Goal: Task Accomplishment & Management: Complete application form

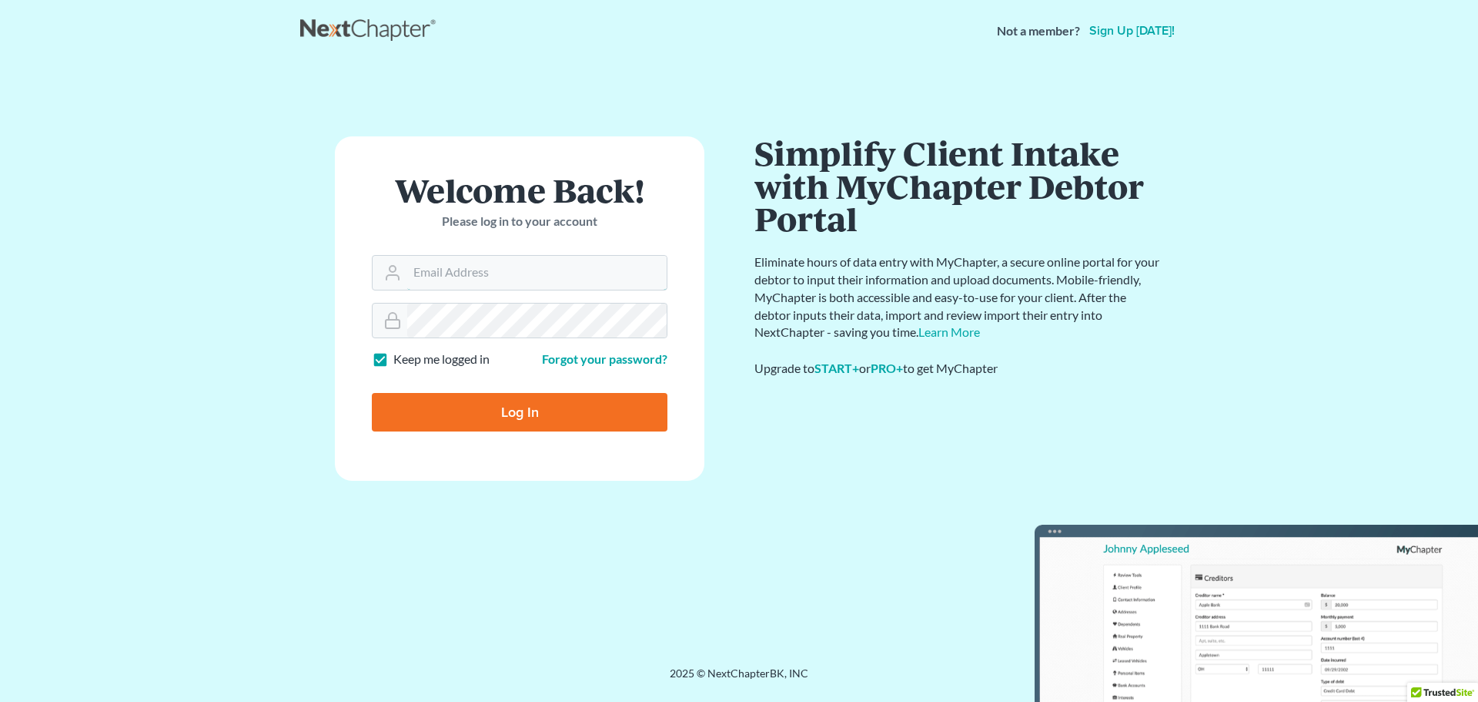
type input "[PERSON_NAME][EMAIL_ADDRESS][DOMAIN_NAME]"
click at [557, 401] on input "Log In" at bounding box center [520, 412] width 296 height 39
type input "Thinking..."
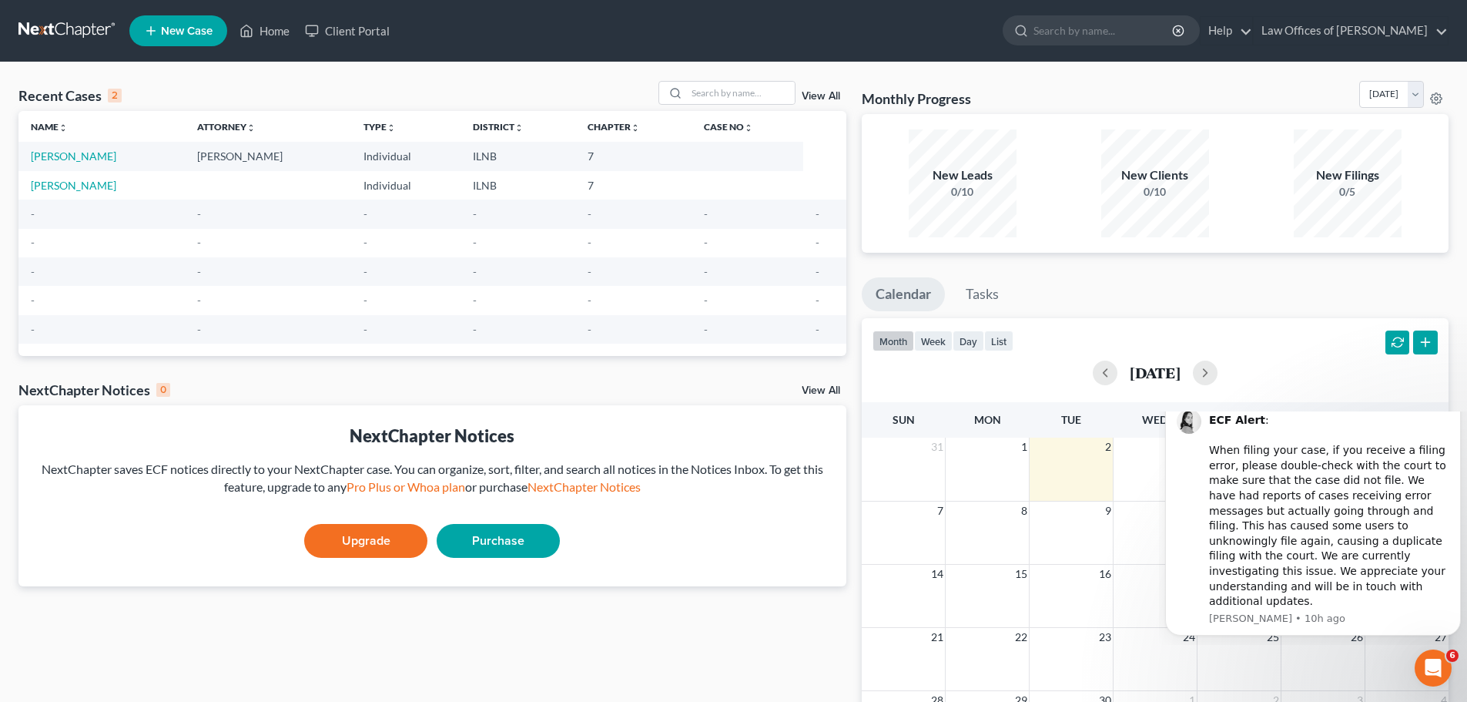
click at [196, 32] on span "New Case" at bounding box center [187, 31] width 52 height 12
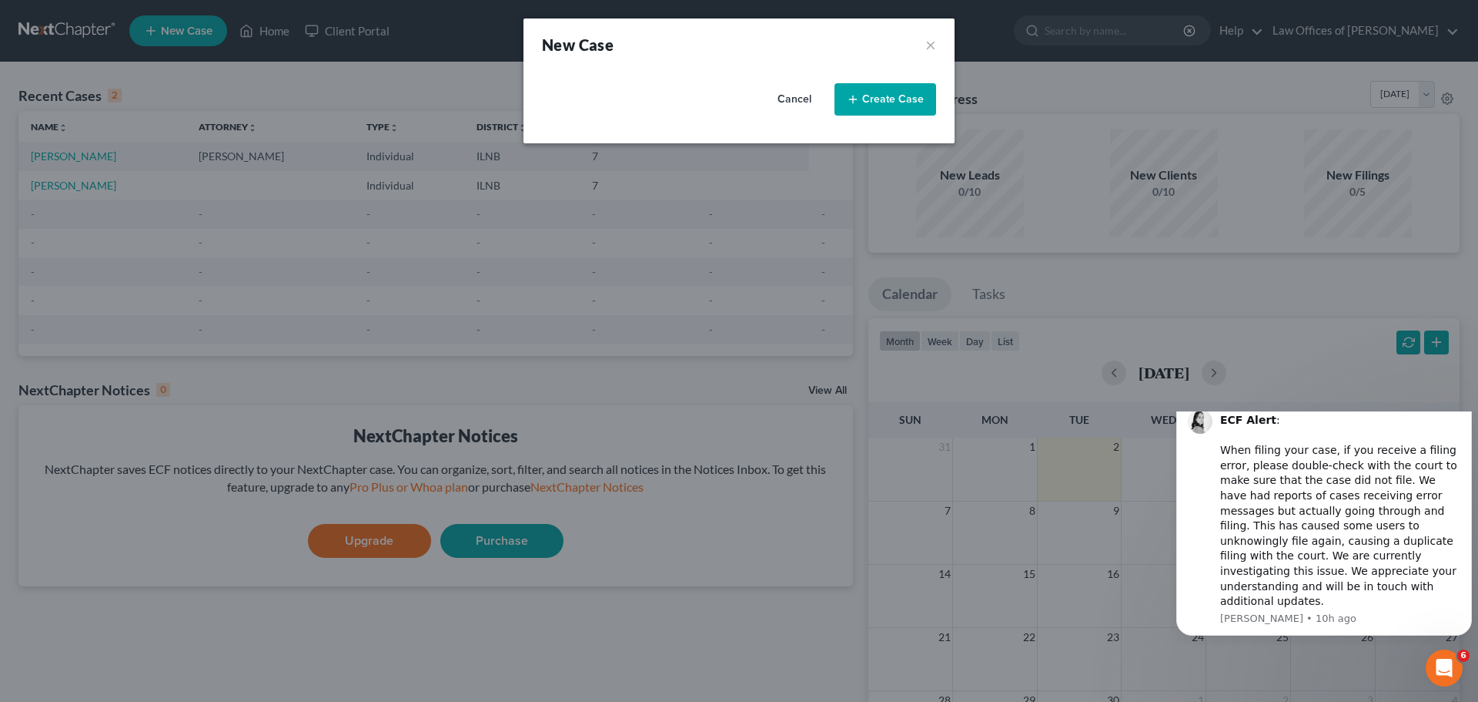
select select "25"
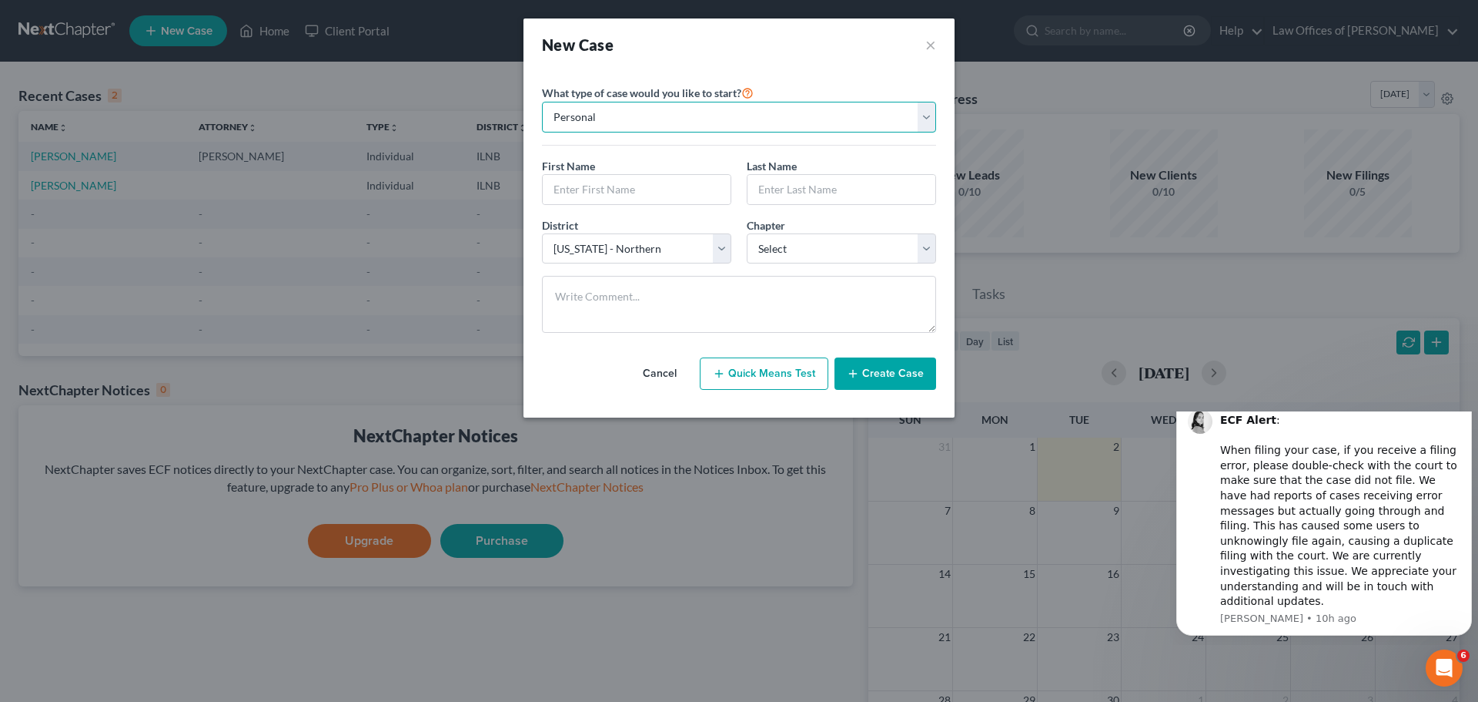
click at [753, 115] on select "Personal Business" at bounding box center [739, 117] width 394 height 31
click at [542, 102] on select "Personal Business" at bounding box center [739, 117] width 394 height 31
click at [650, 200] on input "text" at bounding box center [637, 189] width 188 height 29
type input "Santosh"
type input "[PERSON_NAME]"
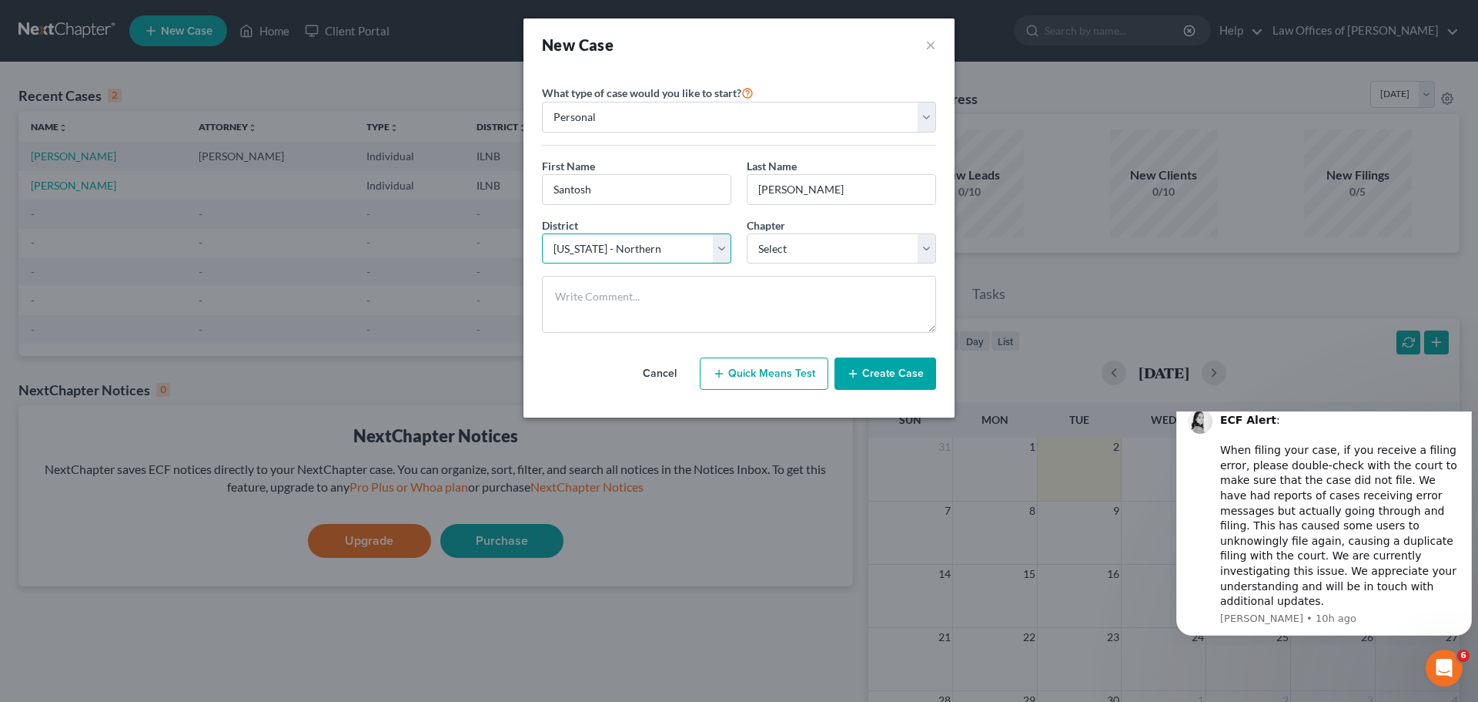
click at [726, 255] on select "Select [US_STATE] - [GEOGRAPHIC_DATA] [US_STATE] - [GEOGRAPHIC_DATA][US_STATE] …" at bounding box center [636, 248] width 189 height 31
click at [542, 233] on select "Select [US_STATE] - [GEOGRAPHIC_DATA] [US_STATE] - [GEOGRAPHIC_DATA][US_STATE] …" at bounding box center [636, 248] width 189 height 31
click at [787, 246] on select "Select 7 11 12 13" at bounding box center [841, 248] width 189 height 31
click at [797, 248] on select "Select 7 11 12 13" at bounding box center [841, 248] width 189 height 31
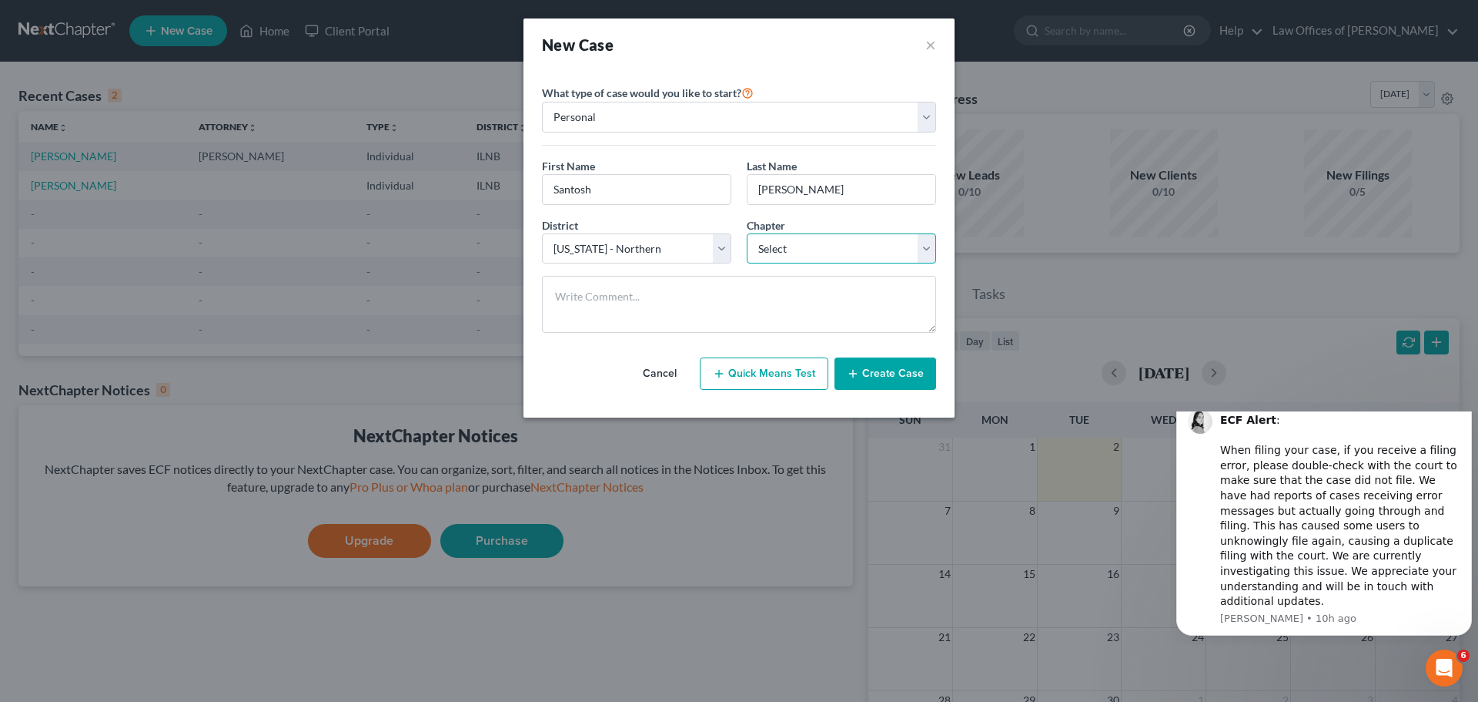
select select "0"
click at [747, 233] on select "Select 7 11 12 13" at bounding box center [841, 248] width 189 height 31
click at [793, 250] on select "Select 7 11 12 13" at bounding box center [841, 248] width 189 height 31
click at [747, 233] on select "Select 7 11 12 13" at bounding box center [841, 248] width 189 height 31
click at [859, 367] on icon "button" at bounding box center [853, 373] width 12 height 12
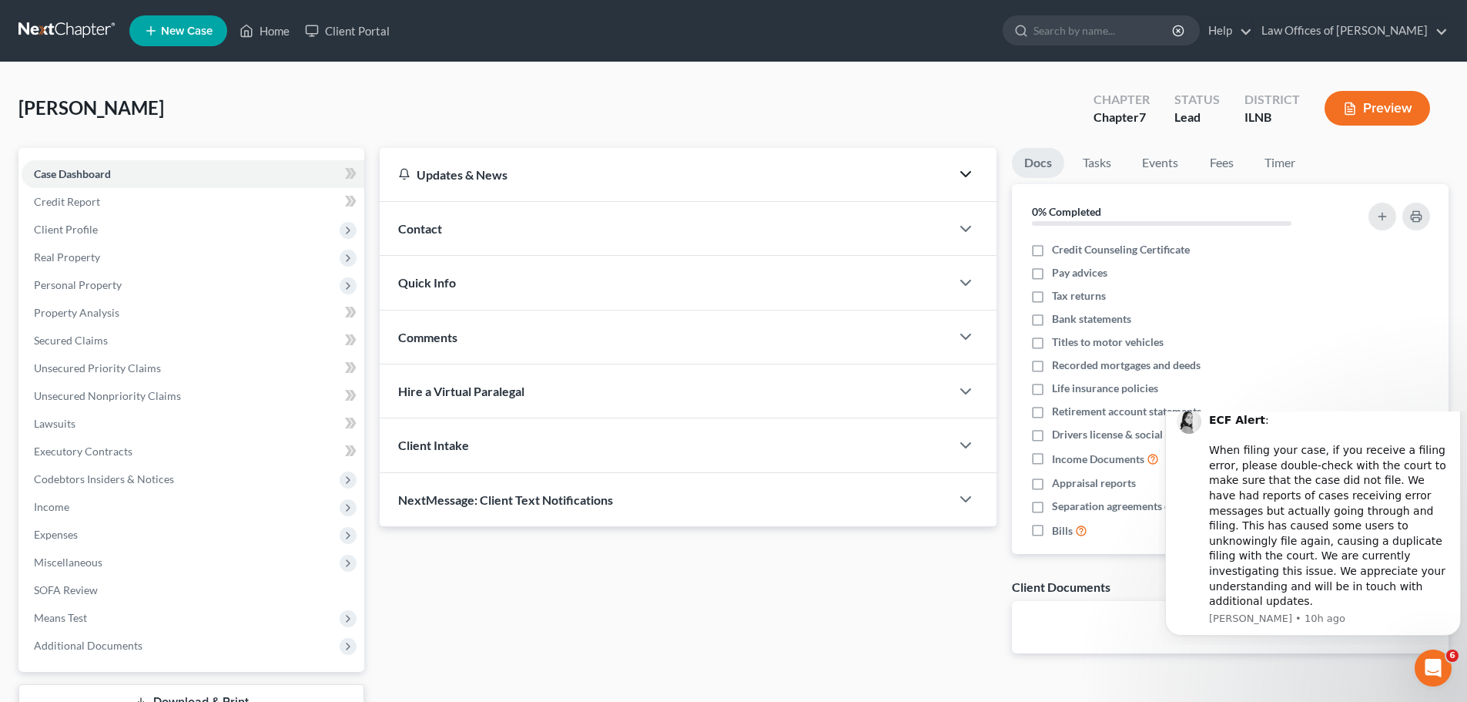
click at [963, 169] on icon "button" at bounding box center [965, 174] width 18 height 18
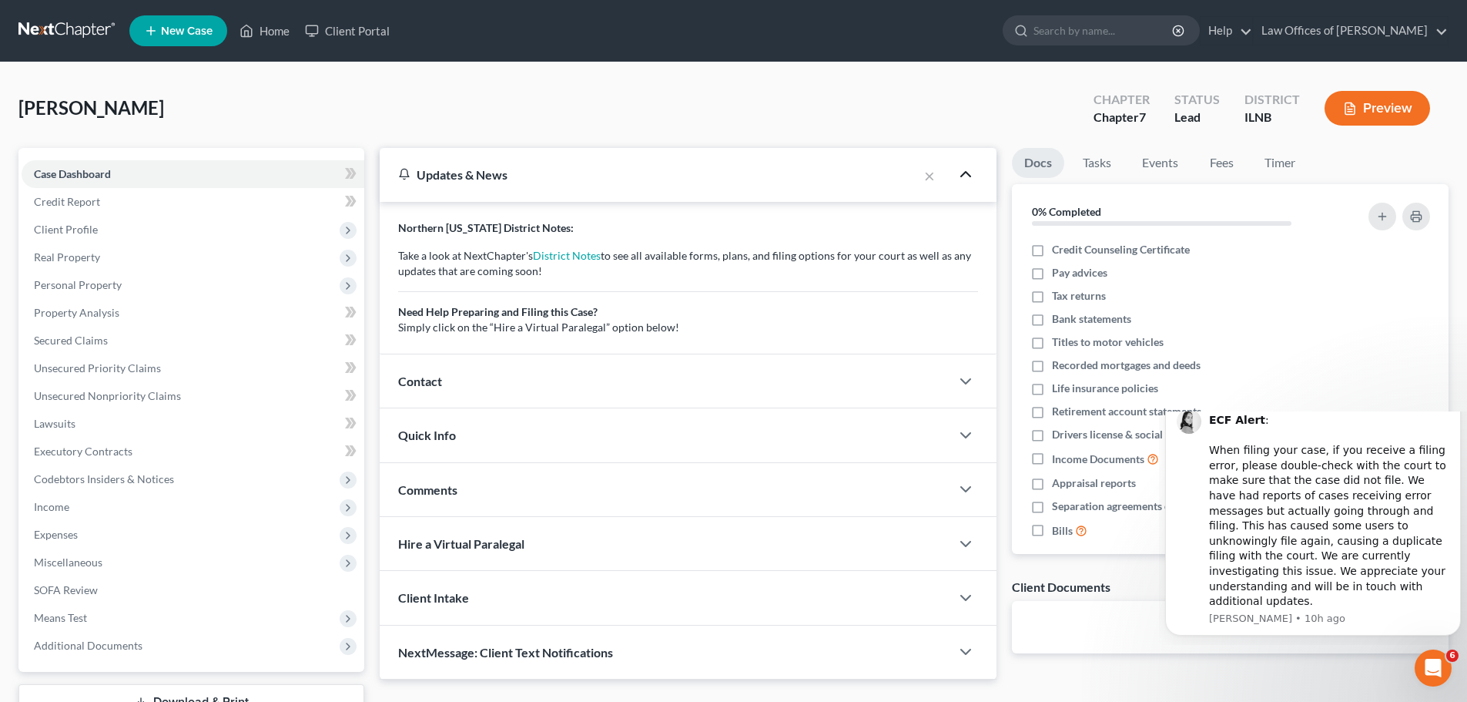
click at [963, 169] on icon "button" at bounding box center [965, 174] width 18 height 18
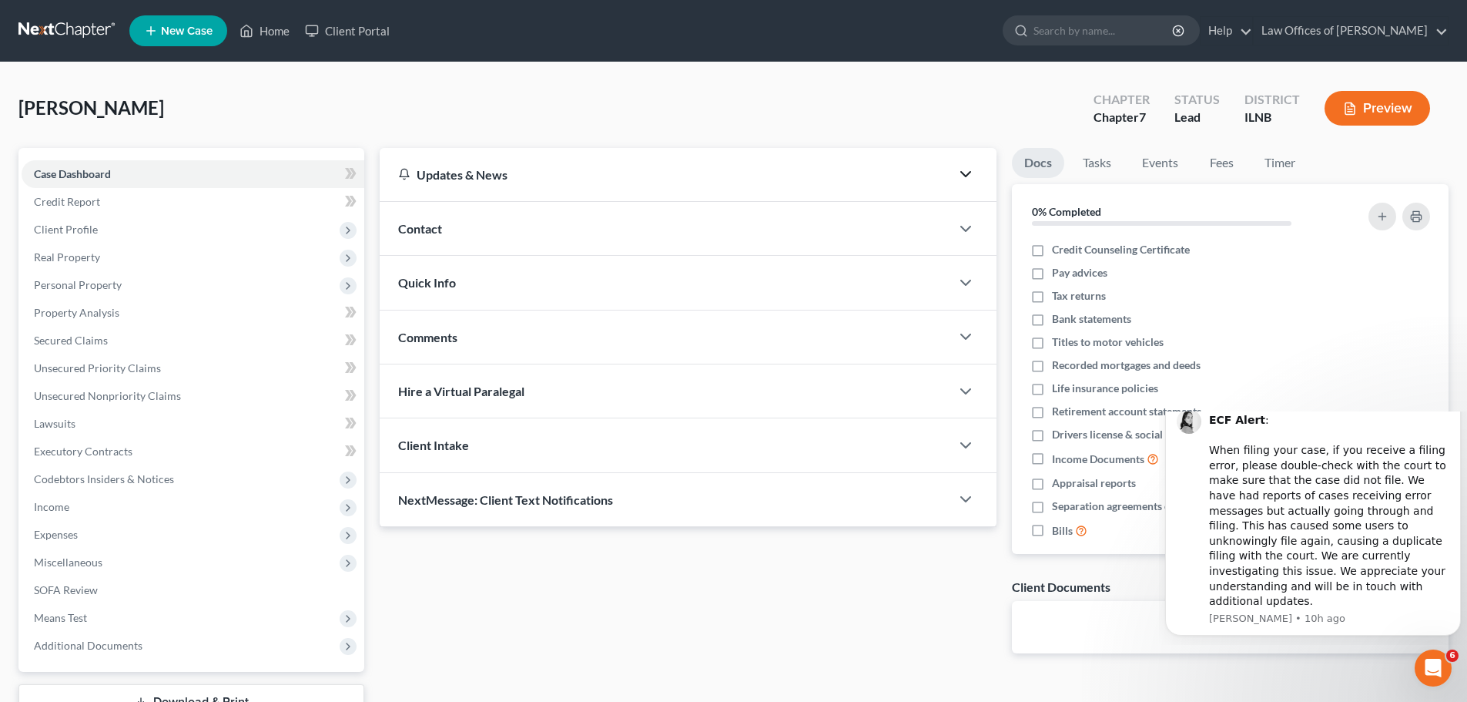
click at [965, 247] on div "Contact" at bounding box center [688, 229] width 617 height 54
click at [967, 236] on icon "button" at bounding box center [965, 228] width 18 height 18
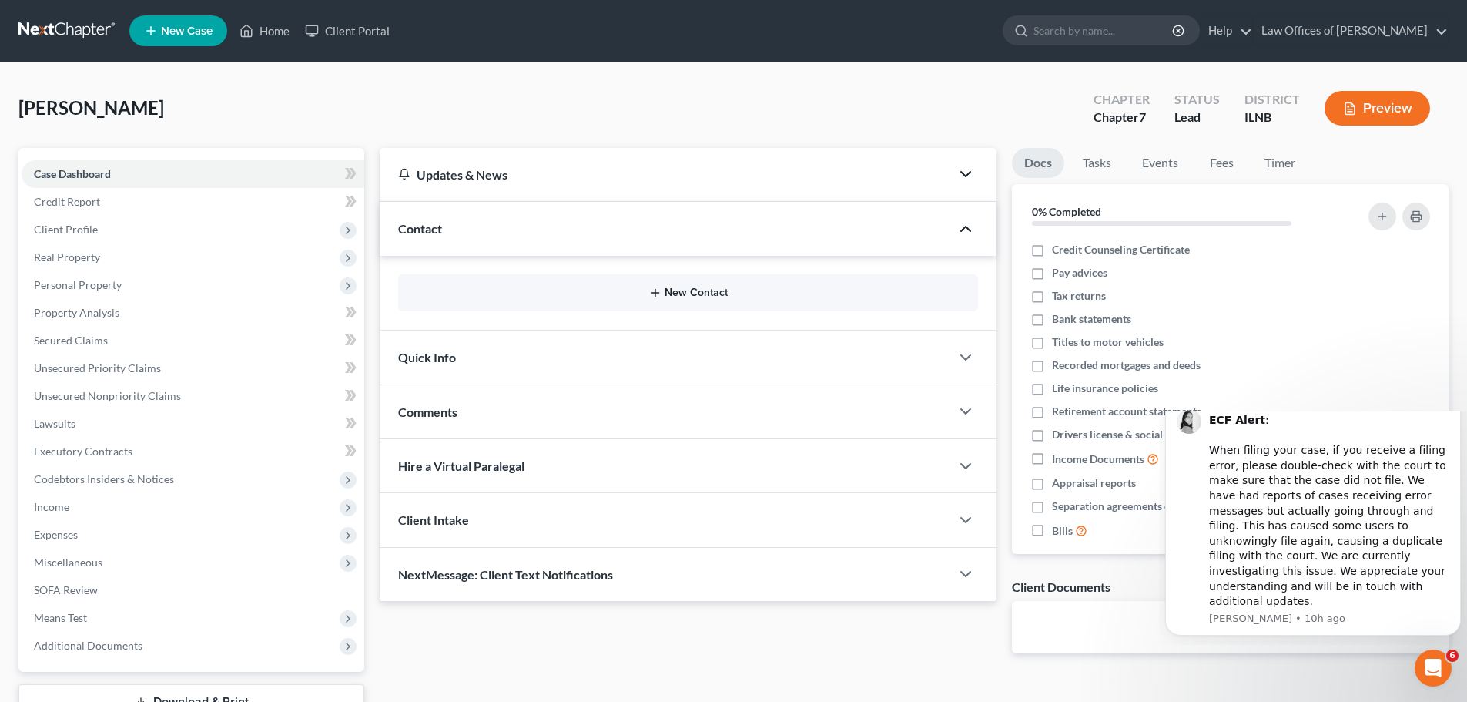
click at [676, 293] on button "New Contact" at bounding box center [687, 292] width 555 height 12
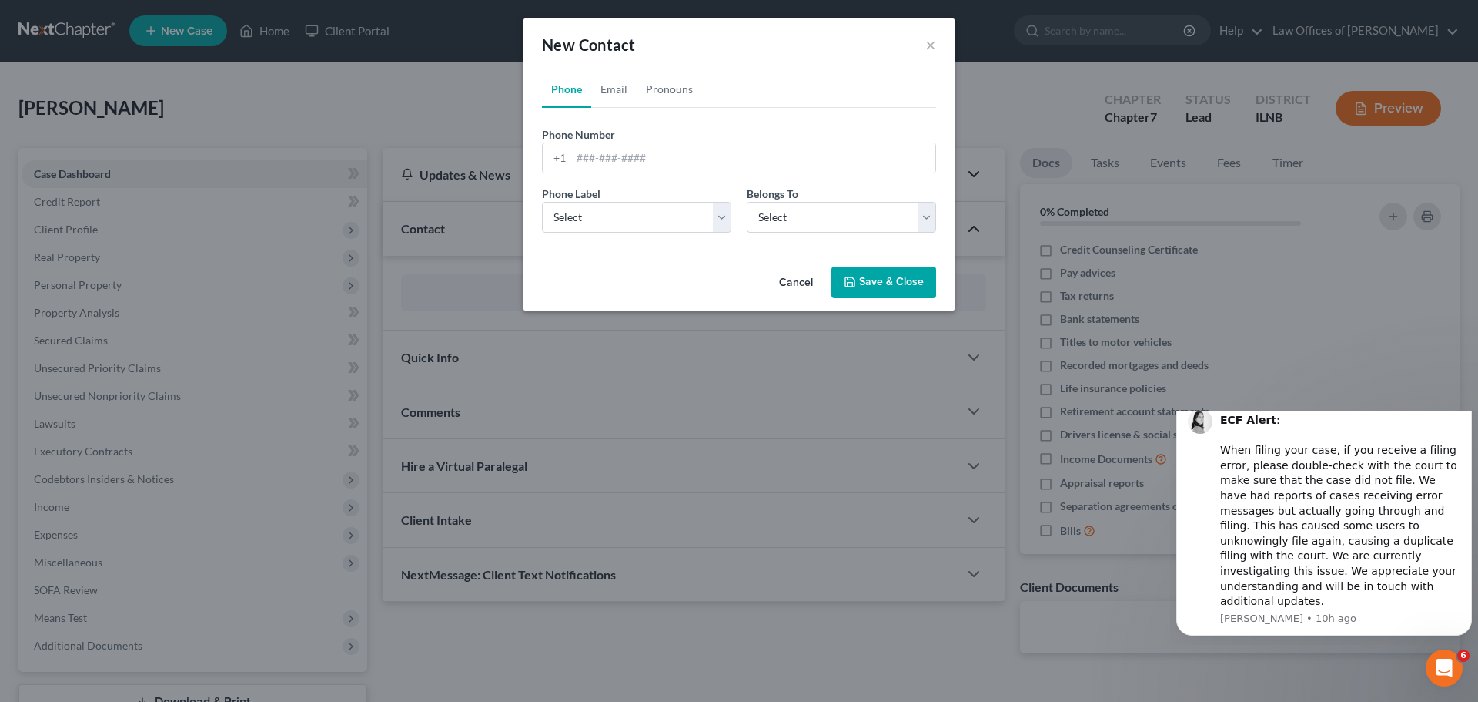
click at [668, 177] on div "Phone Number * +1 Ext." at bounding box center [739, 155] width 410 height 59
click at [665, 152] on input "tel" at bounding box center [753, 157] width 364 height 29
click at [665, 163] on input "tel" at bounding box center [753, 157] width 364 height 29
type input "8472089582"
click at [628, 213] on select "Select Mobile Home Work Other" at bounding box center [636, 217] width 189 height 31
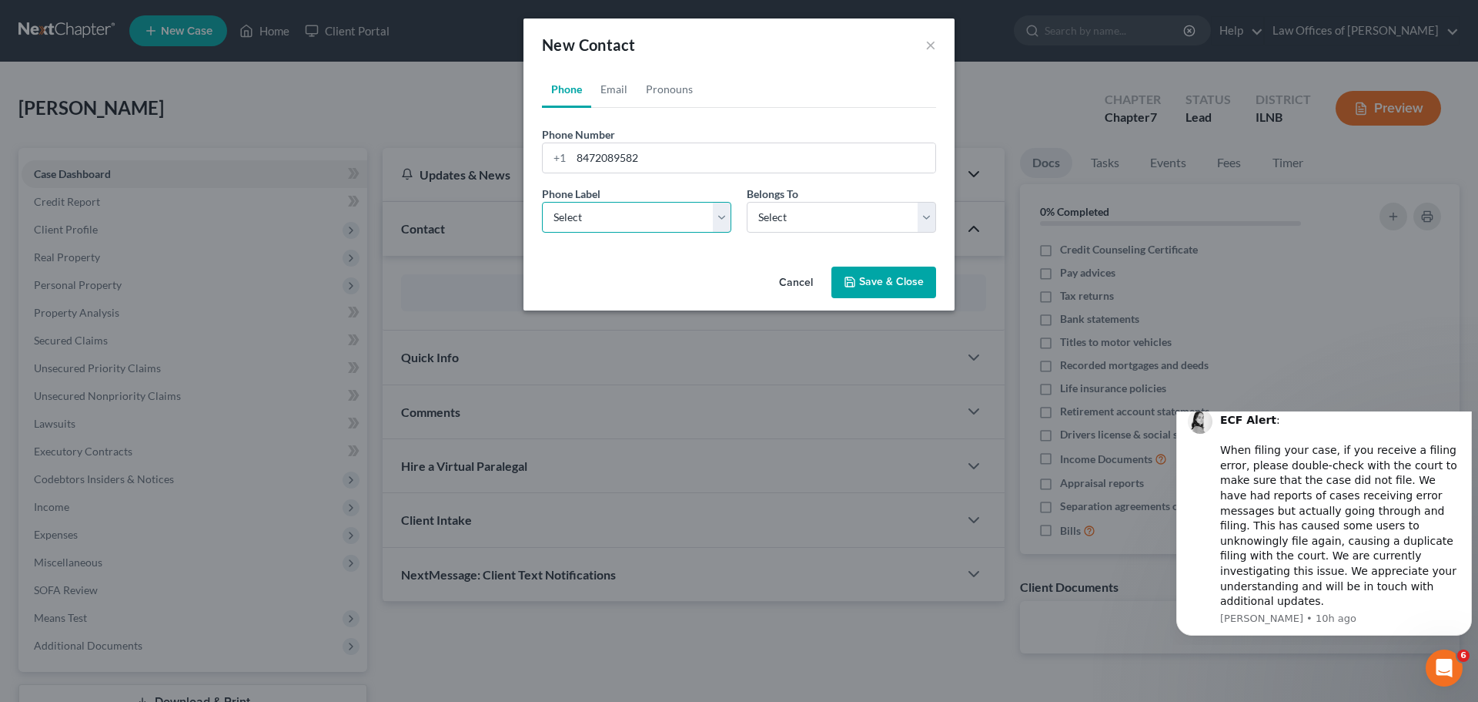
select select "0"
click at [542, 202] on select "Select Mobile Home Work Other" at bounding box center [636, 217] width 189 height 31
click at [792, 205] on select "Select Client Other" at bounding box center [841, 217] width 189 height 31
select select "0"
click at [747, 202] on select "Select Client Other" at bounding box center [841, 217] width 189 height 31
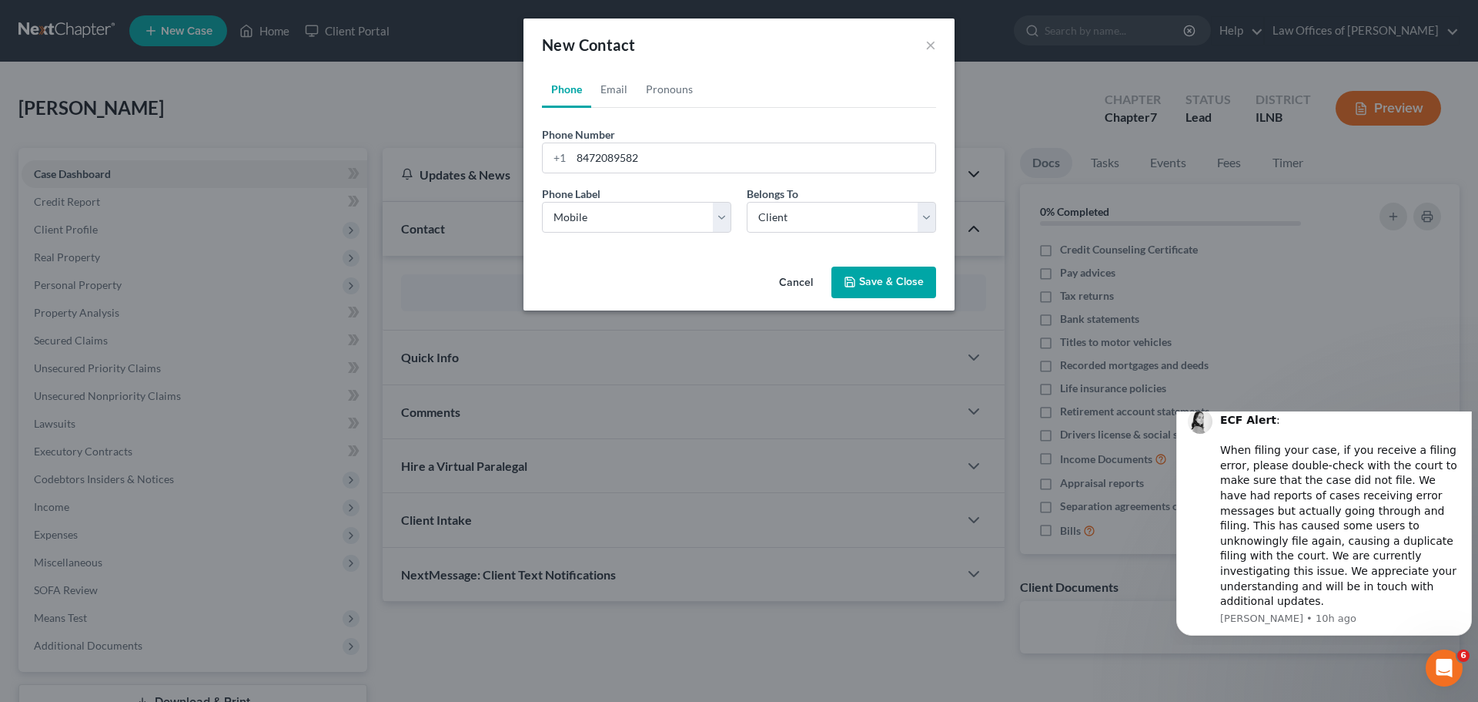
click at [886, 280] on button "Save & Close" at bounding box center [884, 282] width 105 height 32
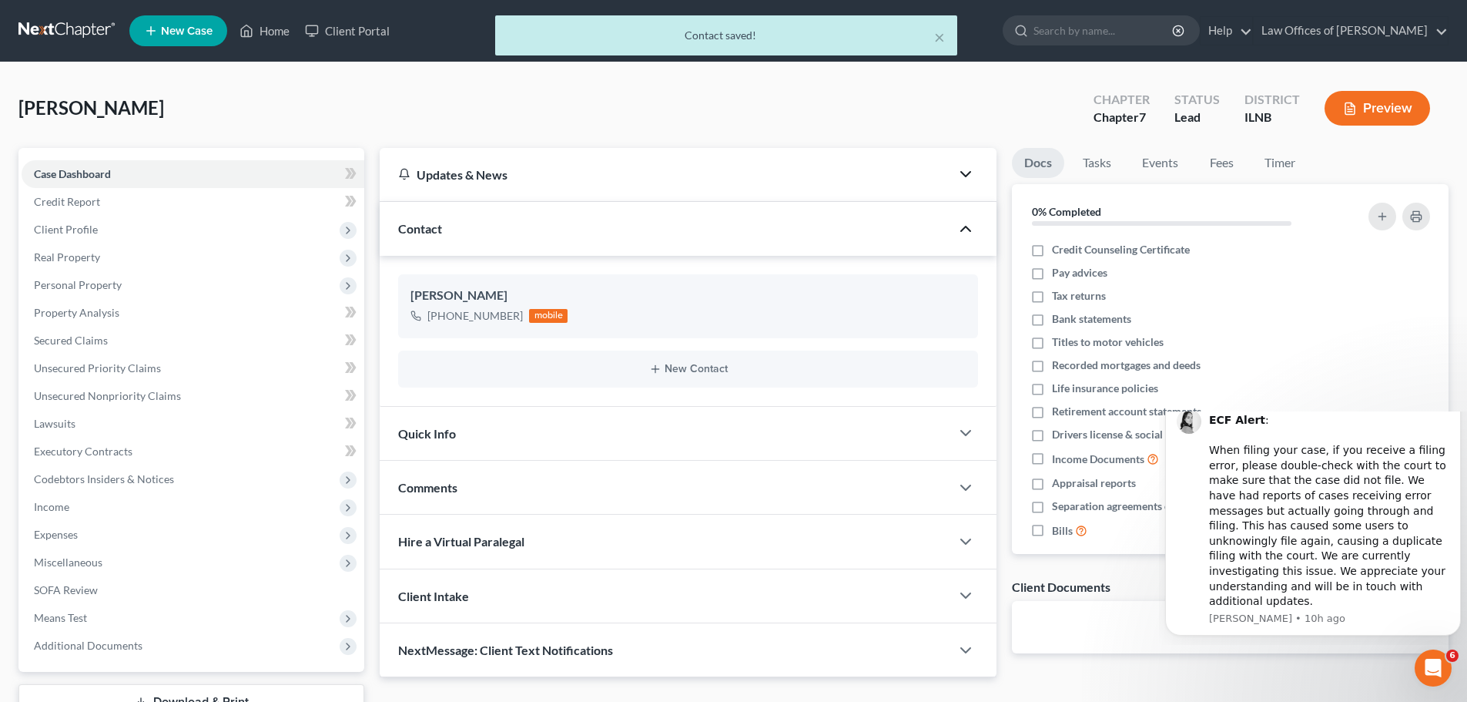
click at [548, 415] on div "Quick Info" at bounding box center [665, 433] width 571 height 53
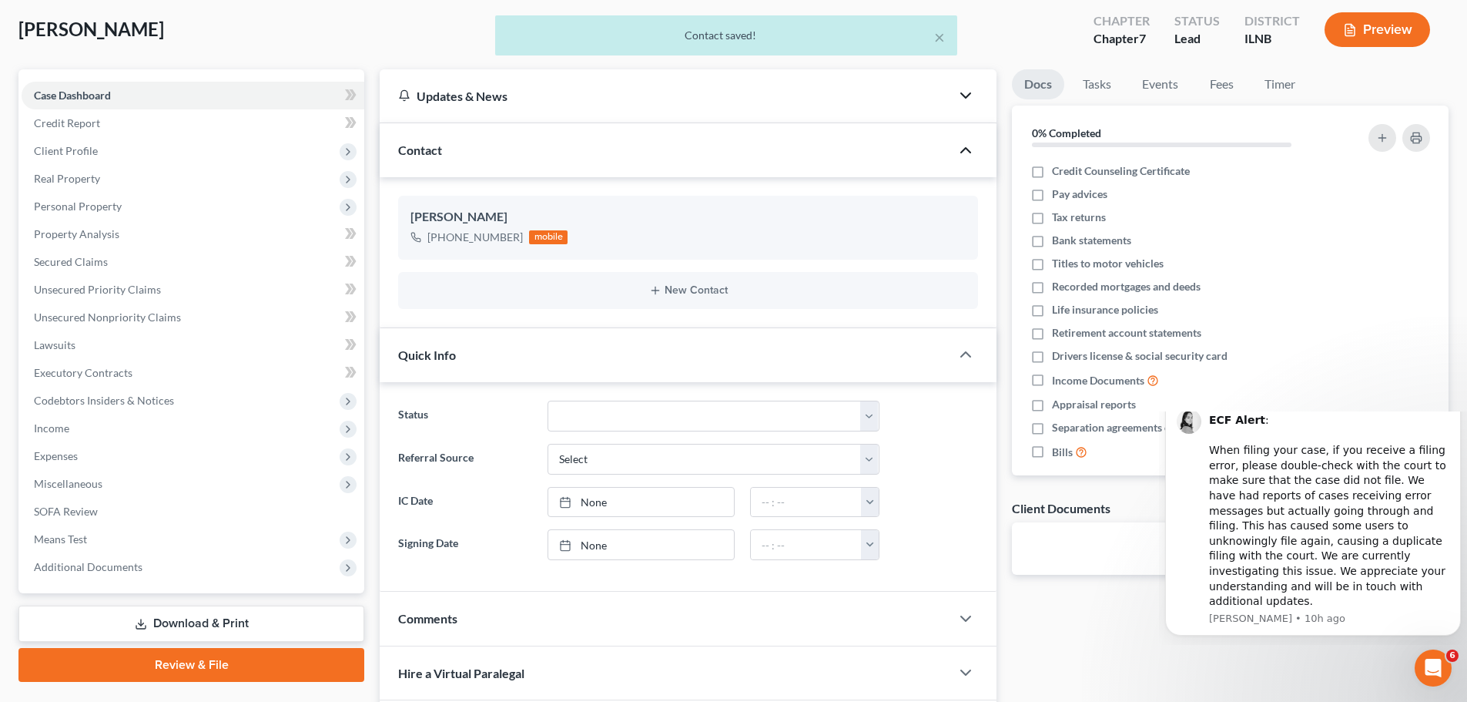
scroll to position [154, 0]
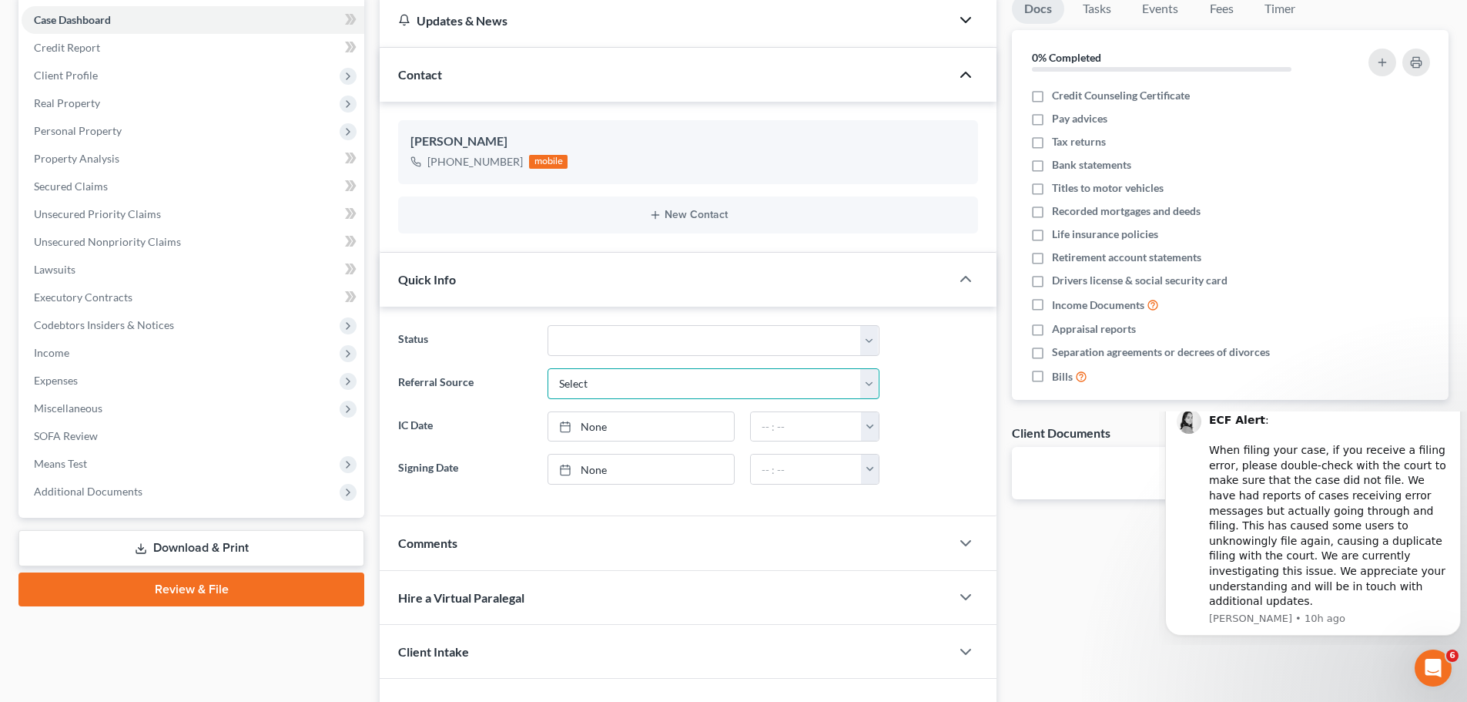
click at [877, 387] on select "Select Word Of Mouth Previous Clients Direct Mail Website Google Search Modern …" at bounding box center [713, 383] width 332 height 31
click at [845, 386] on select "Select Word Of Mouth Previous Clients Direct Mail Website Google Search Modern …" at bounding box center [713, 383] width 332 height 31
click at [876, 347] on select "Discharged Discharged & Reported Discharge Litigation Dismissal Notice Dismisse…" at bounding box center [713, 340] width 332 height 31
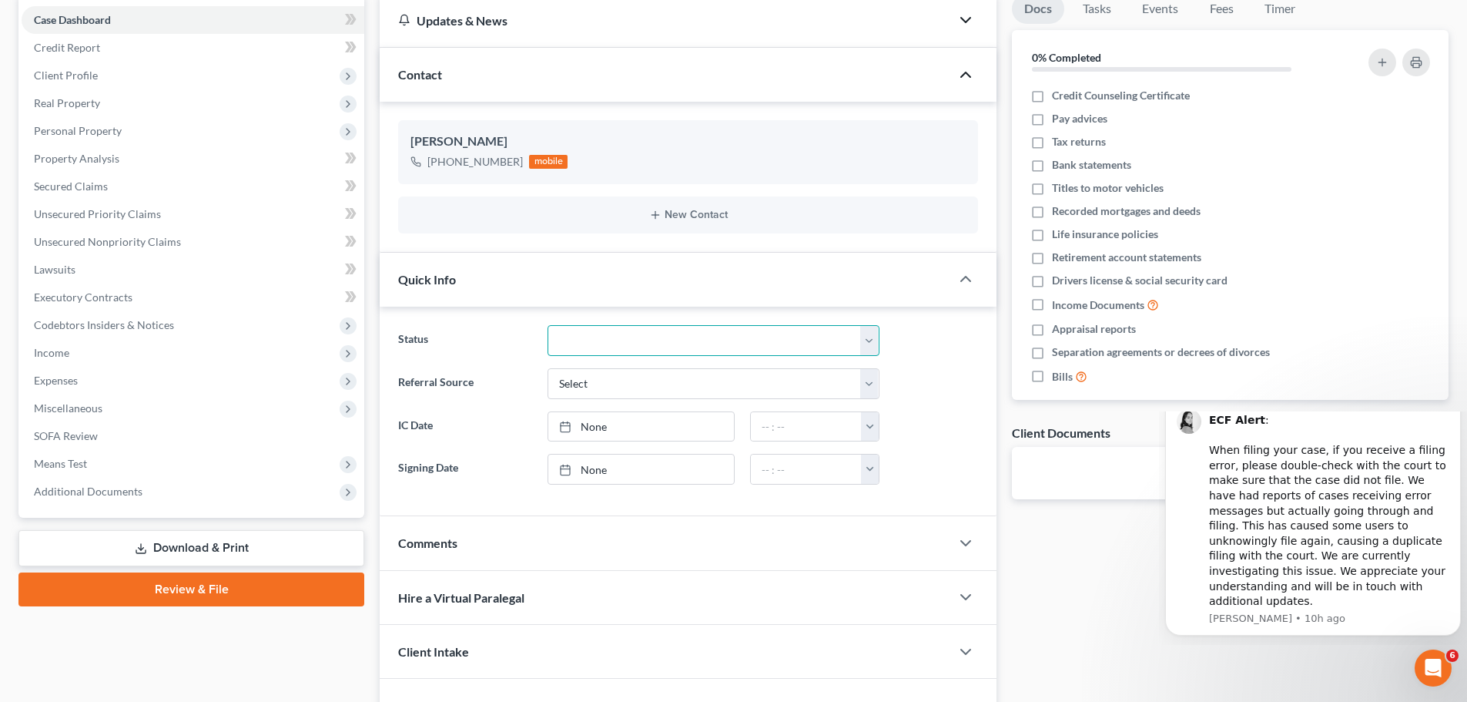
click at [876, 347] on select "Discharged Discharged & Reported Discharge Litigation Dismissal Notice Dismisse…" at bounding box center [713, 340] width 332 height 31
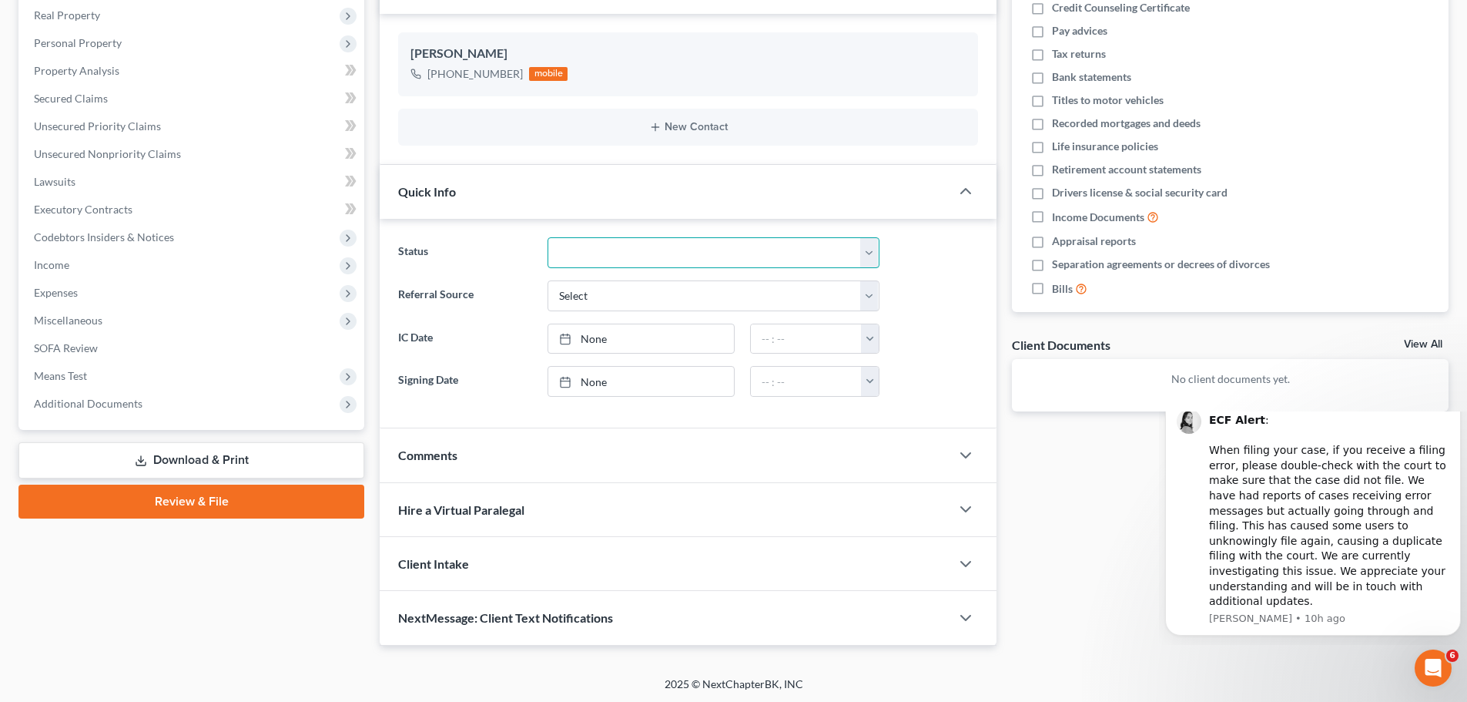
scroll to position [244, 0]
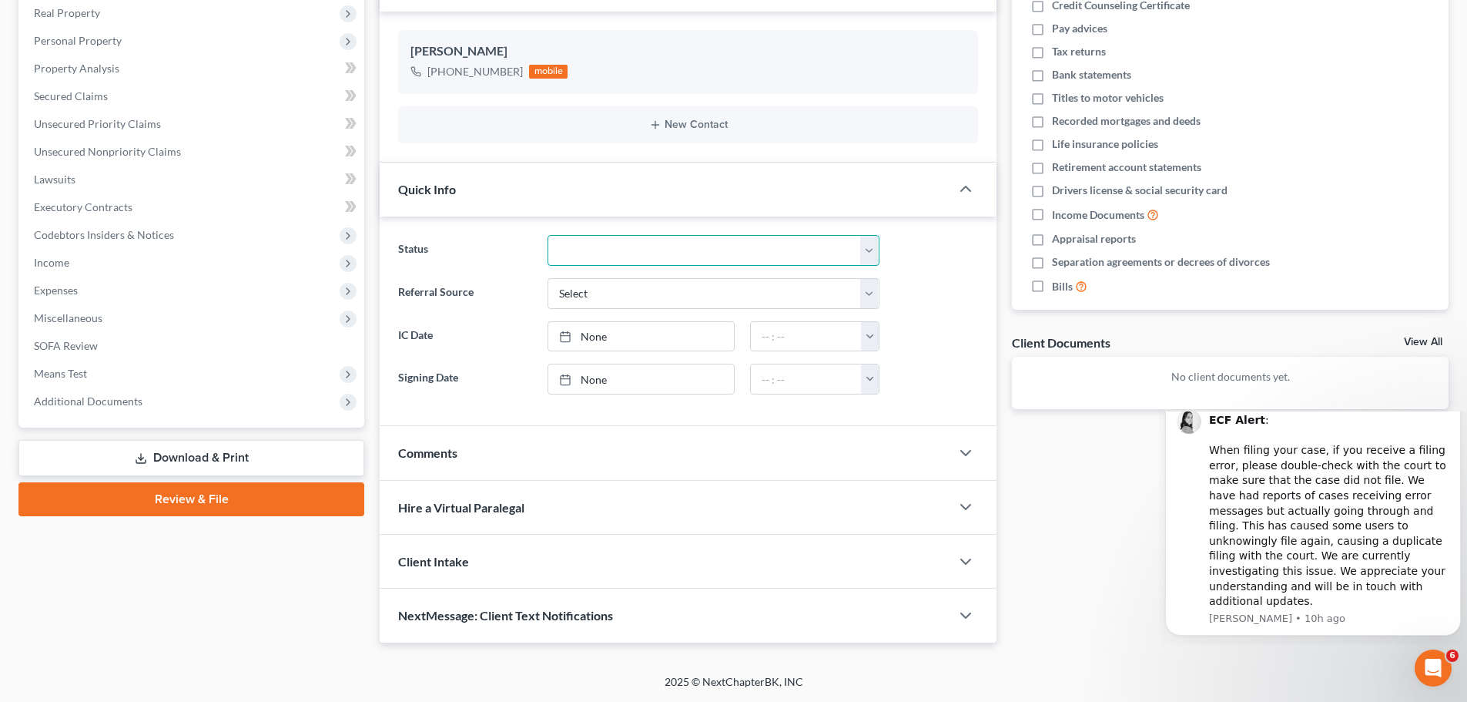
click at [872, 243] on select "Discharged Discharged & Reported Discharge Litigation Dismissal Notice Dismisse…" at bounding box center [713, 250] width 332 height 31
click at [872, 245] on select "Discharged Discharged & Reported Discharge Litigation Dismissal Notice Dismisse…" at bounding box center [713, 250] width 332 height 31
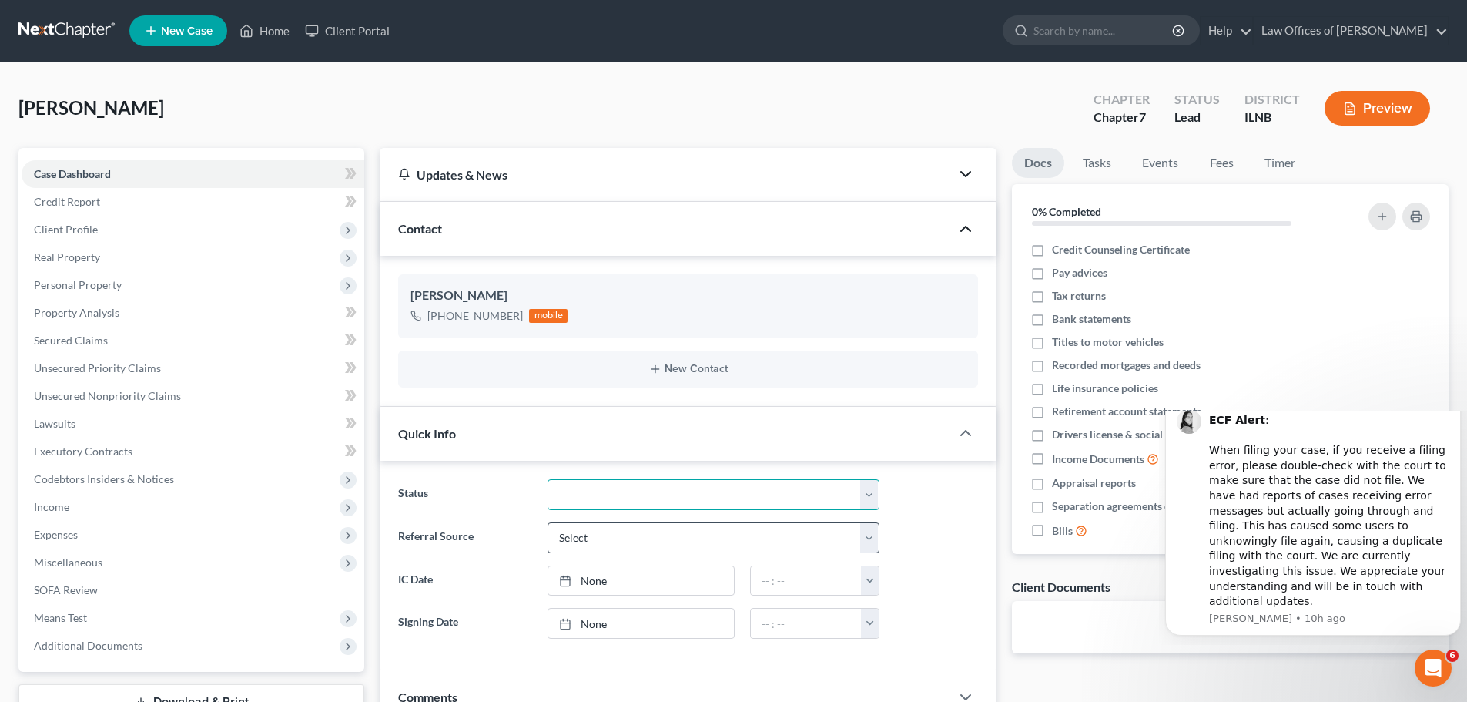
scroll to position [77, 0]
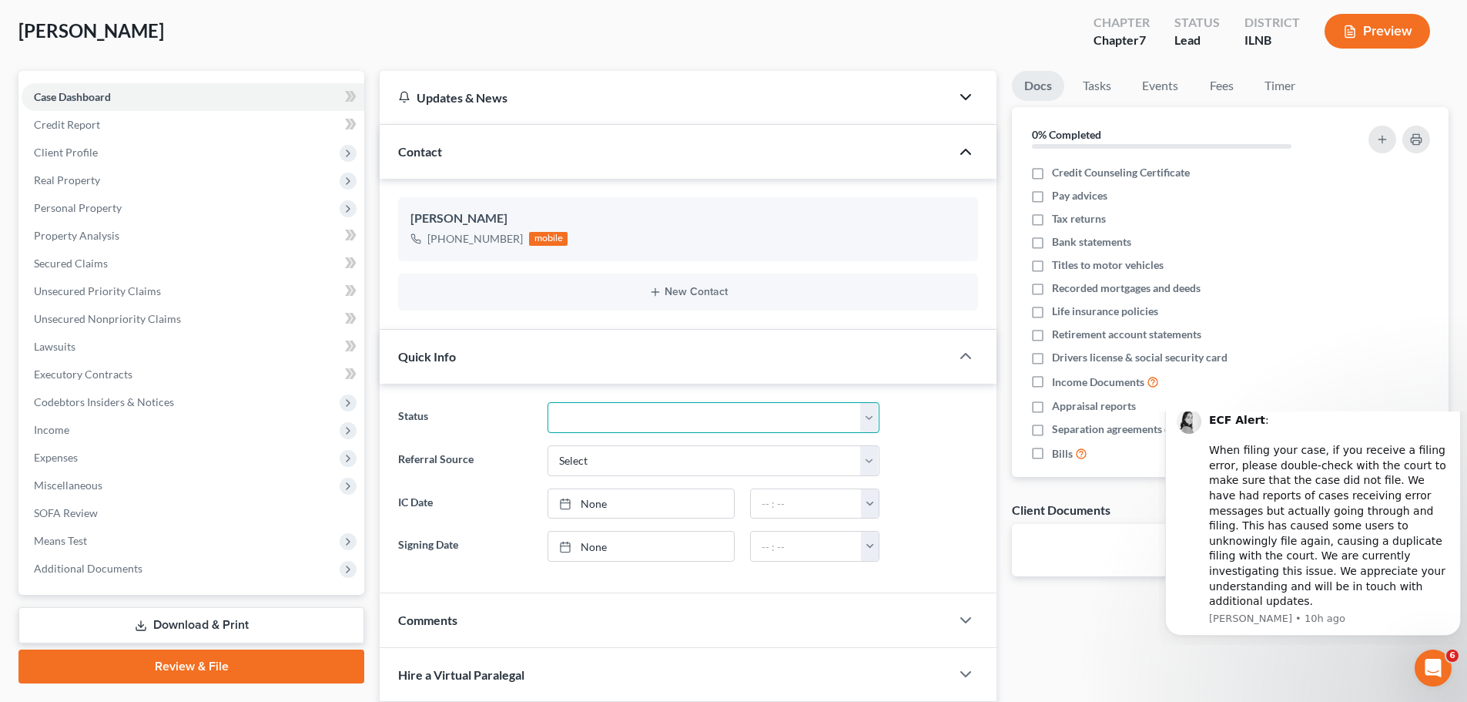
click at [767, 411] on select "Discharged Discharged & Reported Discharge Litigation Dismissal Notice Dismisse…" at bounding box center [713, 417] width 332 height 31
select select "9"
click at [547, 402] on select "Discharged Discharged & Reported Discharge Litigation Dismissal Notice Dismisse…" at bounding box center [713, 417] width 332 height 31
click at [634, 463] on select "Select Word Of Mouth Previous Clients Direct Mail Website Google Search Modern …" at bounding box center [713, 460] width 332 height 31
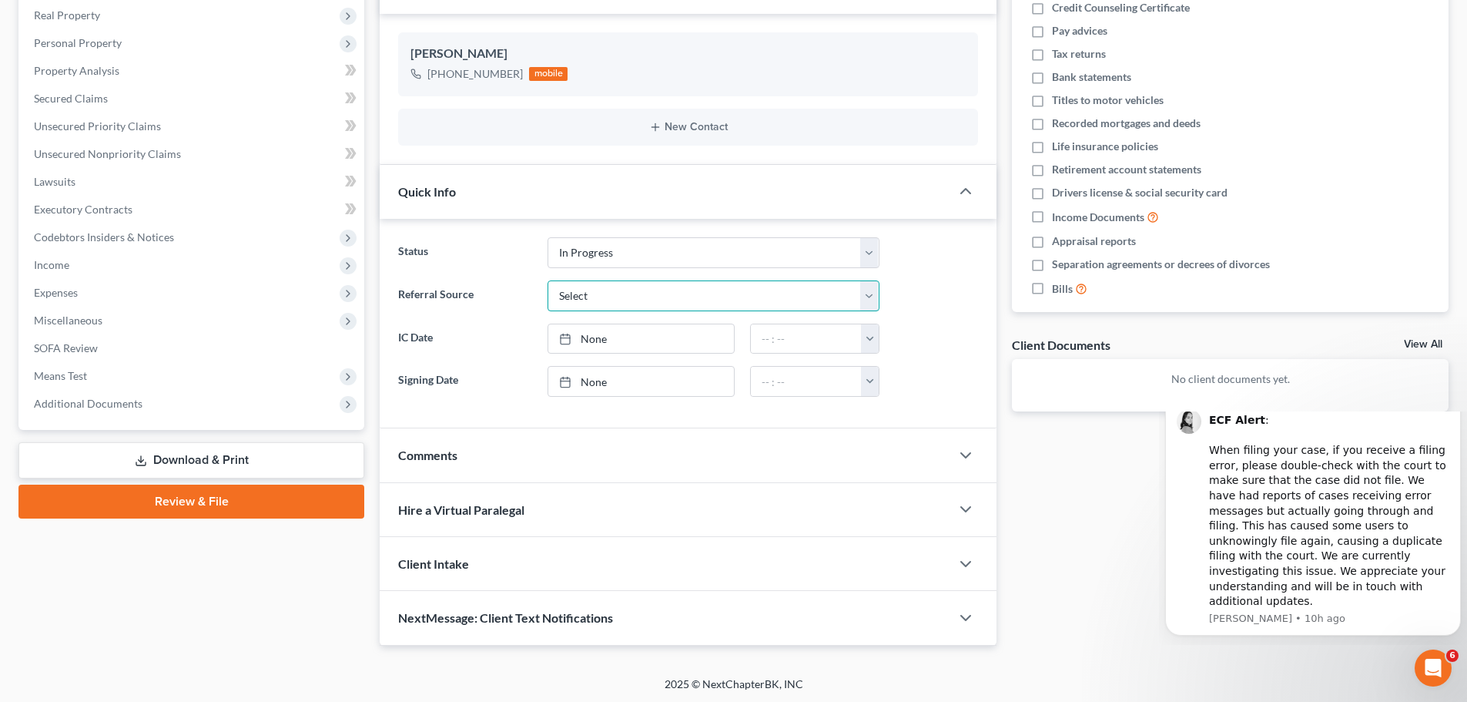
scroll to position [244, 0]
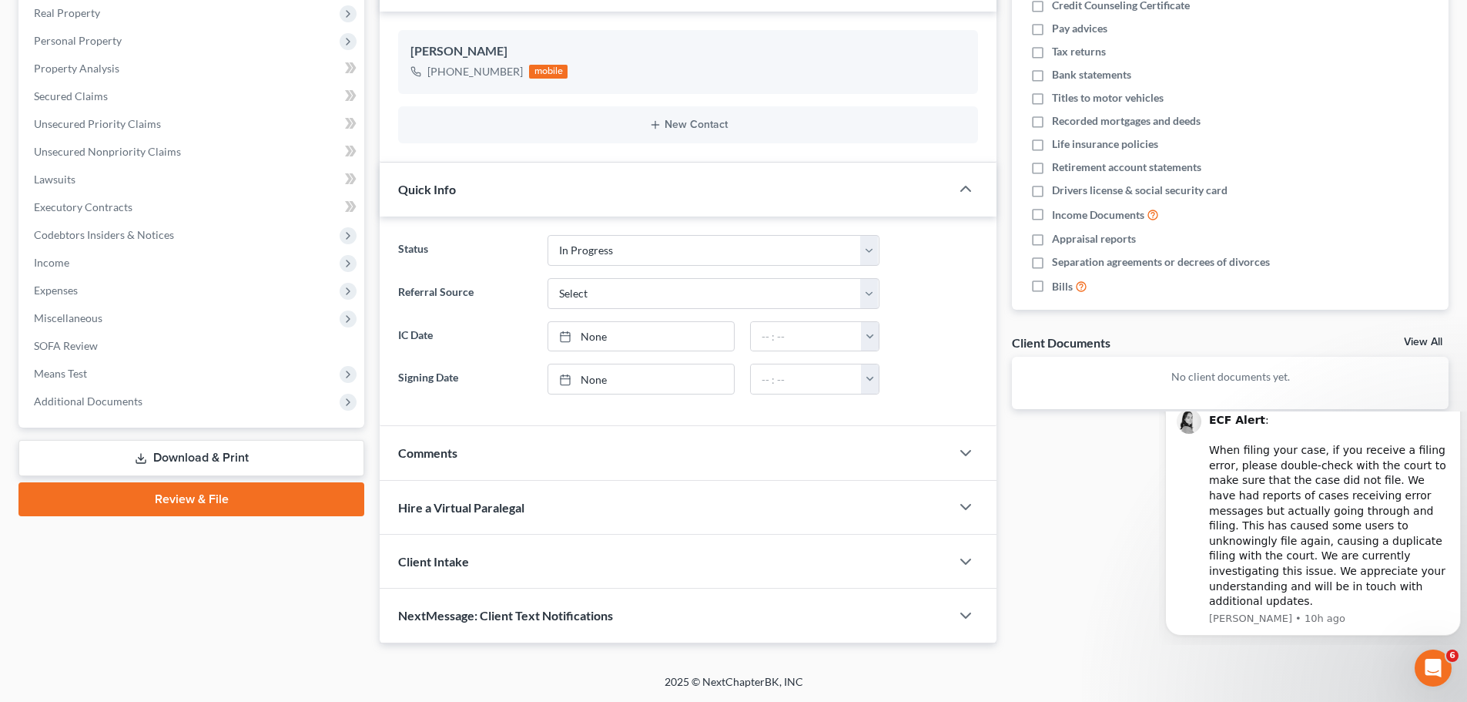
click at [621, 454] on div "Comments" at bounding box center [665, 452] width 571 height 53
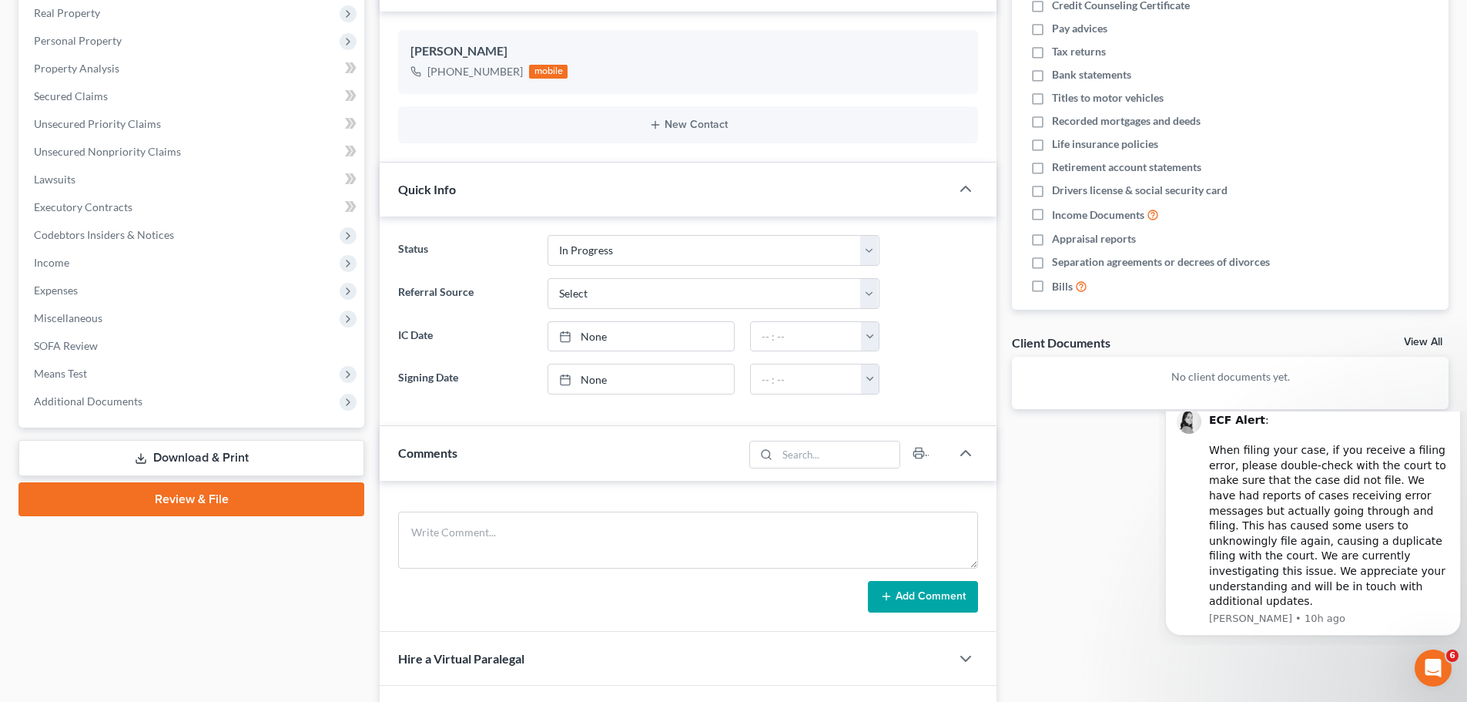
click at [681, 454] on div "Comments" at bounding box center [561, 452] width 363 height 53
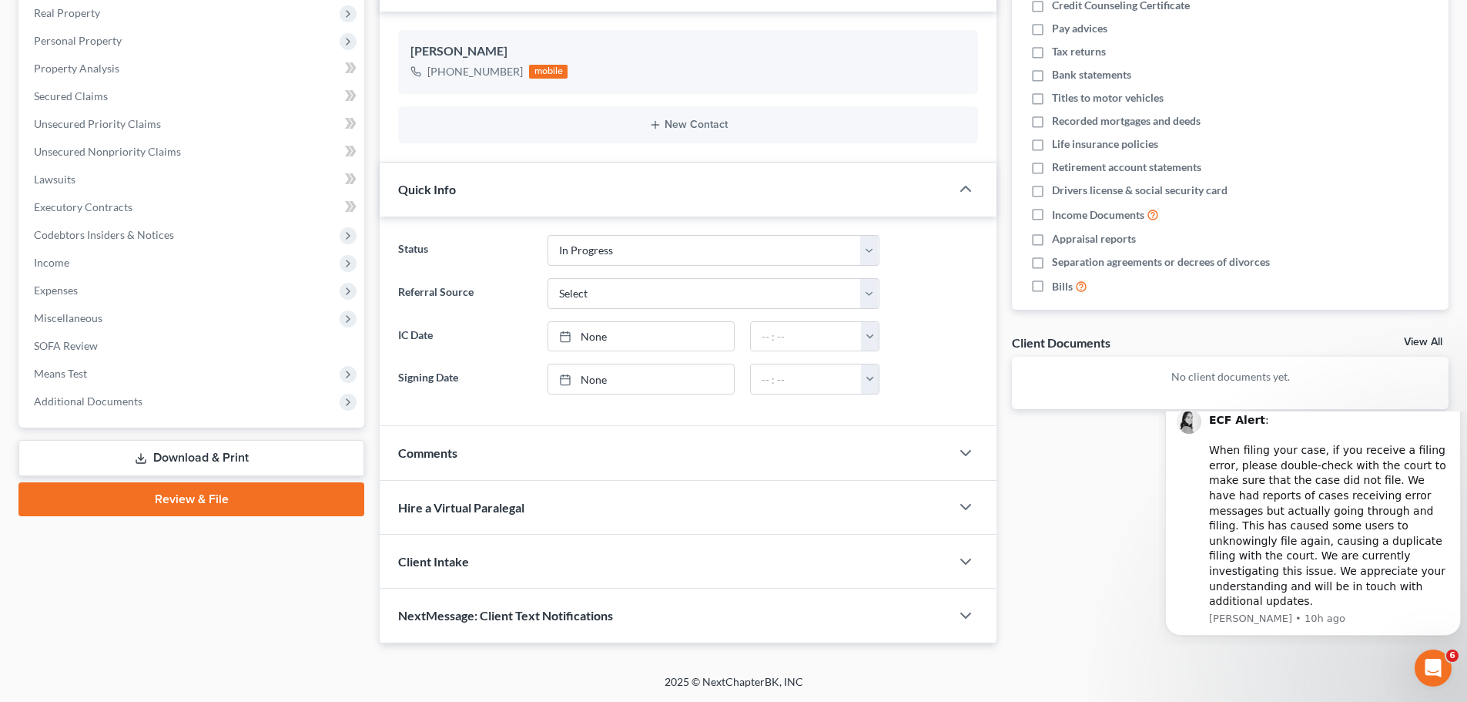
click at [626, 512] on div "Hire a Virtual Paralegal" at bounding box center [665, 507] width 571 height 53
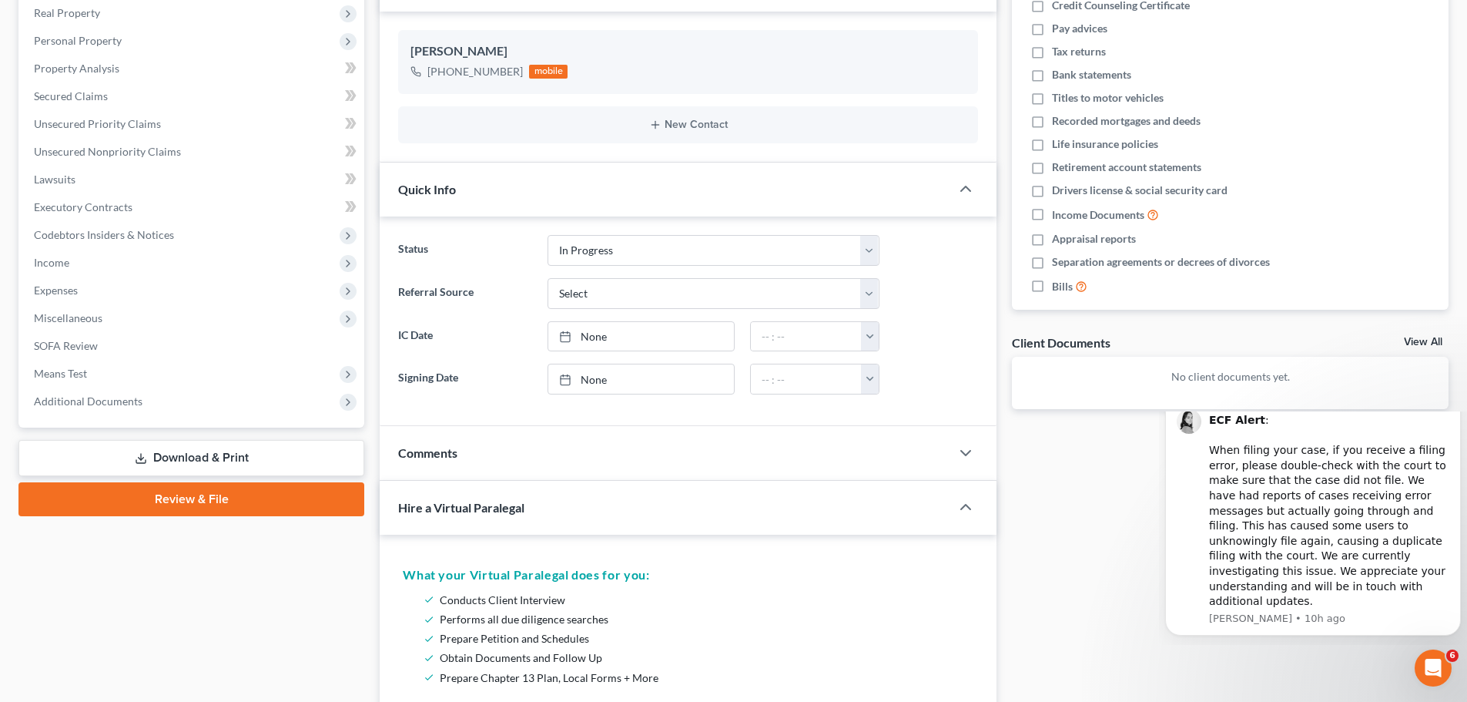
click at [618, 494] on div "Hire a Virtual Paralegal" at bounding box center [654, 507] width 549 height 53
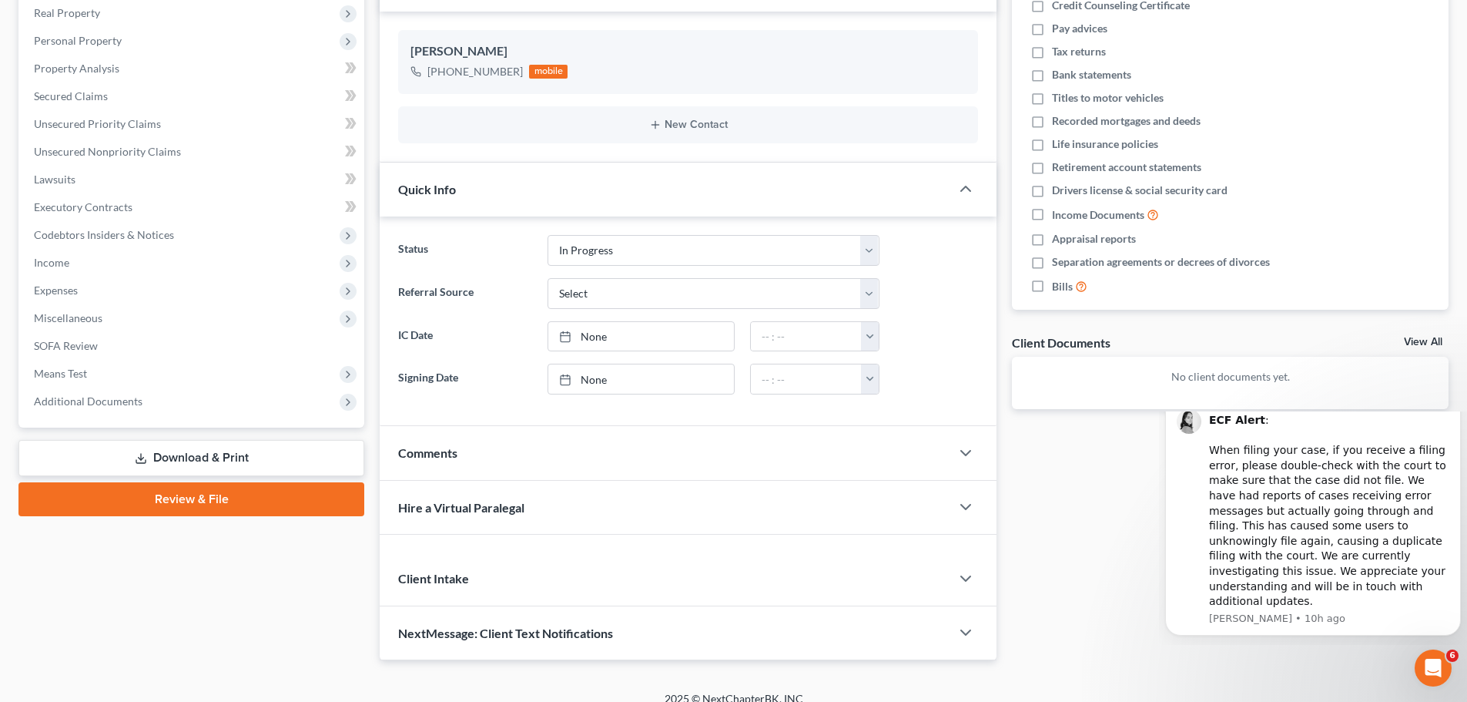
click at [618, 461] on div "Comments" at bounding box center [665, 452] width 571 height 53
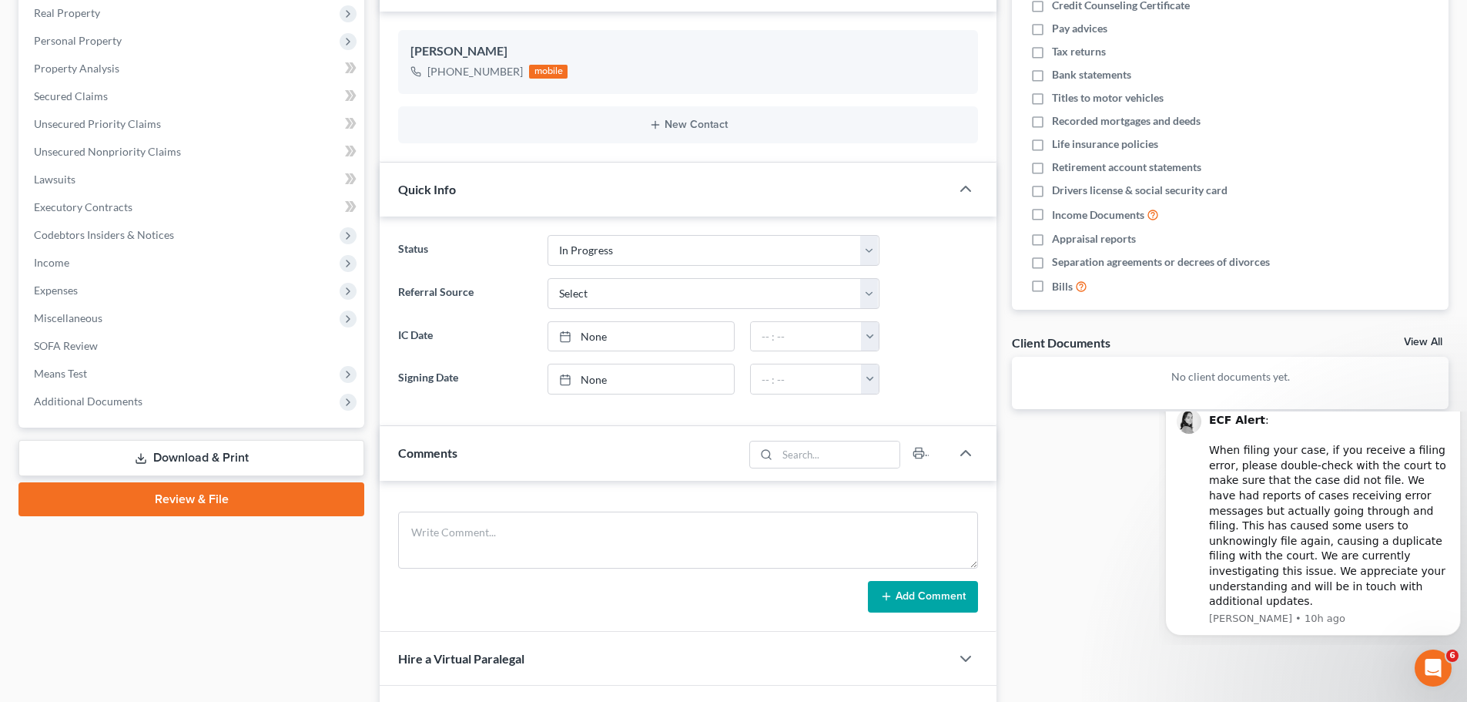
click at [583, 443] on div "Comments" at bounding box center [561, 452] width 363 height 53
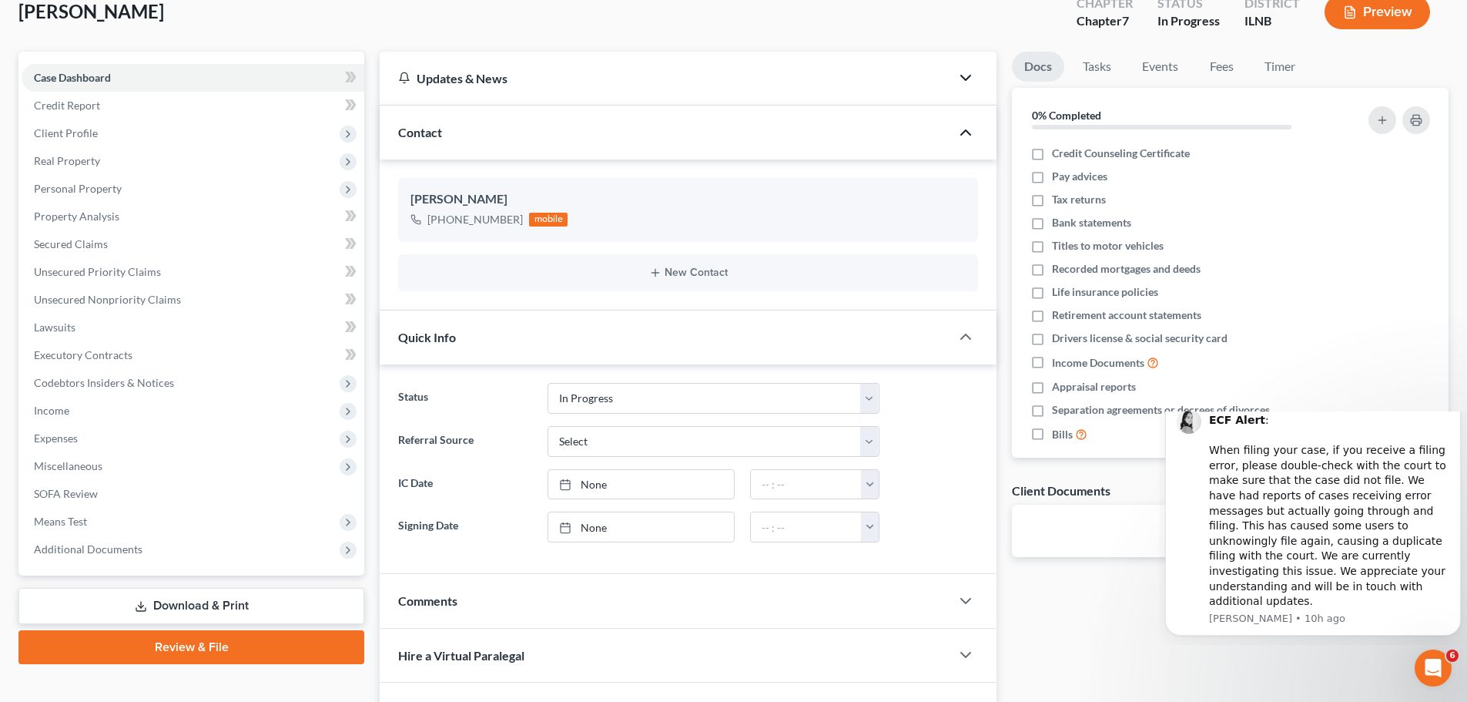
scroll to position [154, 0]
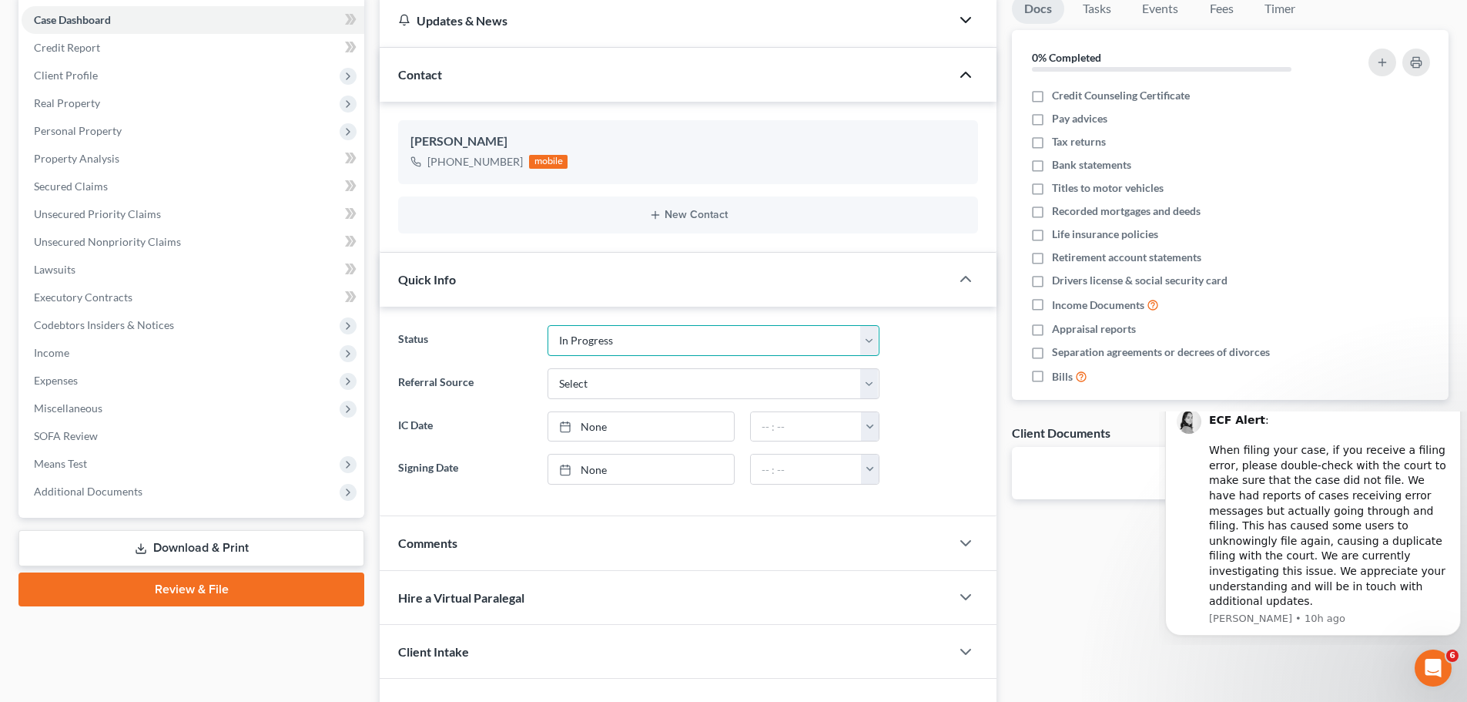
click at [870, 353] on select "Discharged Discharged & Reported Discharge Litigation Dismissal Notice Dismisse…" at bounding box center [713, 340] width 332 height 31
click at [547, 325] on select "Discharged Discharged & Reported Discharge Litigation Dismissal Notice Dismisse…" at bounding box center [713, 340] width 332 height 31
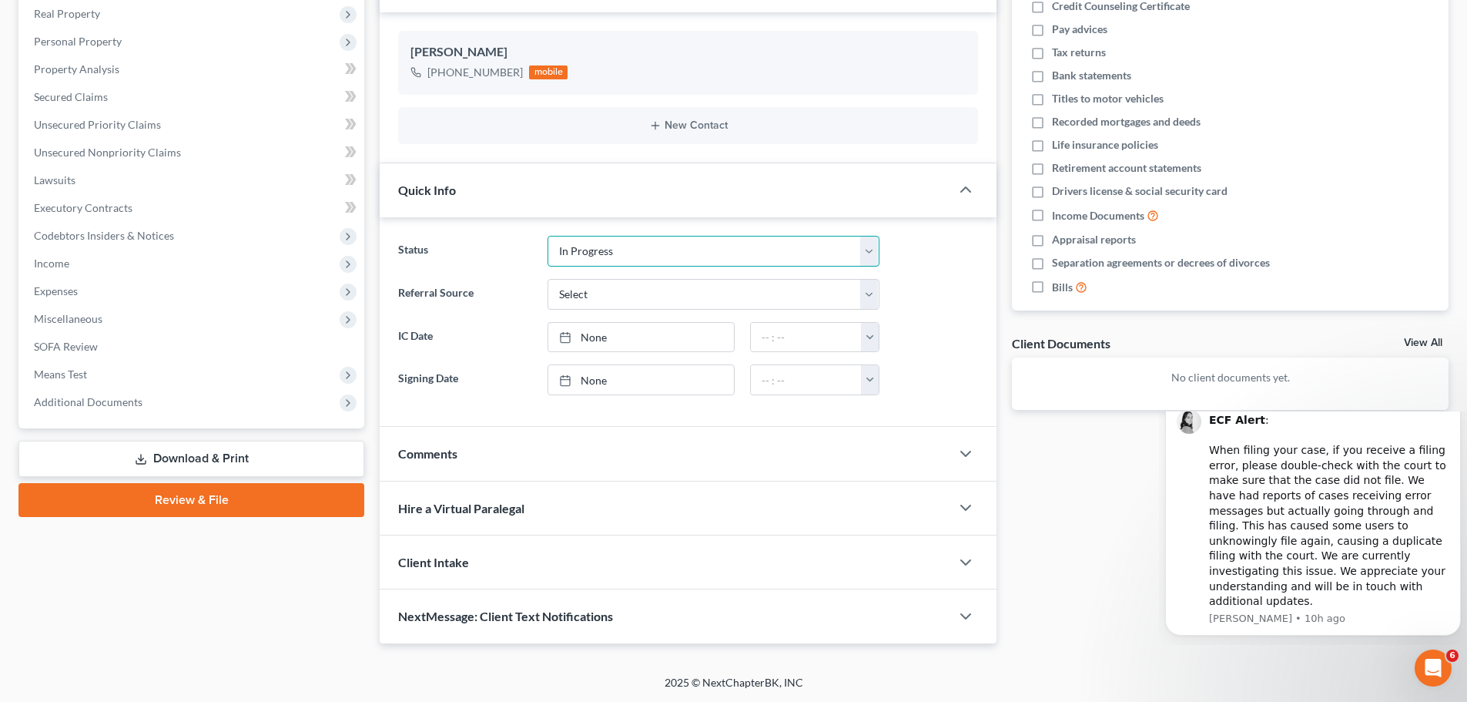
scroll to position [244, 0]
click at [709, 453] on div "Comments" at bounding box center [665, 452] width 571 height 53
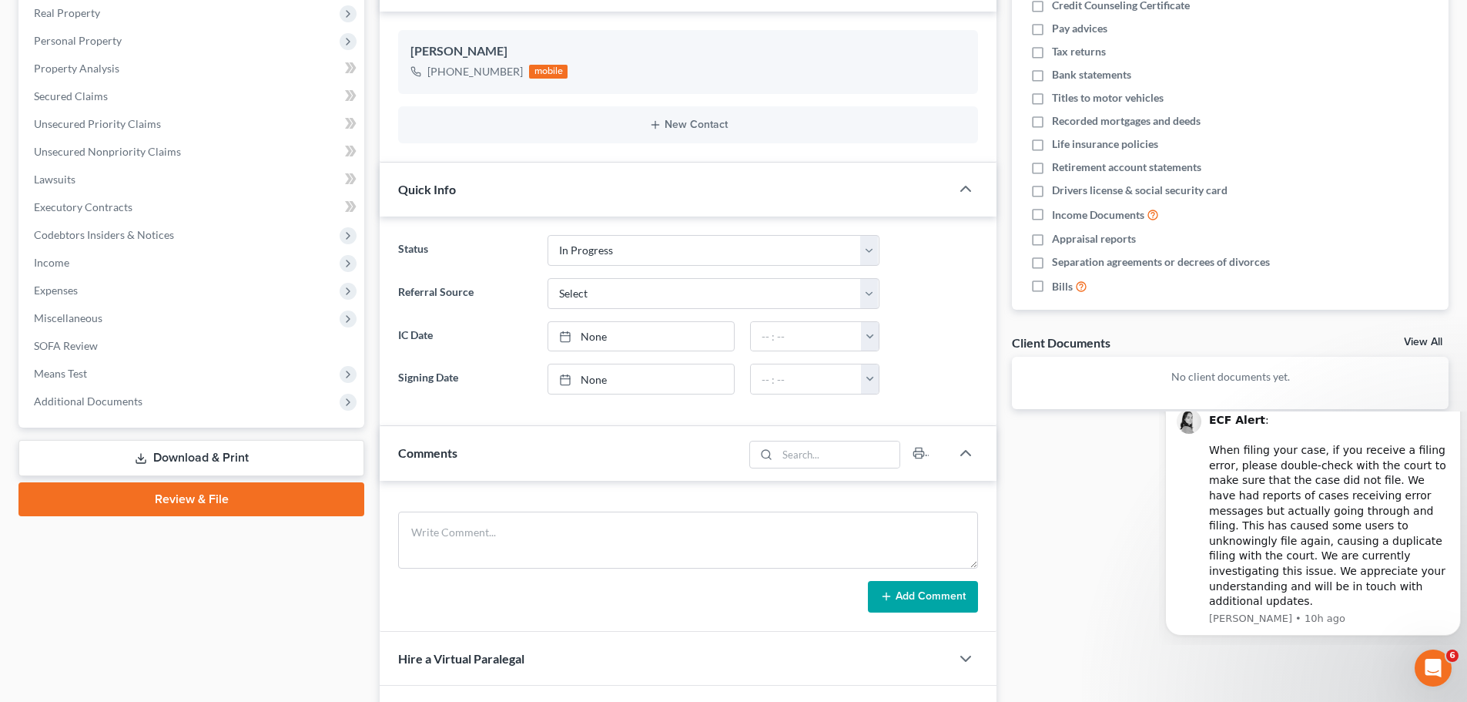
click at [709, 453] on div "Comments" at bounding box center [561, 452] width 363 height 53
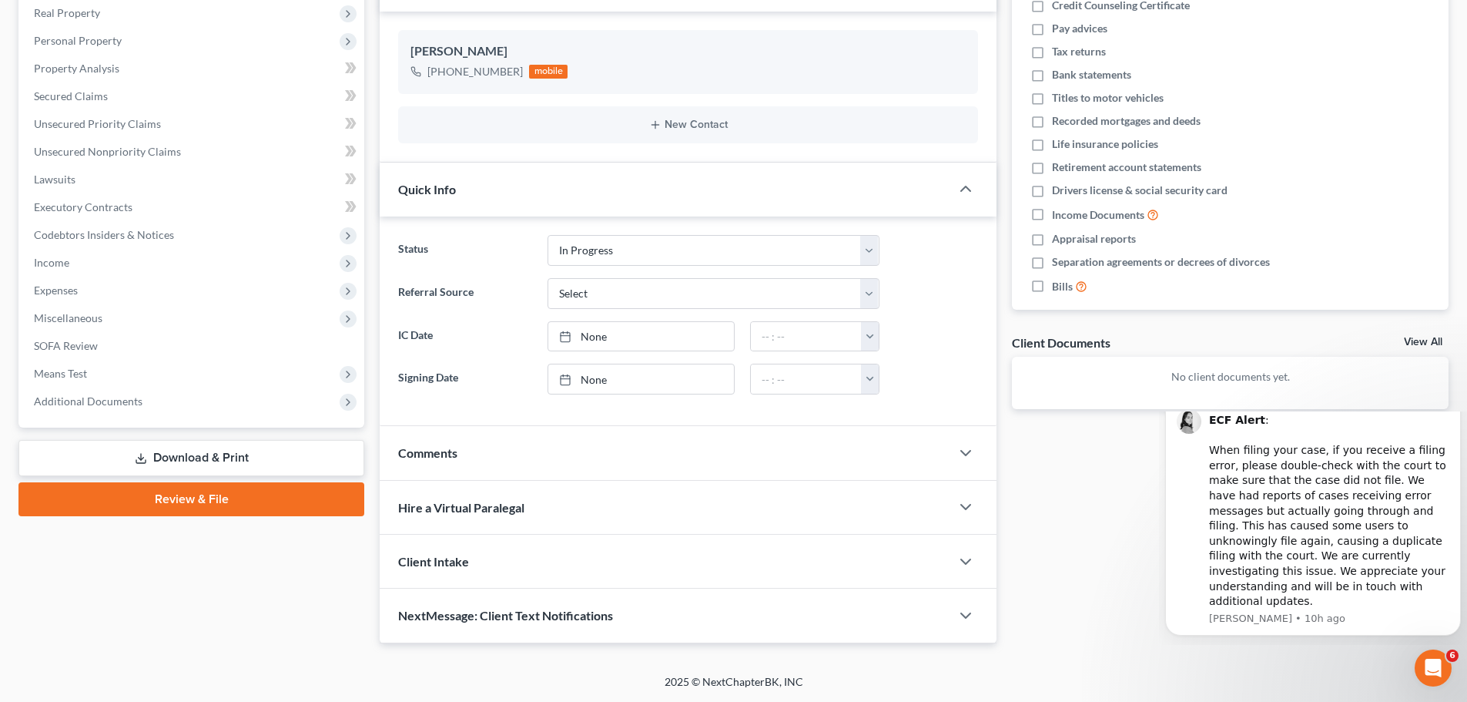
click at [668, 517] on div "Hire a Virtual Paralegal" at bounding box center [665, 507] width 571 height 53
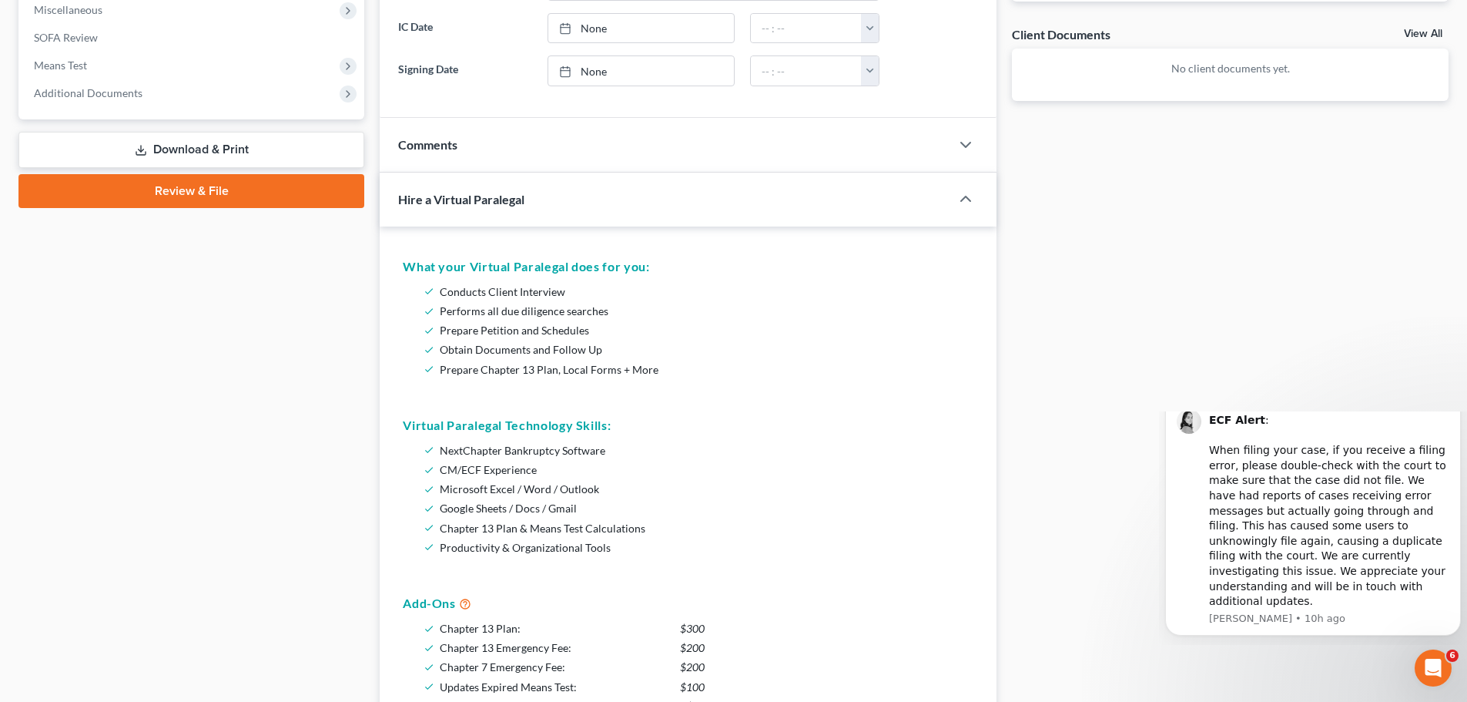
scroll to position [783, 0]
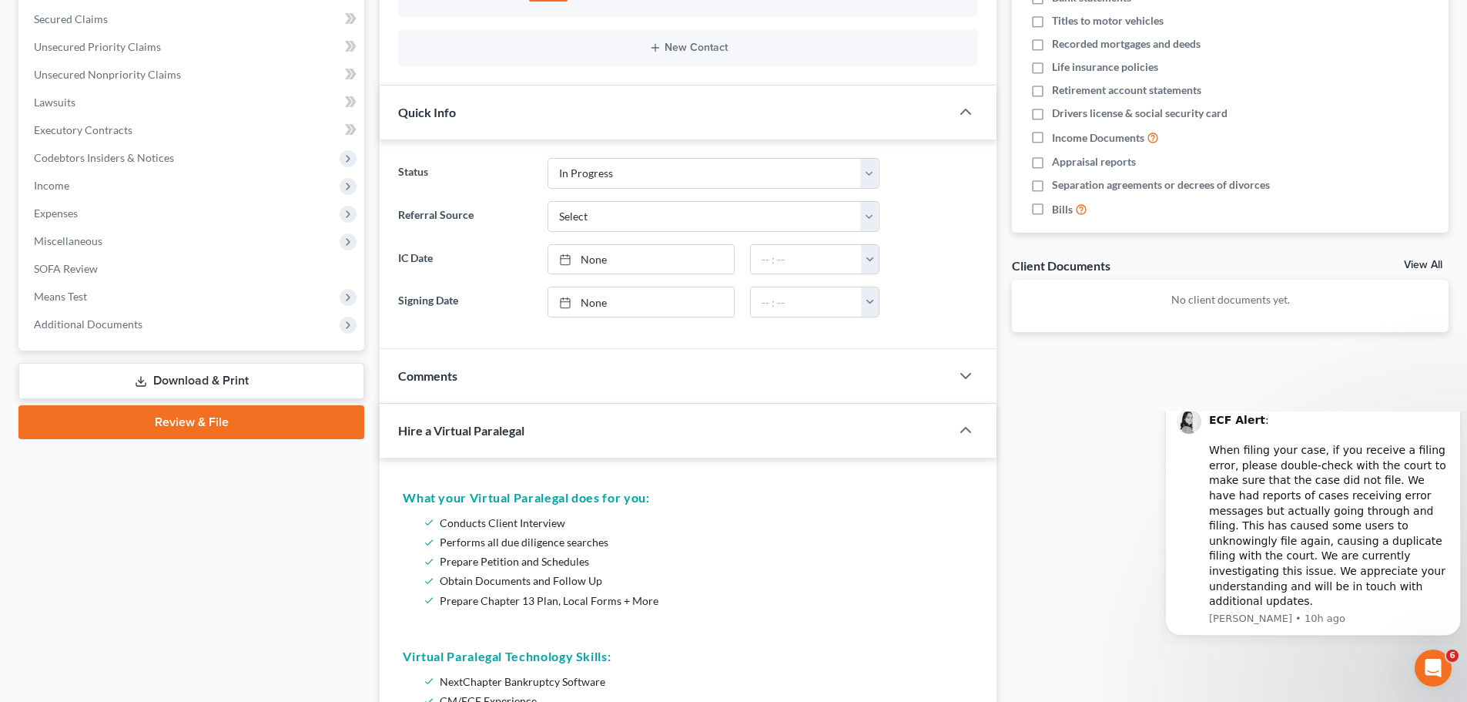
click at [659, 445] on div "Hire a Virtual Paralegal" at bounding box center [654, 430] width 549 height 53
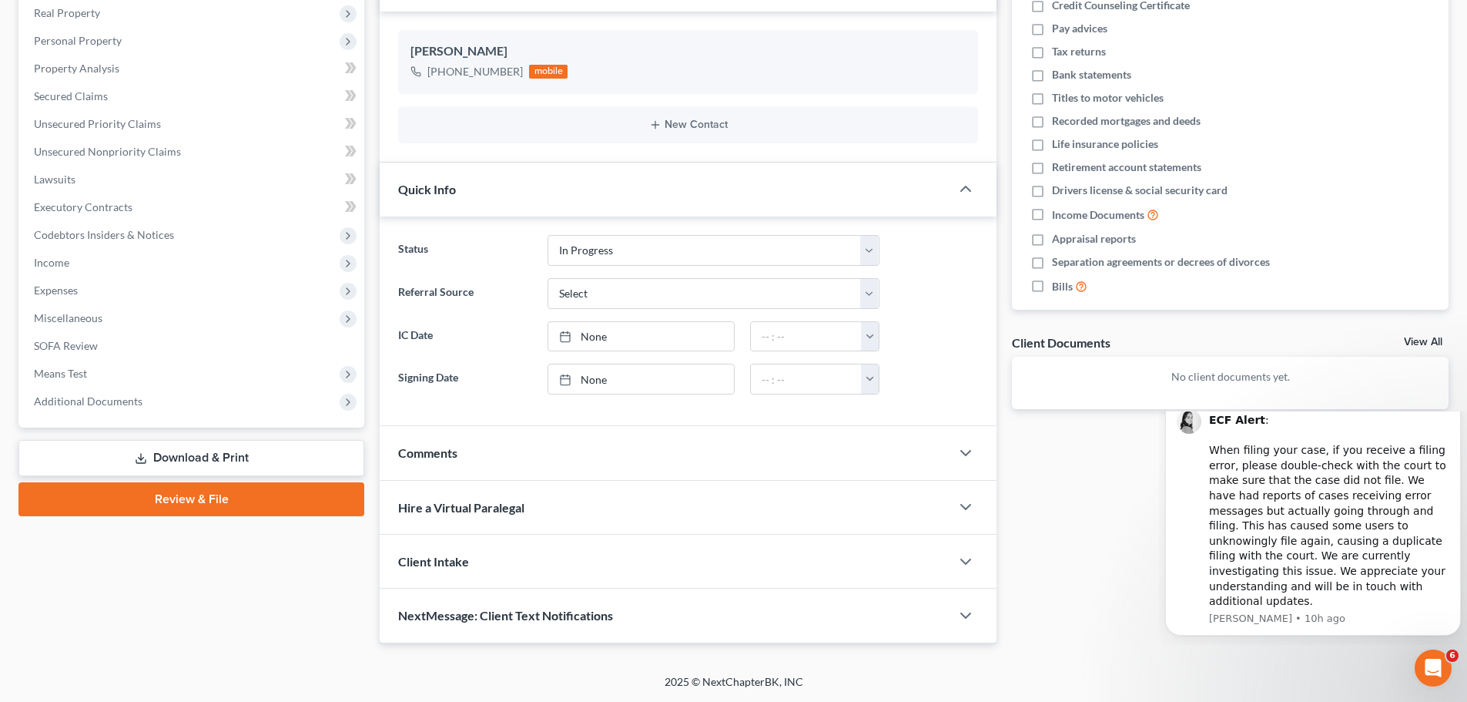
click at [621, 557] on div "Client Intake" at bounding box center [665, 560] width 571 height 53
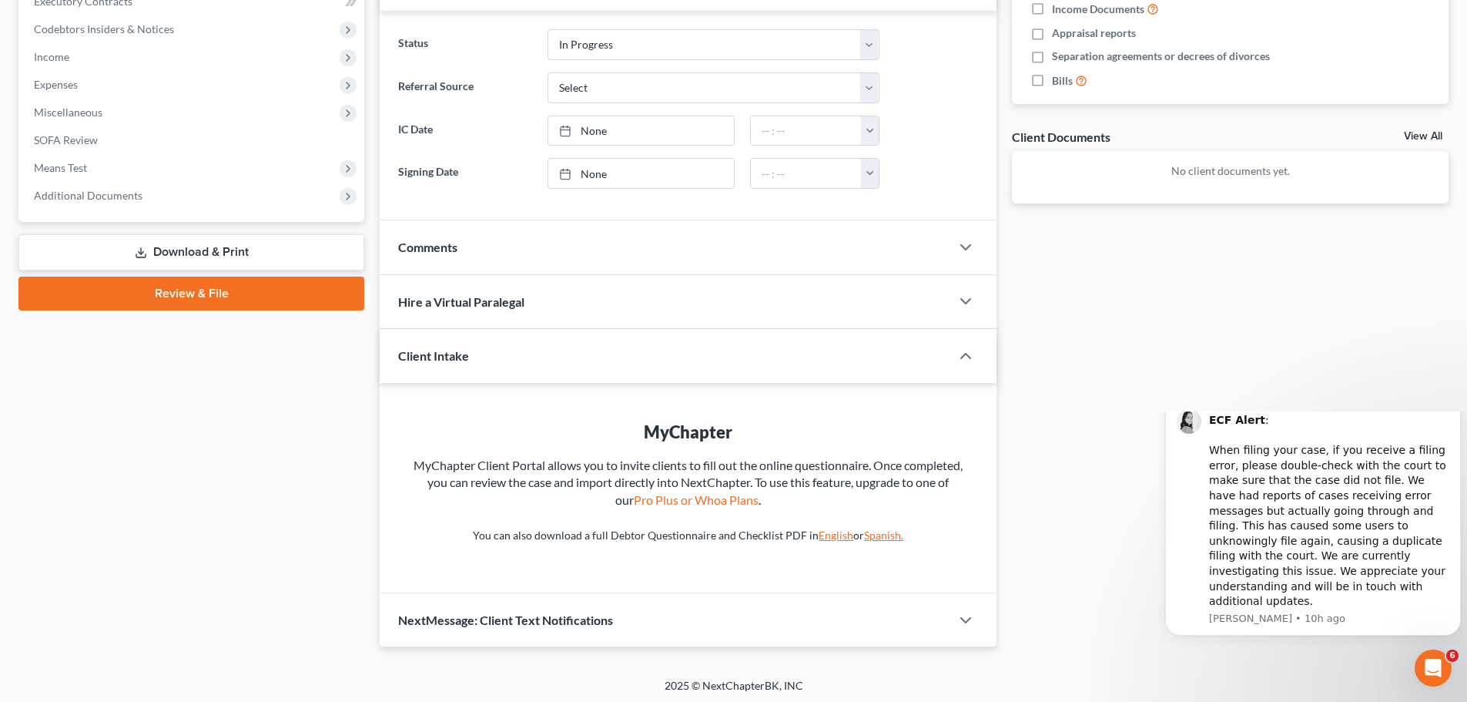
scroll to position [454, 0]
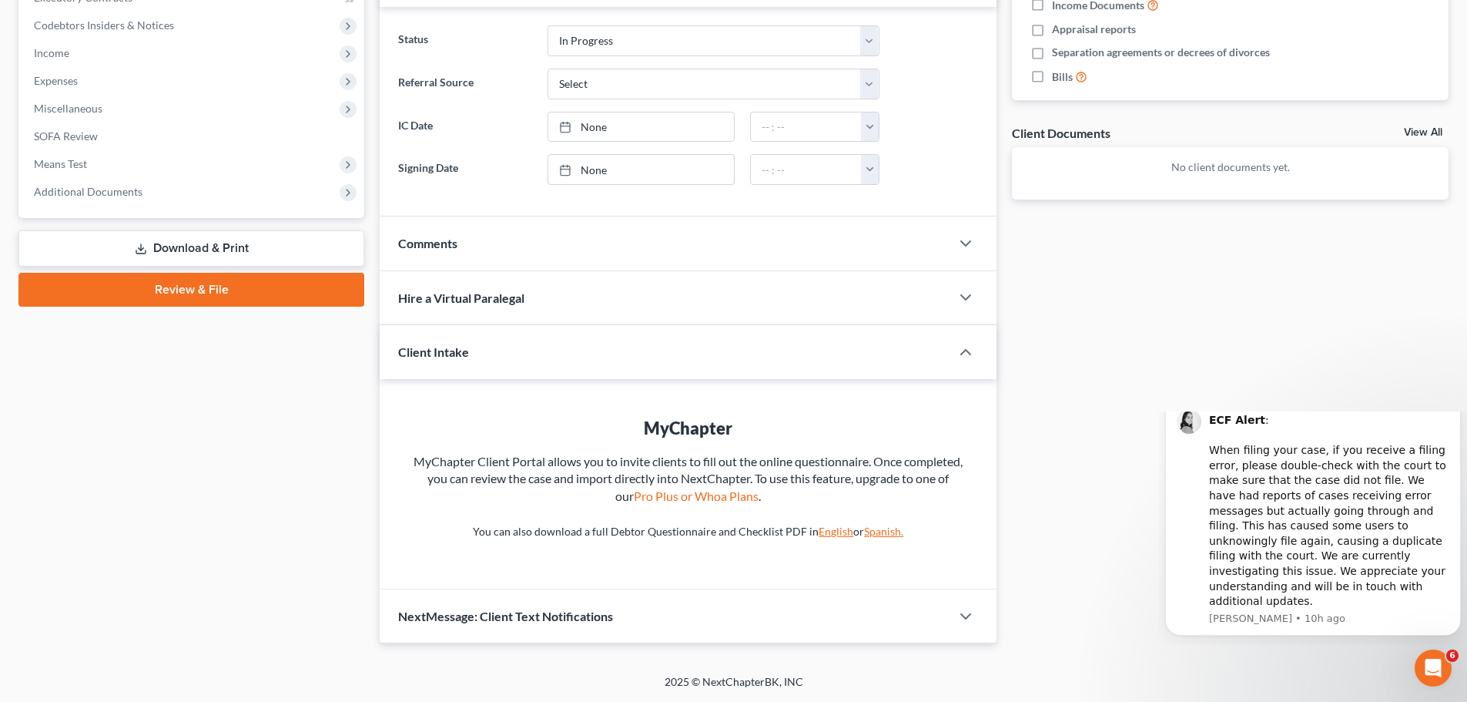
click at [683, 362] on div "Client Intake" at bounding box center [654, 351] width 549 height 53
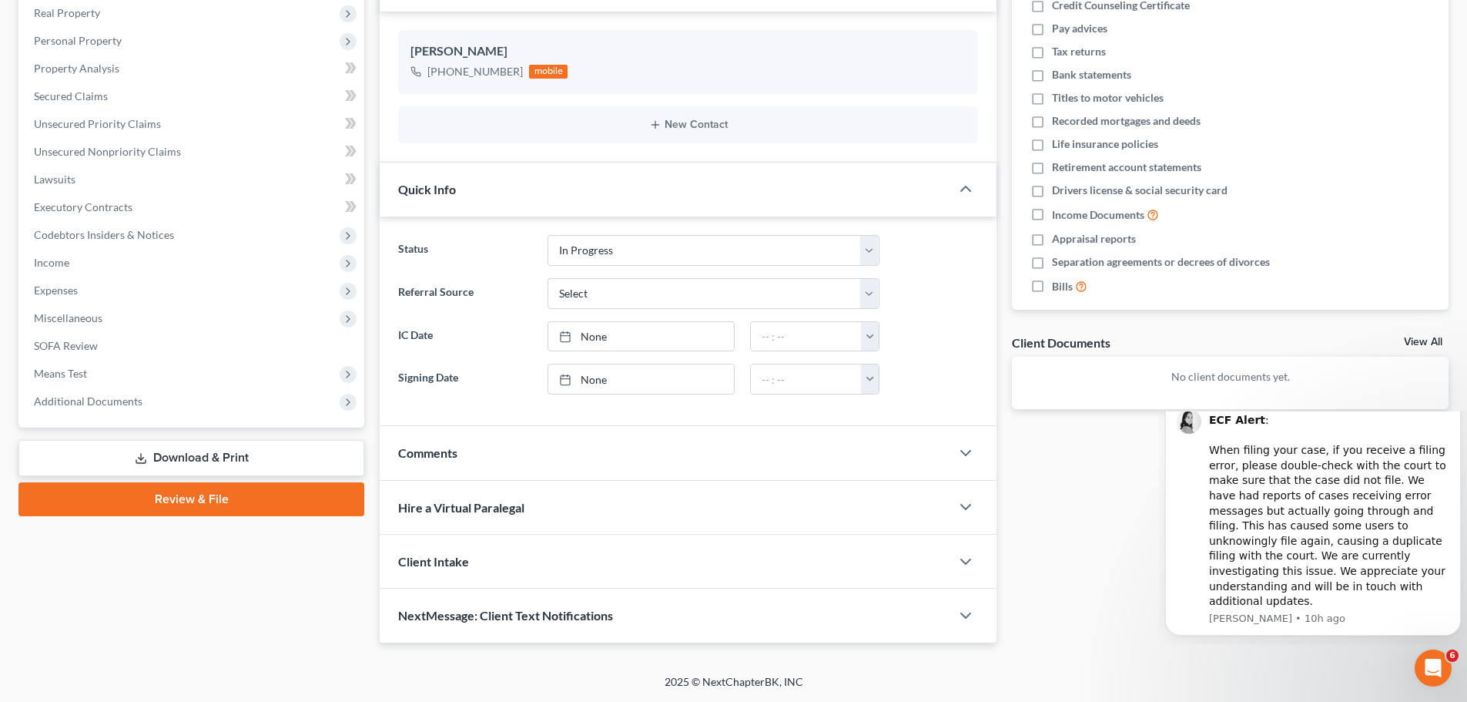
click at [651, 609] on div "NextMessage: Client Text Notifications" at bounding box center [665, 614] width 571 height 53
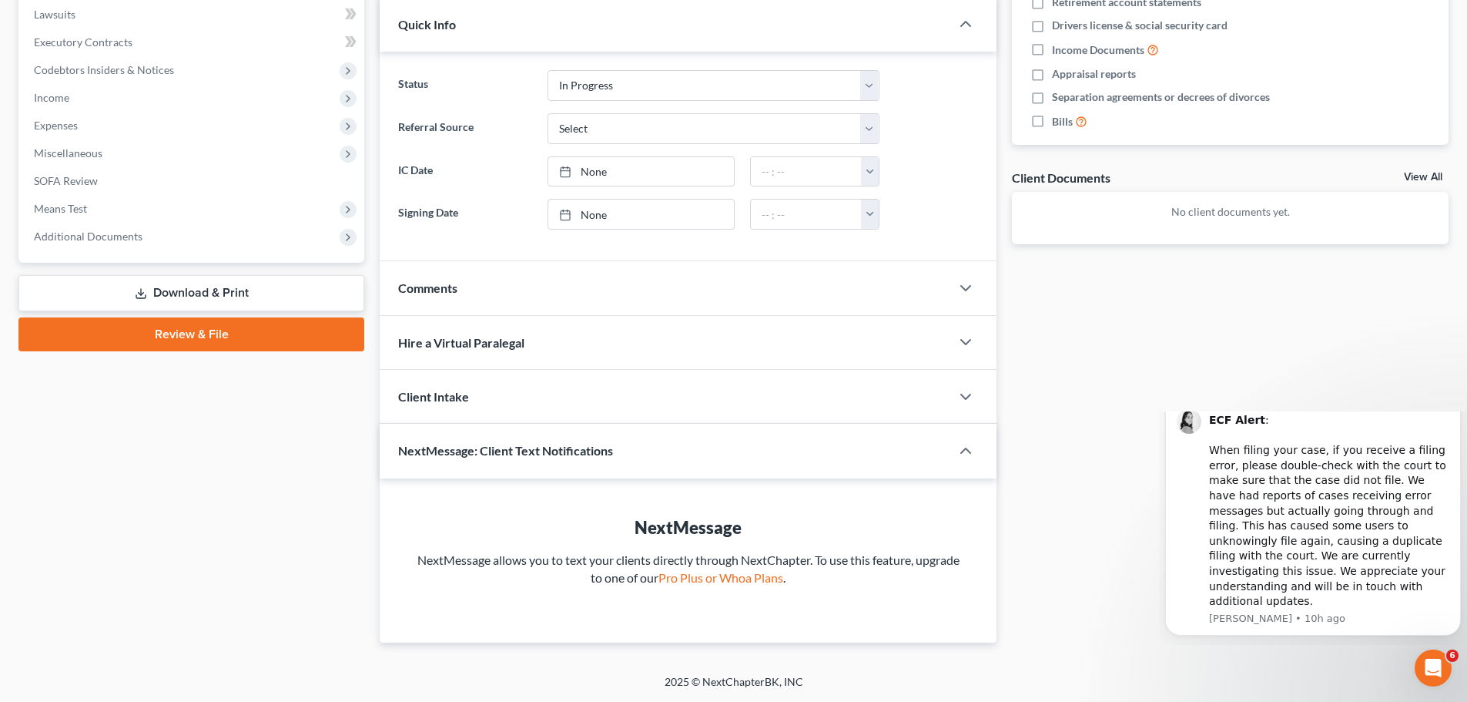
click at [669, 460] on div "NextMessage: Client Text Notifications" at bounding box center [654, 450] width 549 height 53
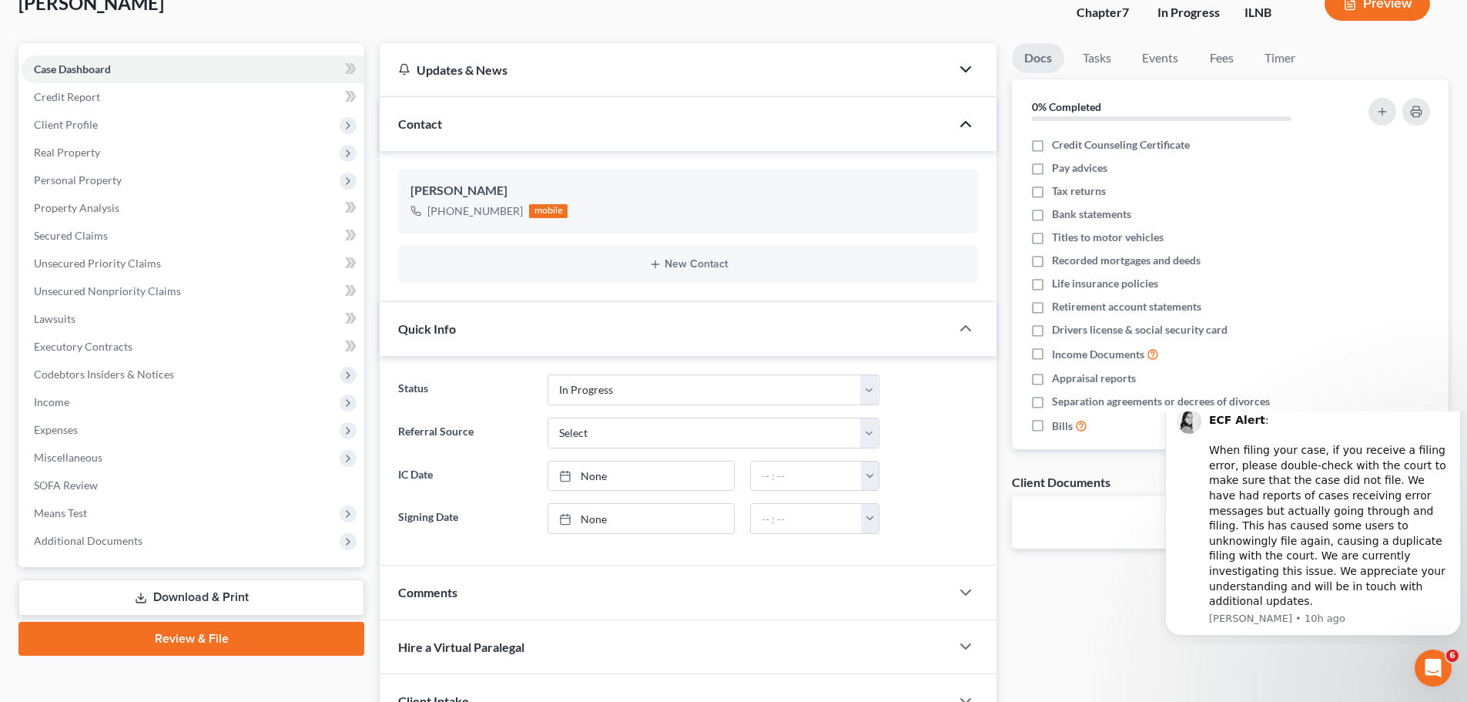
scroll to position [0, 0]
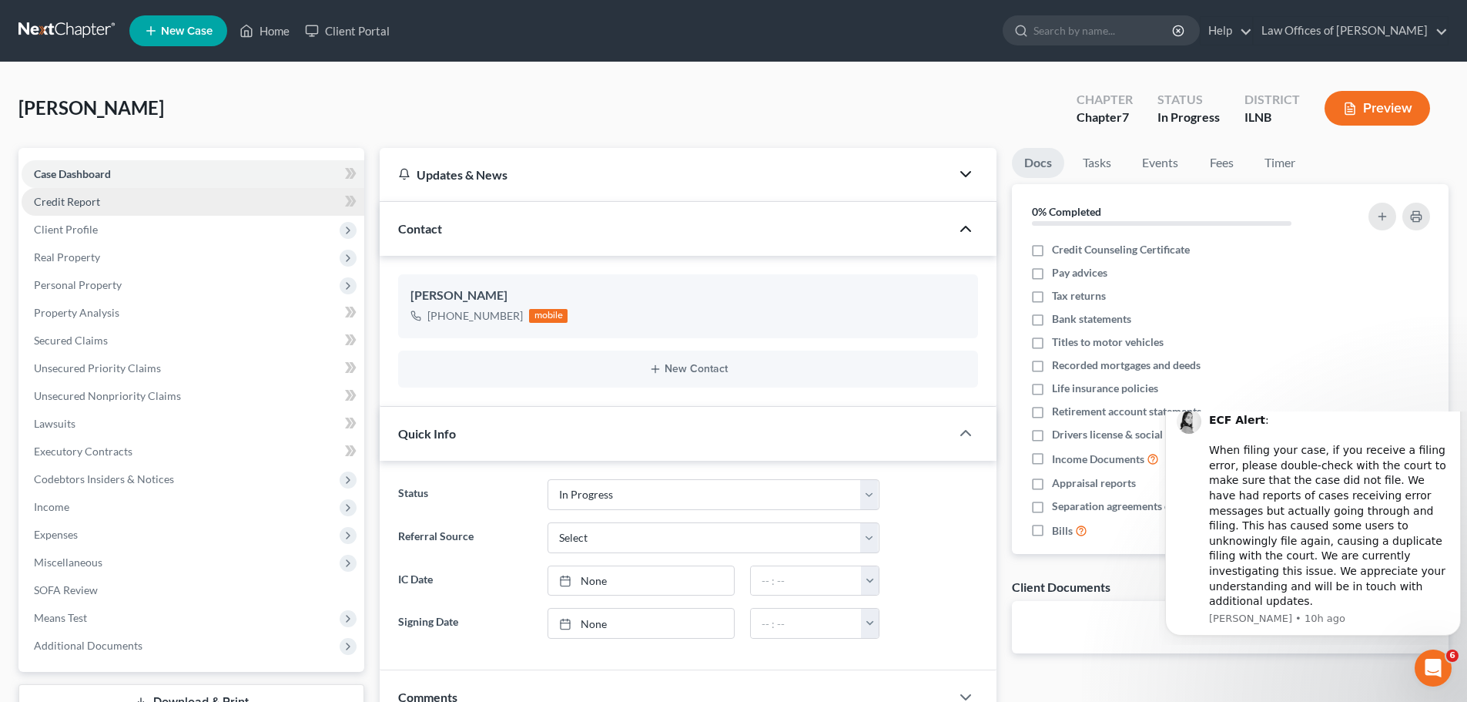
click at [228, 196] on link "Credit Report" at bounding box center [193, 202] width 343 height 28
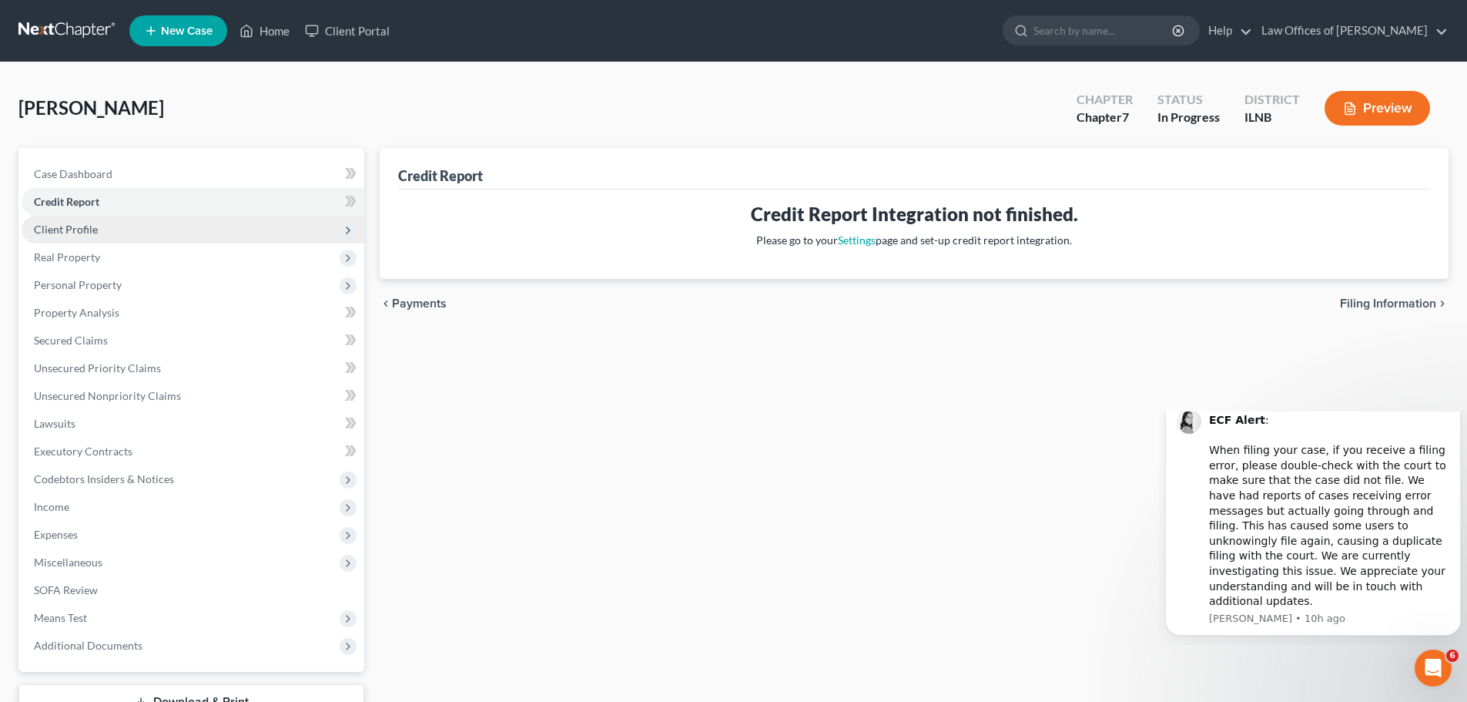
click at [249, 224] on span "Client Profile" at bounding box center [193, 230] width 343 height 28
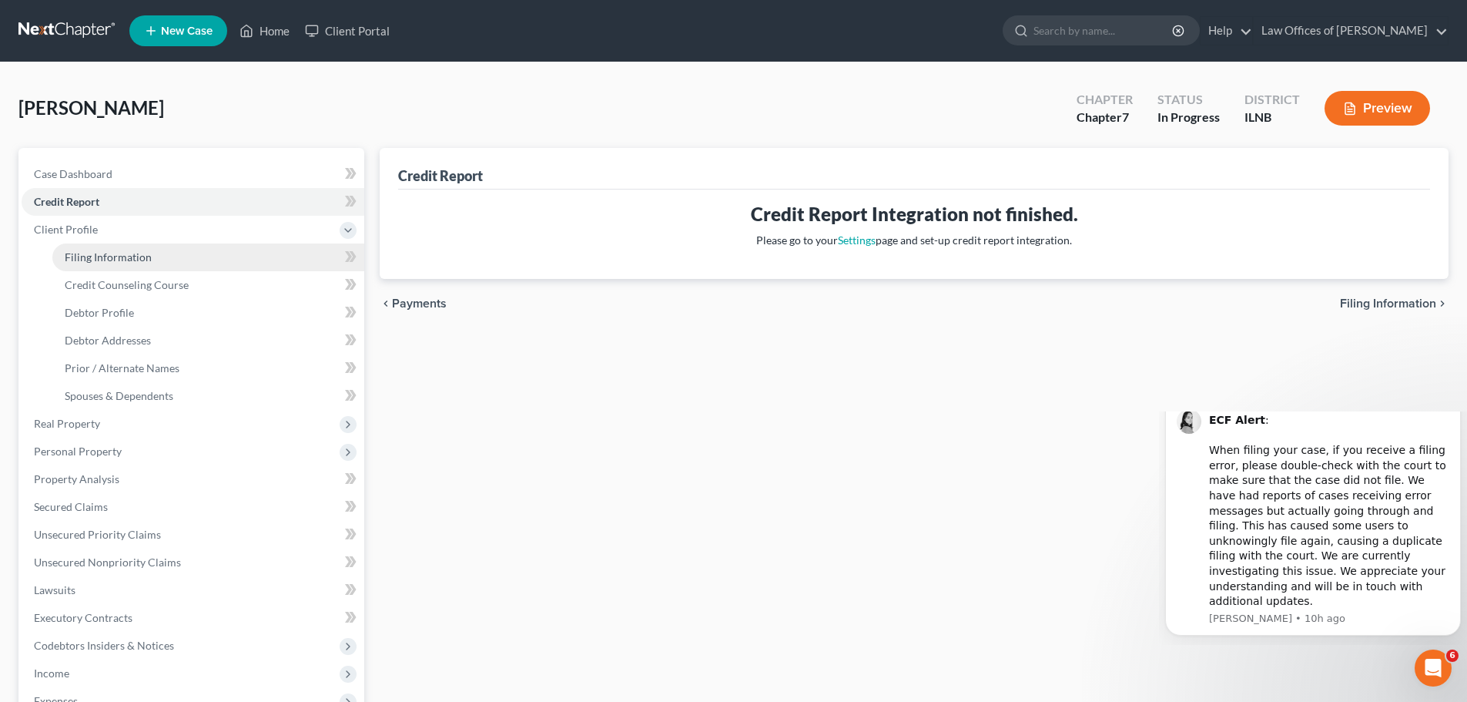
click at [276, 261] on link "Filing Information" at bounding box center [208, 257] width 312 height 28
select select "1"
select select "0"
select select "25"
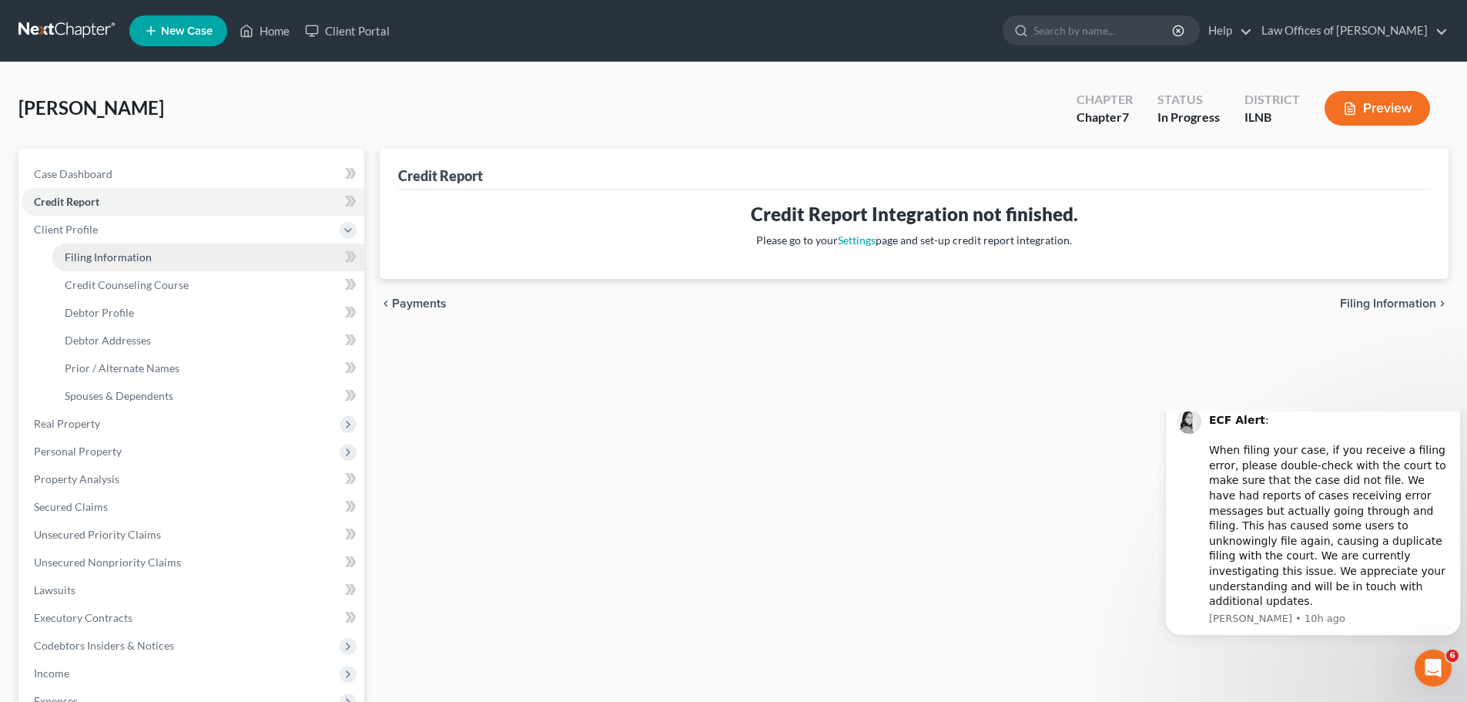
select select "14"
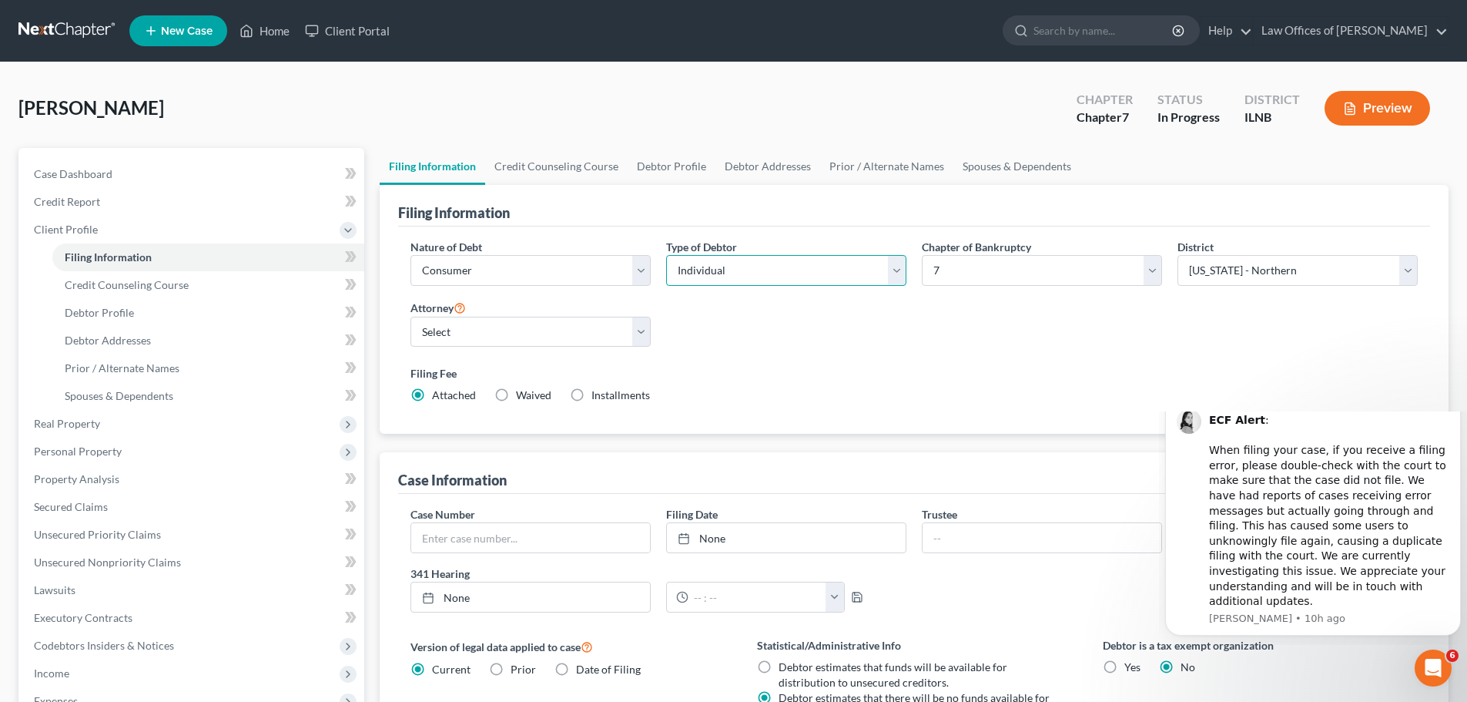
click at [894, 272] on select "Select Individual Joint" at bounding box center [786, 270] width 240 height 31
click at [666, 255] on select "Select Individual Joint" at bounding box center [786, 270] width 240 height 31
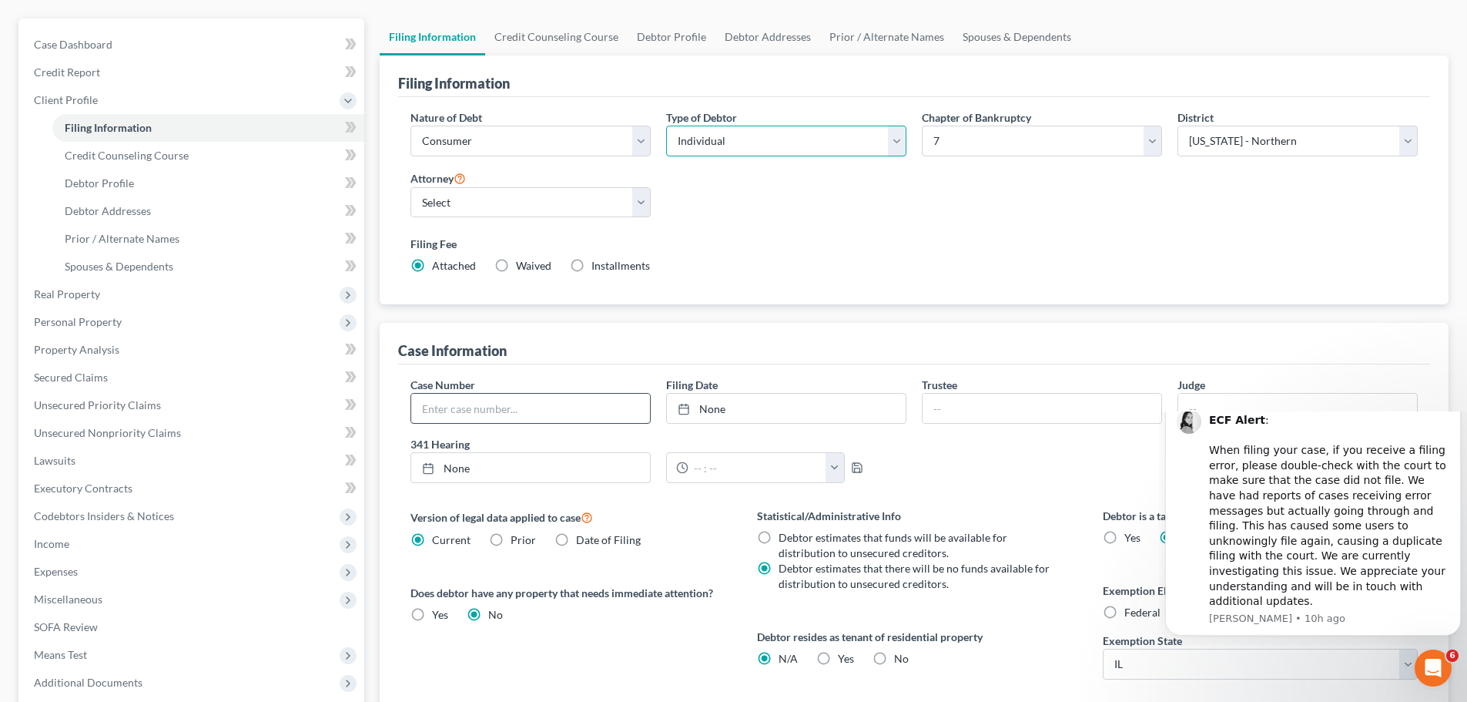
scroll to position [154, 0]
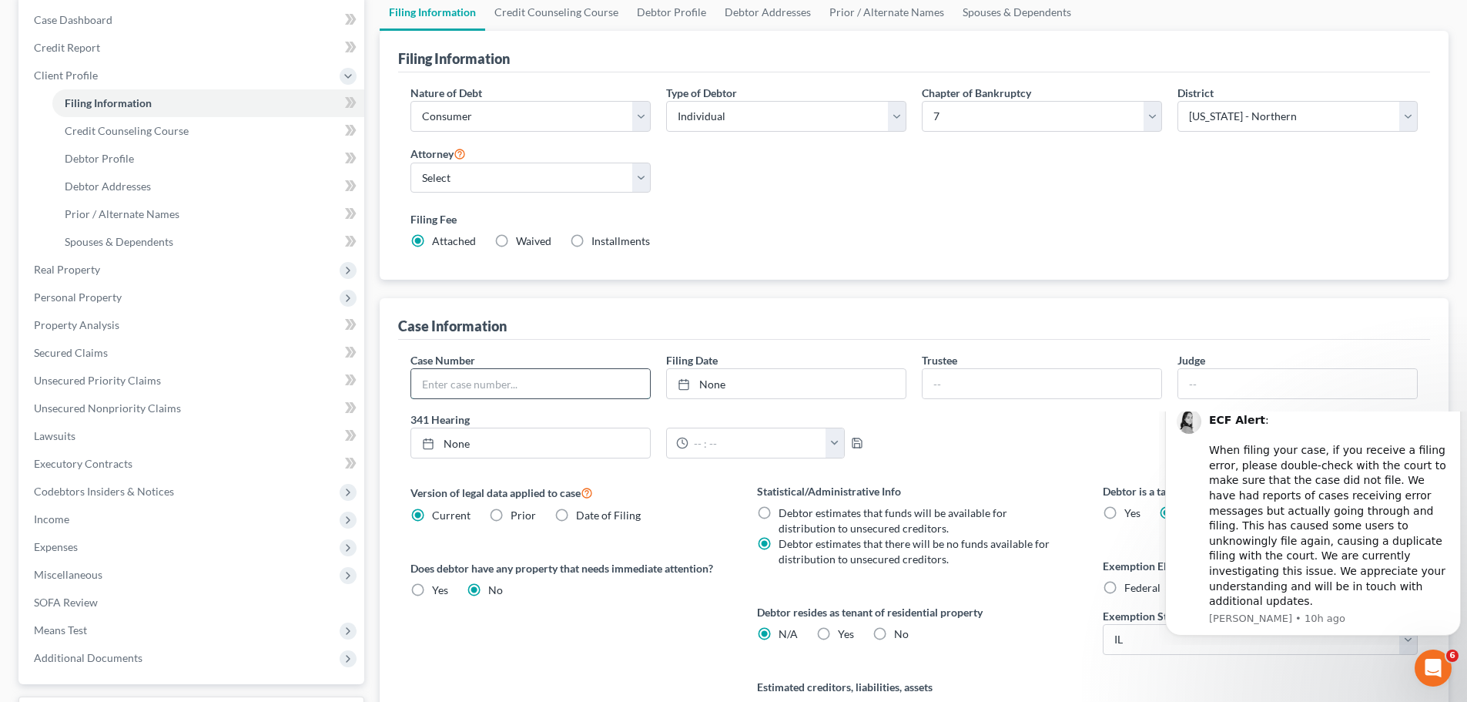
click at [569, 373] on input "text" at bounding box center [530, 383] width 239 height 29
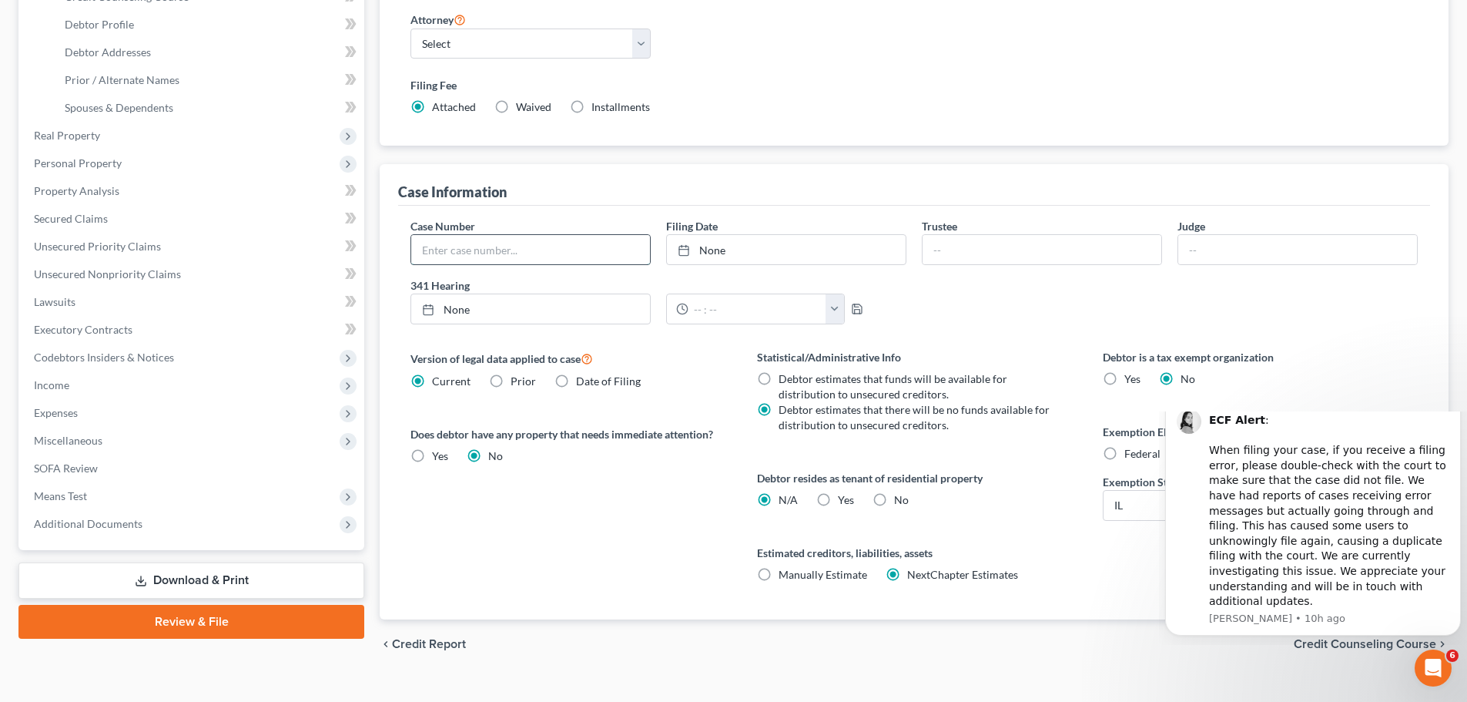
scroll to position [308, 0]
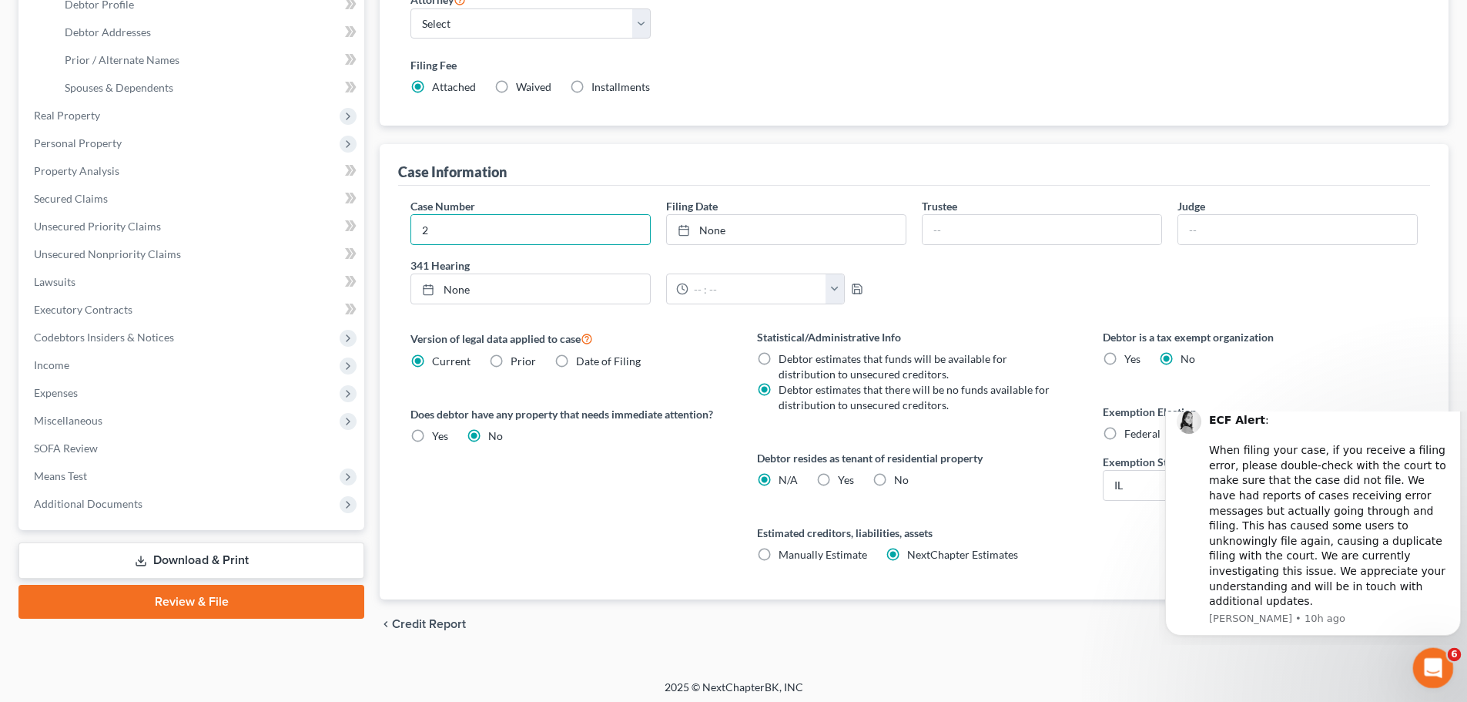
type input "2"
click at [1417, 667] on div "Open Intercom Messenger" at bounding box center [1430, 665] width 51 height 51
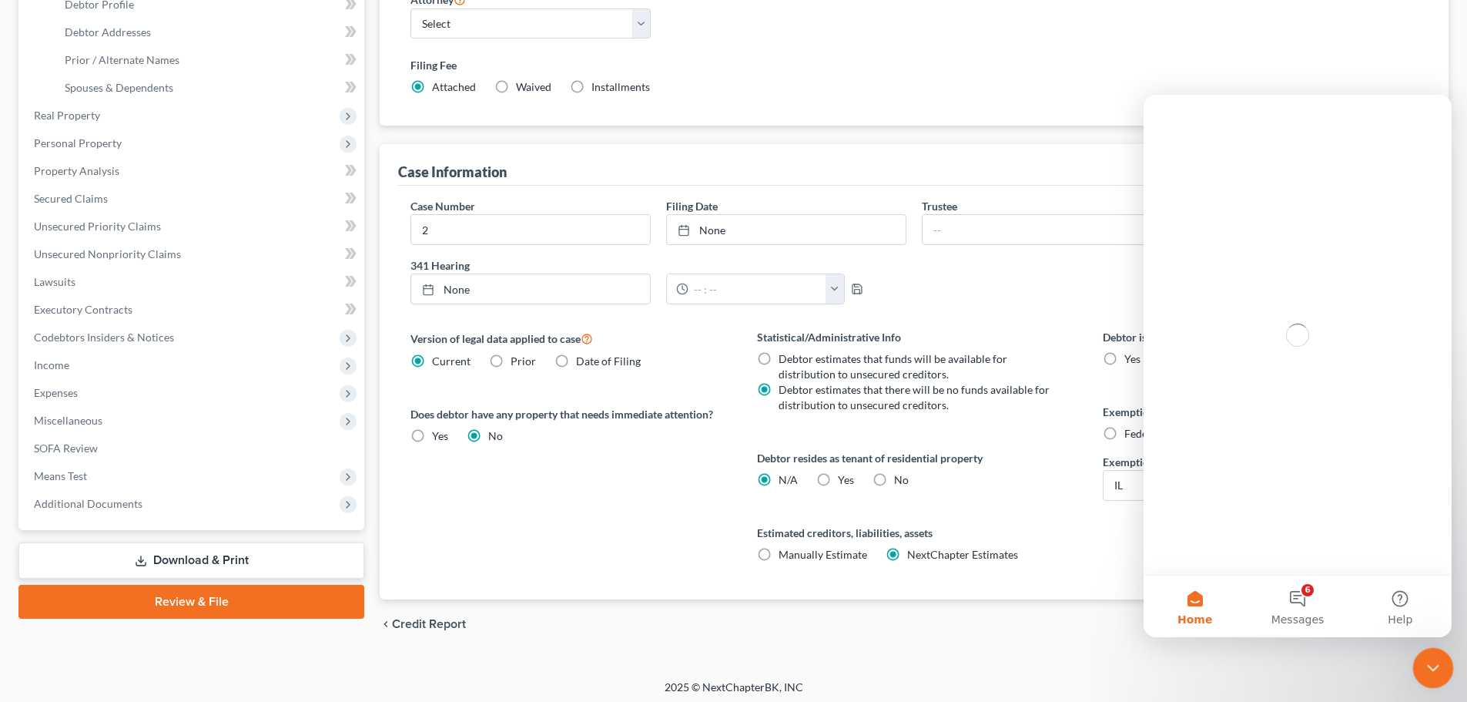
scroll to position [0, 0]
click at [1431, 673] on icon "Close Intercom Messenger" at bounding box center [1430, 665] width 18 height 18
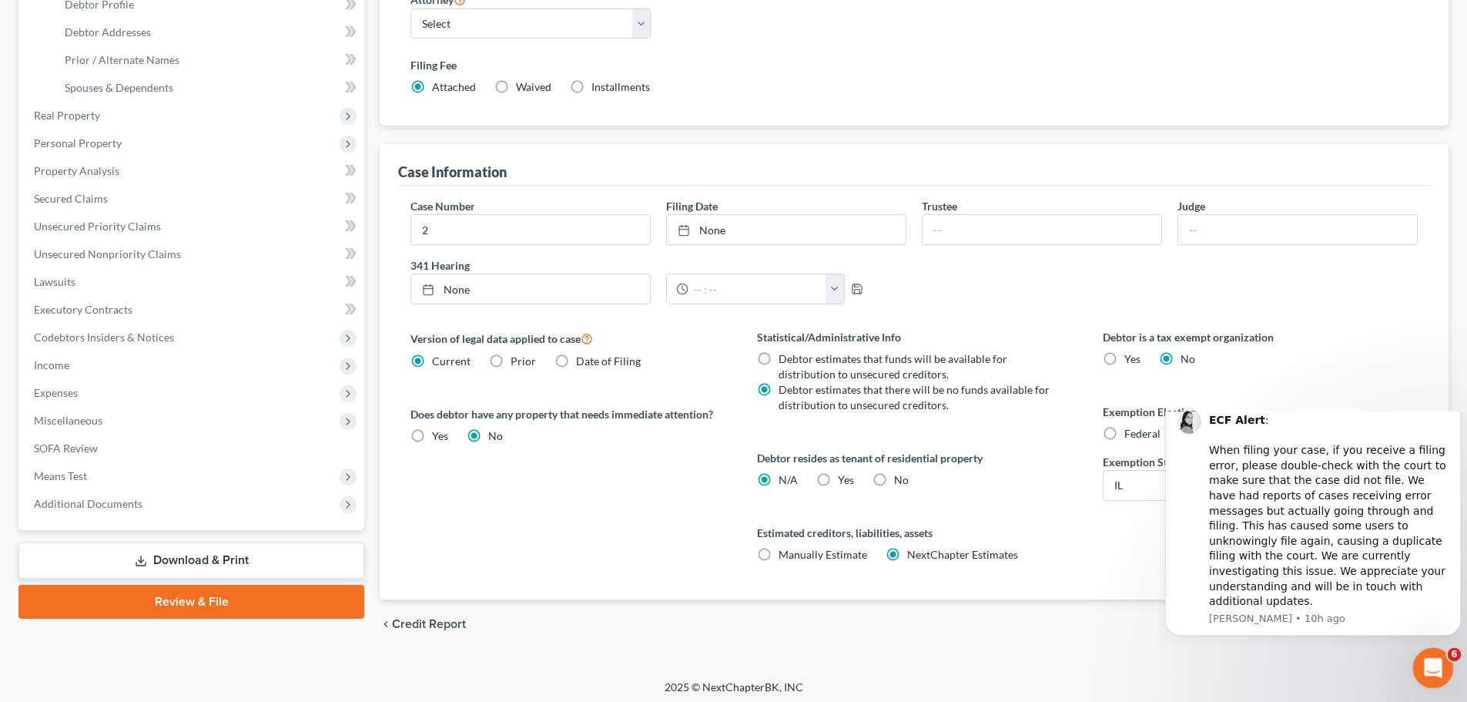
click at [1432, 664] on icon "Open Intercom Messenger" at bounding box center [1430, 665] width 11 height 12
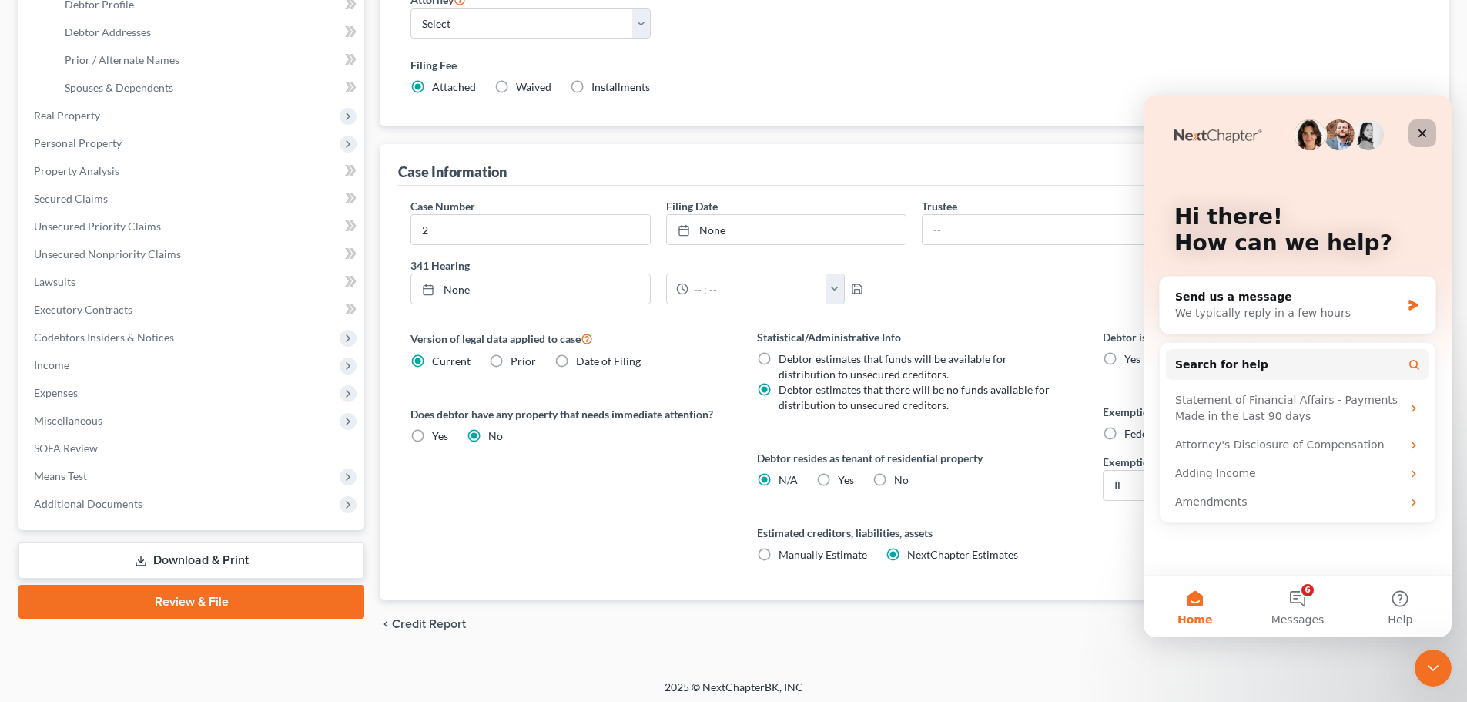
click at [1421, 139] on icon "Close" at bounding box center [1422, 133] width 12 height 12
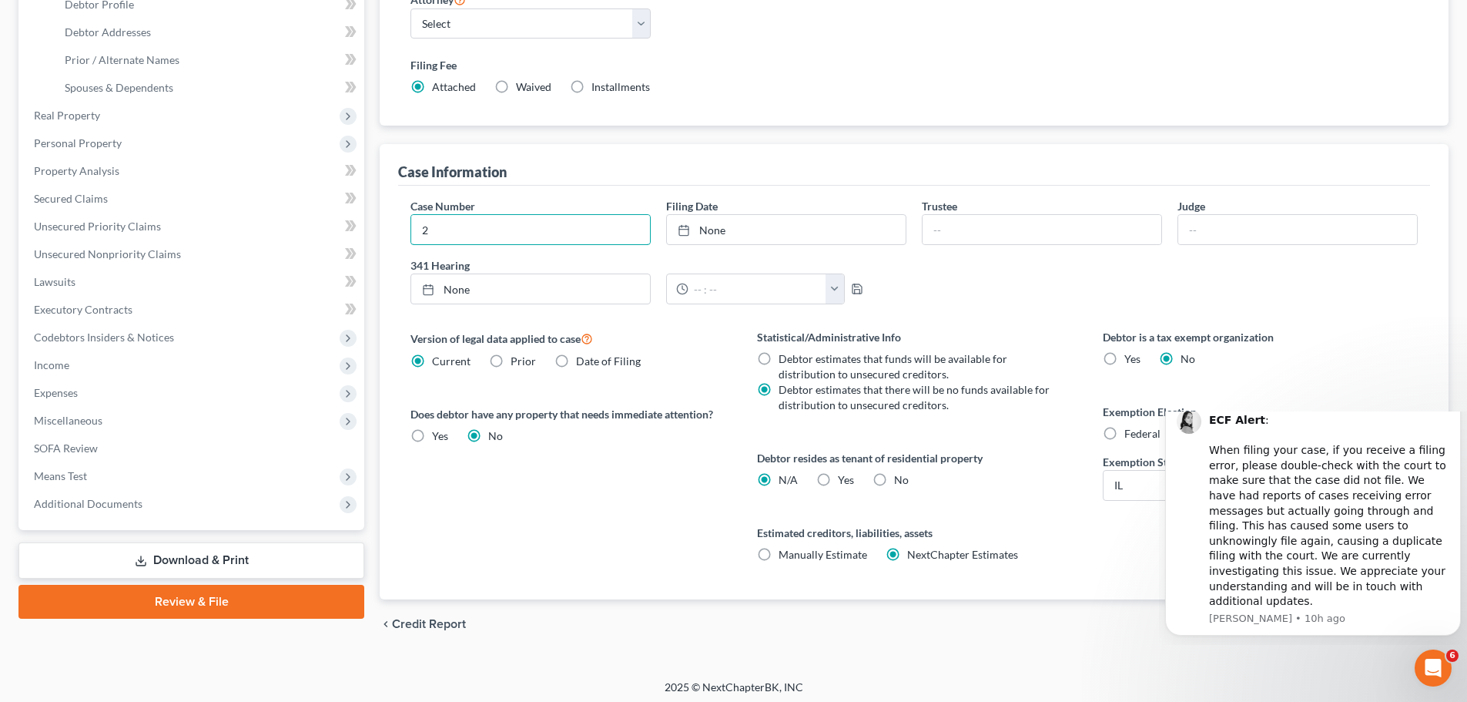
drag, startPoint x: 457, startPoint y: 239, endPoint x: 381, endPoint y: 244, distance: 75.7
click at [381, 244] on div "Case Information Case Number 2 Filing Date None close Date Time chevron_left [D…" at bounding box center [914, 371] width 1069 height 455
click at [1178, 279] on div "Case Number Filing Date None close Date Time chevron_left [DATE] chevron_right …" at bounding box center [914, 257] width 1023 height 119
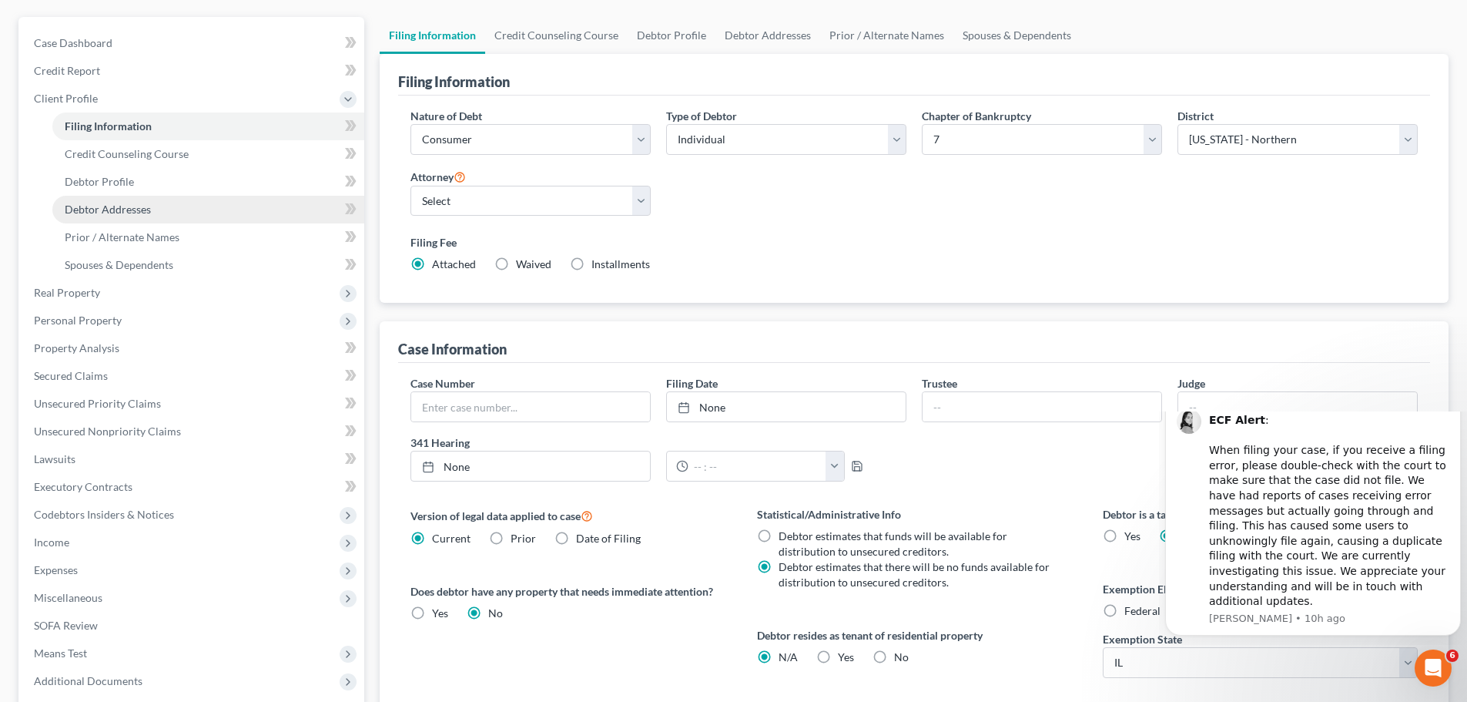
scroll to position [5, 0]
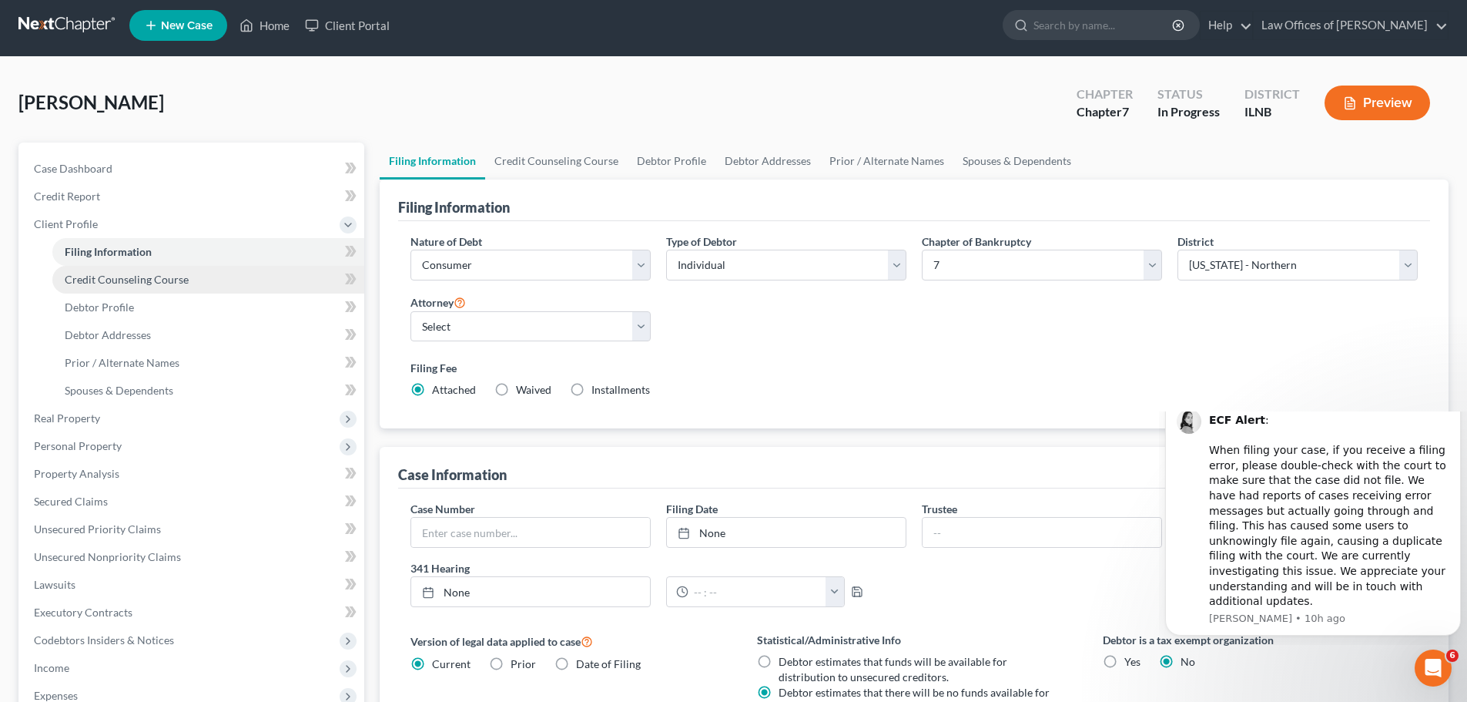
click at [220, 276] on link "Credit Counseling Course" at bounding box center [208, 280] width 312 height 28
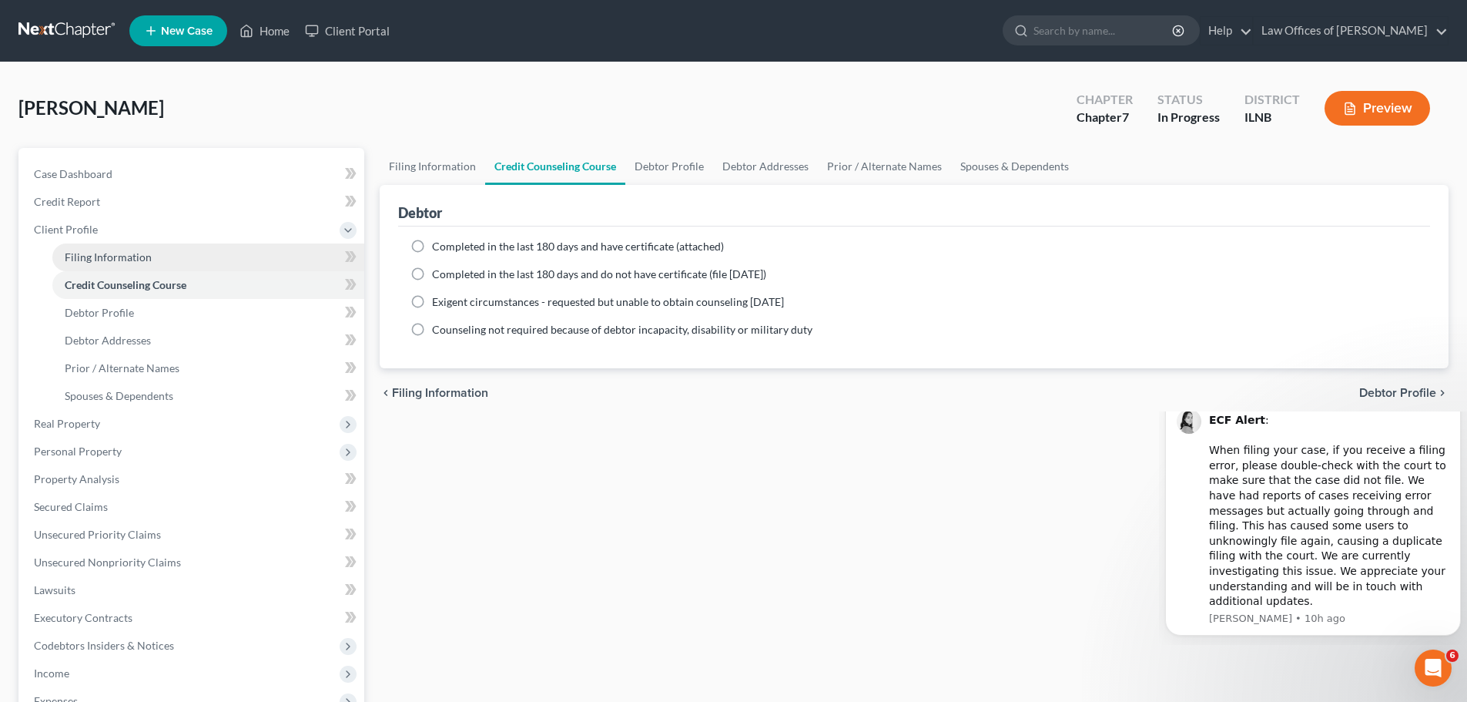
click at [193, 249] on link "Filing Information" at bounding box center [208, 257] width 312 height 28
select select "1"
select select "0"
select select "25"
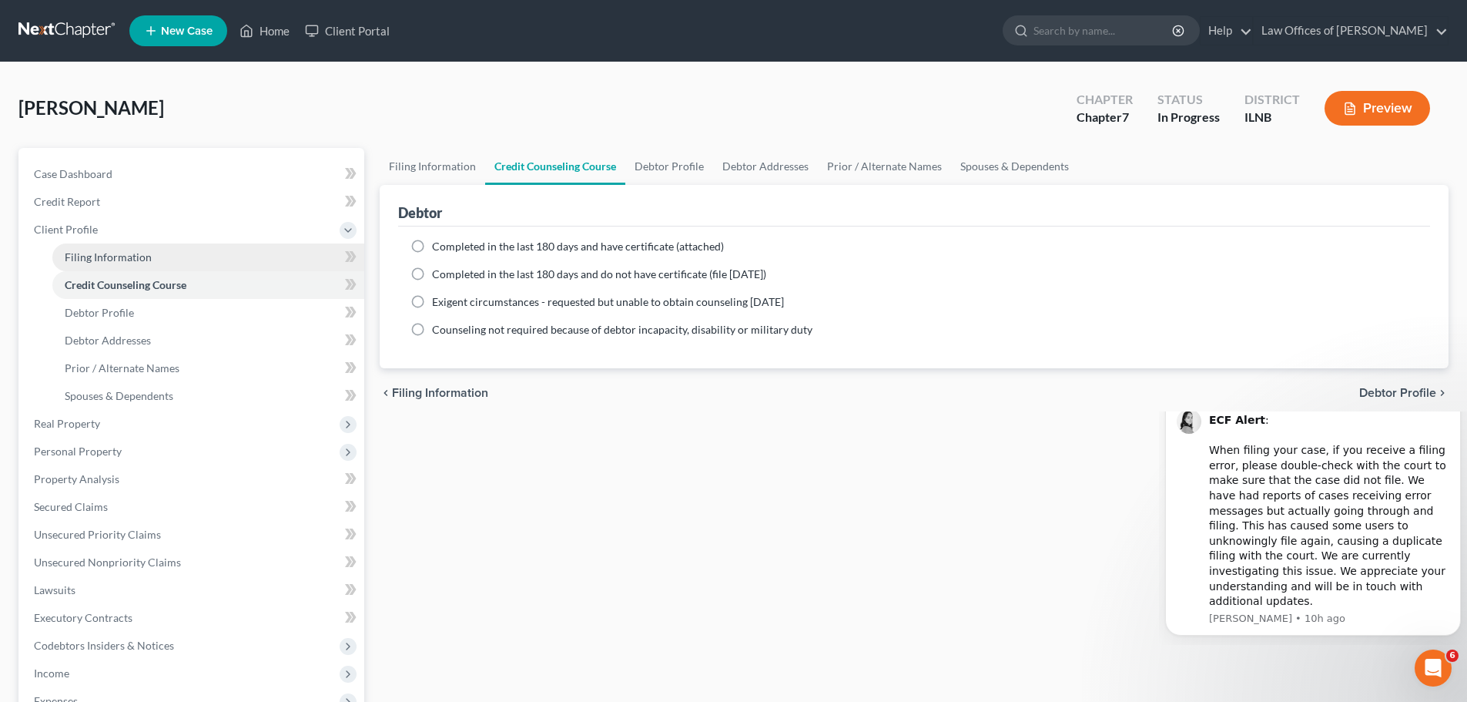
select select "0"
select select "14"
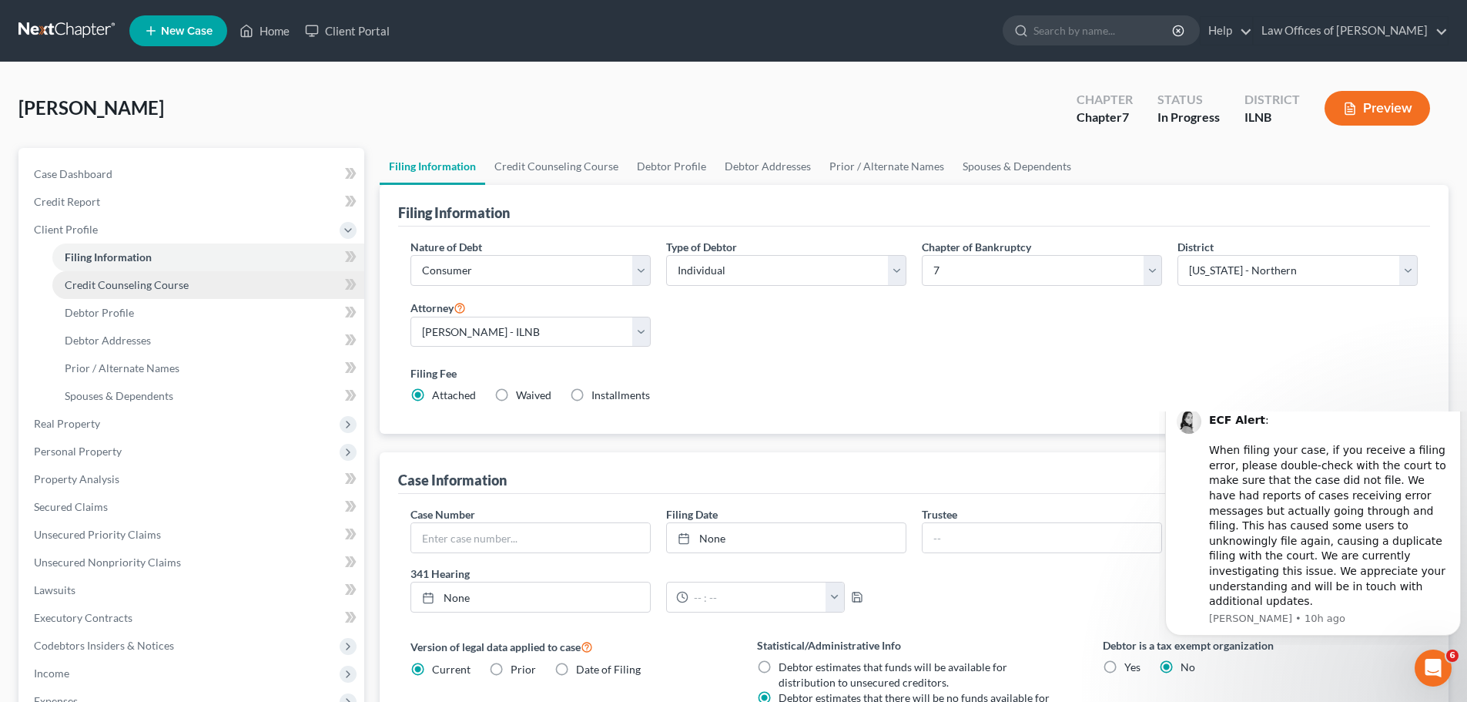
click at [192, 280] on link "Credit Counseling Course" at bounding box center [208, 285] width 312 height 28
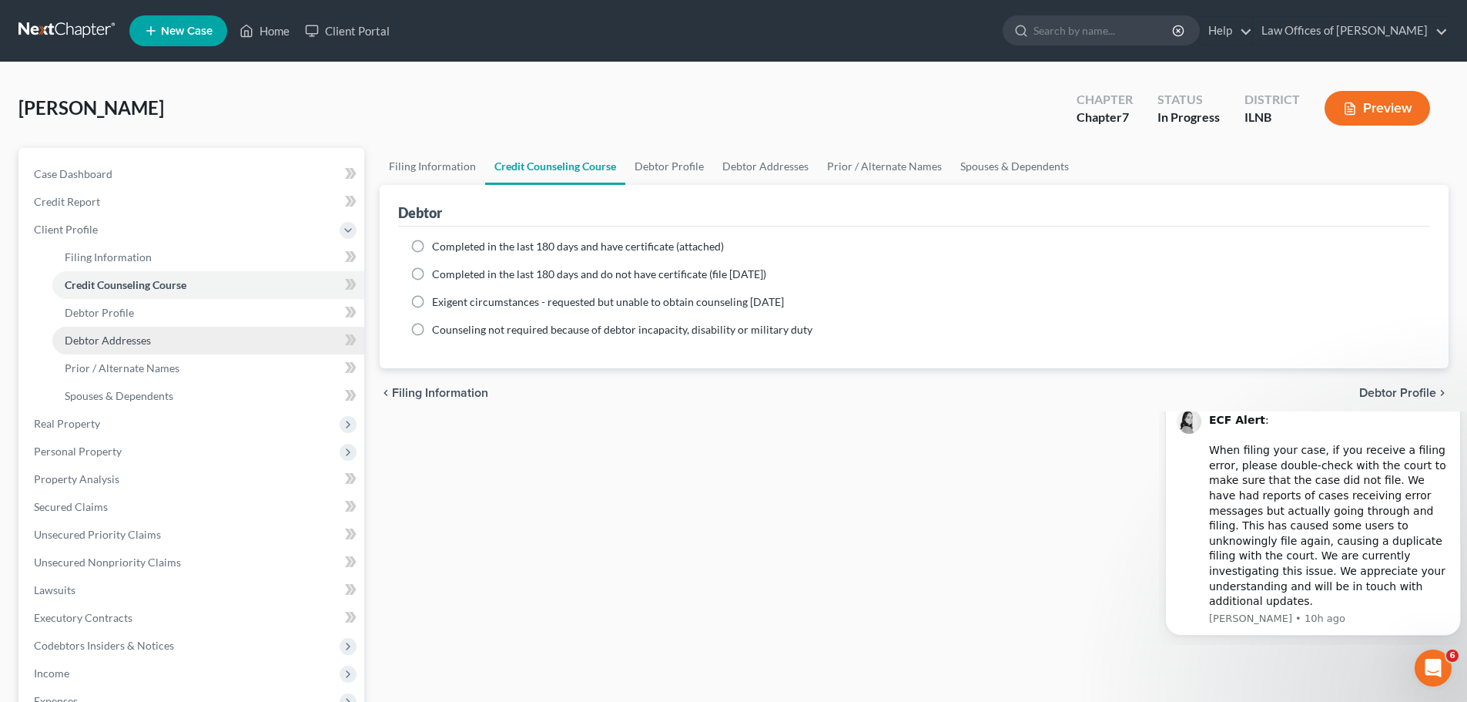
click at [166, 340] on link "Debtor Addresses" at bounding box center [208, 340] width 312 height 28
select select "0"
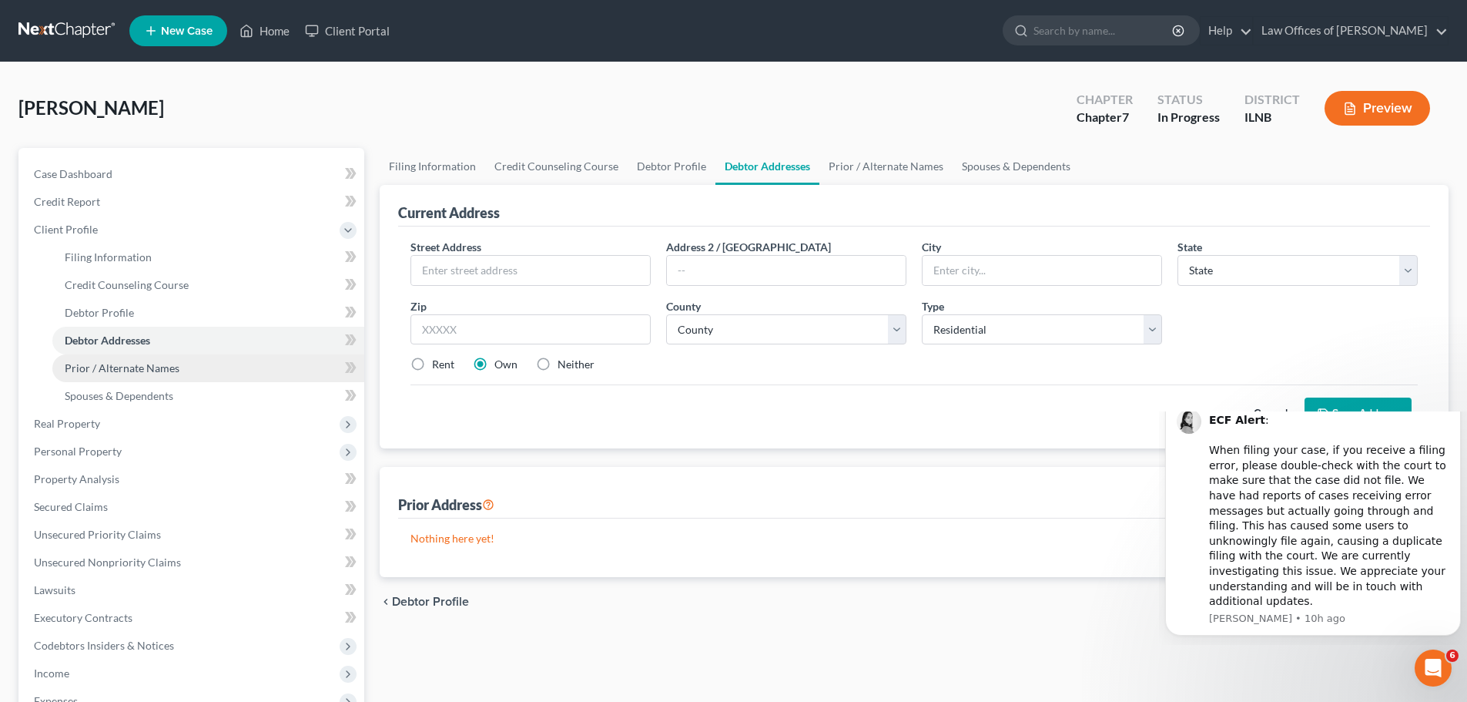
click at [166, 372] on span "Prior / Alternate Names" at bounding box center [122, 367] width 115 height 13
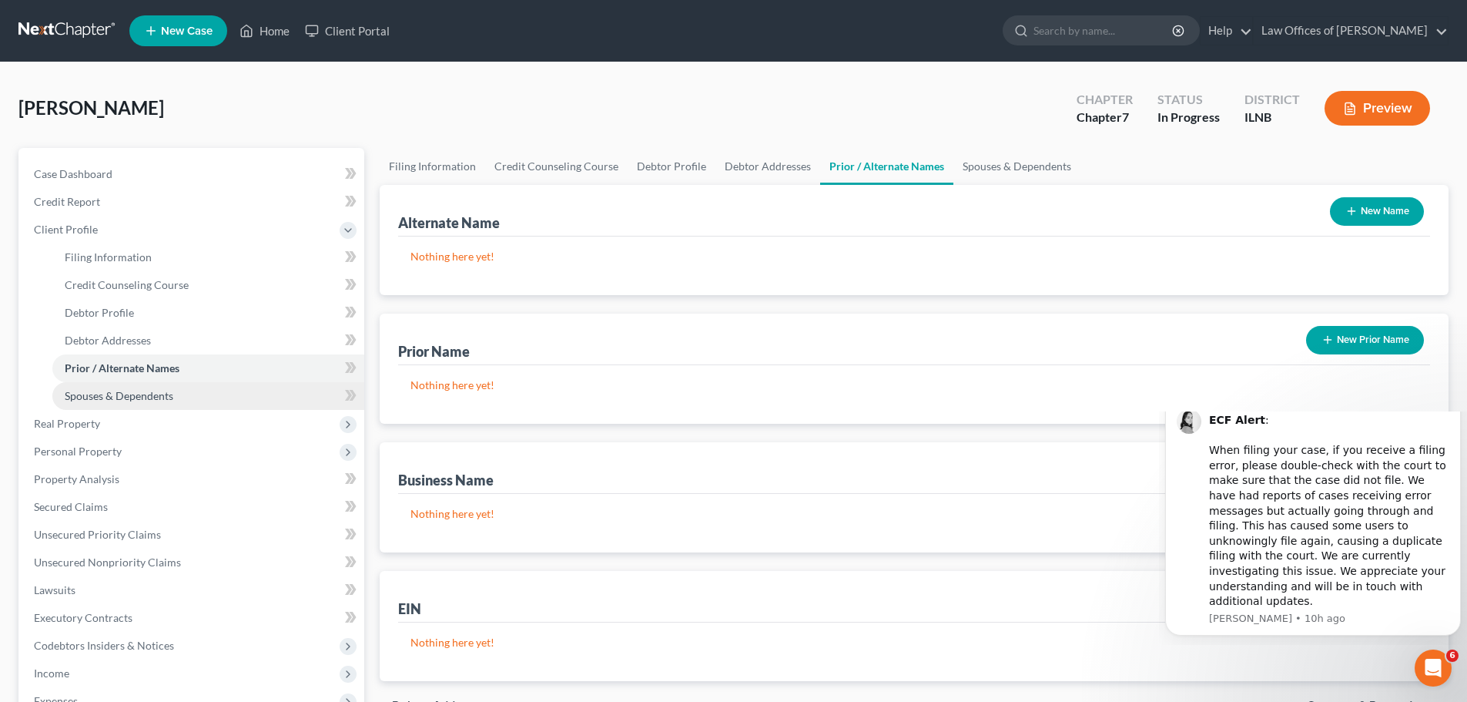
click at [162, 397] on span "Spouses & Dependents" at bounding box center [119, 395] width 109 height 13
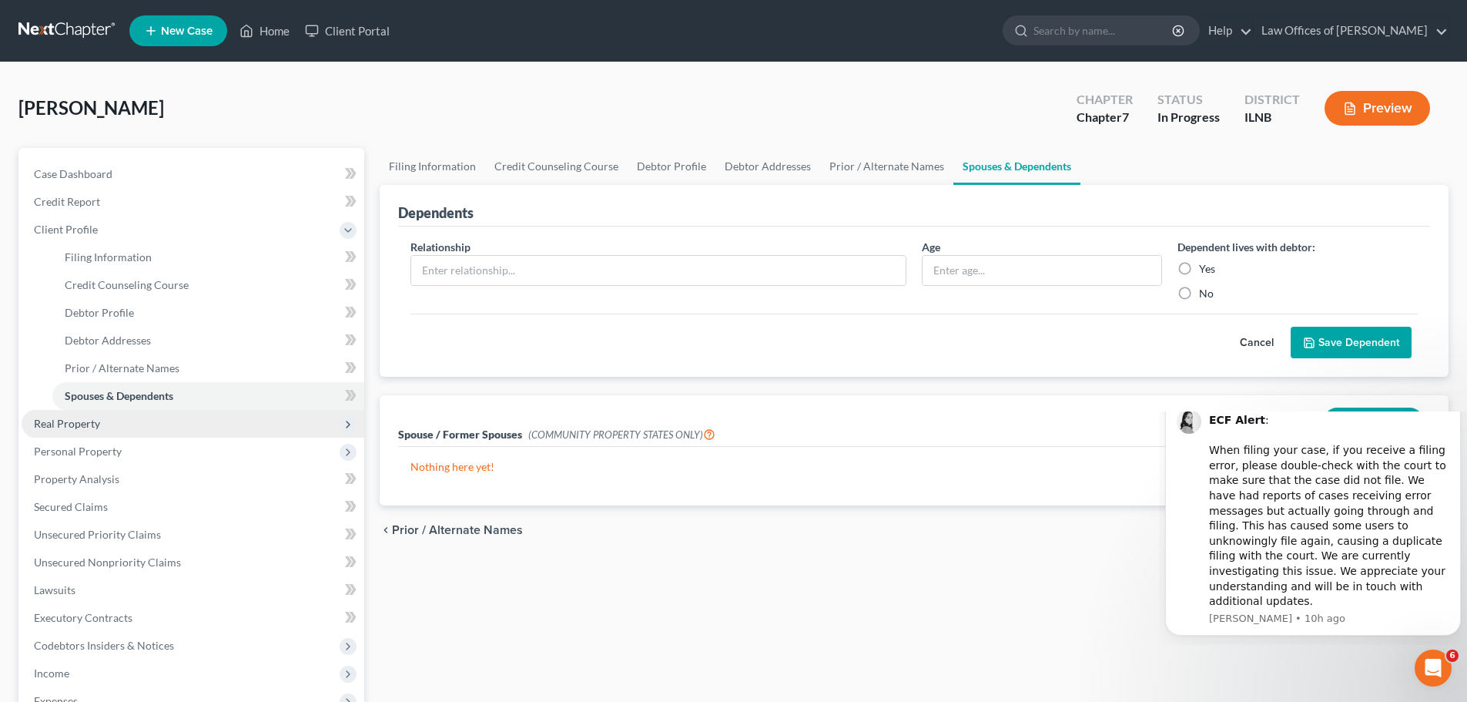
click at [156, 424] on span "Real Property" at bounding box center [193, 424] width 343 height 28
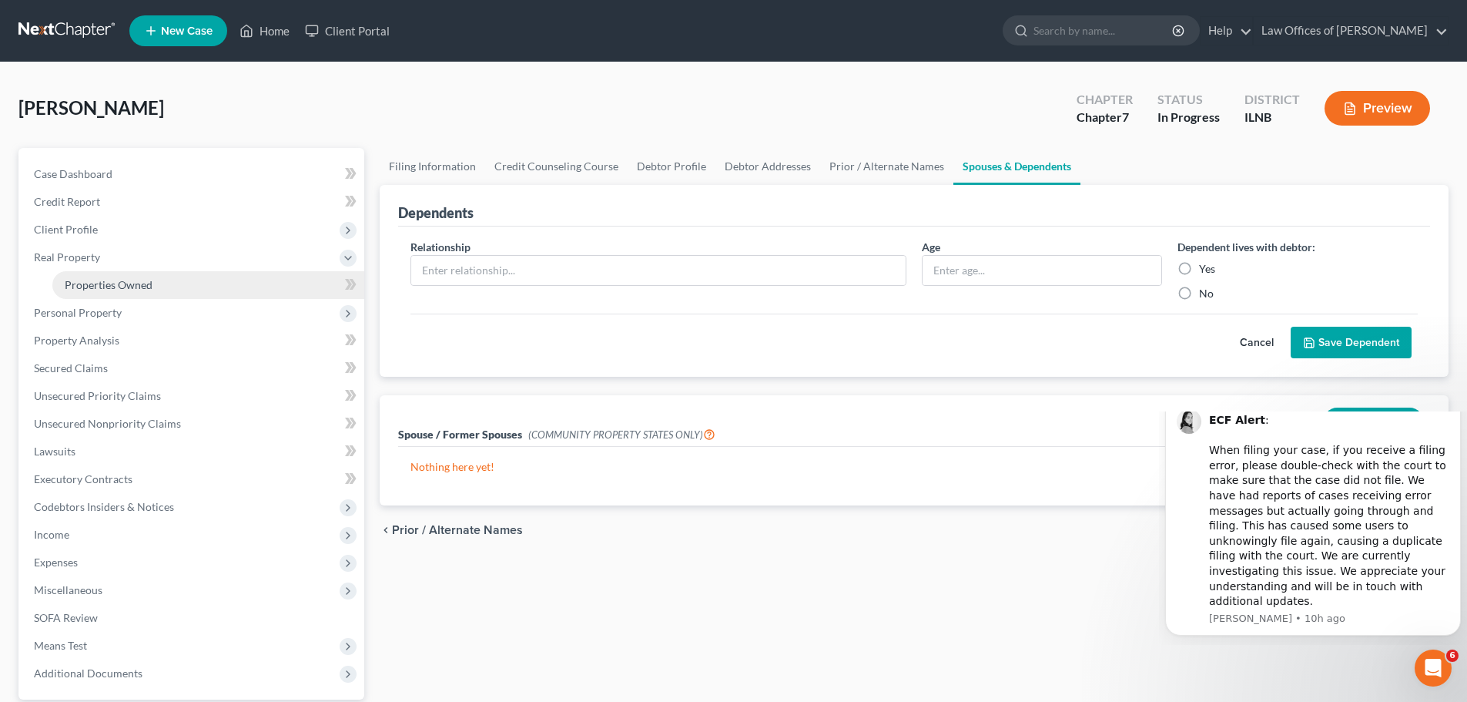
click at [171, 286] on link "Properties Owned" at bounding box center [208, 285] width 312 height 28
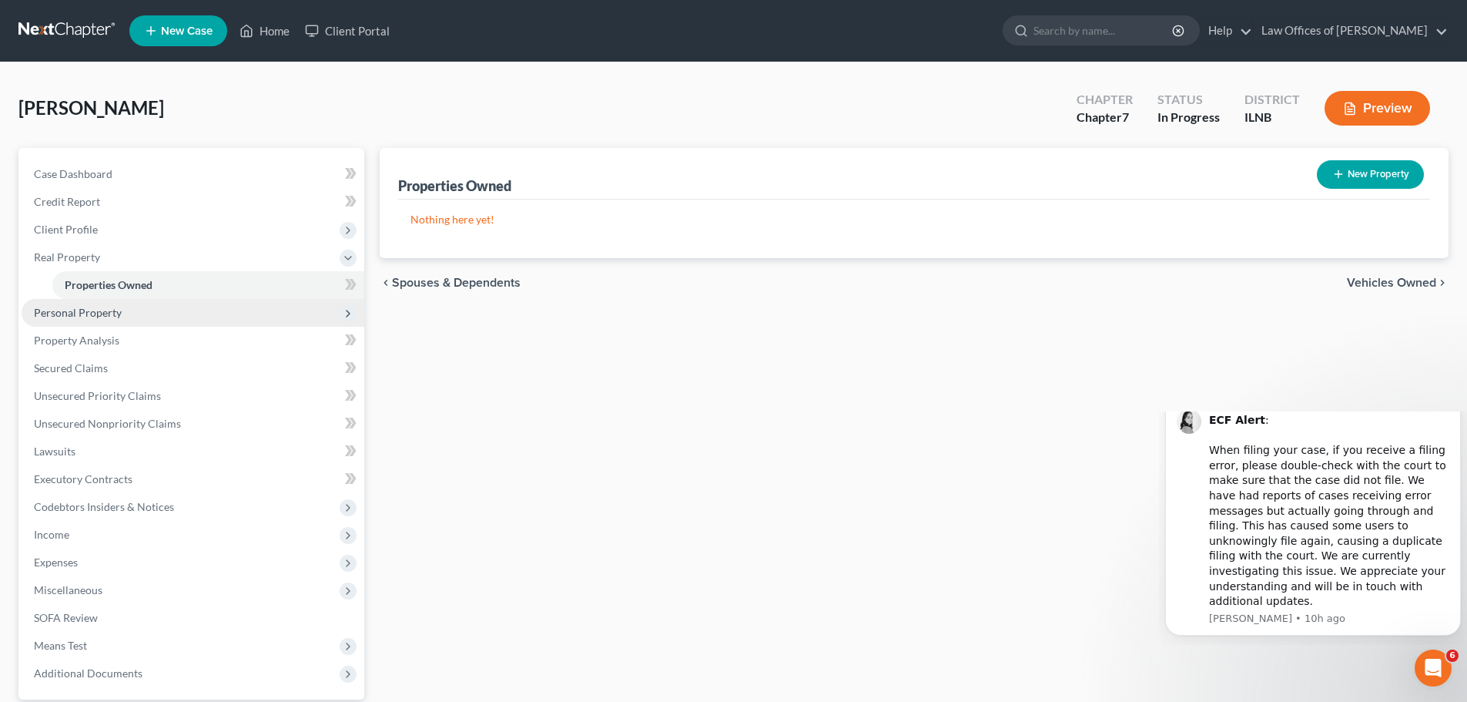
click at [159, 314] on span "Personal Property" at bounding box center [193, 313] width 343 height 28
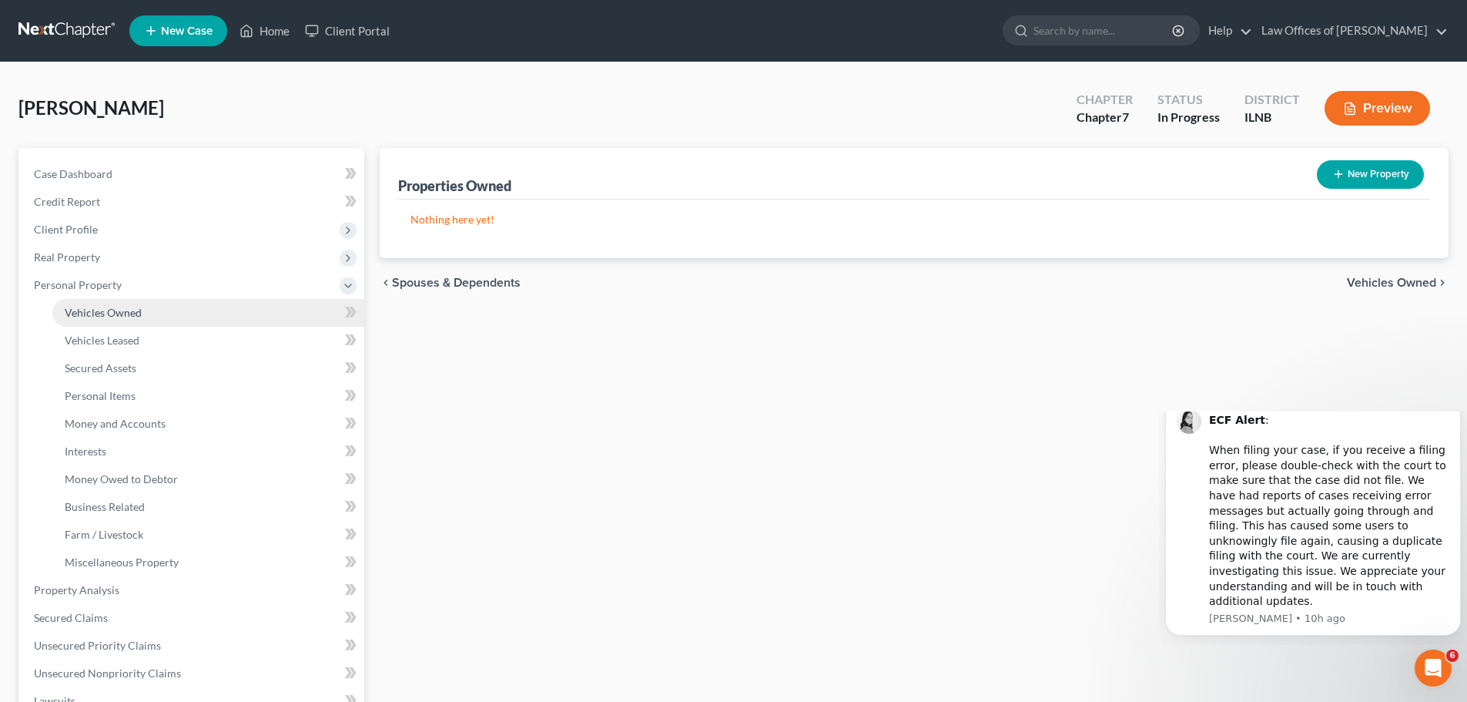
click at [162, 313] on link "Vehicles Owned" at bounding box center [208, 313] width 312 height 28
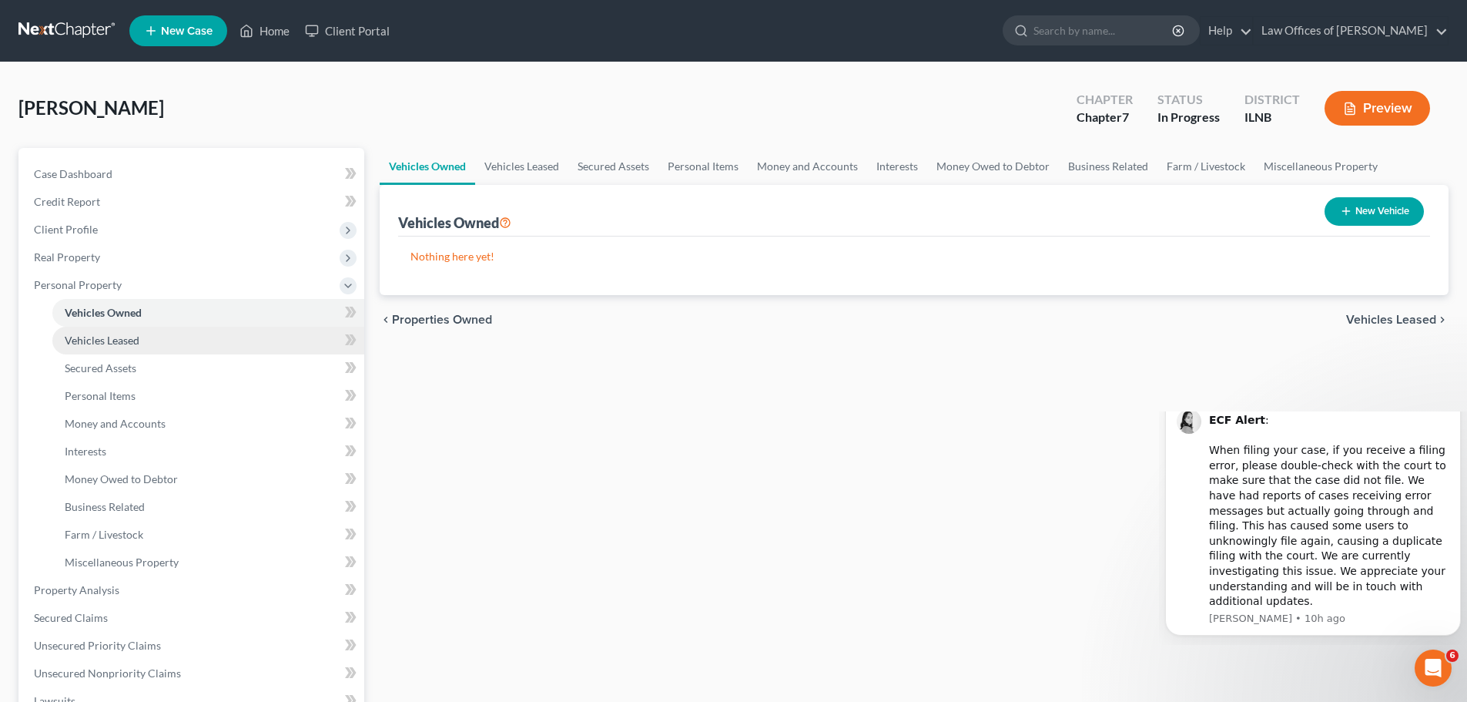
click at [159, 338] on link "Vehicles Leased" at bounding box center [208, 340] width 312 height 28
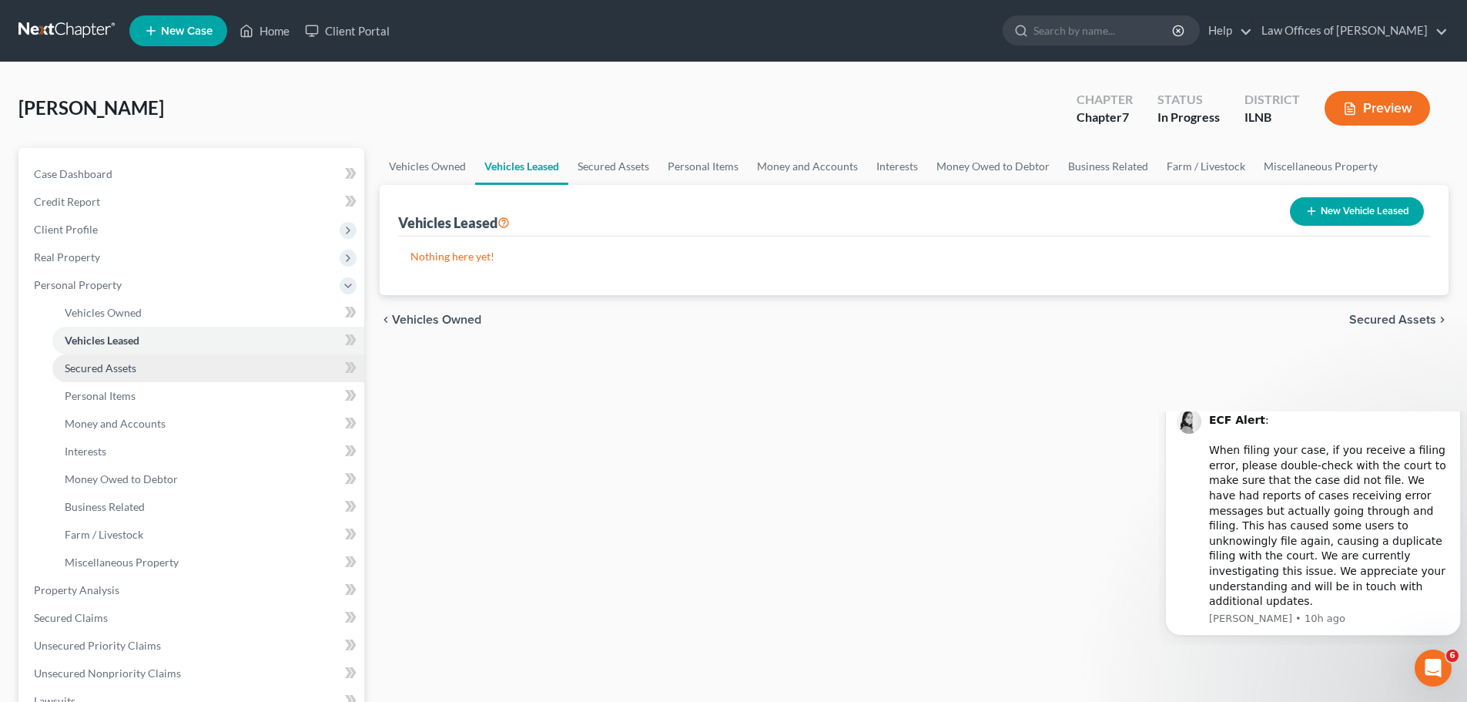
click at [156, 364] on link "Secured Assets" at bounding box center [208, 368] width 312 height 28
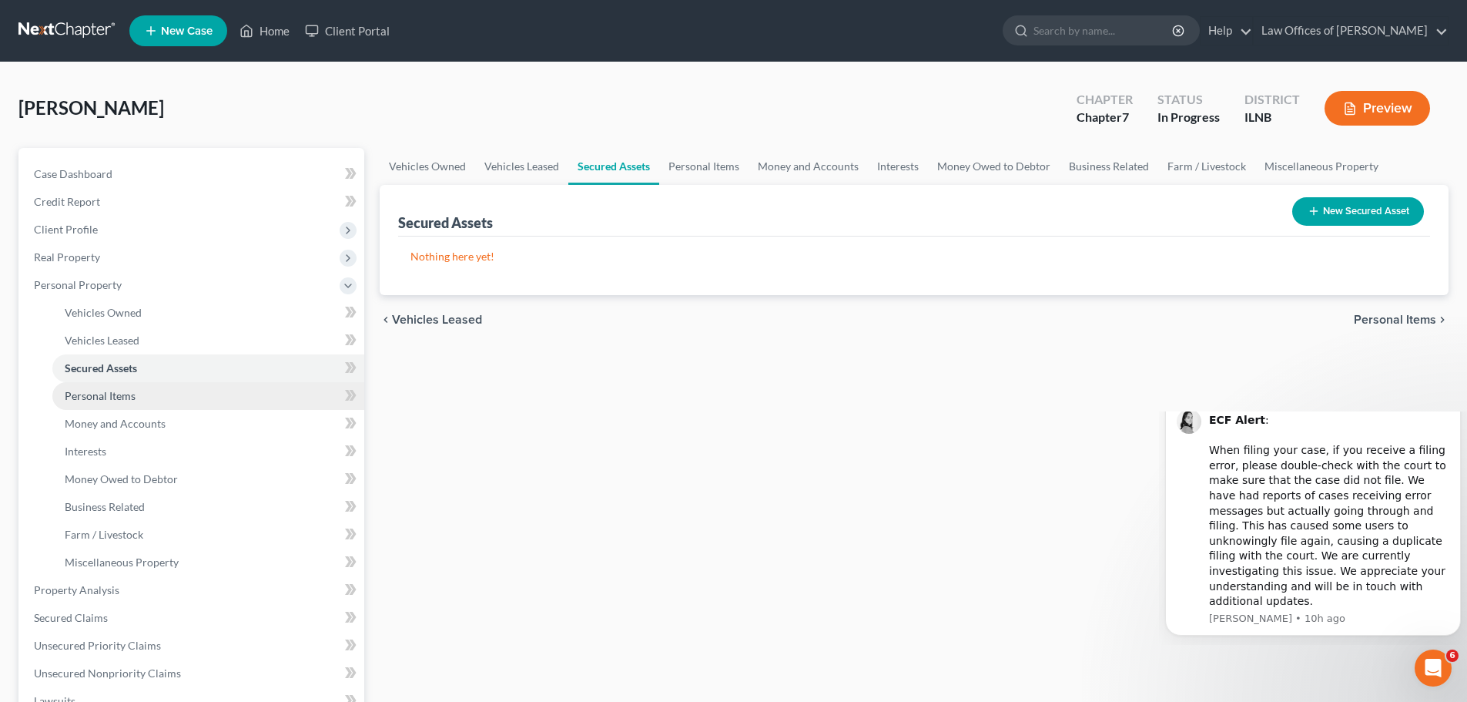
click at [158, 395] on link "Personal Items" at bounding box center [208, 396] width 312 height 28
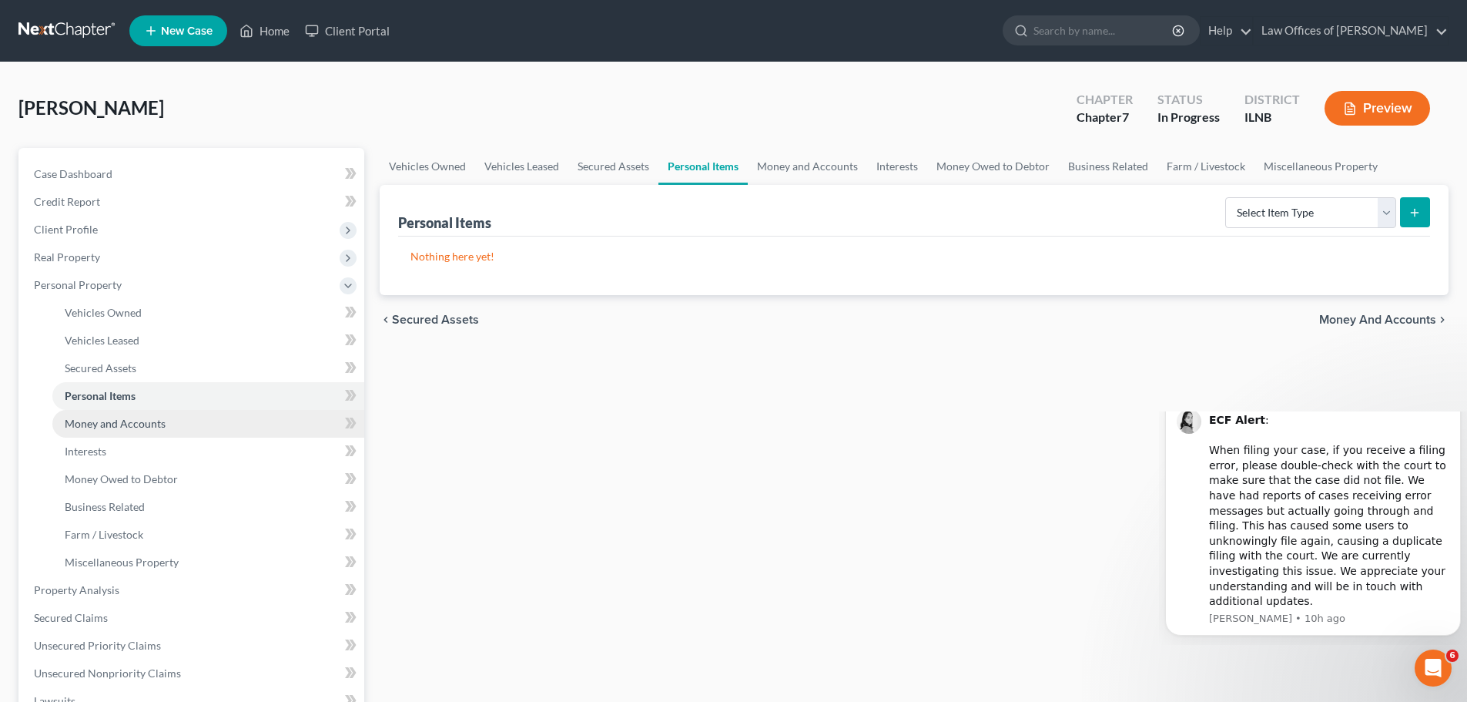
click at [156, 420] on span "Money and Accounts" at bounding box center [115, 423] width 101 height 13
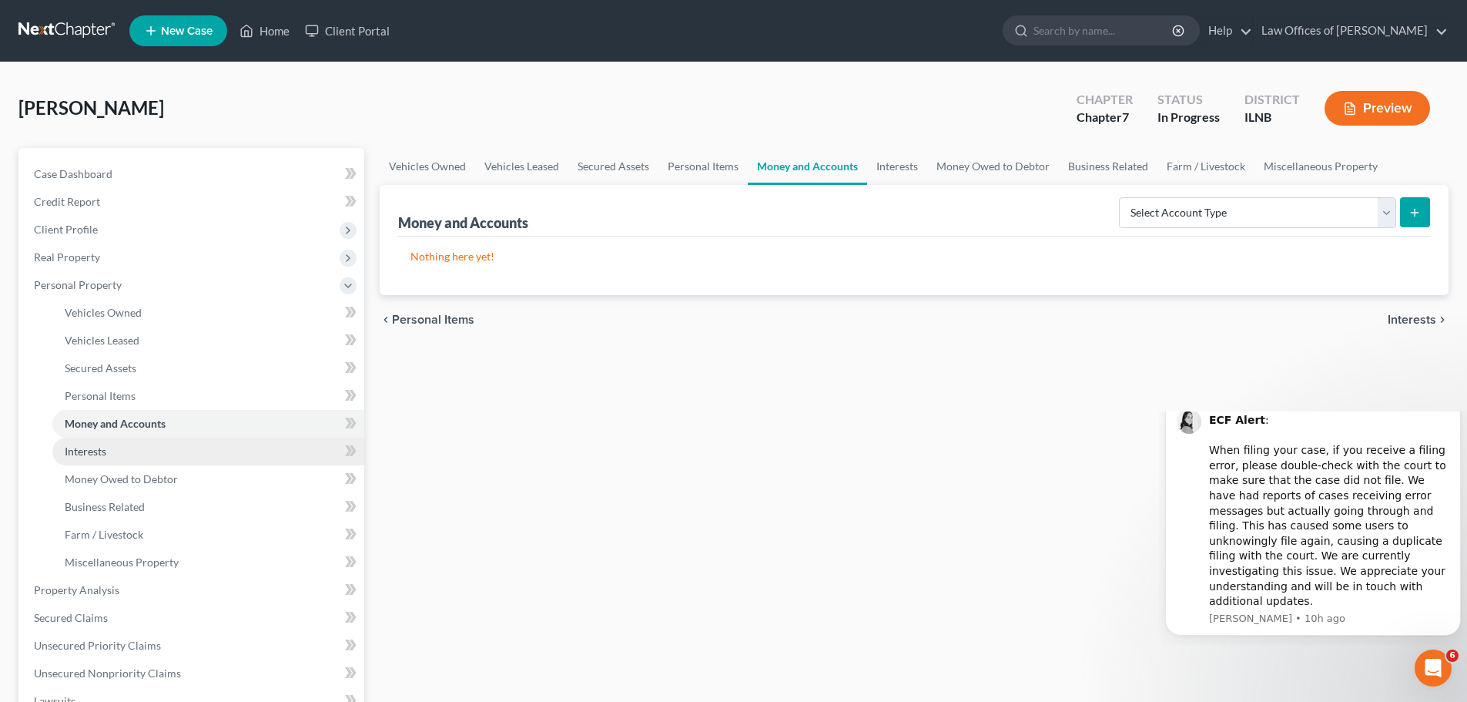
click at [137, 444] on link "Interests" at bounding box center [208, 451] width 312 height 28
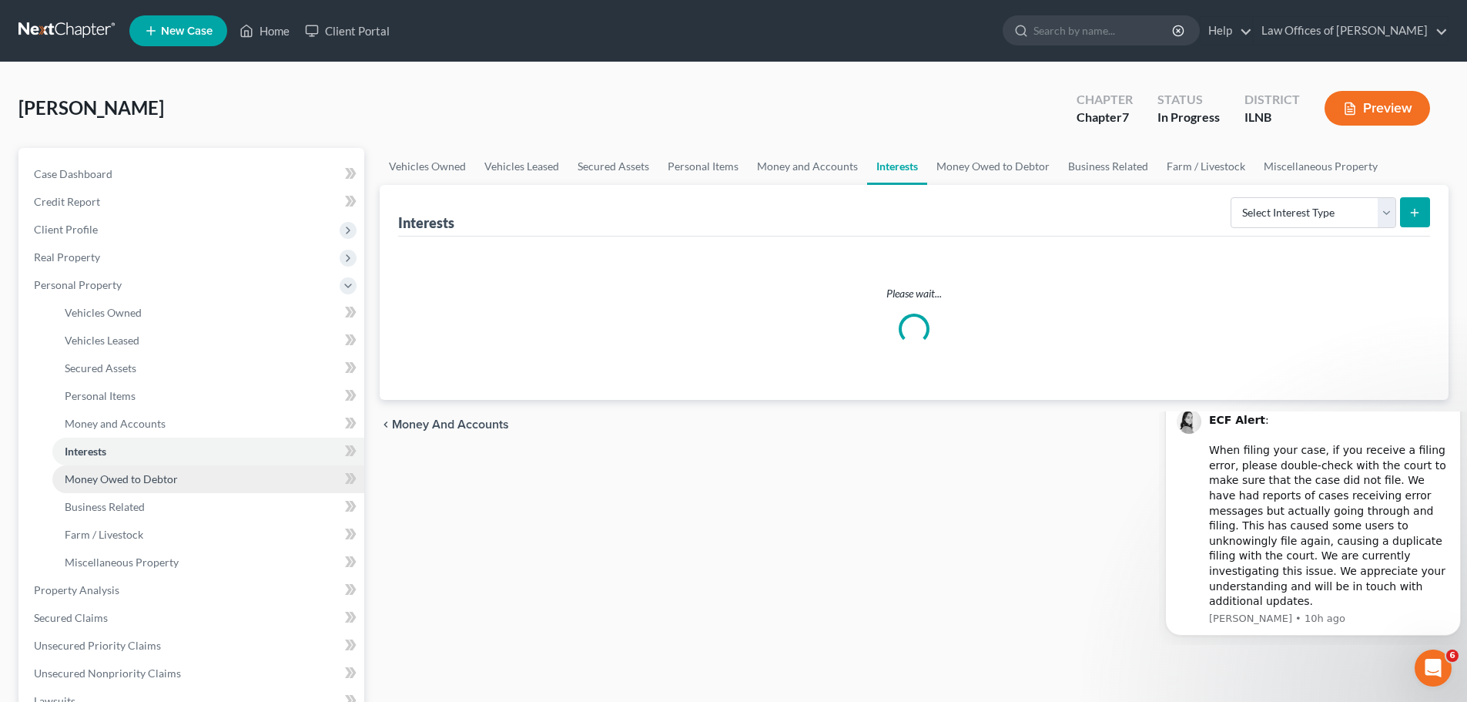
click at [136, 484] on span "Money Owed to Debtor" at bounding box center [121, 478] width 113 height 13
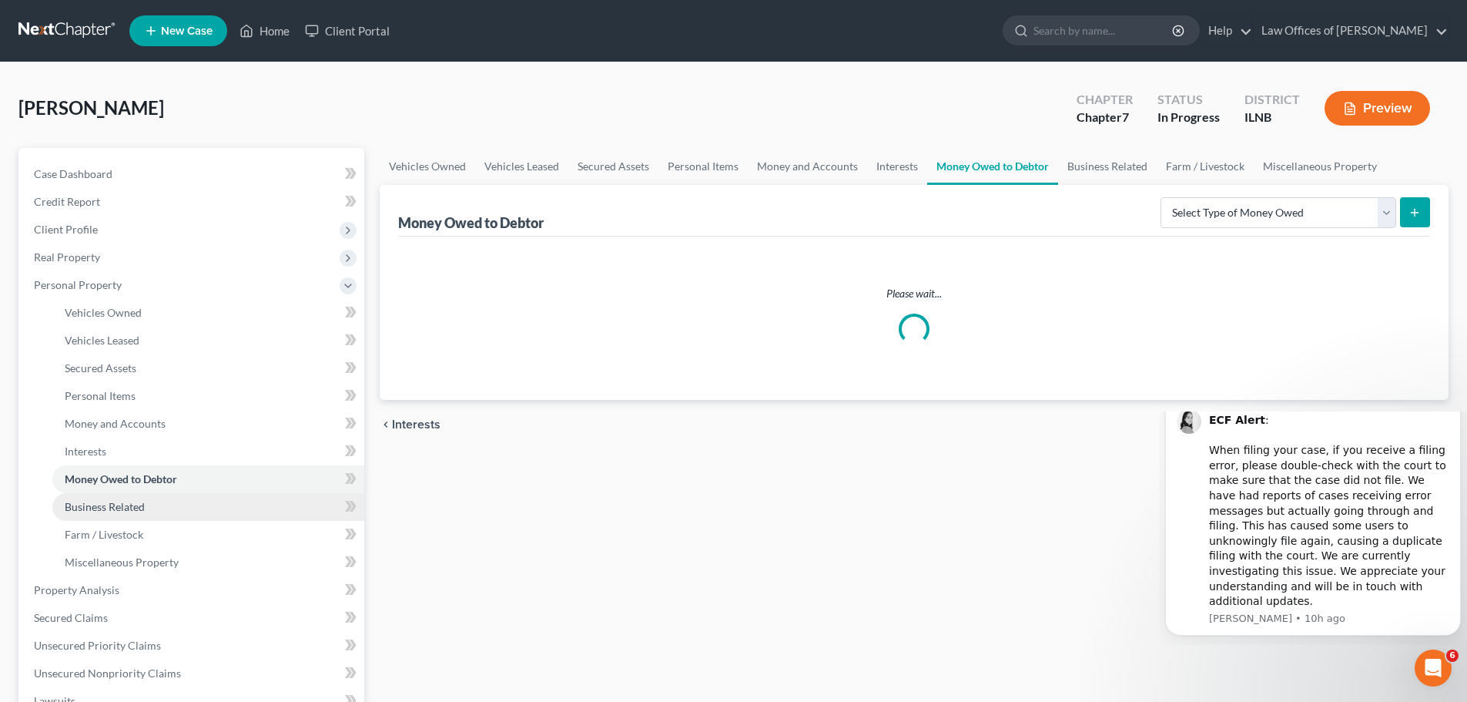
click at [135, 505] on span "Business Related" at bounding box center [105, 506] width 80 height 13
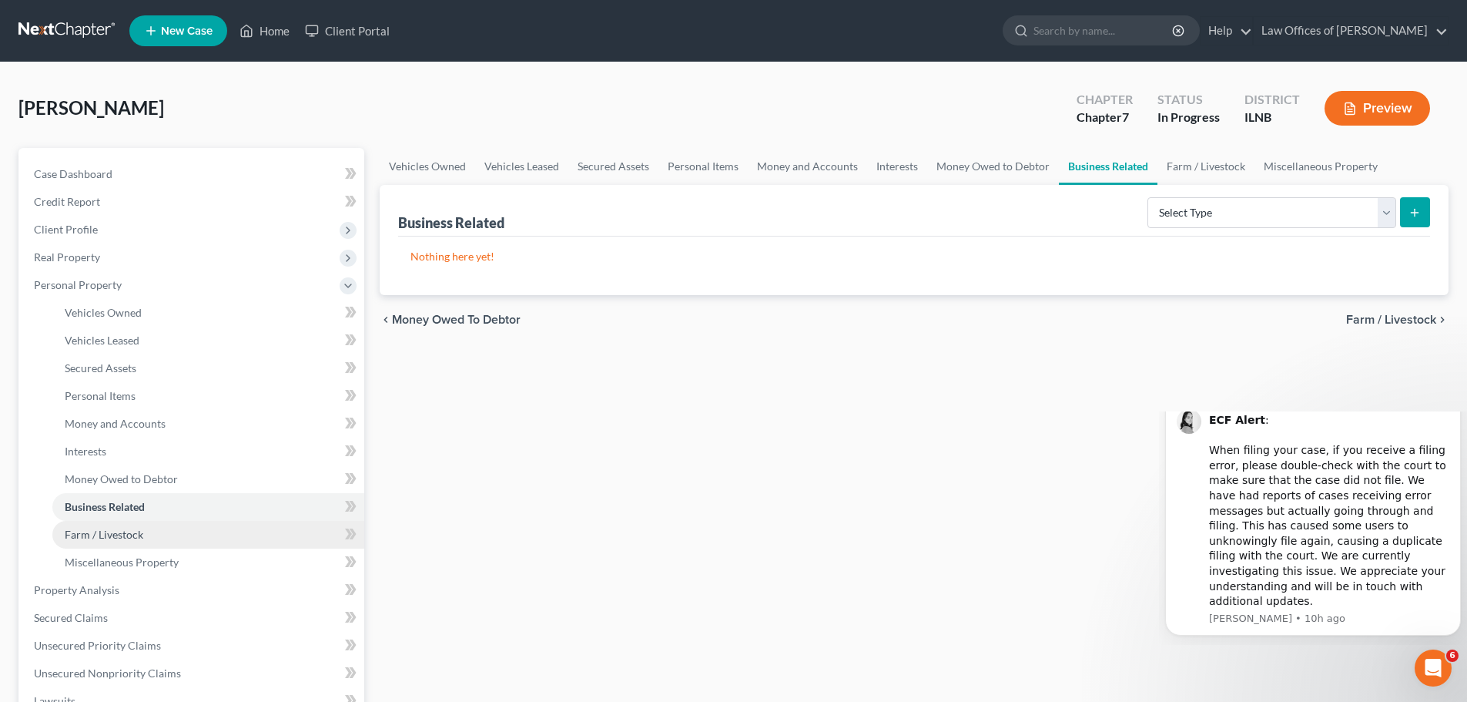
click at [129, 539] on span "Farm / Livestock" at bounding box center [104, 533] width 79 height 13
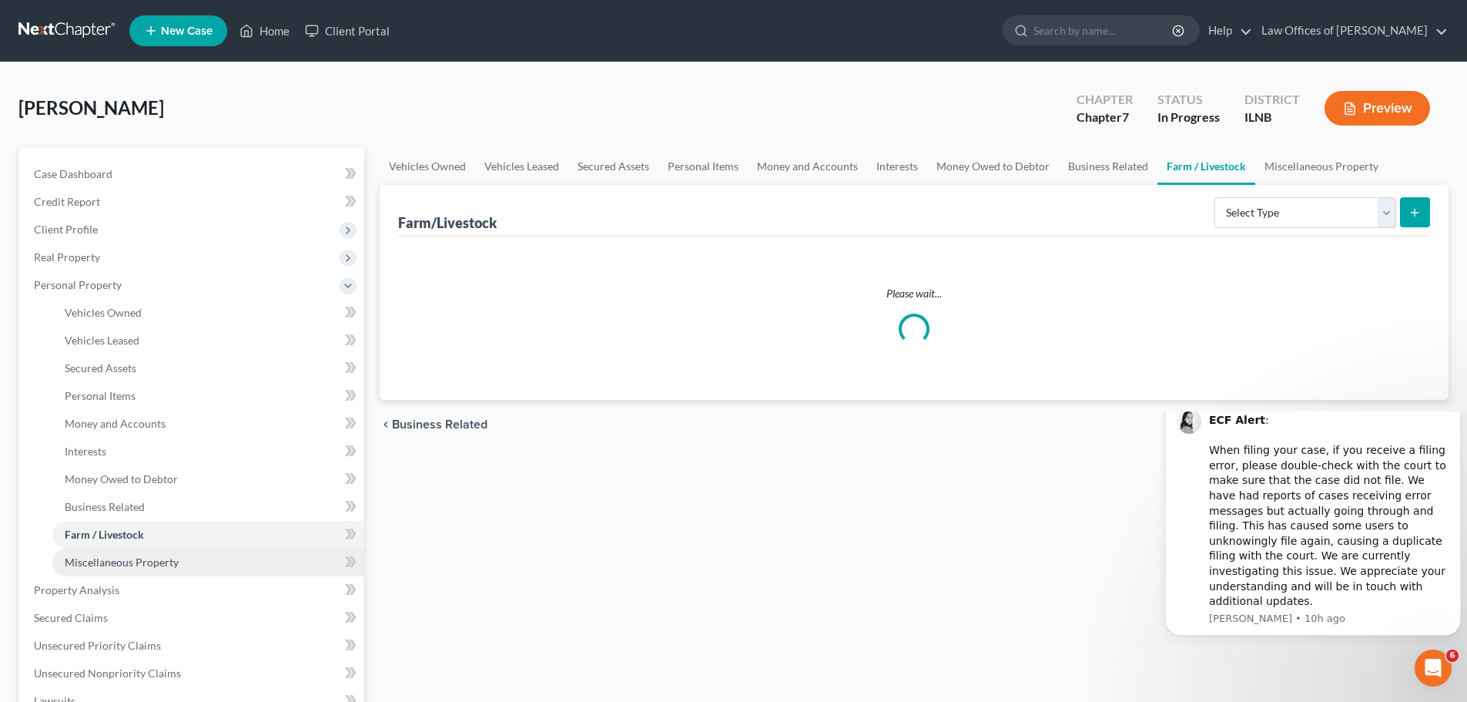
click at [129, 559] on span "Miscellaneous Property" at bounding box center [122, 561] width 114 height 13
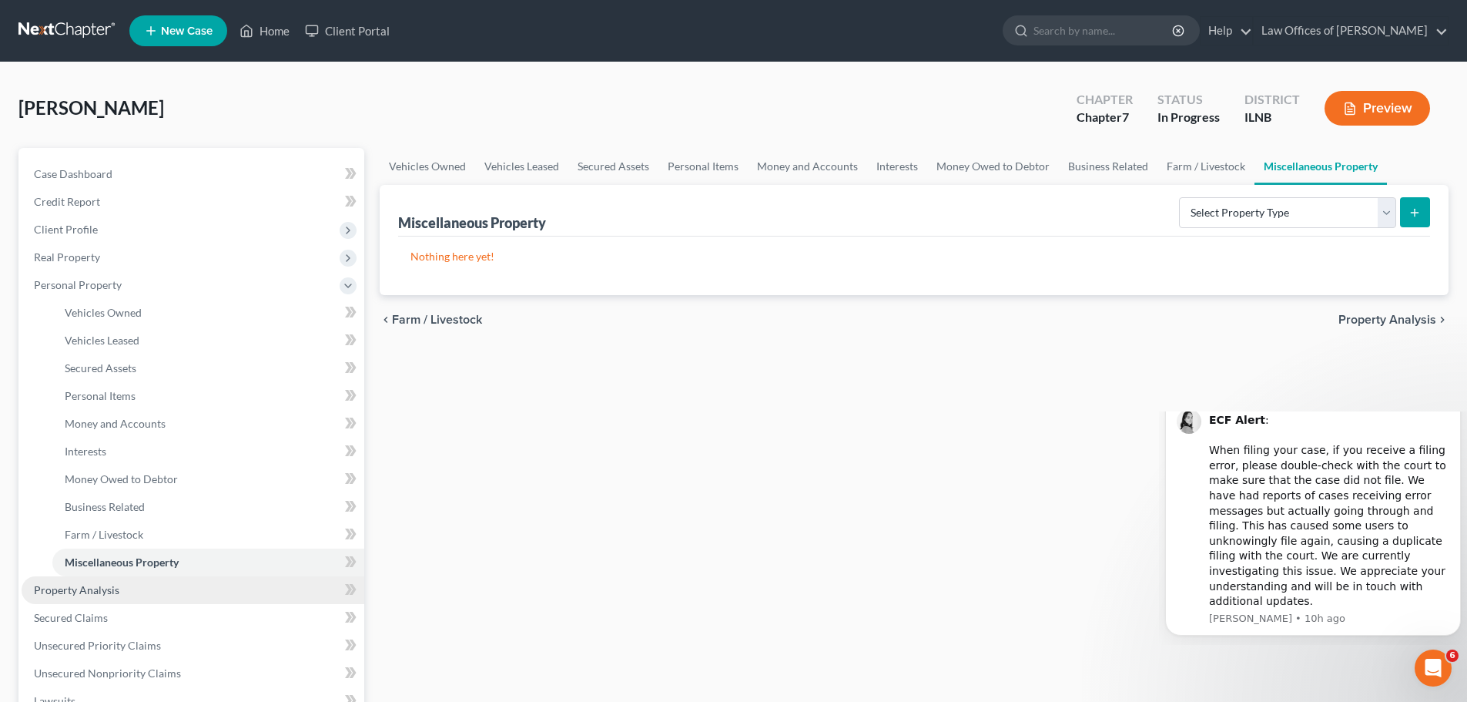
click at [115, 592] on span "Property Analysis" at bounding box center [76, 589] width 85 height 13
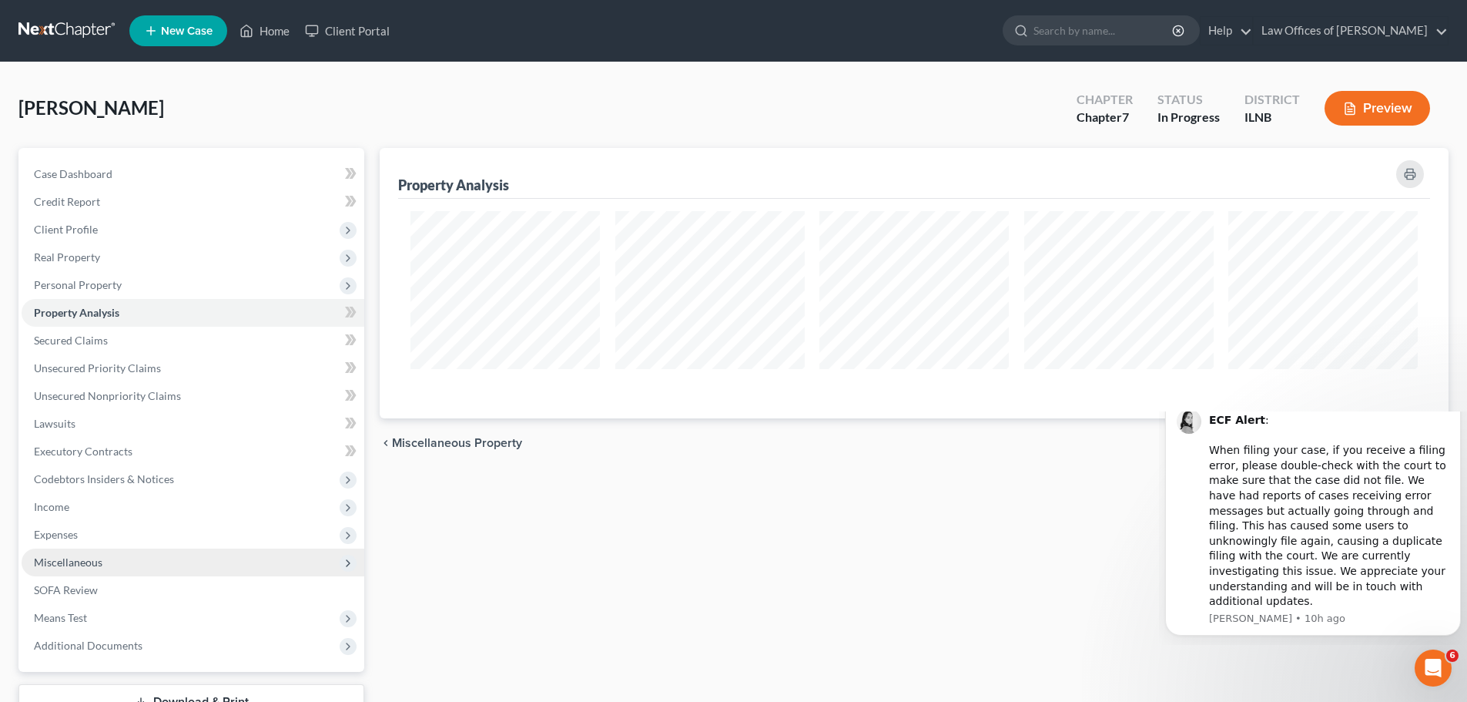
scroll to position [270, 1069]
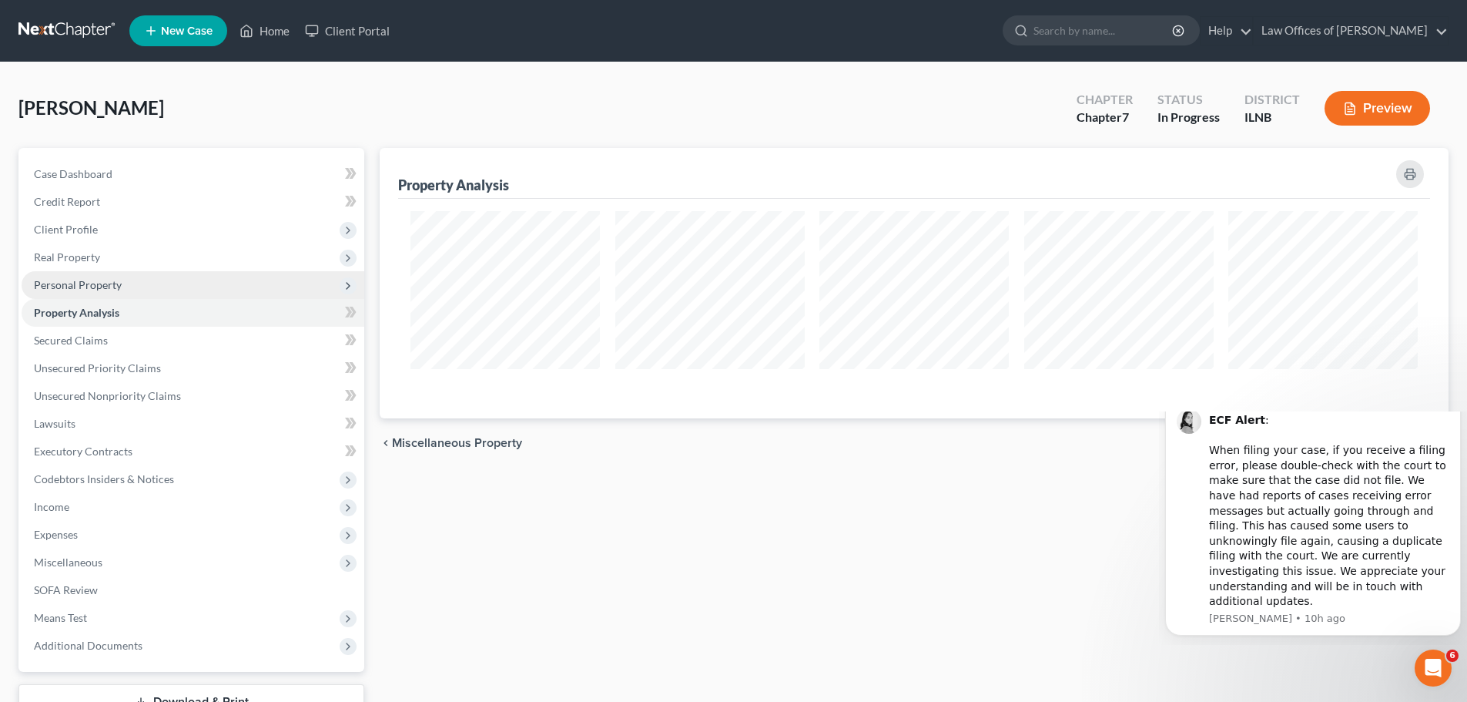
click at [334, 290] on span "Personal Property" at bounding box center [193, 285] width 343 height 28
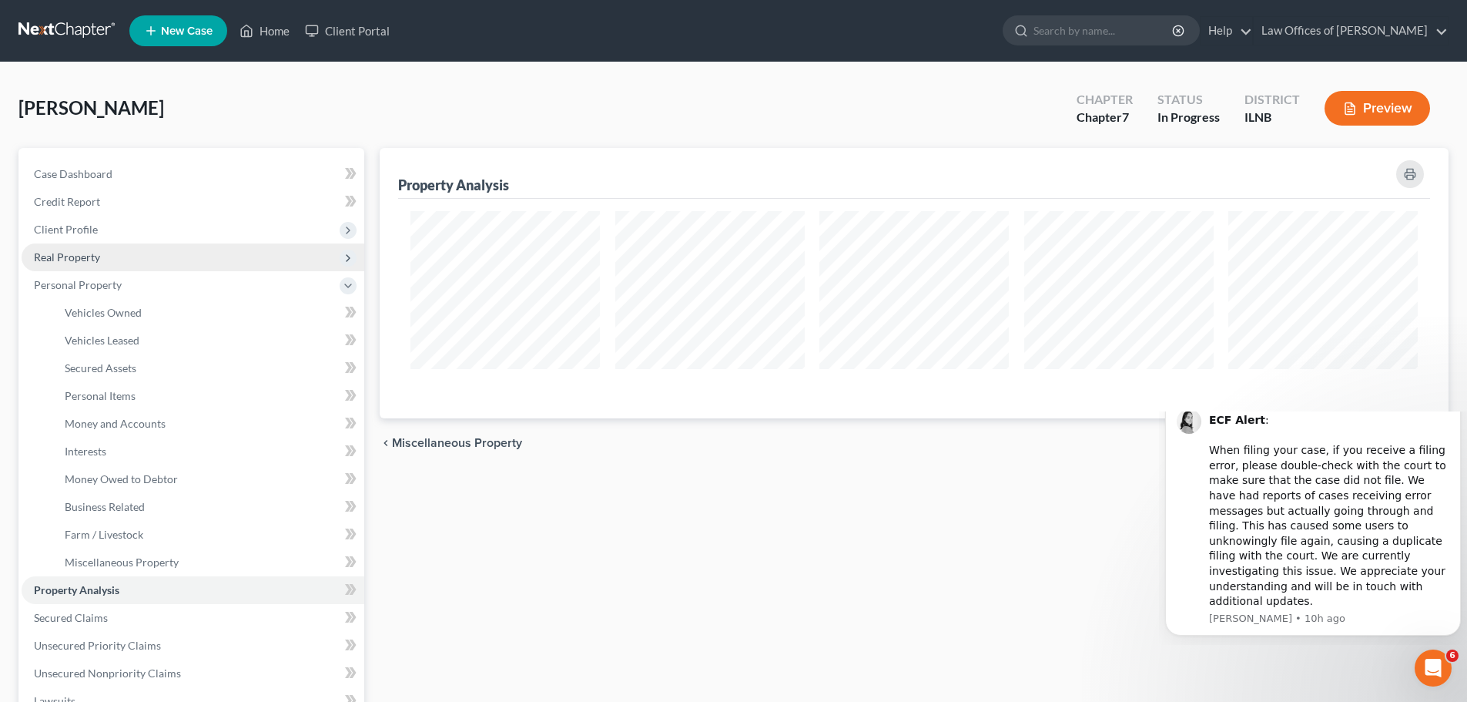
click at [239, 253] on span "Real Property" at bounding box center [193, 257] width 343 height 28
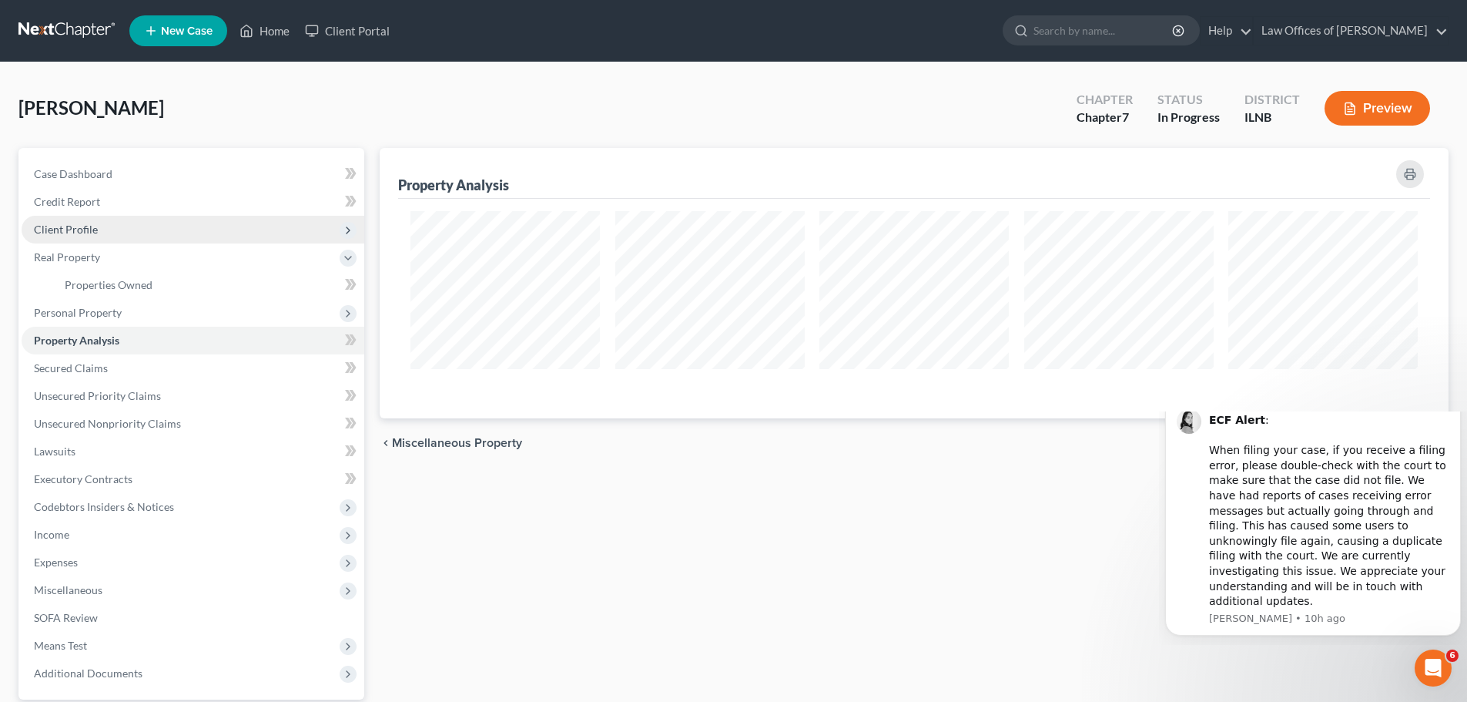
click at [227, 229] on span "Client Profile" at bounding box center [193, 230] width 343 height 28
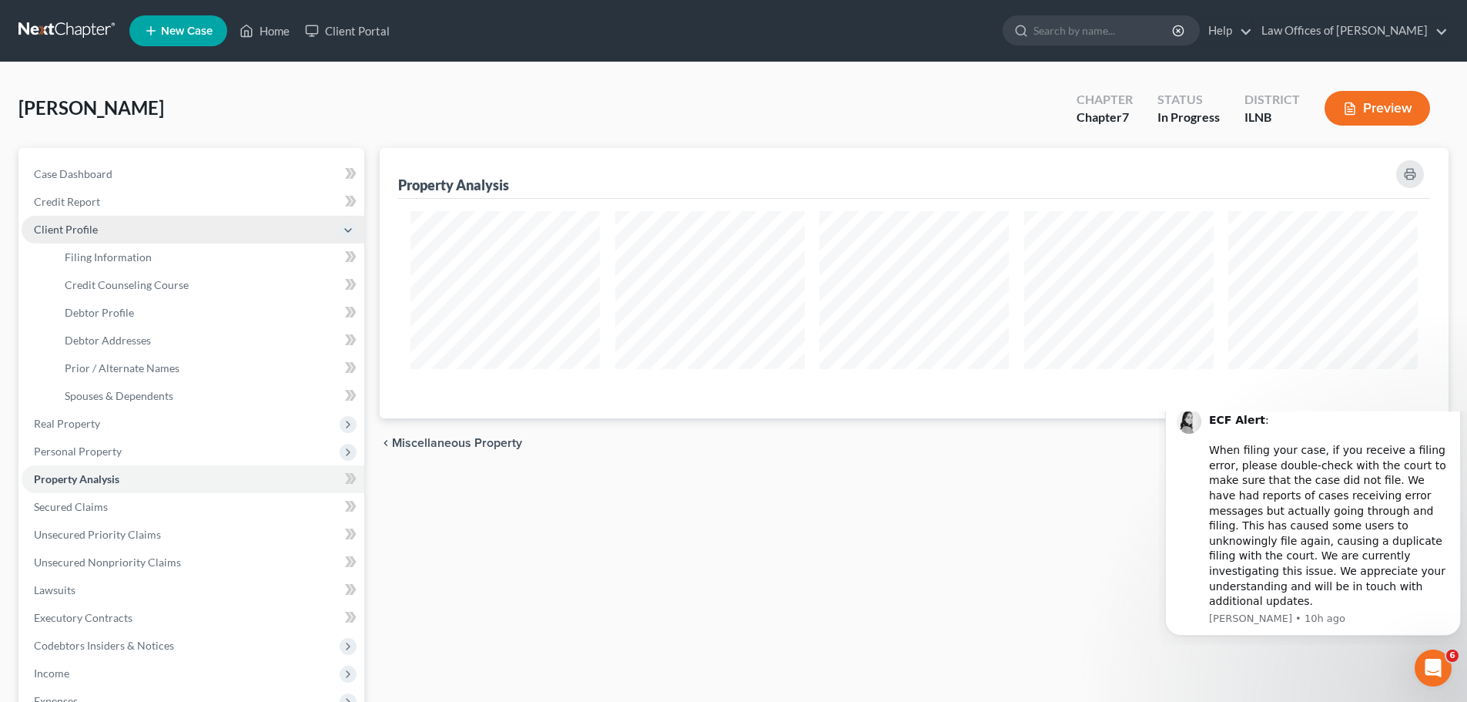
click at [227, 227] on span "Client Profile" at bounding box center [193, 230] width 343 height 28
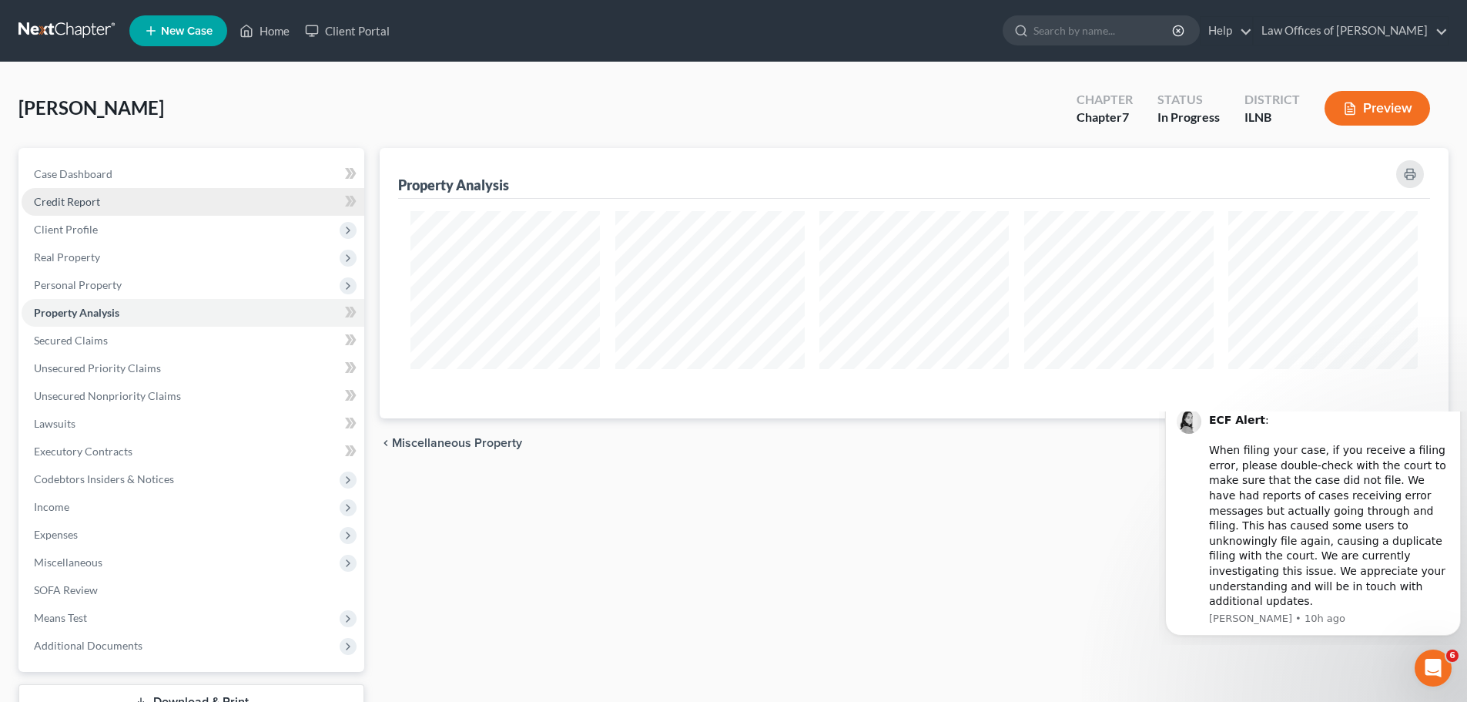
click at [226, 204] on link "Credit Report" at bounding box center [193, 202] width 343 height 28
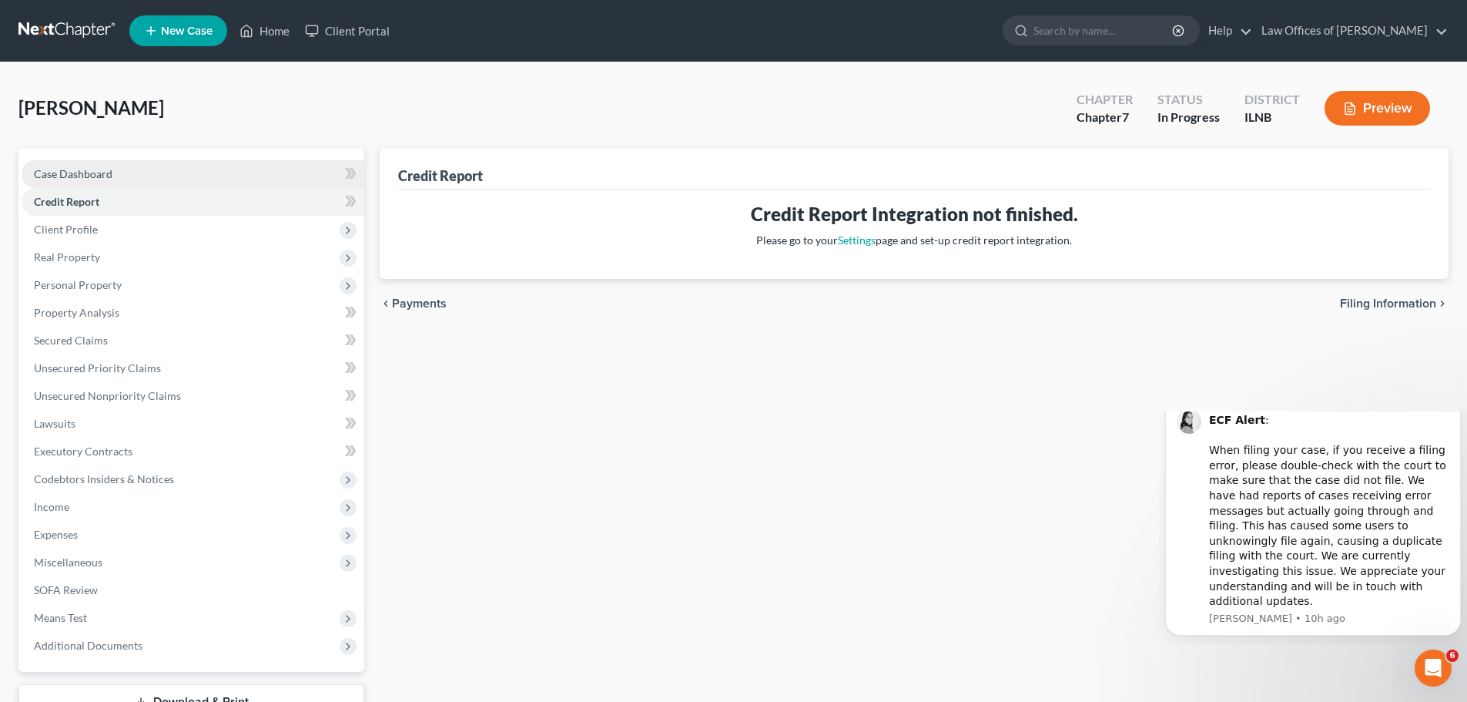
click at [228, 181] on link "Case Dashboard" at bounding box center [193, 174] width 343 height 28
select select "9"
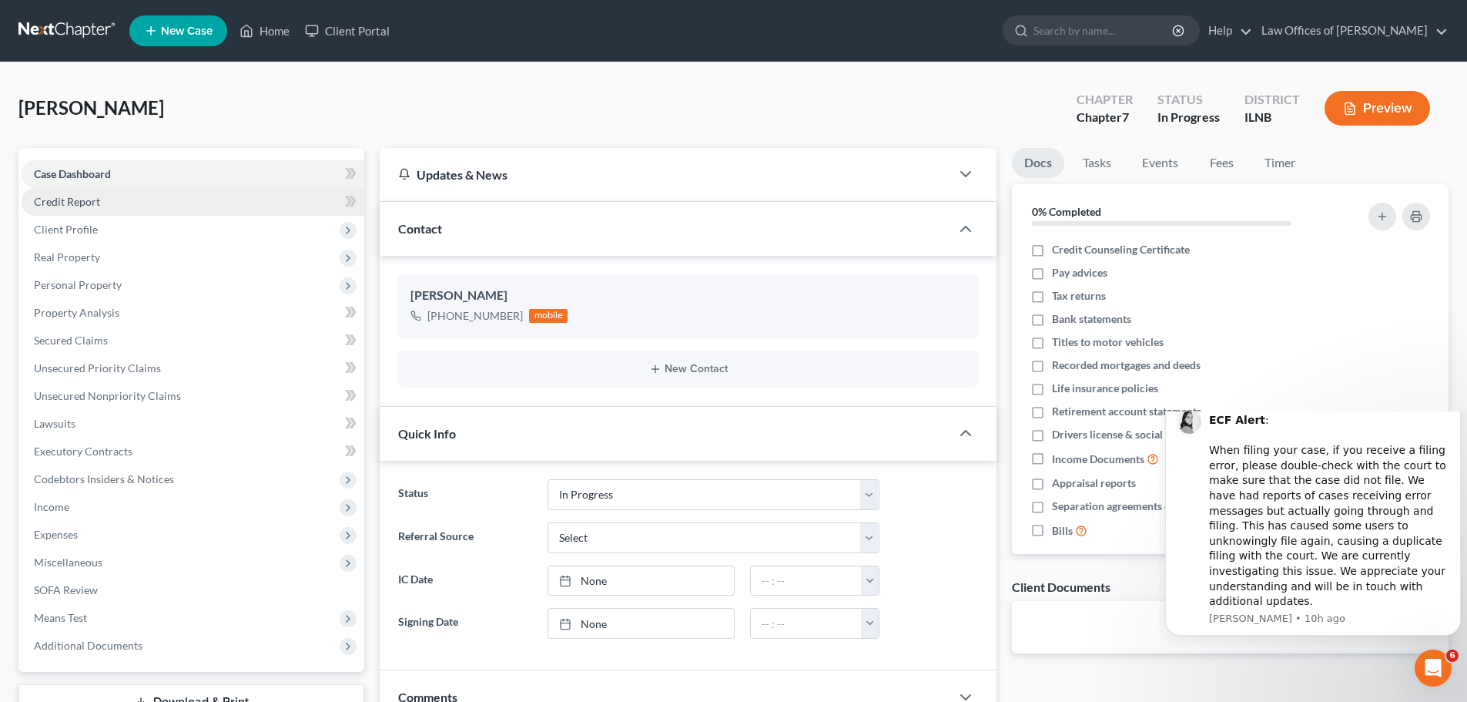
click at [229, 198] on link "Credit Report" at bounding box center [193, 202] width 343 height 28
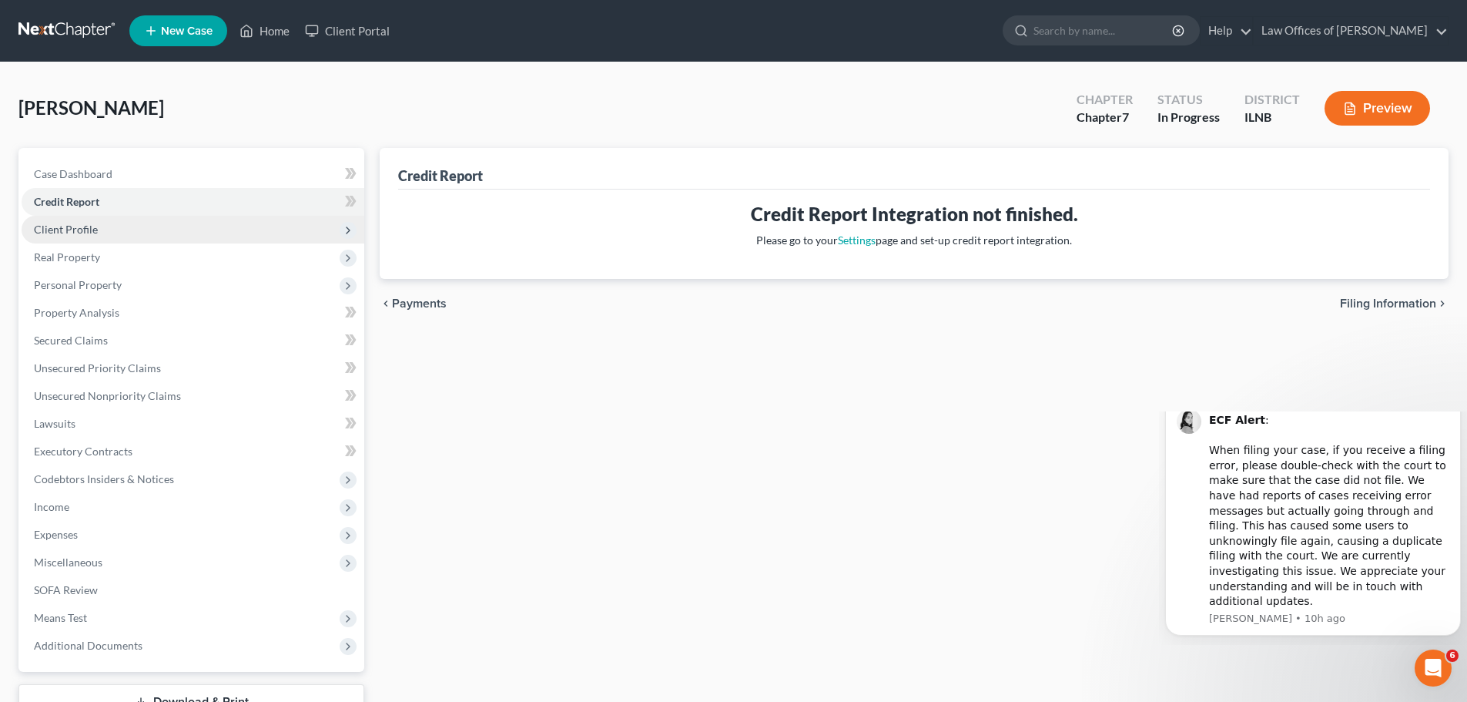
click at [229, 224] on span "Client Profile" at bounding box center [193, 230] width 343 height 28
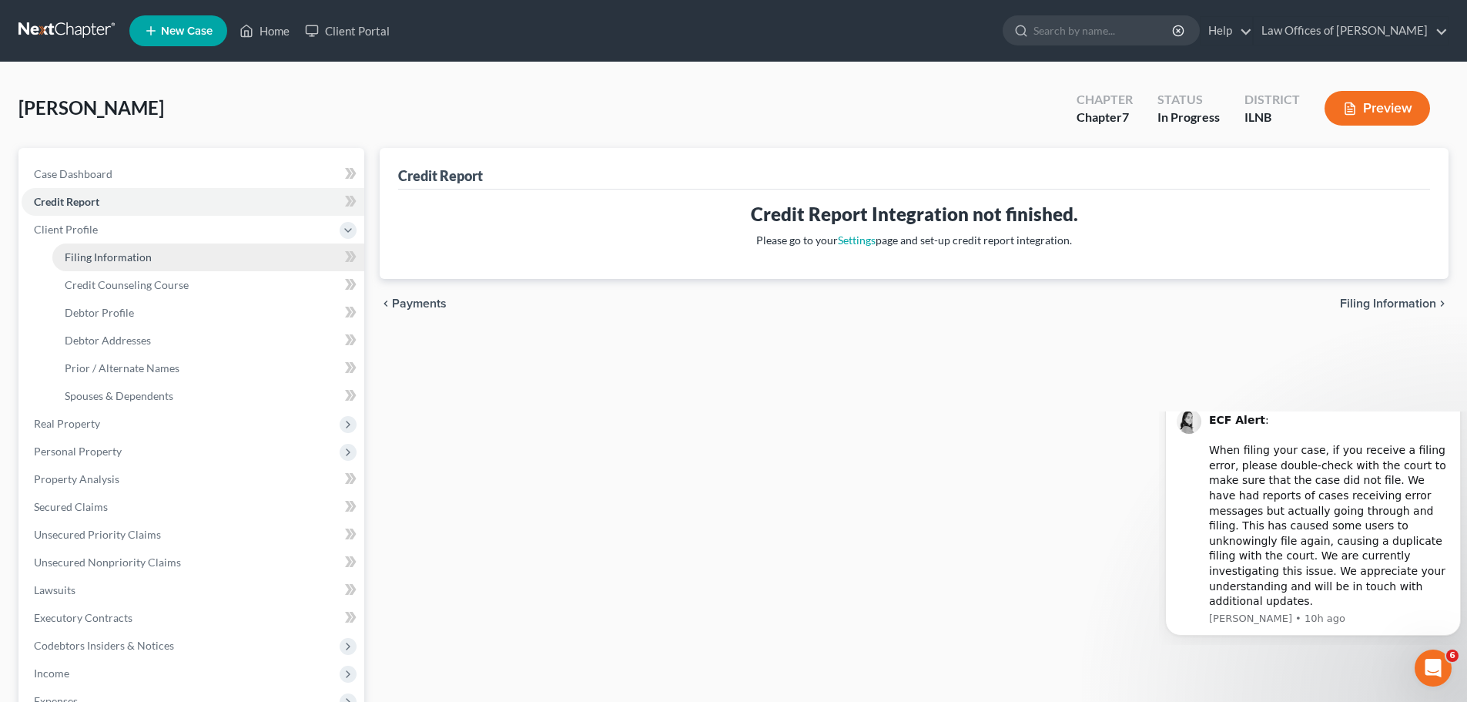
click at [218, 249] on link "Filing Information" at bounding box center [208, 257] width 312 height 28
select select "1"
select select "0"
select select "25"
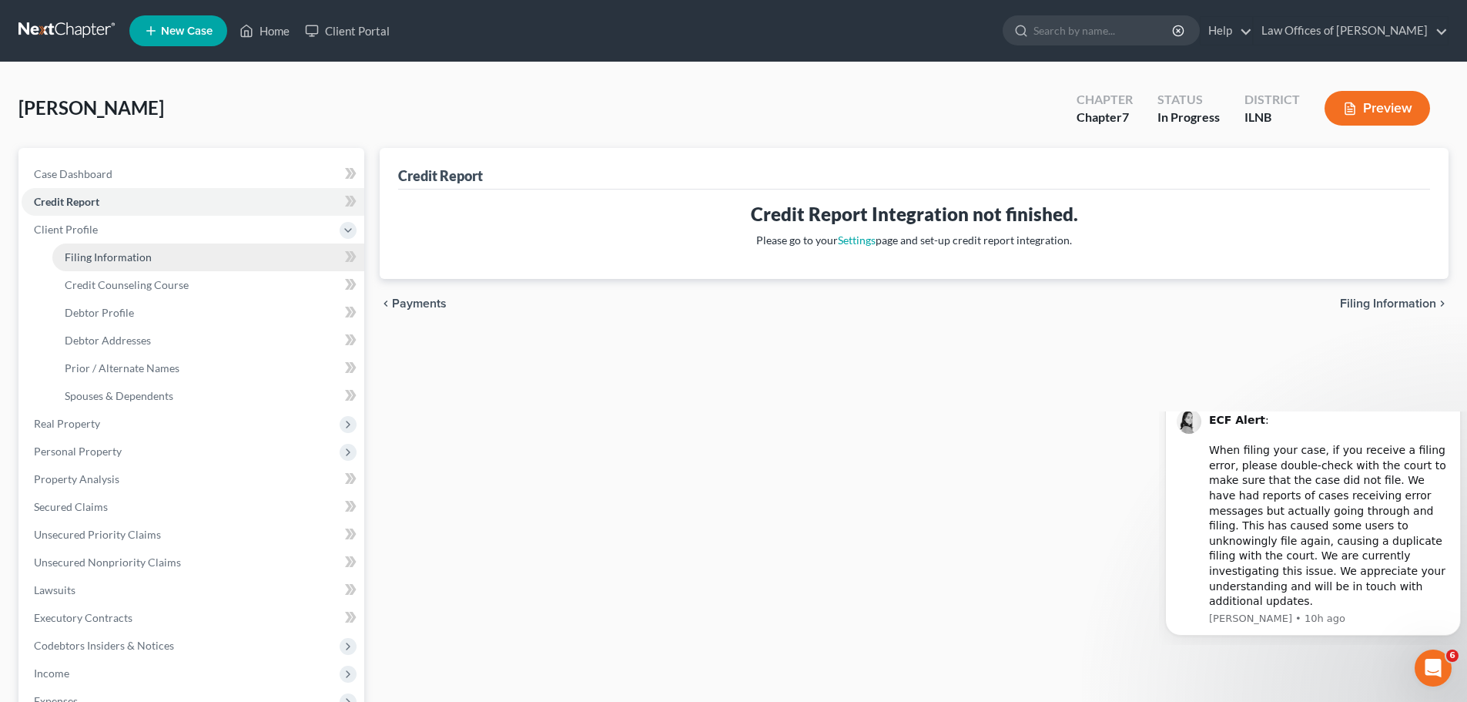
select select "0"
select select "14"
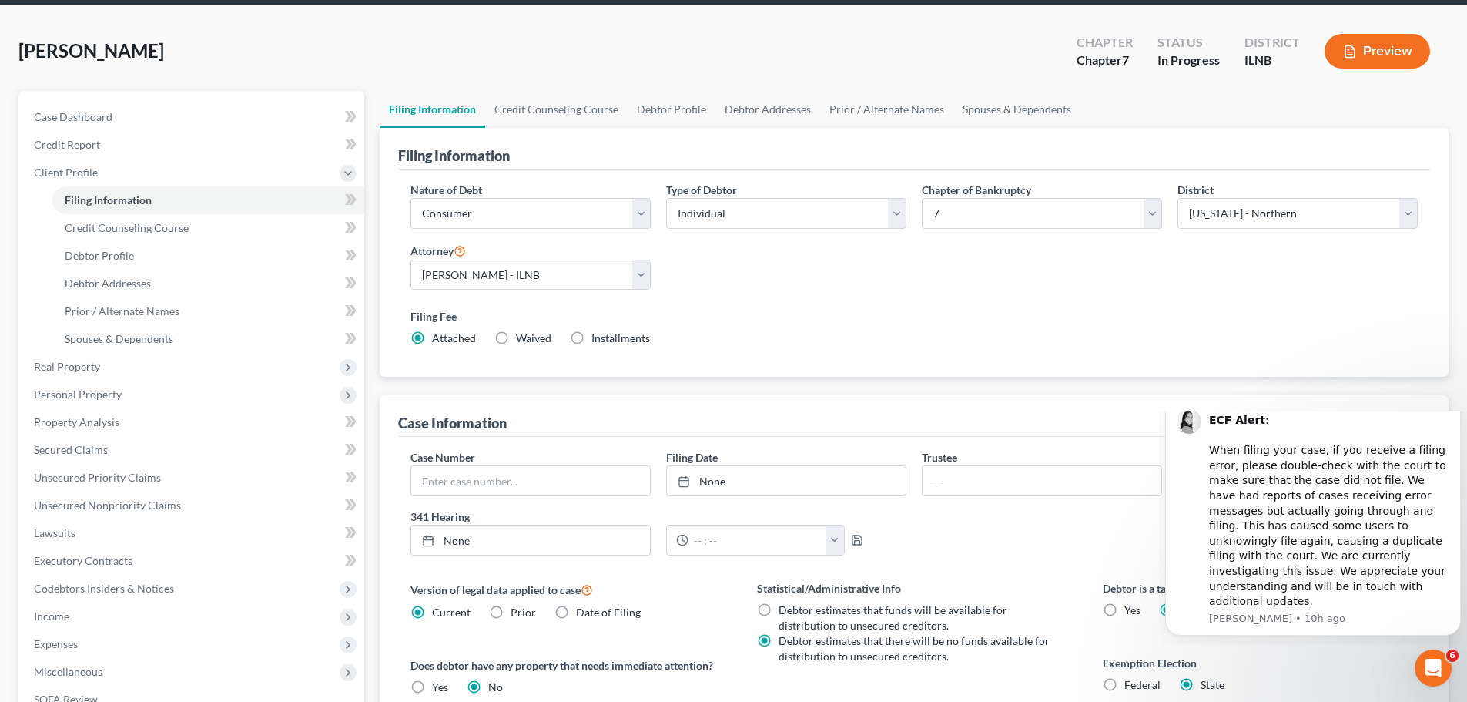
scroll to position [154, 0]
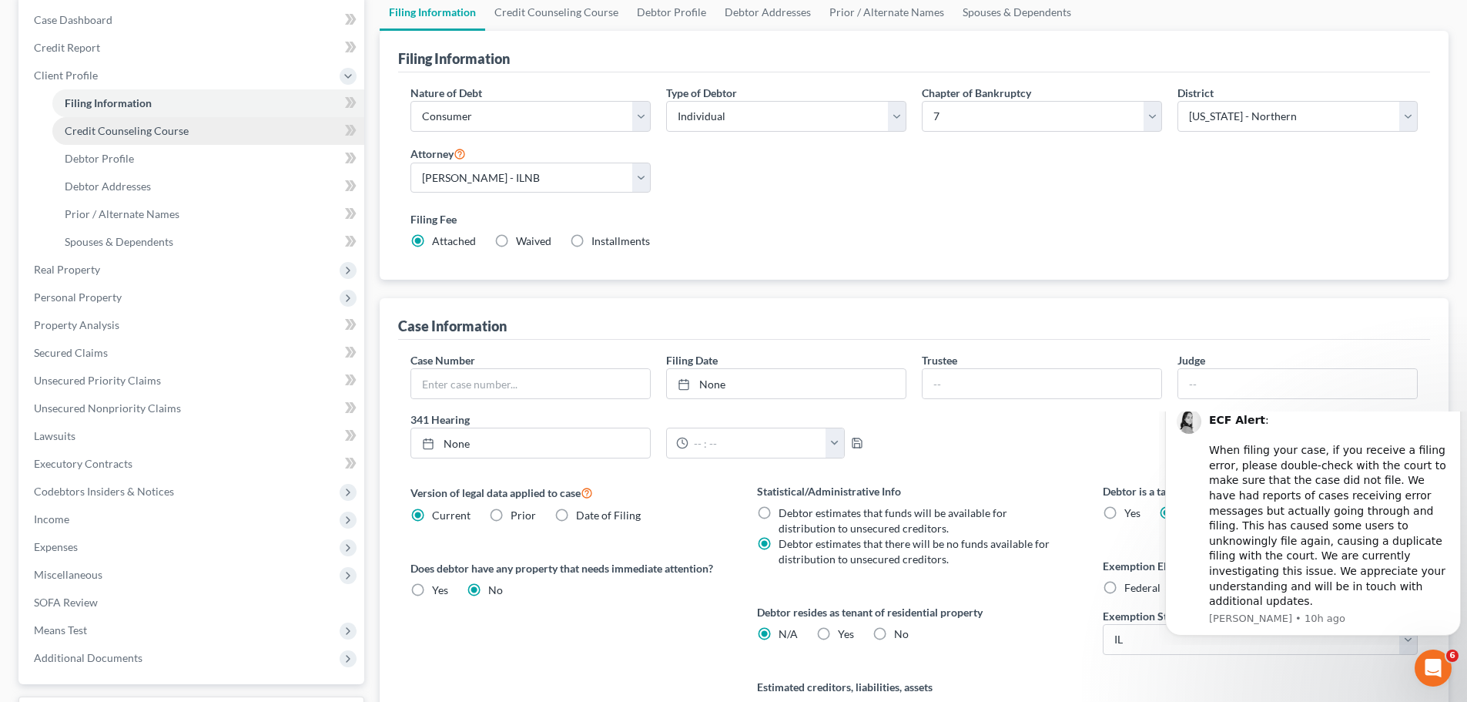
click at [145, 137] on link "Credit Counseling Course" at bounding box center [208, 131] width 312 height 28
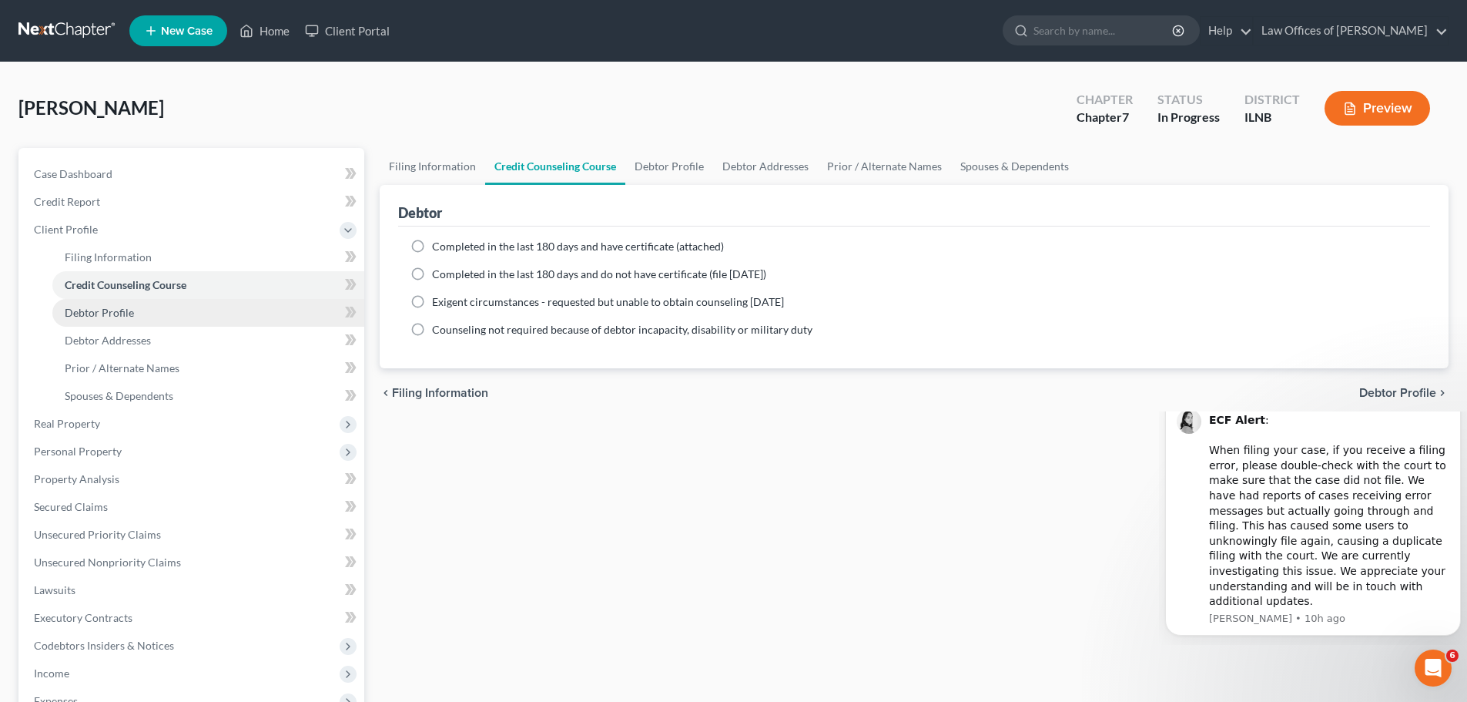
click at [209, 313] on link "Debtor Profile" at bounding box center [208, 313] width 312 height 28
select select "0"
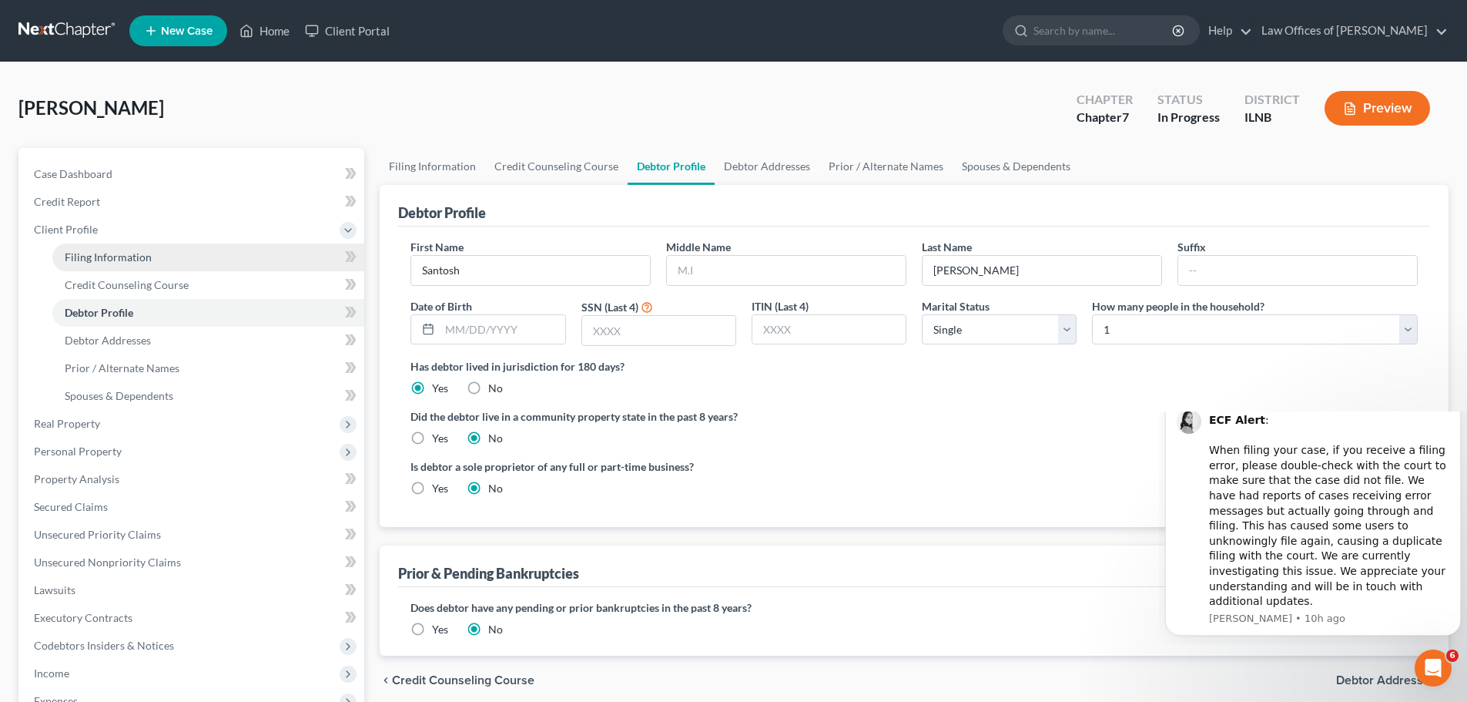
click at [111, 256] on span "Filing Information" at bounding box center [108, 256] width 87 height 13
select select "1"
select select "0"
select select "25"
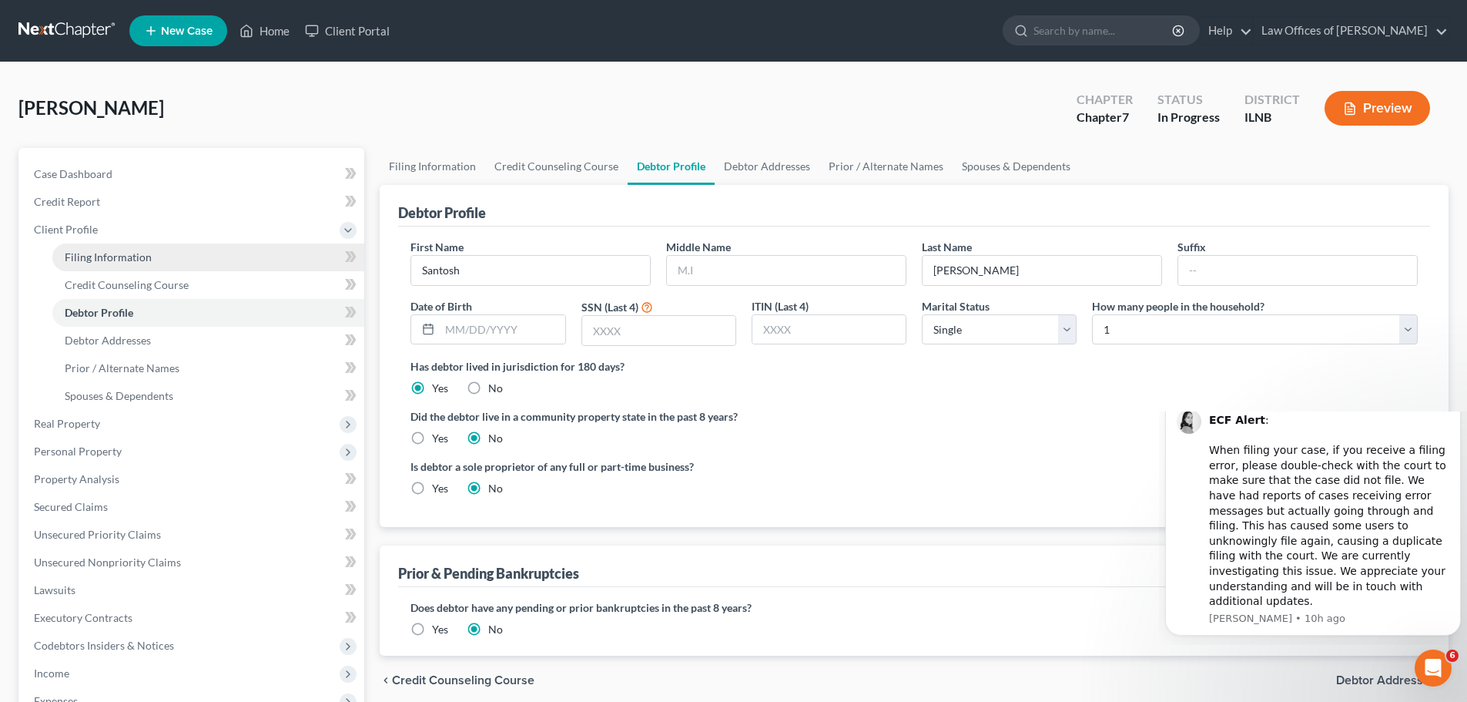
select select "0"
select select "14"
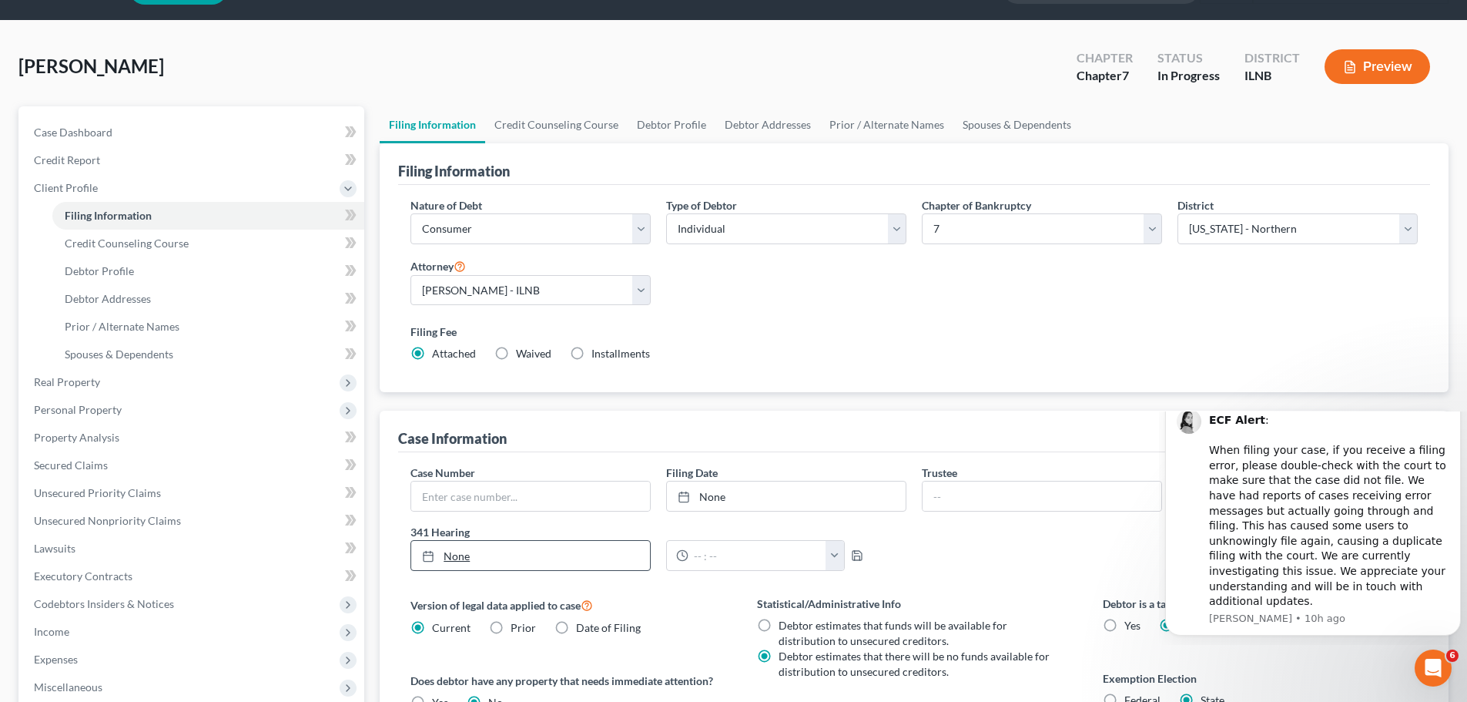
scroll to position [77, 0]
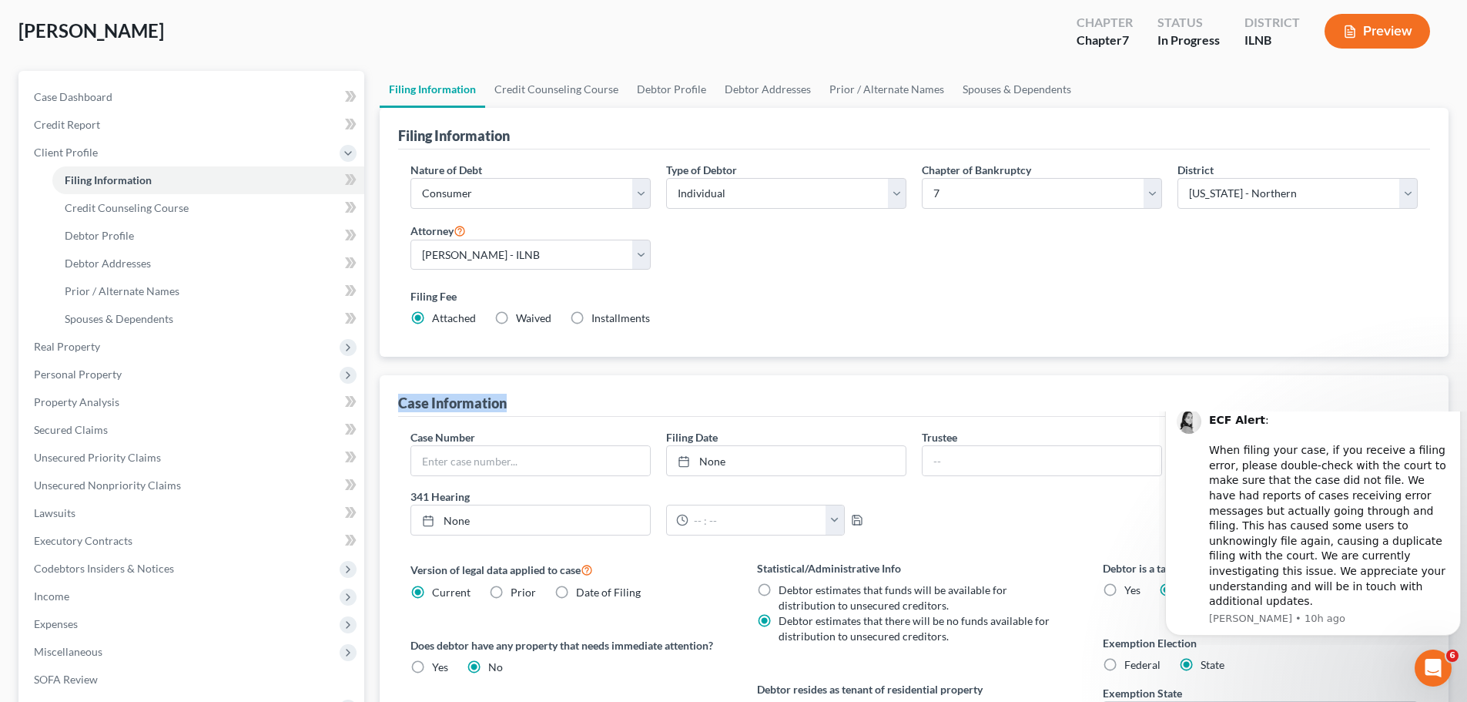
drag, startPoint x: 512, startPoint y: 397, endPoint x: 397, endPoint y: 407, distance: 115.9
click at [397, 407] on div "Case Information Case Number Filing Date None close Date Time chevron_left [DAT…" at bounding box center [914, 602] width 1069 height 455
click at [397, 404] on div "Case Information Case Number Filing Date None close Date Time chevron_left [DAT…" at bounding box center [914, 602] width 1069 height 455
drag, startPoint x: 404, startPoint y: 403, endPoint x: 493, endPoint y: 400, distance: 88.6
click at [493, 400] on div "Case Information" at bounding box center [452, 402] width 109 height 18
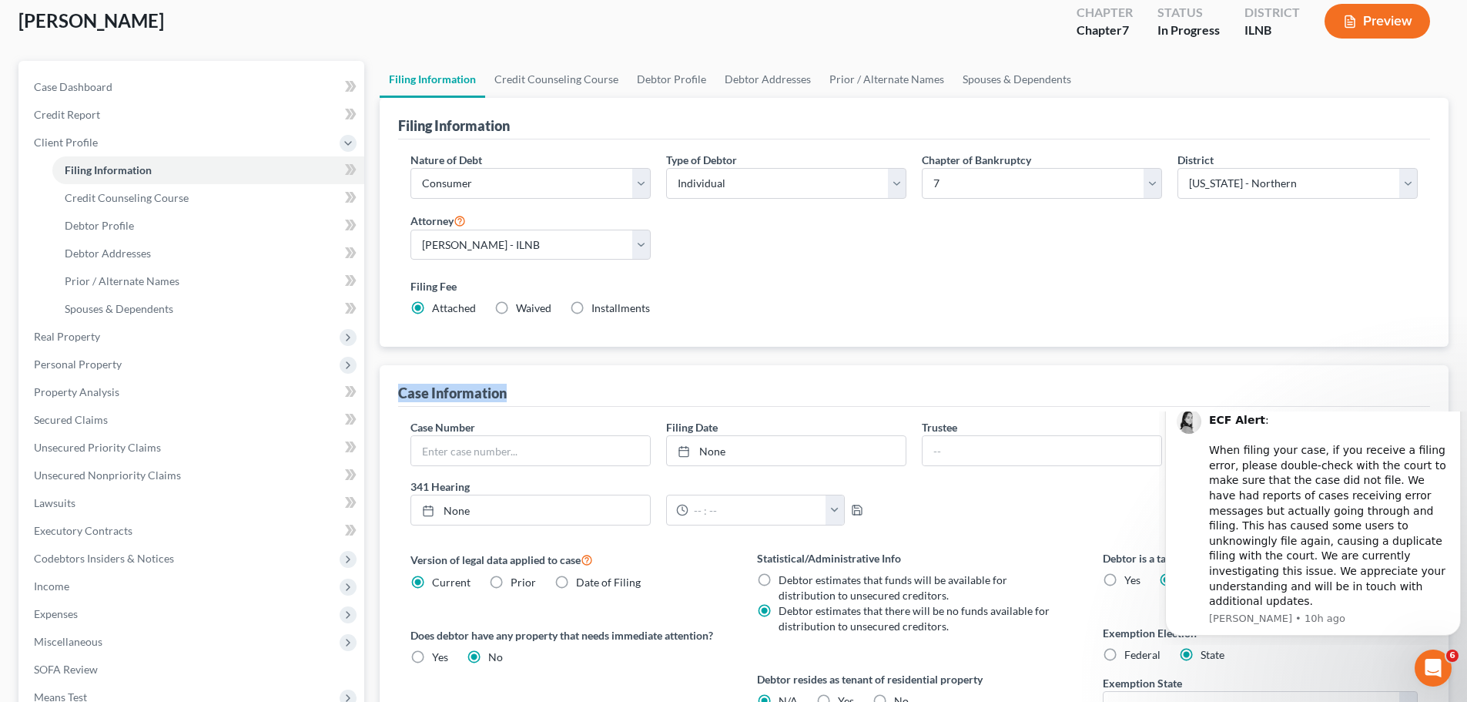
scroll to position [154, 0]
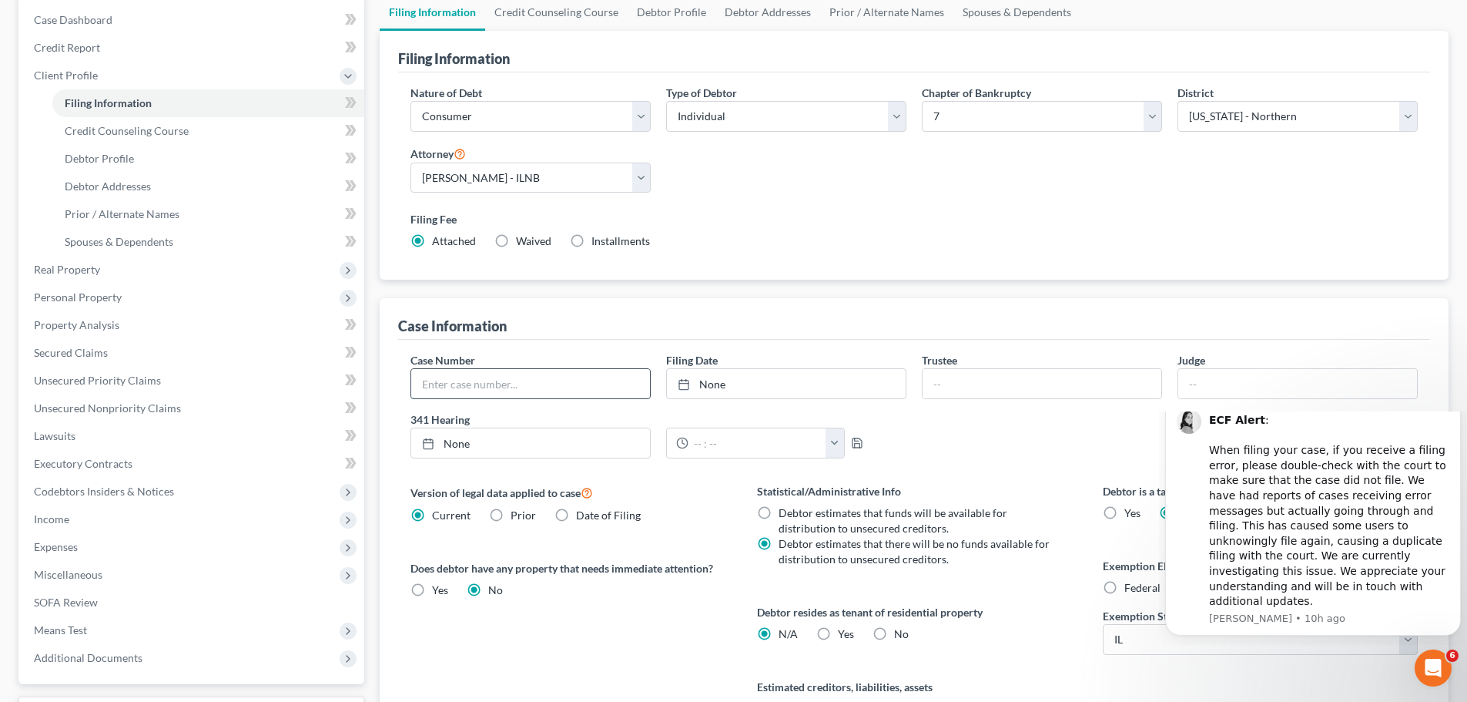
click at [506, 387] on input "text" at bounding box center [530, 383] width 239 height 29
drag, startPoint x: 514, startPoint y: 326, endPoint x: 390, endPoint y: 327, distance: 124.0
click at [390, 327] on div "Case Information Case Number Filing Date None close Date Time chevron_left [DAT…" at bounding box center [914, 525] width 1069 height 455
click at [391, 327] on div "Case Information Case Number Filing Date None close Date Time chevron_left [DAT…" at bounding box center [914, 525] width 1069 height 455
click at [396, 327] on div "Case Information Case Number Filing Date None close Date Time chevron_left [DAT…" at bounding box center [914, 525] width 1069 height 455
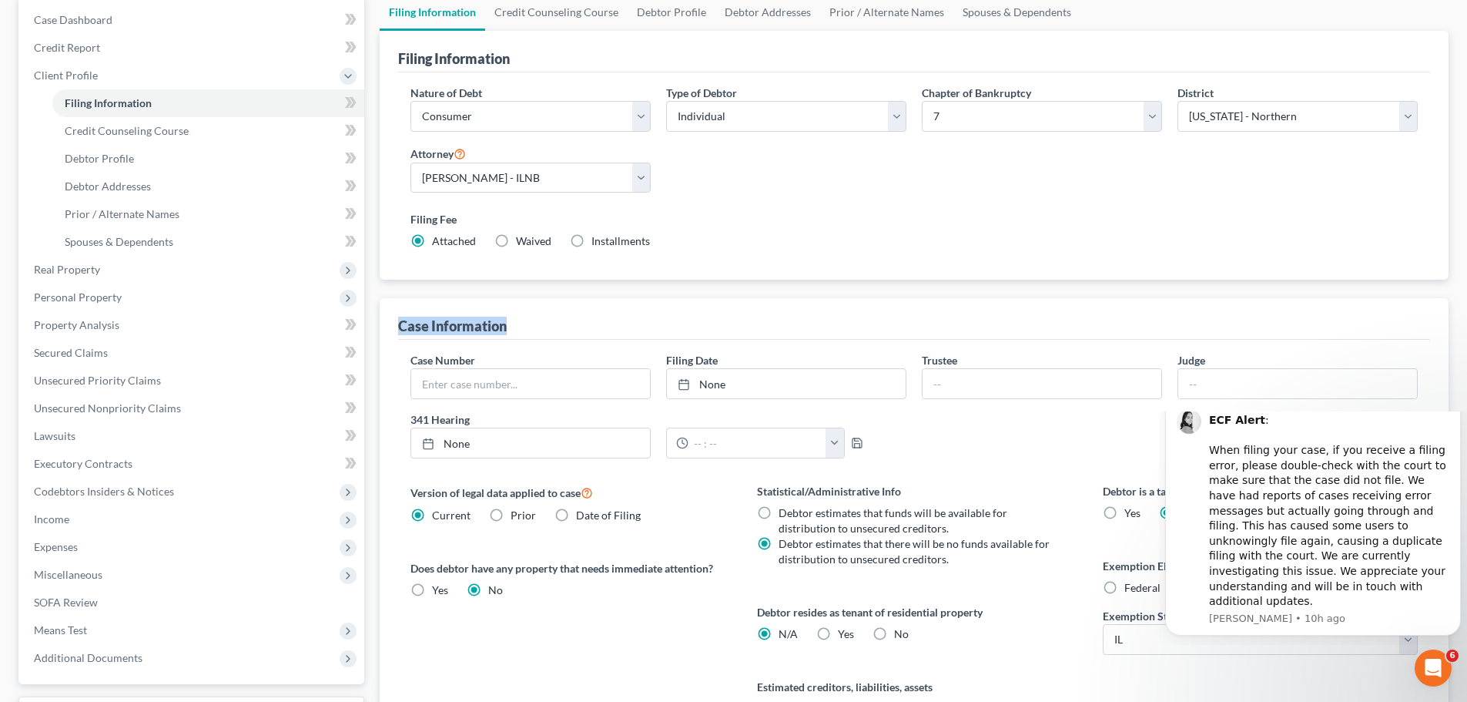
click at [397, 327] on div "Case Information Case Number Filing Date None close Date Time chevron_left [DAT…" at bounding box center [914, 525] width 1069 height 455
drag, startPoint x: 398, startPoint y: 325, endPoint x: 508, endPoint y: 327, distance: 110.1
click at [508, 327] on div "Case Information" at bounding box center [914, 319] width 1032 height 42
drag, startPoint x: 508, startPoint y: 327, endPoint x: 417, endPoint y: 330, distance: 91.7
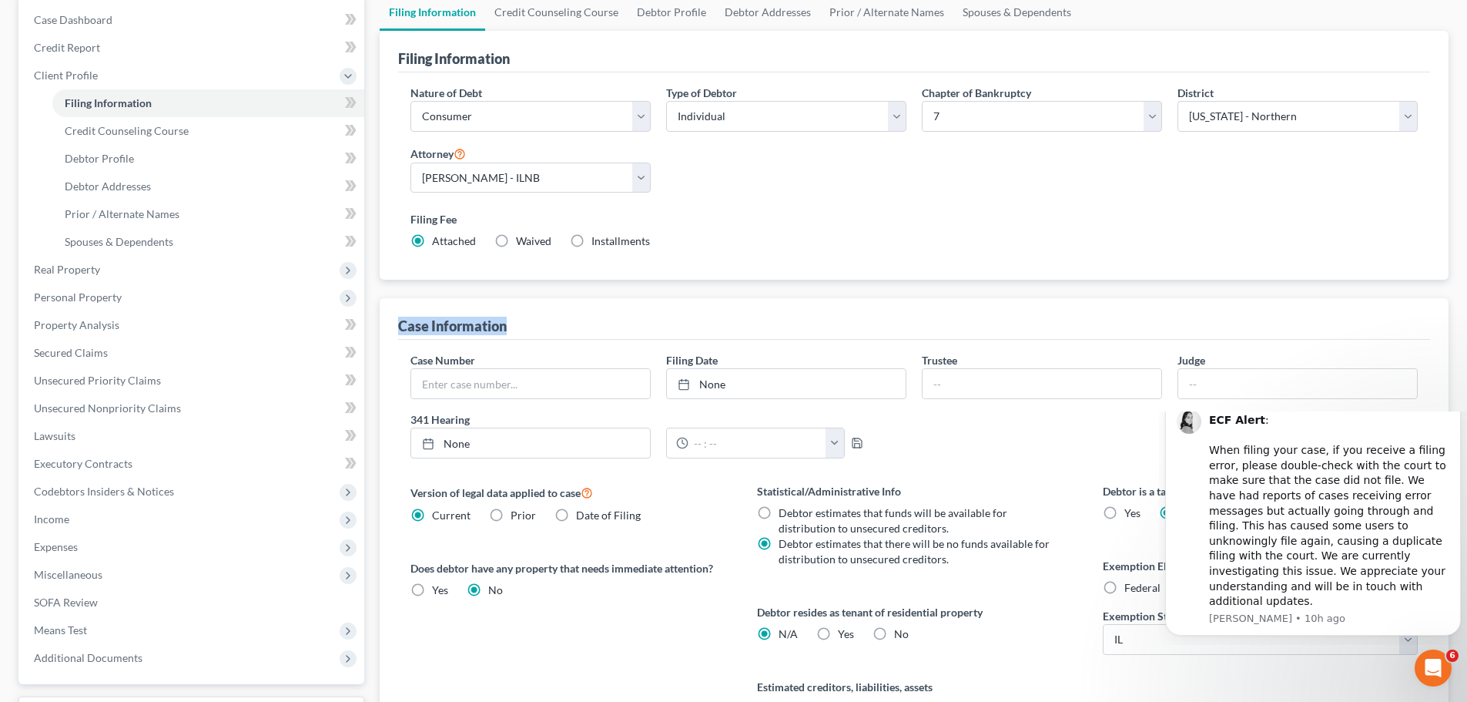
click at [417, 330] on div "Case Information" at bounding box center [914, 319] width 1032 height 42
click at [417, 330] on div "Case Information" at bounding box center [452, 325] width 109 height 18
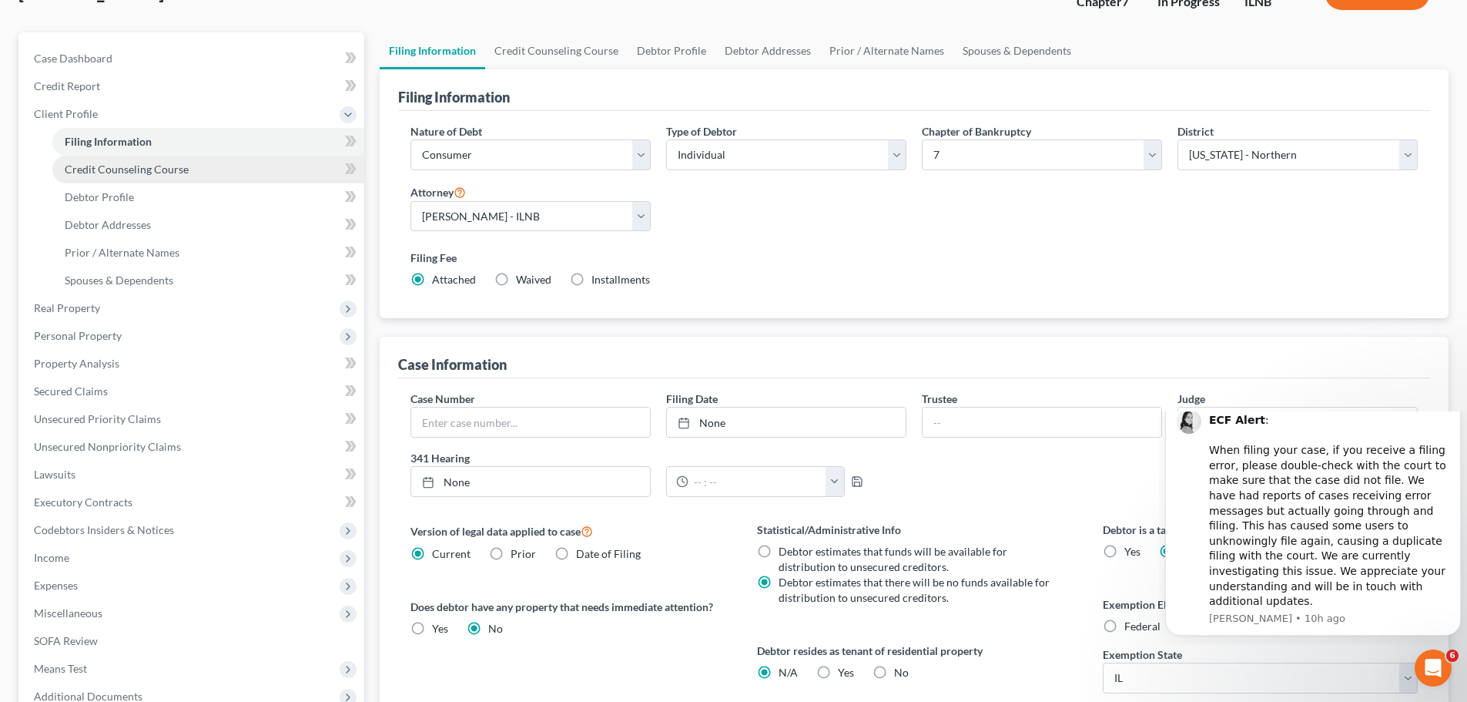
scroll to position [0, 0]
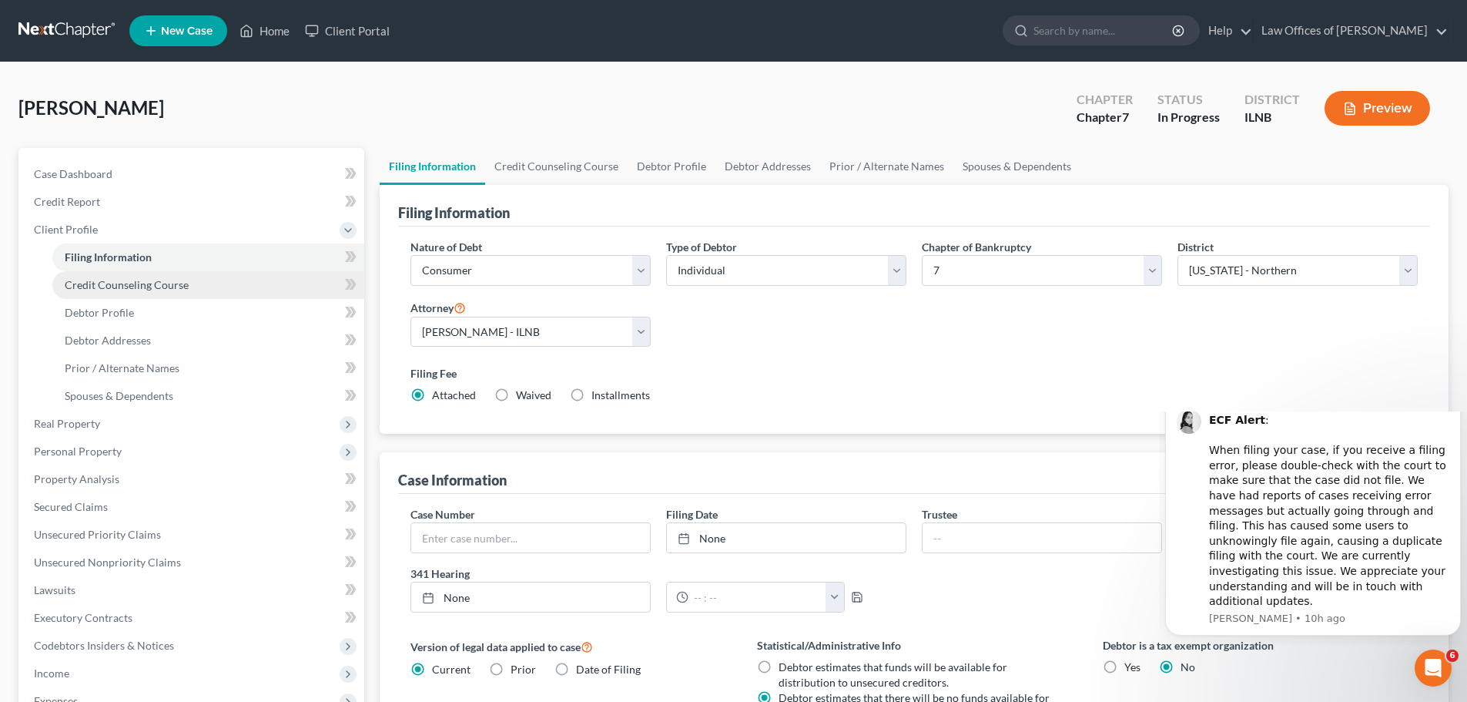
click at [193, 281] on link "Credit Counseling Course" at bounding box center [208, 285] width 312 height 28
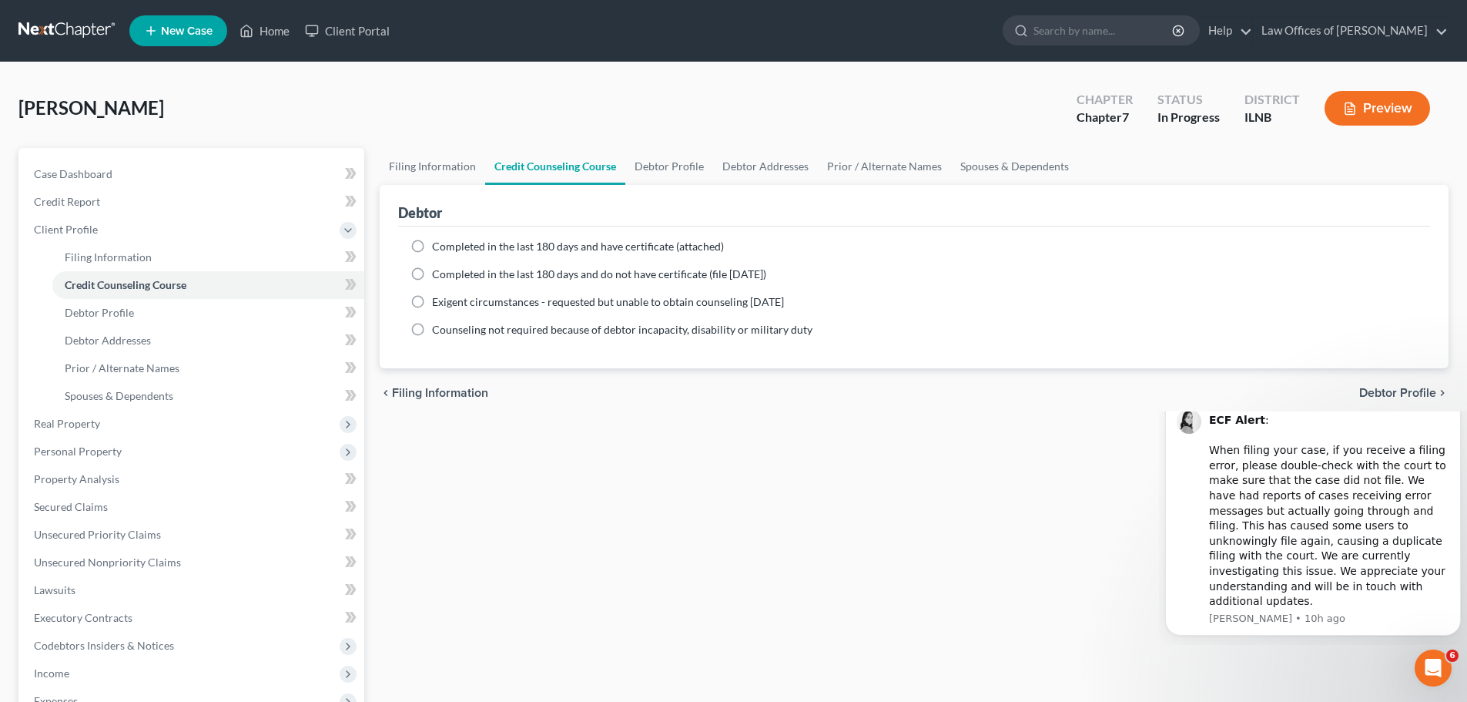
click at [432, 249] on label "Completed in the last 180 days and have certificate (attached)" at bounding box center [578, 246] width 292 height 15
click at [438, 249] on input "Completed in the last 180 days and have certificate (attached)" at bounding box center [443, 244] width 10 height 10
radio input "true"
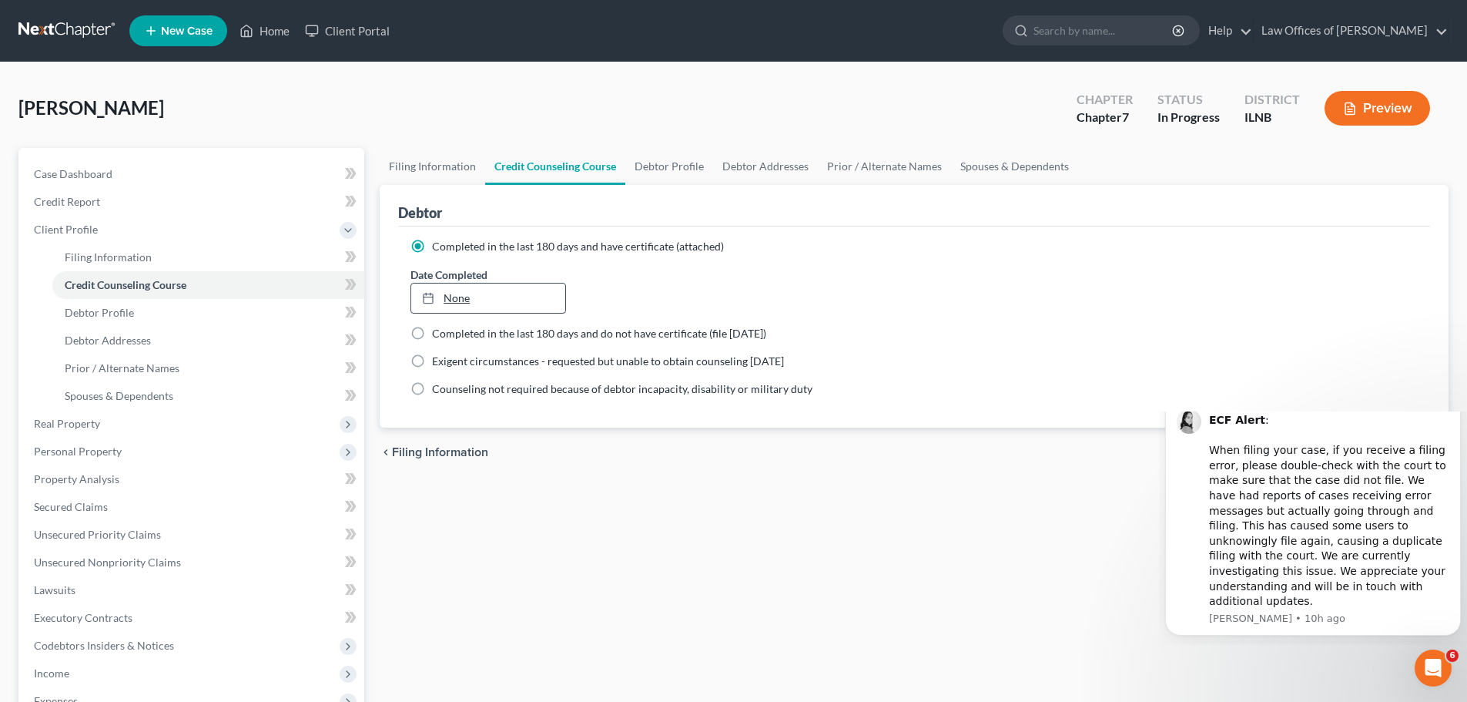
click at [484, 300] on link "None" at bounding box center [487, 297] width 153 height 29
type input "[DATE]"
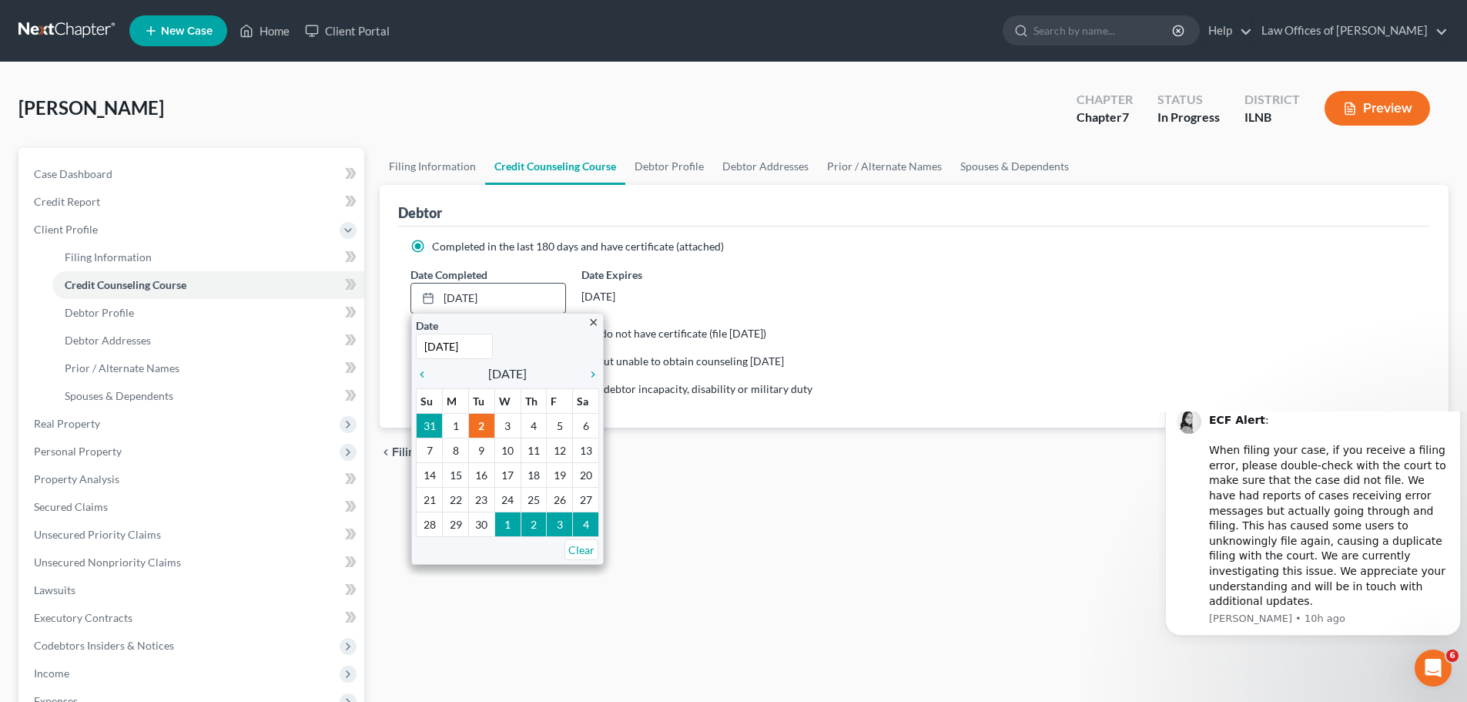
click at [600, 322] on div "close Date [DATE] Time 12:00 AM chevron_left [DATE] chevron_right Su M Tu W Th …" at bounding box center [507, 439] width 193 height 252
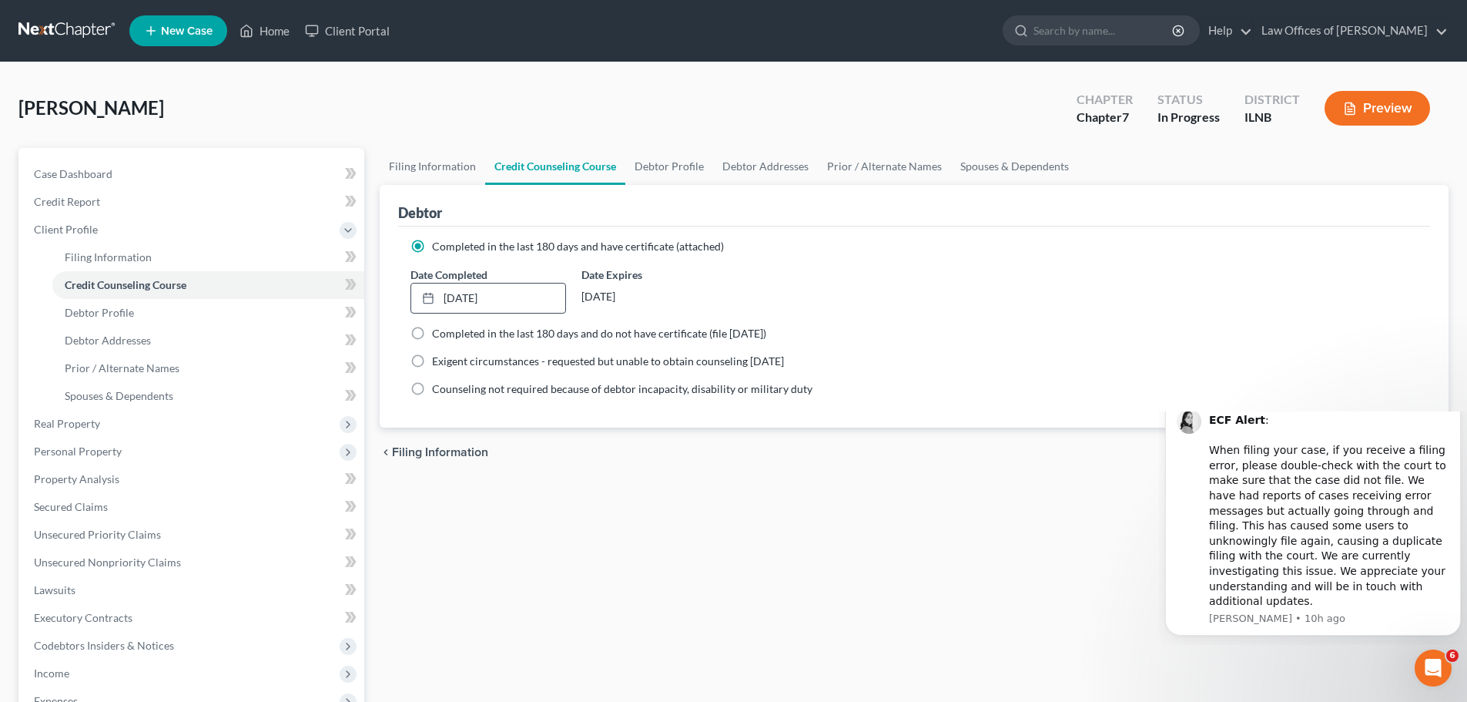
click at [1365, 120] on button "Preview" at bounding box center [1376, 108] width 105 height 35
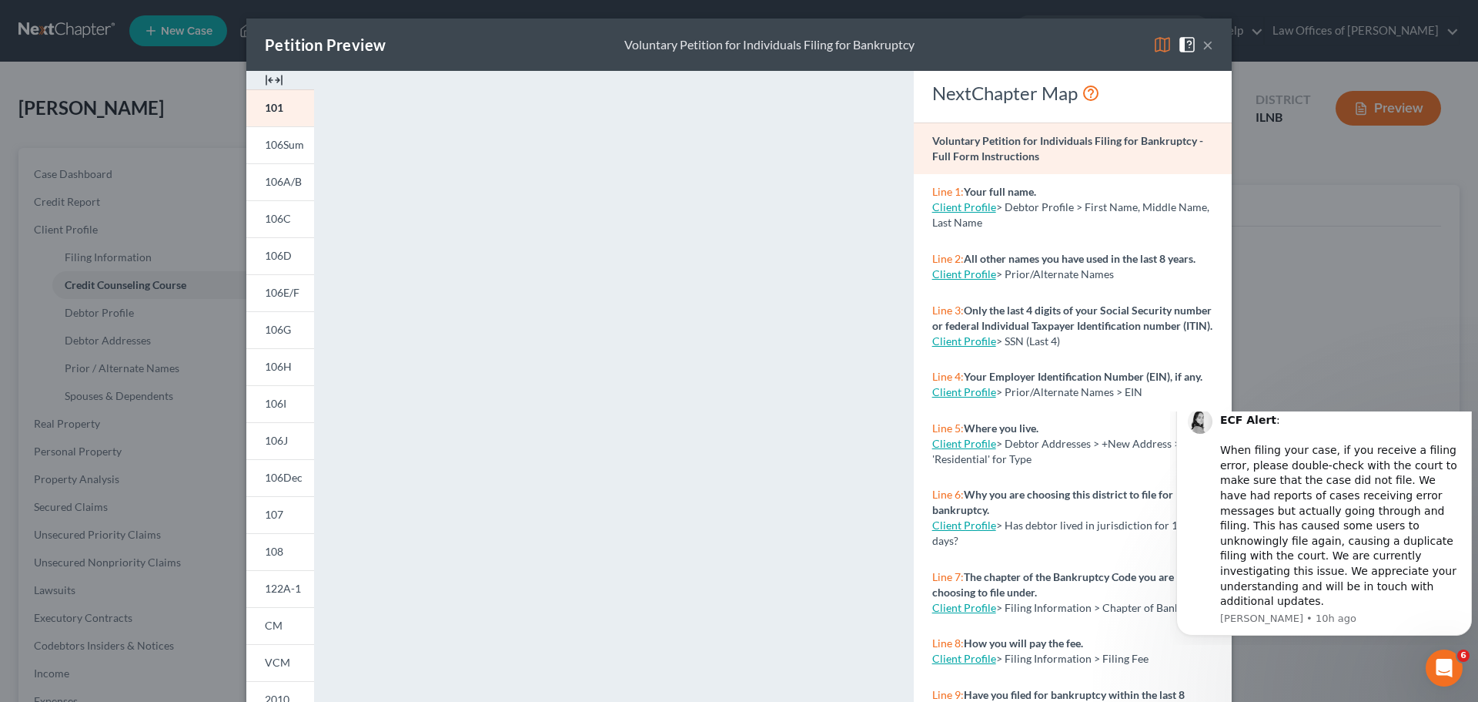
click at [1205, 45] on button "×" at bounding box center [1208, 44] width 11 height 18
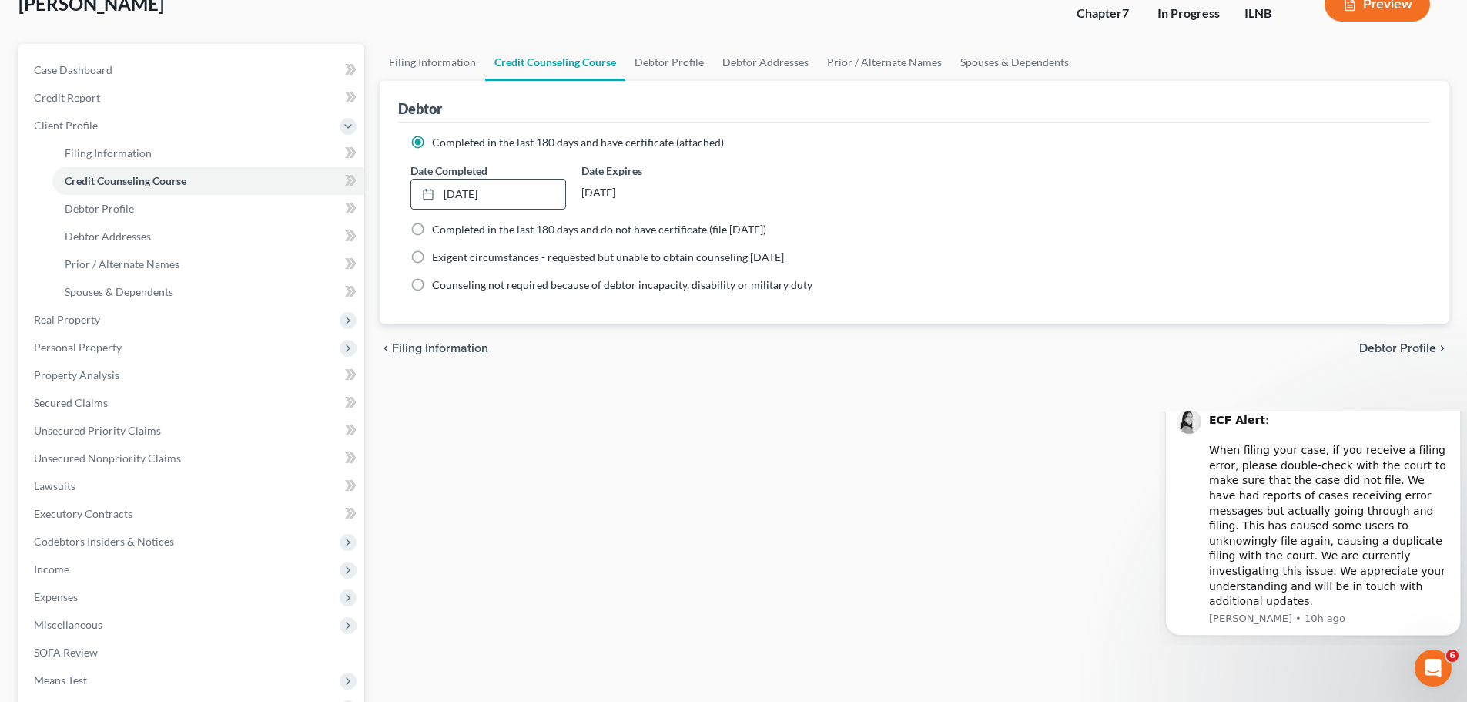
scroll to position [77, 0]
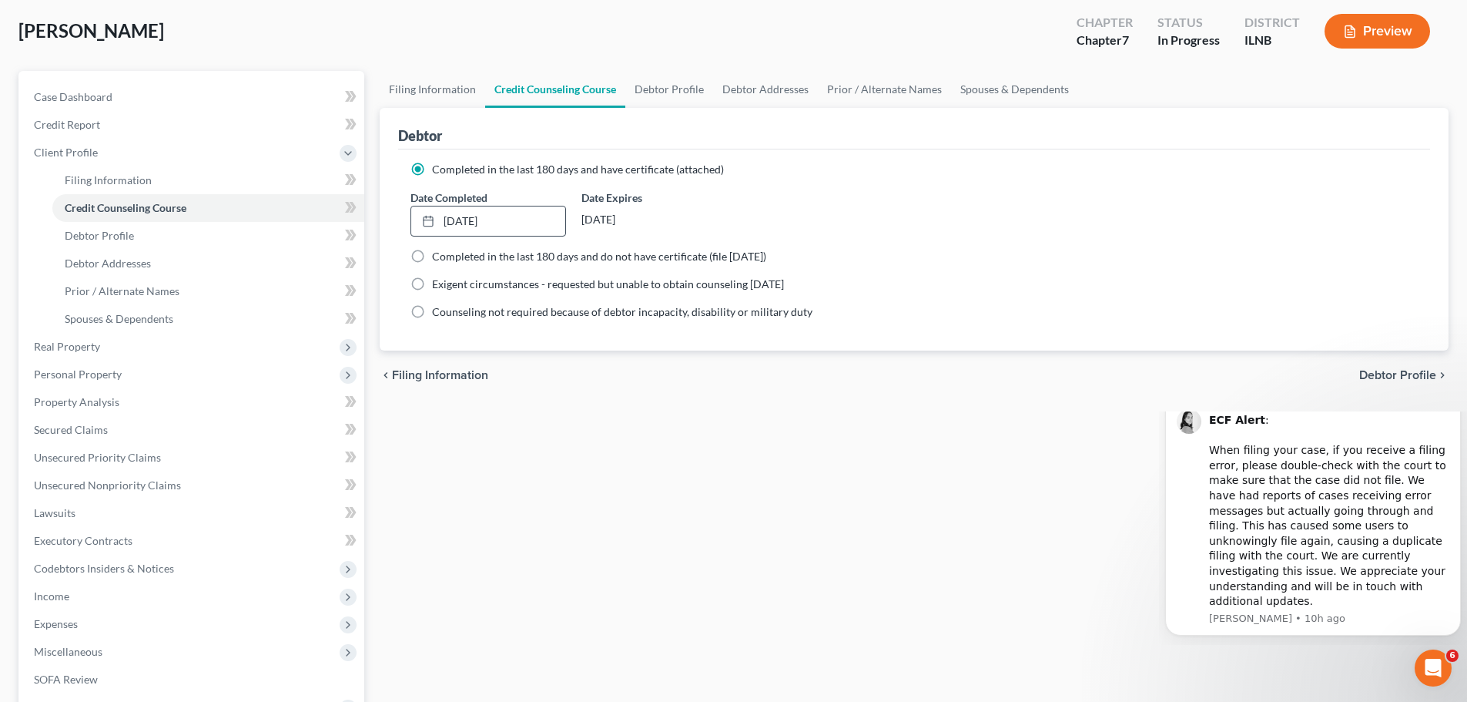
click at [1404, 371] on span "Debtor Profile" at bounding box center [1397, 375] width 77 height 12
select select "0"
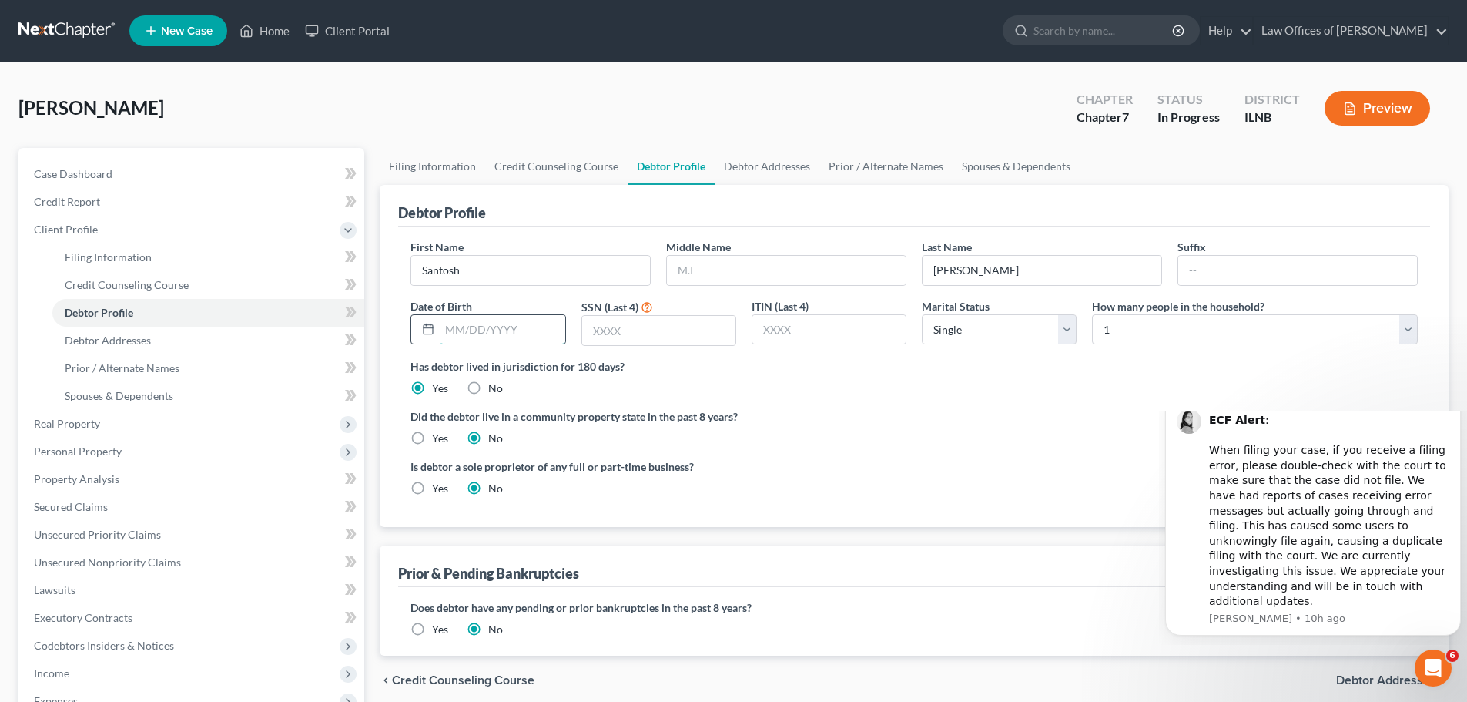
click at [543, 338] on input "text" at bounding box center [502, 329] width 125 height 29
click at [709, 334] on input "text" at bounding box center [658, 330] width 153 height 29
type input "3115"
click at [820, 424] on label "Did the debtor live in a community property state in the past 8 years?" at bounding box center [913, 416] width 1007 height 16
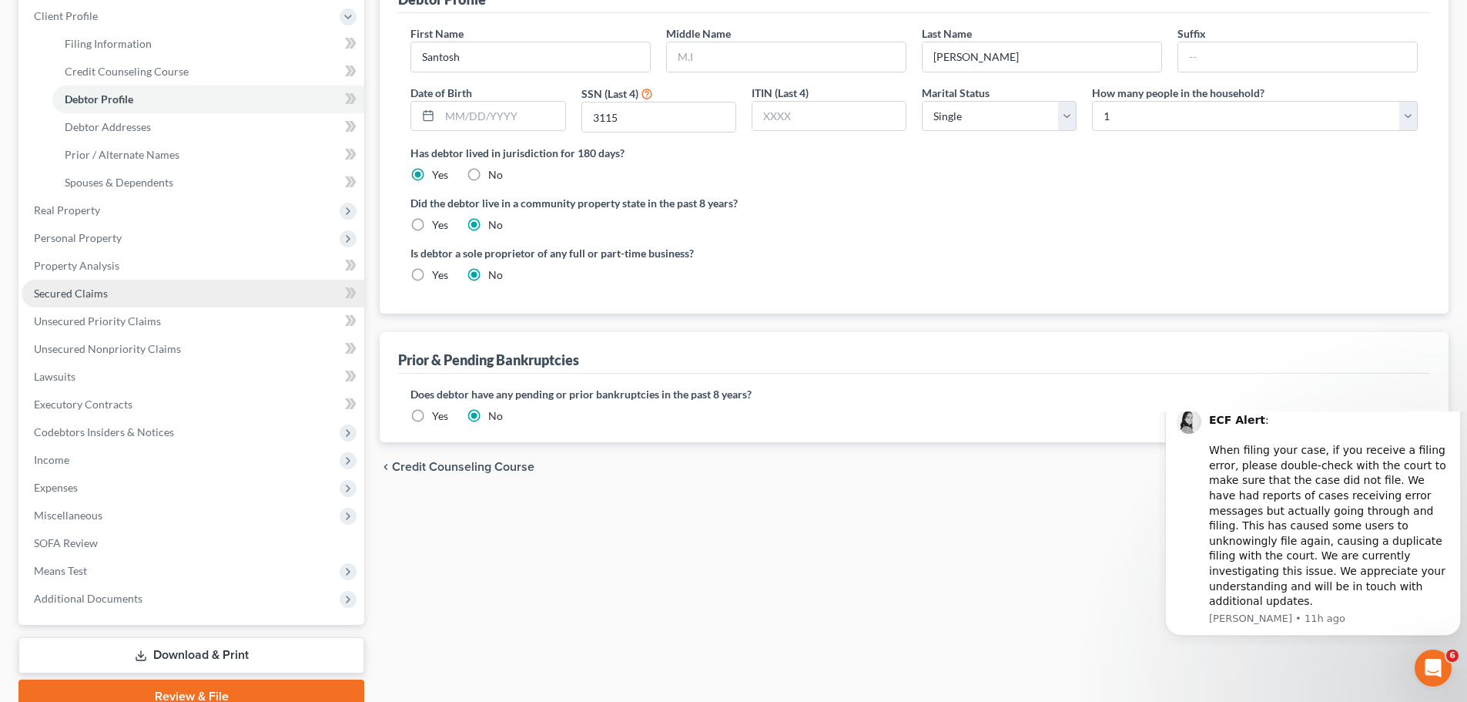
scroll to position [154, 0]
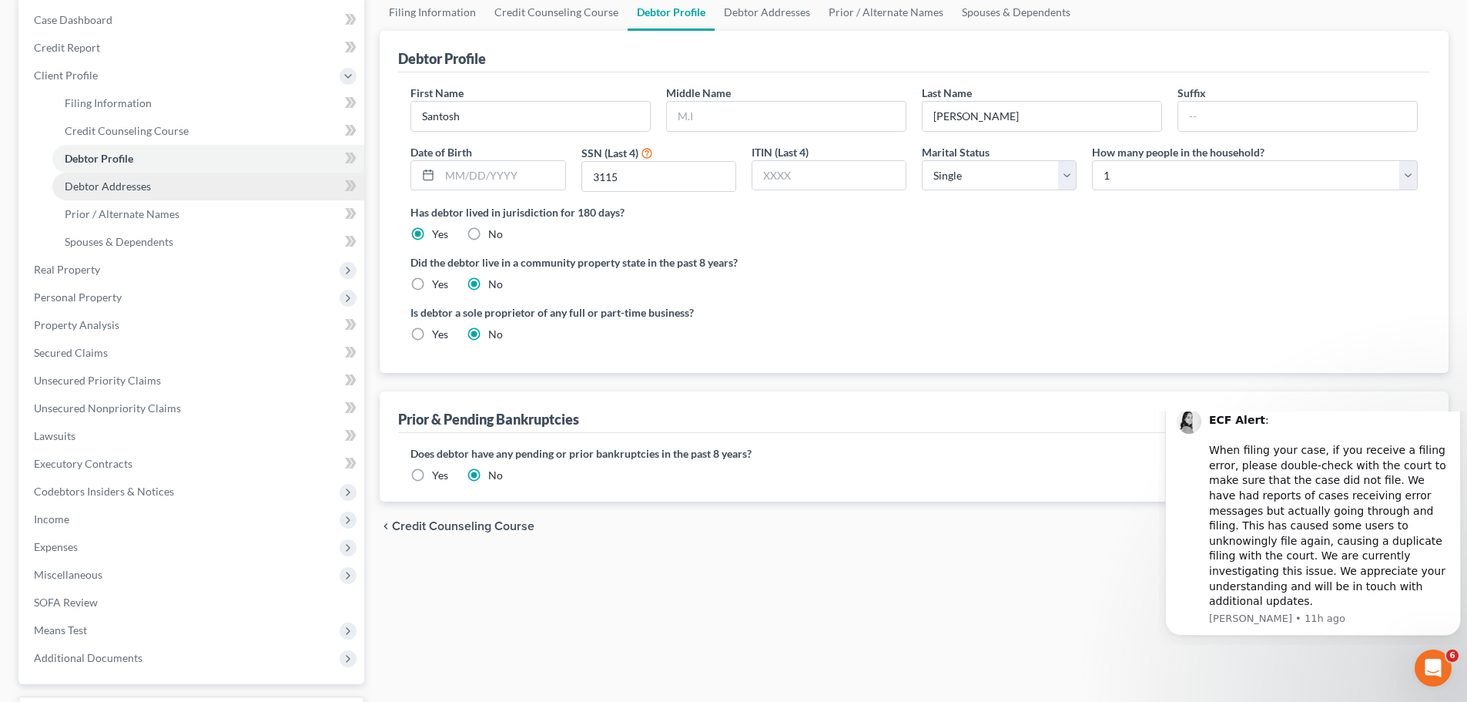
click at [263, 182] on link "Debtor Addresses" at bounding box center [208, 186] width 312 height 28
select select "0"
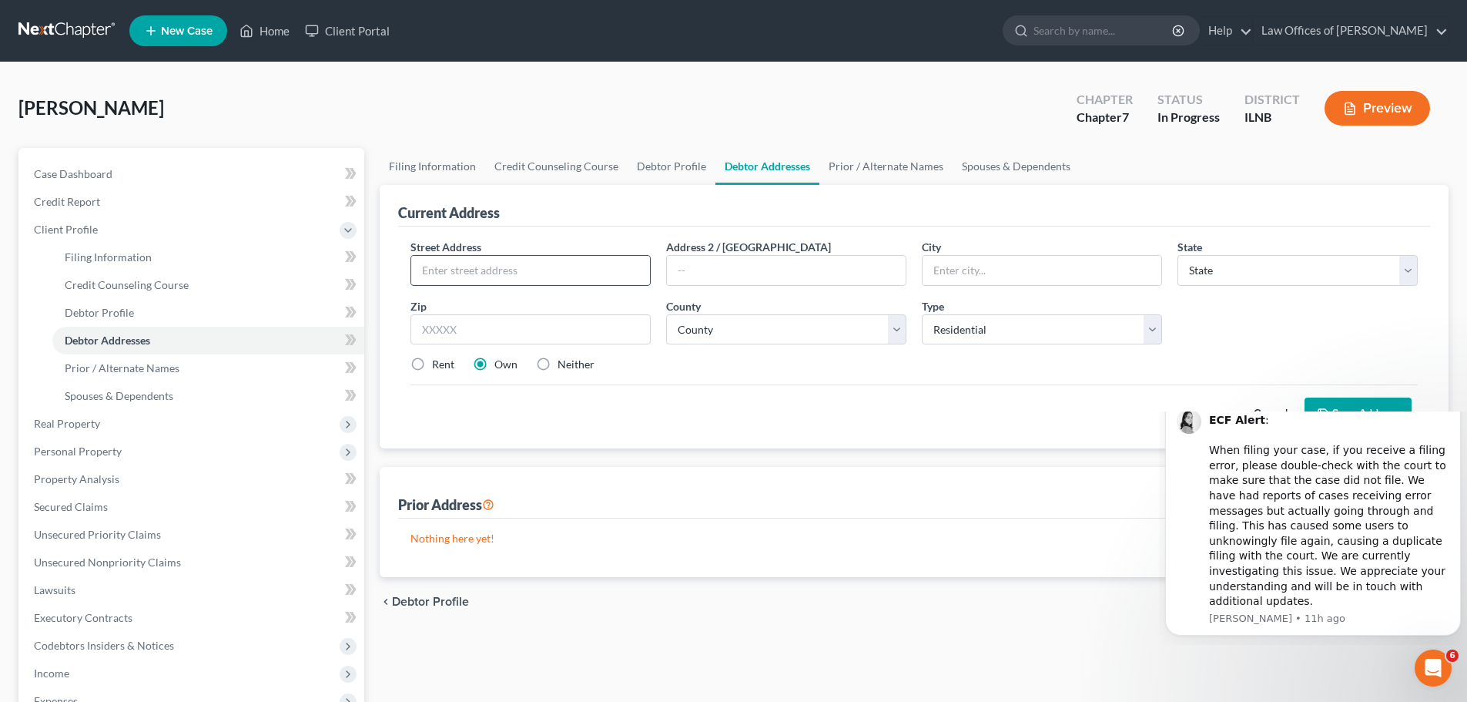
click at [509, 282] on input "text" at bounding box center [530, 270] width 239 height 29
click at [444, 275] on input "text" at bounding box center [530, 270] width 239 height 29
type input "[STREET_ADDRESS]"
type input "Elgin"
select select "14"
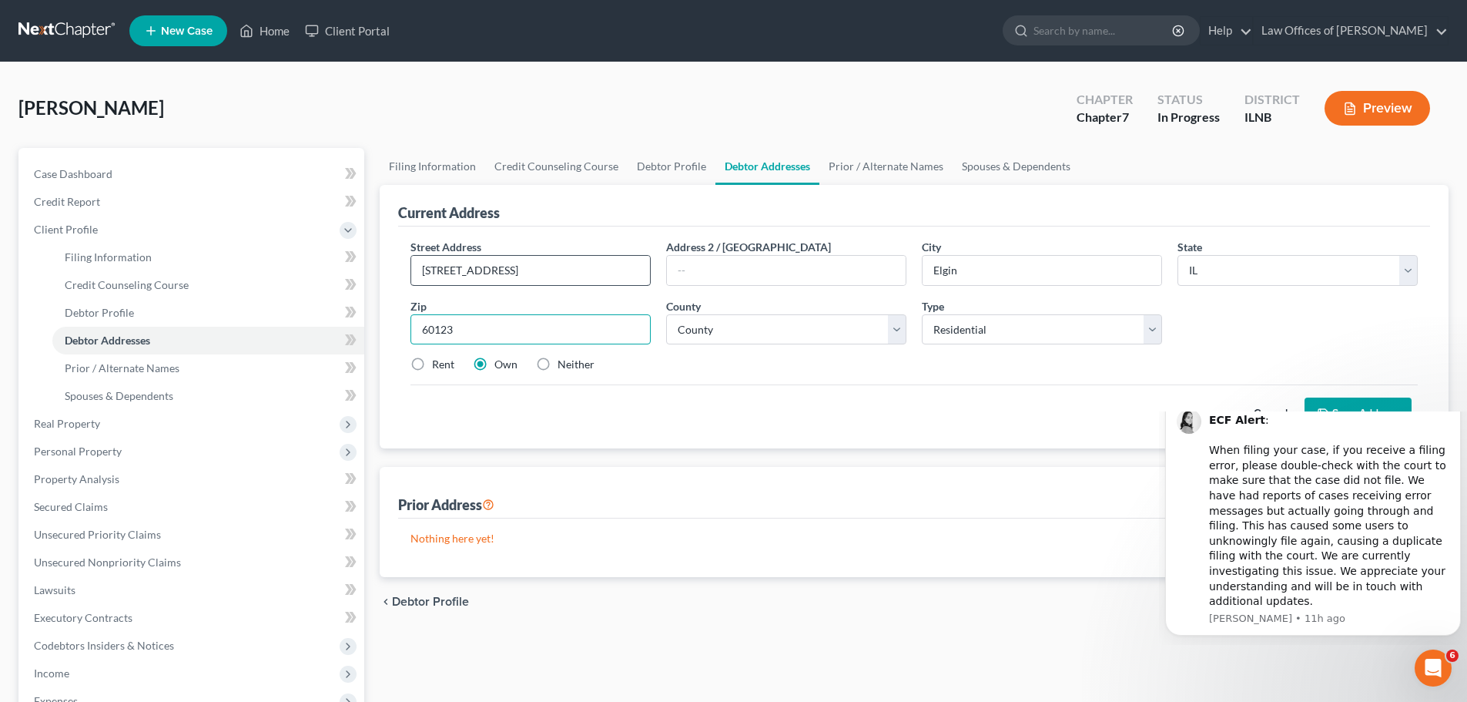
type input "60123"
click at [762, 332] on select "County [GEOGRAPHIC_DATA] [GEOGRAPHIC_DATA] [GEOGRAPHIC_DATA] [GEOGRAPHIC_DATA] …" at bounding box center [786, 329] width 240 height 31
select select "44"
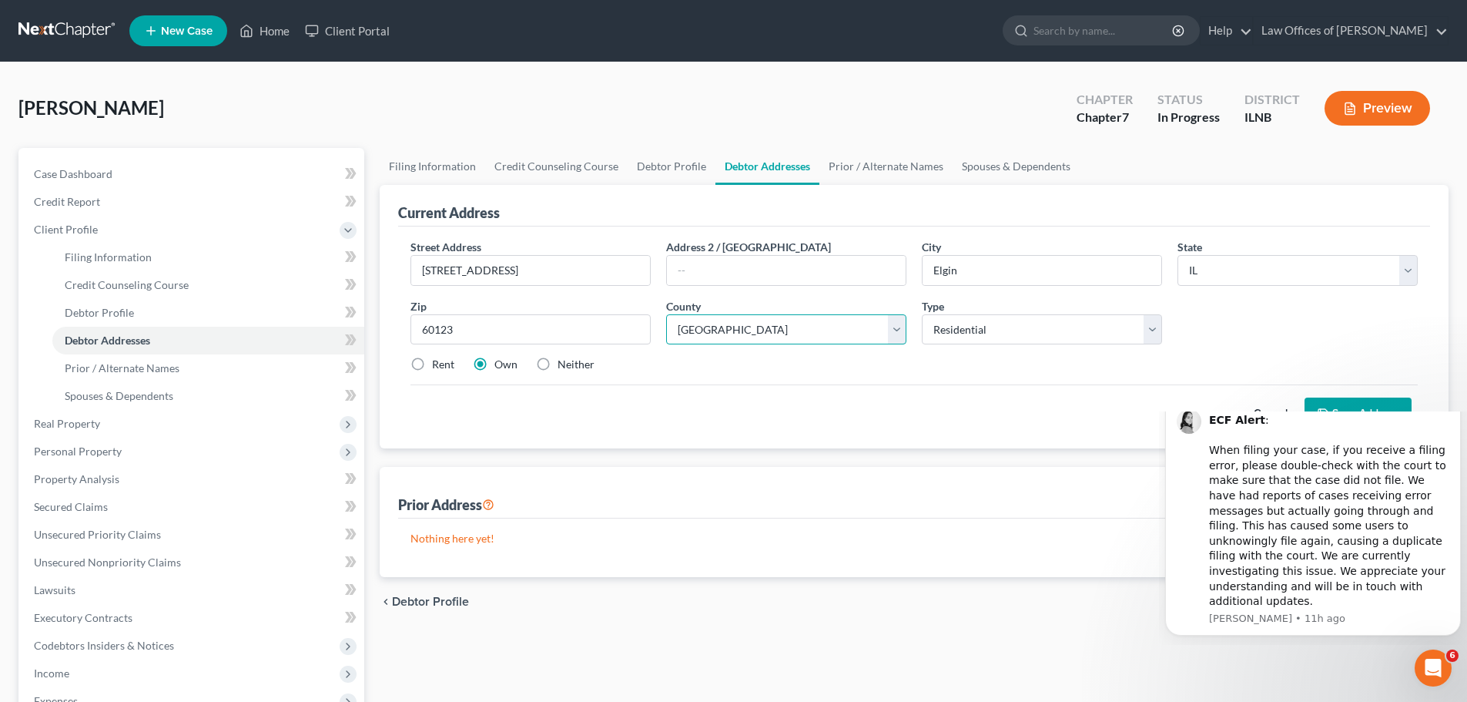
click at [666, 314] on select "County [GEOGRAPHIC_DATA] [GEOGRAPHIC_DATA] [GEOGRAPHIC_DATA] [GEOGRAPHIC_DATA] …" at bounding box center [786, 329] width 240 height 31
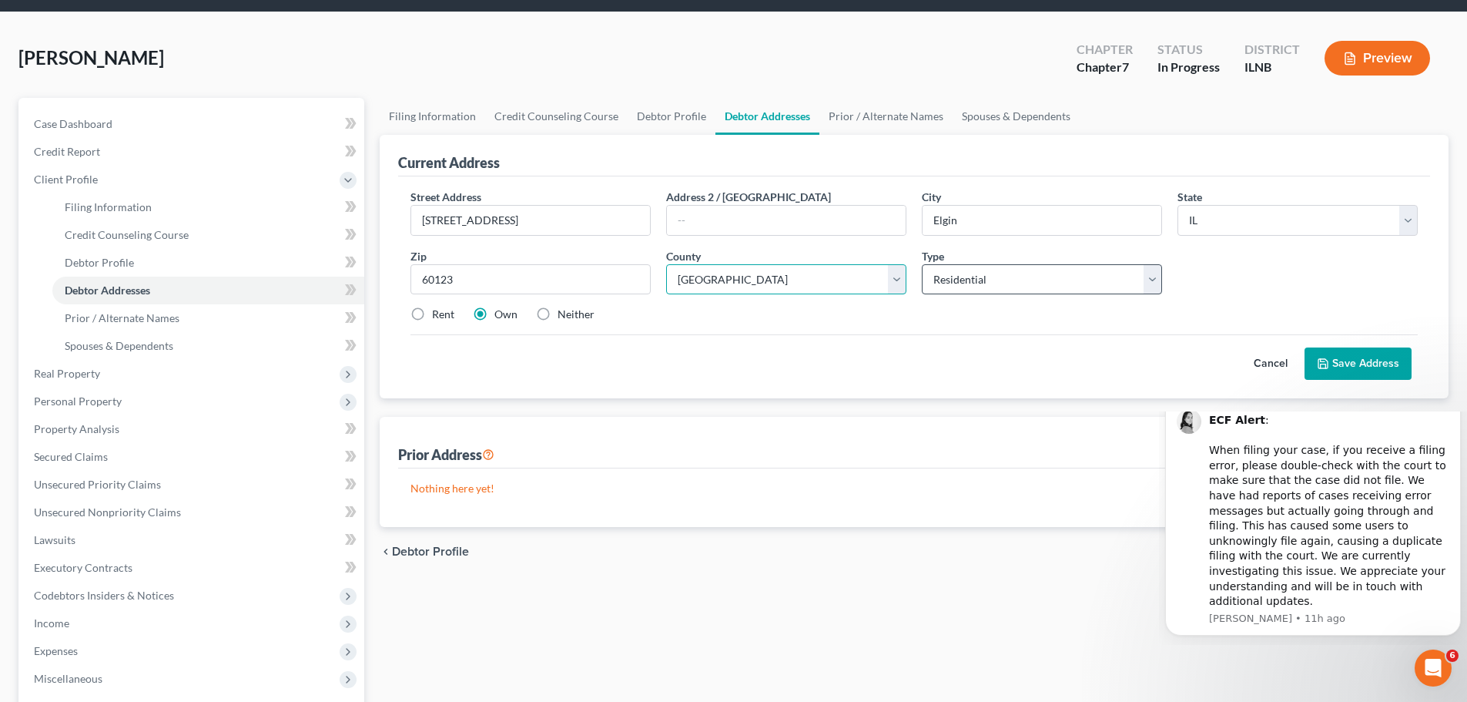
scroll to position [77, 0]
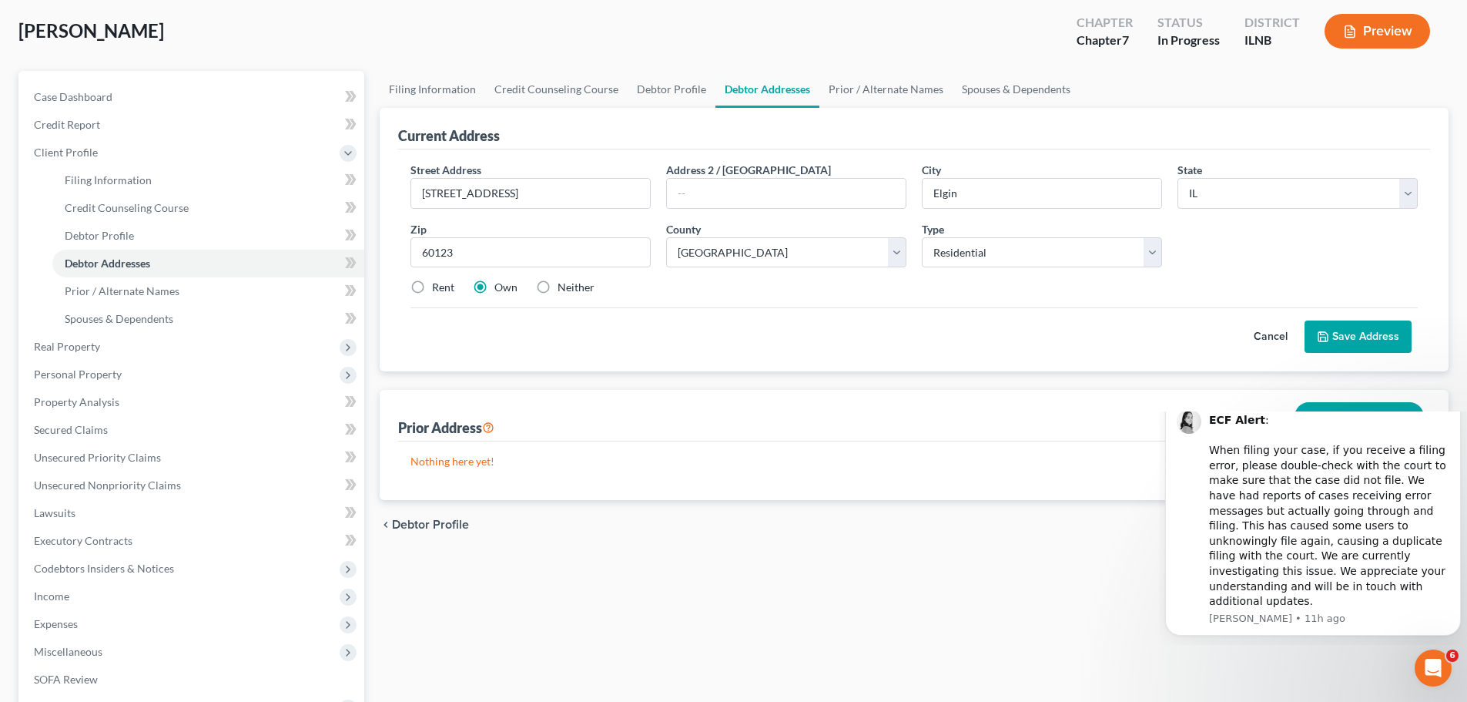
click at [1350, 347] on button "Save Address" at bounding box center [1357, 336] width 107 height 32
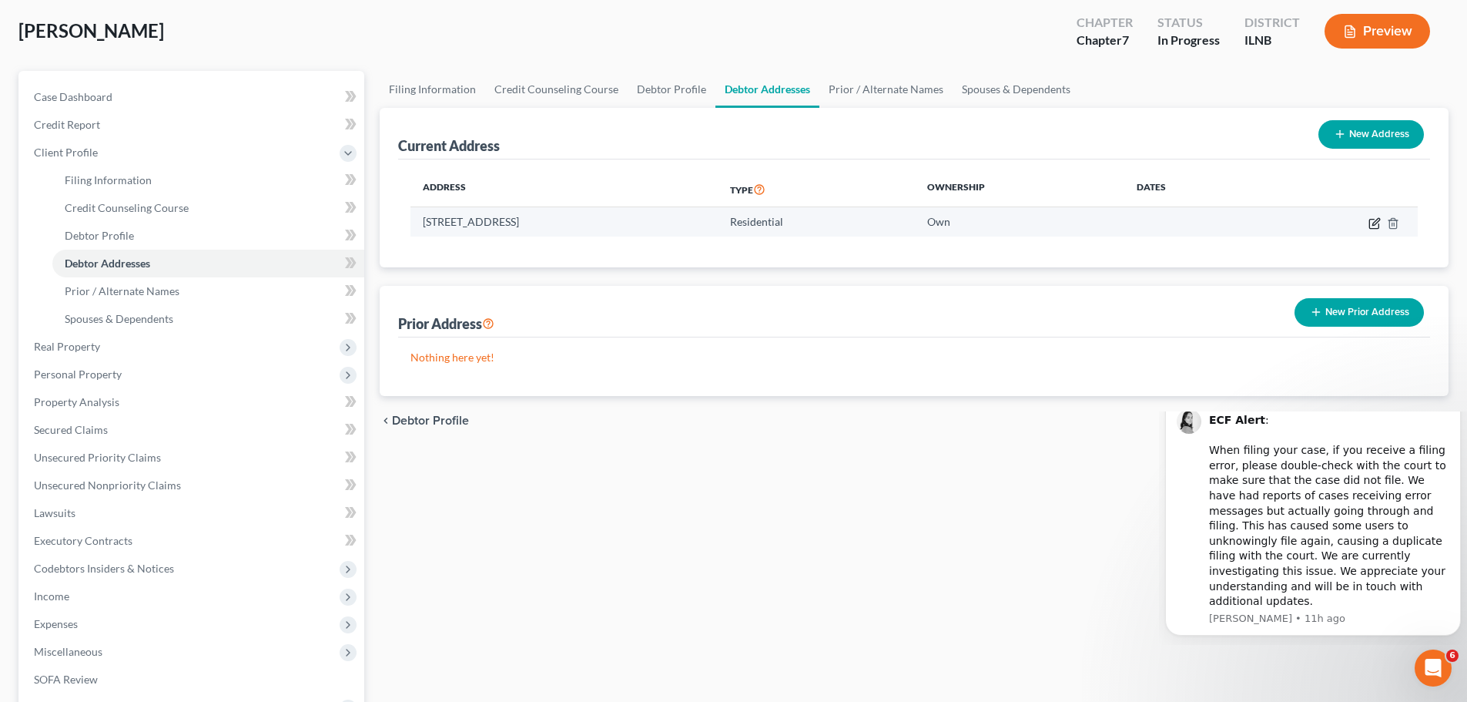
click at [1369, 225] on icon "button" at bounding box center [1373, 223] width 9 height 9
select select "14"
select select "44"
select select "0"
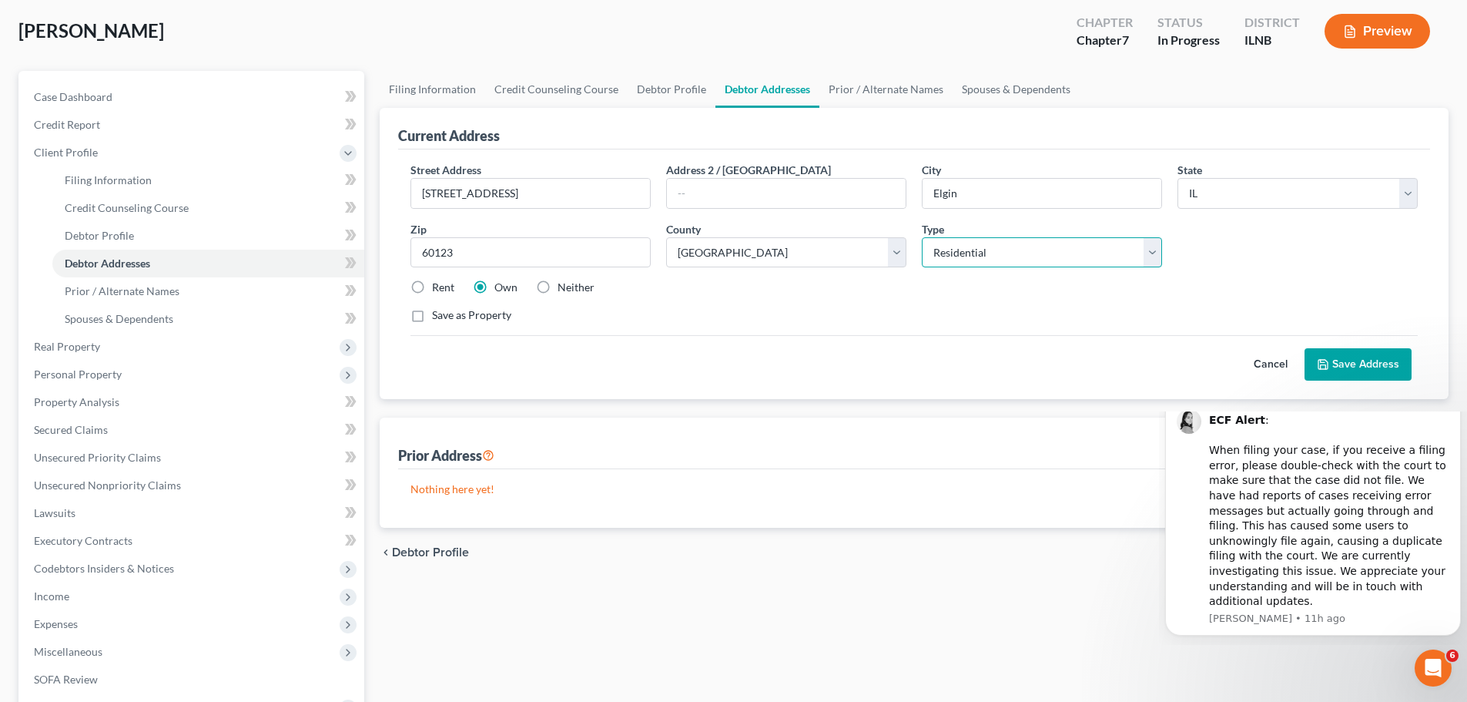
click at [995, 244] on select "Select Residential Mailing Rental Business" at bounding box center [1042, 252] width 240 height 31
click at [922, 237] on select "Select Residential Mailing Rental Business" at bounding box center [1042, 252] width 240 height 31
click at [424, 326] on div "Street Address * [STREET_ADDRESS] Address 2 / [GEOGRAPHIC_DATA] * [GEOGRAPHIC_D…" at bounding box center [914, 249] width 1023 height 174
click at [432, 318] on label "Save as Property" at bounding box center [471, 314] width 79 height 15
click at [438, 317] on input "Save as Property" at bounding box center [443, 312] width 10 height 10
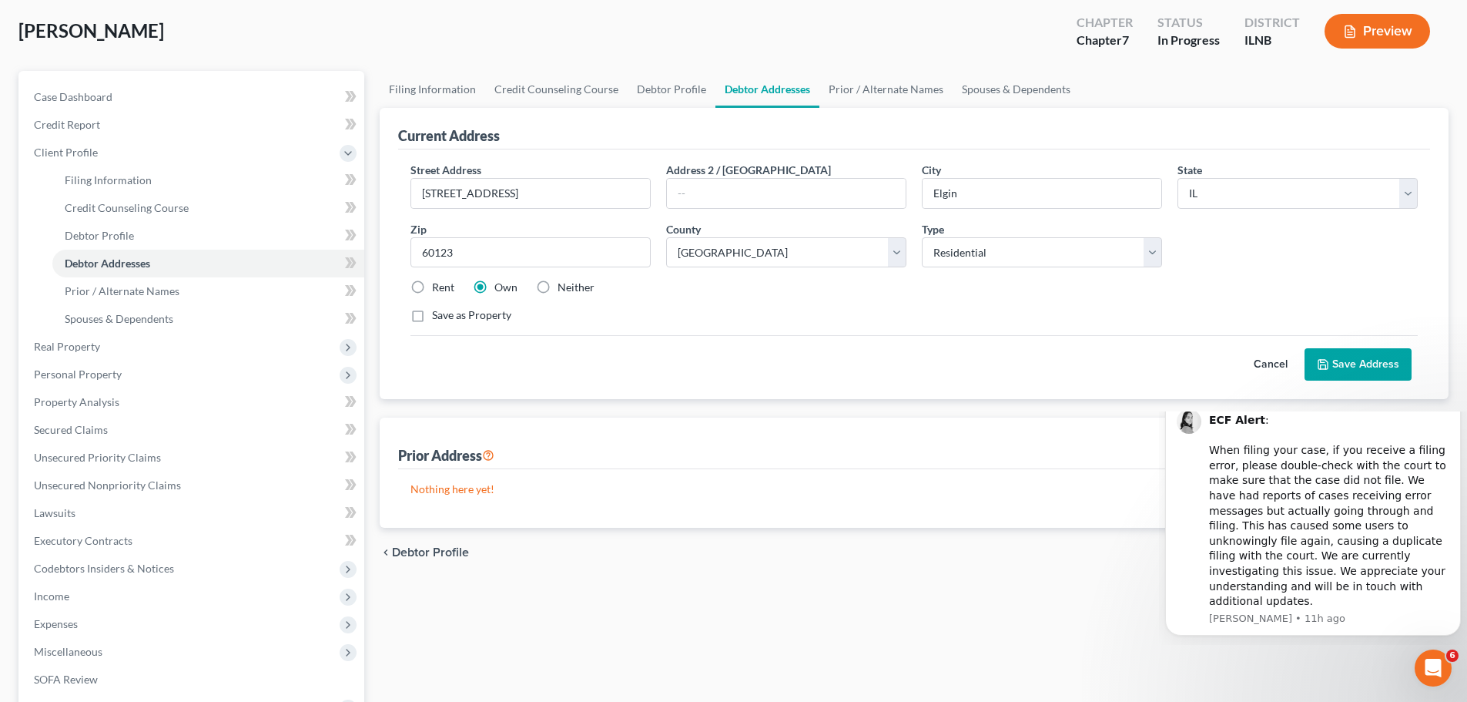
checkbox input "true"
click at [1335, 363] on button "Save Address" at bounding box center [1357, 364] width 107 height 32
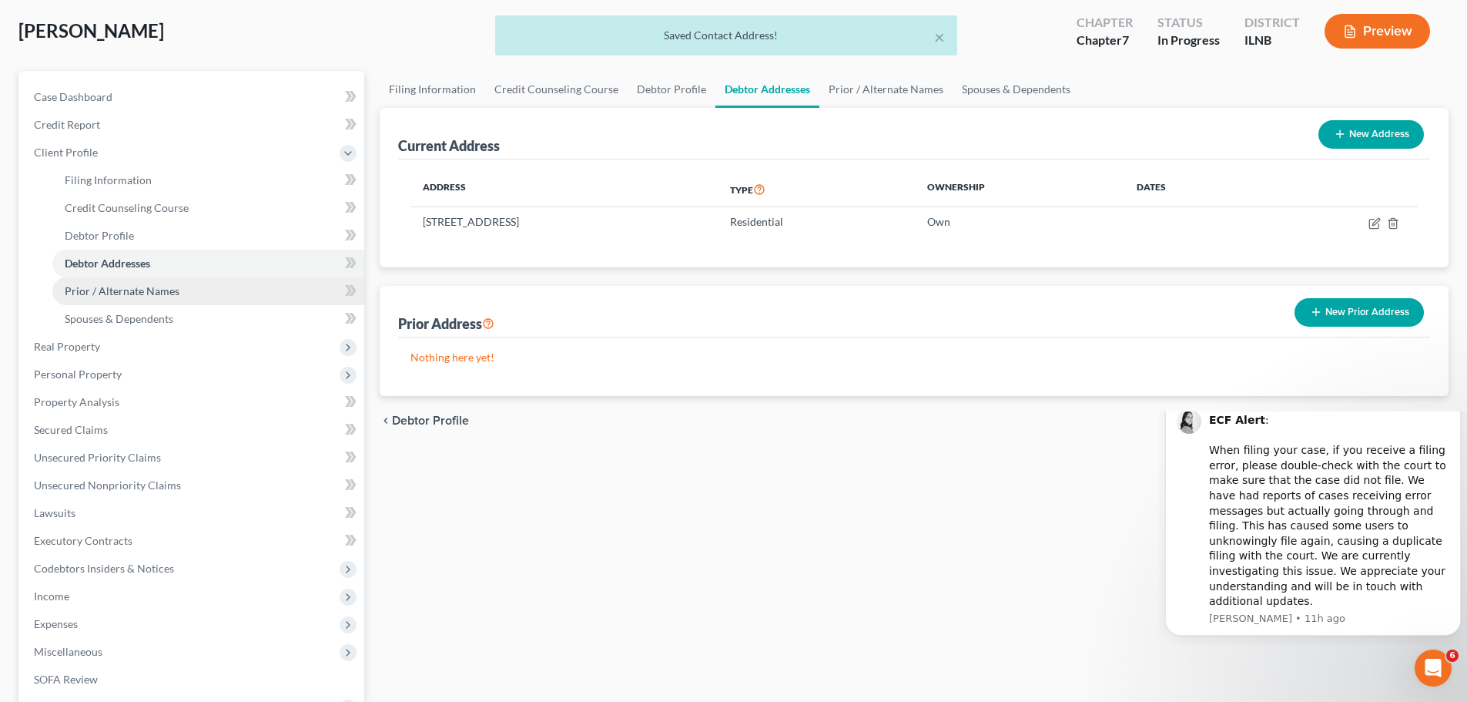
click at [189, 284] on link "Prior / Alternate Names" at bounding box center [208, 291] width 312 height 28
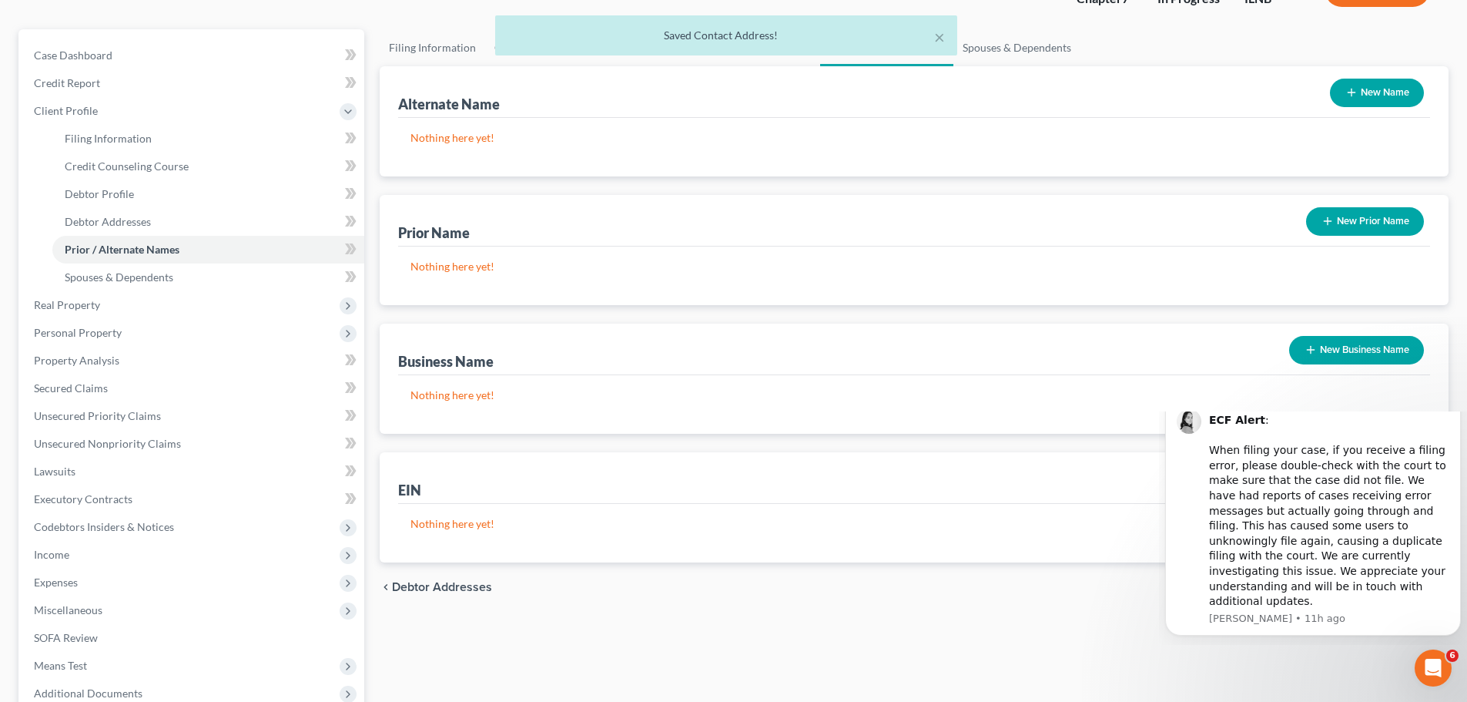
scroll to position [154, 0]
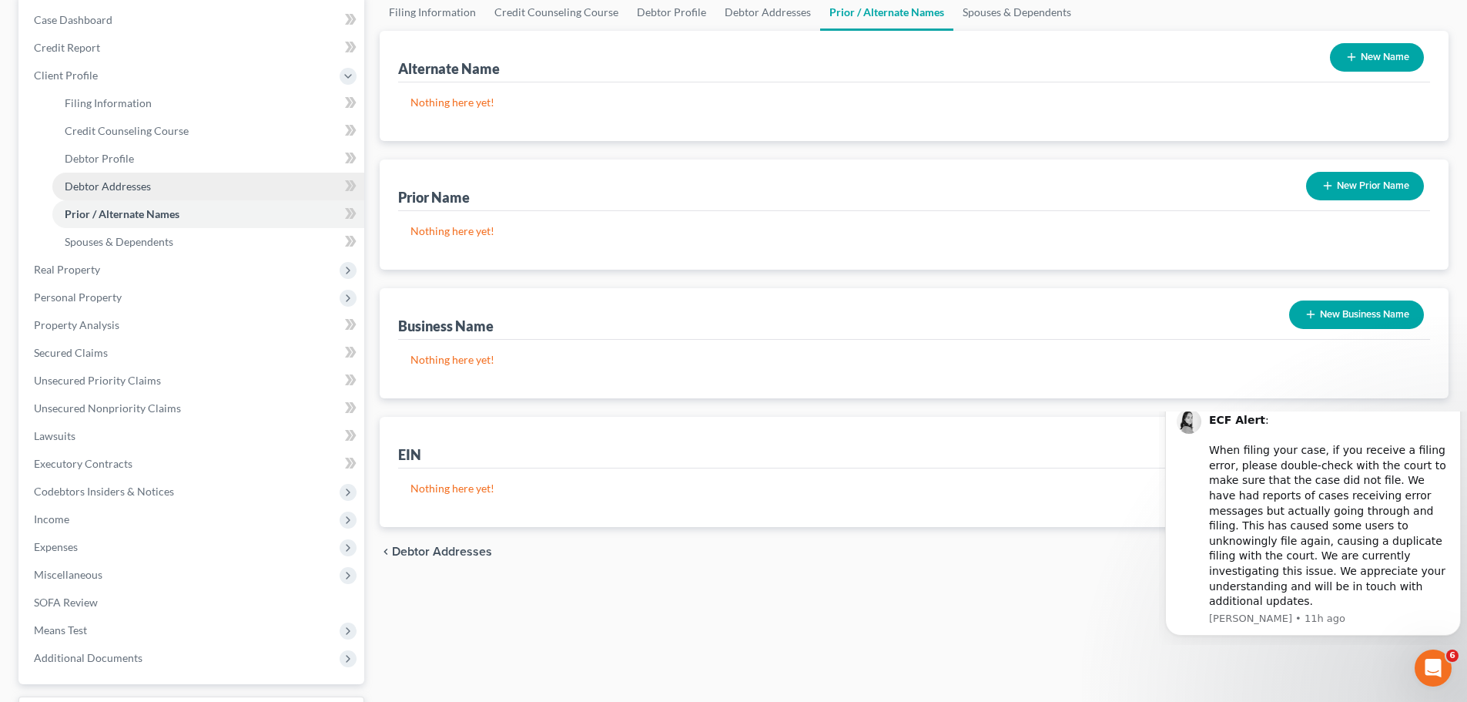
click at [179, 186] on link "Debtor Addresses" at bounding box center [208, 186] width 312 height 28
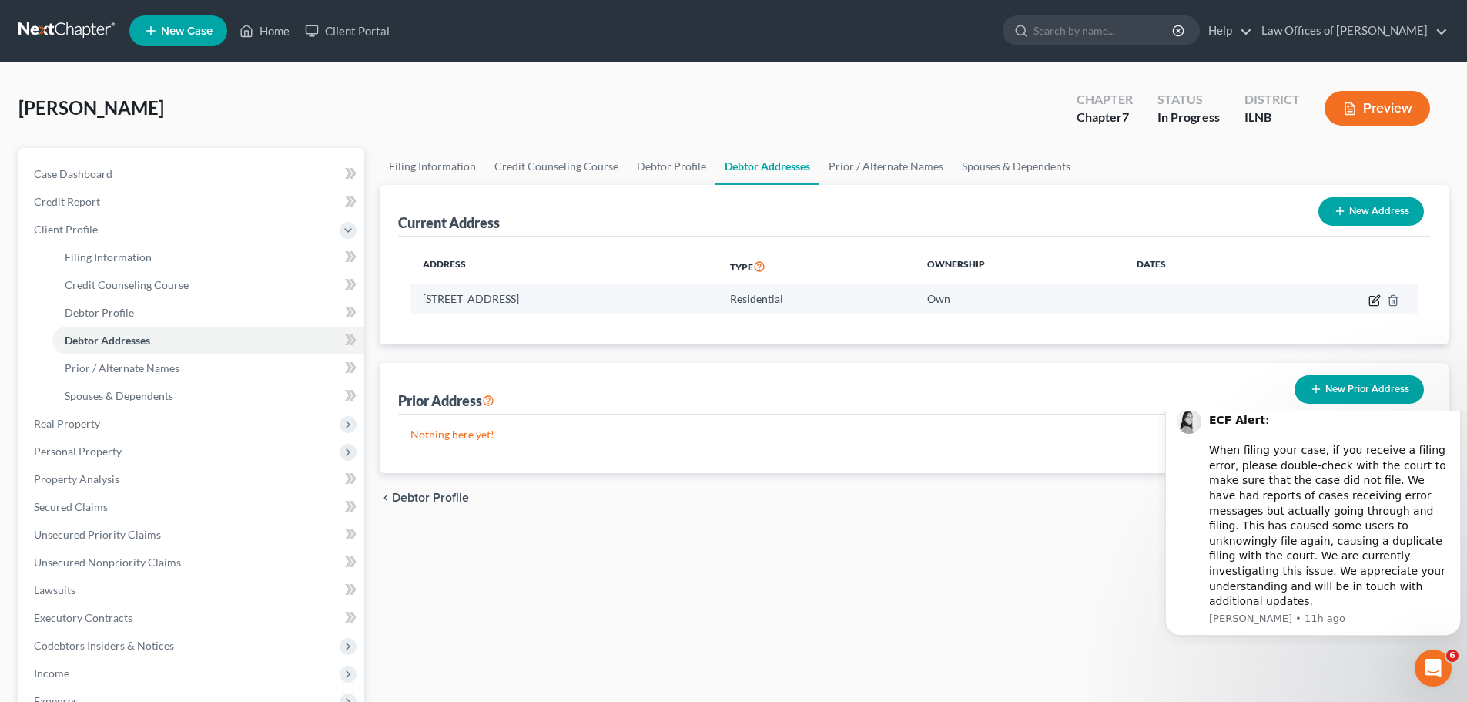
click at [1373, 305] on icon "button" at bounding box center [1373, 300] width 9 height 9
select select "14"
select select "44"
select select "0"
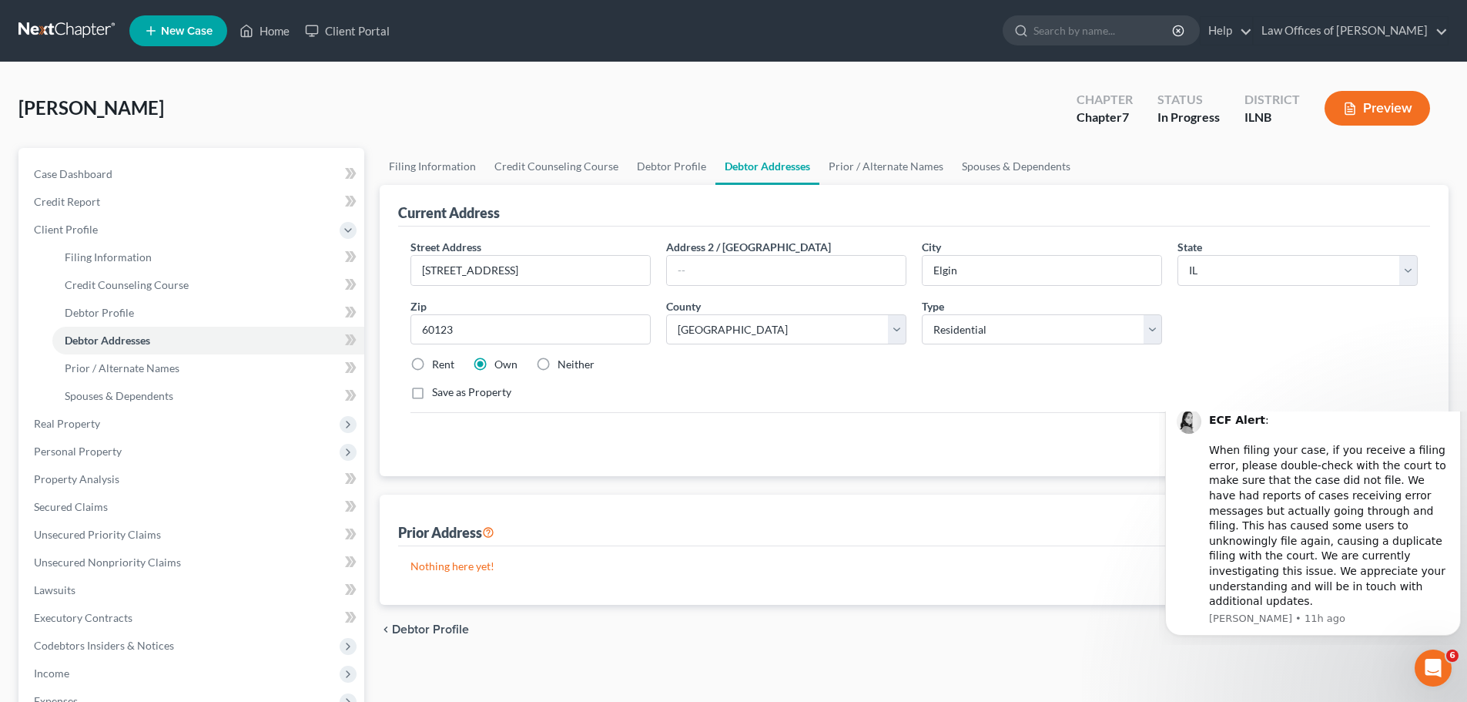
click at [432, 395] on label "Save as Property" at bounding box center [471, 391] width 79 height 15
click at [438, 394] on input "Save as Property" at bounding box center [443, 389] width 10 height 10
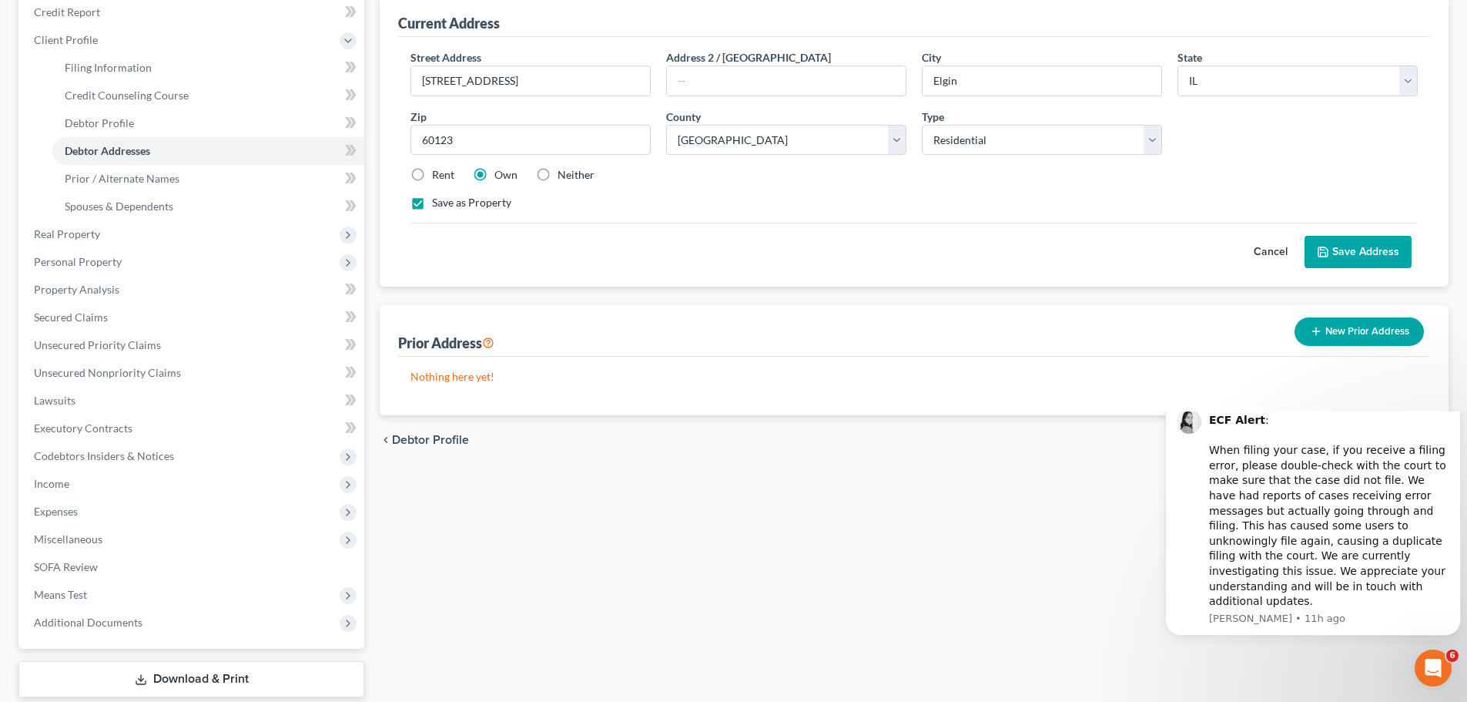
scroll to position [154, 0]
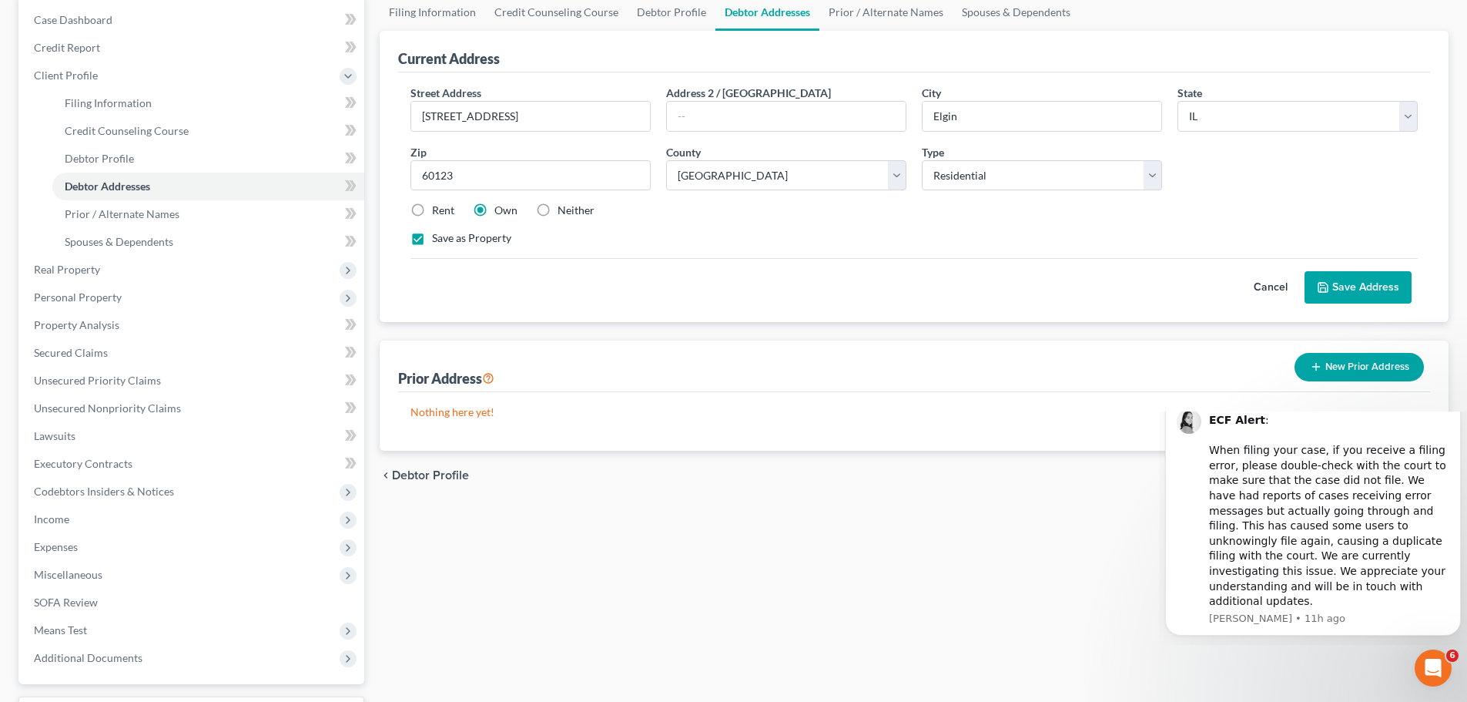
click at [432, 246] on label "Save as Property" at bounding box center [471, 237] width 79 height 15
click at [438, 240] on input "Save as Property" at bounding box center [443, 235] width 10 height 10
checkbox input "false"
click at [1371, 290] on button "Save Address" at bounding box center [1357, 287] width 107 height 32
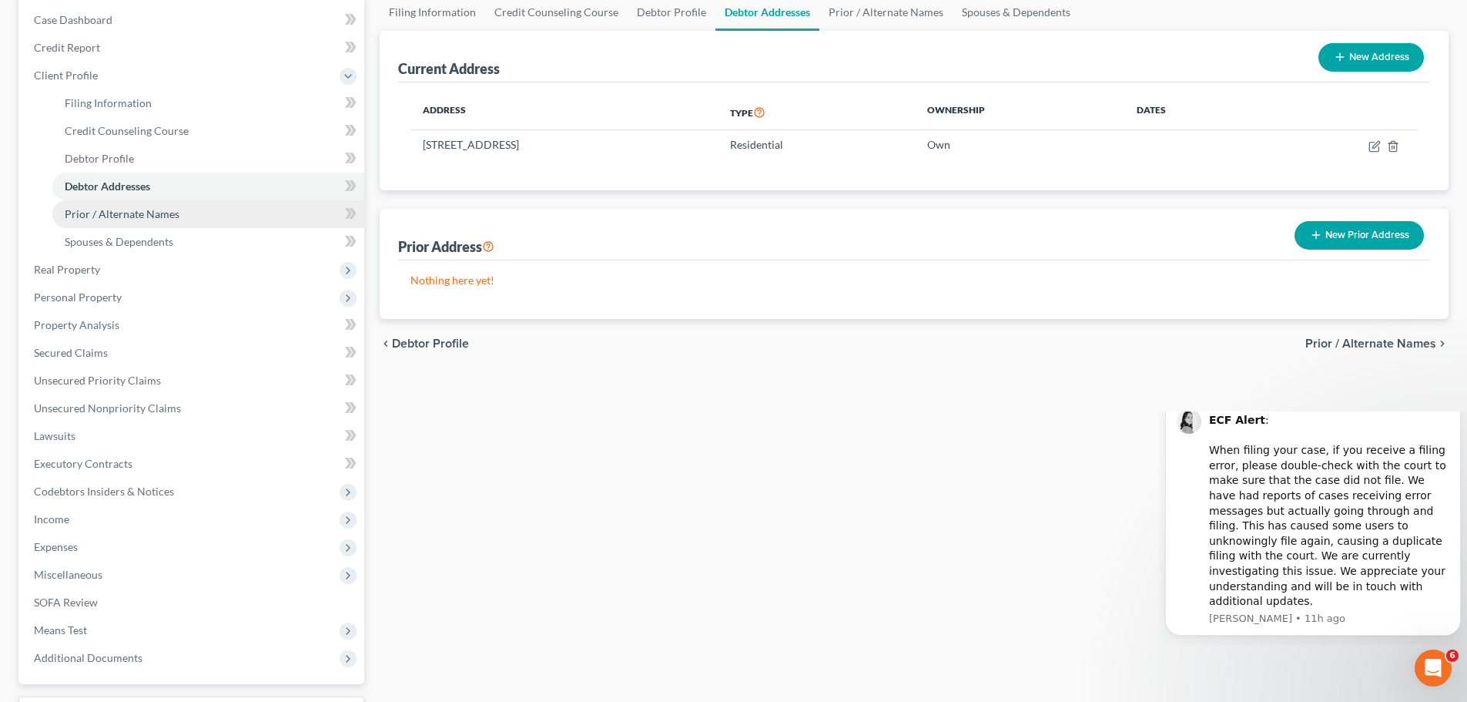
click at [209, 215] on link "Prior / Alternate Names" at bounding box center [208, 214] width 312 height 28
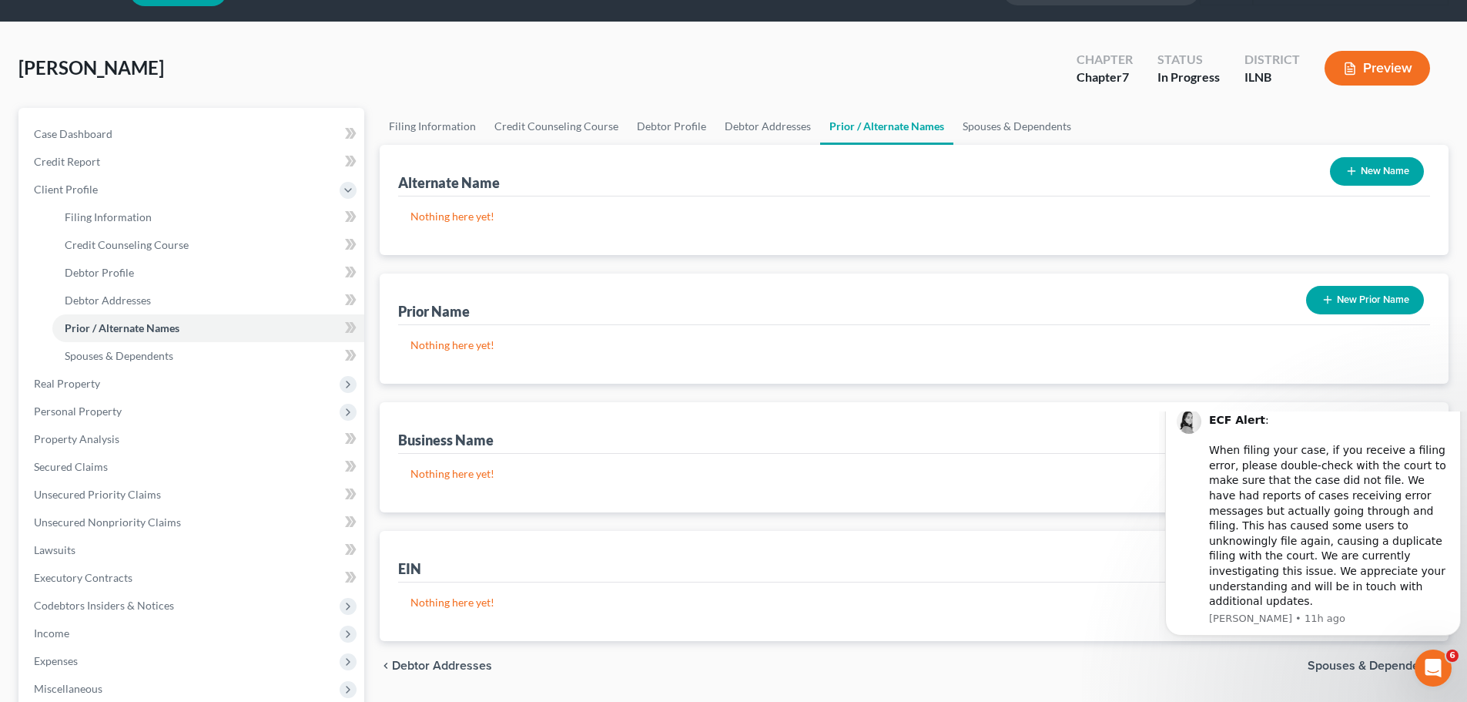
scroll to position [77, 0]
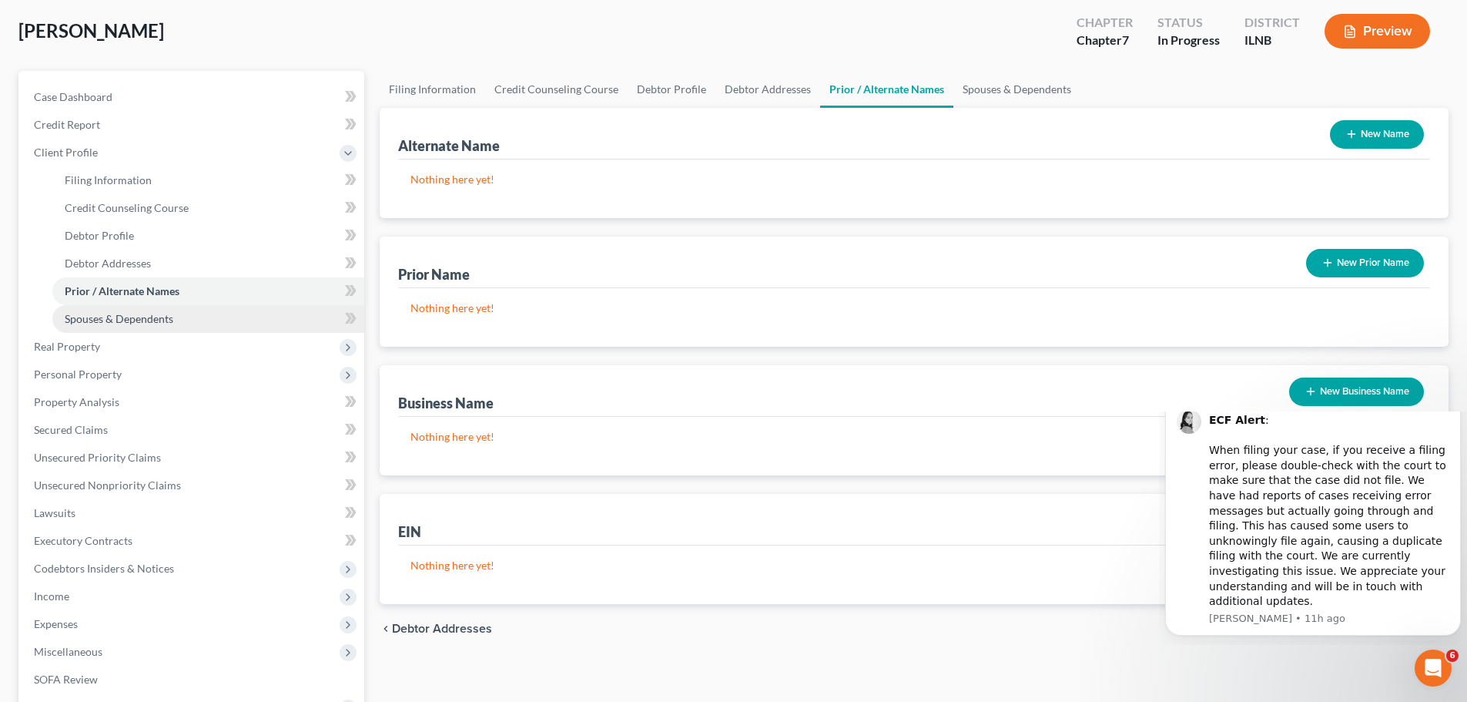
click at [223, 326] on link "Spouses & Dependents" at bounding box center [208, 319] width 312 height 28
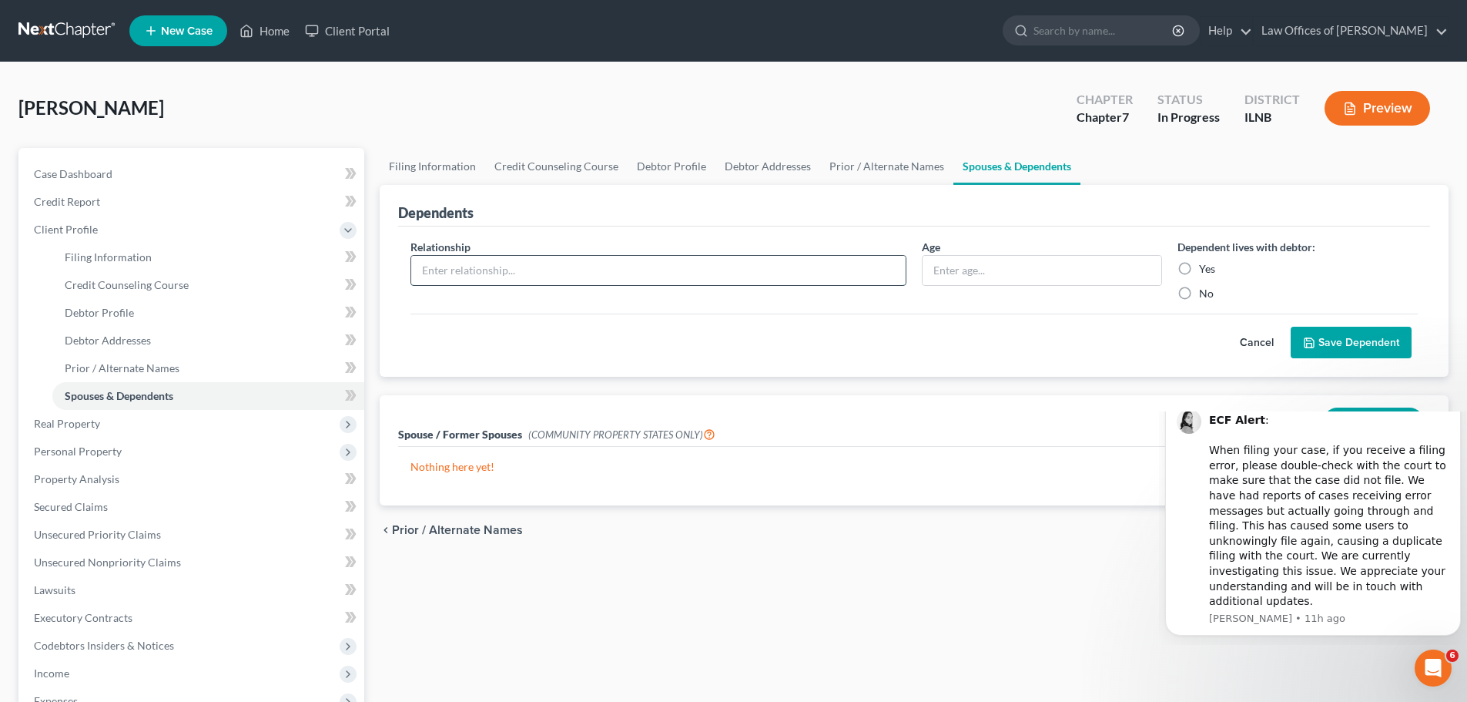
click at [561, 284] on input "text" at bounding box center [658, 270] width 494 height 29
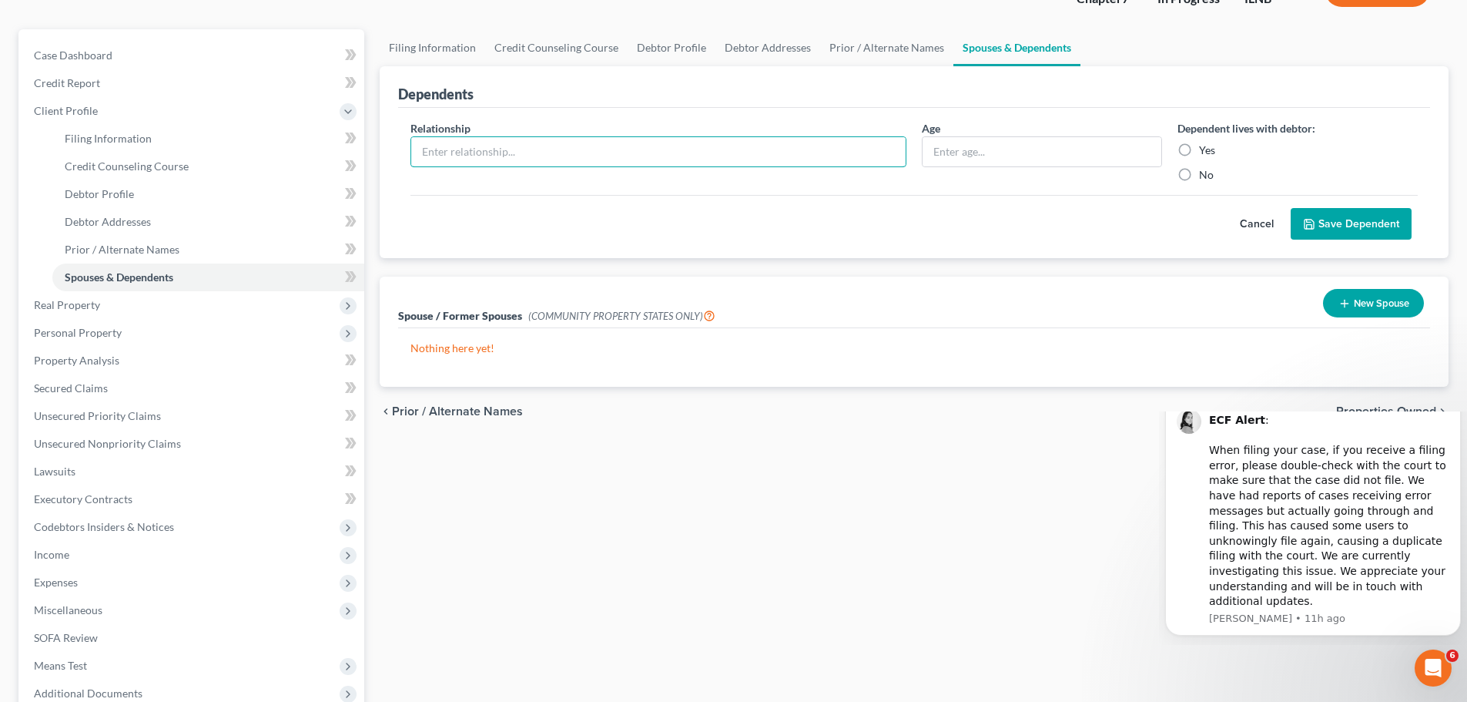
scroll to position [154, 0]
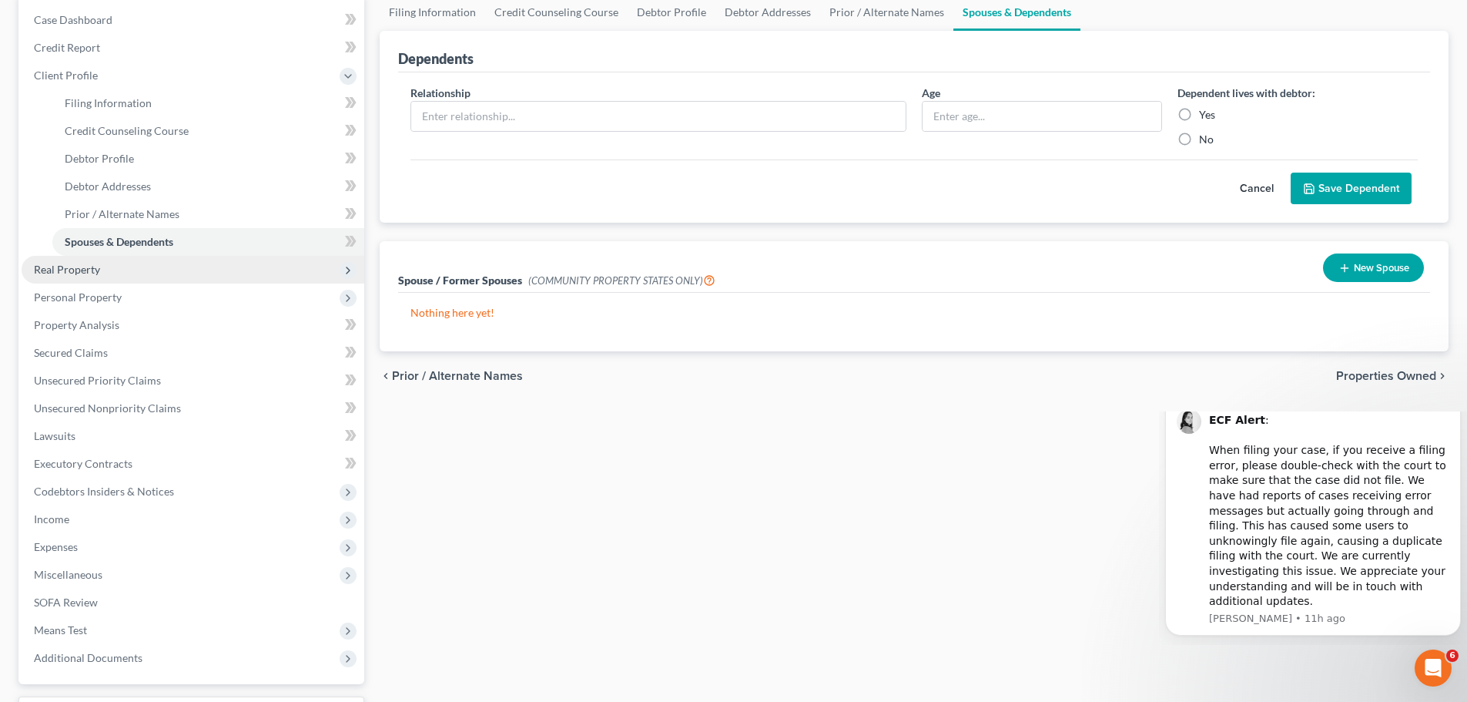
click at [129, 273] on span "Real Property" at bounding box center [193, 270] width 343 height 28
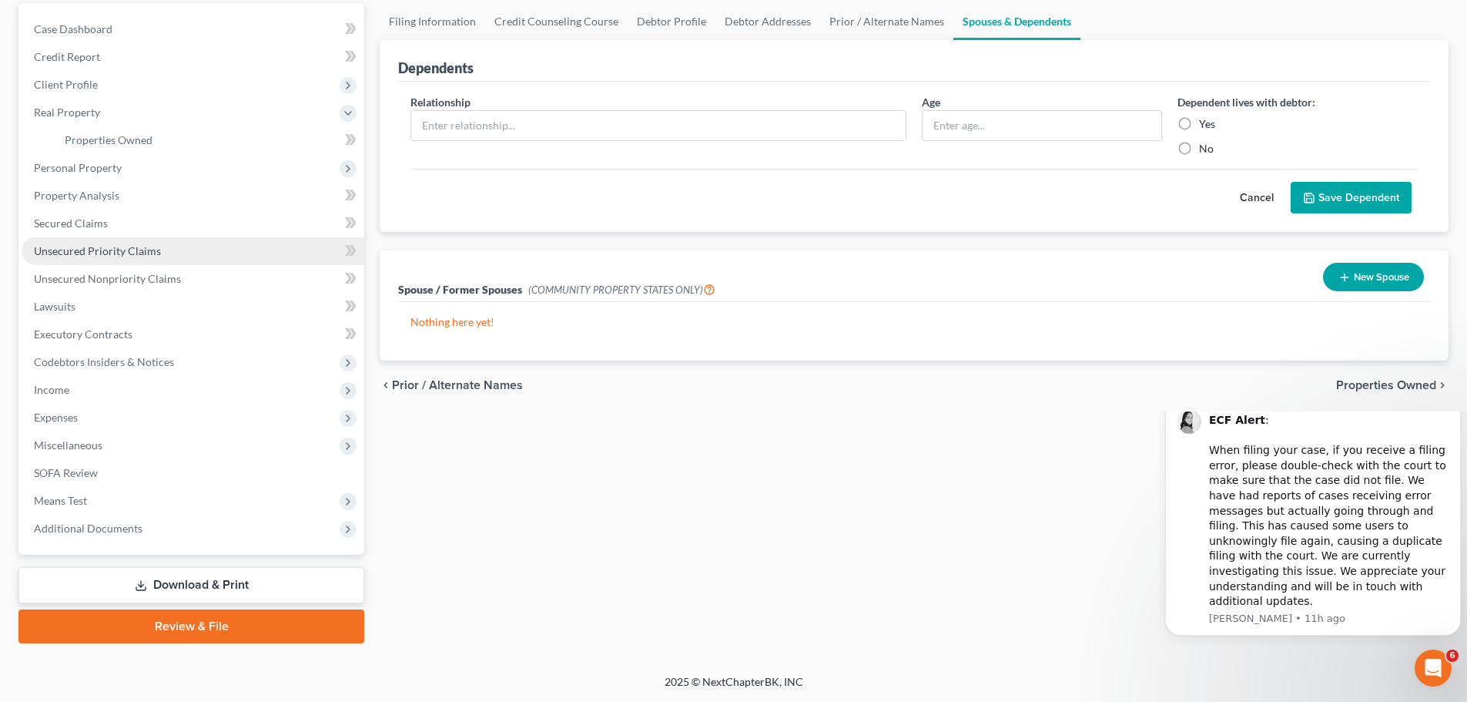
scroll to position [145, 0]
click at [206, 138] on link "Properties Owned" at bounding box center [208, 140] width 312 height 28
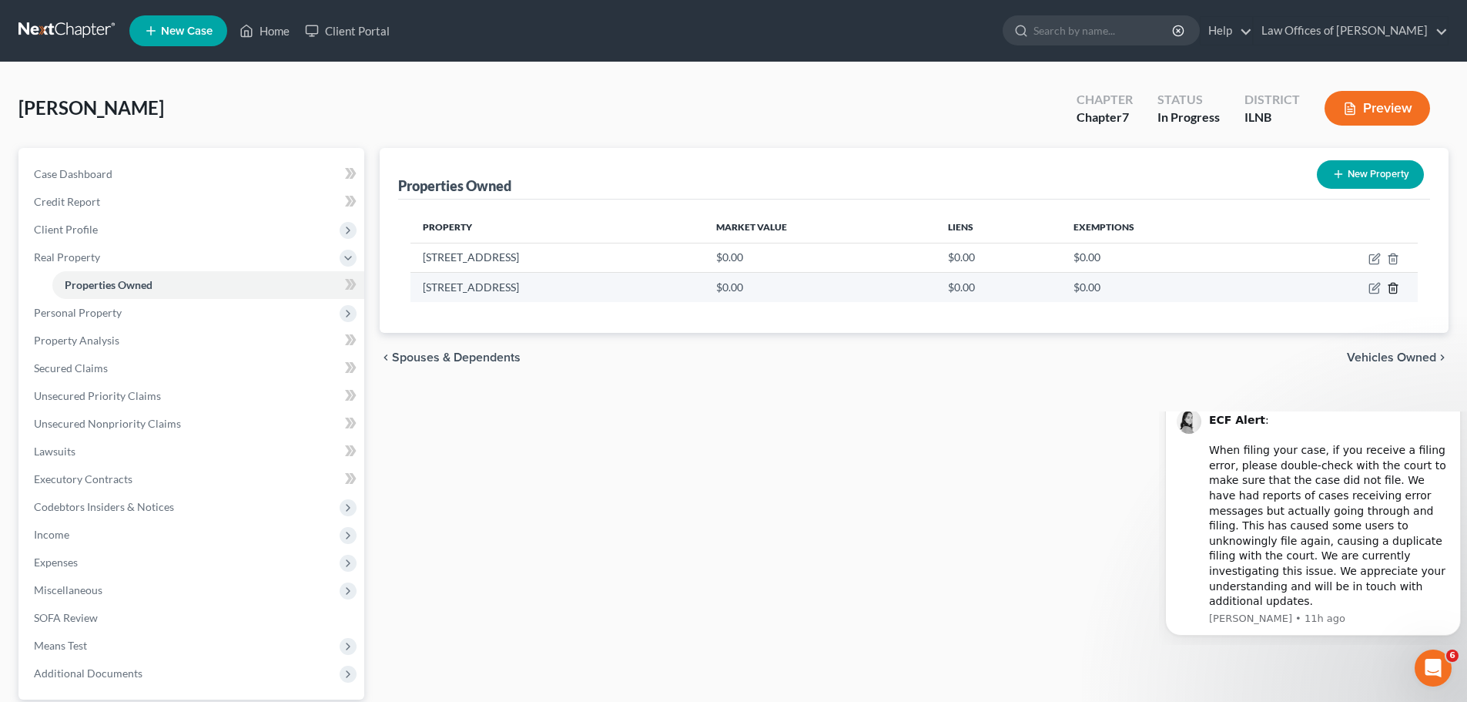
click at [1396, 290] on icon "button" at bounding box center [1392, 288] width 7 height 10
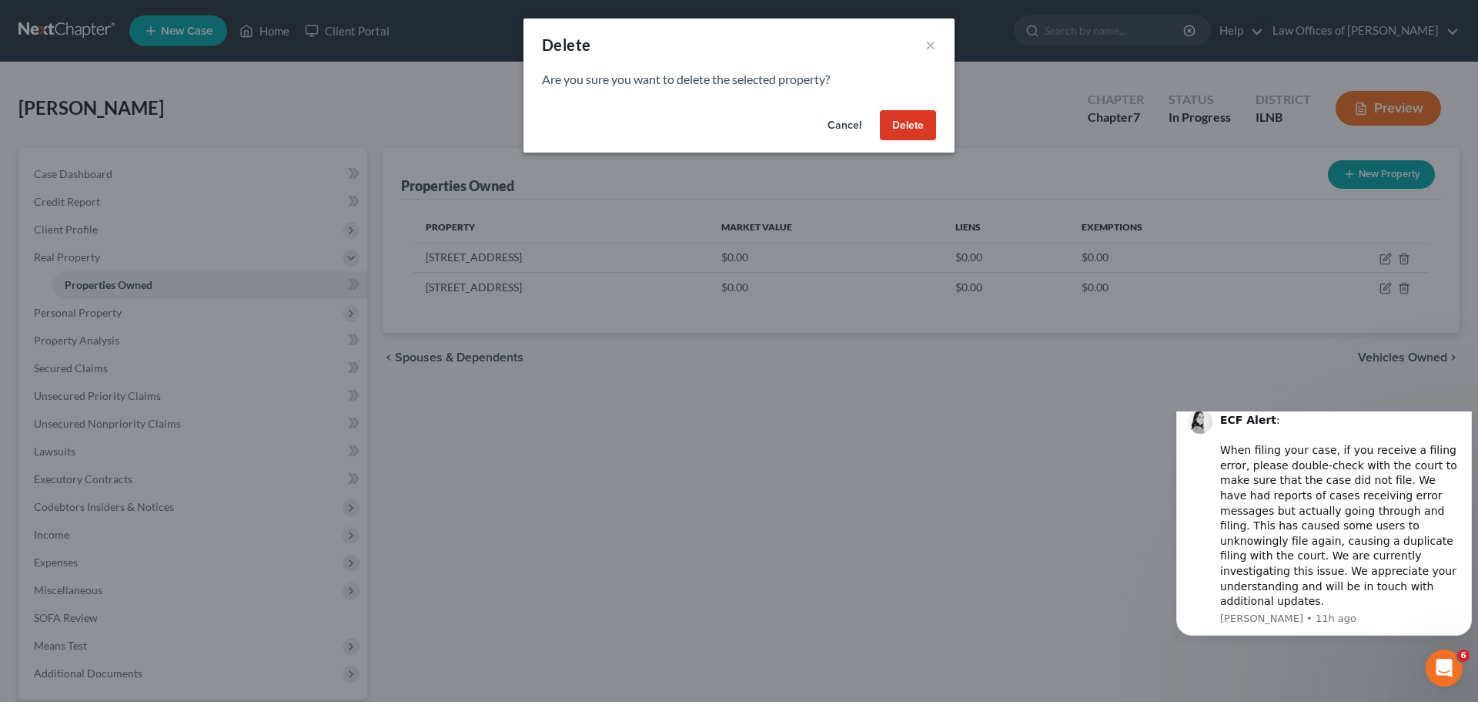
click at [904, 124] on button "Delete" at bounding box center [908, 125] width 56 height 31
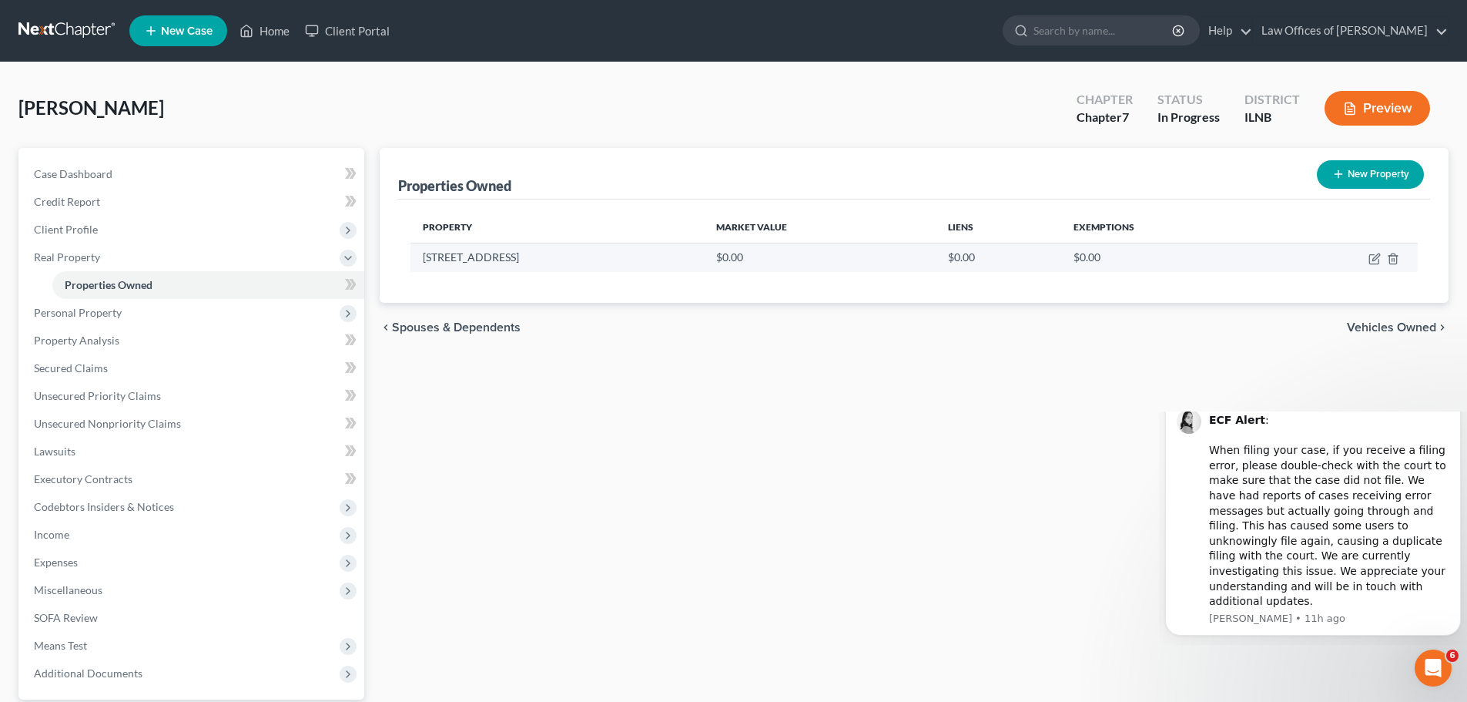
drag, startPoint x: 514, startPoint y: 258, endPoint x: 414, endPoint y: 261, distance: 99.4
click at [414, 261] on td "[STREET_ADDRESS]" at bounding box center [556, 257] width 293 height 29
click at [507, 249] on td "[STREET_ADDRESS]" at bounding box center [556, 257] width 293 height 29
drag, startPoint x: 521, startPoint y: 257, endPoint x: 424, endPoint y: 264, distance: 96.5
click at [424, 264] on td "[STREET_ADDRESS]" at bounding box center [556, 257] width 293 height 29
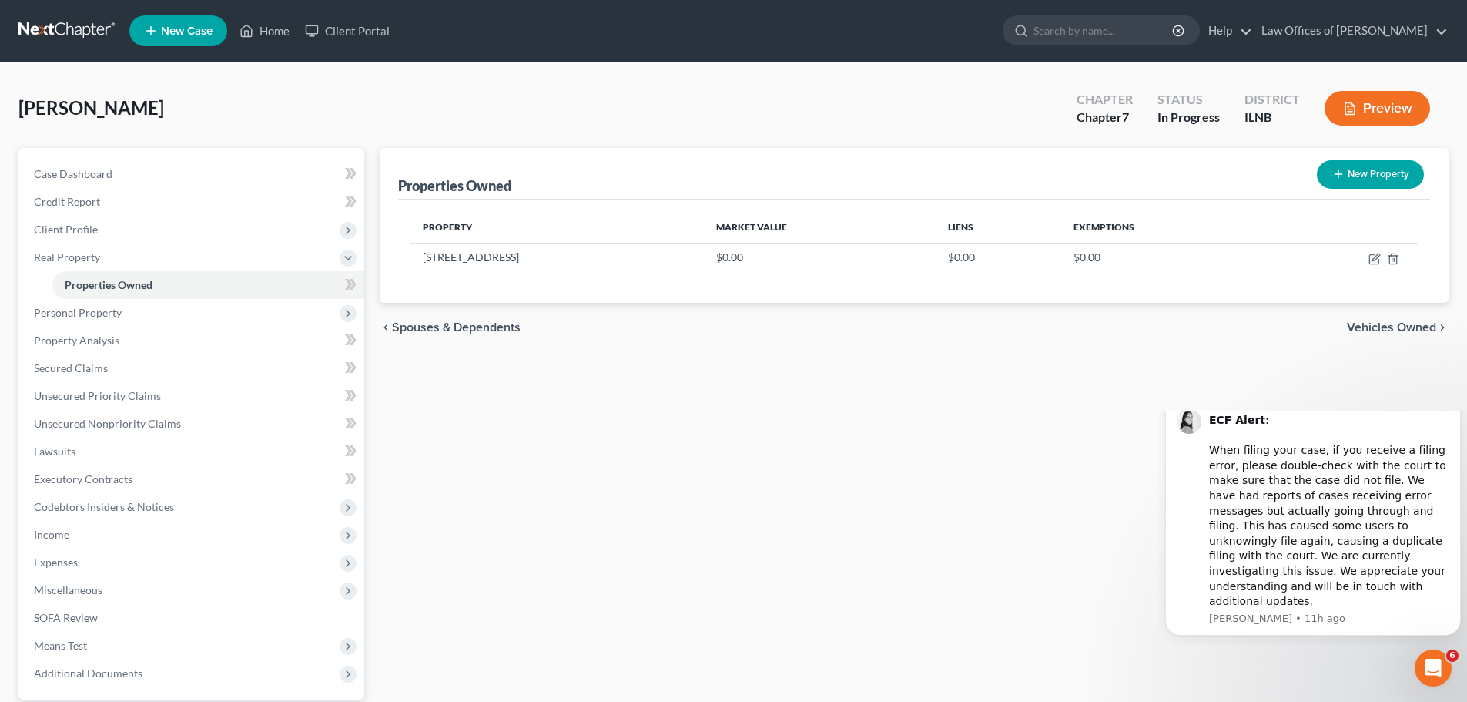
copy td "[STREET_ADDRESS]"
drag, startPoint x: 1271, startPoint y: 118, endPoint x: 1079, endPoint y: 92, distance: 194.2
click at [1079, 92] on div "Chapter Chapter 7 Status In Progress District [GEOGRAPHIC_DATA] Preview" at bounding box center [1256, 109] width 384 height 45
click at [1076, 95] on div "Chapter Chapter 7" at bounding box center [1104, 109] width 81 height 45
drag, startPoint x: 1076, startPoint y: 95, endPoint x: 1274, endPoint y: 110, distance: 198.4
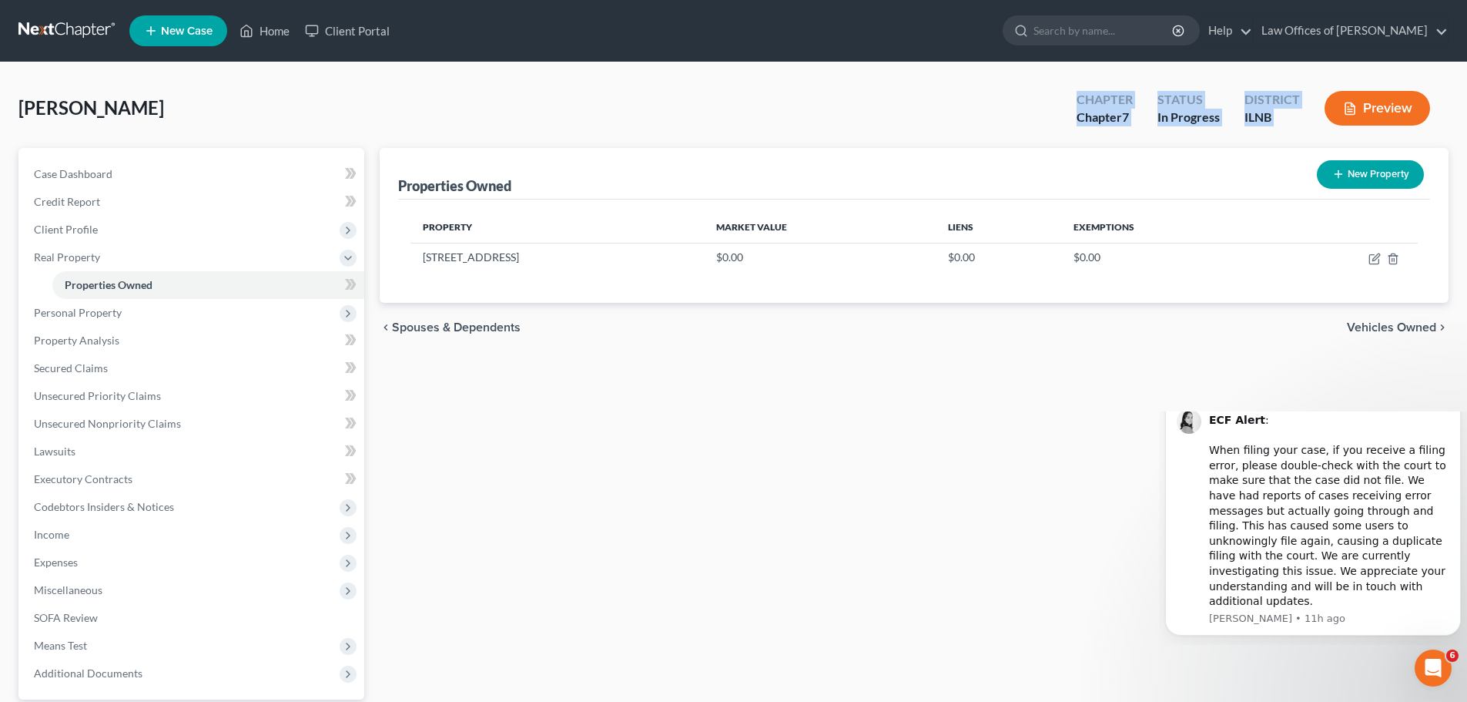
click at [1274, 110] on div "Chapter Chapter 7 Status In Progress District [GEOGRAPHIC_DATA] Preview" at bounding box center [1256, 109] width 384 height 45
click at [1274, 111] on div "ILNB" at bounding box center [1271, 118] width 55 height 18
drag, startPoint x: 1271, startPoint y: 116, endPoint x: 1076, endPoint y: 99, distance: 195.6
click at [1076, 99] on div "Chapter Chapter 7 Status In Progress District [GEOGRAPHIC_DATA] Preview" at bounding box center [1256, 109] width 384 height 45
click at [1076, 99] on div "Chapter Chapter 7" at bounding box center [1104, 109] width 81 height 45
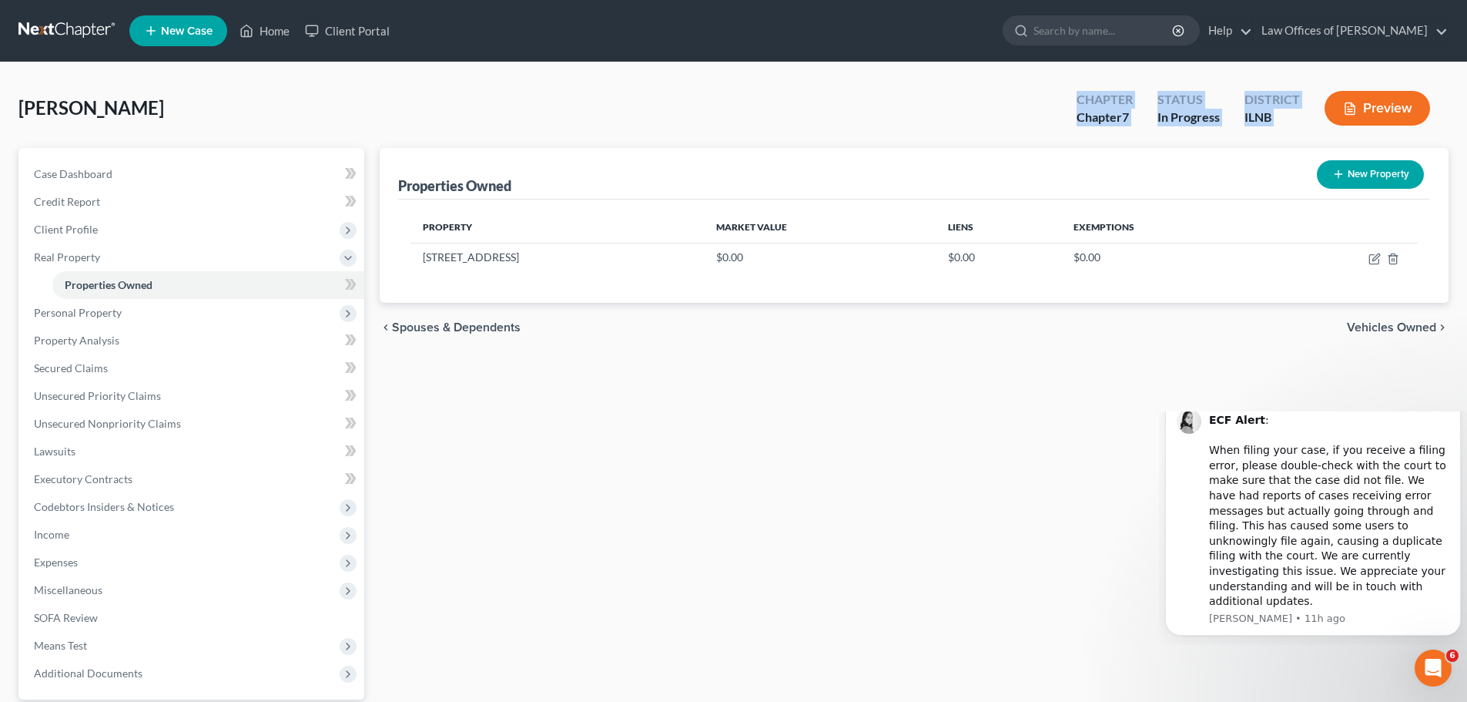
drag, startPoint x: 1076, startPoint y: 99, endPoint x: 1281, endPoint y: 118, distance: 206.5
click at [1281, 118] on div "Chapter Chapter 7 Status In Progress District [GEOGRAPHIC_DATA] Preview" at bounding box center [1256, 109] width 384 height 45
click at [1091, 117] on div "Chapter 7" at bounding box center [1105, 118] width 56 height 18
drag, startPoint x: 1063, startPoint y: 102, endPoint x: 1071, endPoint y: 99, distance: 8.3
click at [1068, 101] on div "Chapter Chapter 7 Status In Progress District [GEOGRAPHIC_DATA] Preview" at bounding box center [1253, 108] width 390 height 55
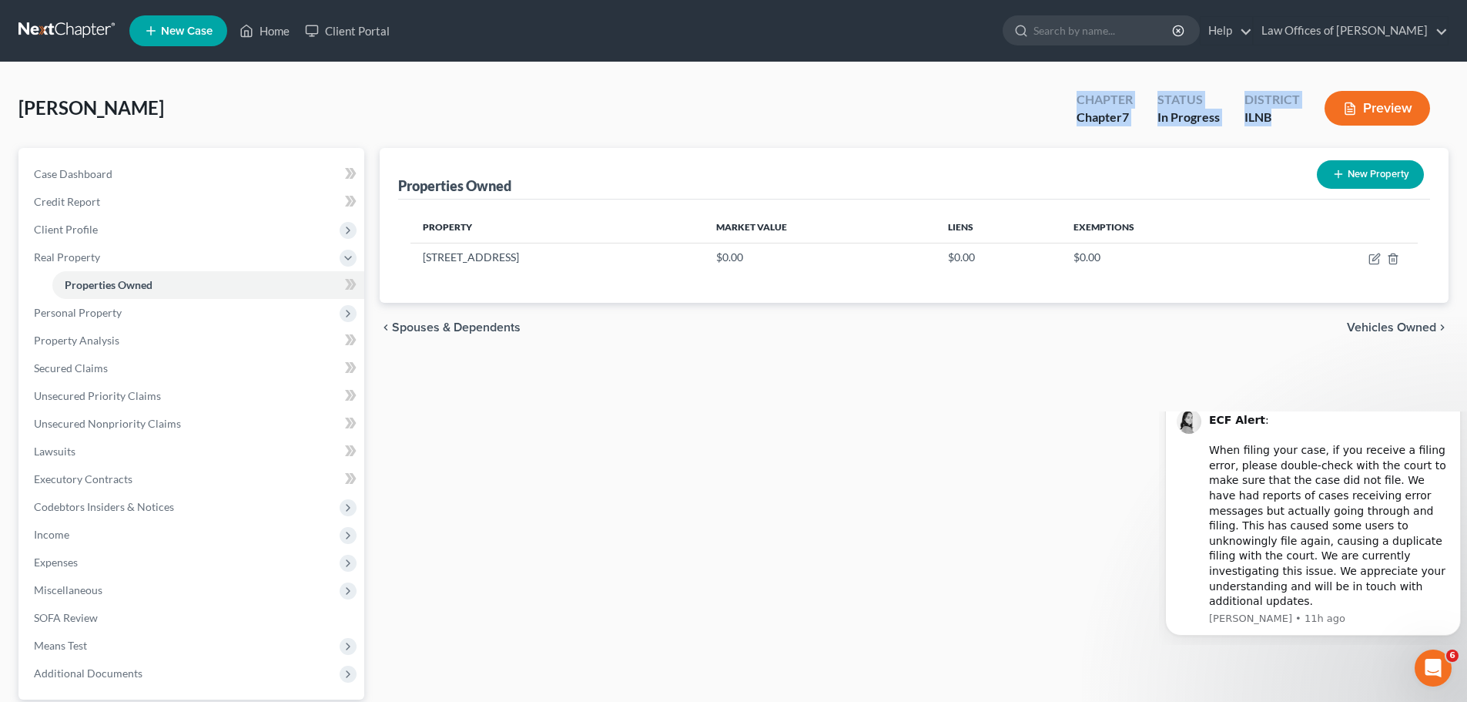
drag, startPoint x: 1080, startPoint y: 95, endPoint x: 1274, endPoint y: 112, distance: 195.5
click at [1274, 112] on div "Chapter Chapter 7 Status In Progress District [GEOGRAPHIC_DATA] Preview" at bounding box center [1256, 109] width 384 height 45
click at [1276, 119] on div "ILNB" at bounding box center [1271, 118] width 55 height 18
drag, startPoint x: 1276, startPoint y: 119, endPoint x: 1229, endPoint y: 114, distance: 47.3
click at [1231, 115] on div "Chapter Chapter 7 Status In Progress District [GEOGRAPHIC_DATA] Preview" at bounding box center [1256, 109] width 384 height 45
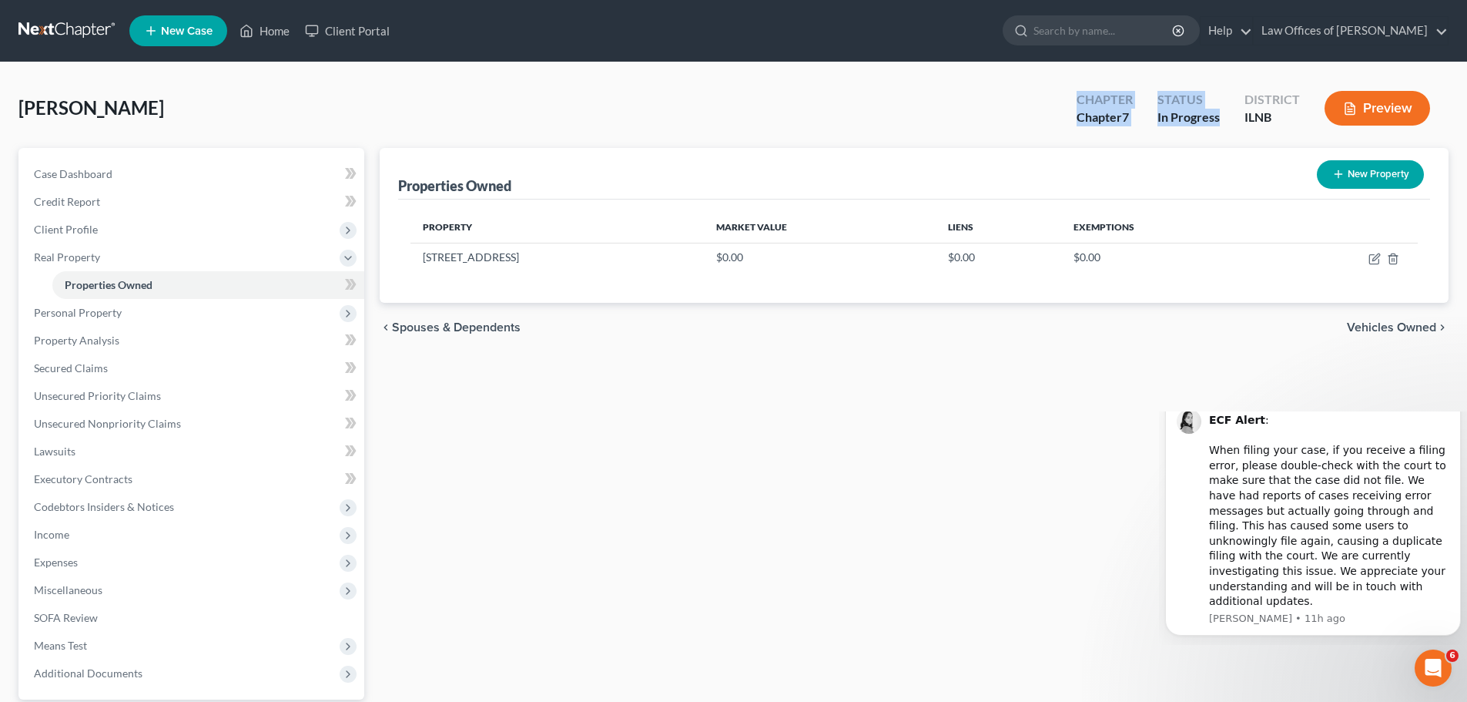
click at [1176, 117] on div "In Progress" at bounding box center [1188, 118] width 62 height 18
drag, startPoint x: 1070, startPoint y: 107, endPoint x: 1274, endPoint y: 116, distance: 205.0
click at [1274, 116] on div "Chapter Chapter 7 Status In Progress District [GEOGRAPHIC_DATA] Preview" at bounding box center [1256, 109] width 384 height 45
click at [1274, 116] on div "ILNB" at bounding box center [1271, 118] width 55 height 18
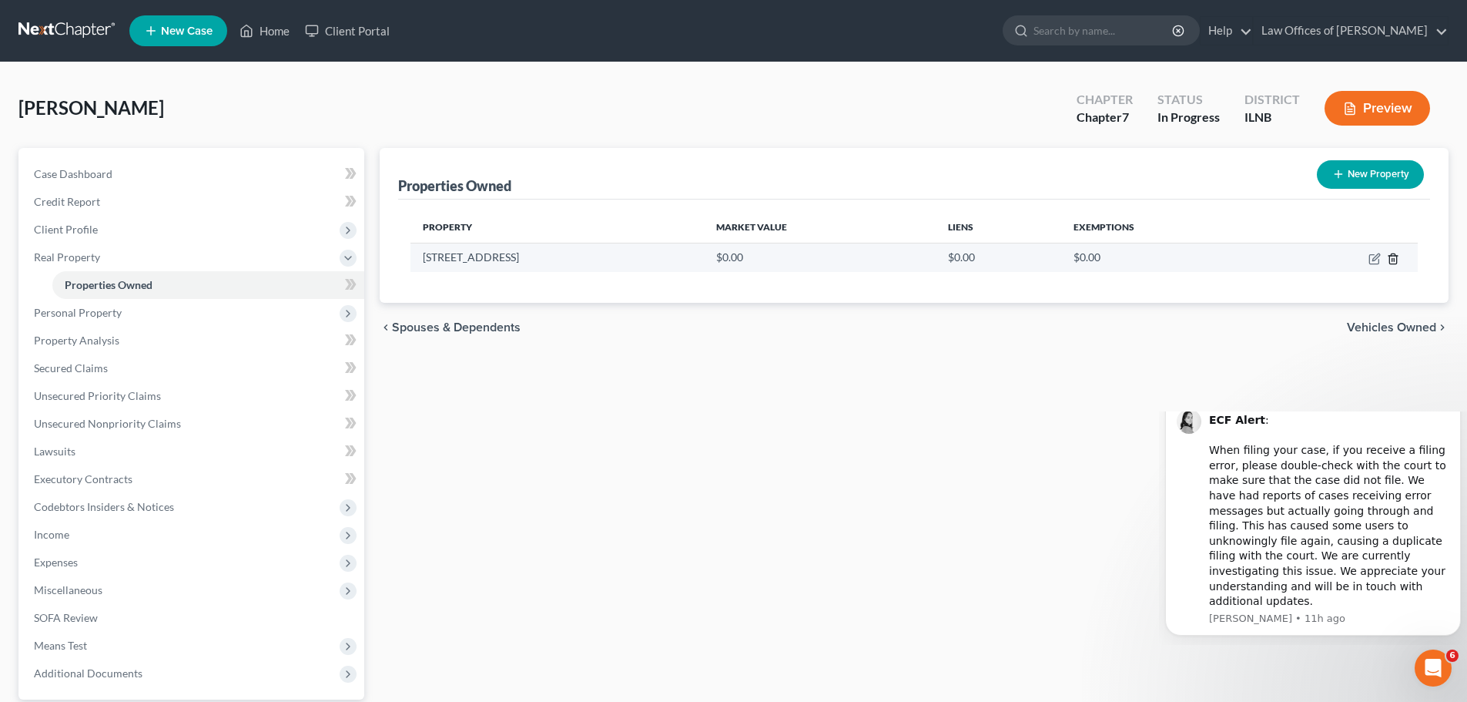
click at [1395, 258] on icon "button" at bounding box center [1393, 259] width 12 height 12
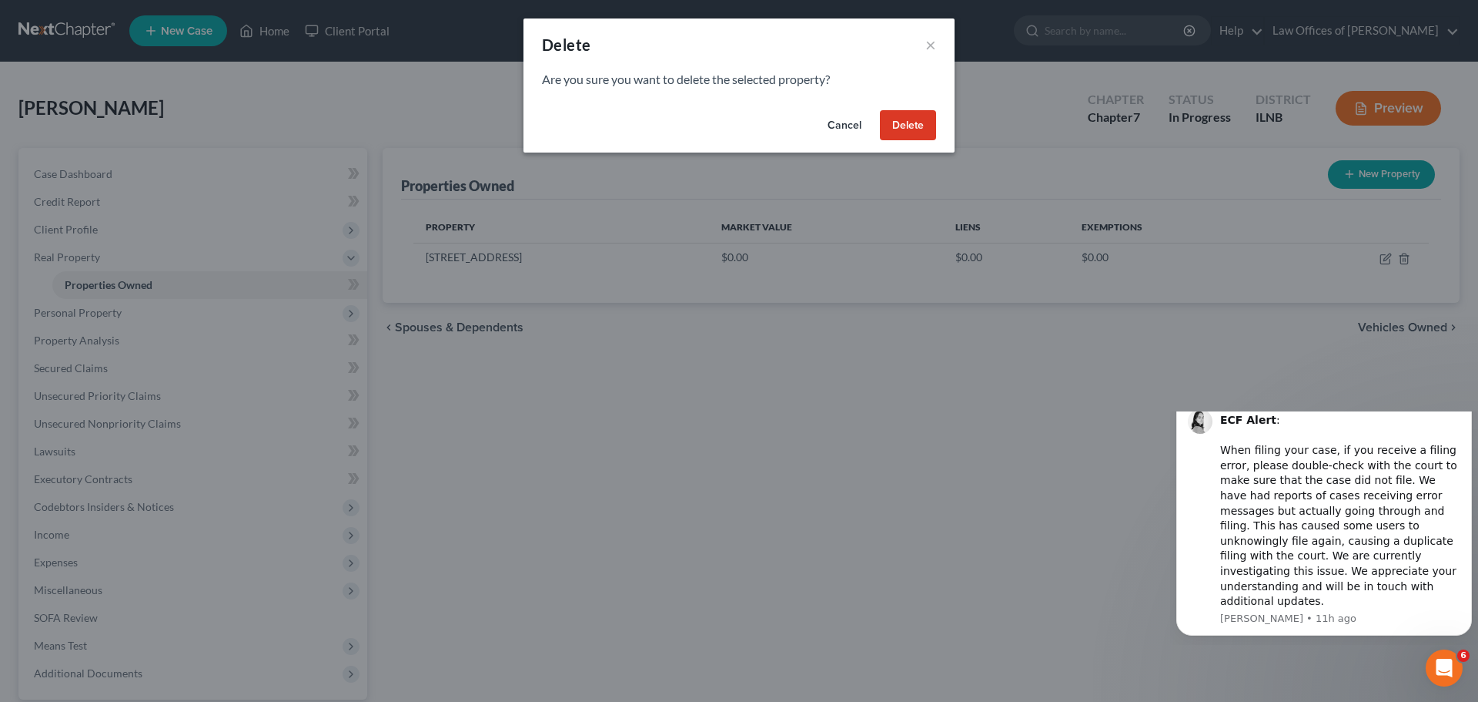
click at [901, 130] on button "Delete" at bounding box center [908, 125] width 56 height 31
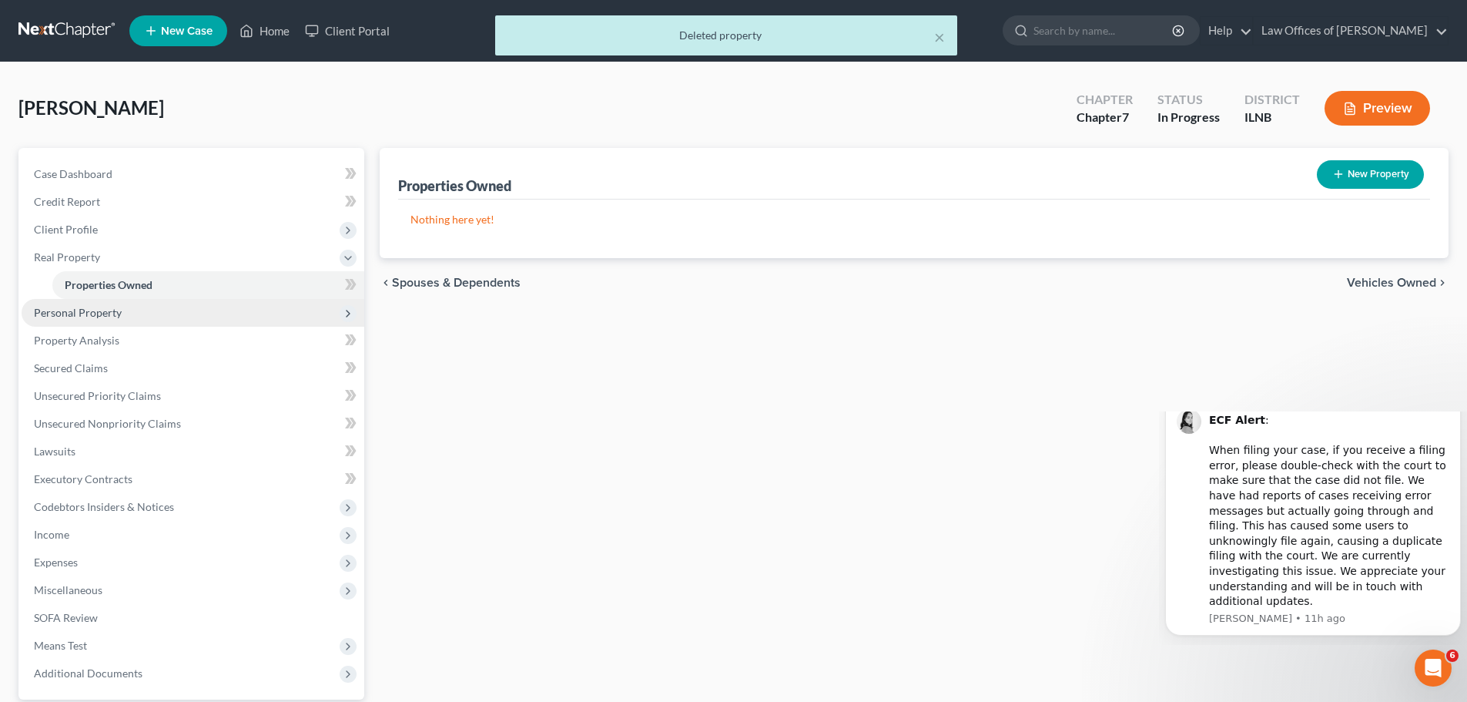
click at [109, 311] on span "Personal Property" at bounding box center [78, 312] width 88 height 13
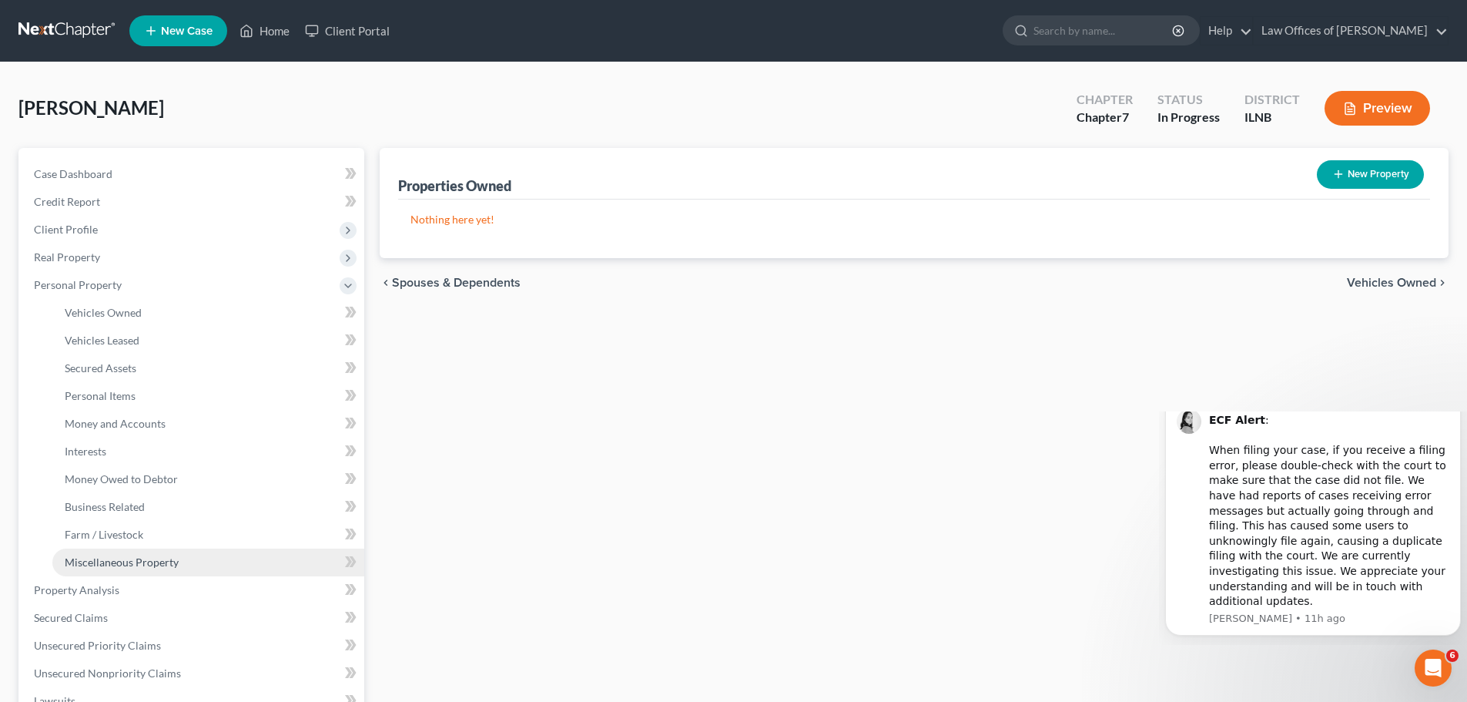
click at [139, 562] on span "Miscellaneous Property" at bounding box center [122, 561] width 114 height 13
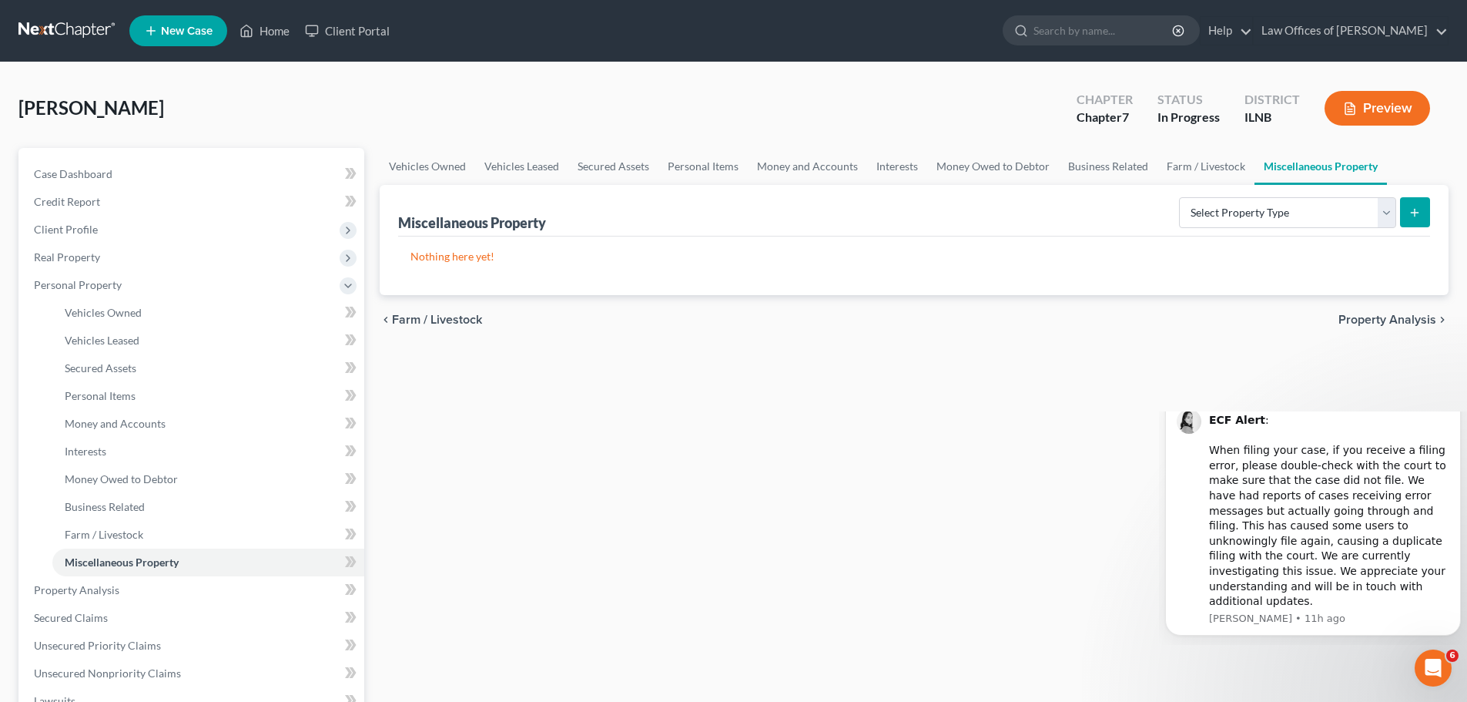
click at [1422, 213] on button "submit" at bounding box center [1415, 212] width 30 height 30
click at [1266, 207] on select "Select Property Type Assigned for Creditor Benefit [DATE] Holding for Another N…" at bounding box center [1287, 212] width 217 height 31
click at [953, 317] on div "chevron_left Farm / Livestock Property Analysis chevron_right" at bounding box center [914, 319] width 1069 height 49
click at [259, 300] on link "Vehicles Owned" at bounding box center [208, 313] width 312 height 28
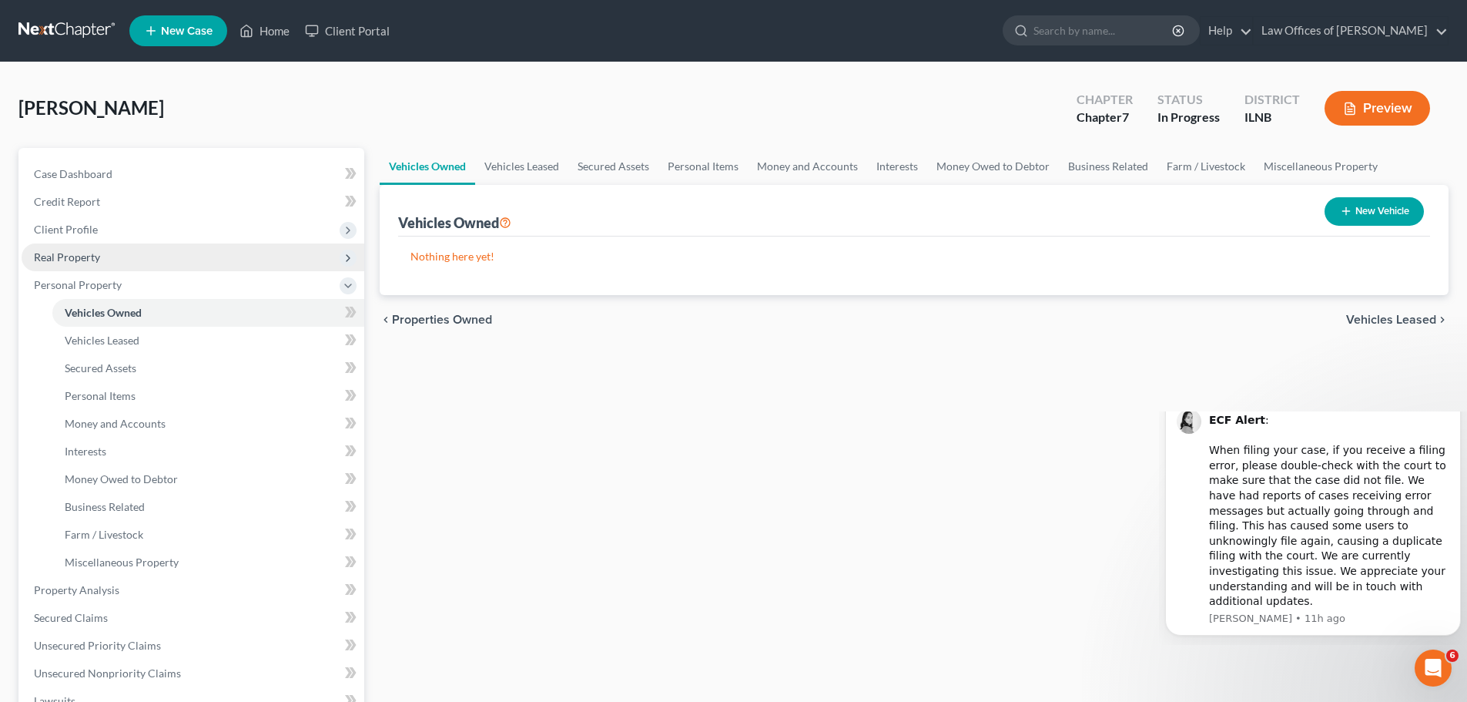
click at [204, 260] on span "Real Property" at bounding box center [193, 257] width 343 height 28
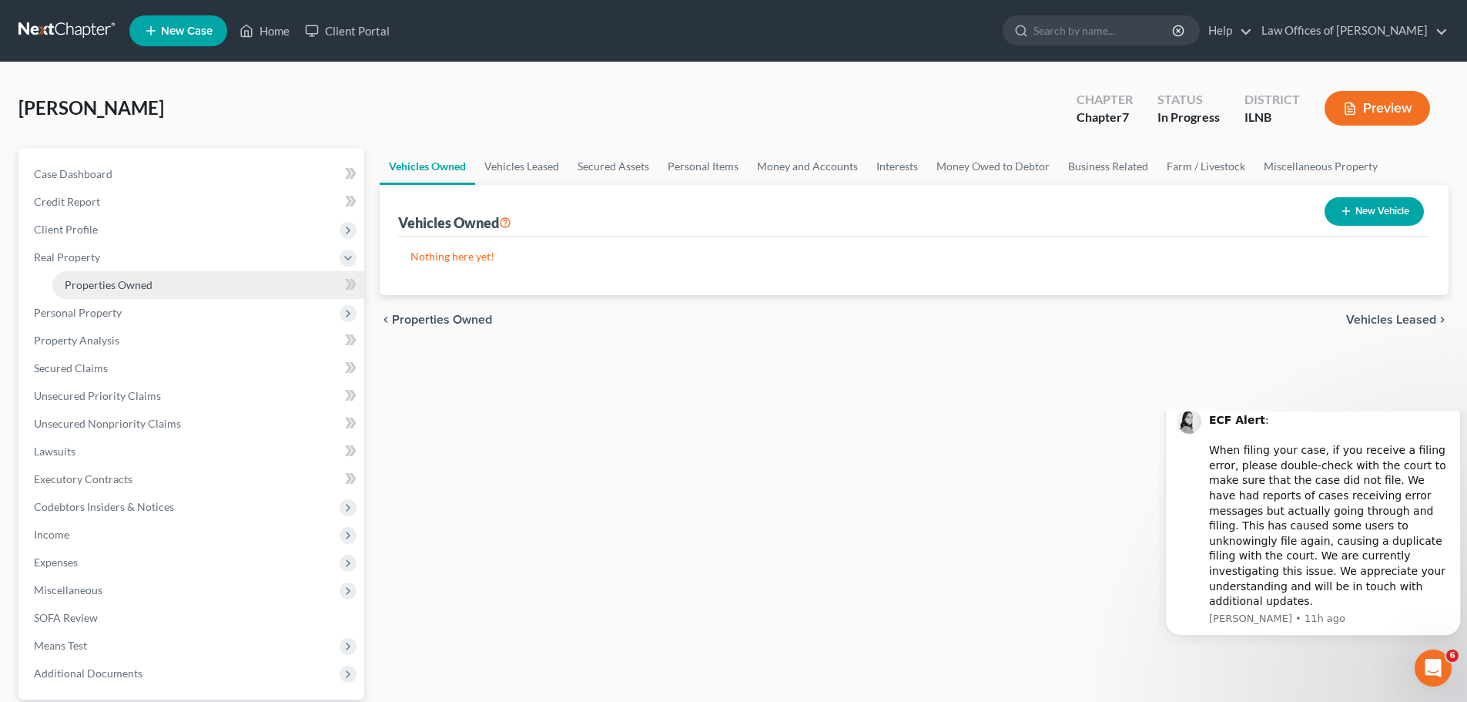
click at [216, 288] on link "Properties Owned" at bounding box center [208, 285] width 312 height 28
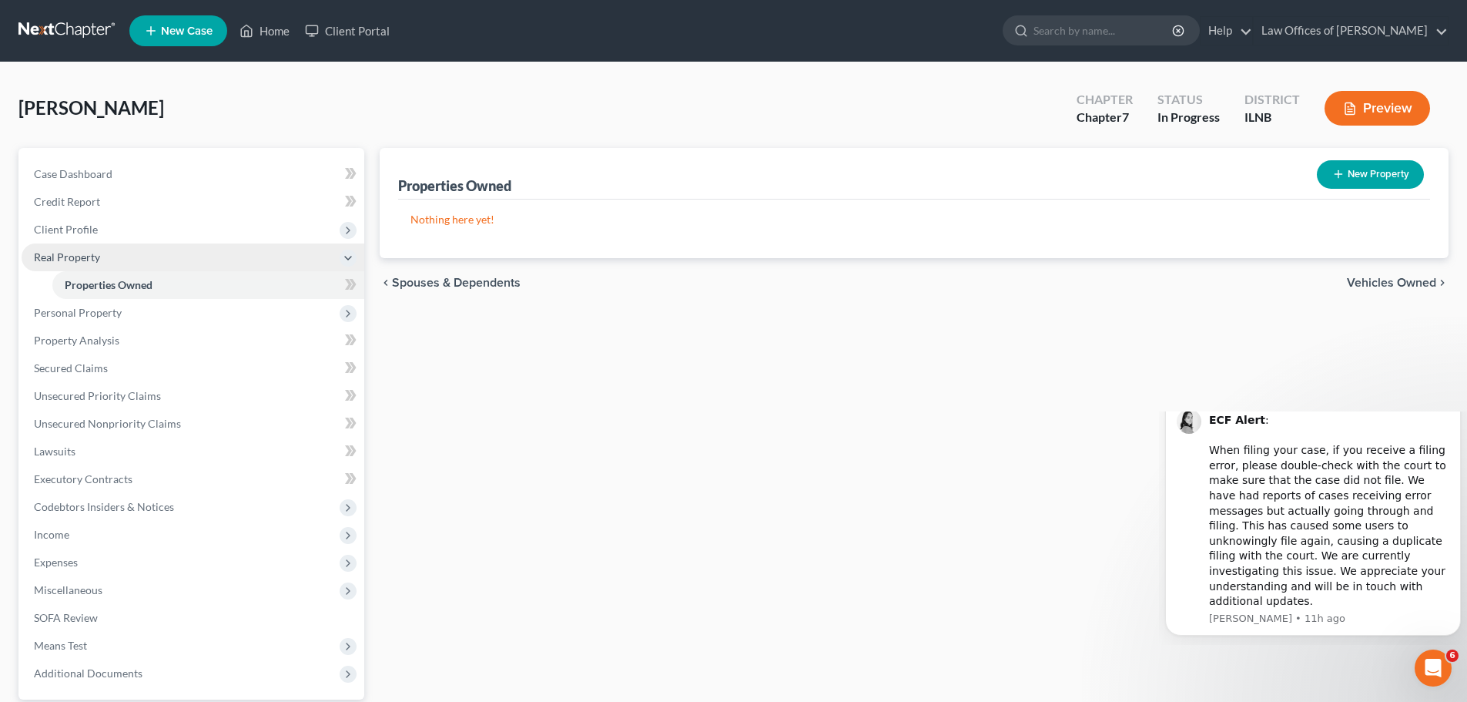
click at [213, 261] on span "Real Property" at bounding box center [193, 257] width 343 height 28
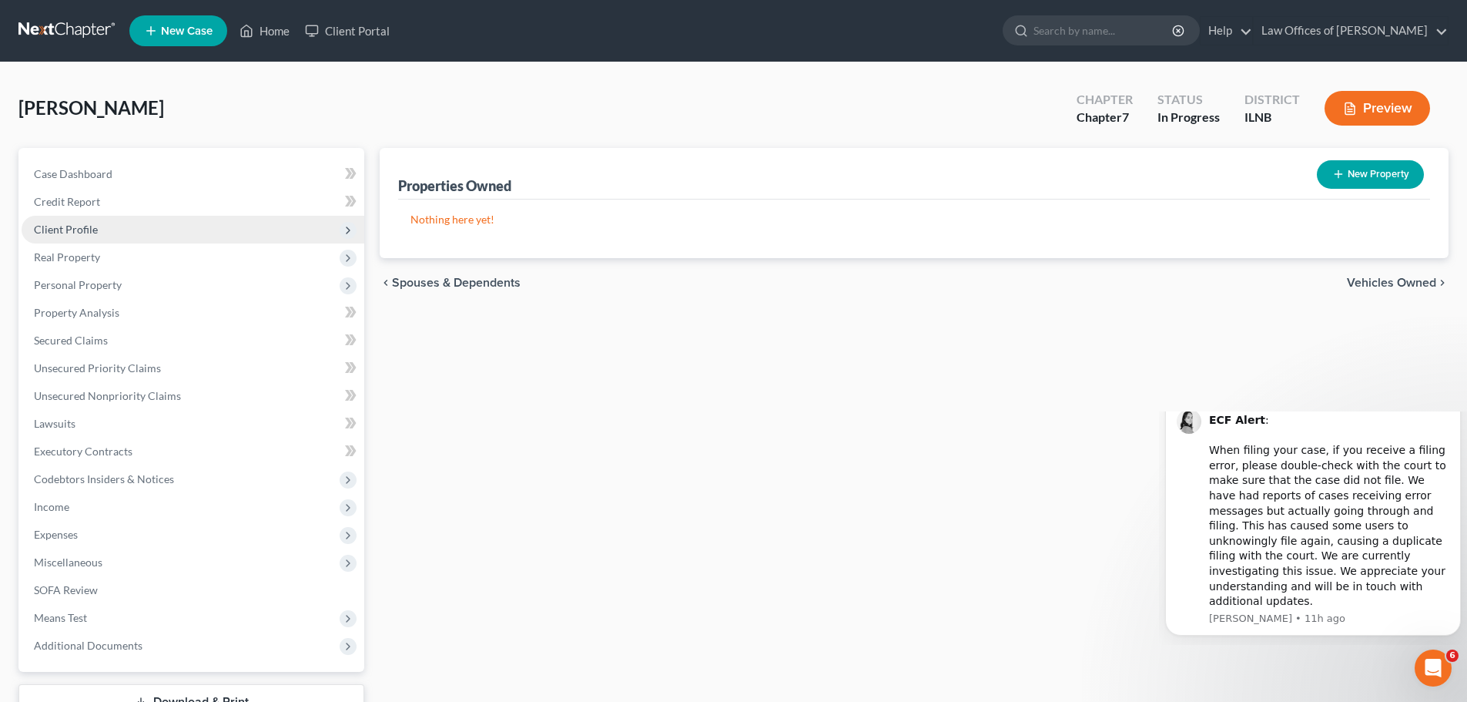
click at [142, 226] on span "Client Profile" at bounding box center [193, 230] width 343 height 28
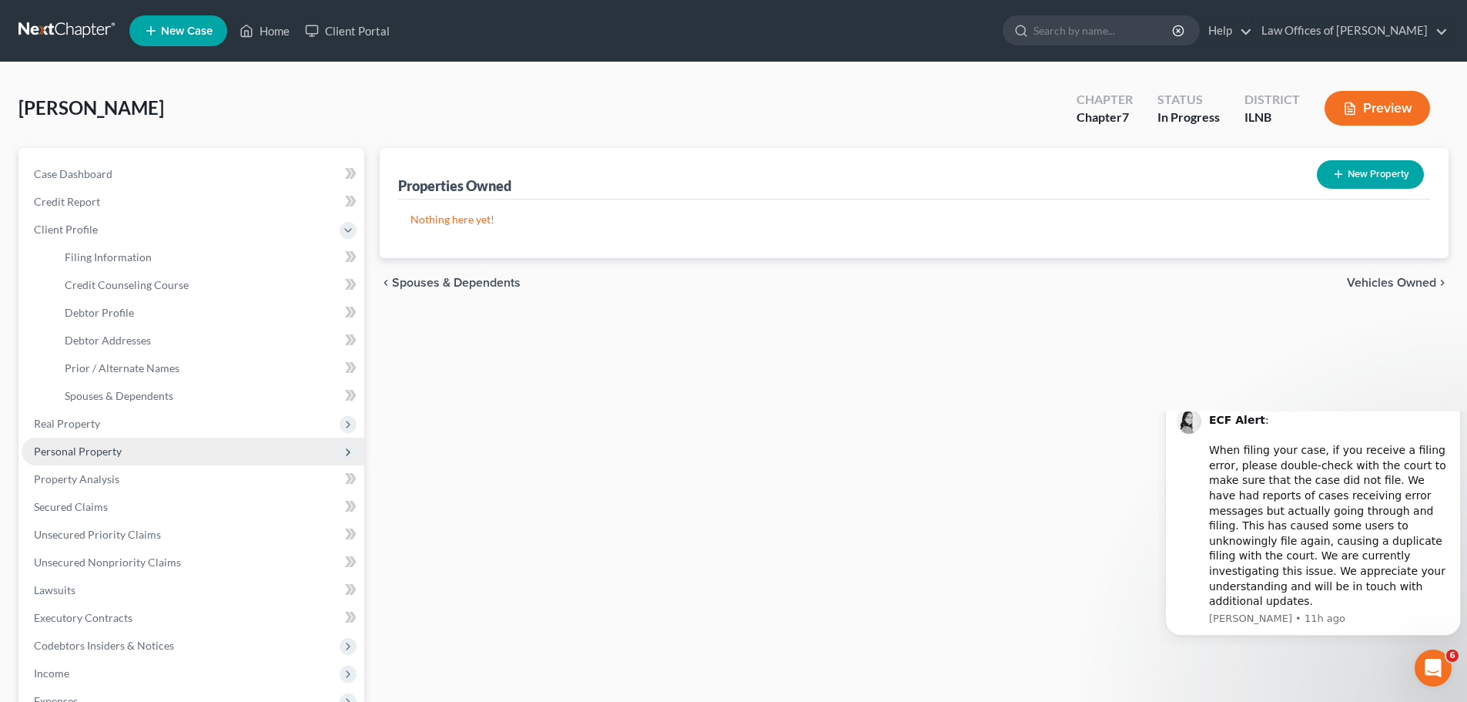
click at [139, 440] on span "Personal Property" at bounding box center [193, 451] width 343 height 28
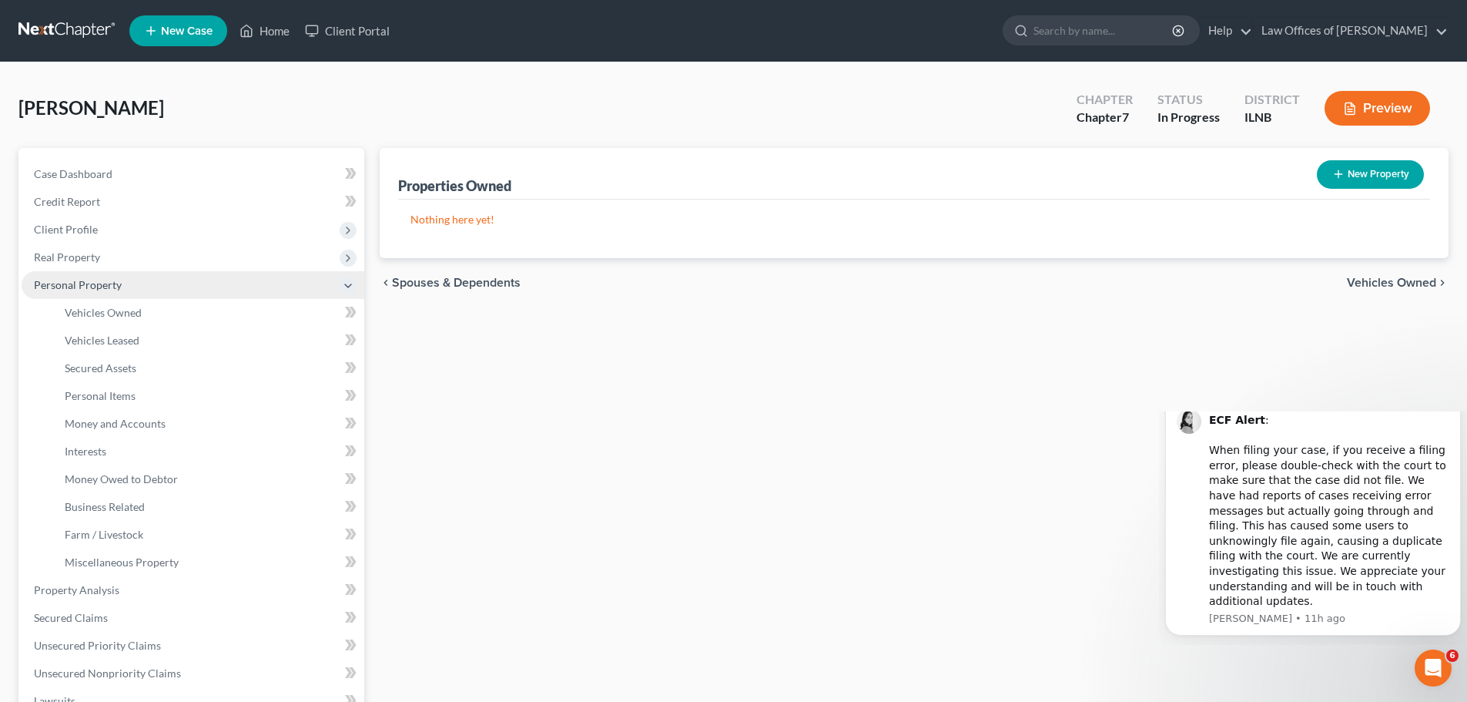
click at [140, 279] on span "Personal Property" at bounding box center [193, 285] width 343 height 28
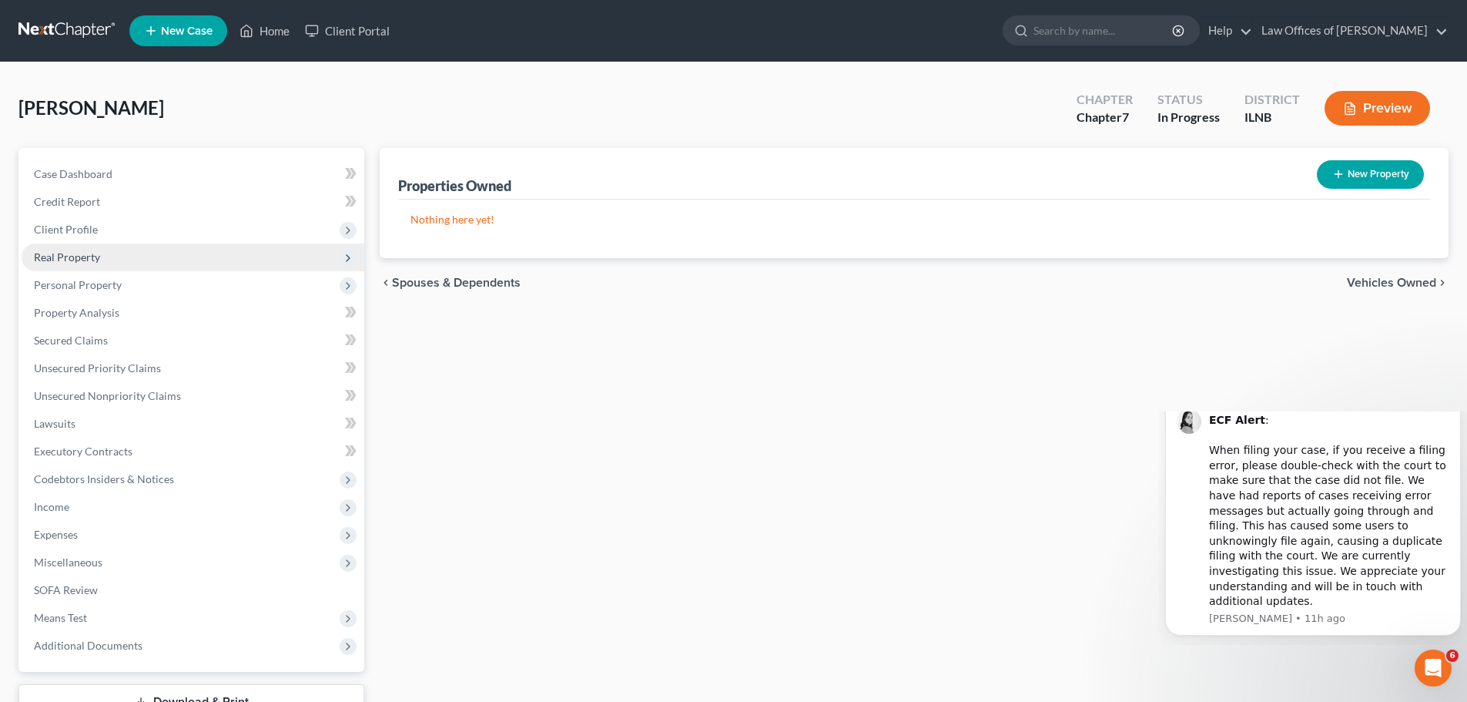
click at [147, 262] on span "Real Property" at bounding box center [193, 257] width 343 height 28
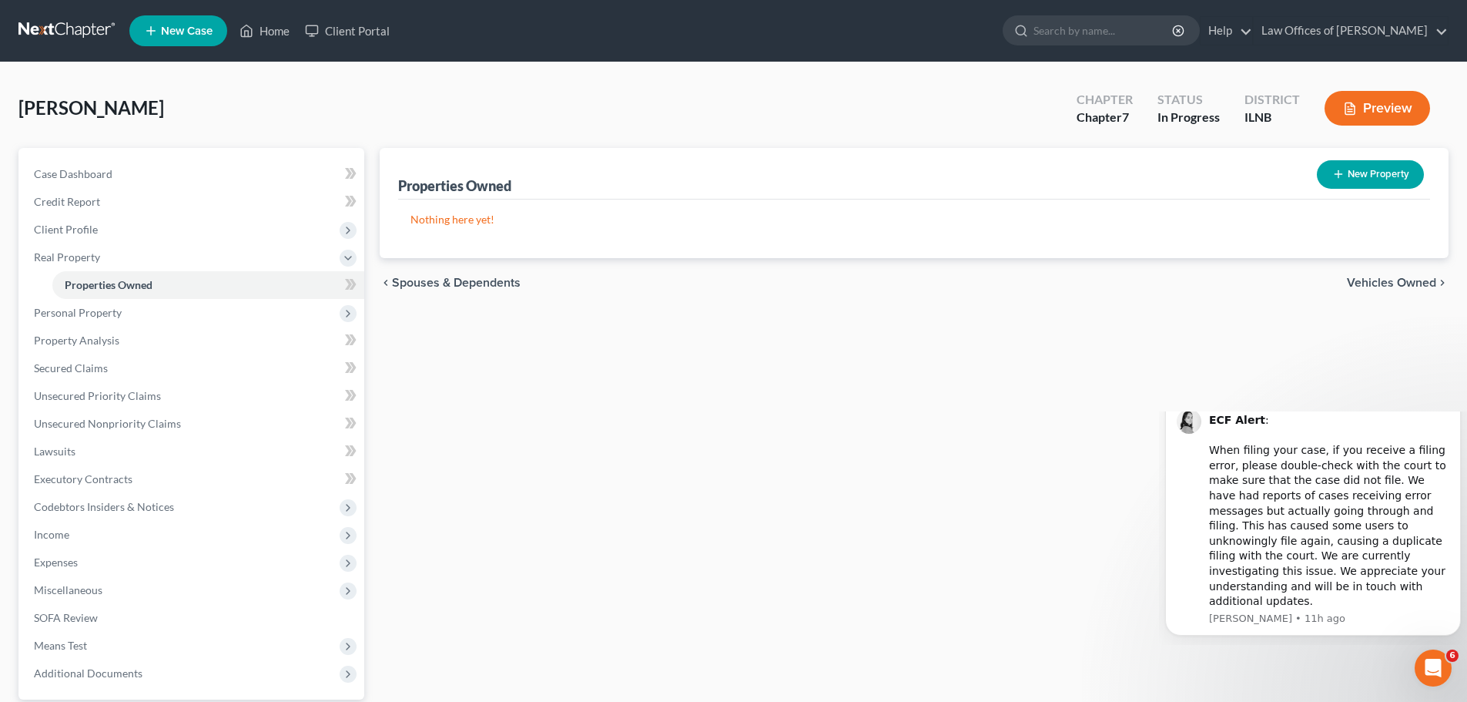
click at [1389, 178] on button "New Property" at bounding box center [1370, 174] width 107 height 28
select select "14"
select select "44"
select select "0"
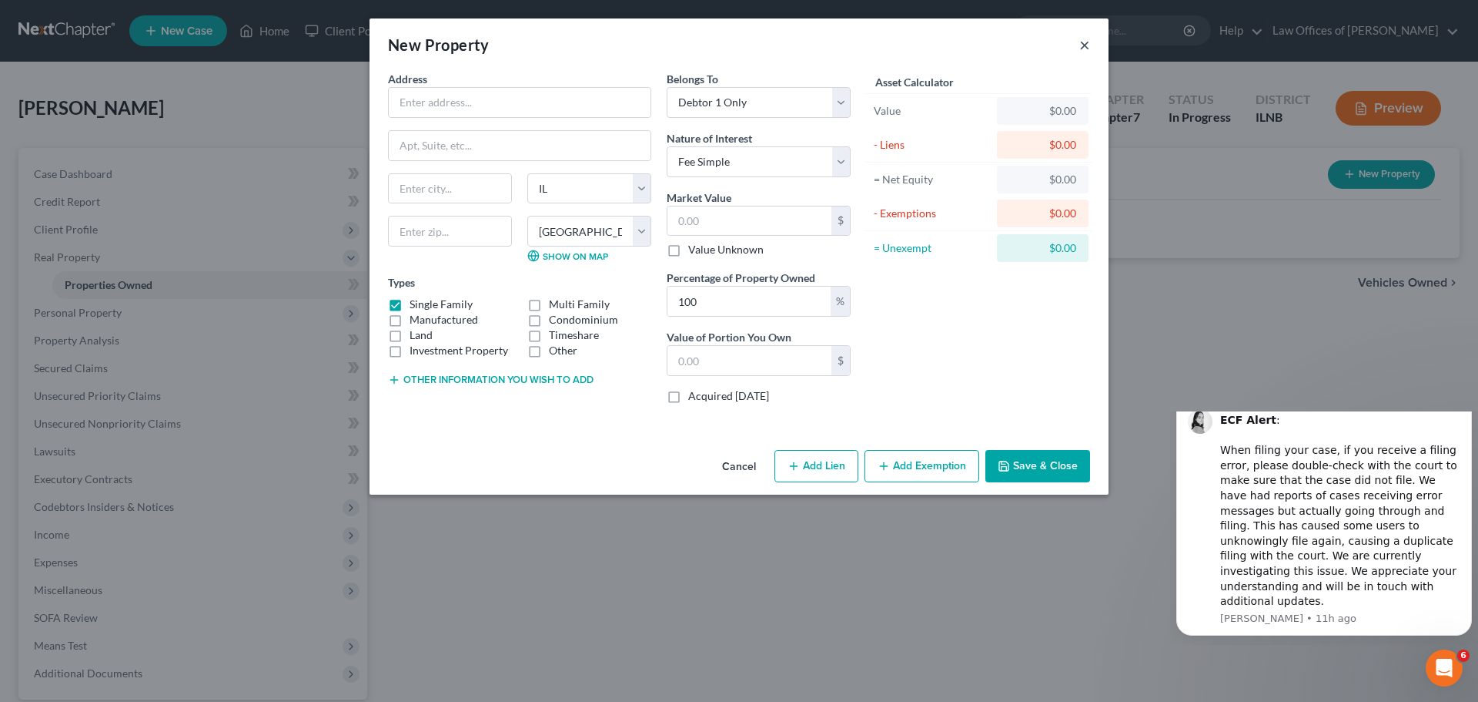
click at [1083, 47] on button "×" at bounding box center [1085, 44] width 11 height 18
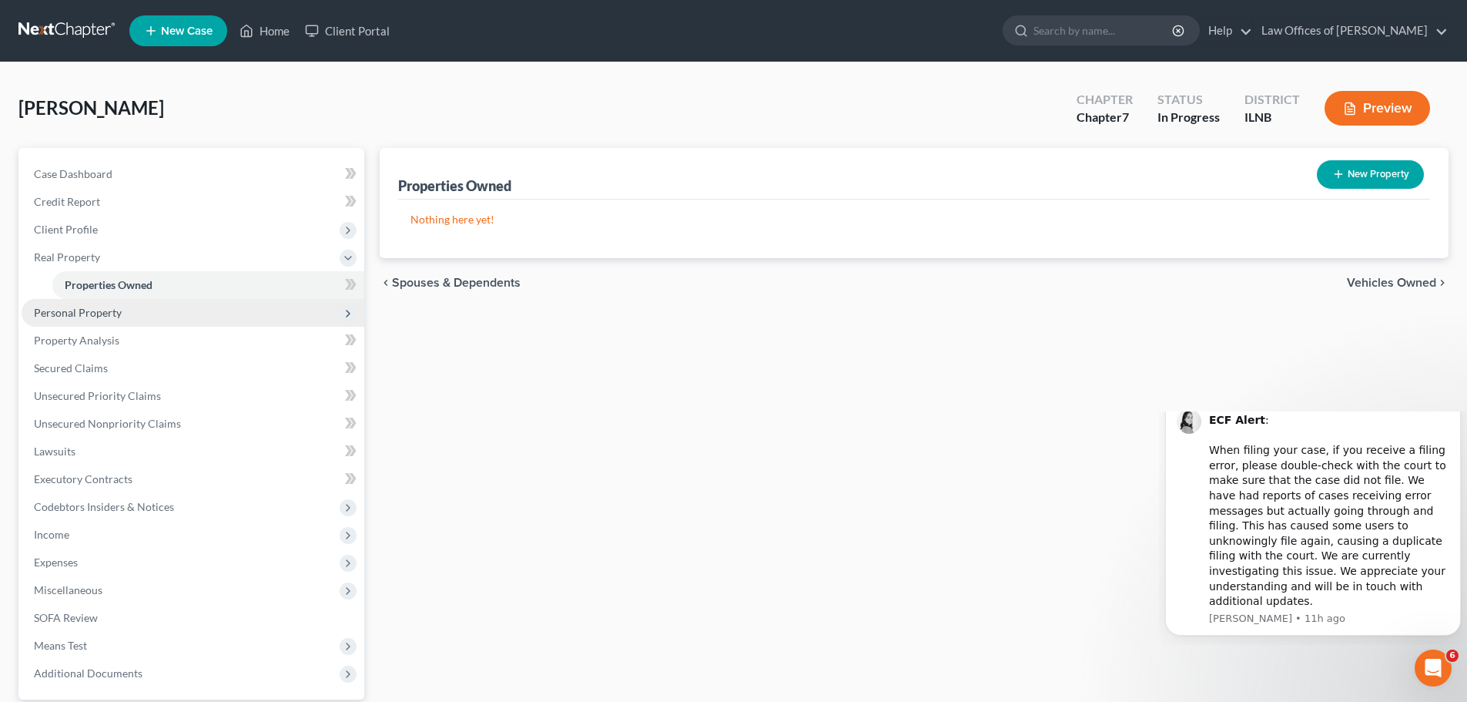
click at [148, 303] on span "Personal Property" at bounding box center [193, 313] width 343 height 28
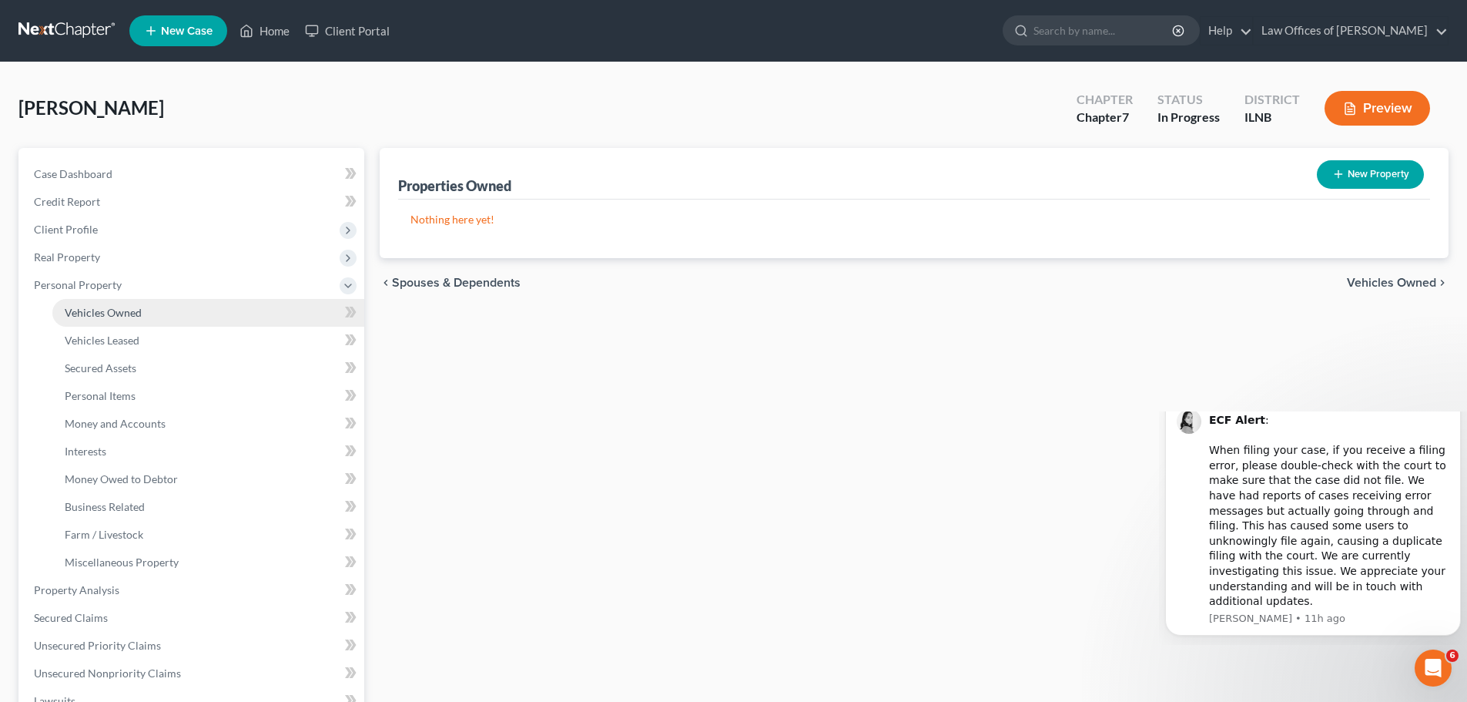
click at [166, 306] on link "Vehicles Owned" at bounding box center [208, 313] width 312 height 28
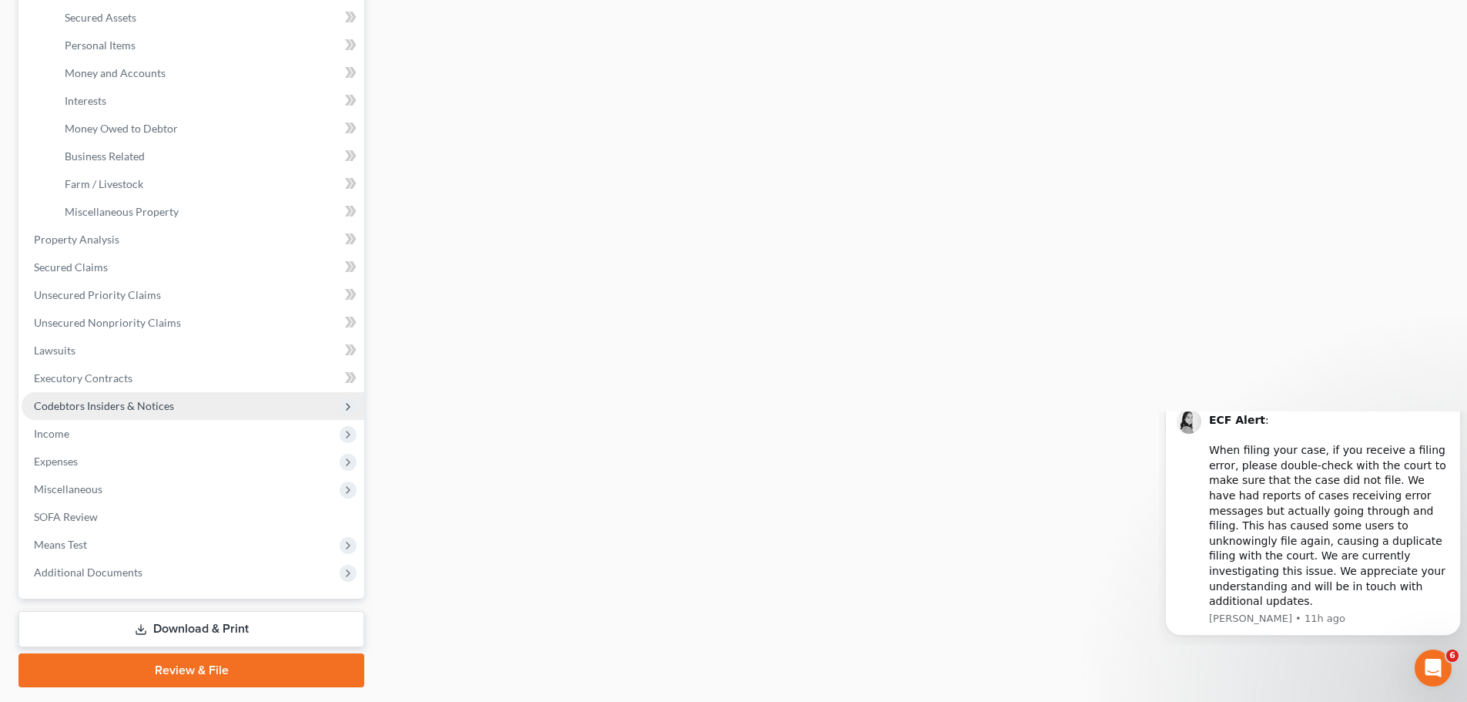
scroll to position [385, 0]
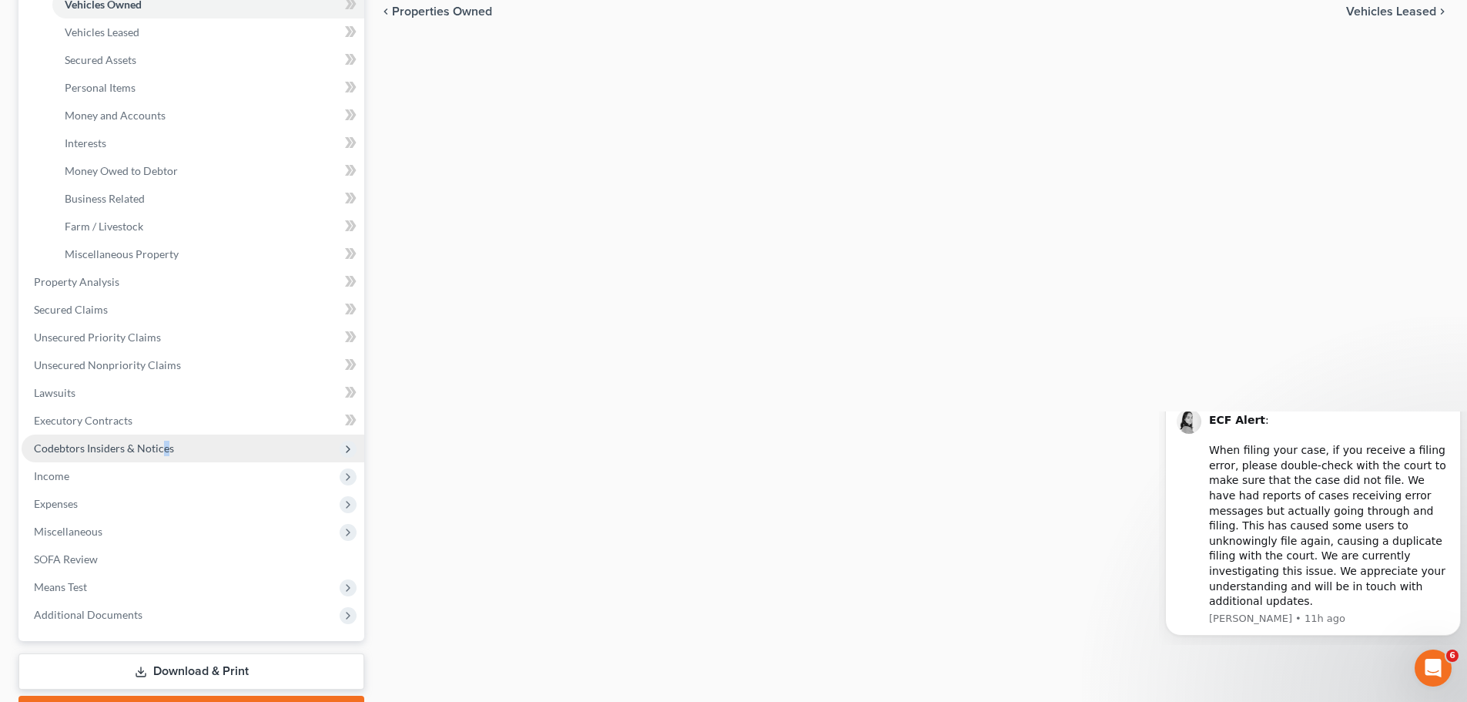
click at [165, 447] on span "Codebtors Insiders & Notices" at bounding box center [104, 447] width 140 height 13
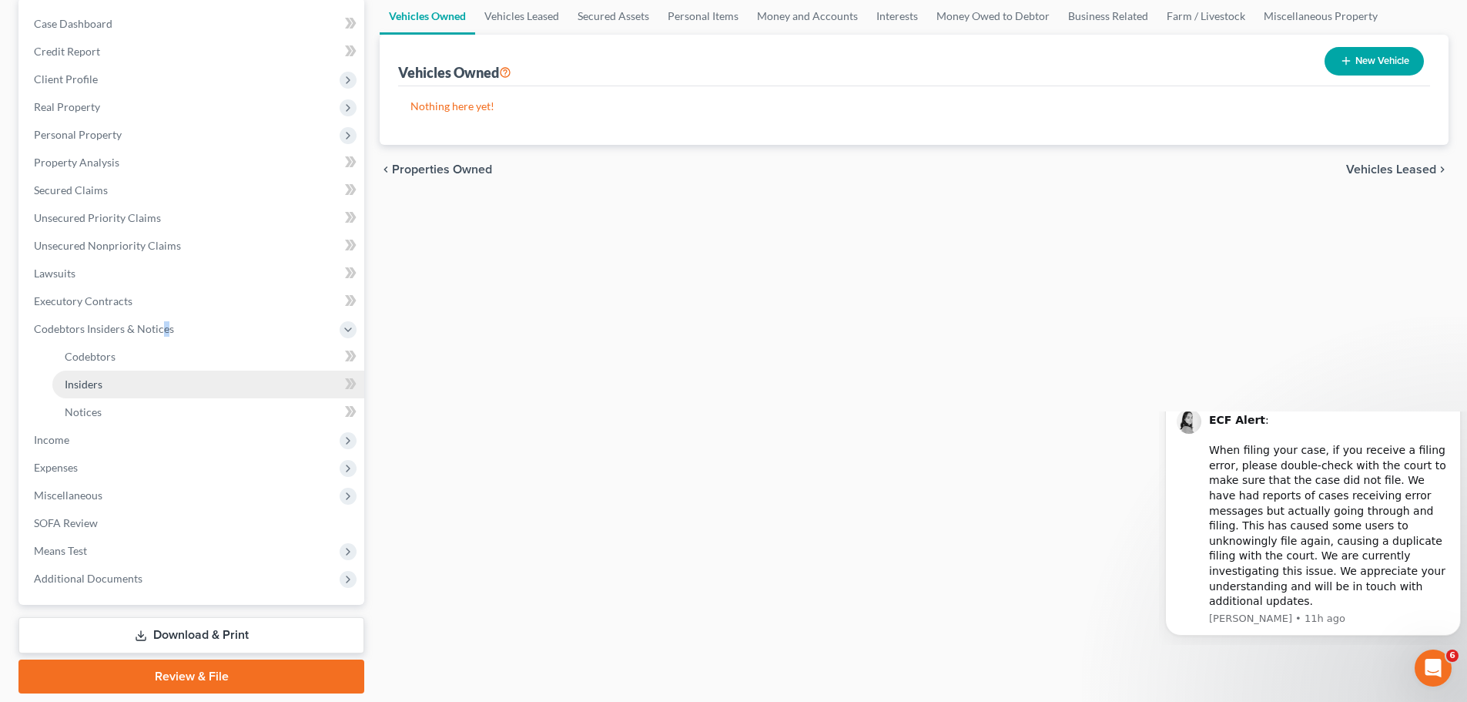
scroll to position [123, 0]
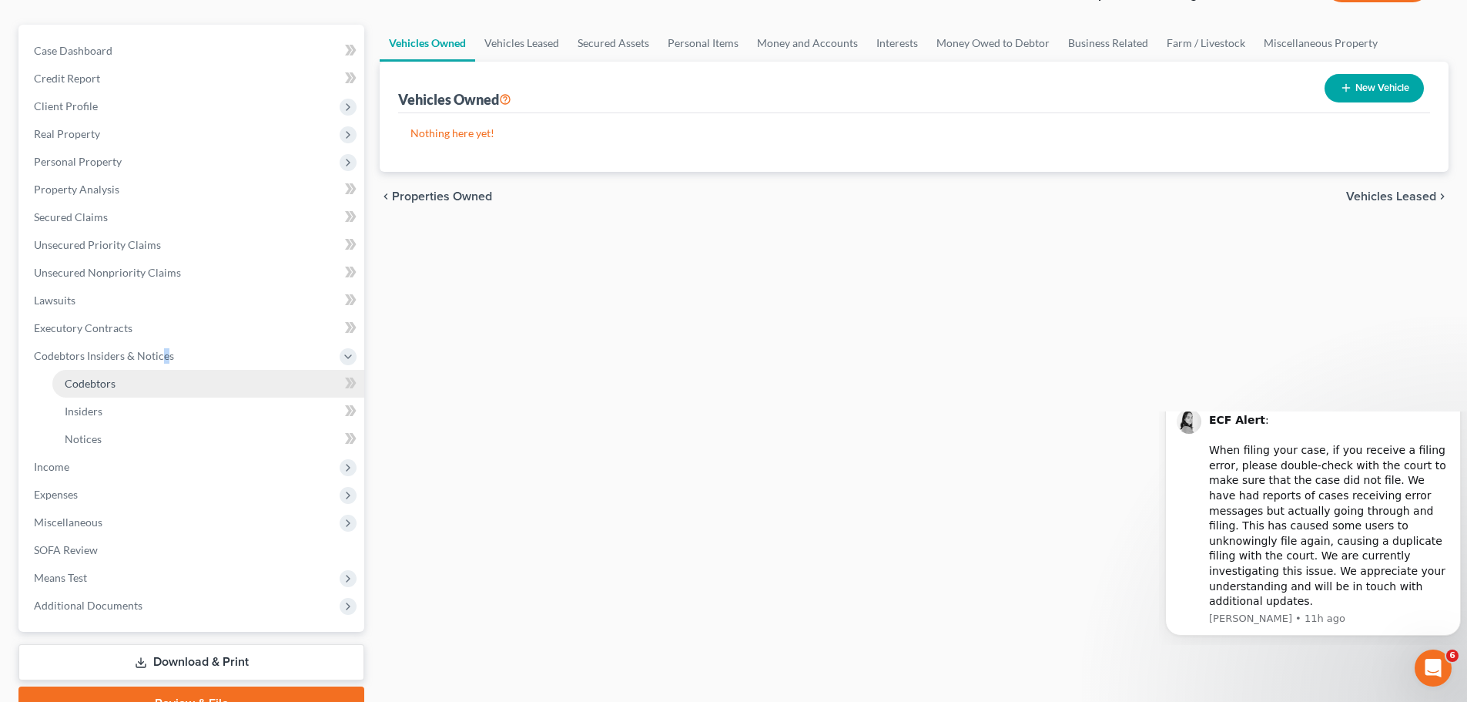
click at [176, 380] on link "Codebtors" at bounding box center [208, 384] width 312 height 28
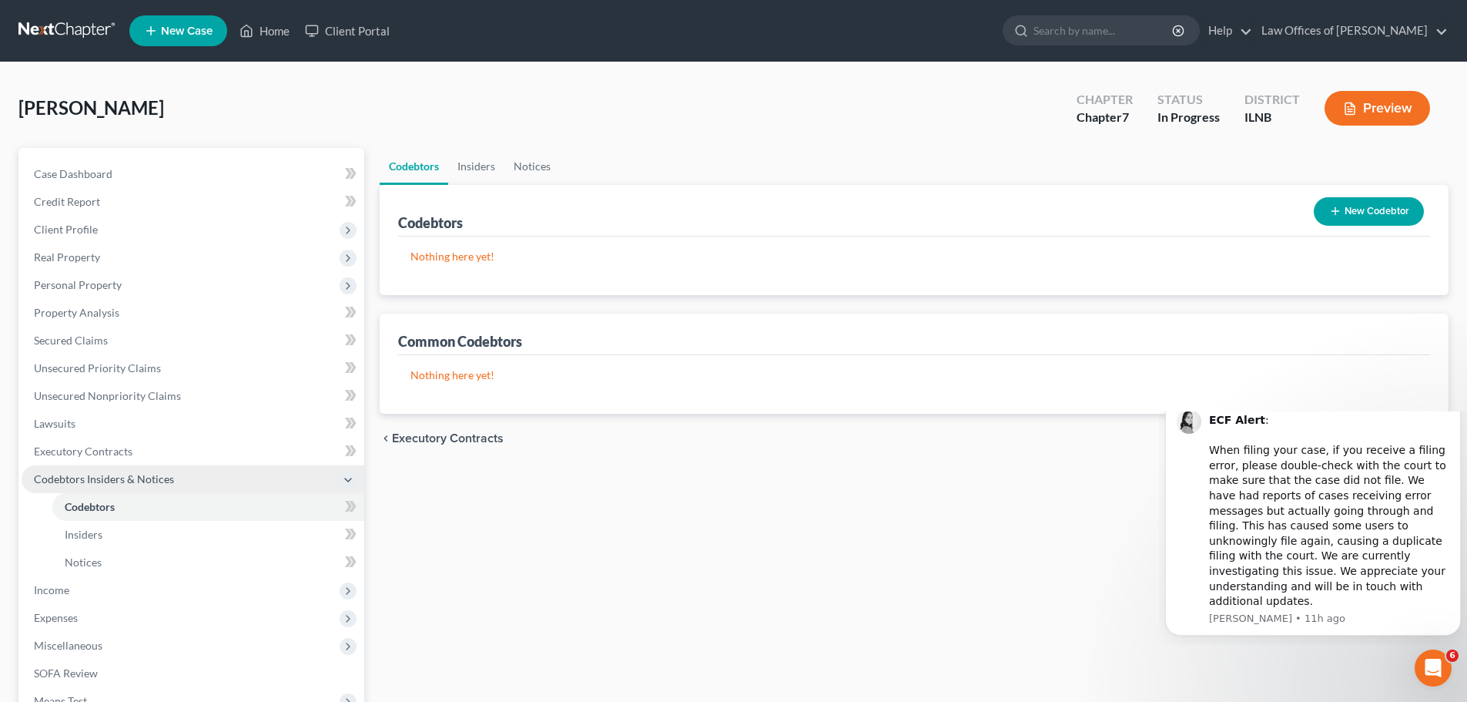
click at [144, 481] on span "Codebtors Insiders & Notices" at bounding box center [104, 478] width 140 height 13
click at [132, 485] on span "Codebtors Insiders & Notices" at bounding box center [193, 479] width 343 height 28
click at [127, 503] on link "Codebtors" at bounding box center [208, 507] width 312 height 28
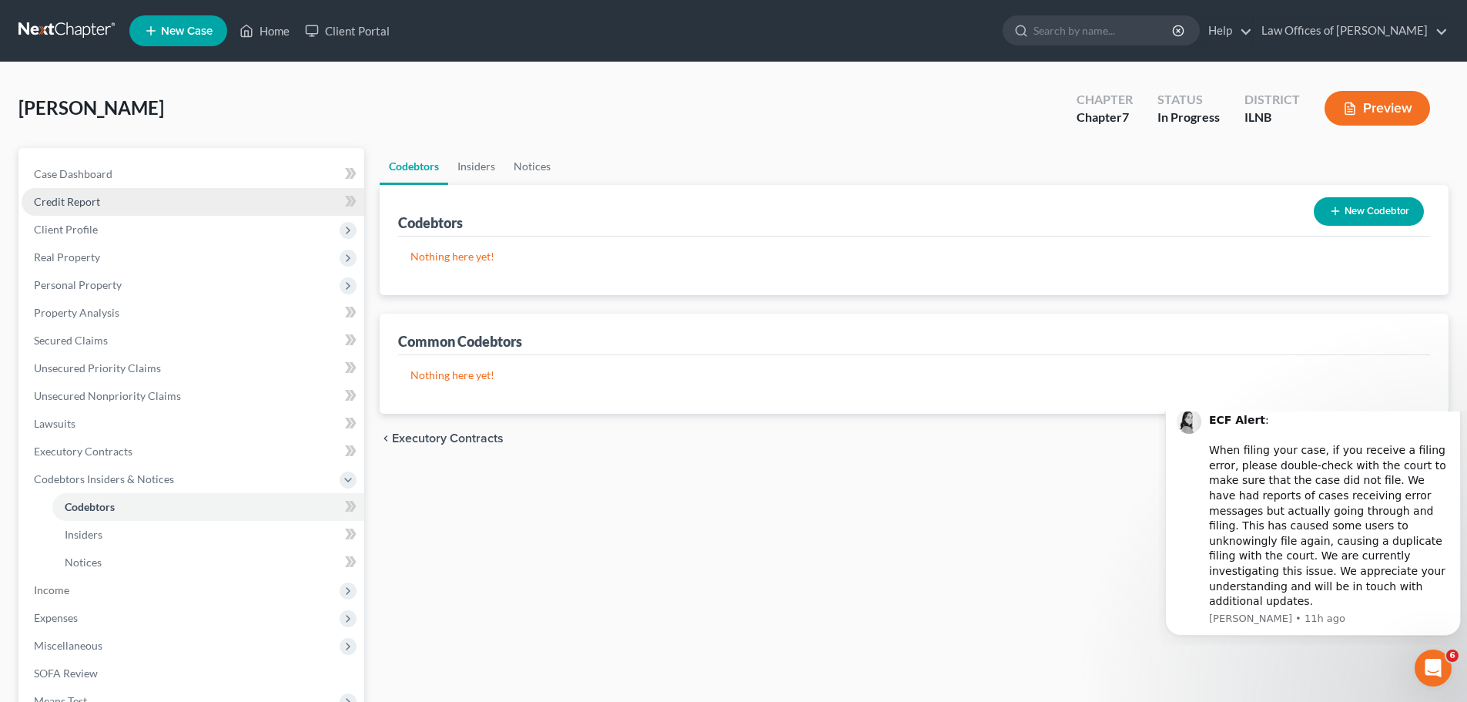
click at [170, 200] on link "Credit Report" at bounding box center [193, 202] width 343 height 28
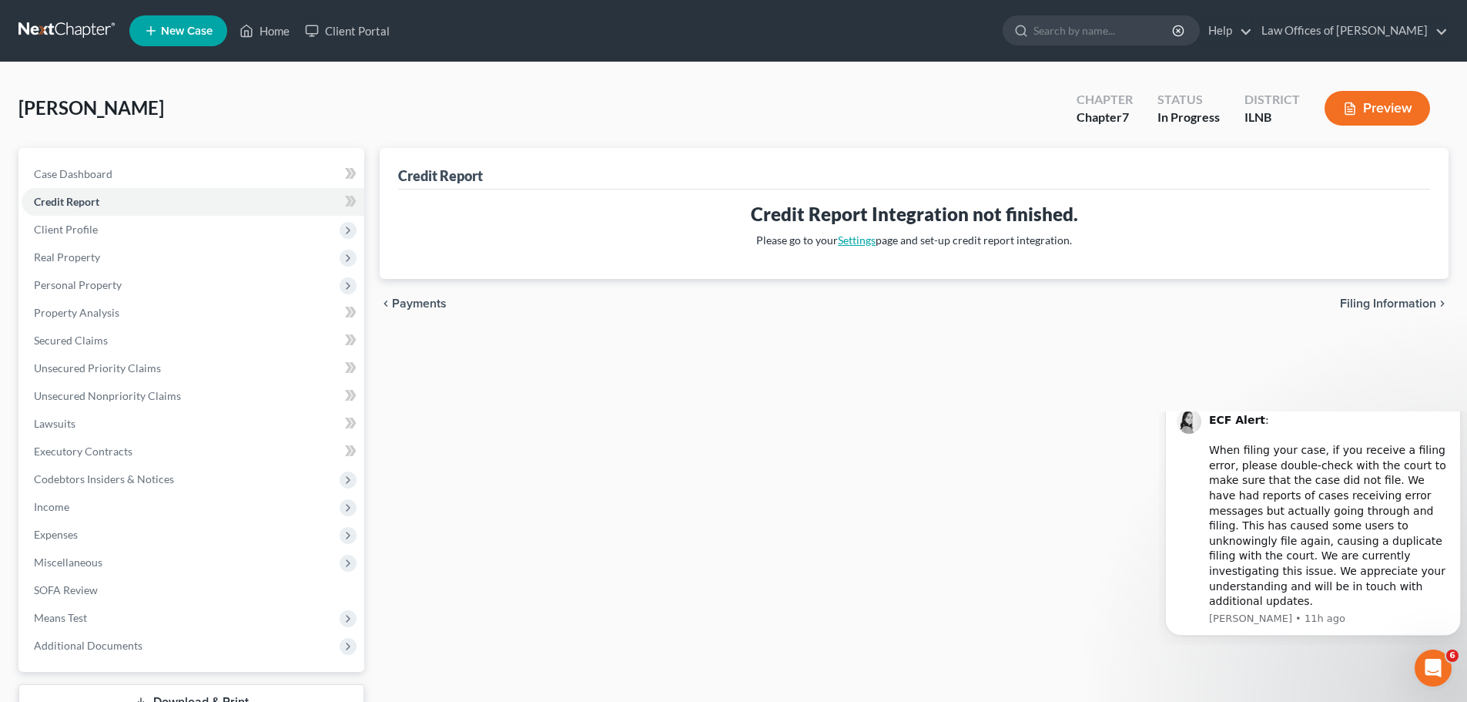
click at [848, 236] on link "Settings" at bounding box center [857, 239] width 38 height 13
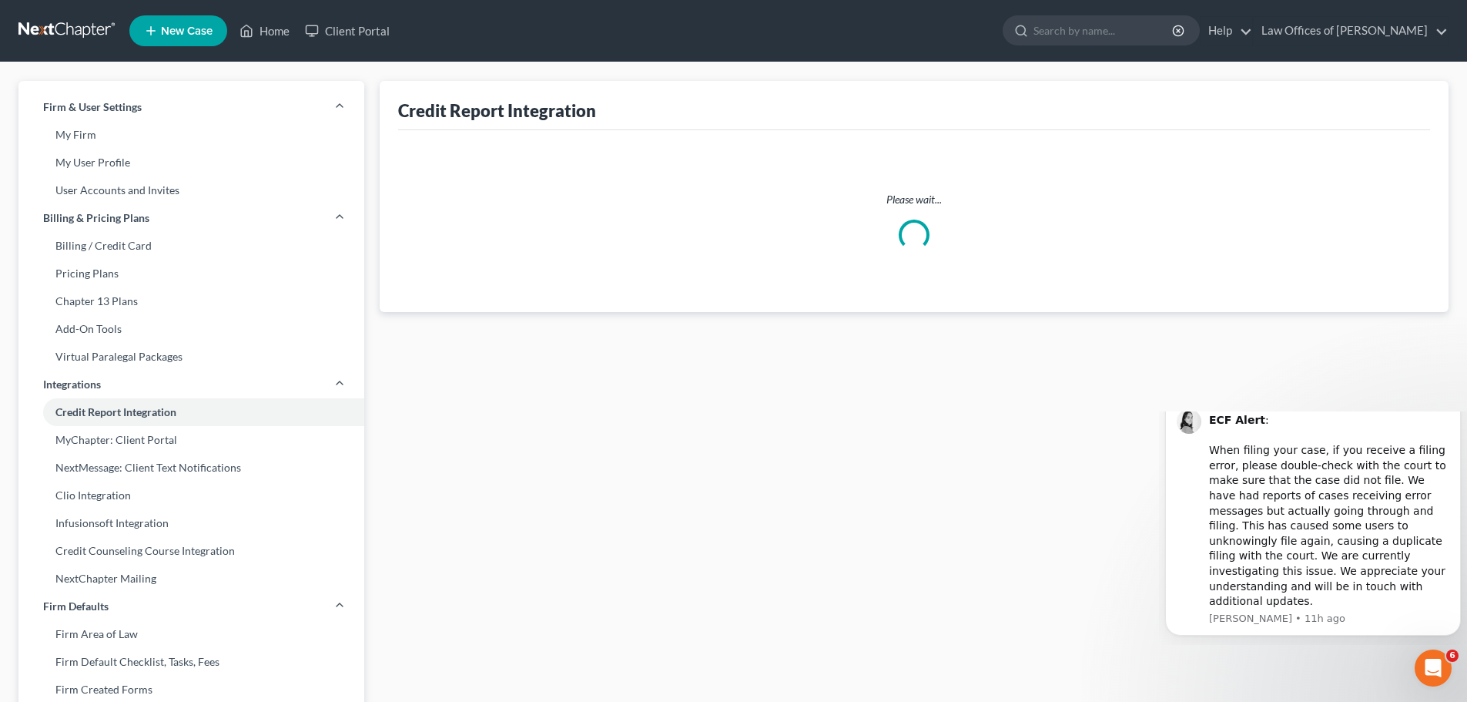
select select "14"
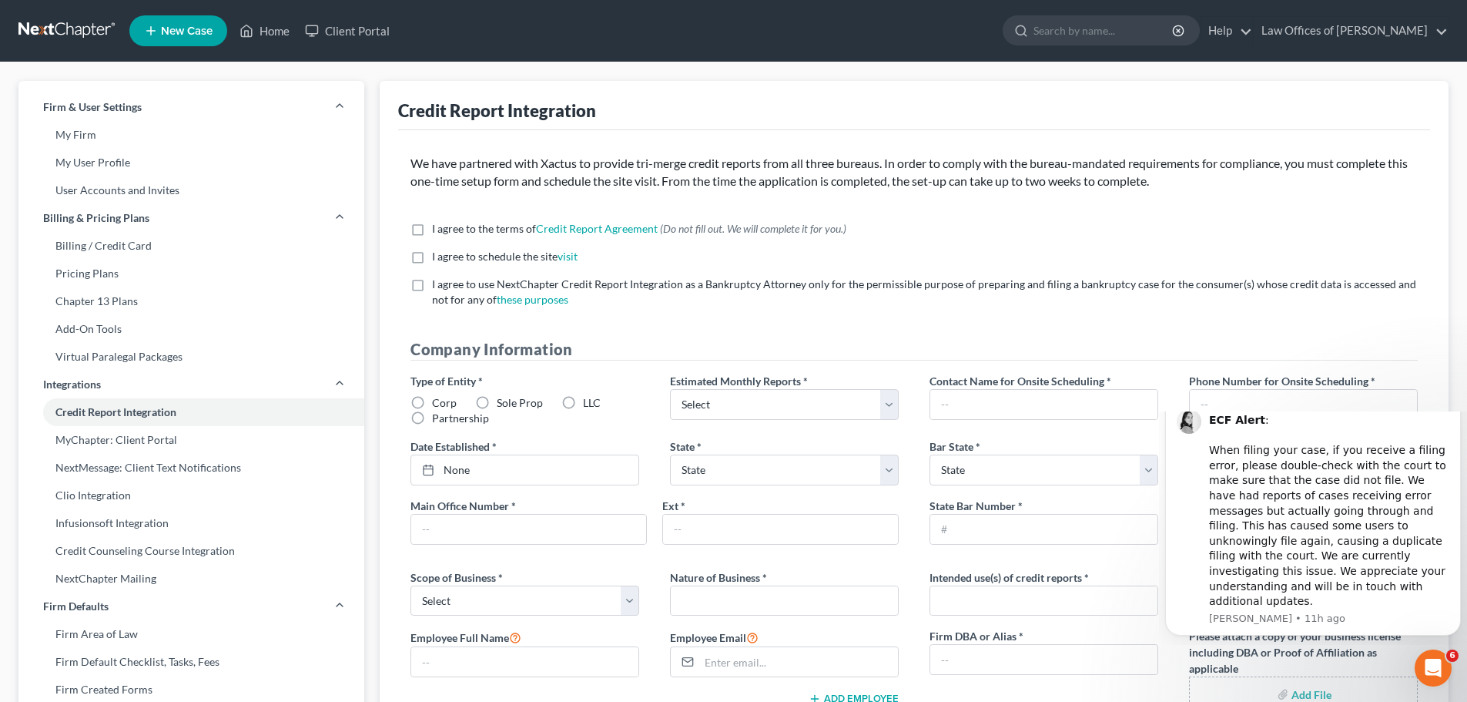
click at [432, 233] on label "I agree to the terms of Credit Report Agreement * (Do not fill out. We will com…" at bounding box center [639, 228] width 414 height 15
click at [438, 231] on input "I agree to the terms of Credit Report Agreement * (Do not fill out. We will com…" at bounding box center [443, 226] width 10 height 10
checkbox input "true"
click at [432, 257] on label "I agree to schedule the site visit *" at bounding box center [505, 256] width 146 height 15
click at [438, 257] on input "I agree to schedule the site visit *" at bounding box center [443, 254] width 10 height 10
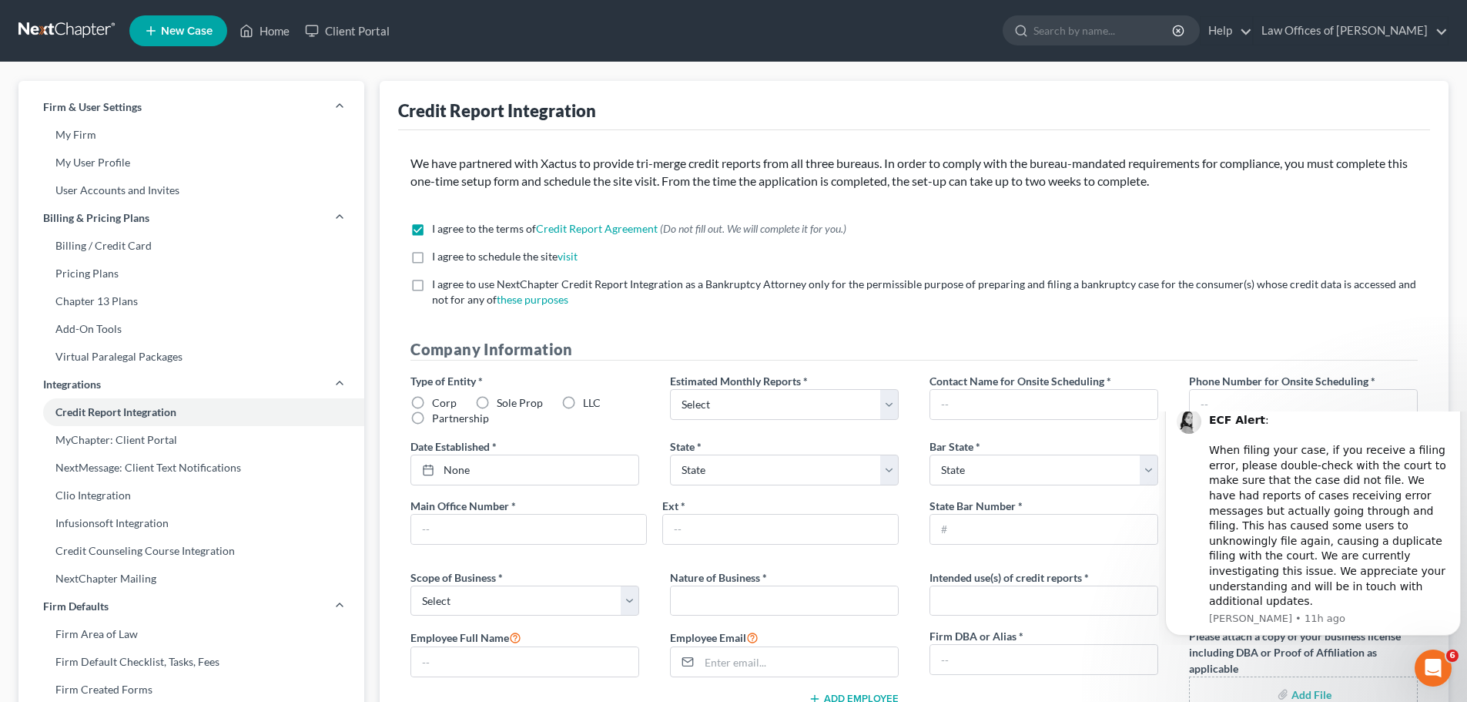
checkbox input "true"
click at [432, 286] on label "I agree to use NextChapter Credit Report Integration as a Bankruptcy Attorney o…" at bounding box center [925, 291] width 986 height 31
click at [438, 286] on input "I agree to use NextChapter Credit Report Integration as a Bankruptcy Attorney o…" at bounding box center [443, 281] width 10 height 10
checkbox input "true"
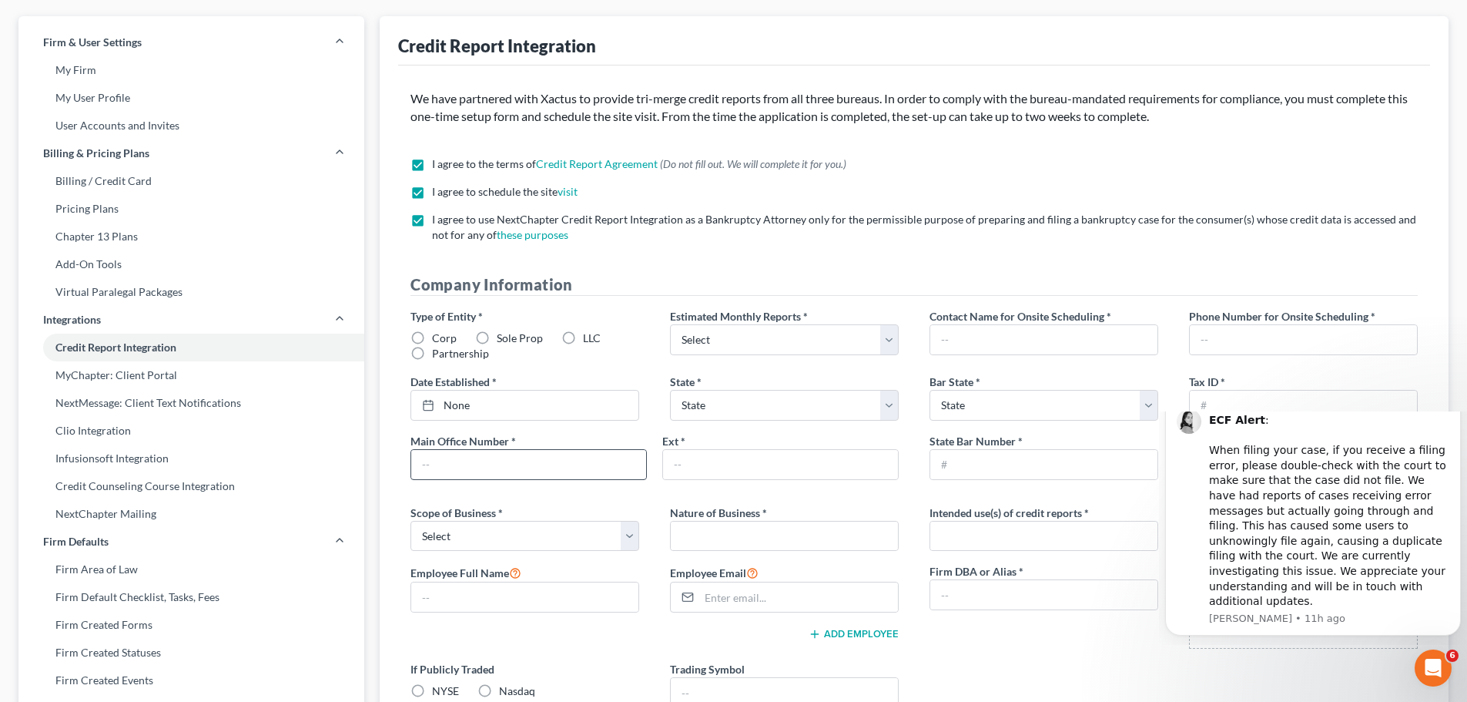
scroll to position [154, 0]
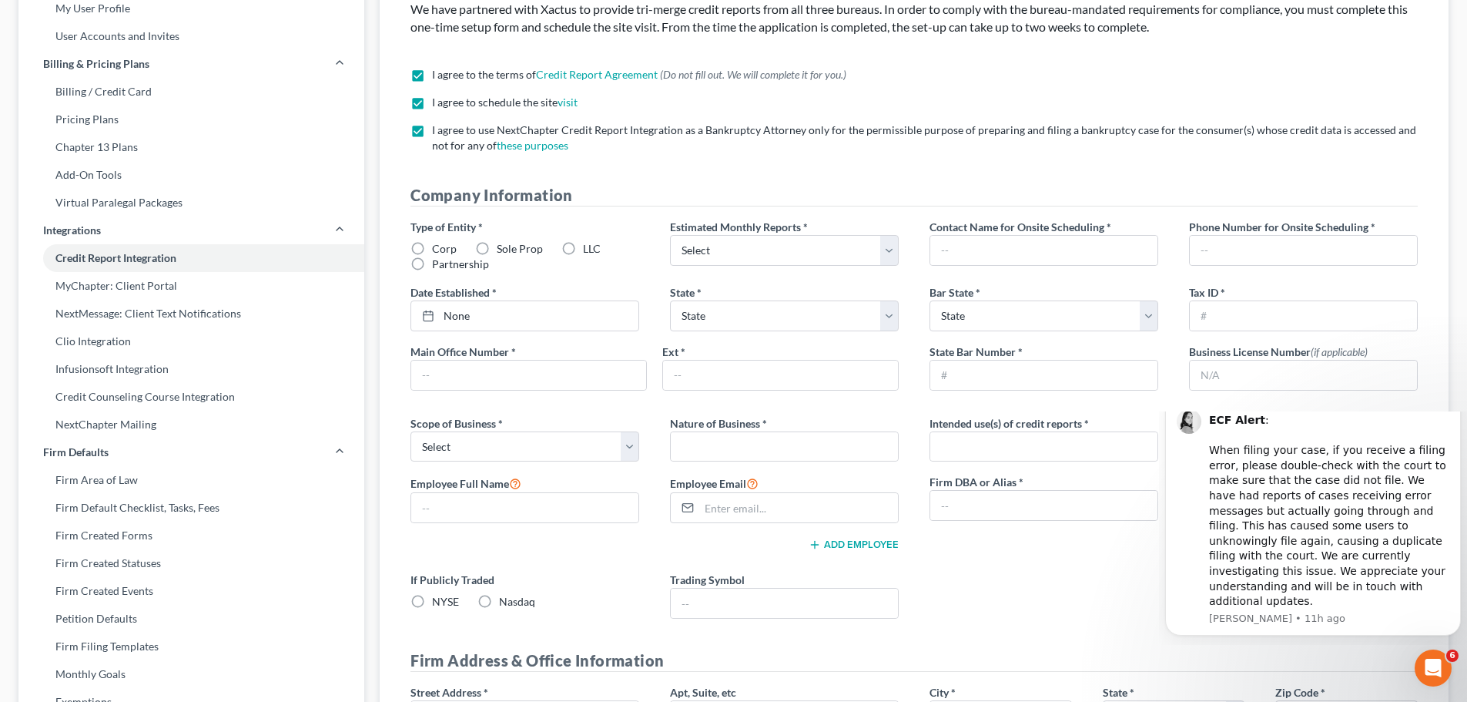
click at [583, 247] on label "LLC" at bounding box center [592, 248] width 18 height 15
click at [589, 247] on input "LLC" at bounding box center [594, 246] width 10 height 10
radio input "true"
click at [740, 249] on select "Select 1-4 5-10 11-20 [PHONE_NUMBER] [PHONE_NUMBER] More than 100" at bounding box center [784, 250] width 229 height 31
select select "0"
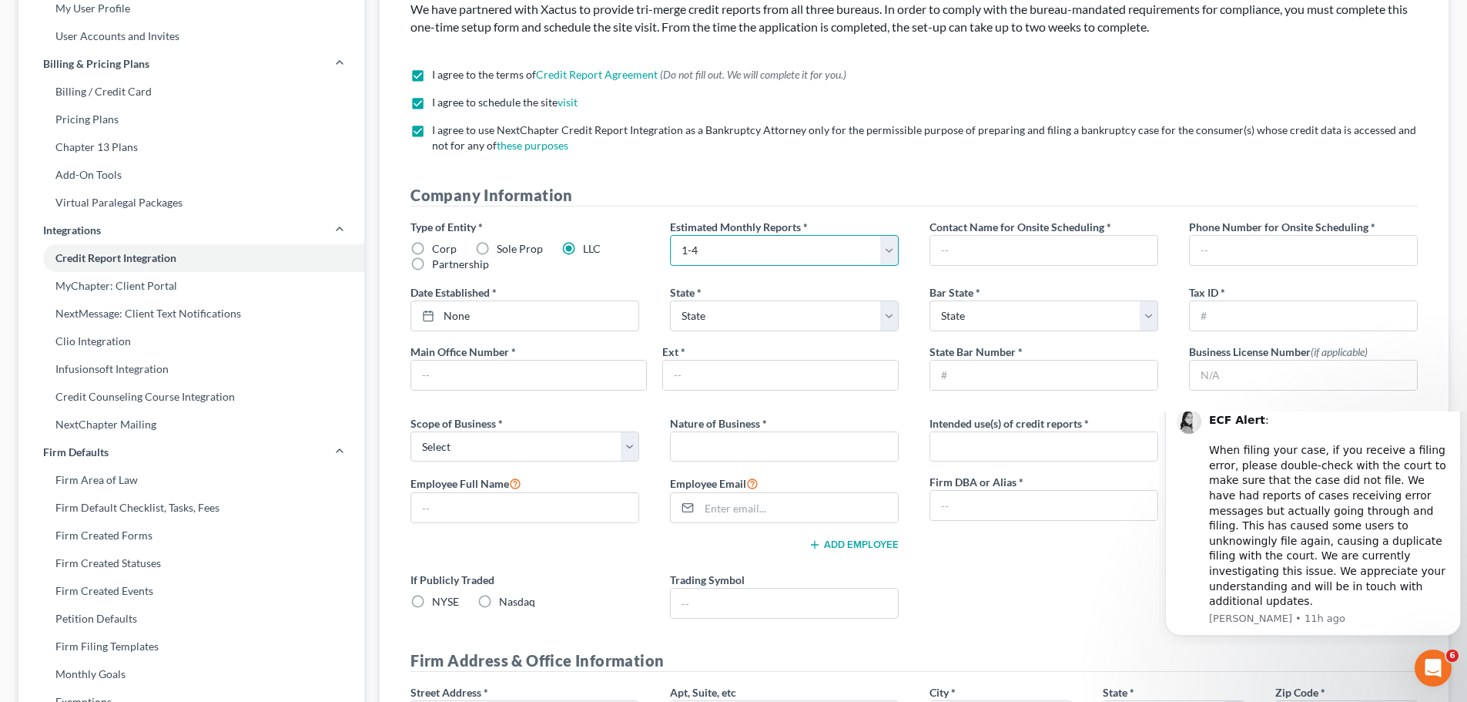
click at [670, 235] on select "Select 1-4 5-10 11-20 [PHONE_NUMBER] [PHONE_NUMBER] More than 100" at bounding box center [784, 250] width 229 height 31
click at [1048, 259] on input "text" at bounding box center [1043, 250] width 227 height 29
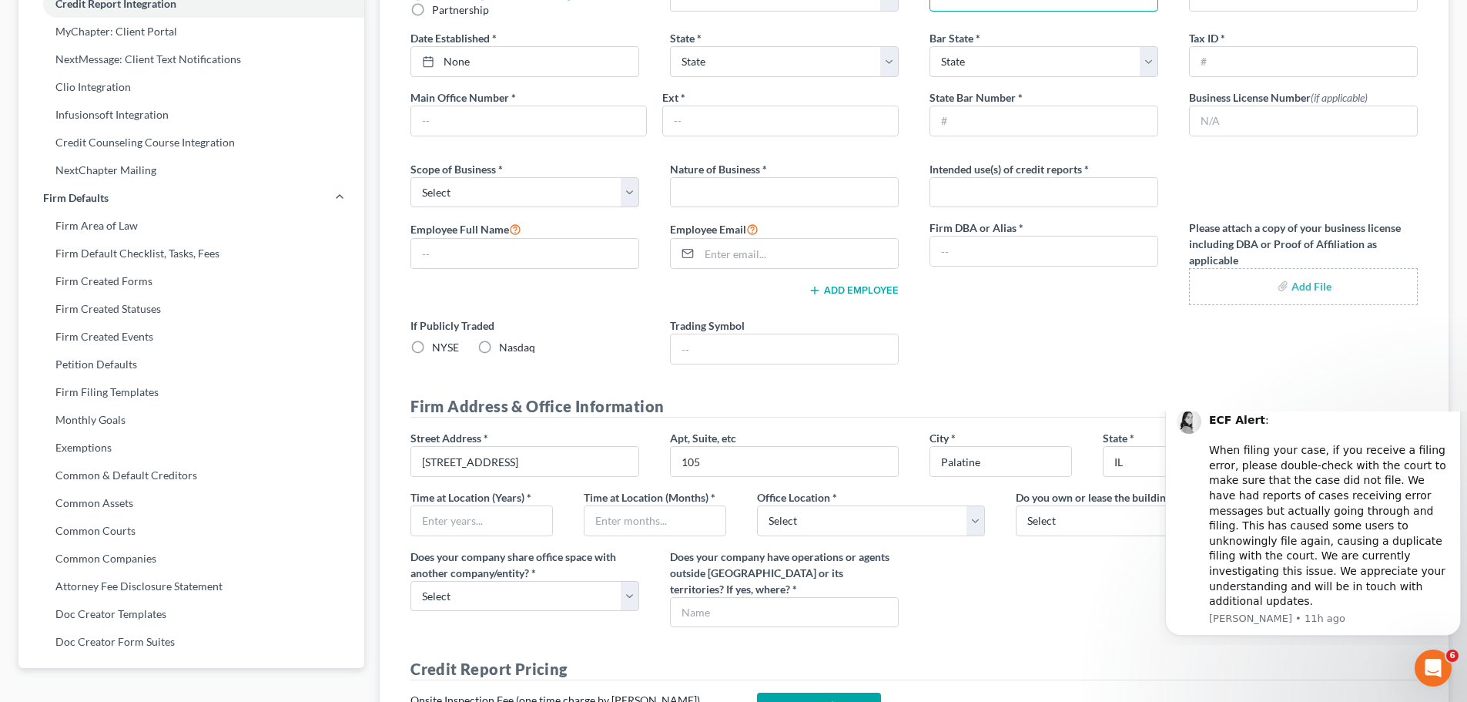
scroll to position [0, 0]
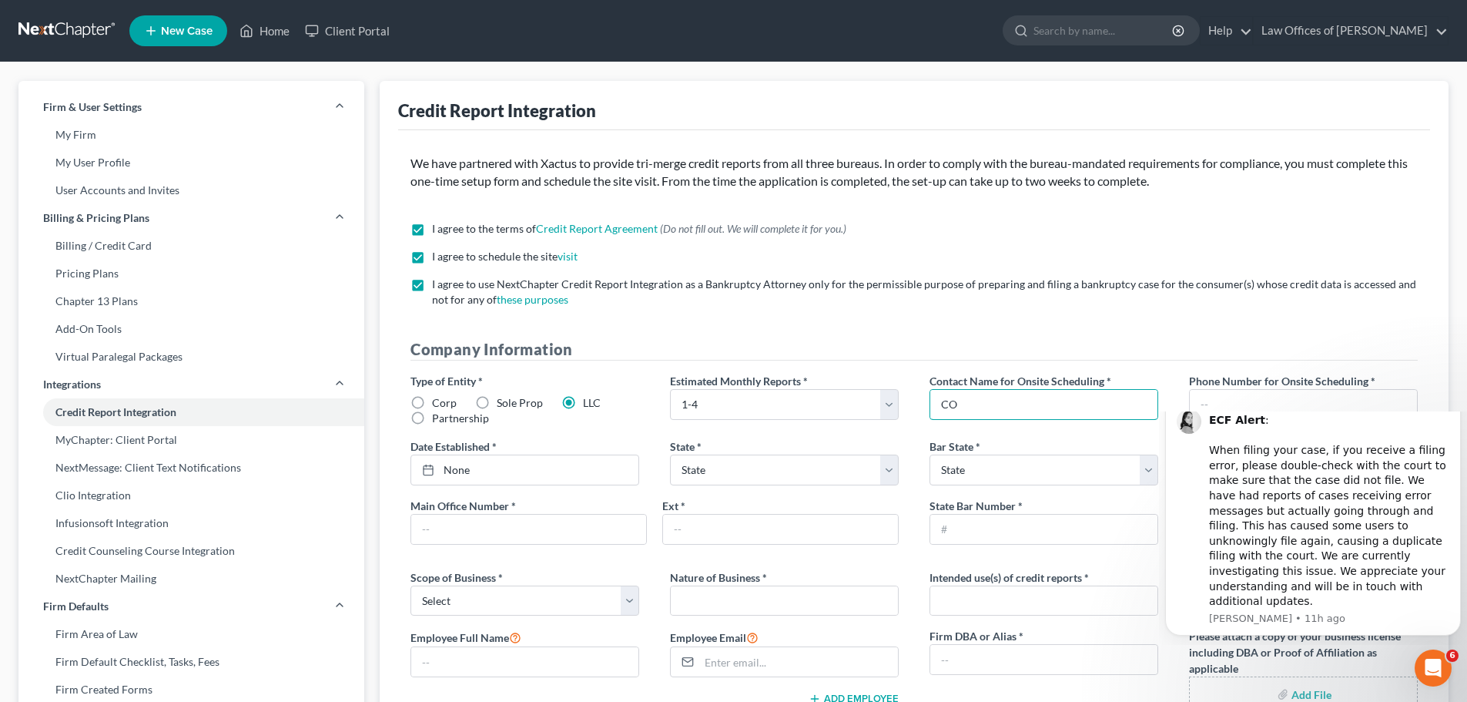
type input "C"
type input "[PERSON_NAME]"
click at [1210, 400] on input "text" at bounding box center [1303, 404] width 227 height 29
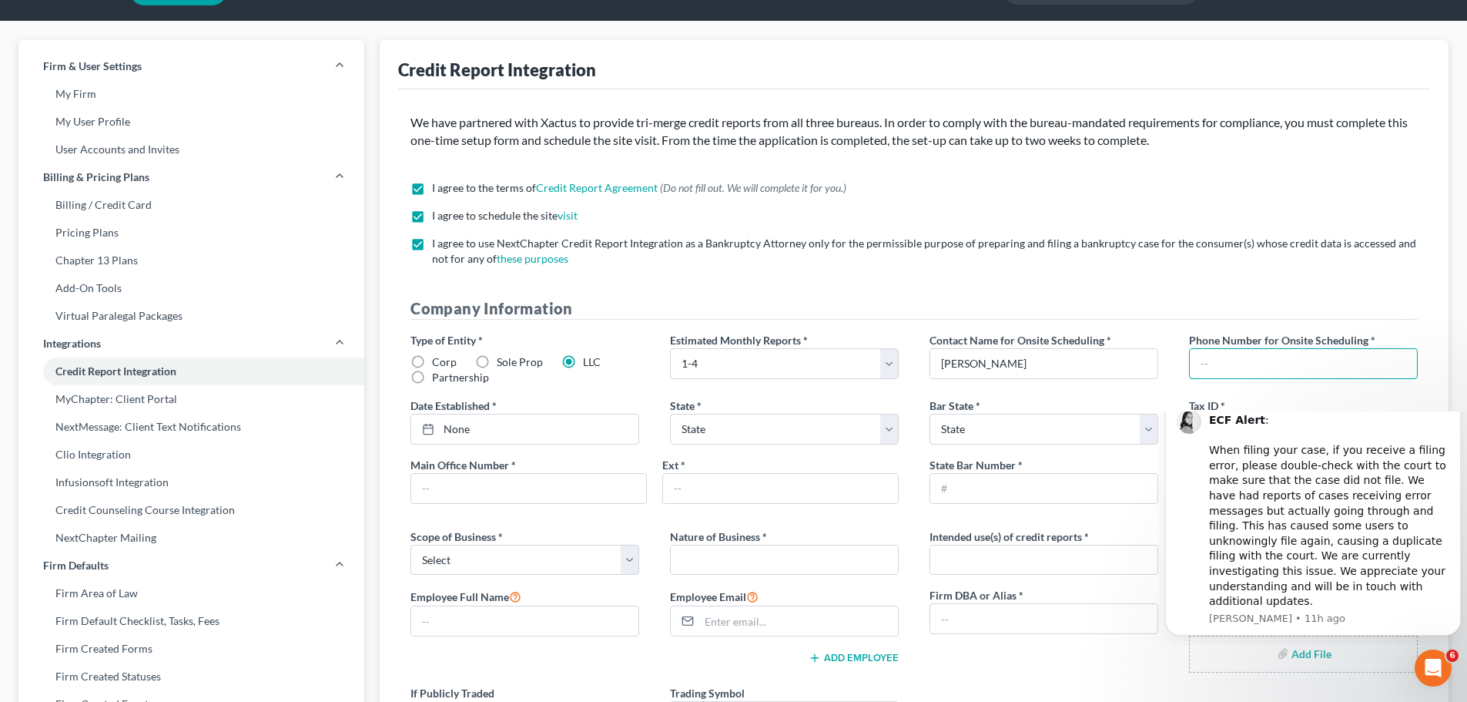
scroll to position [77, 0]
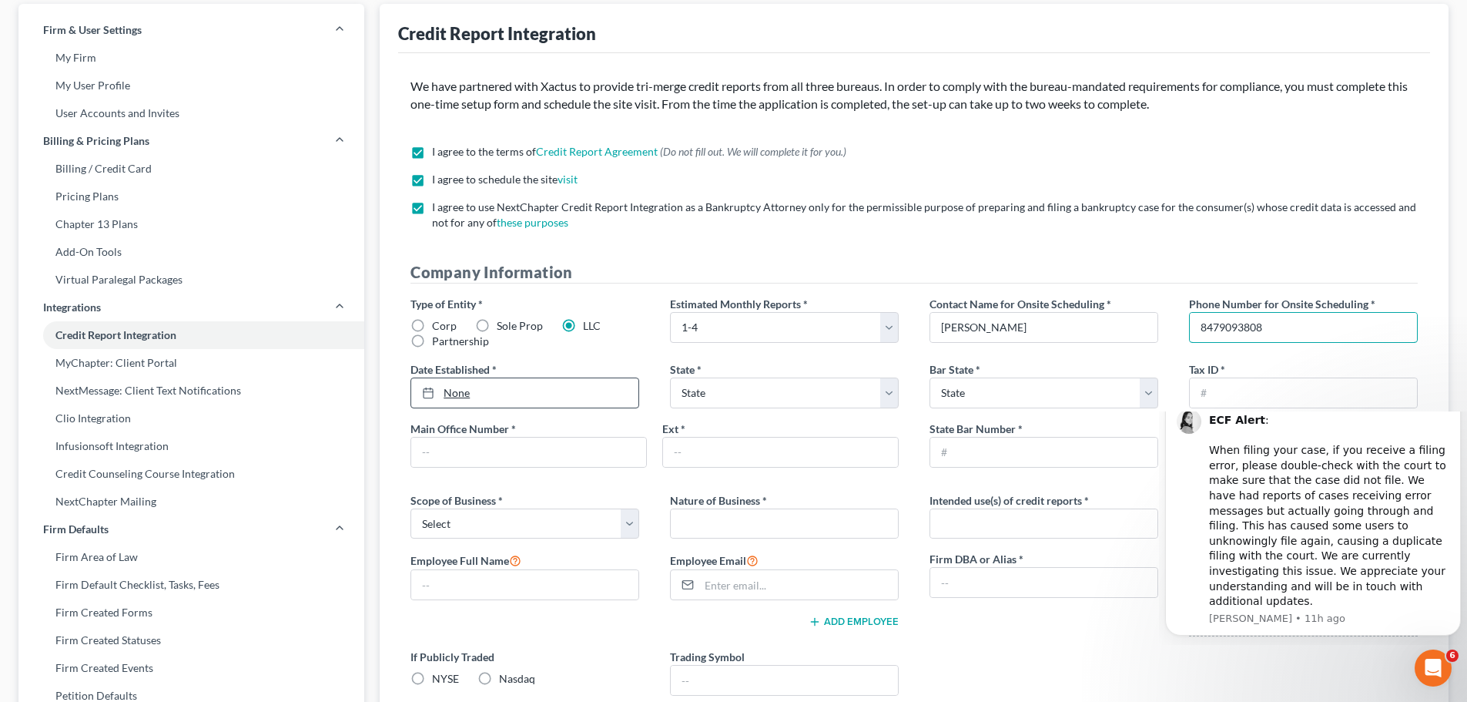
type input "8479093808"
type input "[DATE]"
click at [547, 388] on link "None" at bounding box center [524, 392] width 227 height 29
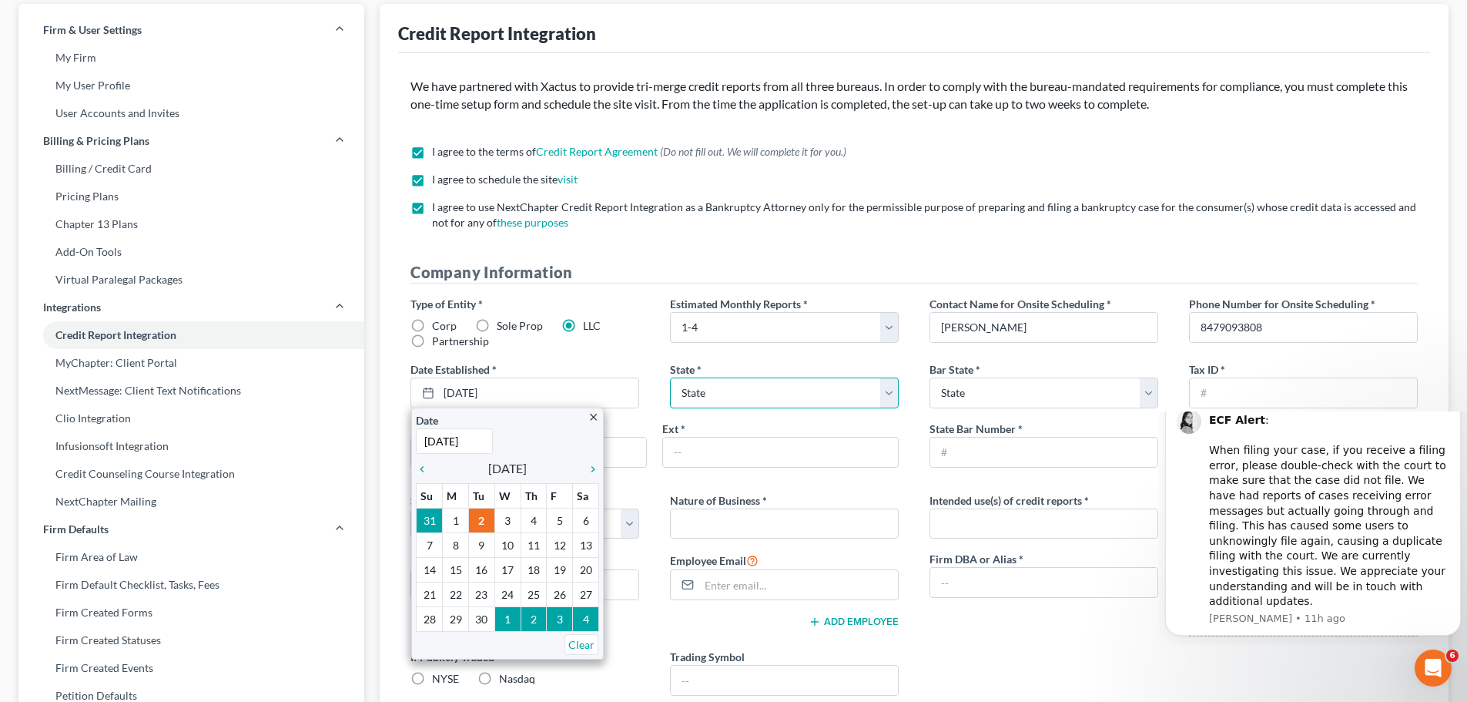
click at [723, 407] on select "State [US_STATE] AK AR AZ CA CO CT DE DC [GEOGRAPHIC_DATA] [GEOGRAPHIC_DATA] GU…" at bounding box center [784, 392] width 229 height 31
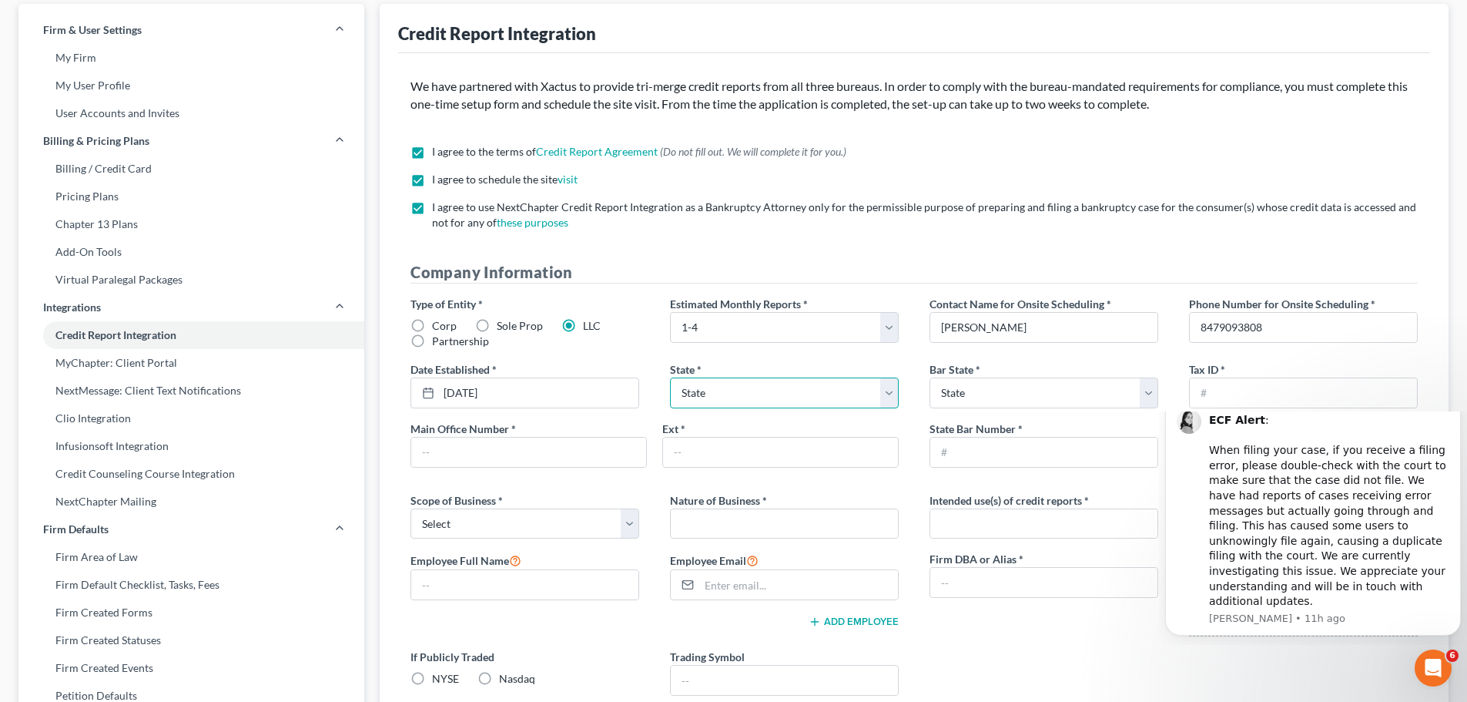
select select "14"
click at [670, 377] on select "State [US_STATE] AK AR AZ CA CO CT DE DC [GEOGRAPHIC_DATA] [GEOGRAPHIC_DATA] GU…" at bounding box center [784, 392] width 229 height 31
click at [969, 395] on select "State [US_STATE] AK AR AZ CA CO CT DE DC [GEOGRAPHIC_DATA] [GEOGRAPHIC_DATA] GU…" at bounding box center [1043, 392] width 229 height 31
select select "14"
click at [929, 377] on select "State [US_STATE] AK AR AZ CA CO CT DE DC [GEOGRAPHIC_DATA] [GEOGRAPHIC_DATA] GU…" at bounding box center [1043, 392] width 229 height 31
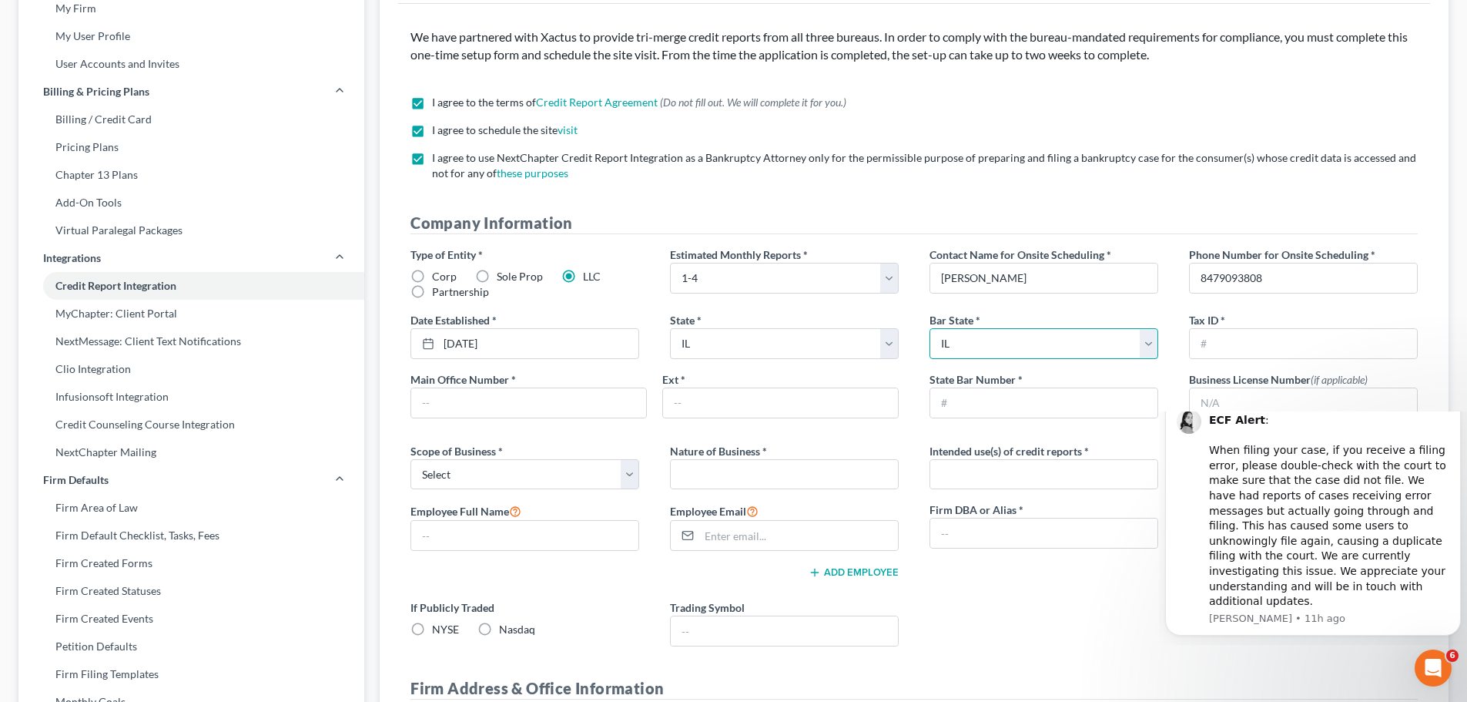
scroll to position [231, 0]
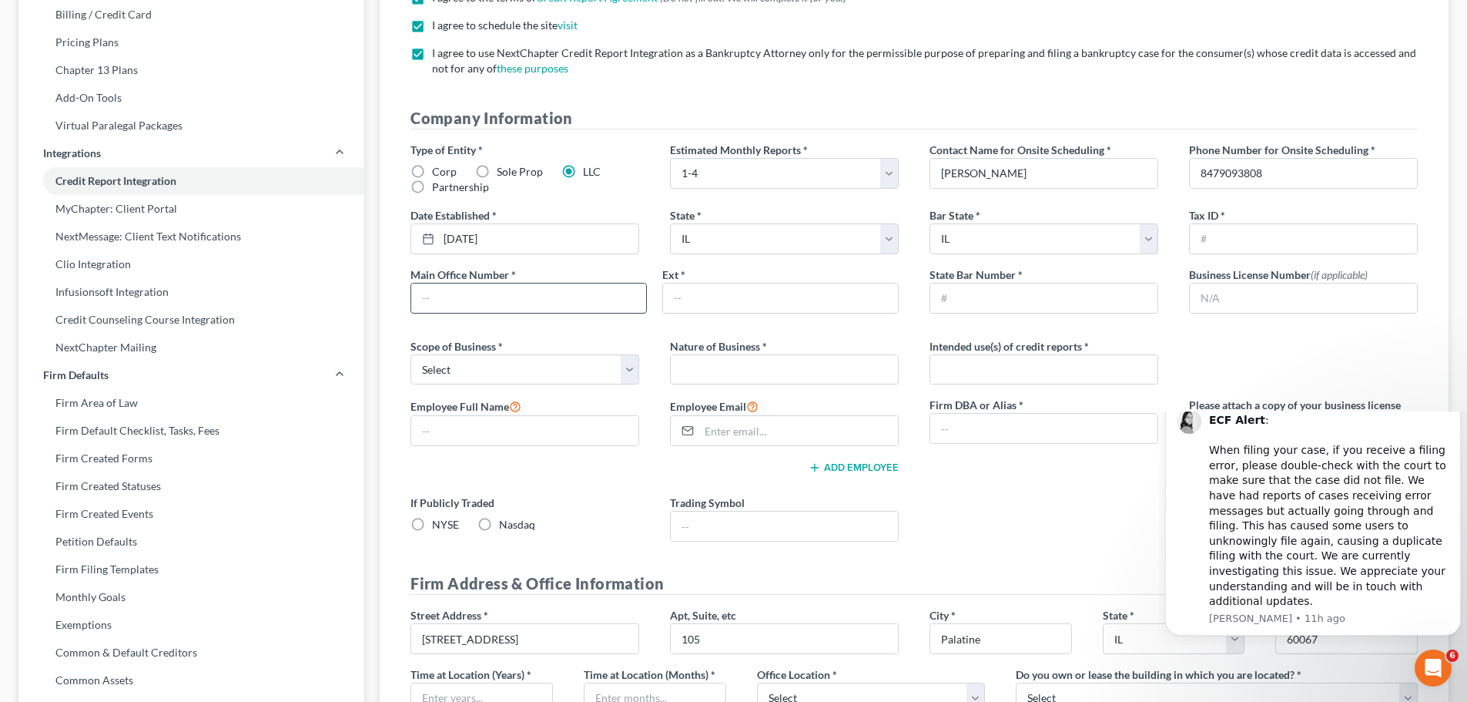
click at [547, 296] on input "text" at bounding box center [528, 297] width 235 height 29
type input "8478074477"
type input "108"
type input "6257764"
click at [609, 368] on select "Select Local Regional National" at bounding box center [524, 369] width 229 height 31
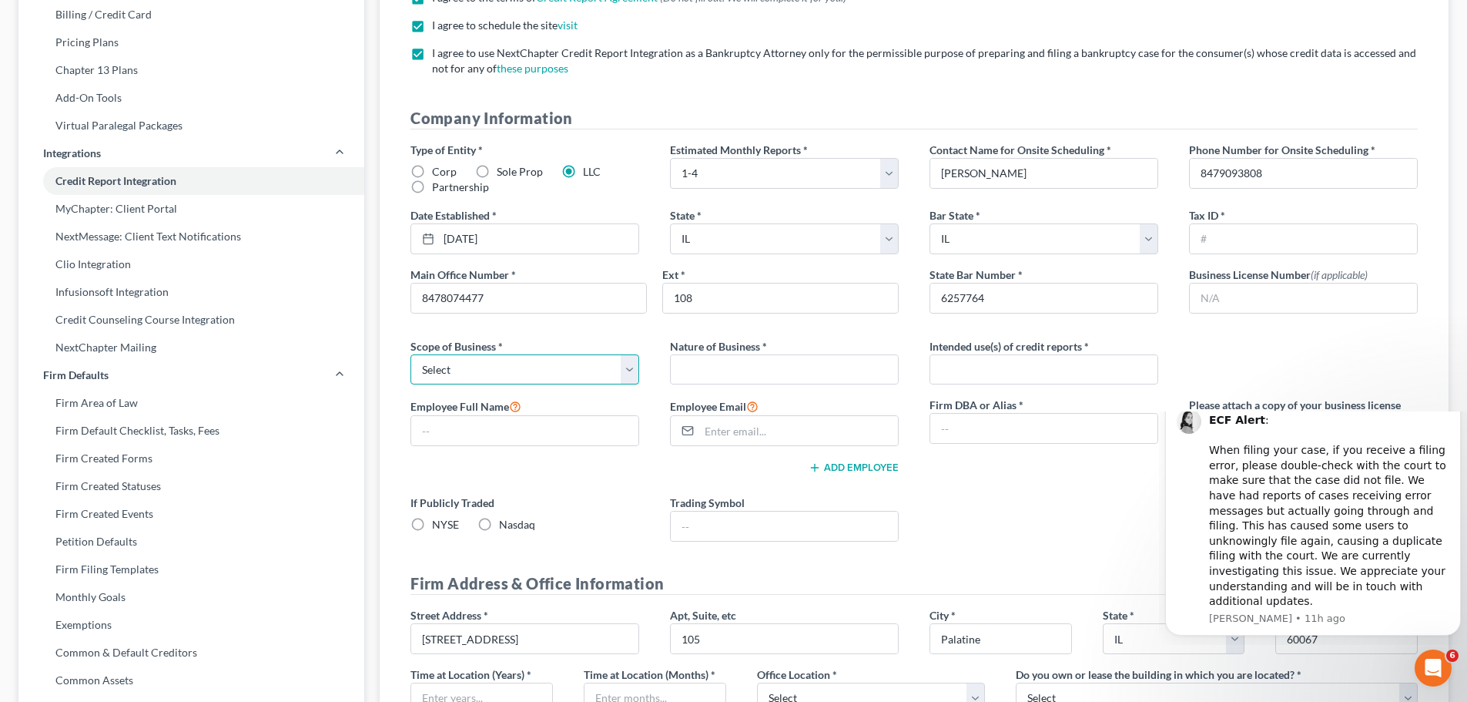
select select "0"
click at [410, 354] on select "Select Local Regional National" at bounding box center [524, 369] width 229 height 31
click at [1271, 230] on input "text" at bounding box center [1303, 238] width 227 height 29
click at [750, 380] on input "text" at bounding box center [784, 369] width 227 height 29
type input "Legal"
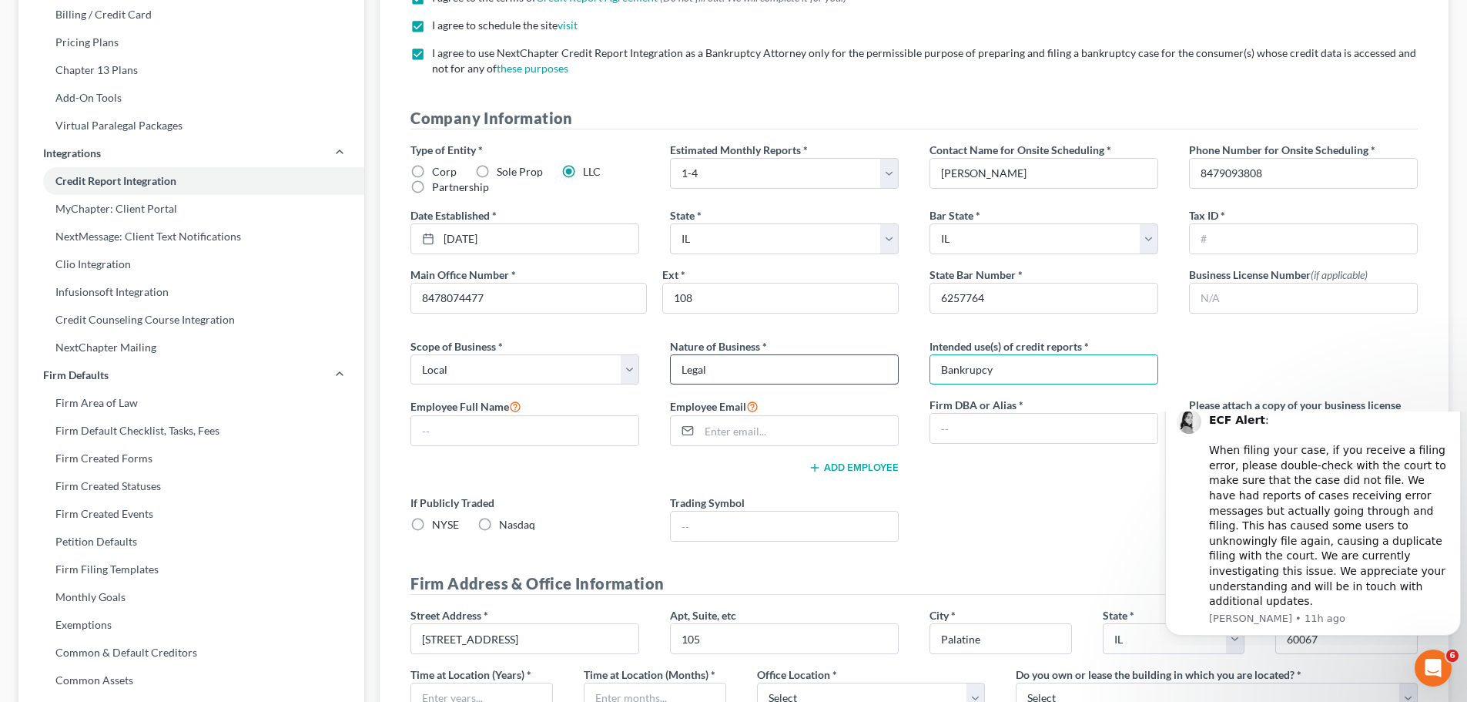
type input "Bankrupcy"
type input "L"
type input "[PERSON_NAME] Law LLC."
click at [1257, 236] on input "text" at bounding box center [1303, 238] width 227 height 29
click at [591, 433] on input "text" at bounding box center [524, 430] width 227 height 29
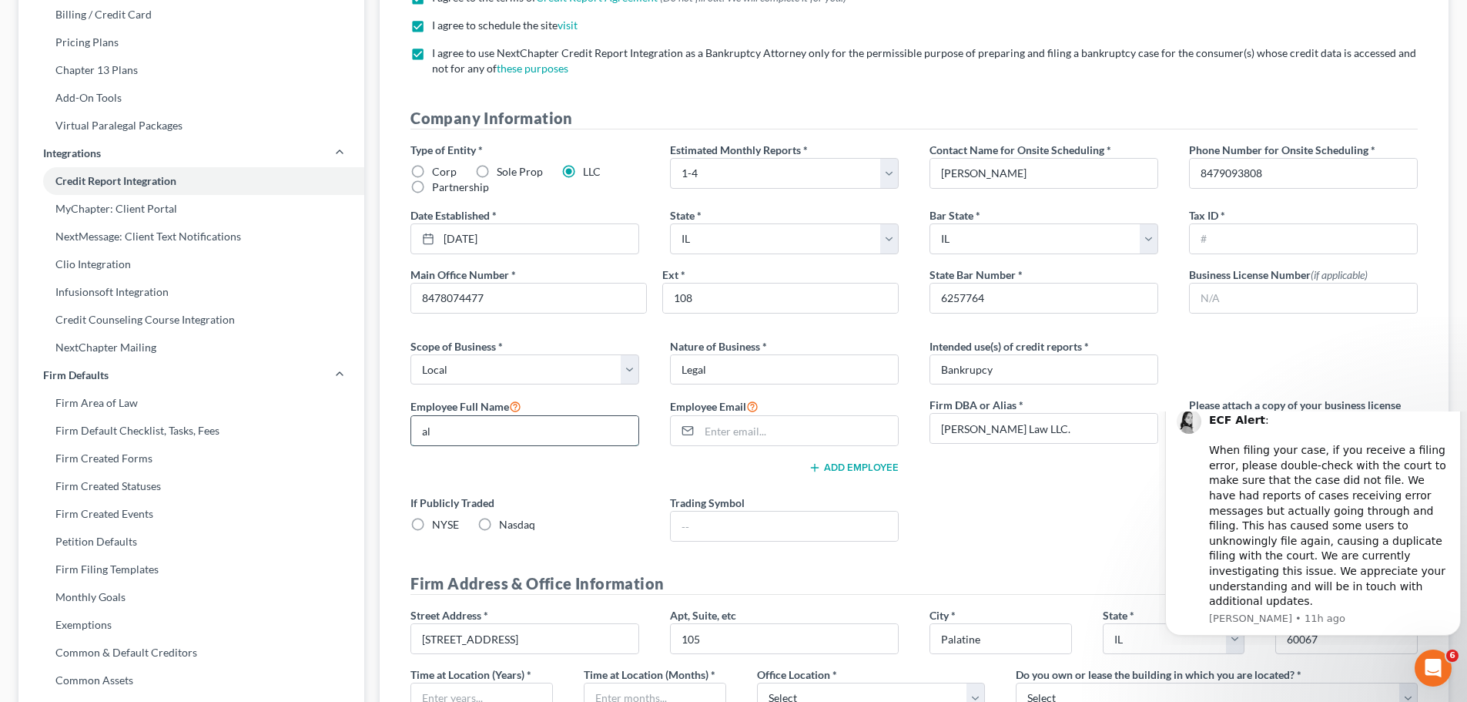
type input "a"
type input "[PERSON_NAME]"
type input "A"
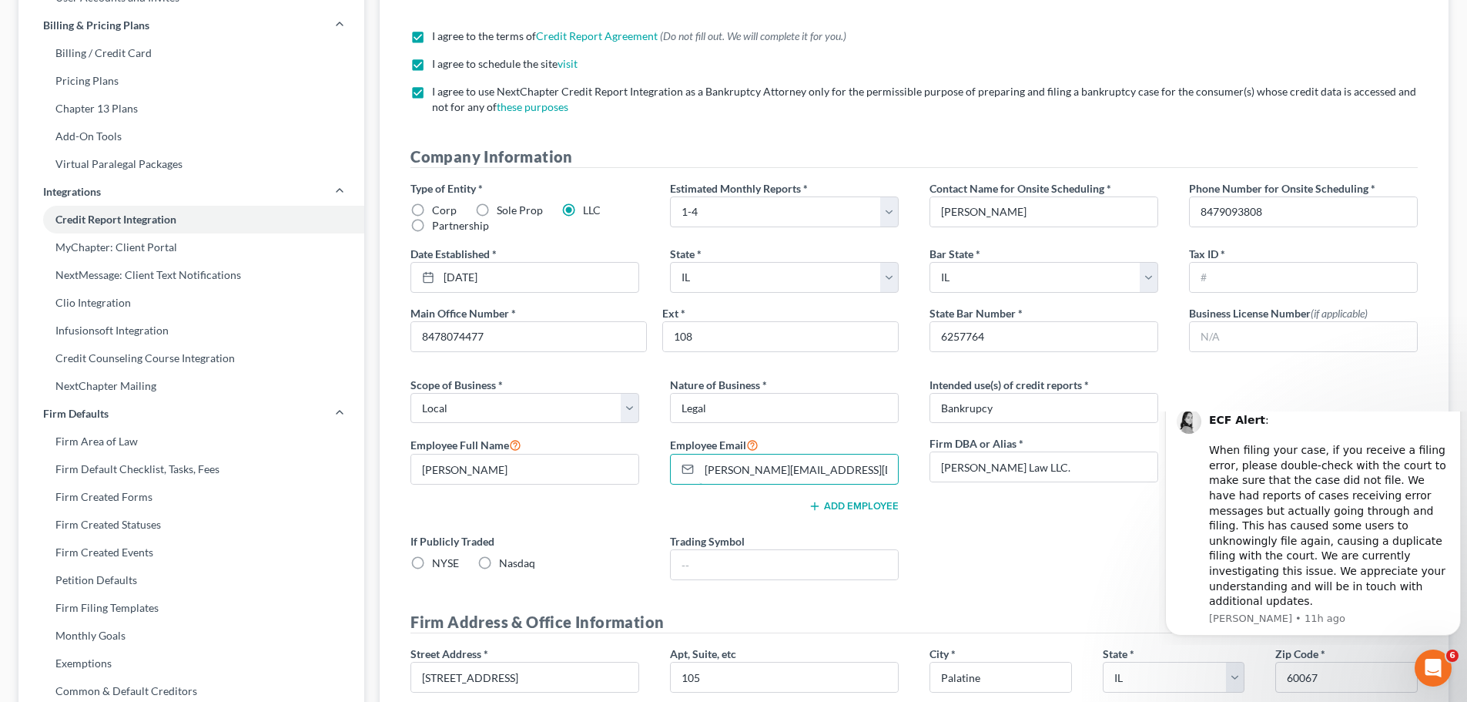
scroll to position [77, 0]
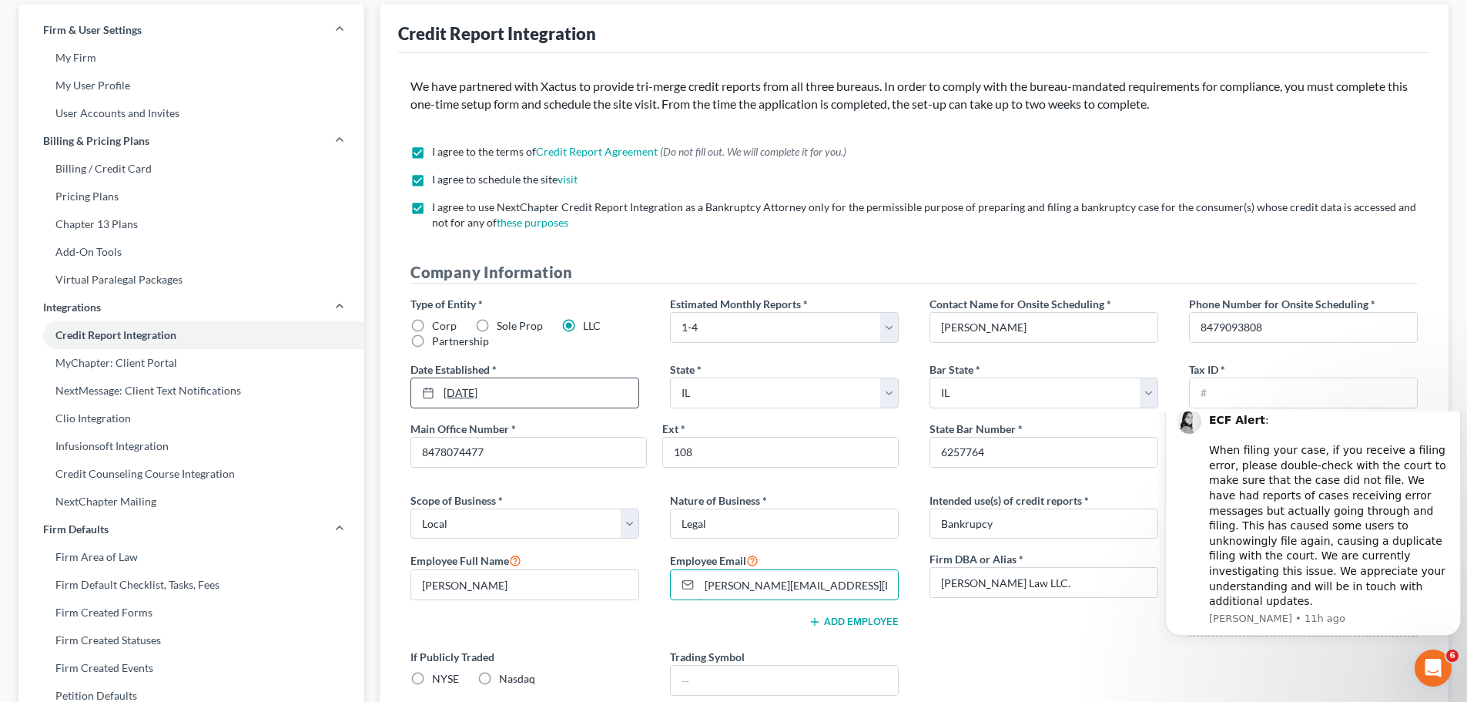
type input "[PERSON_NAME][EMAIL_ADDRESS][DOMAIN_NAME]"
click at [522, 386] on link "[DATE]" at bounding box center [524, 392] width 227 height 29
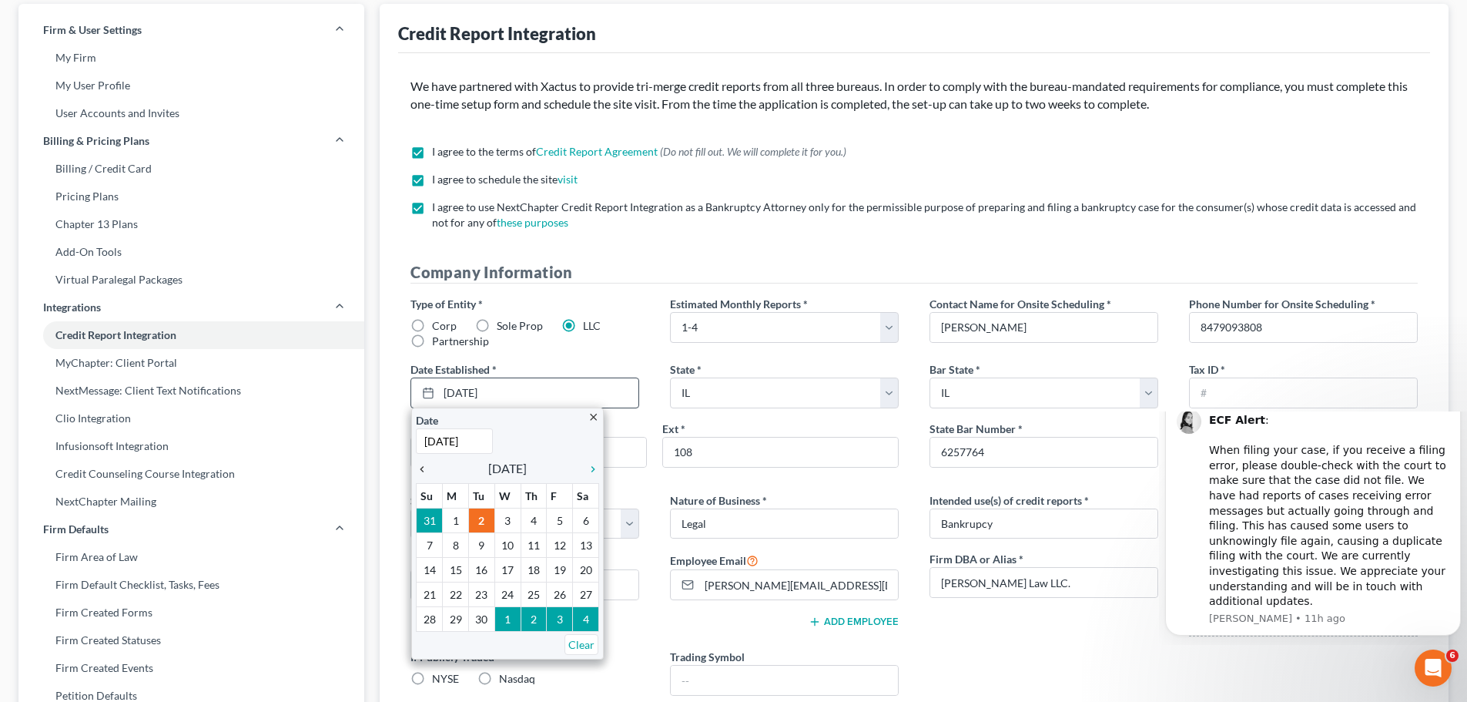
click at [426, 474] on icon "chevron_left" at bounding box center [426, 469] width 20 height 12
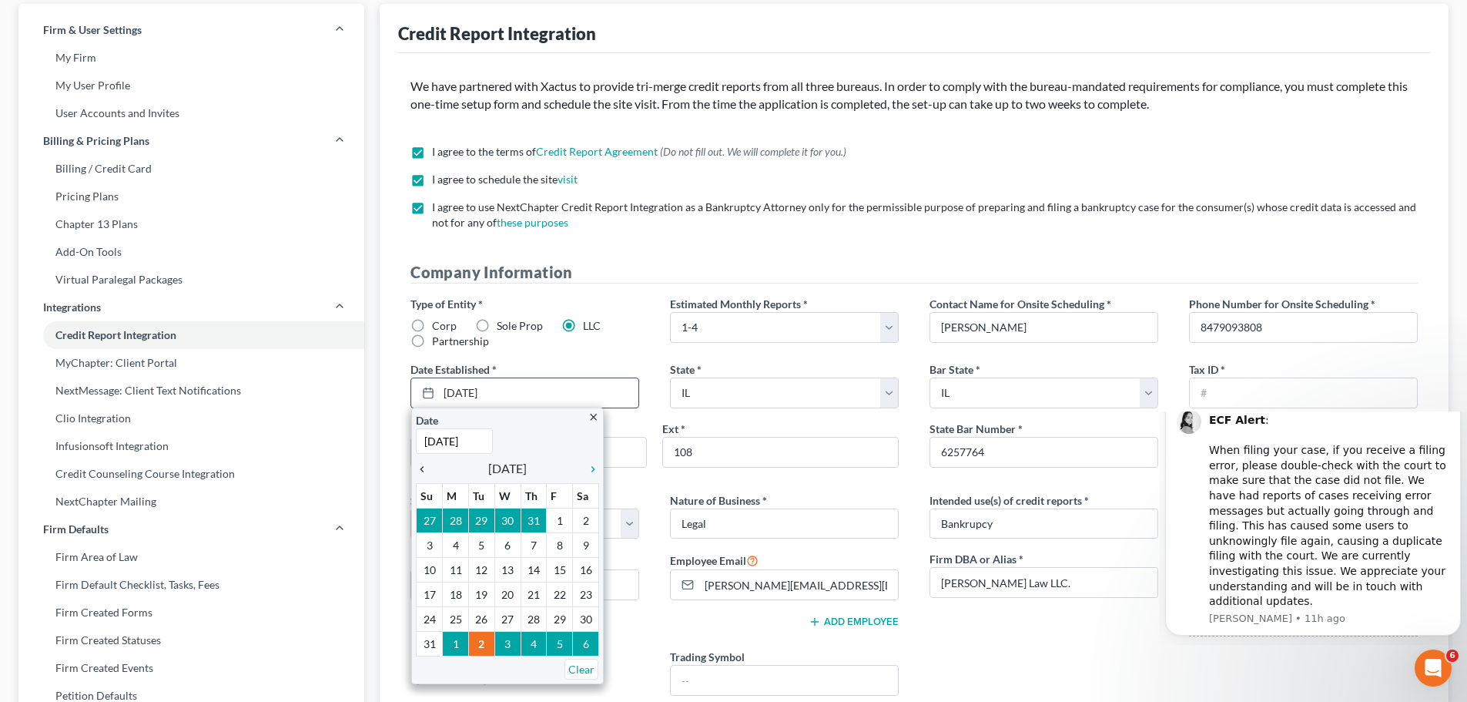
click at [426, 474] on icon "chevron_left" at bounding box center [426, 469] width 20 height 12
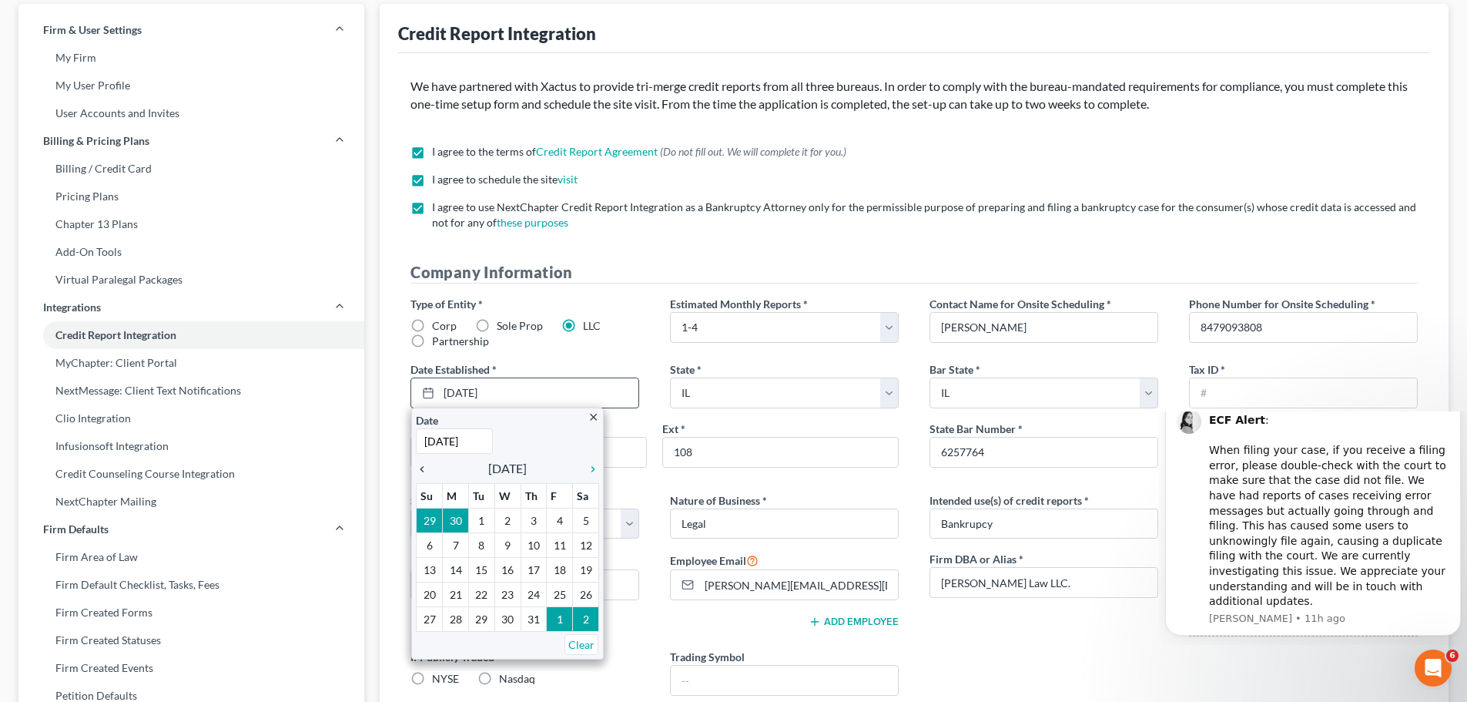
click at [426, 474] on icon "chevron_left" at bounding box center [426, 469] width 20 height 12
type input "[DATE]"
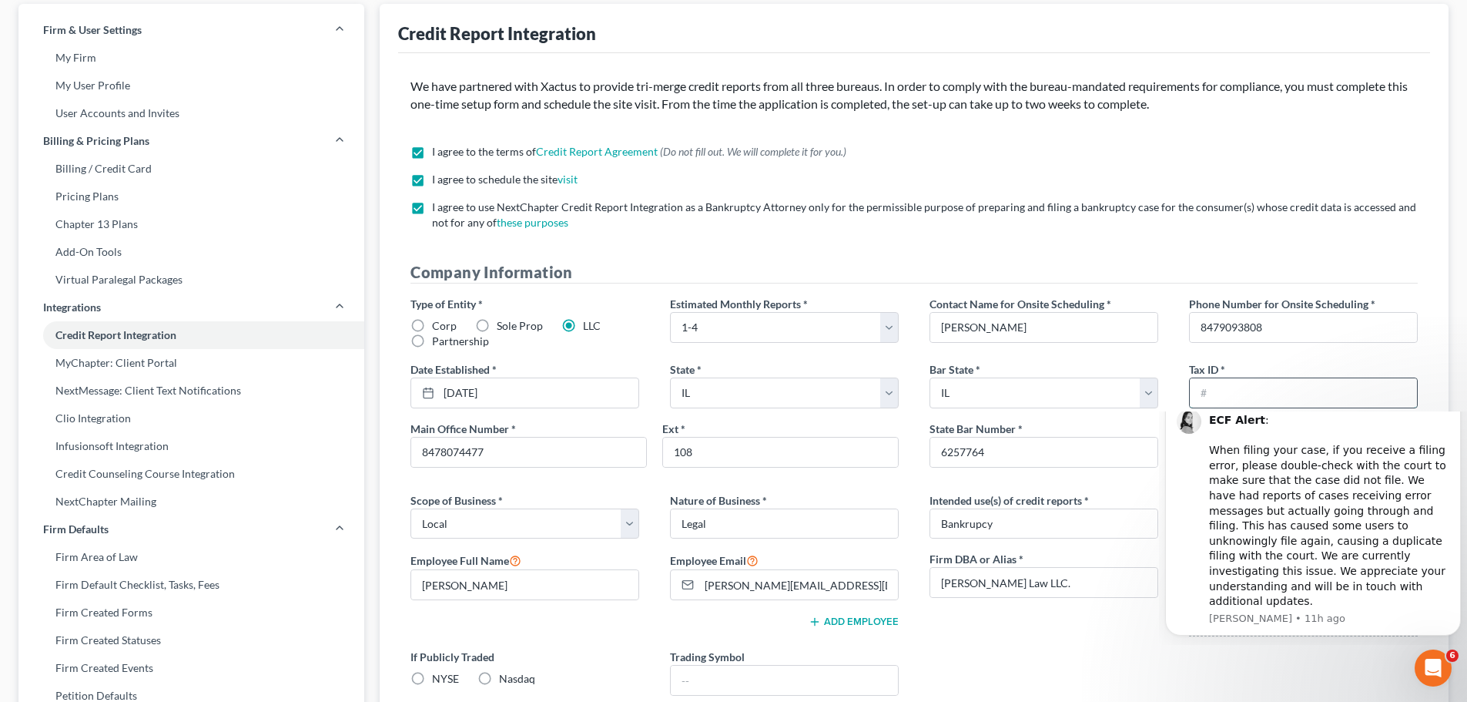
click at [1253, 400] on input "text" at bounding box center [1303, 392] width 227 height 29
type input "3"
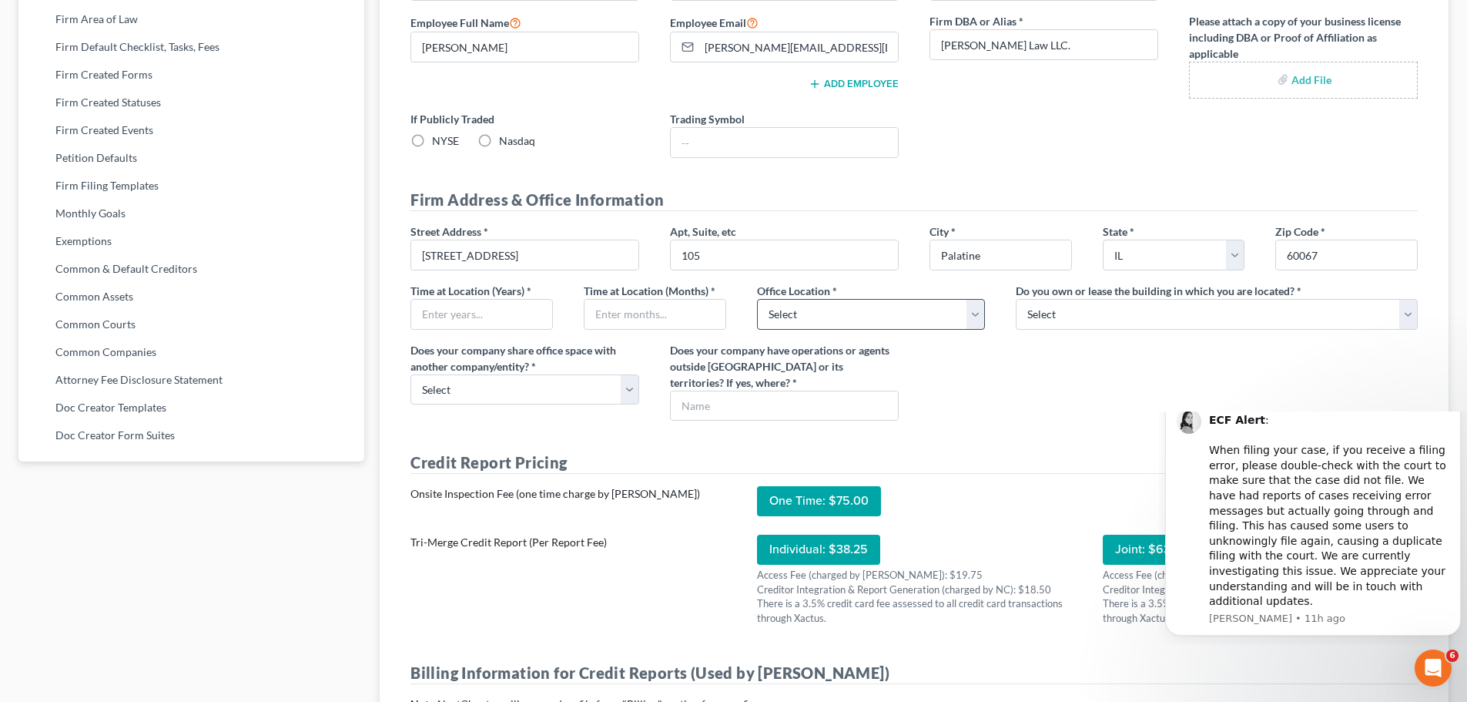
scroll to position [616, 0]
click at [519, 322] on input "text" at bounding box center [481, 312] width 141 height 29
click at [889, 312] on select "Select Commercial Residential" at bounding box center [871, 312] width 229 height 31
select select "0"
click at [757, 297] on select "Select Commercial Residential" at bounding box center [871, 312] width 229 height 31
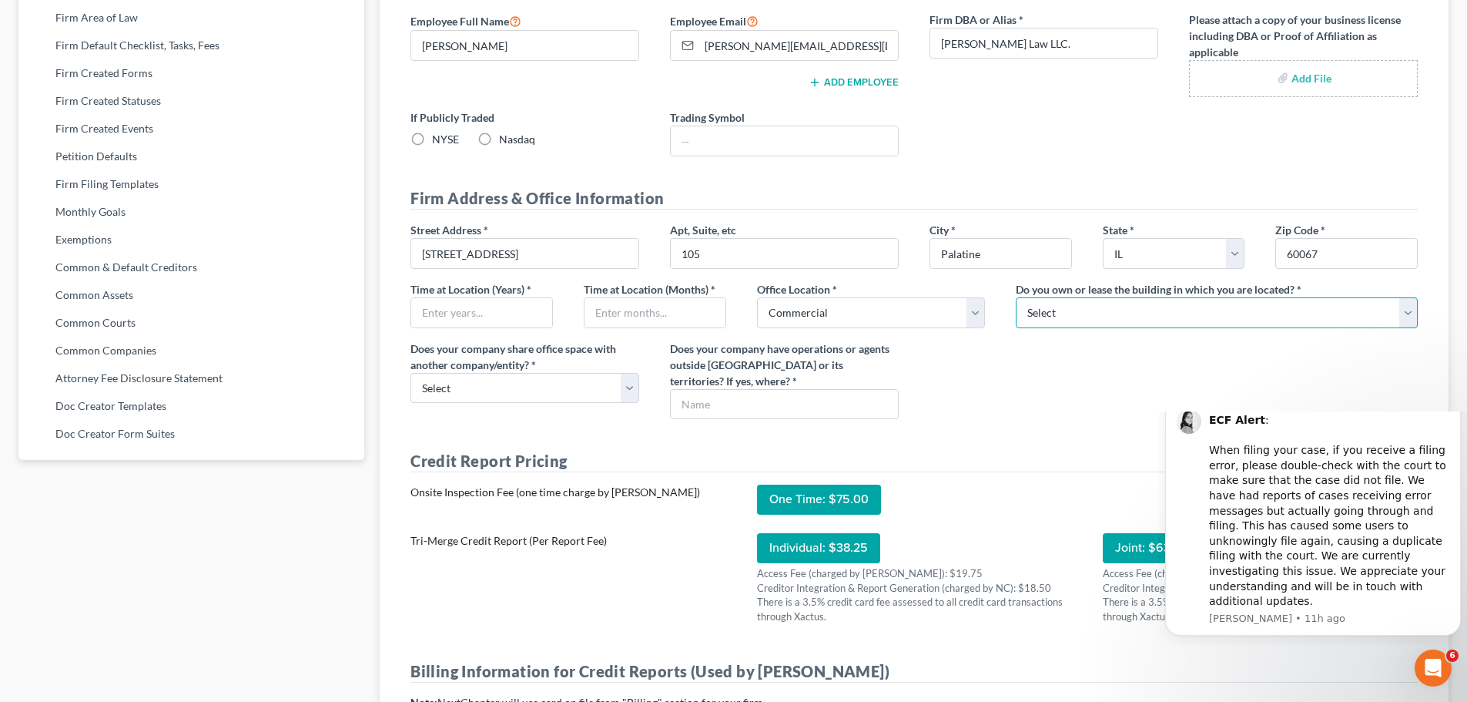
click at [1083, 312] on select "Select Own Lease" at bounding box center [1217, 312] width 402 height 31
select select "1"
click at [1016, 297] on select "Select Own Lease" at bounding box center [1217, 312] width 402 height 31
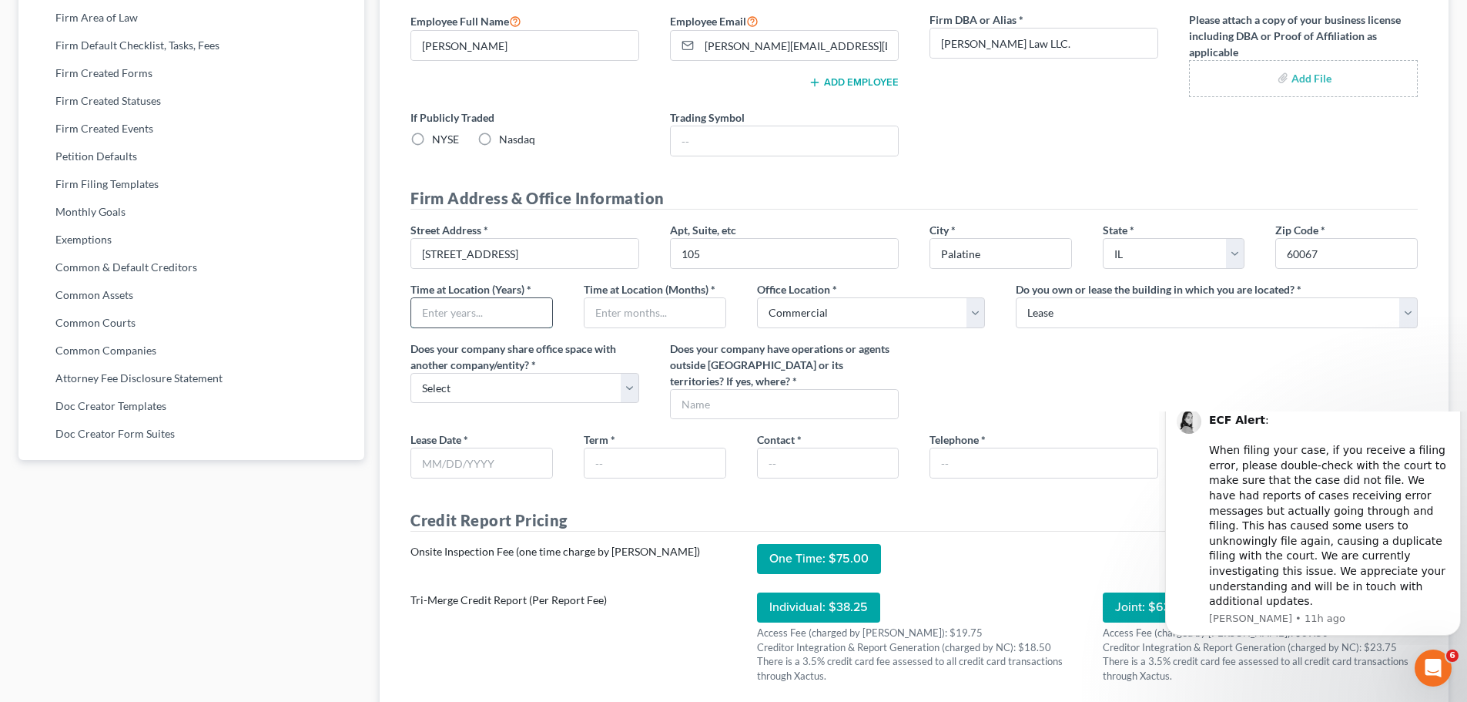
click at [517, 310] on input "text" at bounding box center [481, 312] width 141 height 29
type input "7"
click at [619, 314] on input "text" at bounding box center [654, 312] width 141 height 29
type input "0"
click at [599, 391] on select "Select Yes No" at bounding box center [524, 388] width 229 height 31
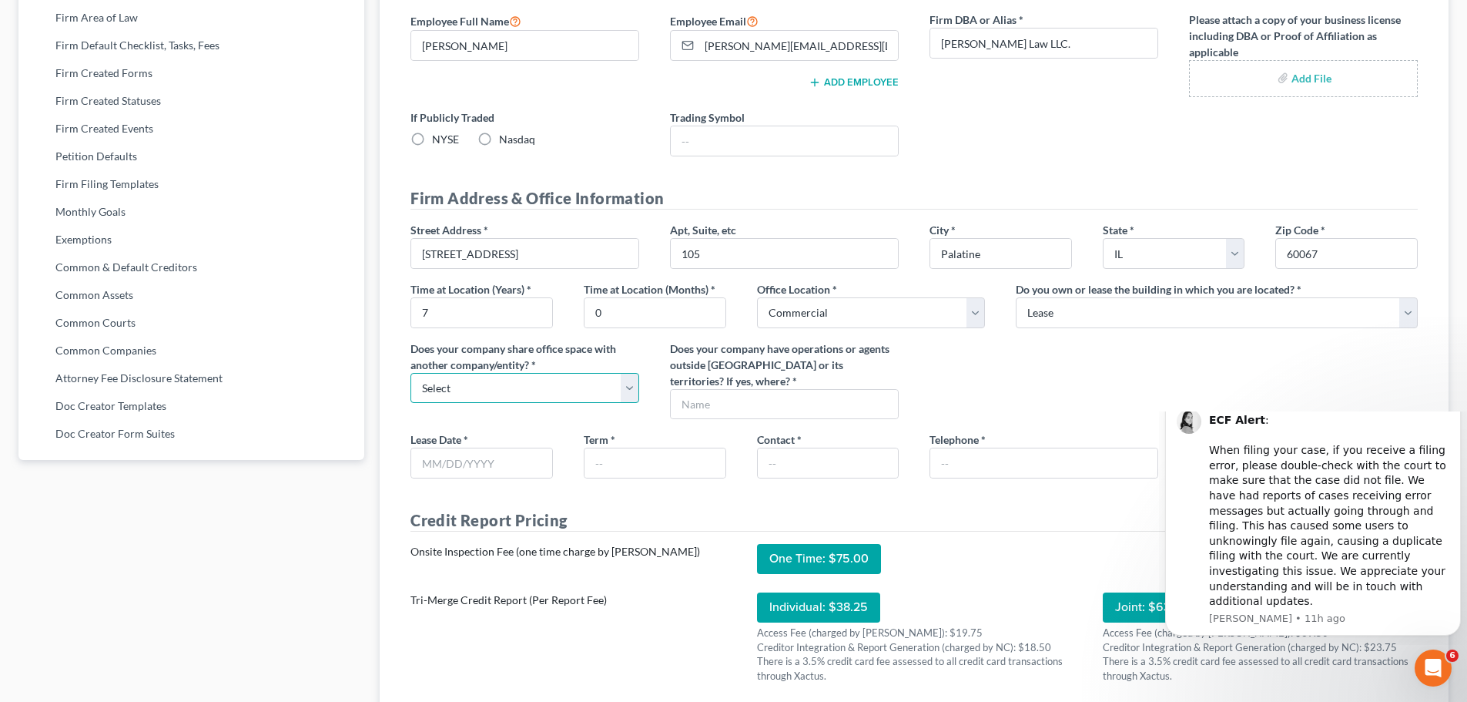
click at [599, 391] on select "Select Yes No" at bounding box center [524, 388] width 229 height 31
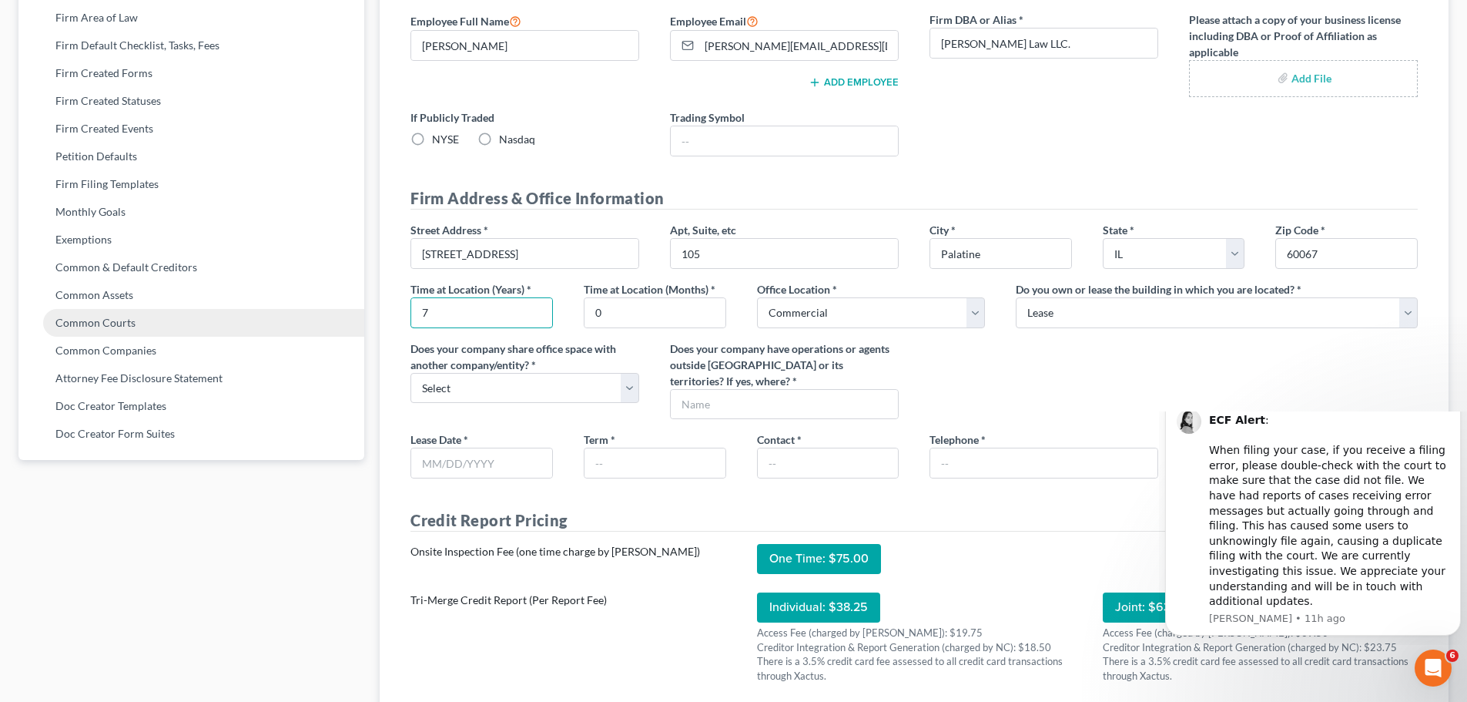
drag, startPoint x: 487, startPoint y: 319, endPoint x: 345, endPoint y: 317, distance: 141.7
click at [671, 344] on span "Does your company have operations or agents outside [GEOGRAPHIC_DATA] or its te…" at bounding box center [779, 364] width 219 height 45
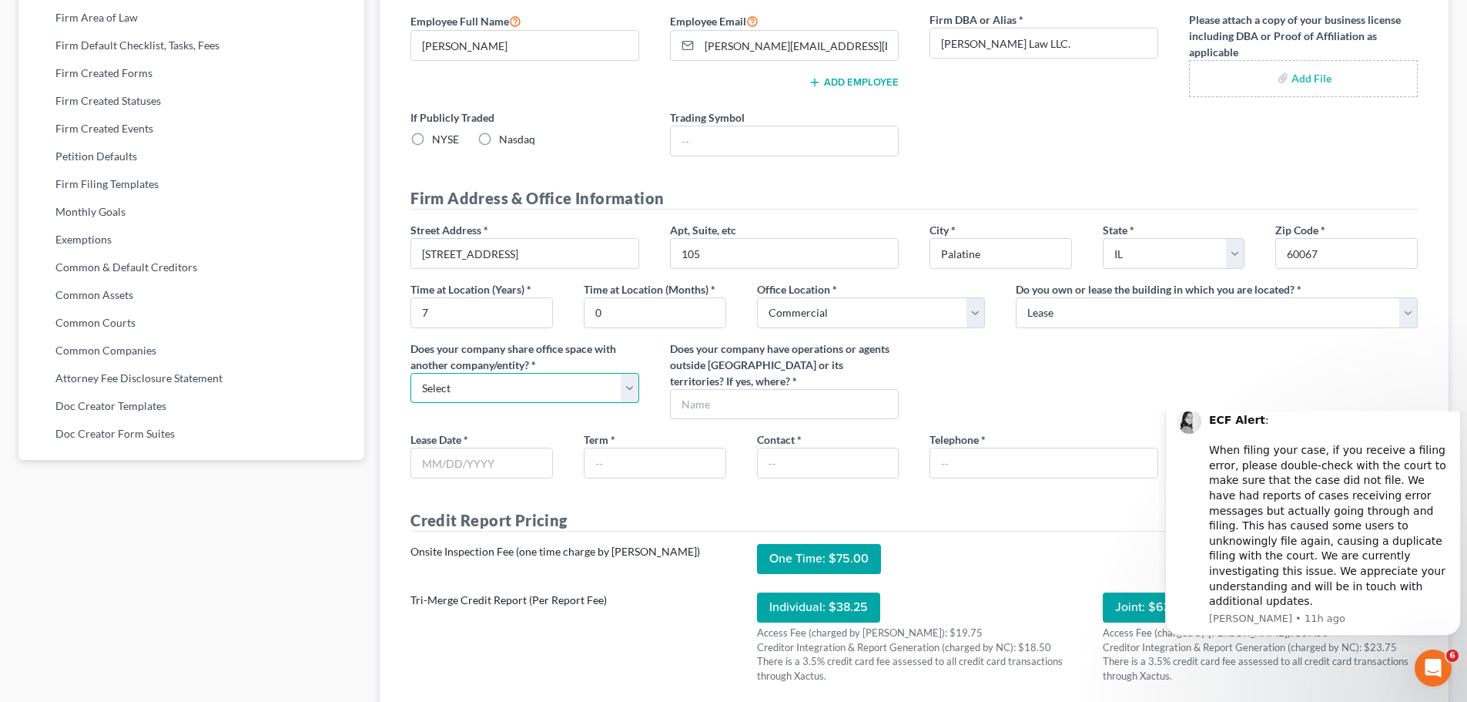
click at [625, 383] on select "Select Yes No" at bounding box center [524, 388] width 229 height 31
select select "0"
click at [410, 373] on select "Select Yes No" at bounding box center [524, 388] width 229 height 31
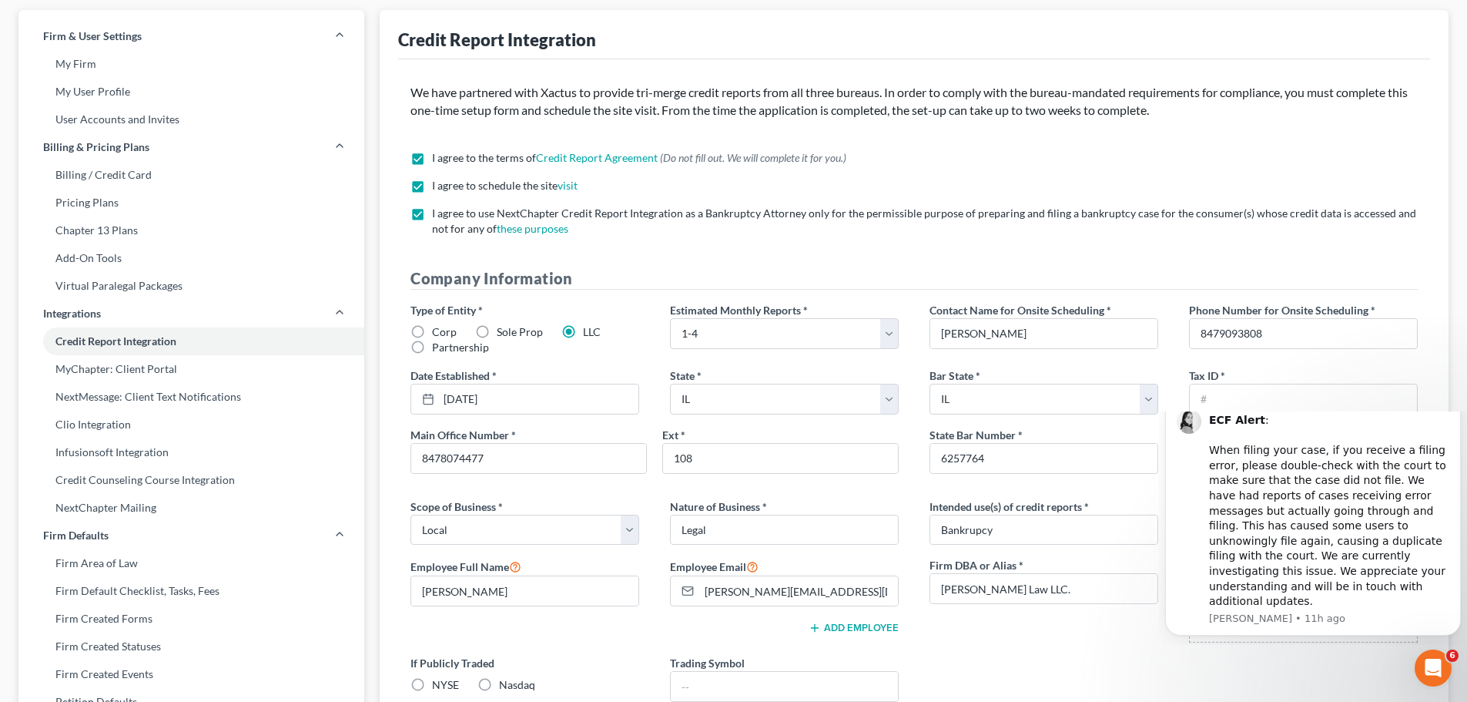
scroll to position [0, 0]
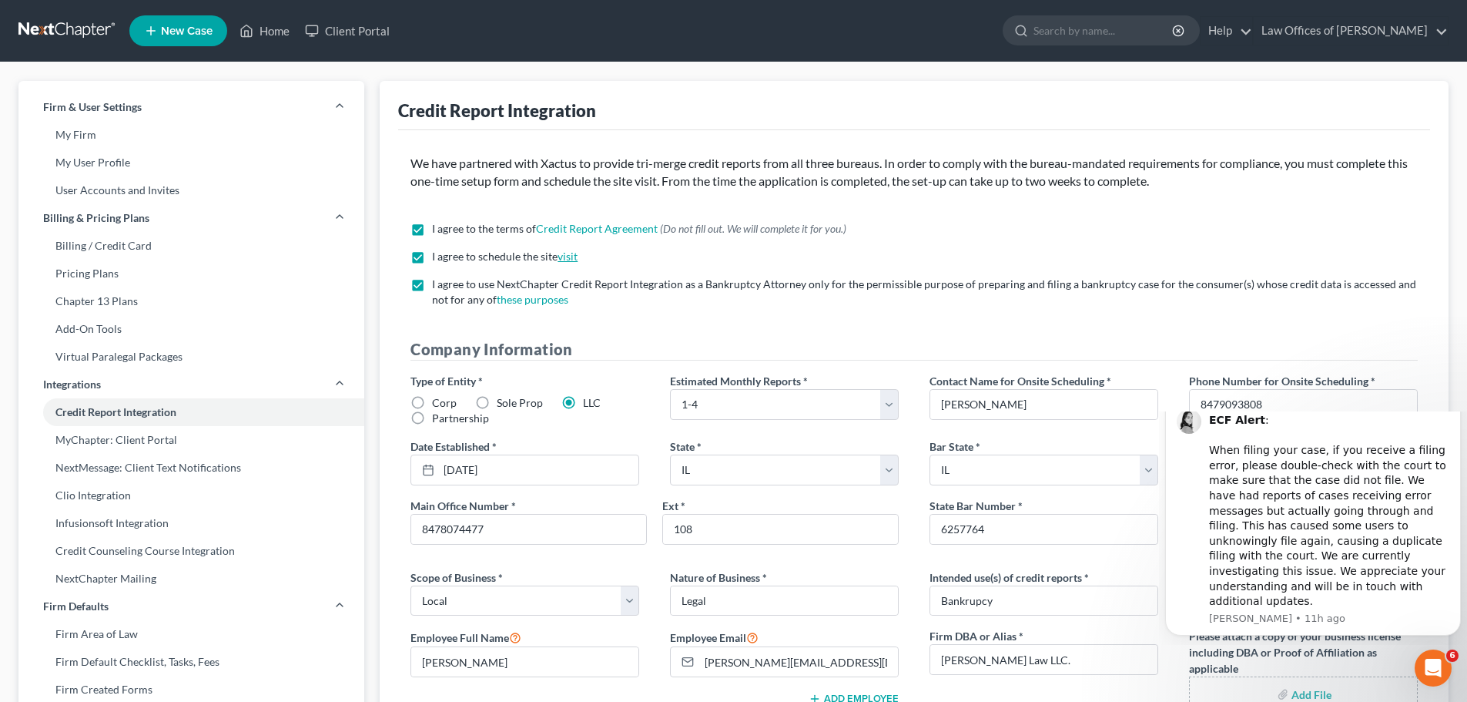
click at [565, 260] on link "visit" at bounding box center [568, 255] width 20 height 13
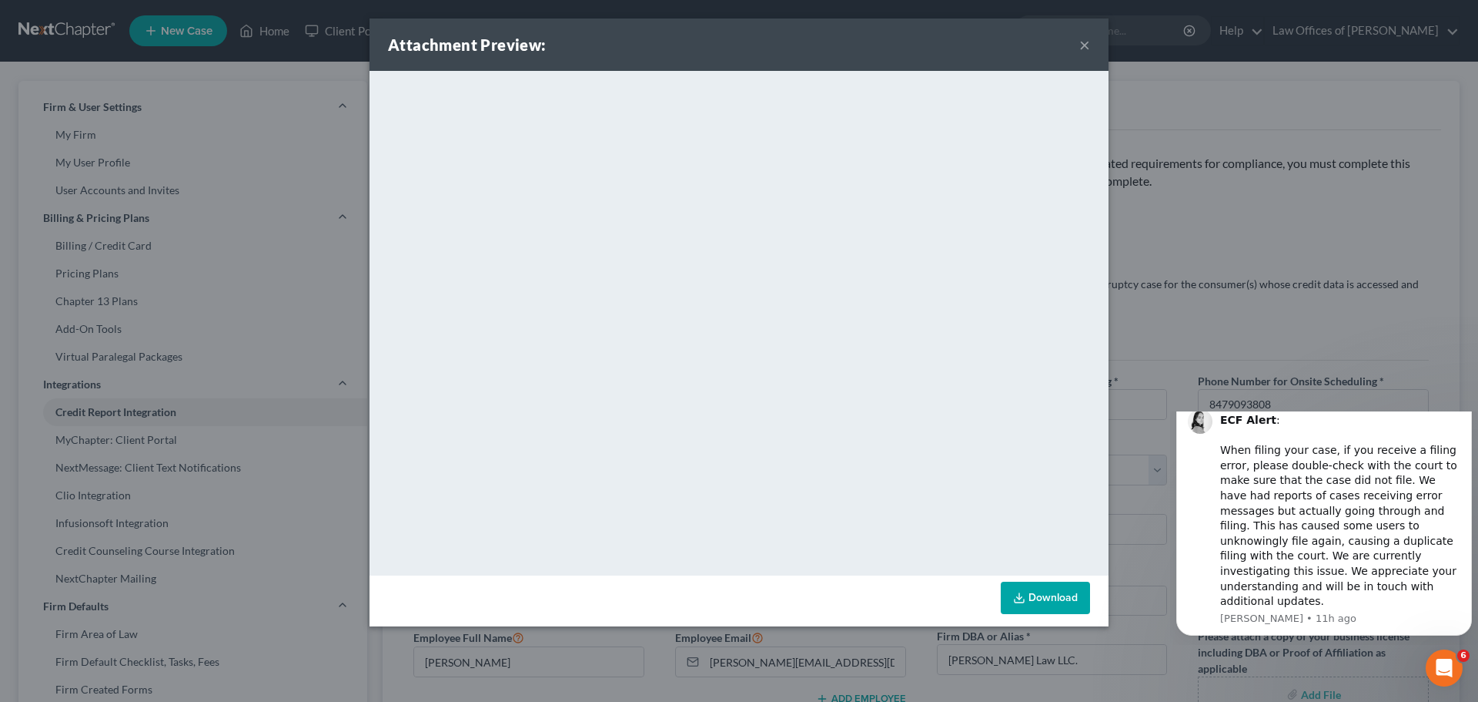
click at [1087, 49] on button "×" at bounding box center [1085, 44] width 11 height 18
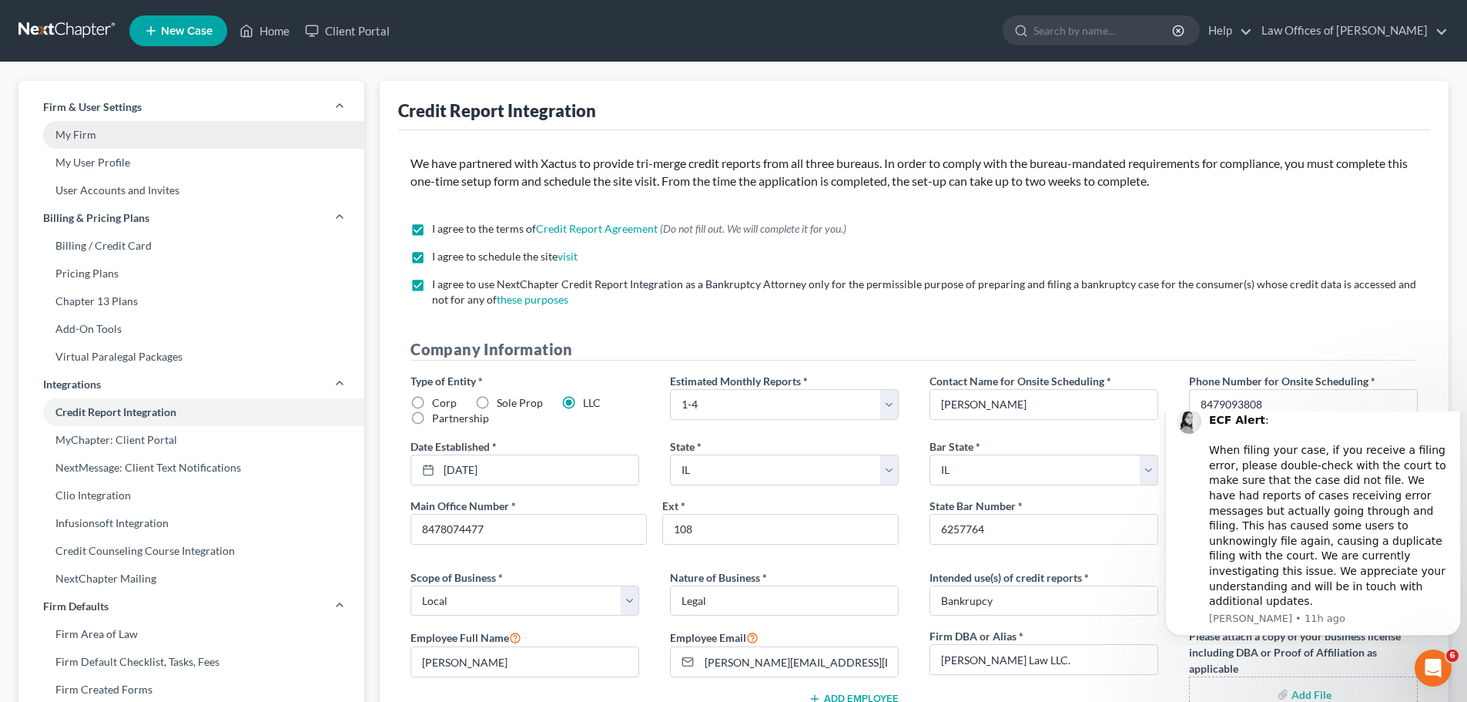
click at [149, 142] on link "My Firm" at bounding box center [191, 135] width 346 height 28
select select "25"
select select "23"
select select "14"
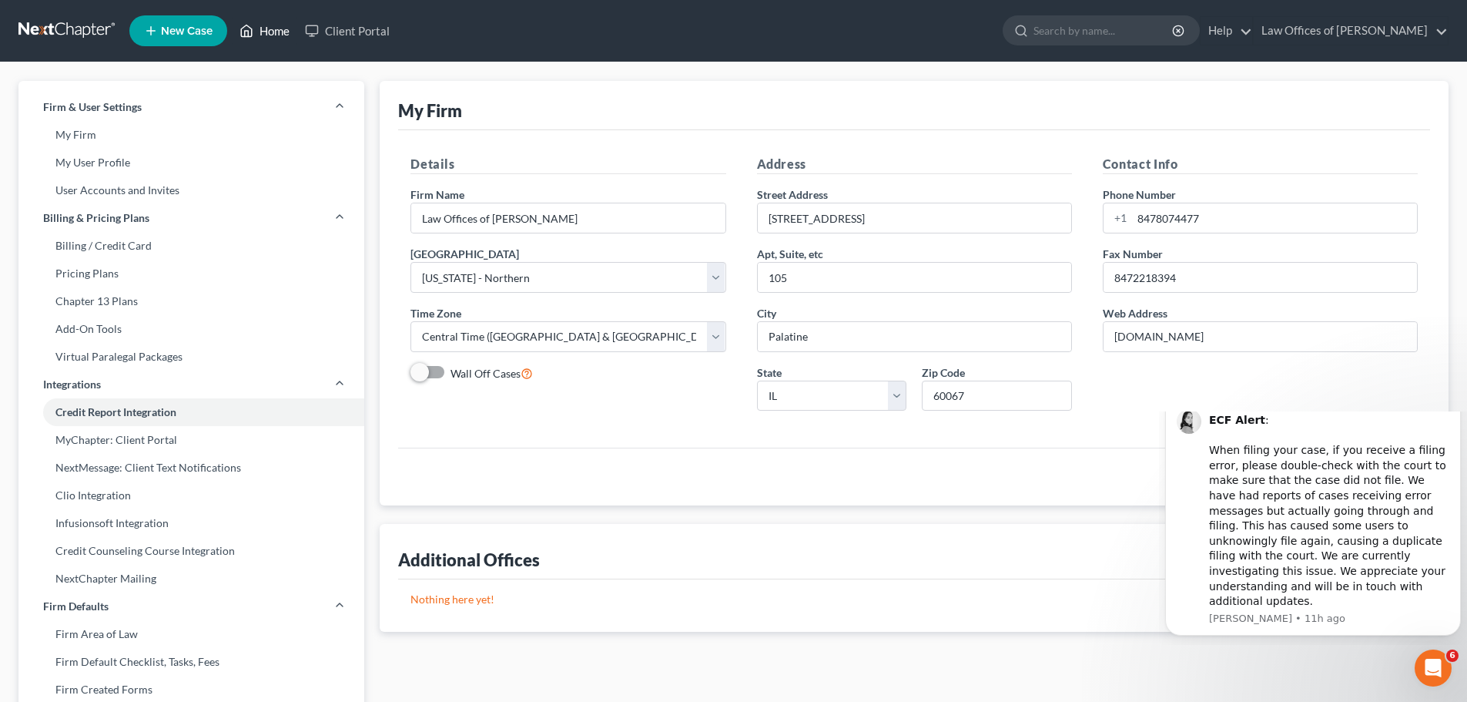
click at [260, 28] on link "Home" at bounding box center [264, 31] width 65 height 28
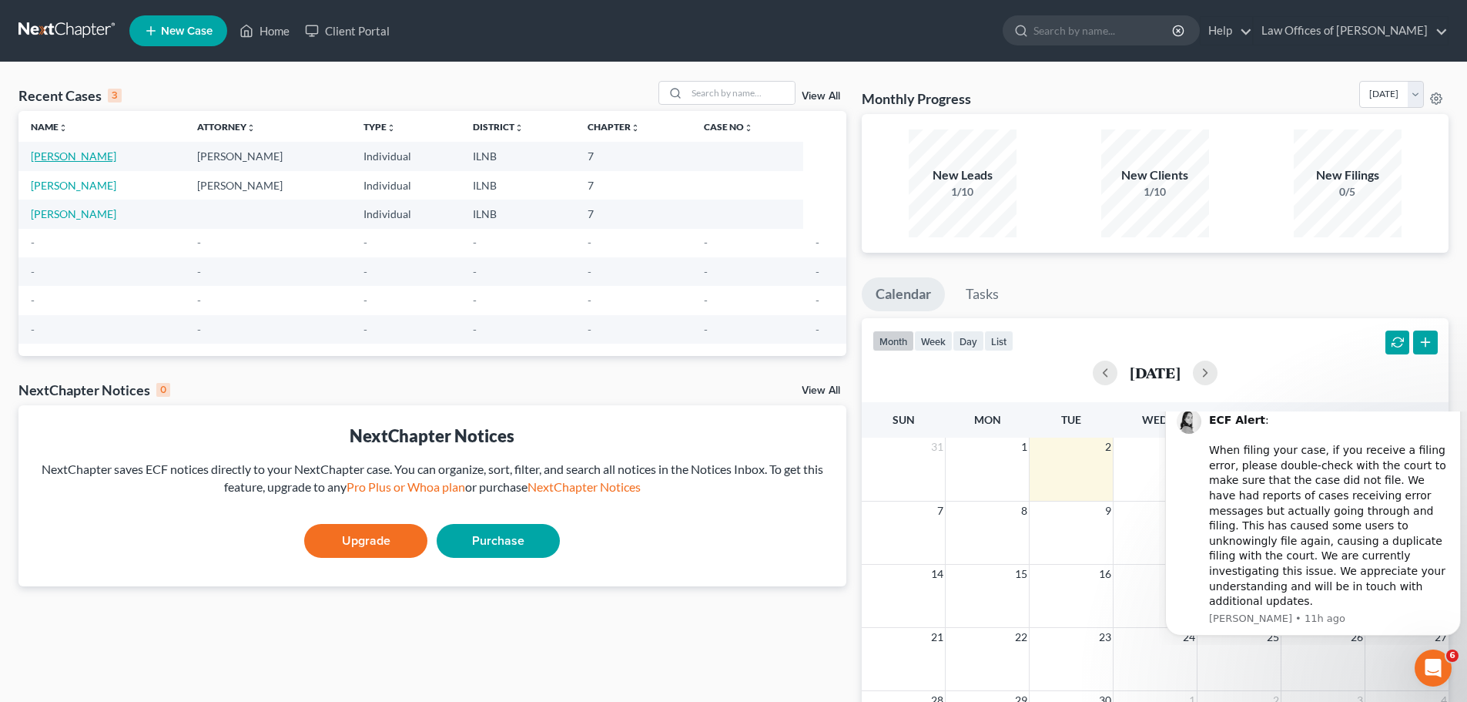
click at [89, 156] on link "[PERSON_NAME]" at bounding box center [73, 155] width 85 height 13
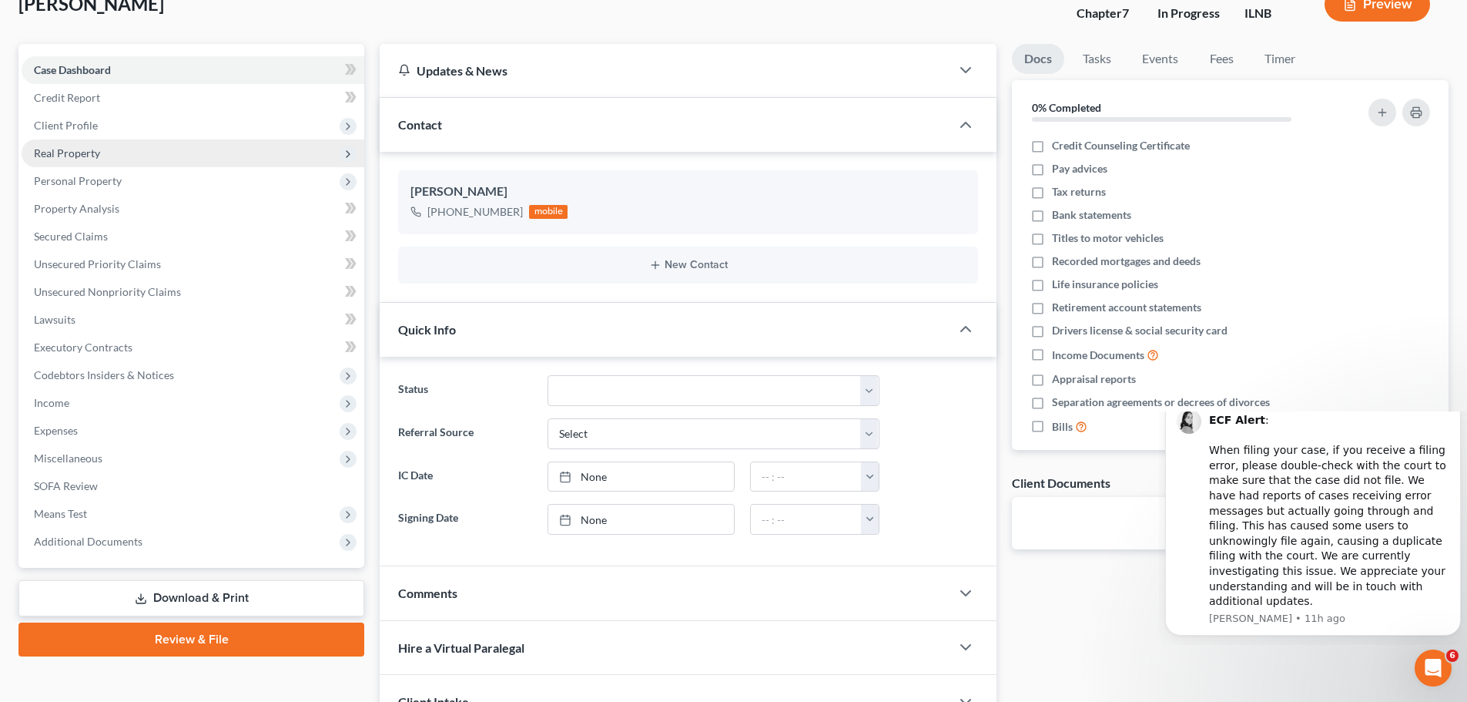
scroll to position [77, 0]
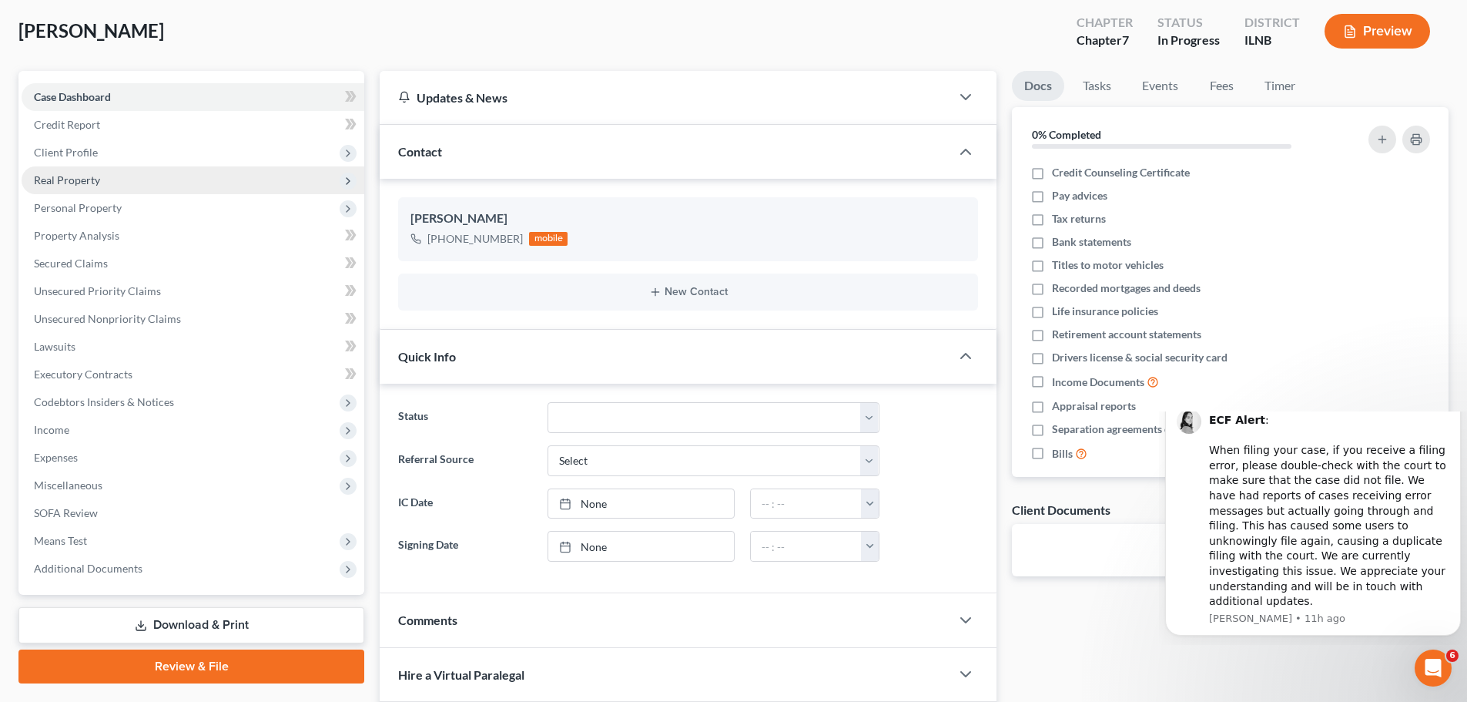
click at [149, 179] on span "Real Property" at bounding box center [193, 180] width 343 height 28
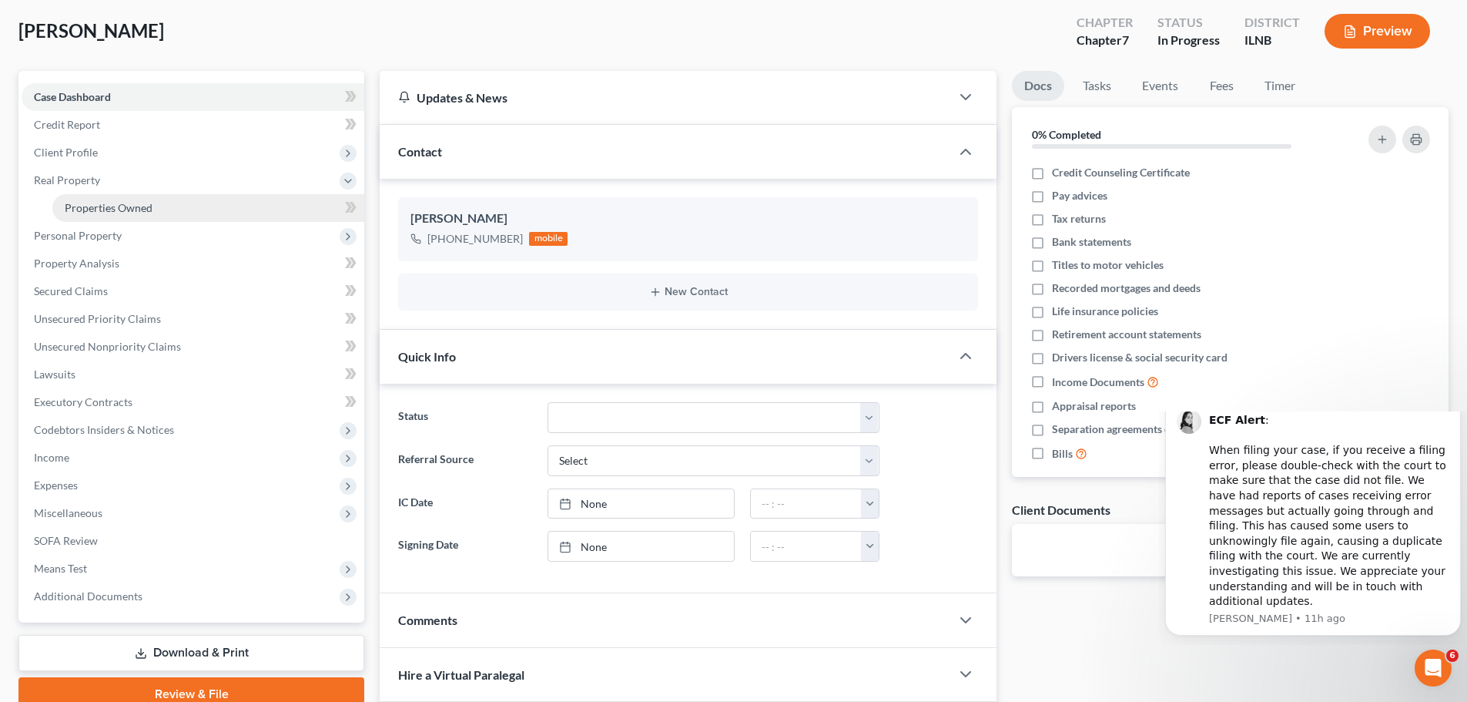
click at [153, 203] on link "Properties Owned" at bounding box center [208, 208] width 312 height 28
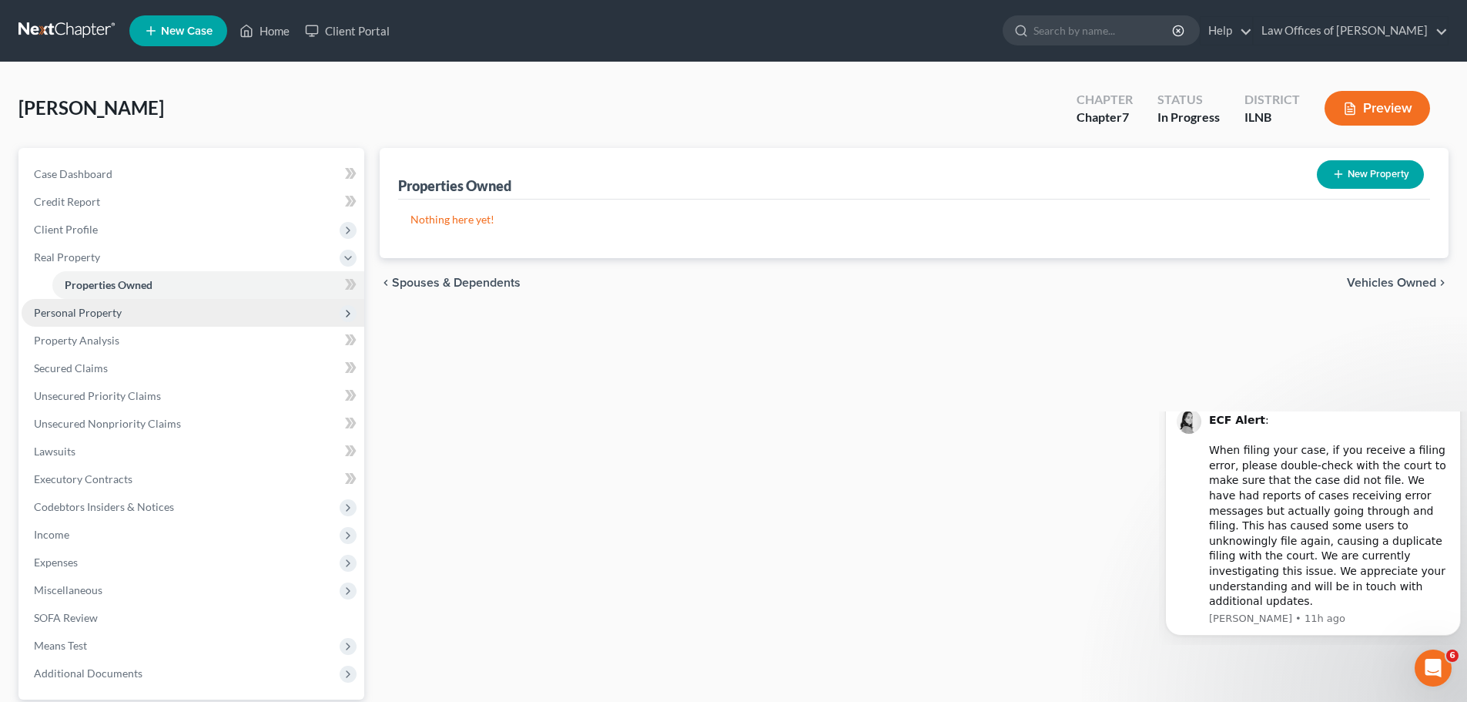
click at [129, 313] on span "Personal Property" at bounding box center [193, 313] width 343 height 28
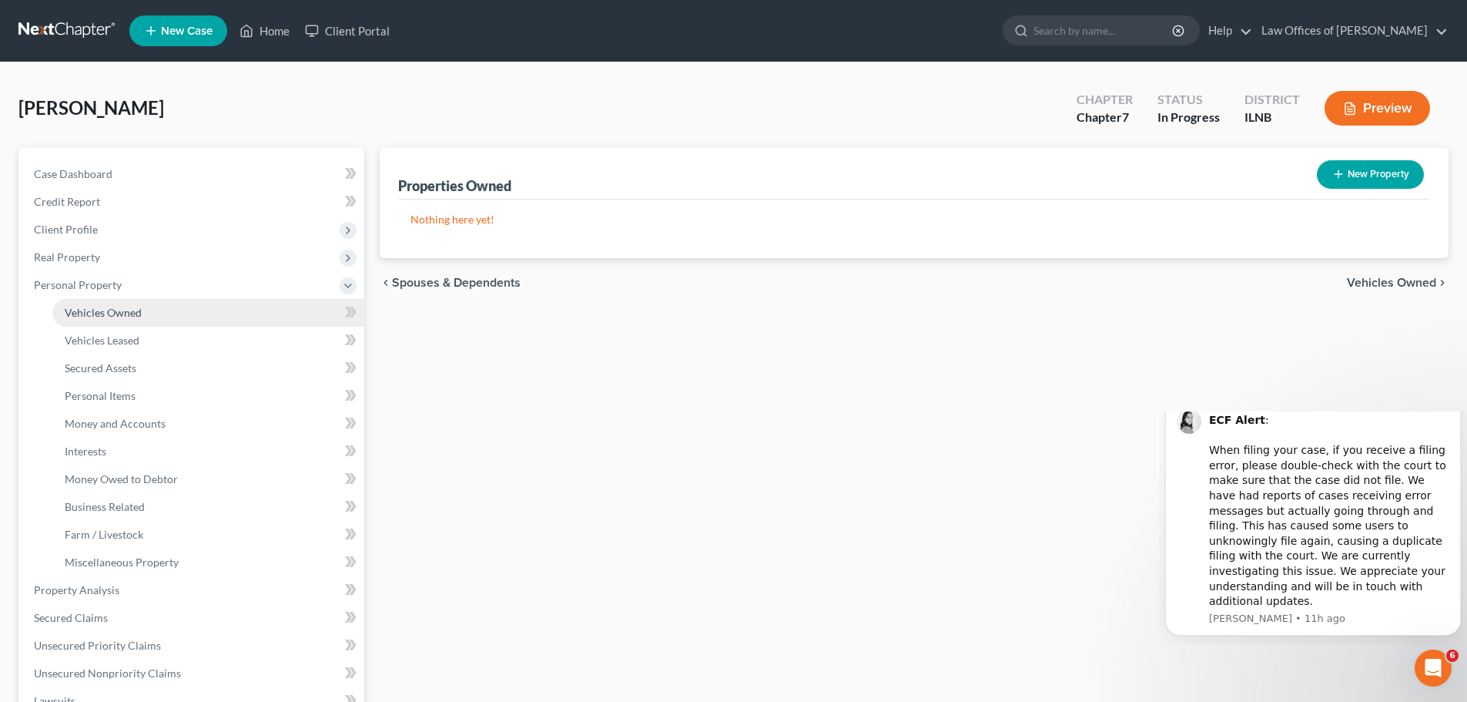
click at [155, 312] on link "Vehicles Owned" at bounding box center [208, 313] width 312 height 28
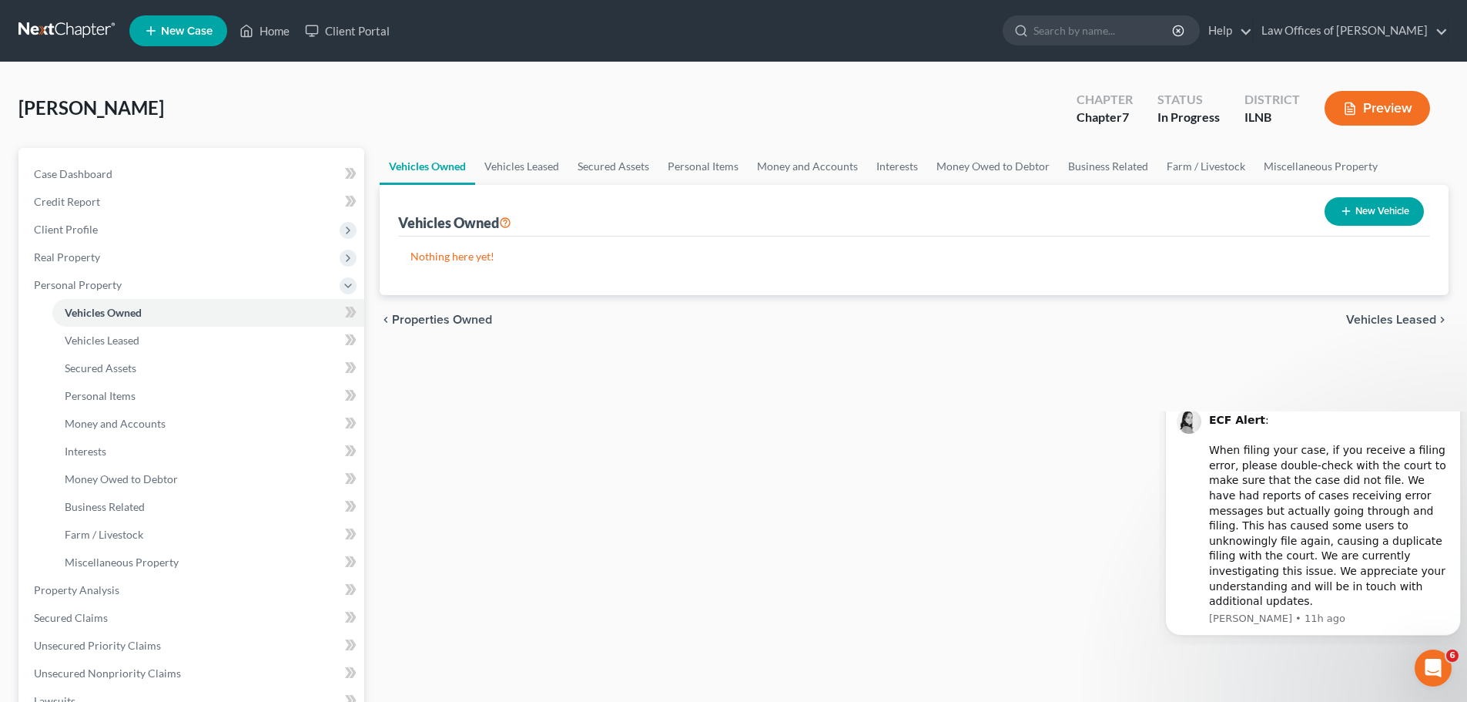
click at [1361, 213] on button "New Vehicle" at bounding box center [1373, 211] width 99 height 28
select select "0"
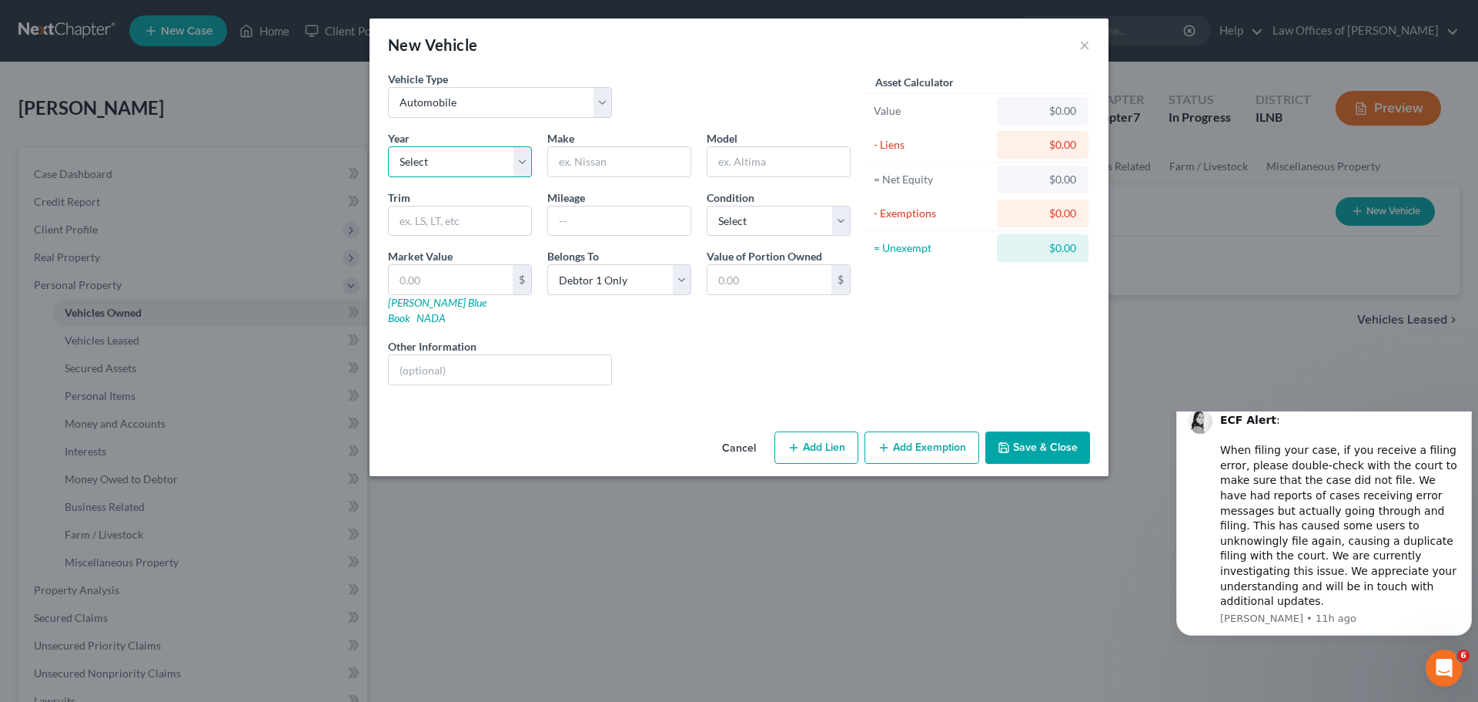
click at [494, 149] on select "Select 2026 2025 2024 2023 2022 2021 2020 2019 2018 2017 2016 2015 2014 2013 20…" at bounding box center [460, 161] width 144 height 31
select select "19"
click at [388, 146] on select "Select 2026 2025 2024 2023 2022 2021 2020 2019 2018 2017 2016 2015 2014 2013 20…" at bounding box center [460, 161] width 144 height 31
click at [615, 166] on input "text" at bounding box center [619, 161] width 142 height 29
type input "Y"
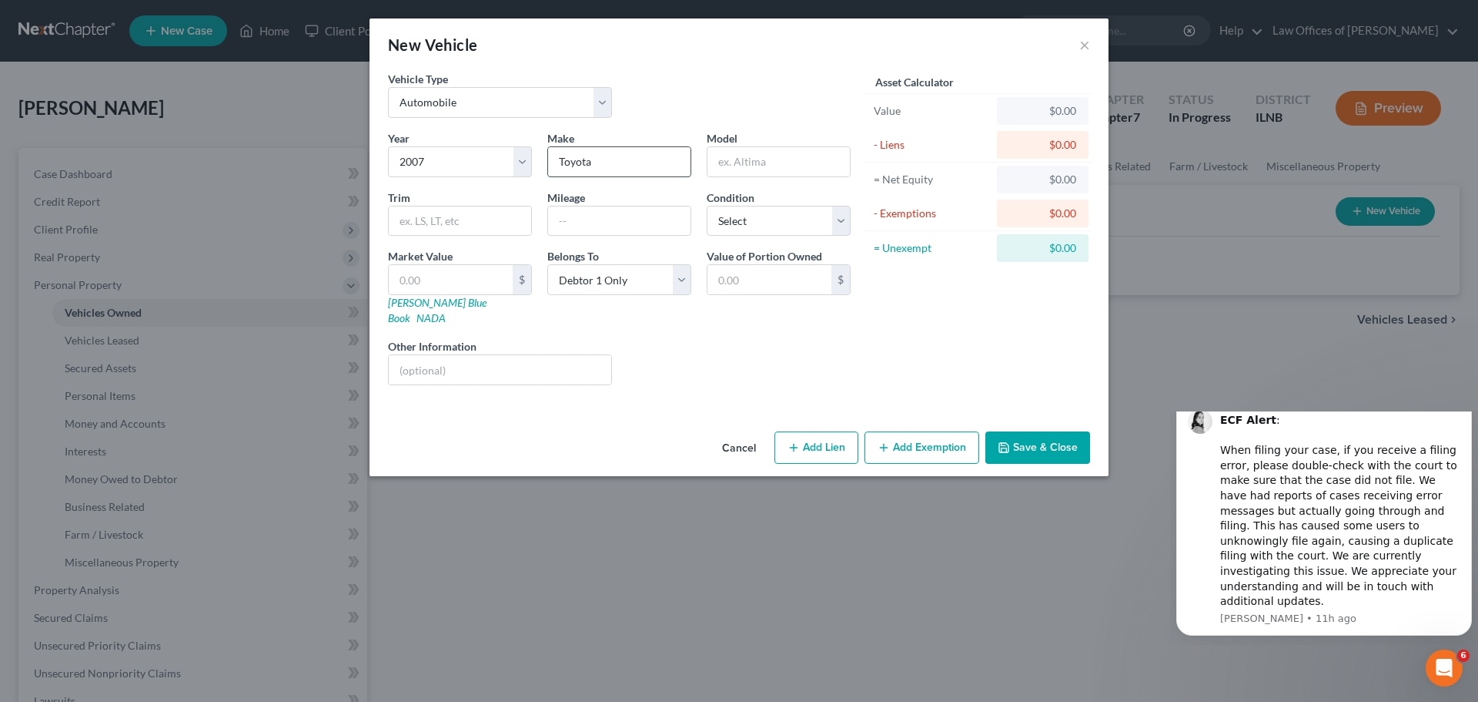
type input "Toyota"
type input "Camry"
click at [635, 229] on input "text" at bounding box center [619, 220] width 142 height 29
click at [731, 223] on select "Select Excellent Very Good Good Fair Poor" at bounding box center [779, 221] width 144 height 31
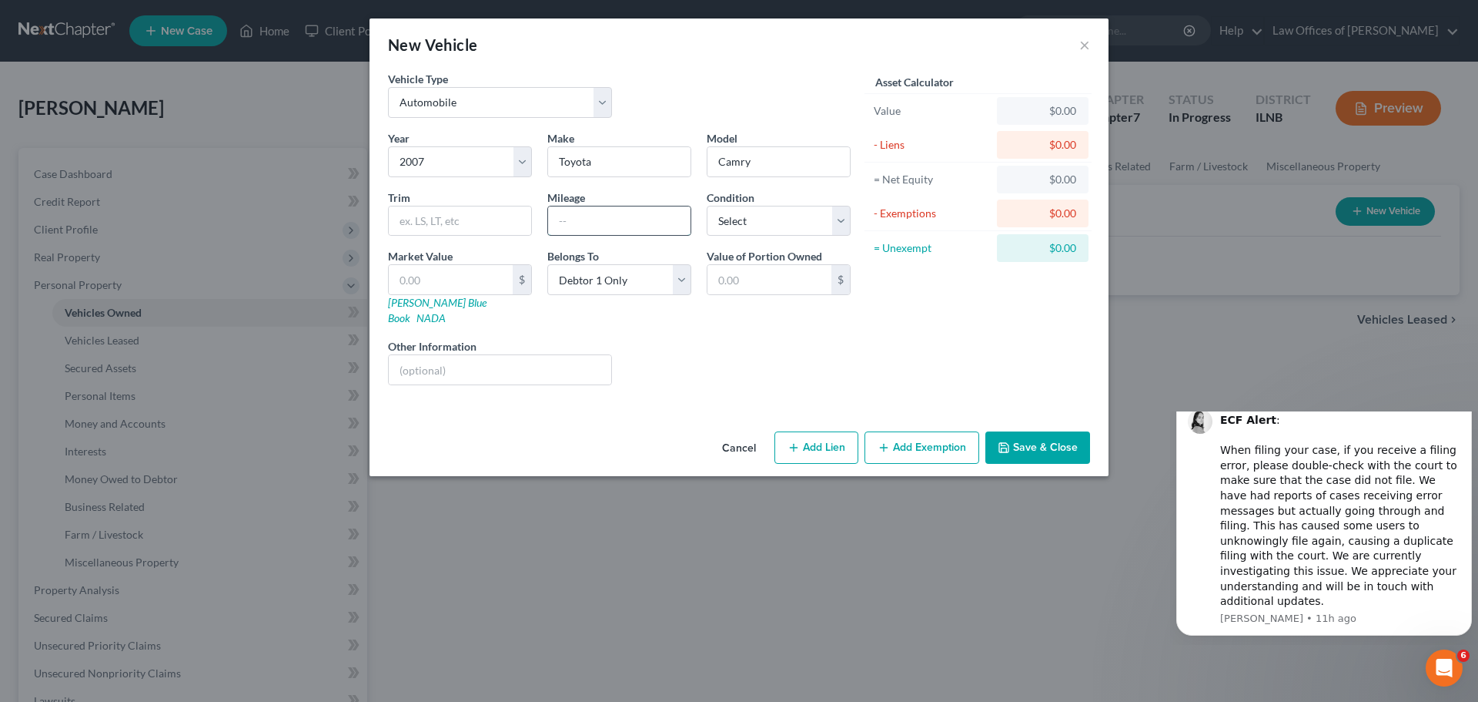
click at [645, 224] on input "text" at bounding box center [619, 220] width 142 height 29
click at [618, 283] on select "Select Debtor 1 Only Debtor 2 Only Debtor 1 And Debtor 2 Only At Least One Of T…" at bounding box center [619, 279] width 144 height 31
click at [547, 264] on select "Select Debtor 1 Only Debtor 2 Only Debtor 1 And Debtor 2 Only At Least One Of T…" at bounding box center [619, 279] width 144 height 31
click at [431, 222] on input "text" at bounding box center [460, 220] width 142 height 29
click at [561, 222] on input "text" at bounding box center [619, 220] width 142 height 29
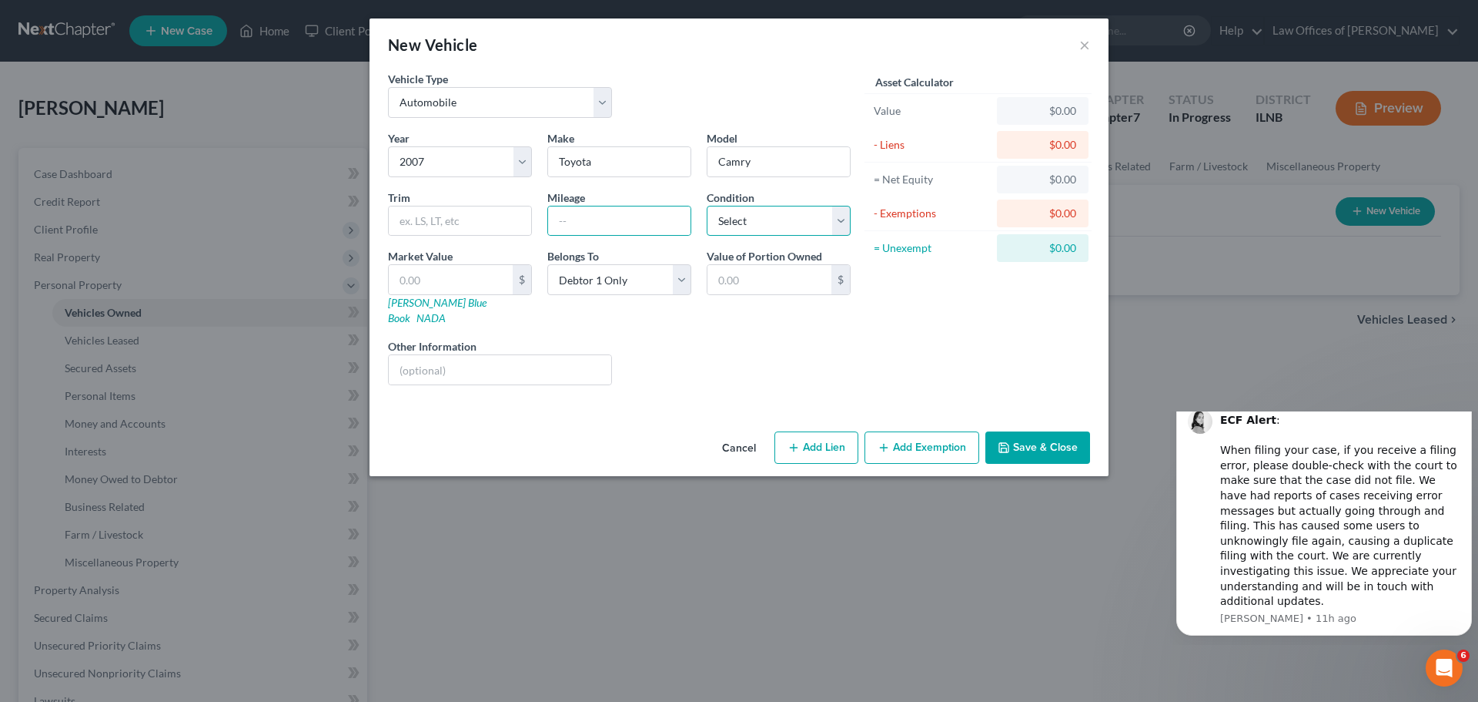
click at [793, 227] on select "Select Excellent Very Good Good Fair Poor" at bounding box center [779, 221] width 144 height 31
click at [798, 222] on select "Select Excellent Very Good Good Fair Poor" at bounding box center [779, 221] width 144 height 31
click at [610, 217] on input "text" at bounding box center [619, 220] width 142 height 29
type input "54000"
click at [756, 224] on select "Select Excellent Very Good Good Fair Poor" at bounding box center [779, 221] width 144 height 31
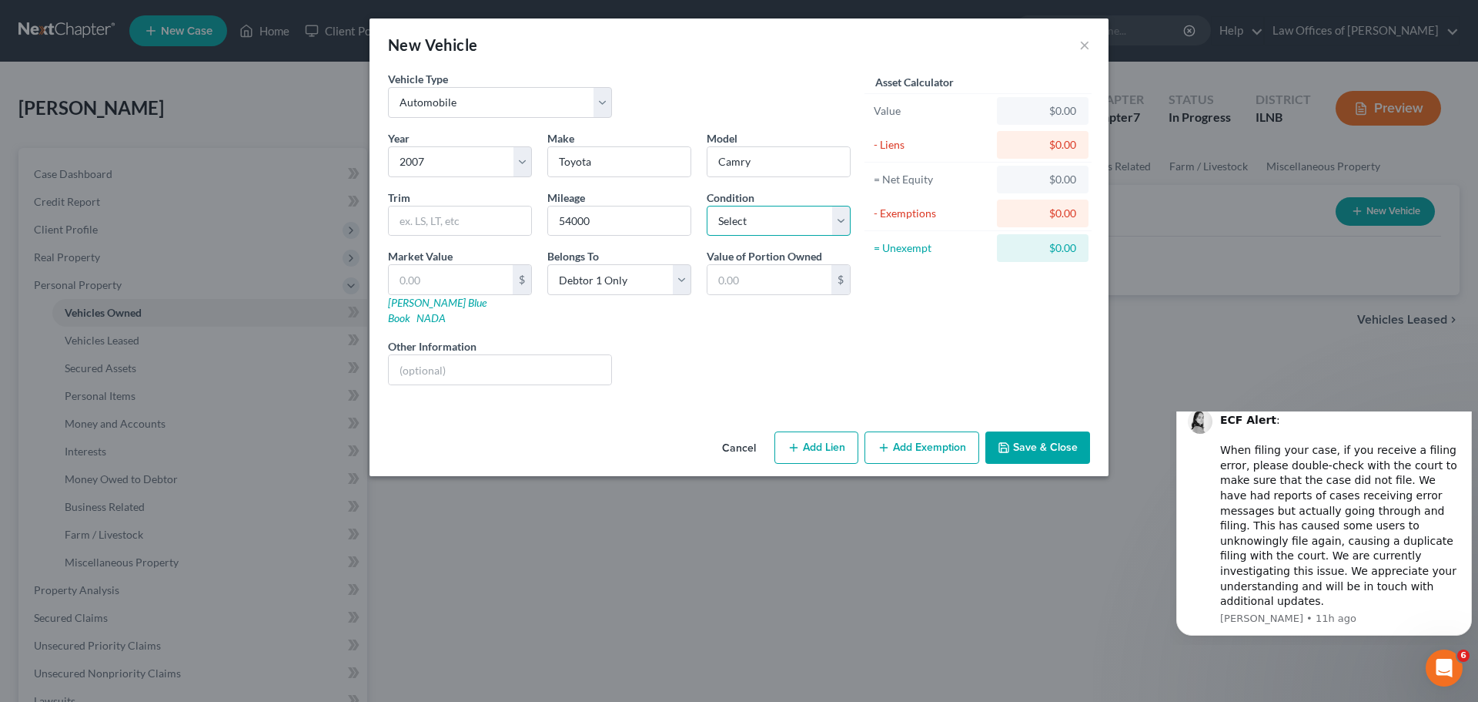
select select "2"
click at [707, 206] on select "Select Excellent Very Good Good Fair Poor" at bounding box center [779, 221] width 144 height 31
click at [443, 306] on link "[PERSON_NAME] Blue Book" at bounding box center [437, 310] width 99 height 28
click at [415, 293] on input "text" at bounding box center [451, 279] width 124 height 29
type input "5"
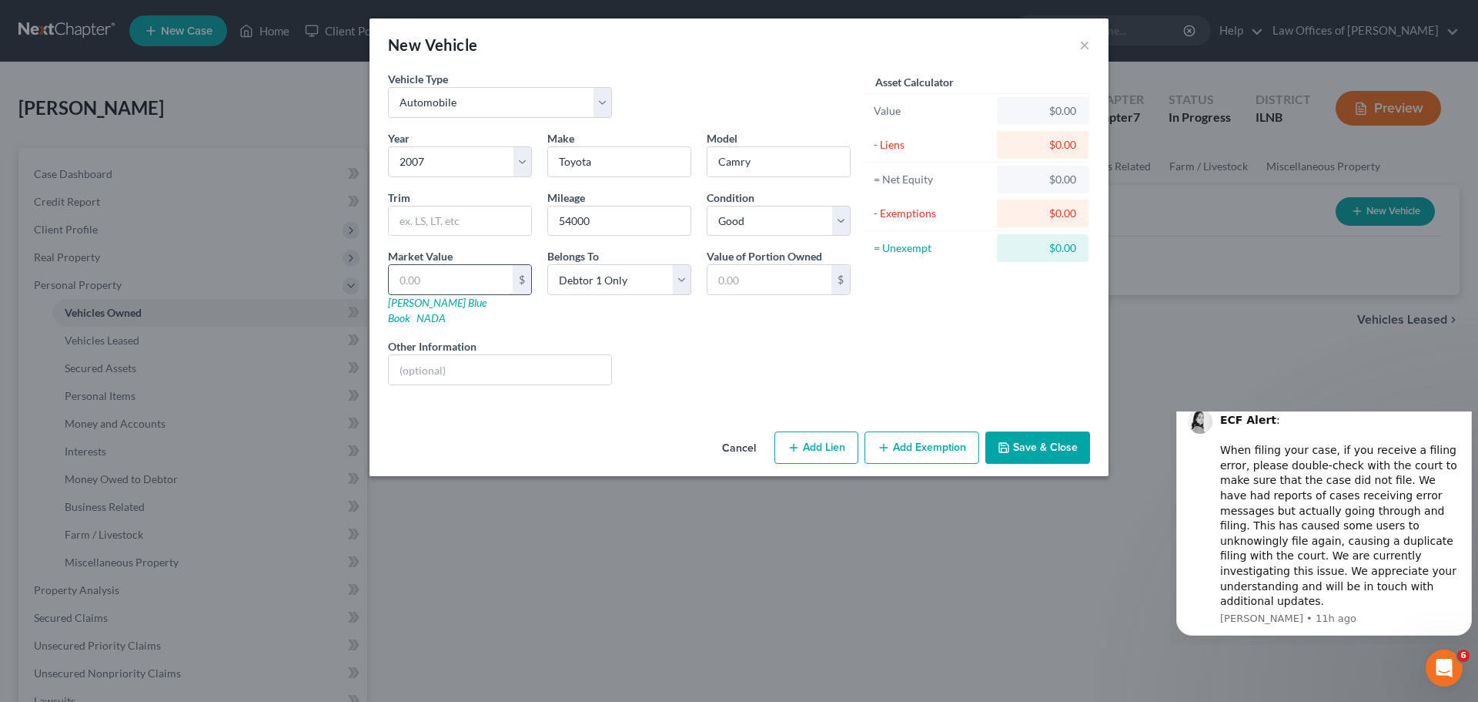
type input "5.00"
type input "53"
type input "53.00"
type input "539"
type input "539.00"
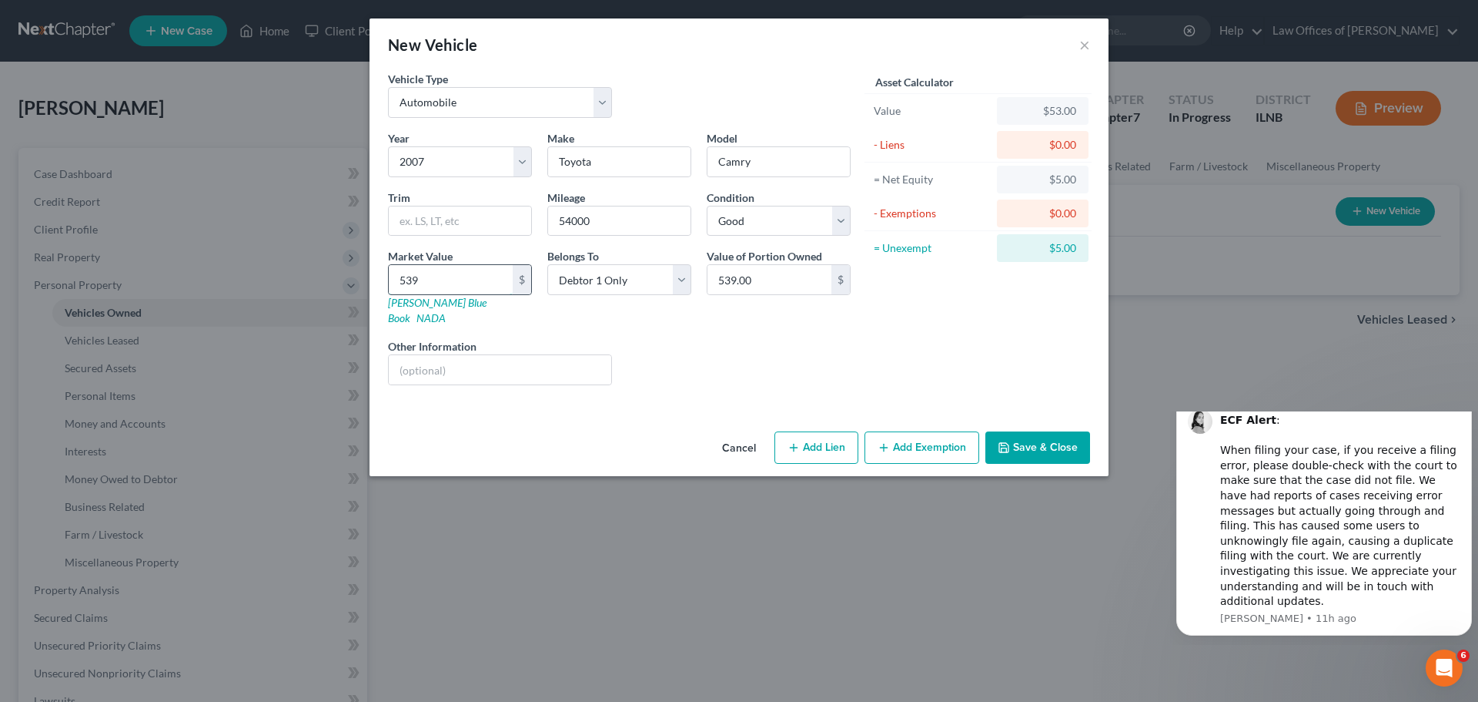
type input "5398"
type input "5,398.00"
type input "5,398"
click at [772, 338] on div "Liens Select" at bounding box center [739, 361] width 239 height 47
click at [1038, 432] on button "Save & Close" at bounding box center [1038, 447] width 105 height 32
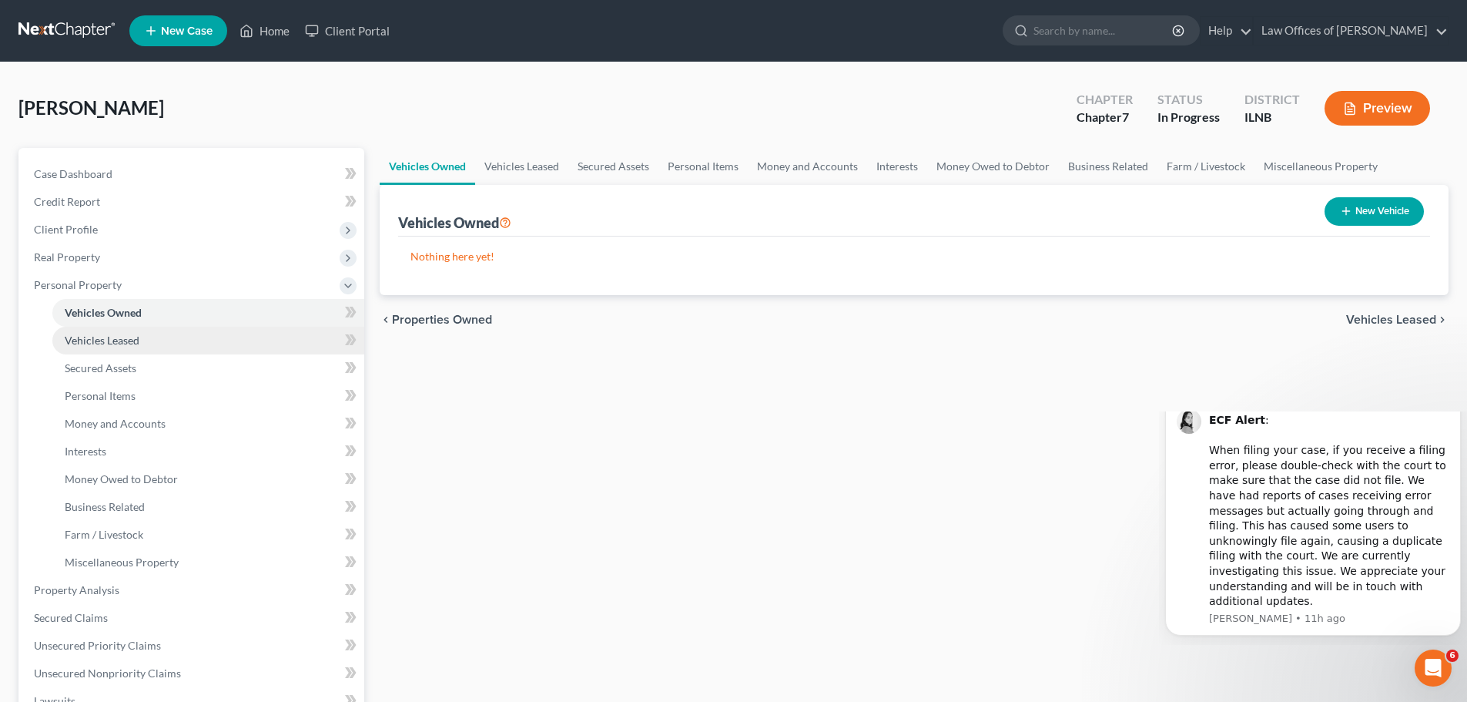
click at [259, 344] on link "Vehicles Leased" at bounding box center [208, 340] width 312 height 28
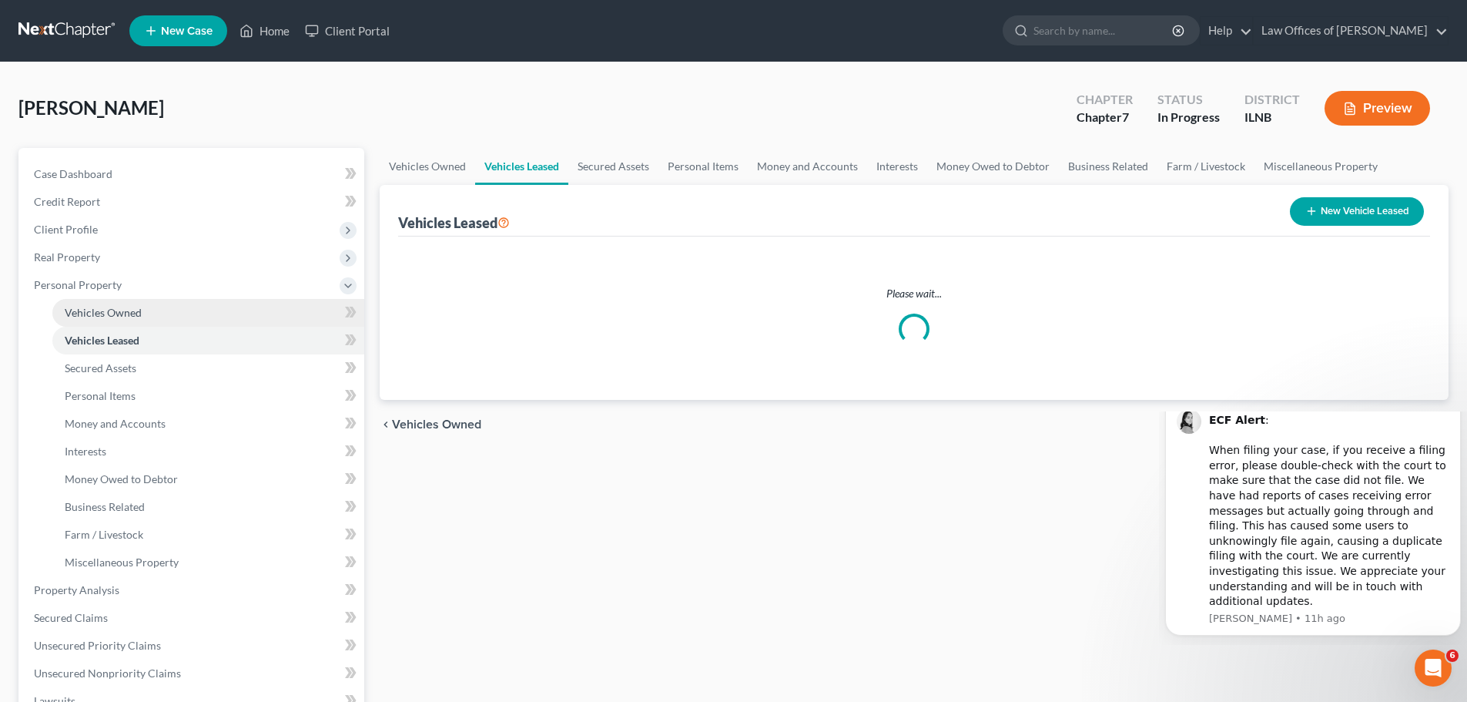
click at [258, 318] on link "Vehicles Owned" at bounding box center [208, 313] width 312 height 28
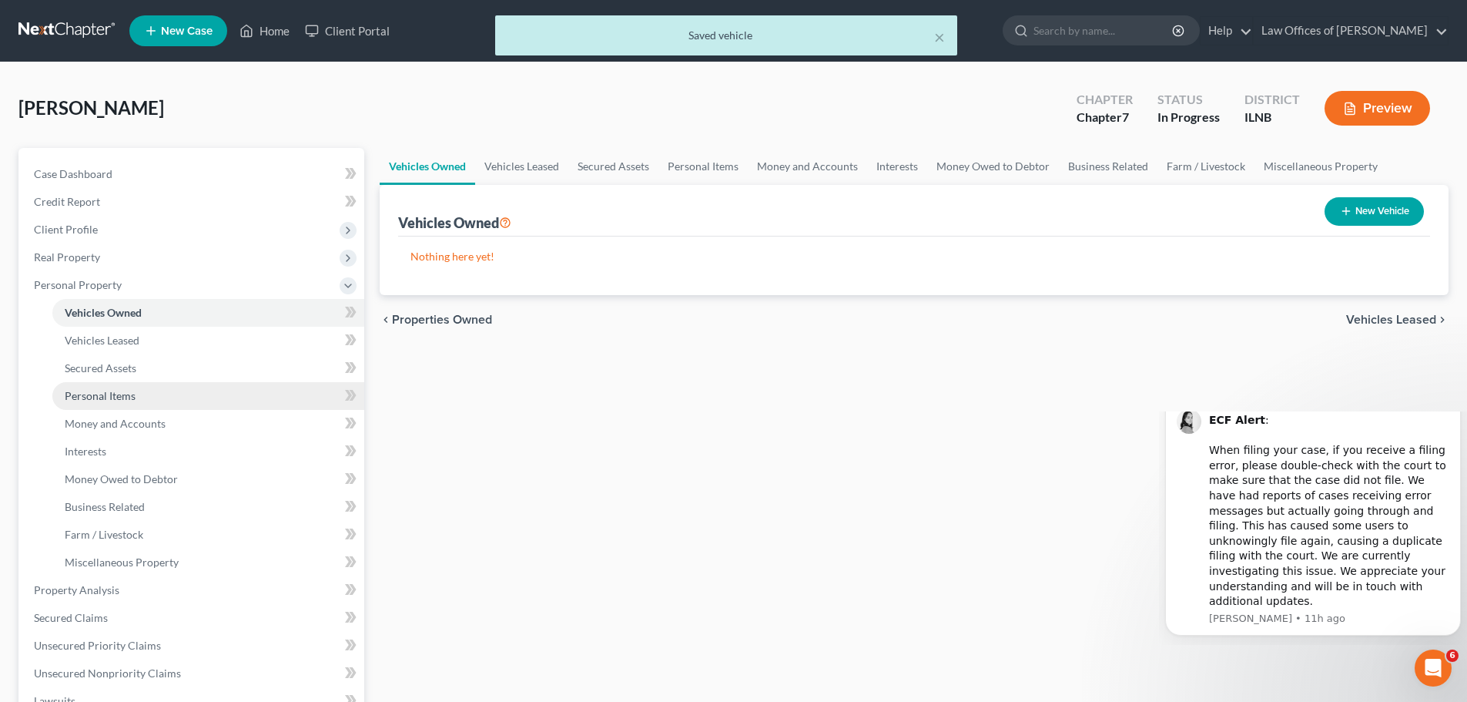
click at [186, 402] on link "Personal Items" at bounding box center [208, 396] width 312 height 28
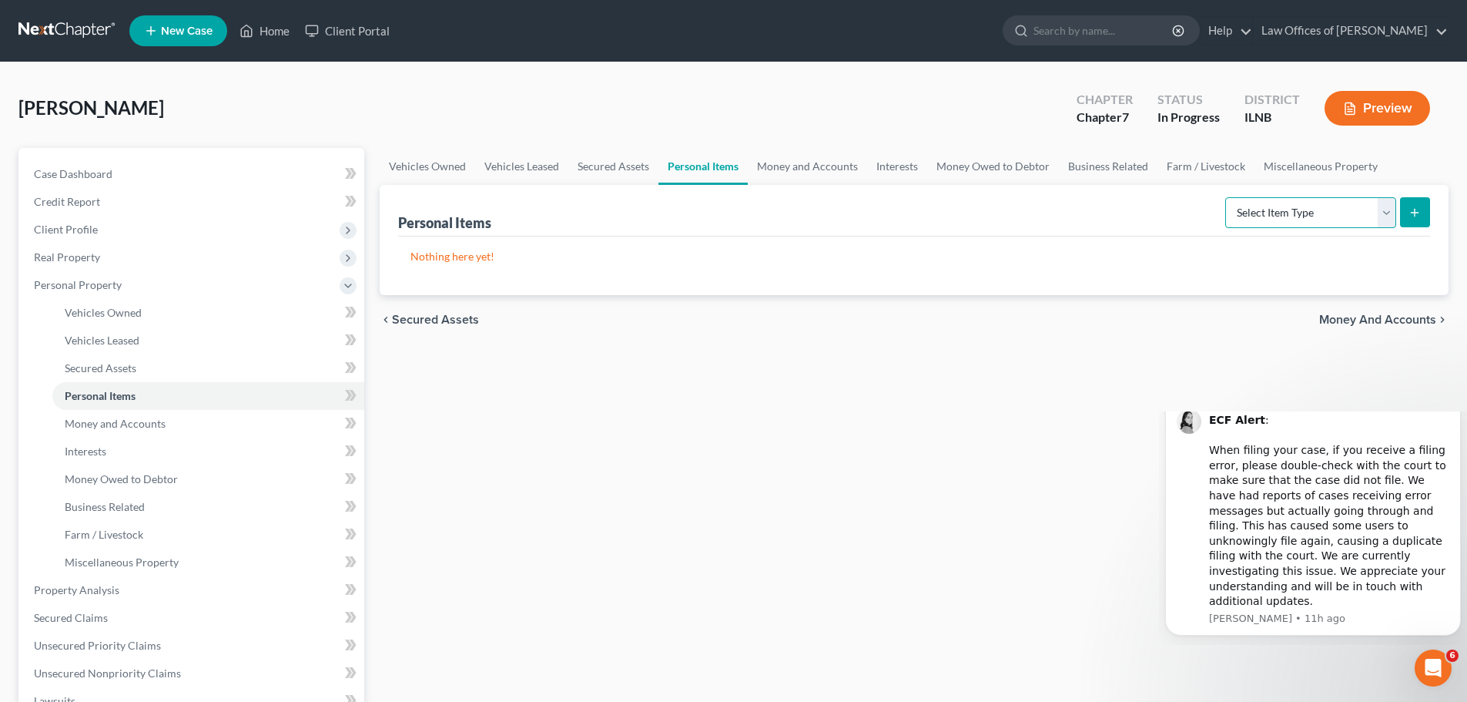
click at [1338, 217] on select "Select Item Type Clothing Collectibles Of Value Electronics Firearms Household …" at bounding box center [1310, 212] width 171 height 31
drag, startPoint x: 1338, startPoint y: 217, endPoint x: 1309, endPoint y: 229, distance: 30.7
click at [1338, 217] on select "Select Item Type Clothing Collectibles Of Value Electronics Firearms Household …" at bounding box center [1310, 212] width 171 height 31
click at [196, 426] on link "Money and Accounts" at bounding box center [208, 424] width 312 height 28
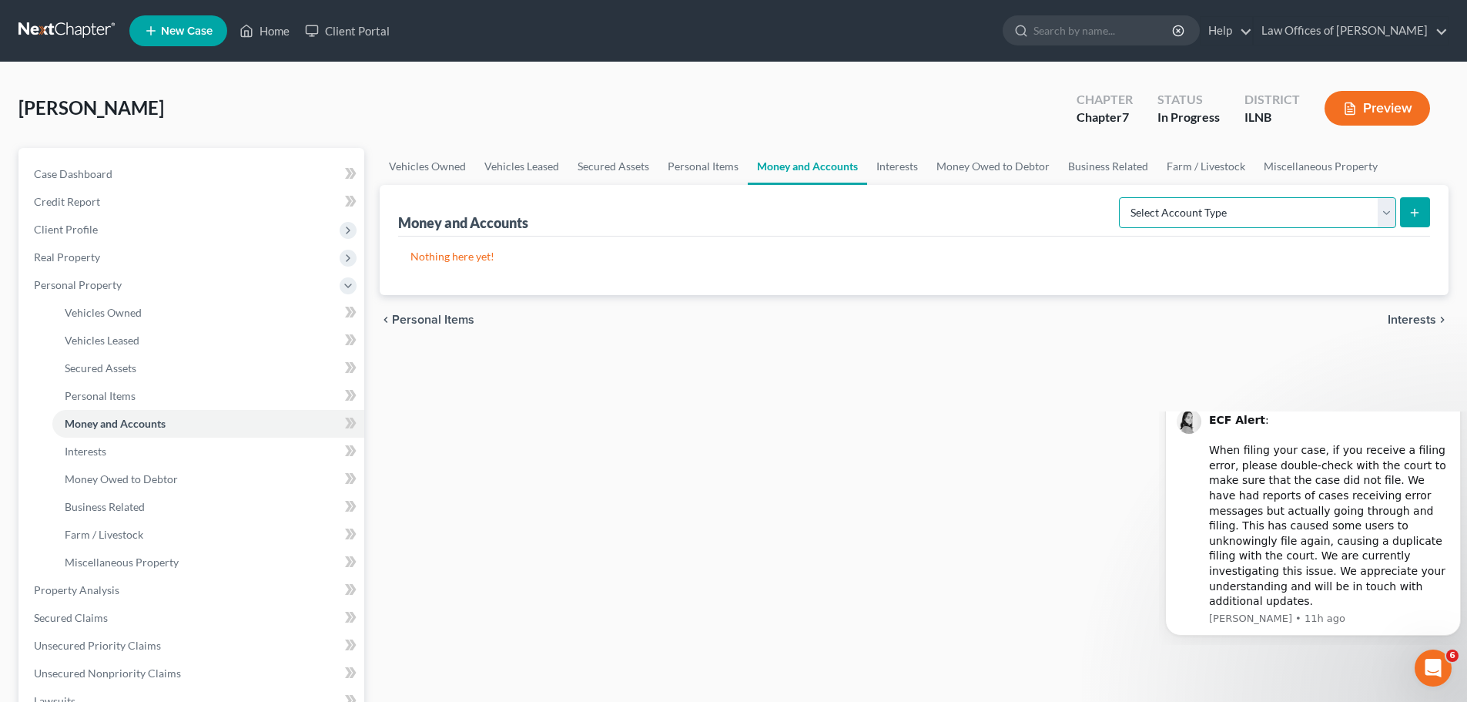
click at [1308, 200] on select "Select Account Type Brokerage Cash on Hand Certificates of Deposit Checking Acc…" at bounding box center [1257, 212] width 277 height 31
drag, startPoint x: 819, startPoint y: 453, endPoint x: 679, endPoint y: 460, distance: 140.3
click at [819, 453] on div "Vehicles Owned Vehicles Leased Secured Assets Personal Items Money and Accounts…" at bounding box center [914, 592] width 1084 height 889
click at [248, 394] on link "Personal Items" at bounding box center [208, 396] width 312 height 28
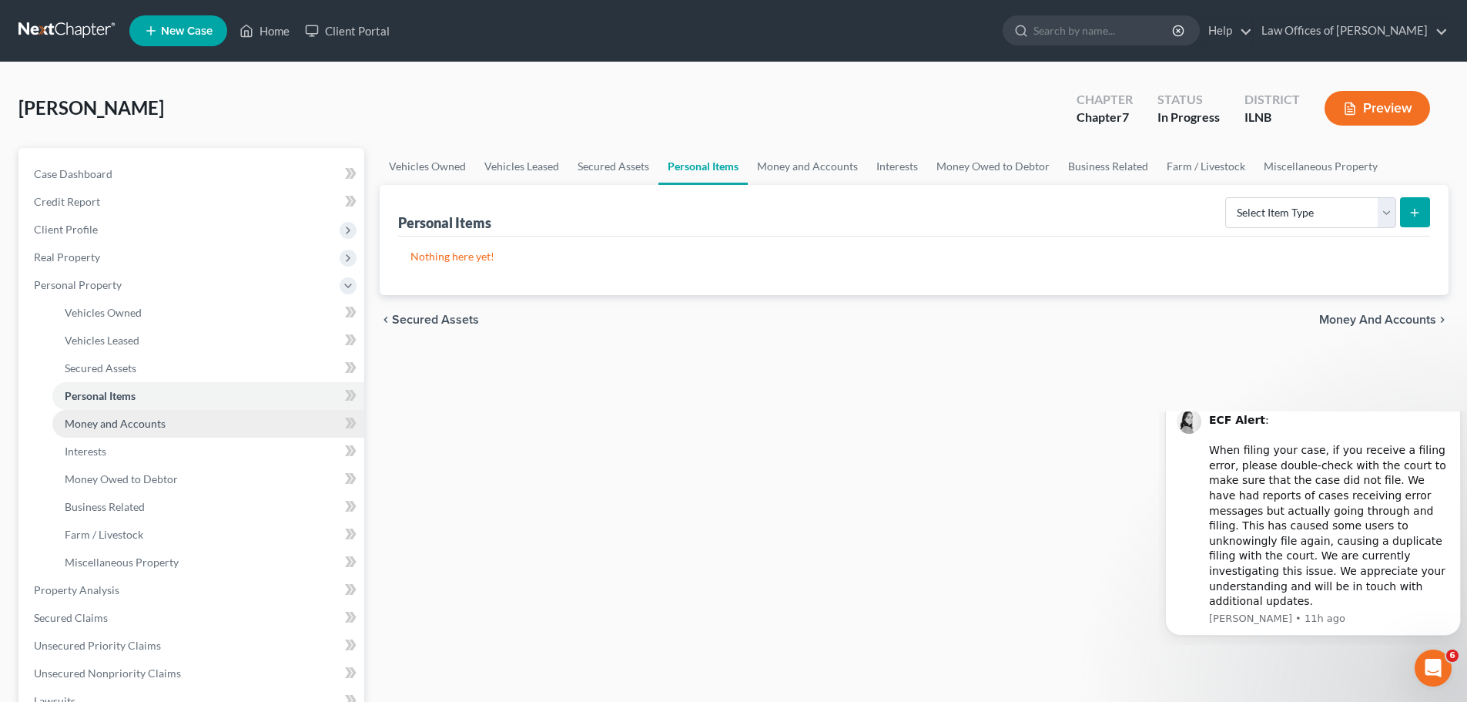
click at [244, 421] on link "Money and Accounts" at bounding box center [208, 424] width 312 height 28
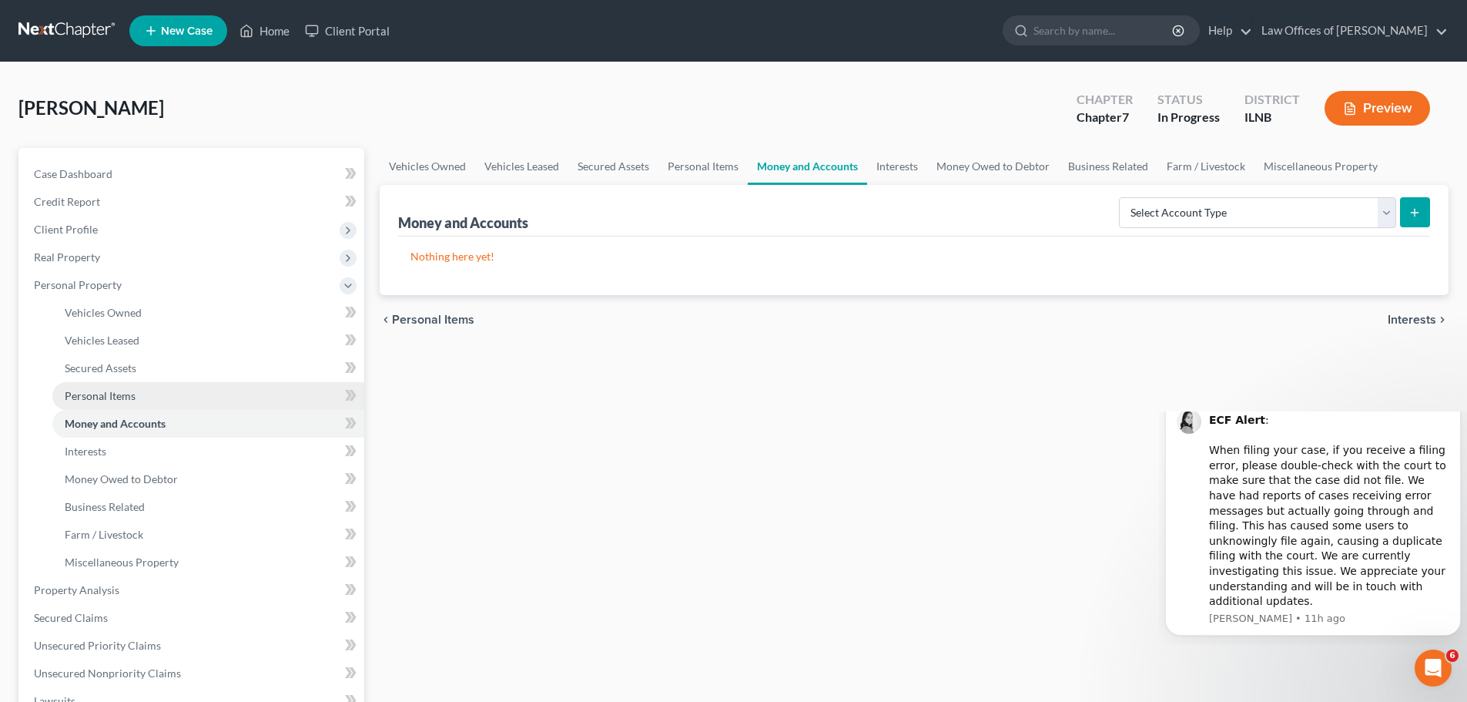
click at [249, 397] on link "Personal Items" at bounding box center [208, 396] width 312 height 28
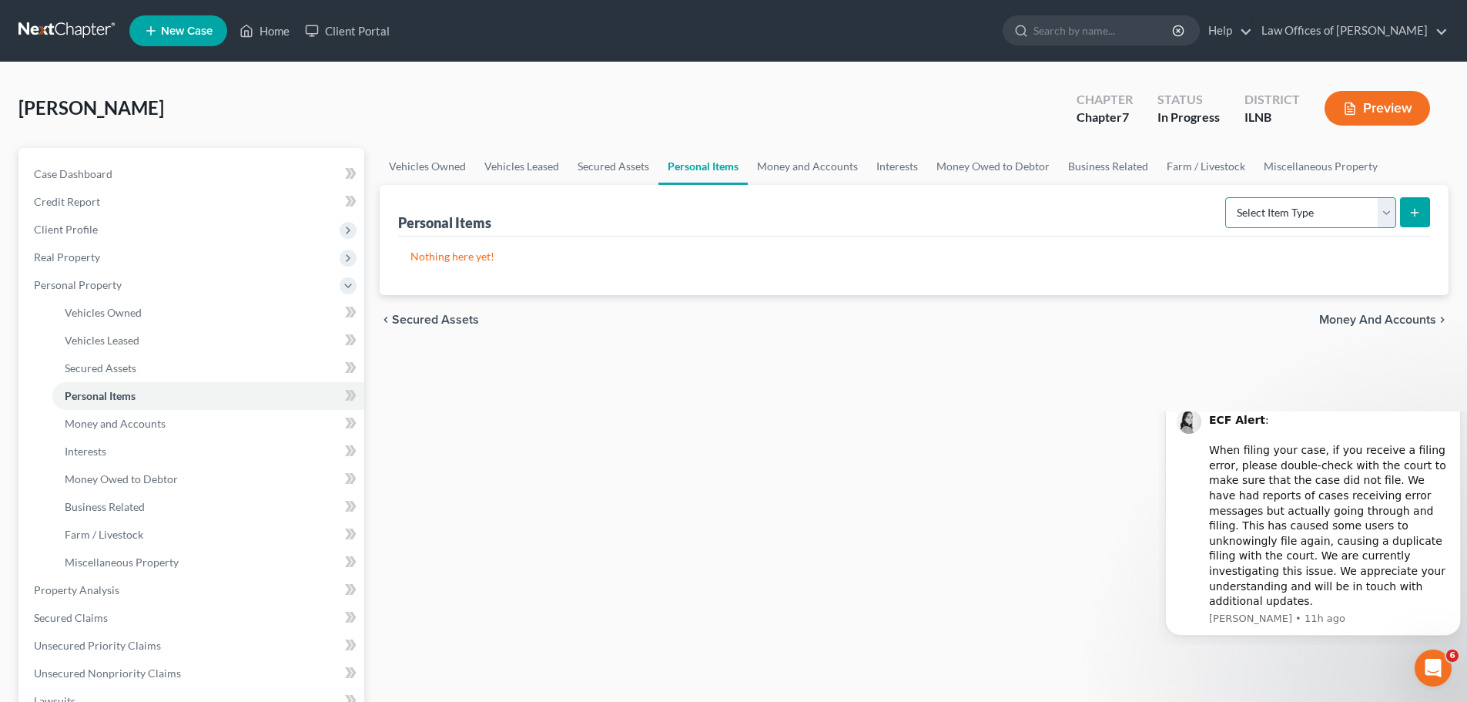
click at [1378, 221] on select "Select Item Type Clothing Collectibles Of Value Electronics Firearms Household …" at bounding box center [1310, 212] width 171 height 31
drag, startPoint x: 1370, startPoint y: 220, endPoint x: 1339, endPoint y: 223, distance: 31.0
click at [1370, 220] on select "Select Item Type Clothing Collectibles Of Value Electronics Firearms Household …" at bounding box center [1310, 212] width 171 height 31
click at [238, 417] on link "Money and Accounts" at bounding box center [208, 424] width 312 height 28
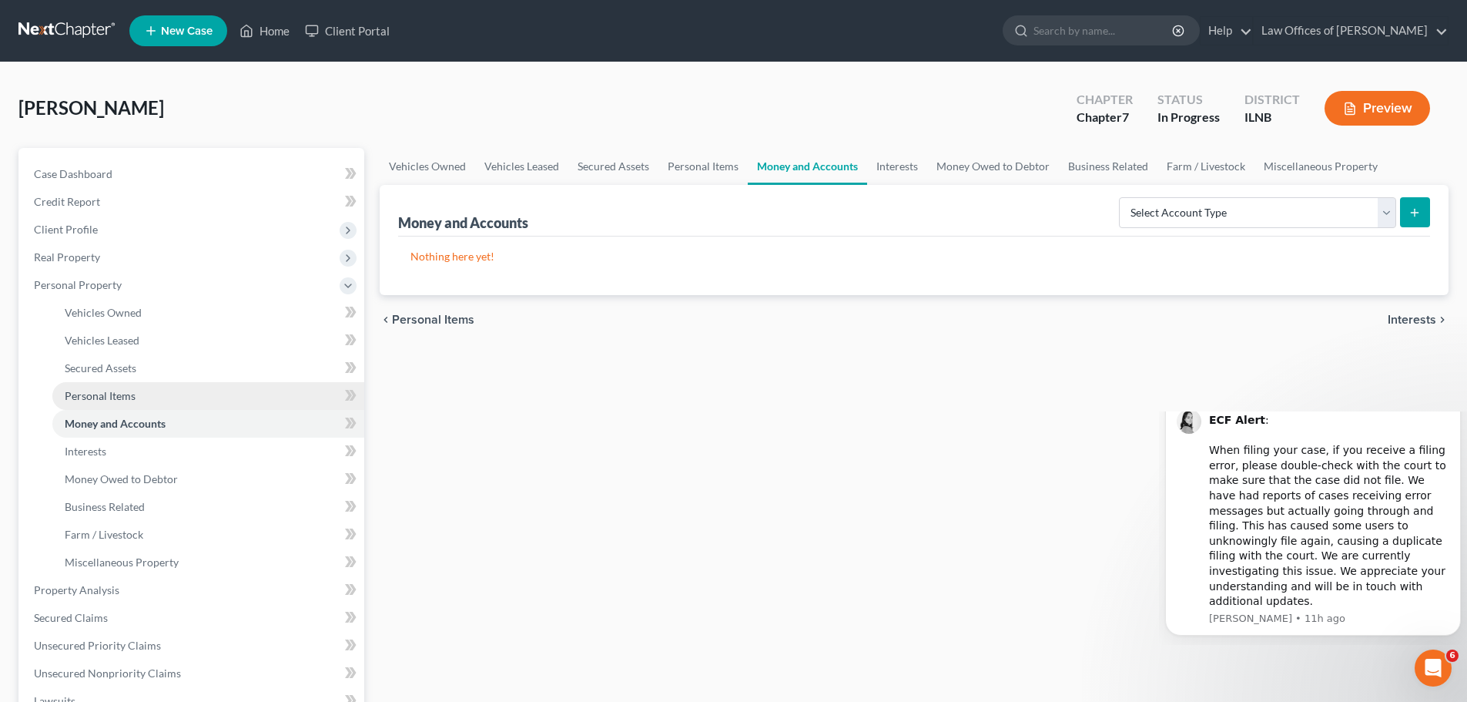
click at [223, 400] on link "Personal Items" at bounding box center [208, 396] width 312 height 28
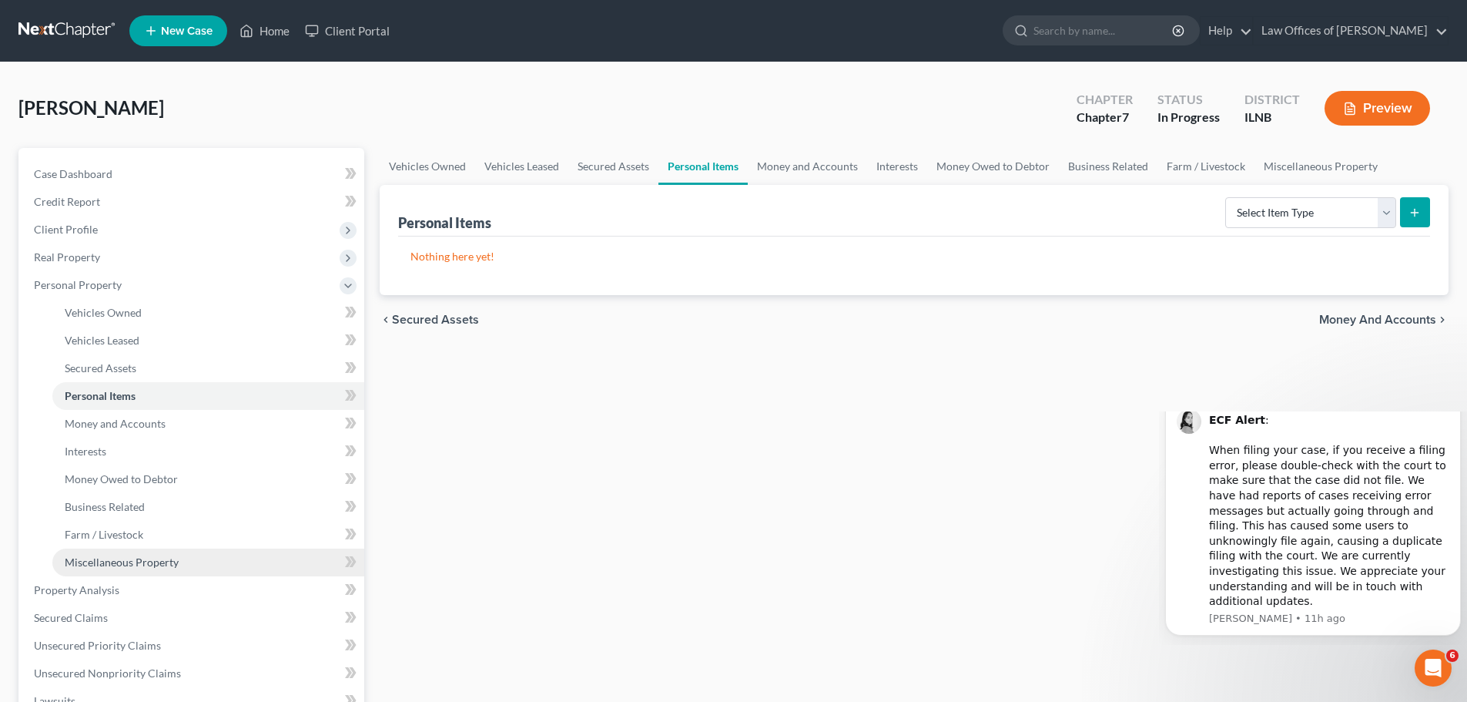
click at [171, 561] on span "Miscellaneous Property" at bounding box center [122, 561] width 114 height 13
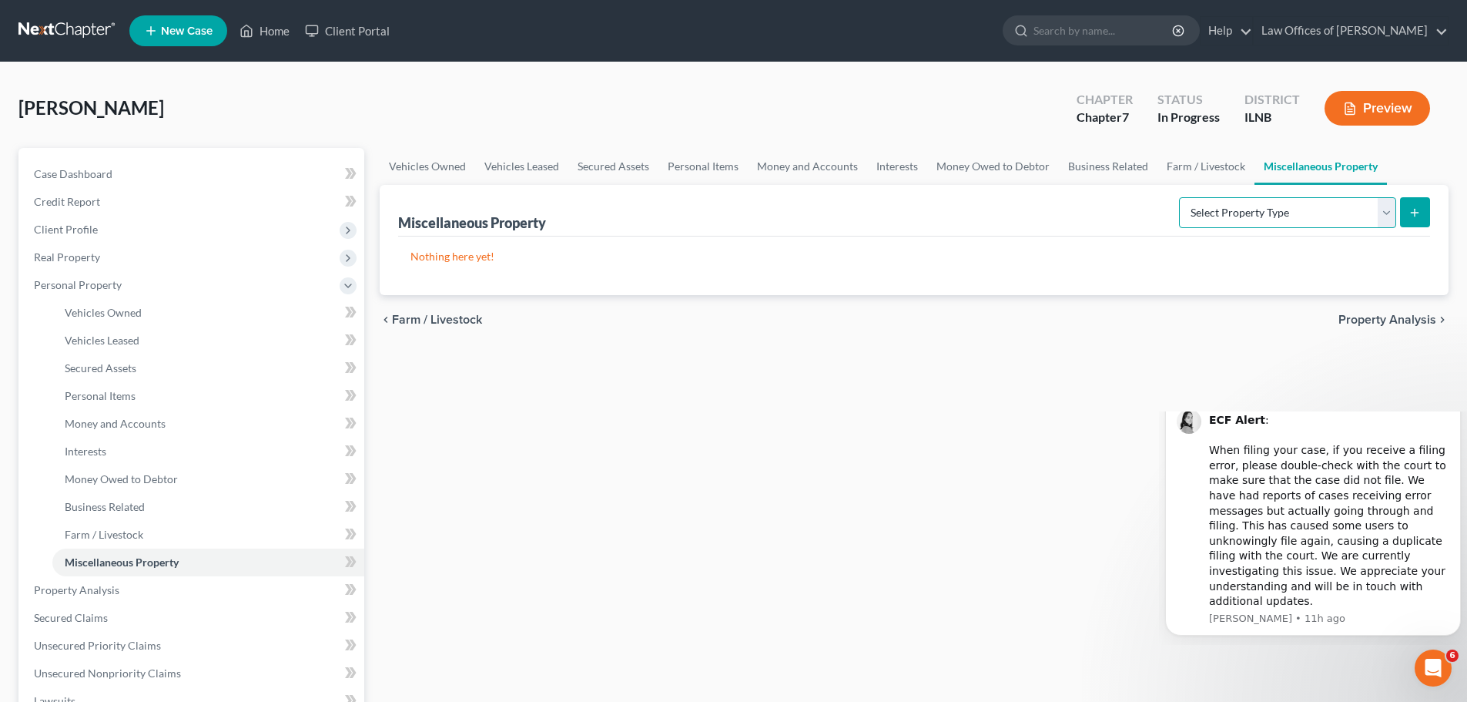
click at [1303, 223] on select "Select Property Type Assigned for Creditor Benefit [DATE] Holding for Another N…" at bounding box center [1287, 212] width 217 height 31
click at [505, 411] on div "Vehicles Owned Vehicles Leased Secured Assets Personal Items Money and Accounts…" at bounding box center [914, 592] width 1084 height 889
click at [1314, 216] on select "Select Property Type Assigned for Creditor Benefit [DATE] Holding for Another N…" at bounding box center [1287, 212] width 217 height 31
click at [1101, 293] on div "Nothing here yet!" at bounding box center [914, 265] width 1032 height 59
click at [1415, 204] on button "submit" at bounding box center [1415, 212] width 30 height 30
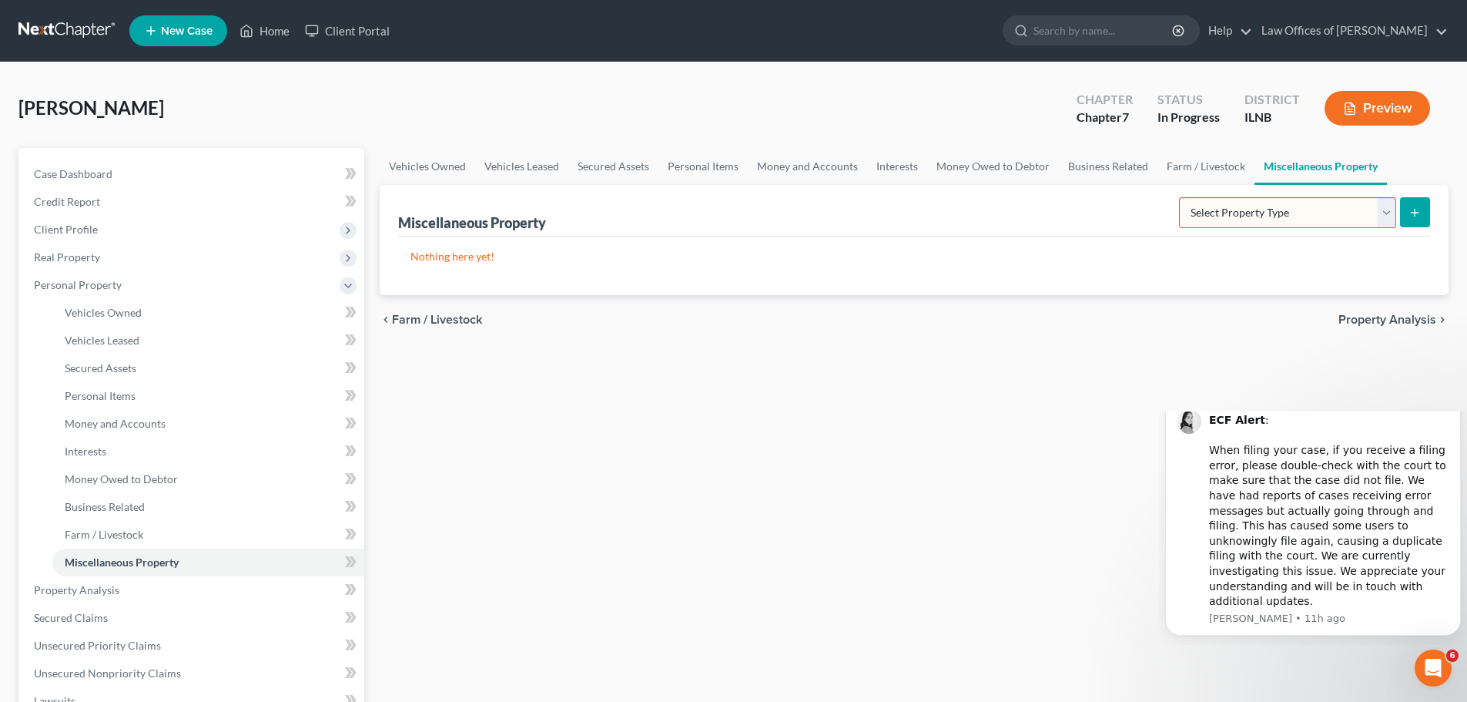
click at [1376, 218] on select "Select Property Type Assigned for Creditor Benefit [DATE] Holding for Another N…" at bounding box center [1287, 212] width 217 height 31
select select "not_yet_listed"
click at [1179, 197] on select "Select Property Type Assigned for Creditor Benefit [DATE] Holding for Another N…" at bounding box center [1287, 212] width 217 height 31
click at [1418, 207] on icon "submit" at bounding box center [1414, 212] width 12 height 12
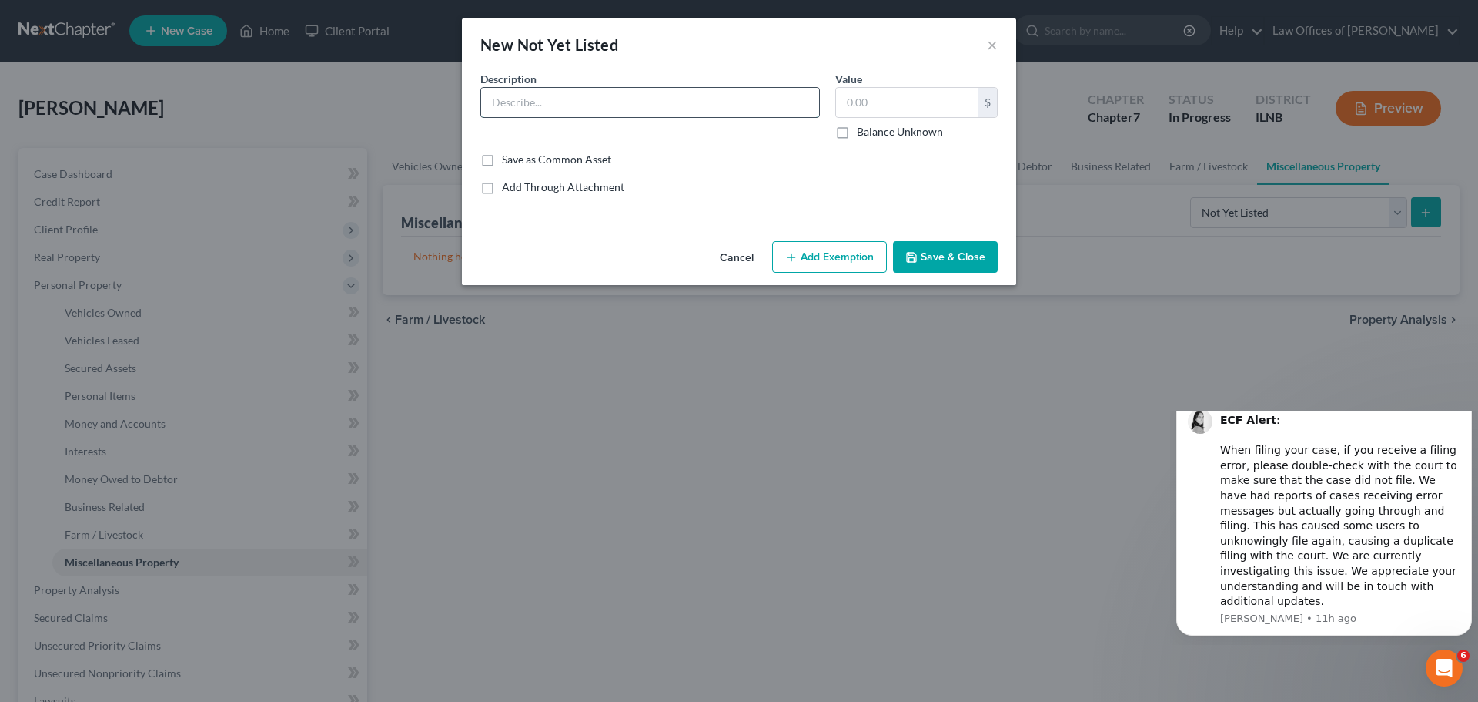
click at [564, 102] on input "text" at bounding box center [650, 102] width 338 height 29
type input "Mobile home - 2 Bedrooms & 1 Bath"
click at [876, 100] on input "text" at bounding box center [907, 102] width 142 height 29
click at [890, 104] on input "text" at bounding box center [907, 102] width 142 height 29
click at [891, 109] on input "text" at bounding box center [907, 102] width 142 height 29
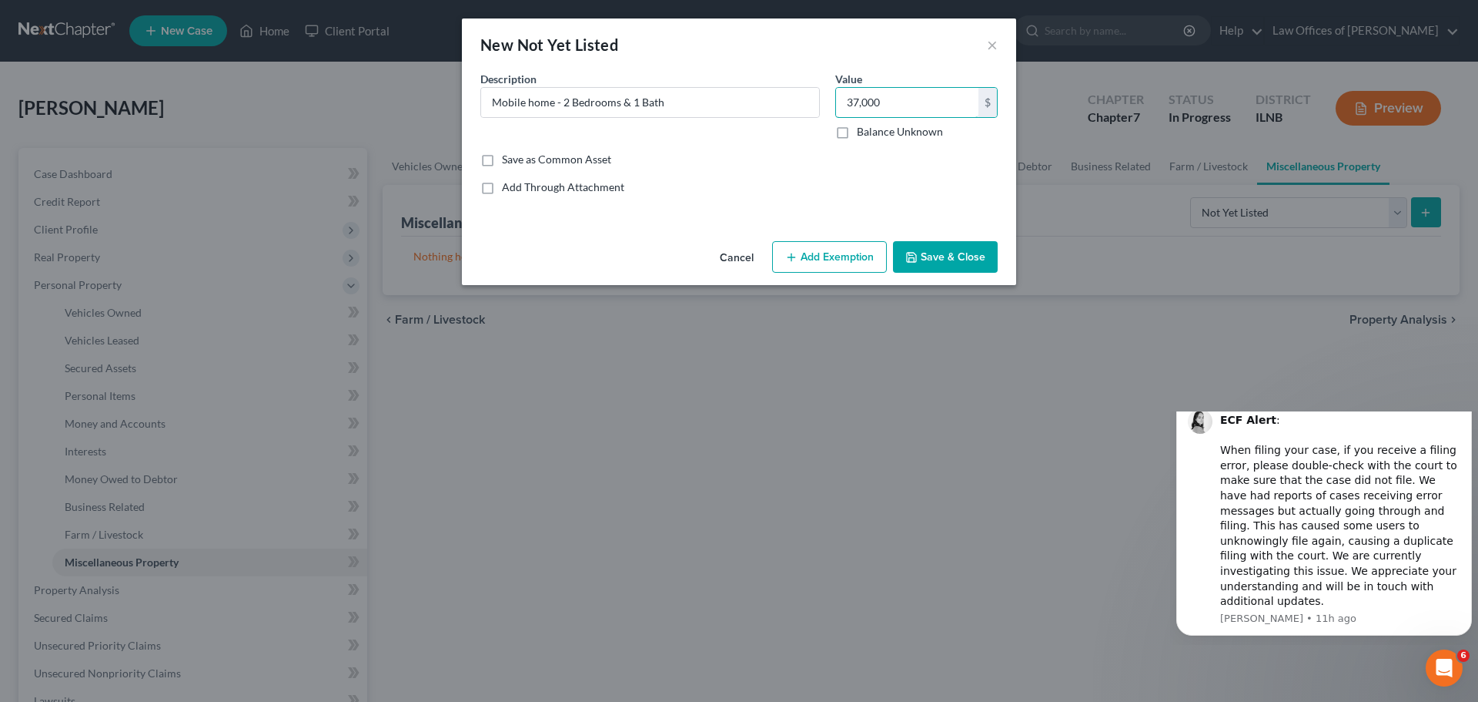
type input "37,000"
click at [828, 179] on div "Add Through Attachment" at bounding box center [739, 186] width 517 height 15
click at [929, 252] on button "Save & Close" at bounding box center [945, 257] width 105 height 32
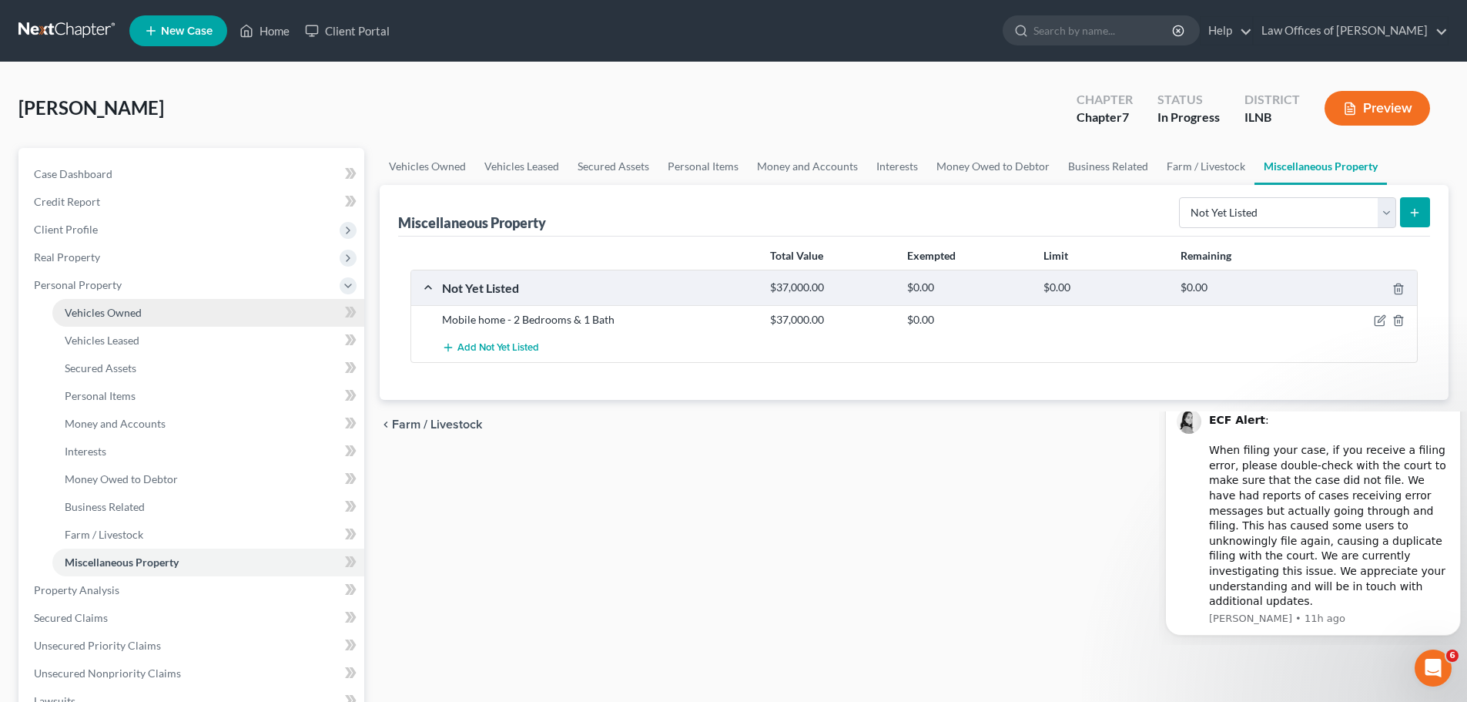
click at [214, 313] on link "Vehicles Owned" at bounding box center [208, 313] width 312 height 28
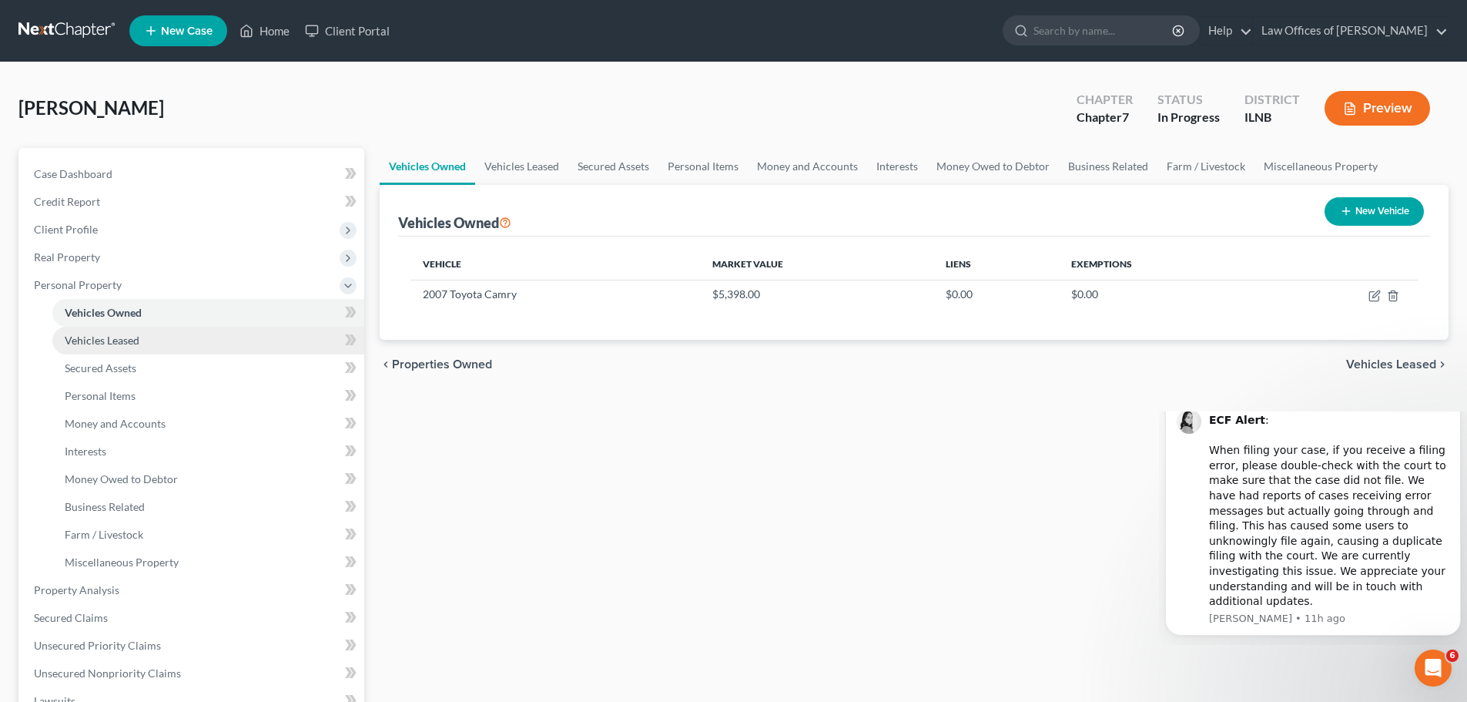
click at [172, 336] on link "Vehicles Leased" at bounding box center [208, 340] width 312 height 28
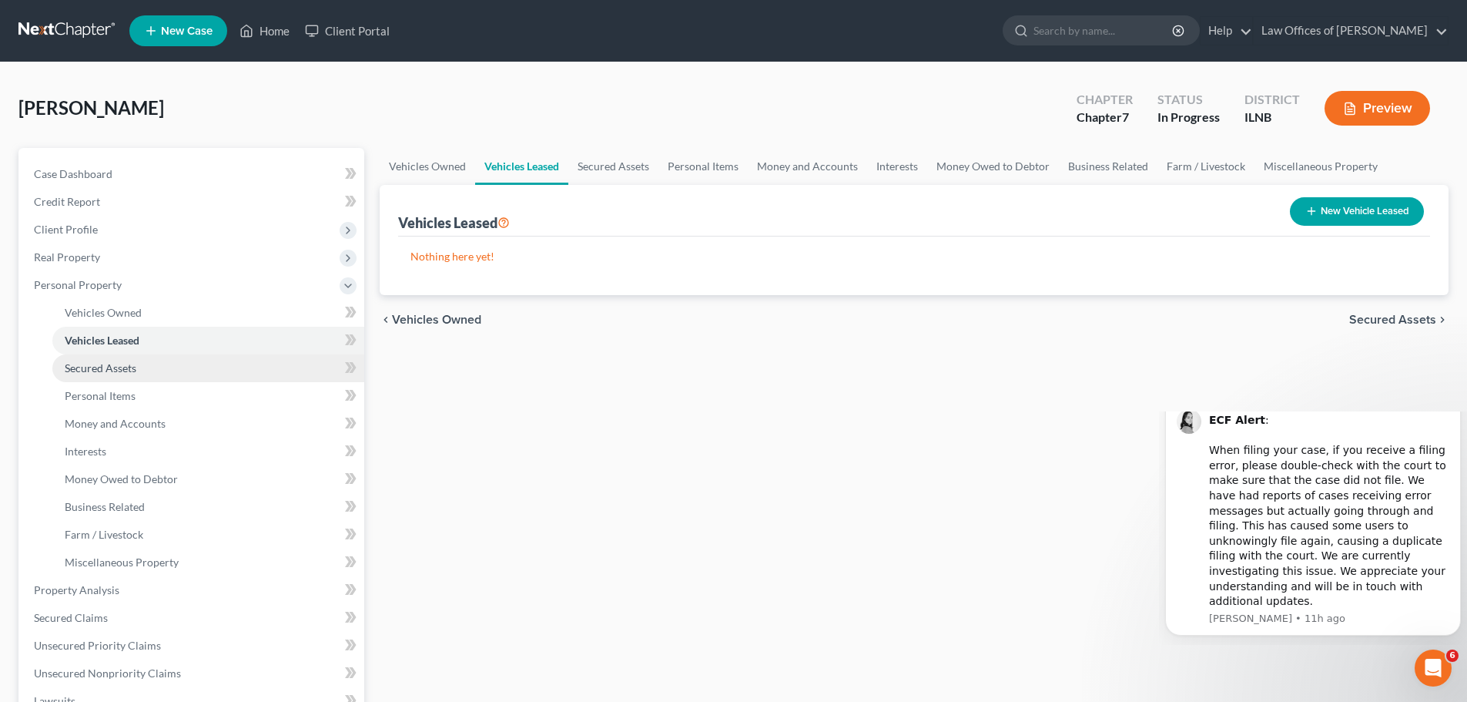
click at [171, 364] on link "Secured Assets" at bounding box center [208, 368] width 312 height 28
click at [1334, 203] on button "New Secured Asset" at bounding box center [1358, 211] width 132 height 28
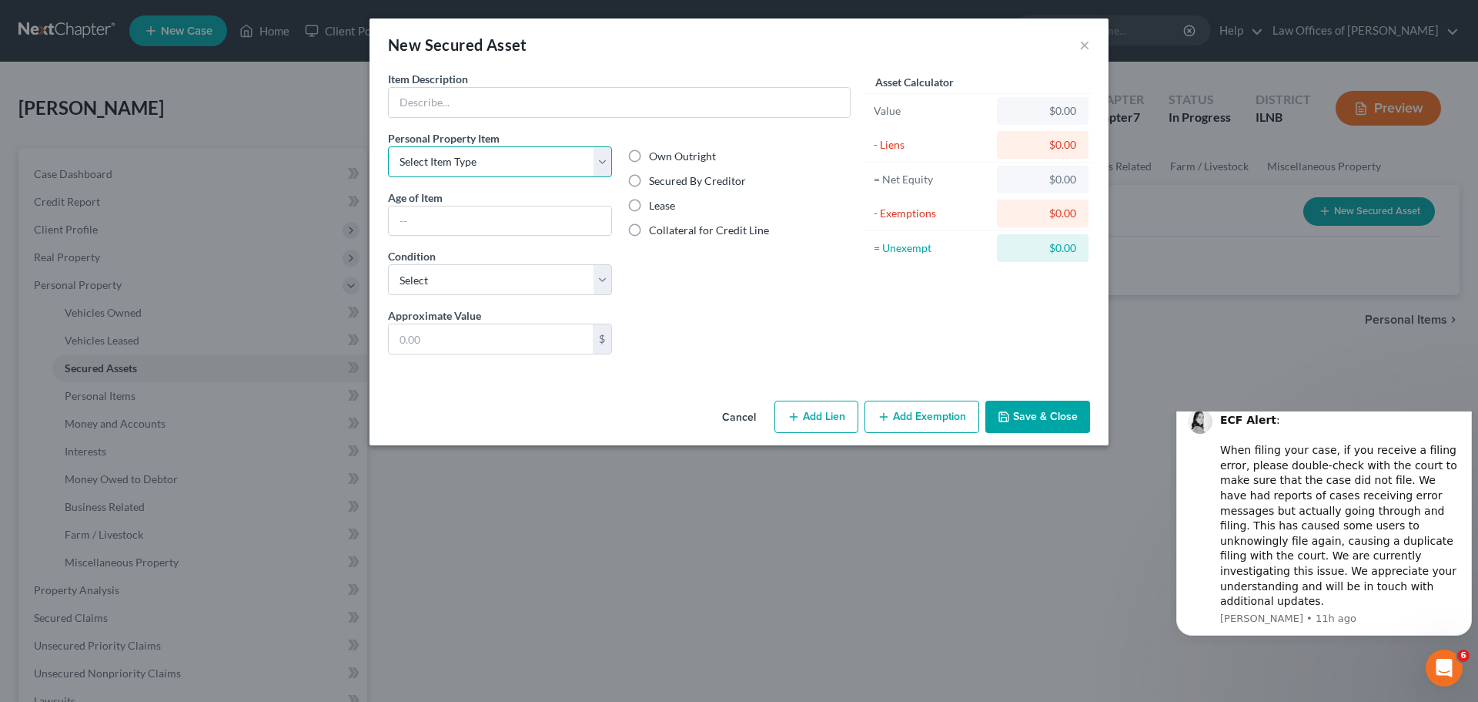
click at [605, 166] on select "Select Item Type Clothing Collectibles Of Value Electronics Firearms Household …" at bounding box center [500, 161] width 224 height 31
click at [603, 163] on select "Select Item Type Clothing Collectibles Of Value Electronics Firearms Household …" at bounding box center [500, 161] width 224 height 31
click at [1087, 45] on button "×" at bounding box center [1085, 44] width 11 height 18
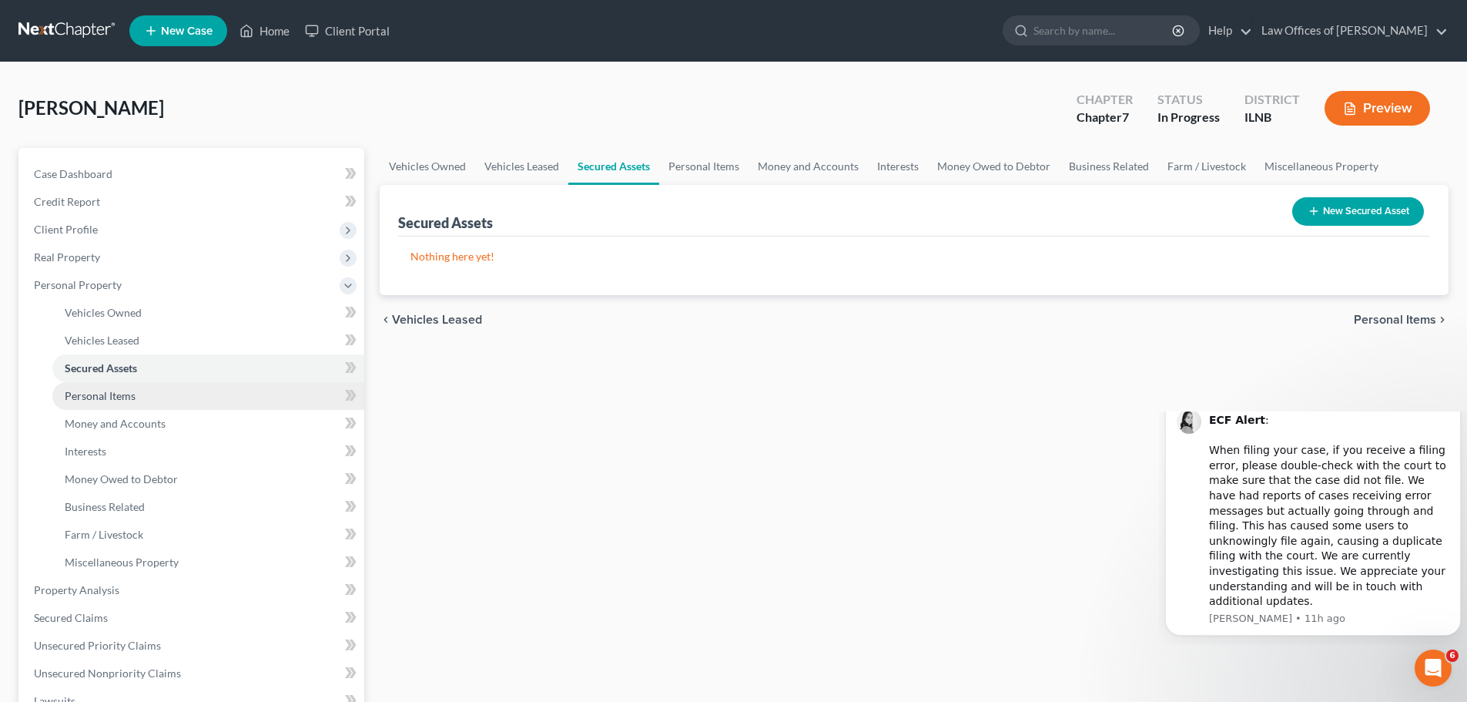
click at [239, 404] on link "Personal Items" at bounding box center [208, 396] width 312 height 28
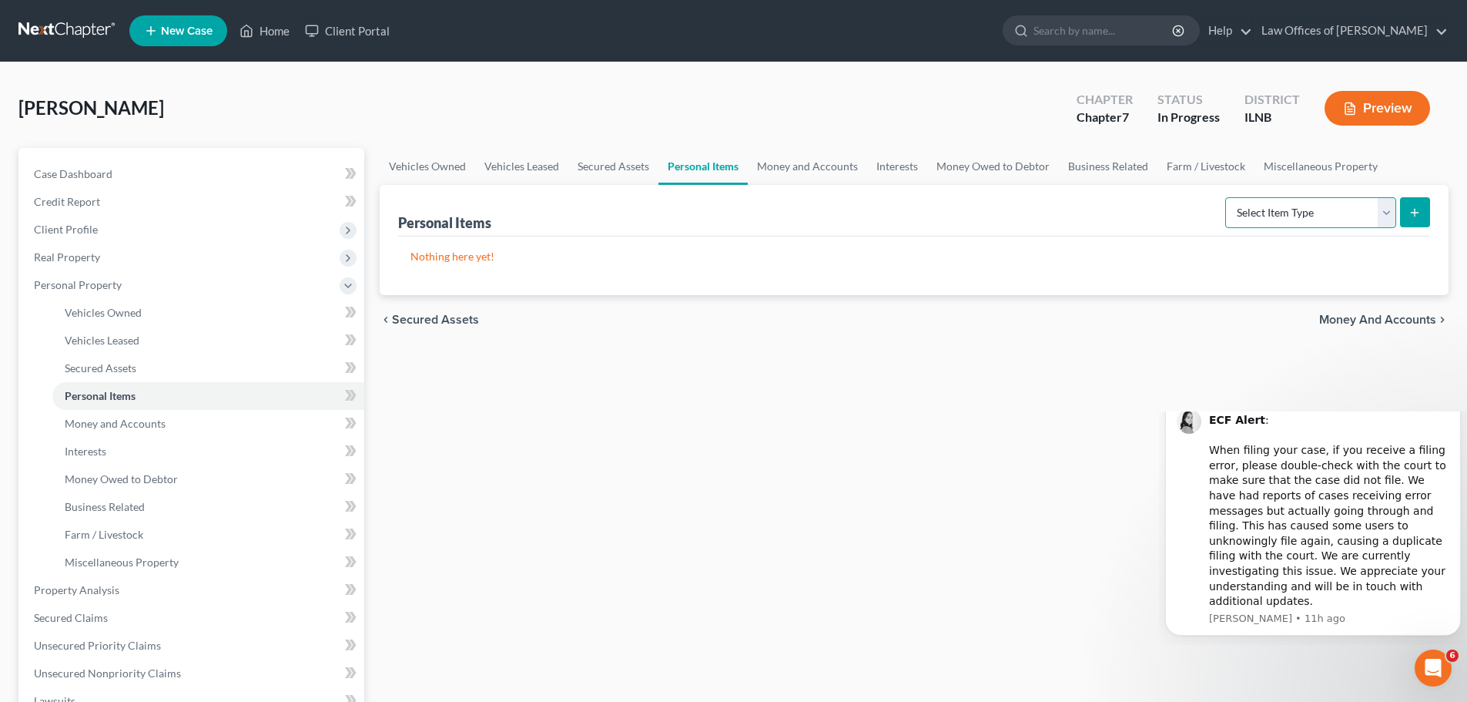
click at [1329, 203] on select "Select Item Type Clothing Collectibles Of Value Electronics Firearms Household …" at bounding box center [1310, 212] width 171 height 31
select select "clothing"
click at [1227, 197] on select "Select Item Type Clothing Collectibles Of Value Electronics Firearms Household …" at bounding box center [1310, 212] width 171 height 31
click at [1411, 216] on icon "submit" at bounding box center [1414, 212] width 12 height 12
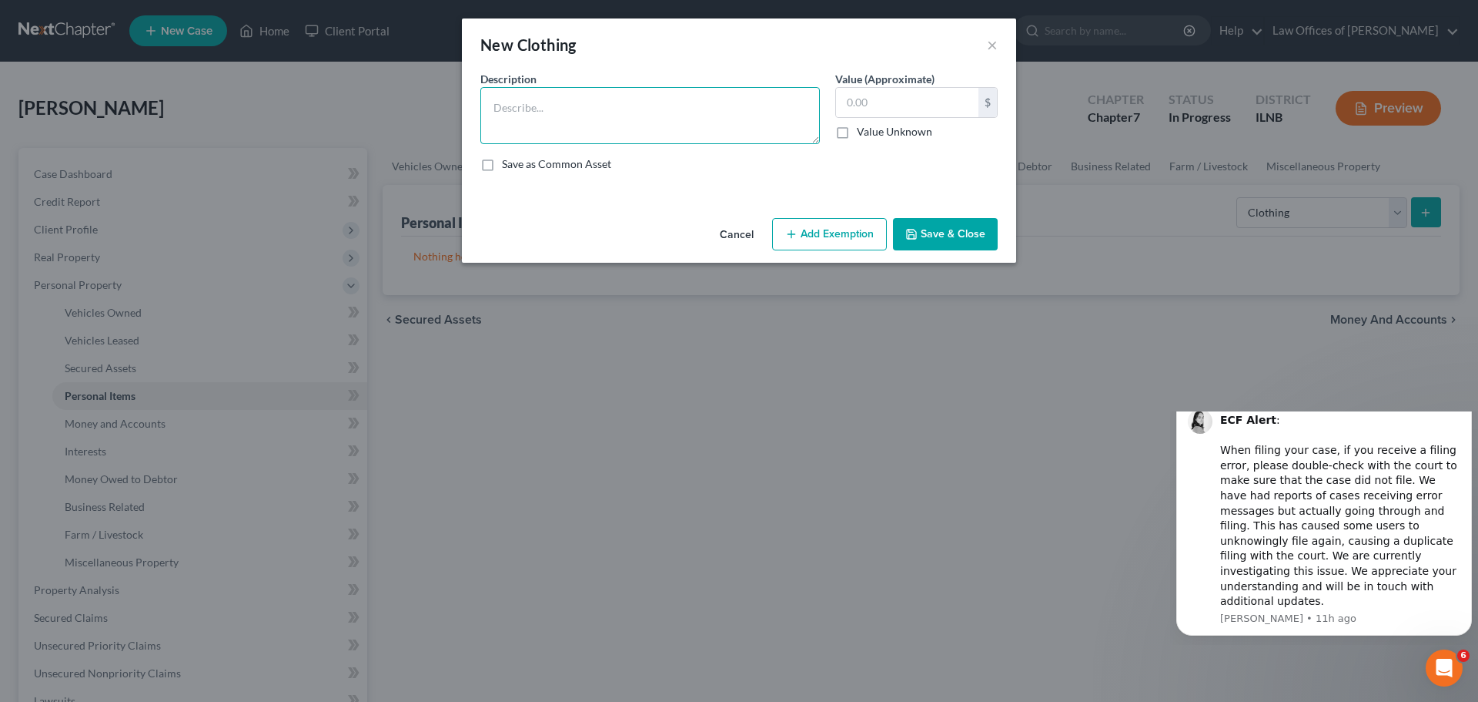
click at [697, 116] on textarea at bounding box center [651, 115] width 340 height 57
type textarea "Clothing"
type input "1,000"
click at [941, 225] on button "Save & Close" at bounding box center [945, 234] width 105 height 32
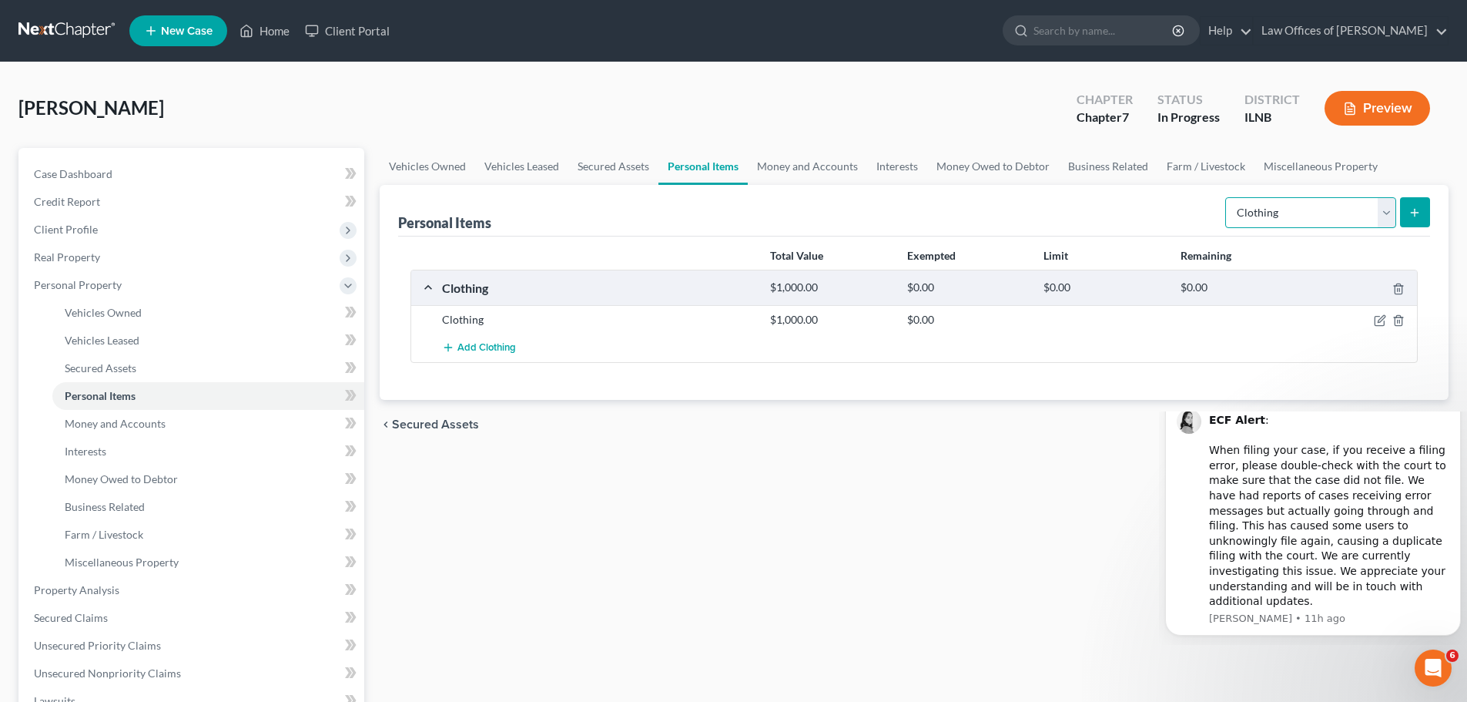
click at [1385, 213] on select "Select Item Type Clothing Collectibles Of Value Electronics Firearms Household …" at bounding box center [1310, 212] width 171 height 31
select select "electronics"
click at [1227, 197] on select "Select Item Type Clothing Collectibles Of Value Electronics Firearms Household …" at bounding box center [1310, 212] width 171 height 31
click at [1398, 213] on form "Select Item Type Clothing Collectibles Of Value Electronics Firearms Household …" at bounding box center [1327, 213] width 205 height 32
click at [1411, 209] on icon "submit" at bounding box center [1414, 212] width 12 height 12
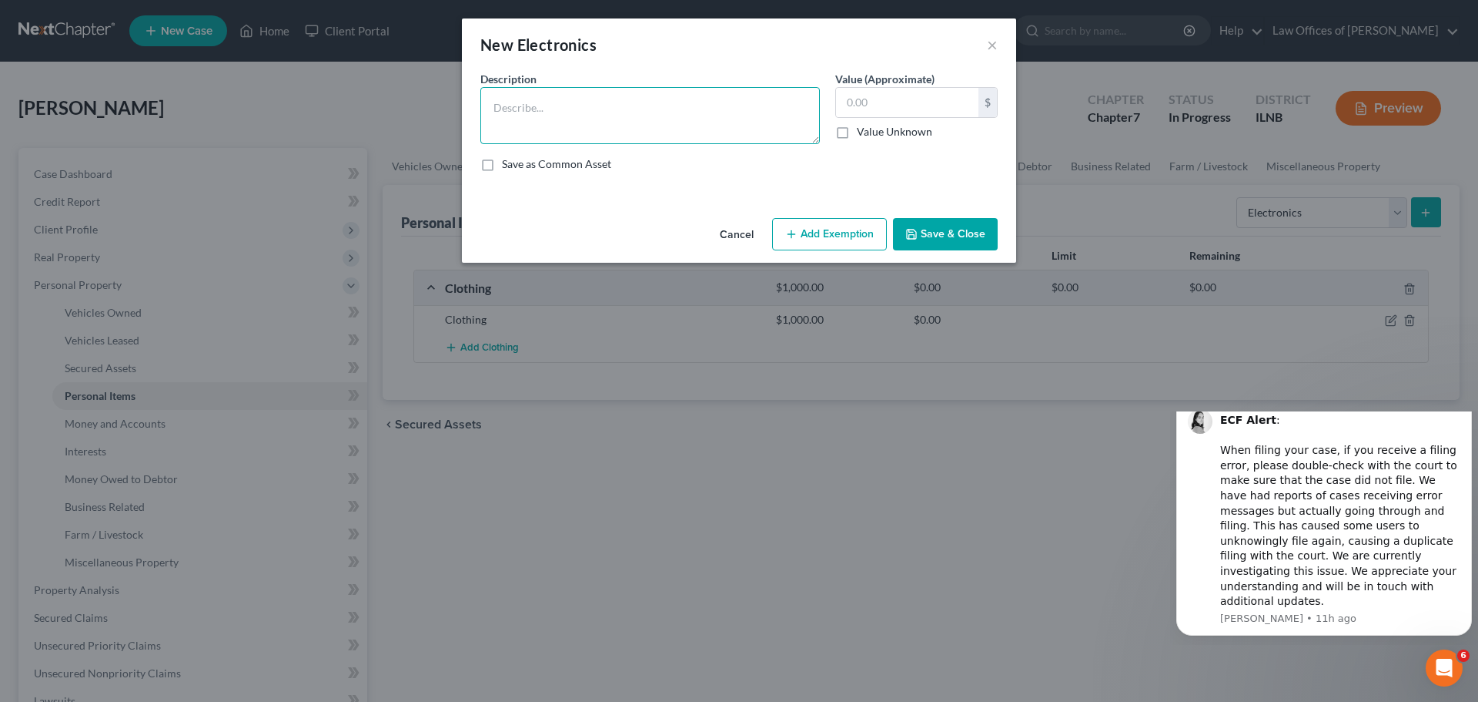
click at [644, 112] on textarea at bounding box center [651, 115] width 340 height 57
click at [644, 112] on textarea "Electronics" at bounding box center [651, 115] width 340 height 57
type textarea "Electronics - TV, Cellphone, etc."
click at [904, 105] on input "text" at bounding box center [907, 102] width 142 height 29
type input "2,000"
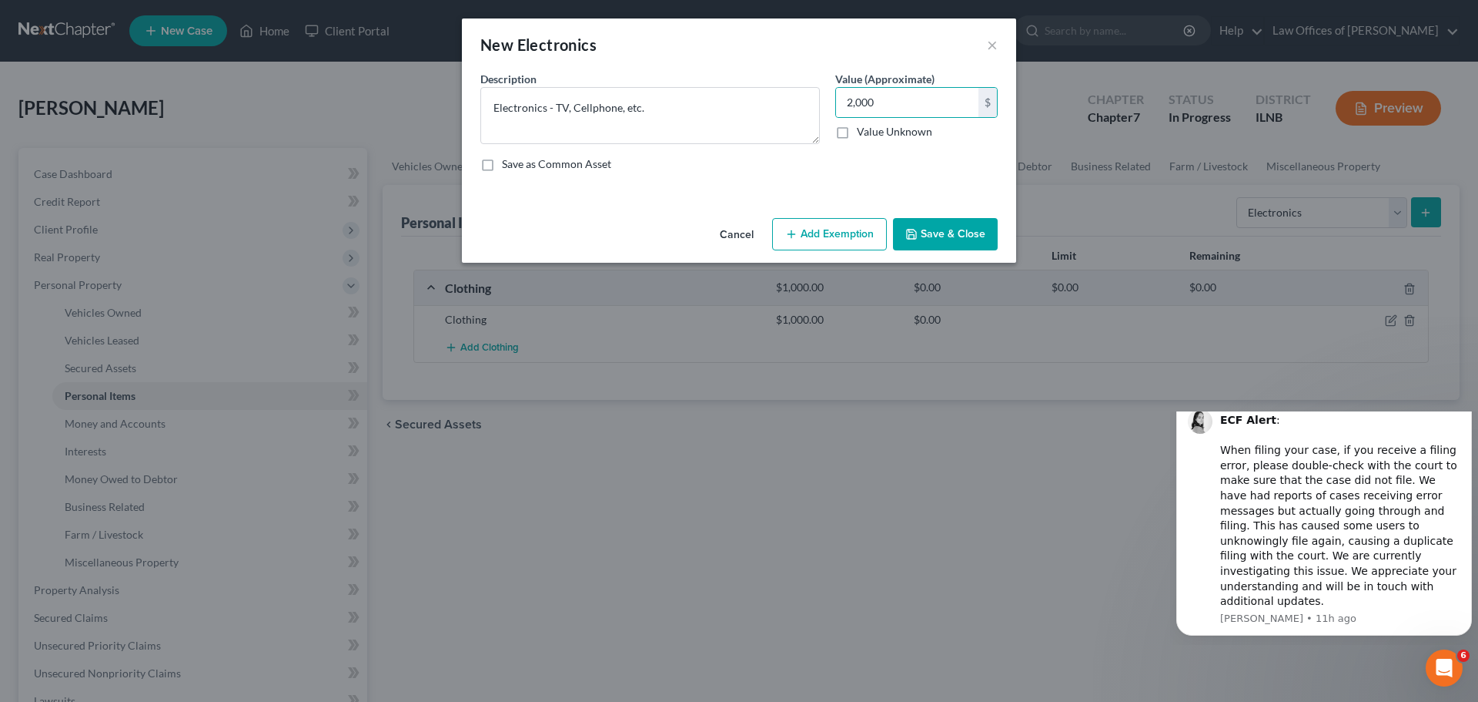
click at [949, 222] on button "Save & Close" at bounding box center [945, 234] width 105 height 32
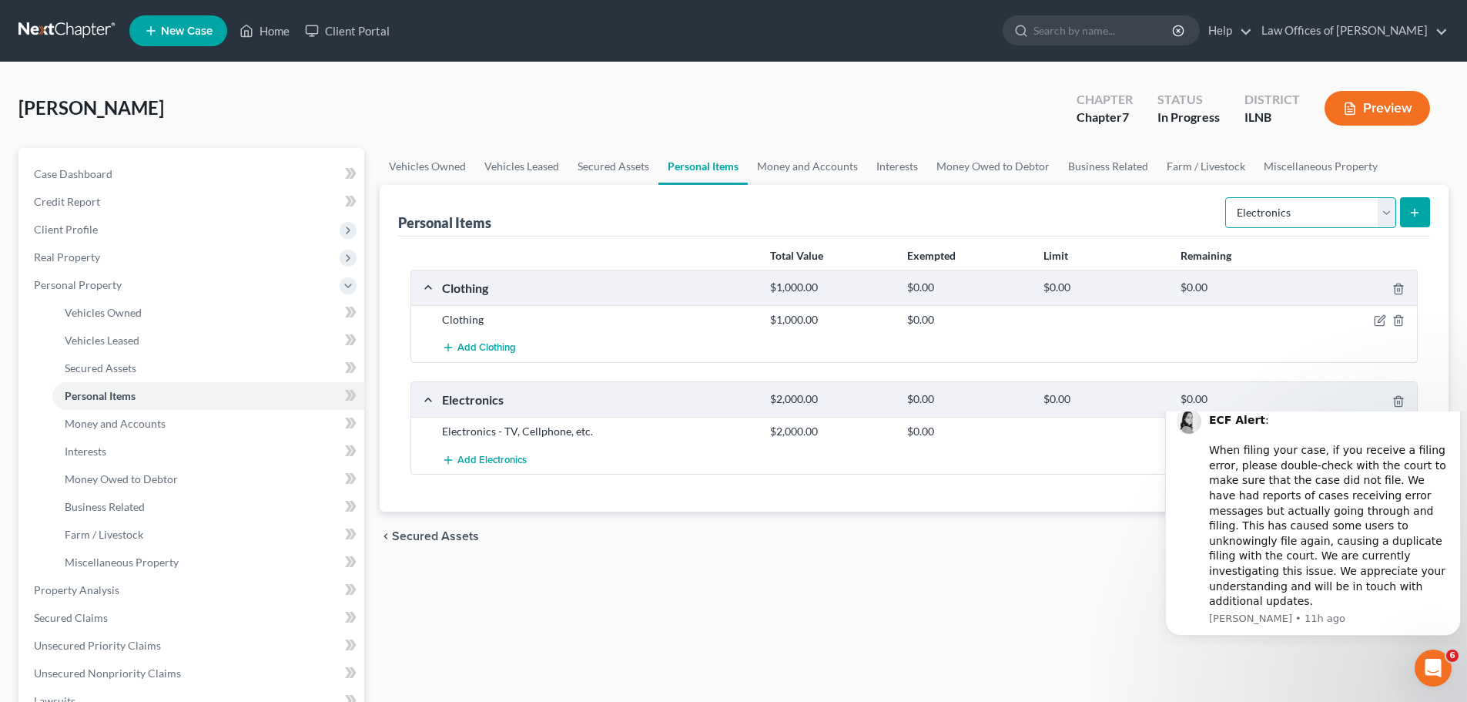
click at [1279, 209] on select "Select Item Type Clothing Collectibles Of Value Electronics Firearms Household …" at bounding box center [1310, 212] width 171 height 31
select select "household_goods"
click at [1227, 197] on select "Select Item Type Clothing Collectibles Of Value Electronics Firearms Household …" at bounding box center [1310, 212] width 171 height 31
click at [1419, 205] on button "submit" at bounding box center [1415, 212] width 30 height 30
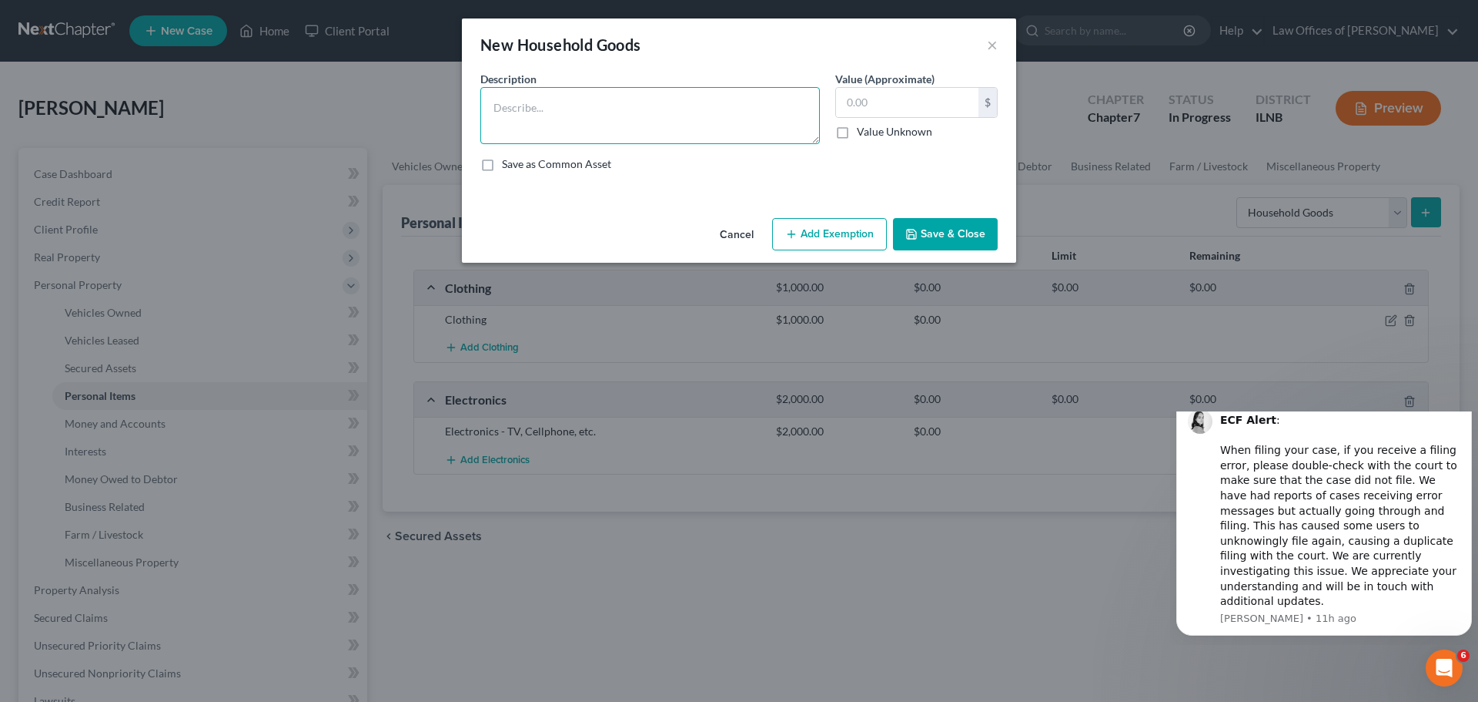
click at [574, 112] on textarea at bounding box center [651, 115] width 340 height 57
type textarea "H"
type textarea "Furniture - Two couches, bedroom set, kitchen table, and chairs."
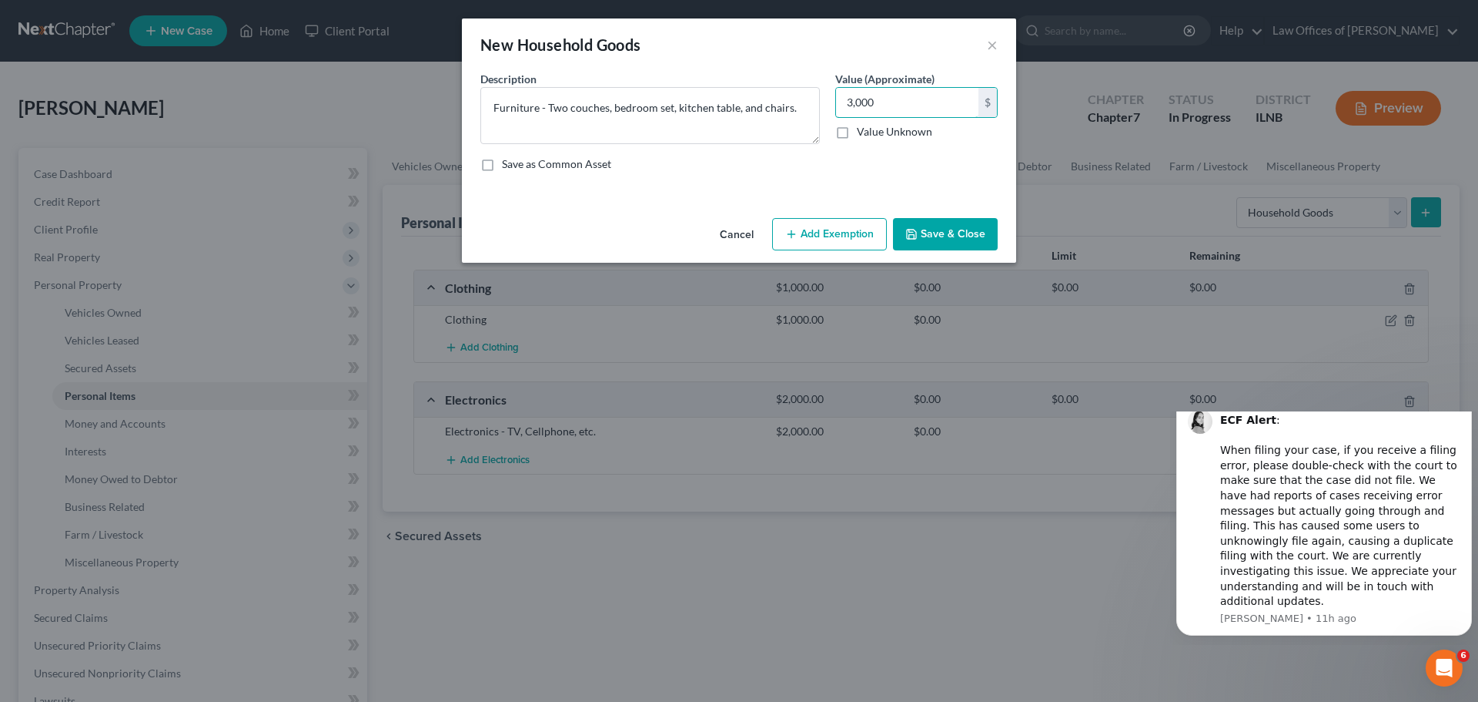
type input "3,000"
click at [929, 244] on button "Save & Close" at bounding box center [945, 234] width 105 height 32
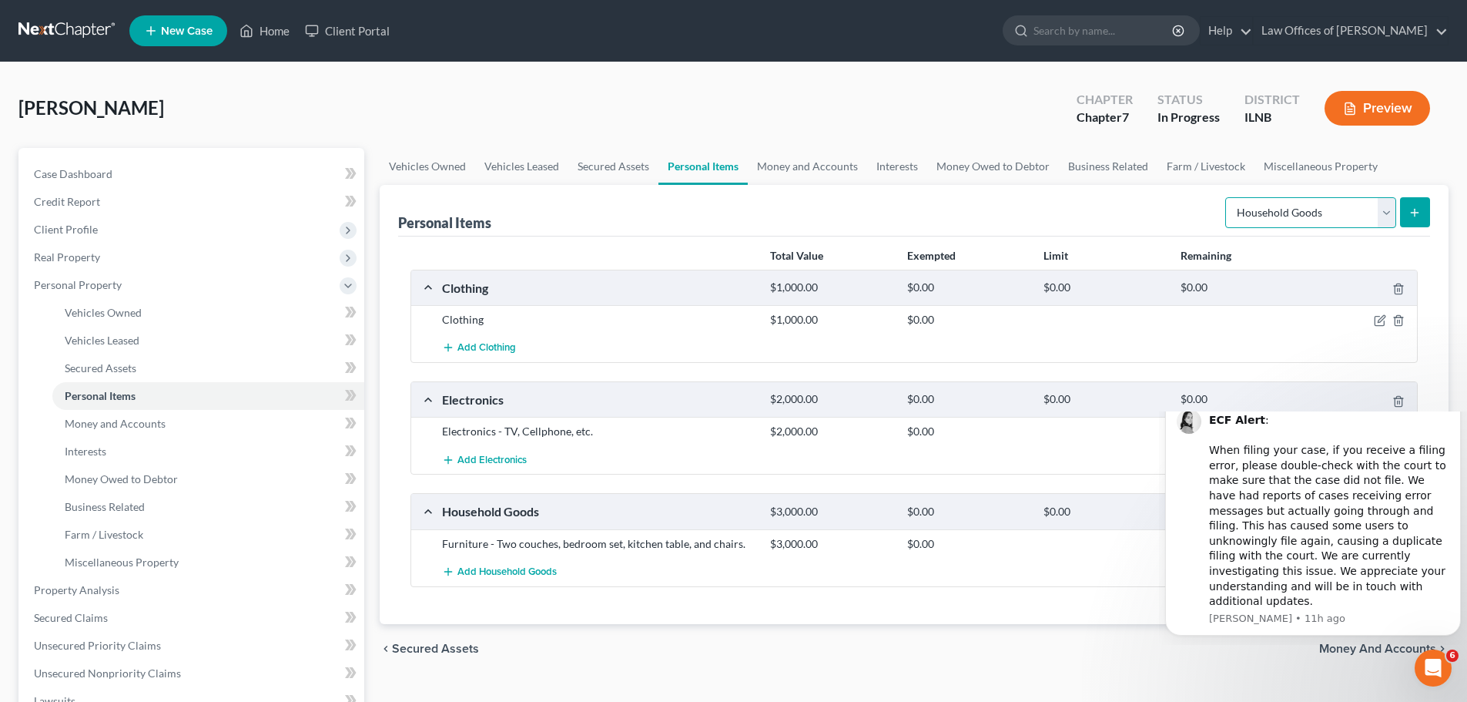
click at [1320, 207] on select "Select Item Type Clothing Collectibles Of Value Electronics Firearms Household …" at bounding box center [1310, 212] width 171 height 31
select select "jewelry"
click at [1227, 197] on select "Select Item Type Clothing Collectibles Of Value Electronics Firearms Household …" at bounding box center [1310, 212] width 171 height 31
click at [1420, 200] on button "submit" at bounding box center [1415, 212] width 30 height 30
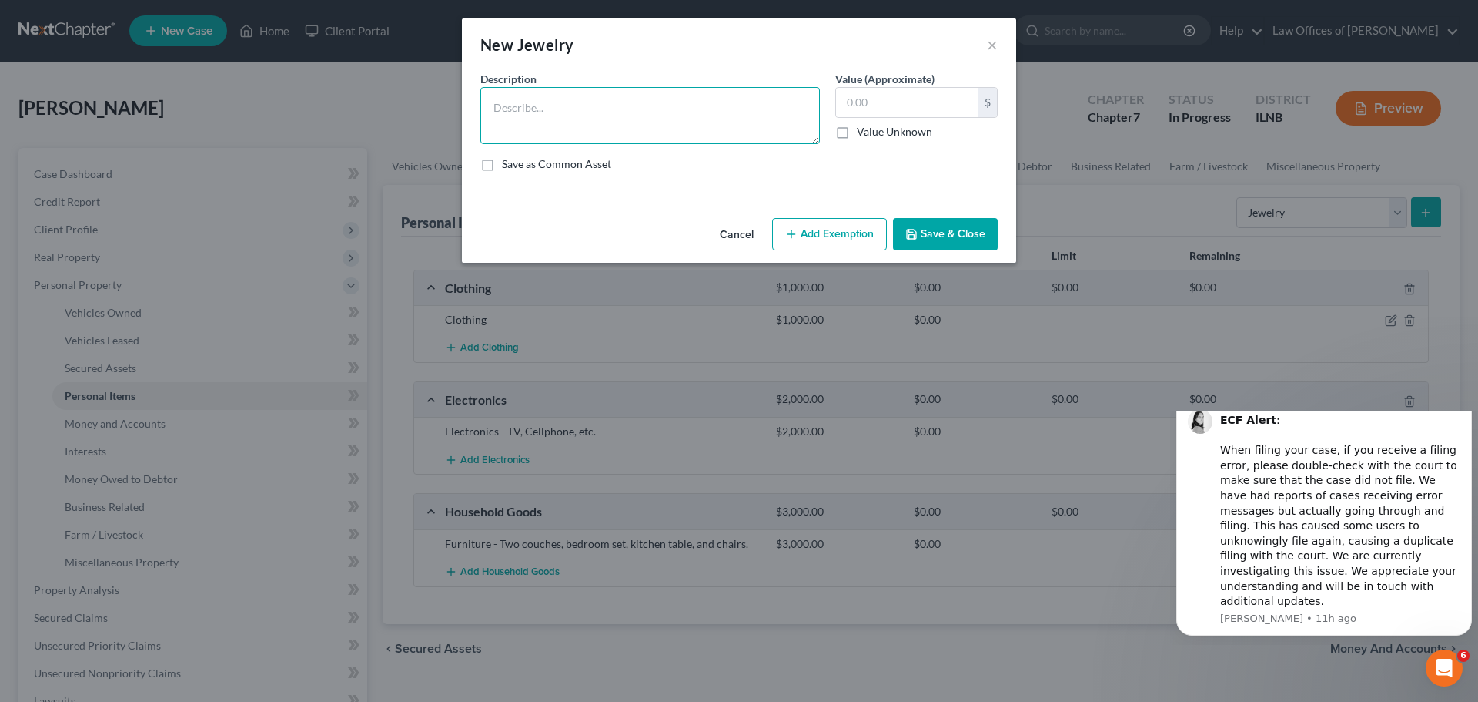
click at [644, 109] on textarea at bounding box center [651, 115] width 340 height 57
type textarea "Standard Jewlery"
type input "500"
click at [967, 220] on button "Save & Close" at bounding box center [945, 234] width 105 height 32
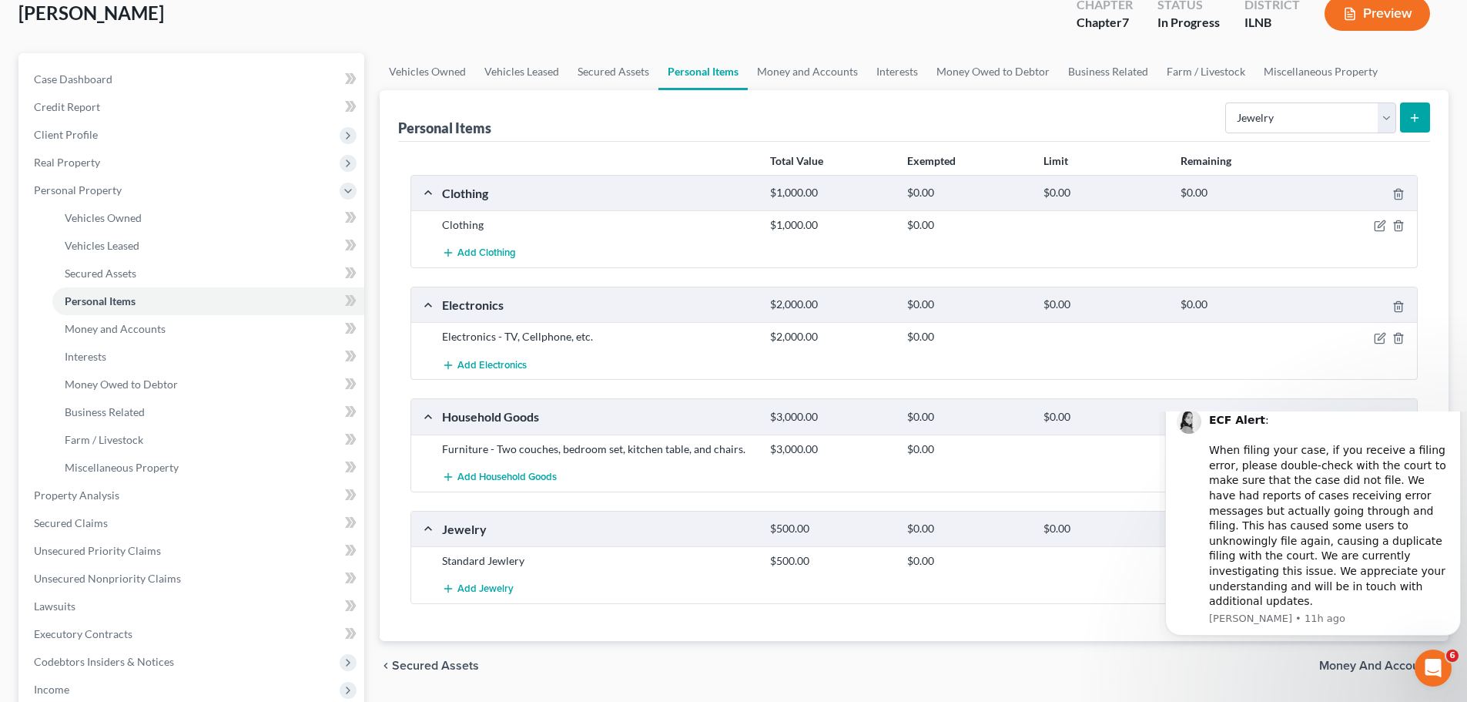
scroll to position [77, 0]
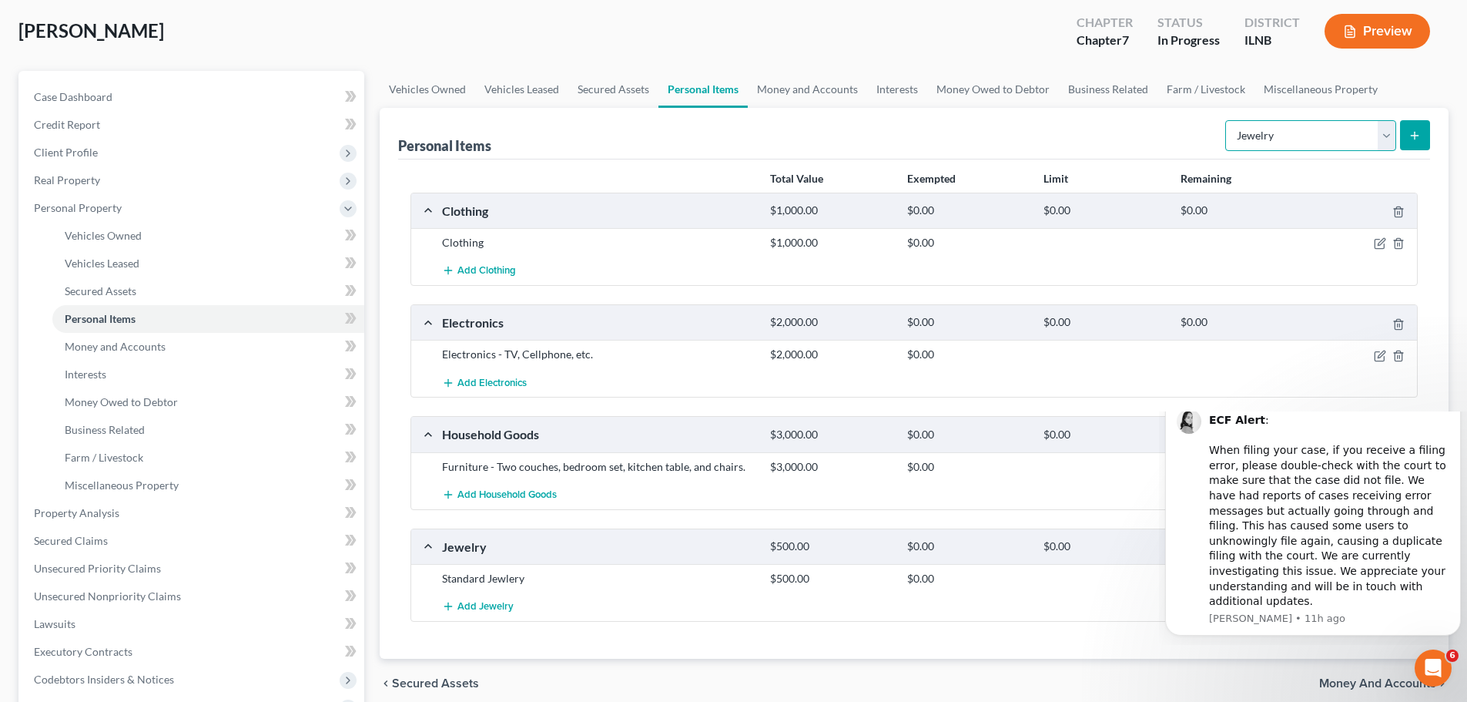
click at [1307, 138] on select "Select Item Type Clothing Collectibles Of Value Electronics Firearms Household …" at bounding box center [1310, 135] width 171 height 31
drag, startPoint x: 1127, startPoint y: 270, endPoint x: 1112, endPoint y: 276, distance: 16.6
click at [1127, 270] on div "Add Clothing" at bounding box center [926, 270] width 984 height 28
click at [194, 353] on link "Money and Accounts" at bounding box center [208, 347] width 312 height 28
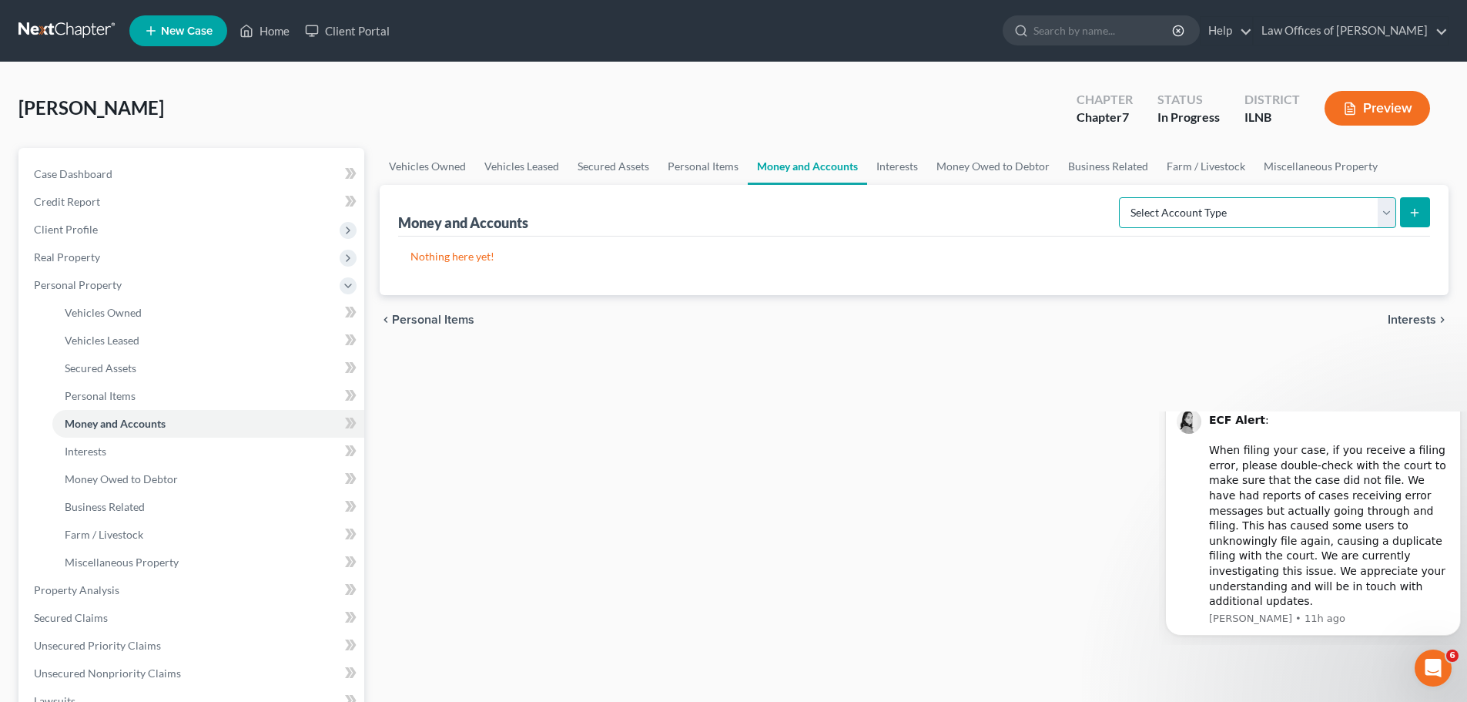
click at [1356, 219] on select "Select Account Type Brokerage Cash on Hand Certificates of Deposit Checking Acc…" at bounding box center [1257, 212] width 277 height 31
select select "checking"
click at [1122, 197] on select "Select Account Type Brokerage Cash on Hand Certificates of Deposit Checking Acc…" at bounding box center [1257, 212] width 277 height 31
click at [1403, 203] on button "submit" at bounding box center [1415, 212] width 30 height 30
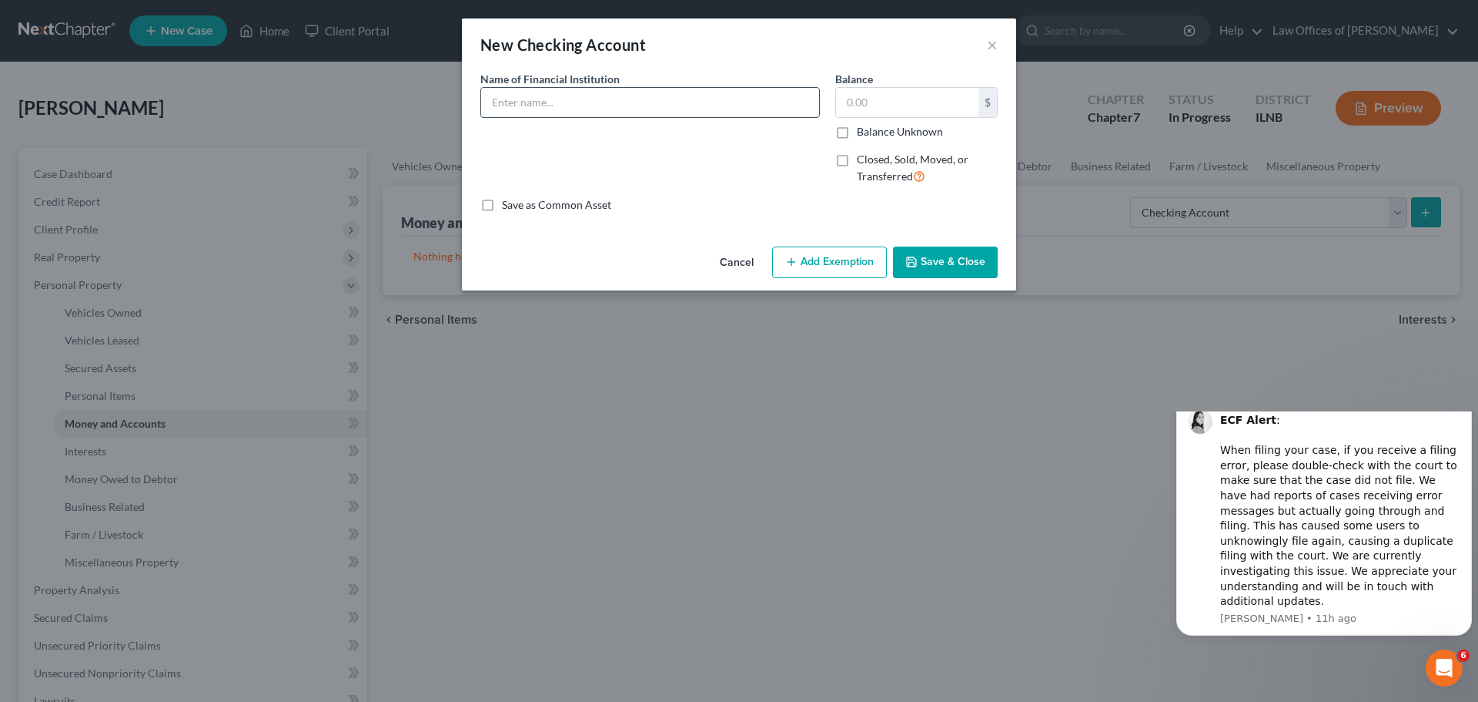
click at [648, 105] on input "text" at bounding box center [650, 102] width 338 height 29
type input "Bank of America"
type input "1,281.45"
click at [960, 262] on button "Save & Close" at bounding box center [945, 262] width 105 height 32
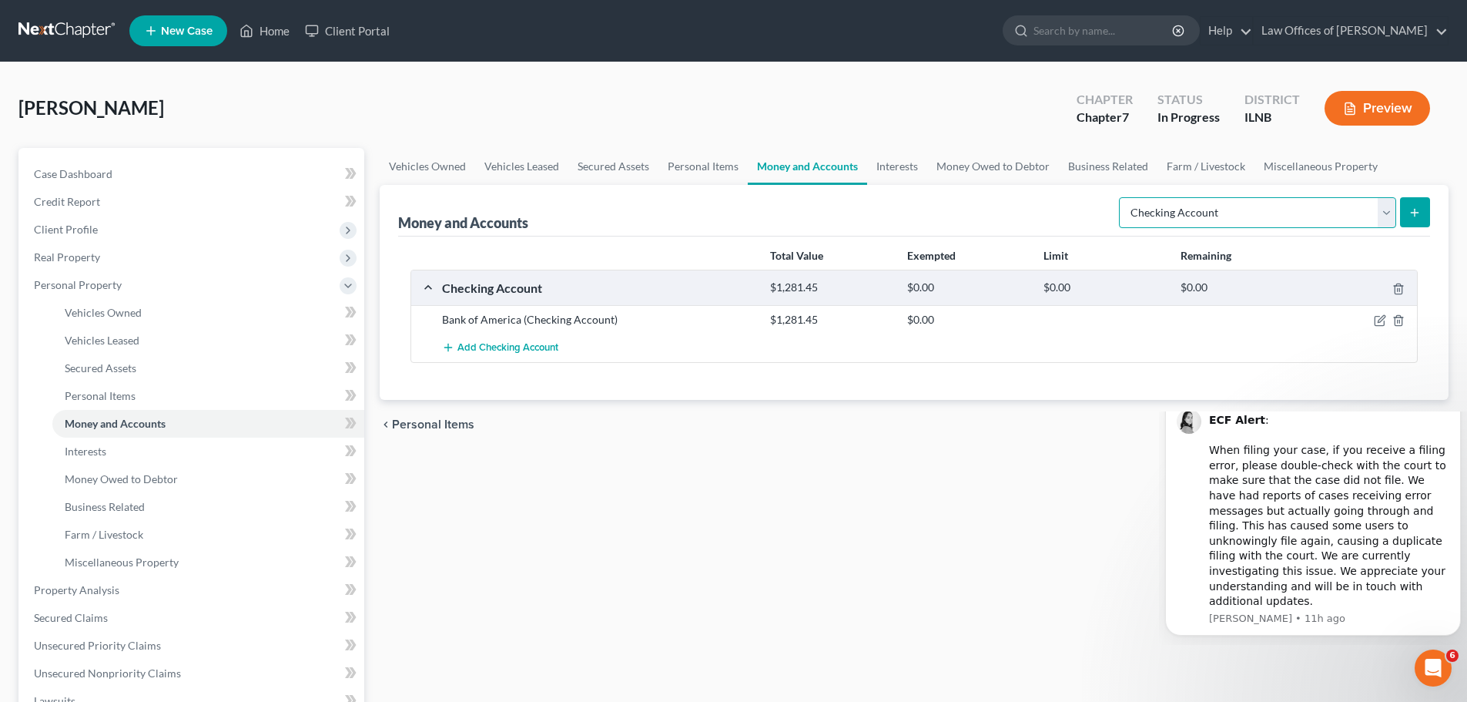
click at [1373, 214] on select "Select Account Type Brokerage Cash on Hand Certificates of Deposit Checking Acc…" at bounding box center [1257, 212] width 277 height 31
select select "savings"
click at [1122, 197] on select "Select Account Type Brokerage Cash on Hand Certificates of Deposit Checking Acc…" at bounding box center [1257, 212] width 277 height 31
click at [1422, 195] on div "Select Account Type Brokerage Cash on Hand Certificates of Deposit Checking Acc…" at bounding box center [1271, 211] width 317 height 41
click at [1417, 211] on icon "submit" at bounding box center [1414, 212] width 12 height 12
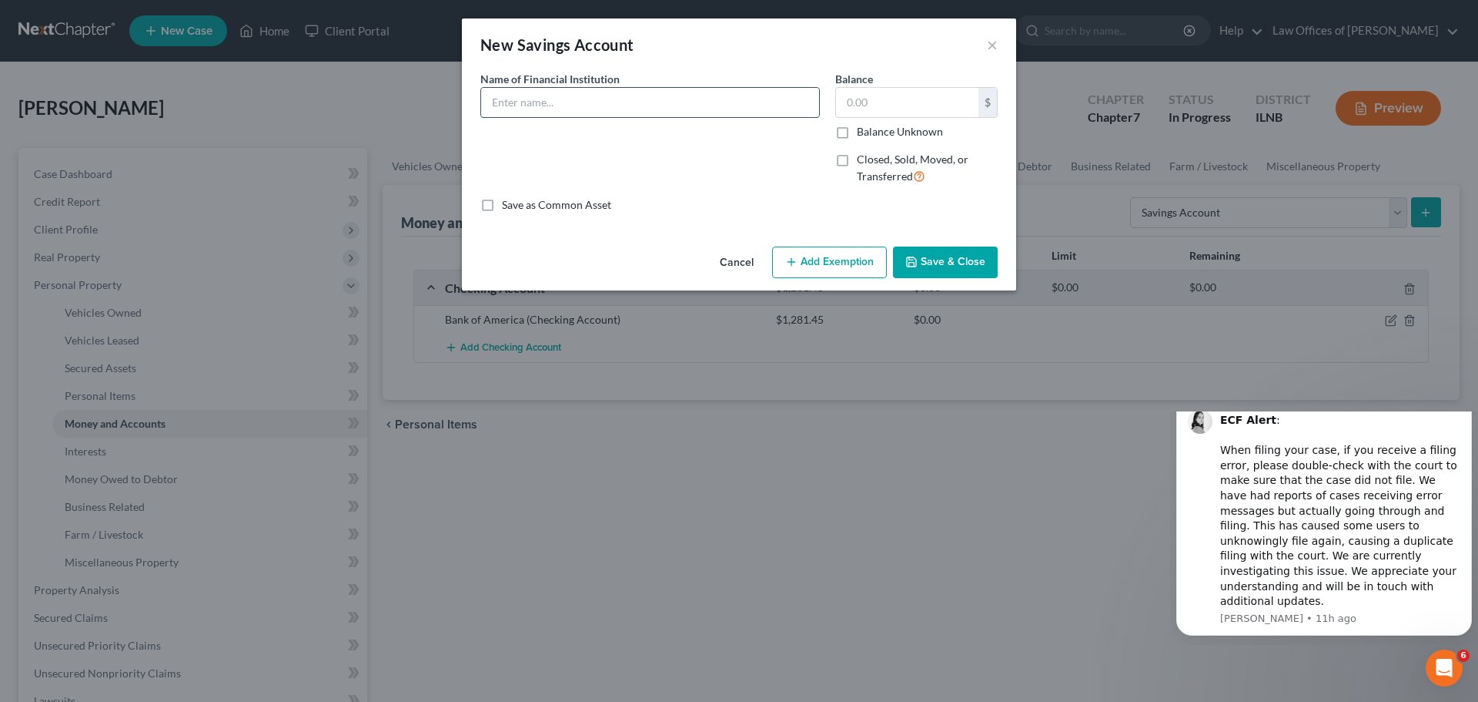
click at [577, 105] on input "text" at bounding box center [650, 102] width 338 height 29
type input "Bank of America"
type input "513.59"
click at [939, 253] on button "Save & Close" at bounding box center [945, 262] width 105 height 32
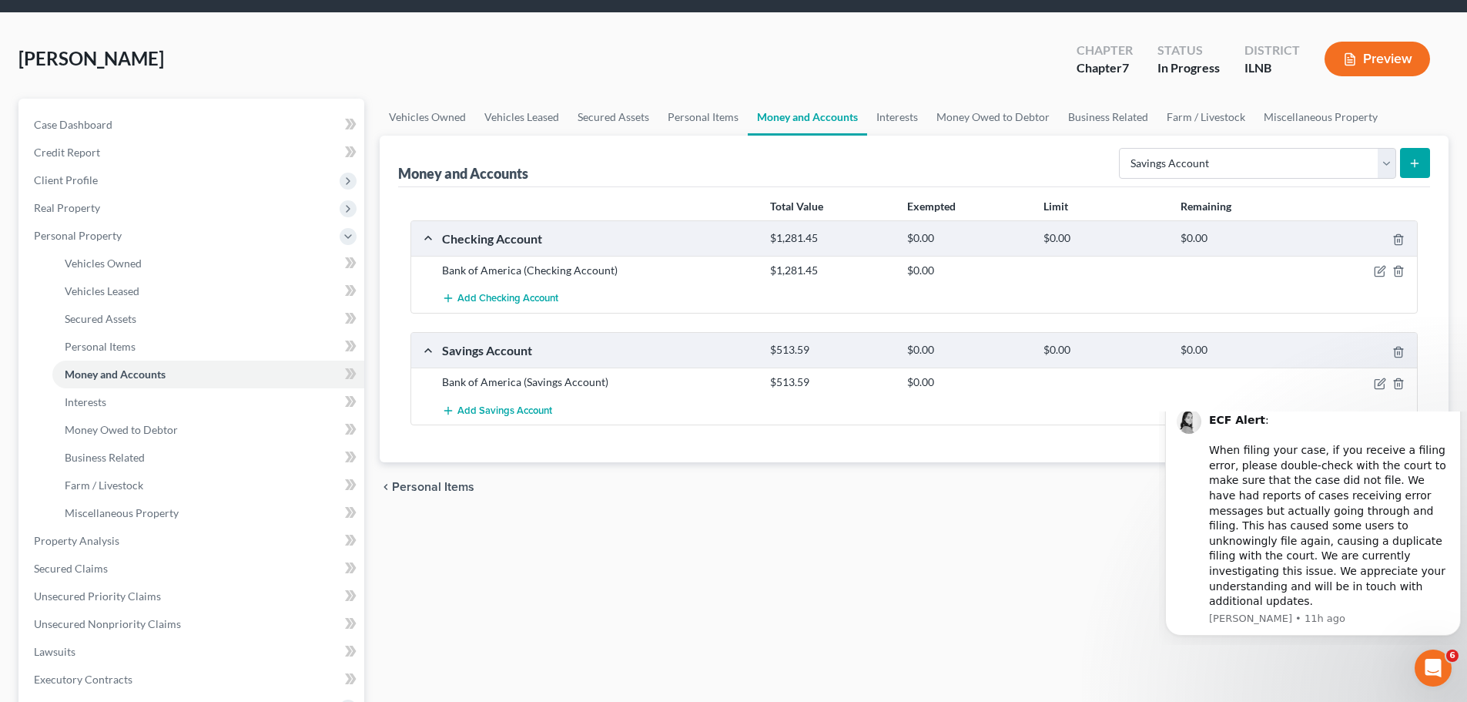
scroll to position [77, 0]
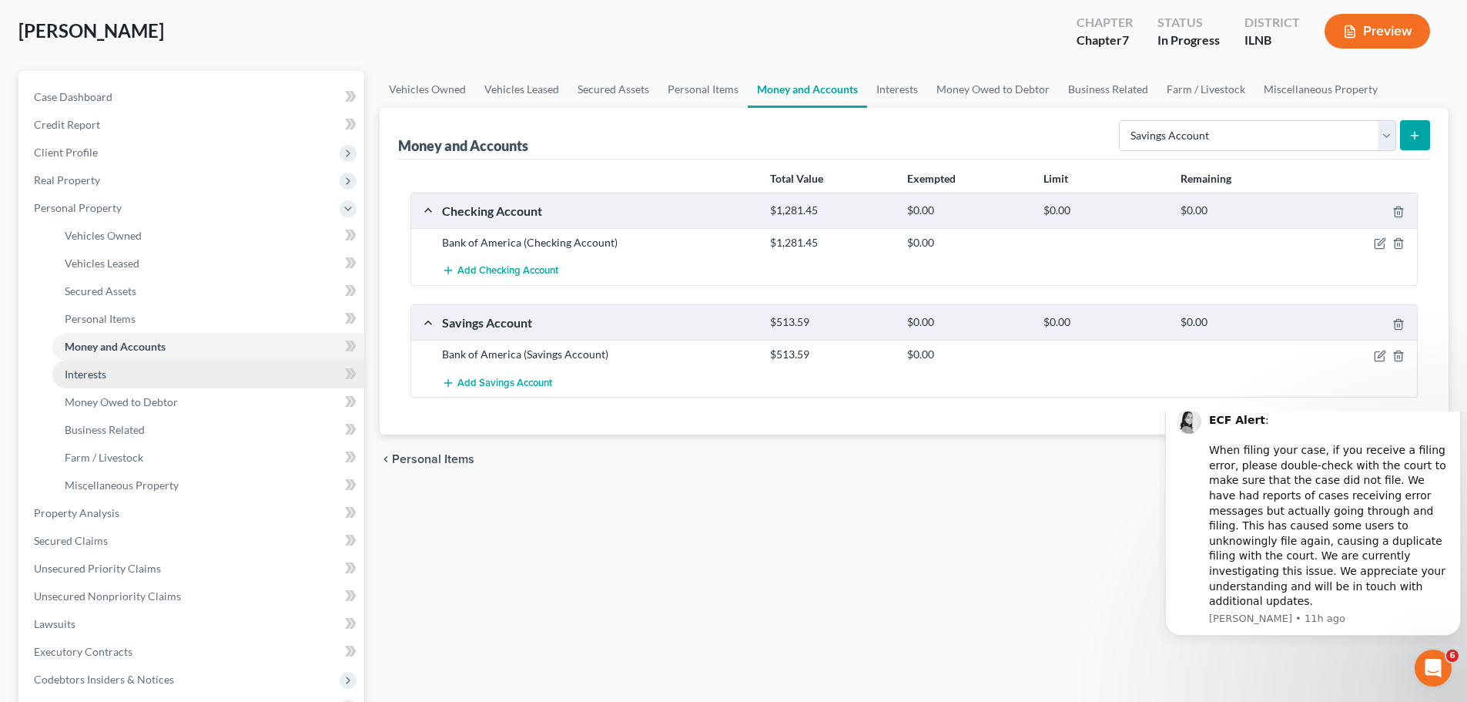
click at [229, 372] on link "Interests" at bounding box center [208, 374] width 312 height 28
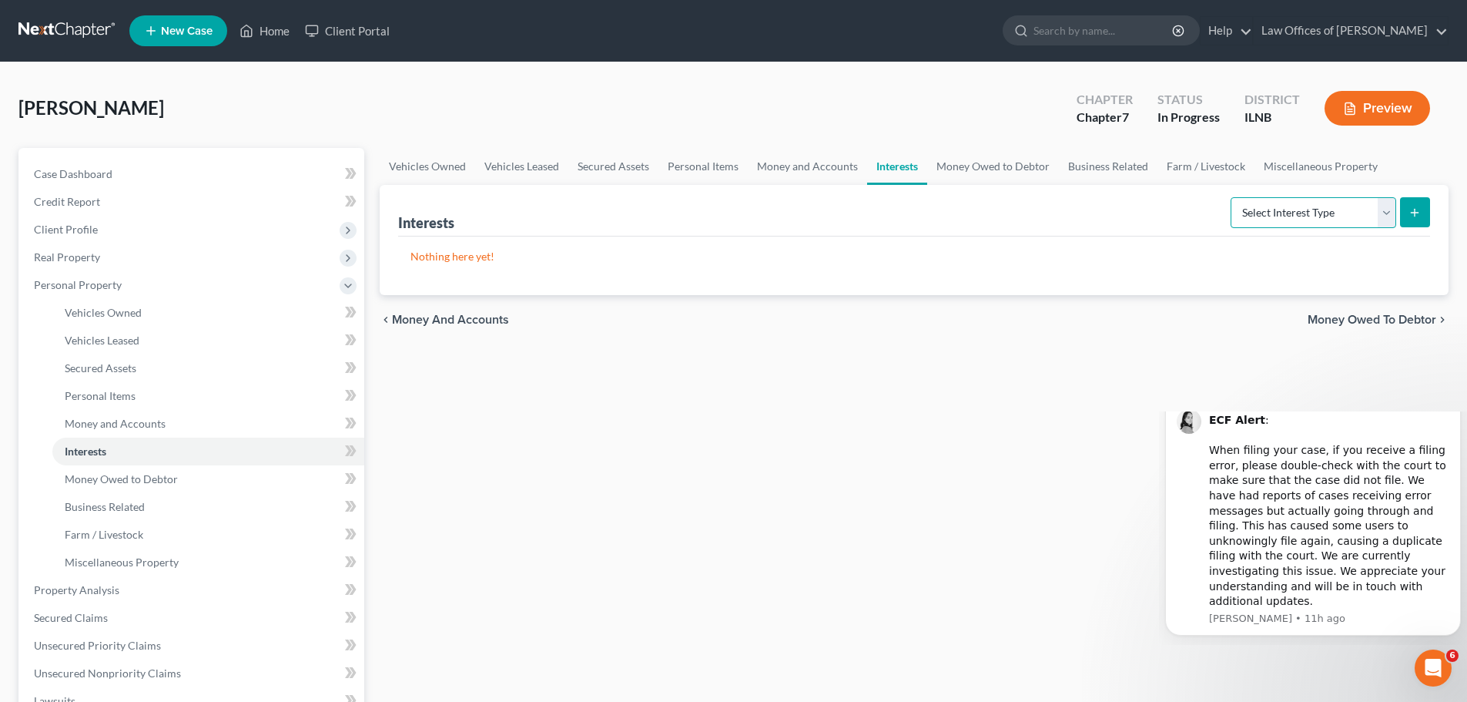
click at [1340, 219] on select "Select Interest Type 401K Annuity Bond Education IRA Government Bond Government…" at bounding box center [1314, 212] width 166 height 31
click at [152, 556] on span "Miscellaneous Property" at bounding box center [122, 561] width 114 height 13
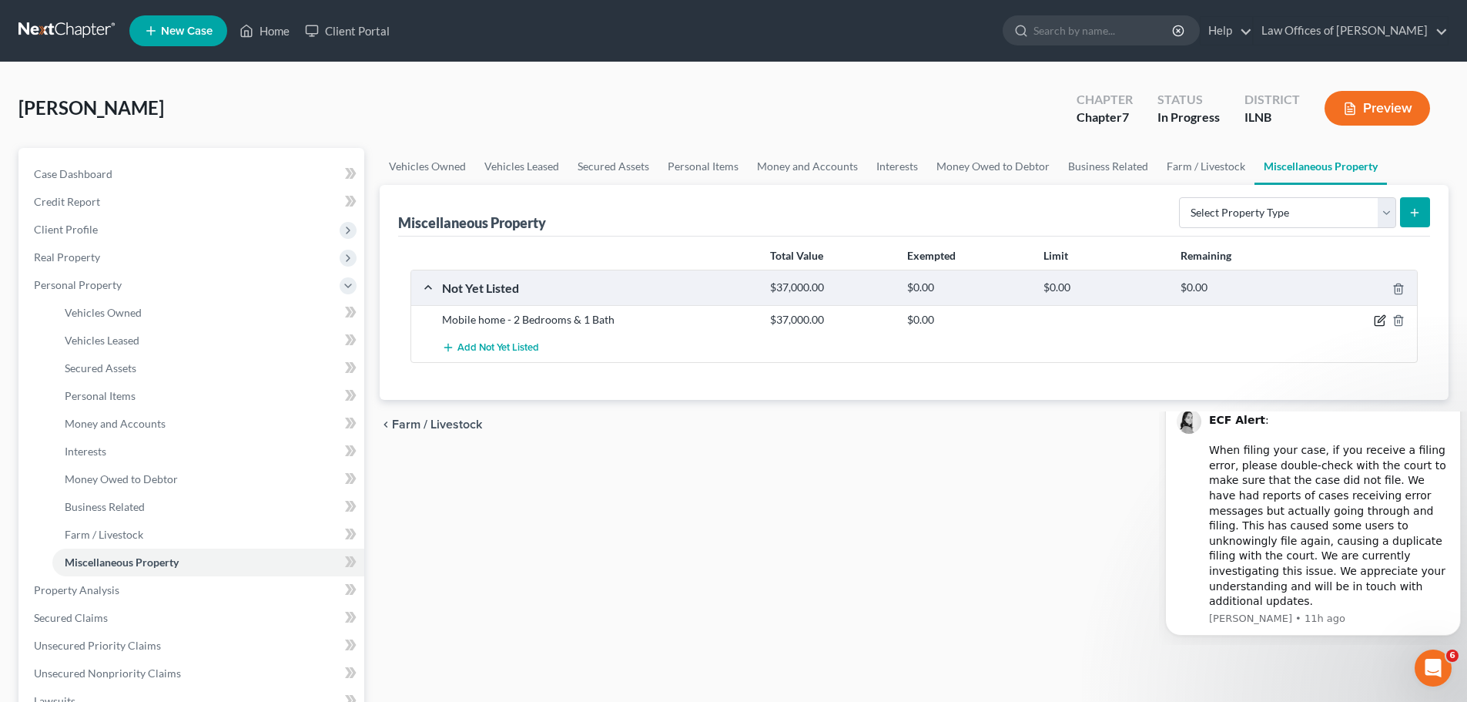
click at [1378, 320] on icon "button" at bounding box center [1380, 320] width 12 height 12
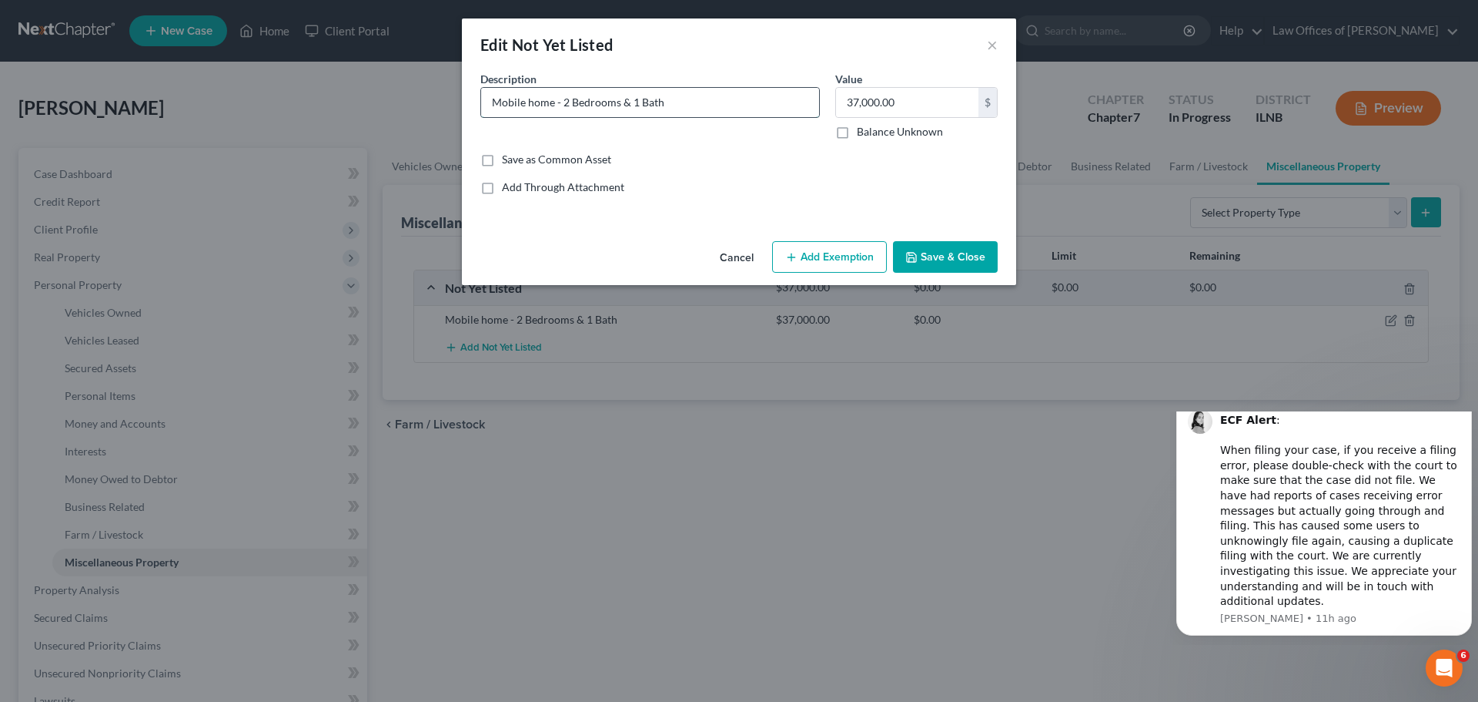
click at [636, 105] on input "Mobile home - 2 Bedrooms & 1 Bath" at bounding box center [650, 102] width 338 height 29
type input "Mobile home - 2 Bedrooms & 2 Bath"
click at [976, 254] on button "Save & Close" at bounding box center [945, 257] width 105 height 32
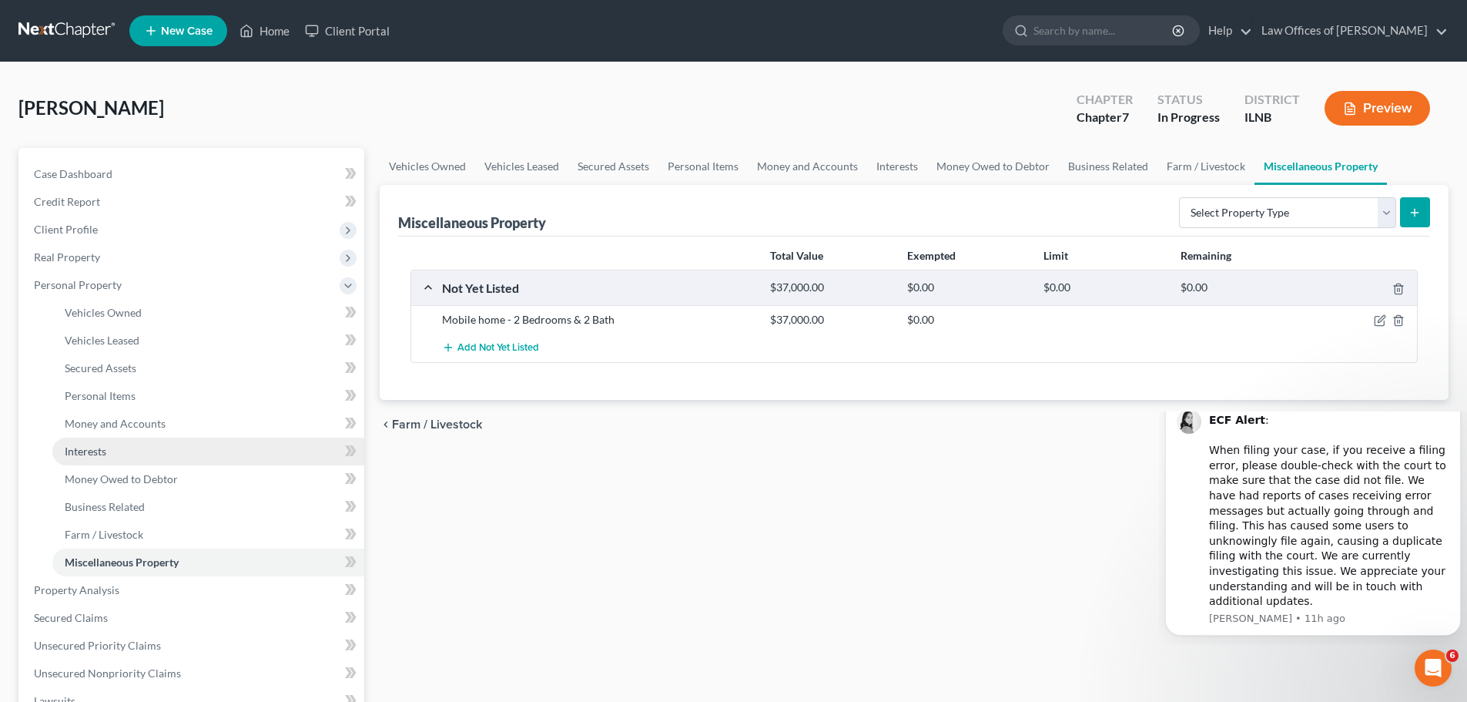
click at [149, 453] on link "Interests" at bounding box center [208, 451] width 312 height 28
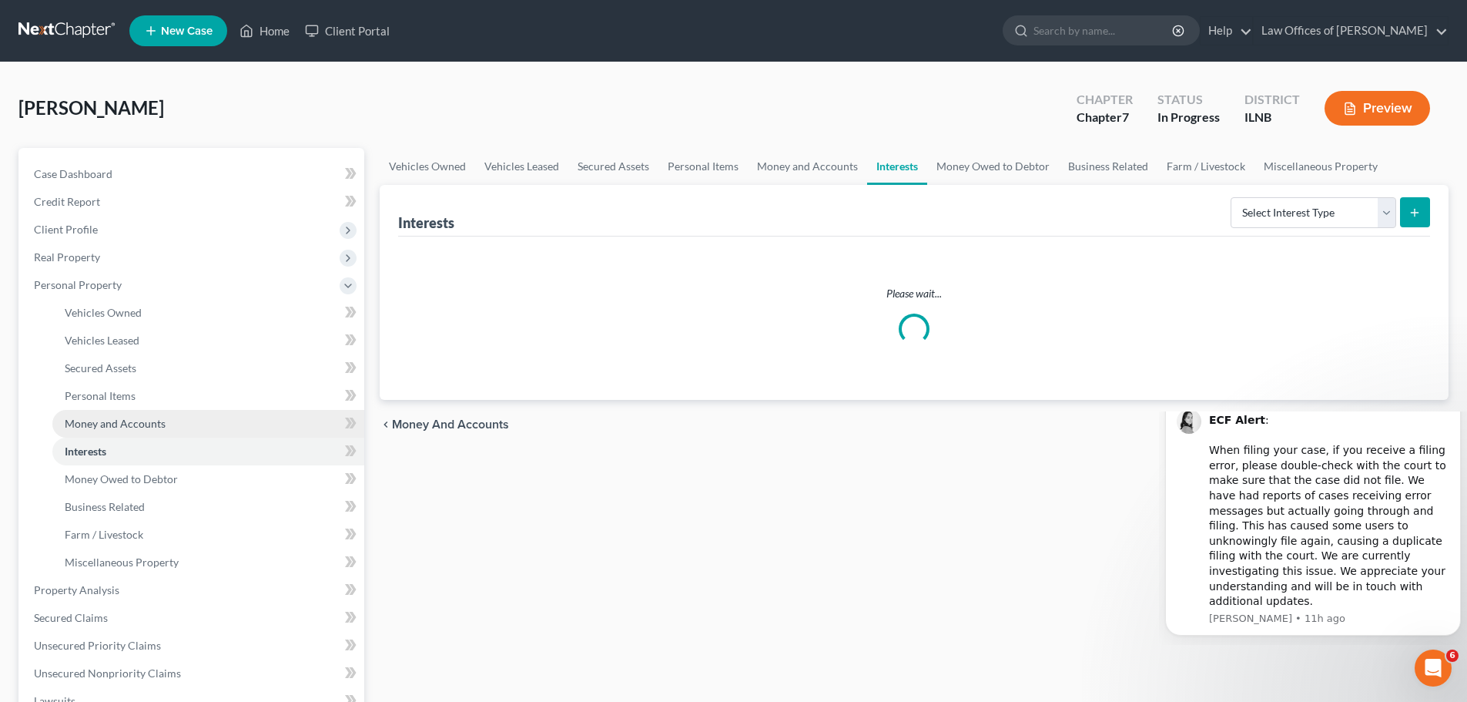
click at [159, 421] on span "Money and Accounts" at bounding box center [115, 423] width 101 height 13
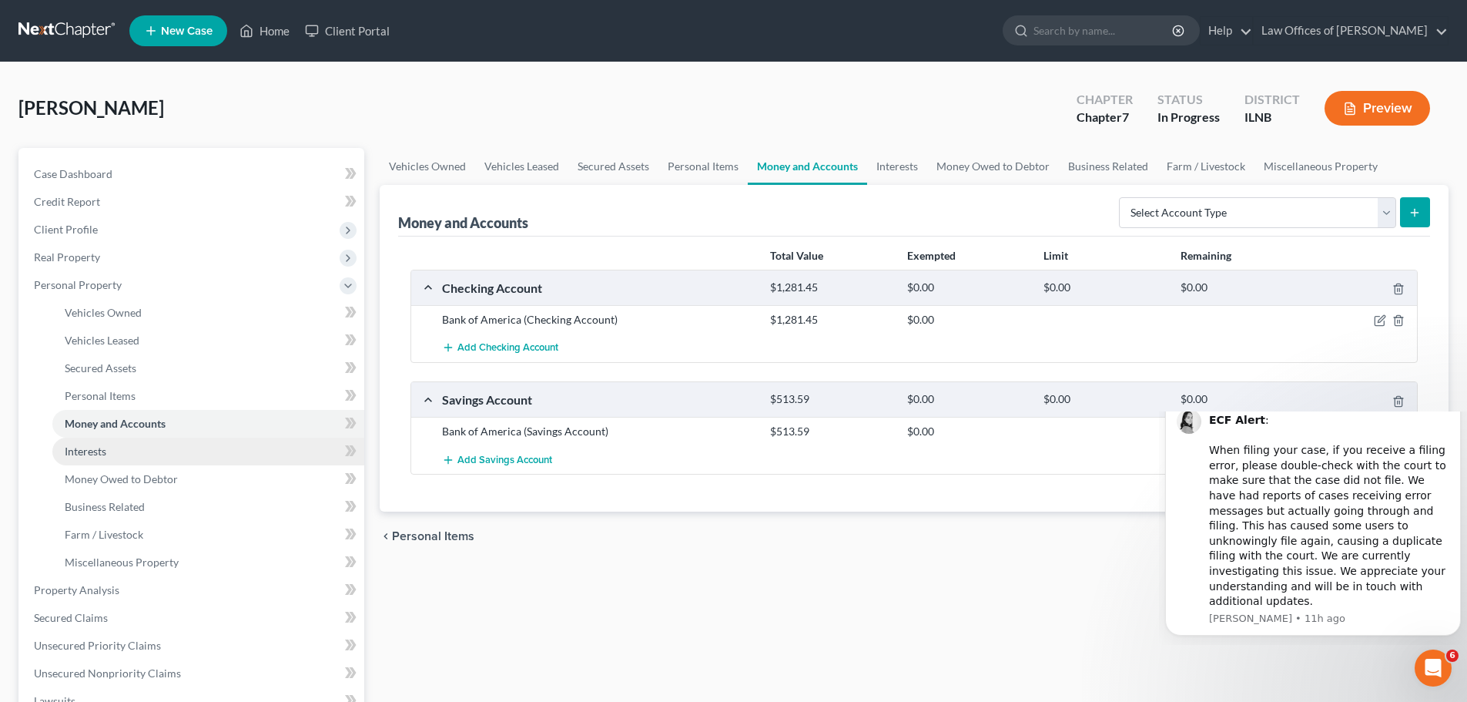
click at [152, 447] on link "Interests" at bounding box center [208, 451] width 312 height 28
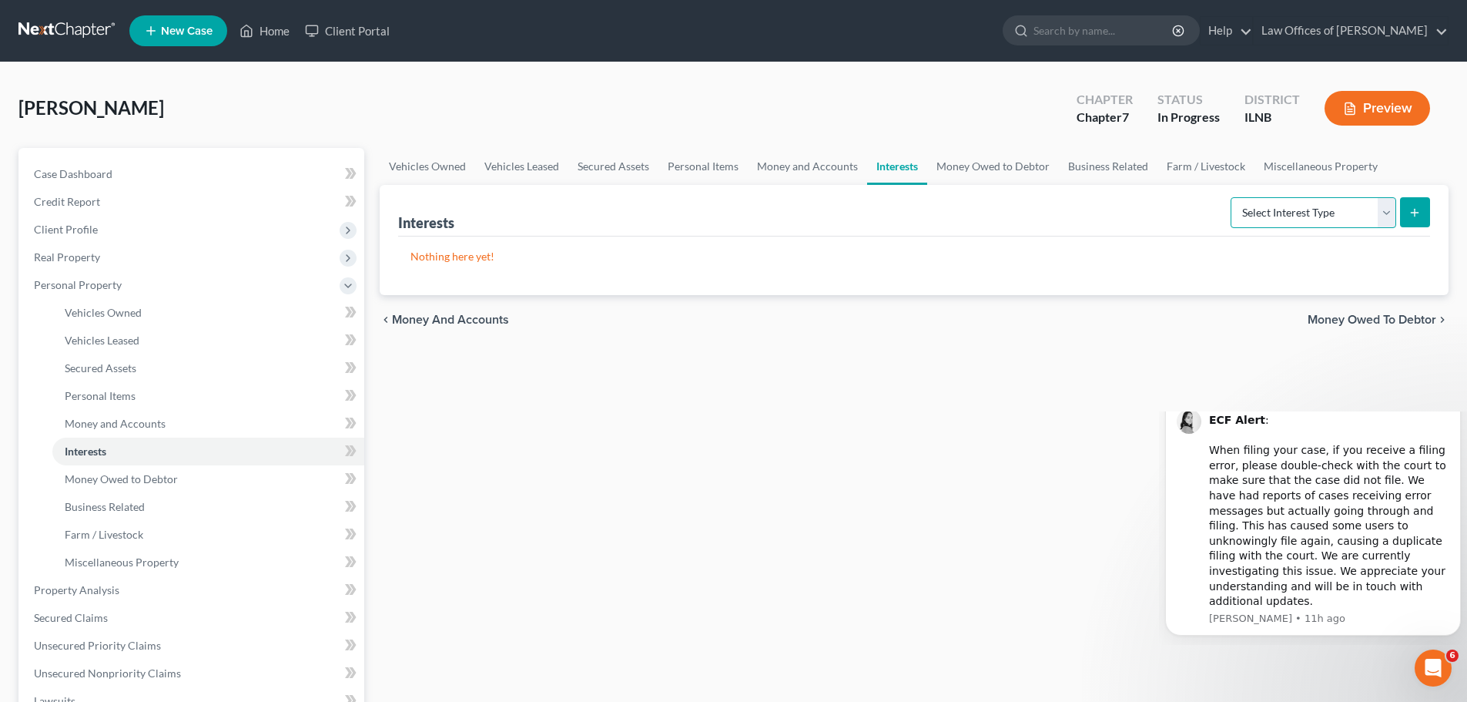
click at [1330, 219] on select "Select Interest Type 401K Annuity Bond Education IRA Government Bond Government…" at bounding box center [1314, 212] width 166 height 31
click at [994, 440] on div "Vehicles Owned Vehicles Leased Secured Assets Personal Items Money and Accounts…" at bounding box center [914, 592] width 1084 height 889
click at [219, 485] on link "Money Owed to Debtor" at bounding box center [208, 479] width 312 height 28
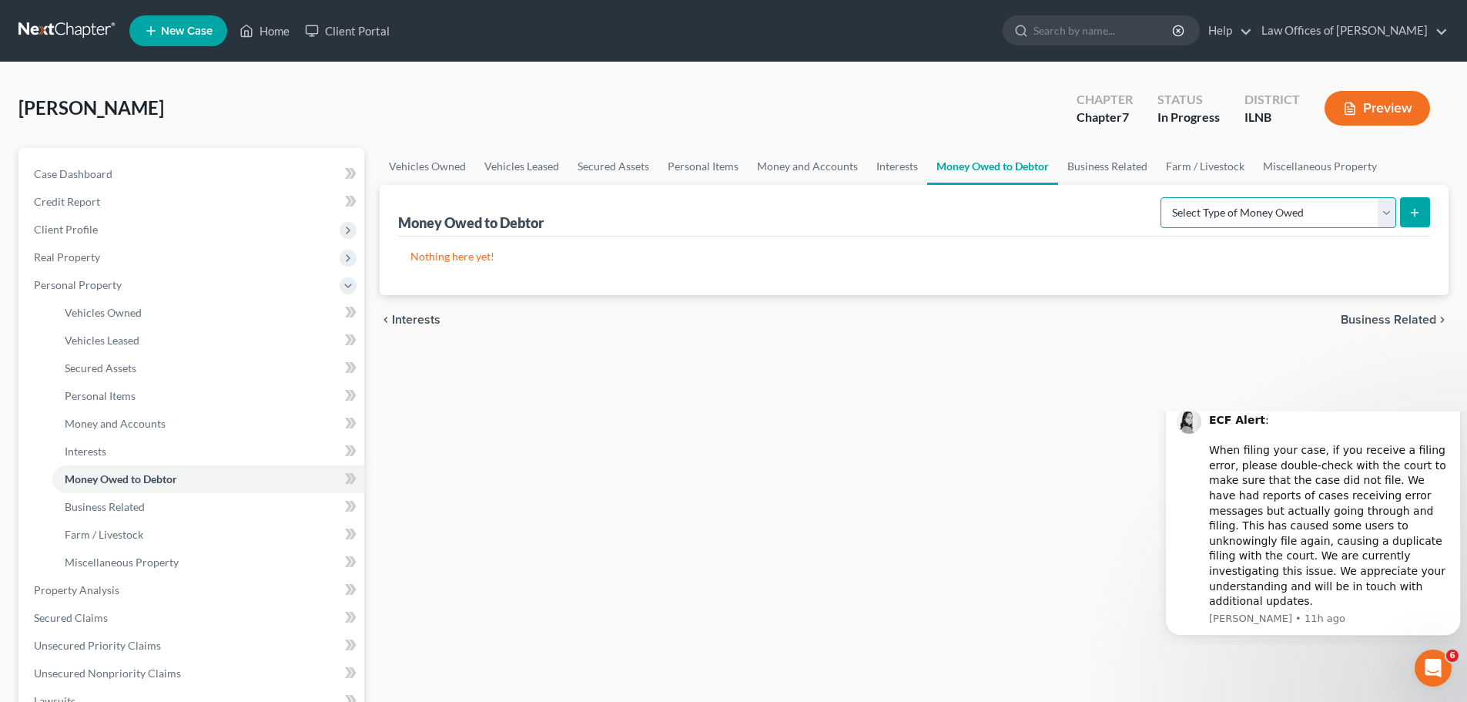
click at [1314, 216] on select "Select Type of Money Owed Accounts Receivable Alimony Child Support Claims Agai…" at bounding box center [1278, 212] width 236 height 31
drag, startPoint x: 668, startPoint y: 450, endPoint x: 646, endPoint y: 458, distance: 23.6
click at [668, 450] on div "Vehicles Owned Vehicles Leased Secured Assets Personal Items Money and Accounts…" at bounding box center [914, 592] width 1084 height 889
click at [1332, 212] on select "Select Type of Money Owed Accounts Receivable Alimony Child Support Claims Agai…" at bounding box center [1278, 212] width 236 height 31
drag, startPoint x: 1332, startPoint y: 212, endPoint x: 1054, endPoint y: 347, distance: 309.3
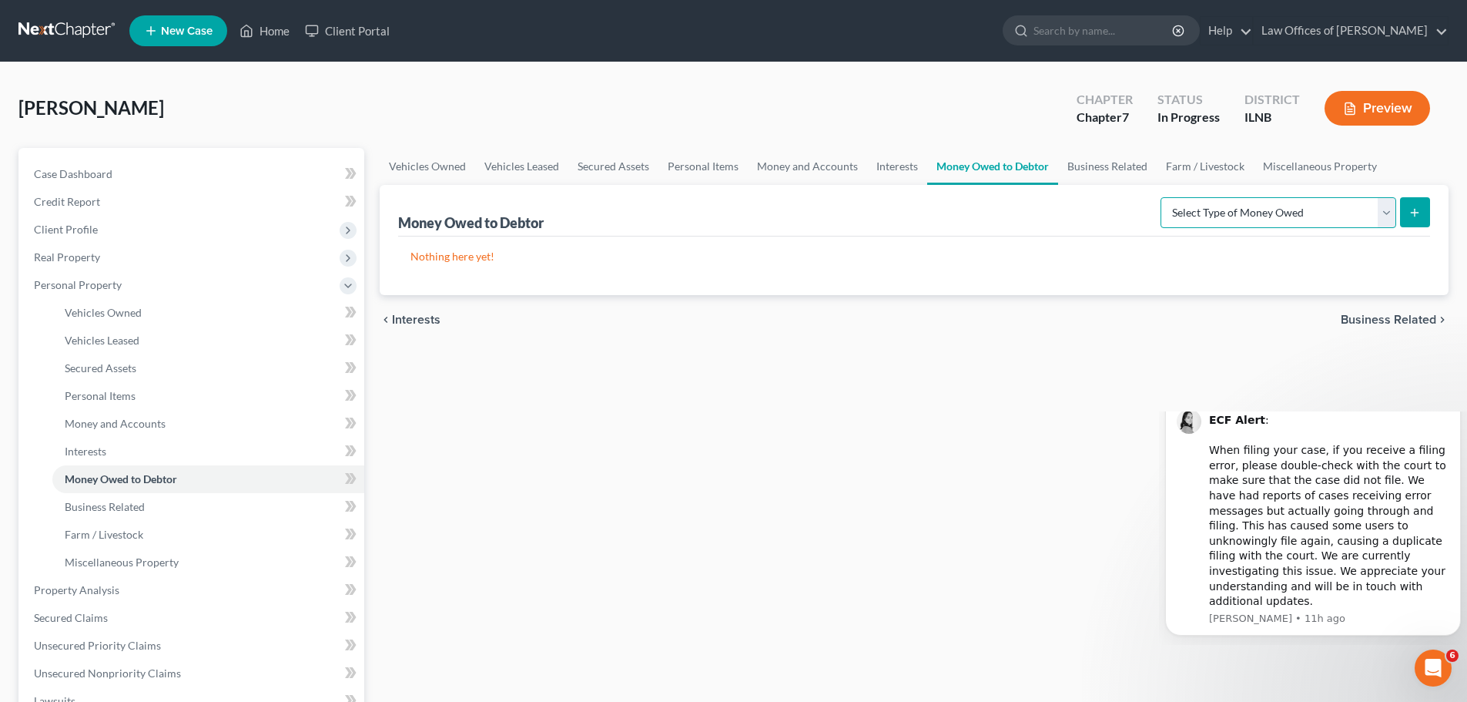
click at [1332, 212] on select "Select Type of Money Owed Accounts Receivable Alimony Child Support Claims Agai…" at bounding box center [1278, 212] width 236 height 31
click at [169, 514] on link "Business Related" at bounding box center [208, 507] width 312 height 28
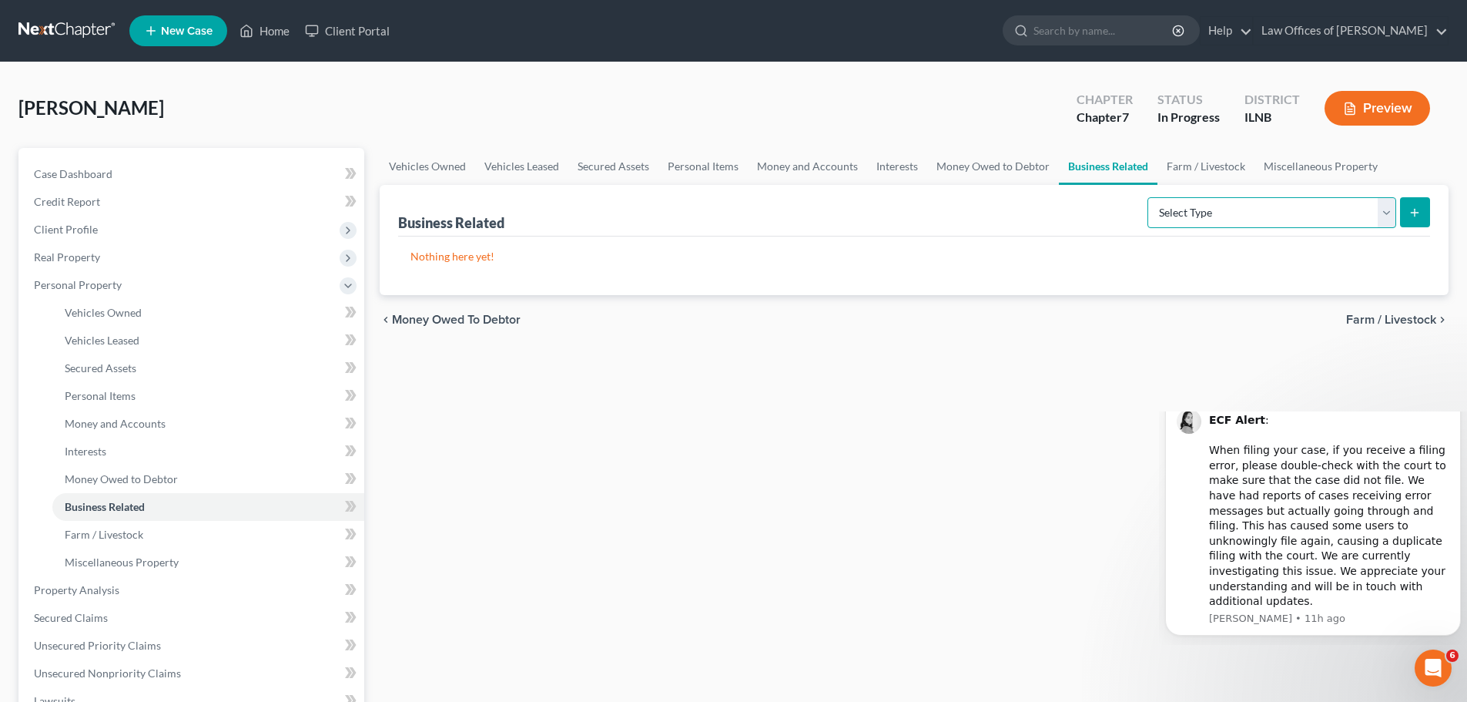
click at [1214, 204] on select "Select Type Customer Lists Franchises Inventory Licenses Machinery Office Equip…" at bounding box center [1271, 212] width 249 height 31
drag, startPoint x: 1214, startPoint y: 204, endPoint x: 1120, endPoint y: 253, distance: 105.7
click at [1214, 204] on select "Select Type Customer Lists Franchises Inventory Licenses Machinery Office Equip…" at bounding box center [1271, 212] width 249 height 31
click at [182, 529] on link "Farm / Livestock" at bounding box center [208, 535] width 312 height 28
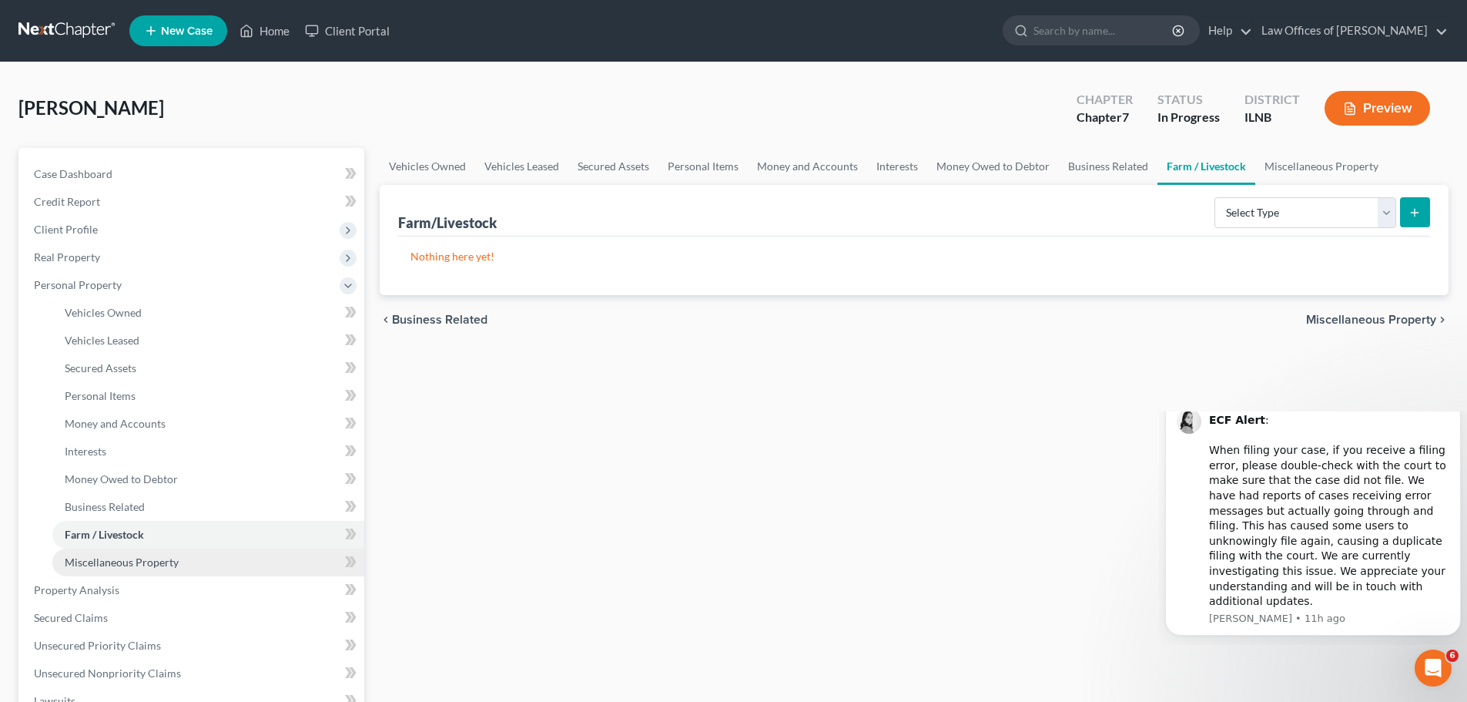
click at [185, 558] on link "Miscellaneous Property" at bounding box center [208, 562] width 312 height 28
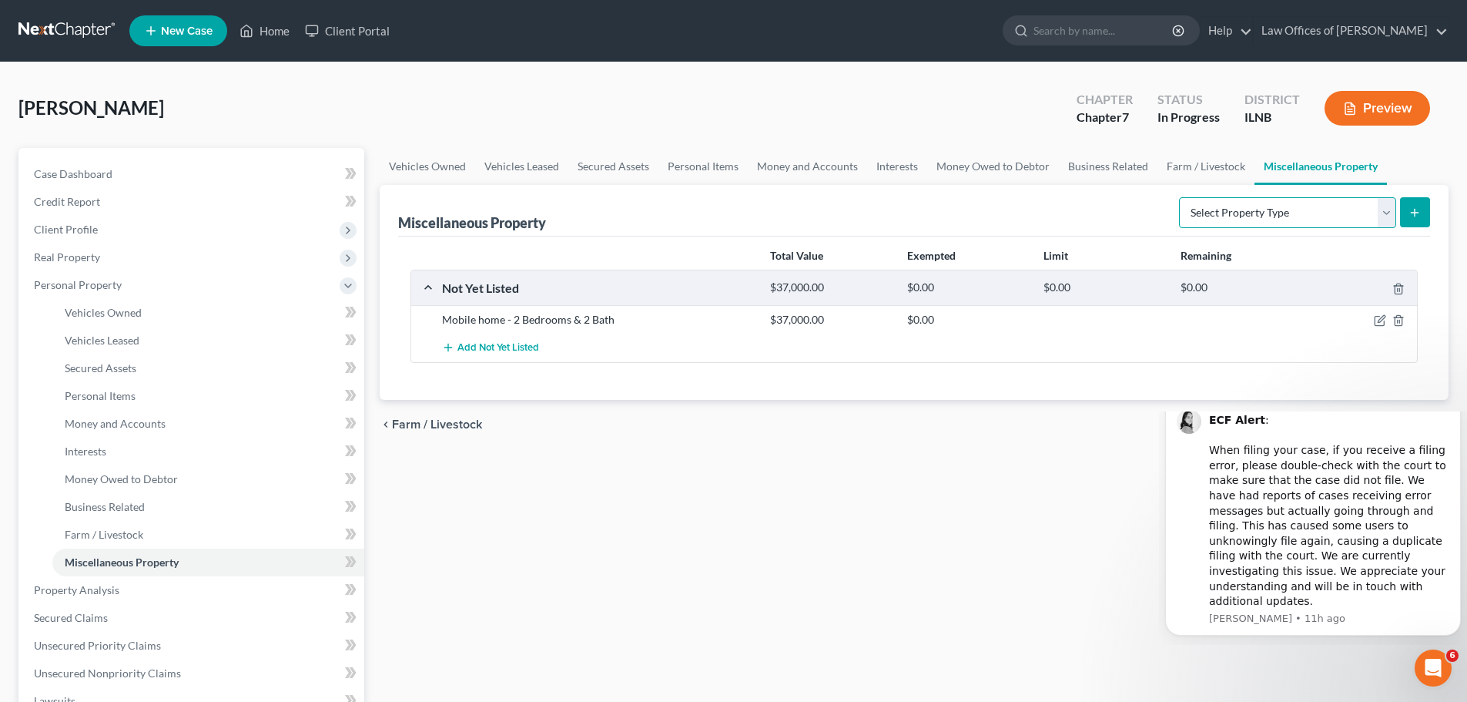
click at [1282, 203] on select "Select Property Type Assigned for Creditor Benefit [DATE] Holding for Another N…" at bounding box center [1287, 212] width 217 height 31
click at [1281, 213] on select "Select Property Type Assigned for Creditor Benefit [DATE] Holding for Another N…" at bounding box center [1287, 212] width 217 height 31
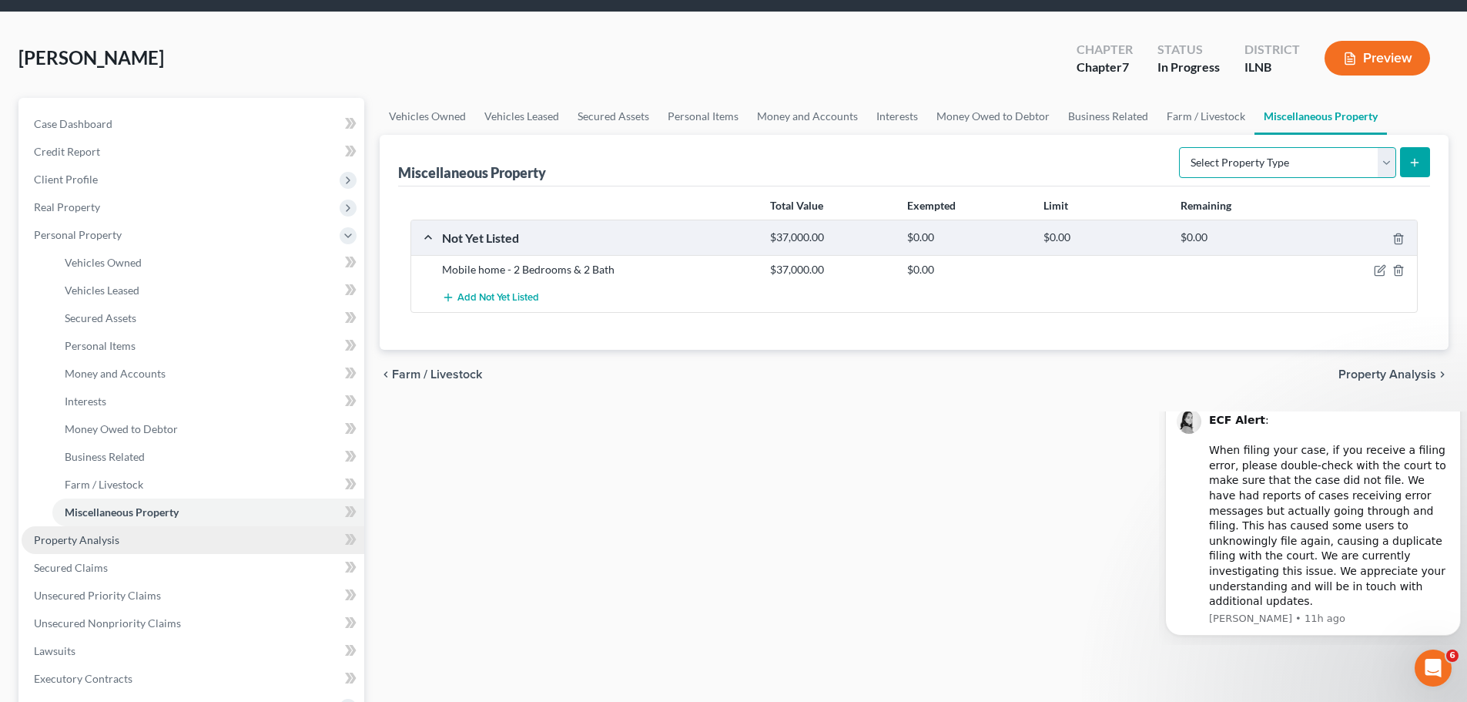
scroll to position [77, 0]
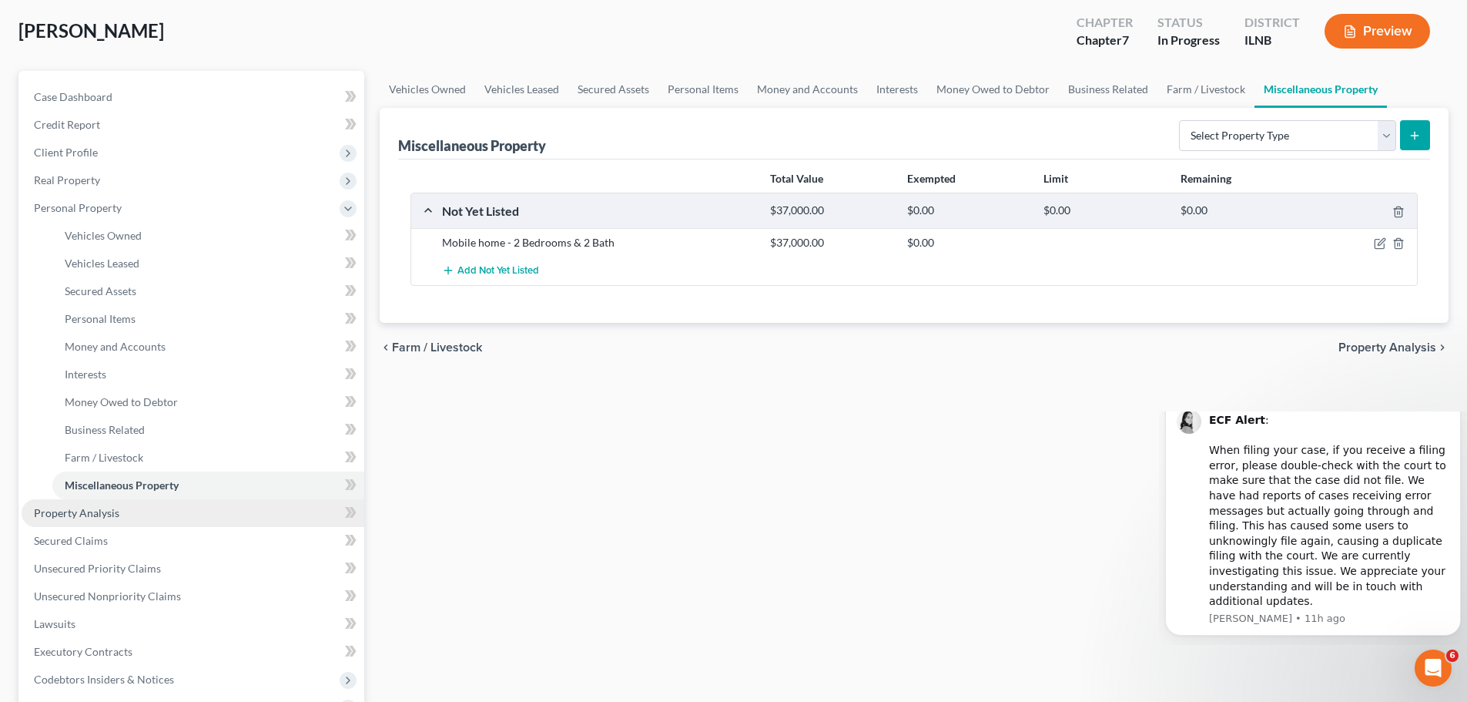
click at [246, 513] on link "Property Analysis" at bounding box center [193, 513] width 343 height 28
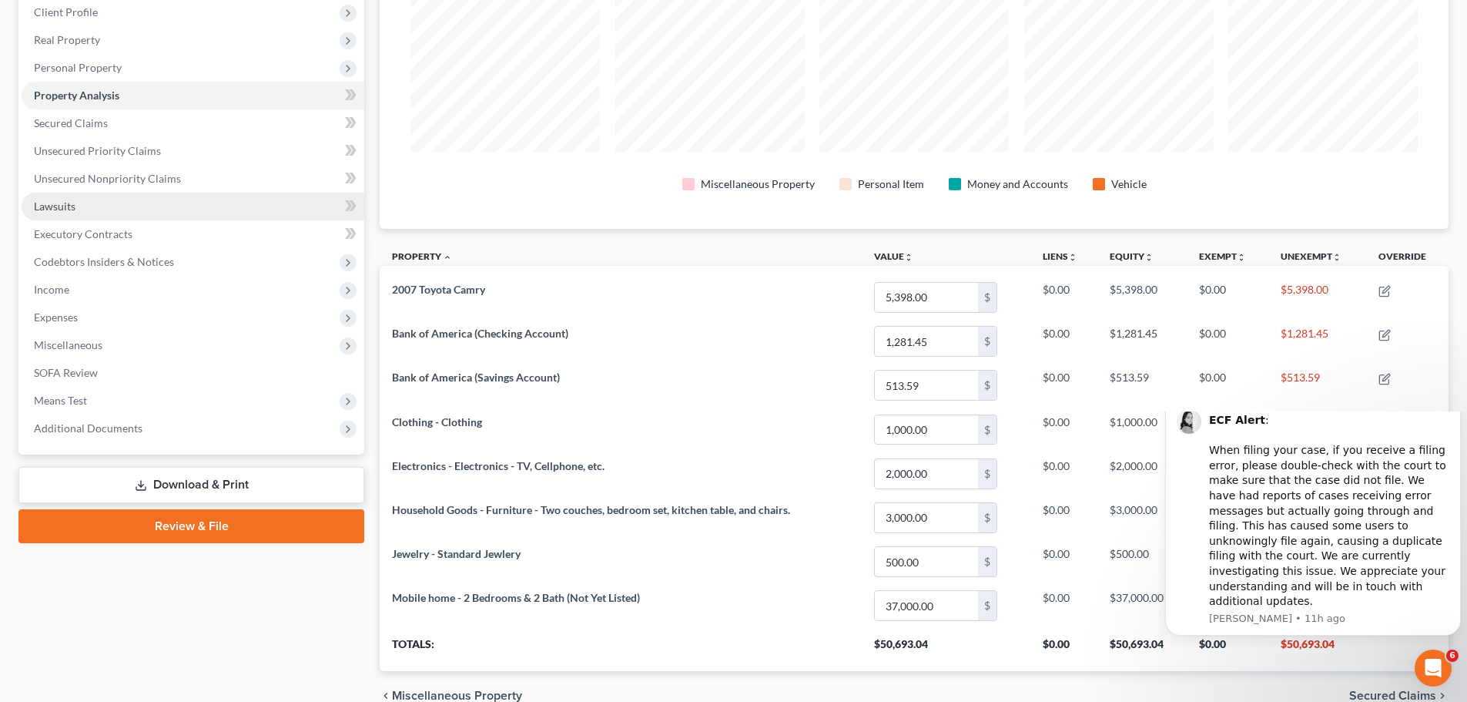
scroll to position [140, 0]
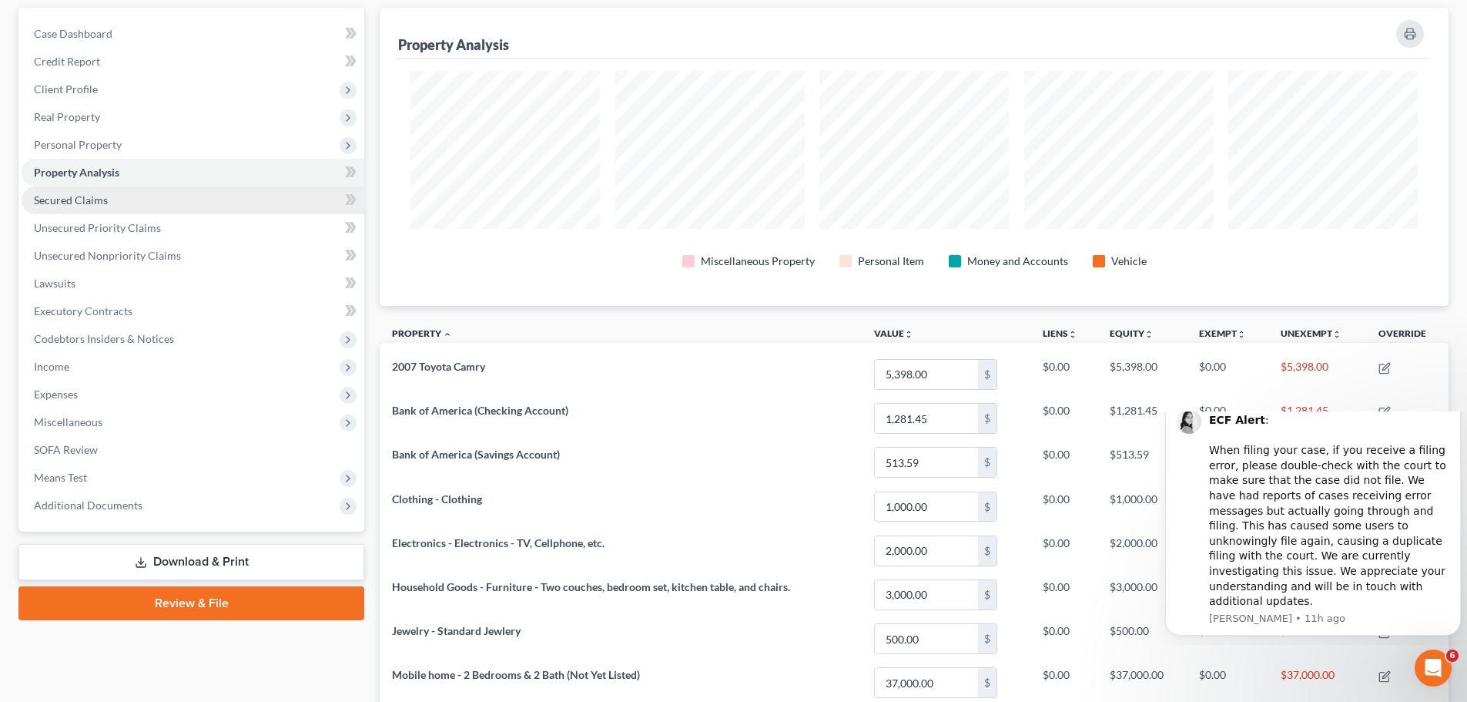
click at [120, 209] on link "Secured Claims" at bounding box center [193, 200] width 343 height 28
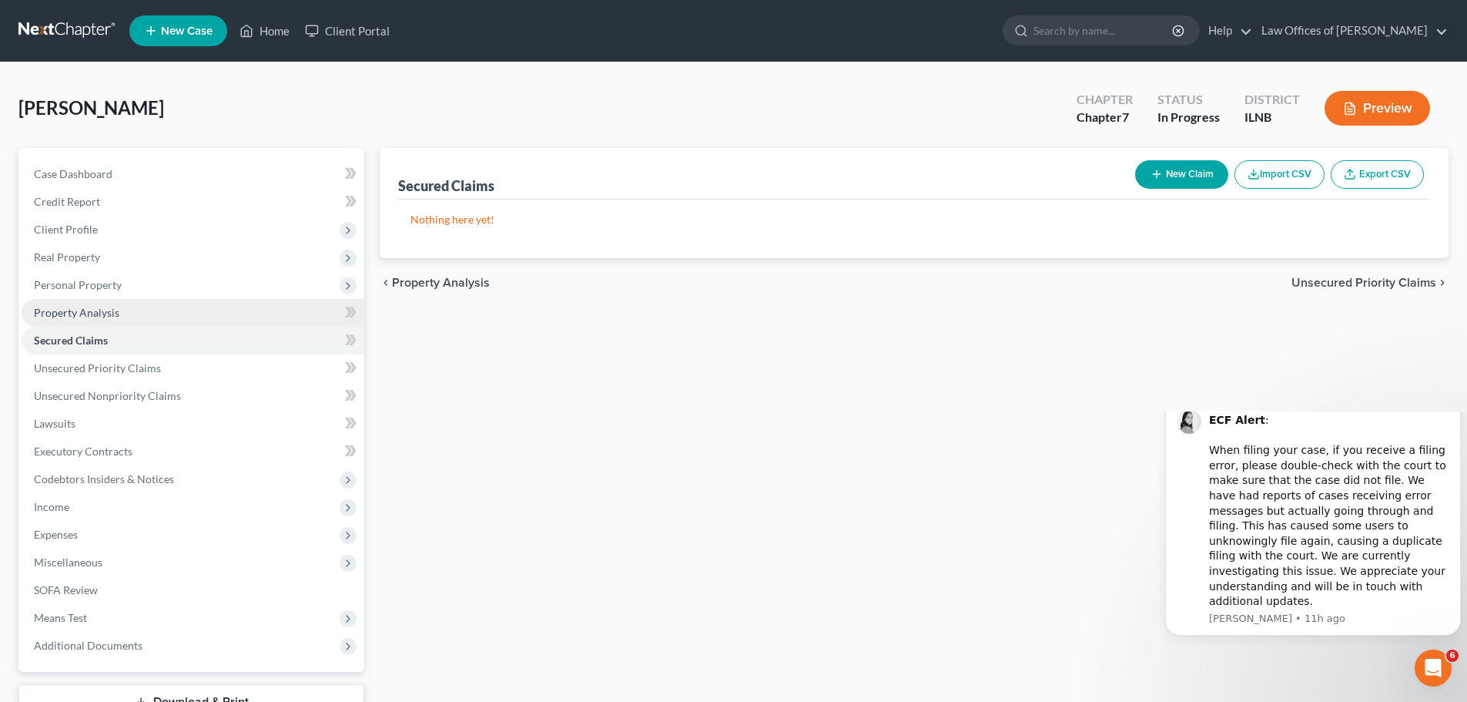
click at [187, 323] on link "Property Analysis" at bounding box center [193, 313] width 343 height 28
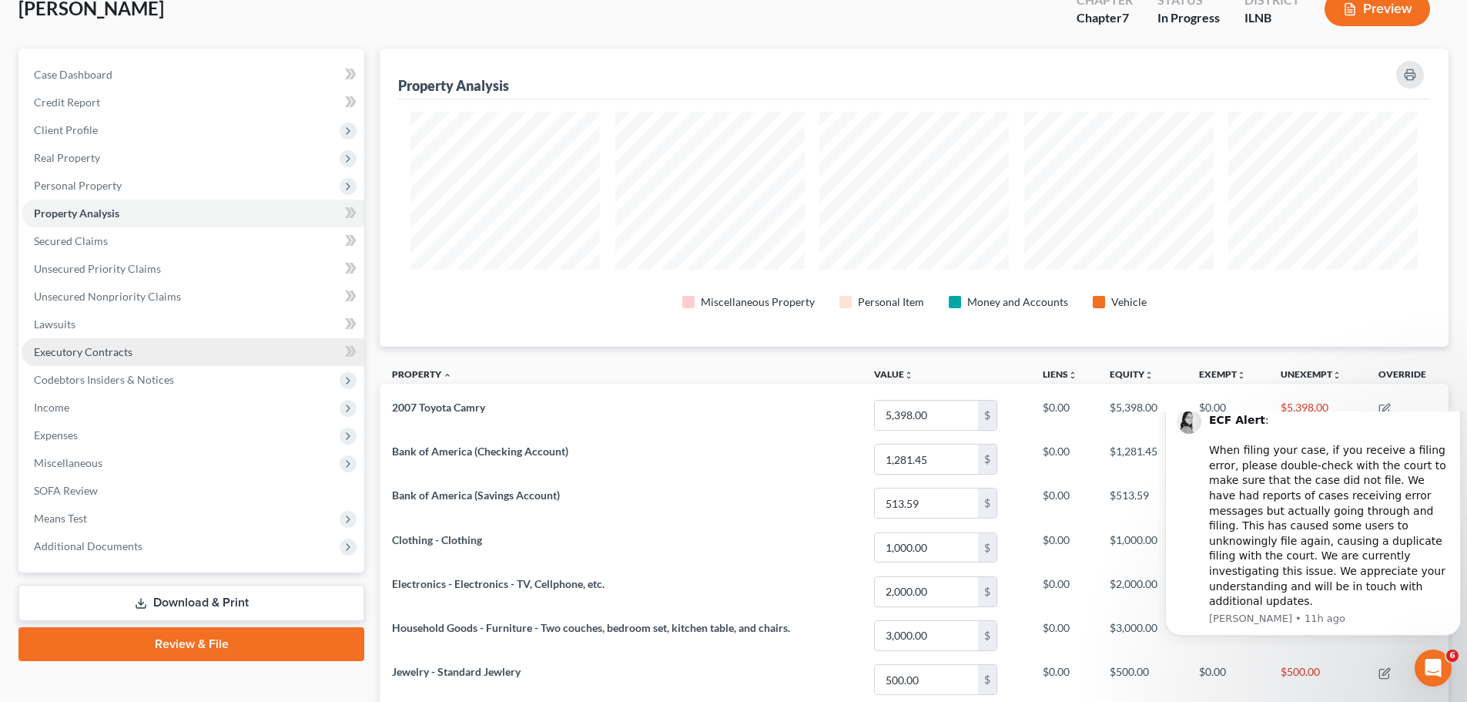
scroll to position [63, 0]
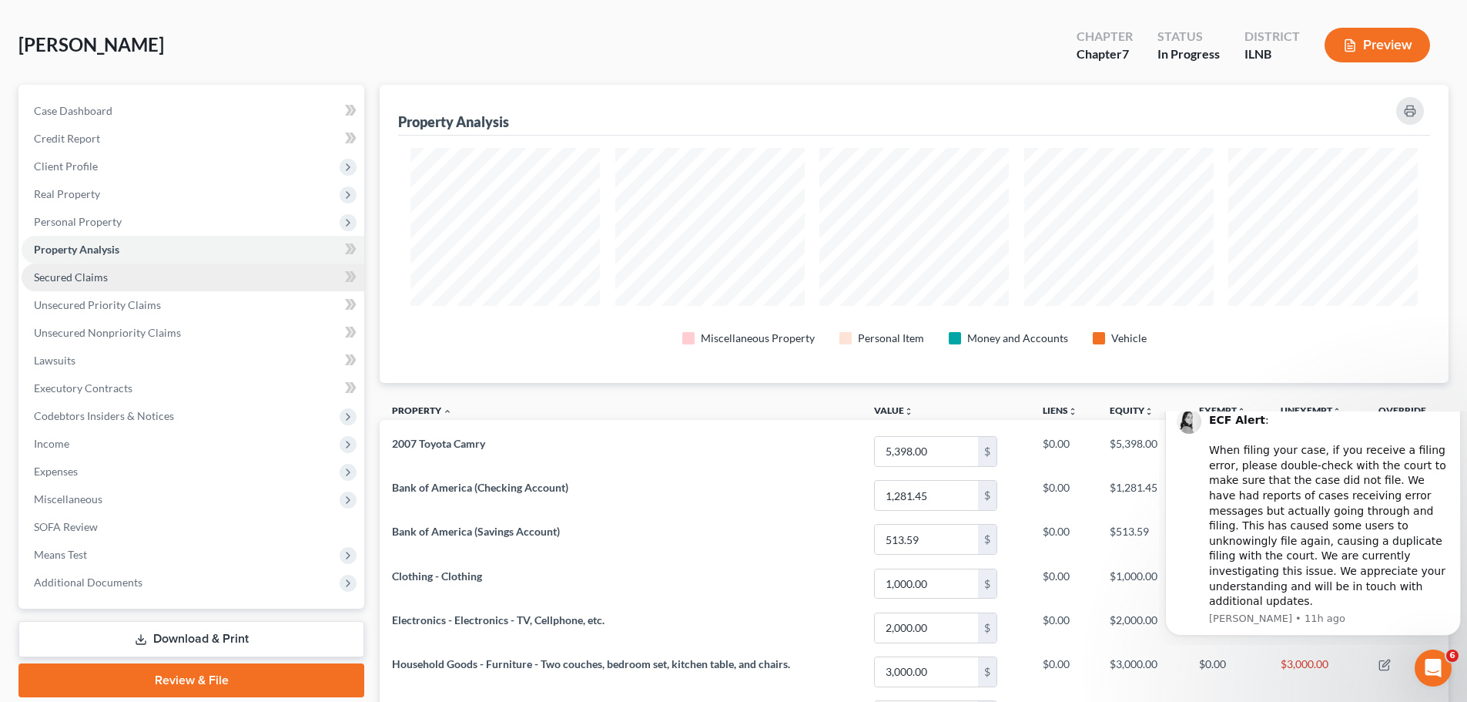
click at [176, 283] on link "Secured Claims" at bounding box center [193, 277] width 343 height 28
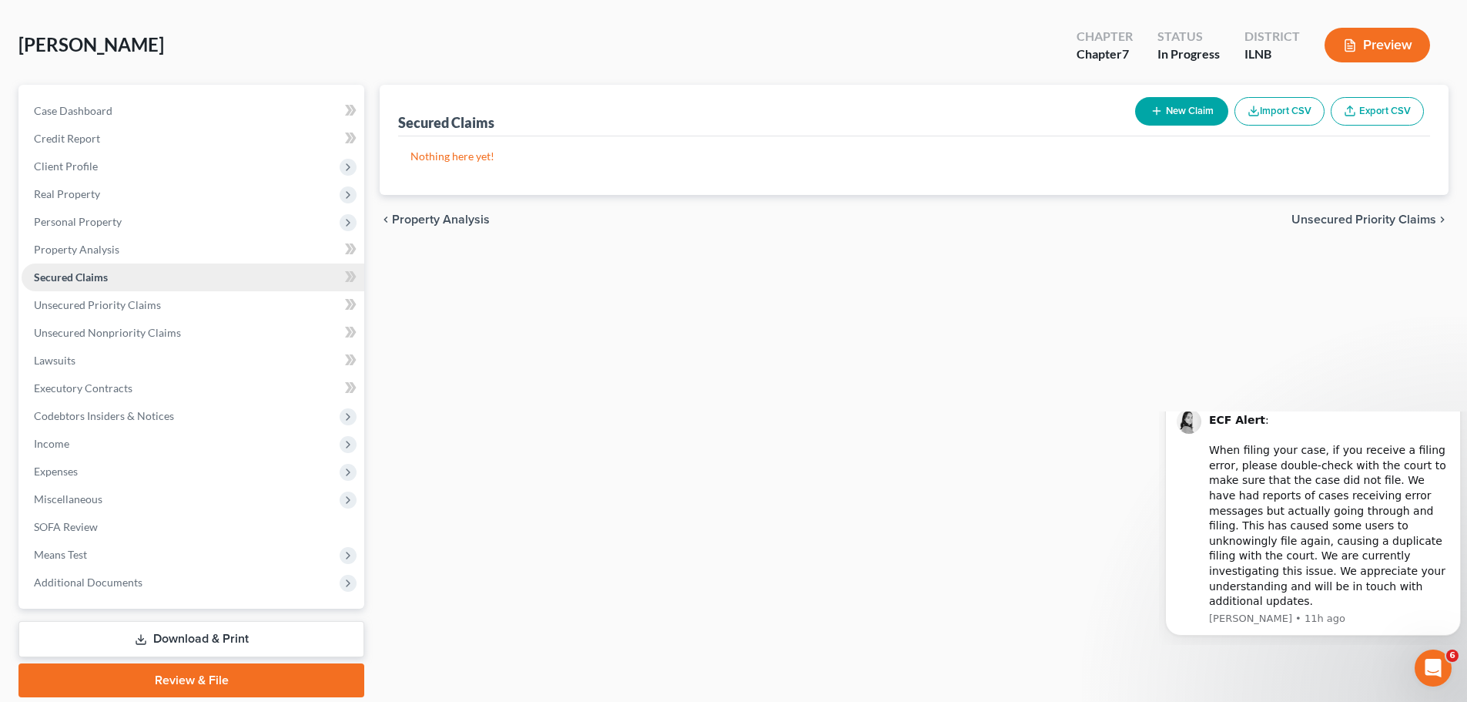
scroll to position [2, 0]
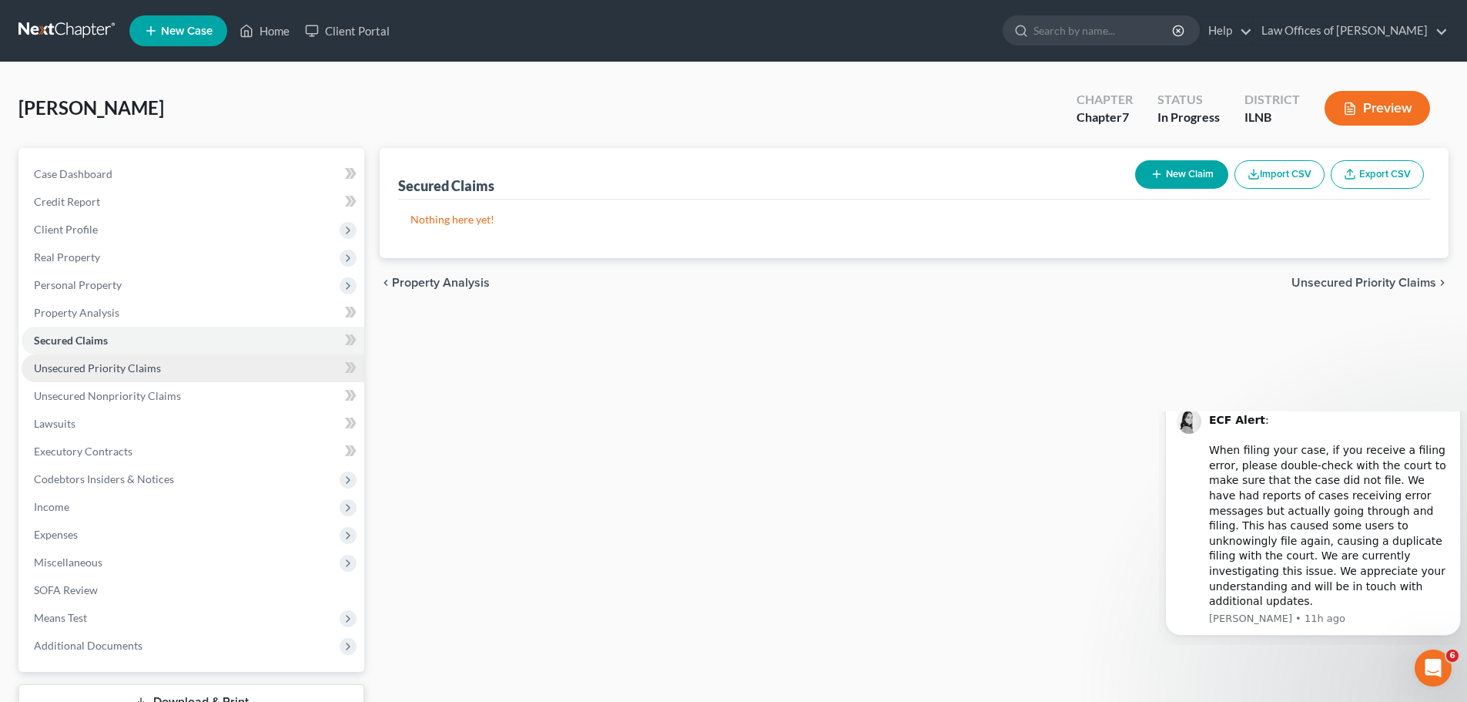
click at [141, 376] on link "Unsecured Priority Claims" at bounding box center [193, 368] width 343 height 28
click at [160, 345] on link "Secured Claims" at bounding box center [193, 340] width 343 height 28
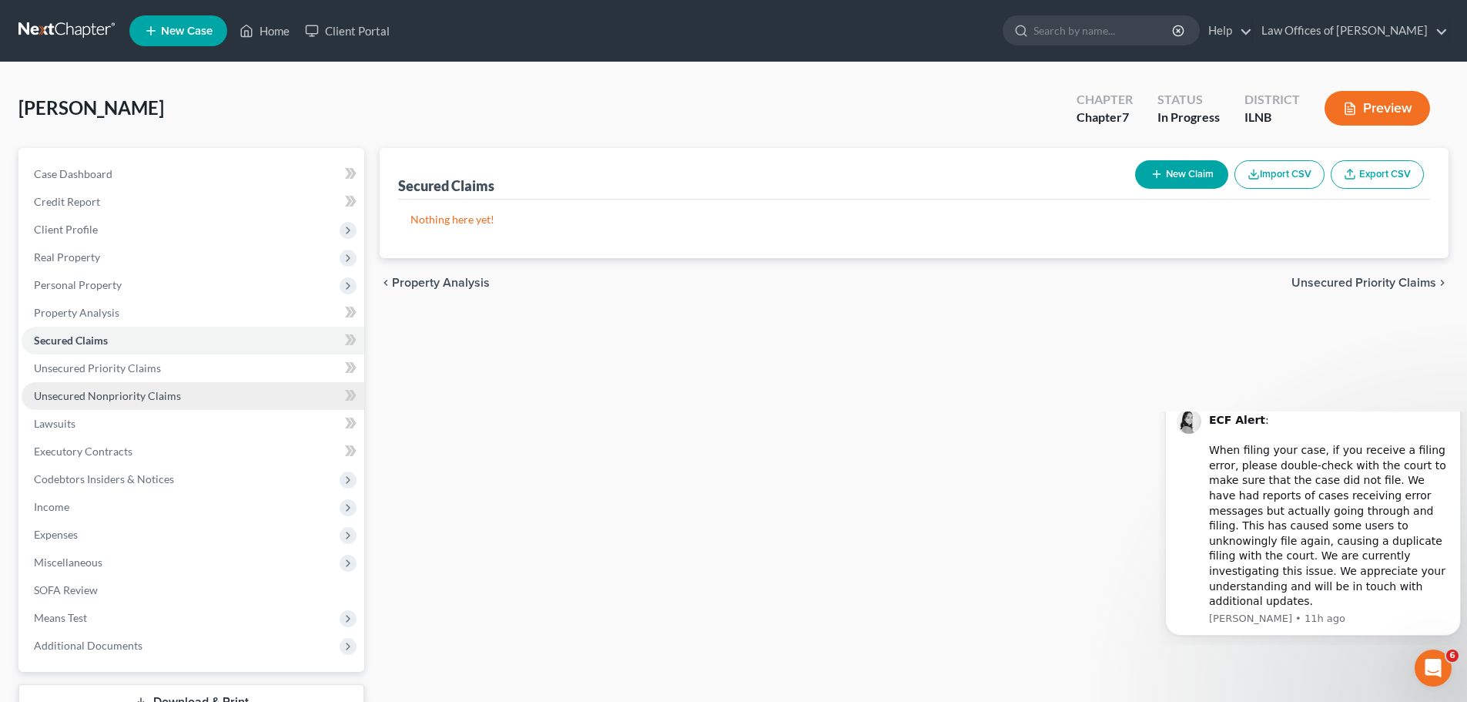
click at [160, 392] on span "Unsecured Nonpriority Claims" at bounding box center [107, 395] width 147 height 13
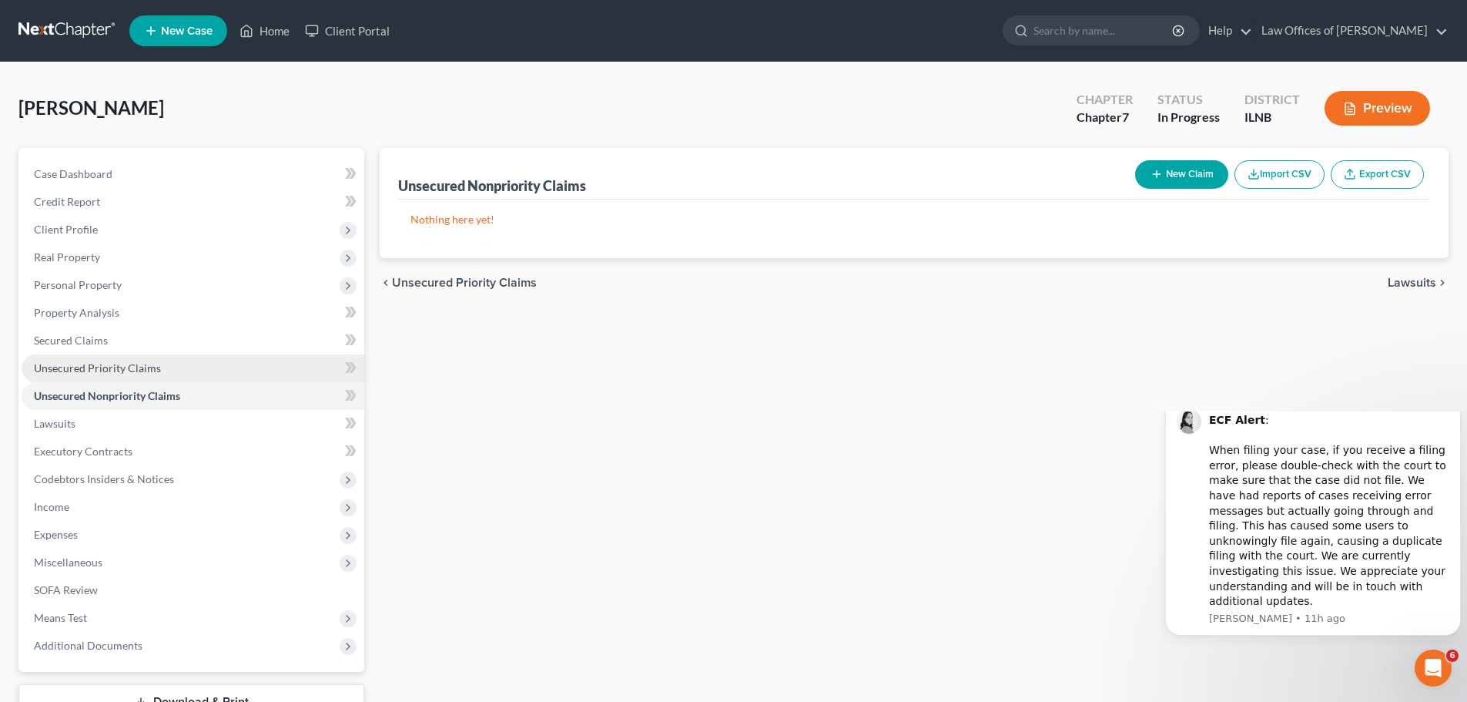
click at [161, 371] on link "Unsecured Priority Claims" at bounding box center [193, 368] width 343 height 28
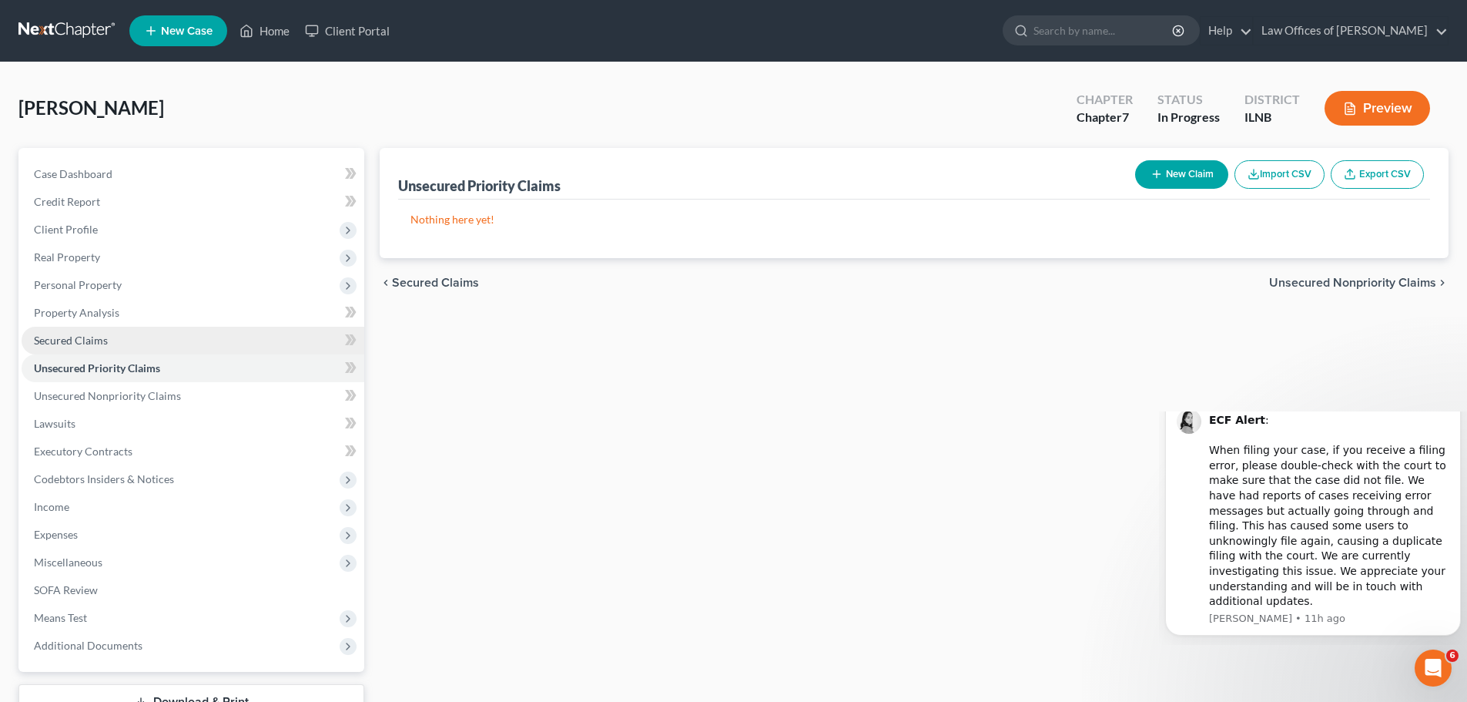
click at [162, 340] on link "Secured Claims" at bounding box center [193, 340] width 343 height 28
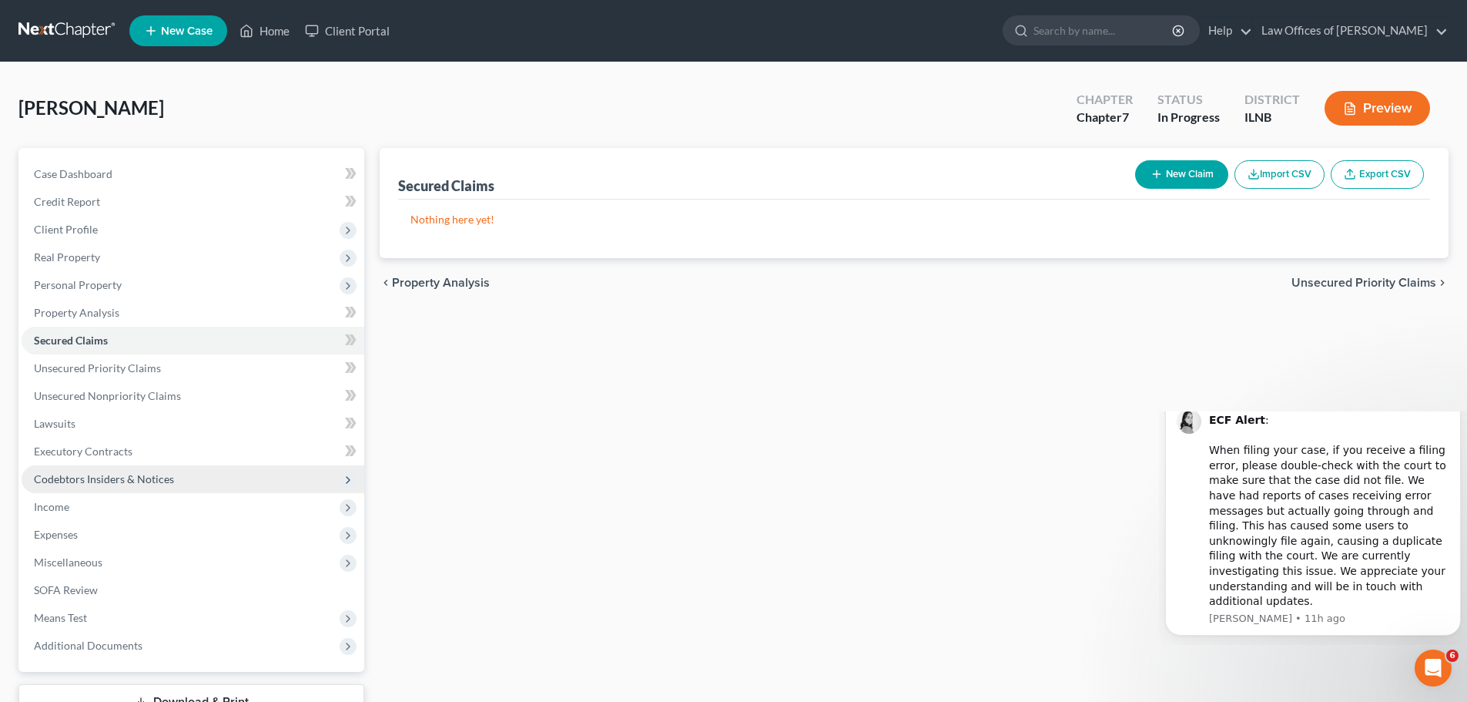
click at [166, 478] on span "Codebtors Insiders & Notices" at bounding box center [104, 478] width 140 height 13
click at [152, 482] on span "Codebtors Insiders & Notices" at bounding box center [104, 478] width 140 height 13
click at [129, 451] on span "Executory Contracts" at bounding box center [83, 450] width 99 height 13
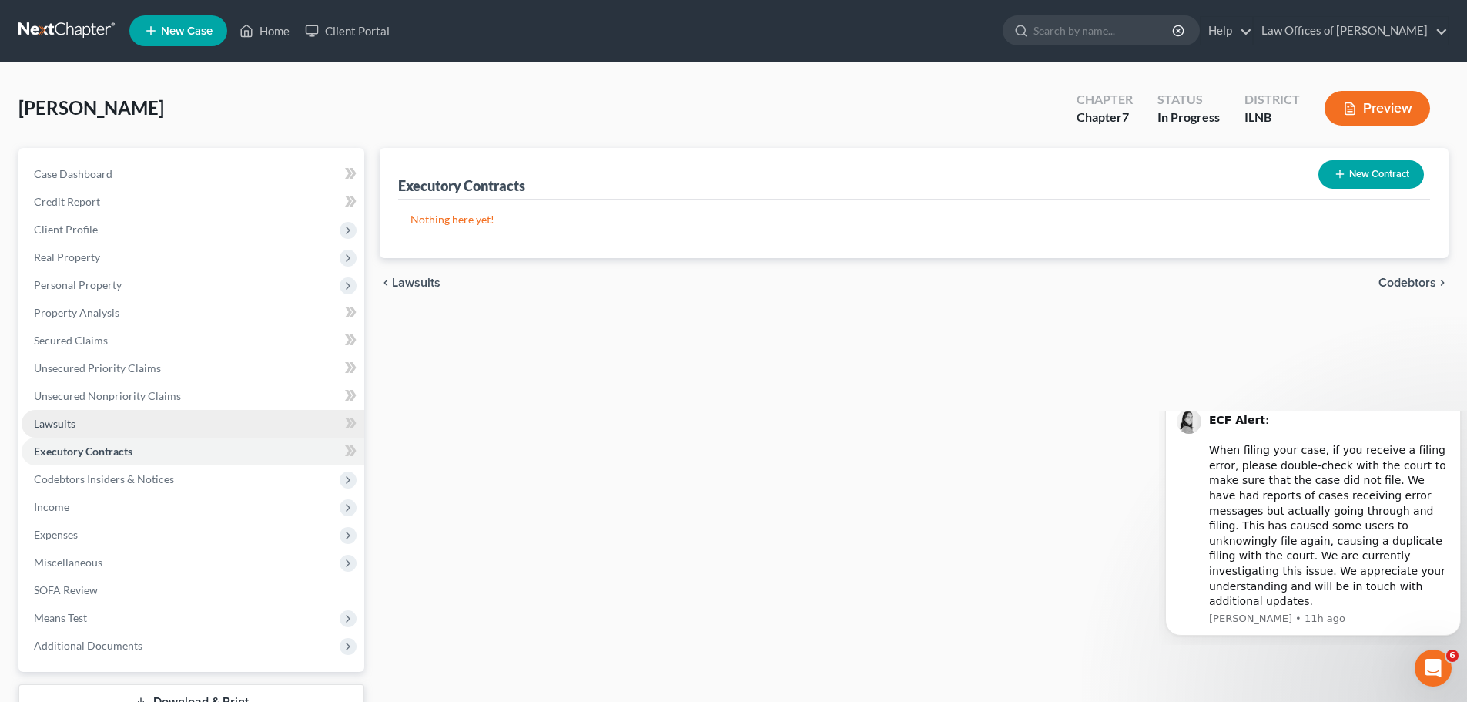
click at [129, 430] on link "Lawsuits" at bounding box center [193, 424] width 343 height 28
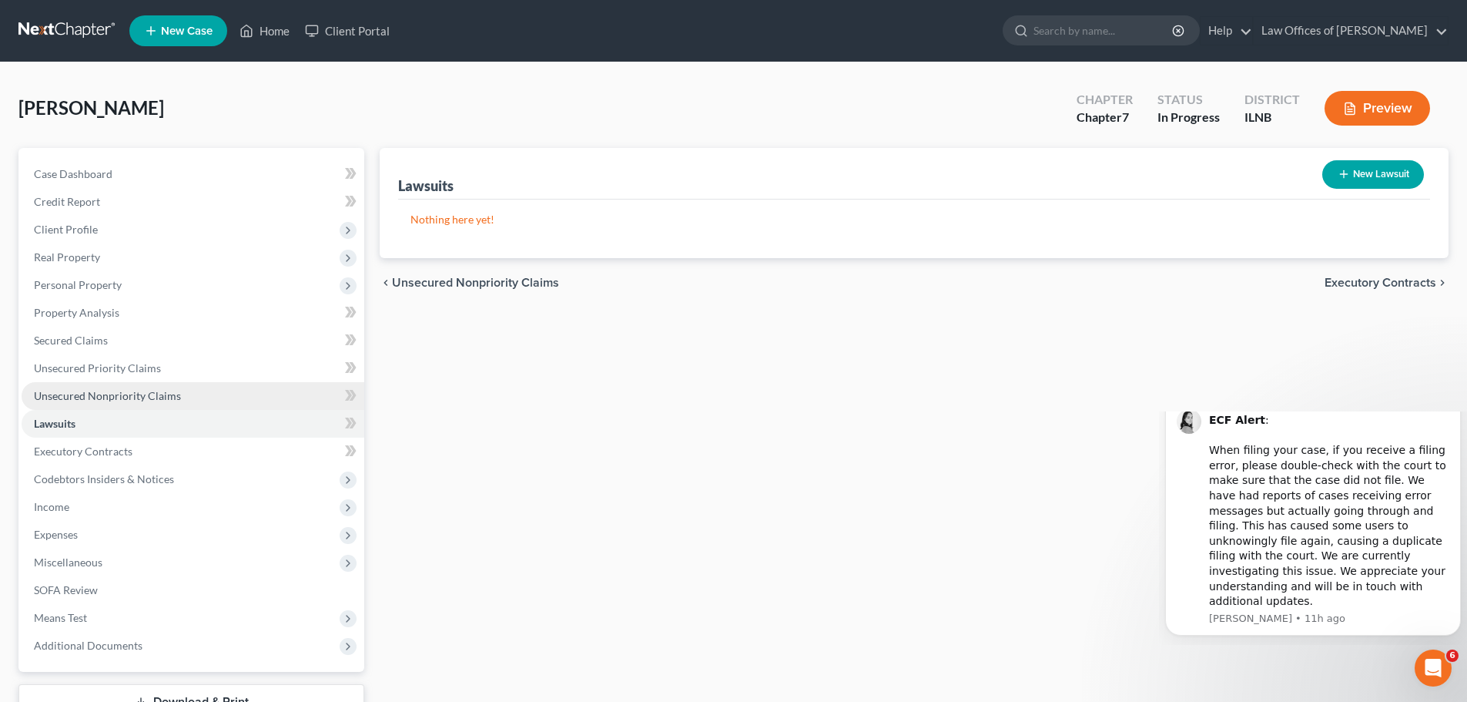
click at [133, 398] on span "Unsecured Nonpriority Claims" at bounding box center [107, 395] width 147 height 13
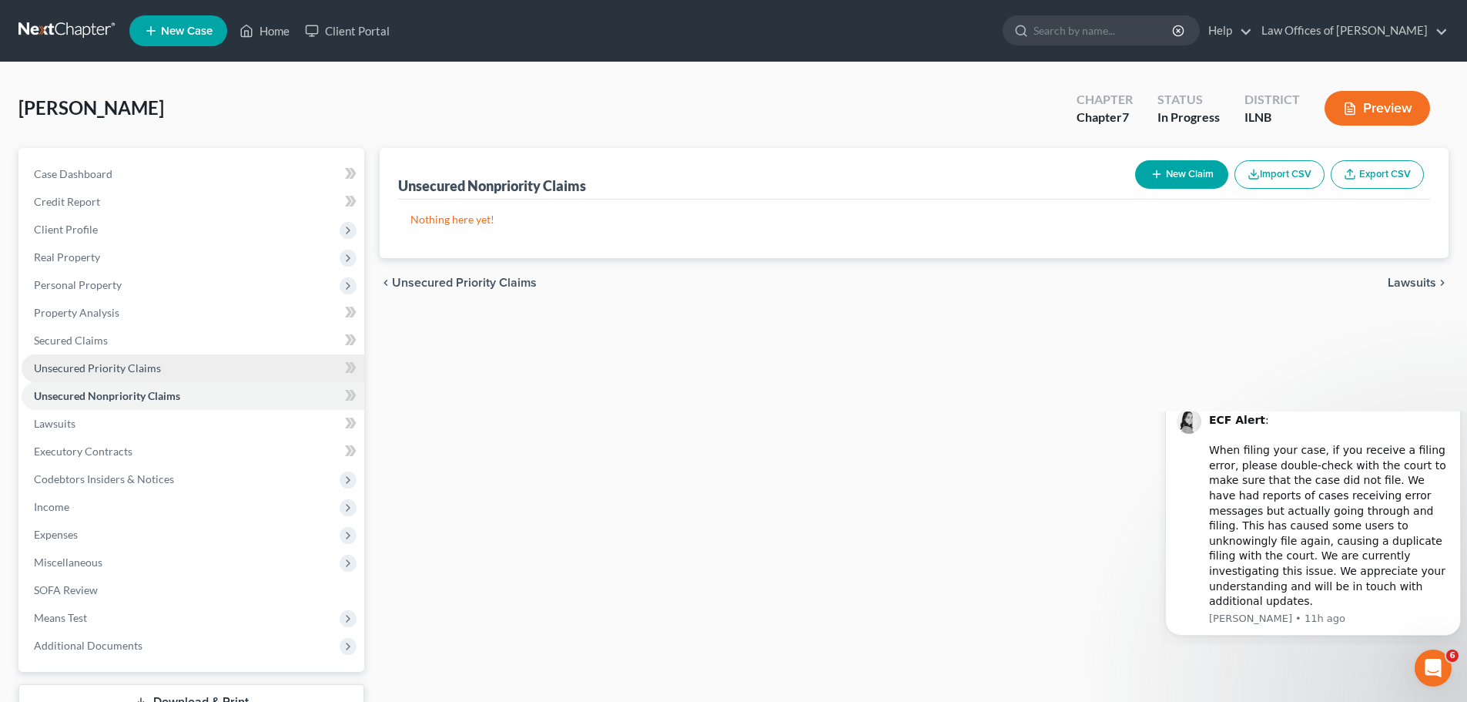
click at [136, 367] on span "Unsecured Priority Claims" at bounding box center [97, 367] width 127 height 13
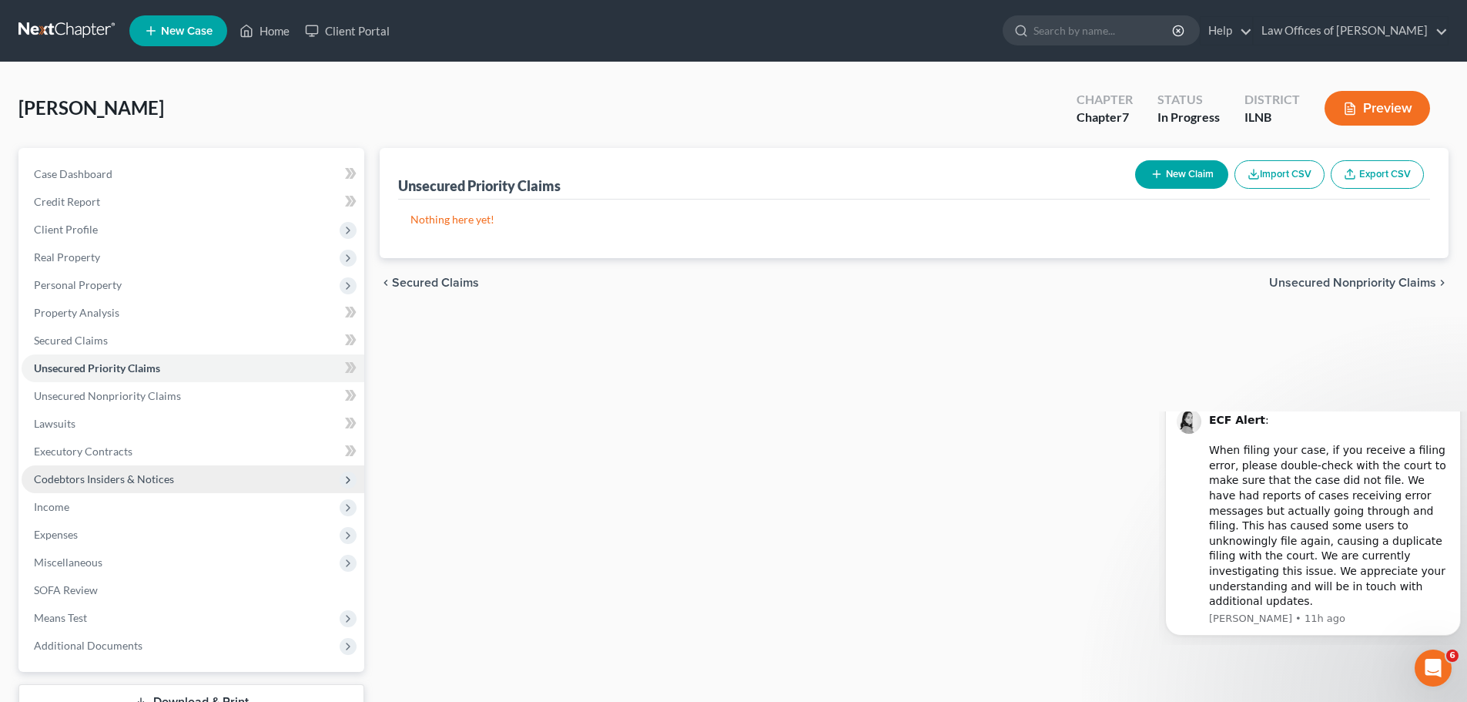
click at [135, 474] on span "Codebtors Insiders & Notices" at bounding box center [104, 478] width 140 height 13
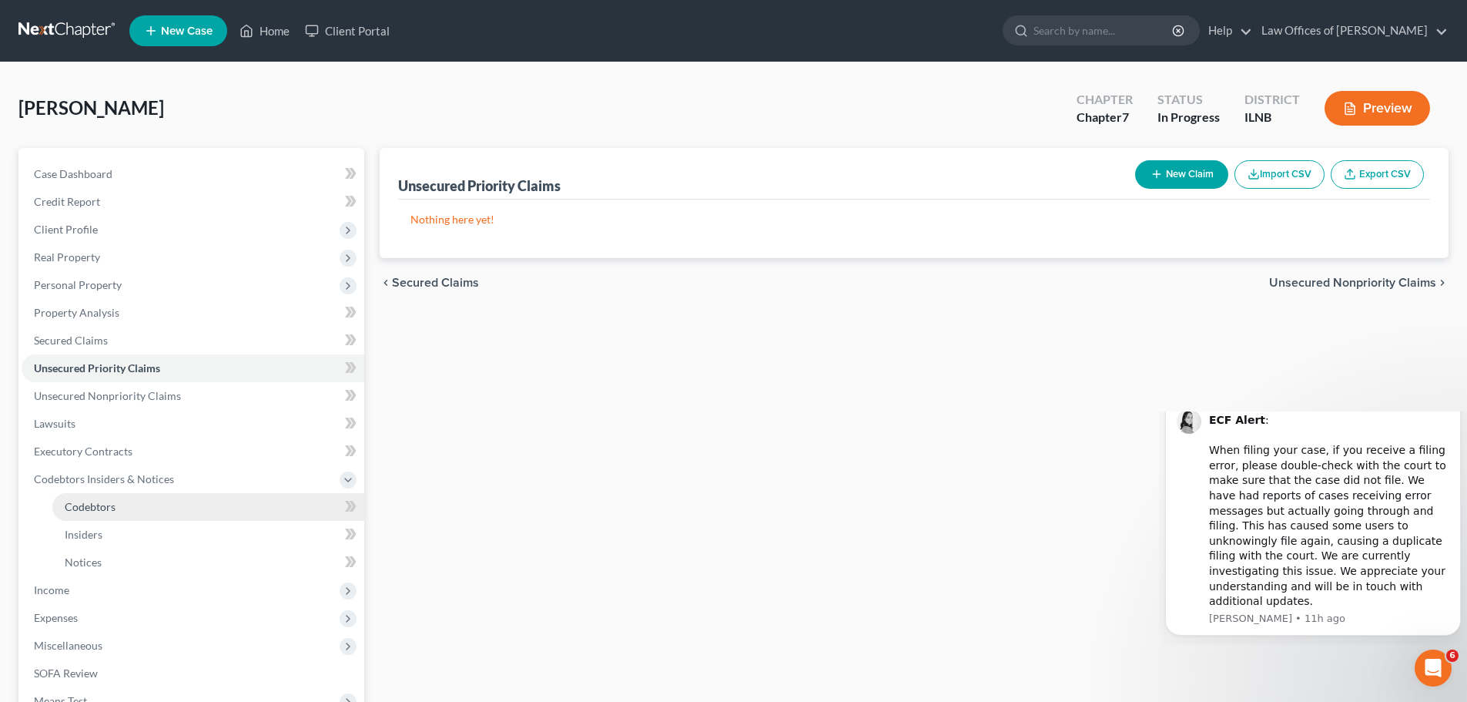
click at [142, 506] on link "Codebtors" at bounding box center [208, 507] width 312 height 28
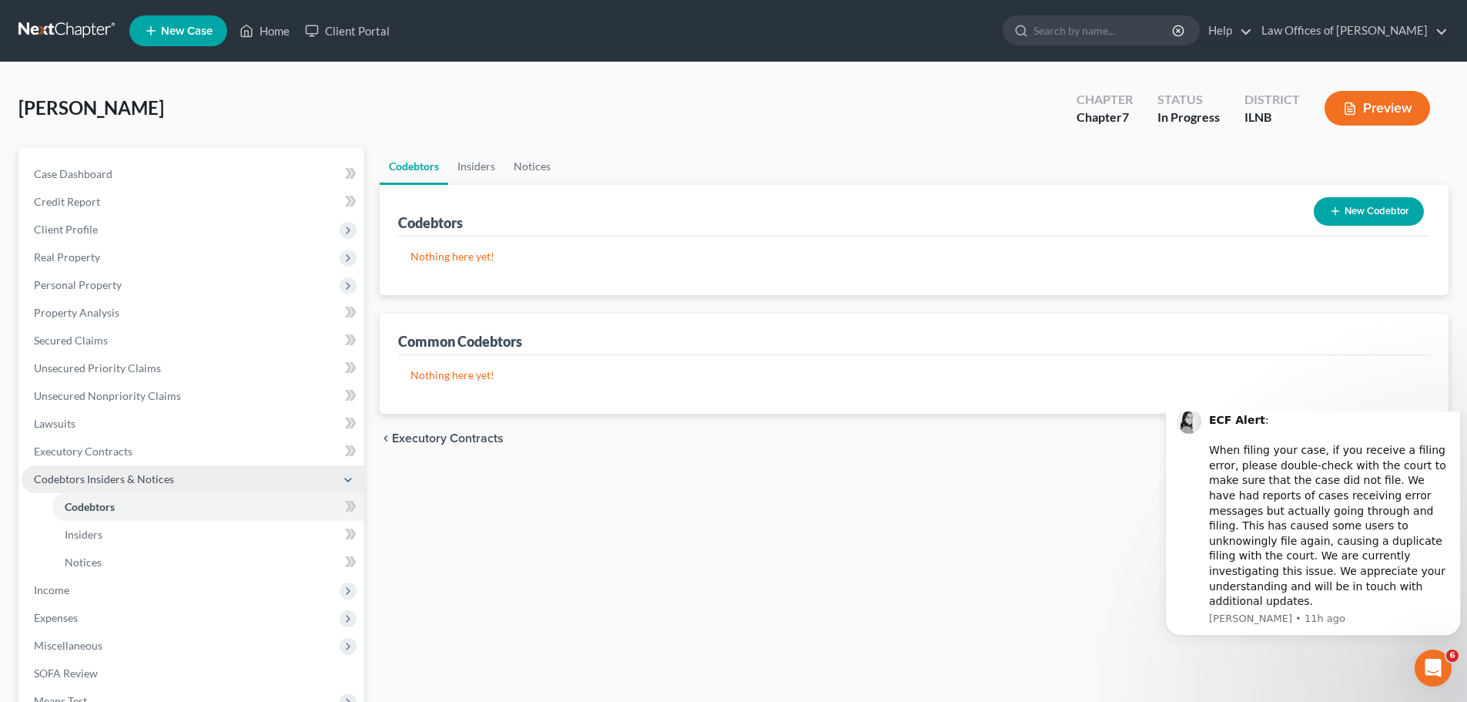
click at [150, 482] on span "Codebtors Insiders & Notices" at bounding box center [104, 478] width 140 height 13
click at [153, 479] on span "Codebtors Insiders & Notices" at bounding box center [104, 478] width 140 height 13
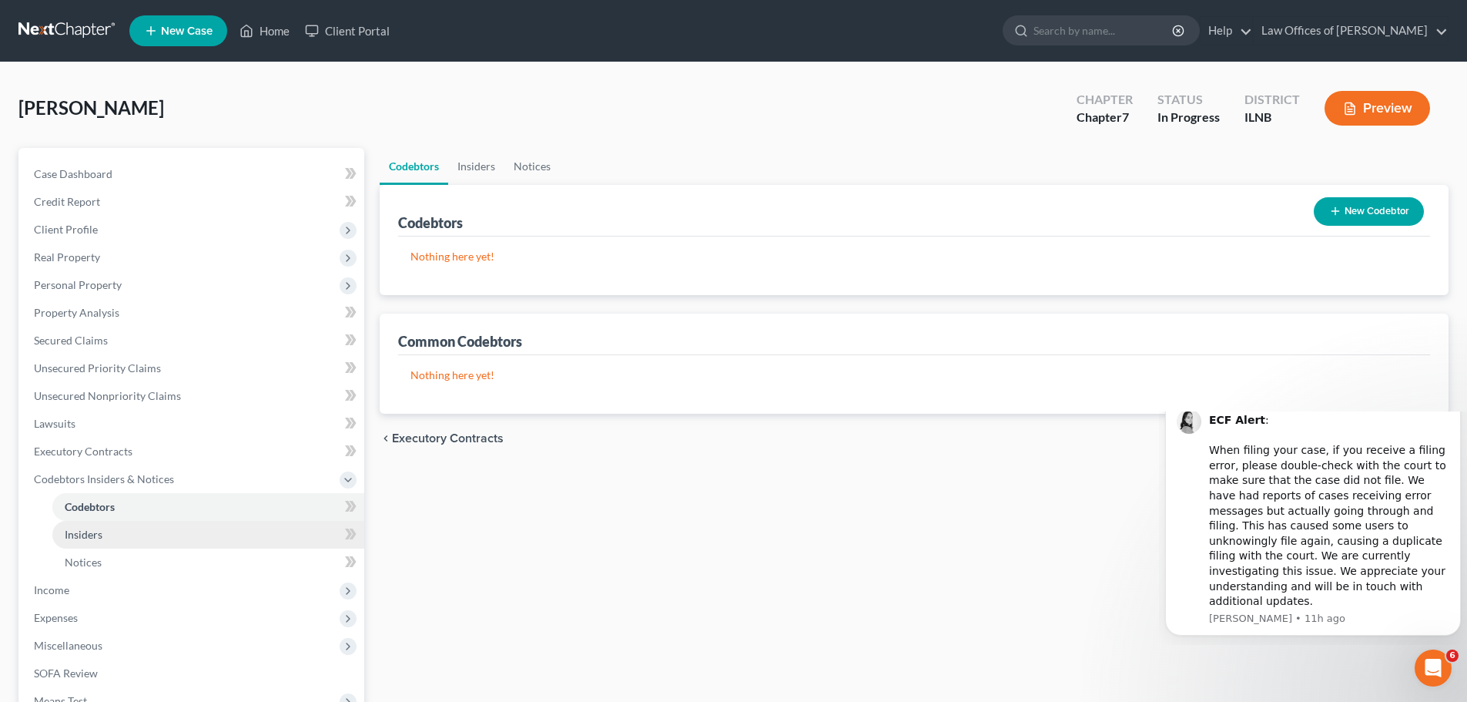
click at [150, 534] on link "Insiders" at bounding box center [208, 535] width 312 height 28
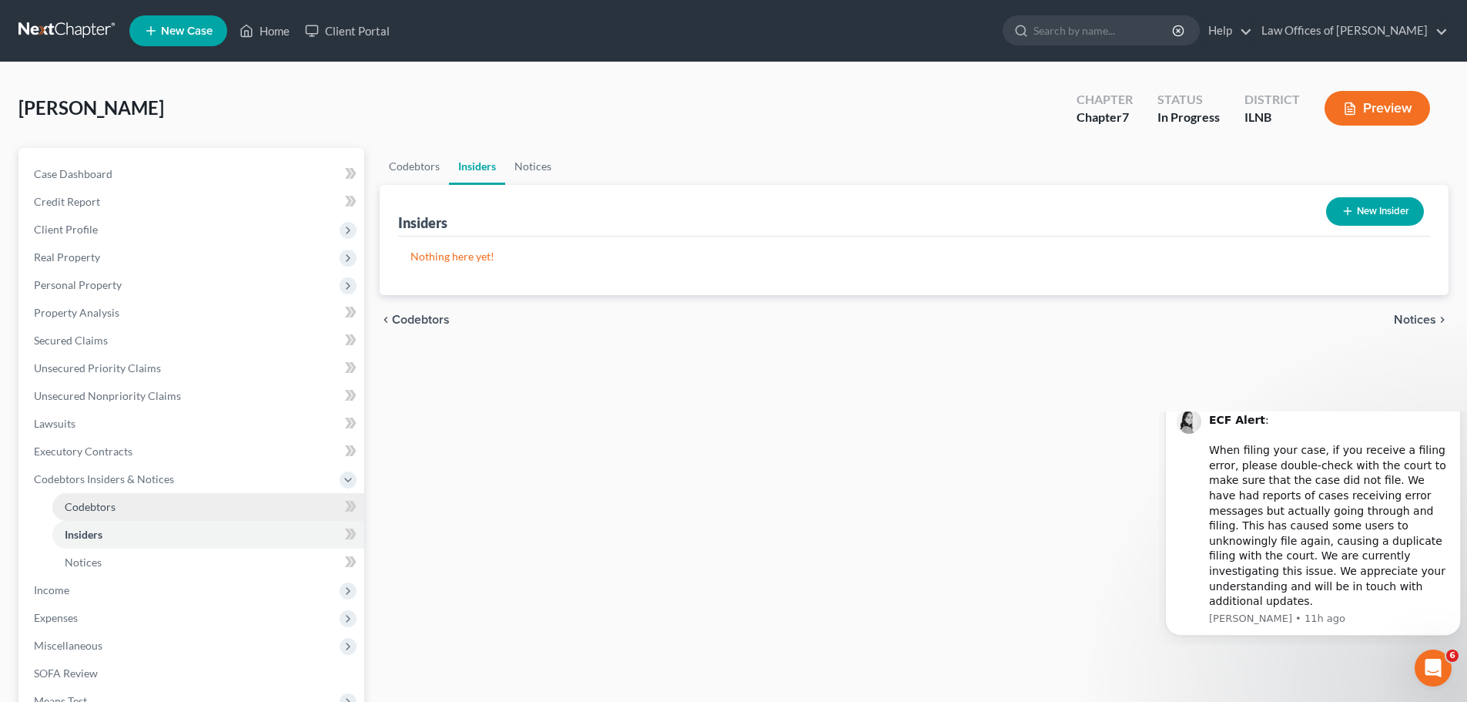
click at [132, 507] on link "Codebtors" at bounding box center [208, 507] width 312 height 28
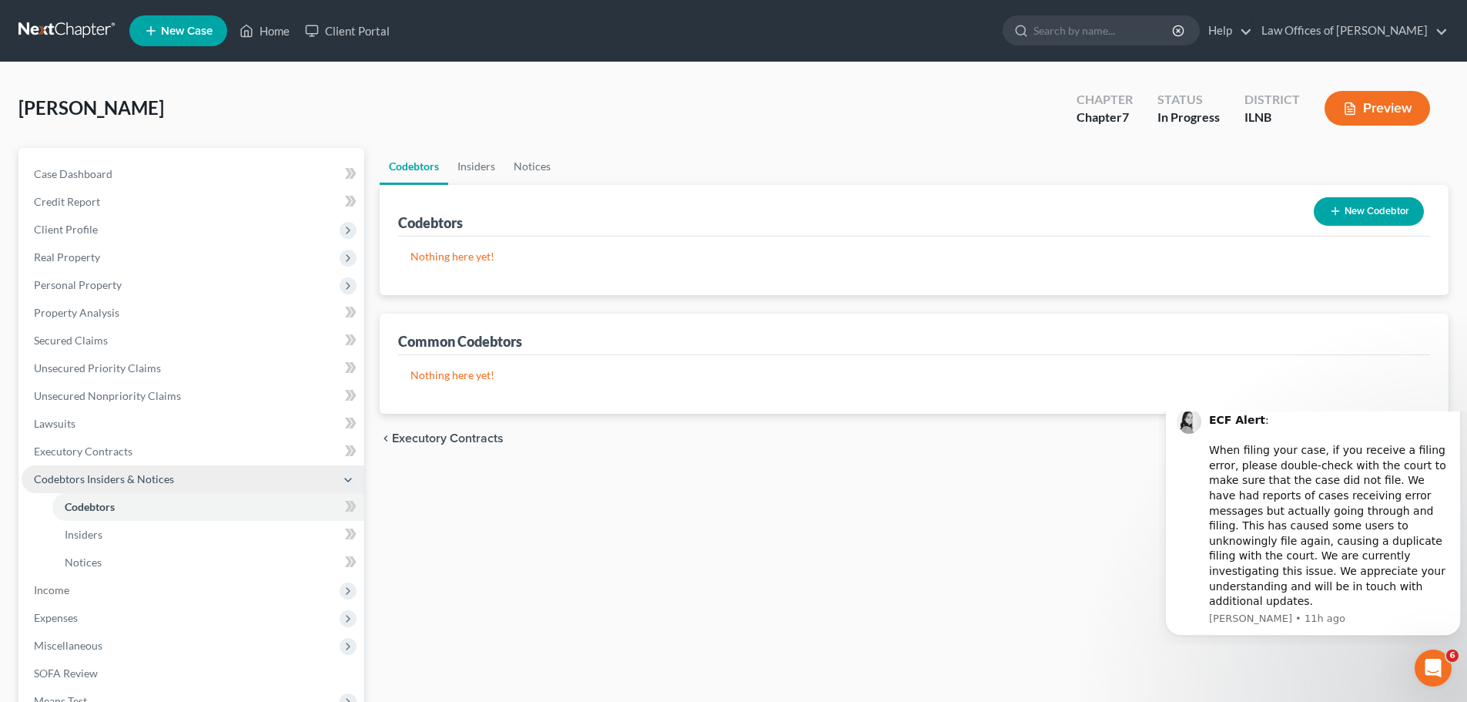
click at [196, 473] on span "Codebtors Insiders & Notices" at bounding box center [193, 479] width 343 height 28
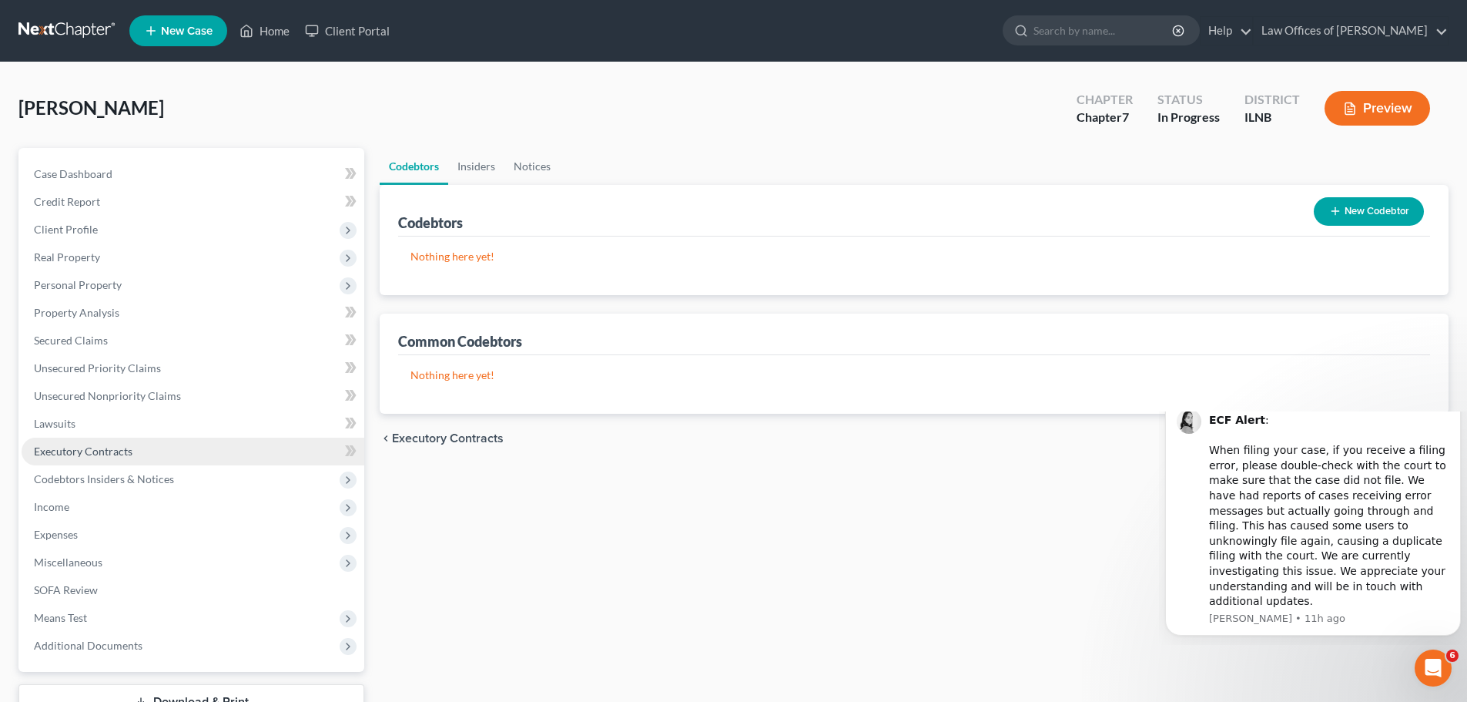
click at [185, 455] on link "Executory Contracts" at bounding box center [193, 451] width 343 height 28
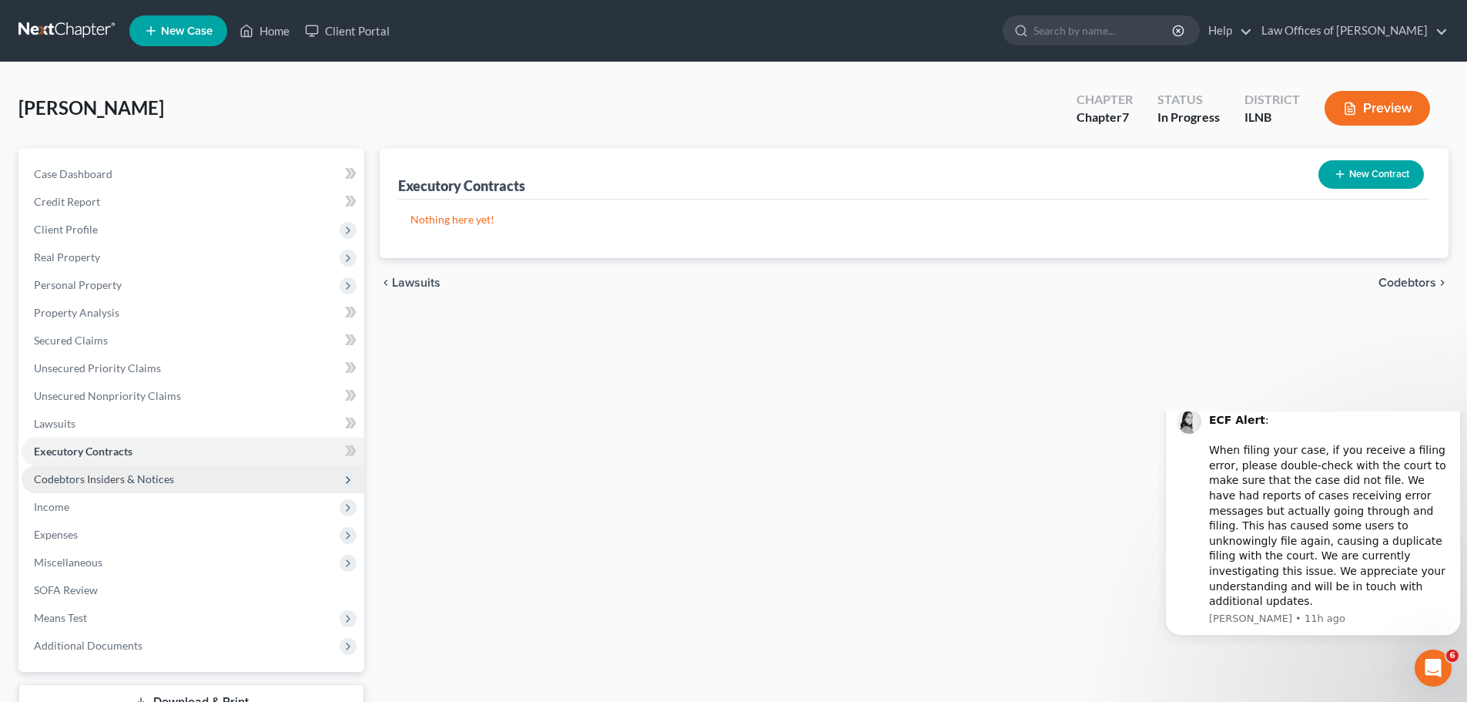
click at [182, 478] on span "Codebtors Insiders & Notices" at bounding box center [193, 479] width 343 height 28
click at [170, 480] on span "Codebtors Insiders & Notices" at bounding box center [104, 478] width 140 height 13
click at [146, 505] on span "Income" at bounding box center [193, 507] width 343 height 28
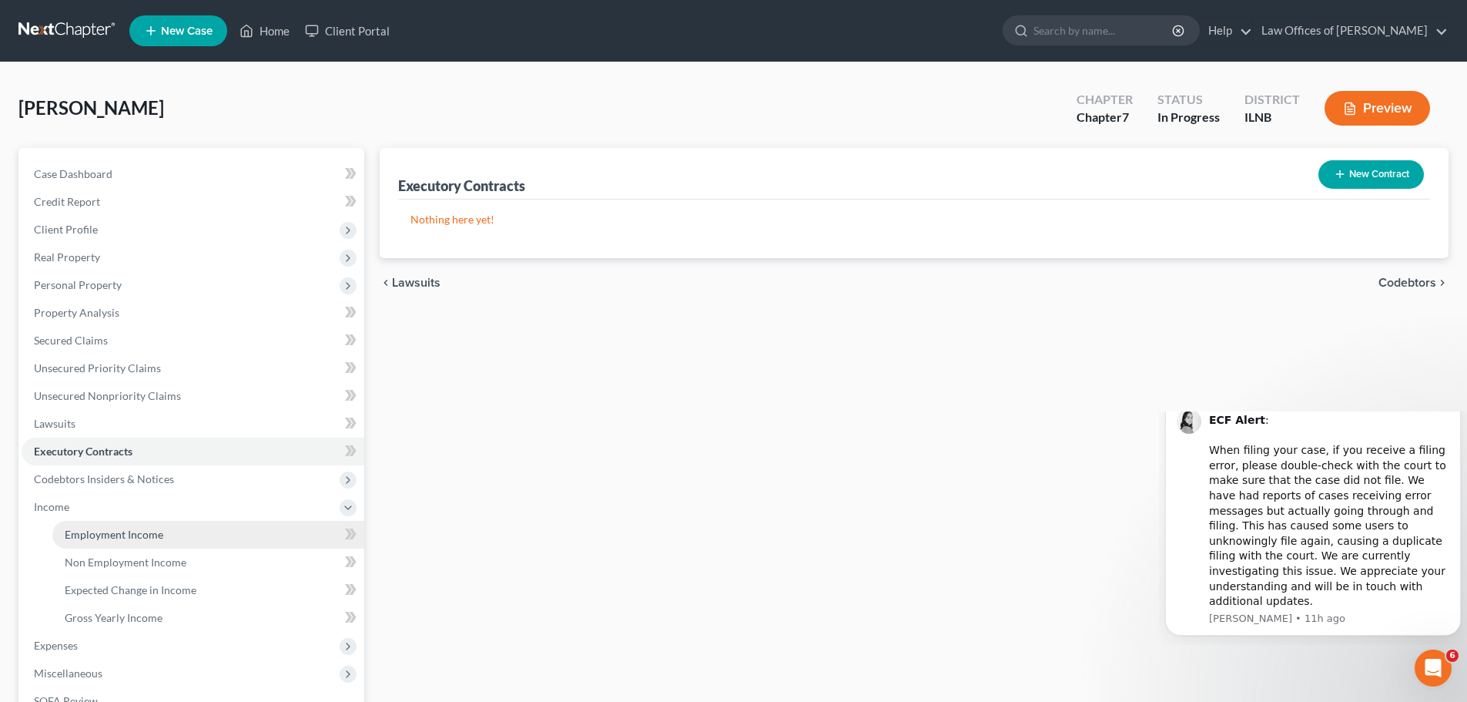
click at [182, 533] on link "Employment Income" at bounding box center [208, 535] width 312 height 28
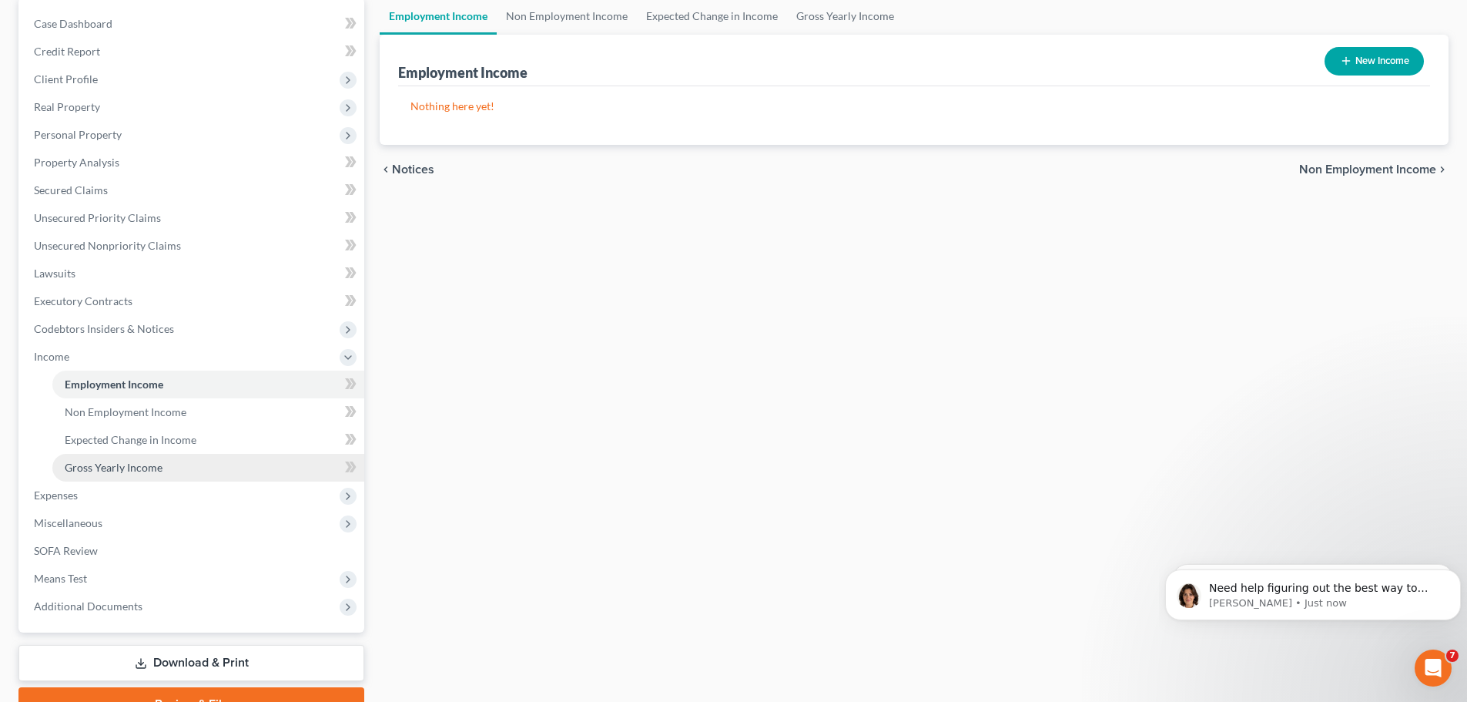
scroll to position [154, 0]
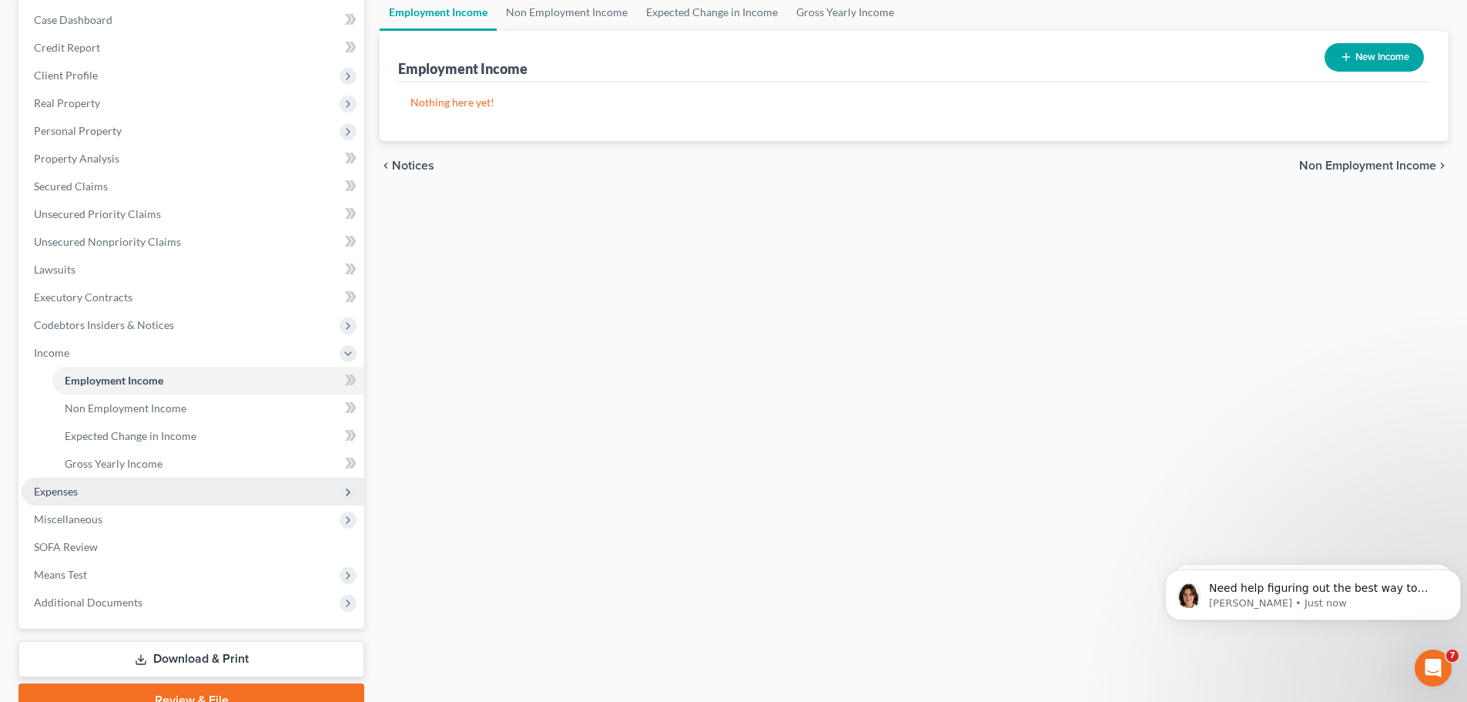
click at [148, 489] on span "Expenses" at bounding box center [193, 491] width 343 height 28
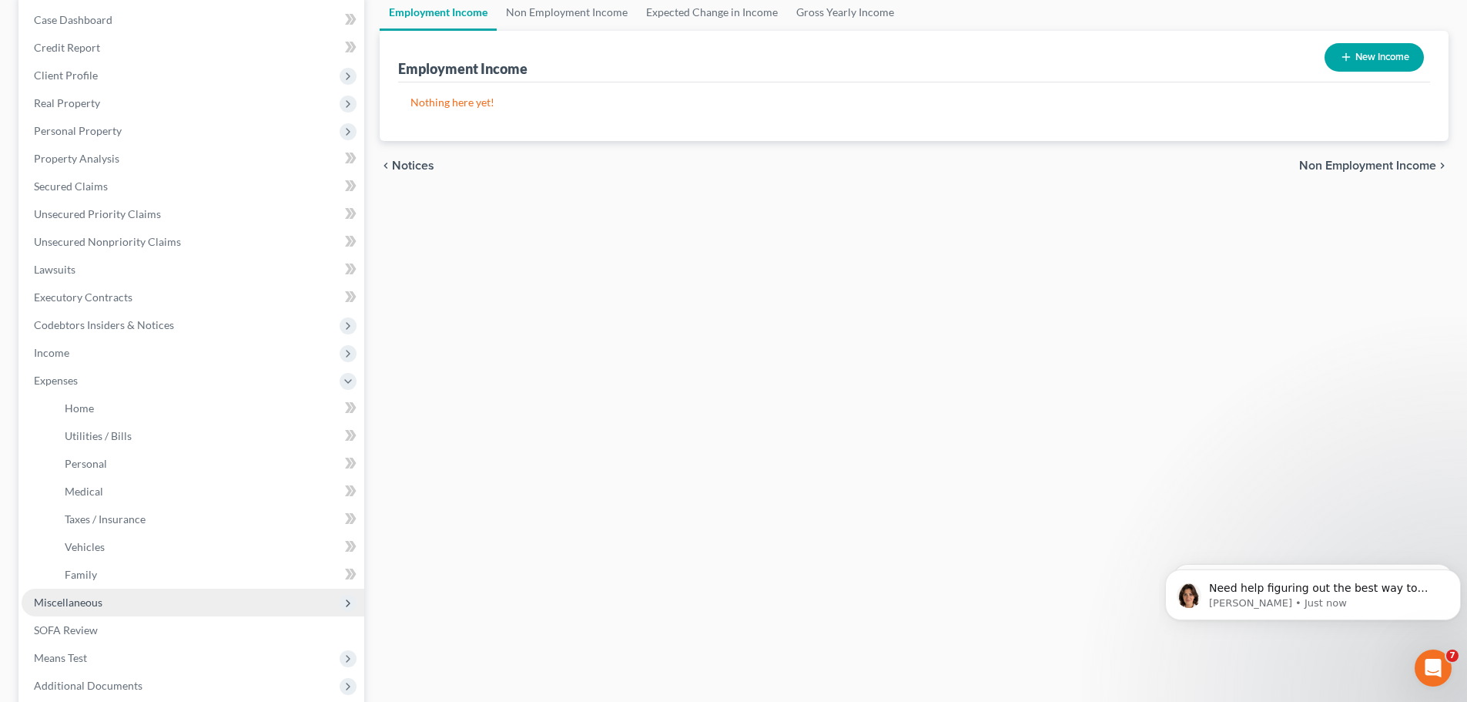
click at [149, 602] on span "Miscellaneous" at bounding box center [193, 602] width 343 height 28
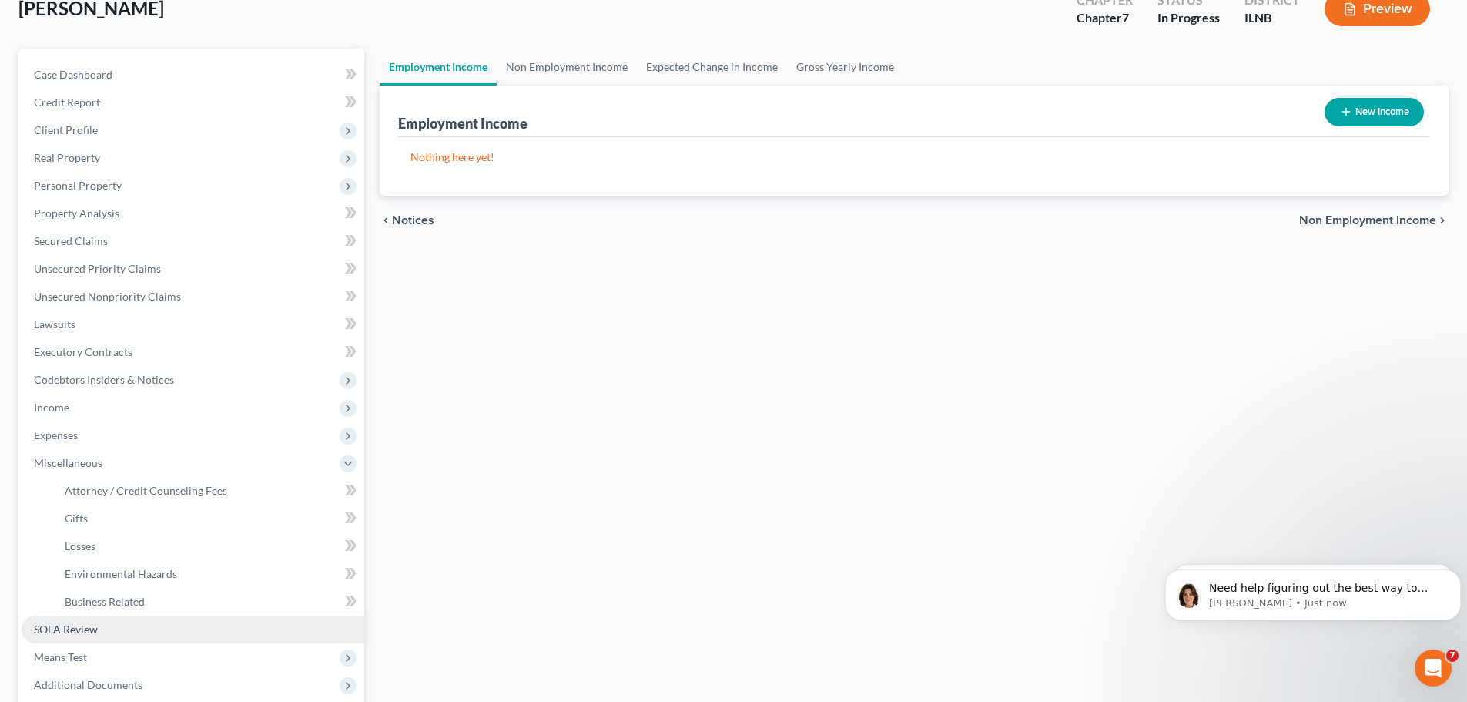
scroll to position [77, 0]
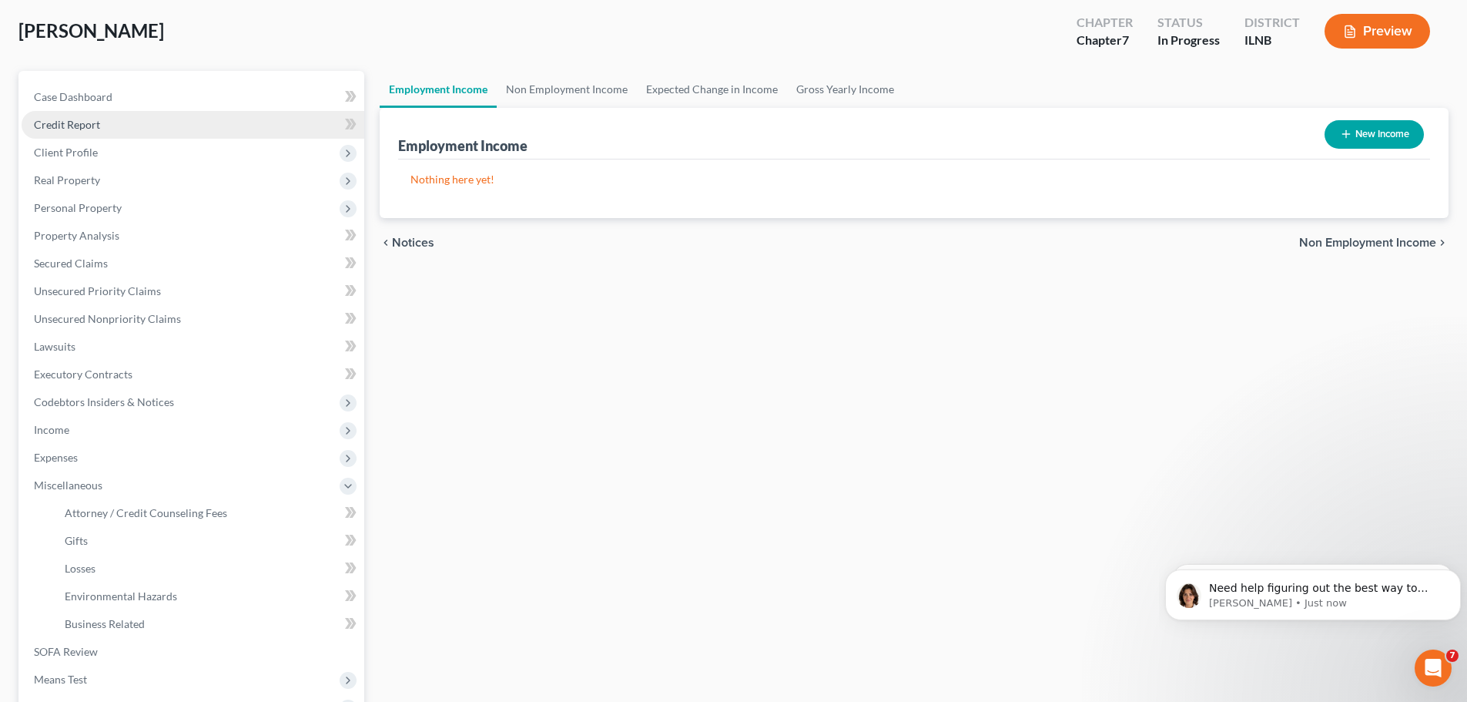
click at [149, 122] on link "Credit Report" at bounding box center [193, 125] width 343 height 28
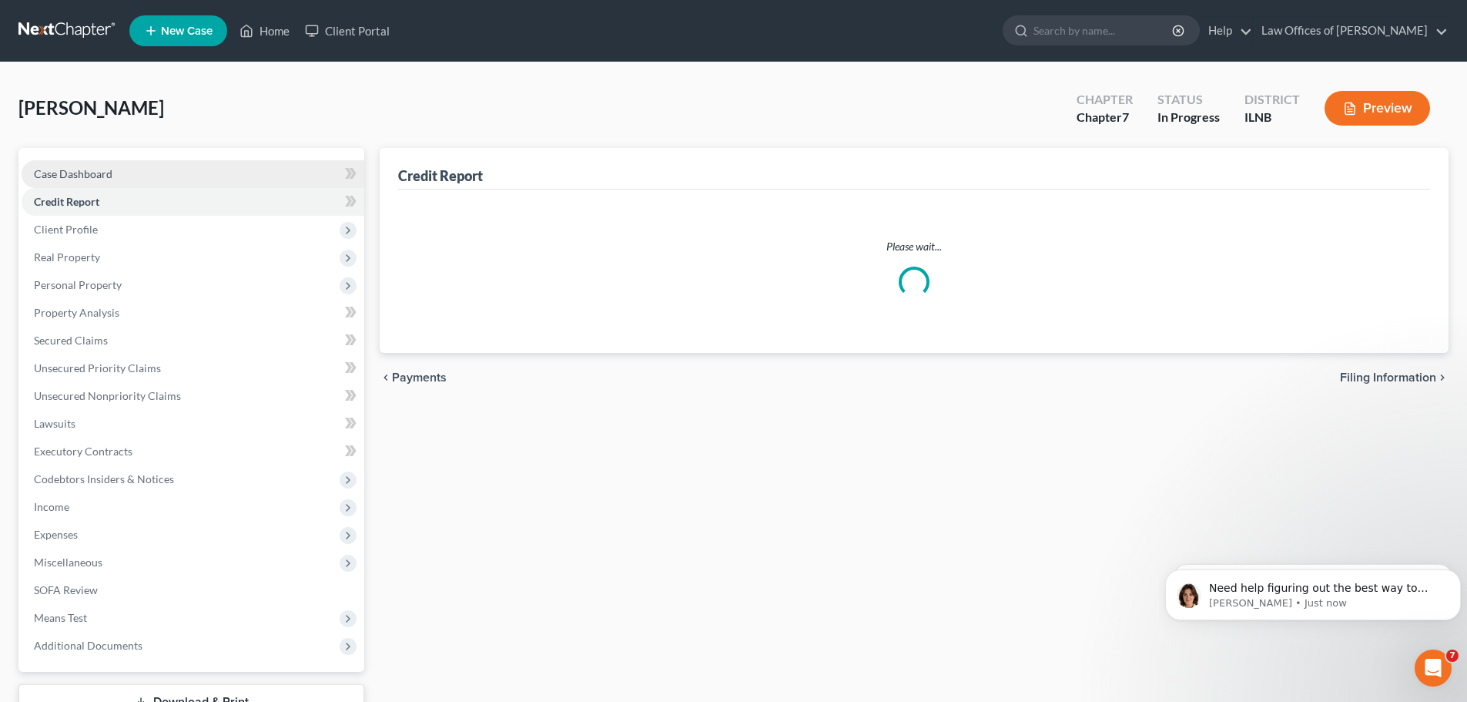
click at [168, 99] on div "[PERSON_NAME] Upgraded Chapter Chapter 7 Status In [GEOGRAPHIC_DATA] [GEOGRAPHI…" at bounding box center [733, 114] width 1430 height 67
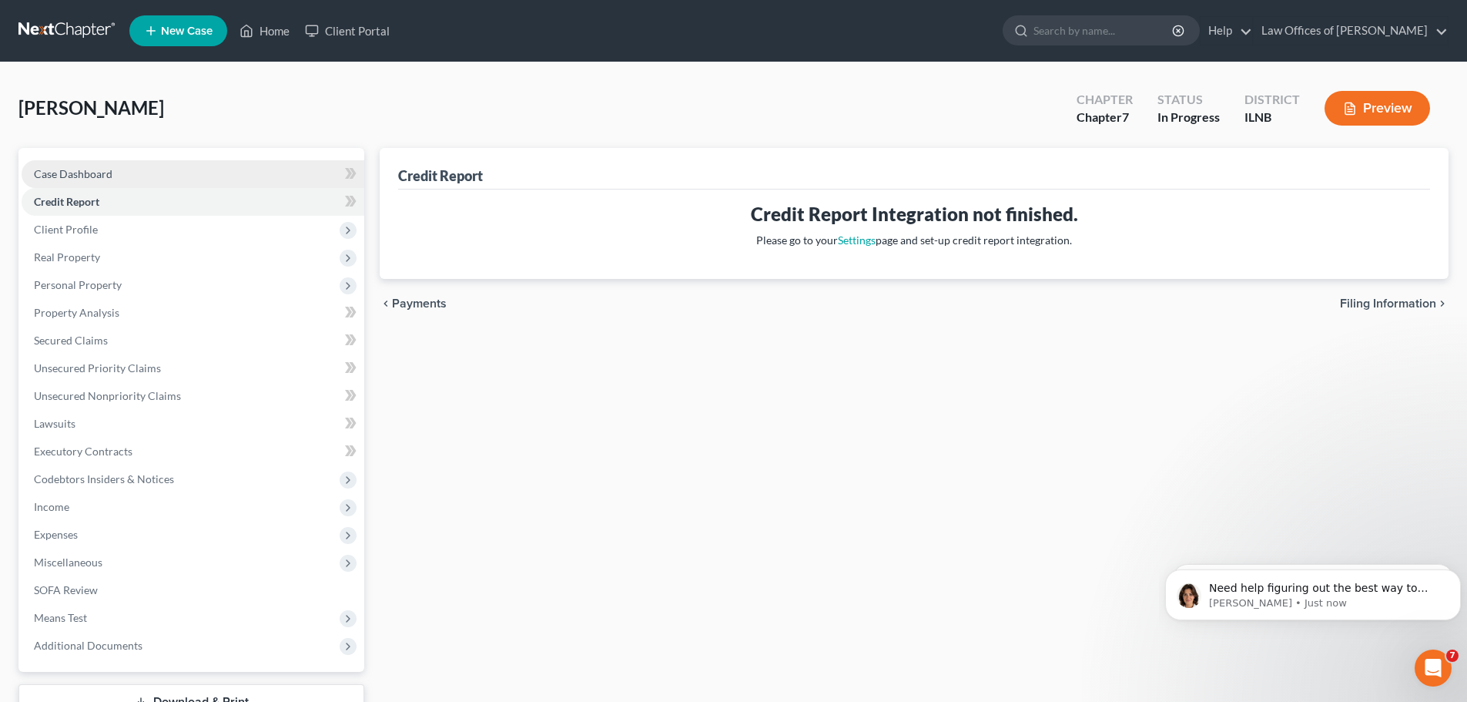
click at [165, 172] on link "Case Dashboard" at bounding box center [193, 174] width 343 height 28
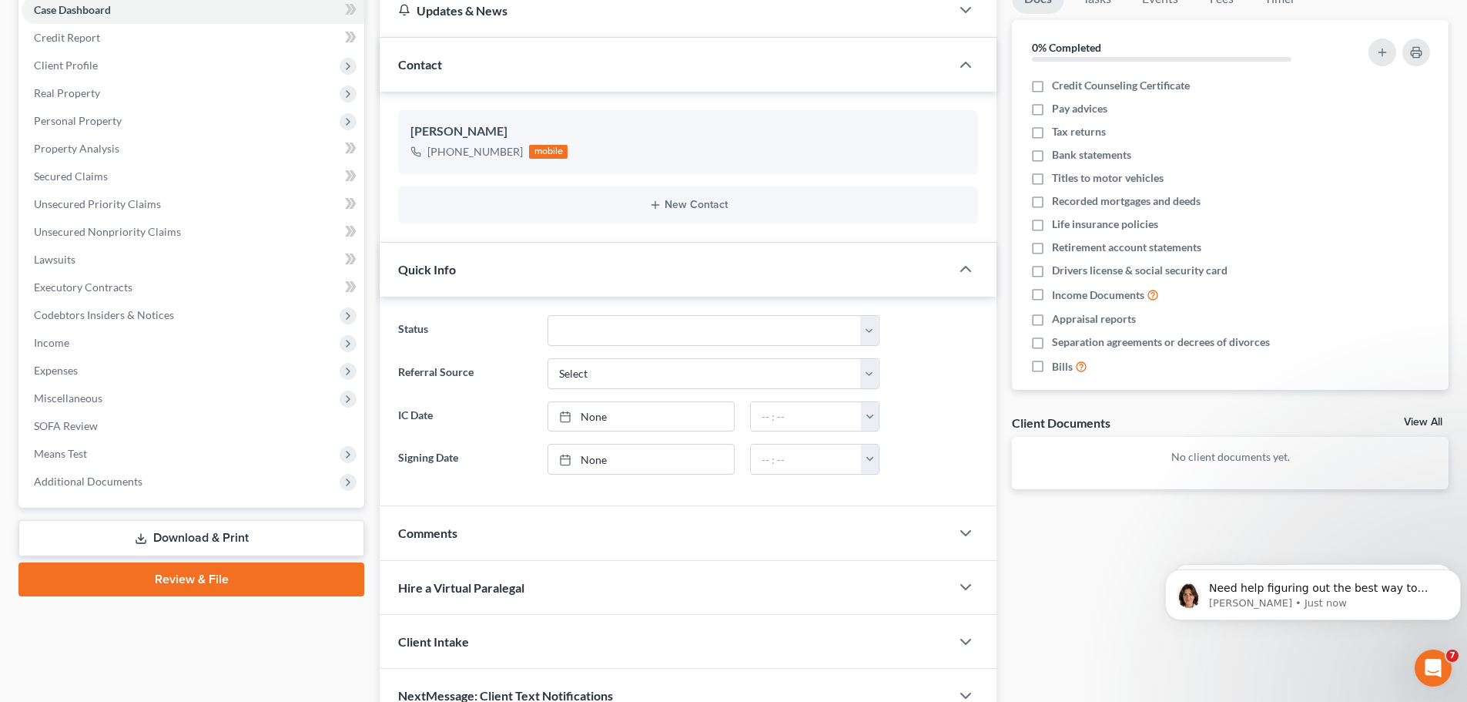
scroll to position [13, 0]
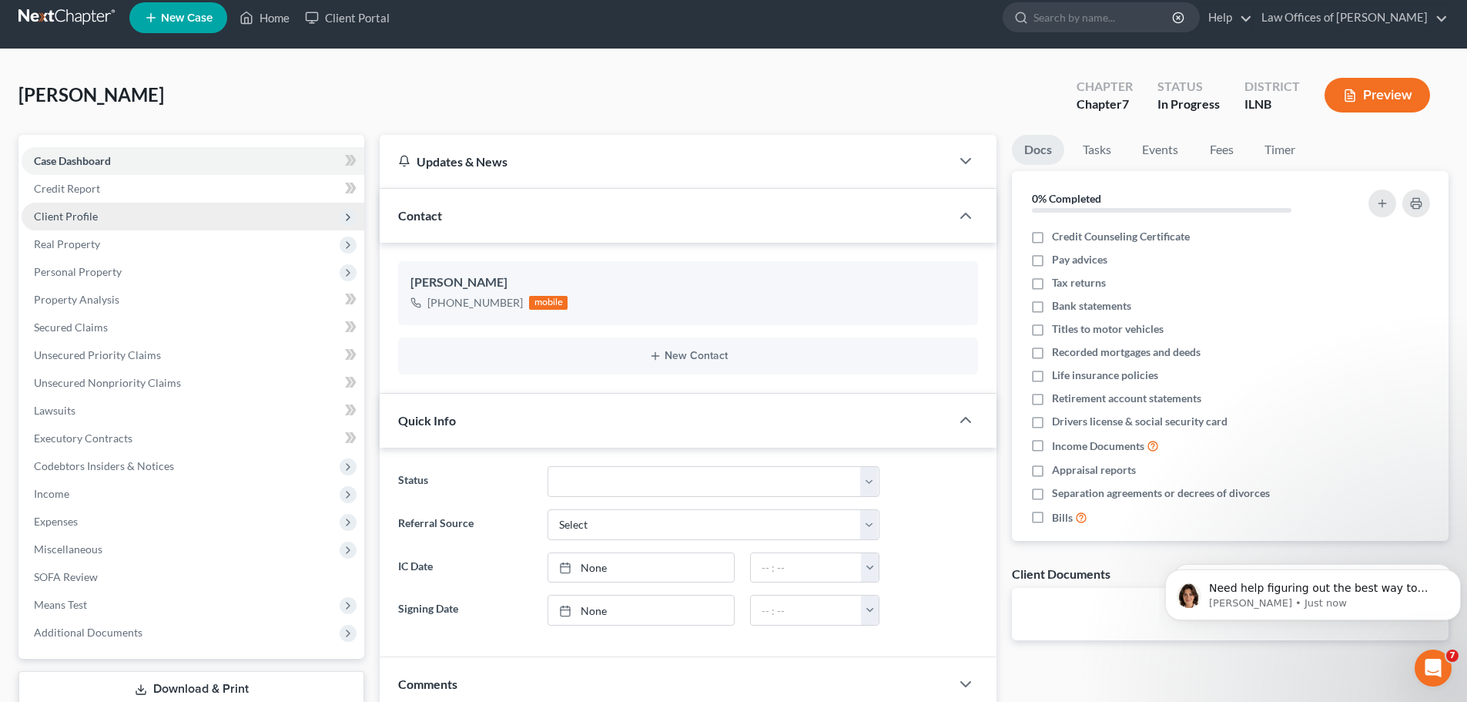
click at [227, 219] on span "Client Profile" at bounding box center [193, 217] width 343 height 28
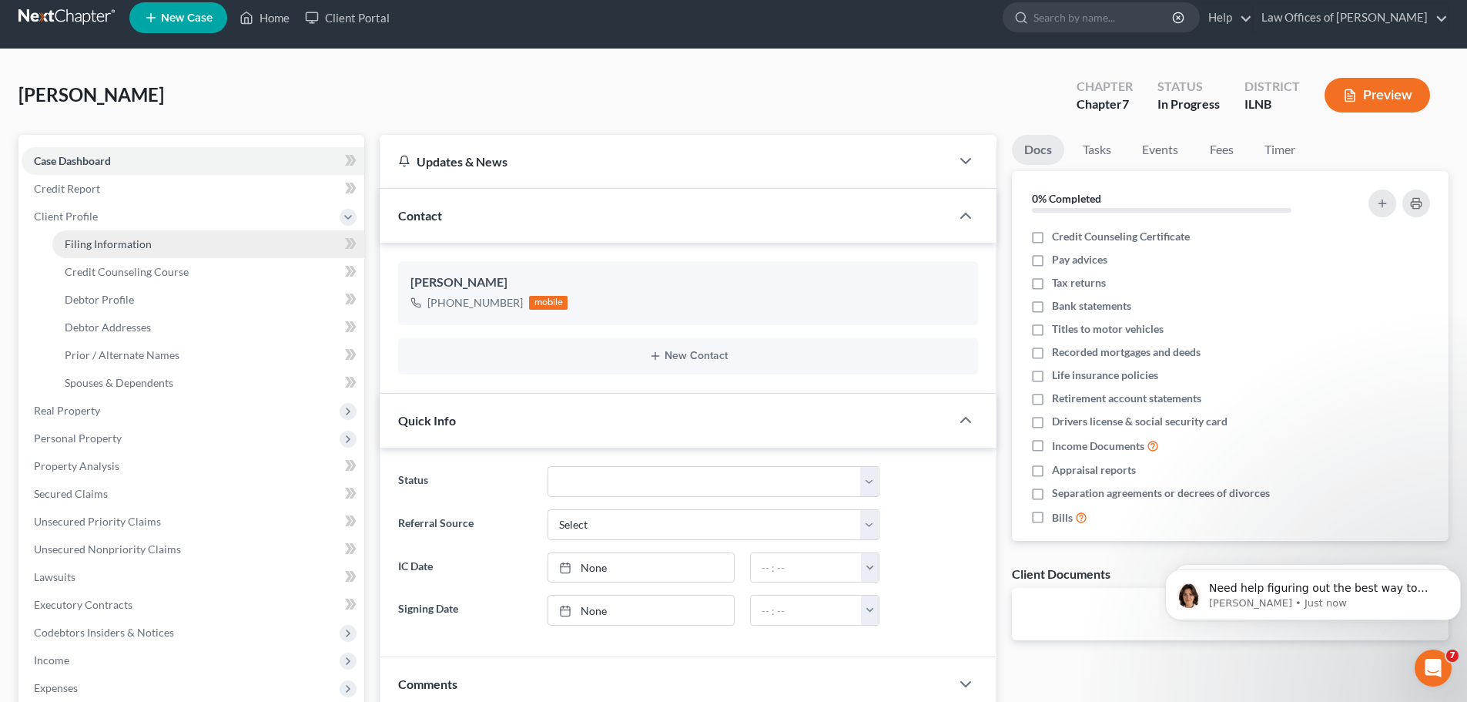
click at [208, 238] on link "Filing Information" at bounding box center [208, 244] width 312 height 28
select select "1"
select select "0"
select select "25"
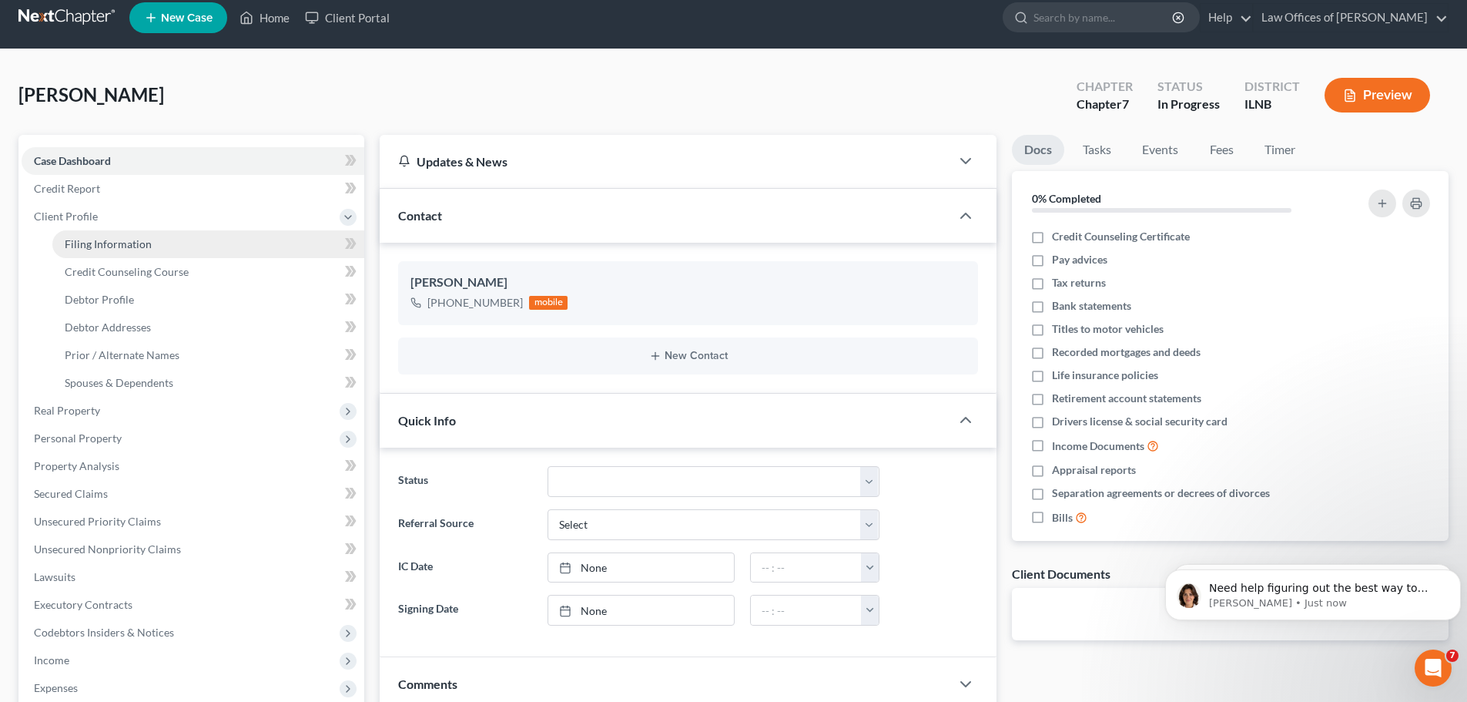
select select "0"
select select "14"
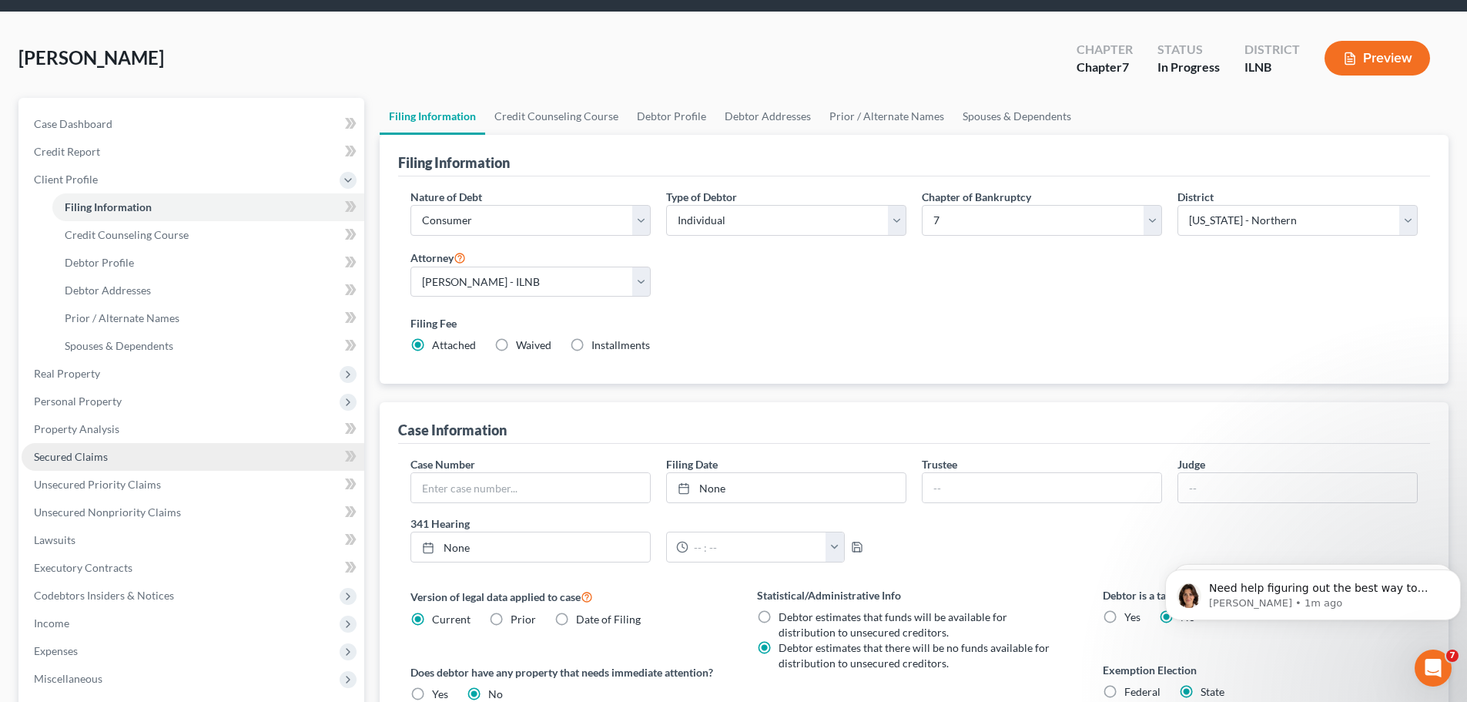
scroll to position [77, 0]
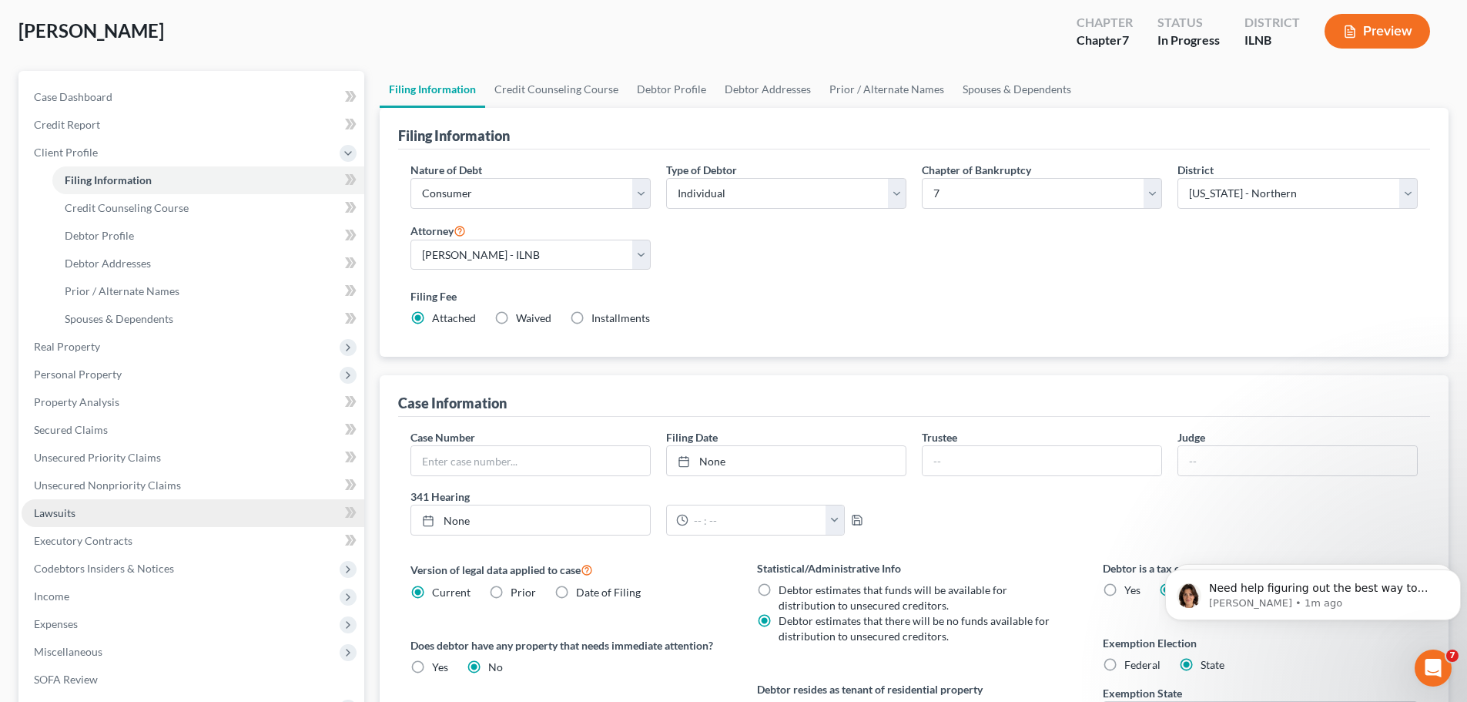
click at [162, 507] on link "Lawsuits" at bounding box center [193, 513] width 343 height 28
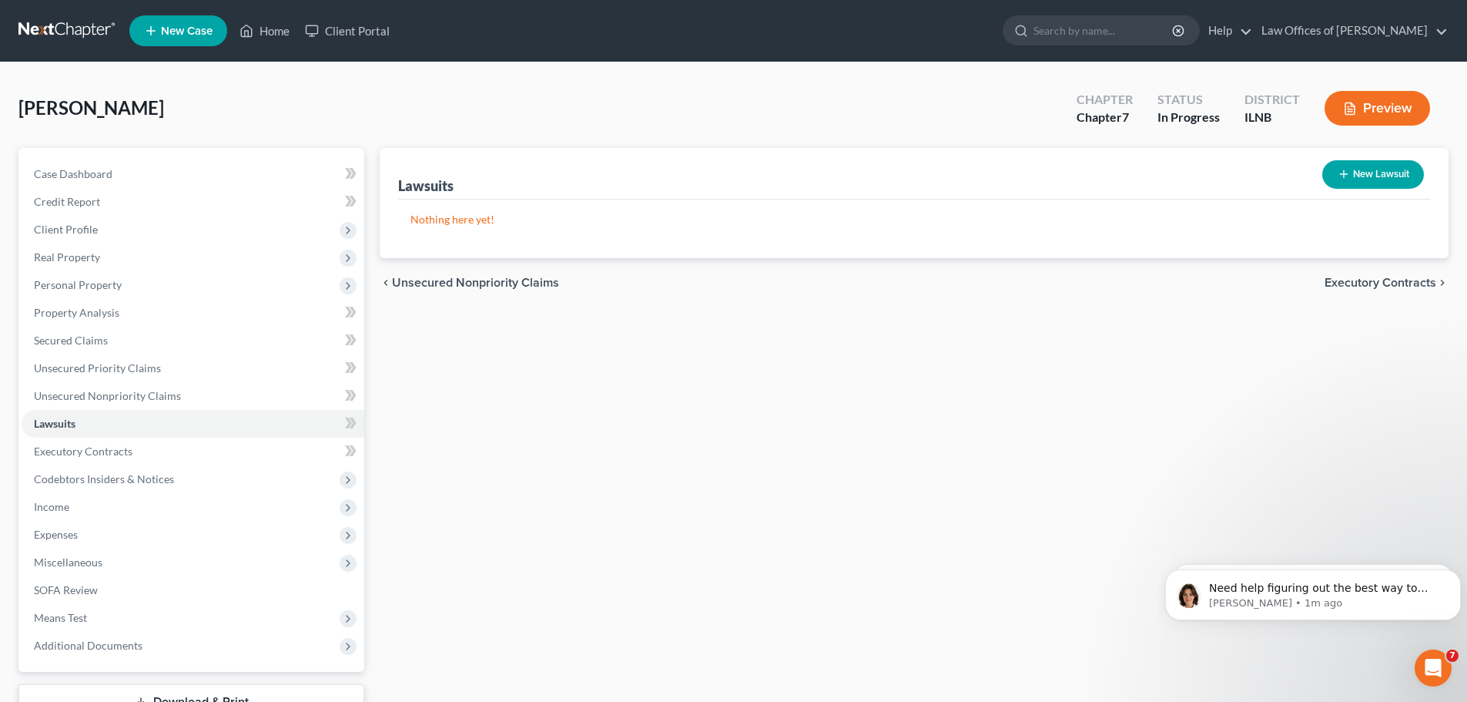
click at [1361, 178] on button "New Lawsuit" at bounding box center [1373, 174] width 102 height 28
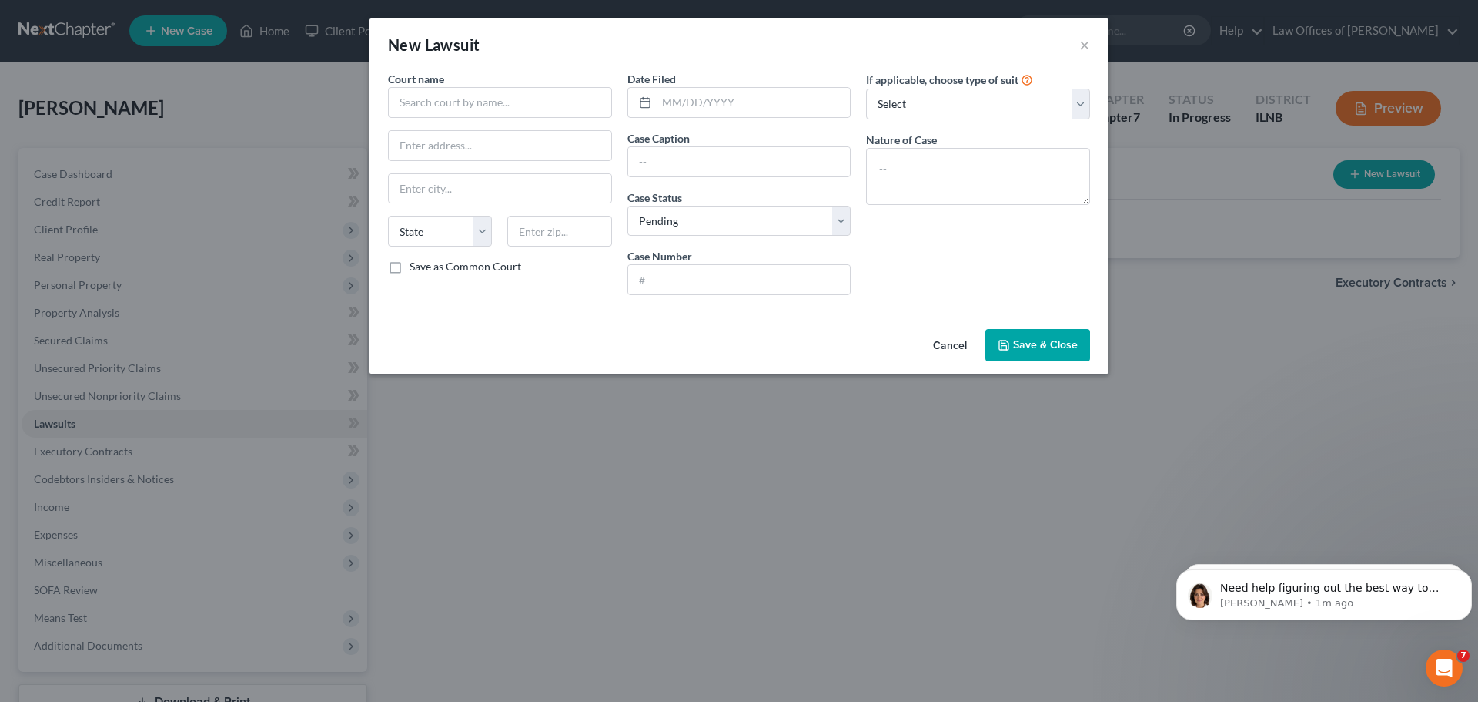
click at [447, 120] on div "Court name * State [US_STATE] AK AR AZ CA CO CT DE DC [GEOGRAPHIC_DATA] GA GU H…" at bounding box center [499, 189] width 239 height 236
click at [457, 111] on input "text" at bounding box center [500, 102] width 224 height 31
click at [791, 226] on select "Select Pending On Appeal Concluded" at bounding box center [740, 221] width 224 height 31
select select "2"
click at [628, 206] on select "Select Pending On Appeal Concluded" at bounding box center [740, 221] width 224 height 31
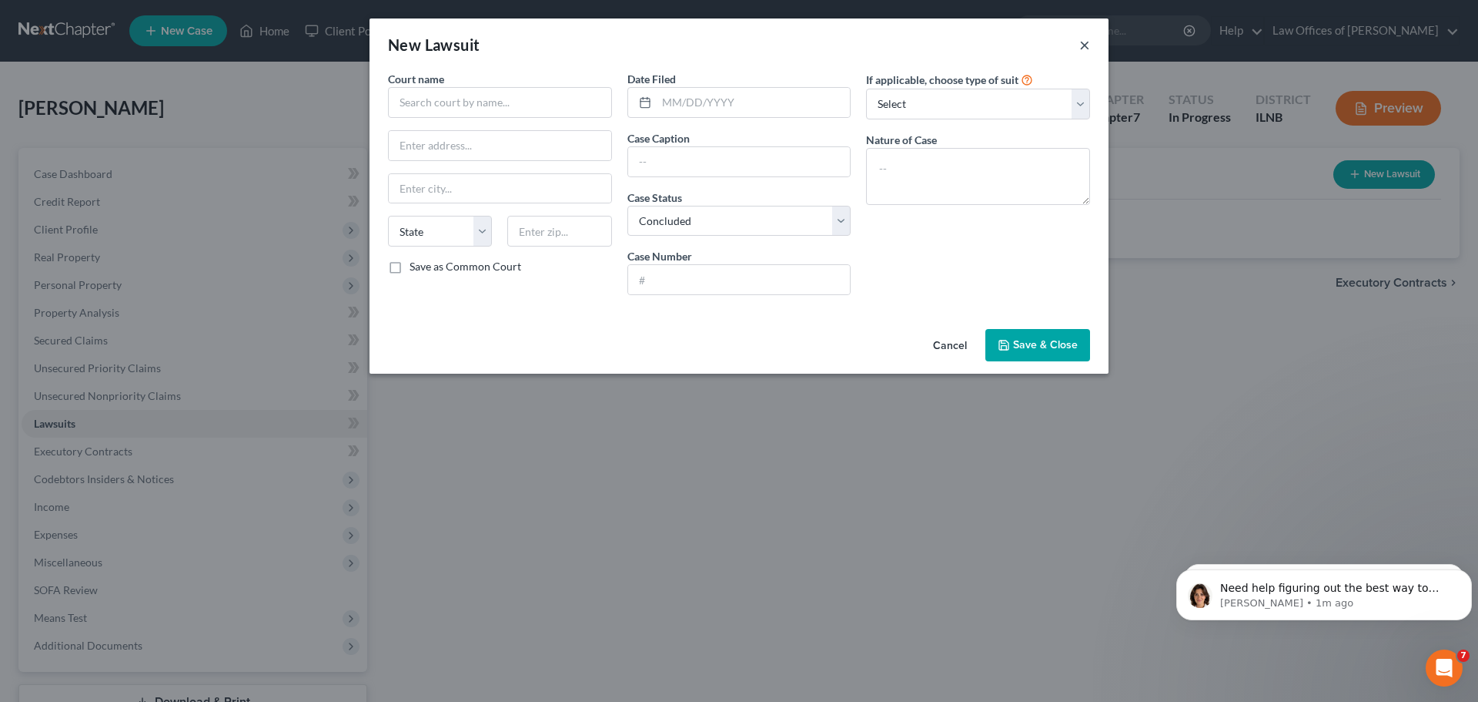
click at [1088, 39] on button "×" at bounding box center [1085, 44] width 11 height 18
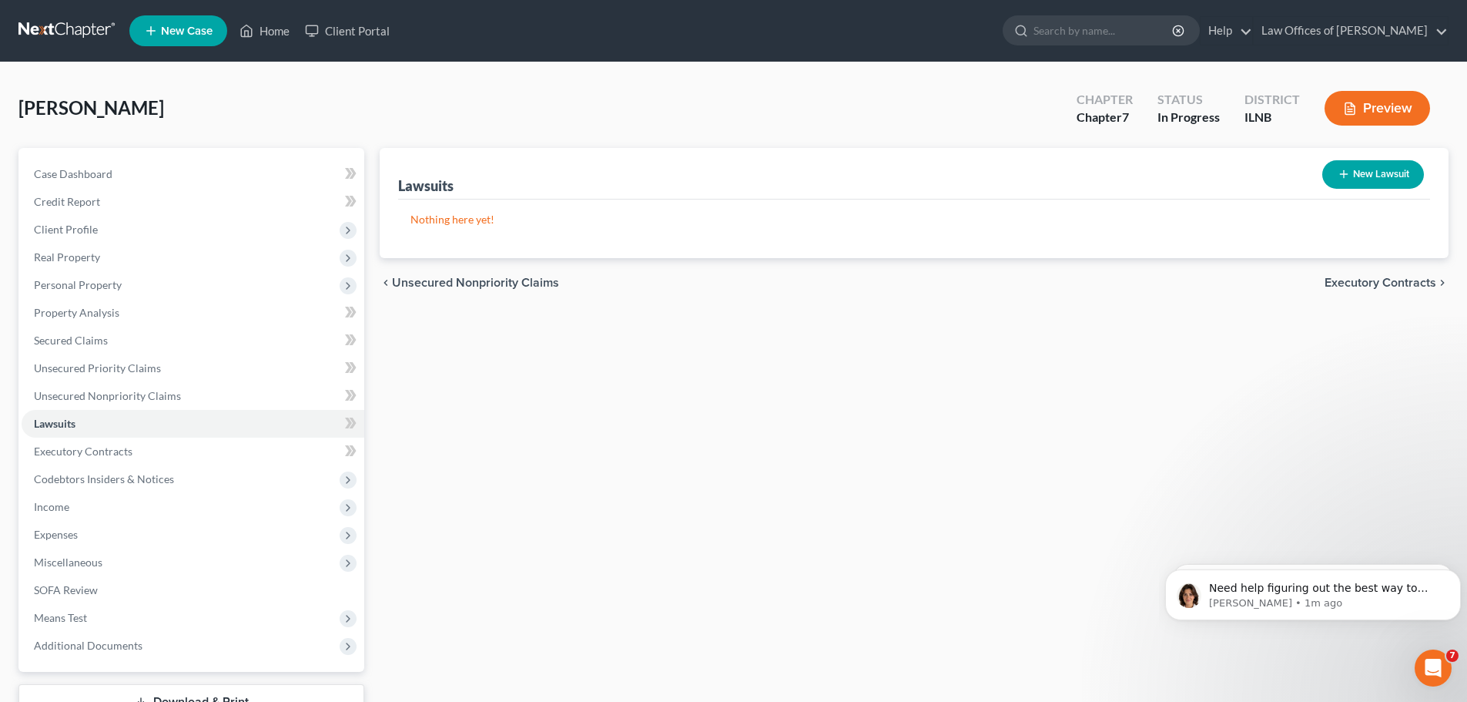
click at [1351, 176] on button "New Lawsuit" at bounding box center [1373, 174] width 102 height 28
select select "0"
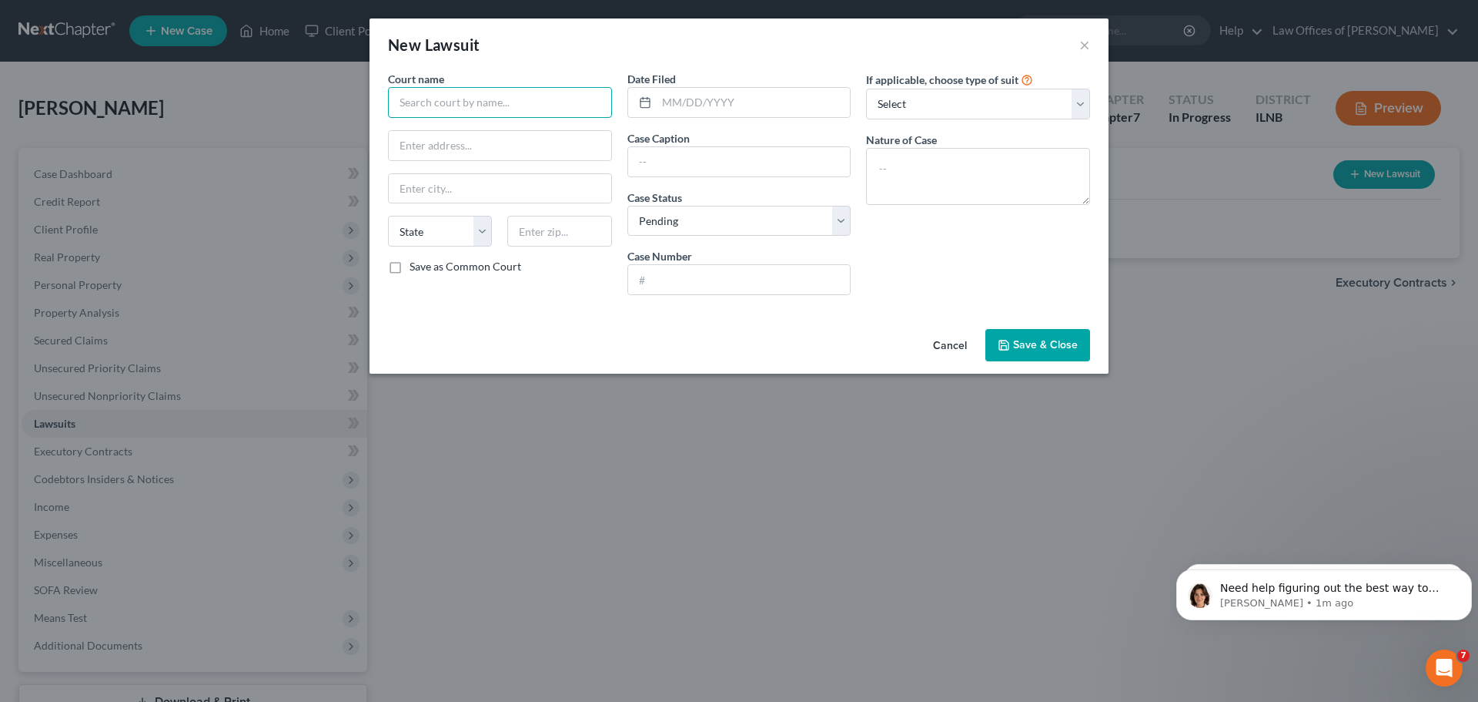
click at [472, 92] on input "text" at bounding box center [500, 102] width 224 height 31
type input "K"
click at [986, 92] on select "Select Repossession Garnishment Foreclosure Attached, Seized, Or Levied Other" at bounding box center [978, 104] width 224 height 31
type input "Circuit Court of the"
select select "4"
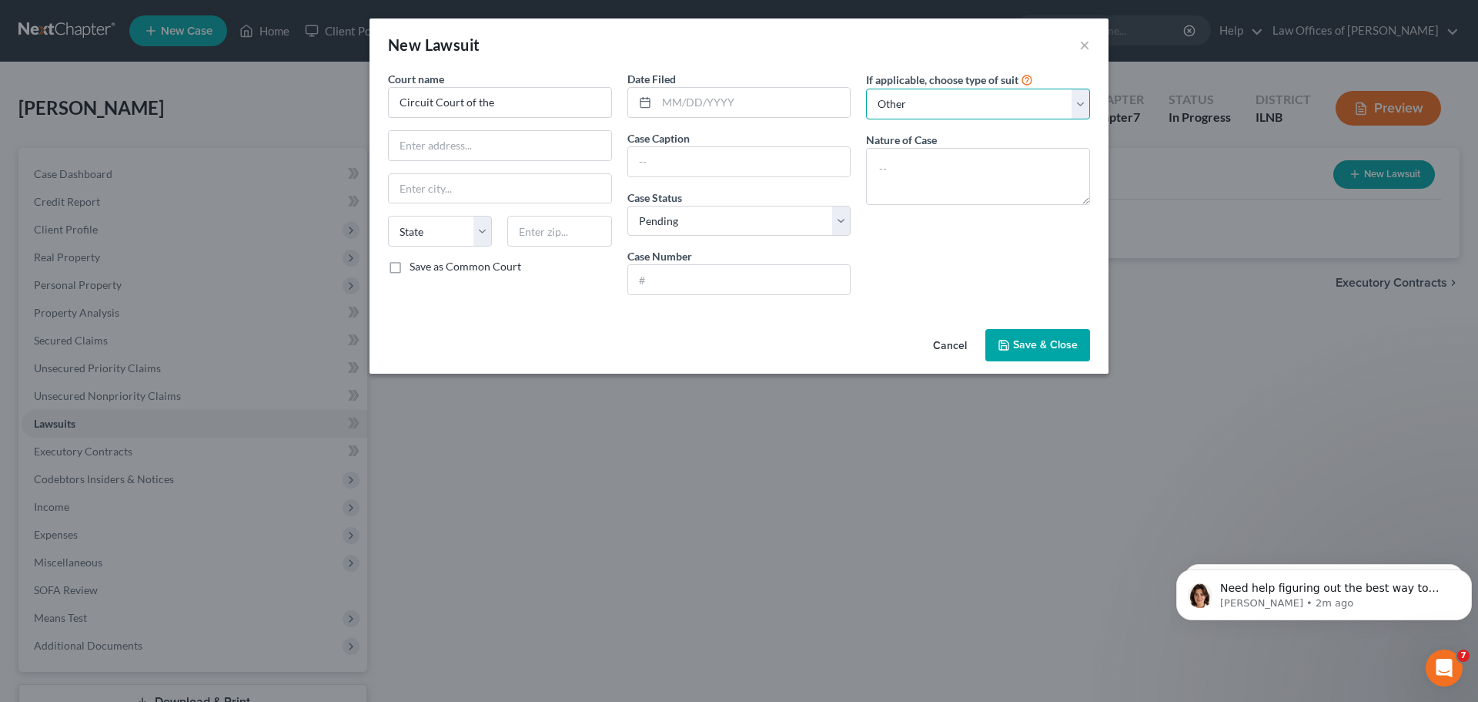
click at [866, 89] on select "Select Repossession Garnishment Foreclosure Attached, Seized, Or Levied Other" at bounding box center [978, 104] width 224 height 31
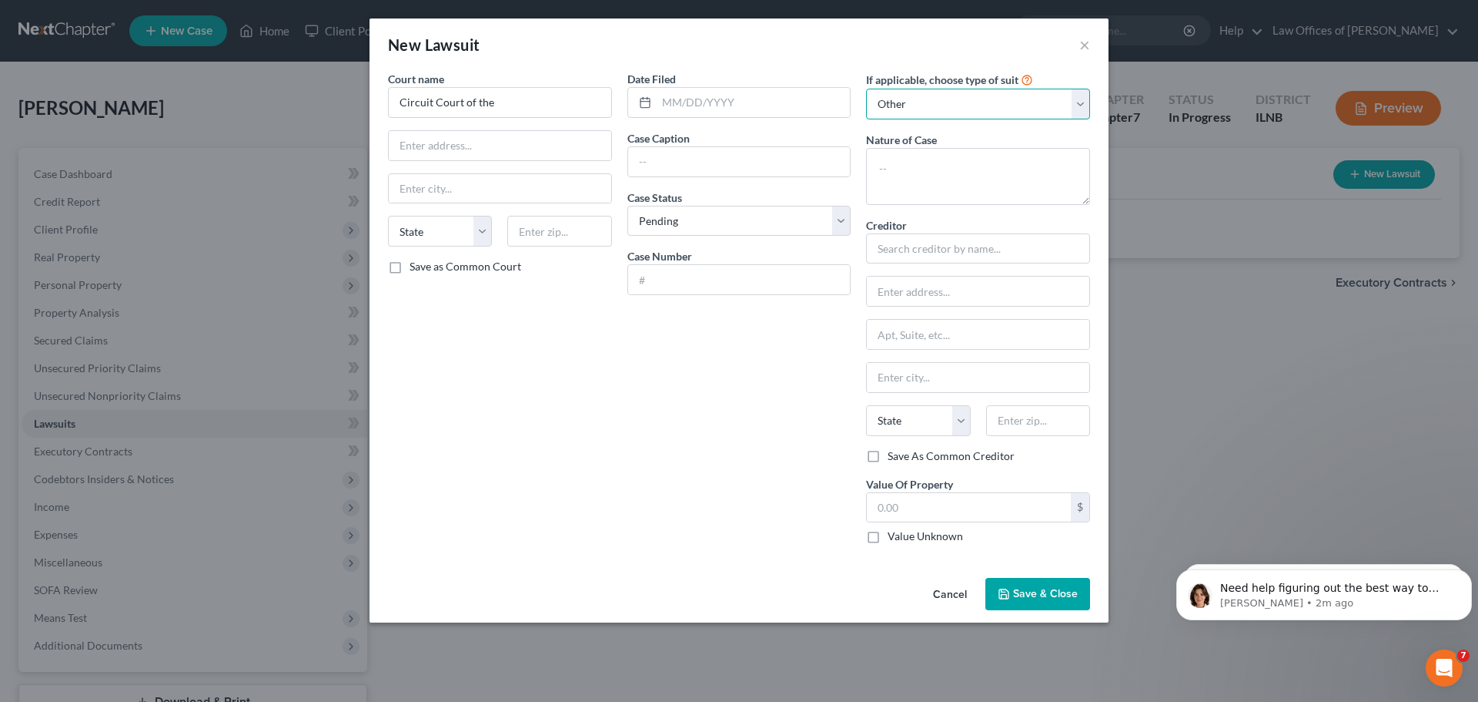
click at [979, 106] on select "Select Repossession Garnishment Foreclosure Attached, Seized, Or Levied Other" at bounding box center [978, 104] width 224 height 31
drag, startPoint x: 979, startPoint y: 106, endPoint x: 1050, endPoint y: 78, distance: 77.1
click at [979, 106] on select "Select Repossession Garnishment Foreclosure Attached, Seized, Or Levied Other" at bounding box center [978, 104] width 224 height 31
click at [1088, 49] on button "×" at bounding box center [1085, 44] width 11 height 18
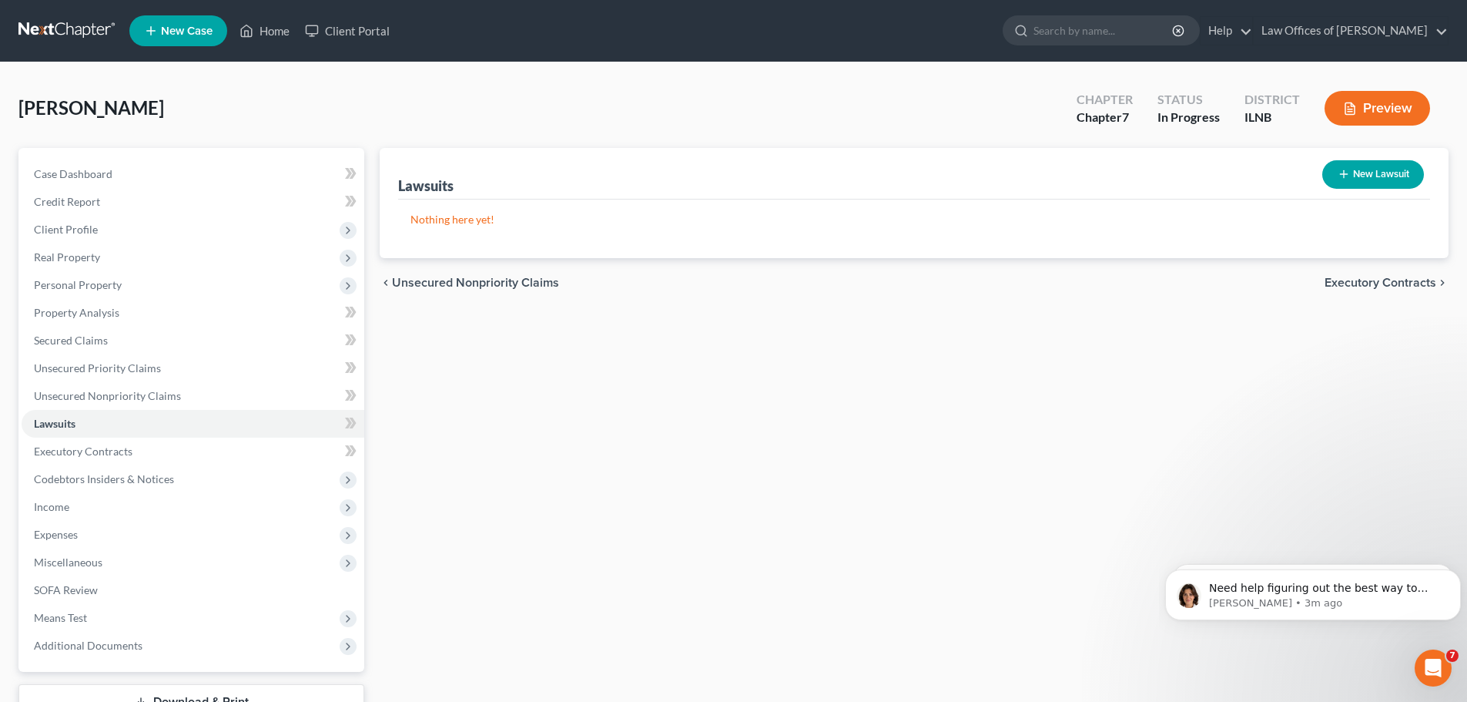
click at [1376, 179] on button "New Lawsuit" at bounding box center [1373, 174] width 102 height 28
select select "0"
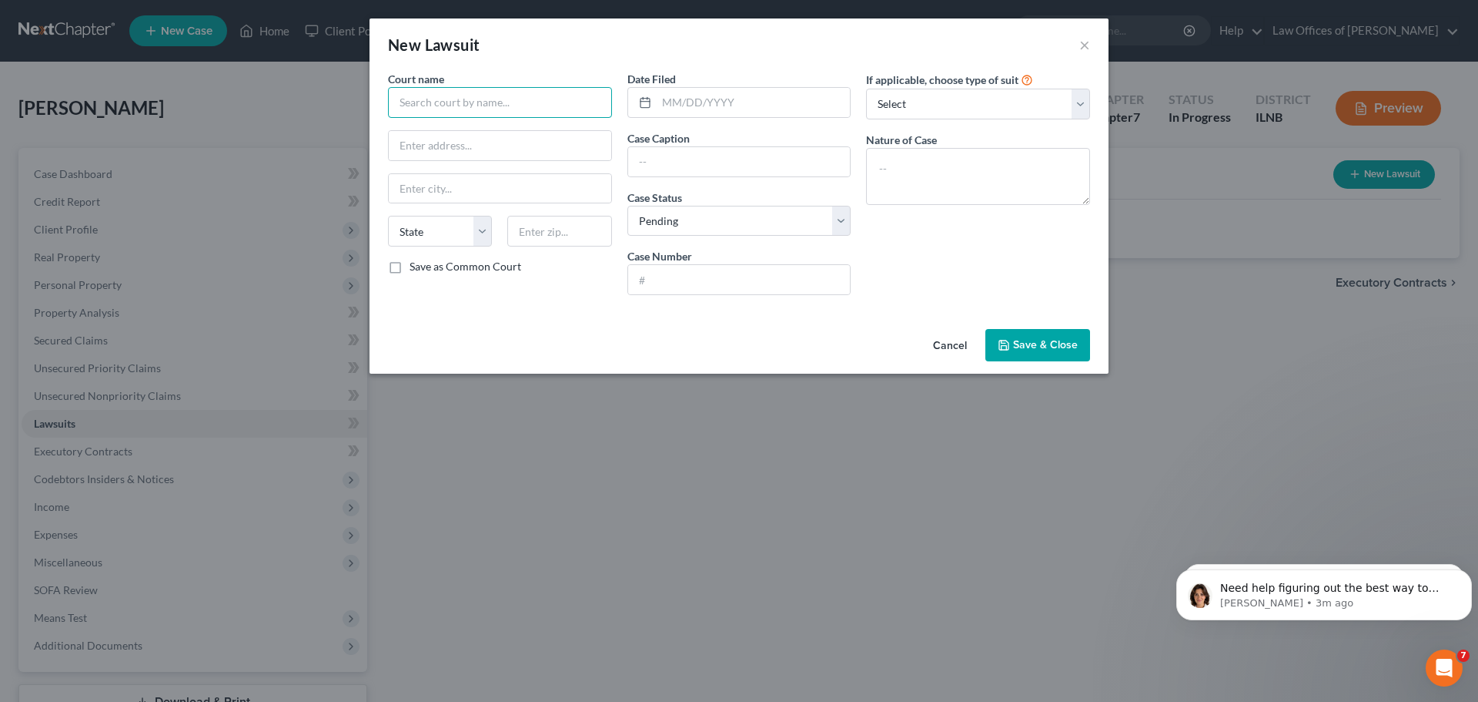
click at [514, 109] on input "text" at bounding box center [500, 102] width 224 height 31
click at [923, 107] on select "Select Repossession Garnishment Foreclosure Attached, Seized, Or Levied Other" at bounding box center [978, 104] width 224 height 31
select select "4"
click at [866, 89] on select "Select Repossession Garnishment Foreclosure Attached, Seized, Or Levied Other" at bounding box center [978, 104] width 224 height 31
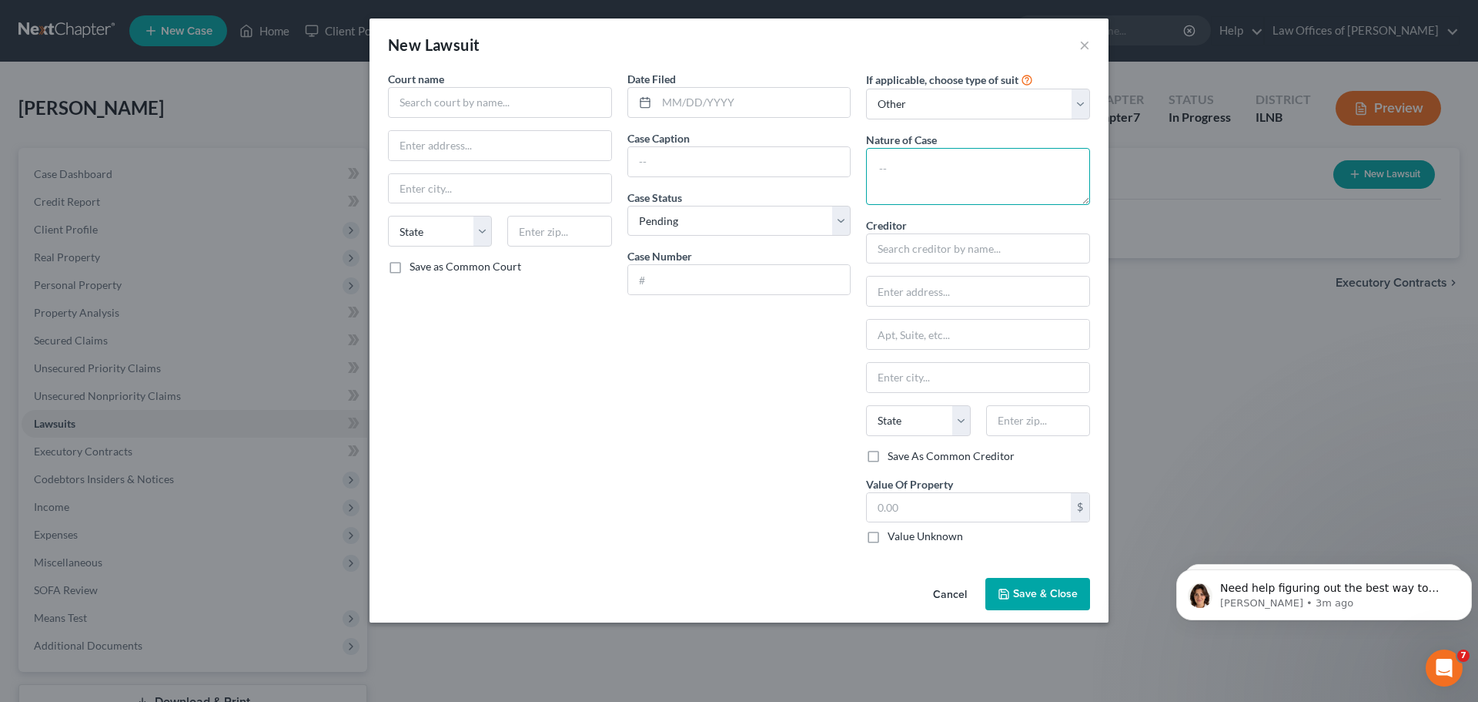
drag, startPoint x: 904, startPoint y: 174, endPoint x: 902, endPoint y: 184, distance: 10.3
click at [902, 183] on textarea at bounding box center [978, 176] width 224 height 57
type textarea "Eviction"
click at [560, 112] on input "text" at bounding box center [500, 102] width 224 height 31
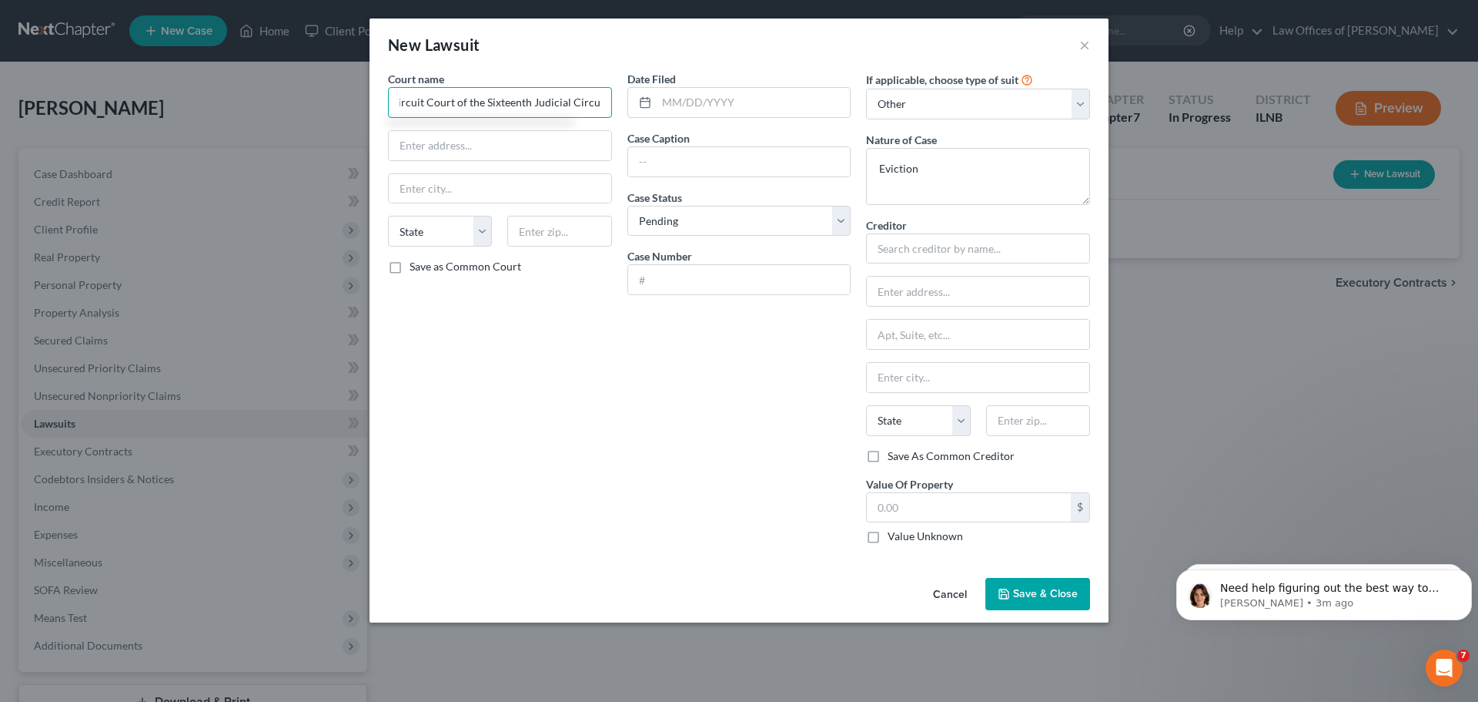
type input "Circuit Court of the Sixteenth Judicial Circuit"
click at [681, 165] on input "text" at bounding box center [739, 161] width 223 height 29
click at [701, 217] on select "Select Pending On Appeal Concluded" at bounding box center [740, 221] width 224 height 31
select select "2"
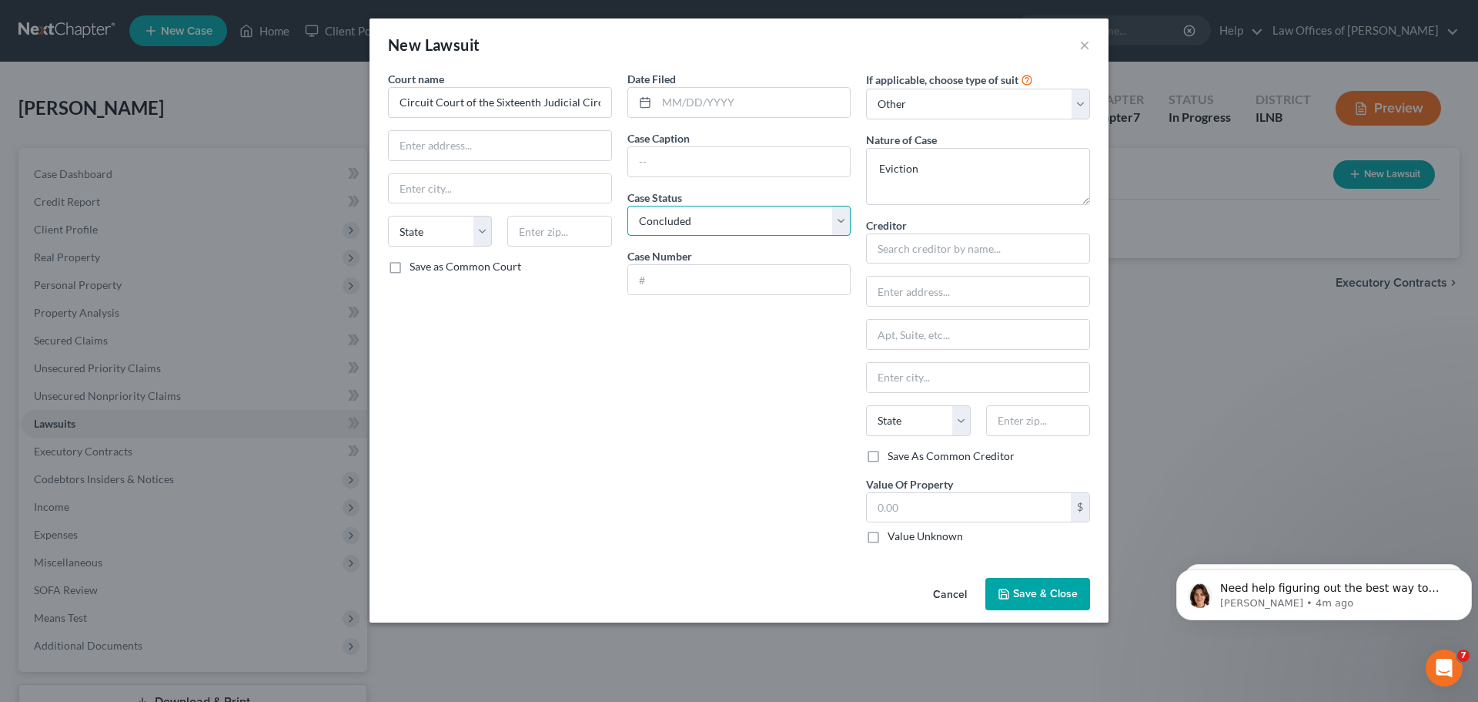
click at [628, 206] on select "Select Pending On Appeal Concluded" at bounding box center [740, 221] width 224 height 31
click at [671, 276] on input "text" at bounding box center [739, 279] width 223 height 29
type input "2025EV506"
click at [917, 246] on input "text" at bounding box center [978, 248] width 224 height 31
type input "MHC Deanza Financing LP"
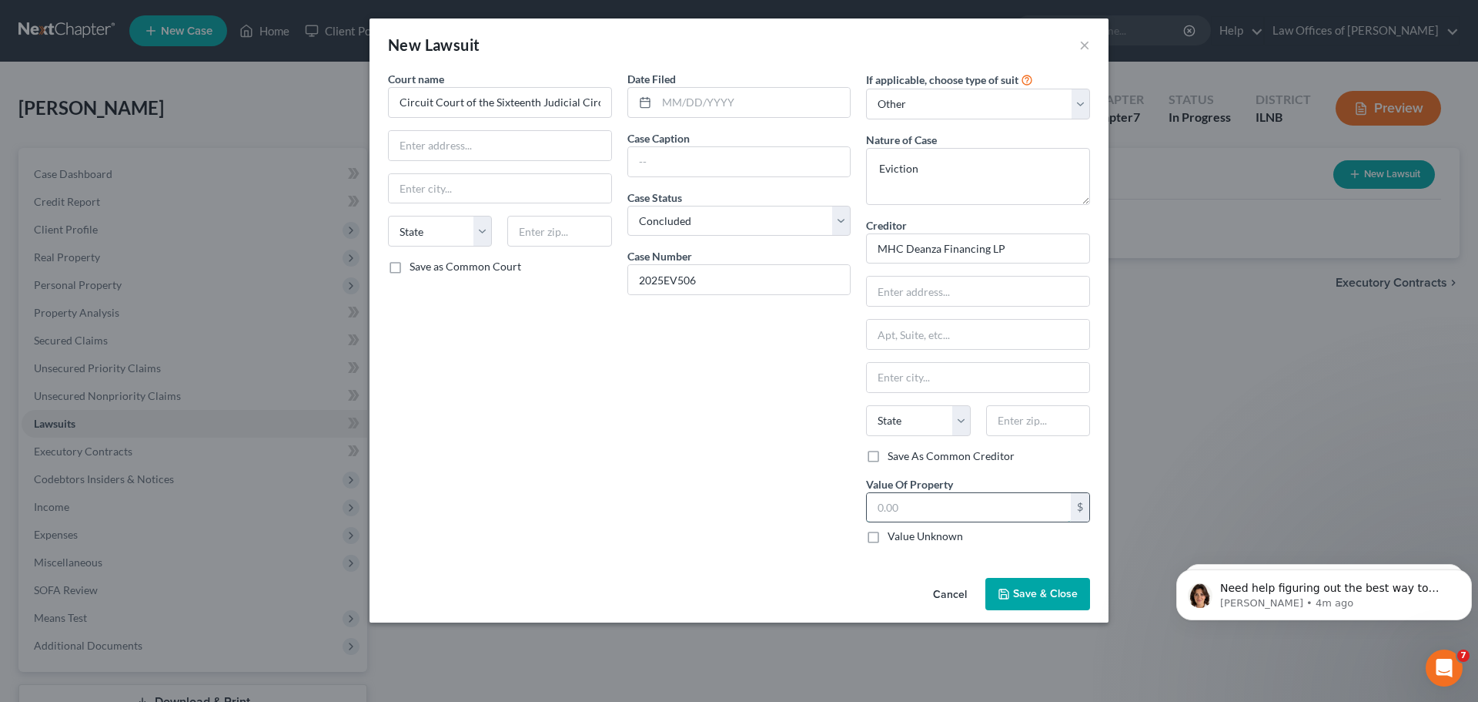
click at [923, 496] on input "text" at bounding box center [969, 507] width 204 height 29
click at [942, 503] on input "text" at bounding box center [969, 507] width 204 height 29
type input "11,650.87"
click at [780, 523] on div "Date Filed Case Caption Case Status * Select Pending On Appeal Concluded Case N…" at bounding box center [739, 313] width 239 height 485
click at [525, 140] on input "text" at bounding box center [500, 145] width 223 height 29
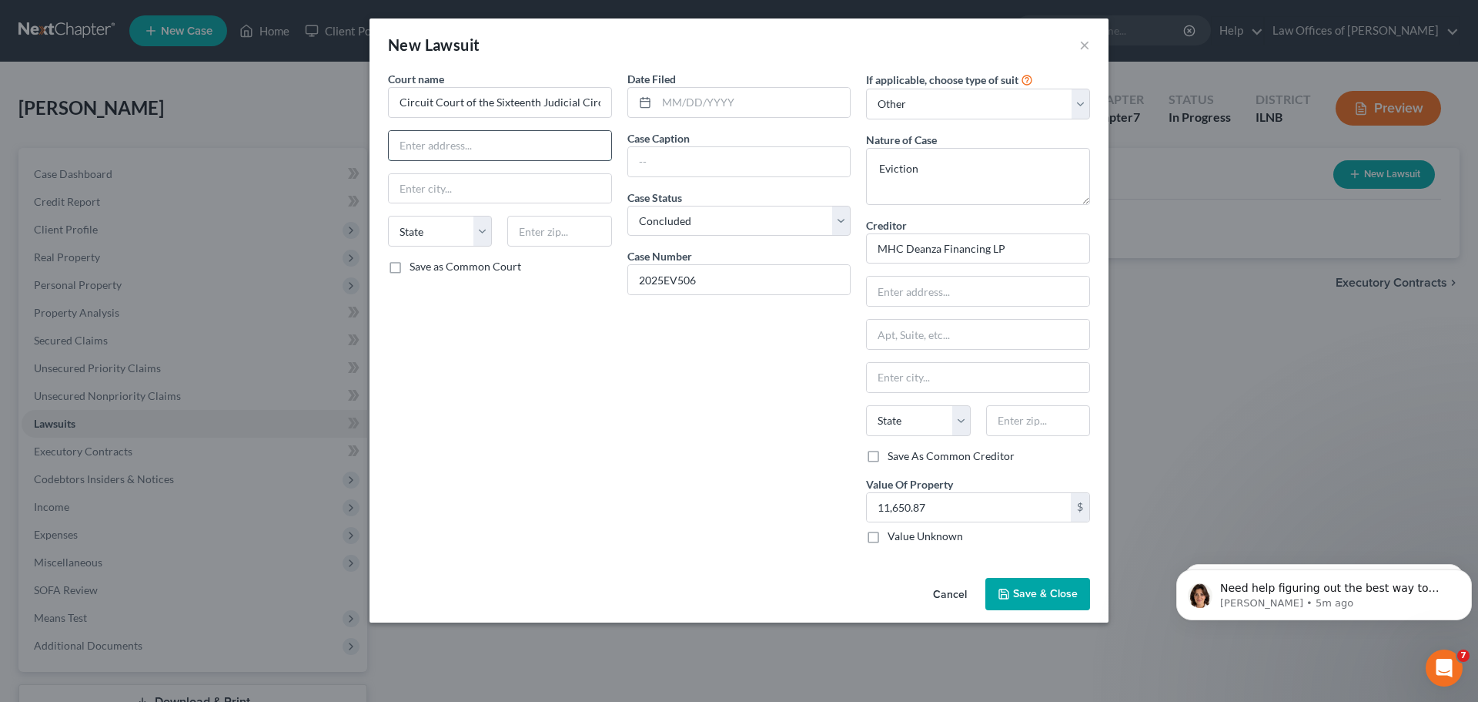
paste input "[STREET_ADDRESS][PERSON_NAME]"
type input "[STREET_ADDRESS][PERSON_NAME]"
click at [481, 188] on input "text" at bounding box center [500, 188] width 223 height 29
type input "St. Charlez"
select select "14"
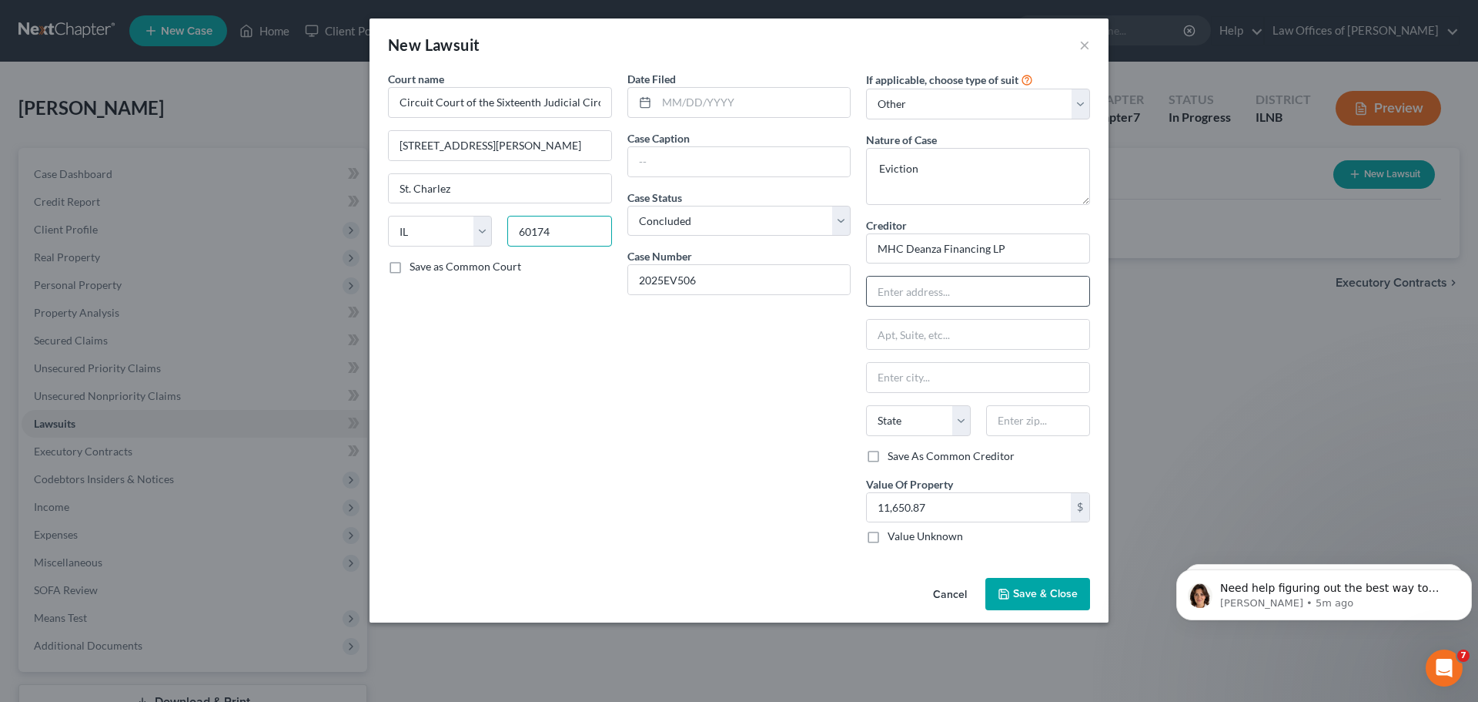
type input "60174"
click at [877, 296] on input "text" at bounding box center [978, 290] width 223 height 29
type input "Saint [PERSON_NAME]"
type input "[STREET_ADDRESS][PERSON_NAME]"
type input "Suite 100"
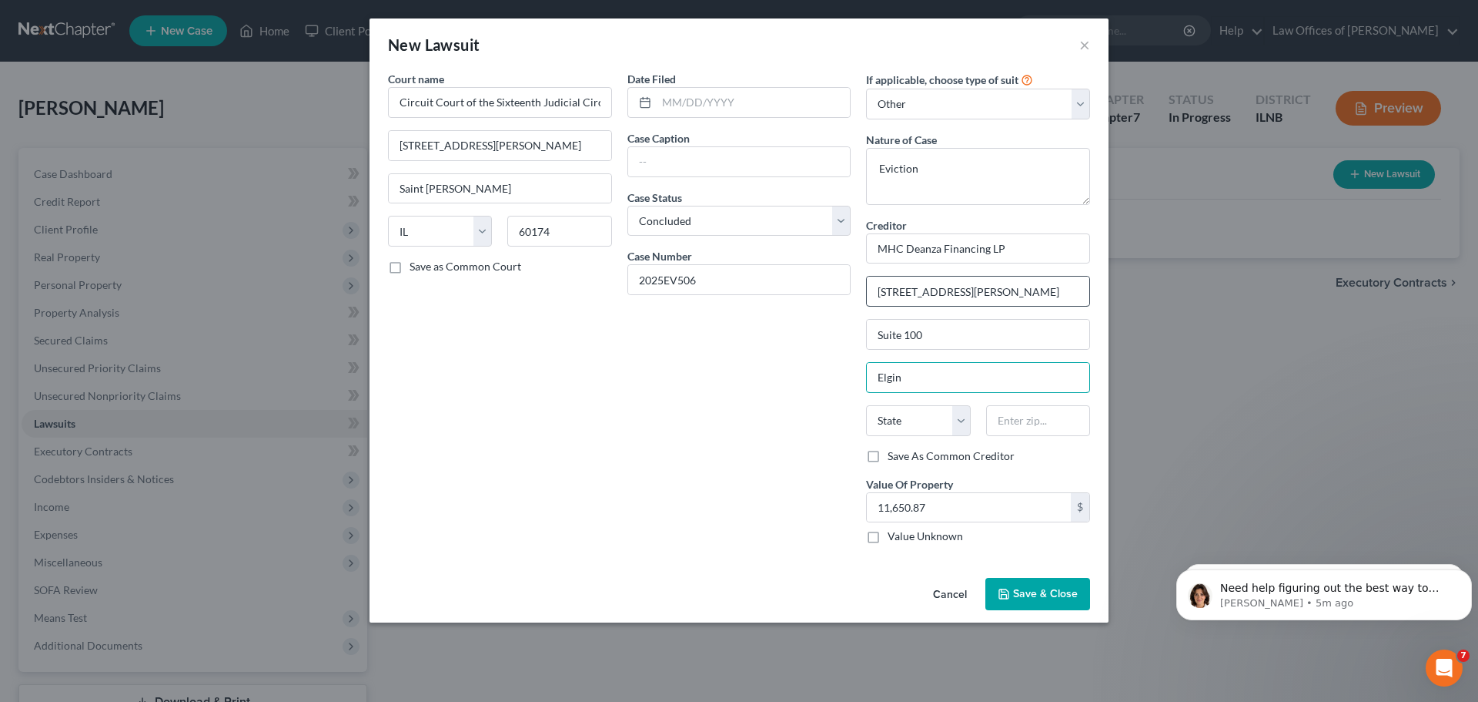
type input "Elgin"
select select "14"
type input "60123"
click at [1073, 247] on input "MHC Deanza Financing LP" at bounding box center [978, 248] width 224 height 31
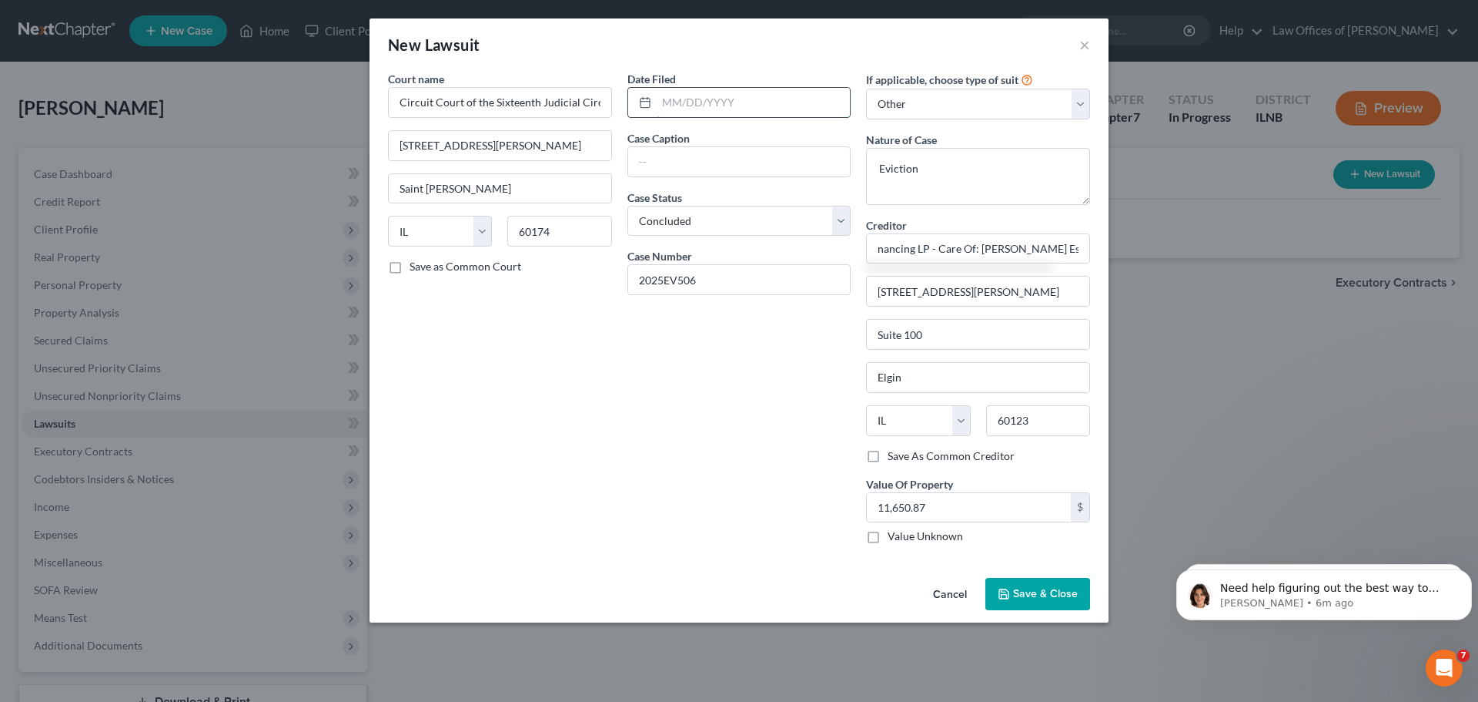
click at [729, 101] on input "text" at bounding box center [754, 102] width 194 height 29
type input "MHC Deanza Financing LP - Care Of: [PERSON_NAME] Esq."
drag, startPoint x: 723, startPoint y: 282, endPoint x: 550, endPoint y: 296, distance: 173.9
click at [550, 296] on div "Court name * Circuit Court of the Sixteenth Judicial Circuit [STREET_ADDRESS][G…" at bounding box center [739, 313] width 718 height 485
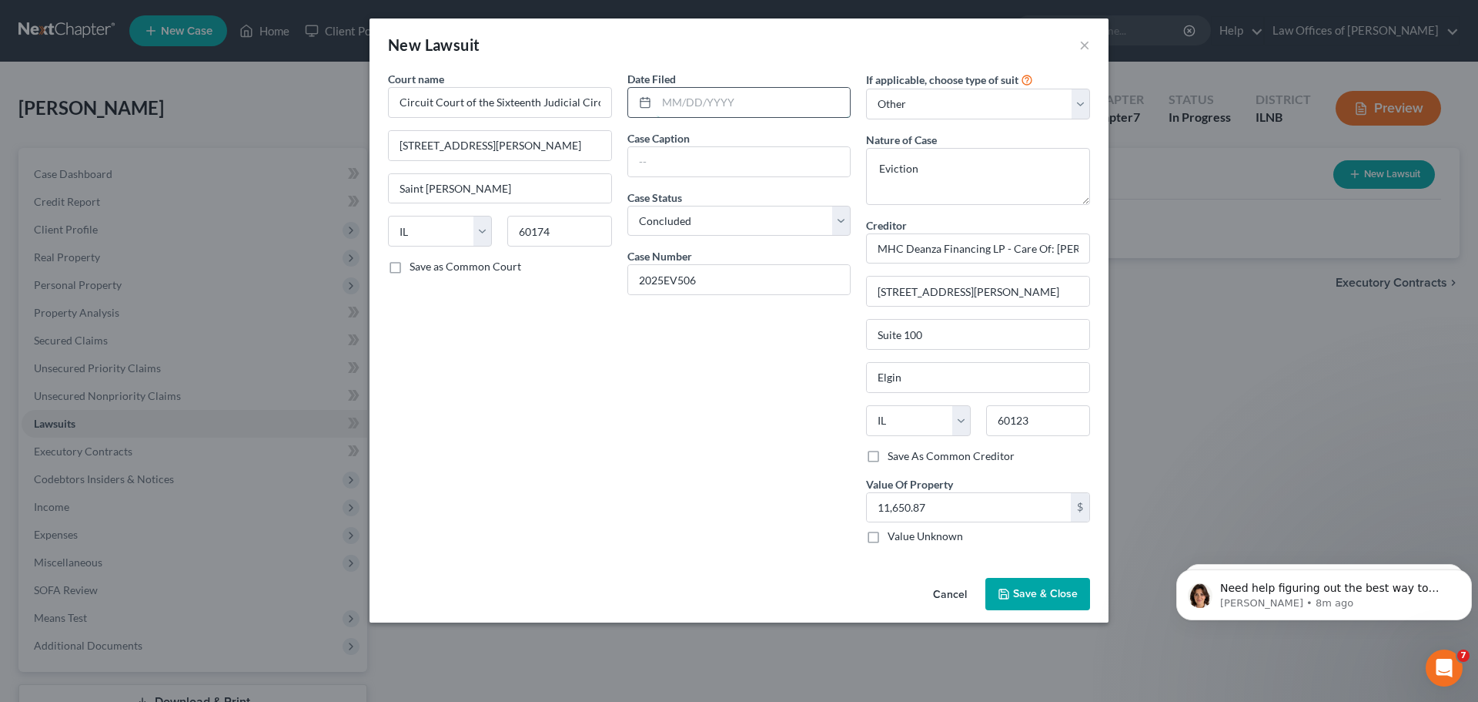
click at [710, 97] on input "text" at bounding box center [754, 102] width 194 height 29
type input "0"
type input "[DATE]"
click at [732, 167] on input "text" at bounding box center [739, 161] width 223 height 29
type input "MHC vs. [PERSON_NAME]"
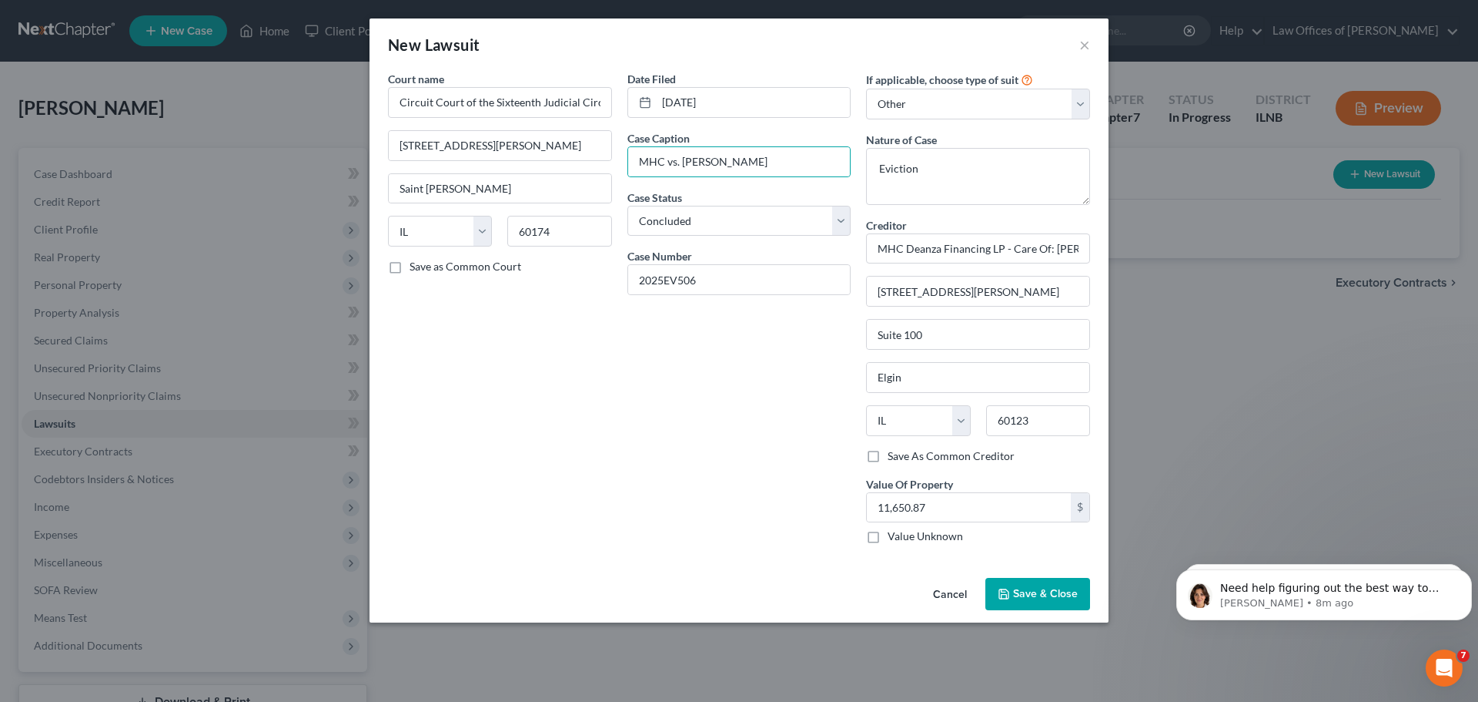
click at [1040, 593] on span "Save & Close" at bounding box center [1045, 593] width 65 height 13
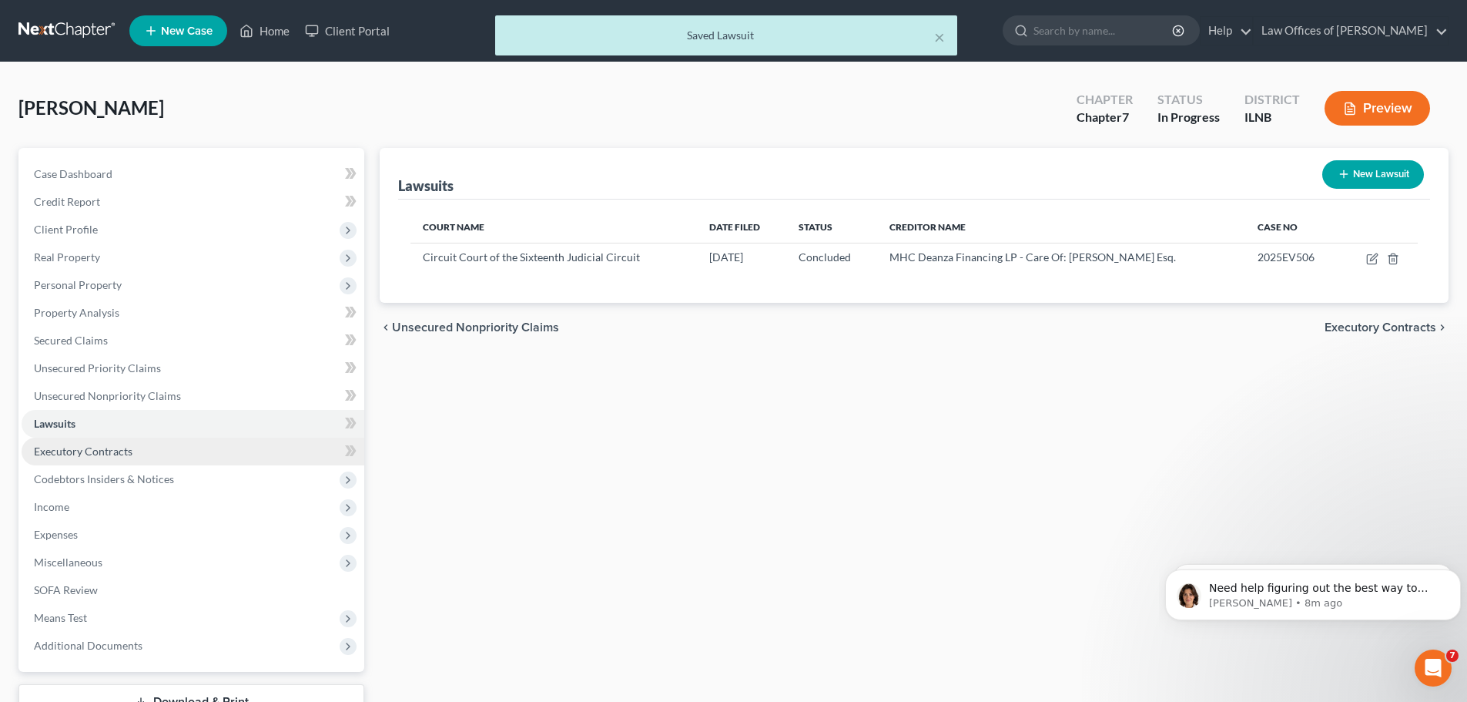
click at [192, 450] on link "Executory Contracts" at bounding box center [193, 451] width 343 height 28
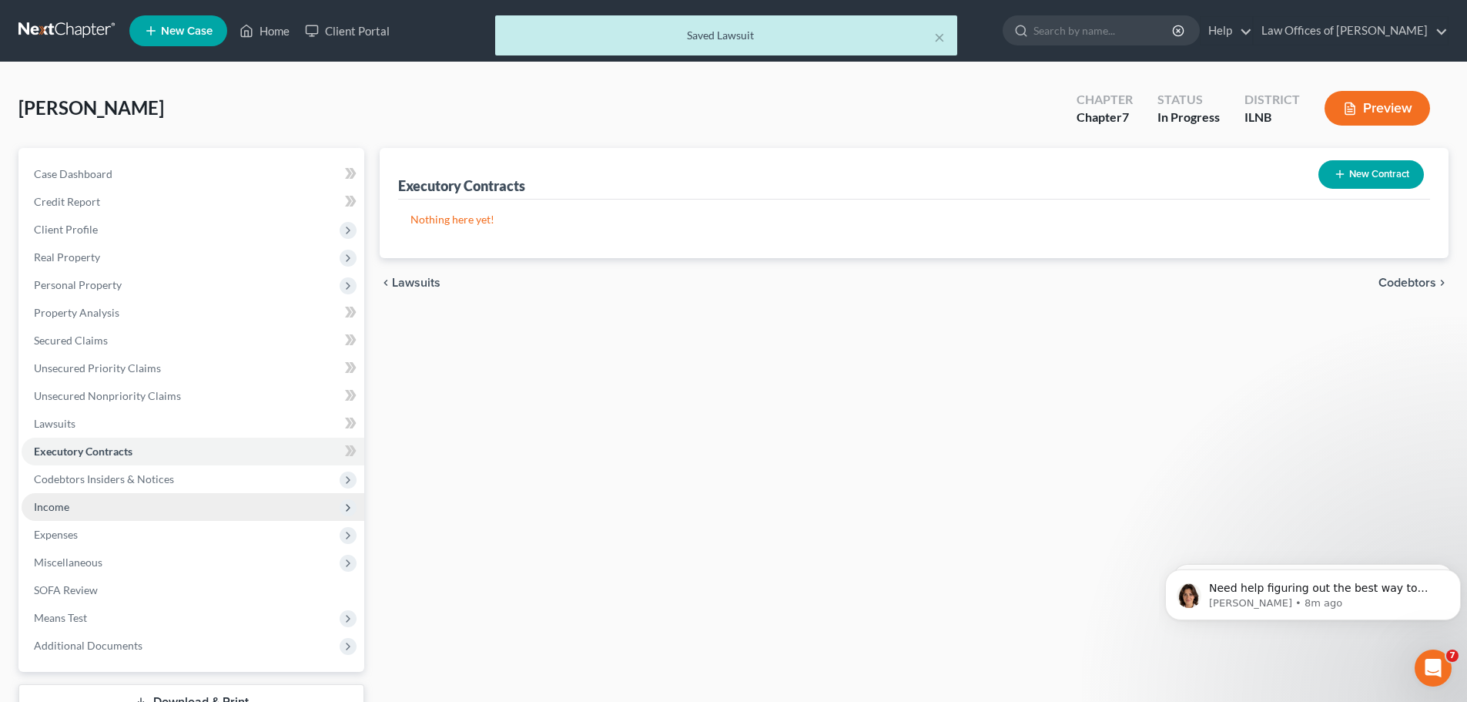
click at [169, 507] on span "Income" at bounding box center [193, 507] width 343 height 28
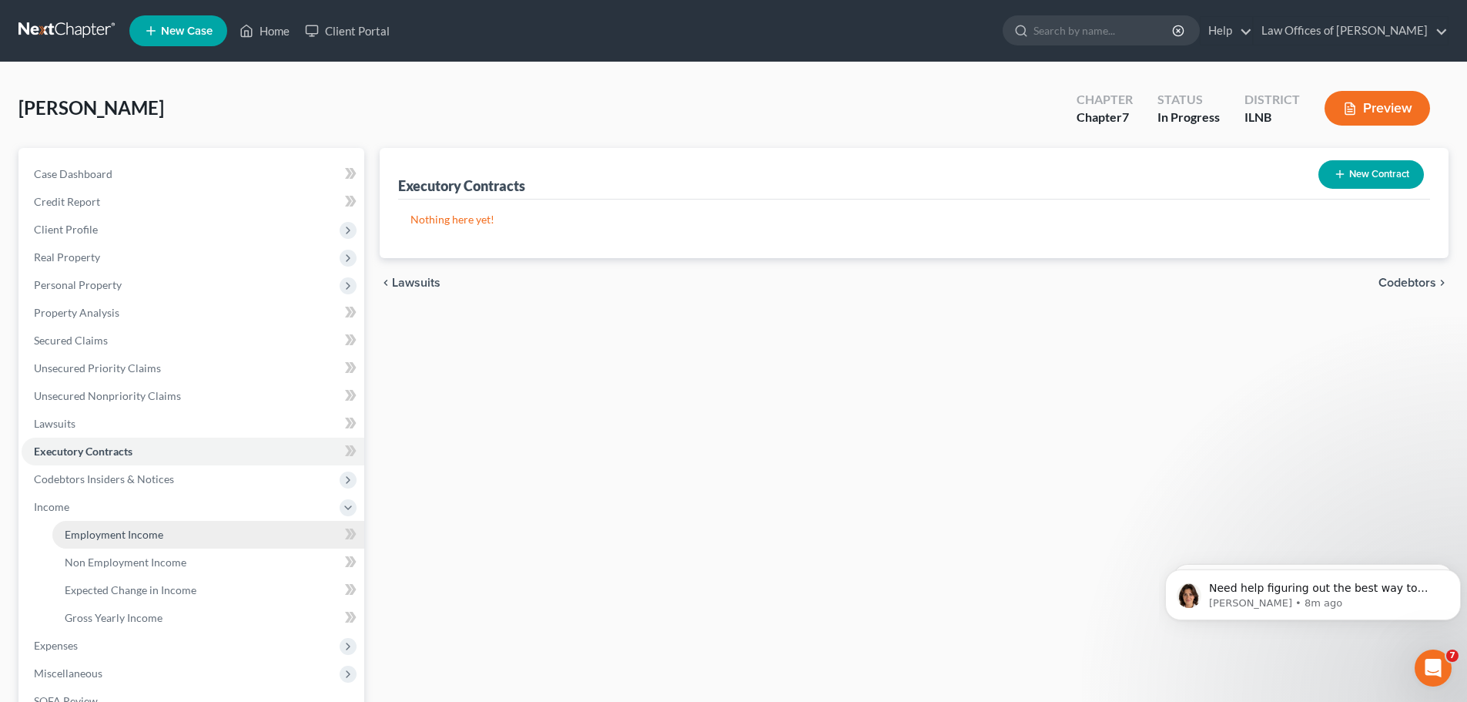
click at [191, 531] on link "Employment Income" at bounding box center [208, 535] width 312 height 28
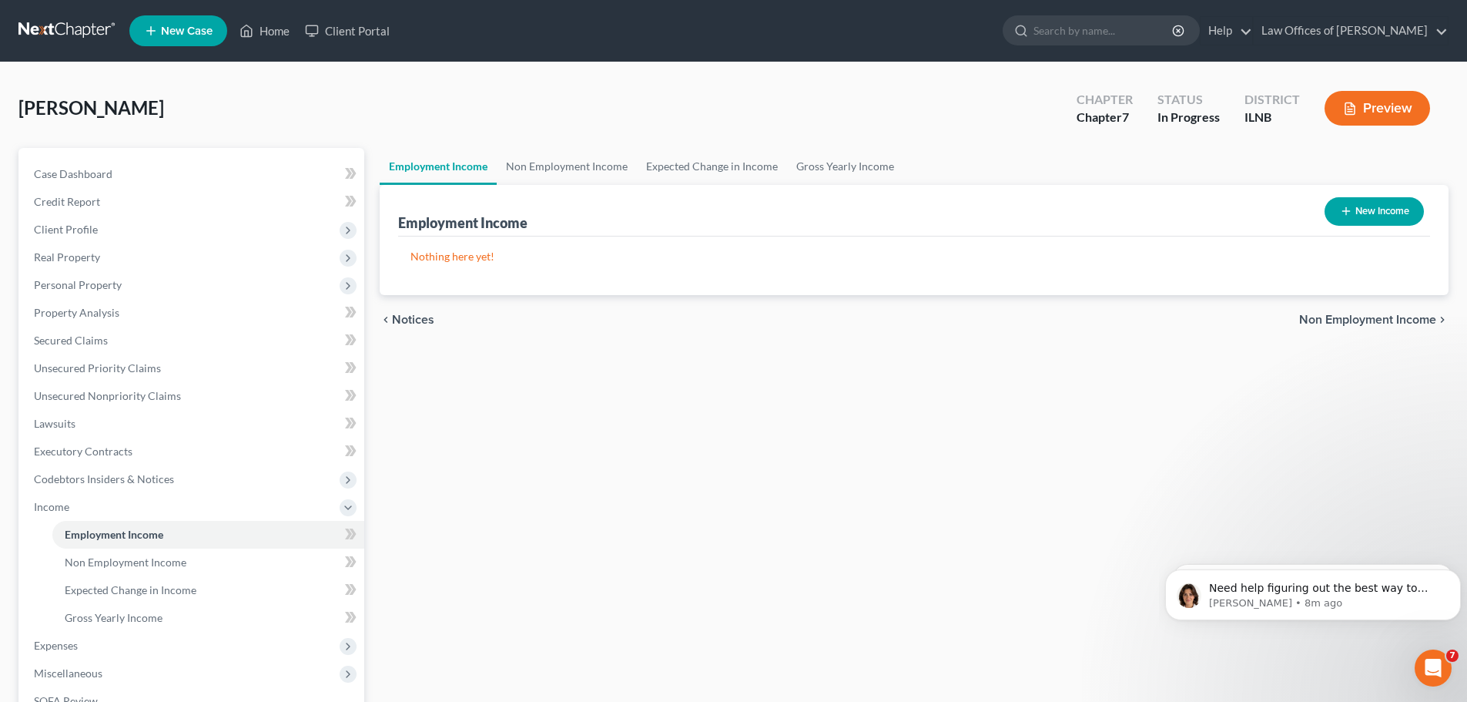
click at [1367, 206] on button "New Income" at bounding box center [1373, 211] width 99 height 28
select select "0"
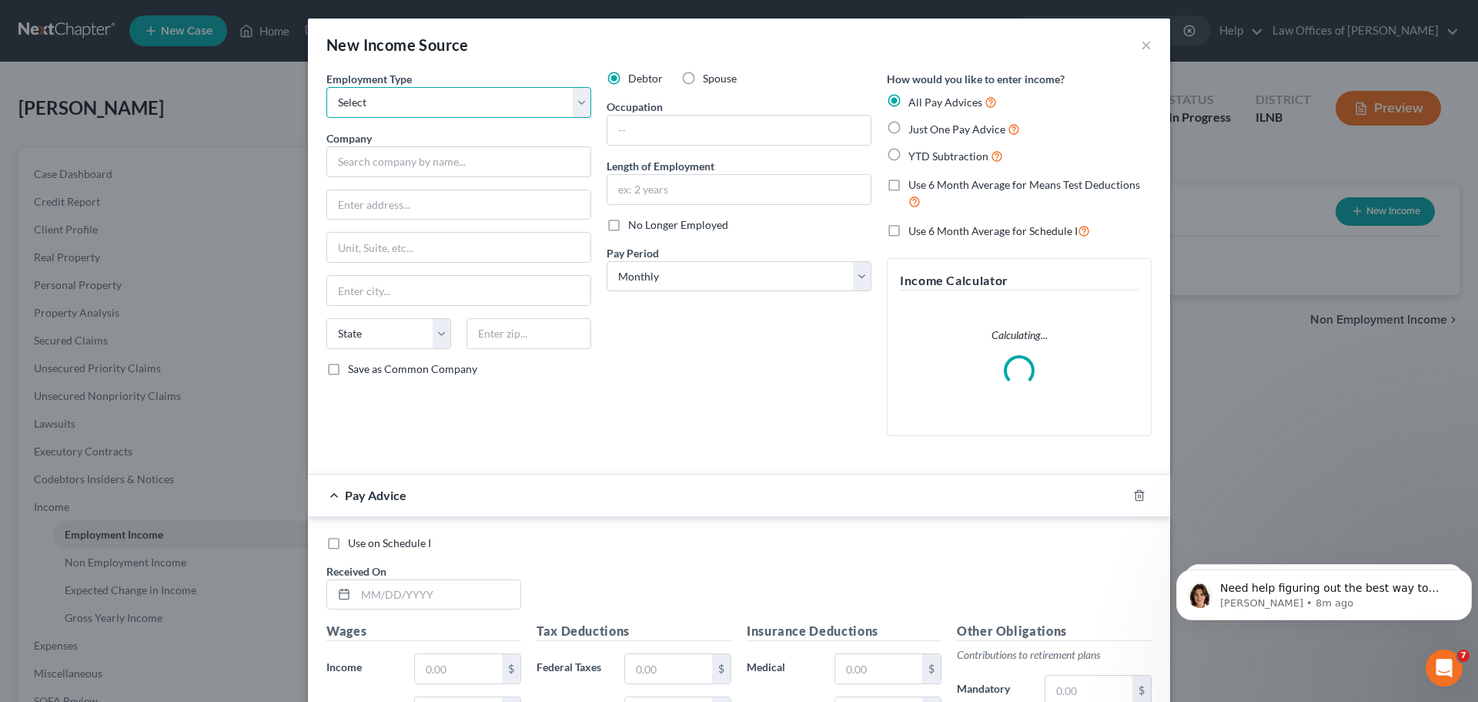
click at [574, 108] on select "Select Full or [DEMOGRAPHIC_DATA] Employment Self Employment" at bounding box center [458, 102] width 265 height 31
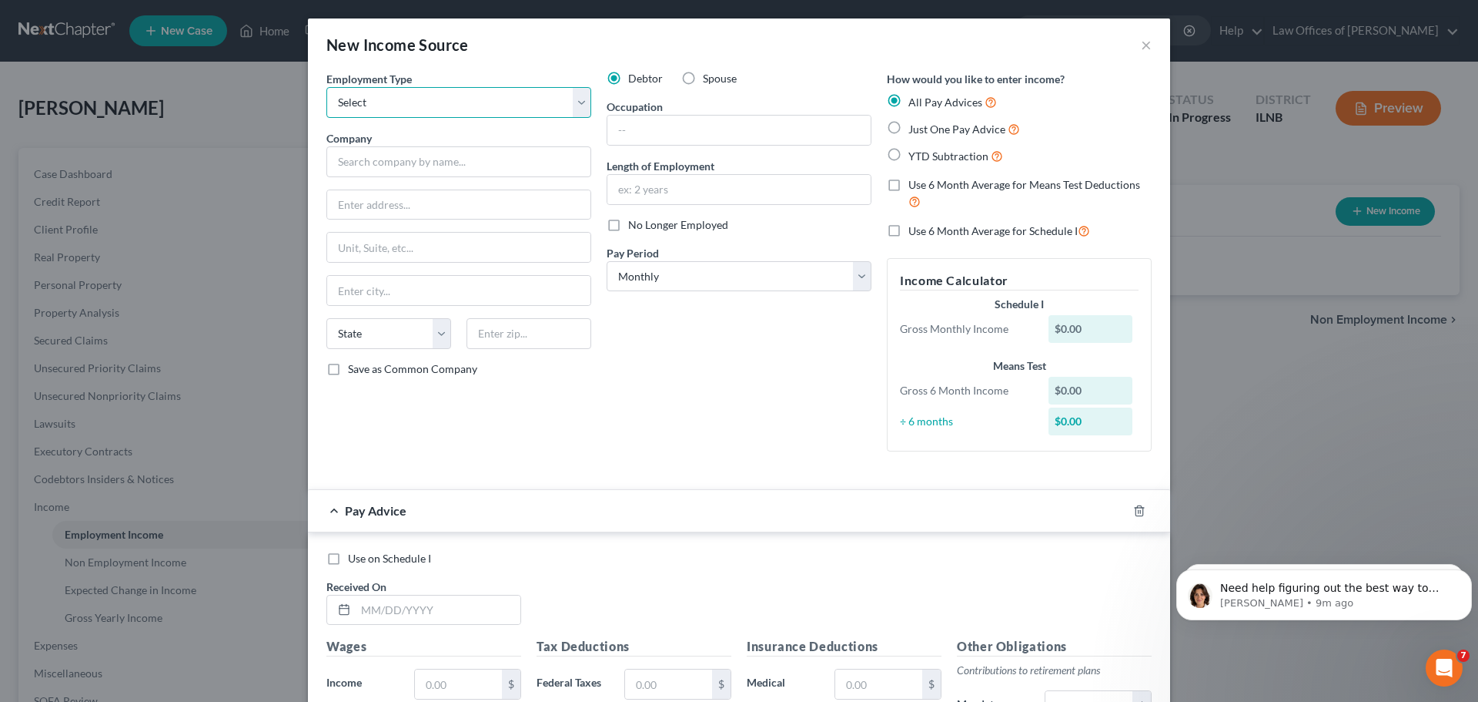
select select "1"
click at [326, 87] on select "Select Full or [DEMOGRAPHIC_DATA] Employment Self Employment" at bounding box center [458, 102] width 265 height 31
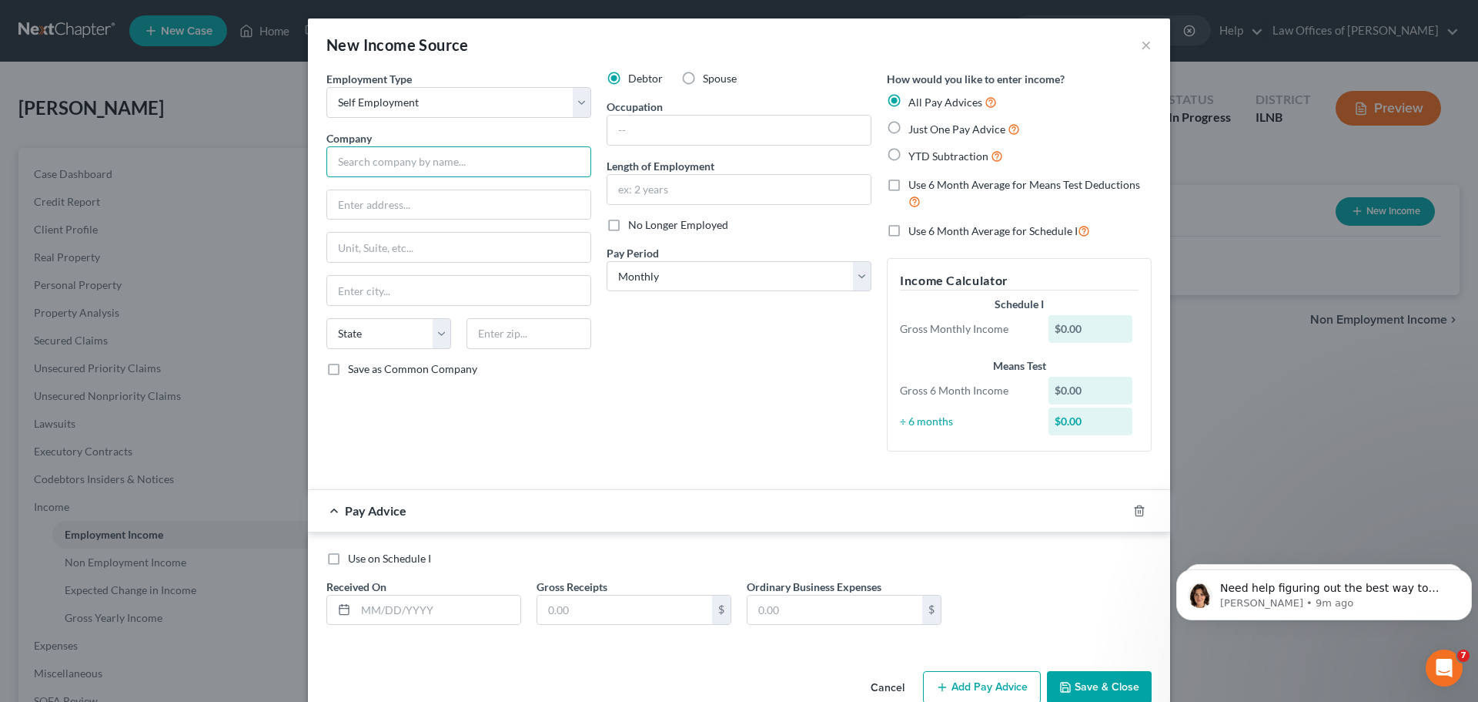
click at [478, 154] on input "text" at bounding box center [458, 161] width 265 height 31
click at [360, 159] on input "text" at bounding box center [458, 161] width 265 height 31
type input "Doordash"
click at [738, 127] on input "text" at bounding box center [739, 130] width 263 height 29
type input "D"
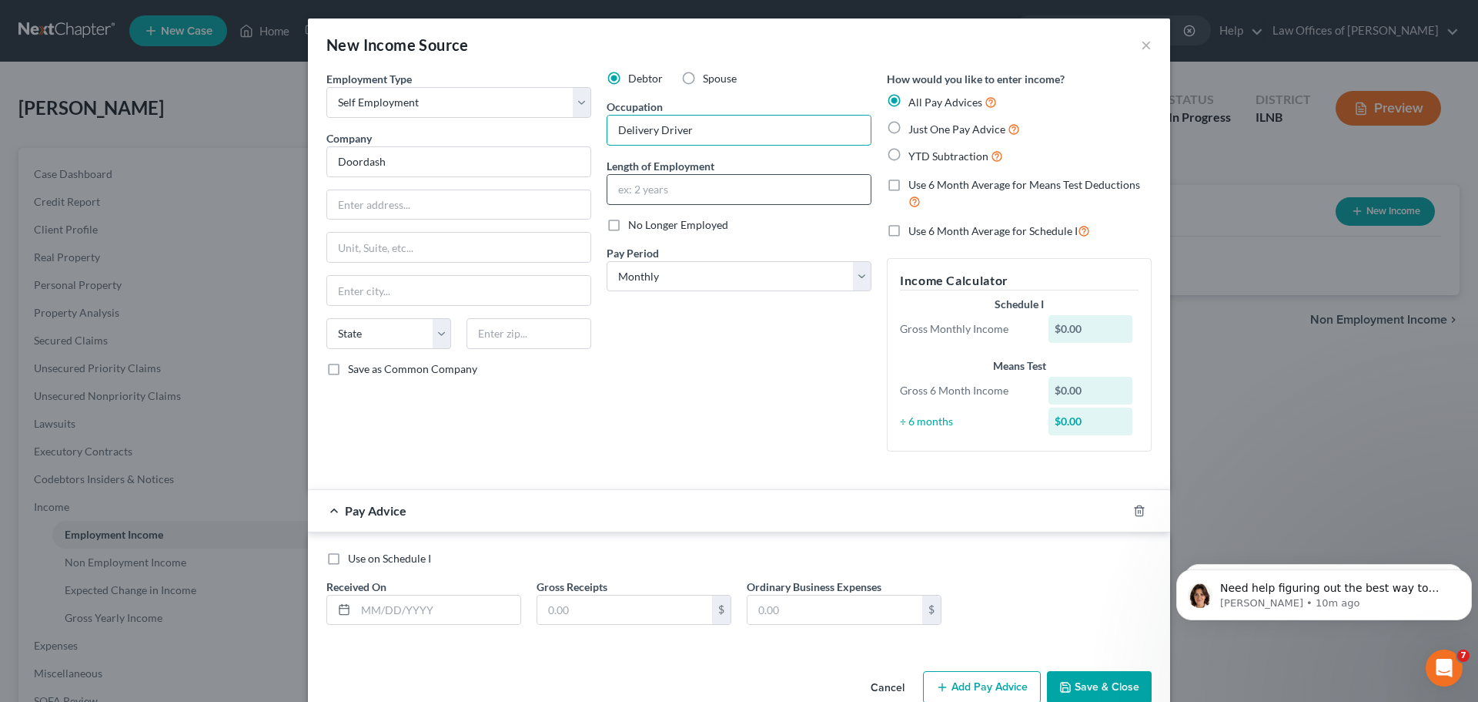
type input "Delivery Driver"
click at [684, 193] on input "text" at bounding box center [739, 189] width 263 height 29
click at [691, 283] on select "Select Monthly Twice Monthly Every Other Week Weekly" at bounding box center [739, 276] width 265 height 31
select select "3"
click at [607, 261] on select "Select Monthly Twice Monthly Every Other Week Weekly" at bounding box center [739, 276] width 265 height 31
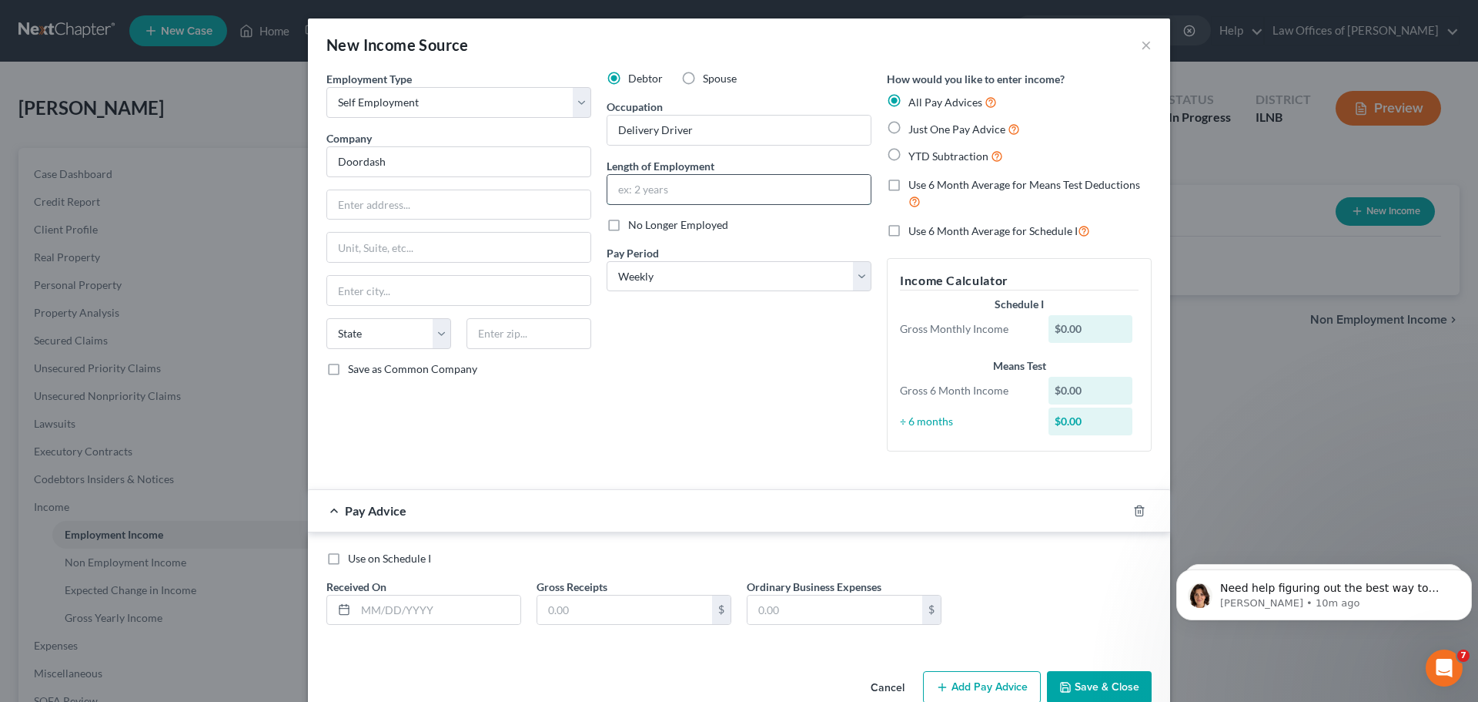
click at [661, 194] on input "text" at bounding box center [739, 189] width 263 height 29
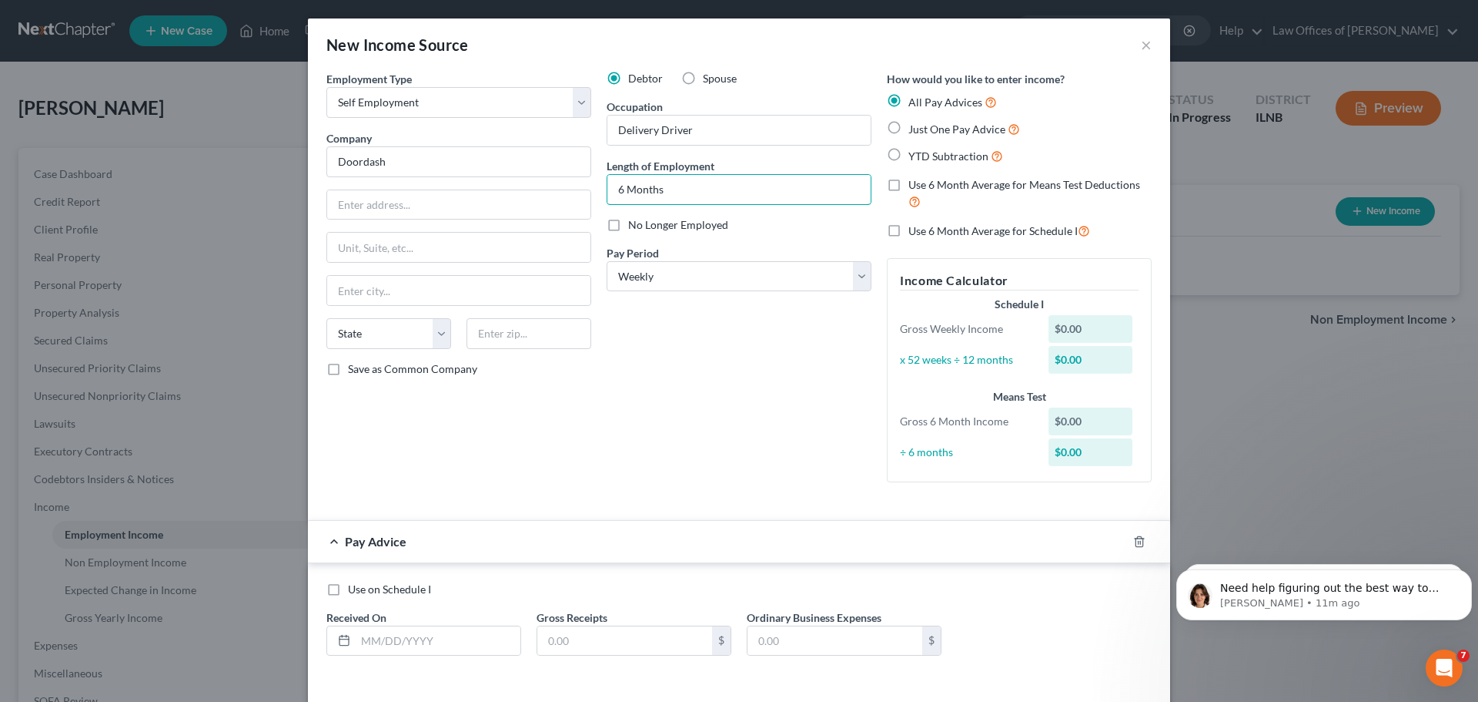
type input "6 Months"
drag, startPoint x: 1077, startPoint y: 421, endPoint x: 1047, endPoint y: 425, distance: 30.3
click at [1049, 425] on div "$0.00" at bounding box center [1091, 421] width 85 height 28
click at [1075, 421] on div "$0.00" at bounding box center [1091, 421] width 85 height 28
drag, startPoint x: 1083, startPoint y: 329, endPoint x: 1046, endPoint y: 333, distance: 36.5
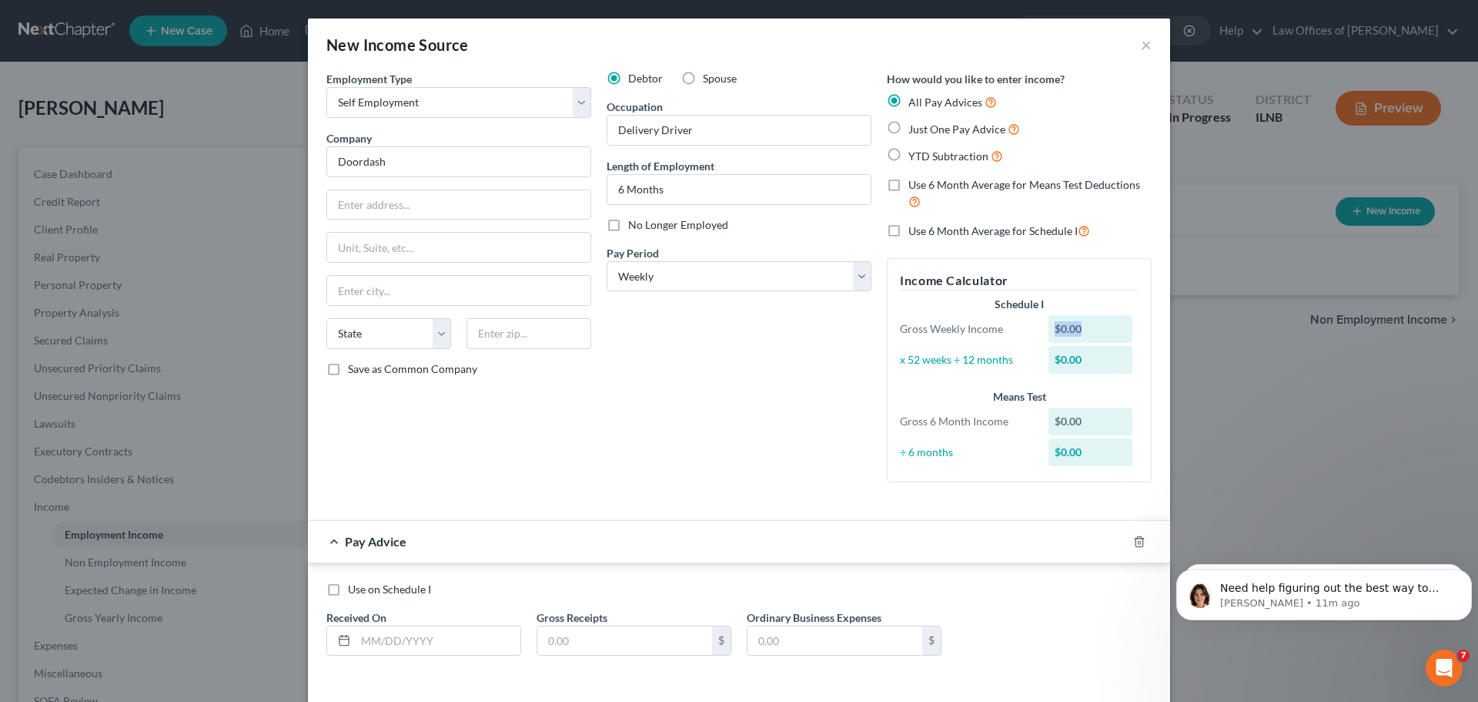
click at [1049, 333] on div "$0.00" at bounding box center [1091, 329] width 85 height 28
click at [1096, 422] on div "$0.00" at bounding box center [1091, 421] width 85 height 28
click at [1079, 418] on div "$0.00" at bounding box center [1091, 421] width 85 height 28
click at [1070, 418] on div "$0.00" at bounding box center [1091, 421] width 85 height 28
drag, startPoint x: 1077, startPoint y: 421, endPoint x: 1053, endPoint y: 422, distance: 23.9
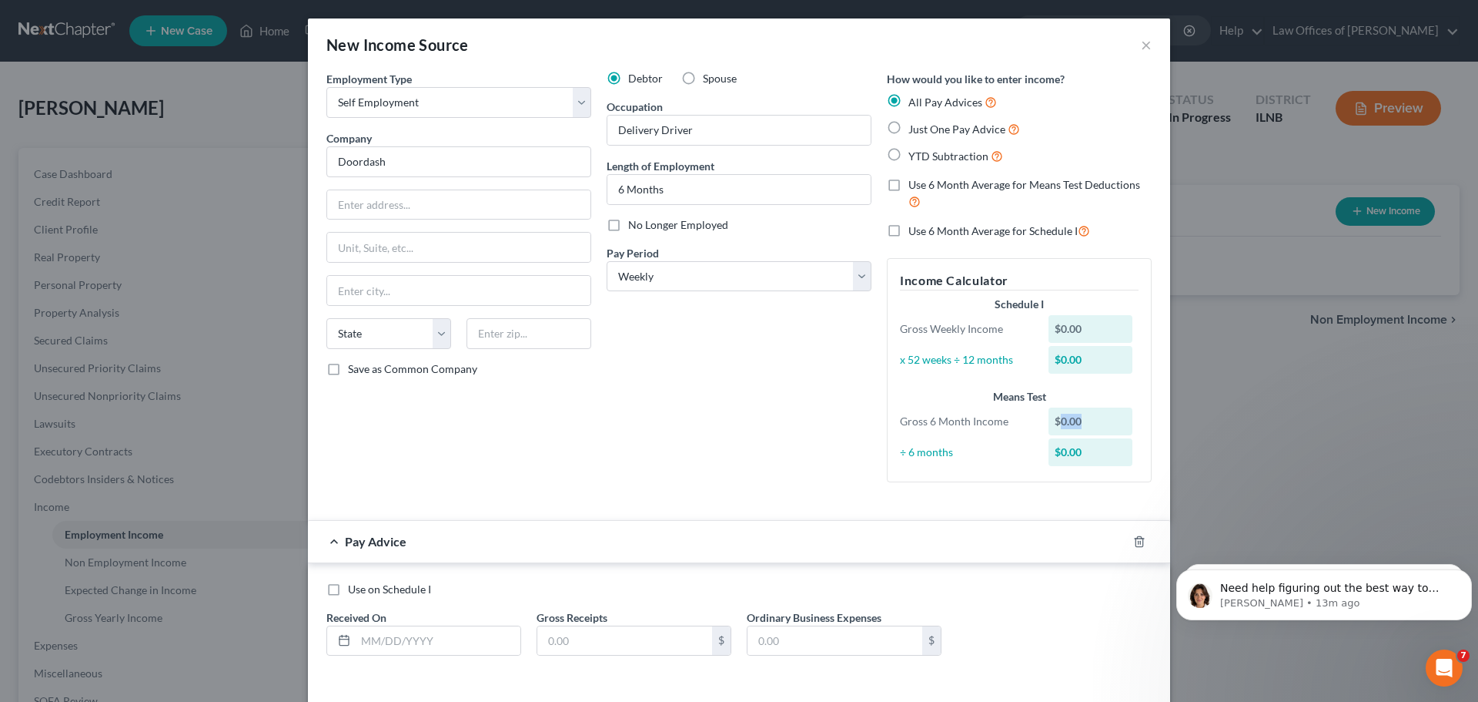
click at [1053, 422] on div "$0.00" at bounding box center [1091, 421] width 85 height 28
drag, startPoint x: 1068, startPoint y: 340, endPoint x: 1077, endPoint y: 333, distance: 11.1
click at [1073, 336] on div "$0.00" at bounding box center [1091, 329] width 85 height 28
click at [1078, 333] on div "$0.00" at bounding box center [1091, 329] width 85 height 28
click at [909, 235] on label "Use 6 Month Average for Schedule I" at bounding box center [1000, 231] width 182 height 18
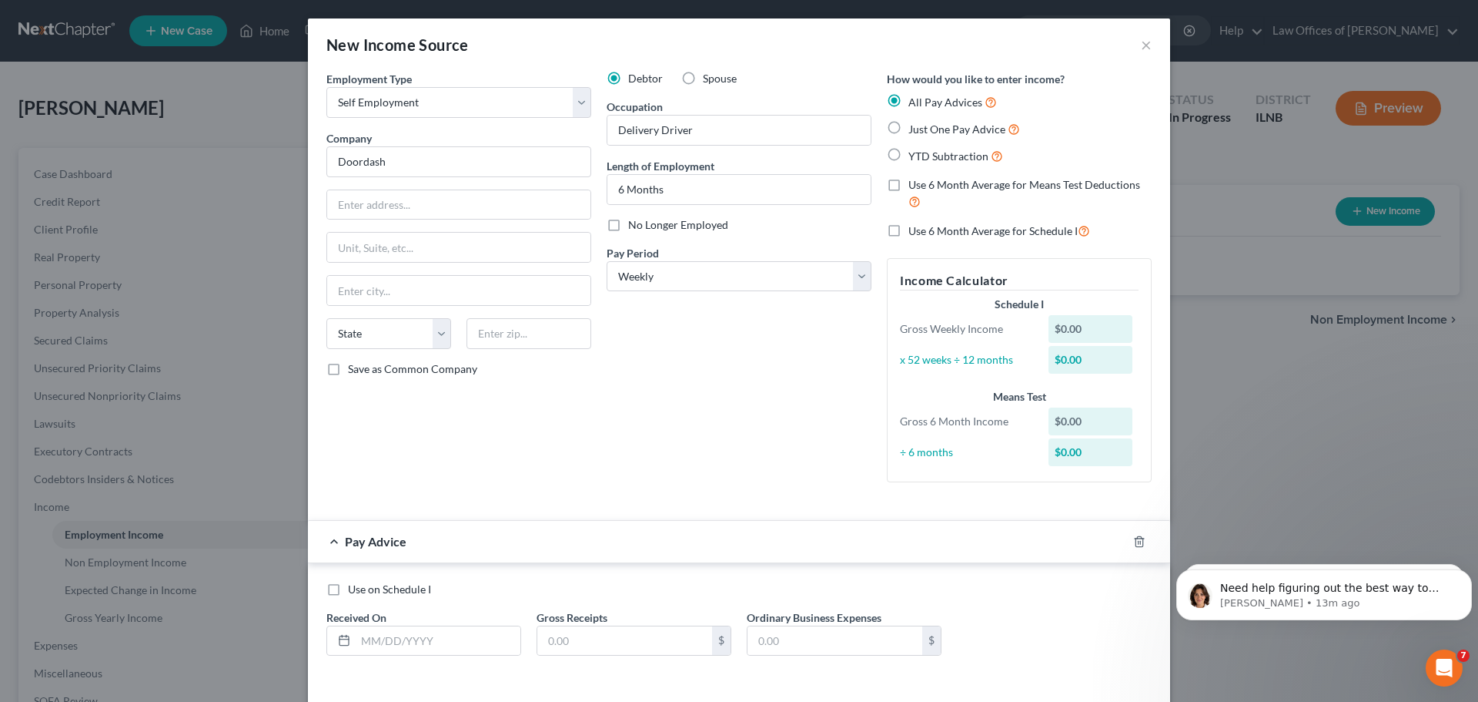
click at [915, 232] on input "Use 6 Month Average for Schedule I" at bounding box center [920, 227] width 10 height 10
click at [909, 233] on label "Use 6 Month Average for Schedule I" at bounding box center [1000, 231] width 182 height 18
click at [915, 232] on input "Use 6 Month Average for Schedule I" at bounding box center [920, 227] width 10 height 10
checkbox input "false"
checkbox input "true"
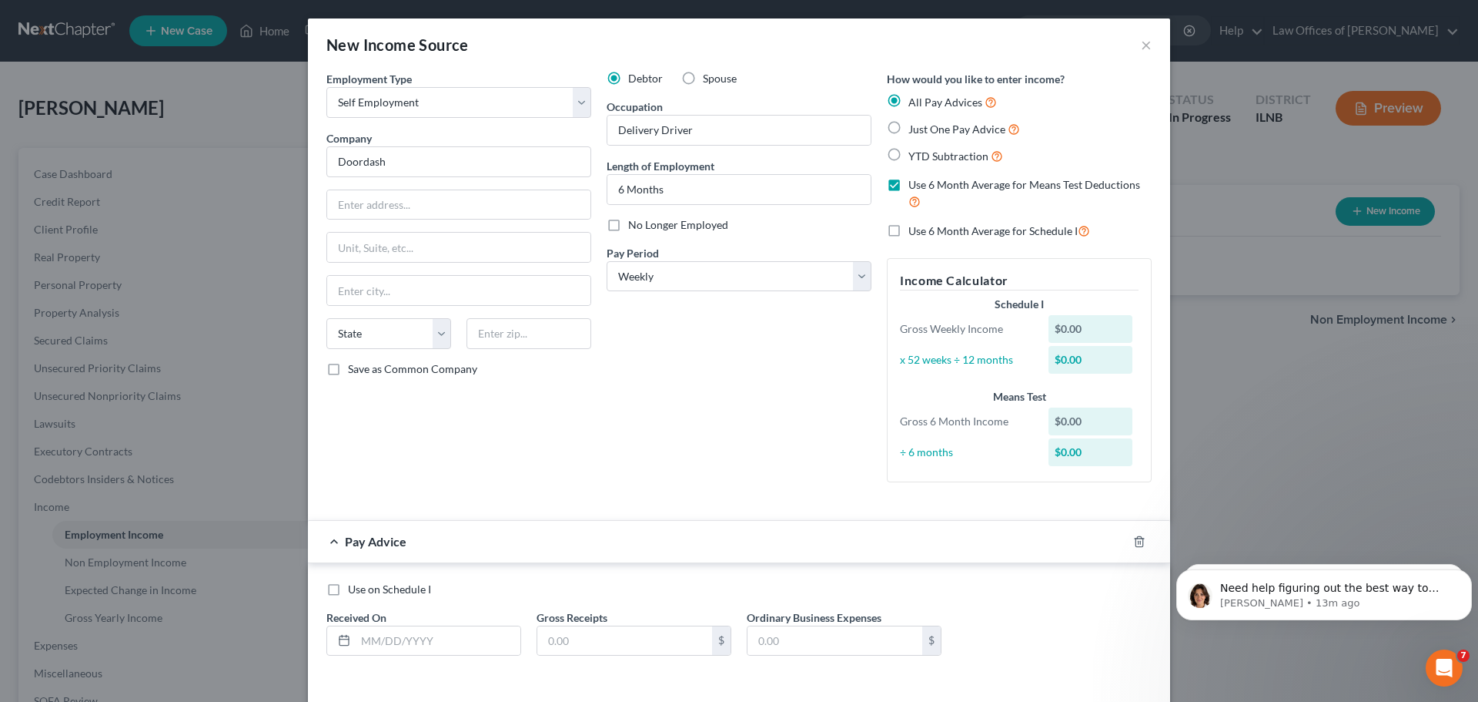
click at [909, 233] on label "Use 6 Month Average for Schedule I" at bounding box center [1000, 231] width 182 height 18
click at [915, 232] on input "Use 6 Month Average for Schedule I" at bounding box center [920, 227] width 10 height 10
checkbox input "true"
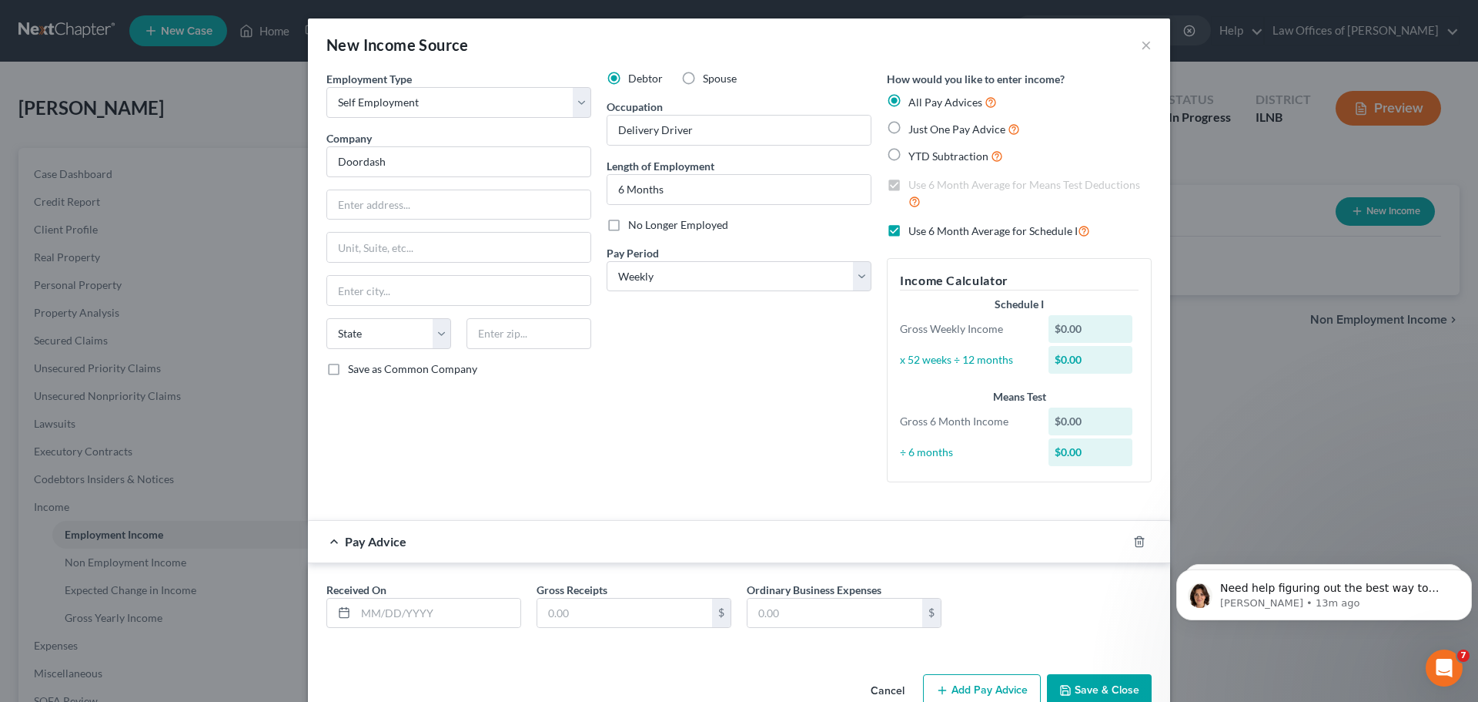
click at [1087, 326] on div "$0.00" at bounding box center [1091, 329] width 85 height 28
click at [1077, 350] on div "$0.00" at bounding box center [1091, 360] width 85 height 28
click at [1071, 332] on div "$0.00" at bounding box center [1091, 329] width 85 height 28
click at [1041, 335] on div "$0.00" at bounding box center [1094, 329] width 106 height 28
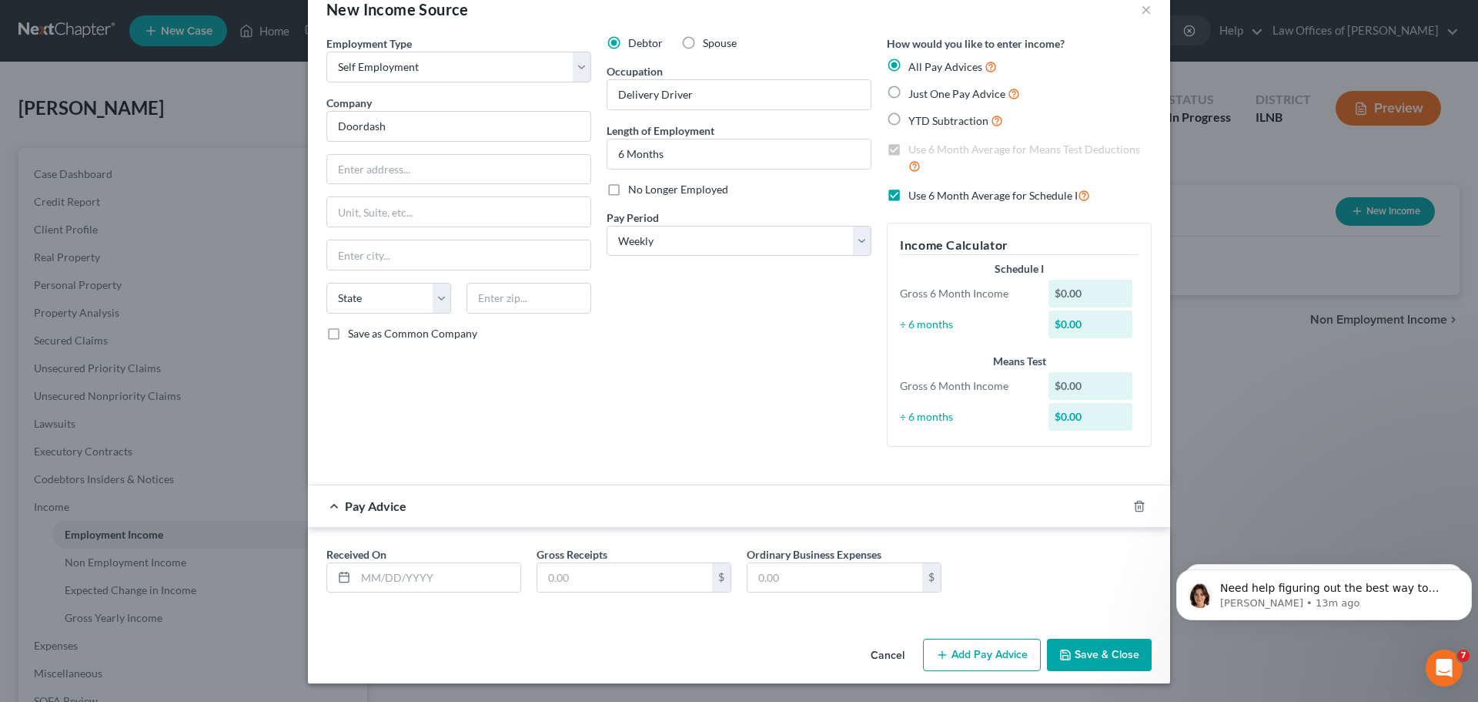
click at [909, 90] on label "Just One Pay Advice" at bounding box center [965, 94] width 112 height 18
click at [915, 90] on input "Just One Pay Advice" at bounding box center [920, 90] width 10 height 10
radio input "true"
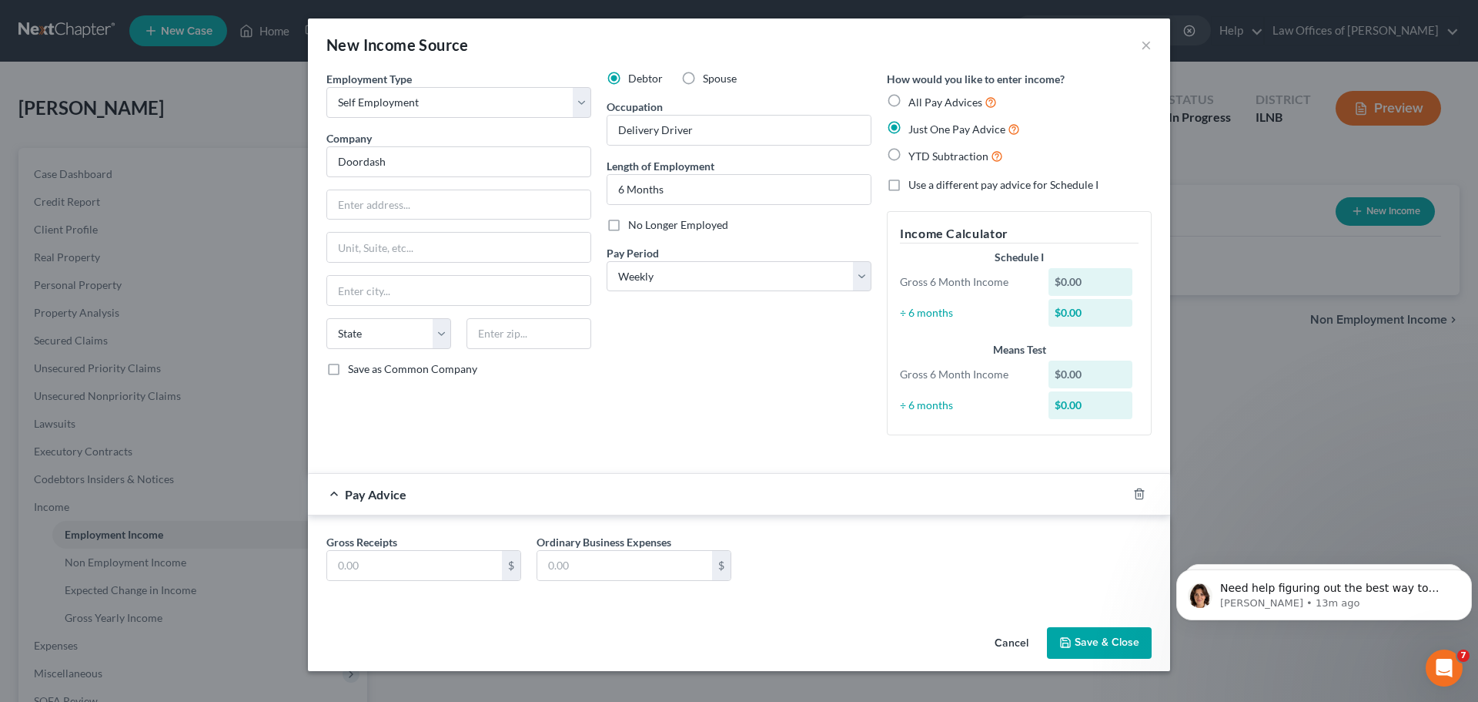
scroll to position [0, 0]
drag, startPoint x: 1080, startPoint y: 276, endPoint x: 1037, endPoint y: 283, distance: 43.6
click at [1071, 309] on div "$0.00" at bounding box center [1091, 313] width 85 height 28
click at [1073, 306] on div "$0.00" at bounding box center [1091, 313] width 85 height 28
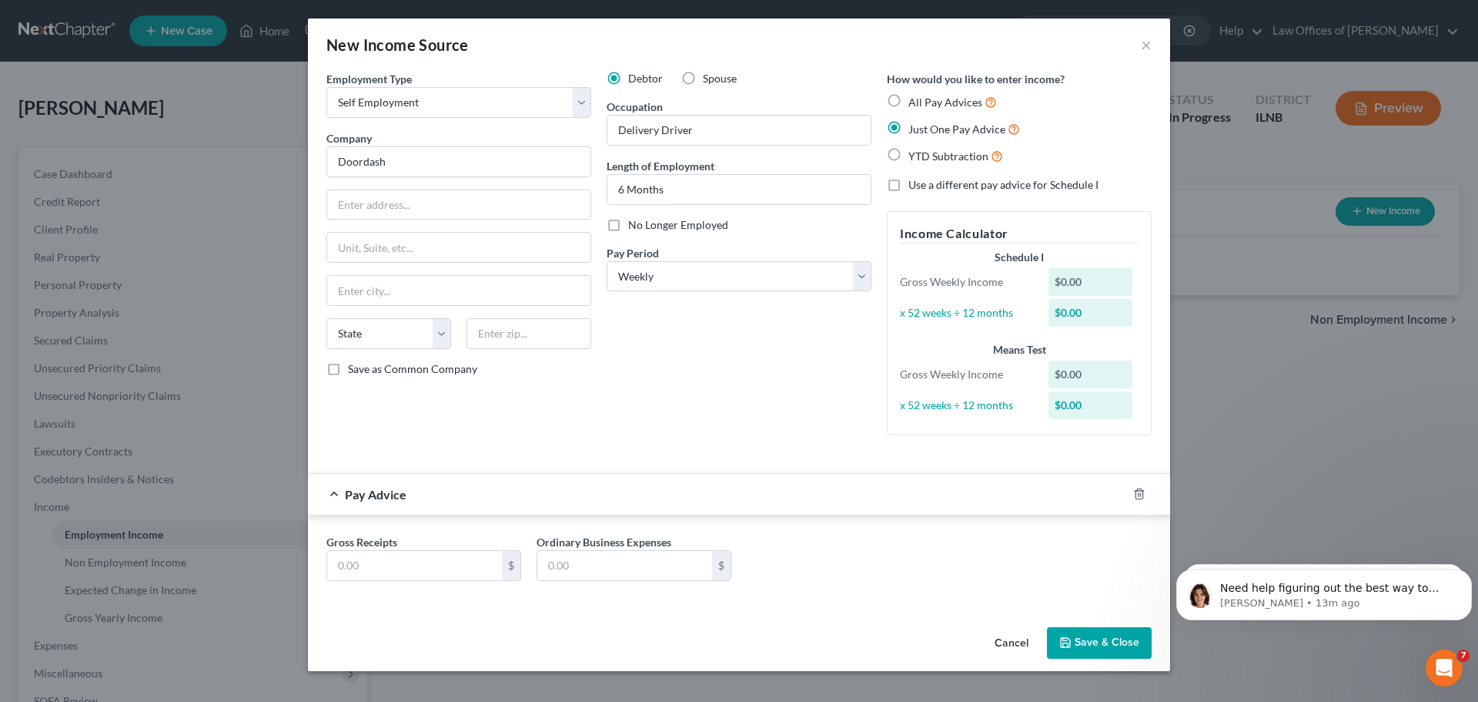
click at [909, 182] on label "Use a different pay advice for Schedule I" at bounding box center [1004, 184] width 190 height 15
click at [915, 182] on input "Use a different pay advice for Schedule I" at bounding box center [920, 182] width 10 height 10
checkbox input "true"
click at [909, 126] on label "Just One Pay Advice" at bounding box center [965, 129] width 112 height 18
click at [915, 126] on input "Just One Pay Advice" at bounding box center [920, 125] width 10 height 10
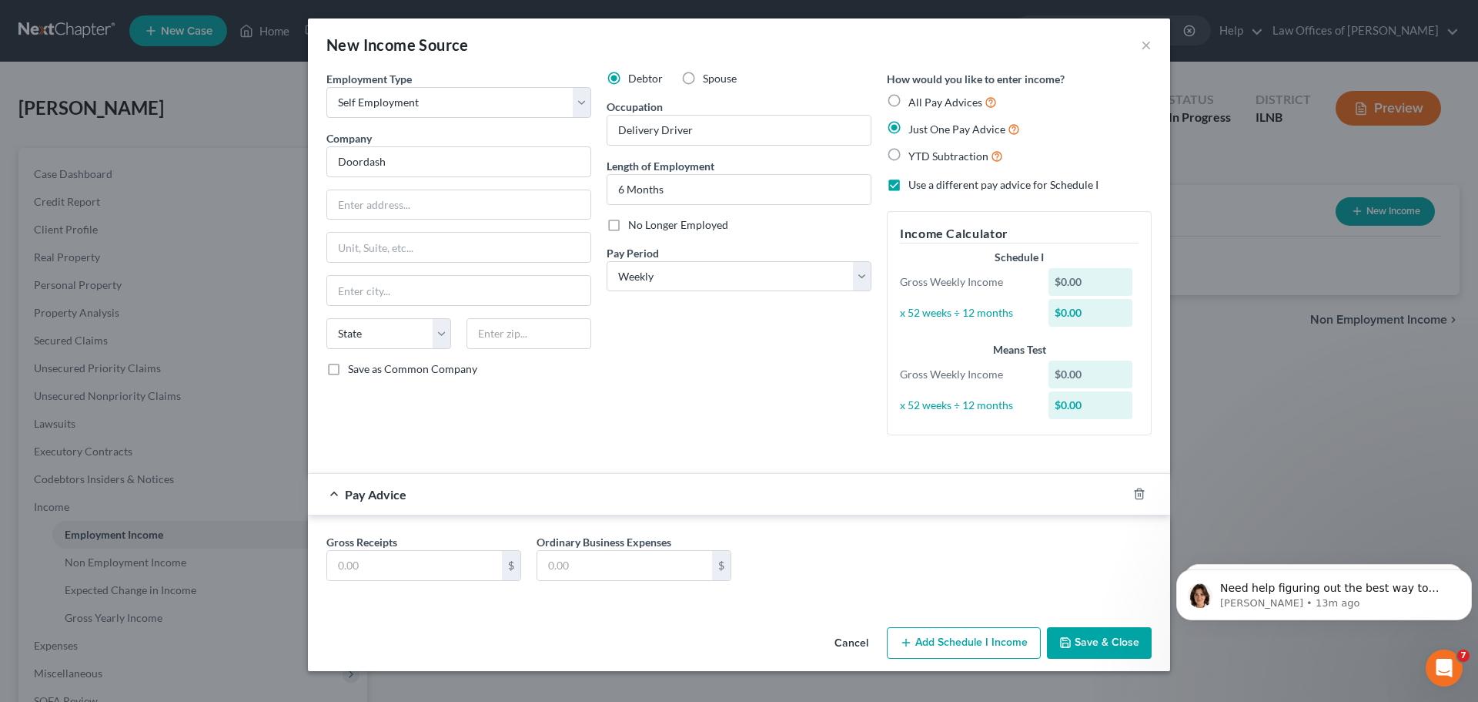
click at [909, 130] on label "Just One Pay Advice" at bounding box center [965, 129] width 112 height 18
click at [915, 130] on input "Just One Pay Advice" at bounding box center [920, 125] width 10 height 10
drag, startPoint x: 1081, startPoint y: 285, endPoint x: 1047, endPoint y: 290, distance: 34.2
click at [1047, 290] on div "$0.00" at bounding box center [1094, 282] width 106 height 28
click at [1003, 645] on button "Add Schedule I Income" at bounding box center [964, 643] width 154 height 32
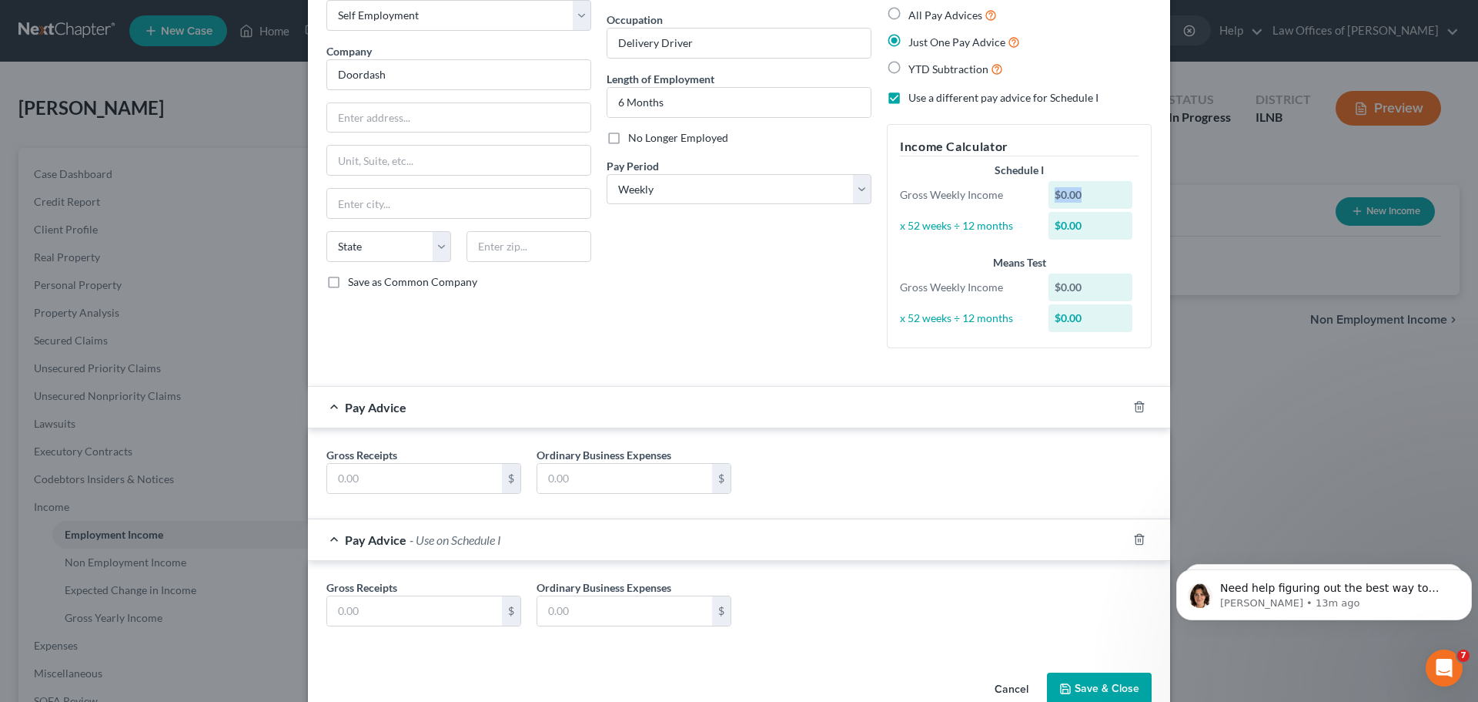
scroll to position [120, 0]
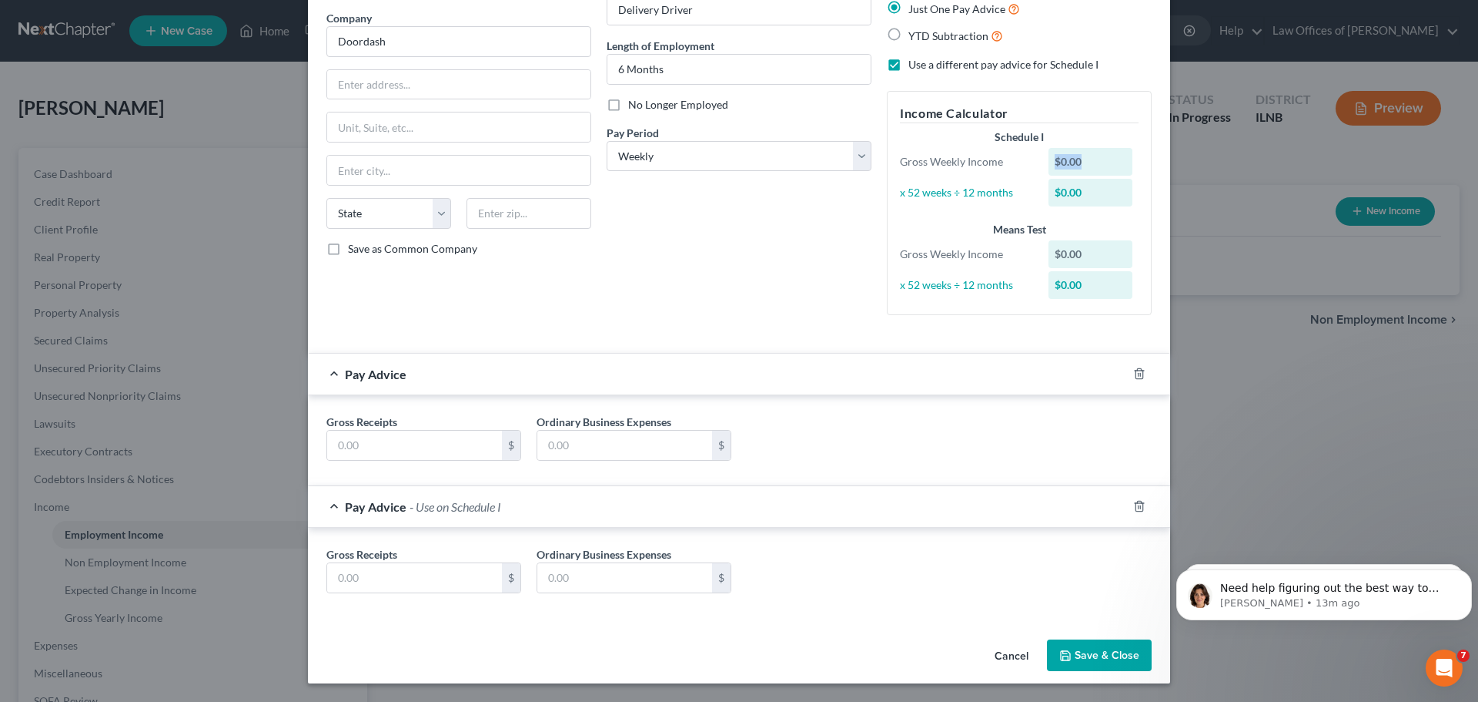
click at [1150, 511] on div at bounding box center [1148, 506] width 43 height 25
click at [1140, 509] on div at bounding box center [1148, 506] width 43 height 25
click at [1139, 507] on line "button" at bounding box center [1139, 507] width 0 height 3
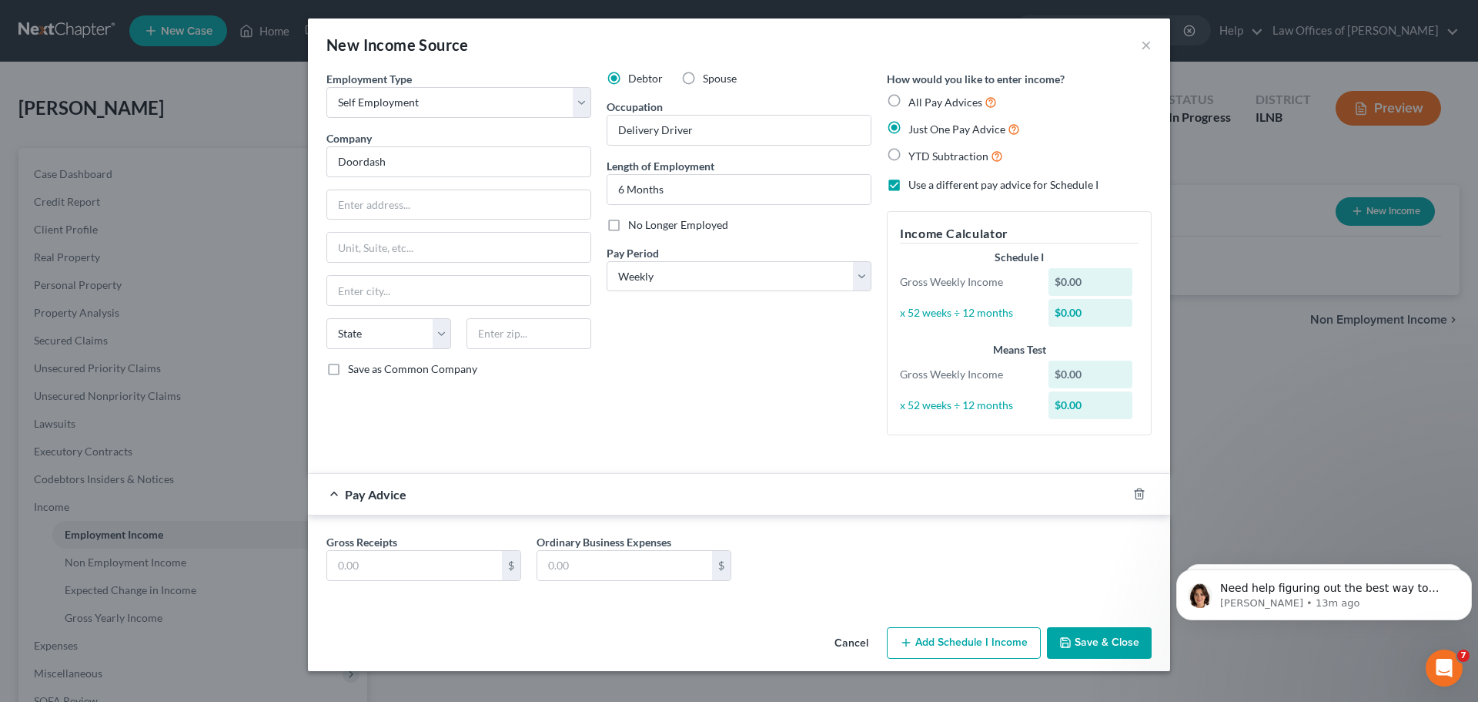
scroll to position [0, 0]
click at [450, 564] on input "text" at bounding box center [414, 565] width 175 height 29
type input "1,800"
click at [939, 531] on div "Gross Receipts 1,800 $ Ordinary Business Expenses $" at bounding box center [739, 560] width 862 height 90
click at [601, 560] on input "text" at bounding box center [624, 565] width 175 height 29
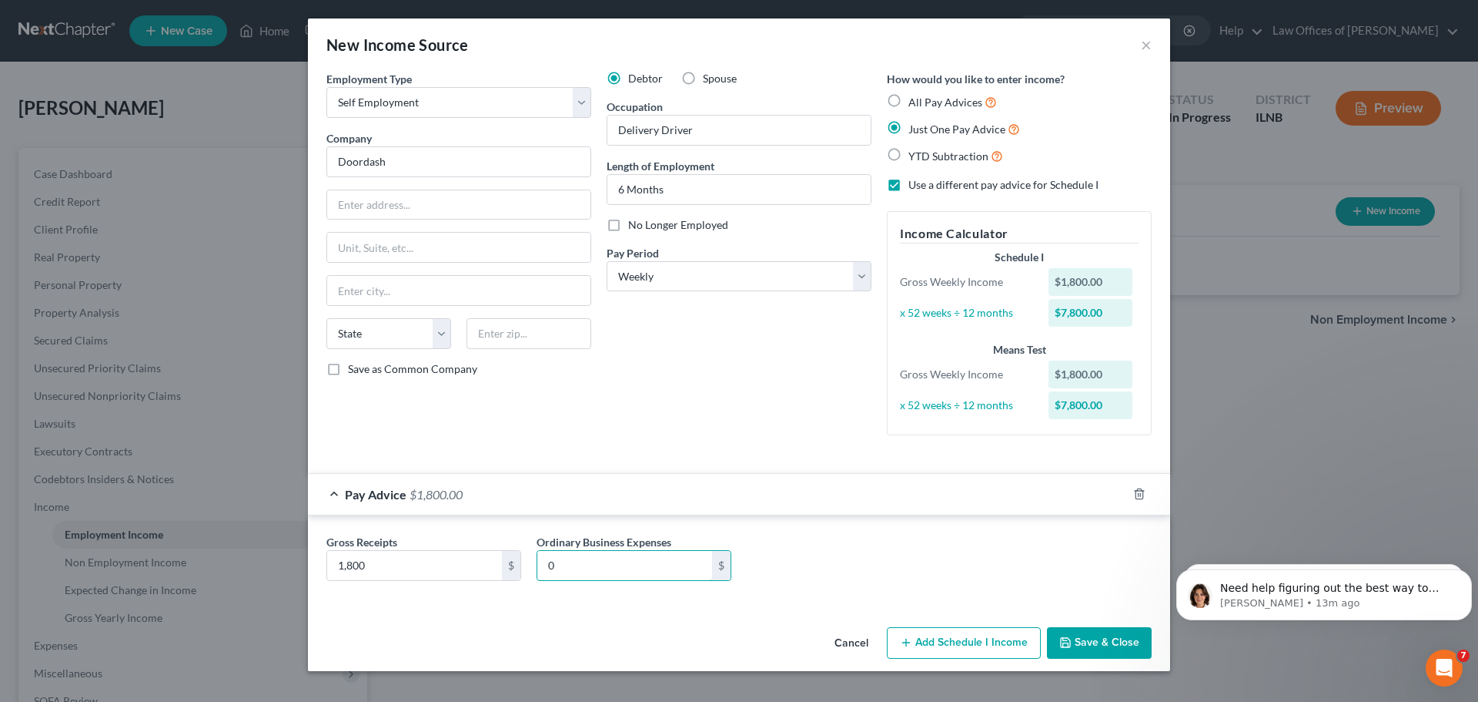
type input "0"
click at [823, 427] on div "Debtor Spouse Occupation Delivery Driver Length of Employment 6 Months No Longe…" at bounding box center [739, 259] width 280 height 377
click at [400, 568] on input "1,800" at bounding box center [414, 565] width 175 height 29
click at [686, 506] on div "Pay Advice $300.00" at bounding box center [717, 494] width 819 height 41
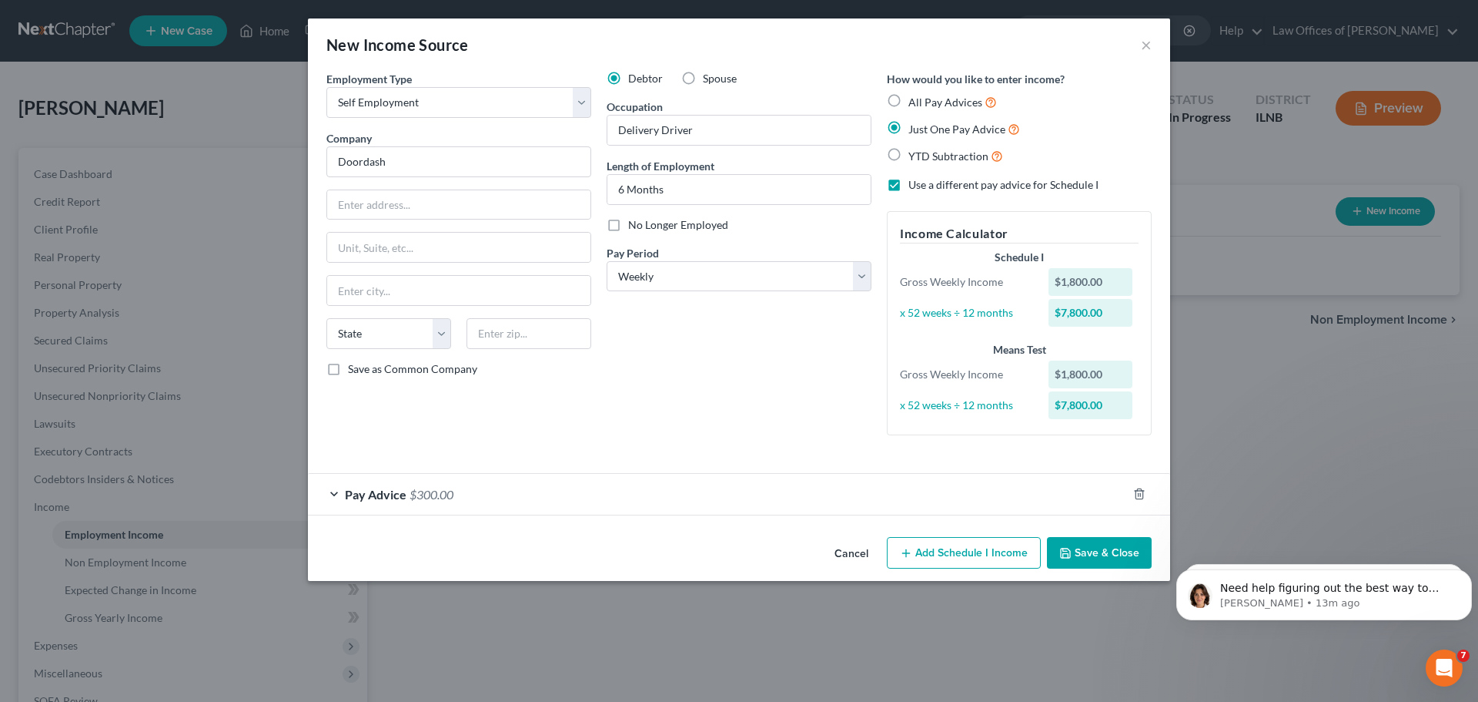
click at [702, 497] on div "Pay Advice $300.00" at bounding box center [717, 494] width 819 height 41
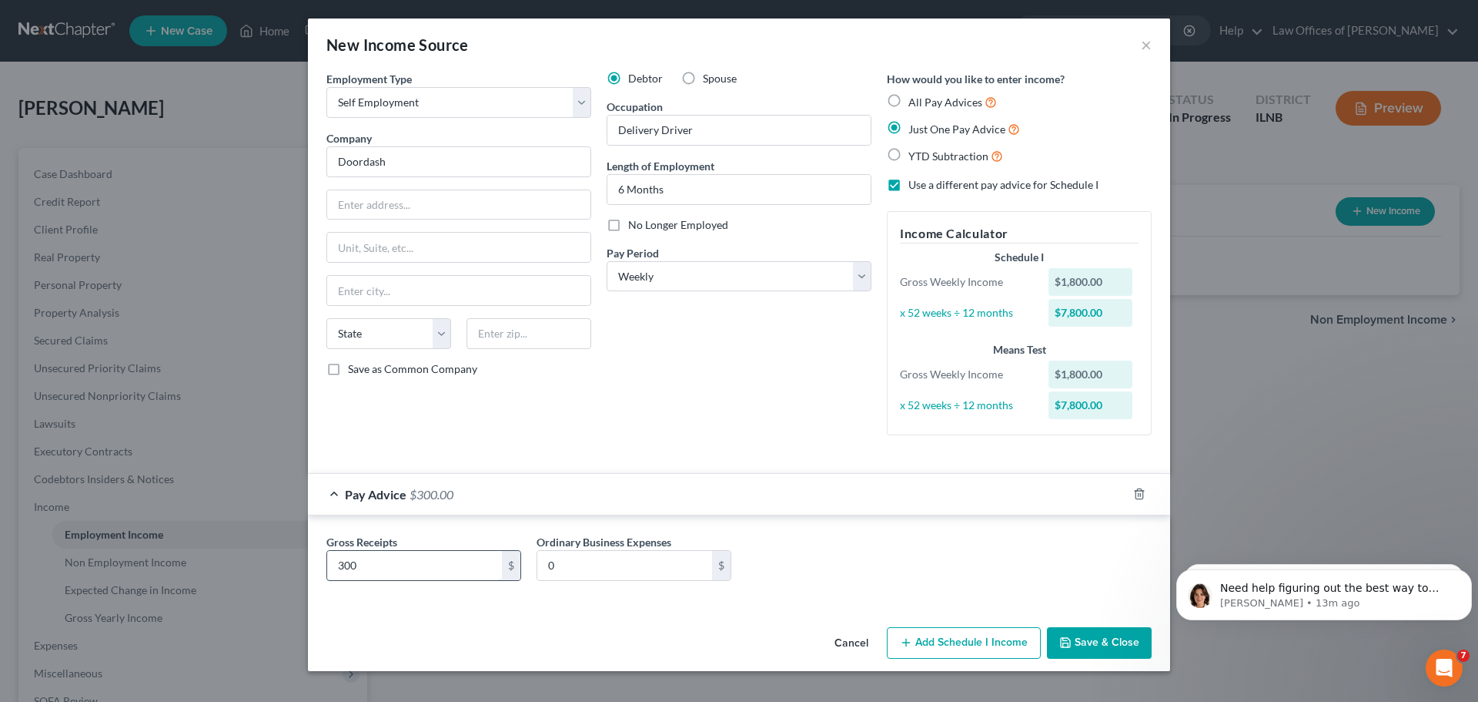
click at [444, 567] on input "300" at bounding box center [414, 565] width 175 height 29
click at [692, 397] on div "Debtor Spouse Occupation Delivery Driver Length of Employment 6 Months No Longe…" at bounding box center [739, 259] width 280 height 377
type input "400"
type input "50"
click at [620, 572] on input "50" at bounding box center [624, 565] width 175 height 29
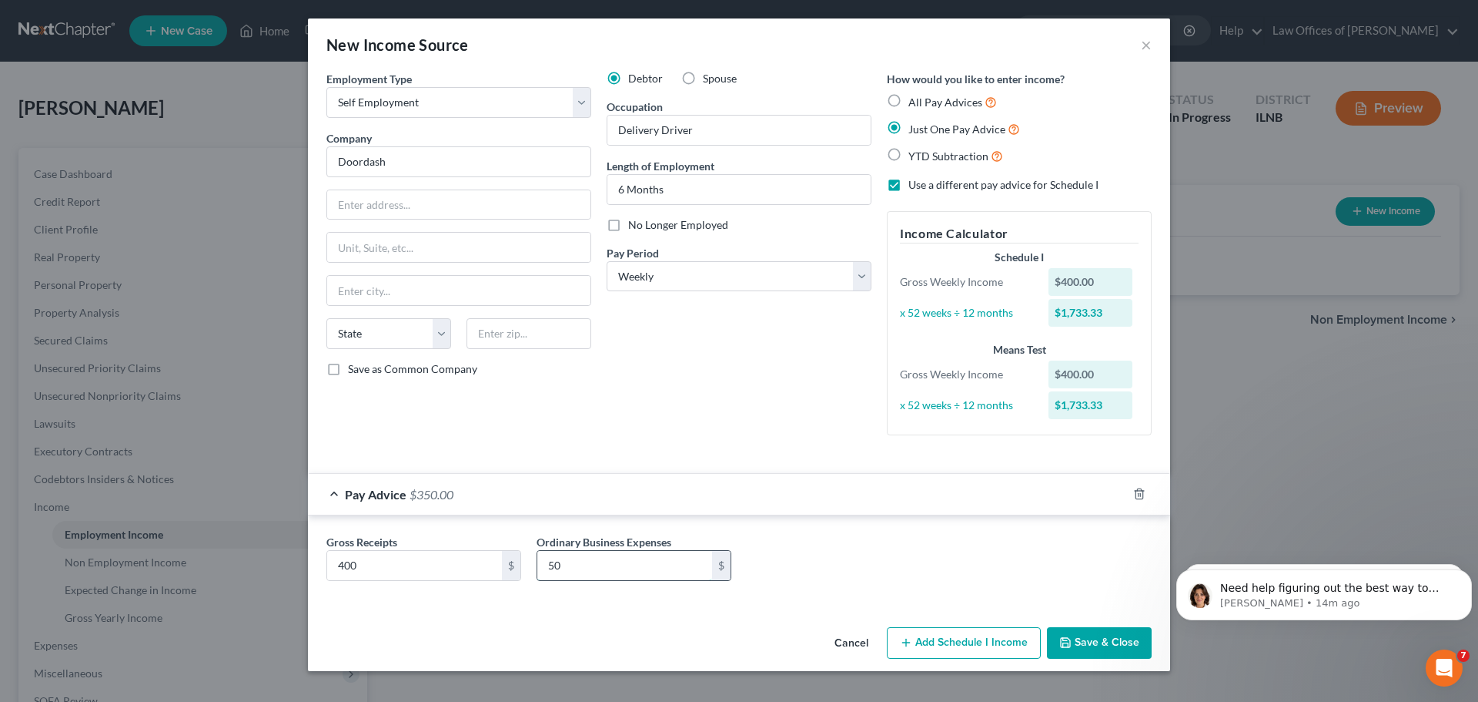
click at [621, 572] on input "50" at bounding box center [624, 565] width 175 height 29
click at [776, 556] on div "Gross Receipts 400 $ Ordinary Business Expenses 50 $" at bounding box center [739, 563] width 841 height 59
drag, startPoint x: 366, startPoint y: 166, endPoint x: 379, endPoint y: 161, distance: 13.9
click at [366, 166] on input "Doordash" at bounding box center [458, 161] width 265 height 31
type input "DoorDash Inc."
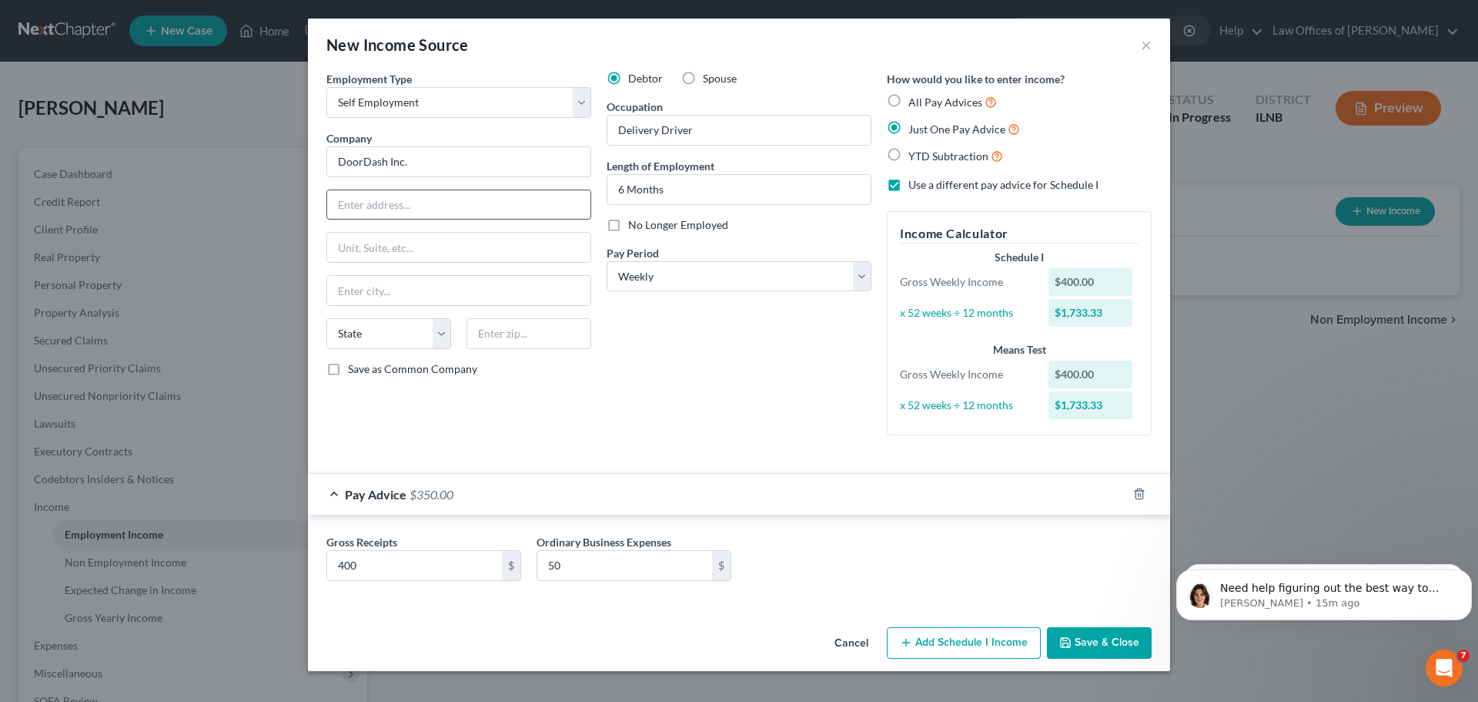
click at [393, 193] on input "text" at bounding box center [458, 204] width 263 height 29
type input "[STREET_ADDRESS]"
click at [406, 235] on input "text" at bounding box center [458, 247] width 263 height 29
type input "Suite 800"
type input "[GEOGRAPHIC_DATA]"
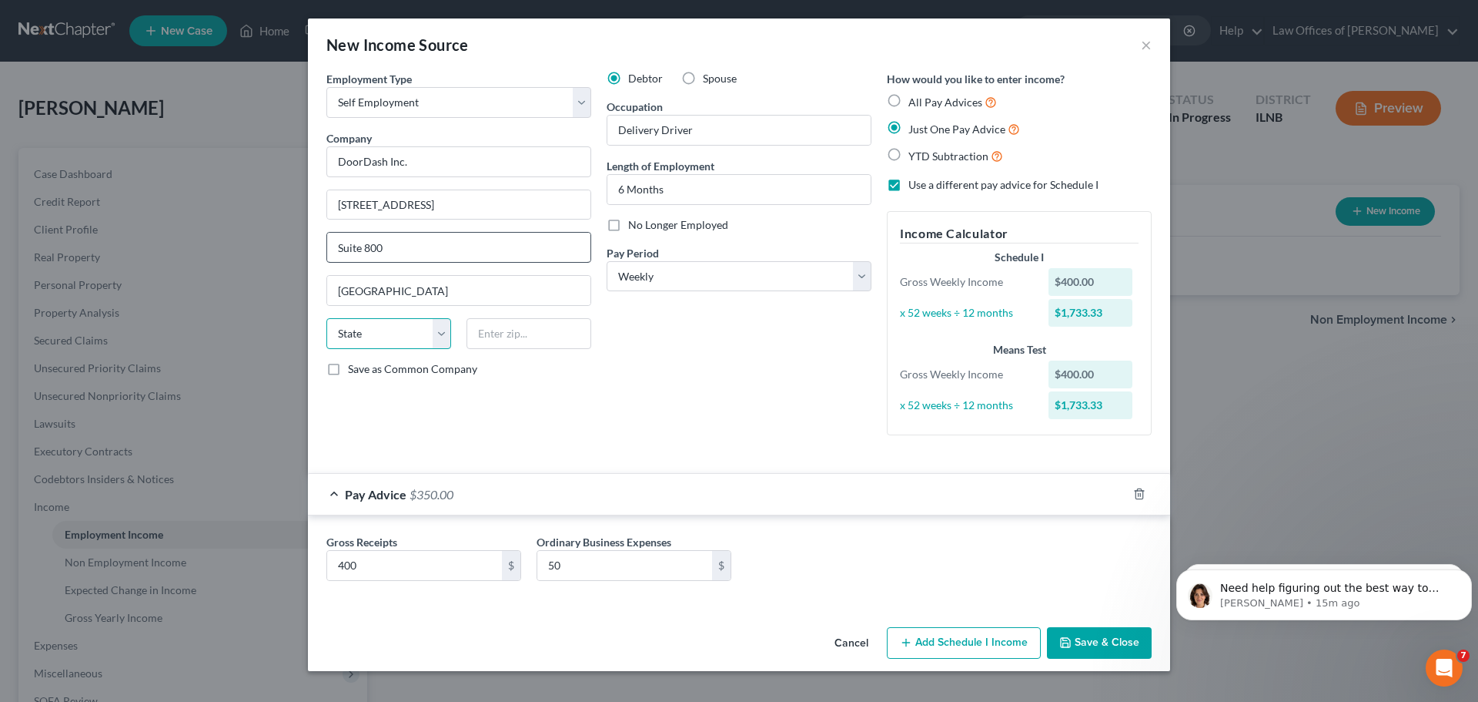
select select "4"
type input "94107"
click at [702, 423] on div "Debtor Spouse Occupation Delivery Driver Length of Employment 6 Months No Longe…" at bounding box center [739, 259] width 280 height 377
click at [1083, 648] on button "Save & Close" at bounding box center [1099, 643] width 105 height 32
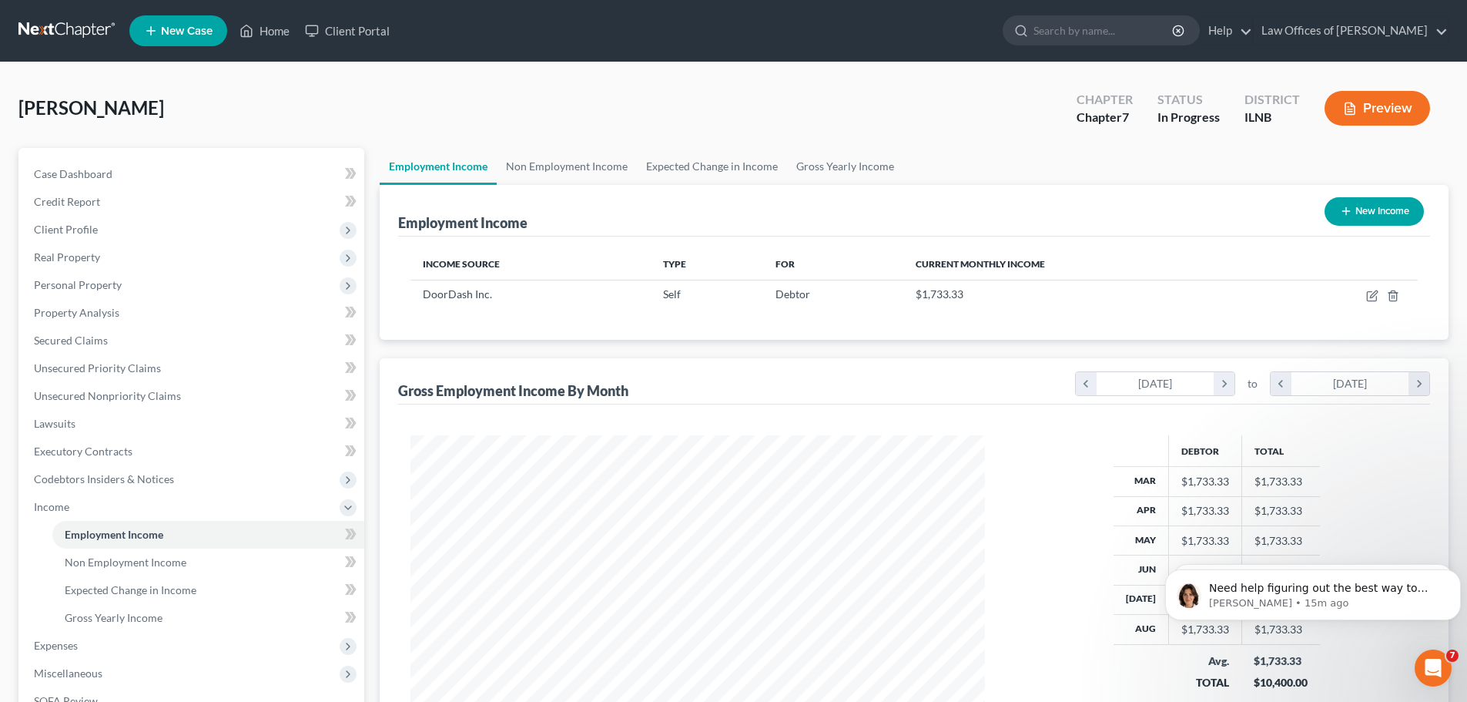
scroll to position [77, 0]
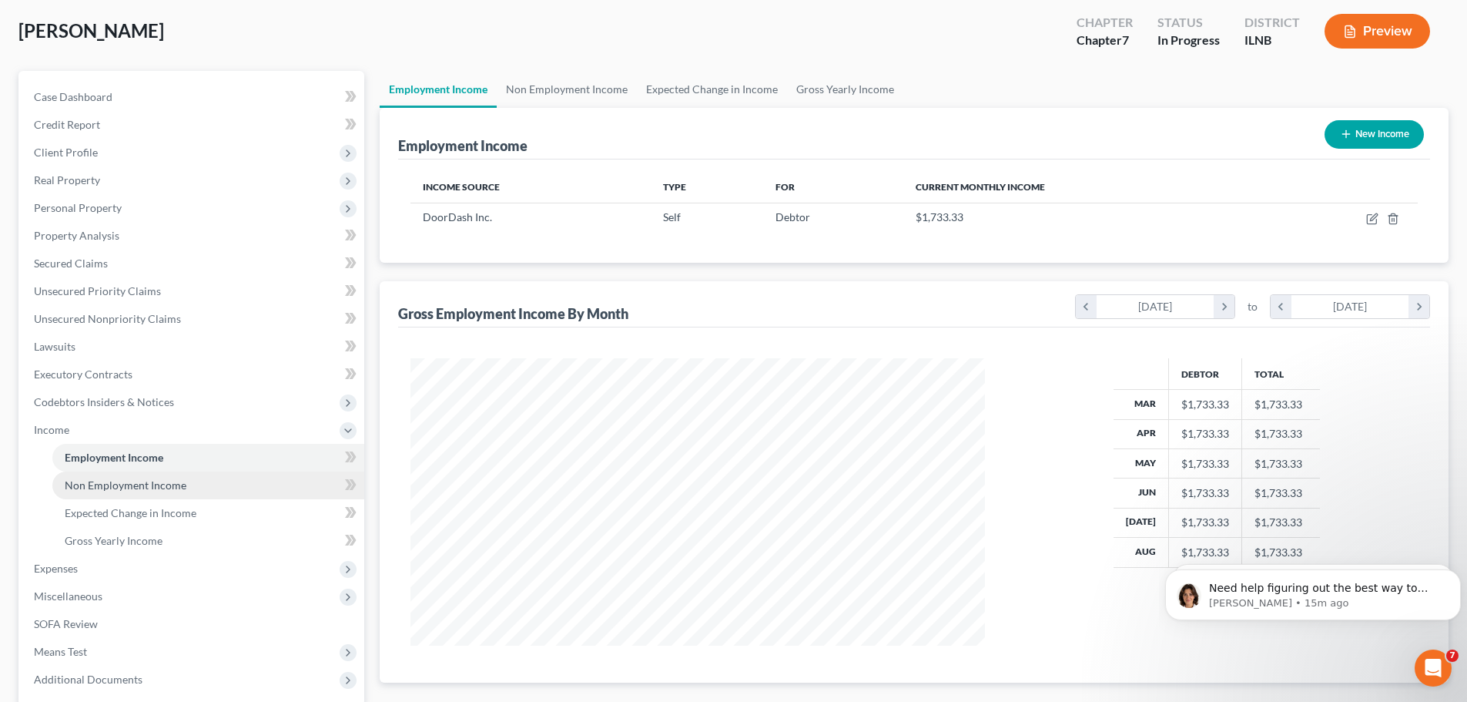
click at [233, 484] on link "Non Employment Income" at bounding box center [208, 485] width 312 height 28
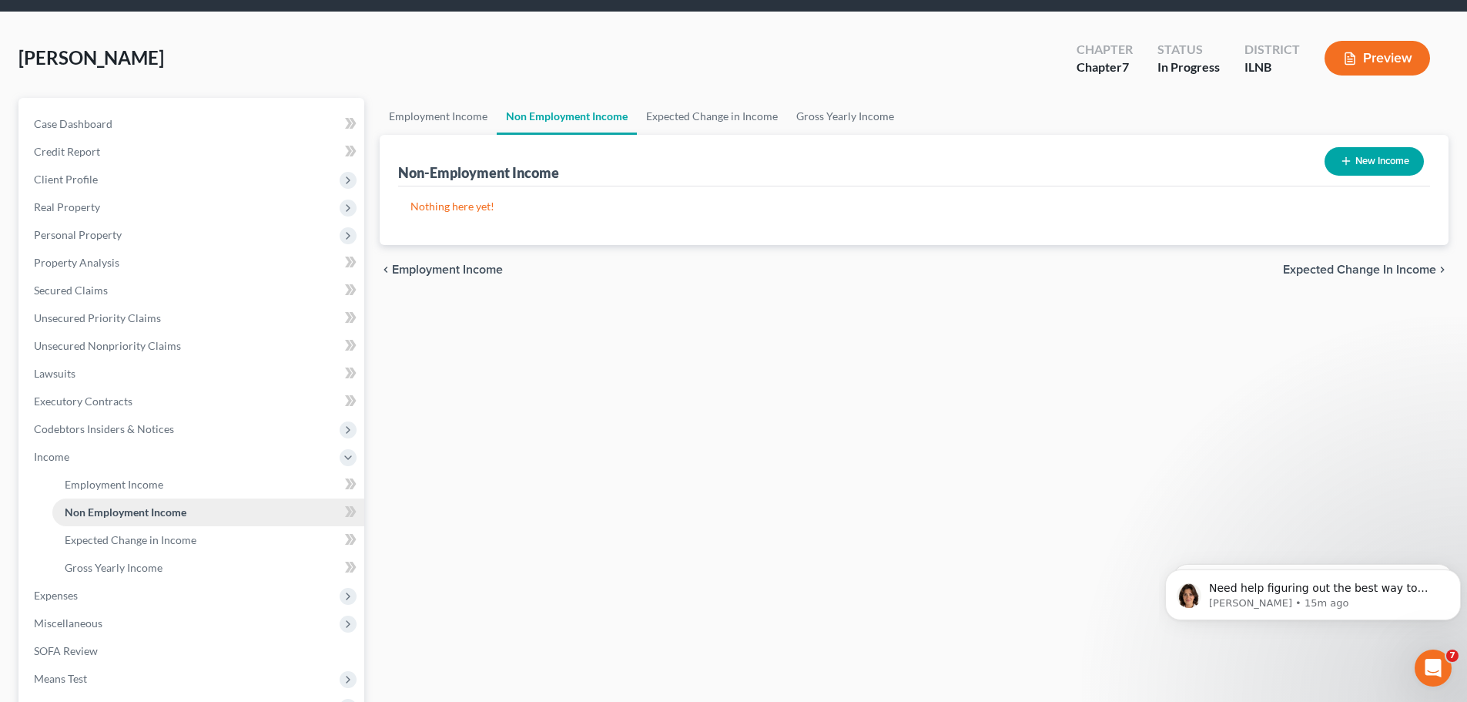
scroll to position [77, 0]
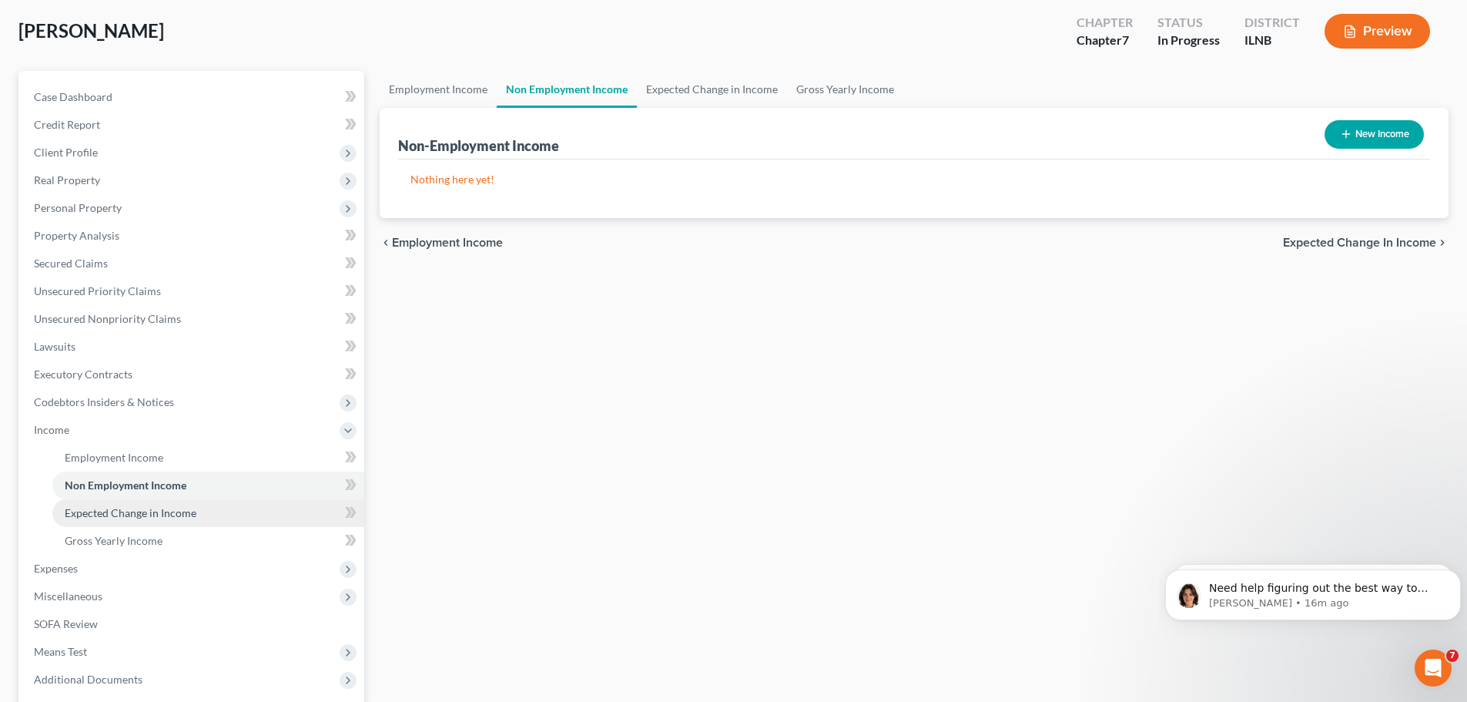
click at [139, 507] on span "Expected Change in Income" at bounding box center [131, 512] width 132 height 13
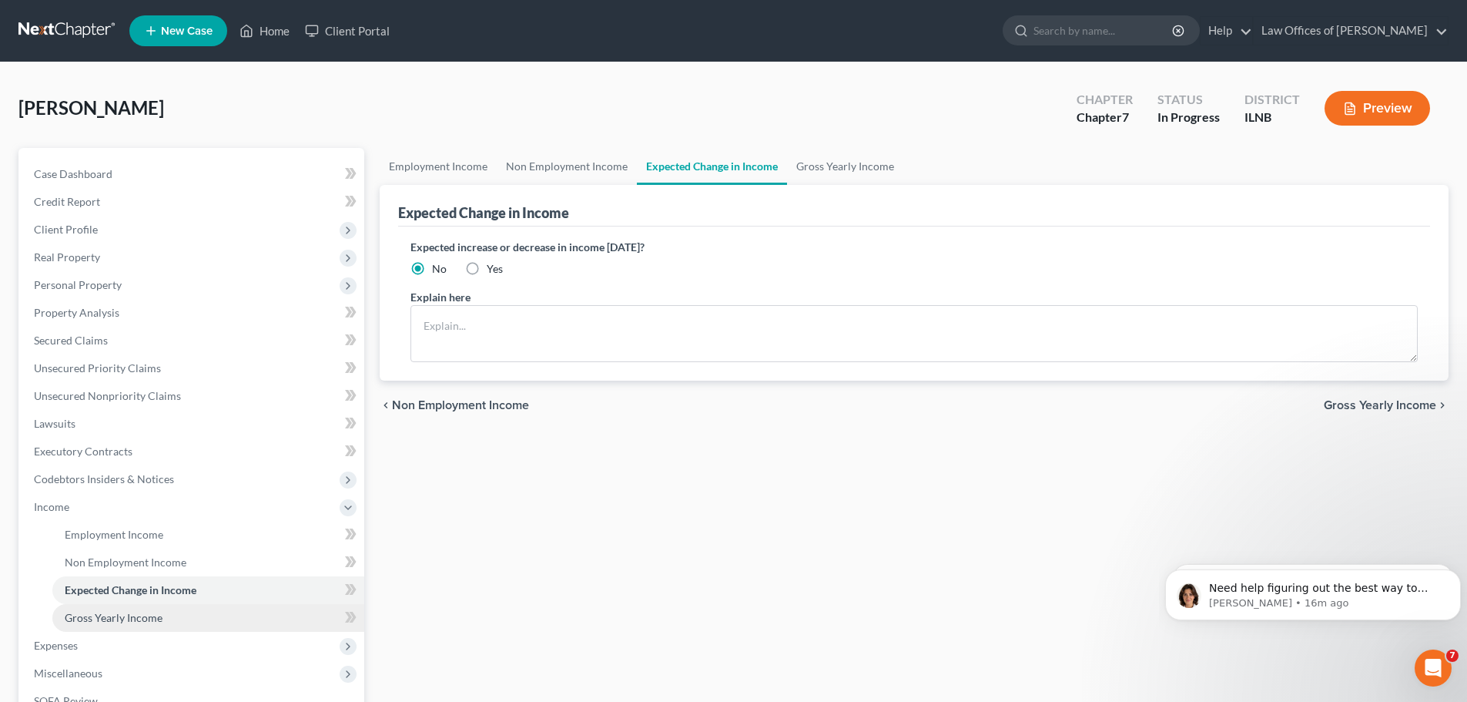
click at [132, 608] on link "Gross Yearly Income" at bounding box center [208, 618] width 312 height 28
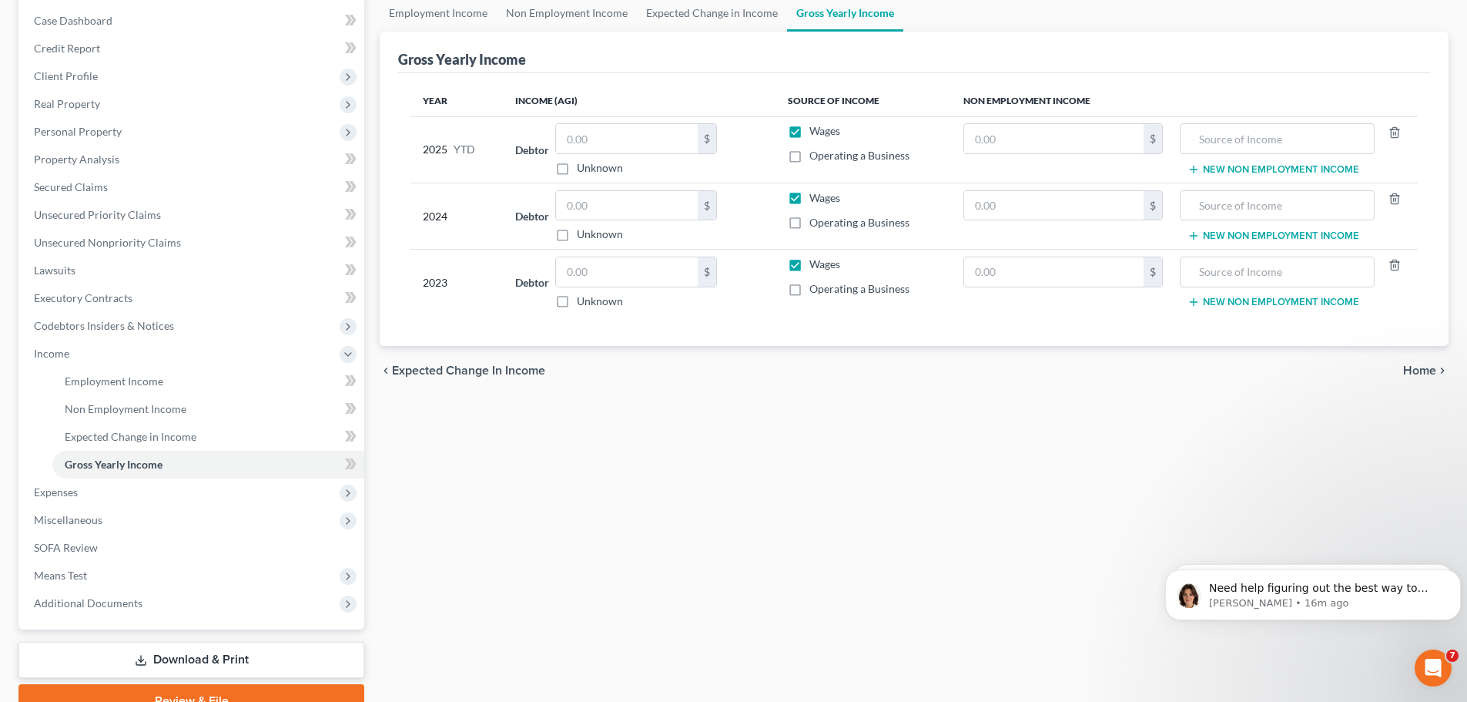
scroll to position [154, 0]
click at [638, 278] on input "text" at bounding box center [627, 270] width 142 height 29
click at [1346, 271] on input "text" at bounding box center [1276, 270] width 177 height 29
click at [1023, 383] on div "chevron_left Expected Change in Income Home chevron_right" at bounding box center [914, 369] width 1069 height 49
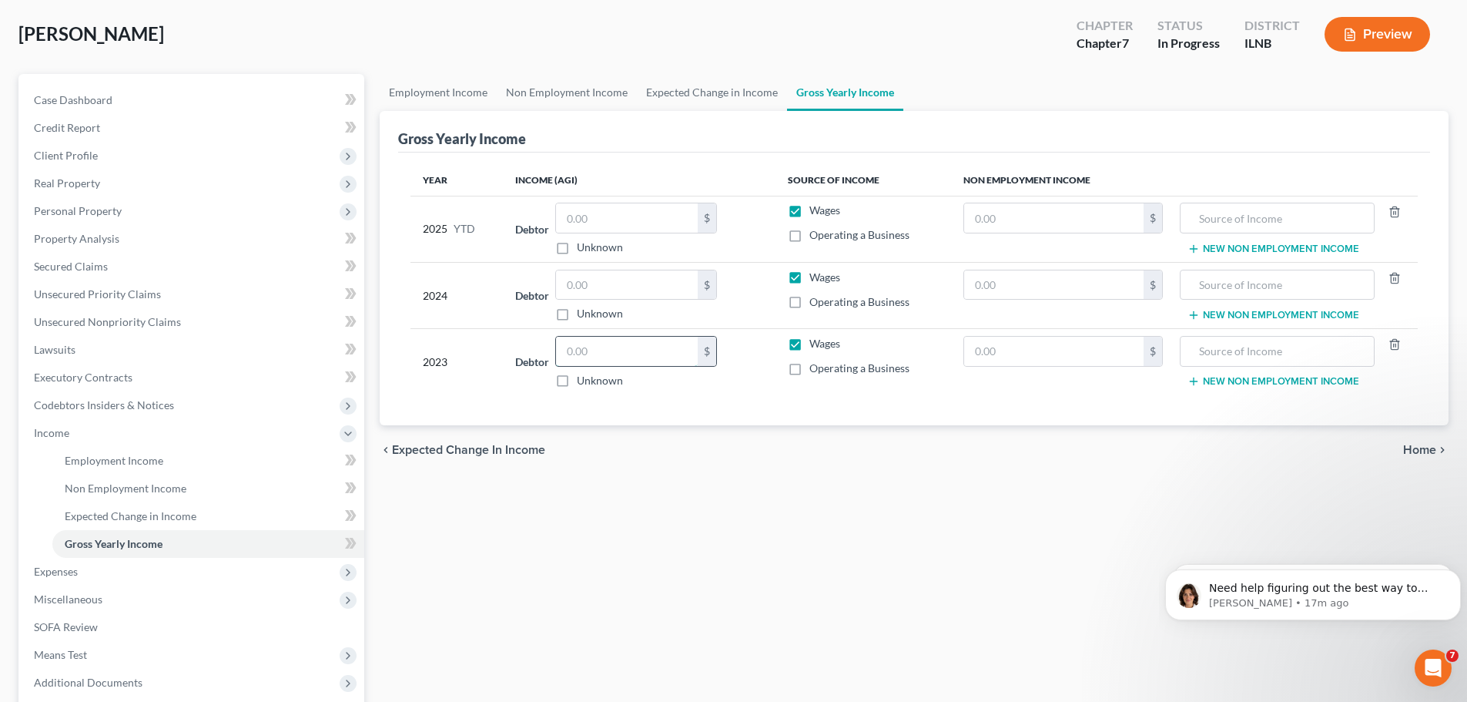
click at [610, 353] on input "text" at bounding box center [627, 351] width 142 height 29
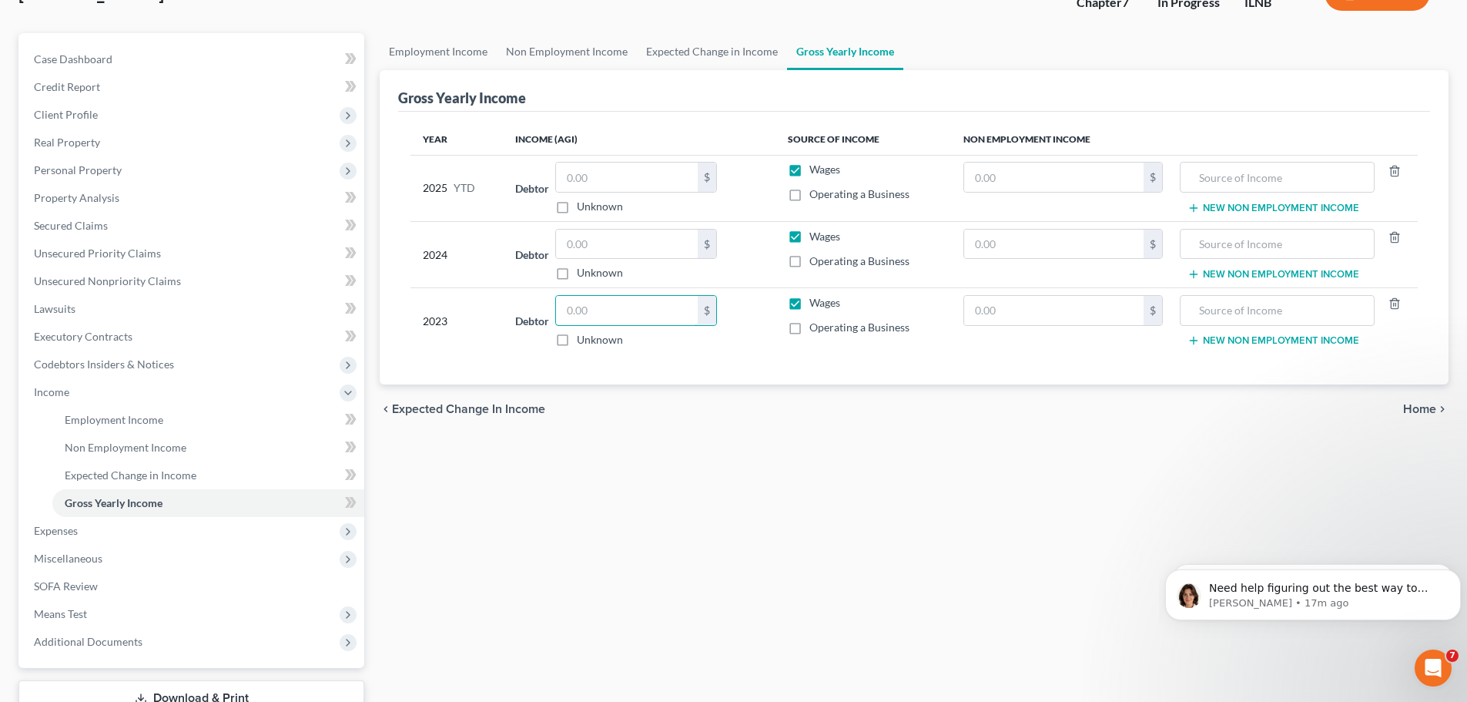
scroll to position [151, 0]
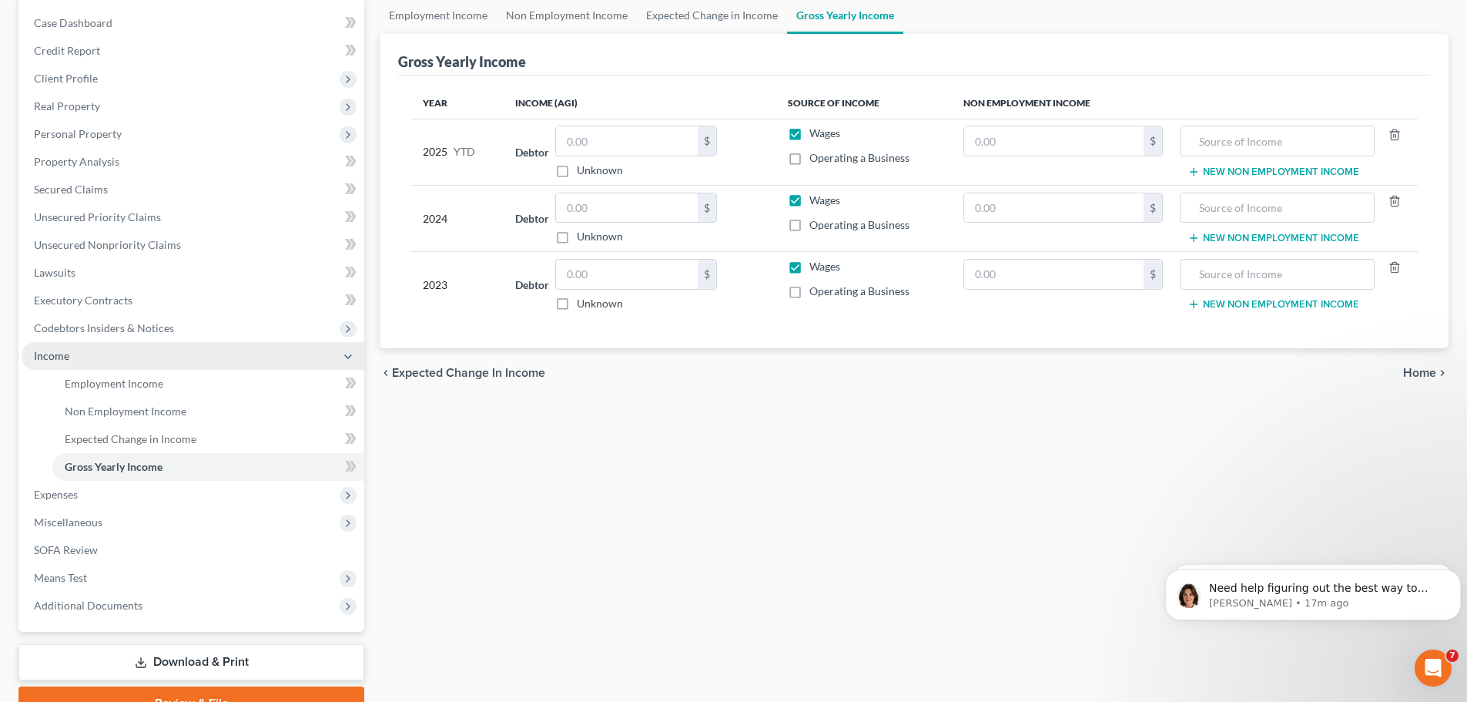
click at [343, 360] on icon at bounding box center [348, 356] width 12 height 12
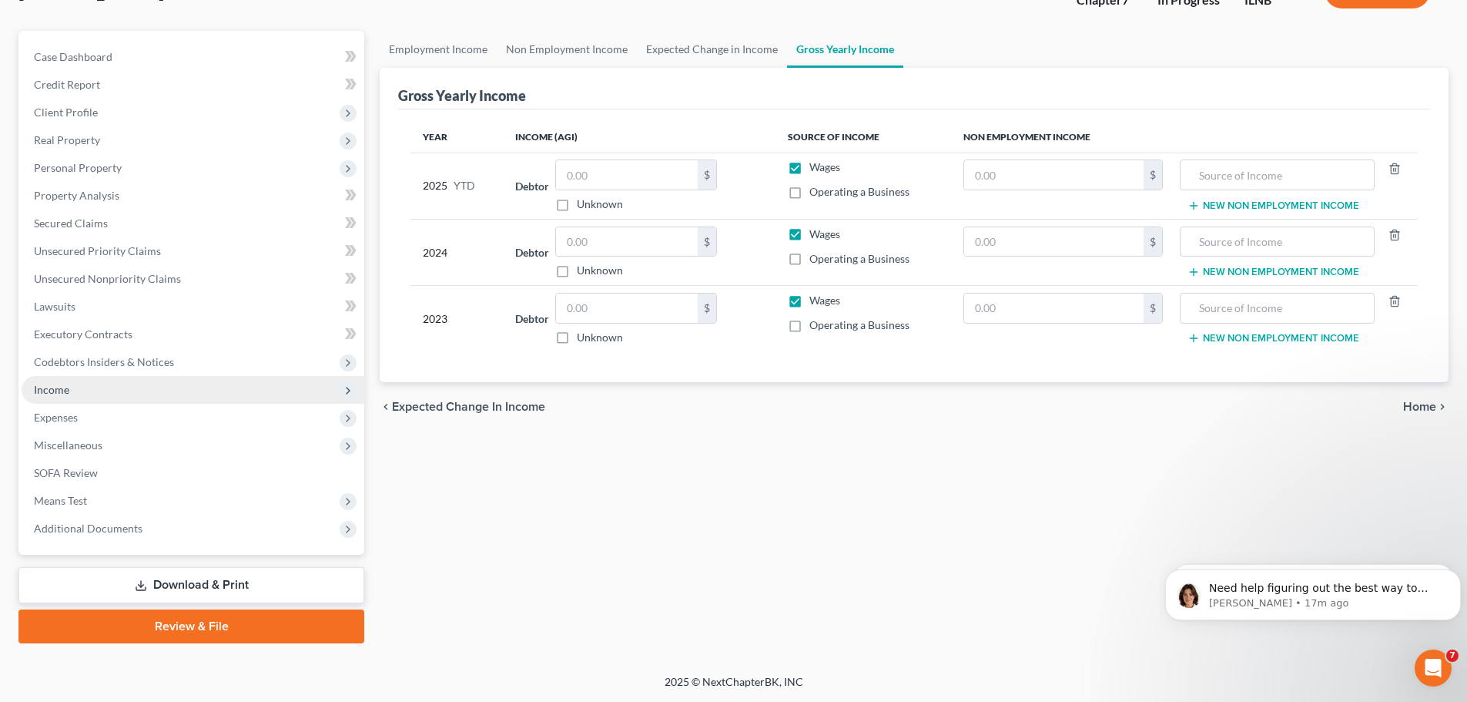
scroll to position [117, 0]
click at [276, 419] on span "Expenses" at bounding box center [193, 418] width 343 height 28
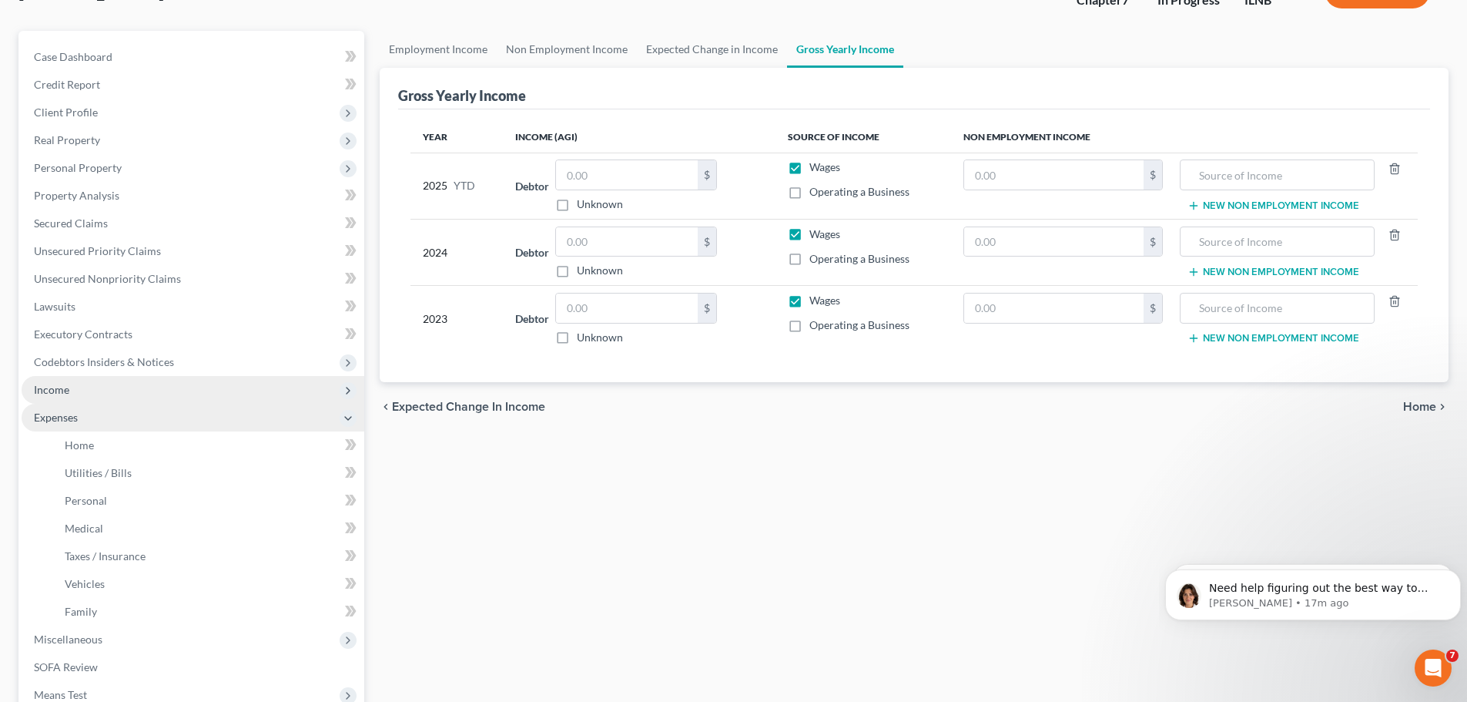
scroll to position [151, 0]
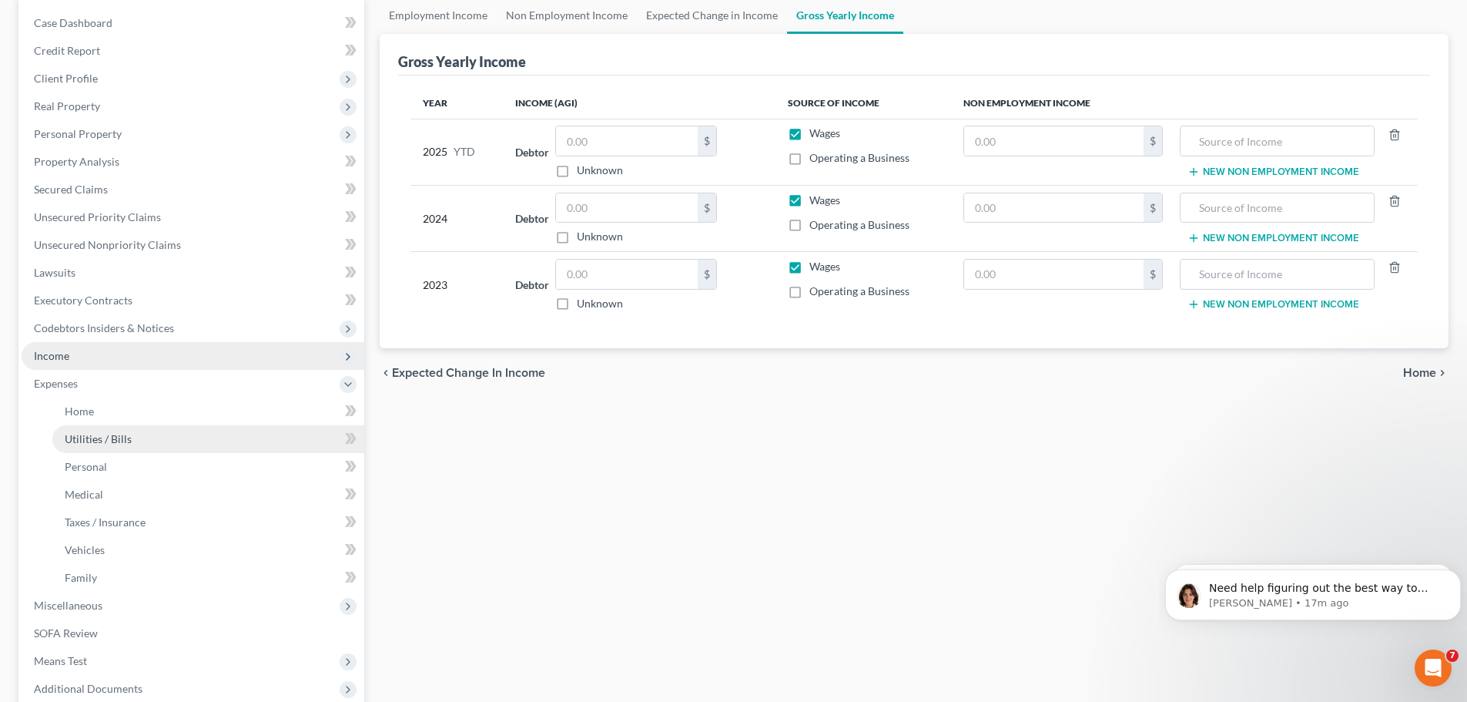
click at [261, 435] on link "Utilities / Bills" at bounding box center [208, 439] width 312 height 28
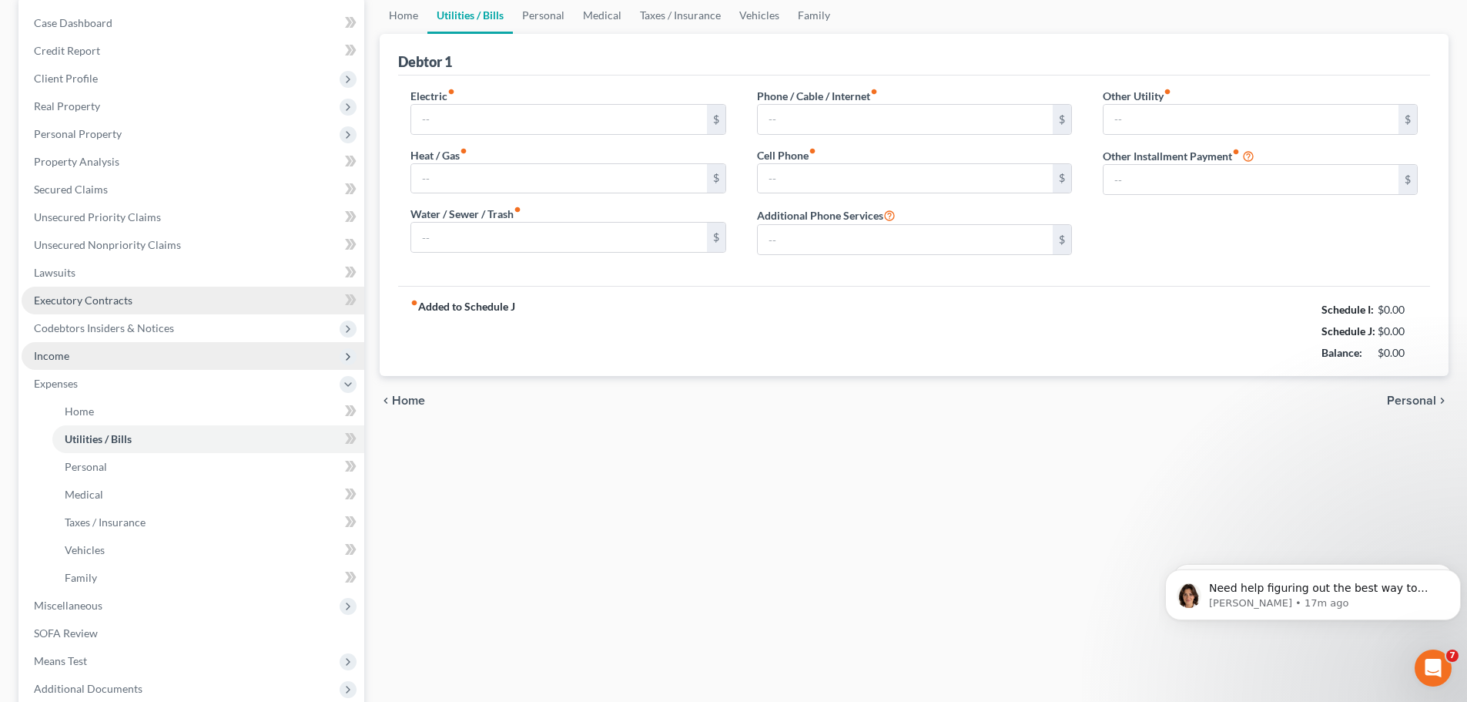
scroll to position [21, 0]
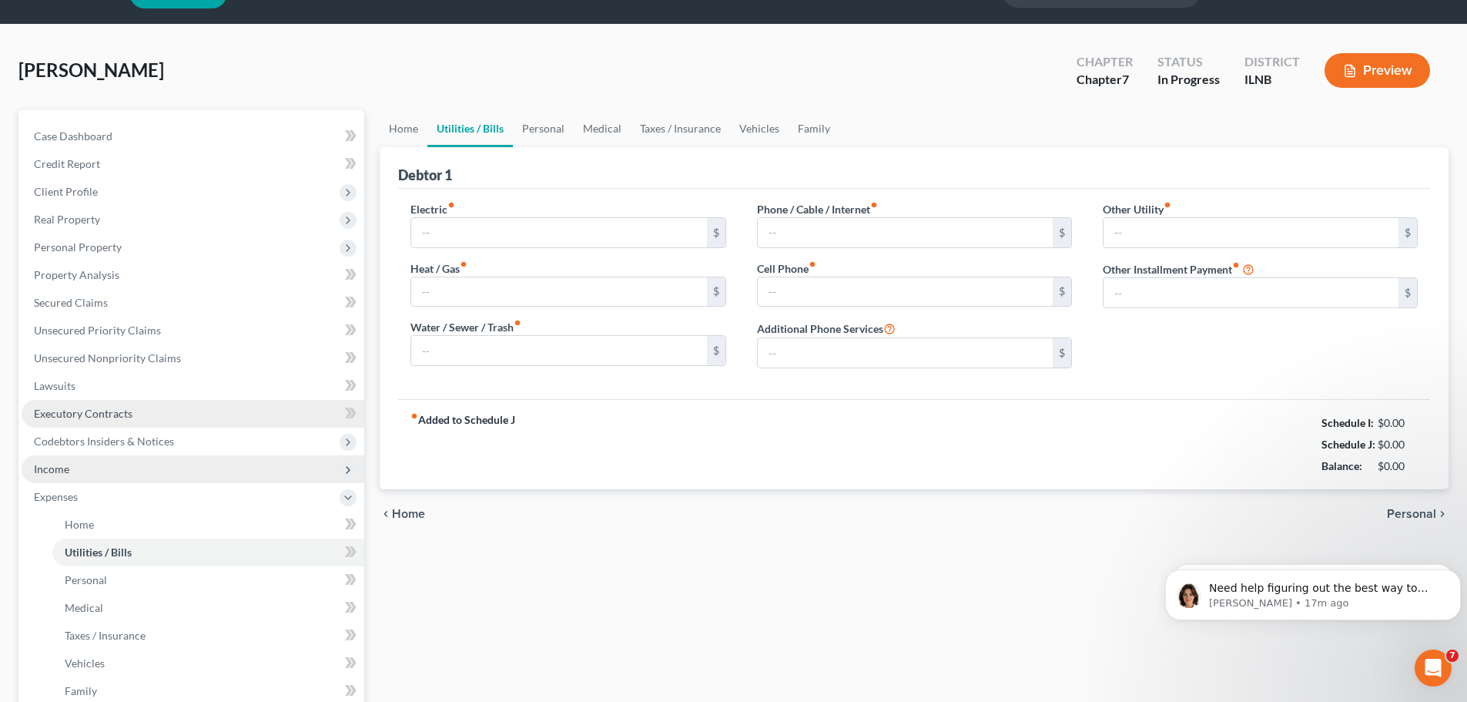
type input "0.00"
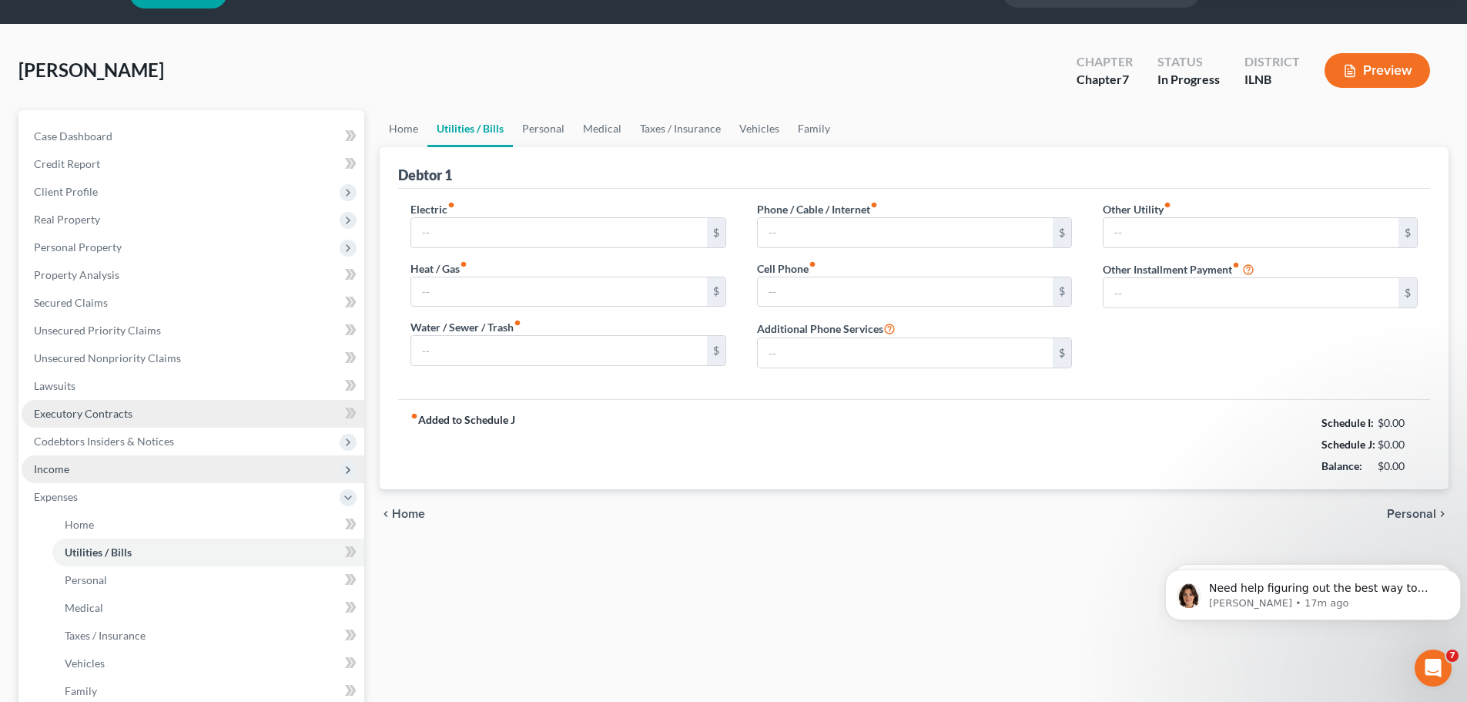
type input "0.00"
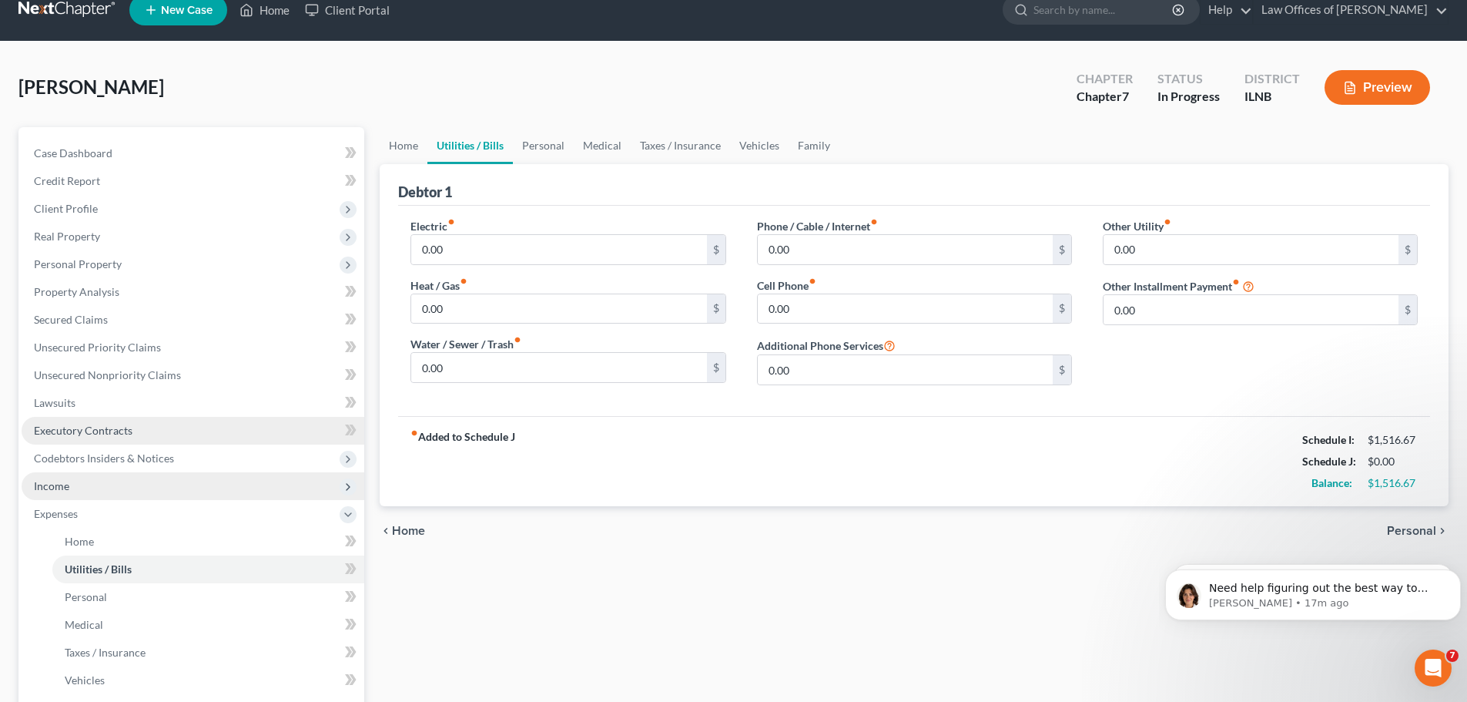
scroll to position [0, 0]
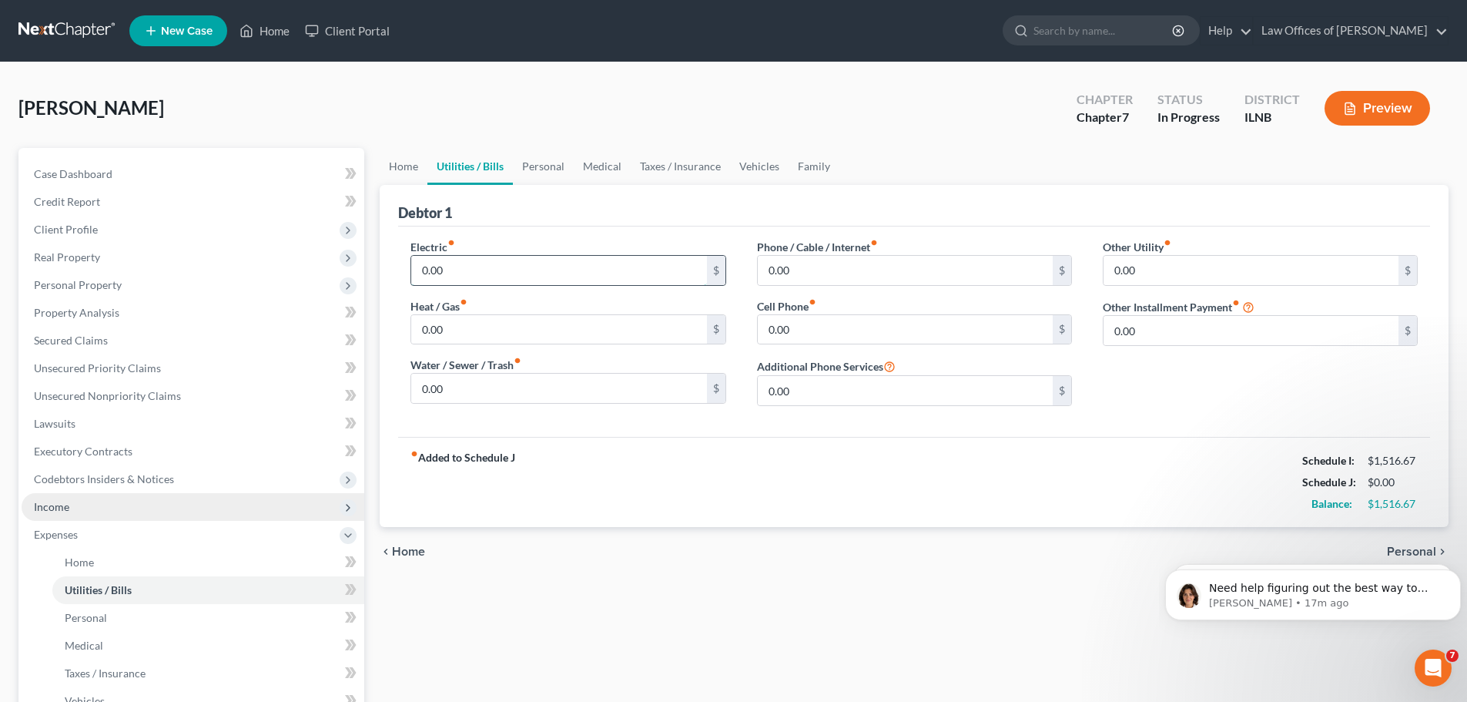
click at [540, 272] on input "0.00" at bounding box center [558, 270] width 295 height 29
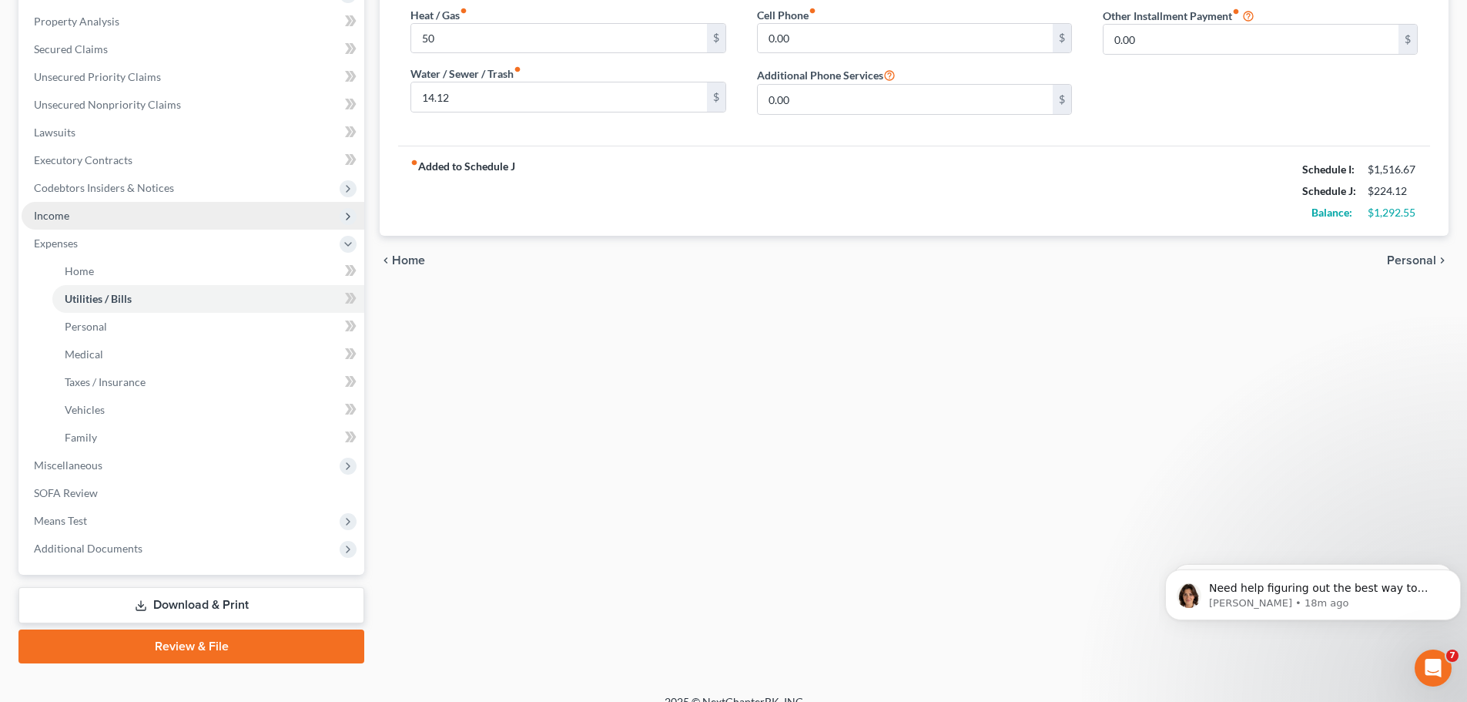
scroll to position [308, 0]
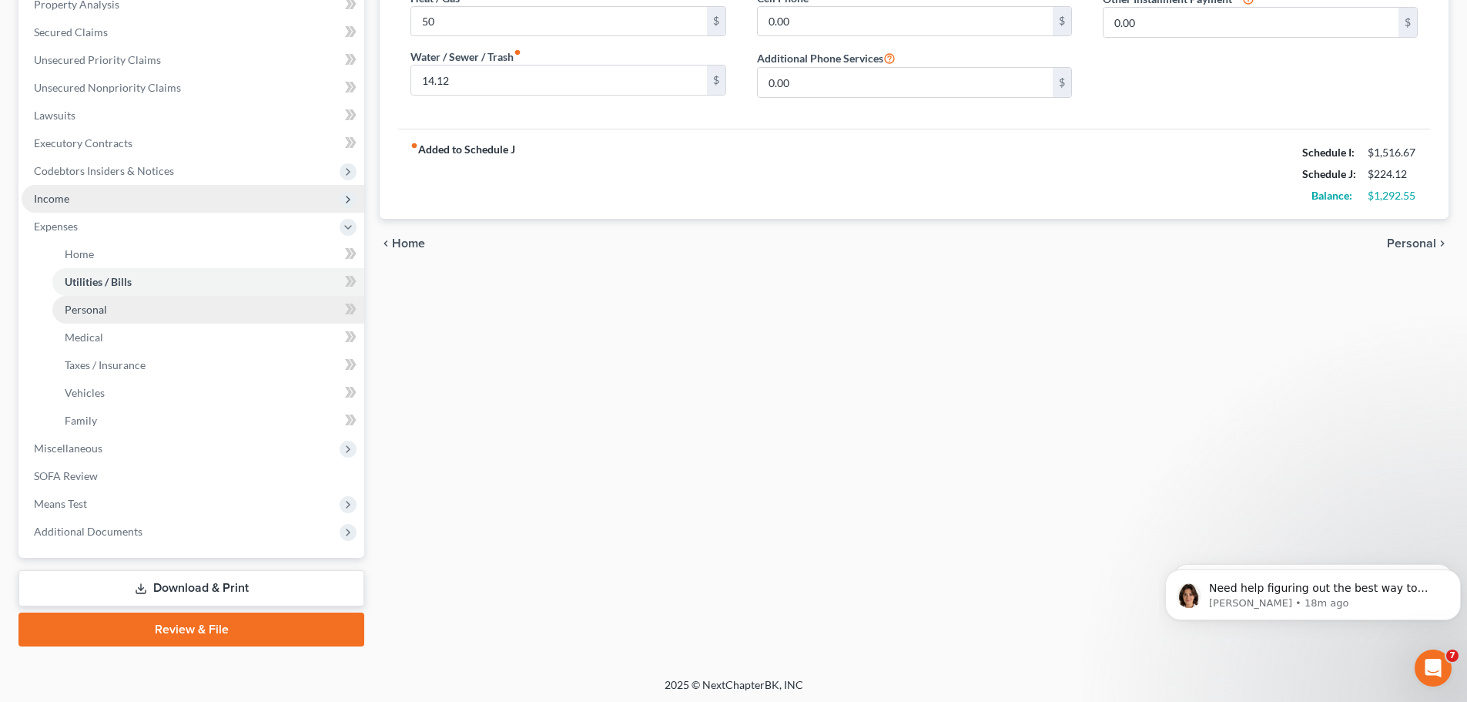
click at [223, 309] on link "Personal" at bounding box center [208, 310] width 312 height 28
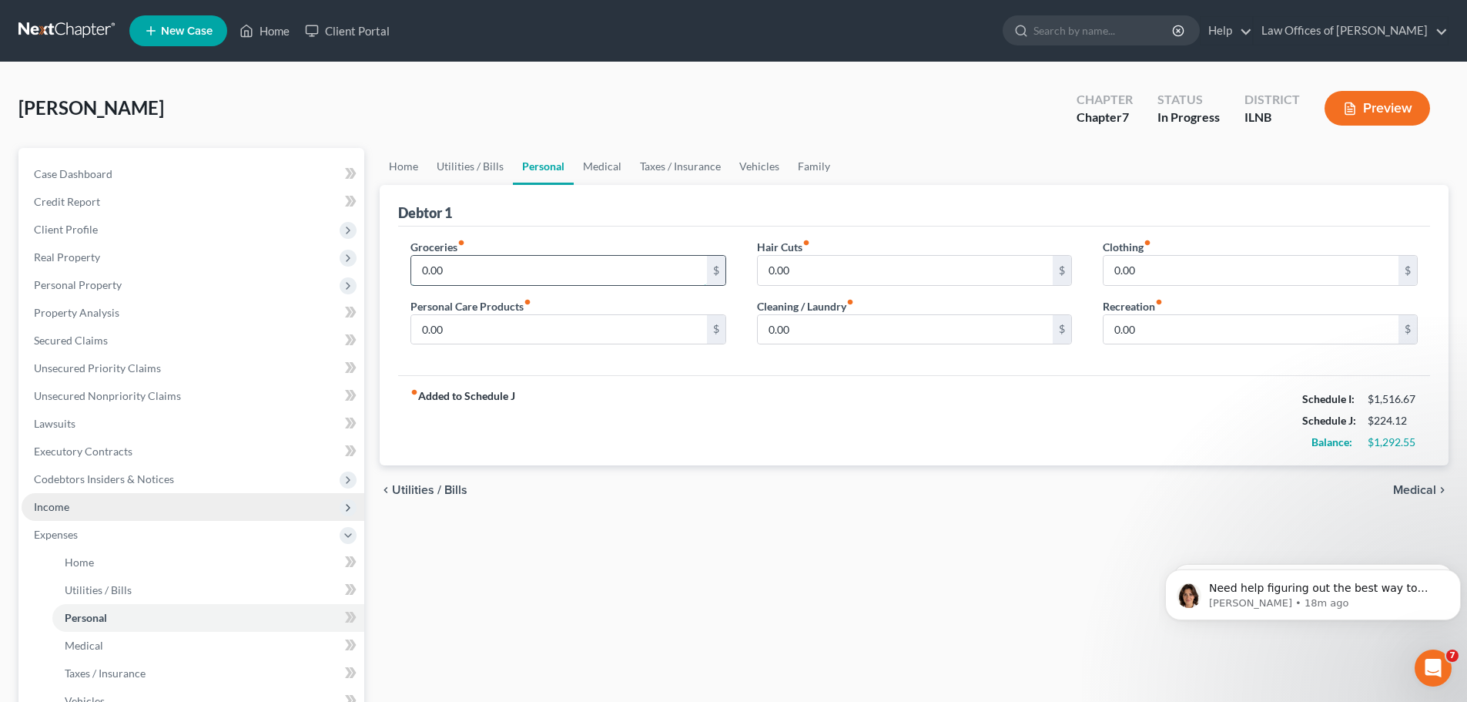
click at [584, 275] on input "0.00" at bounding box center [558, 270] width 295 height 29
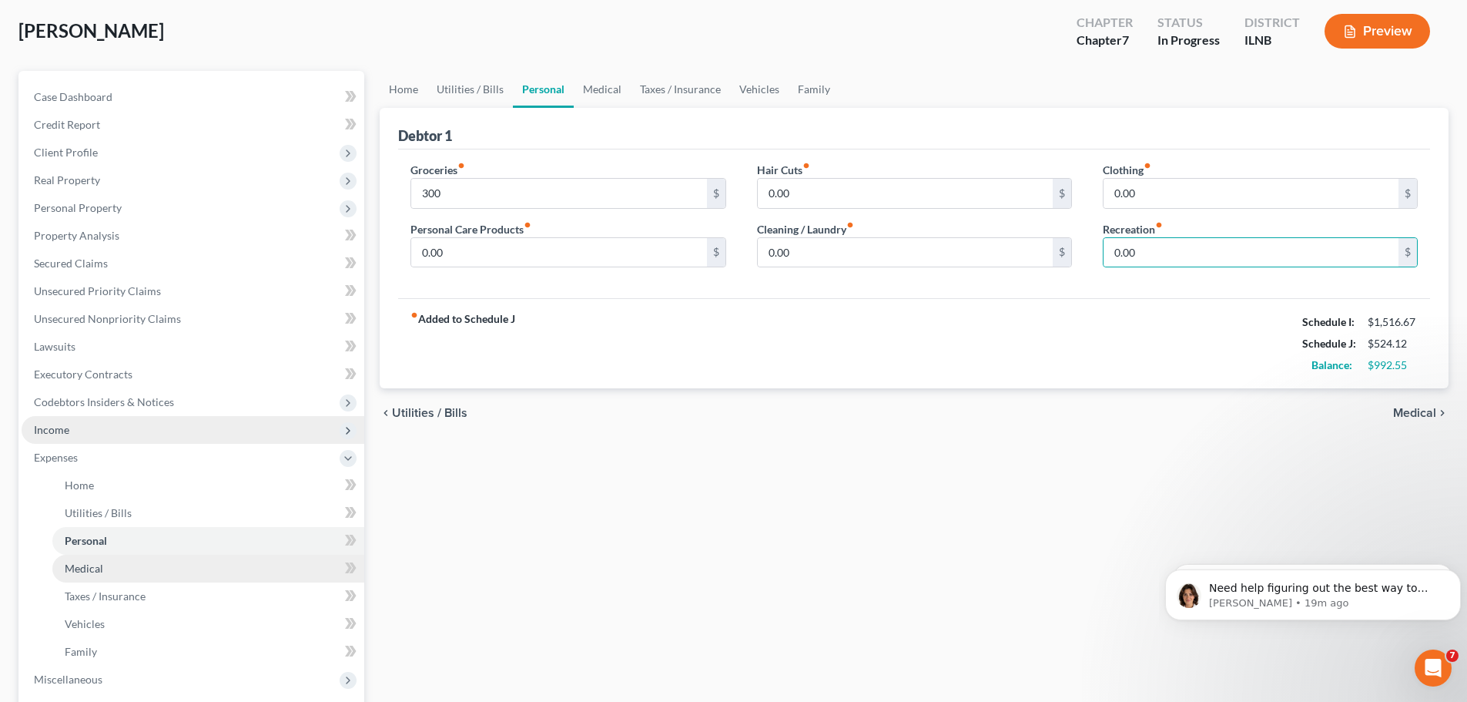
click at [138, 576] on link "Medical" at bounding box center [208, 568] width 312 height 28
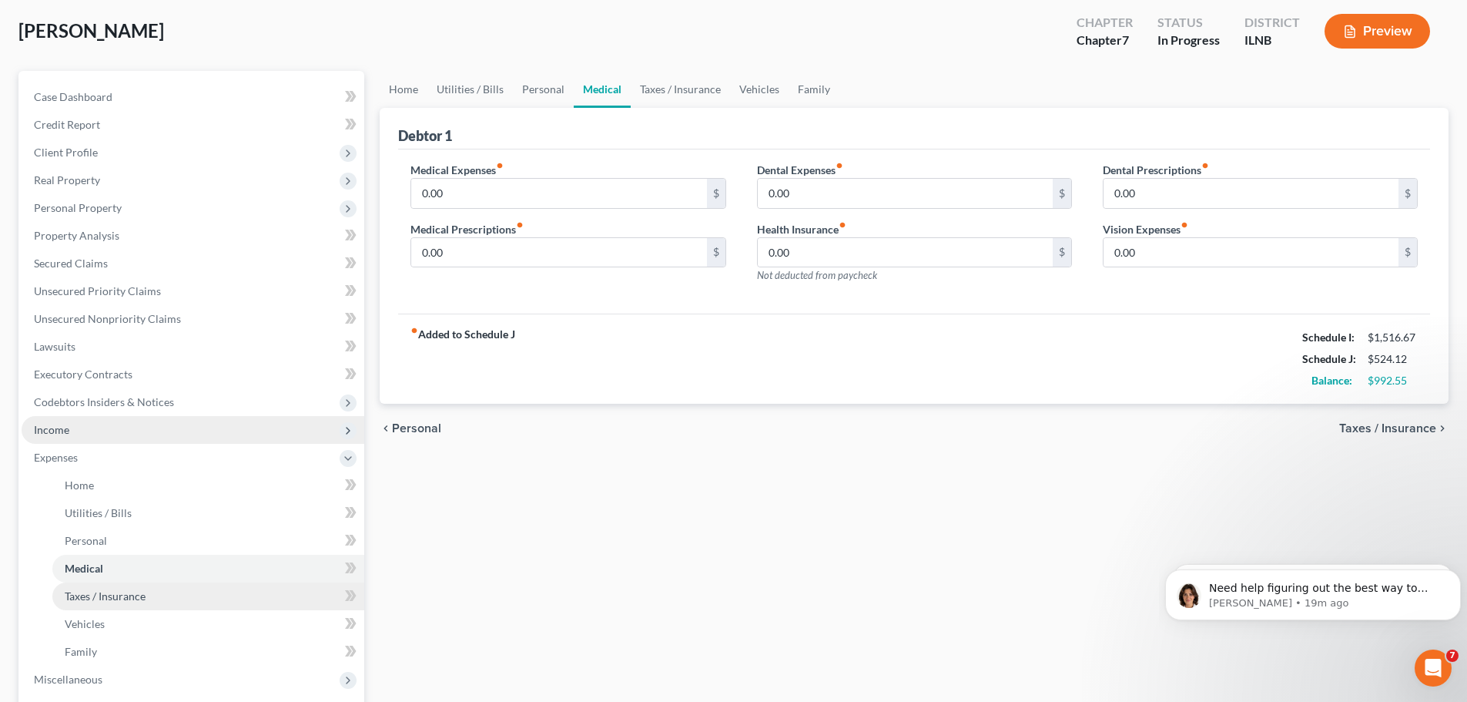
click at [172, 591] on link "Taxes / Insurance" at bounding box center [208, 596] width 312 height 28
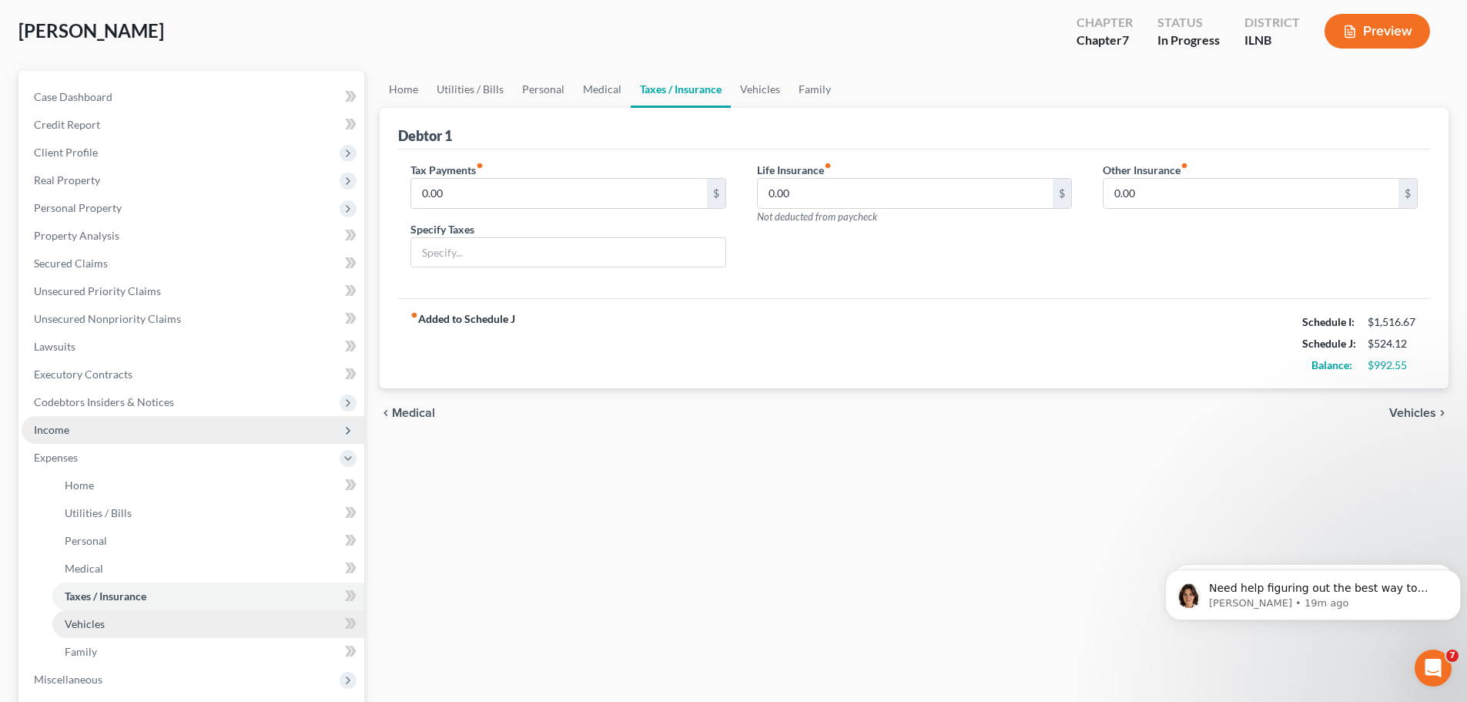
click at [149, 624] on link "Vehicles" at bounding box center [208, 624] width 312 height 28
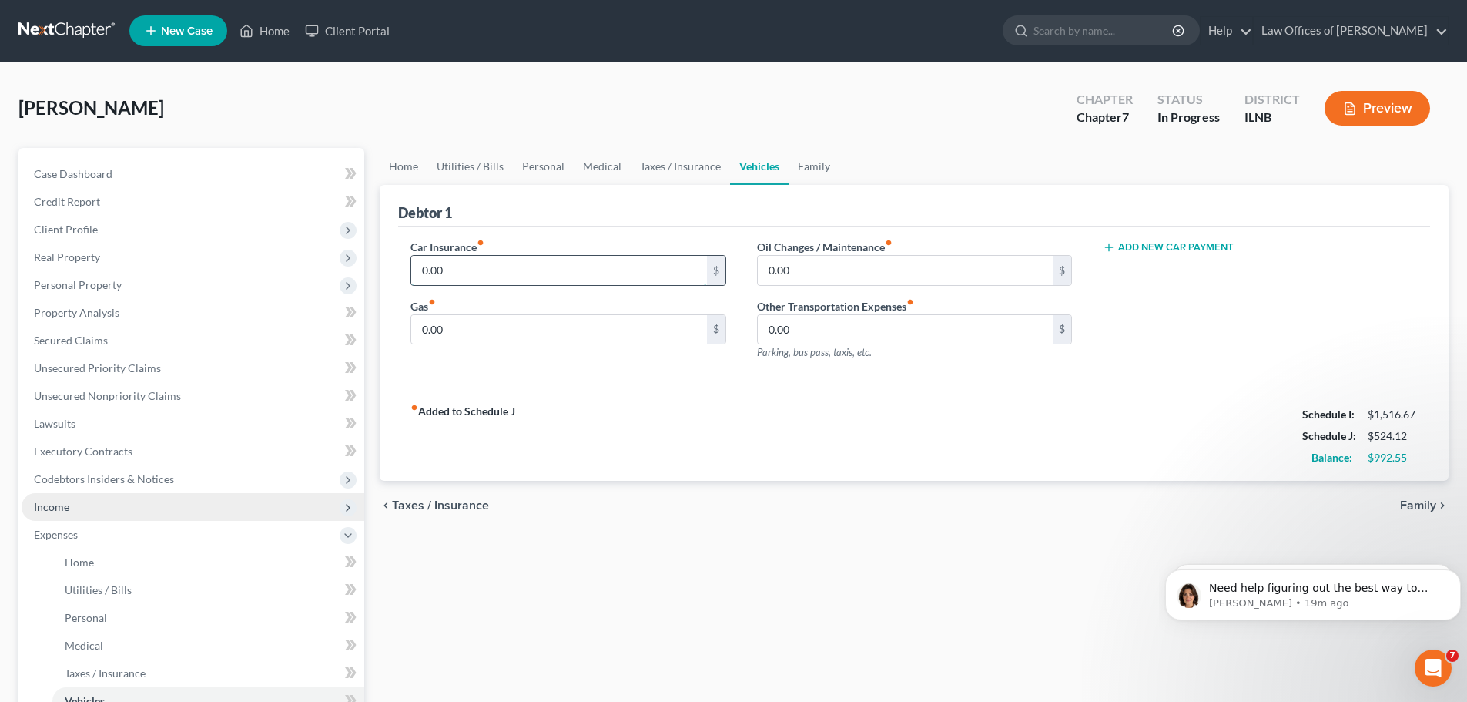
click at [473, 266] on input "0.00" at bounding box center [558, 270] width 295 height 29
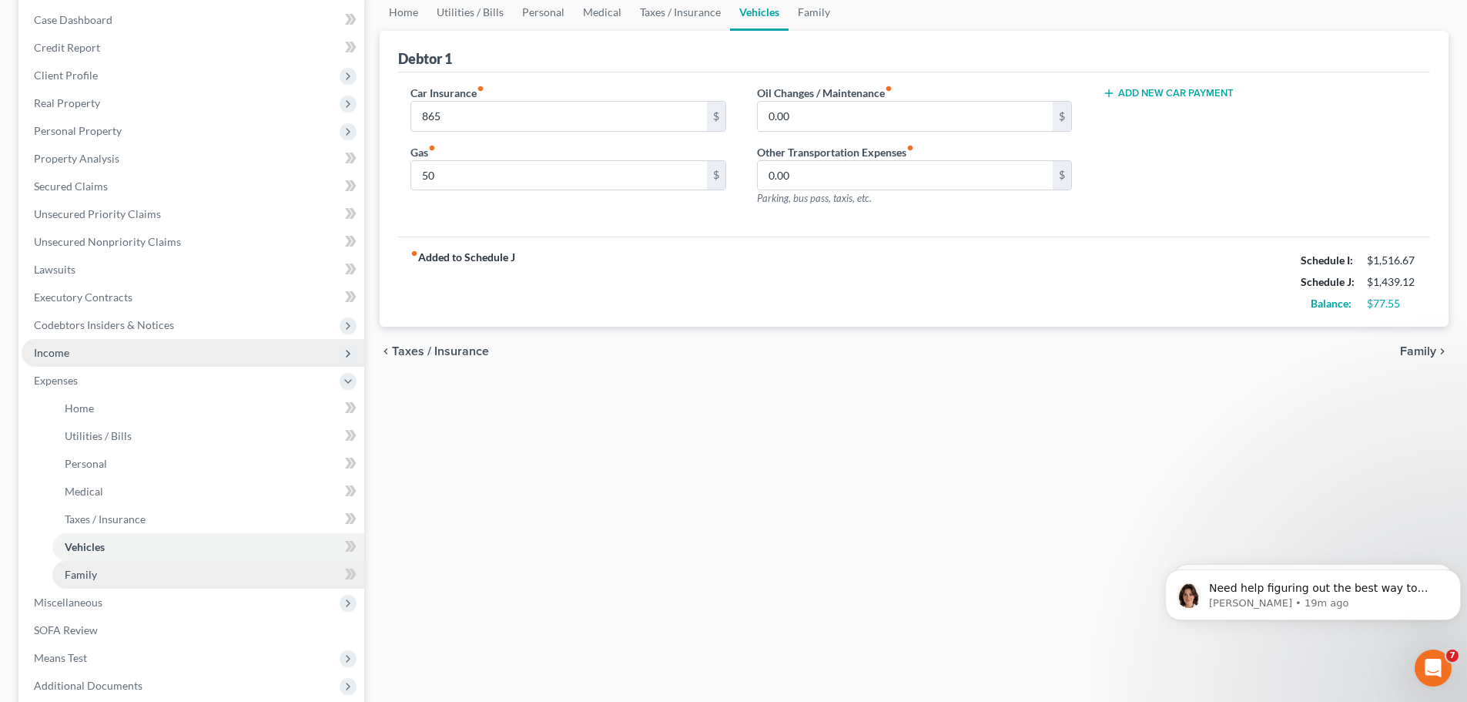
click at [161, 569] on link "Family" at bounding box center [208, 575] width 312 height 28
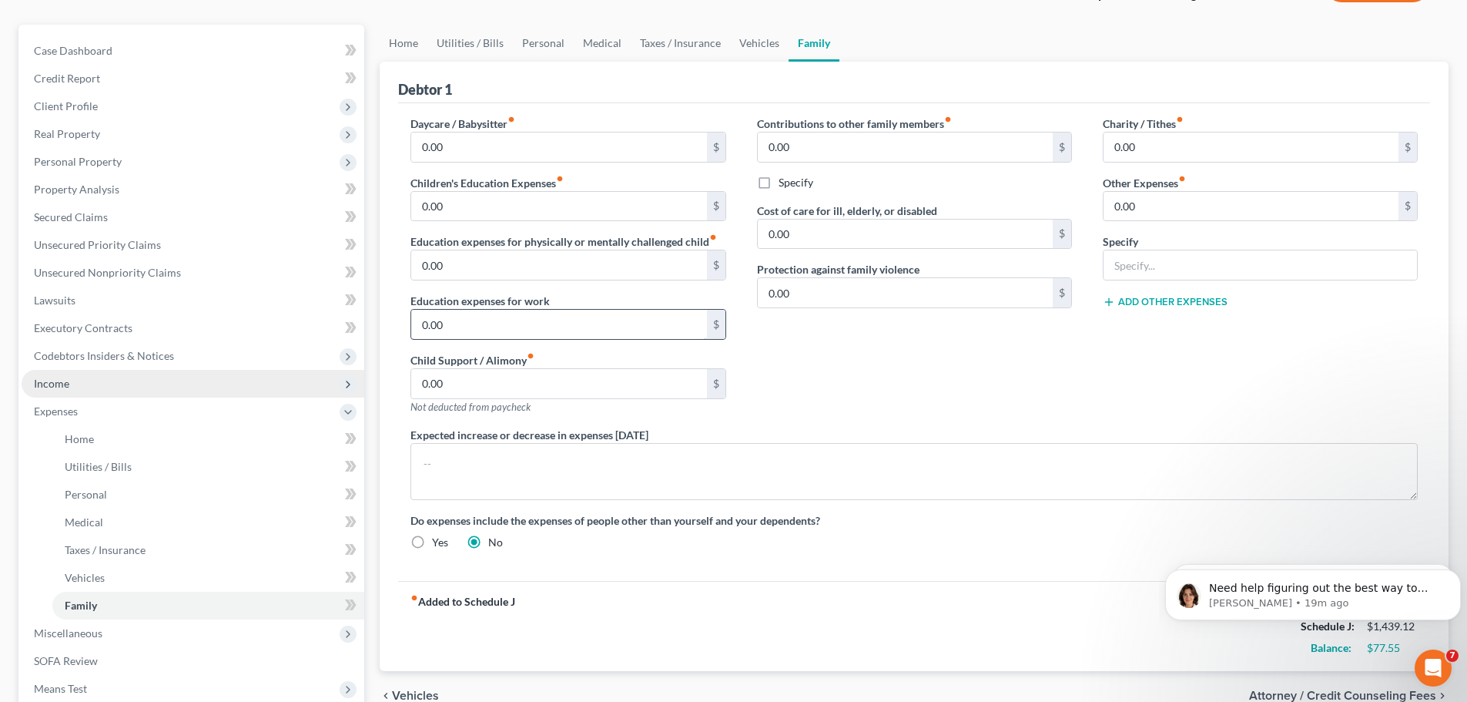
scroll to position [77, 0]
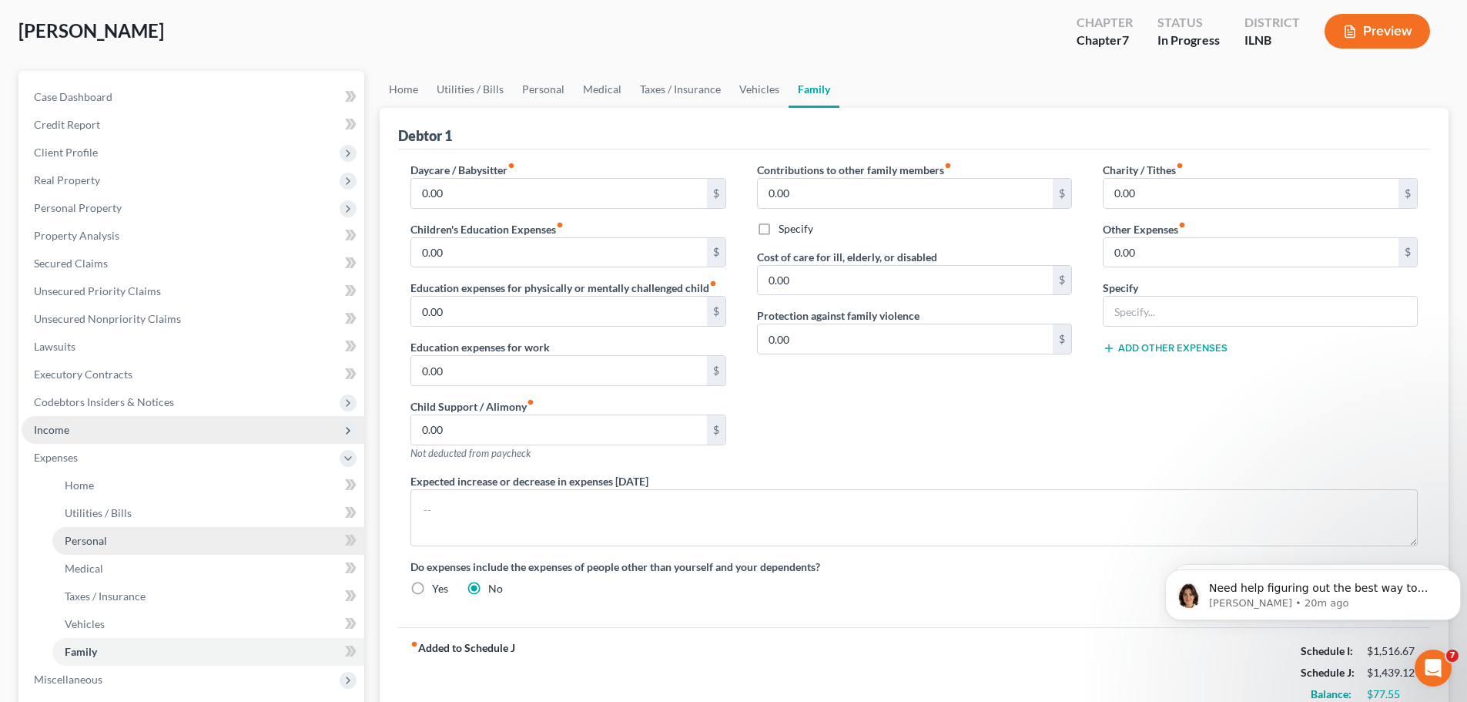
click at [167, 532] on link "Personal" at bounding box center [208, 541] width 312 height 28
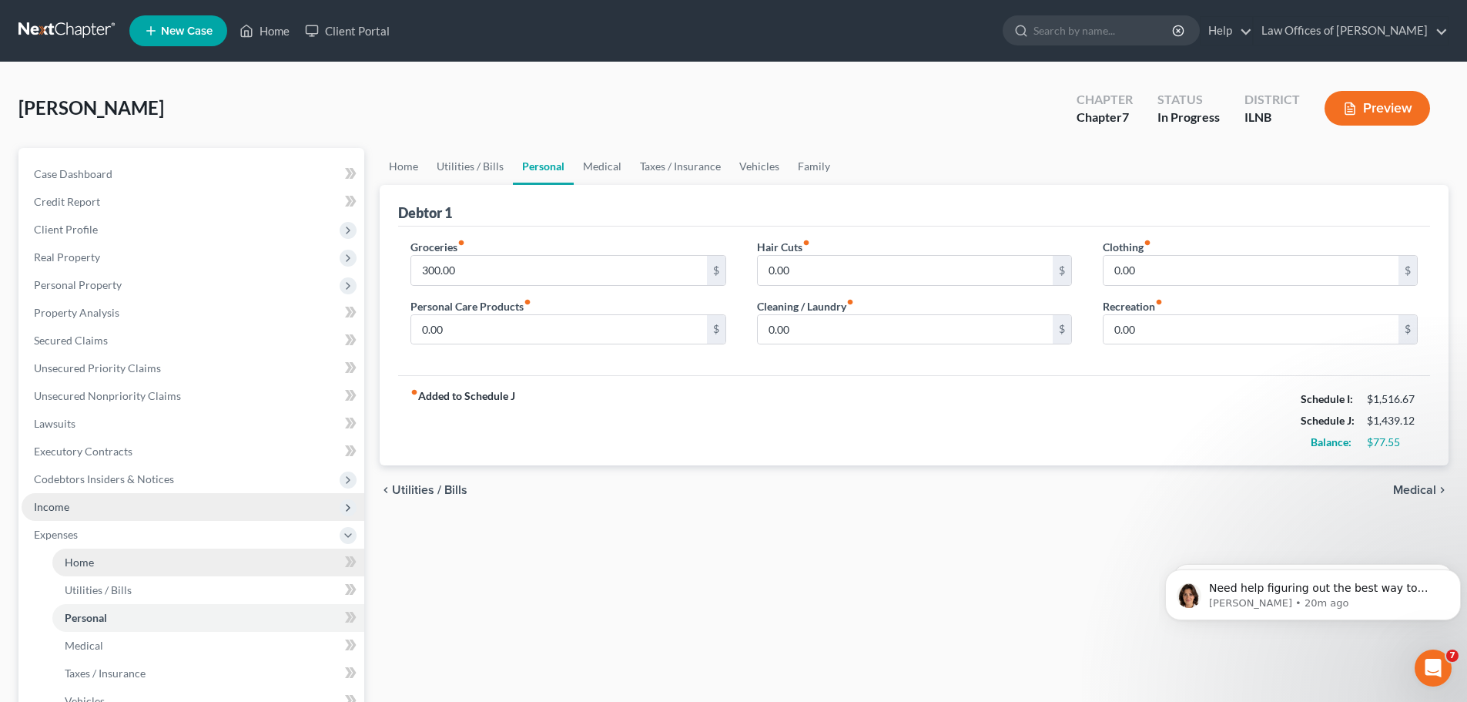
click at [141, 572] on link "Home" at bounding box center [208, 562] width 312 height 28
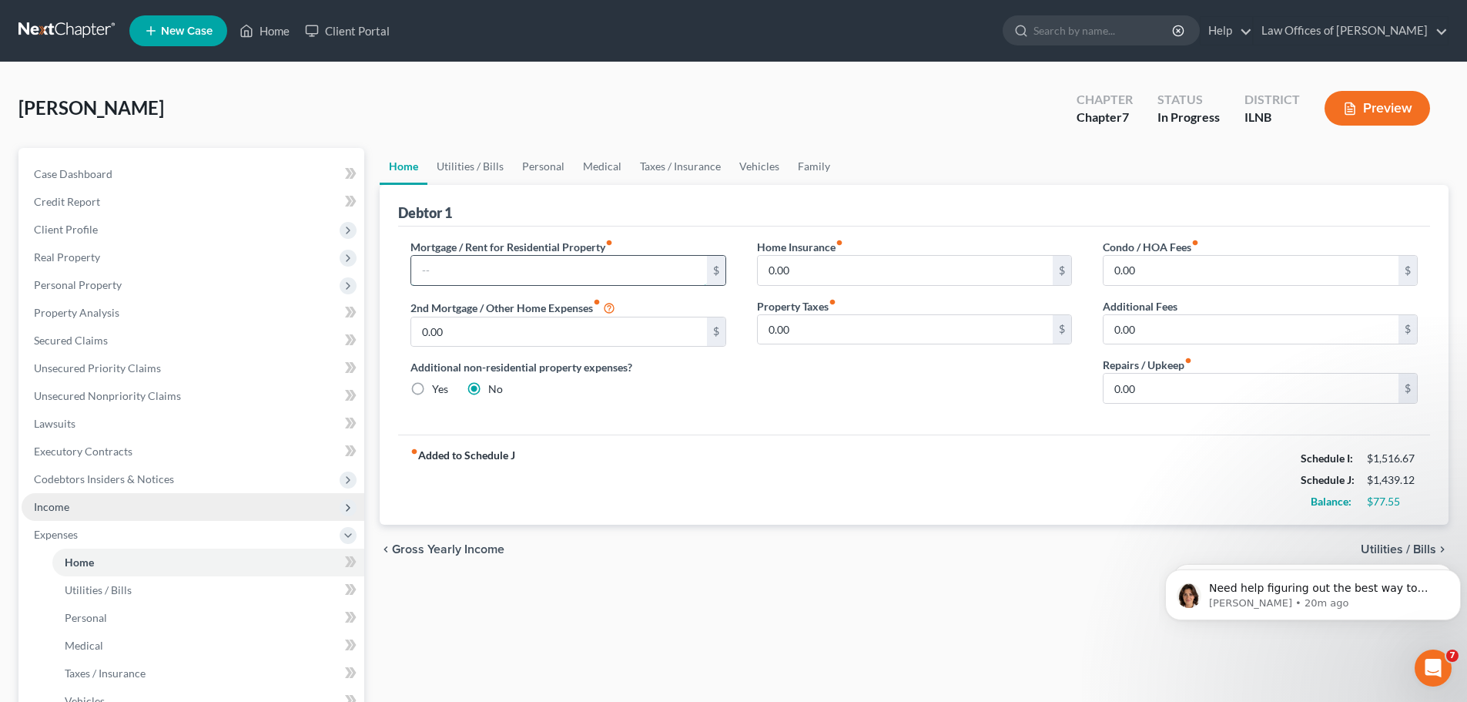
click at [591, 278] on input "text" at bounding box center [558, 270] width 295 height 29
click at [815, 265] on input "0.00" at bounding box center [905, 270] width 295 height 29
click at [1157, 275] on input "0.00" at bounding box center [1250, 270] width 295 height 29
click at [1134, 268] on input "0.00" at bounding box center [1250, 270] width 295 height 29
click at [811, 383] on div "Home Insurance fiber_manual_record 0.00 $ Property Taxes fiber_manual_record 0.…" at bounding box center [915, 327] width 346 height 177
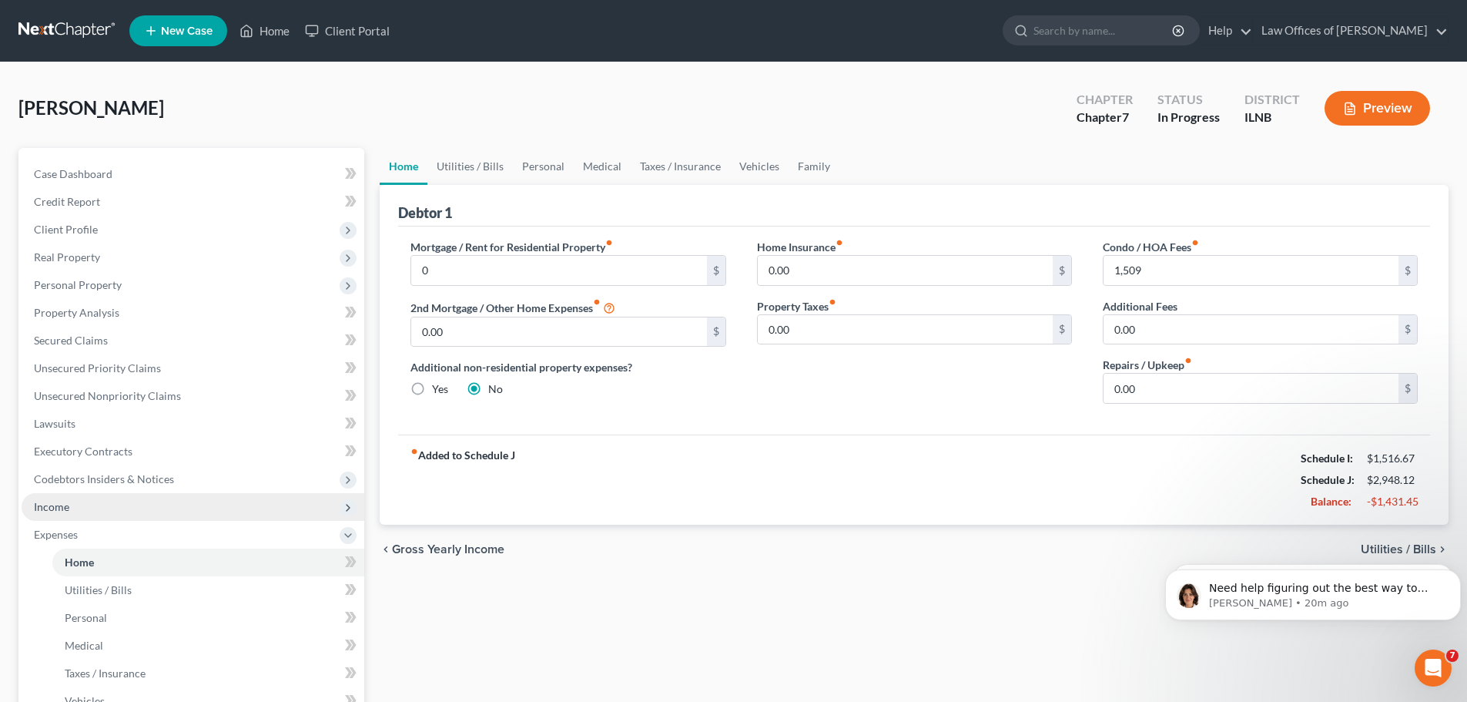
scroll to position [77, 0]
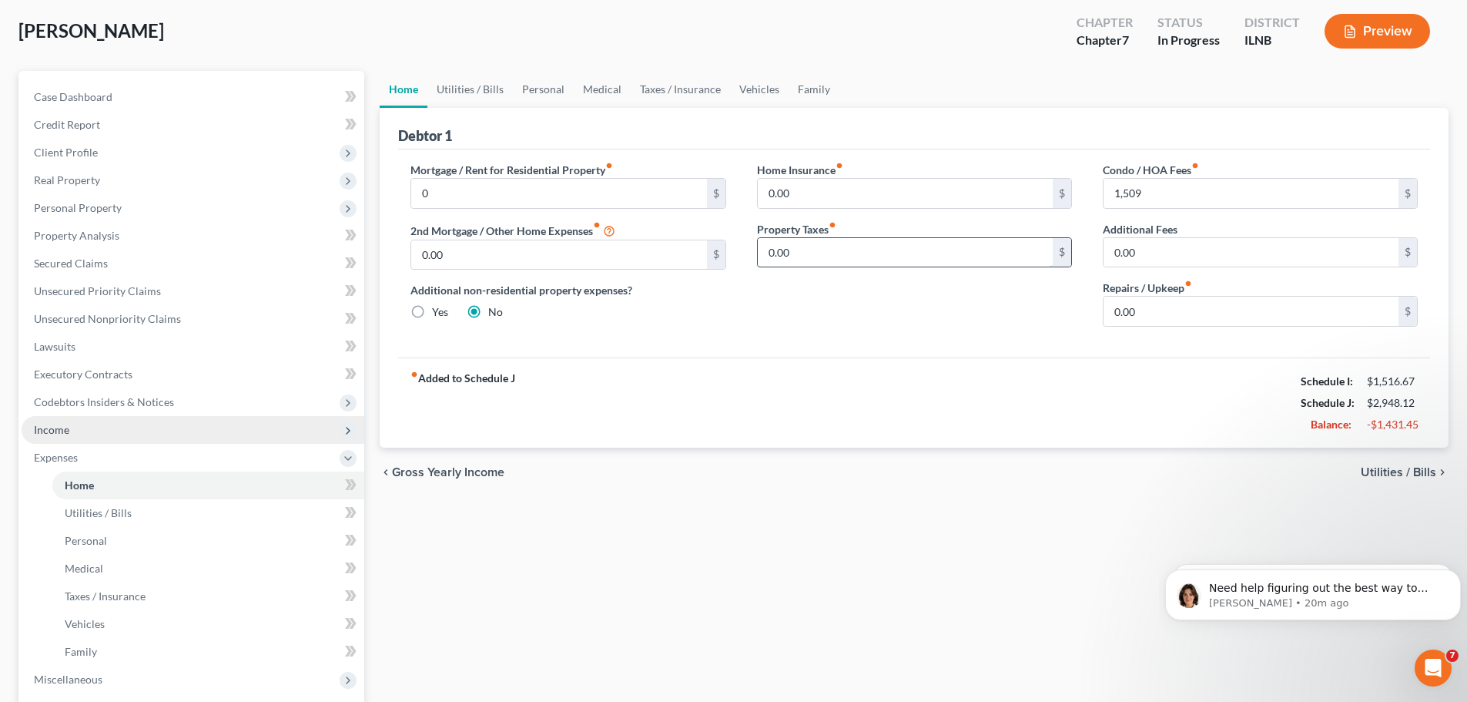
click at [813, 253] on input "0.00" at bounding box center [905, 252] width 295 height 29
click at [799, 325] on div "Home Insurance fiber_manual_record 0.00 $ Property Taxes fiber_manual_record 20…" at bounding box center [915, 250] width 346 height 177
click at [1179, 314] on input "0.00" at bounding box center [1250, 310] width 295 height 29
click at [805, 407] on div "fiber_manual_record Added to Schedule J Schedule I: $1,516.67 Schedule J: $3,01…" at bounding box center [914, 402] width 1032 height 90
click at [211, 512] on link "Utilities / Bills" at bounding box center [208, 513] width 312 height 28
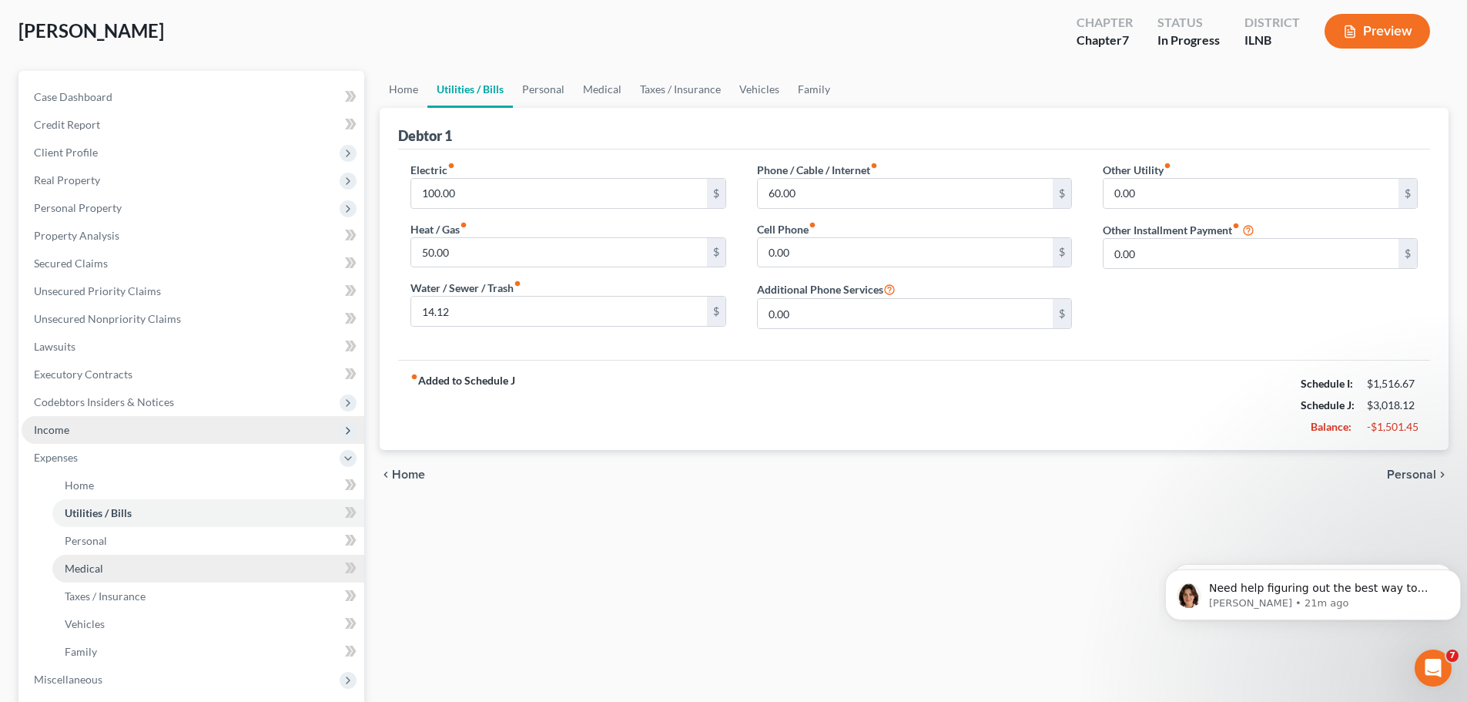
click at [164, 555] on link "Medical" at bounding box center [208, 568] width 312 height 28
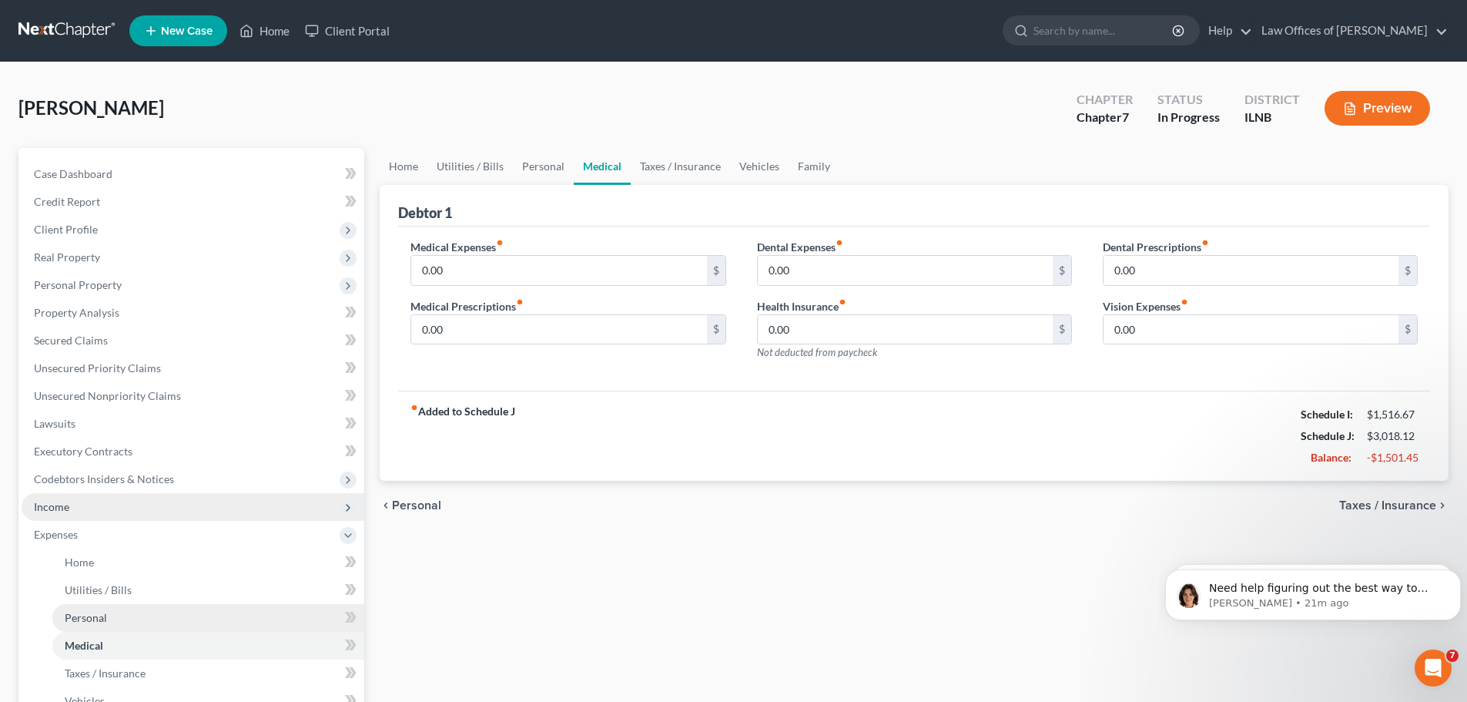
click at [139, 617] on link "Personal" at bounding box center [208, 618] width 312 height 28
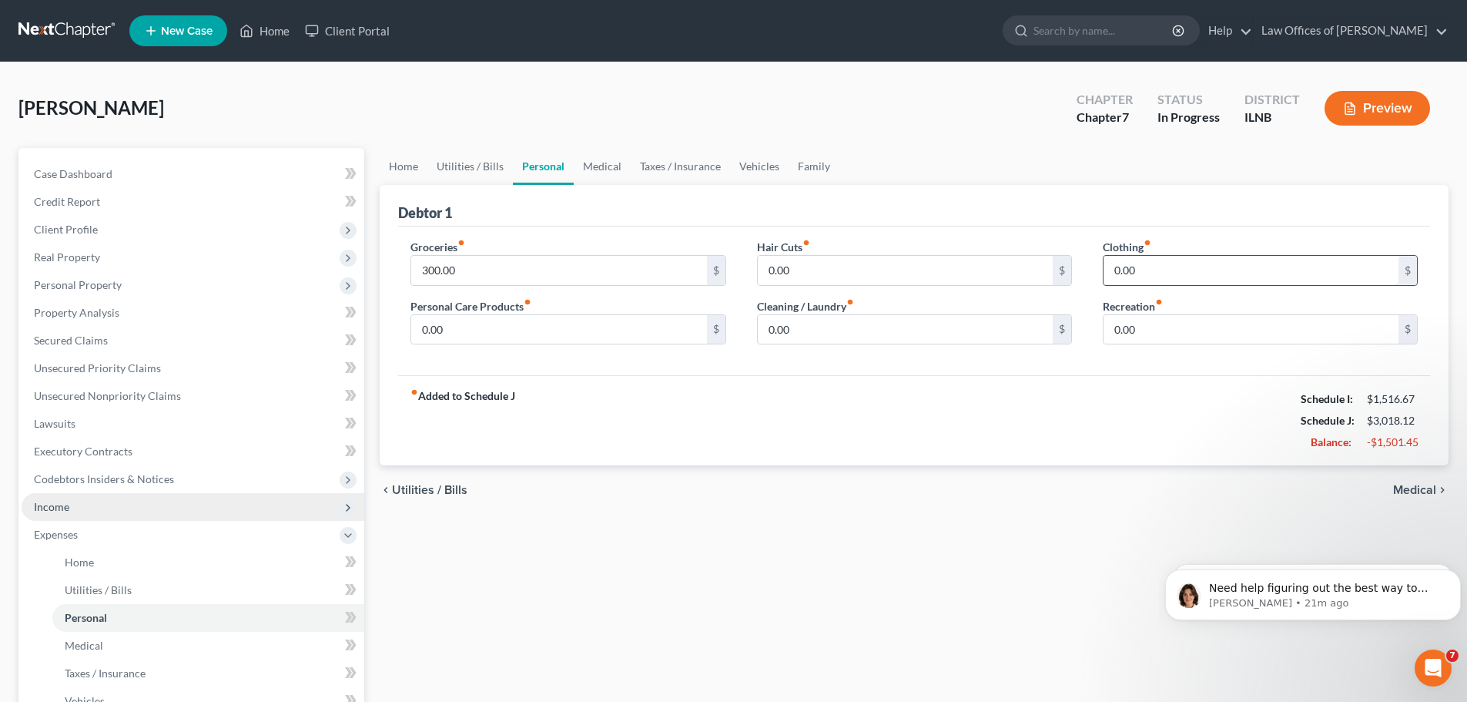
click at [1155, 270] on input "0.00" at bounding box center [1250, 270] width 295 height 29
click at [986, 472] on div "chevron_left Utilities / Bills Medical chevron_right" at bounding box center [914, 489] width 1069 height 49
click at [1147, 327] on input "0.00" at bounding box center [1250, 329] width 295 height 29
click at [912, 429] on div "fiber_manual_record Added to Schedule J Schedule I: $1,516.67 Schedule J: $3,11…" at bounding box center [914, 420] width 1032 height 90
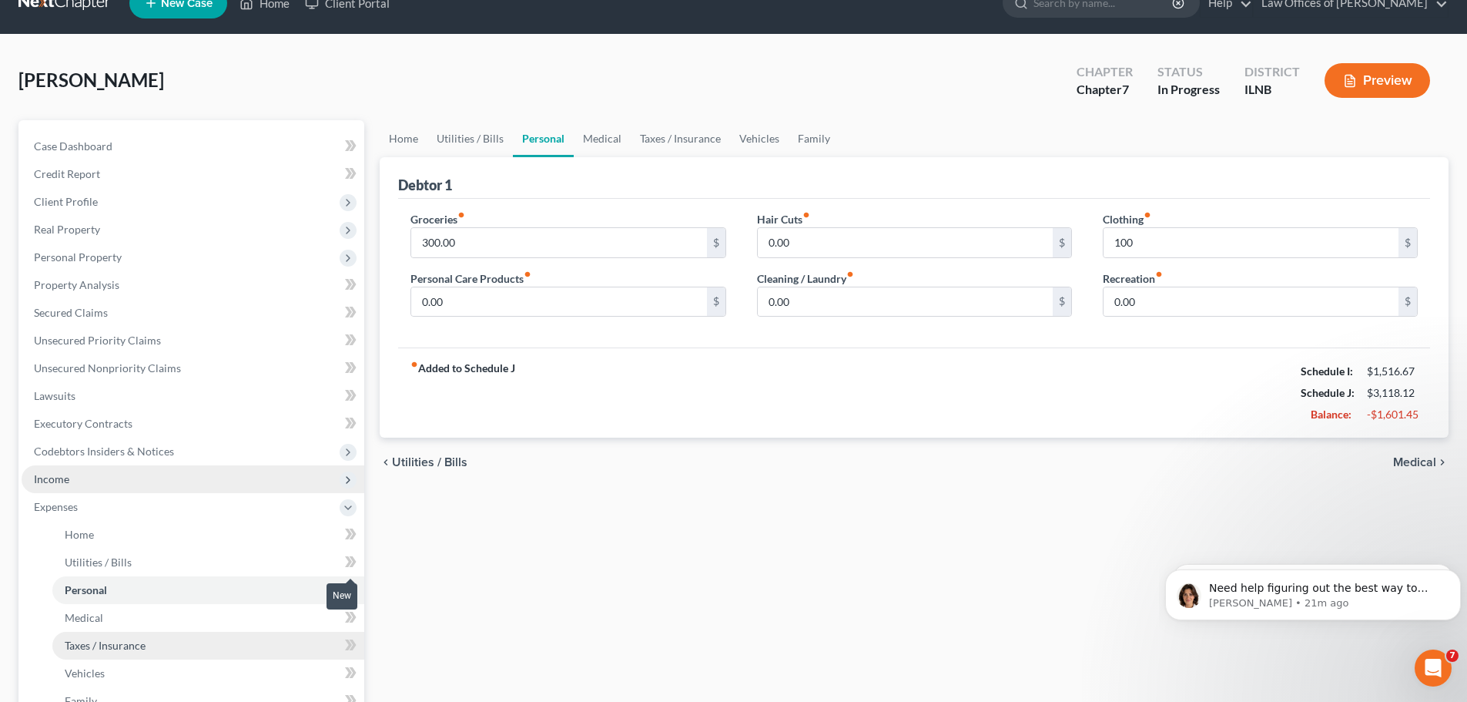
scroll to position [77, 0]
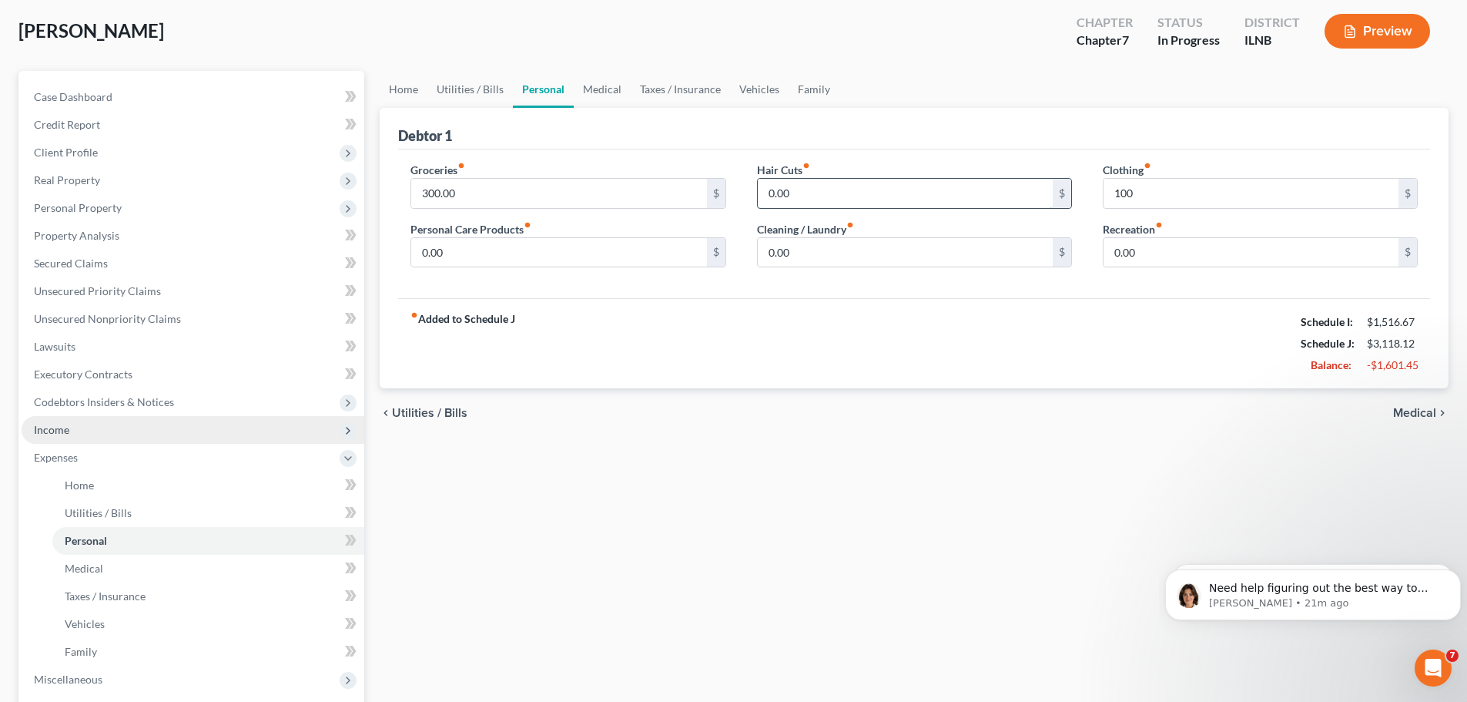
click at [791, 188] on input "0.00" at bounding box center [905, 193] width 295 height 29
click at [856, 337] on div "fiber_manual_record Added to Schedule J Schedule I: $1,516.67 Schedule J: $3,13…" at bounding box center [914, 343] width 1032 height 90
click at [819, 260] on input "0.00" at bounding box center [905, 252] width 295 height 29
click at [752, 373] on div "fiber_manual_record Added to Schedule J Schedule I: $1,516.67 Schedule J: $3,13…" at bounding box center [914, 343] width 1032 height 90
click at [459, 249] on input "0.00" at bounding box center [558, 252] width 295 height 29
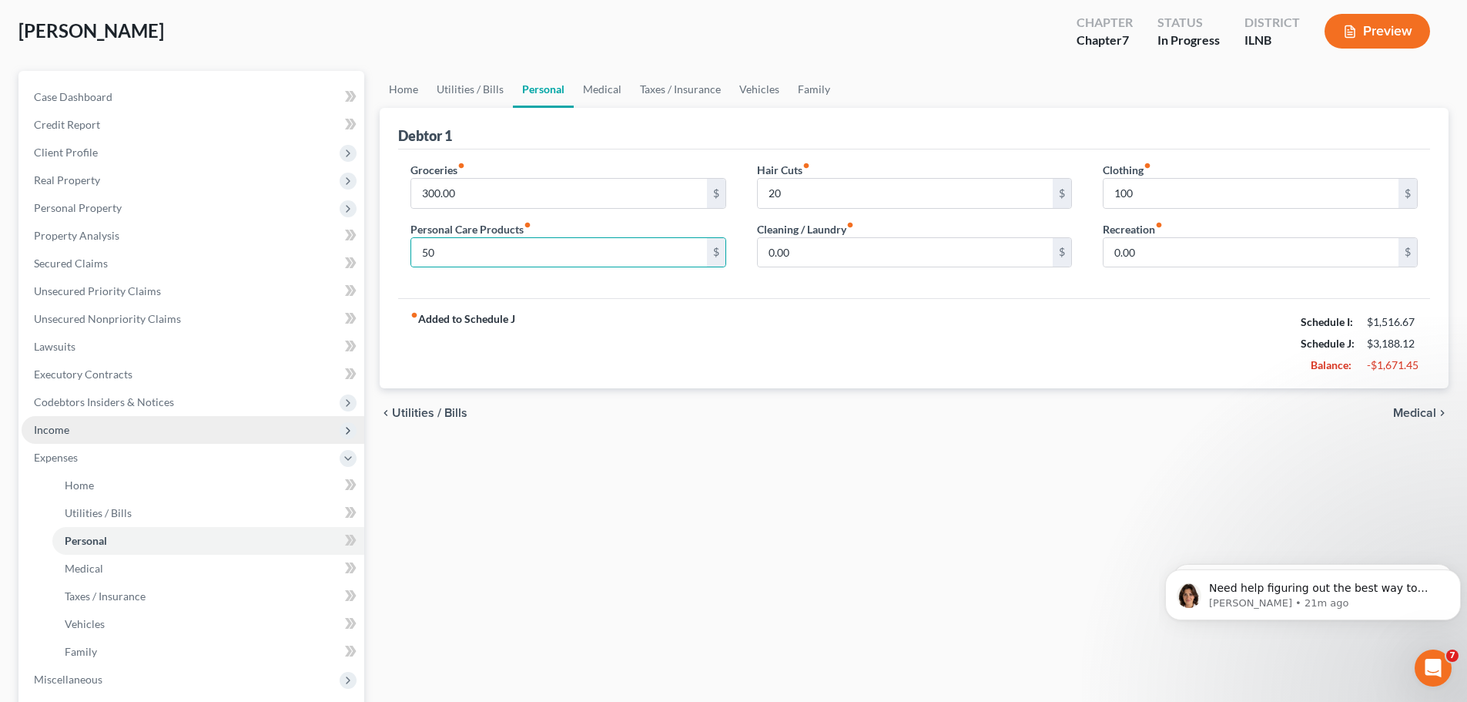
click at [525, 507] on div "Home Utilities / Bills Personal Medical Taxes / Insurance Vehicles Family Debto…" at bounding box center [914, 474] width 1084 height 806
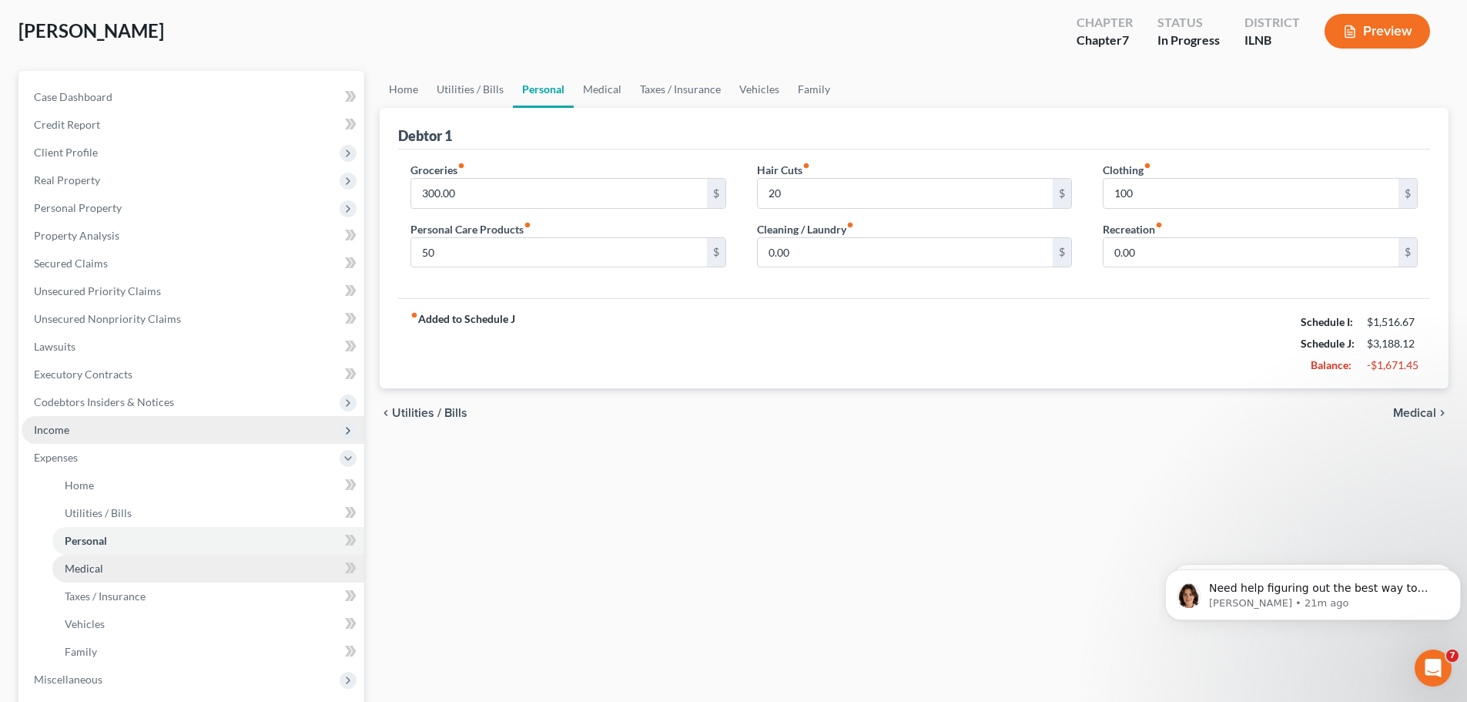
click at [244, 570] on link "Medical" at bounding box center [208, 568] width 312 height 28
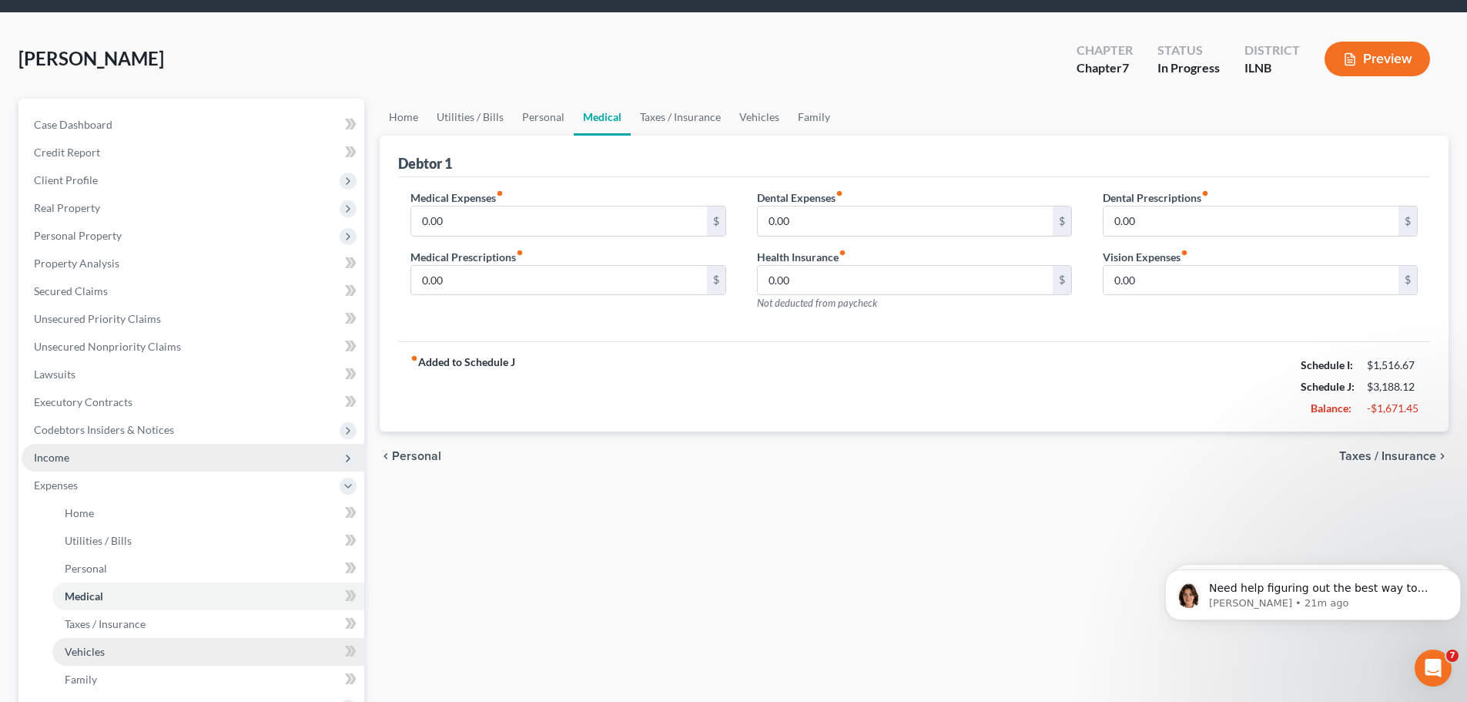
scroll to position [77, 0]
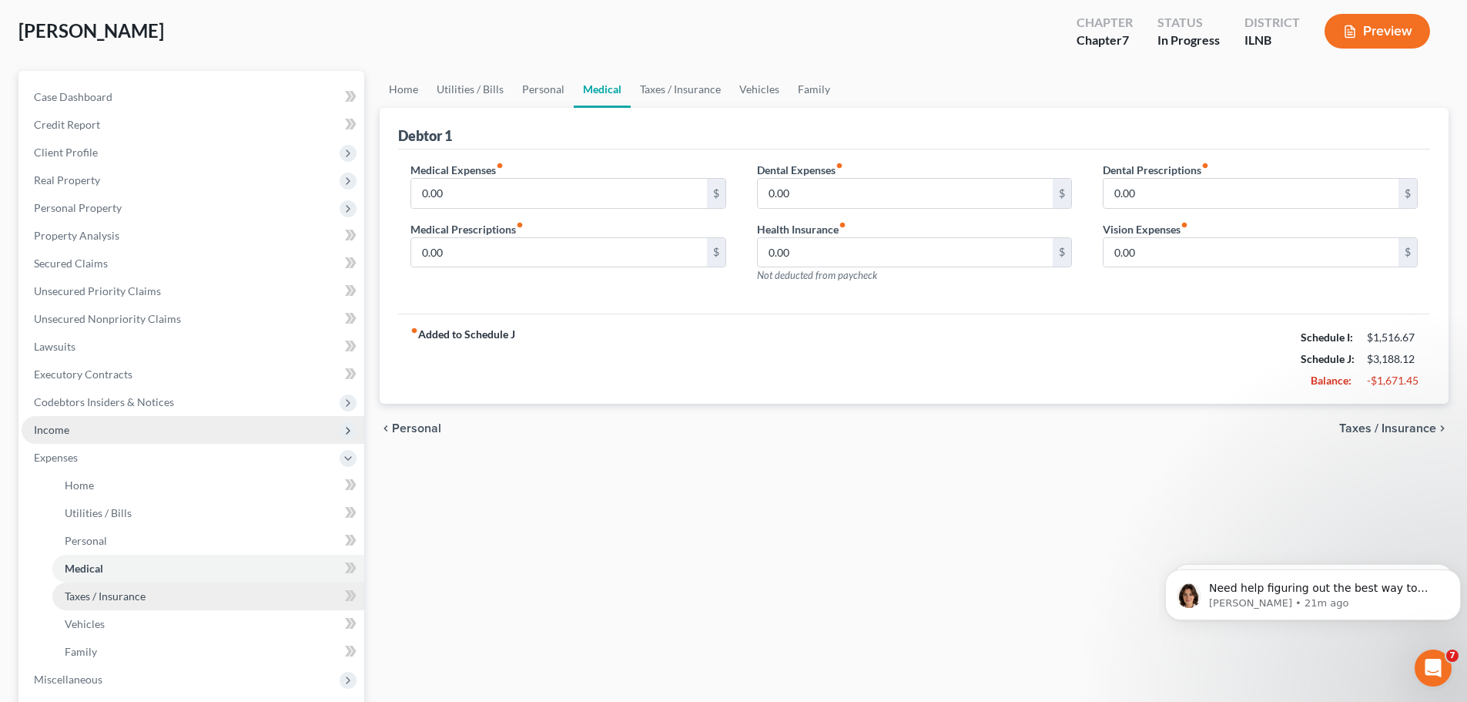
click at [294, 601] on link "Taxes / Insurance" at bounding box center [208, 596] width 312 height 28
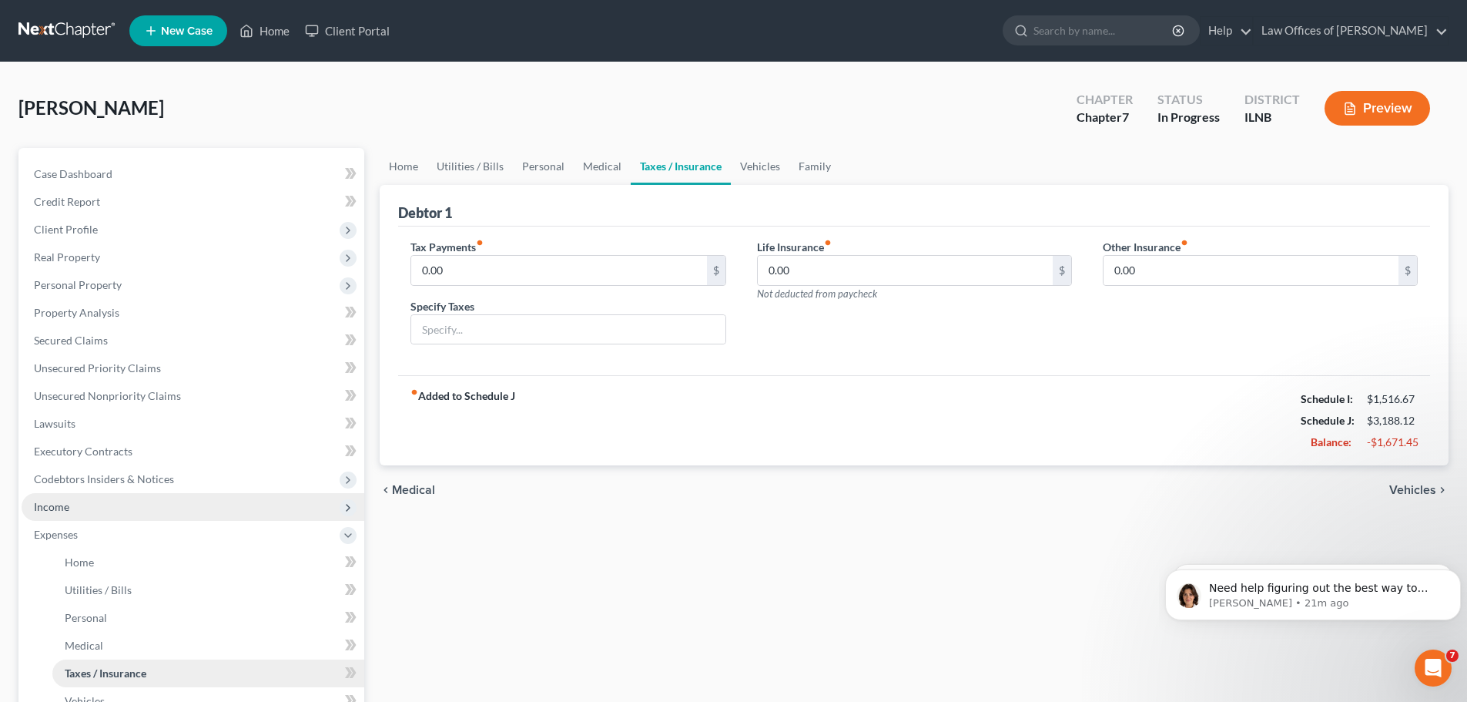
scroll to position [77, 0]
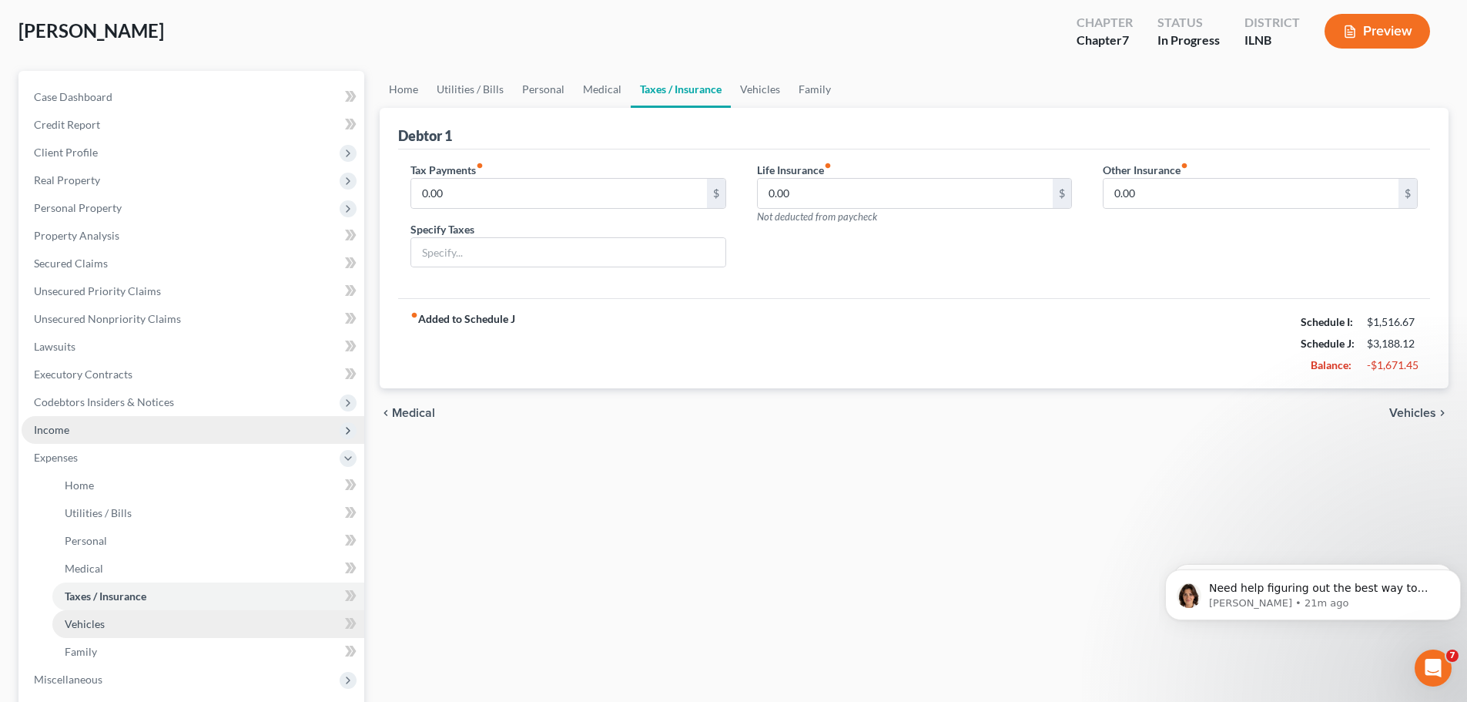
click at [245, 628] on link "Vehicles" at bounding box center [208, 624] width 312 height 28
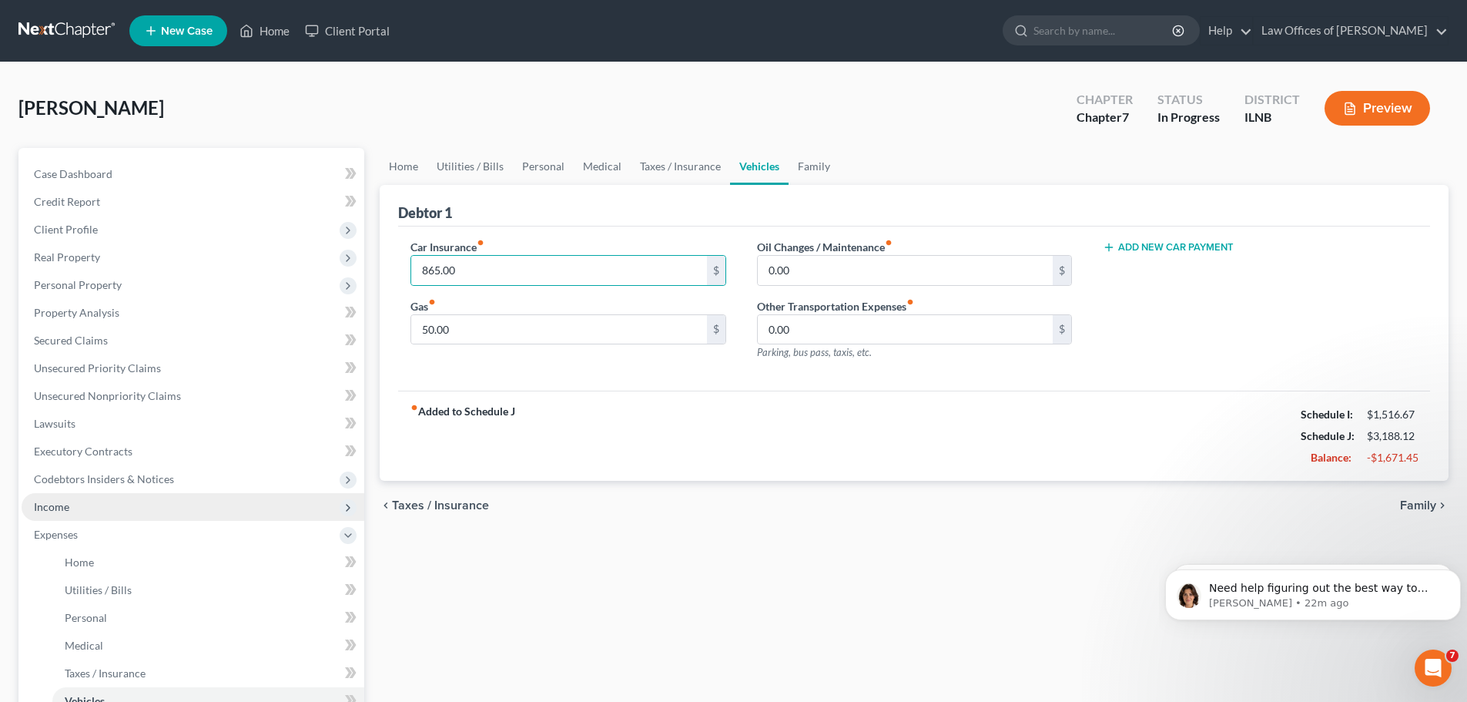
click at [566, 420] on div "fiber_manual_record Added to Schedule J Schedule I: $1,516.67 Schedule J: $3,18…" at bounding box center [914, 435] width 1032 height 90
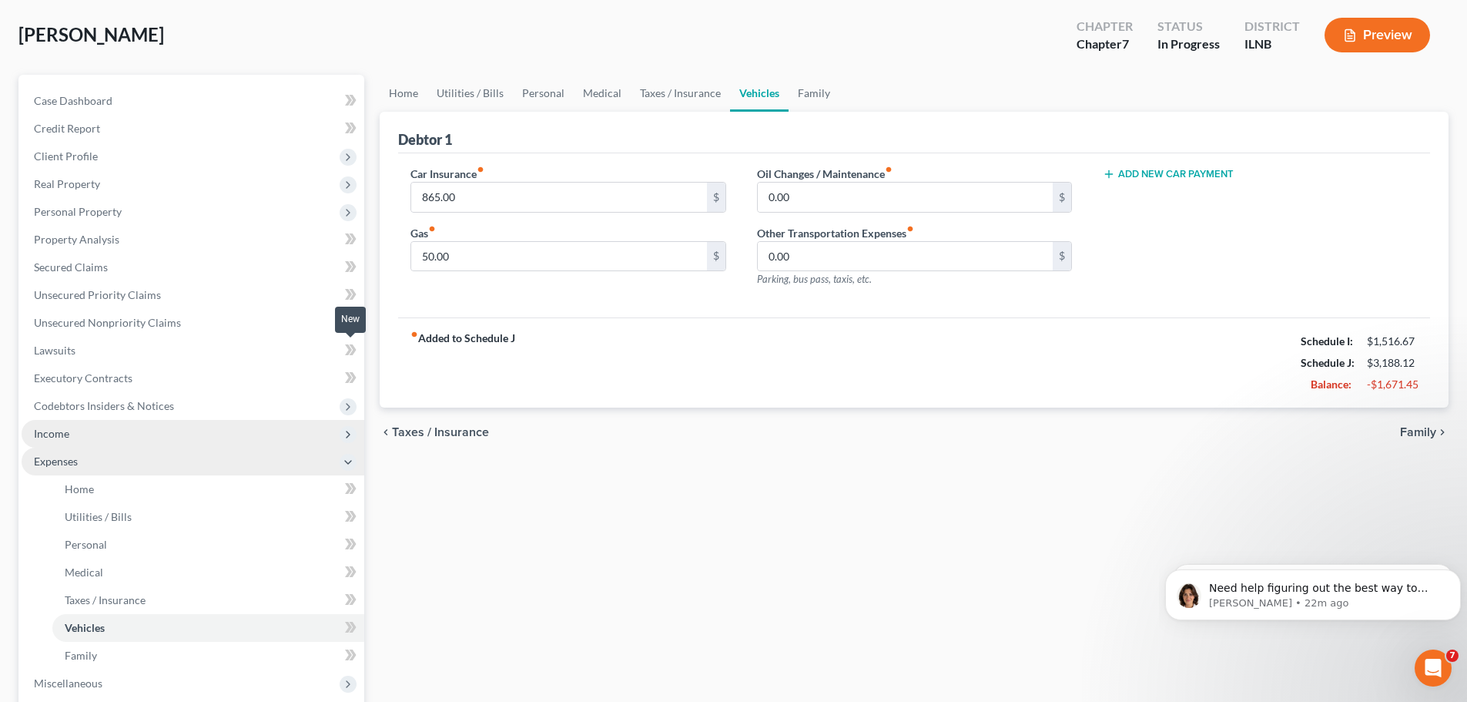
scroll to position [154, 0]
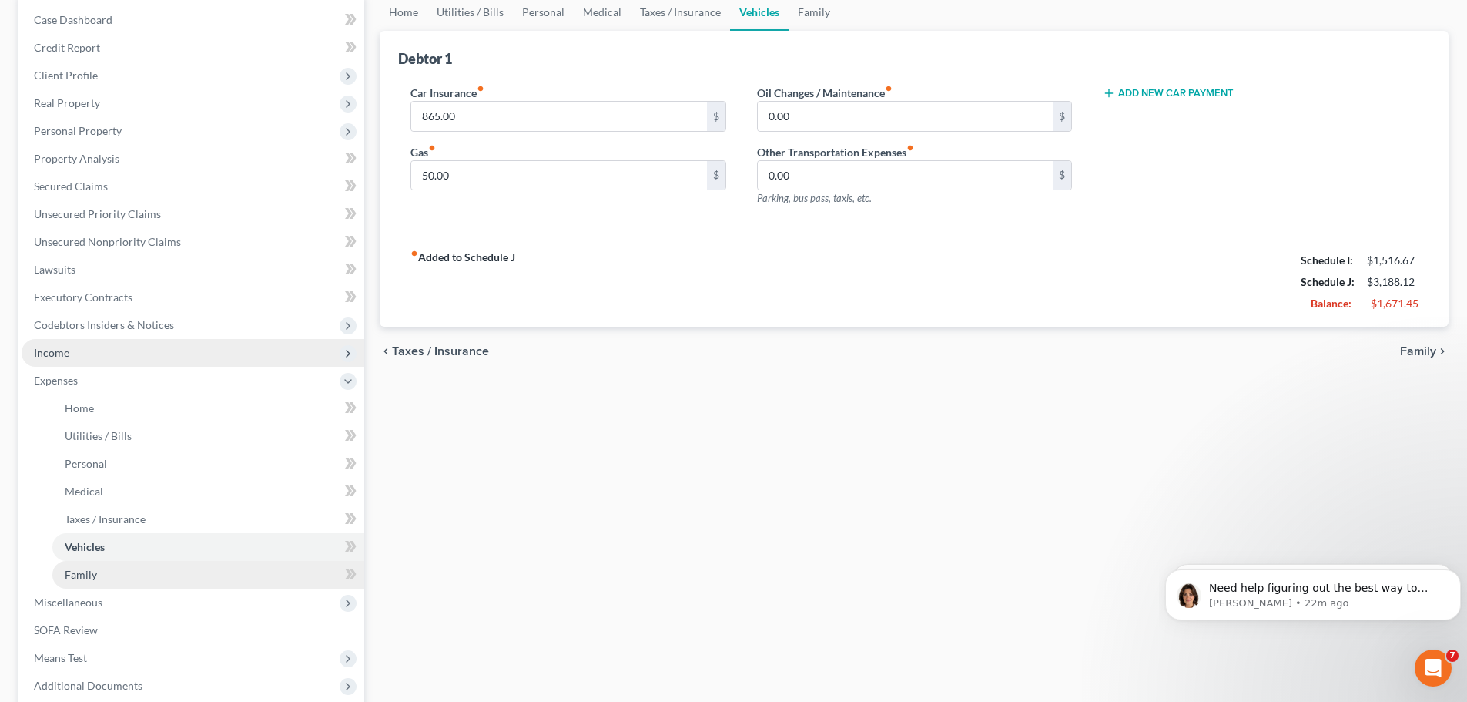
click at [200, 584] on link "Family" at bounding box center [208, 575] width 312 height 28
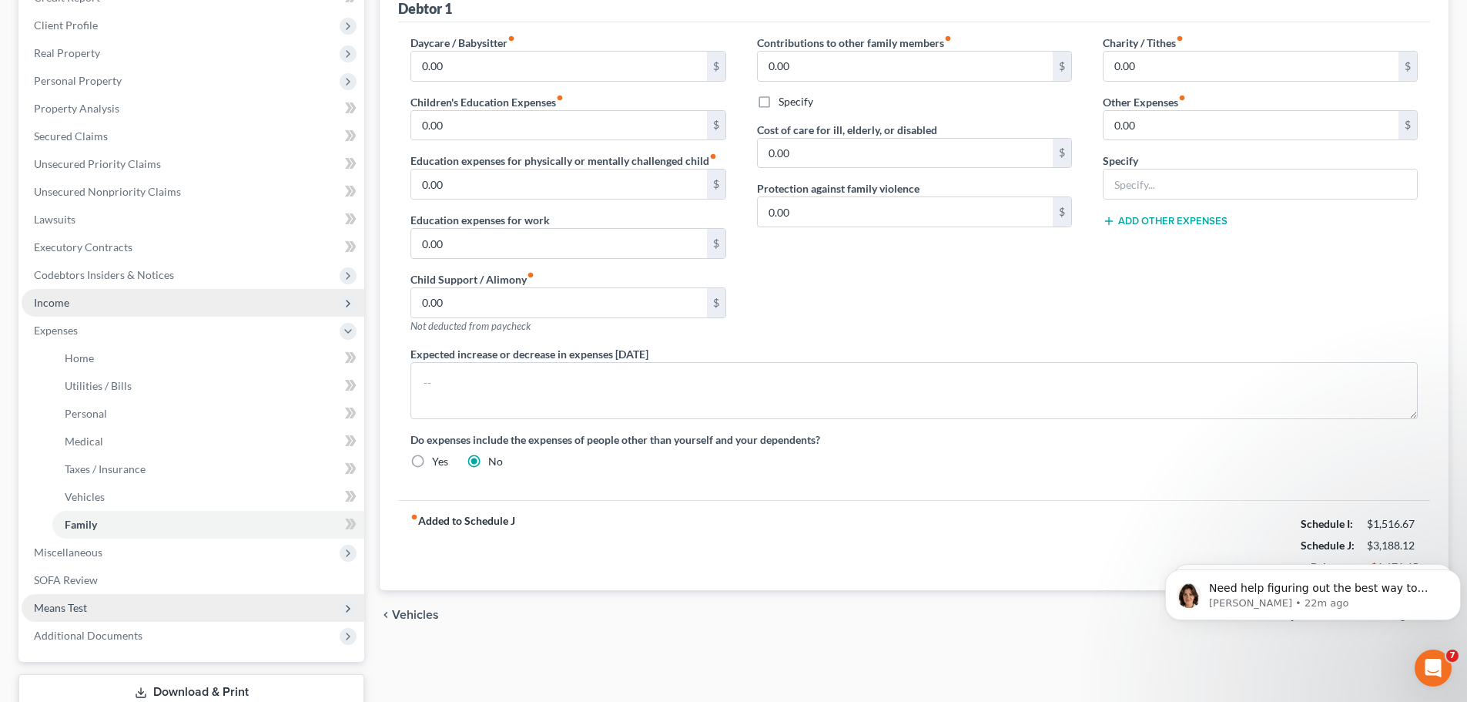
scroll to position [231, 0]
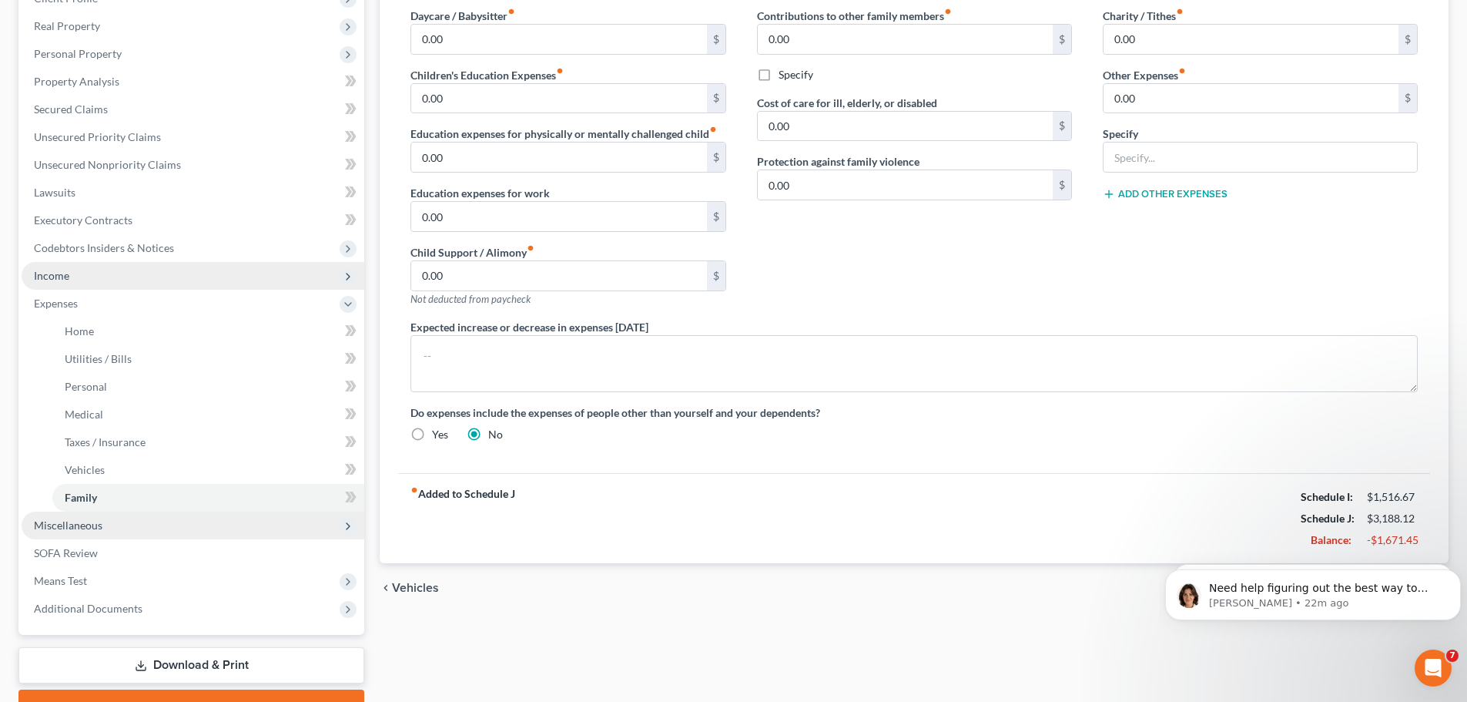
click at [190, 516] on span "Miscellaneous" at bounding box center [193, 525] width 343 height 28
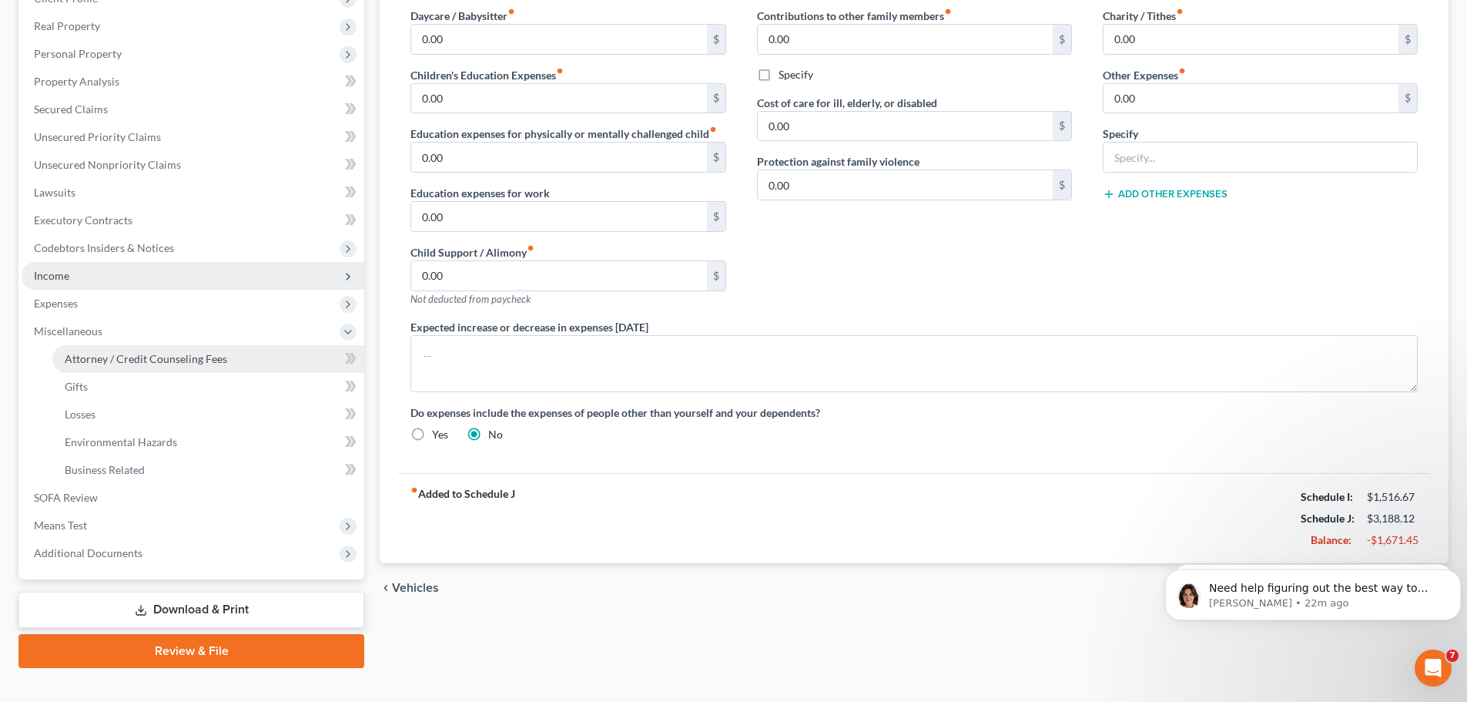
click at [238, 362] on link "Attorney / Credit Counseling Fees" at bounding box center [208, 359] width 312 height 28
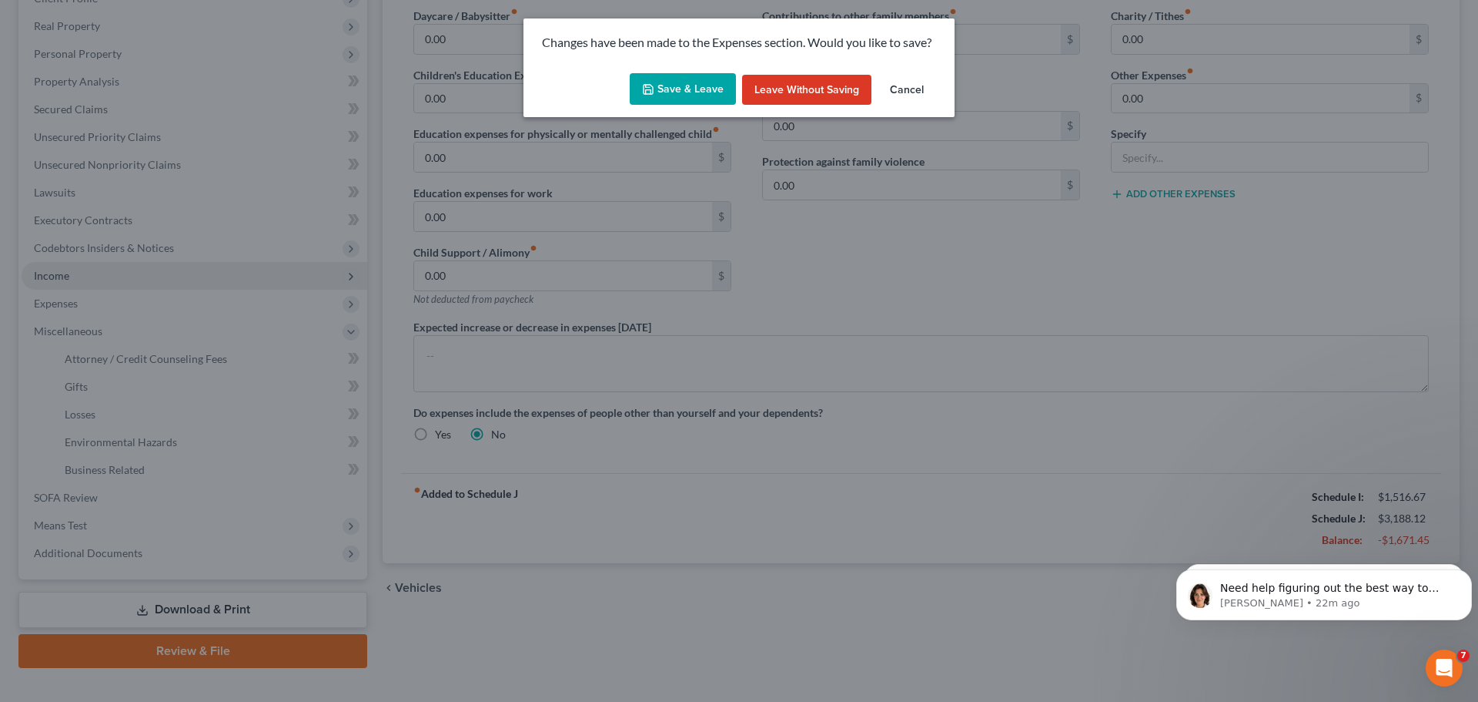
click at [713, 92] on button "Save & Leave" at bounding box center [683, 89] width 106 height 32
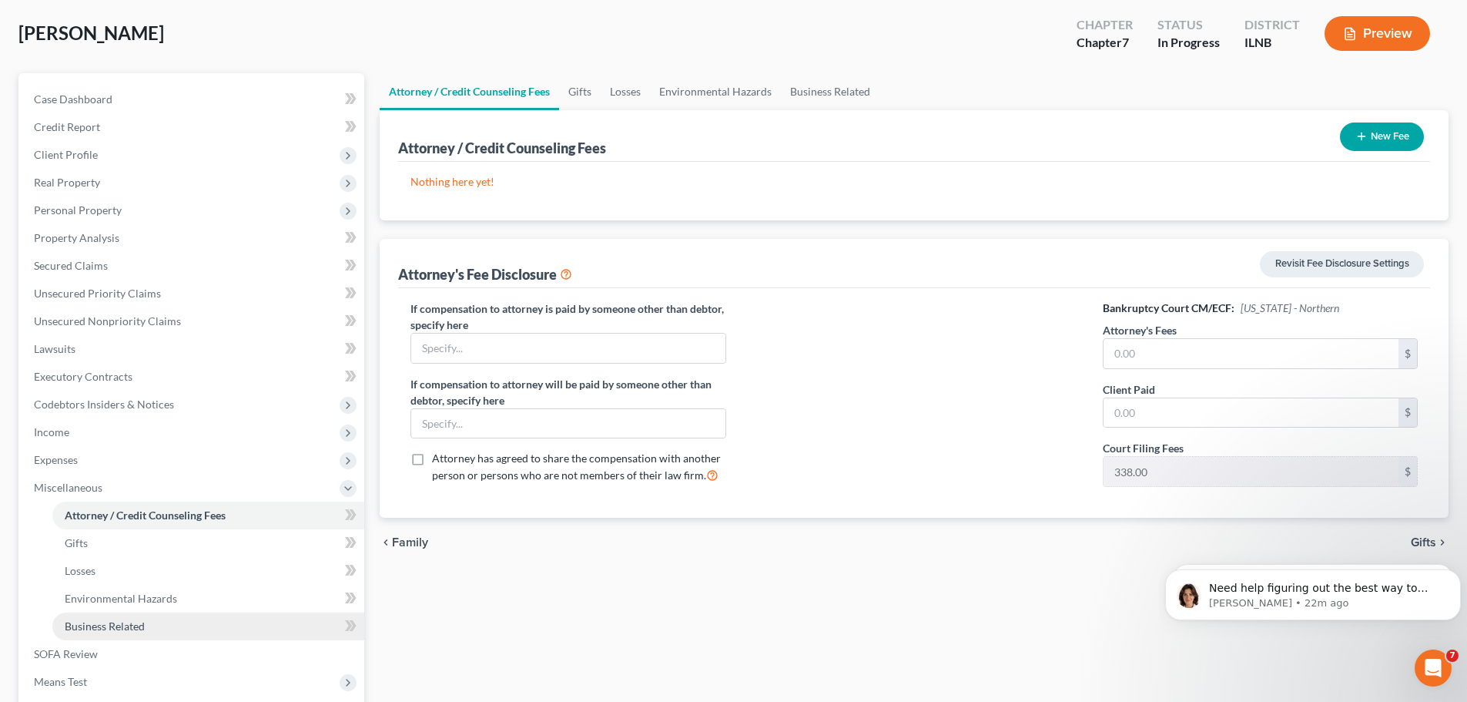
scroll to position [102, 0]
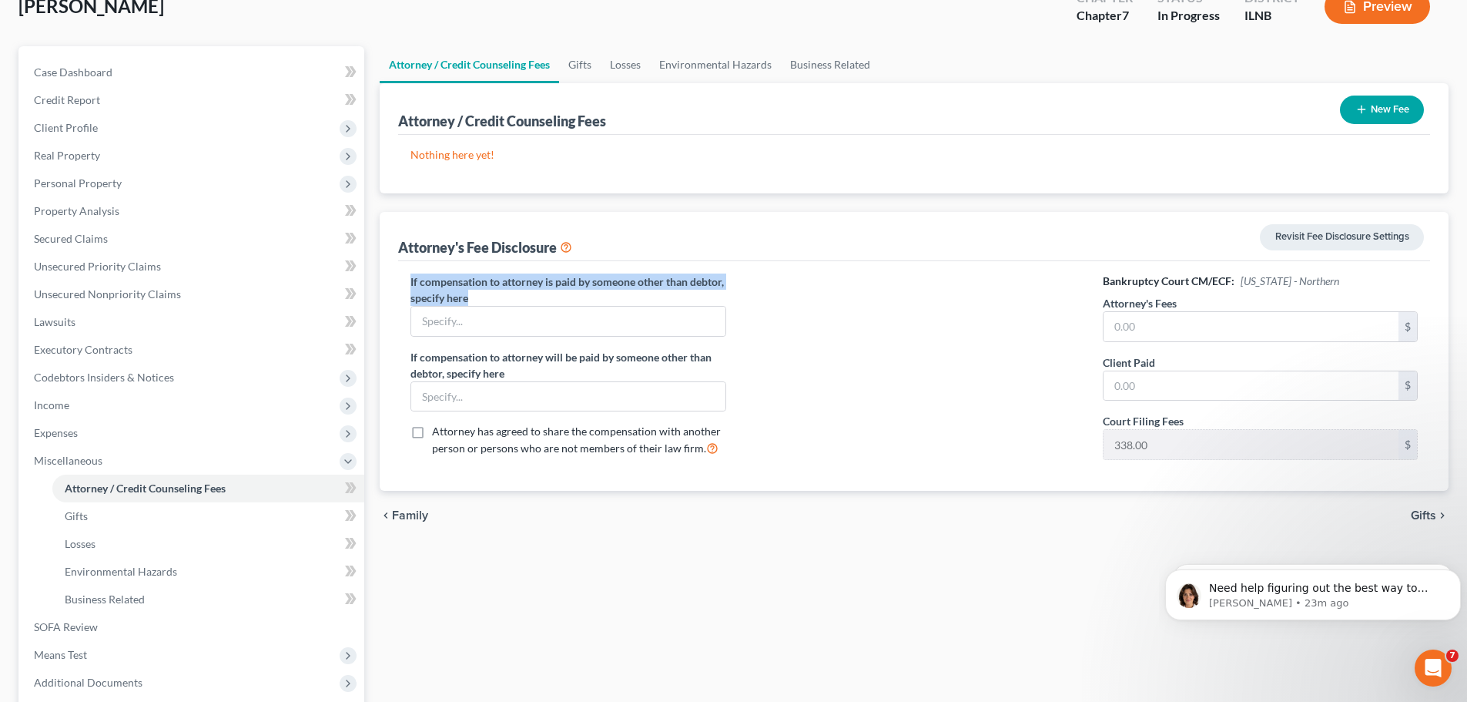
drag, startPoint x: 511, startPoint y: 299, endPoint x: 393, endPoint y: 286, distance: 118.5
click at [393, 286] on div "Attorney's Fee Disclosure Revisit Fee Disclosure Settings If compensation to at…" at bounding box center [914, 351] width 1069 height 279
click at [414, 274] on label "If compensation to attorney is paid by someone other than debtor, specify here" at bounding box center [567, 289] width 315 height 32
click at [409, 279] on div "If compensation to attorney is paid by someone other than debtor, specify here …" at bounding box center [568, 372] width 346 height 199
drag, startPoint x: 413, startPoint y: 279, endPoint x: 504, endPoint y: 300, distance: 94.1
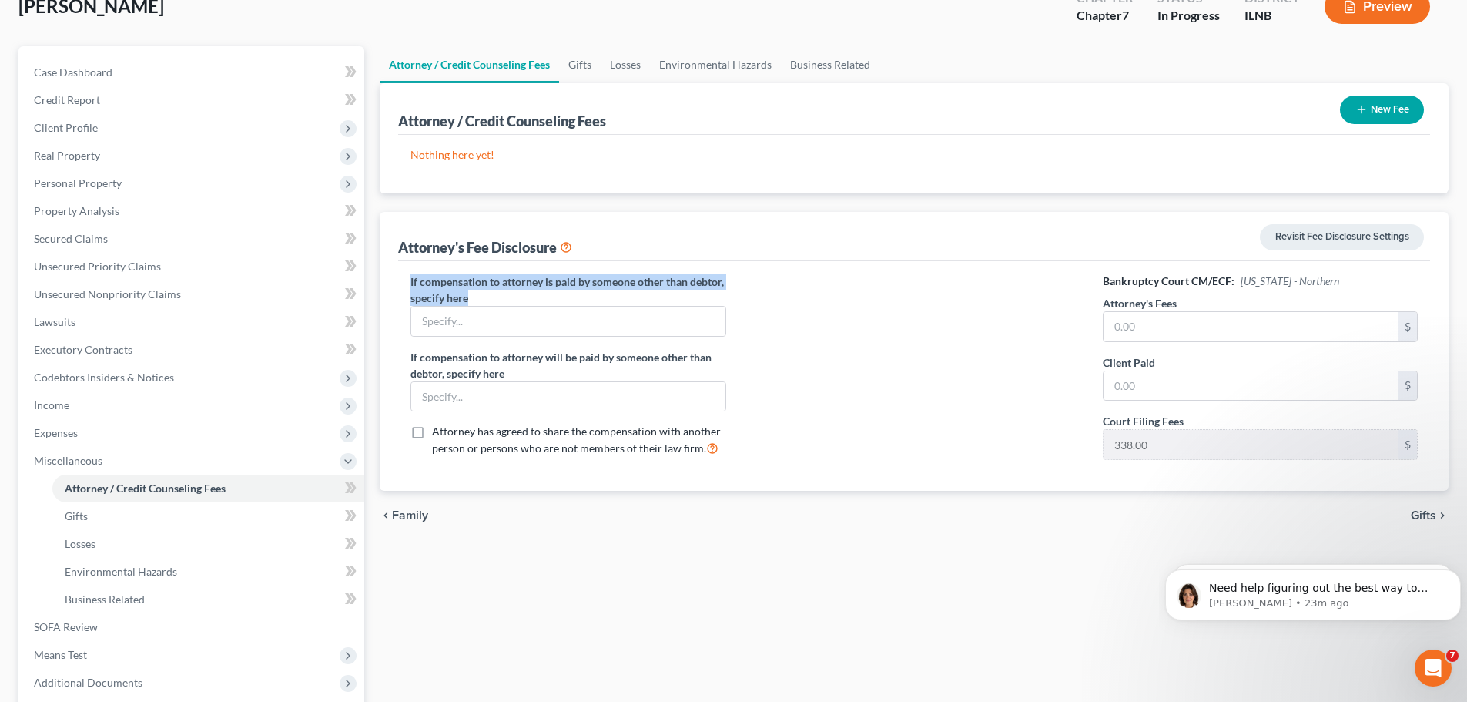
click at [504, 300] on label "If compensation to attorney is paid by someone other than debtor, specify here" at bounding box center [567, 289] width 315 height 32
click at [507, 297] on label "If compensation to attorney is paid by someone other than debtor, specify here" at bounding box center [567, 289] width 315 height 32
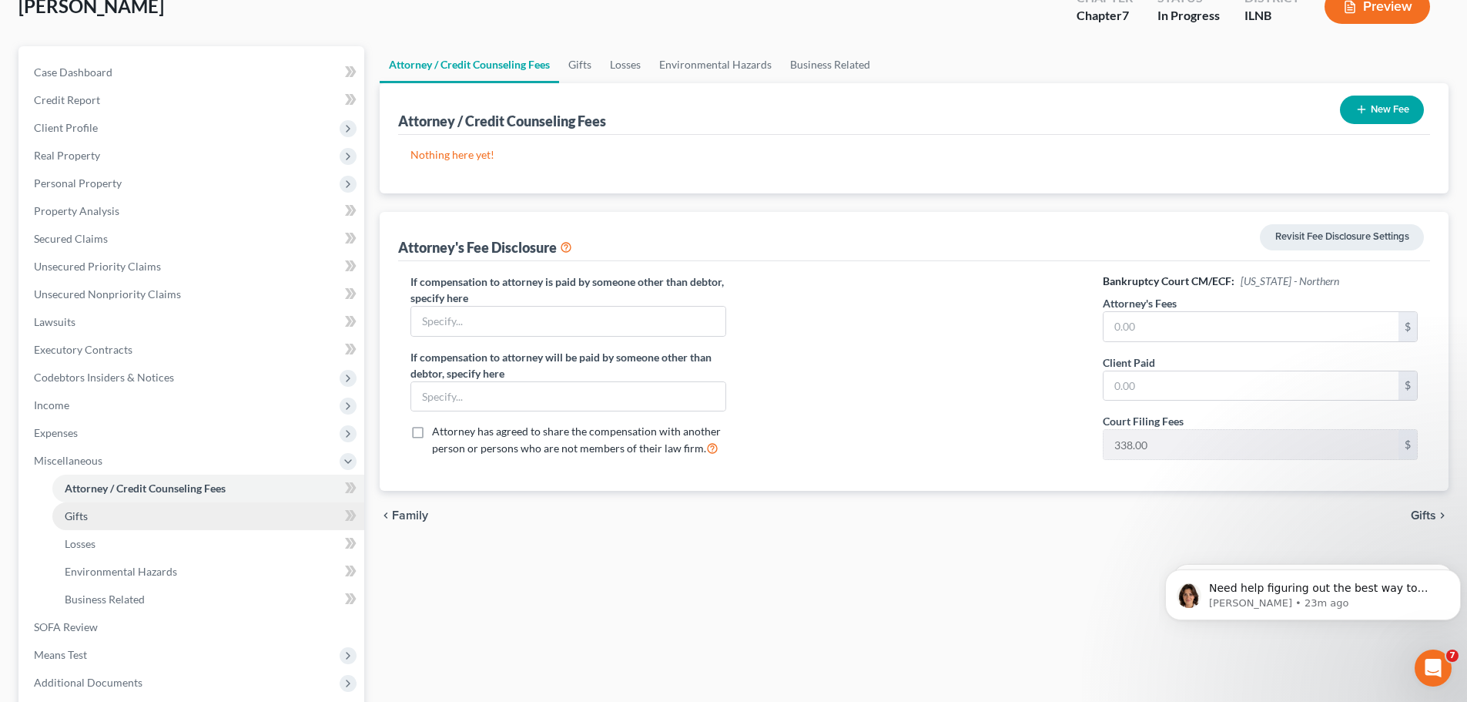
click at [187, 518] on link "Gifts" at bounding box center [208, 516] width 312 height 28
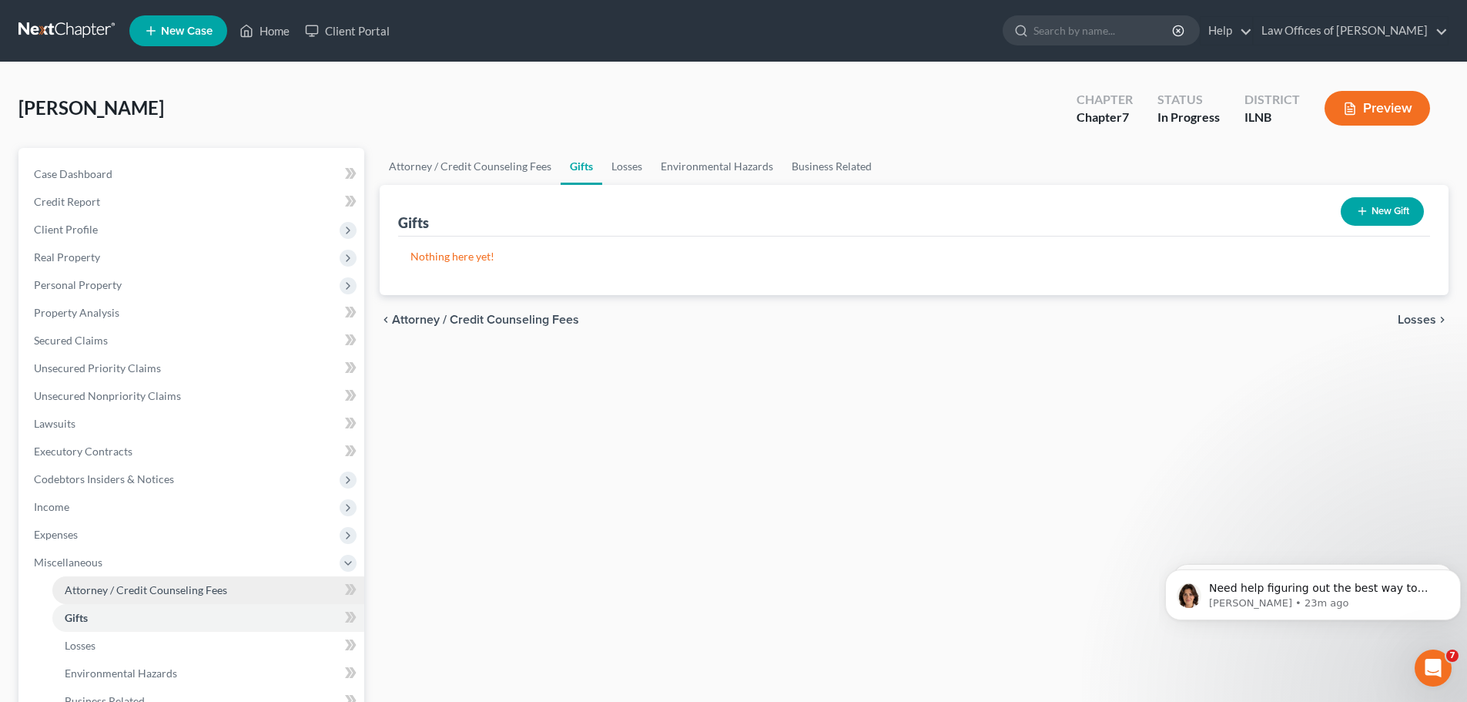
click at [217, 591] on span "Attorney / Credit Counseling Fees" at bounding box center [146, 589] width 162 height 13
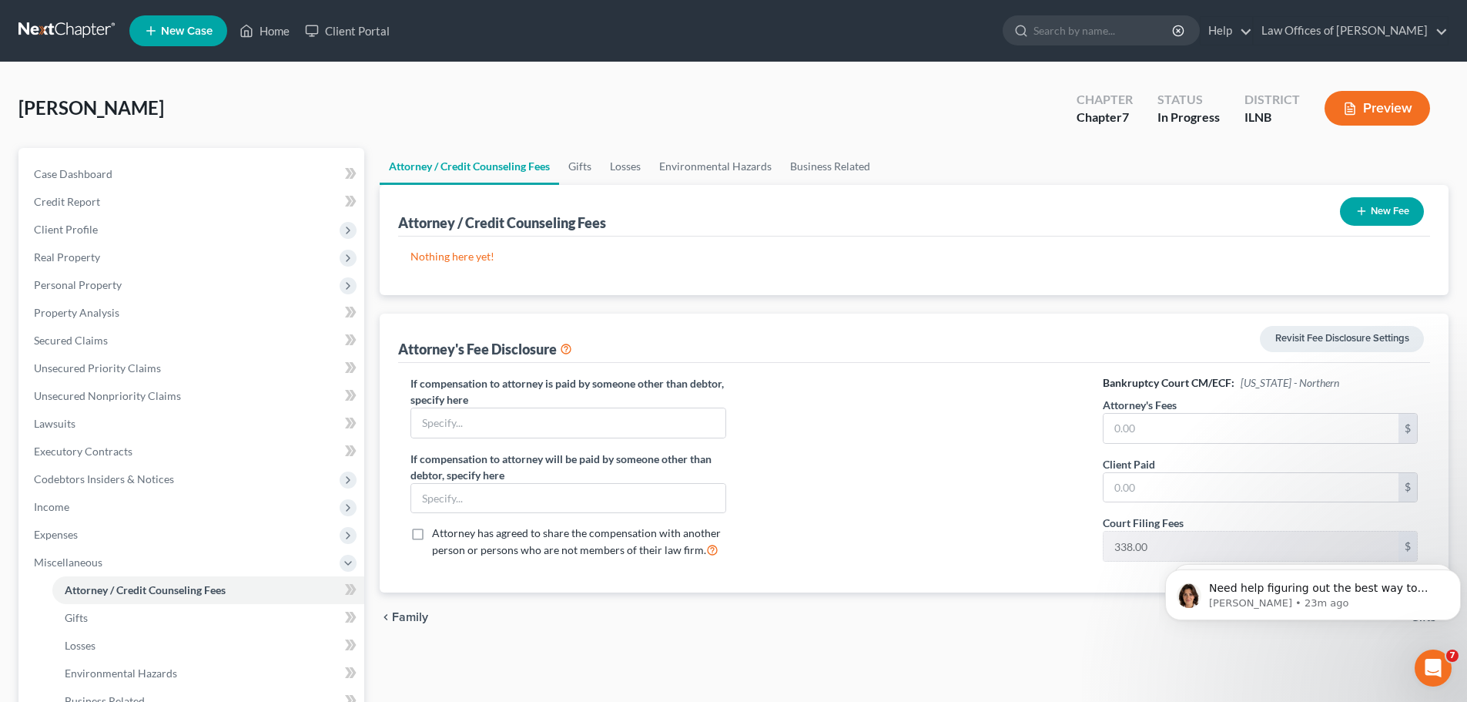
click at [1365, 206] on icon "button" at bounding box center [1361, 211] width 12 height 12
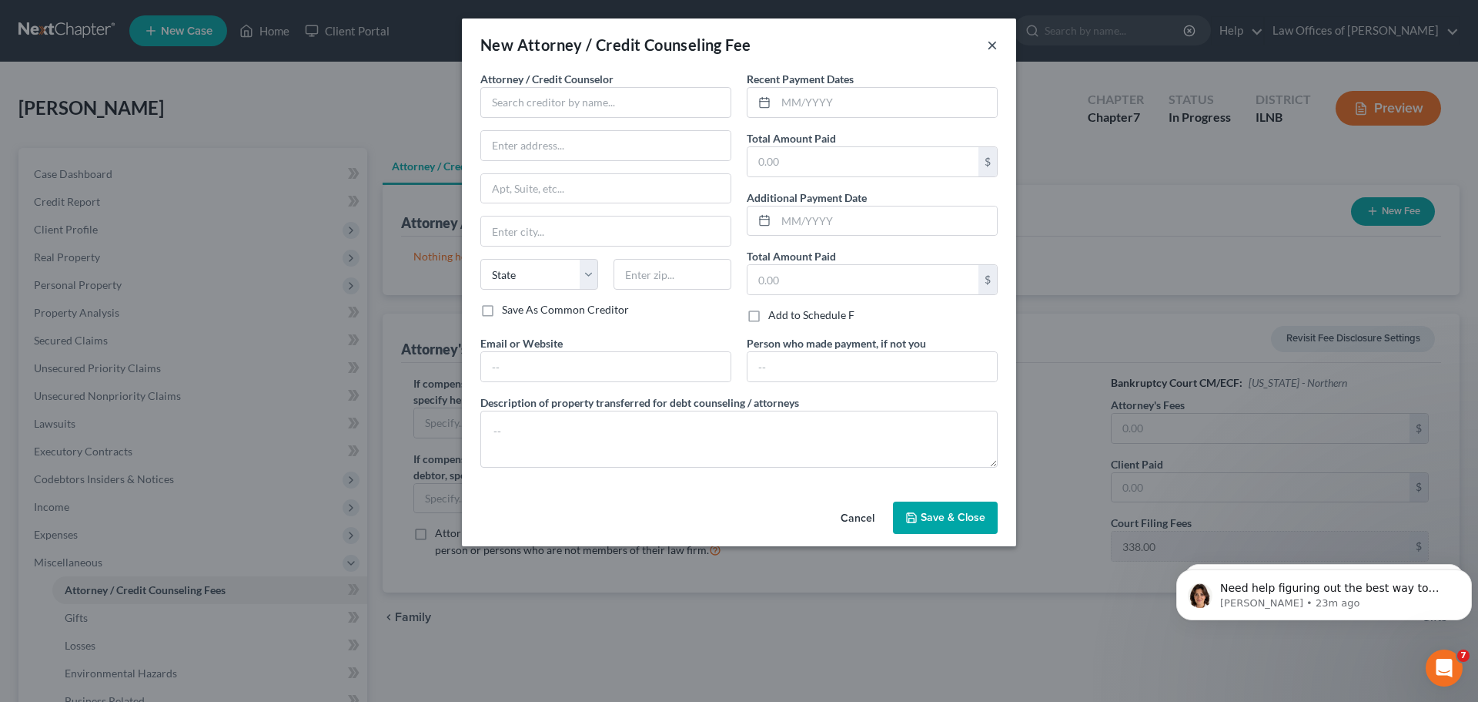
click at [991, 50] on button "×" at bounding box center [992, 44] width 11 height 18
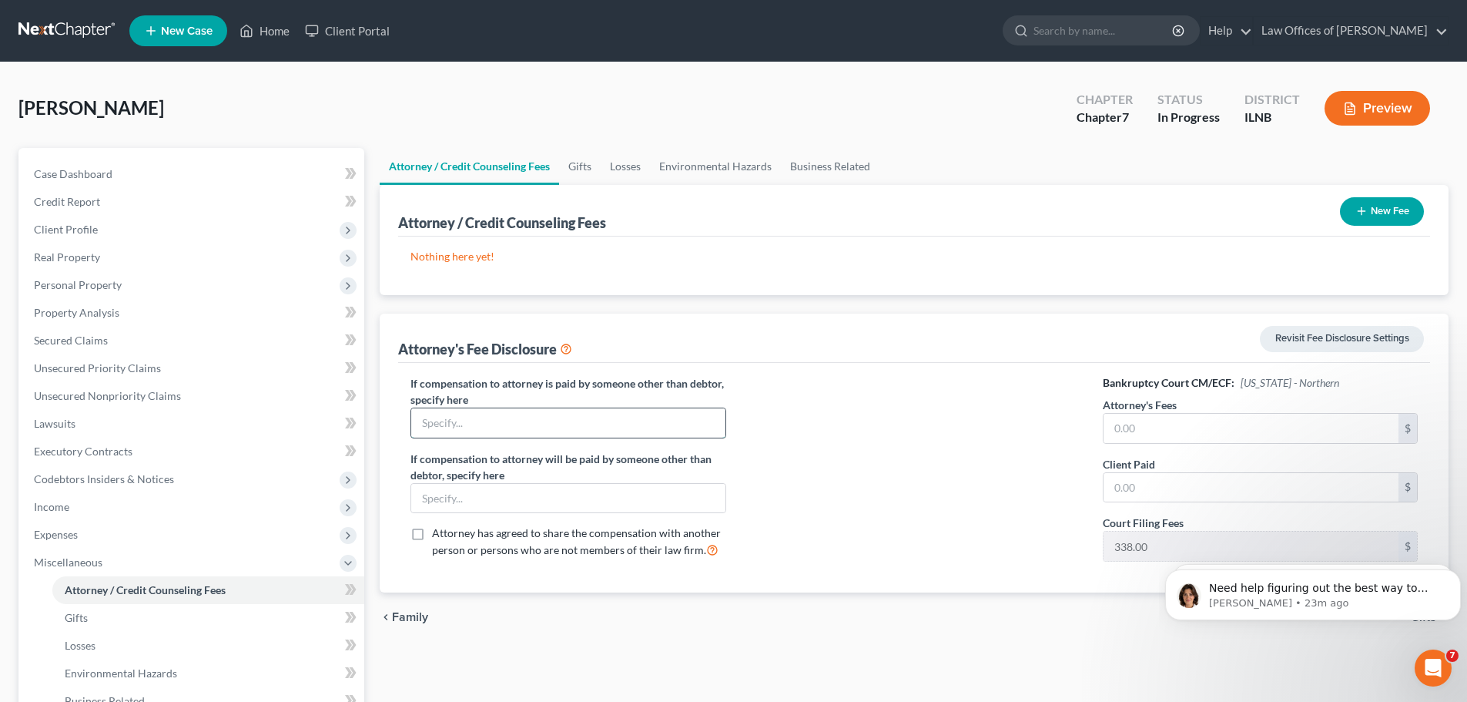
click at [547, 430] on input "text" at bounding box center [567, 422] width 313 height 29
click at [1371, 213] on button "New Fee" at bounding box center [1382, 211] width 84 height 28
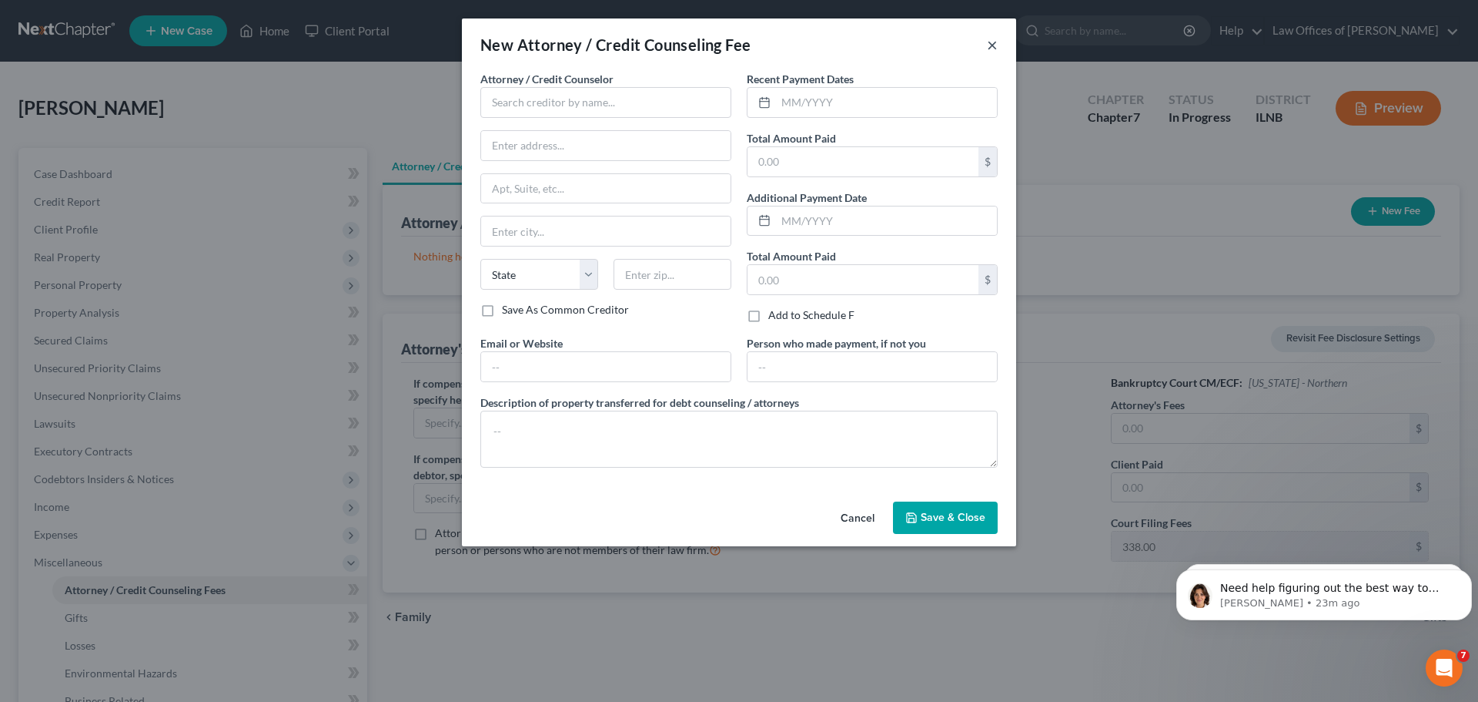
click at [997, 46] on button "×" at bounding box center [992, 44] width 11 height 18
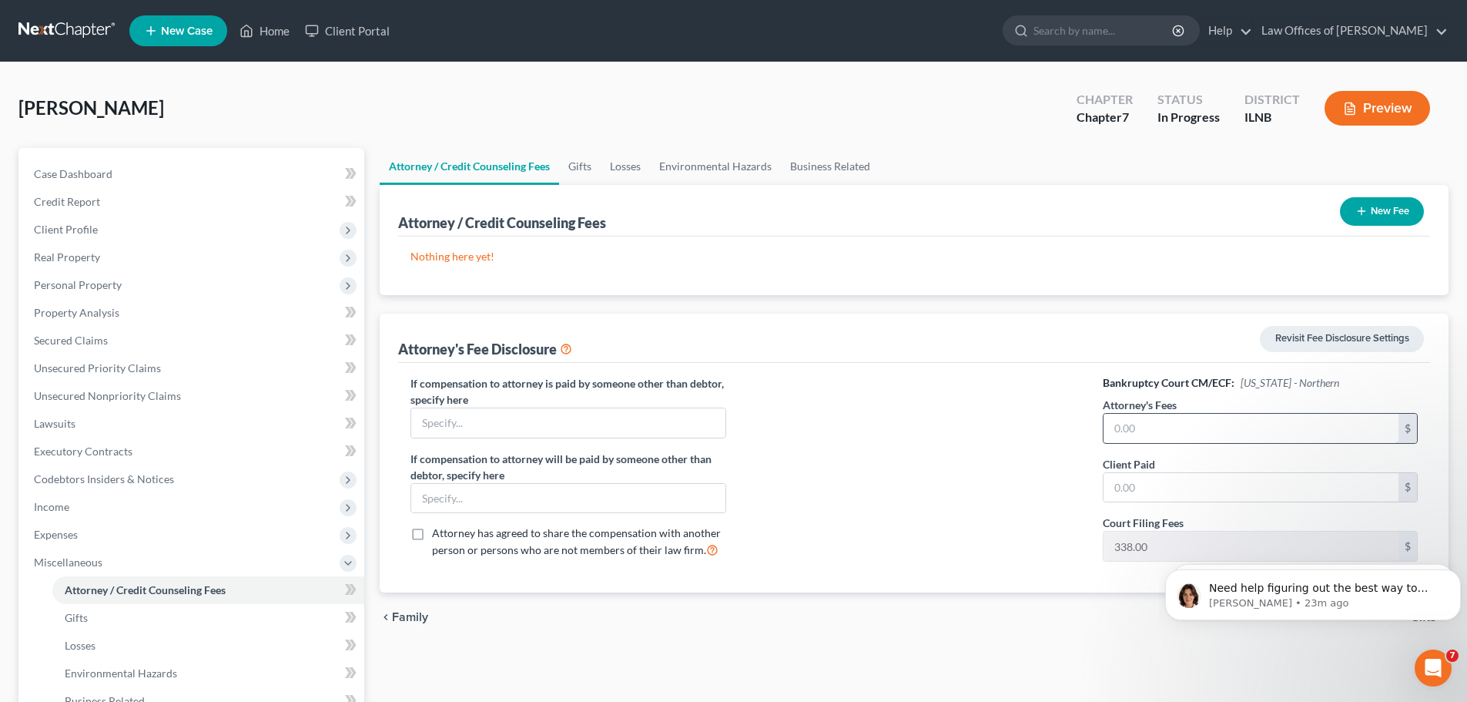
click at [1158, 428] on input "text" at bounding box center [1250, 428] width 295 height 29
click at [969, 488] on div at bounding box center [915, 474] width 346 height 199
click at [1133, 481] on input "text" at bounding box center [1250, 487] width 295 height 29
click at [943, 508] on div at bounding box center [915, 474] width 346 height 199
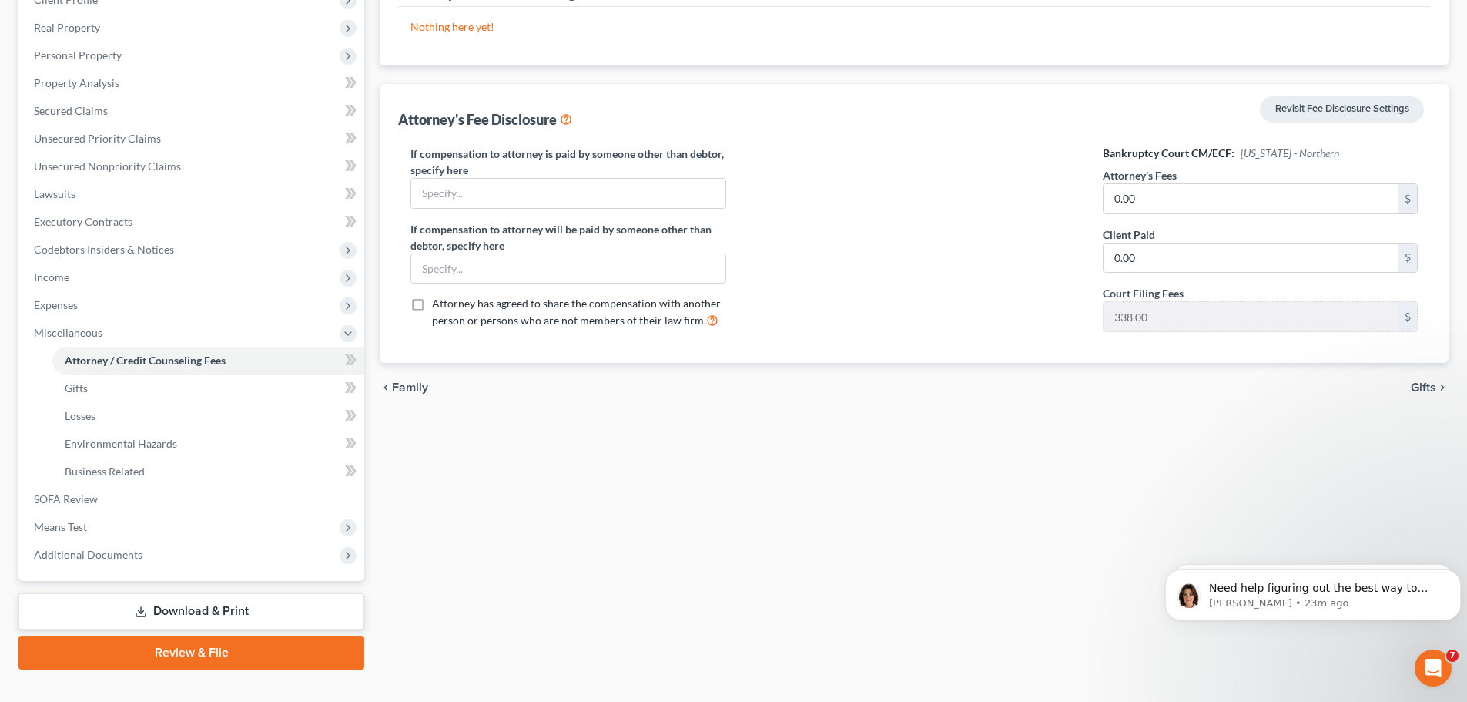
scroll to position [231, 0]
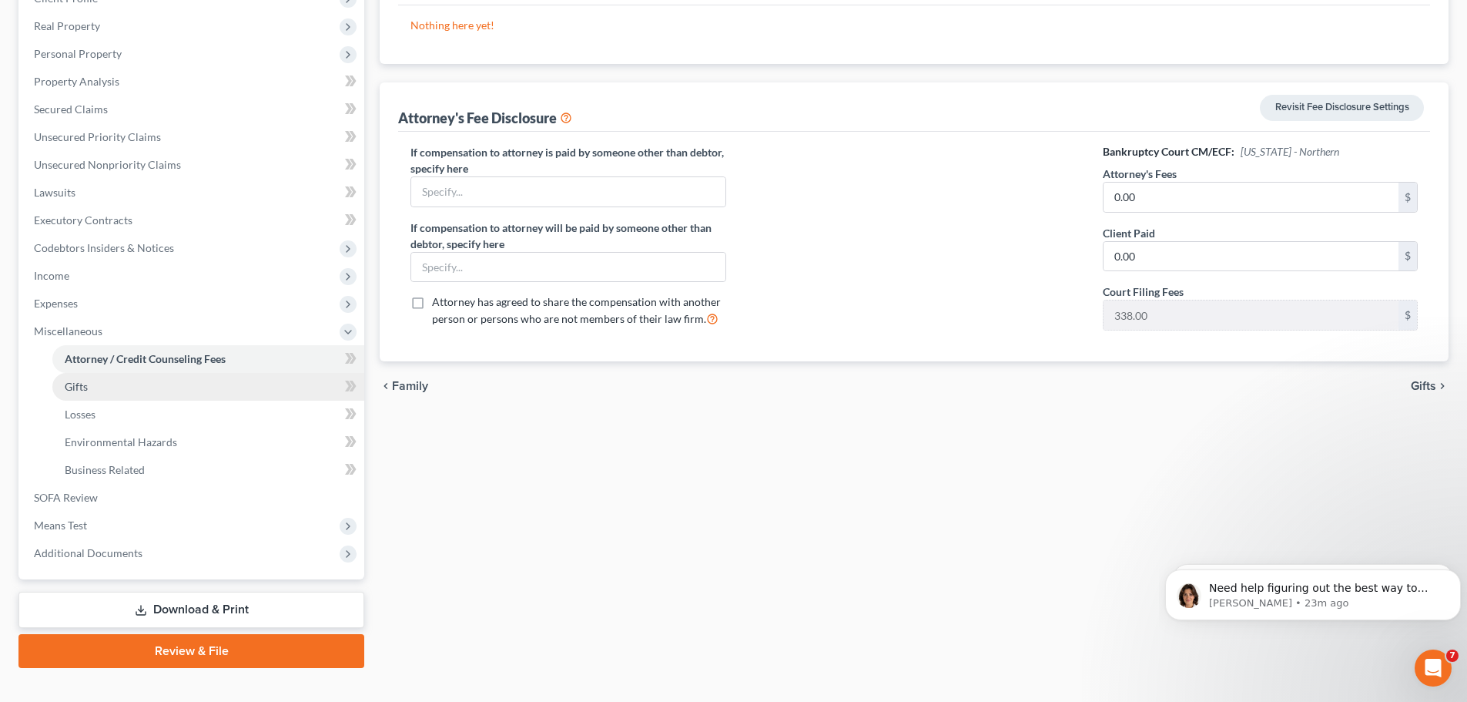
click at [219, 394] on link "Gifts" at bounding box center [208, 387] width 312 height 28
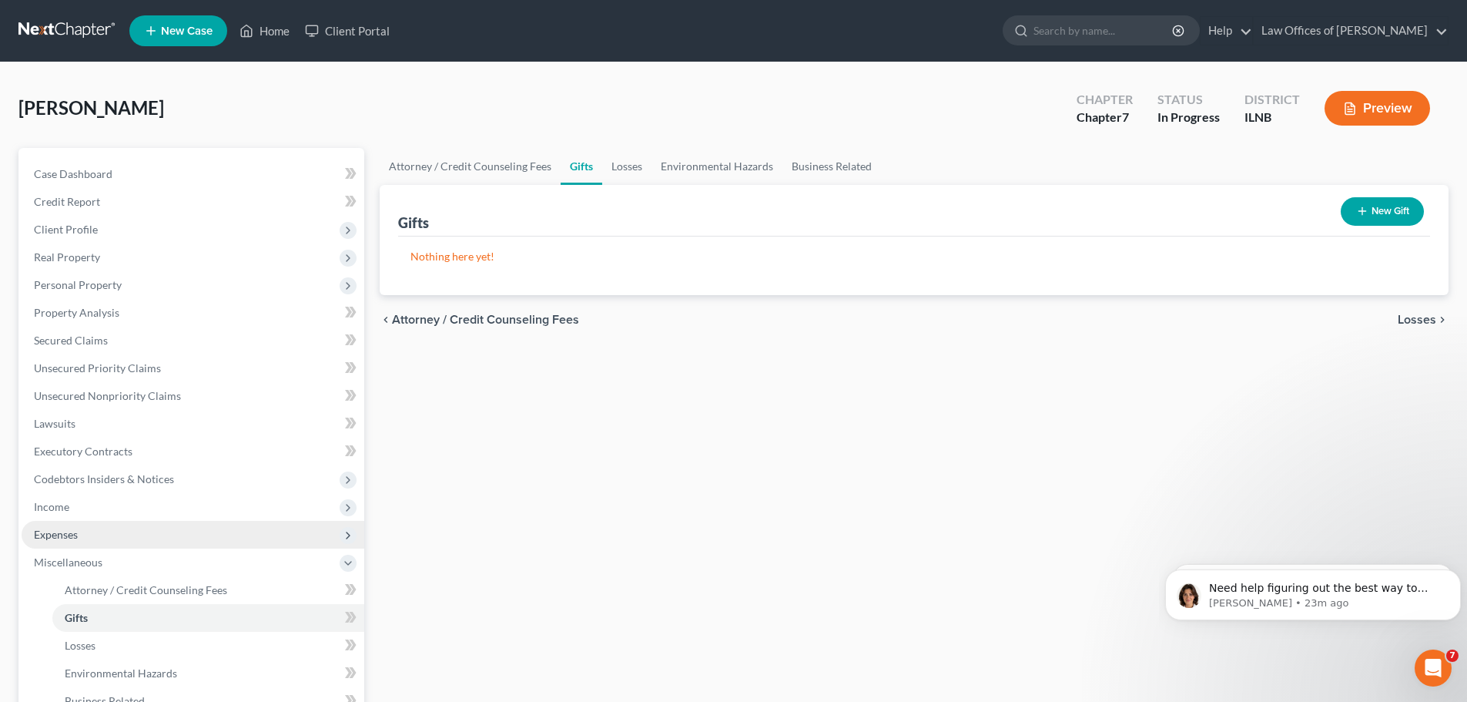
scroll to position [77, 0]
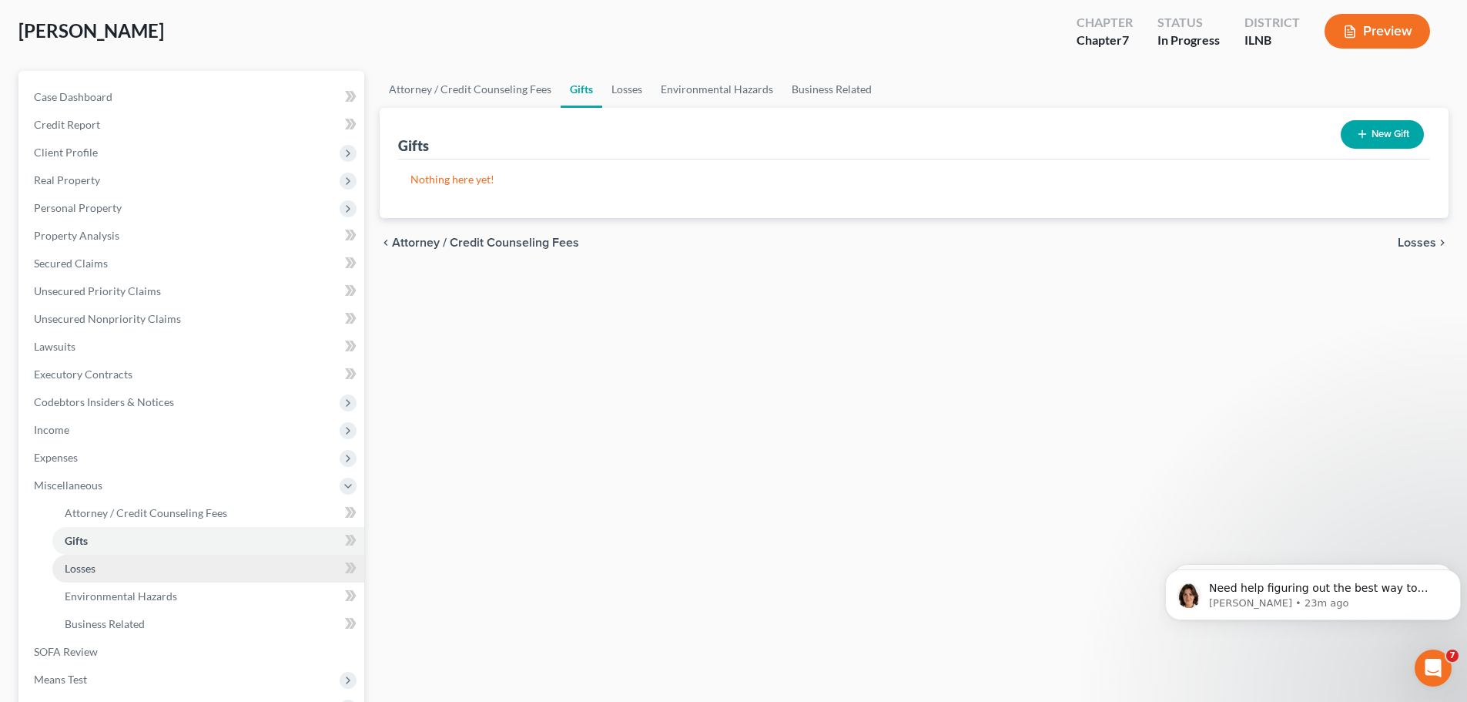
click at [137, 568] on link "Losses" at bounding box center [208, 568] width 312 height 28
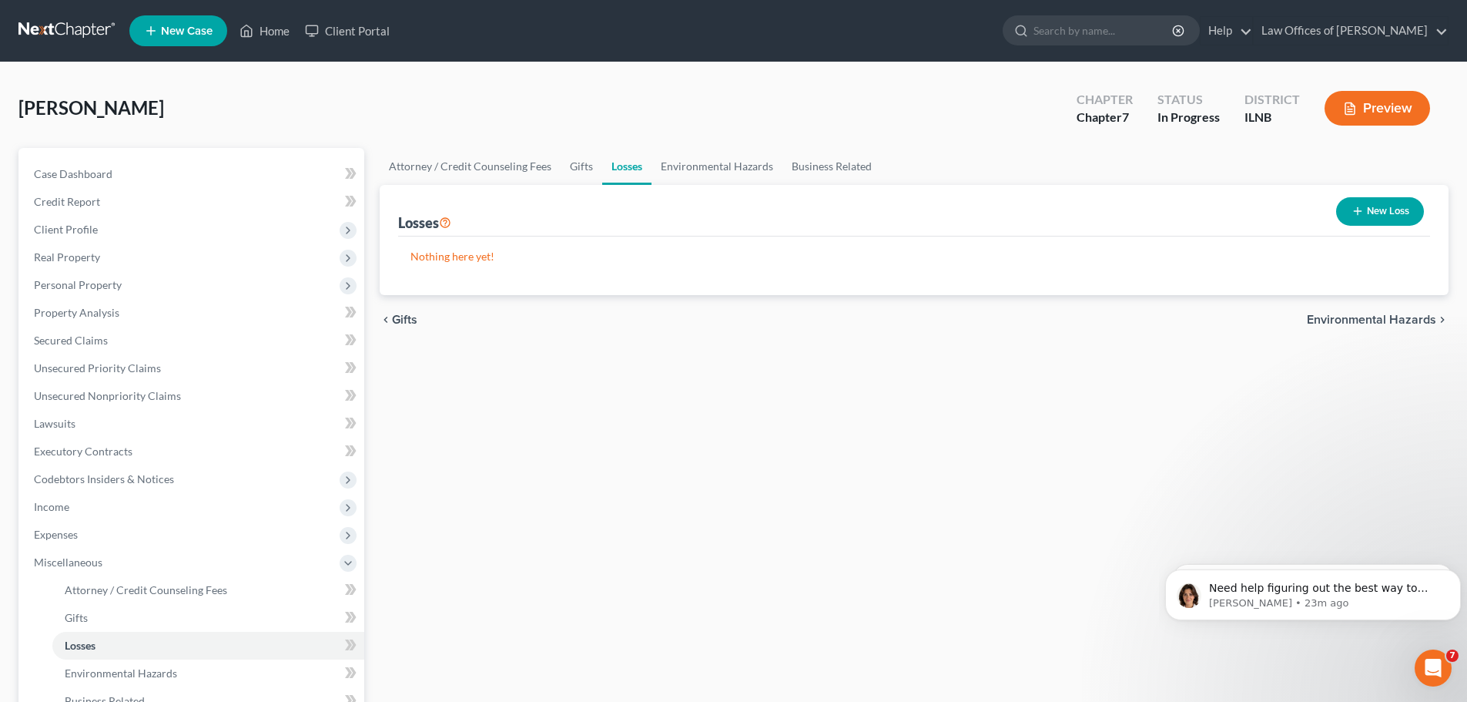
click at [1378, 209] on button "New Loss" at bounding box center [1380, 211] width 88 height 28
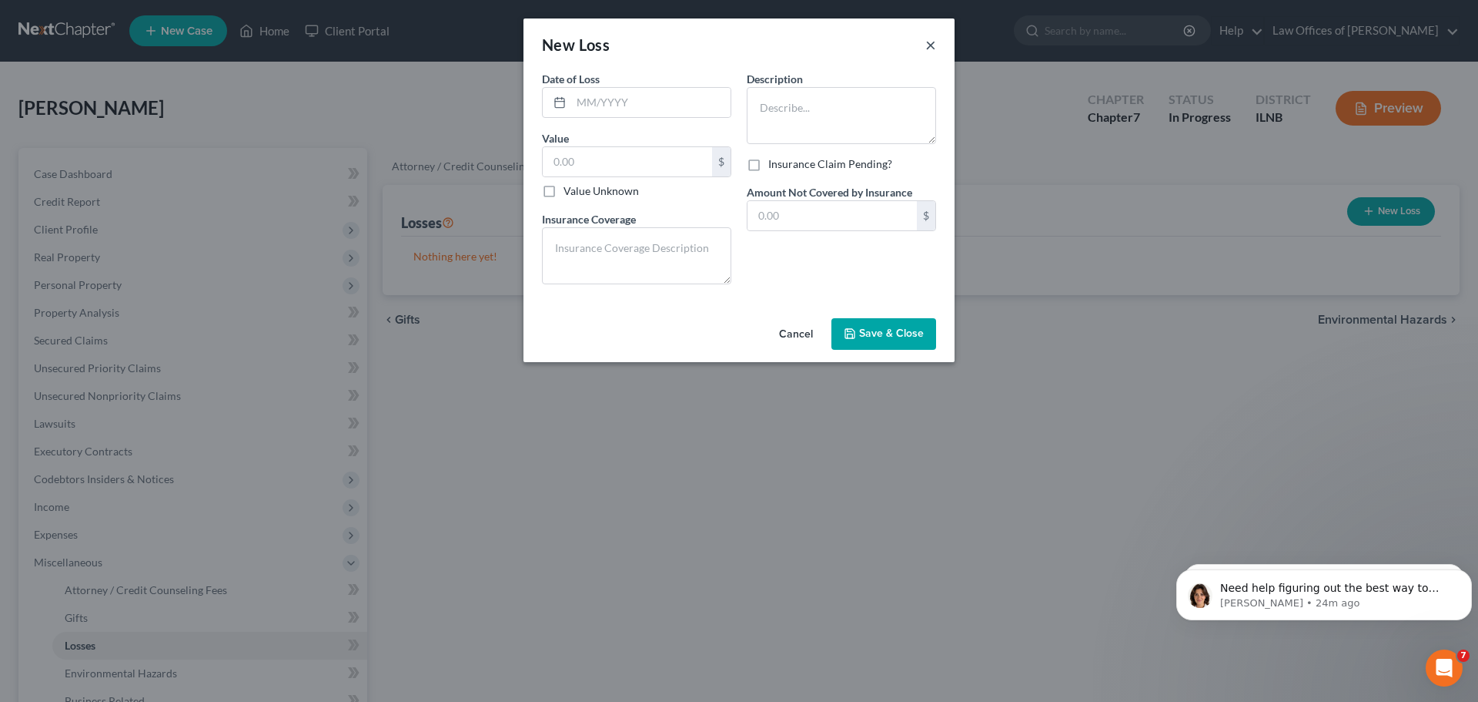
click at [928, 48] on button "×" at bounding box center [931, 44] width 11 height 18
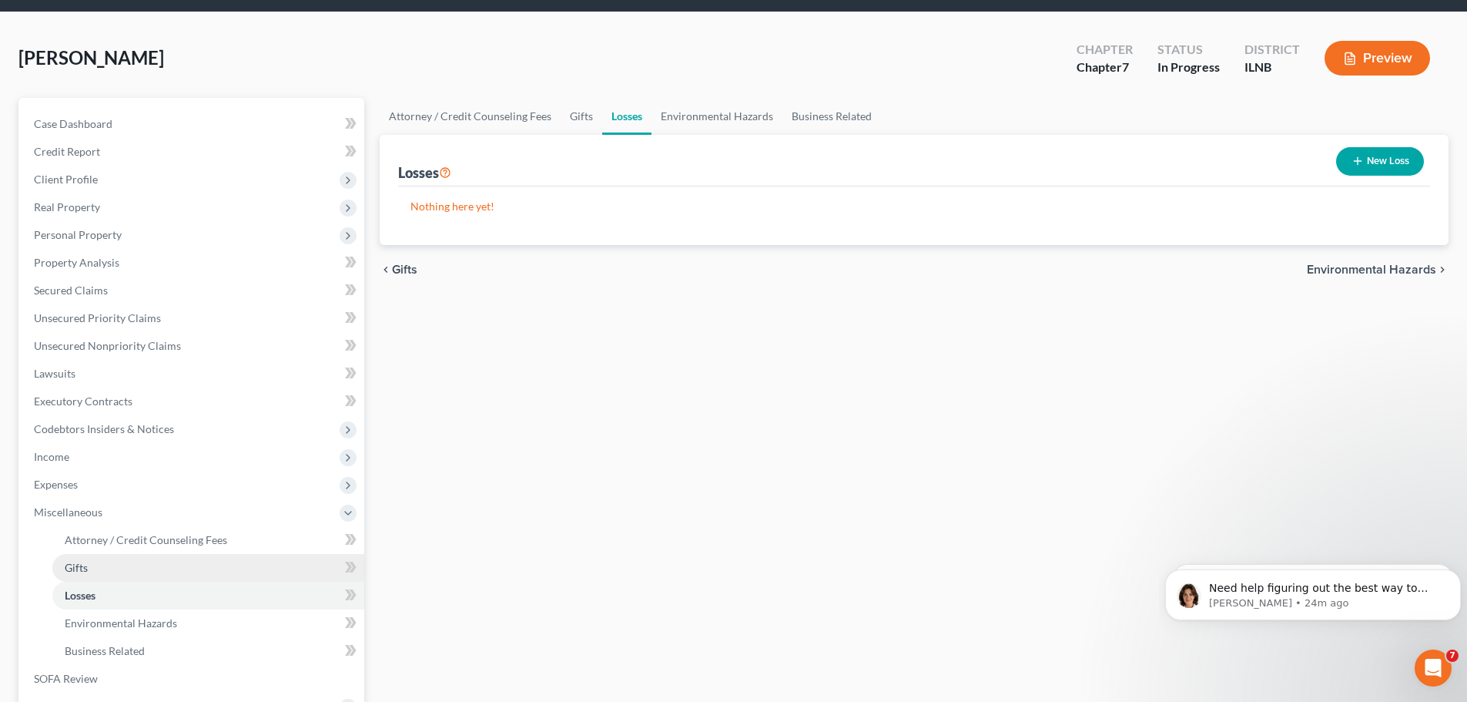
scroll to position [77, 0]
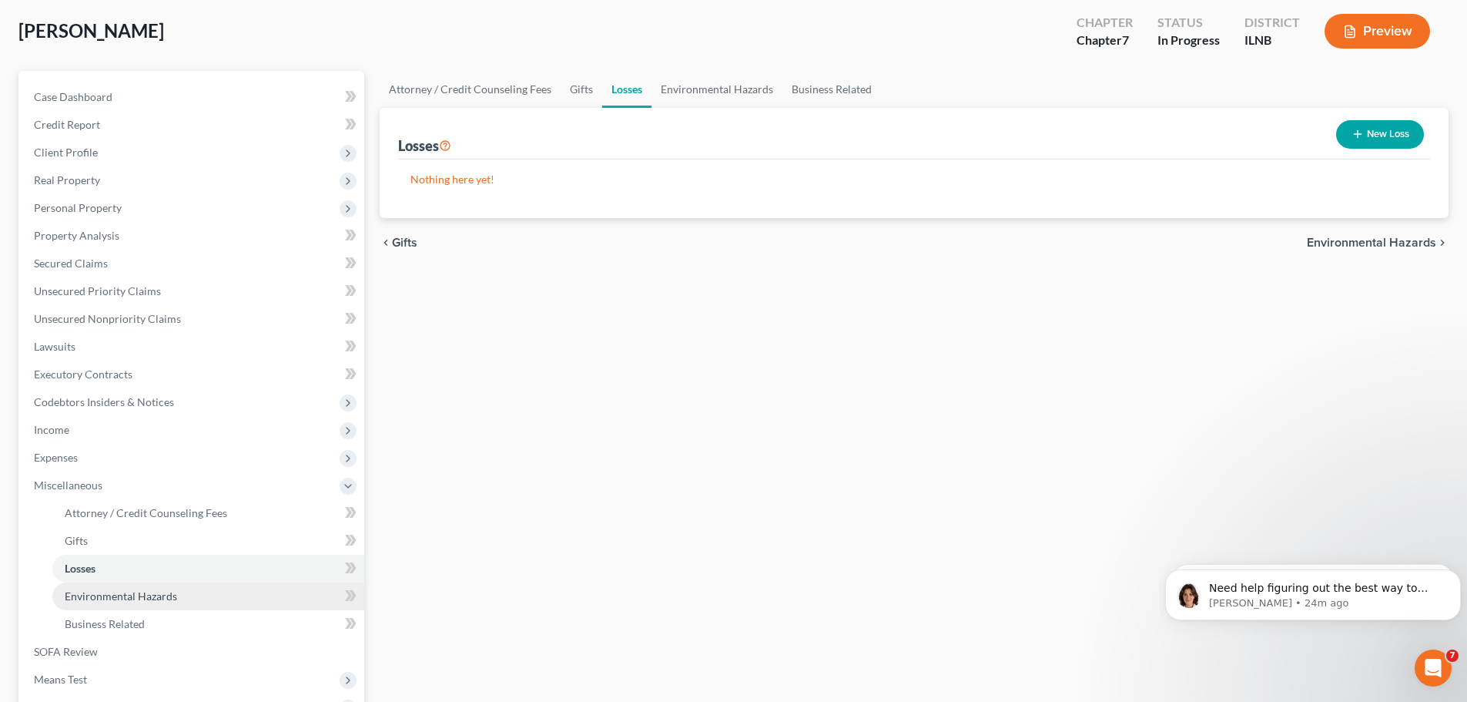
click at [172, 602] on link "Environmental Hazards" at bounding box center [208, 596] width 312 height 28
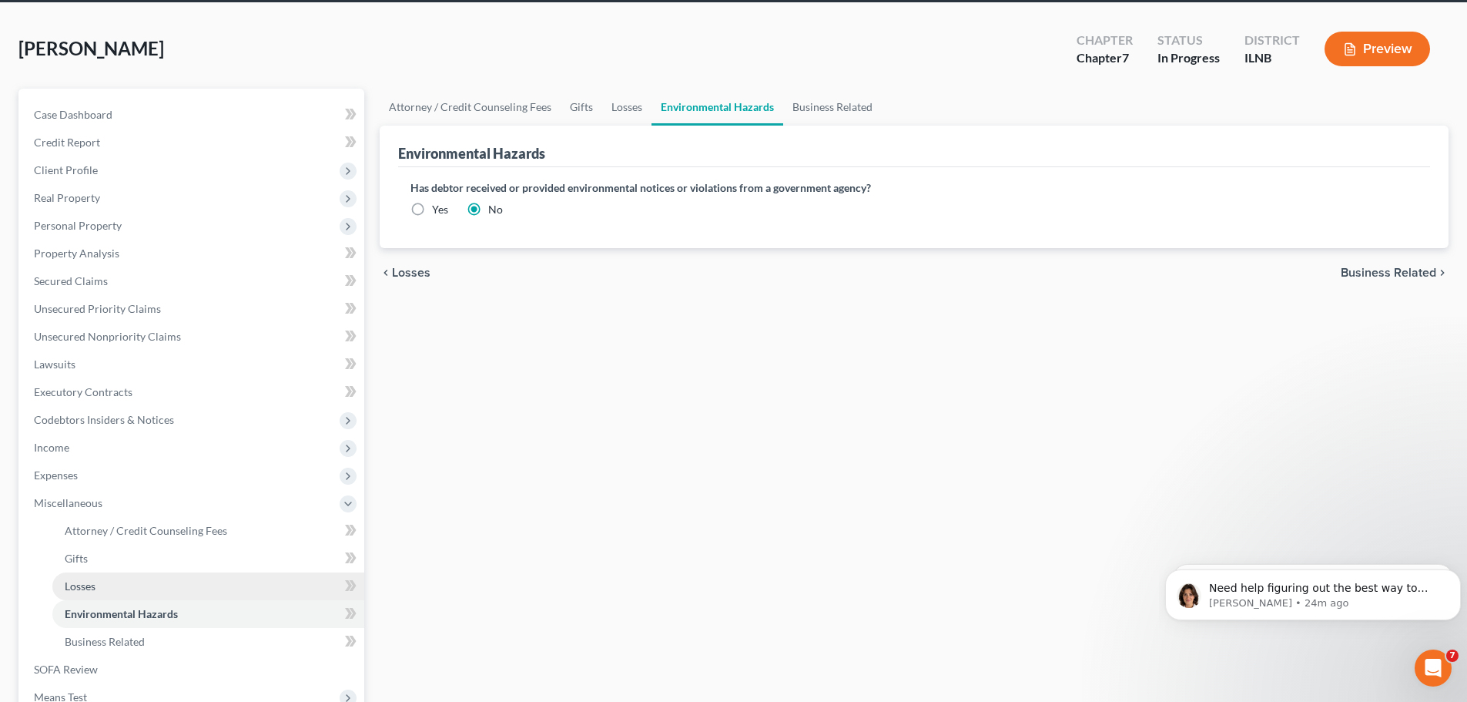
scroll to position [154, 0]
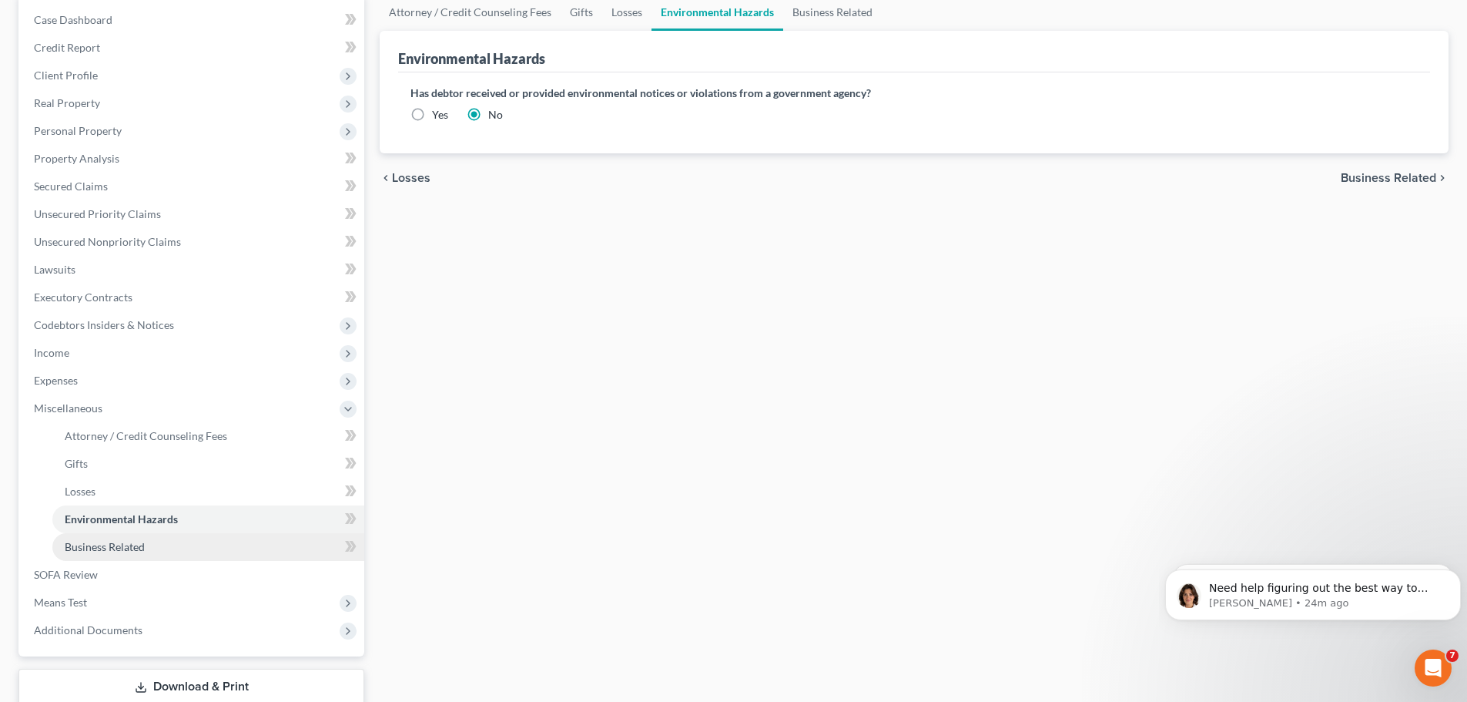
click at [132, 543] on span "Business Related" at bounding box center [105, 546] width 80 height 13
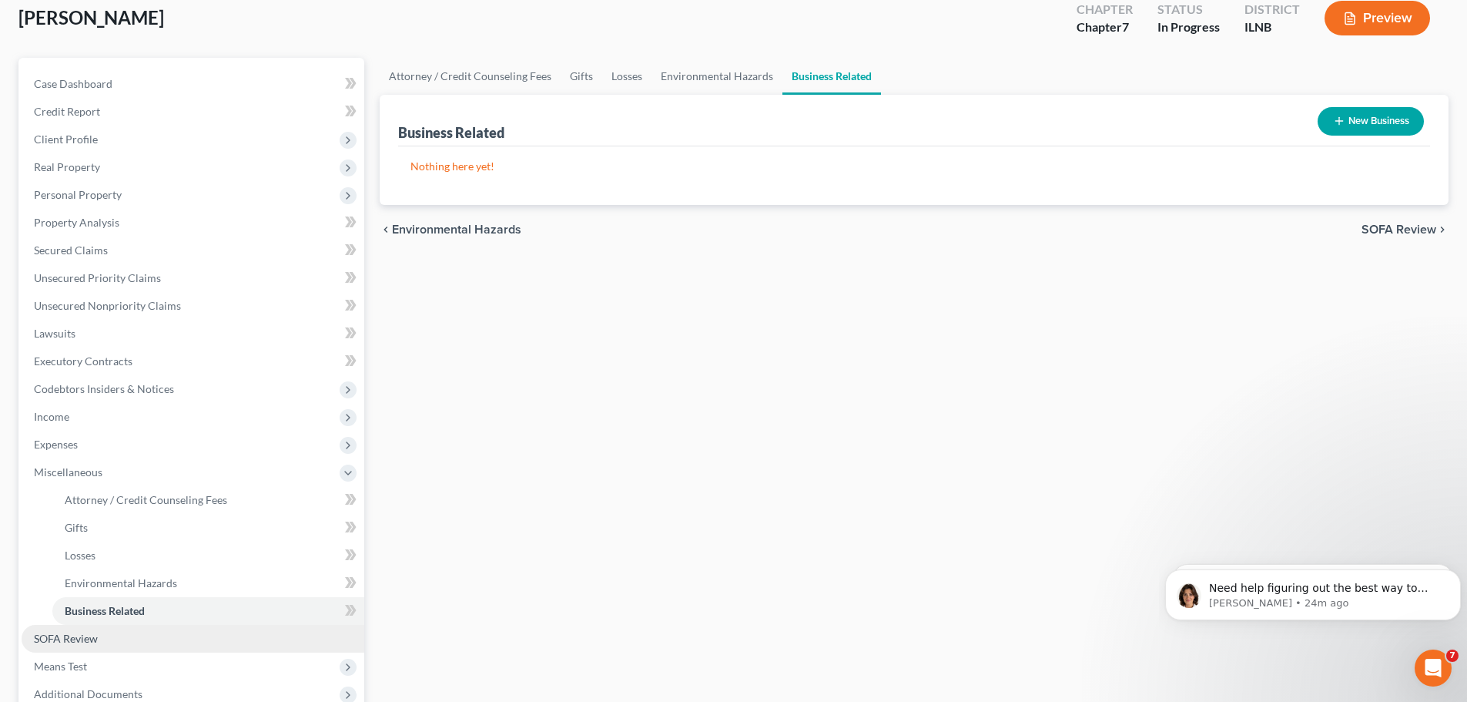
scroll to position [154, 0]
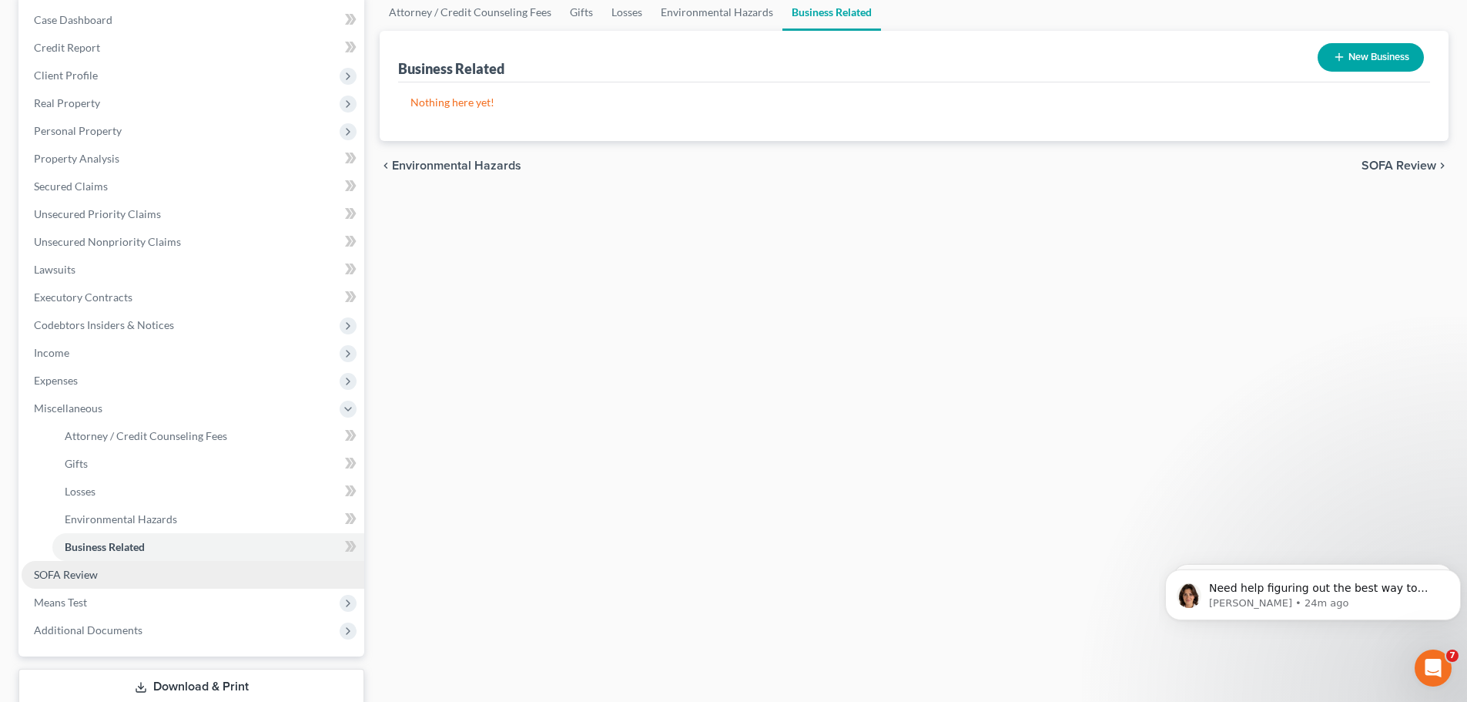
click at [131, 578] on link "SOFA Review" at bounding box center [193, 575] width 343 height 28
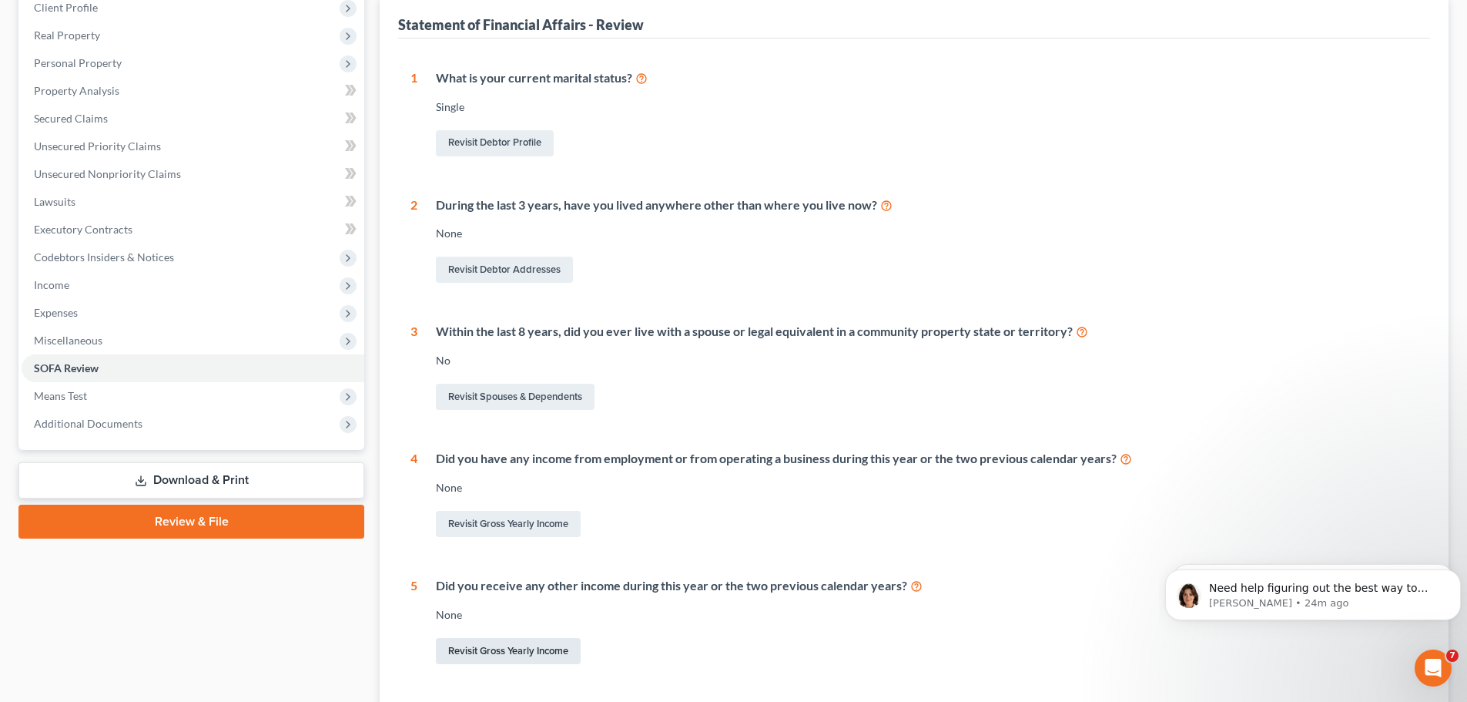
scroll to position [196, 0]
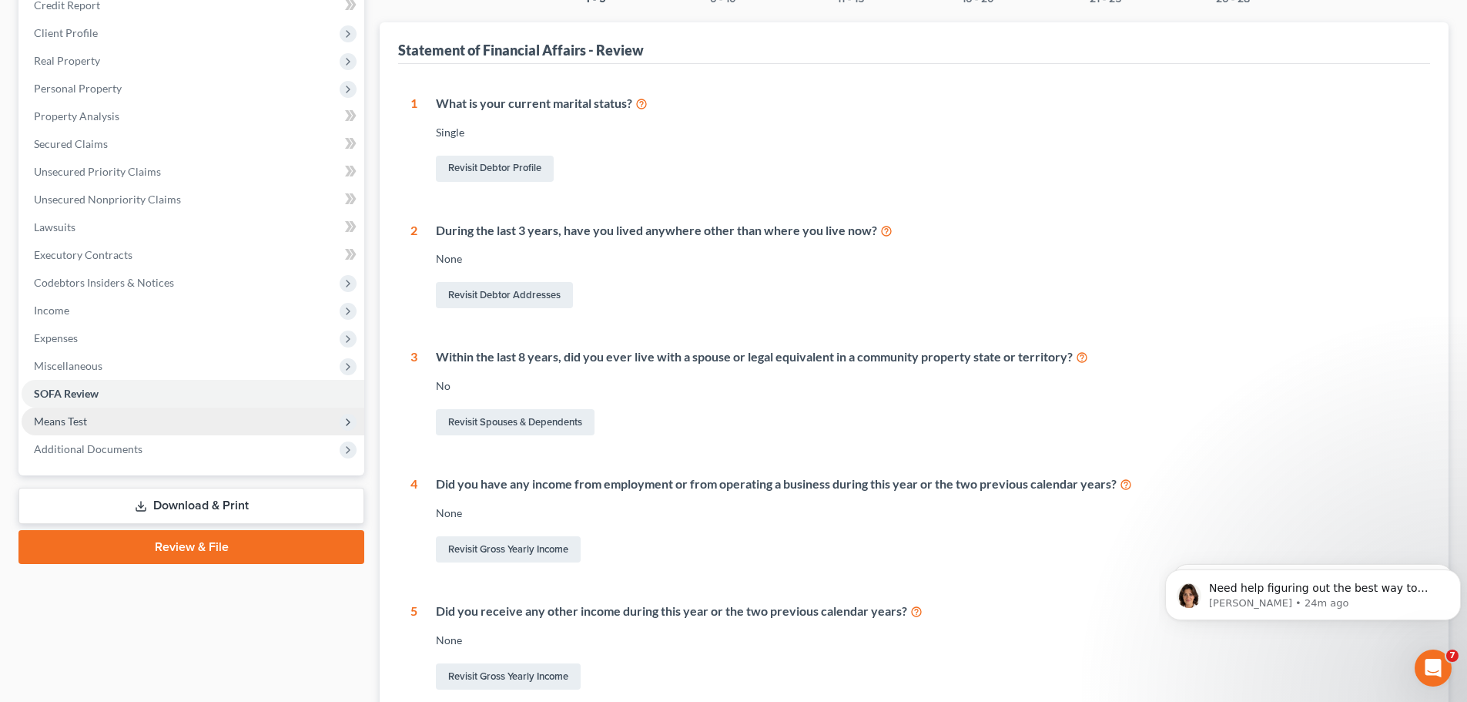
click at [324, 427] on span "Means Test" at bounding box center [193, 421] width 343 height 28
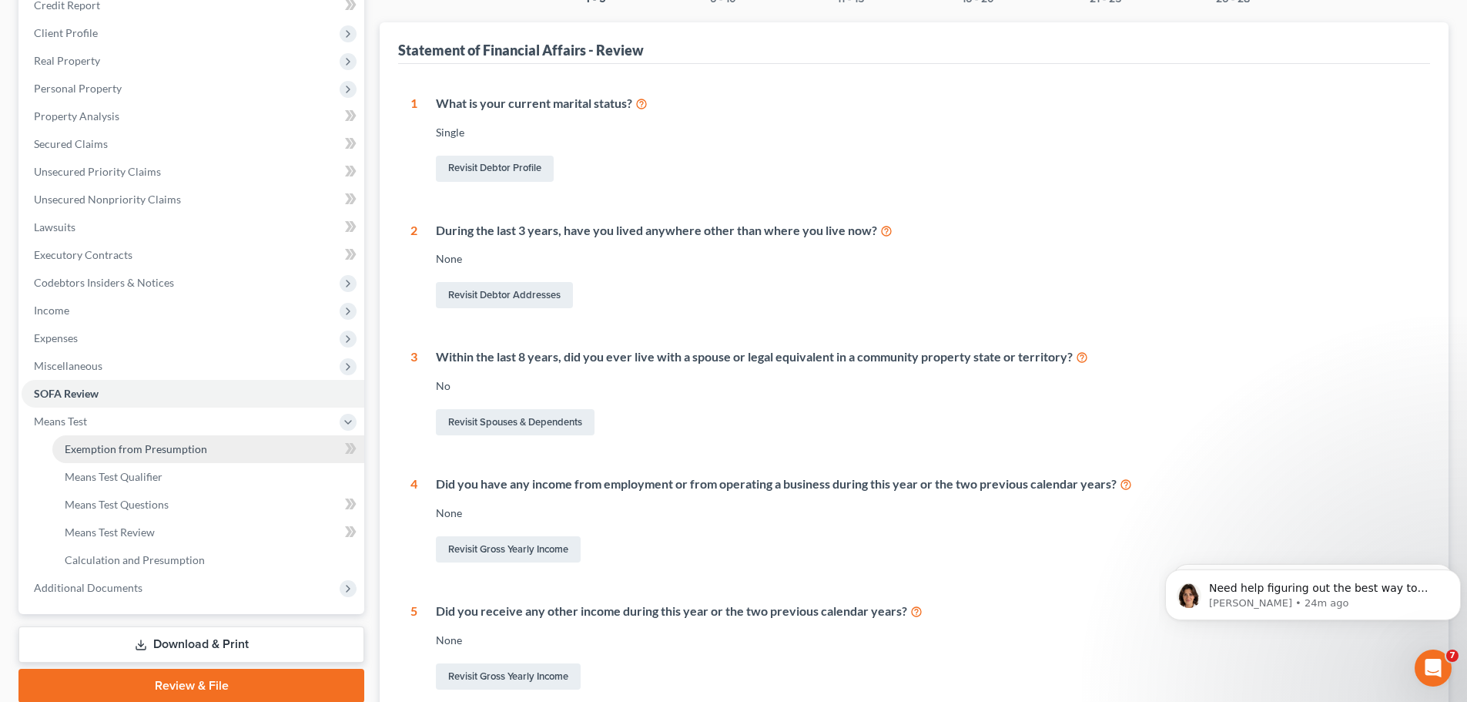
click at [304, 452] on link "Exemption from Presumption" at bounding box center [208, 449] width 312 height 28
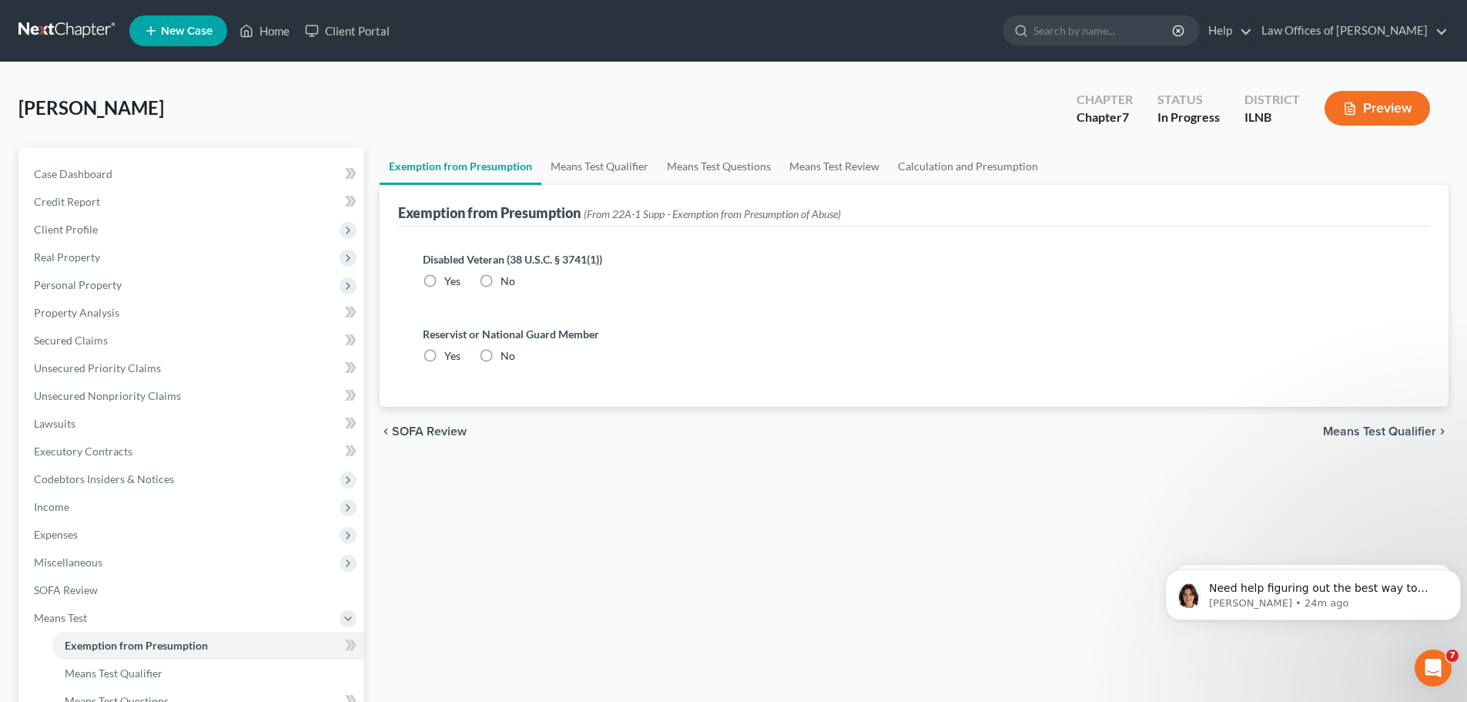
click at [501, 282] on label "No" at bounding box center [508, 280] width 15 height 15
click at [507, 282] on input "No" at bounding box center [512, 278] width 10 height 10
click at [501, 354] on label "No" at bounding box center [508, 355] width 15 height 15
click at [507, 354] on input "No" at bounding box center [512, 353] width 10 height 10
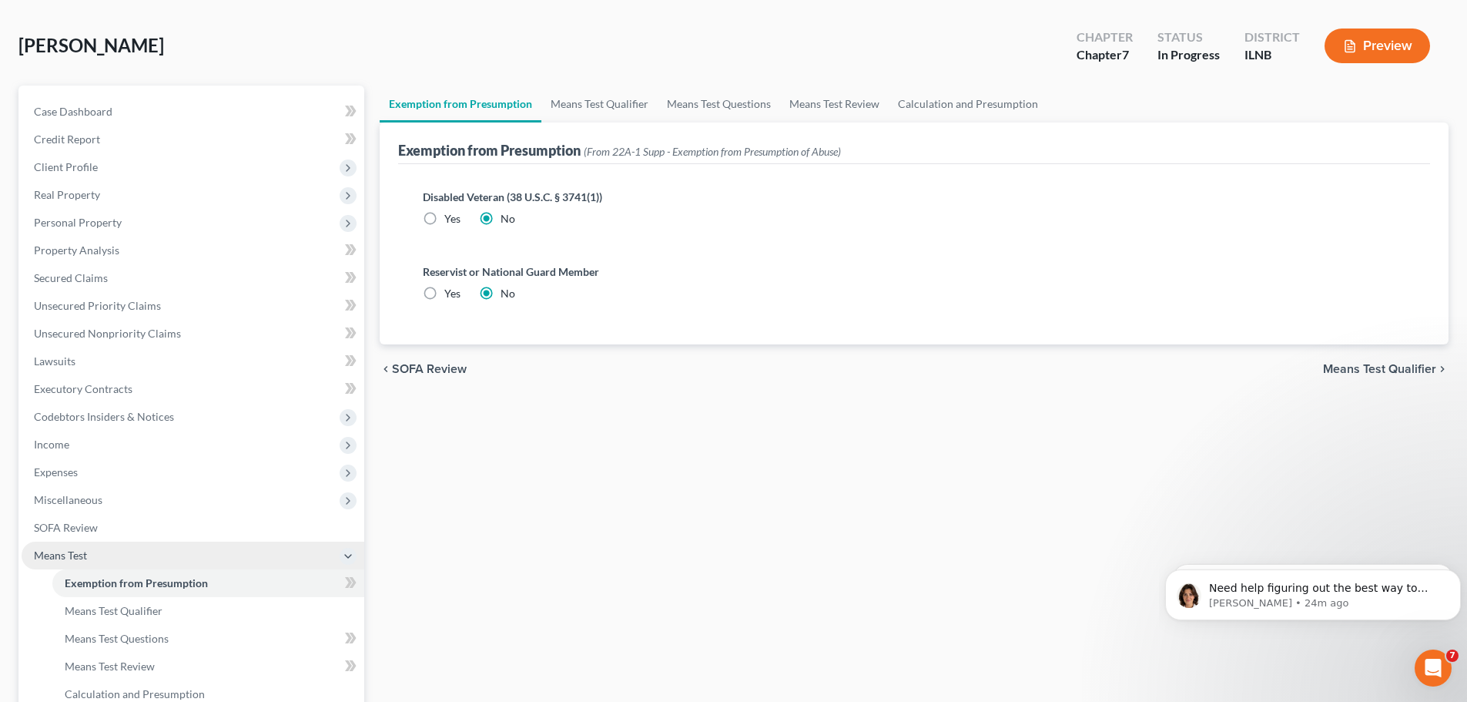
scroll to position [77, 0]
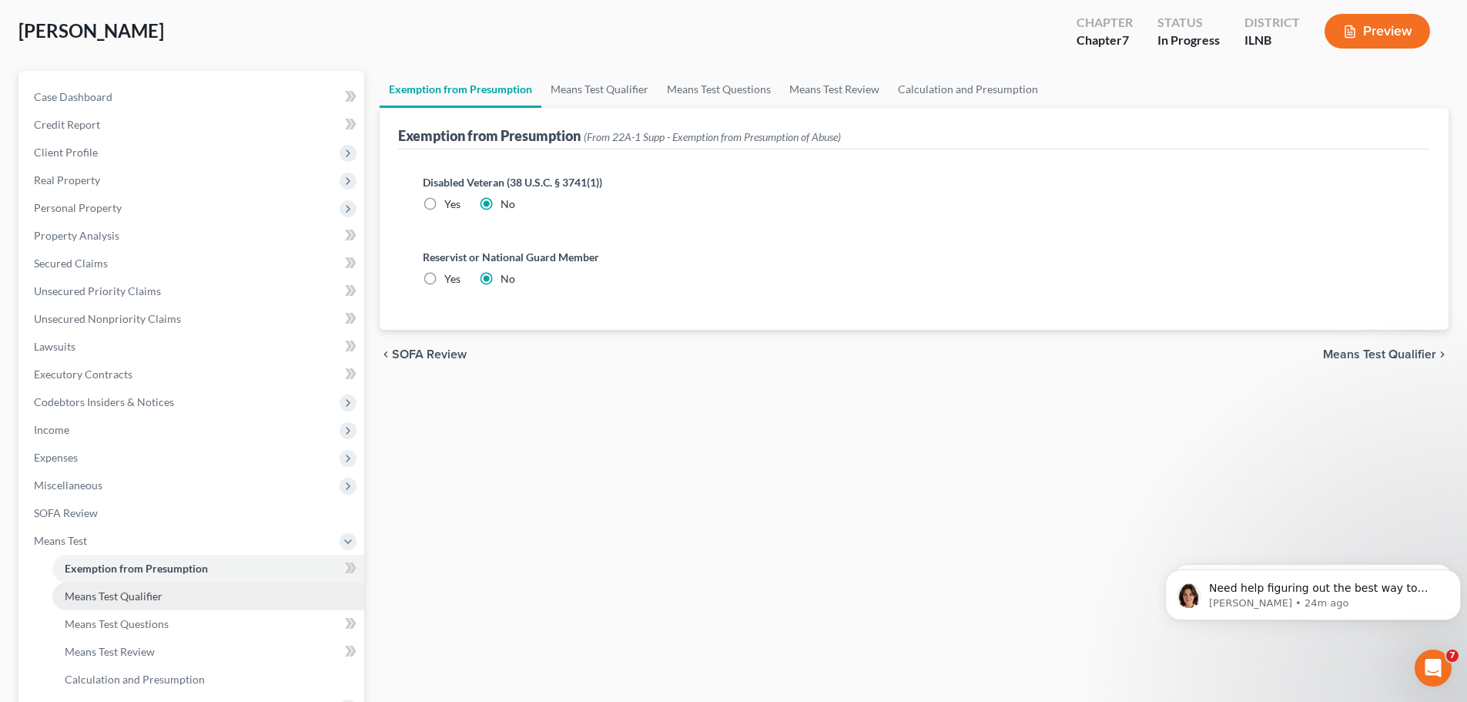
click at [145, 591] on span "Means Test Qualifier" at bounding box center [114, 595] width 98 height 13
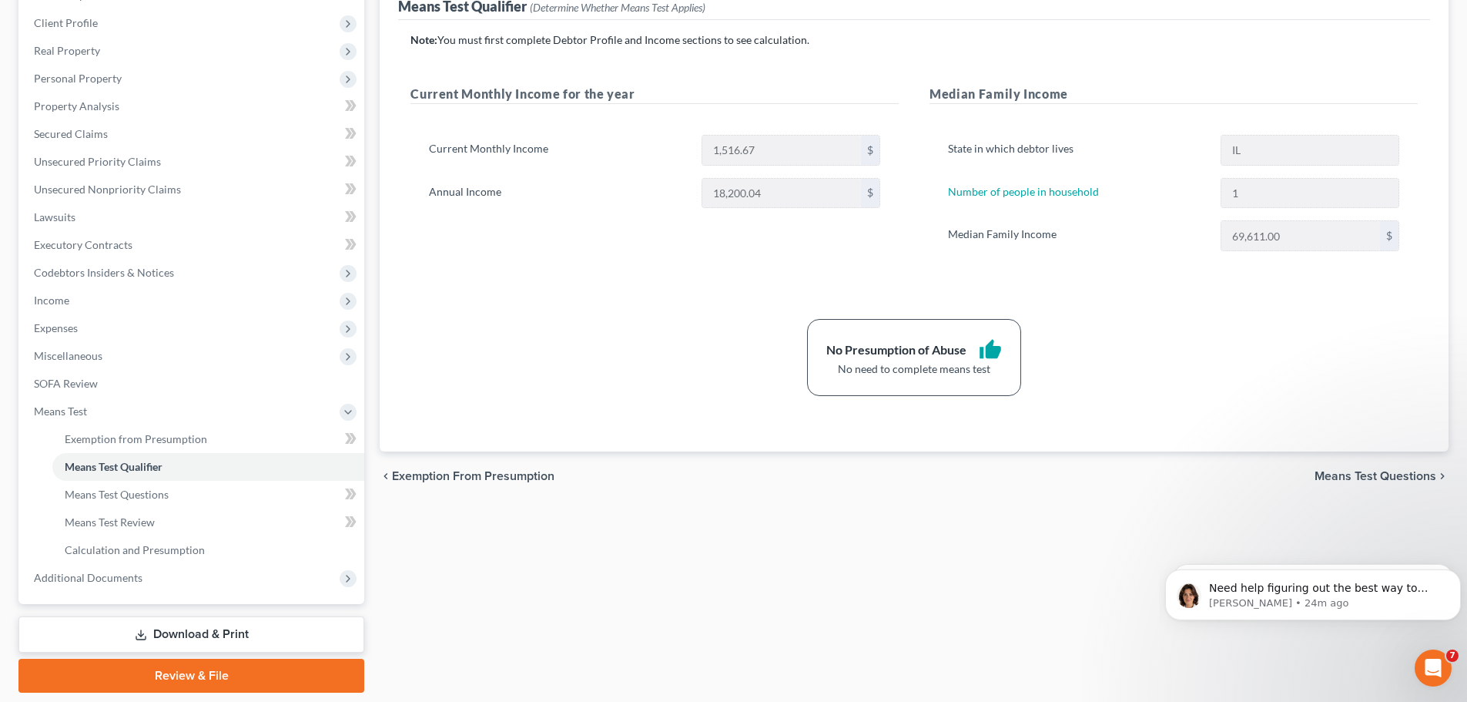
scroll to position [231, 0]
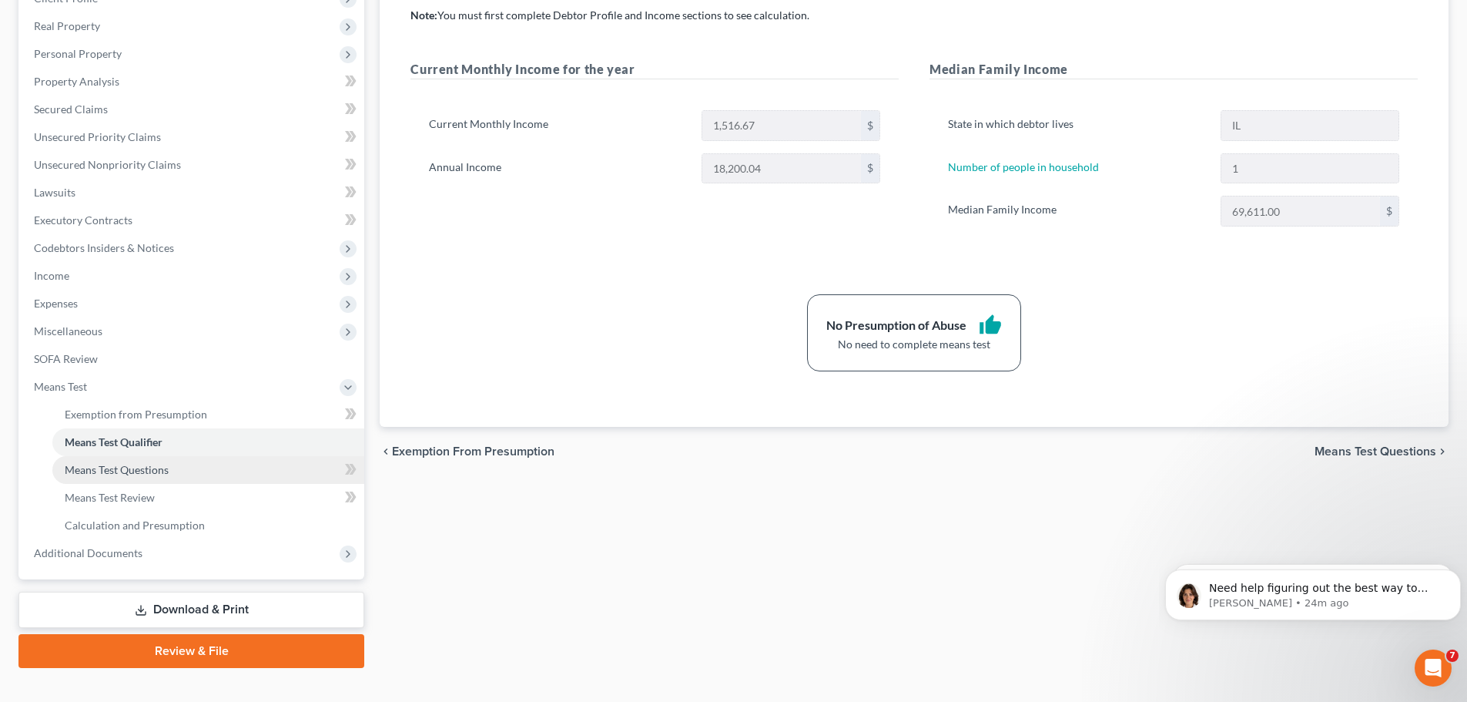
click at [293, 473] on link "Means Test Questions" at bounding box center [208, 470] width 312 height 28
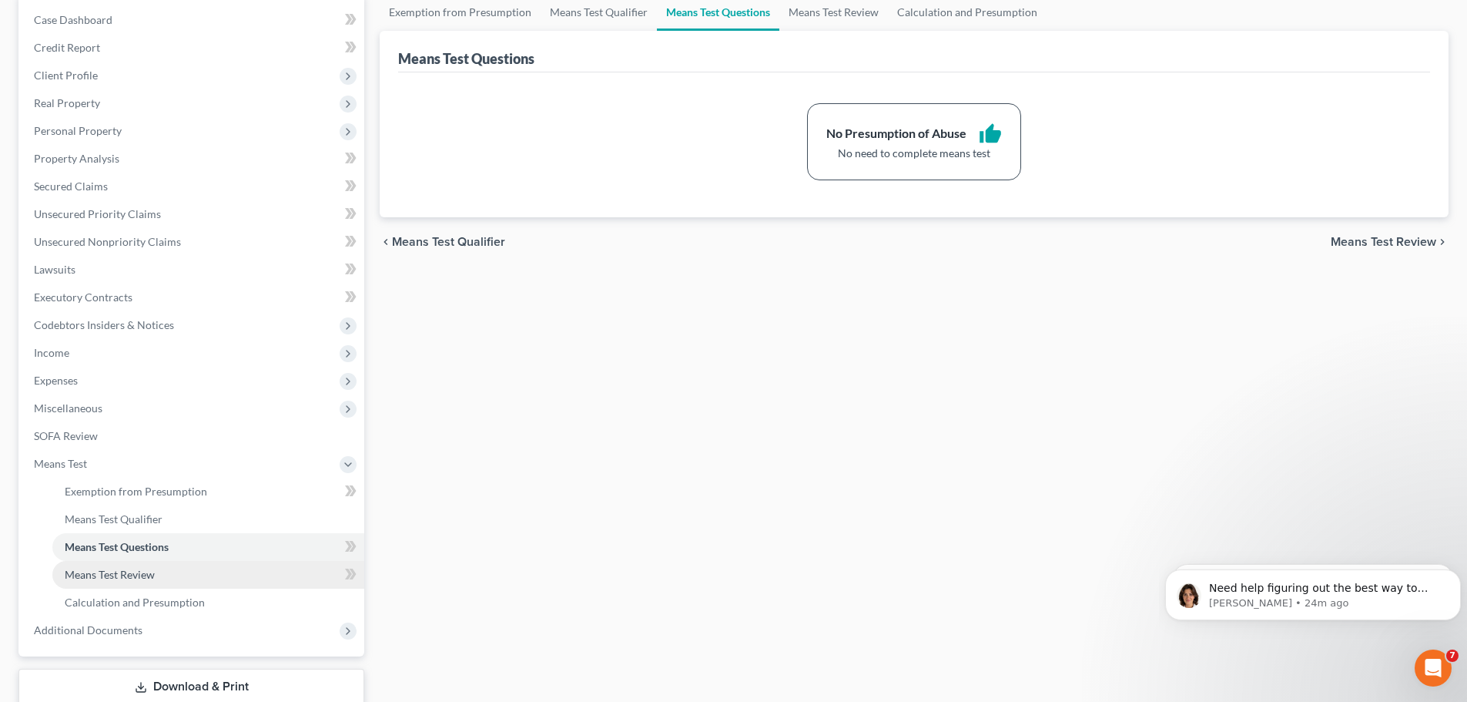
click at [190, 573] on link "Means Test Review" at bounding box center [208, 575] width 312 height 28
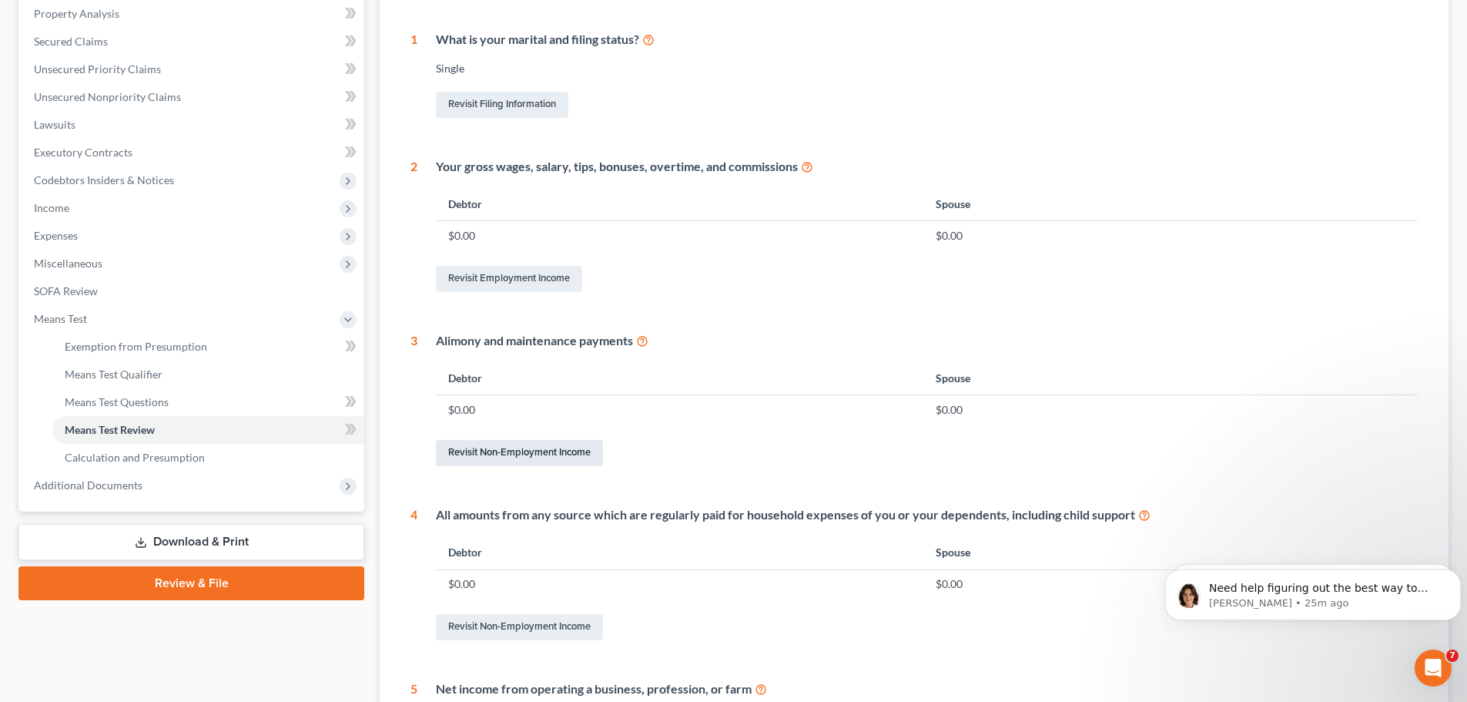
scroll to position [68, 0]
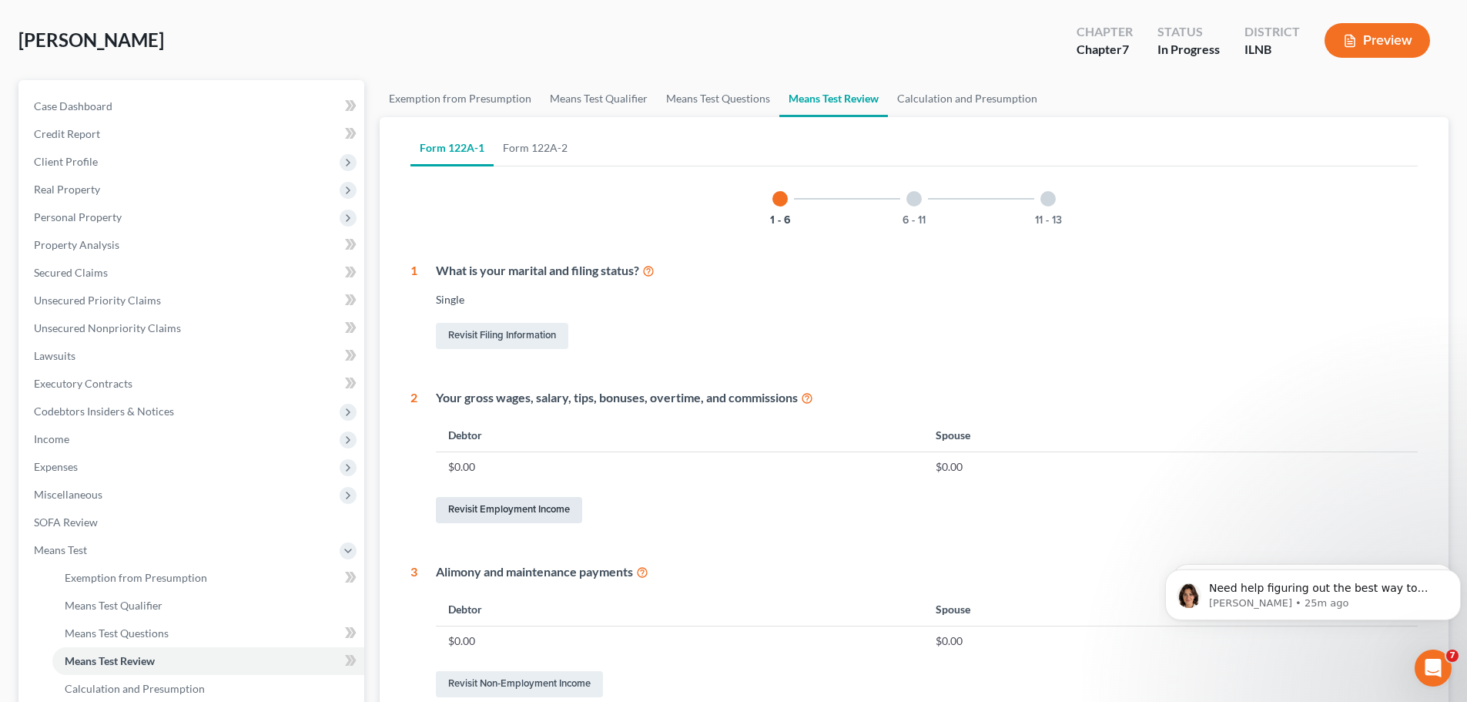
click at [527, 515] on link "Revisit Employment Income" at bounding box center [509, 510] width 146 height 26
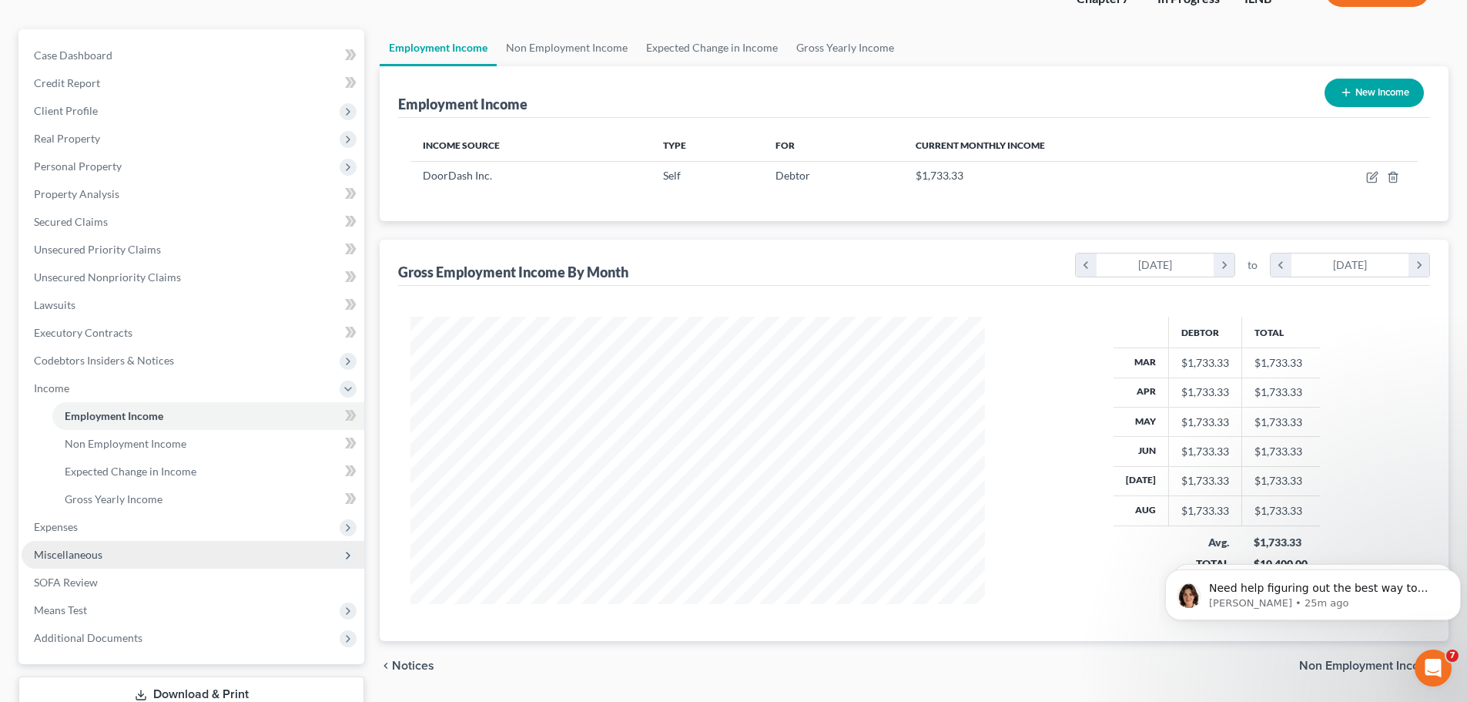
scroll to position [154, 0]
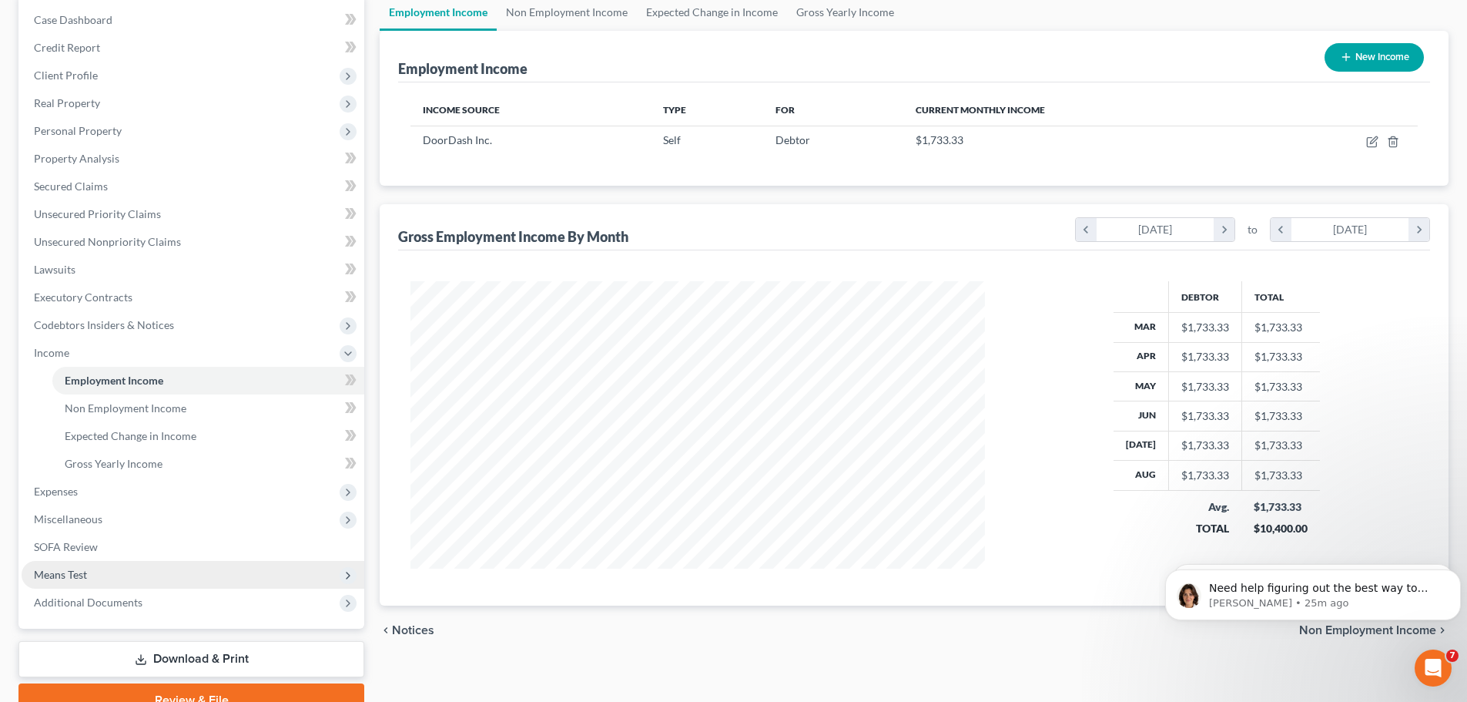
click at [208, 578] on span "Means Test" at bounding box center [193, 575] width 343 height 28
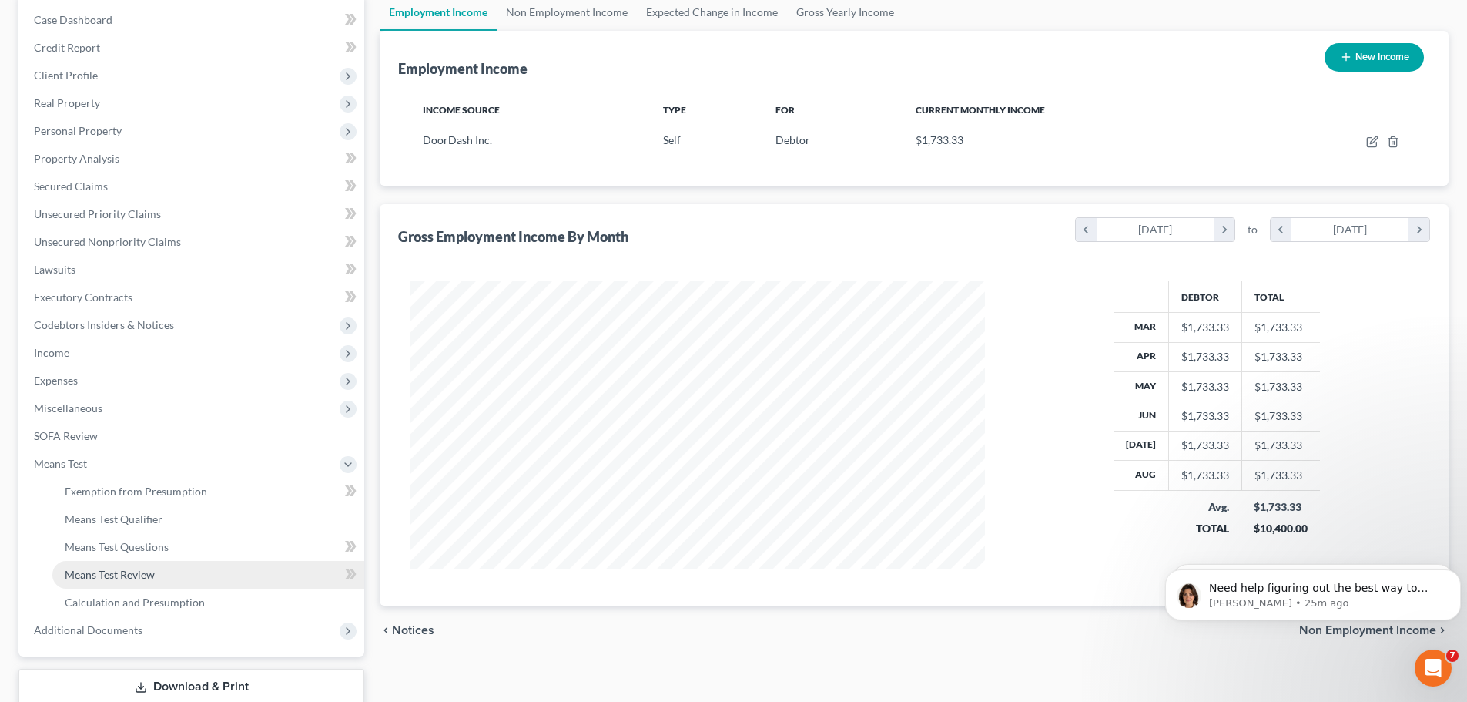
click at [209, 578] on link "Means Test Review" at bounding box center [208, 575] width 312 height 28
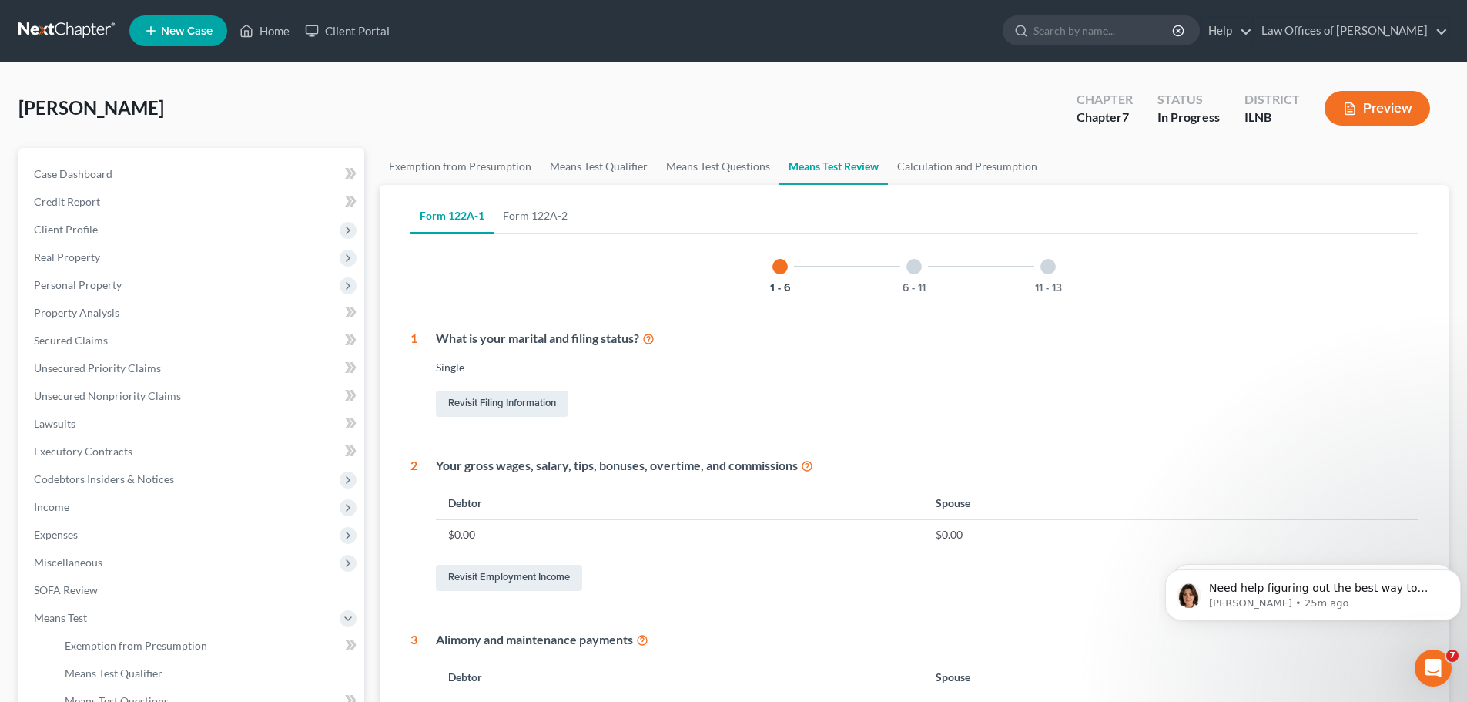
scroll to position [231, 0]
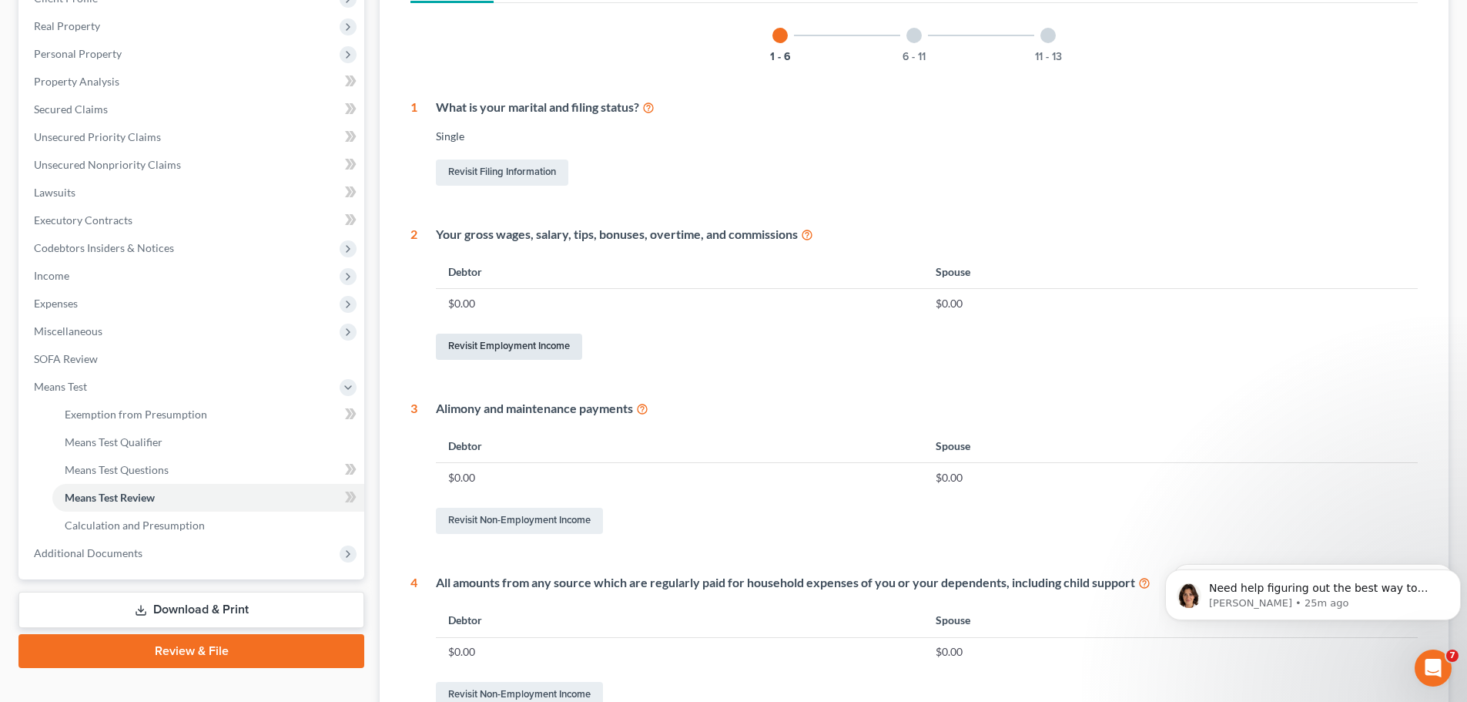
click at [535, 341] on link "Revisit Employment Income" at bounding box center [509, 346] width 146 height 26
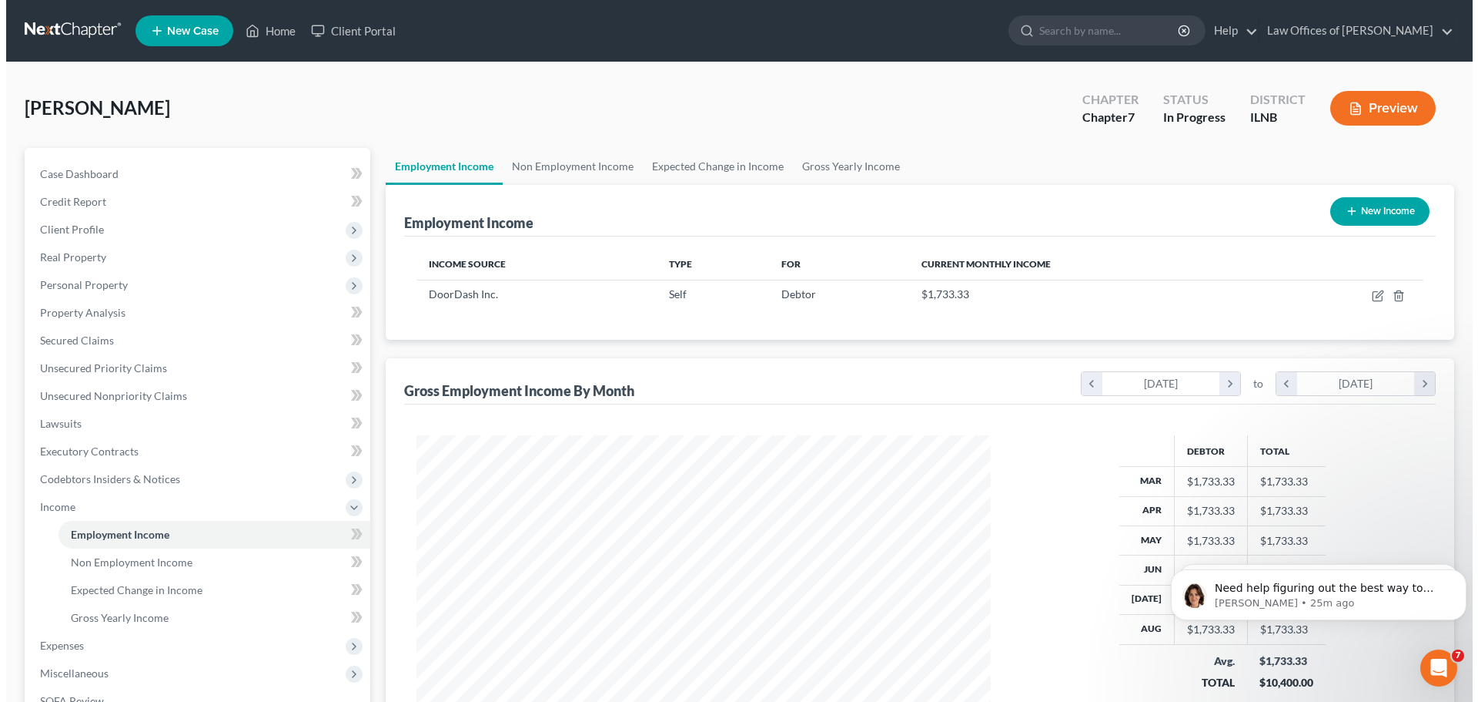
scroll to position [287, 605]
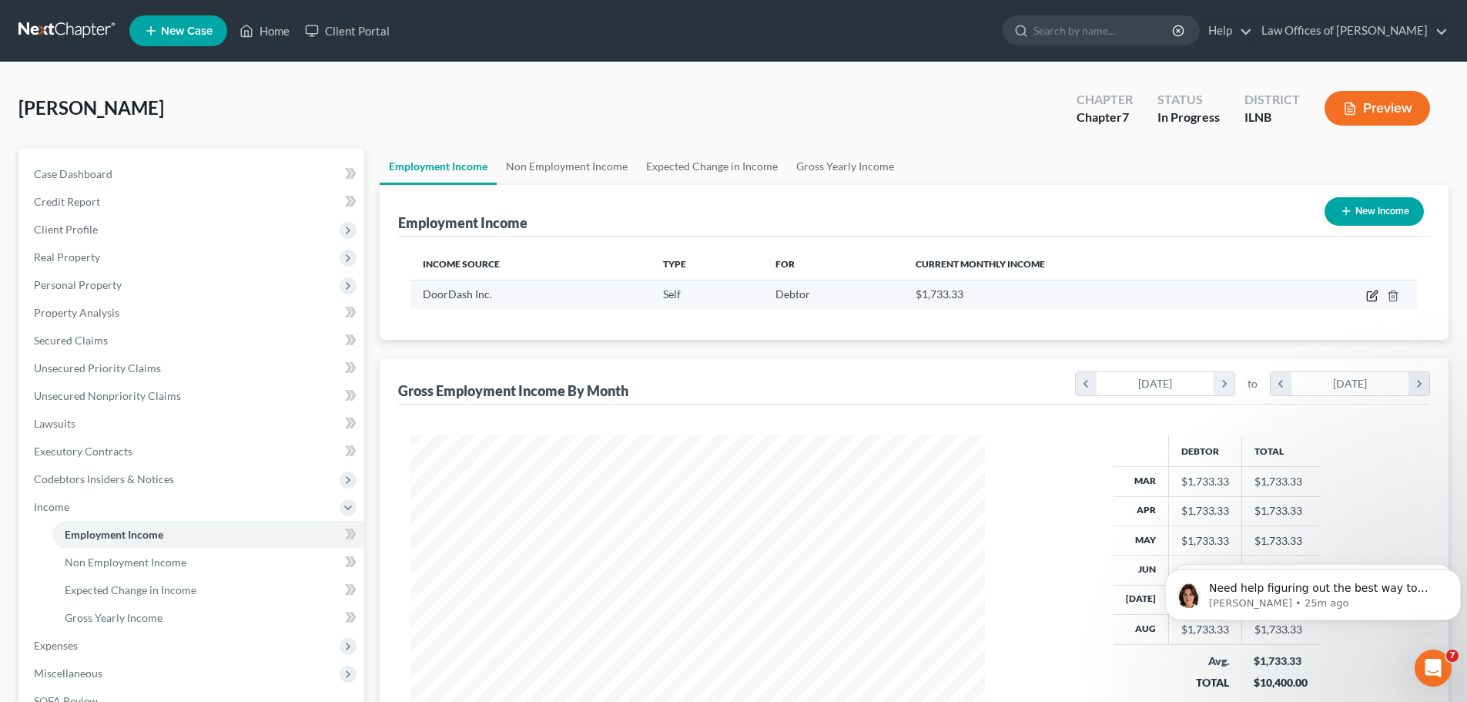
click at [1378, 292] on icon "button" at bounding box center [1372, 296] width 12 height 12
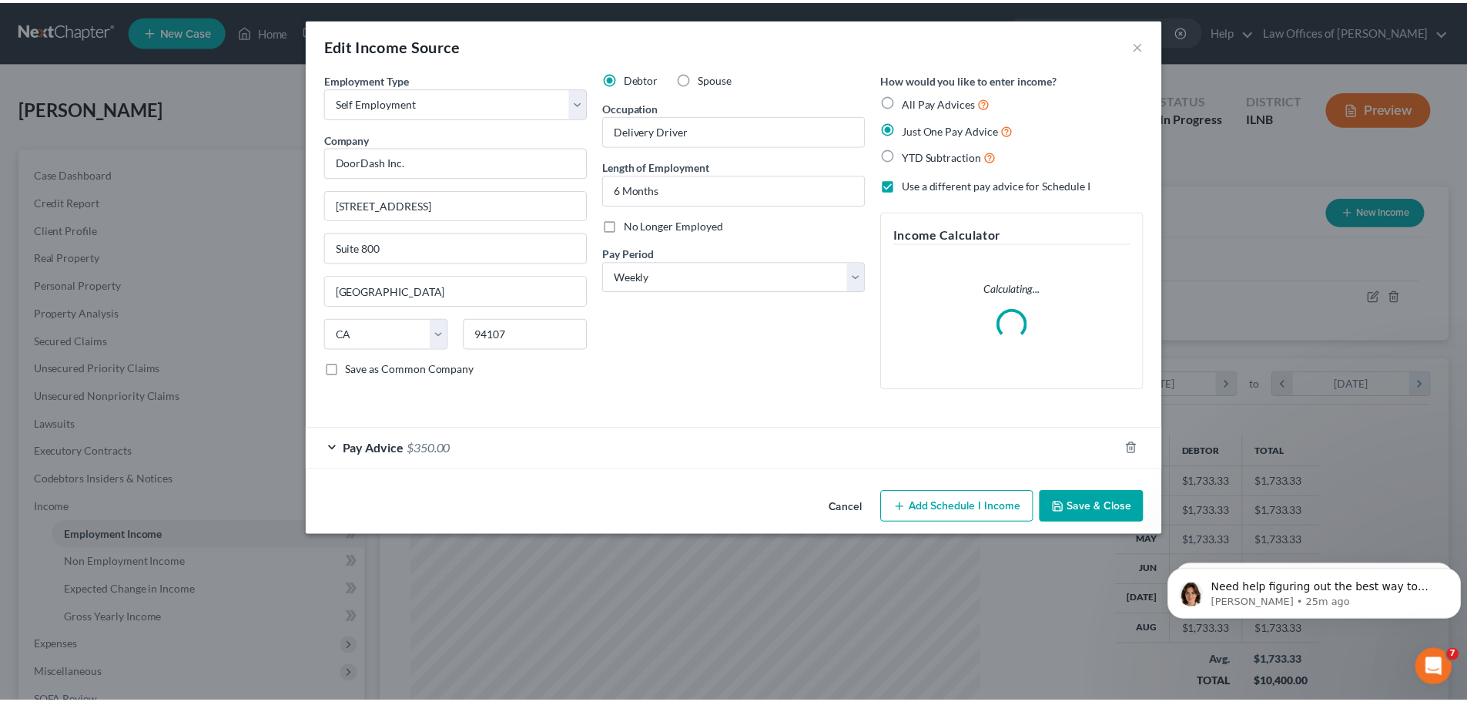
scroll to position [290, 611]
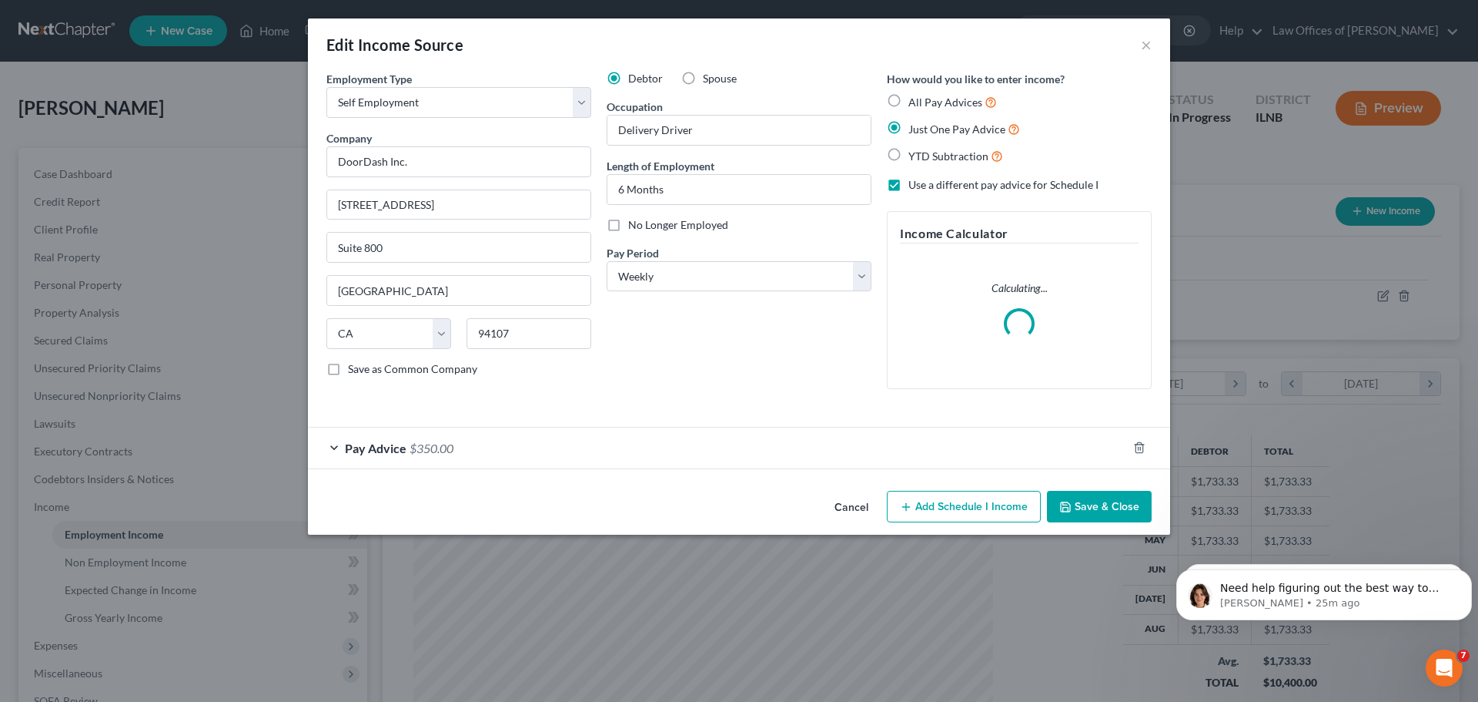
click at [400, 454] on span "Pay Advice" at bounding box center [376, 447] width 62 height 15
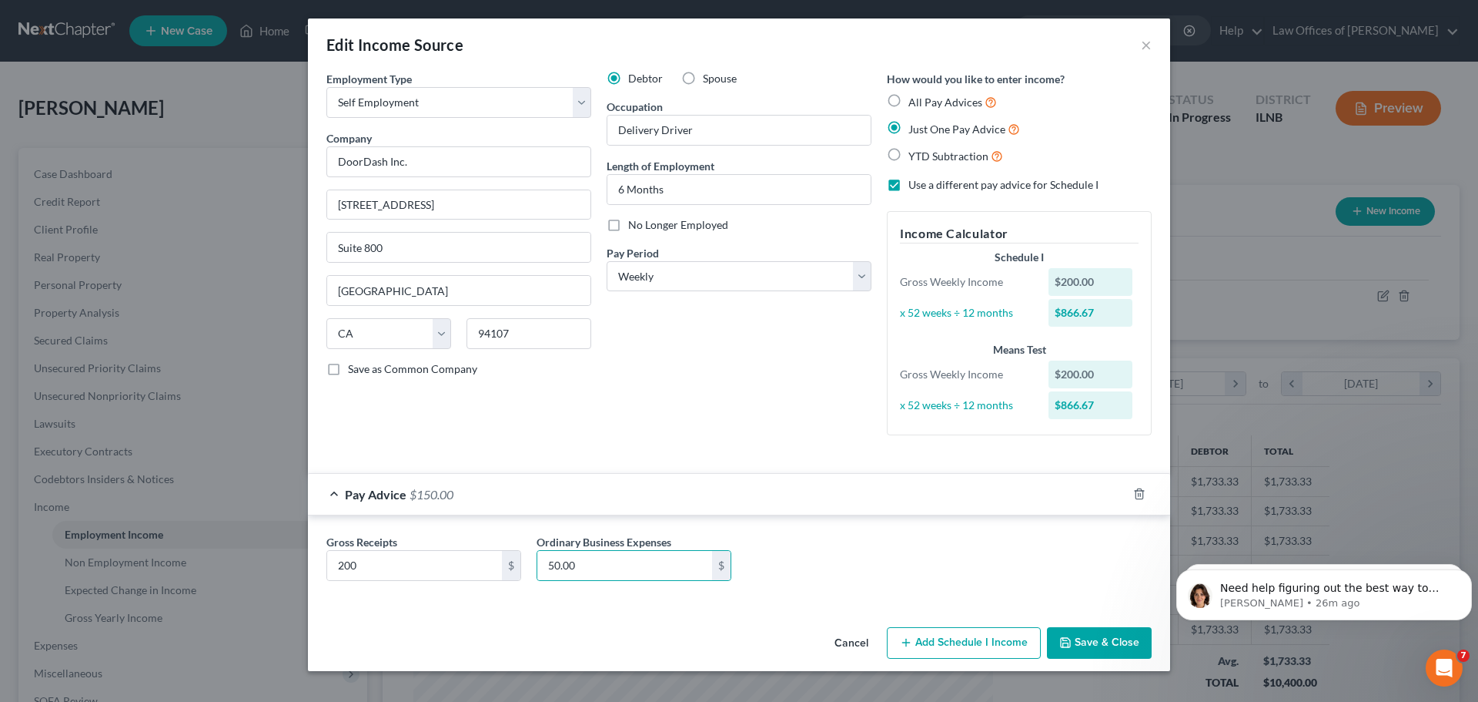
click at [868, 576] on div "Gross Receipts 200 $ Ordinary Business Expenses 50.00 $" at bounding box center [739, 563] width 841 height 59
click at [808, 554] on div "Gross Receipts 200 $ Ordinary Business Expenses 25 $" at bounding box center [739, 563] width 841 height 59
click at [1090, 629] on button "Save & Close" at bounding box center [1099, 643] width 105 height 32
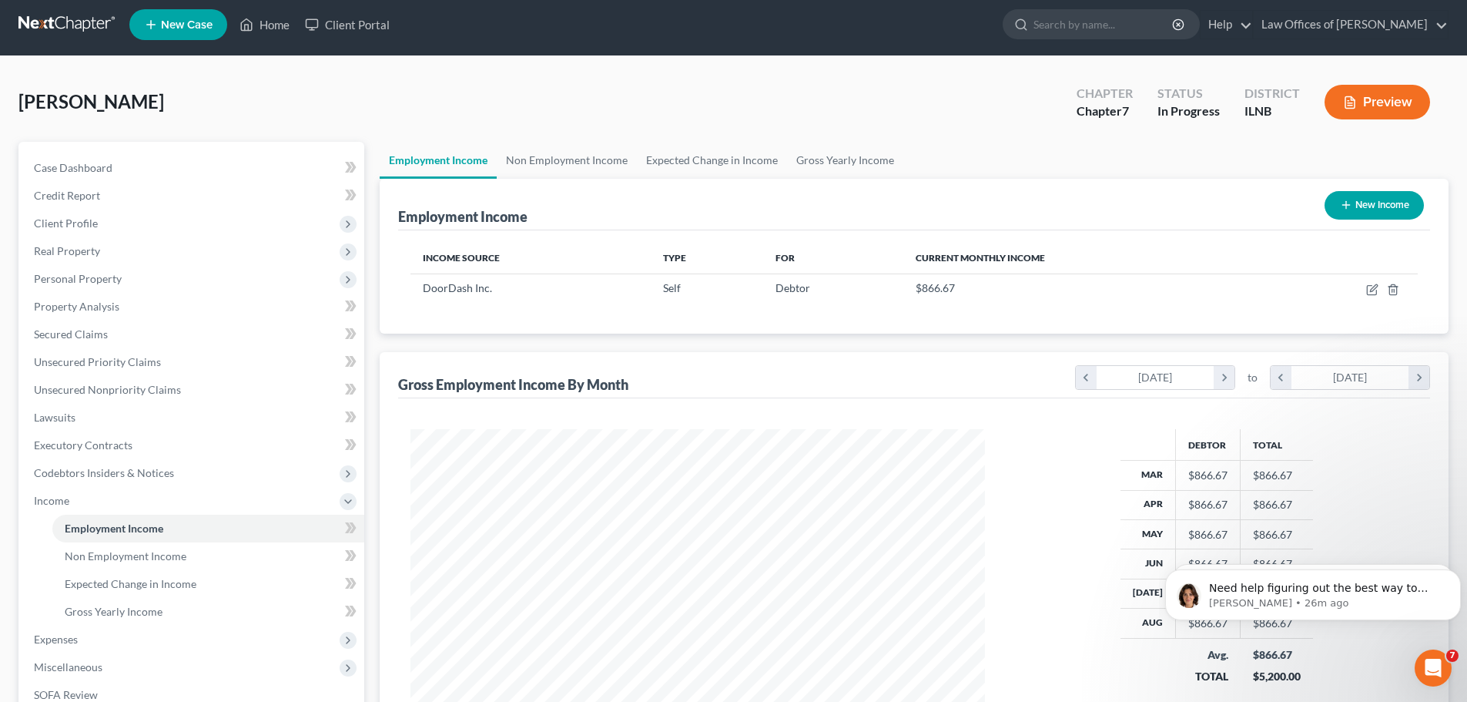
scroll to position [228, 0]
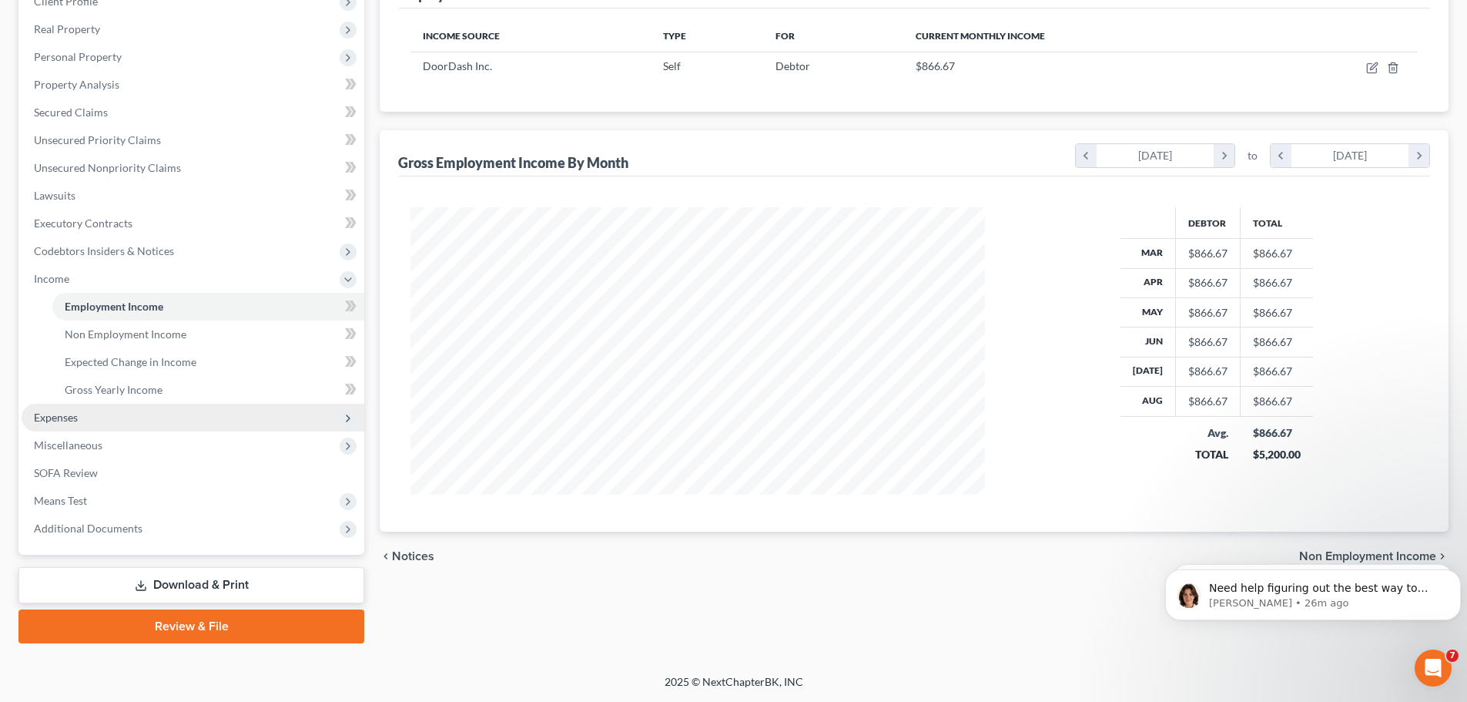
click at [109, 430] on span "Expenses" at bounding box center [193, 418] width 343 height 28
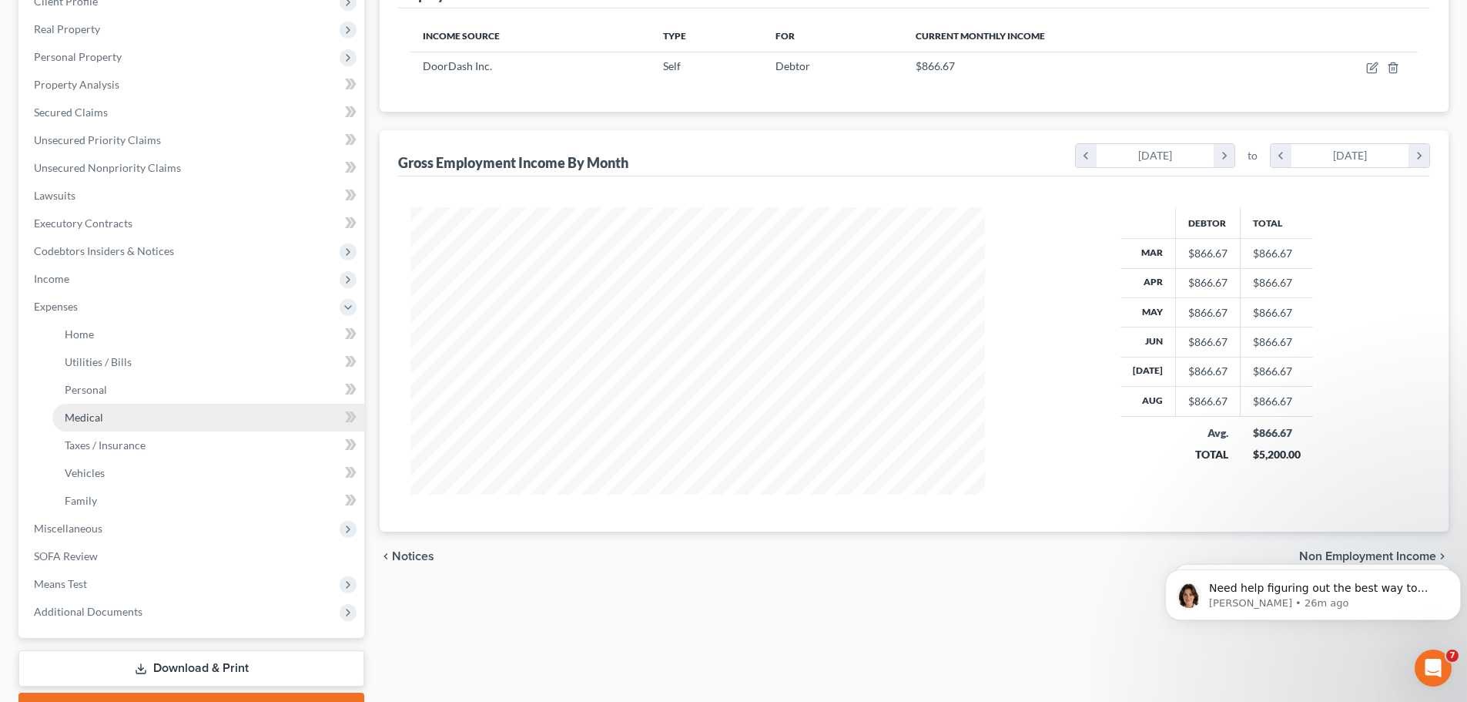
click at [115, 416] on link "Medical" at bounding box center [208, 418] width 312 height 28
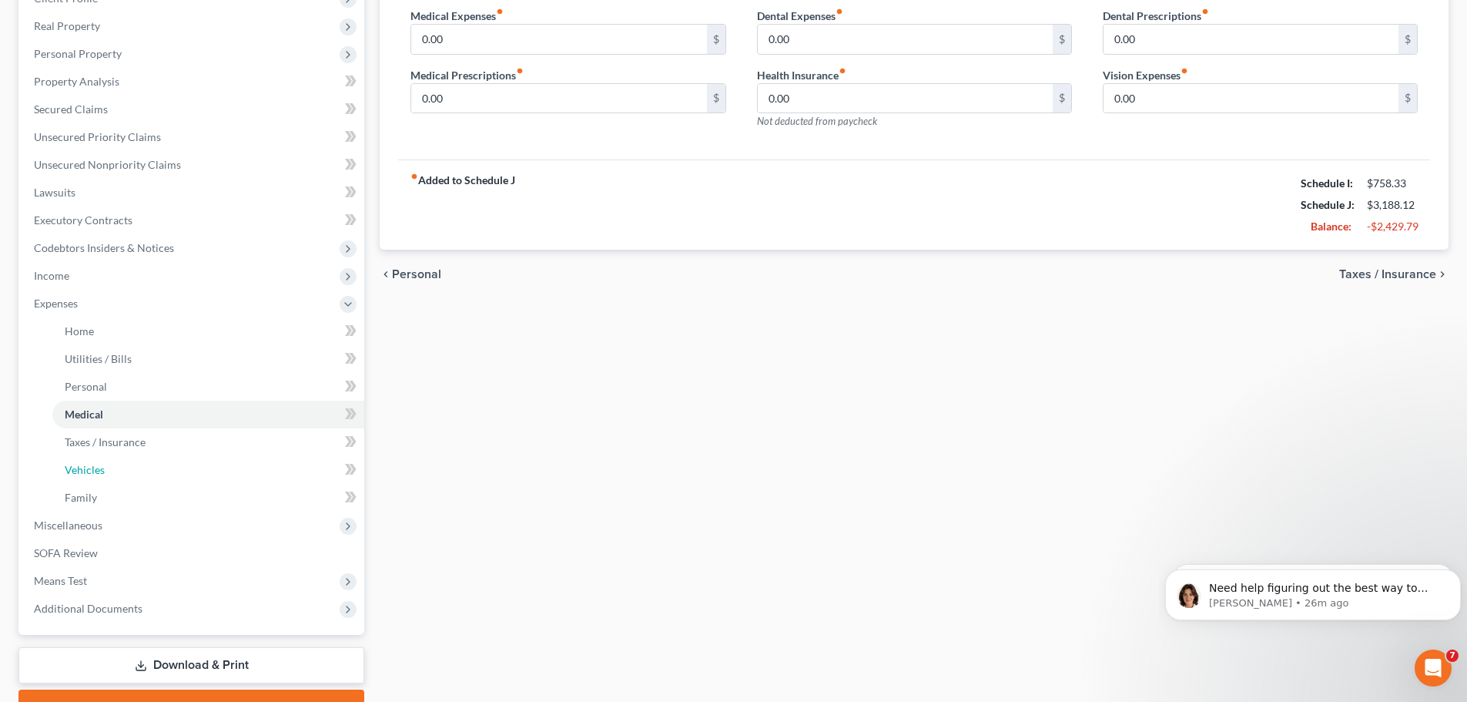
click at [92, 469] on span "Vehicles" at bounding box center [85, 469] width 40 height 13
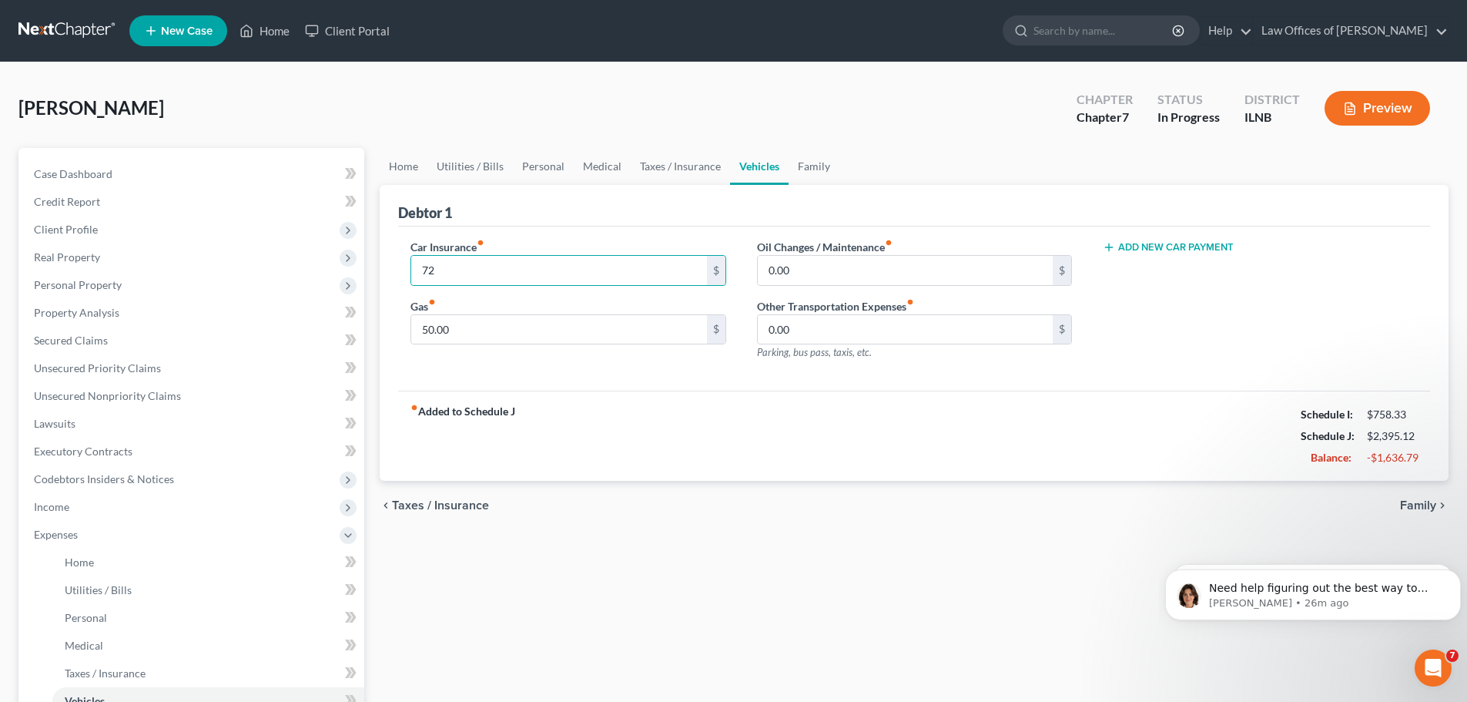
click at [632, 517] on div "chevron_left Taxes / Insurance Family chevron_right" at bounding box center [914, 505] width 1069 height 49
click at [493, 270] on input "72" at bounding box center [558, 270] width 295 height 29
click at [692, 475] on div "fiber_manual_record Added to Schedule J Schedule I: $758.33 Schedule J: $2,415.…" at bounding box center [914, 435] width 1032 height 90
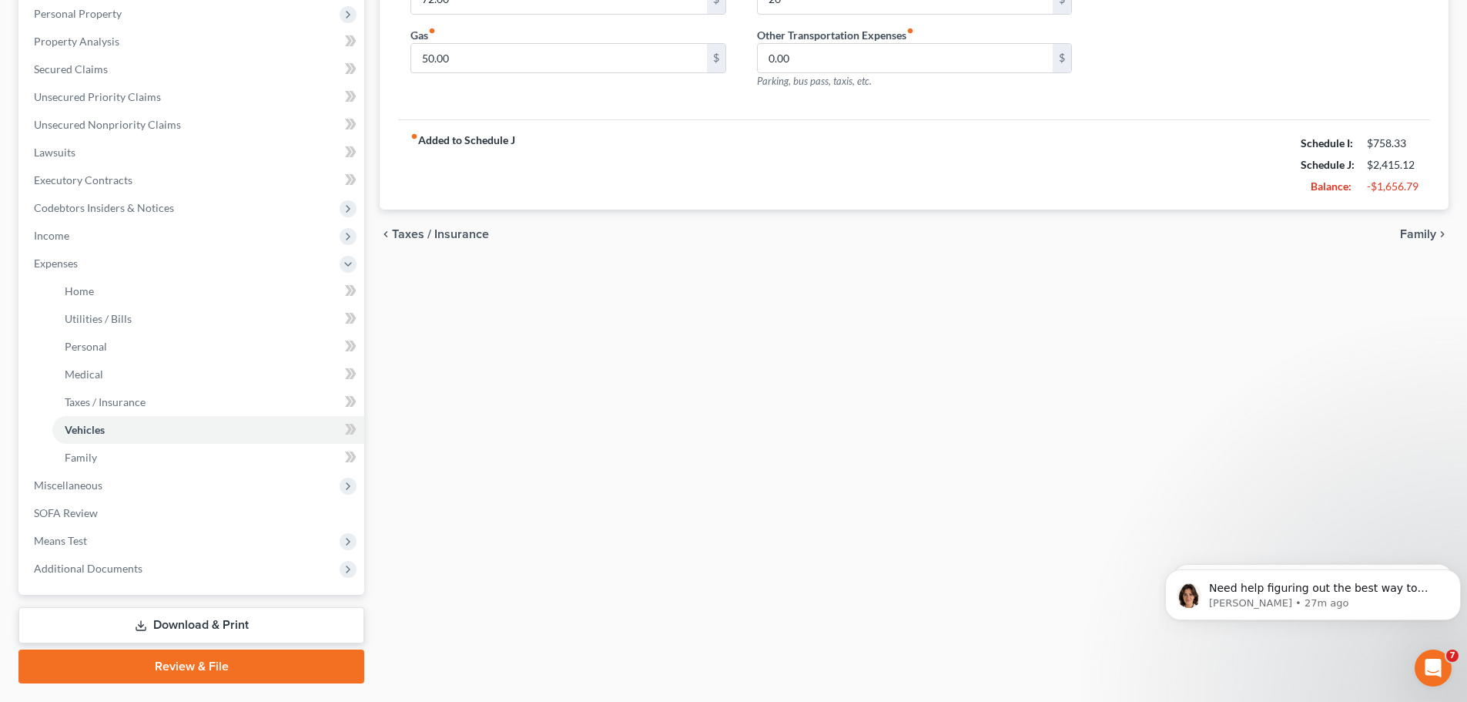
scroll to position [308, 0]
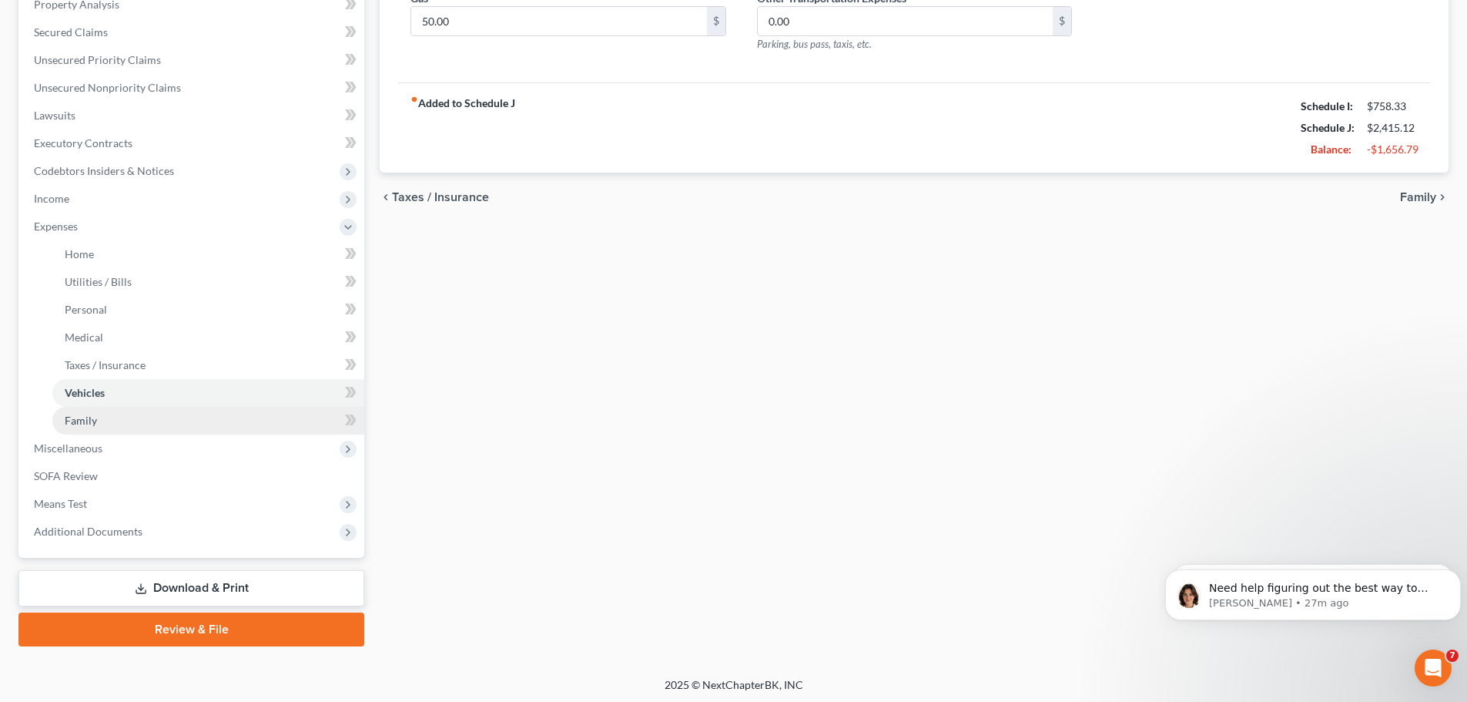
click at [151, 421] on link "Family" at bounding box center [208, 421] width 312 height 28
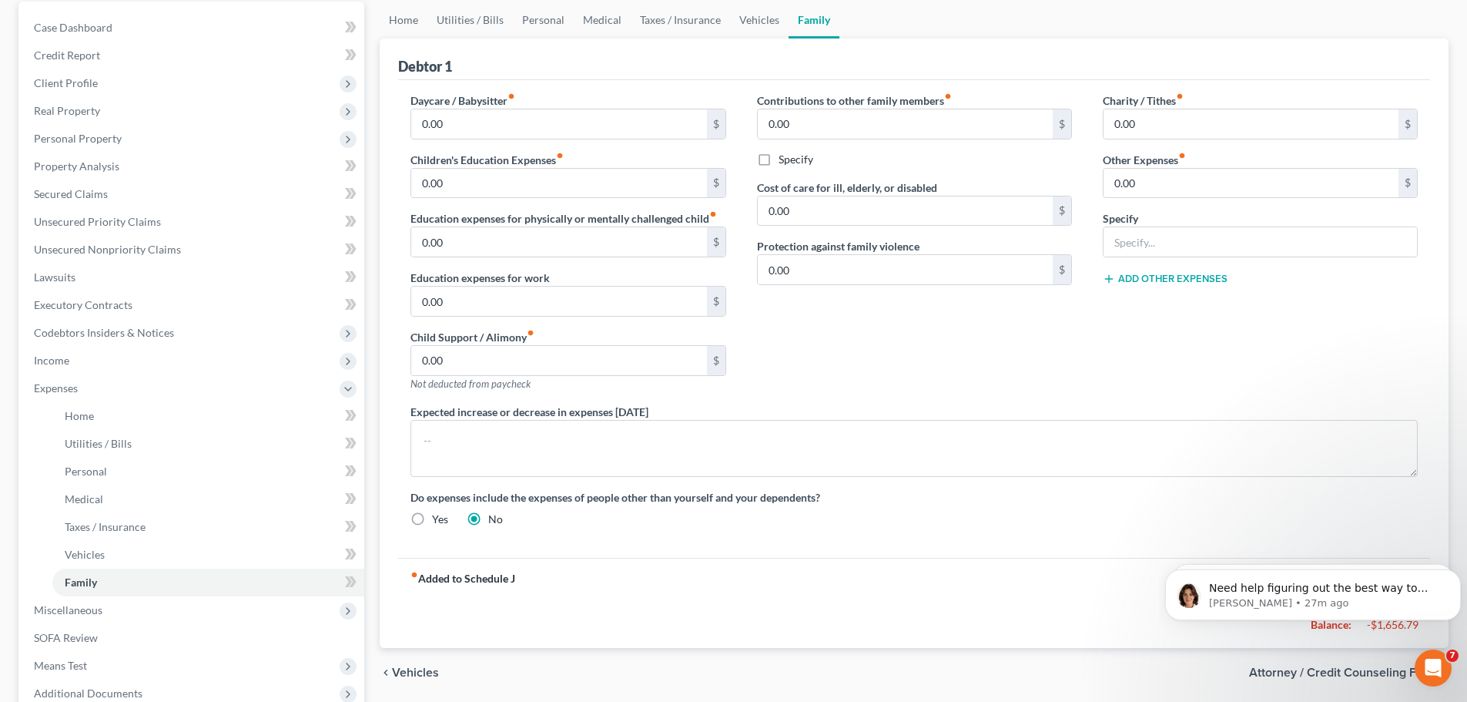
scroll to position [308, 0]
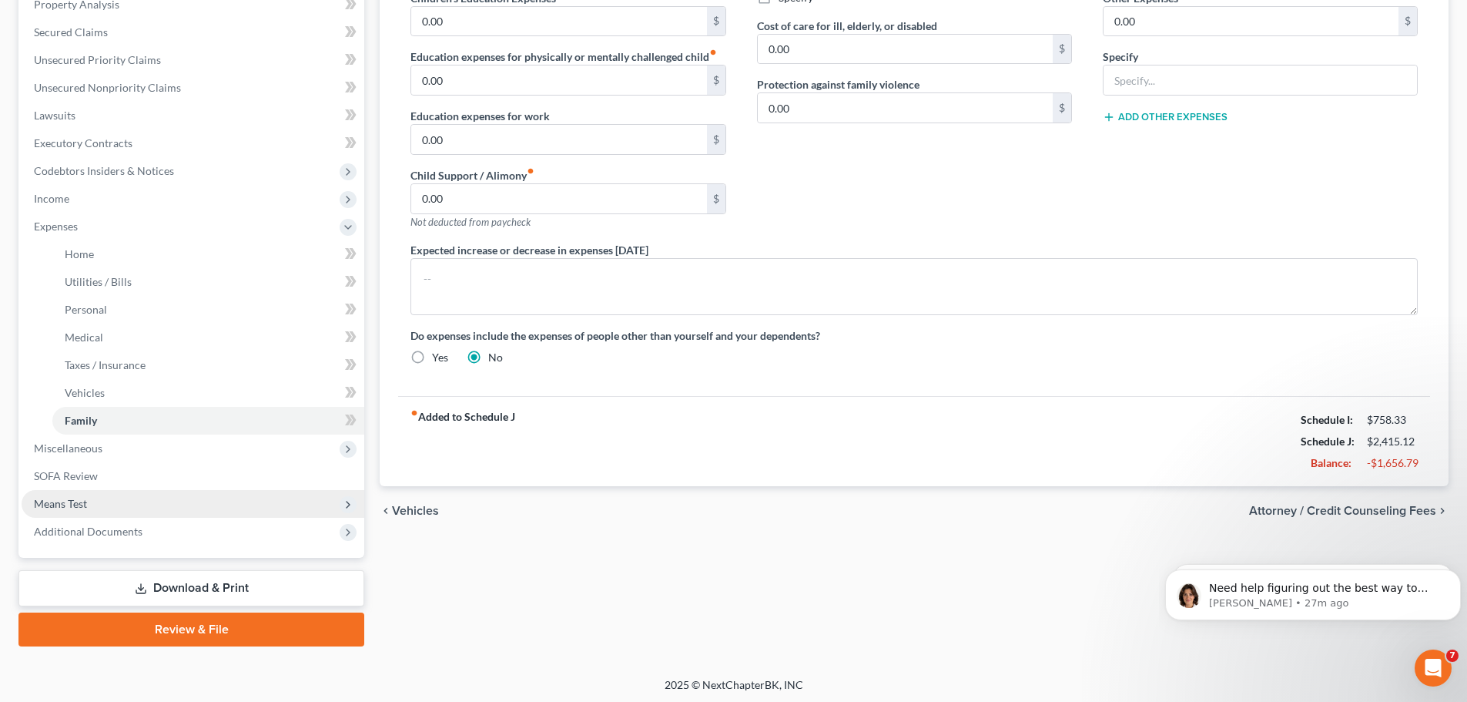
click at [117, 504] on span "Means Test" at bounding box center [193, 504] width 343 height 28
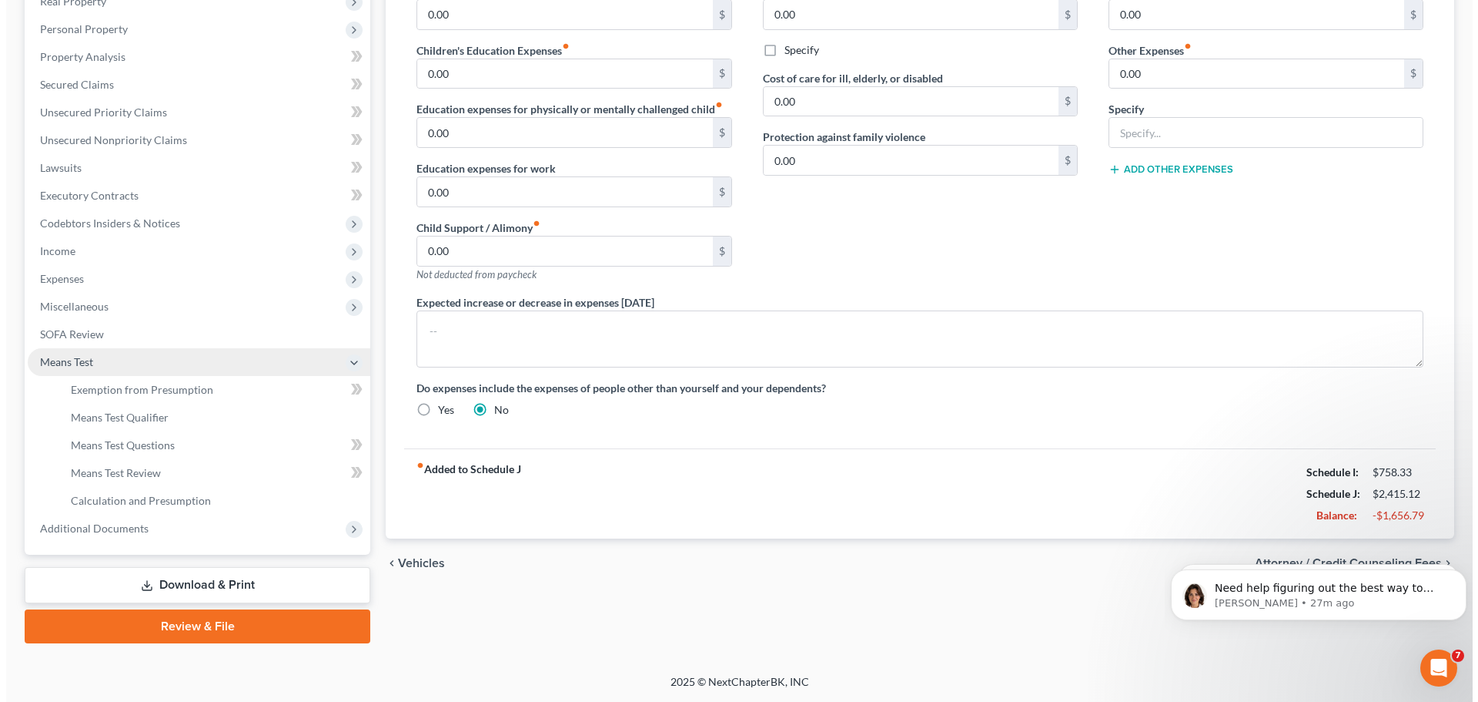
scroll to position [256, 0]
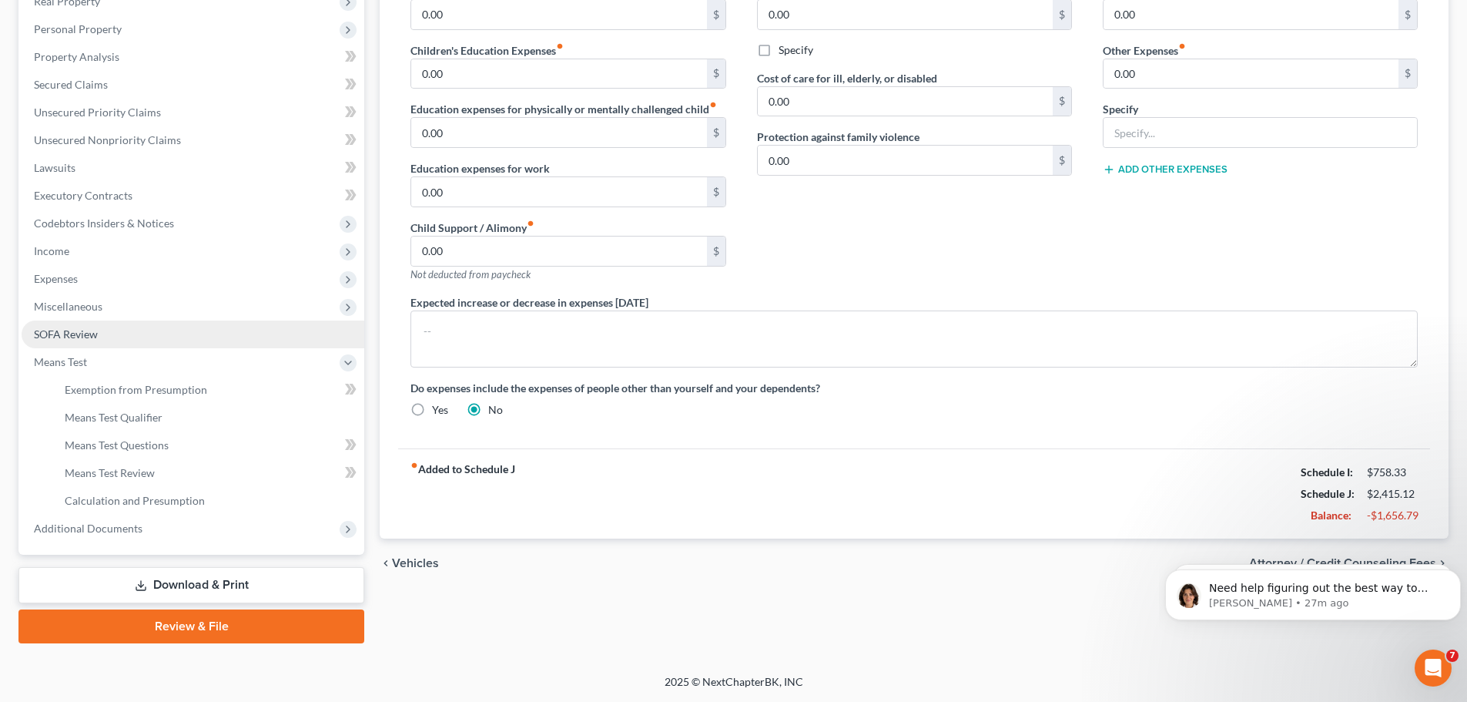
click at [166, 336] on link "SOFA Review" at bounding box center [193, 334] width 343 height 28
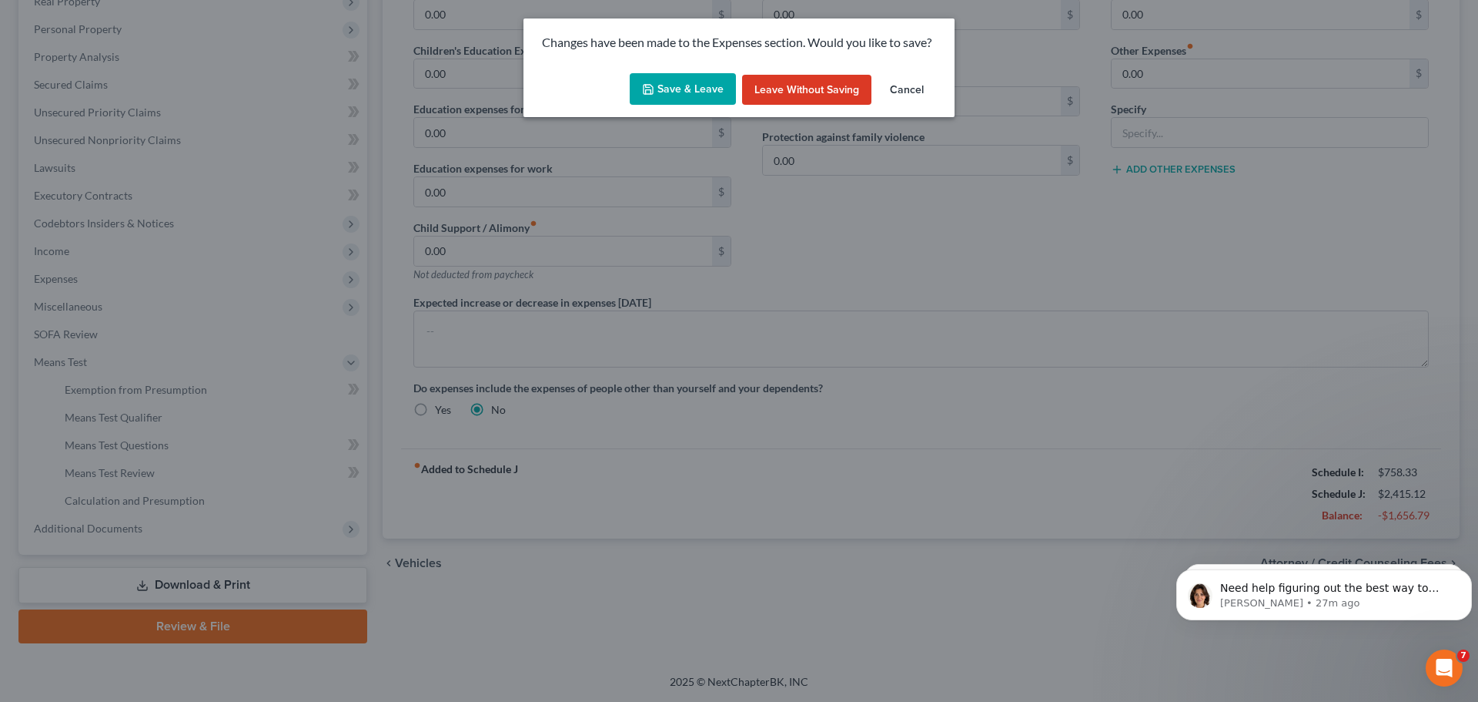
click at [687, 88] on button "Save & Leave" at bounding box center [683, 89] width 106 height 32
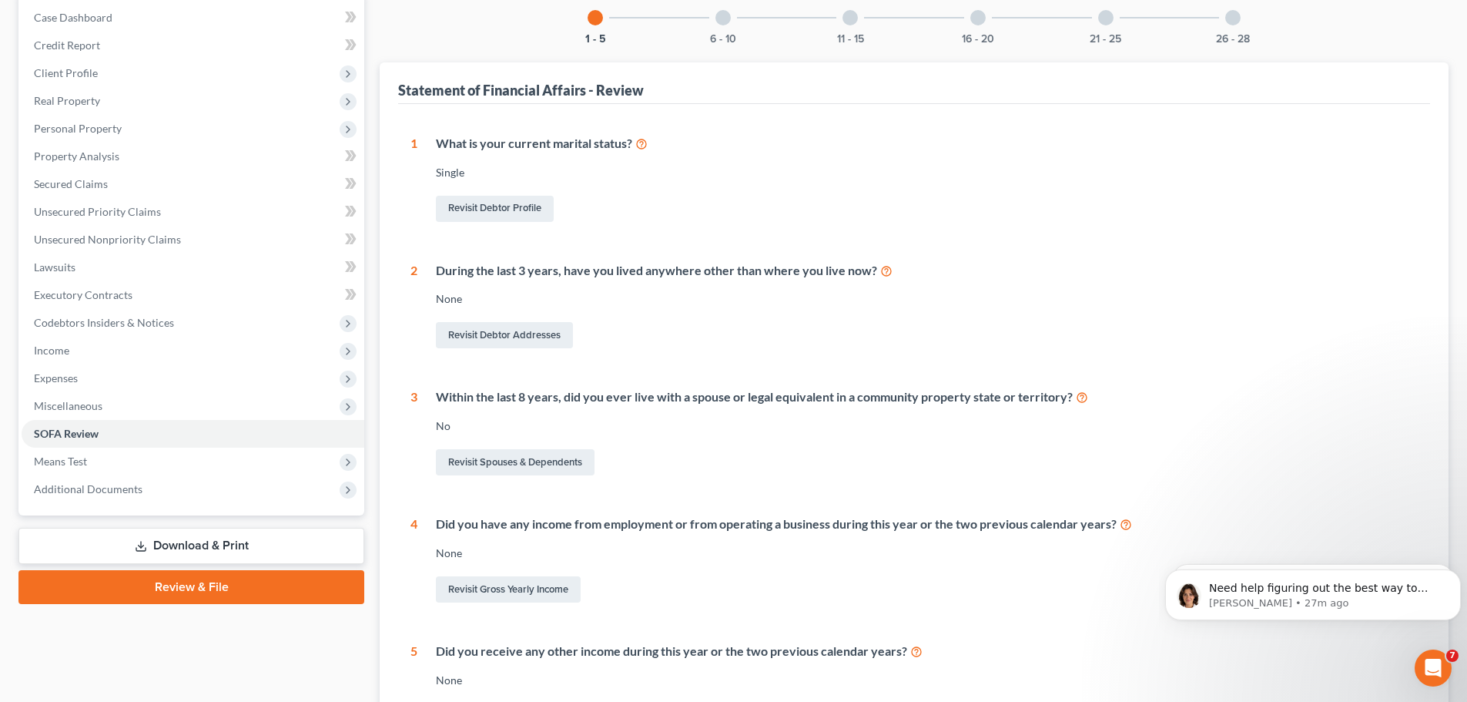
scroll to position [231, 0]
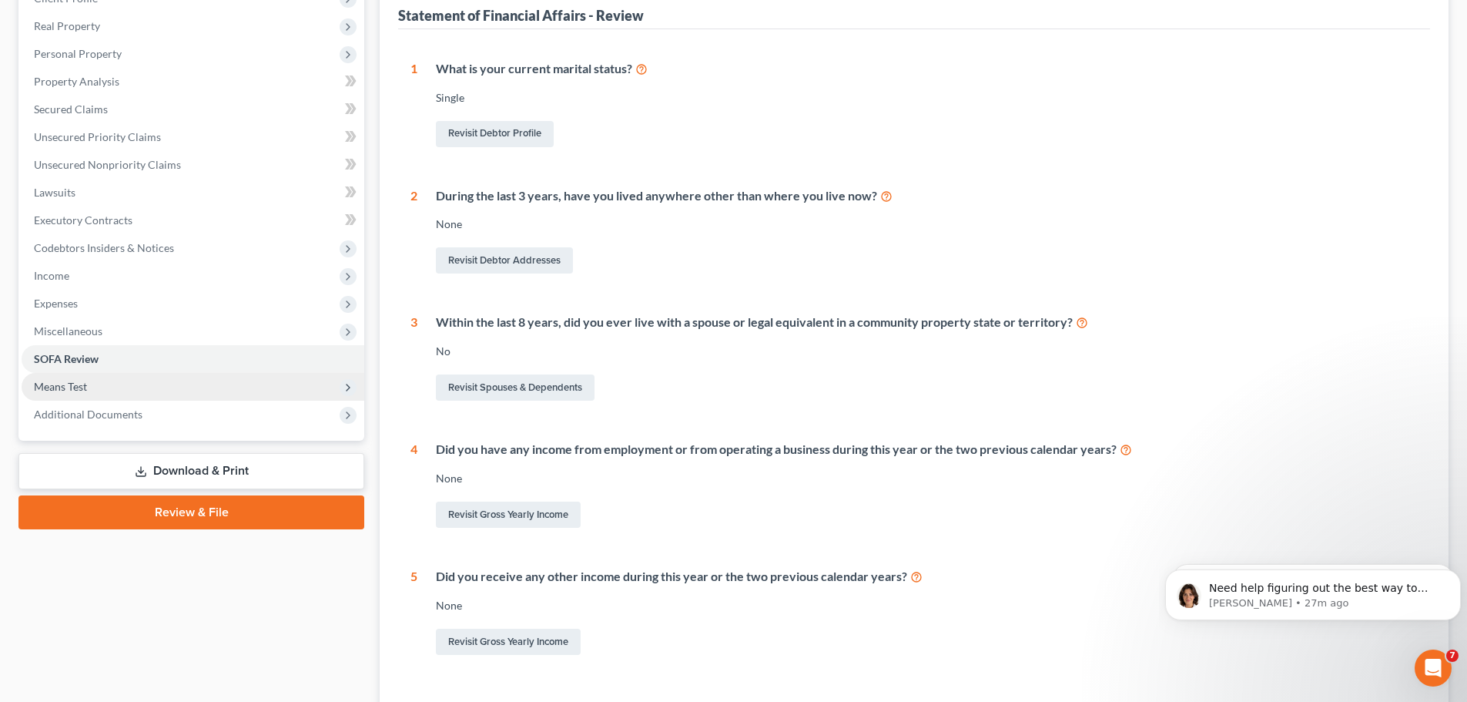
click at [104, 393] on span "Means Test" at bounding box center [193, 387] width 343 height 28
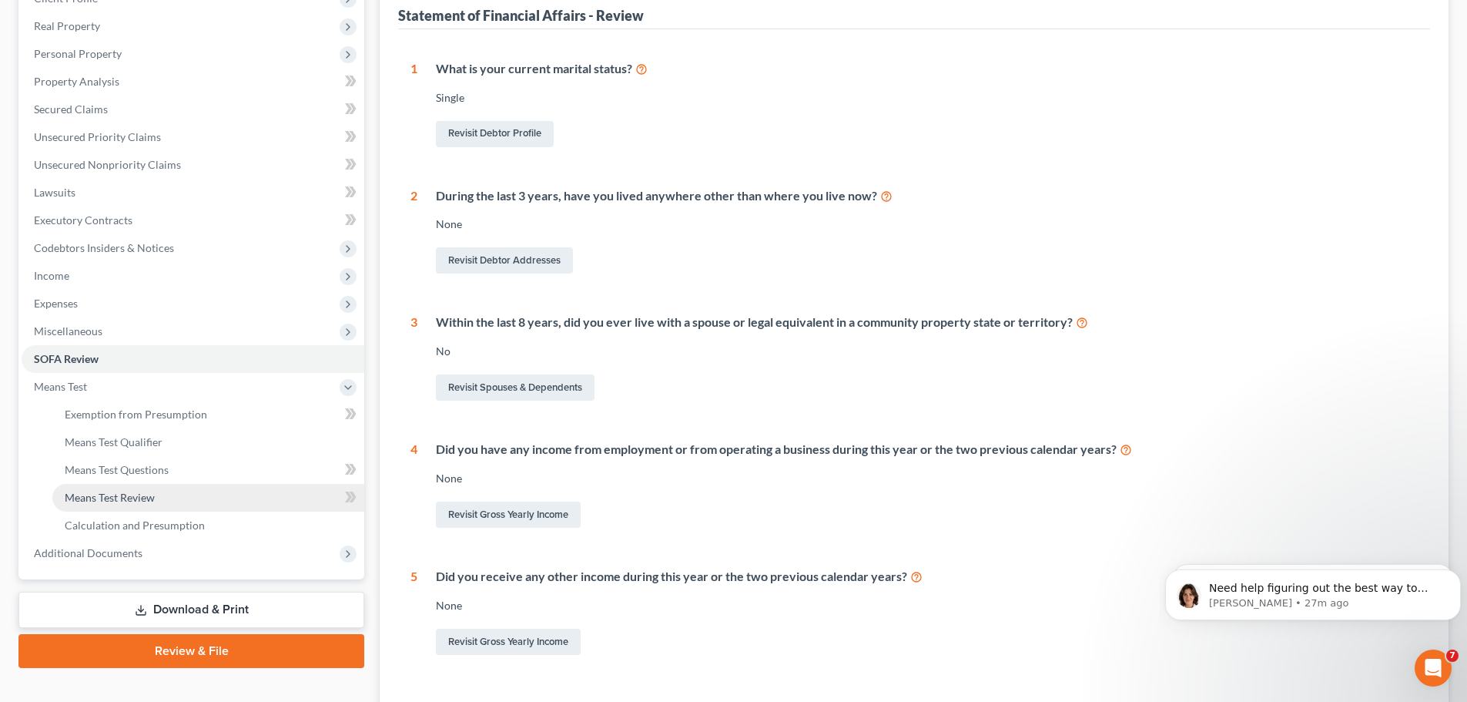
click at [217, 494] on link "Means Test Review" at bounding box center [208, 498] width 312 height 28
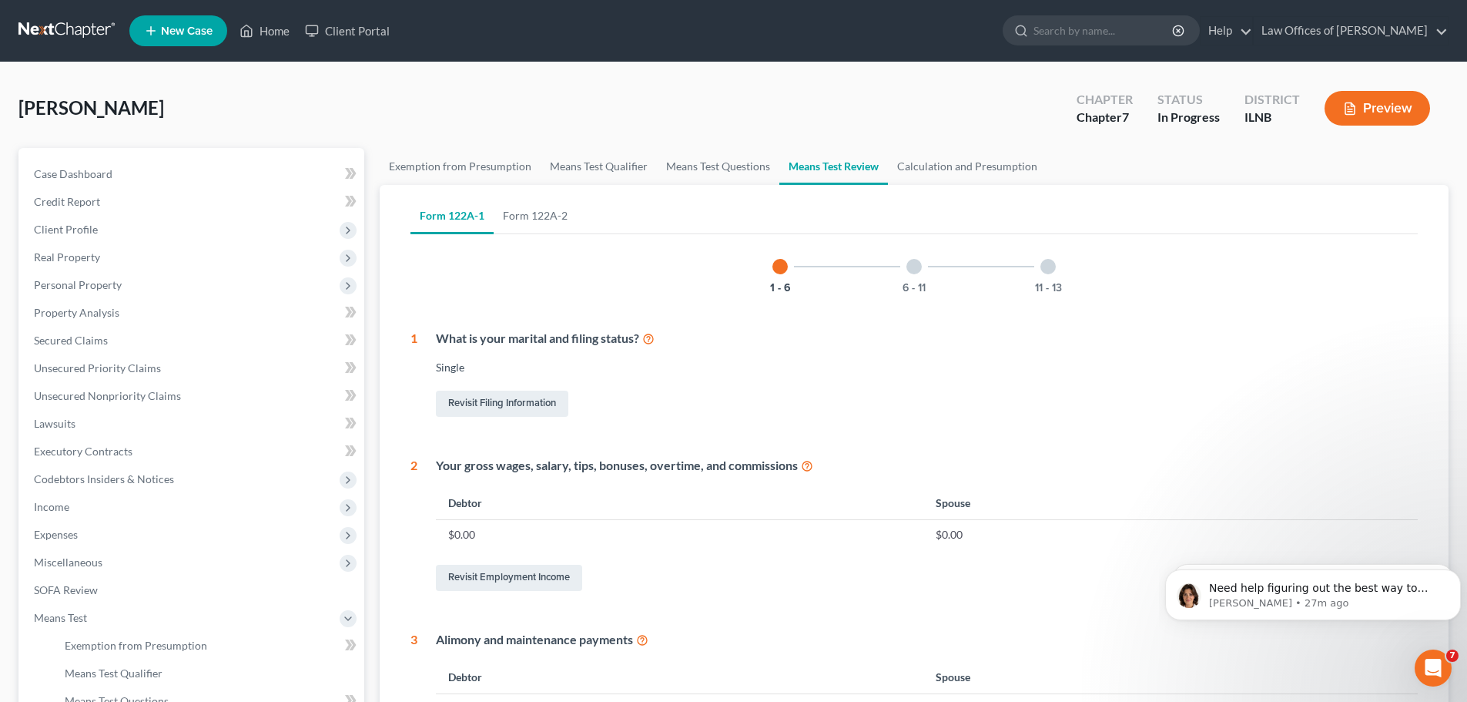
scroll to position [77, 0]
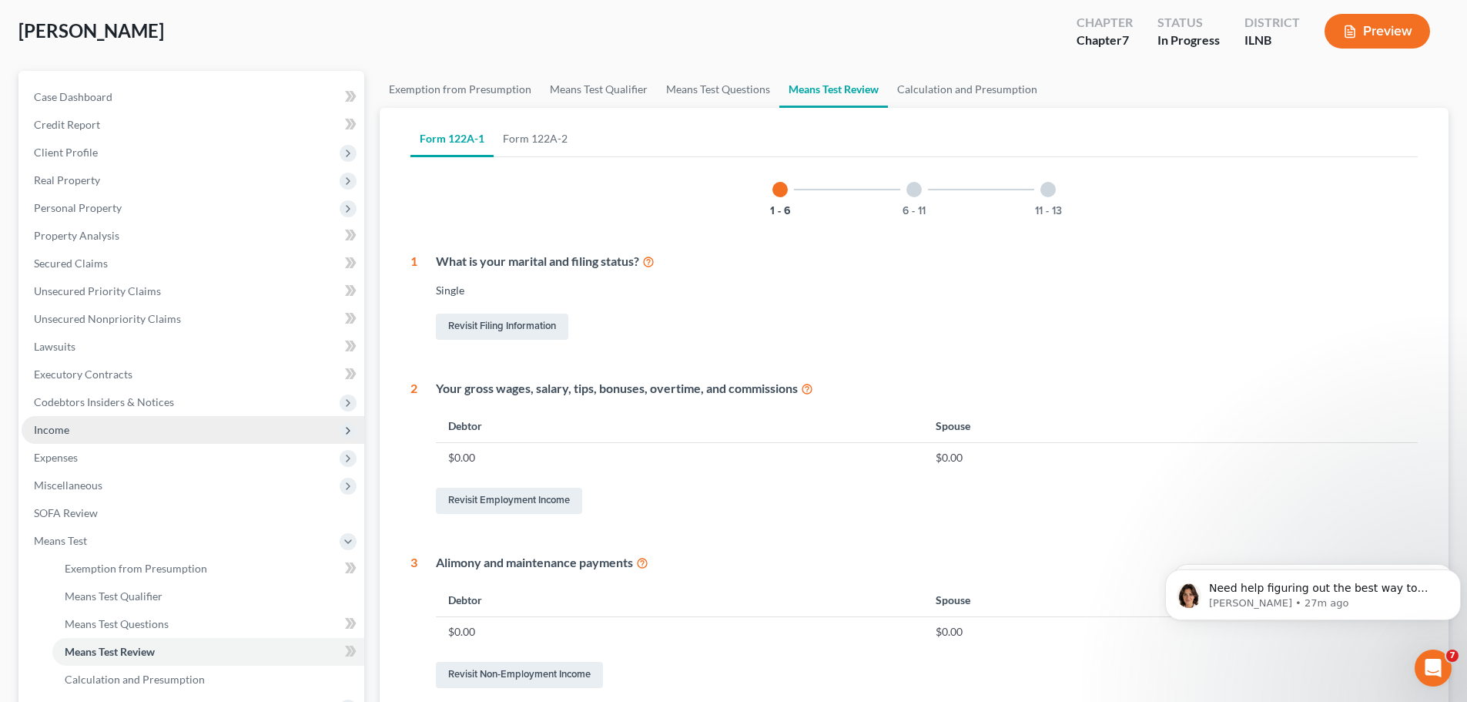
click at [126, 425] on span "Income" at bounding box center [193, 430] width 343 height 28
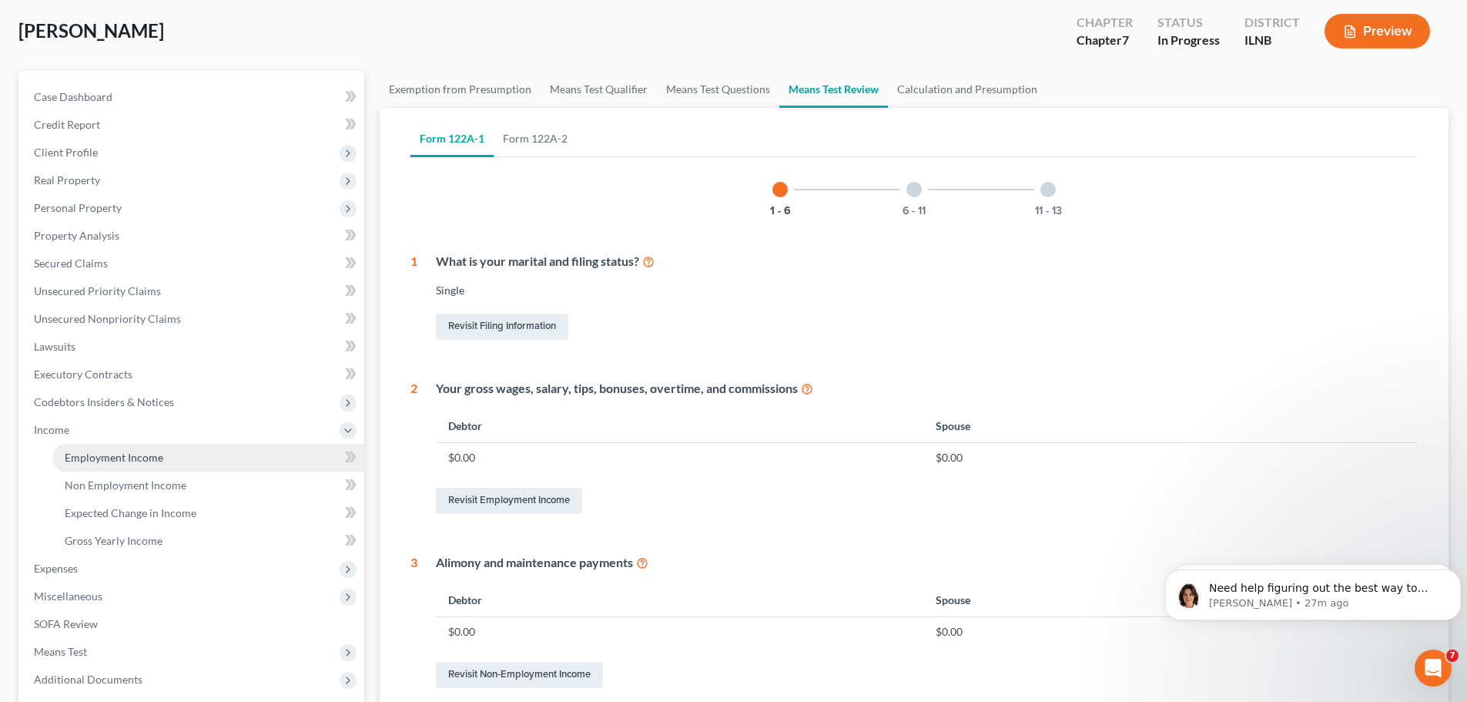
click at [126, 457] on span "Employment Income" at bounding box center [114, 456] width 99 height 13
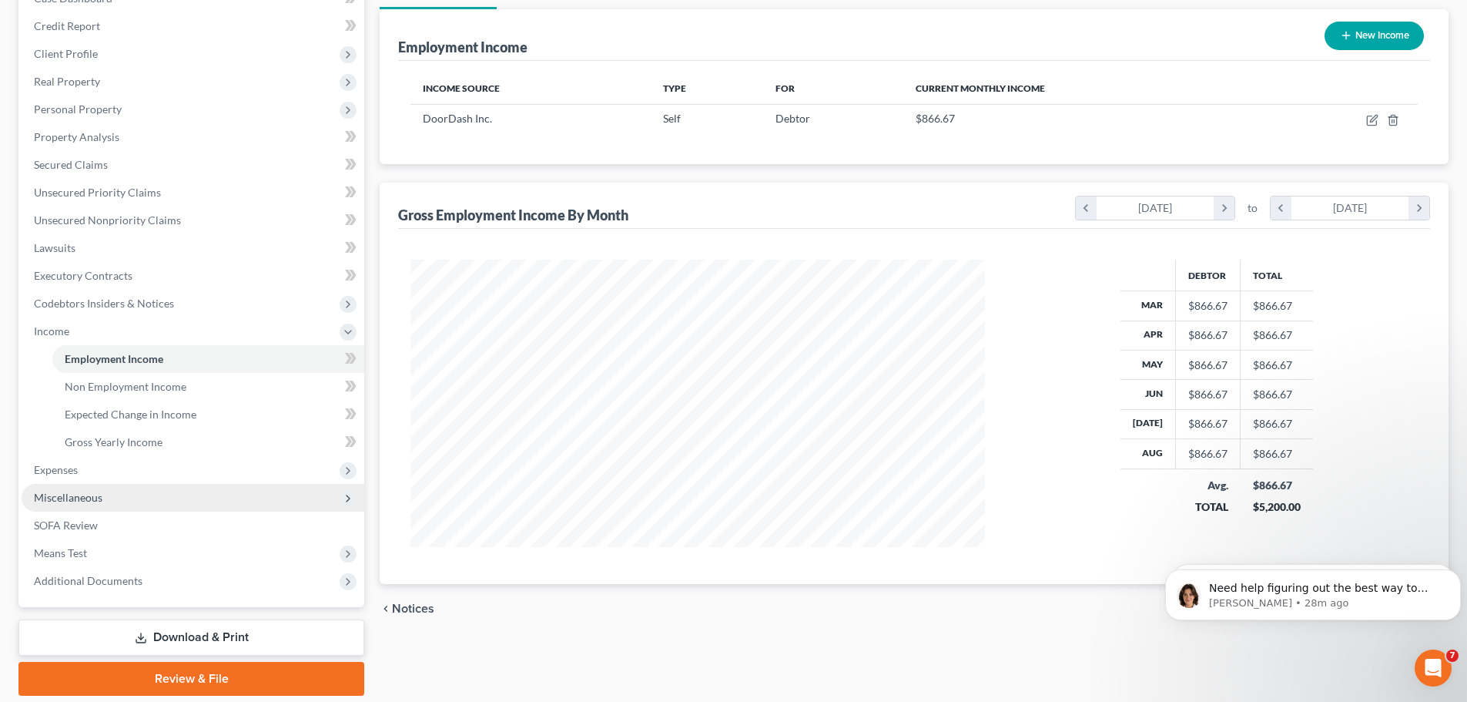
scroll to position [228, 0]
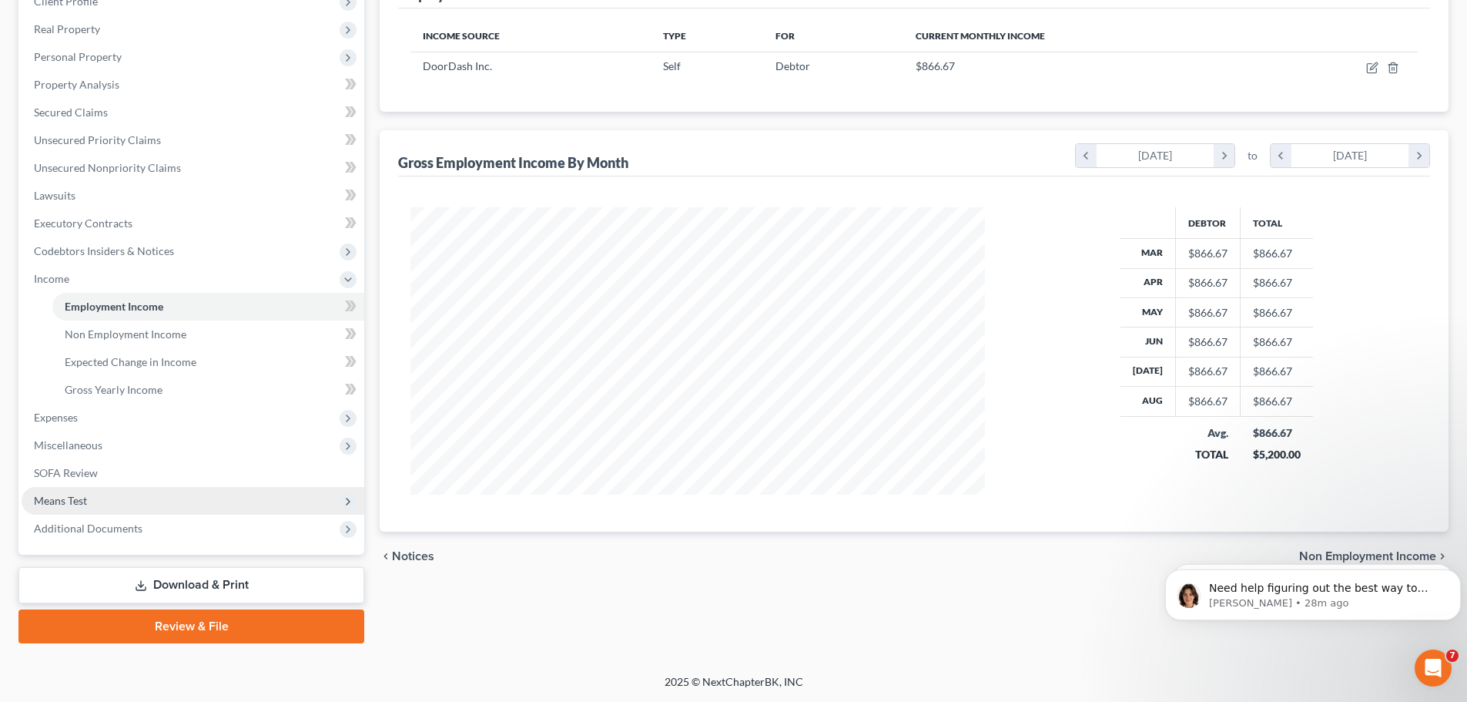
click at [163, 501] on span "Means Test" at bounding box center [193, 501] width 343 height 28
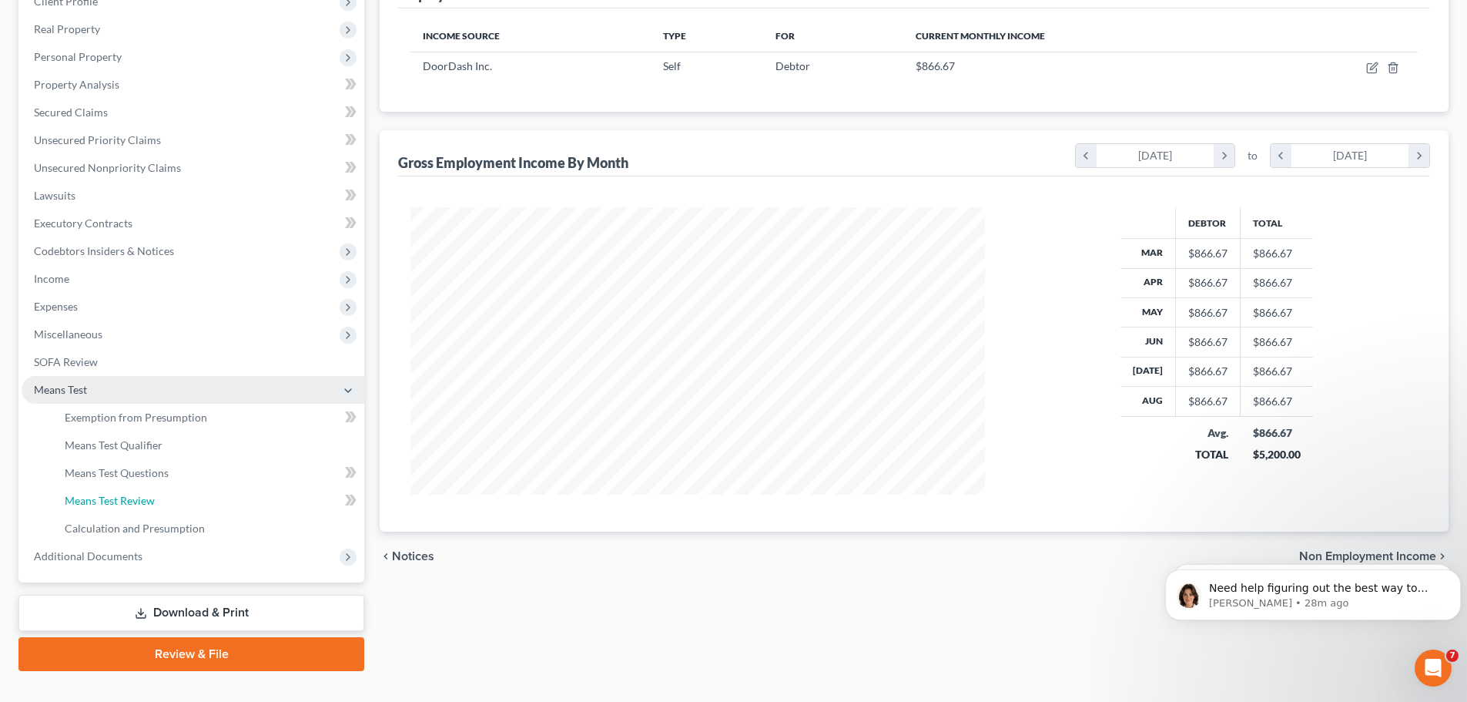
click at [163, 501] on link "Means Test Review" at bounding box center [208, 501] width 312 height 28
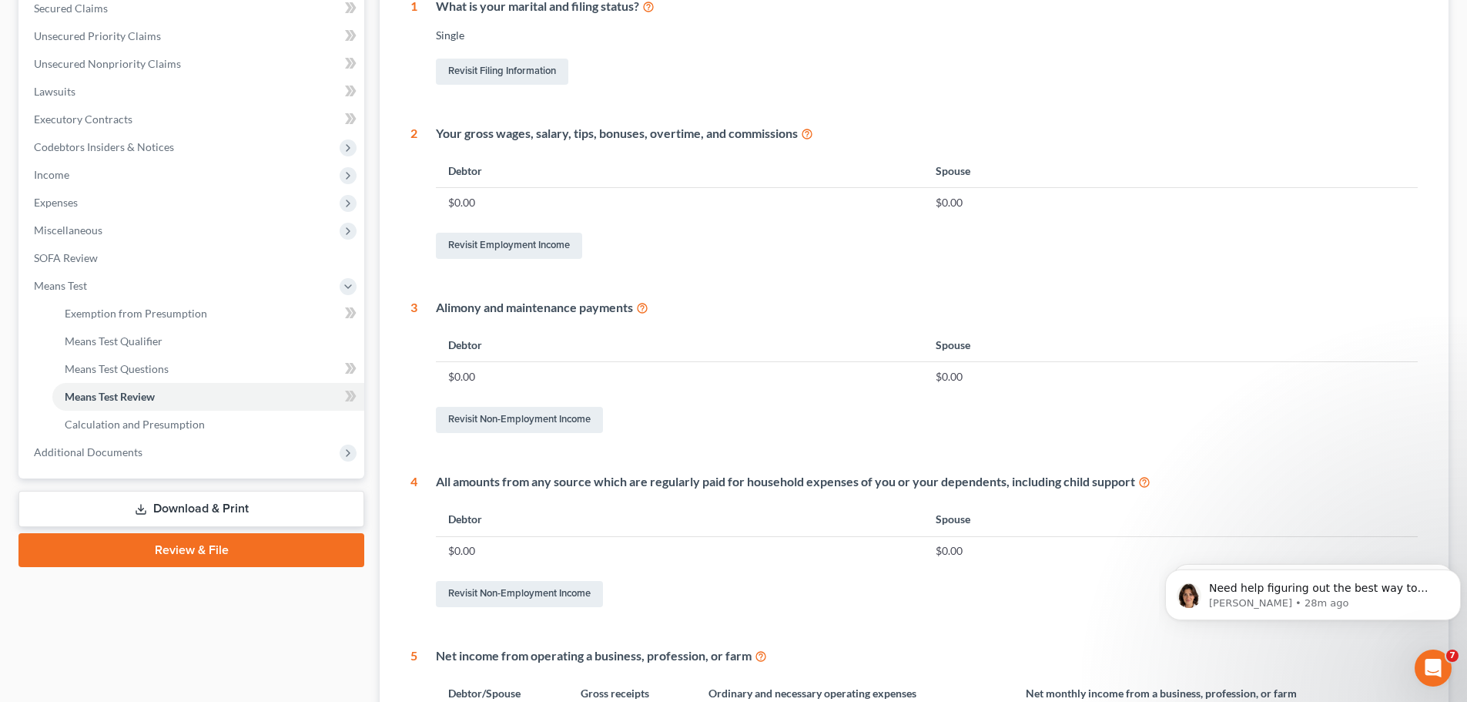
scroll to position [462, 0]
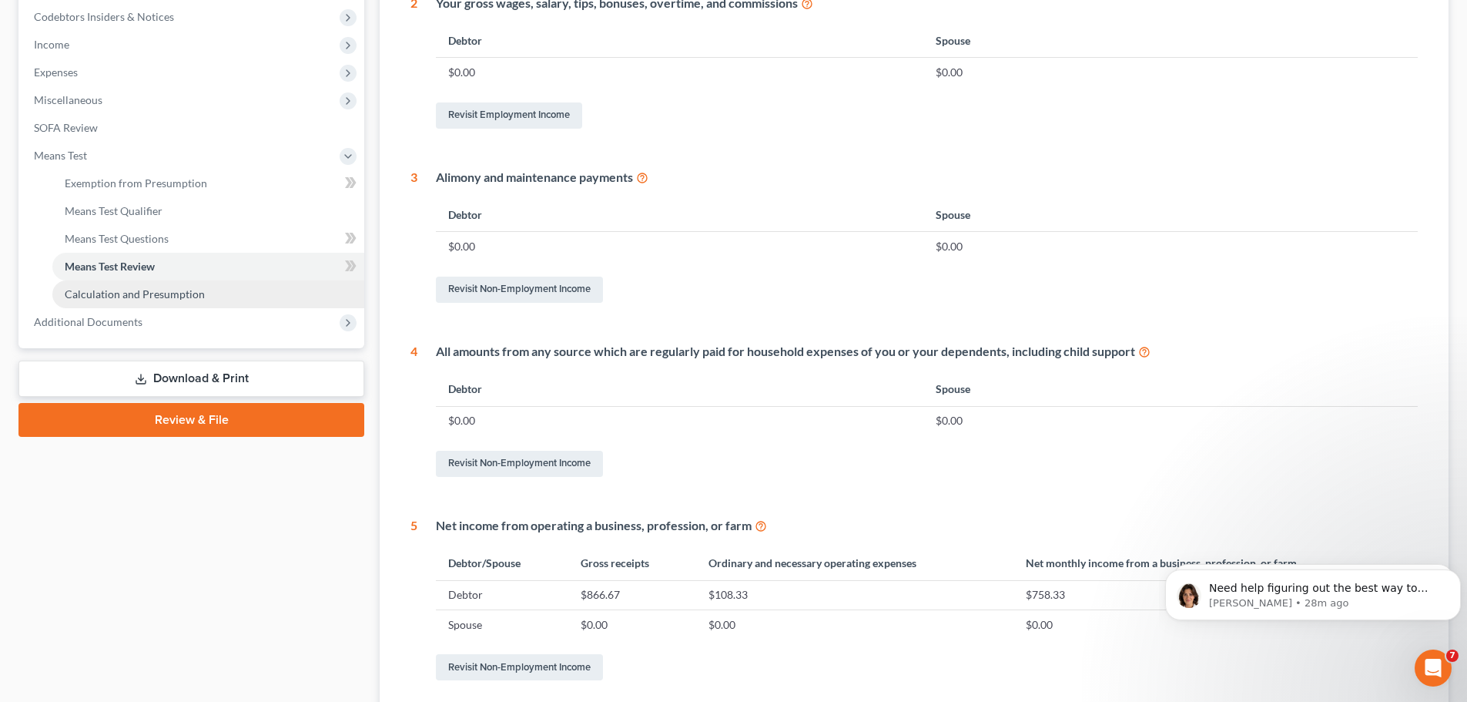
click at [166, 298] on span "Calculation and Presumption" at bounding box center [135, 293] width 140 height 13
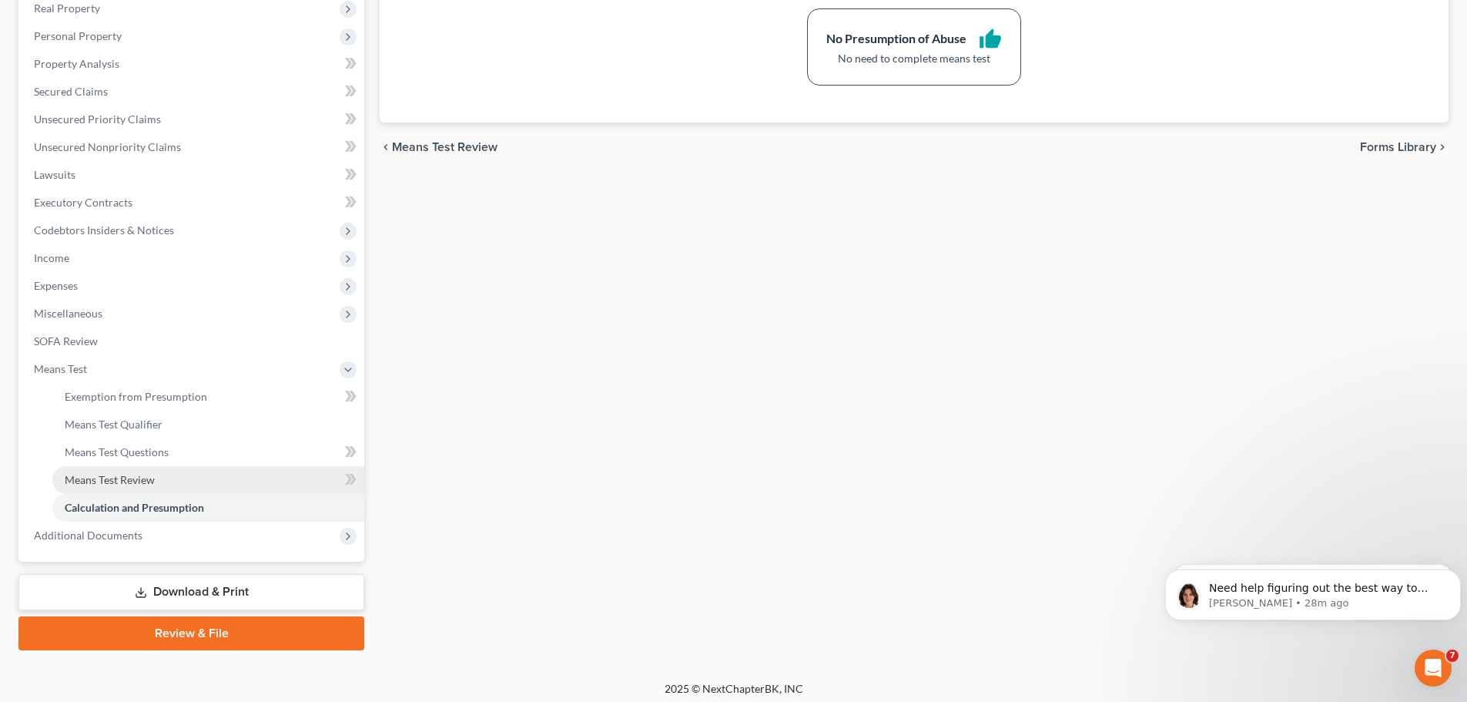
scroll to position [256, 0]
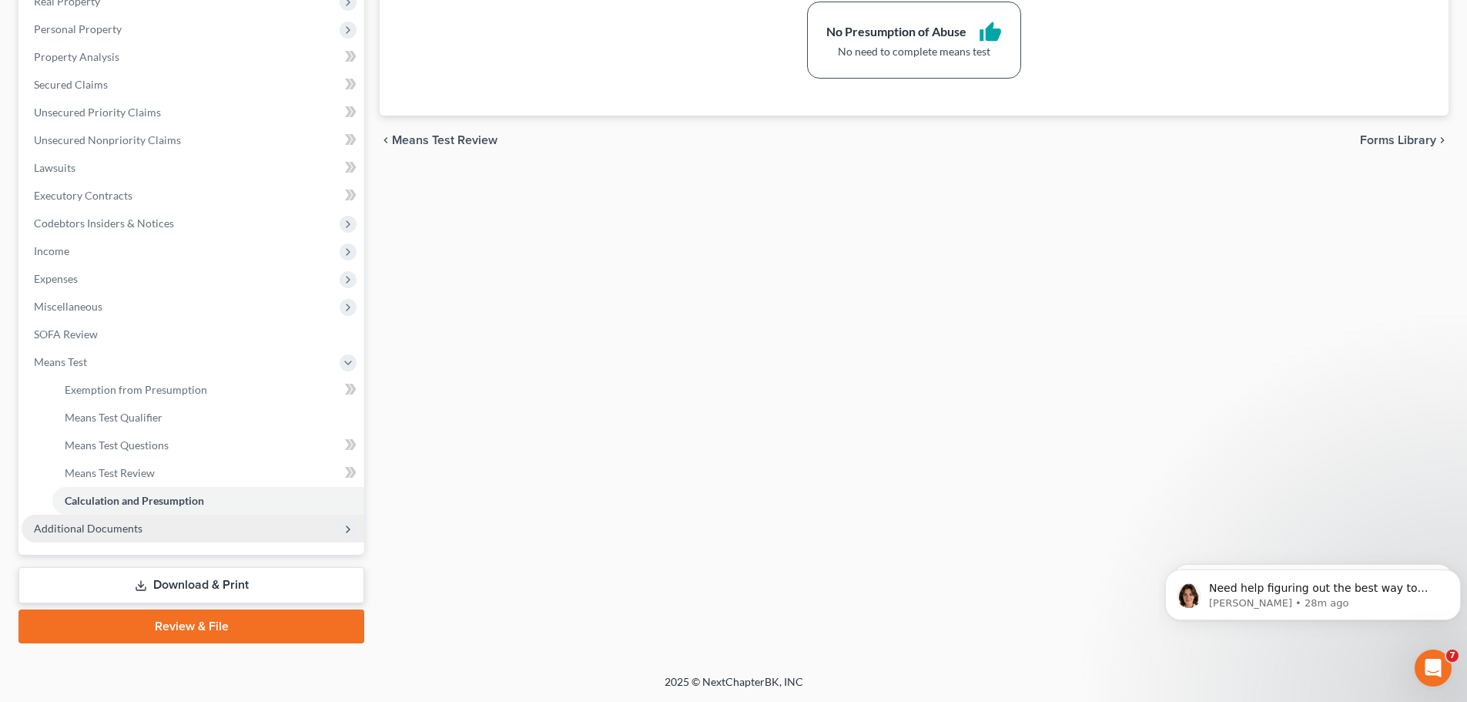
click at [152, 528] on span "Additional Documents" at bounding box center [193, 528] width 343 height 28
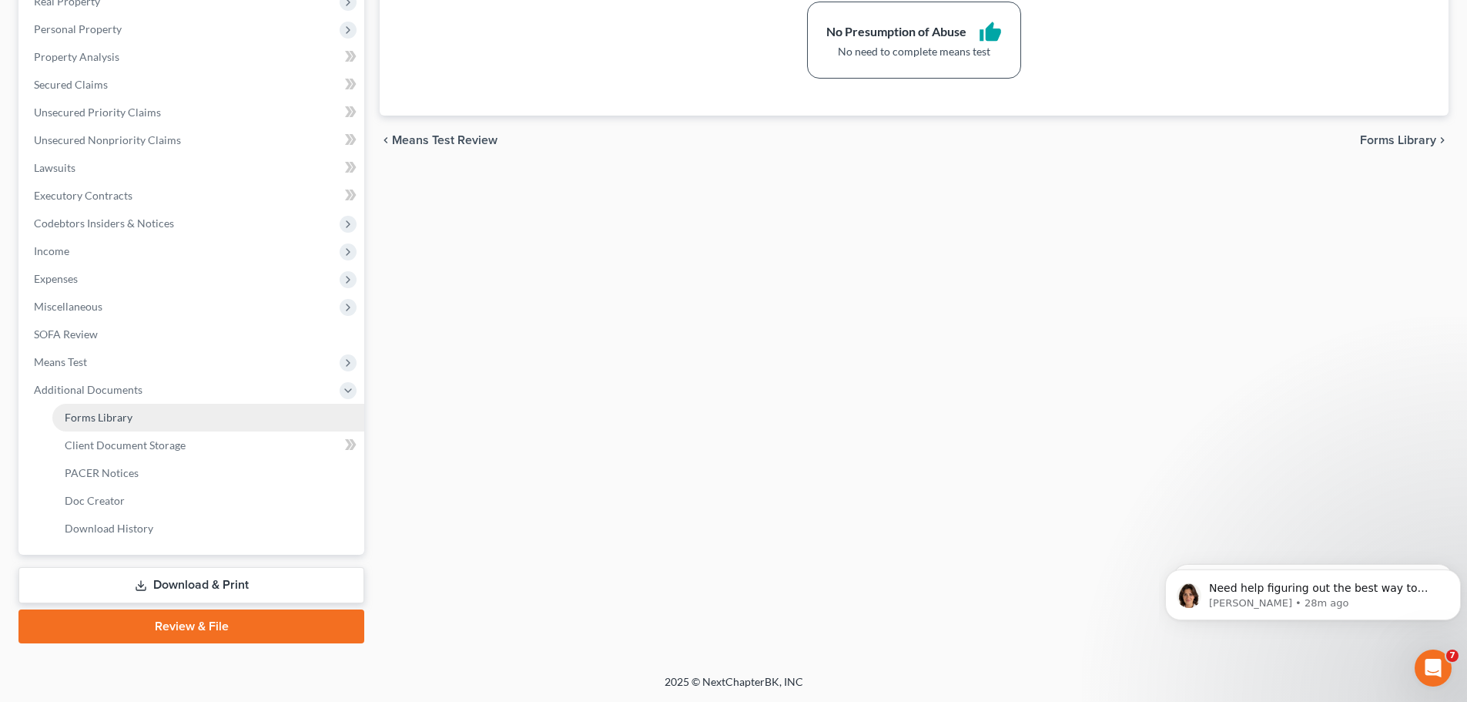
click at [179, 420] on link "Forms Library" at bounding box center [208, 418] width 312 height 28
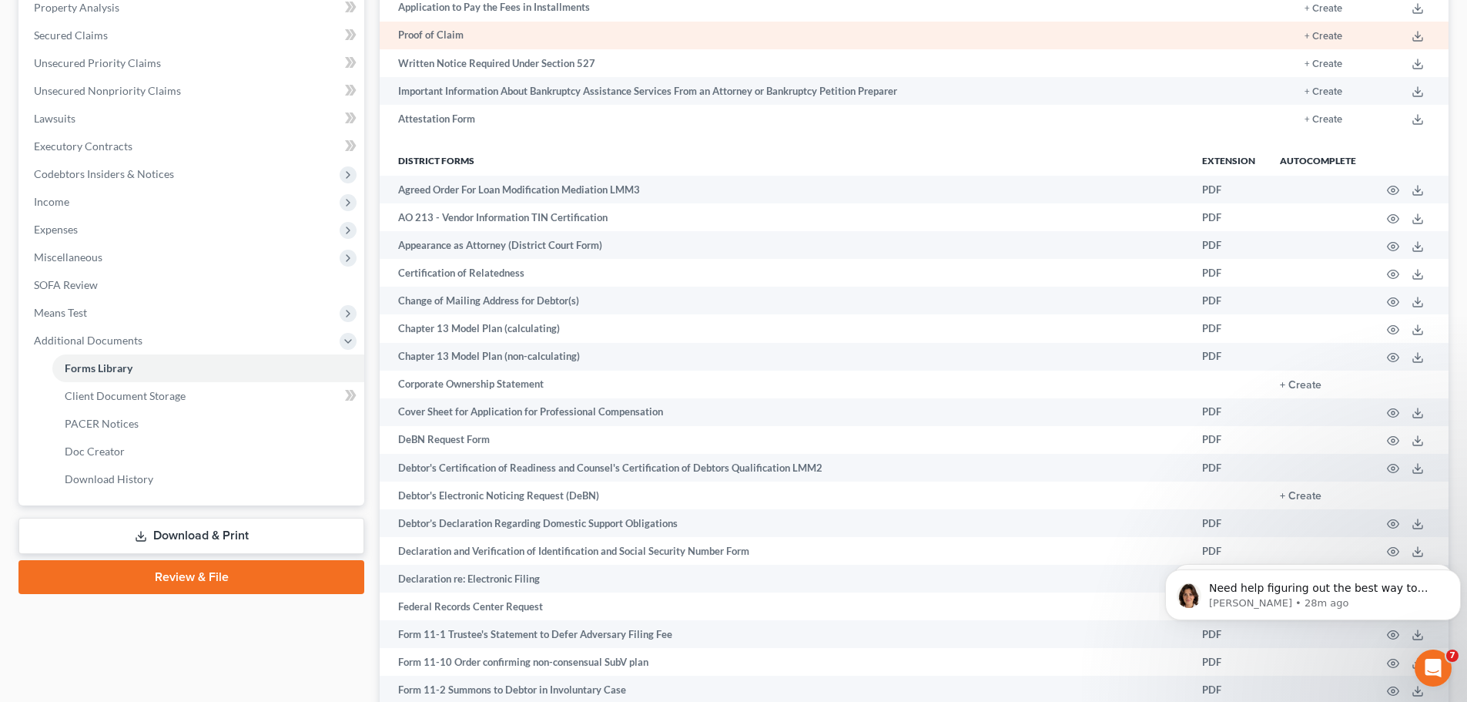
scroll to position [308, 0]
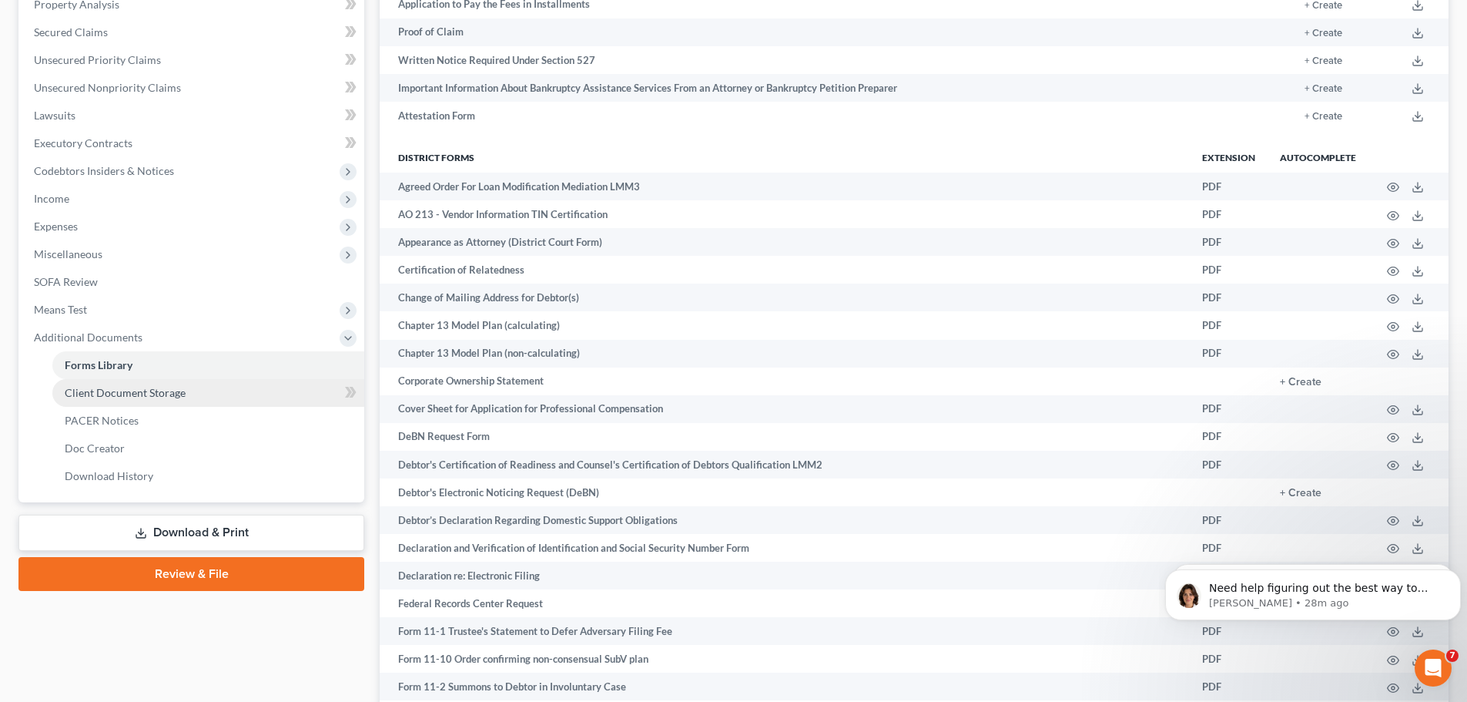
click at [146, 393] on span "Client Document Storage" at bounding box center [125, 392] width 121 height 13
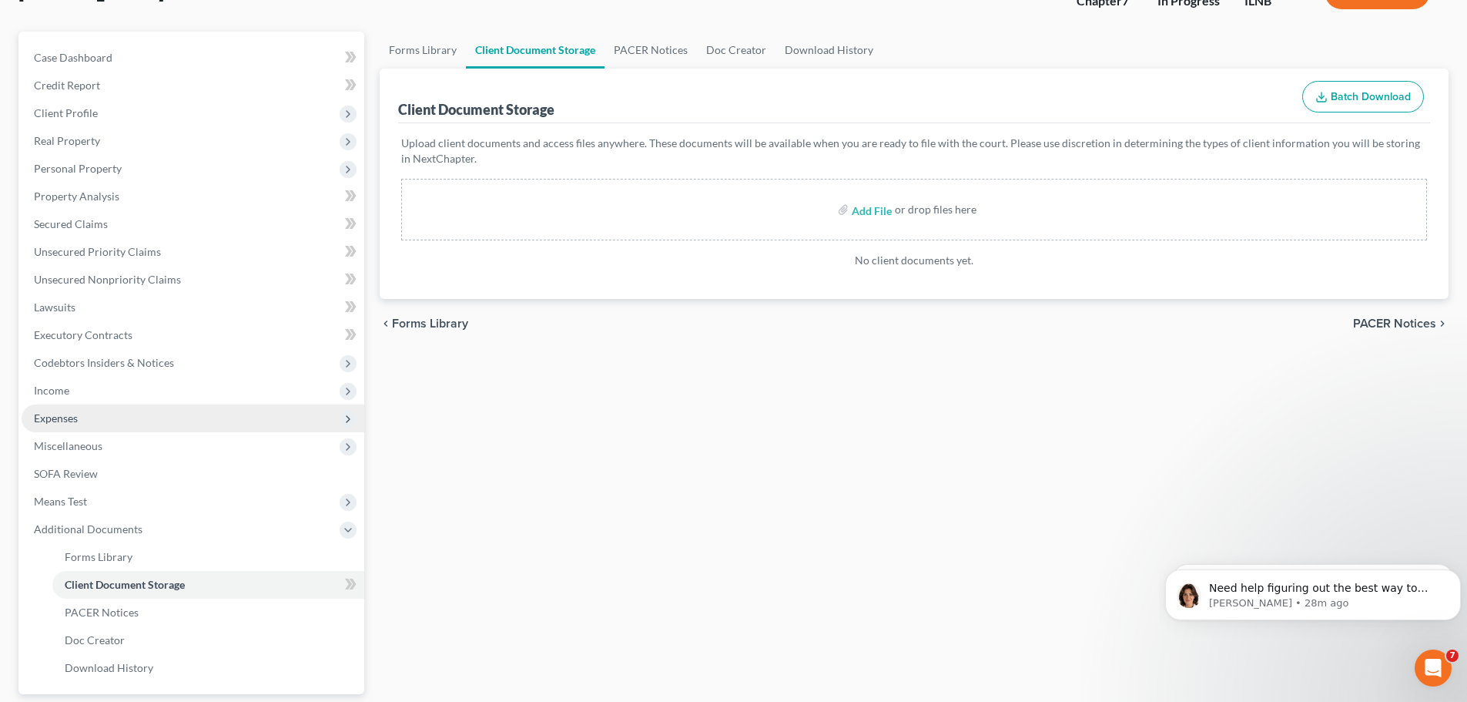
scroll to position [154, 0]
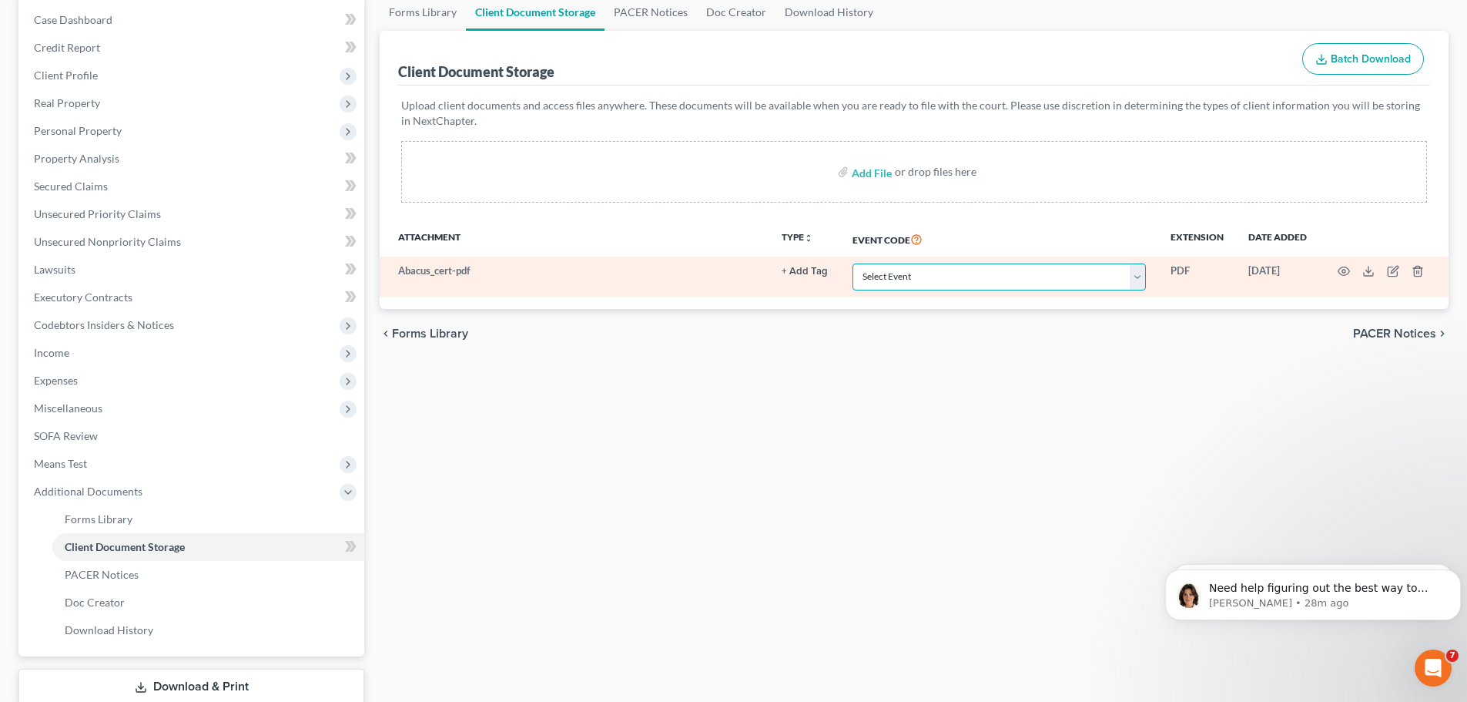
click at [924, 274] on select "Select Event Certificate of Credit Counseling Chapter 13 Calculation of Your Di…" at bounding box center [998, 276] width 293 height 27
click at [852, 263] on select "Select Event Certificate of Credit Counseling Chapter 13 Calculation of Your Di…" at bounding box center [998, 276] width 293 height 27
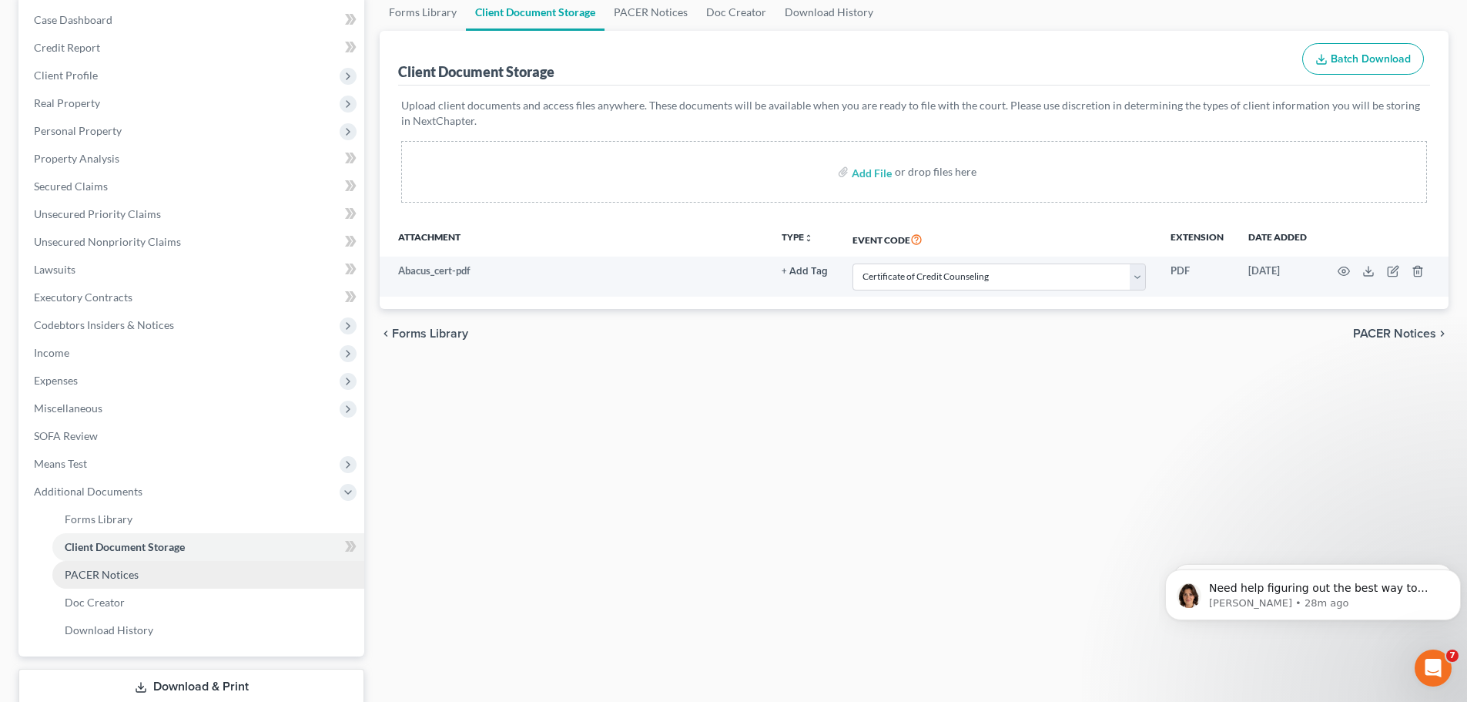
click at [273, 577] on link "PACER Notices" at bounding box center [208, 575] width 312 height 28
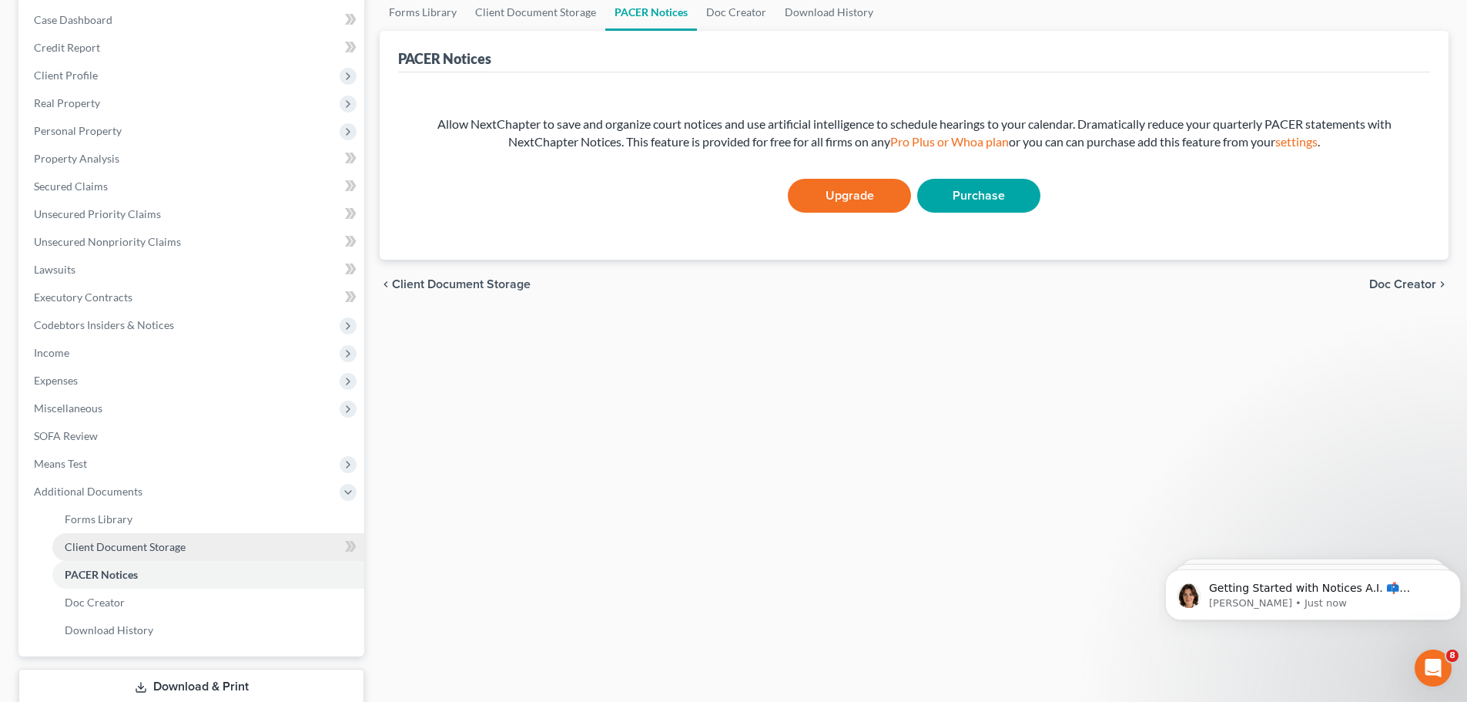
scroll to position [231, 0]
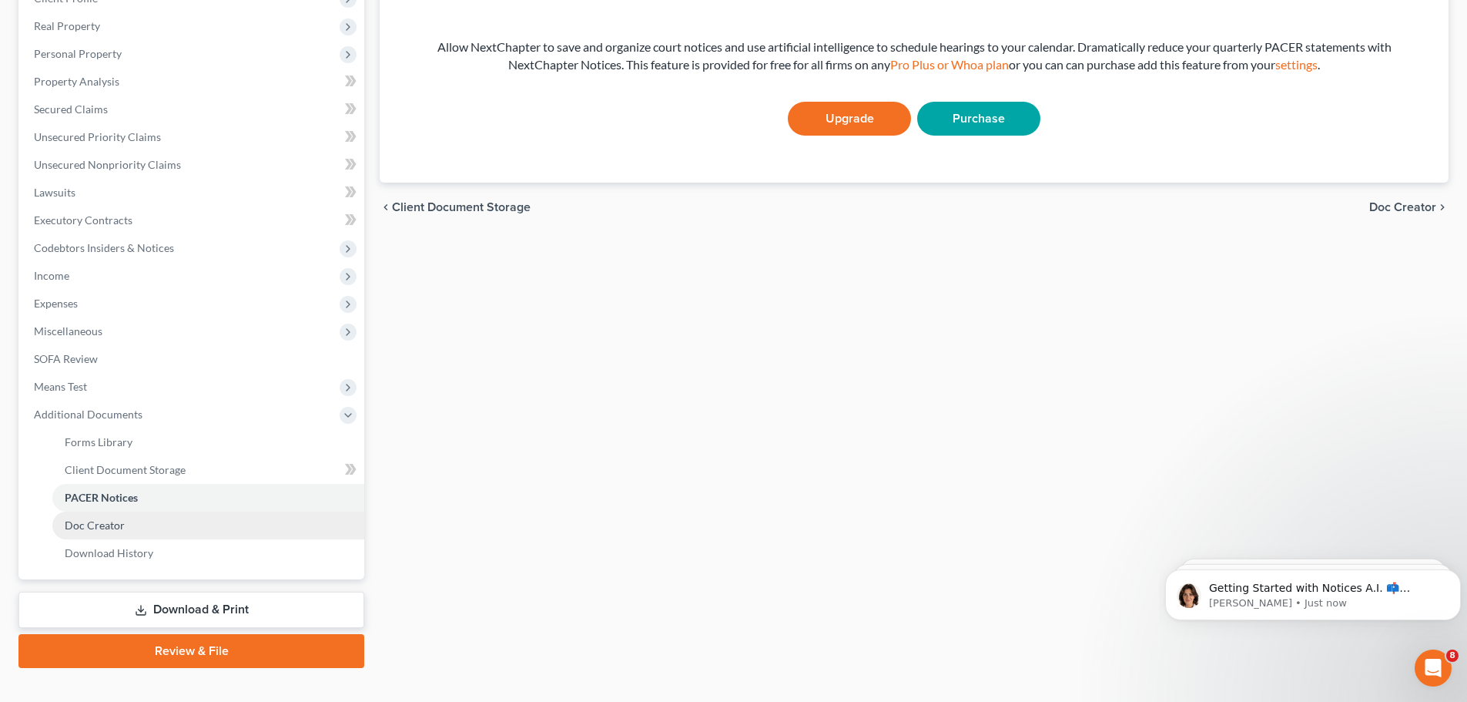
click at [195, 527] on link "Doc Creator" at bounding box center [208, 525] width 312 height 28
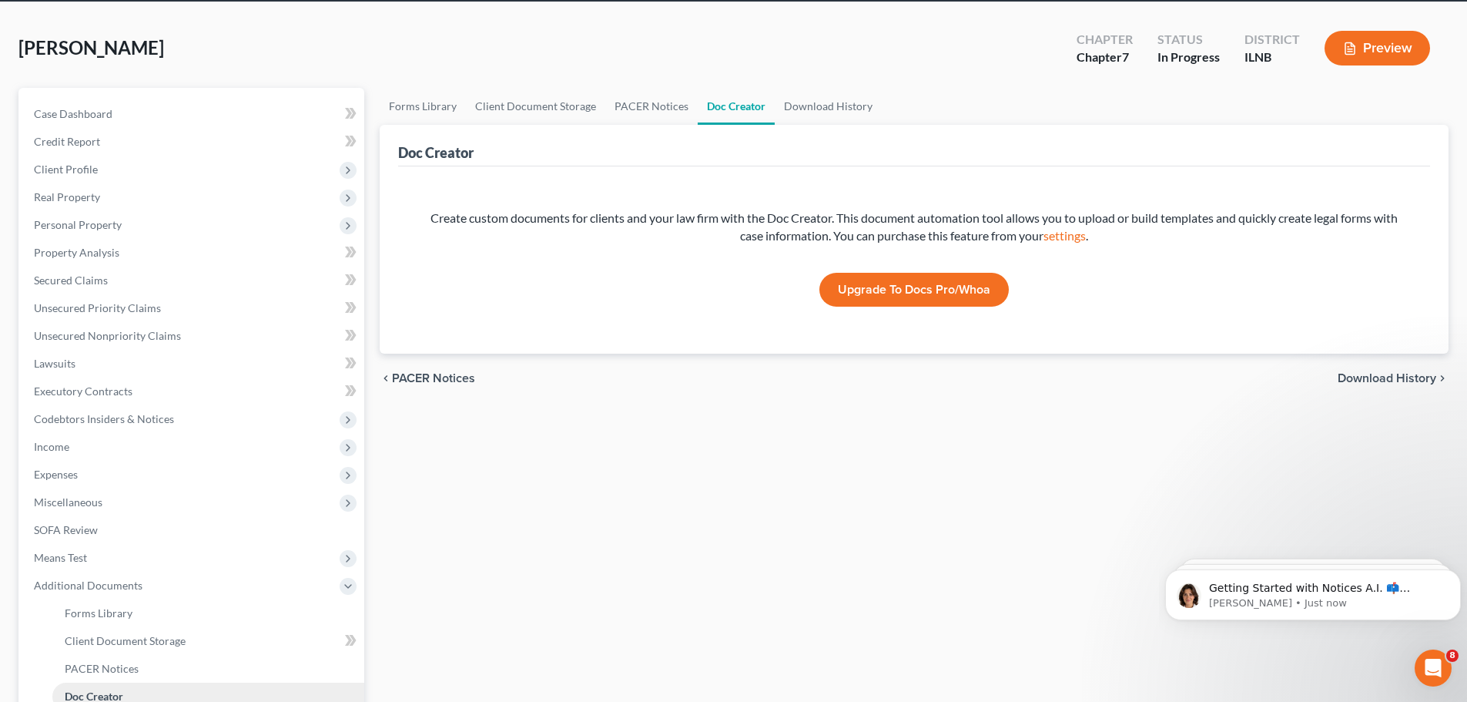
scroll to position [154, 0]
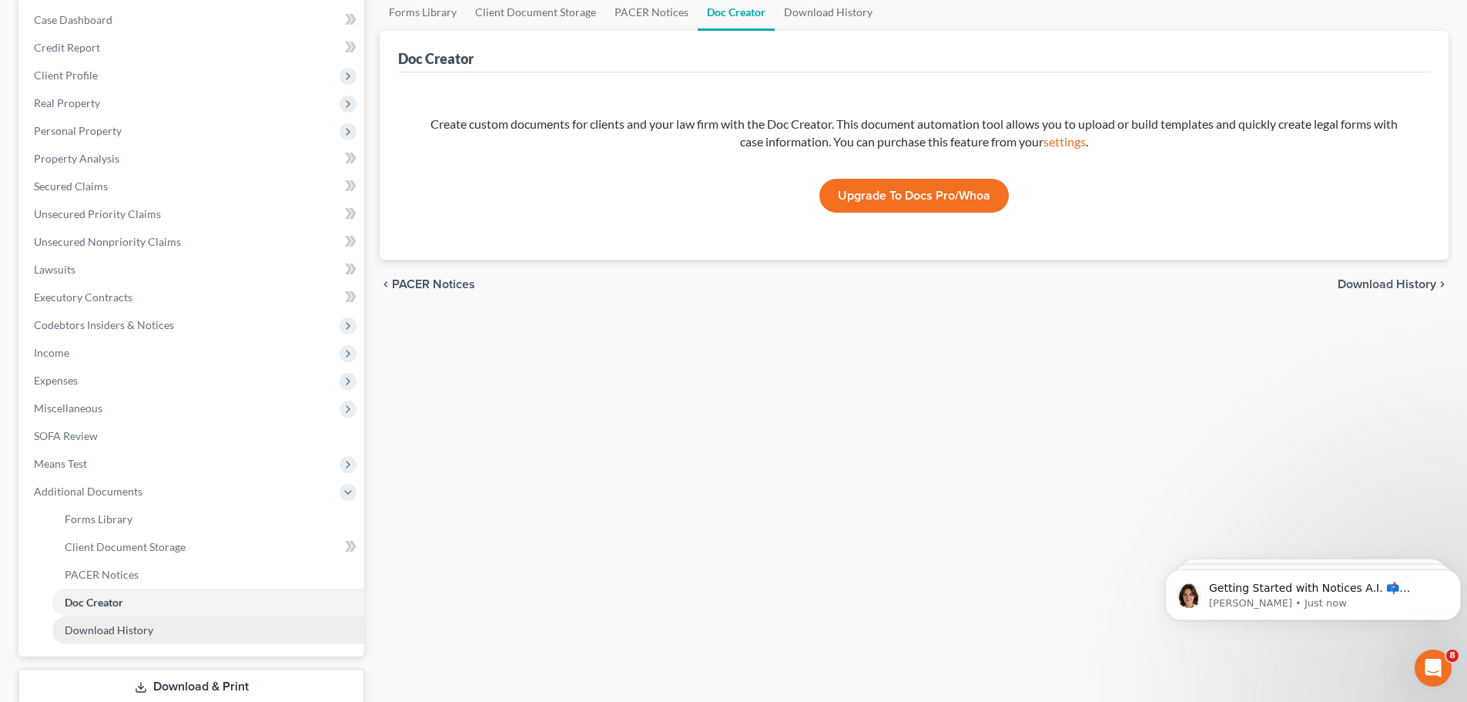
click at [126, 627] on span "Download History" at bounding box center [109, 629] width 89 height 13
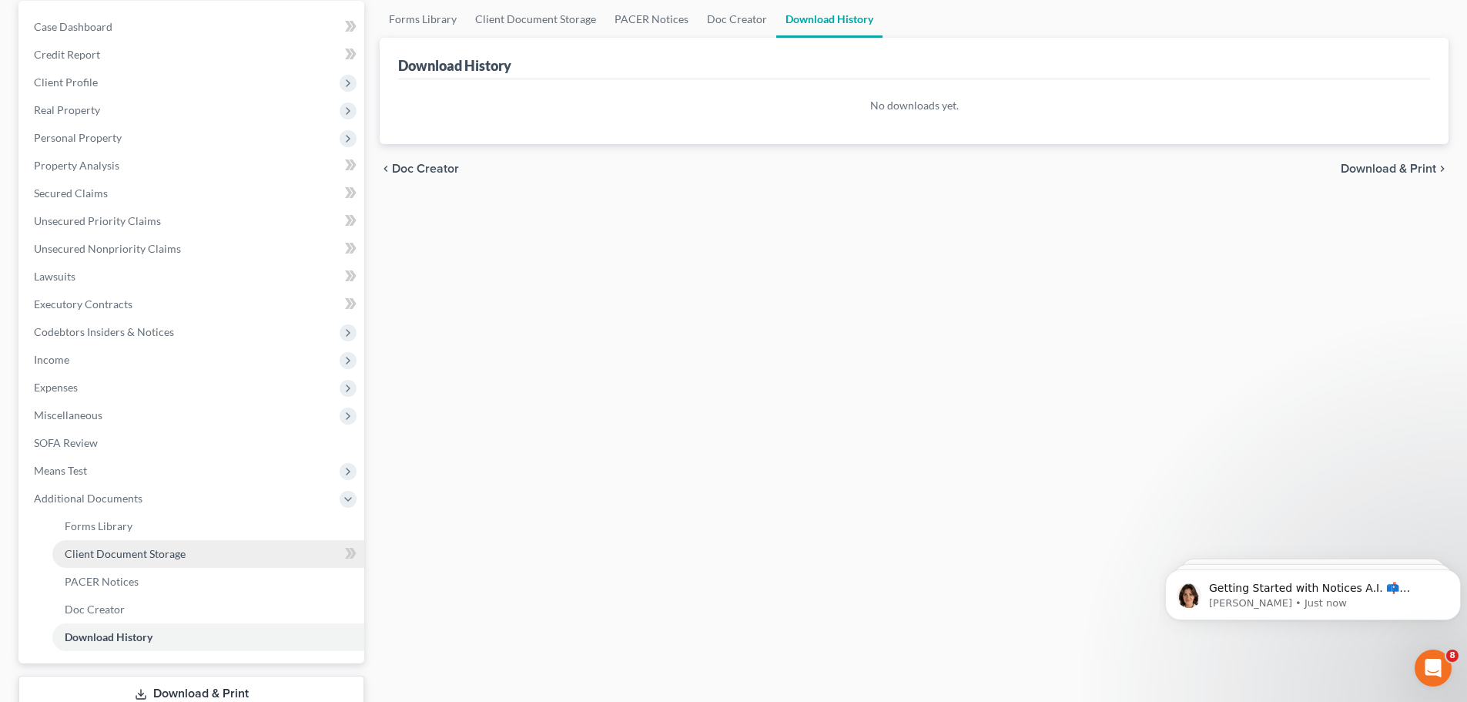
scroll to position [154, 0]
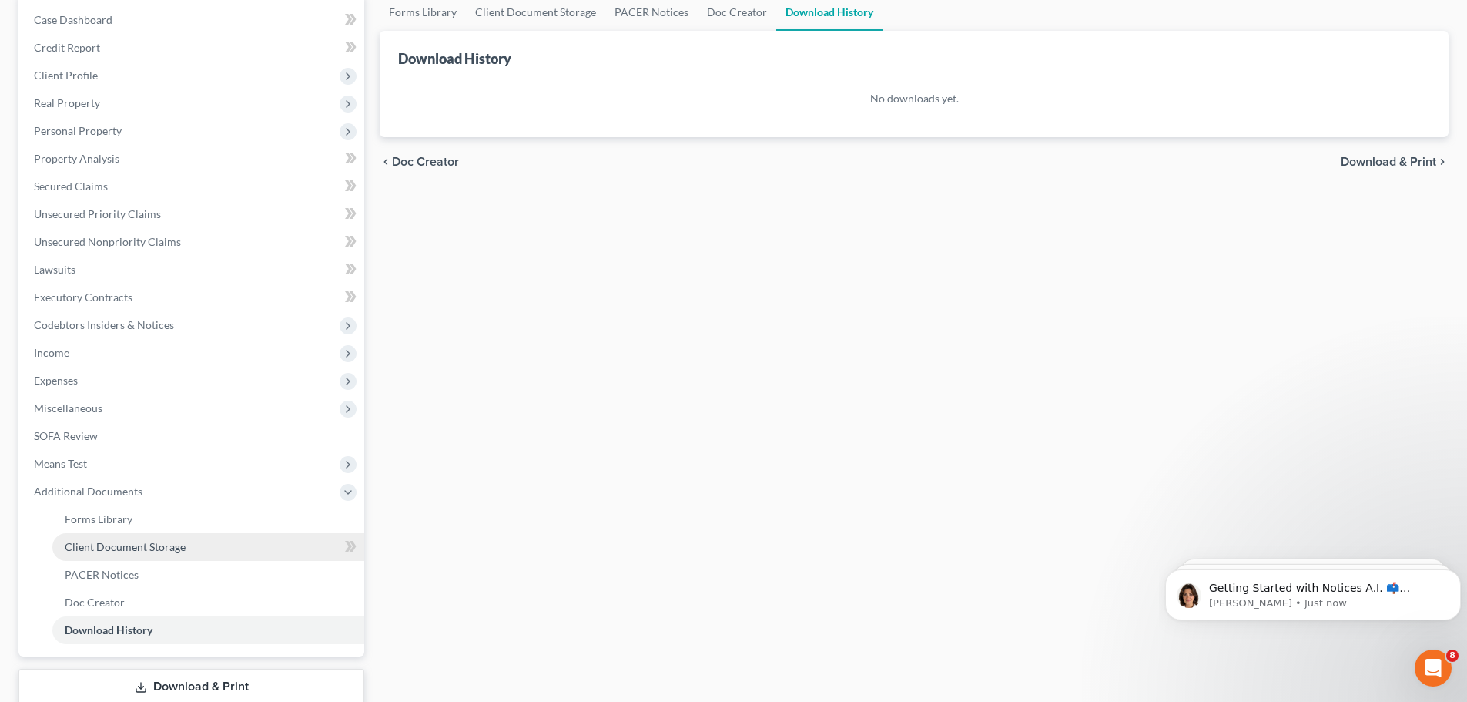
click at [136, 551] on span "Client Document Storage" at bounding box center [125, 546] width 121 height 13
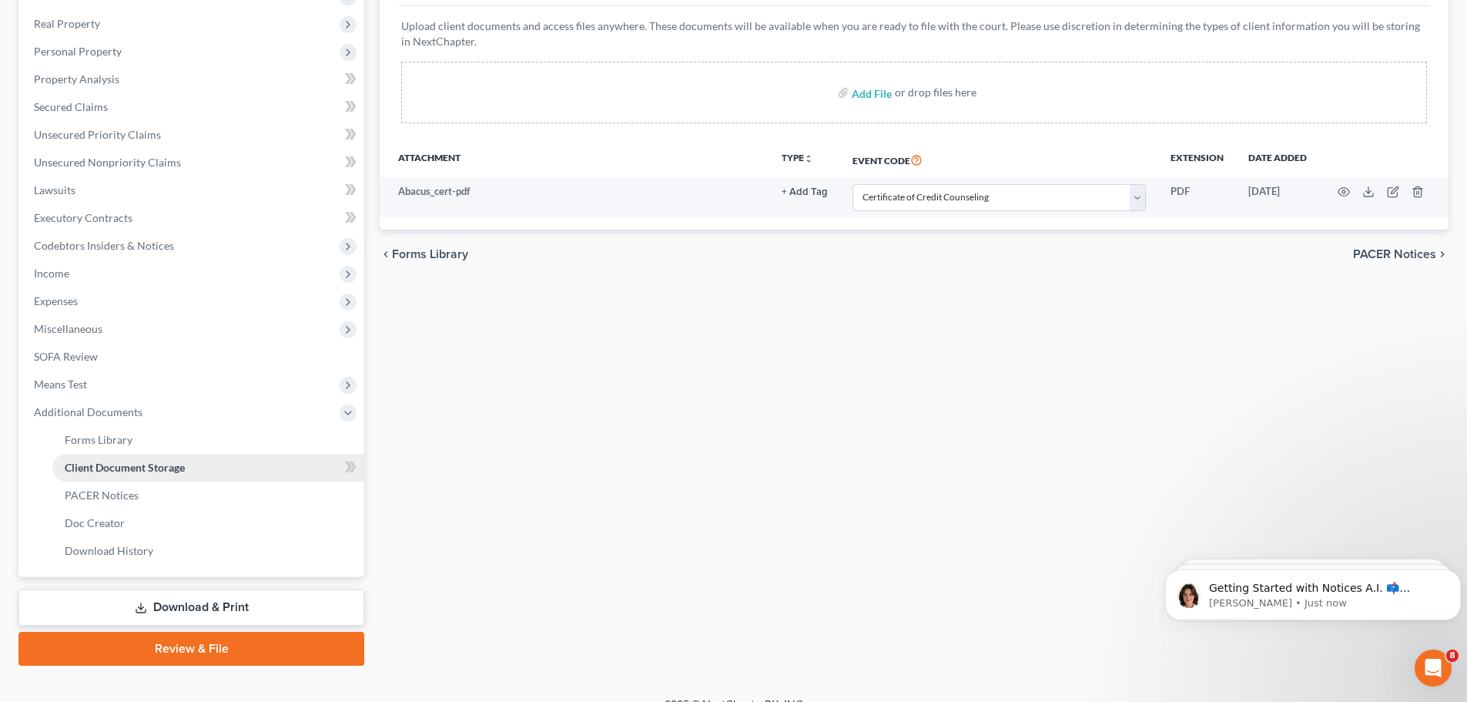
scroll to position [256, 0]
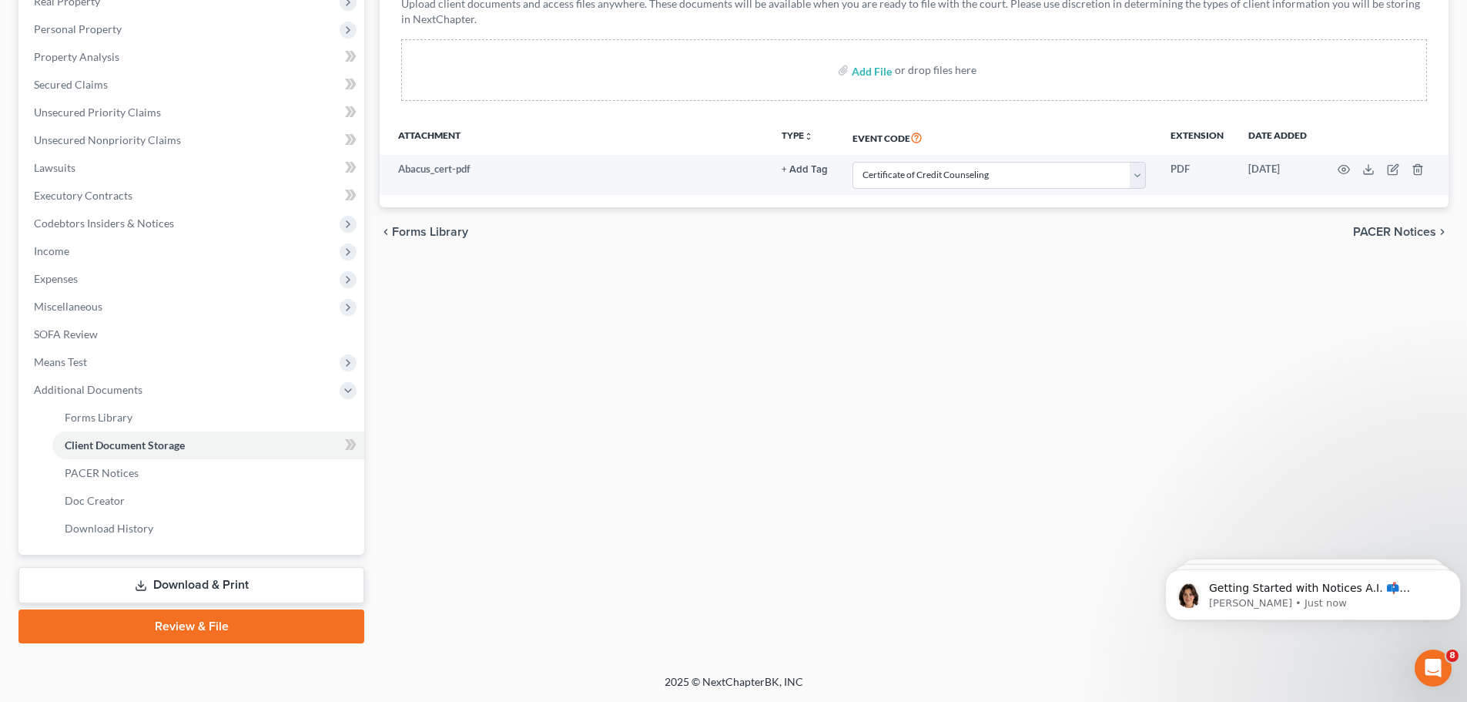
click at [185, 621] on link "Review & File" at bounding box center [191, 626] width 346 height 34
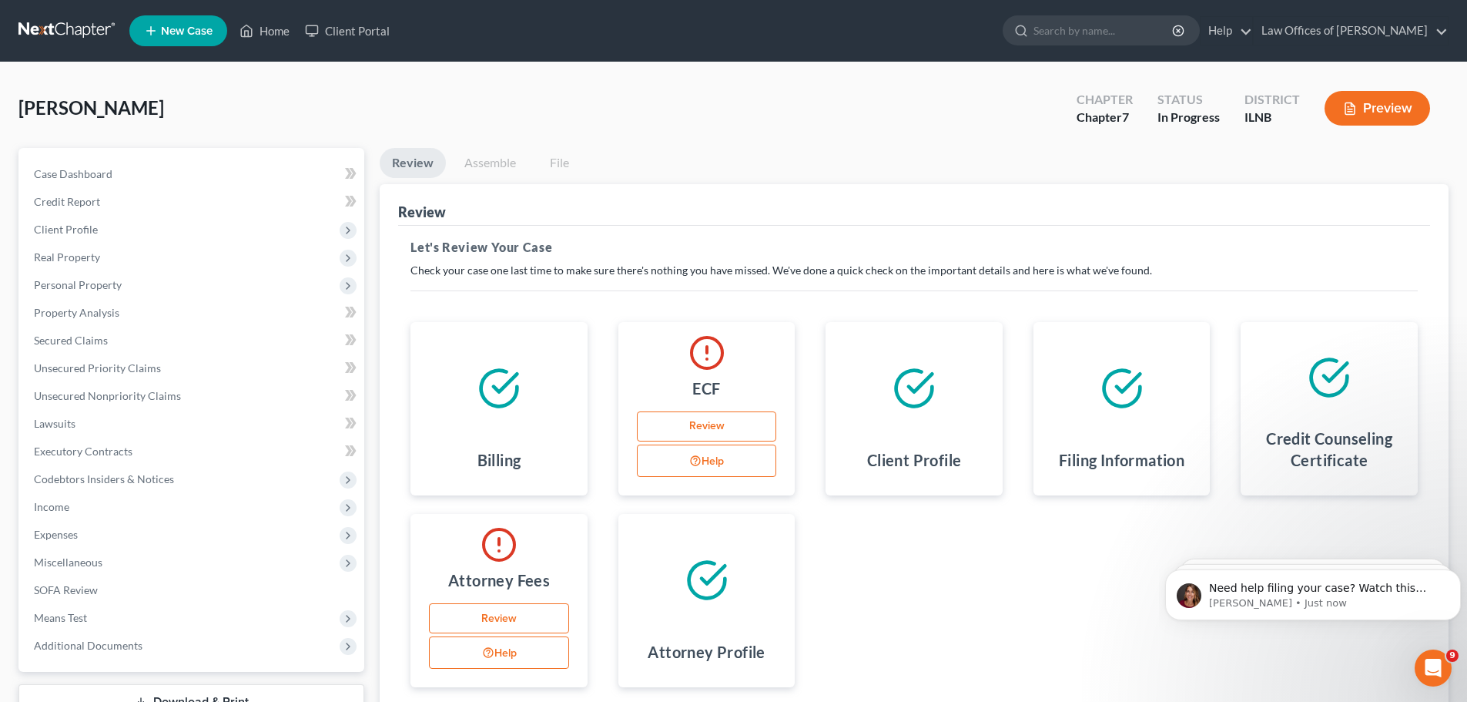
scroll to position [130, 0]
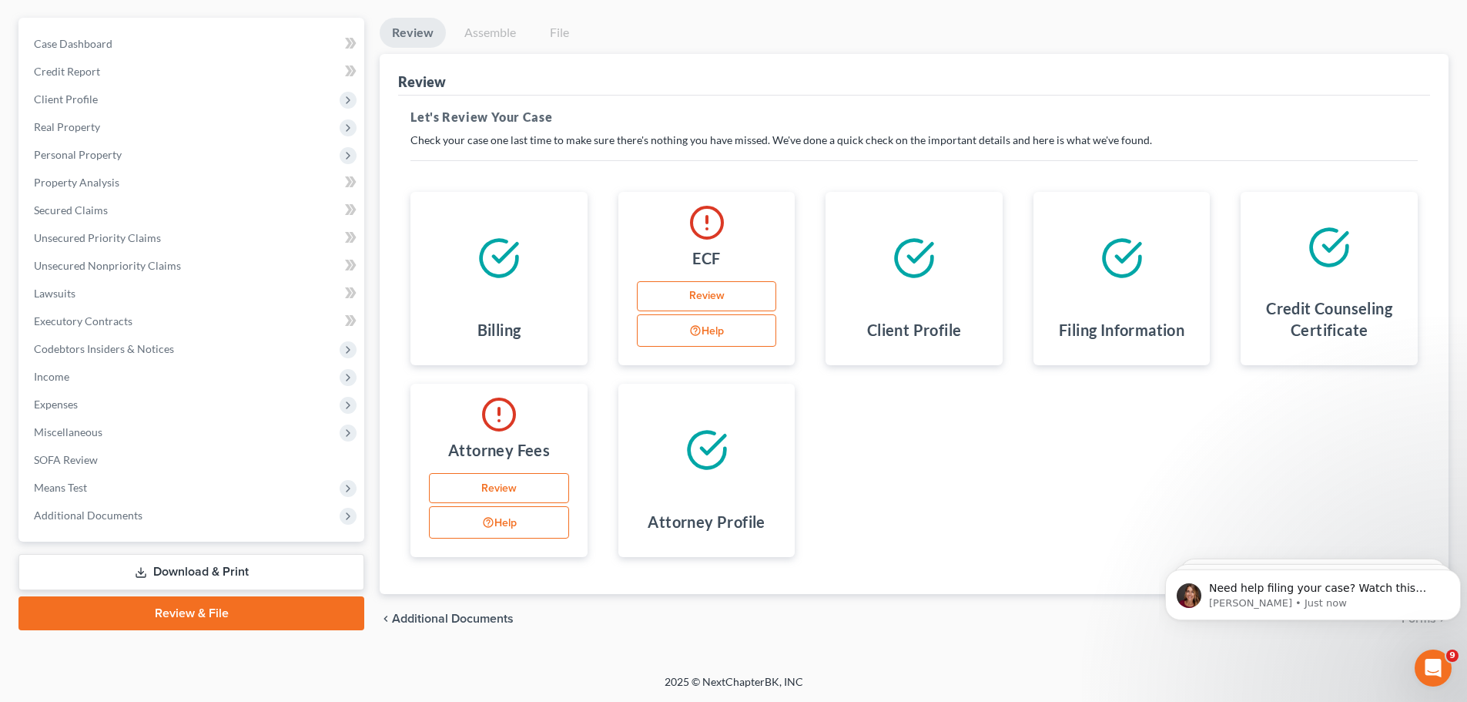
click at [712, 301] on link "Review" at bounding box center [707, 296] width 140 height 31
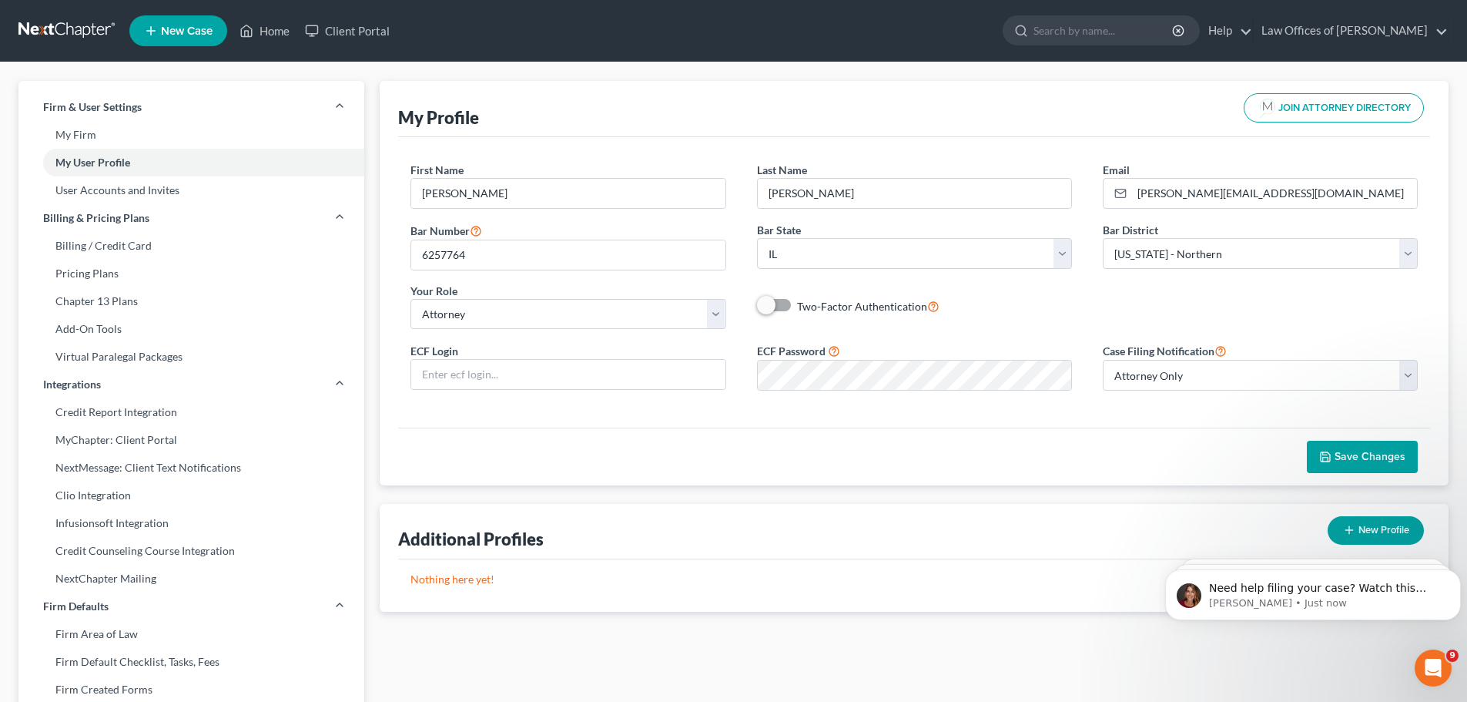
click at [1366, 464] on button "Save Changes" at bounding box center [1362, 456] width 111 height 32
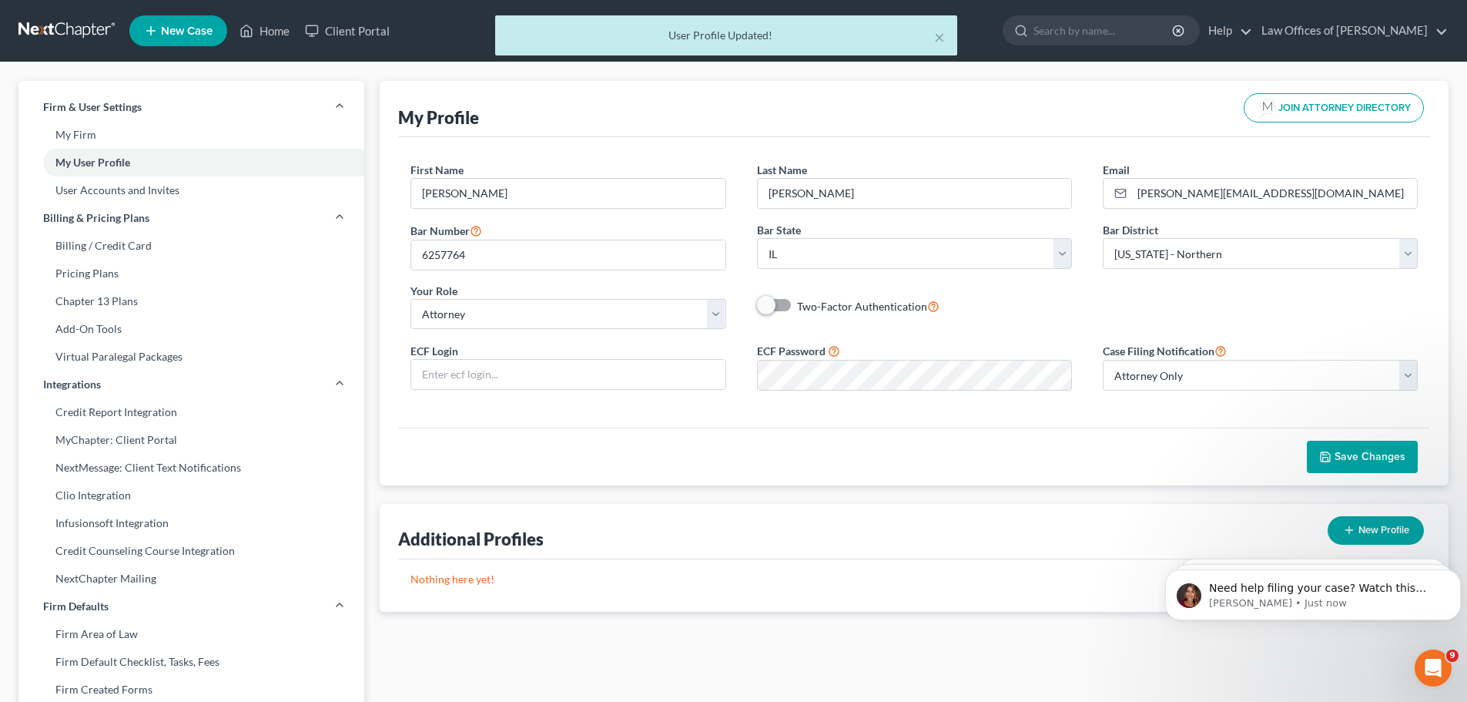
click at [273, 33] on div "× User Profile Updated!" at bounding box center [725, 39] width 1467 height 48
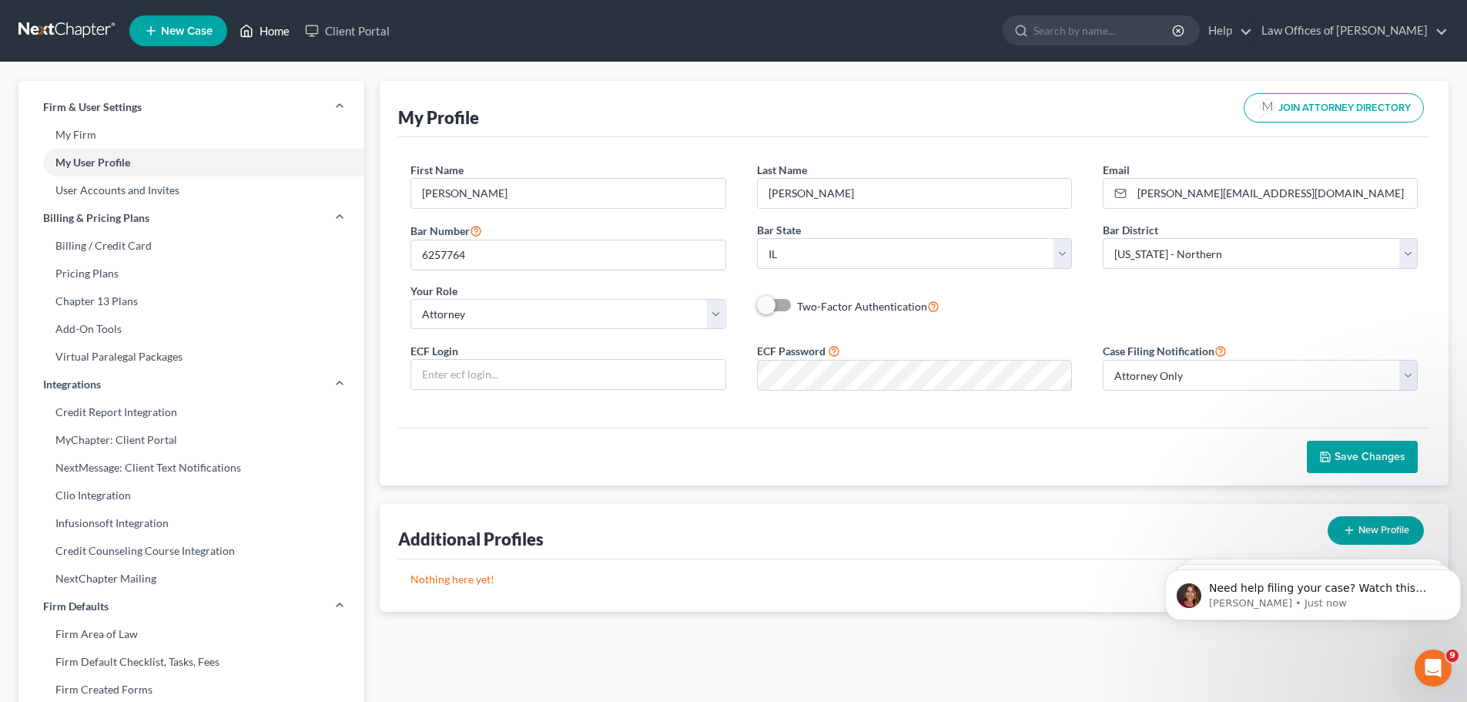
click at [247, 34] on icon at bounding box center [246, 31] width 14 height 18
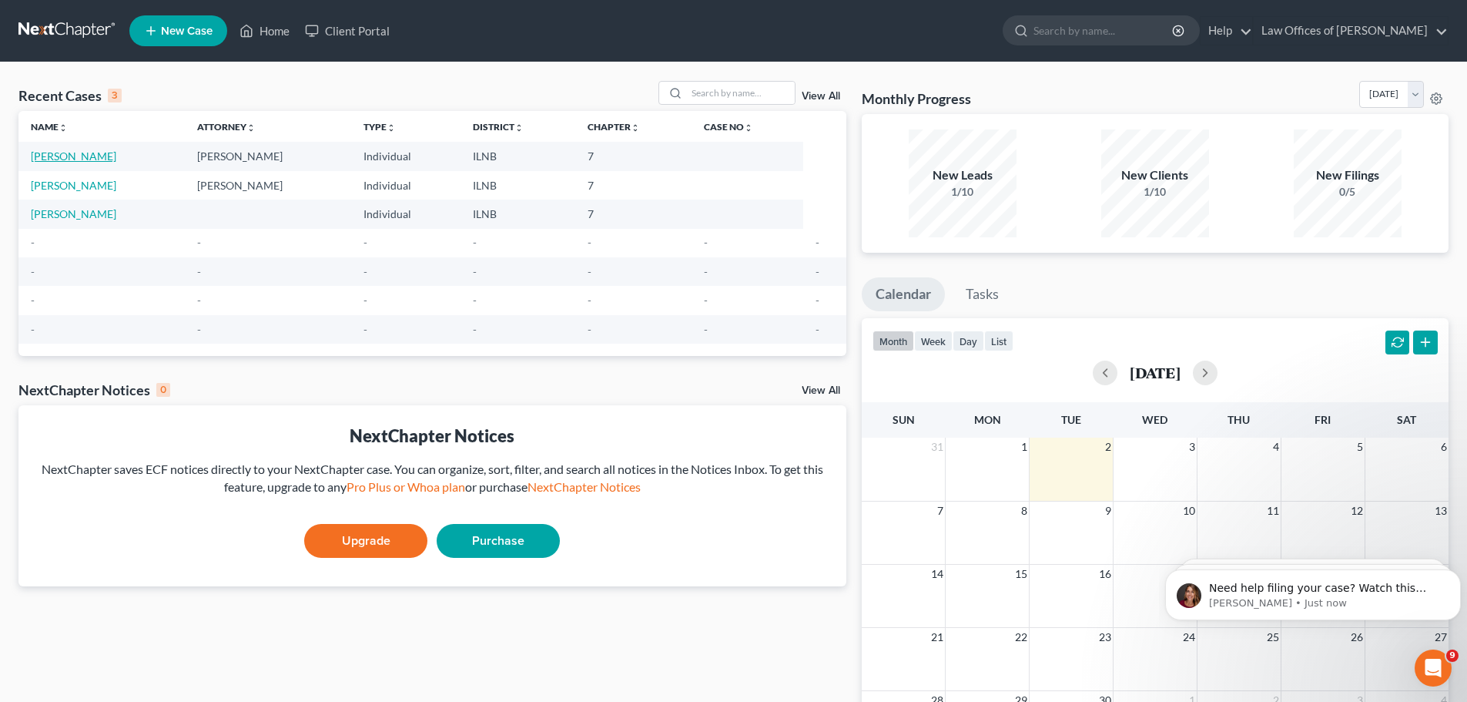
click at [97, 156] on link "[PERSON_NAME]" at bounding box center [73, 155] width 85 height 13
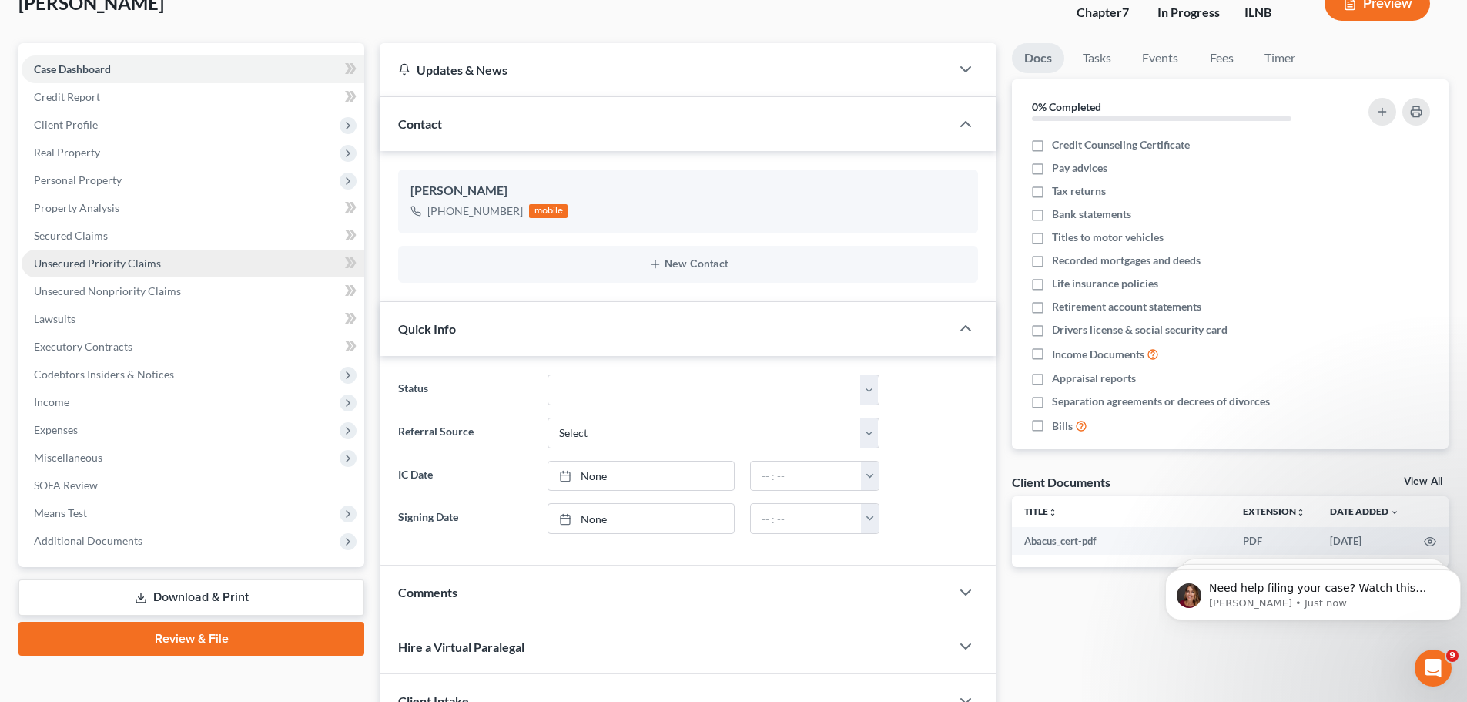
scroll to position [244, 0]
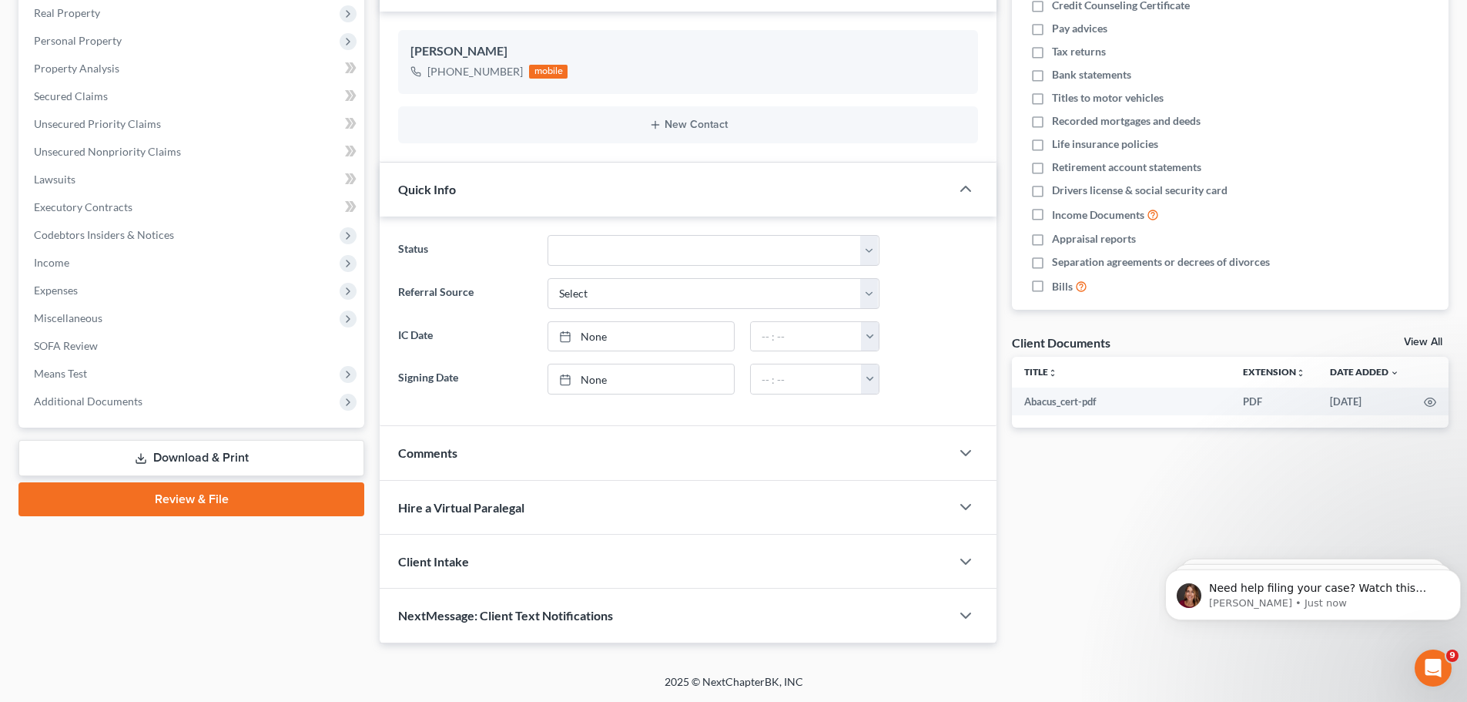
click at [231, 497] on link "Review & File" at bounding box center [191, 499] width 346 height 34
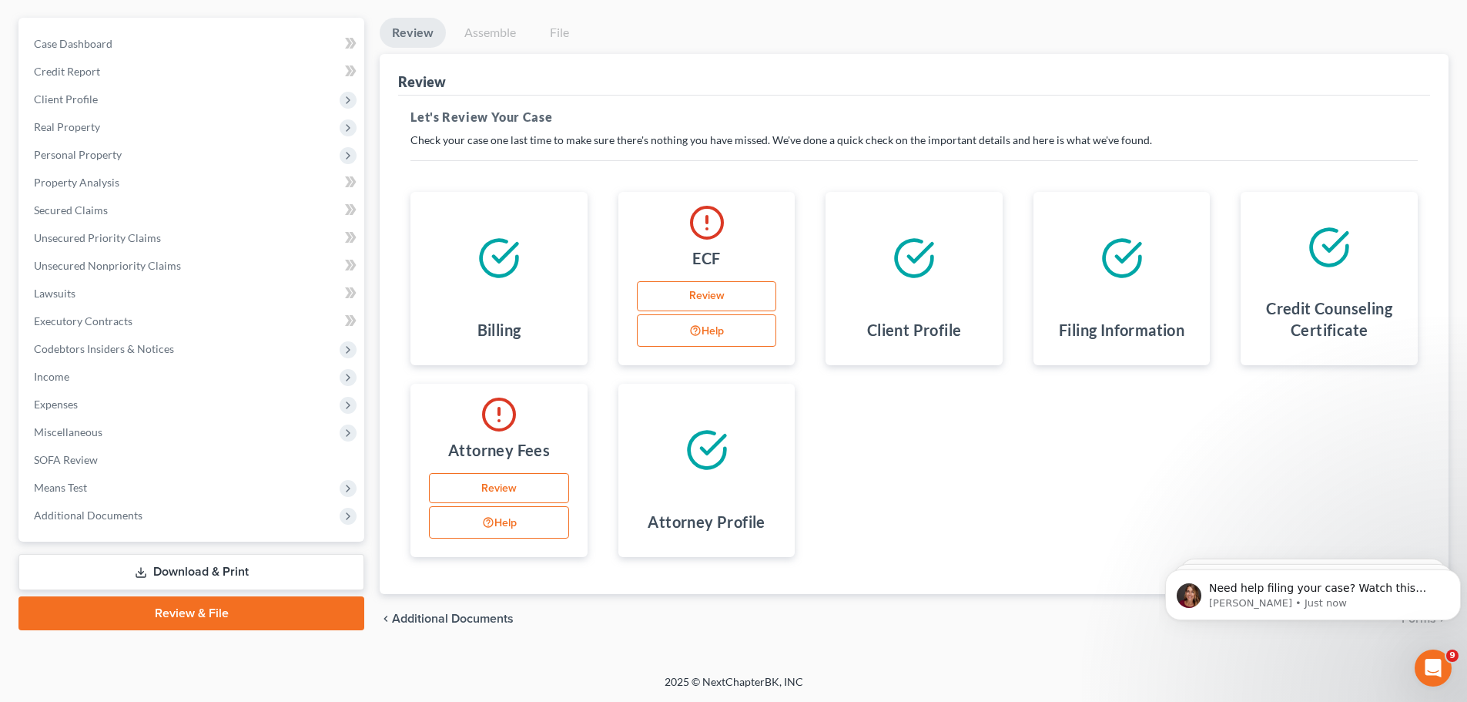
click at [534, 483] on link "Review" at bounding box center [499, 488] width 140 height 31
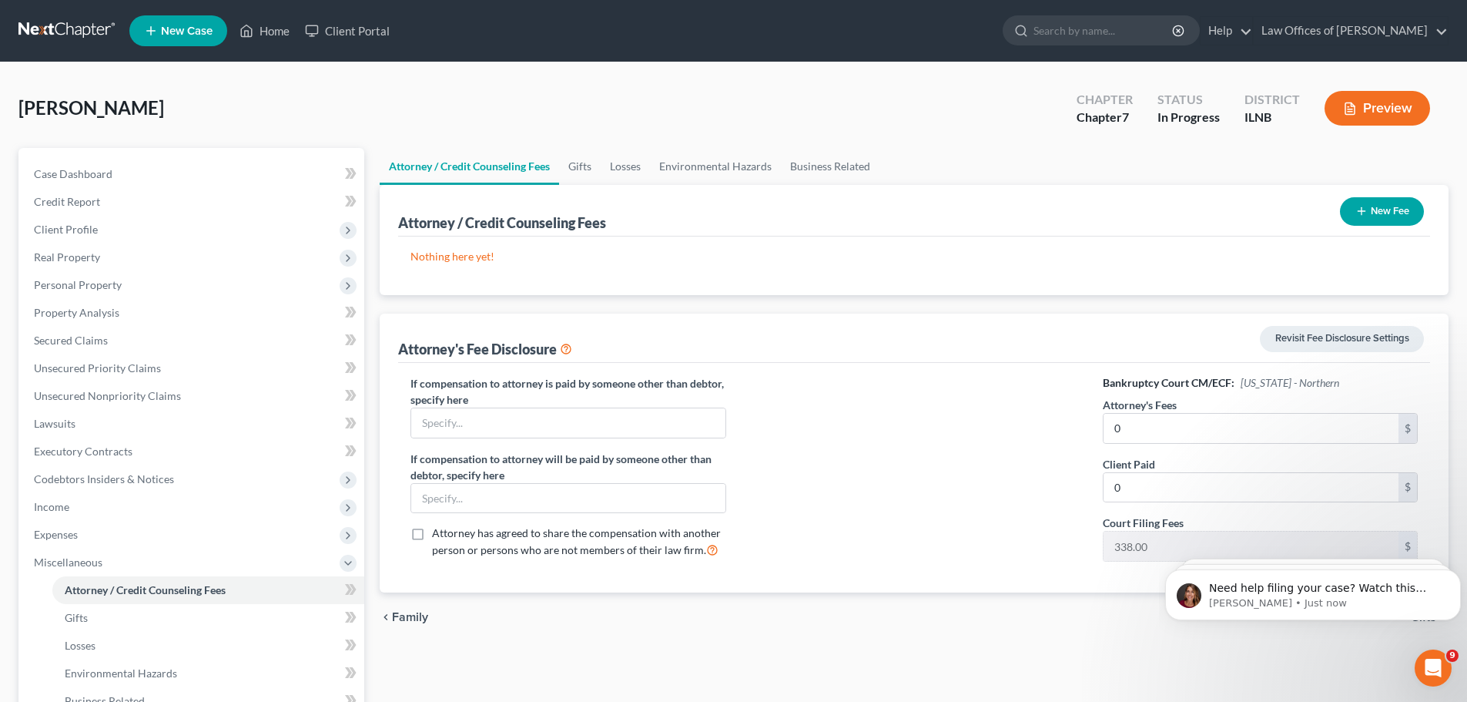
click at [1408, 222] on button "New Fee" at bounding box center [1382, 211] width 84 height 28
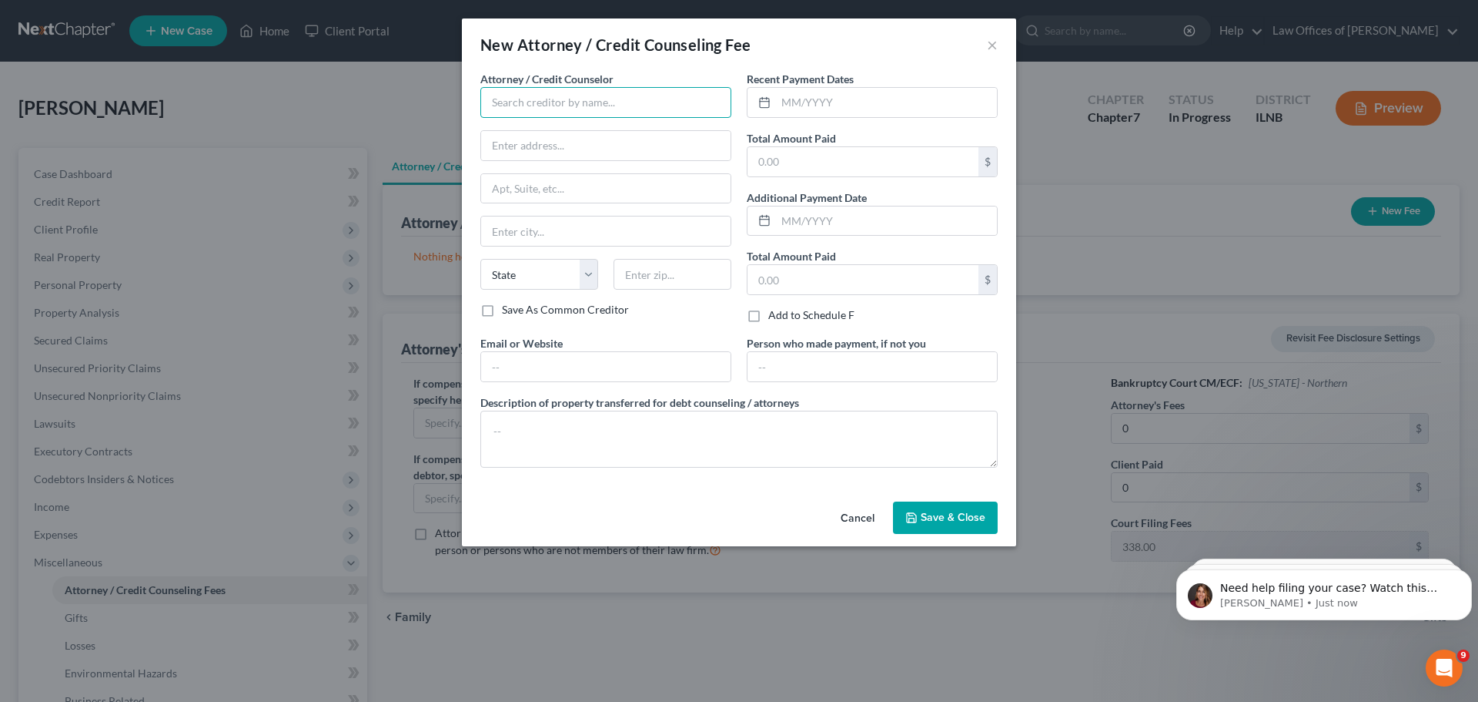
click at [604, 113] on input "text" at bounding box center [606, 102] width 251 height 31
drag, startPoint x: 630, startPoint y: 146, endPoint x: 575, endPoint y: 150, distance: 54.9
click at [575, 150] on input "[STREET_ADDRESS]" at bounding box center [605, 145] width 249 height 29
click at [680, 275] on input "text" at bounding box center [673, 274] width 118 height 31
click at [812, 150] on input "text" at bounding box center [863, 161] width 231 height 29
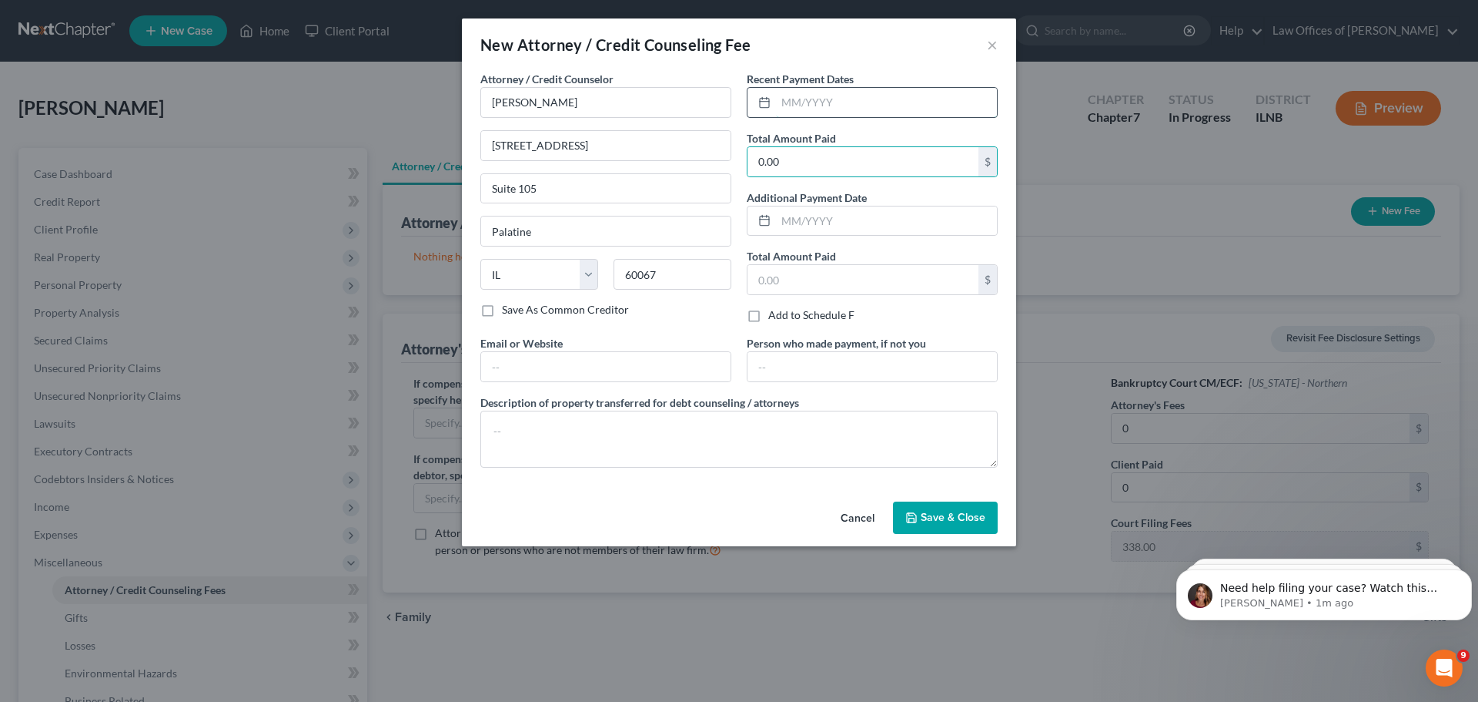
click at [826, 105] on input "text" at bounding box center [886, 102] width 221 height 29
click at [892, 234] on input "text" at bounding box center [886, 220] width 221 height 29
click at [889, 255] on div "Total Amount Paid $" at bounding box center [872, 271] width 251 height 47
click at [943, 524] on button "Save & Close" at bounding box center [945, 517] width 105 height 32
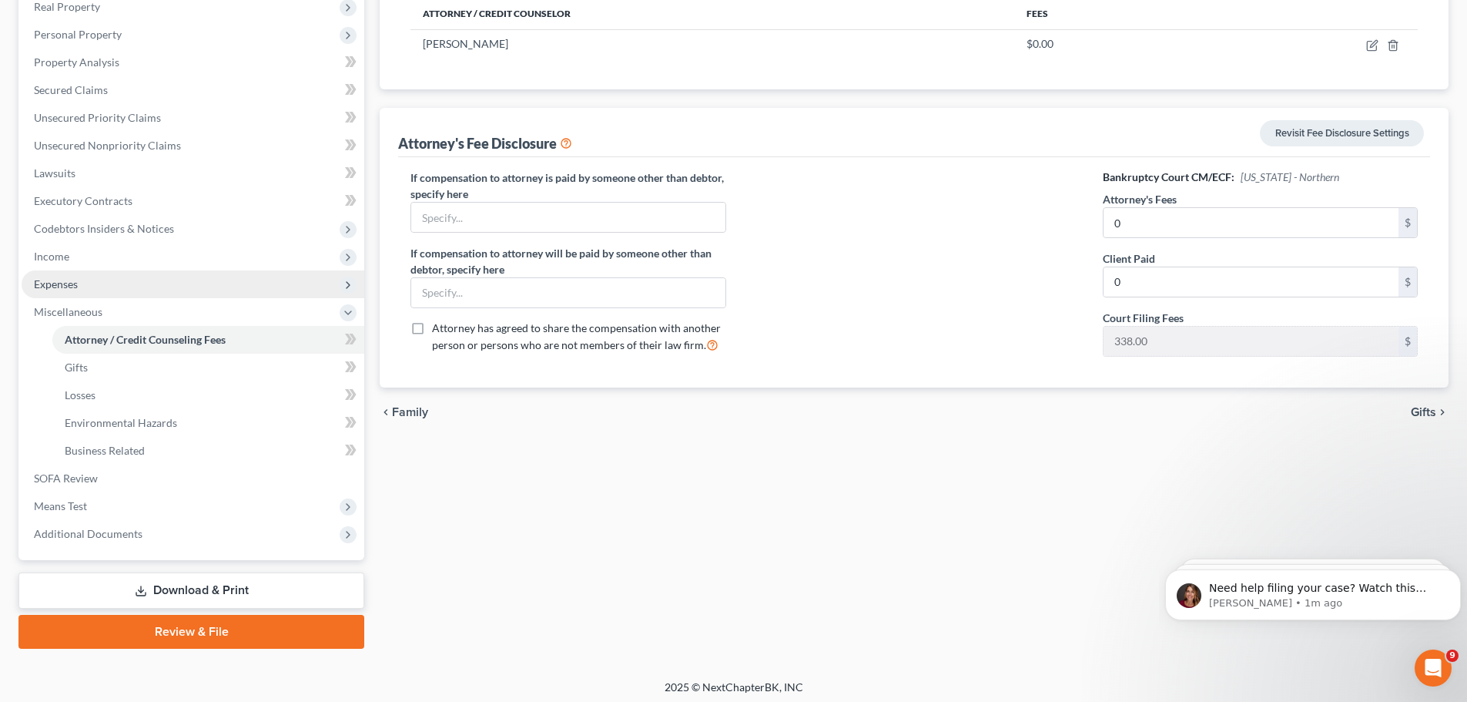
scroll to position [256, 0]
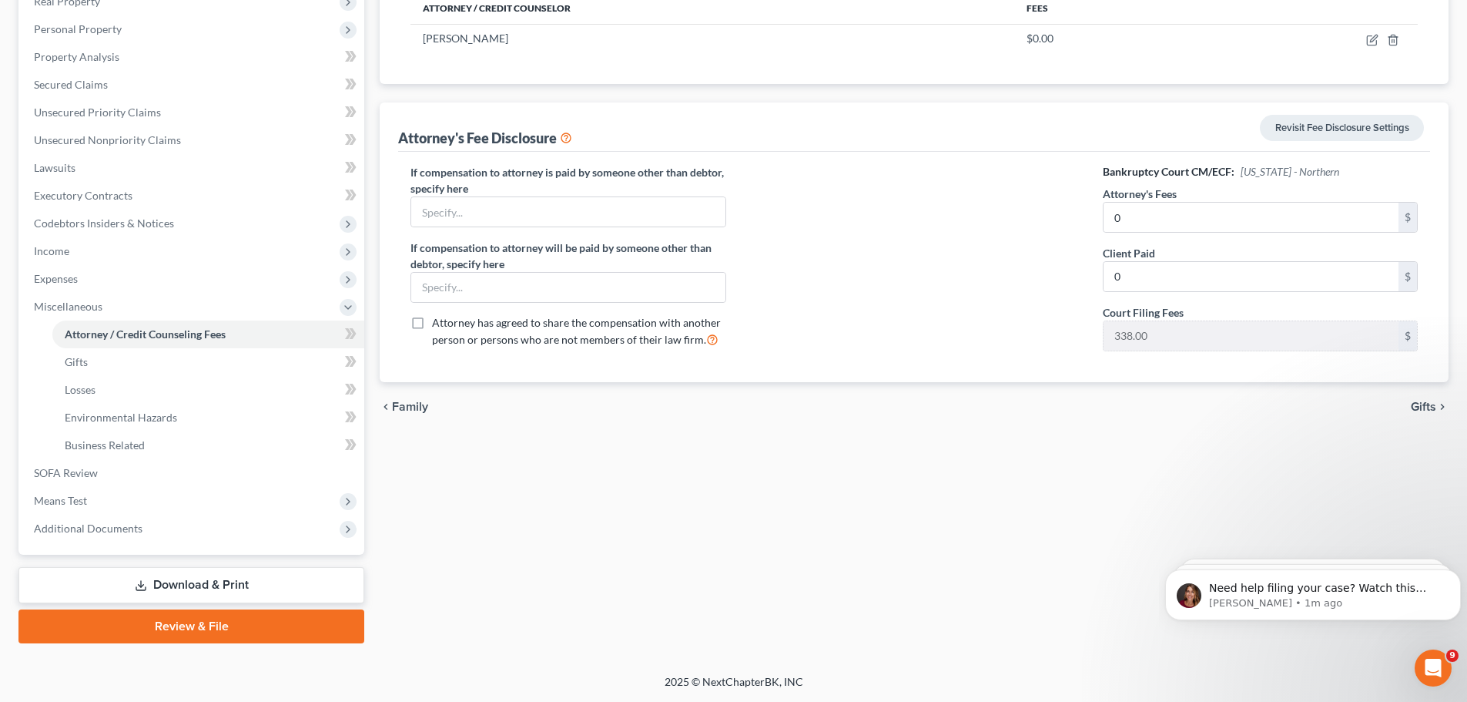
drag, startPoint x: 189, startPoint y: 624, endPoint x: 198, endPoint y: 619, distance: 10.3
click at [189, 624] on link "Review & File" at bounding box center [191, 626] width 346 height 34
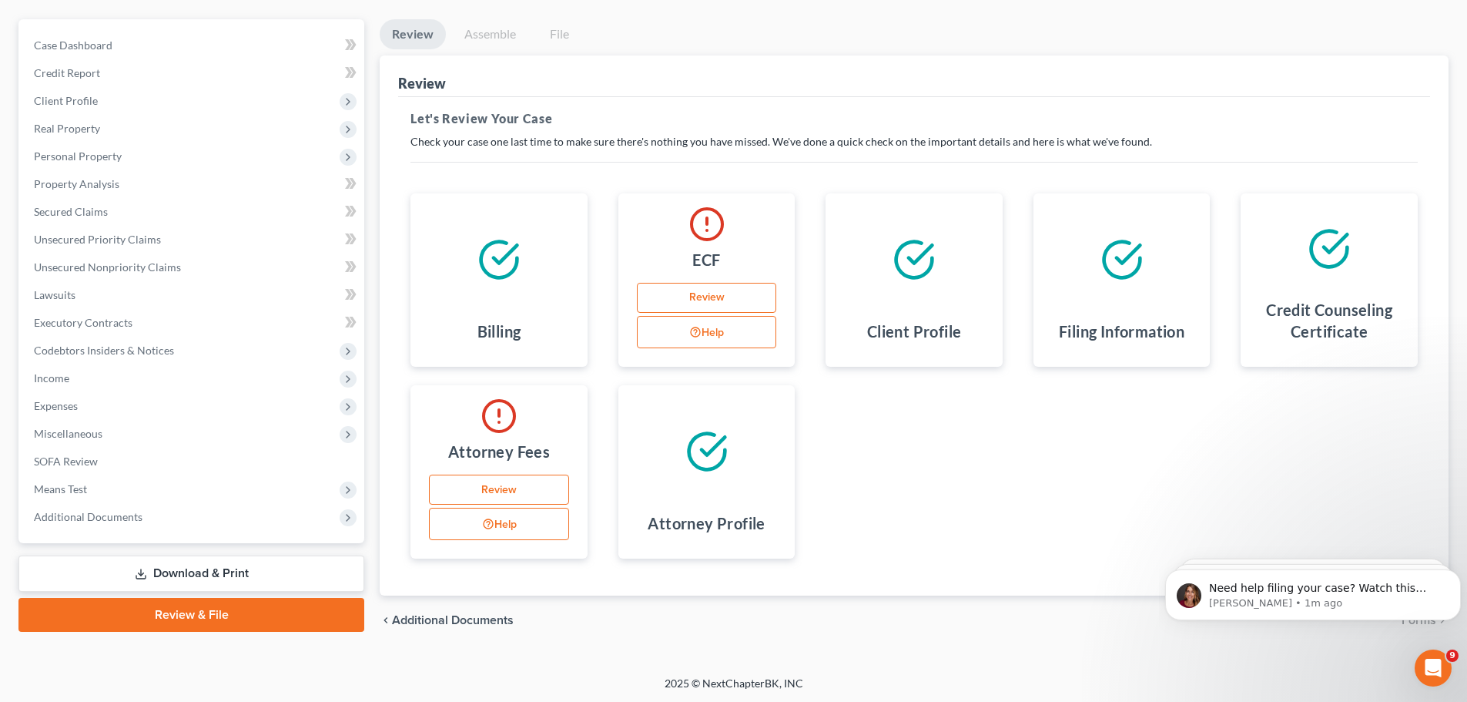
scroll to position [130, 0]
click at [544, 497] on link "Review" at bounding box center [499, 488] width 140 height 31
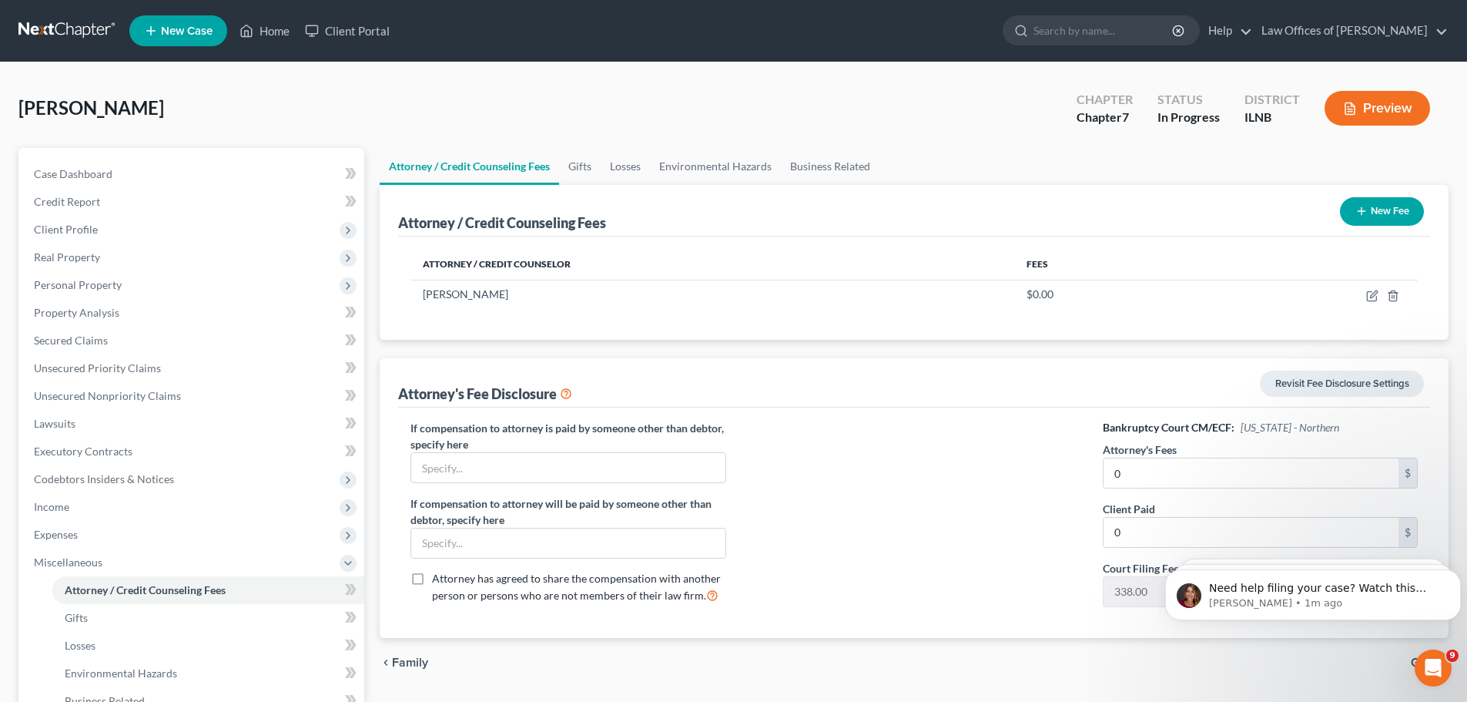
scroll to position [154, 0]
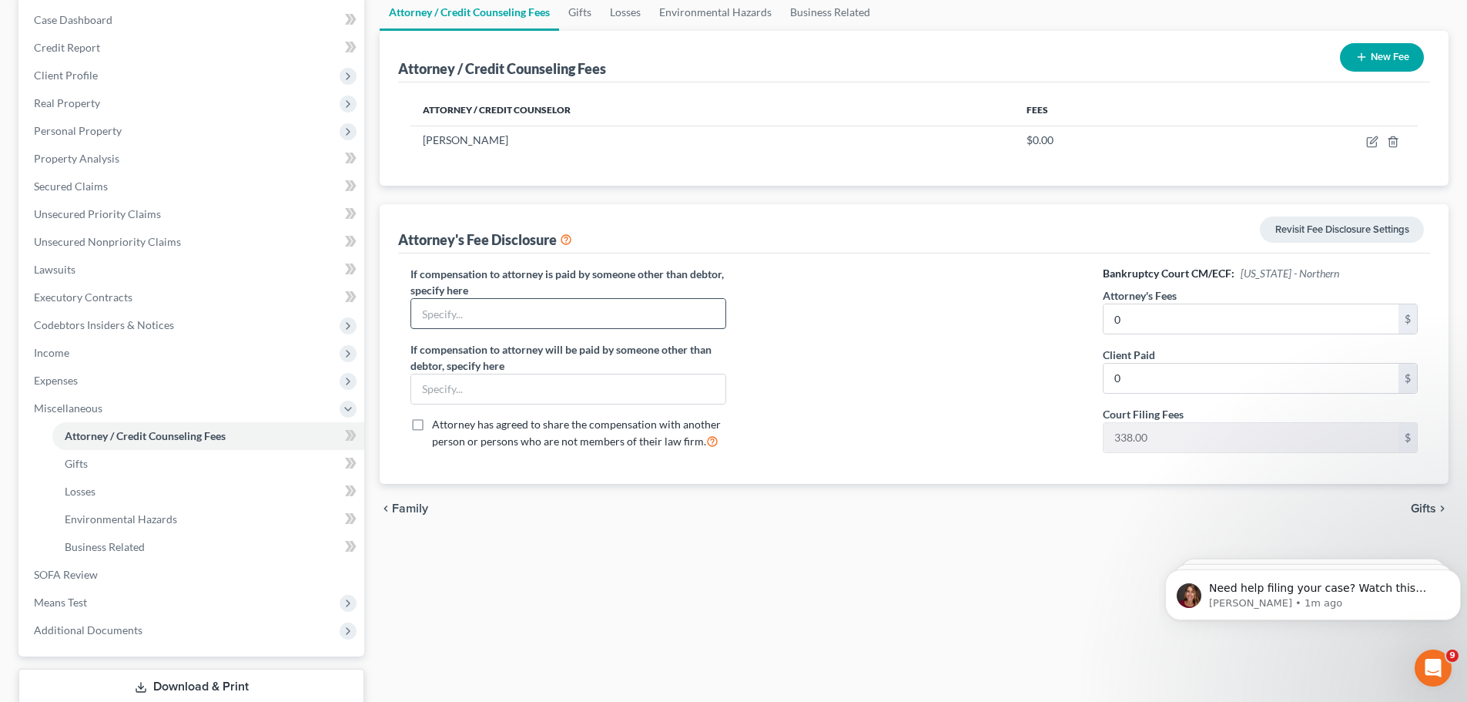
click at [468, 318] on input "text" at bounding box center [567, 313] width 313 height 29
click at [489, 396] on input "text" at bounding box center [567, 388] width 313 height 29
click at [979, 357] on div at bounding box center [915, 365] width 346 height 199
click at [142, 543] on span "Business Related" at bounding box center [105, 546] width 80 height 13
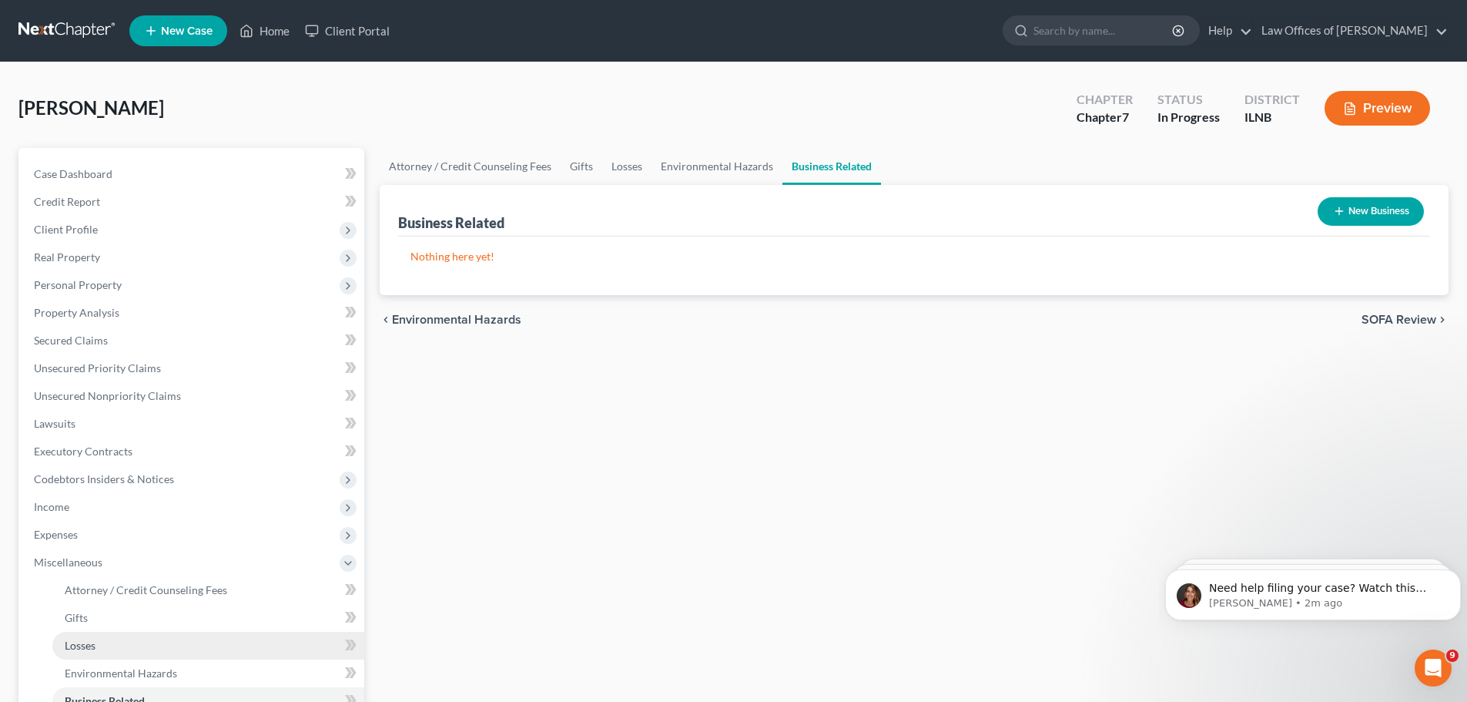
scroll to position [77, 0]
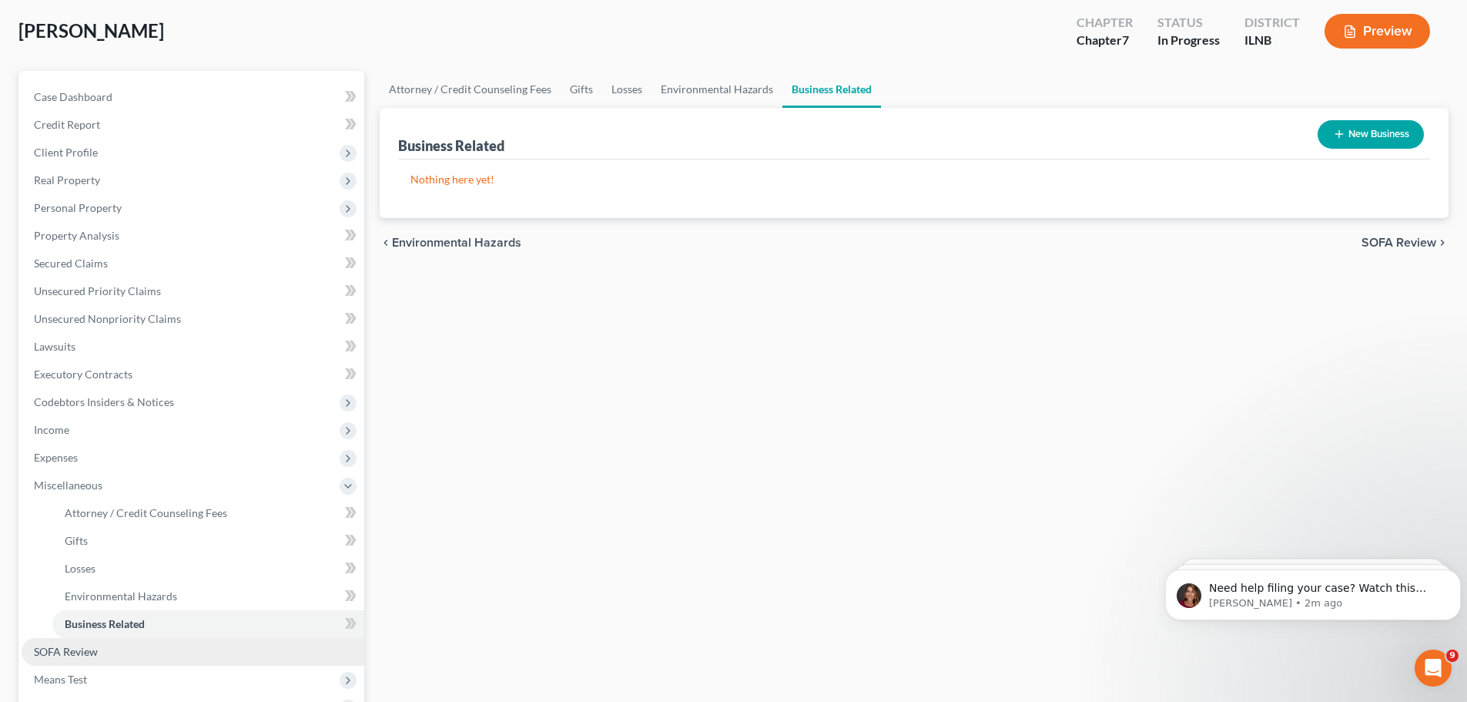
click at [90, 648] on span "SOFA Review" at bounding box center [66, 651] width 64 height 13
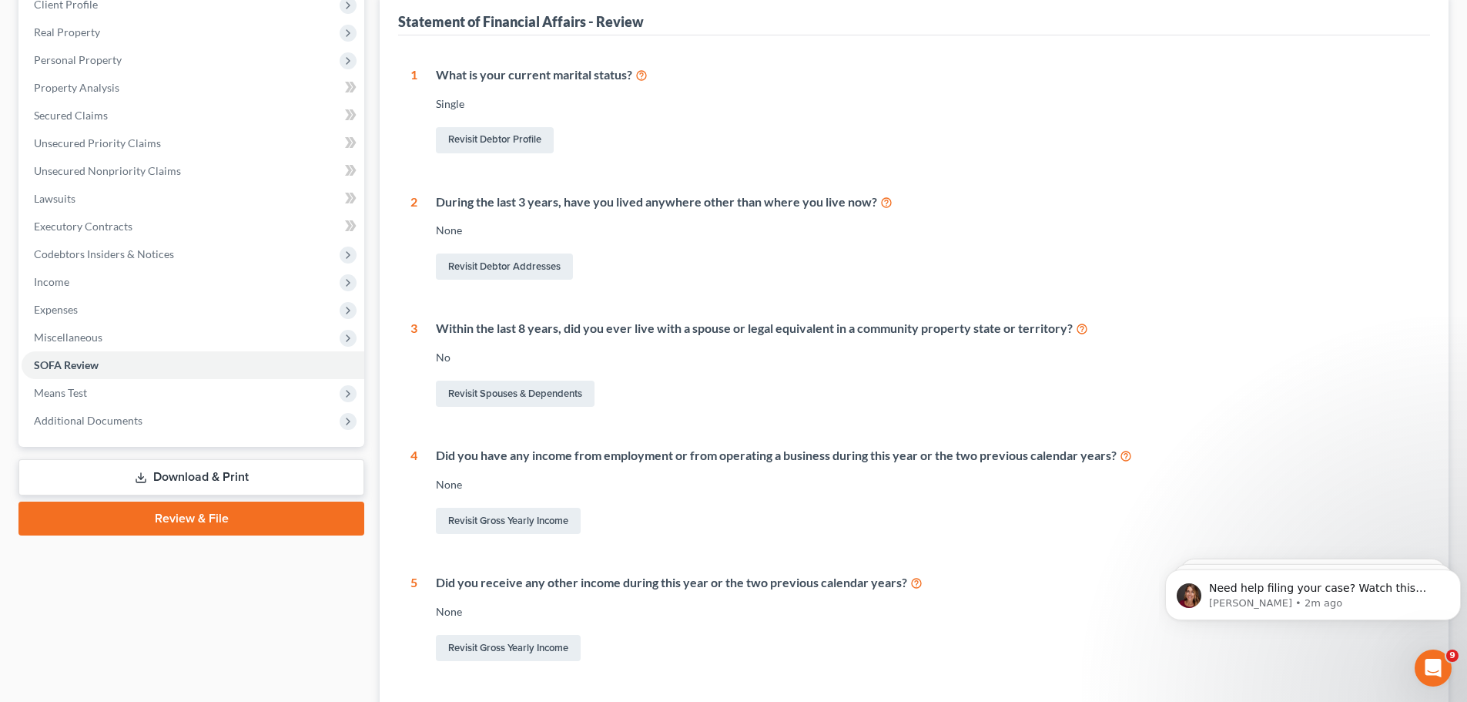
scroll to position [231, 0]
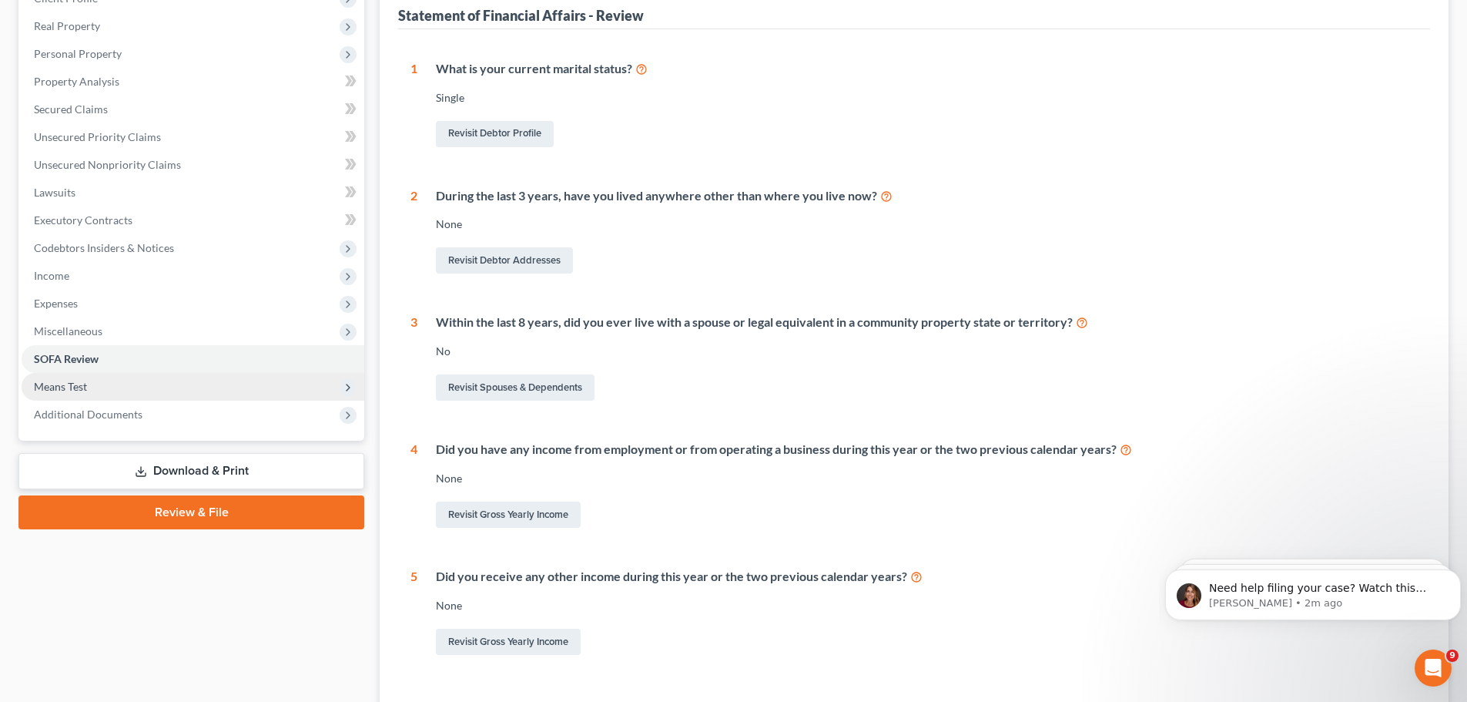
click at [122, 386] on span "Means Test" at bounding box center [193, 387] width 343 height 28
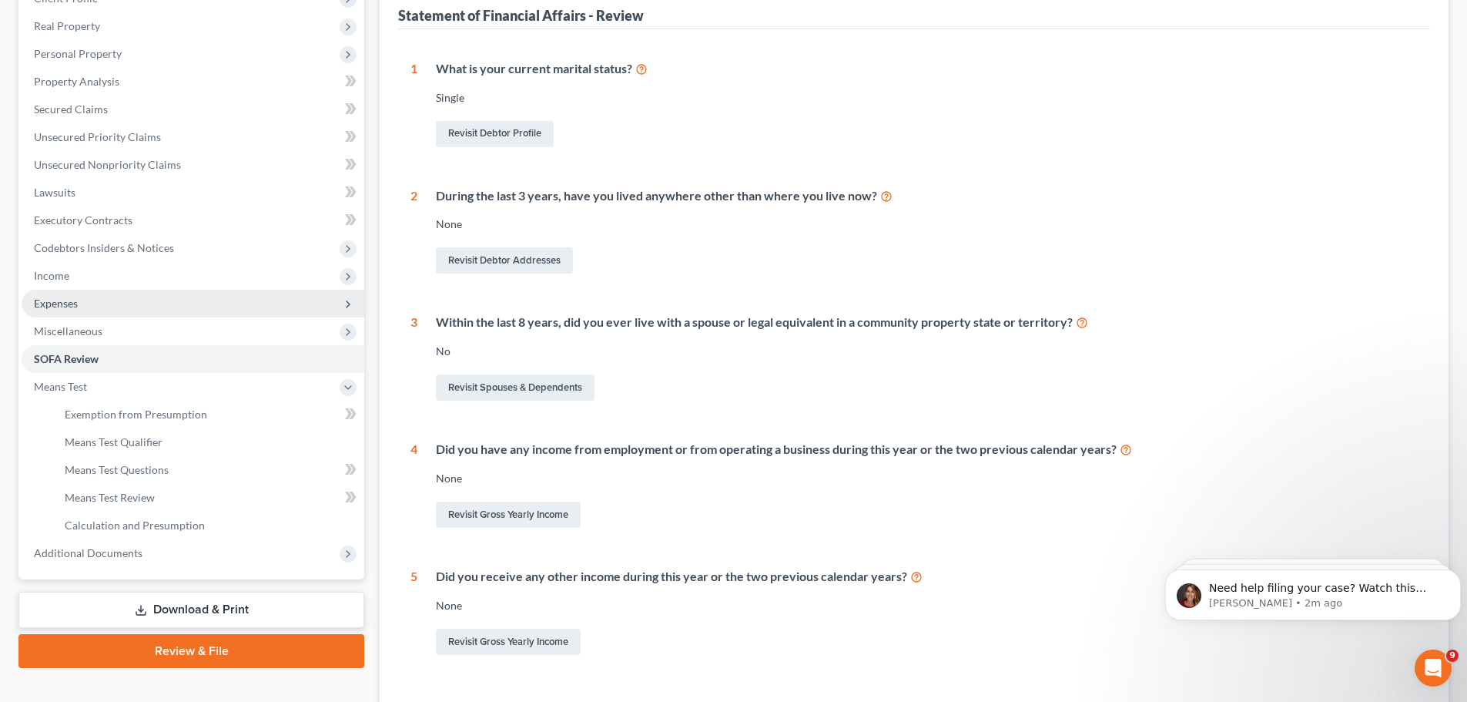
click at [128, 311] on span "Expenses" at bounding box center [193, 304] width 343 height 28
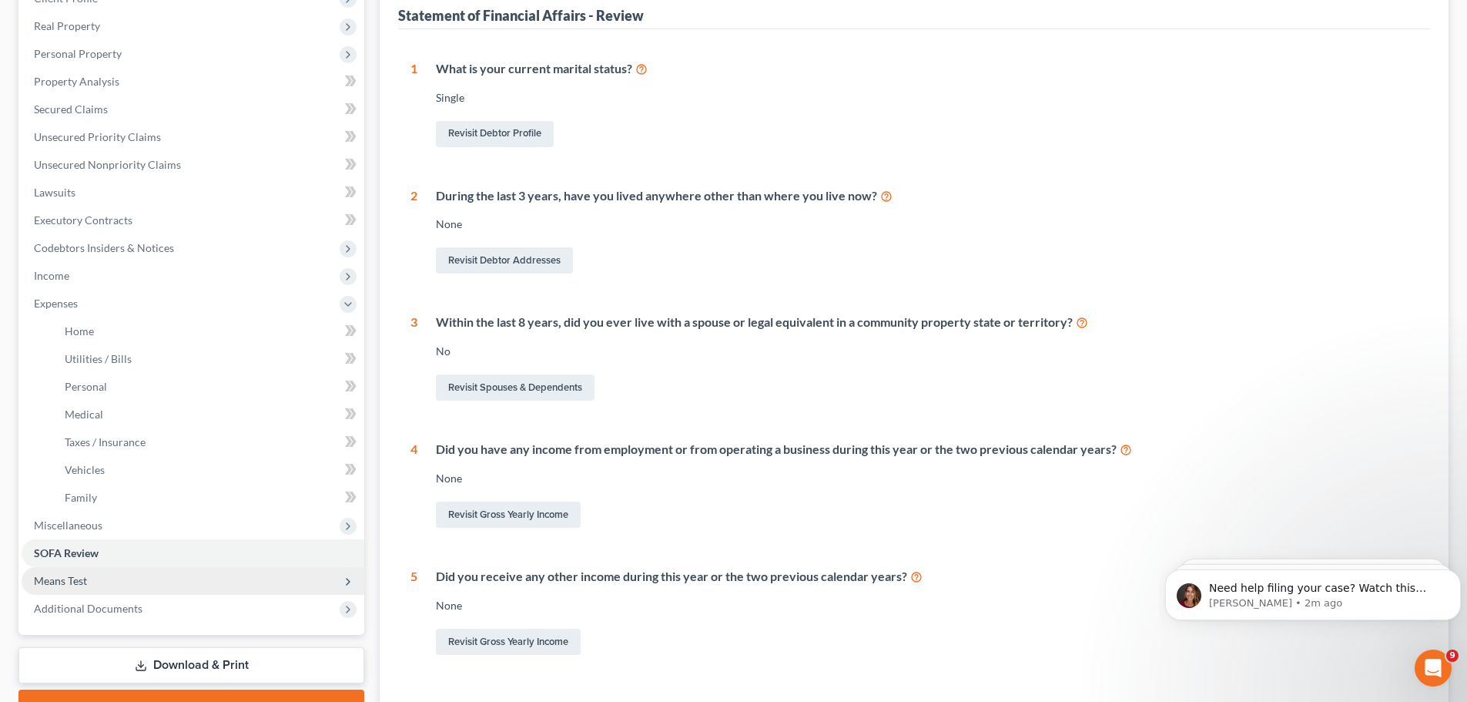
click at [122, 581] on span "Means Test" at bounding box center [193, 581] width 343 height 28
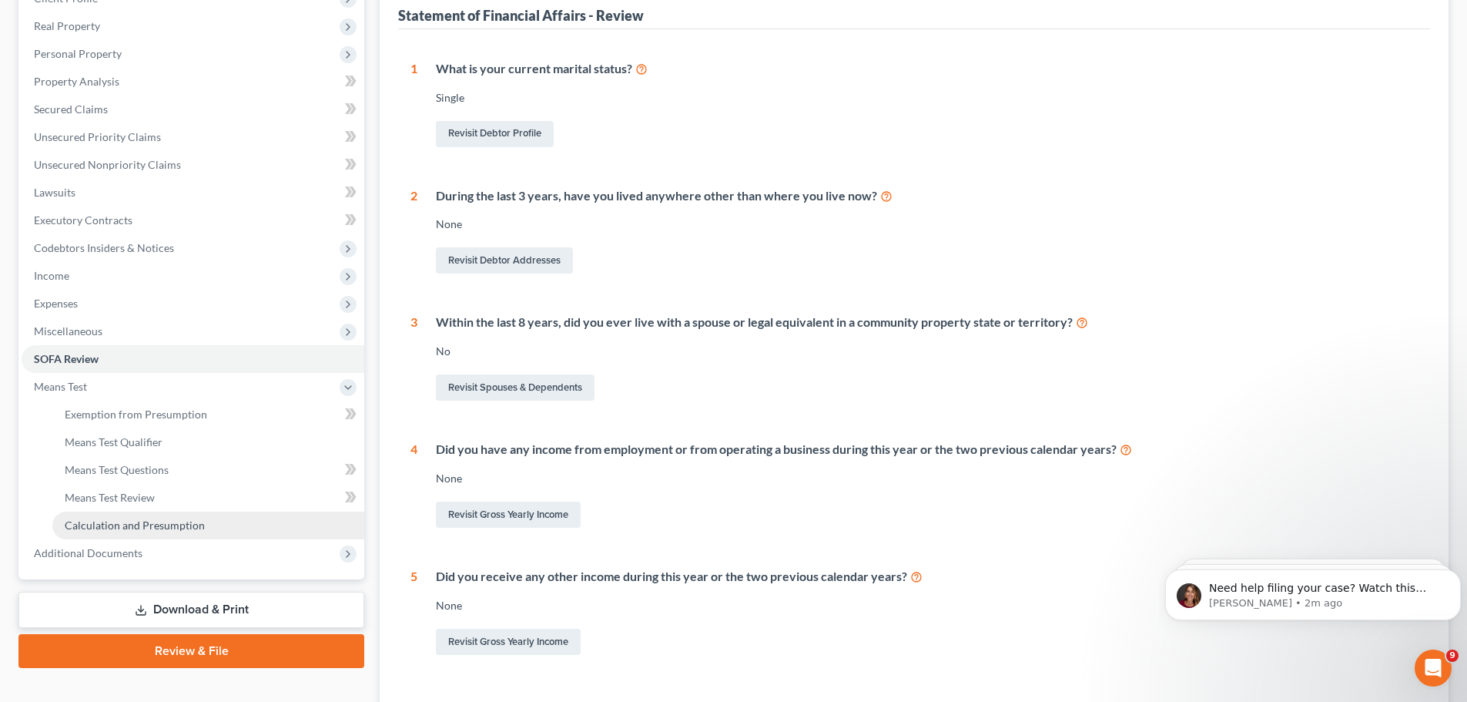
click at [139, 524] on span "Calculation and Presumption" at bounding box center [135, 524] width 140 height 13
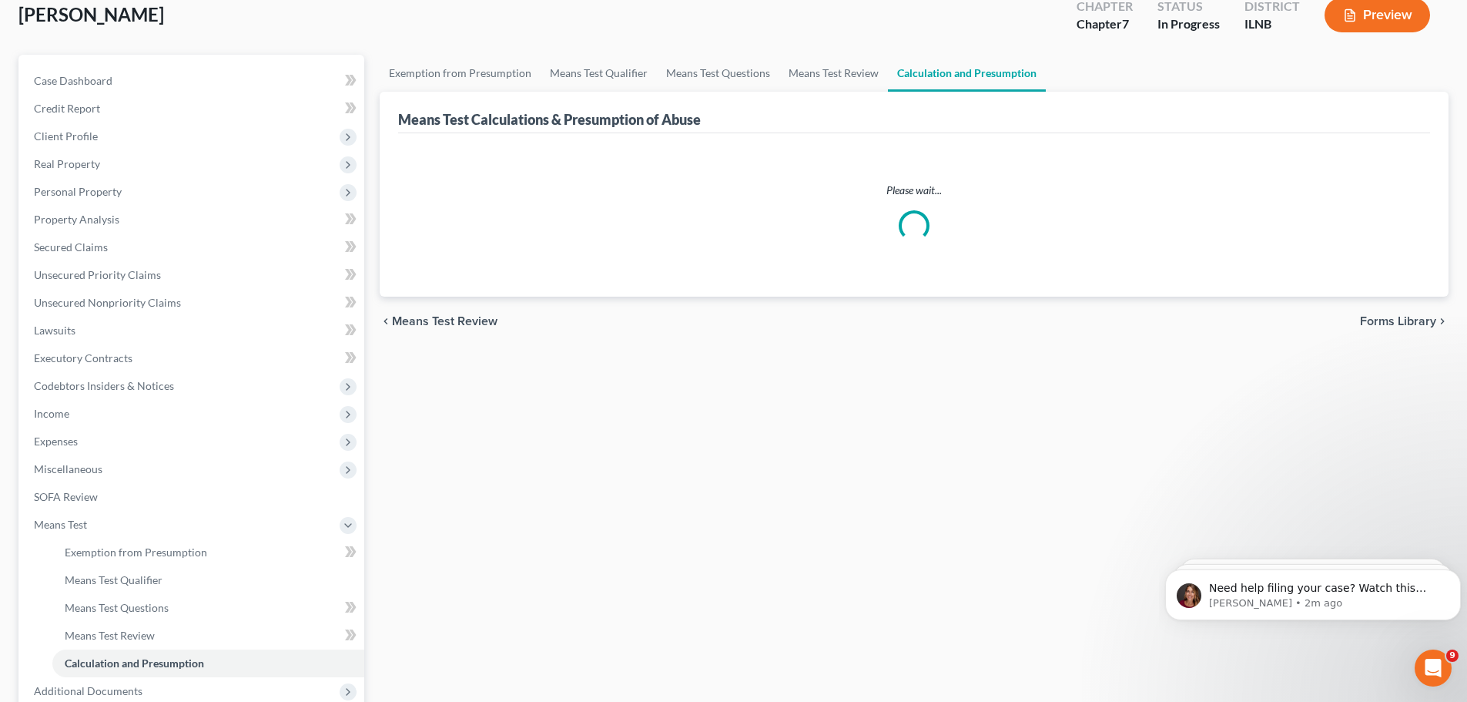
scroll to position [231, 0]
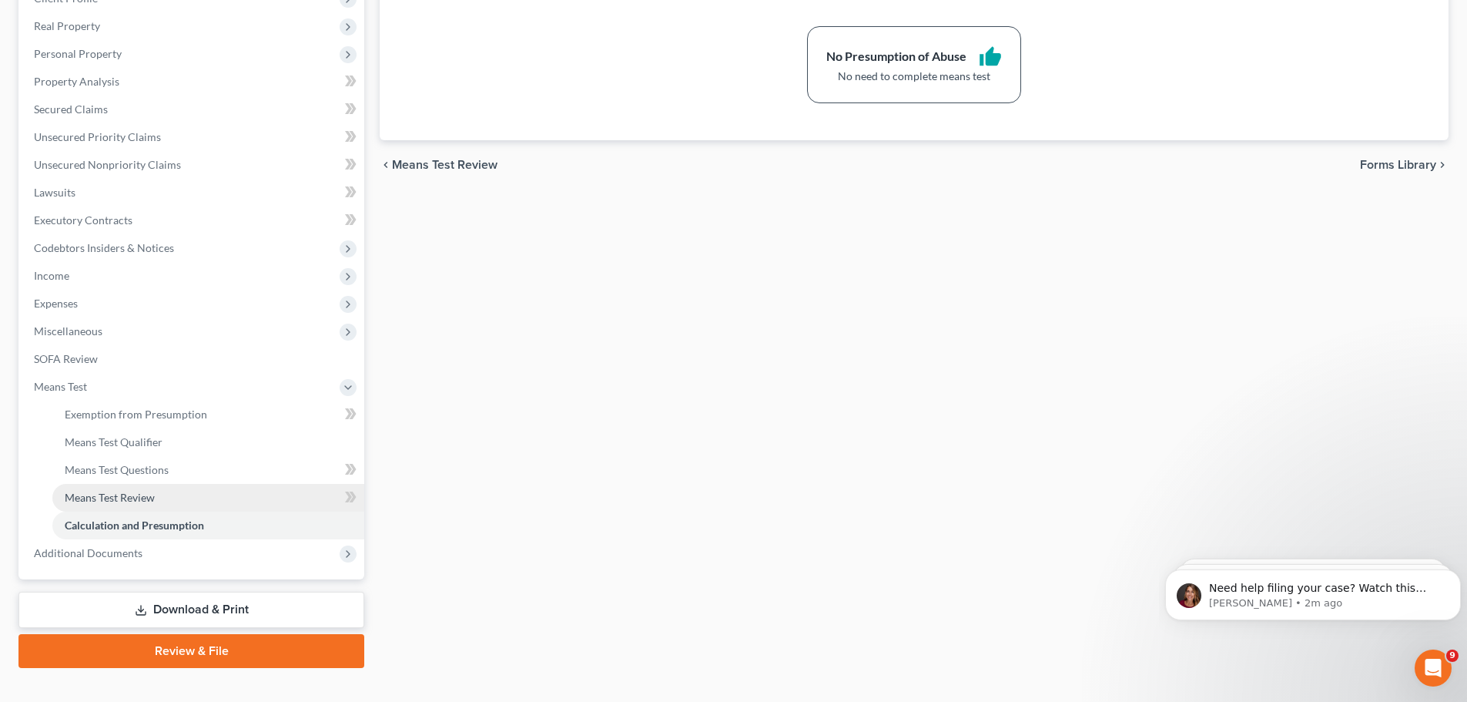
click at [143, 499] on span "Means Test Review" at bounding box center [110, 497] width 90 height 13
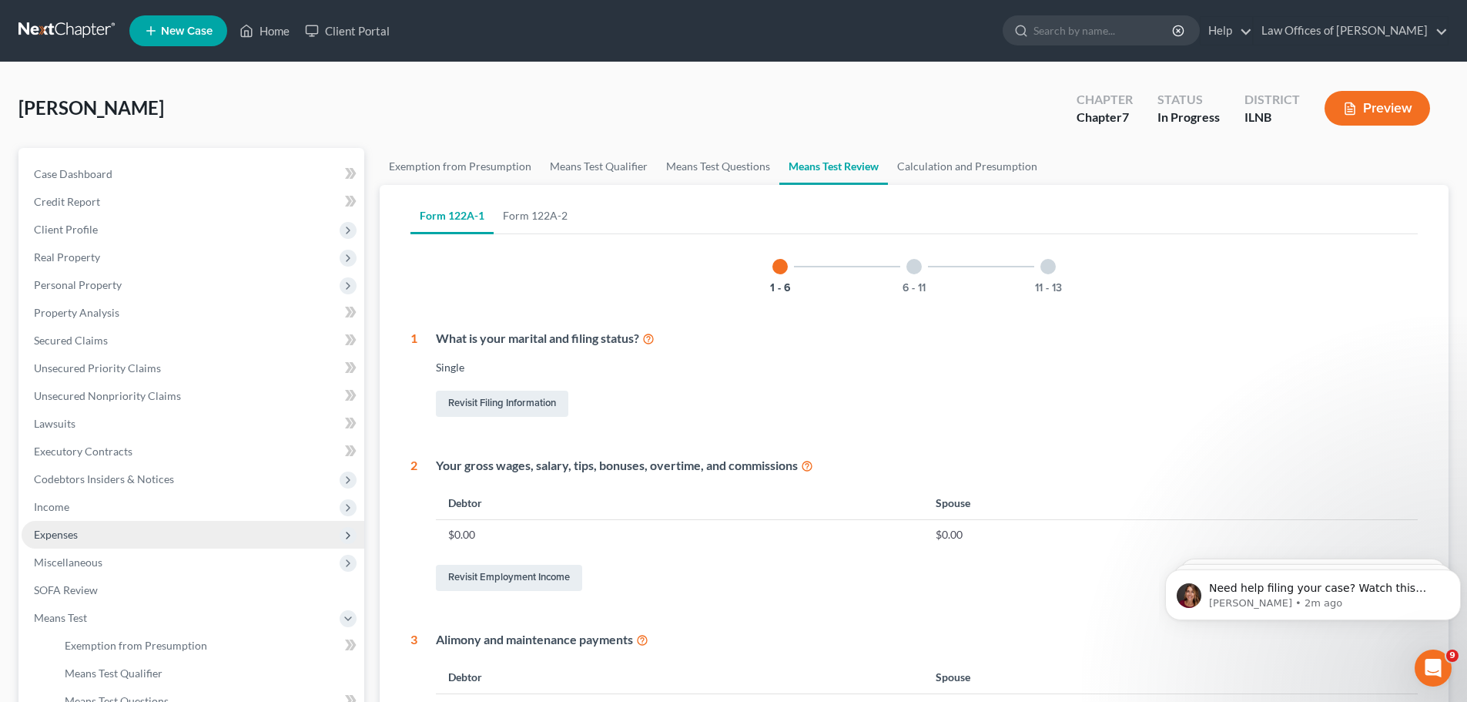
scroll to position [77, 0]
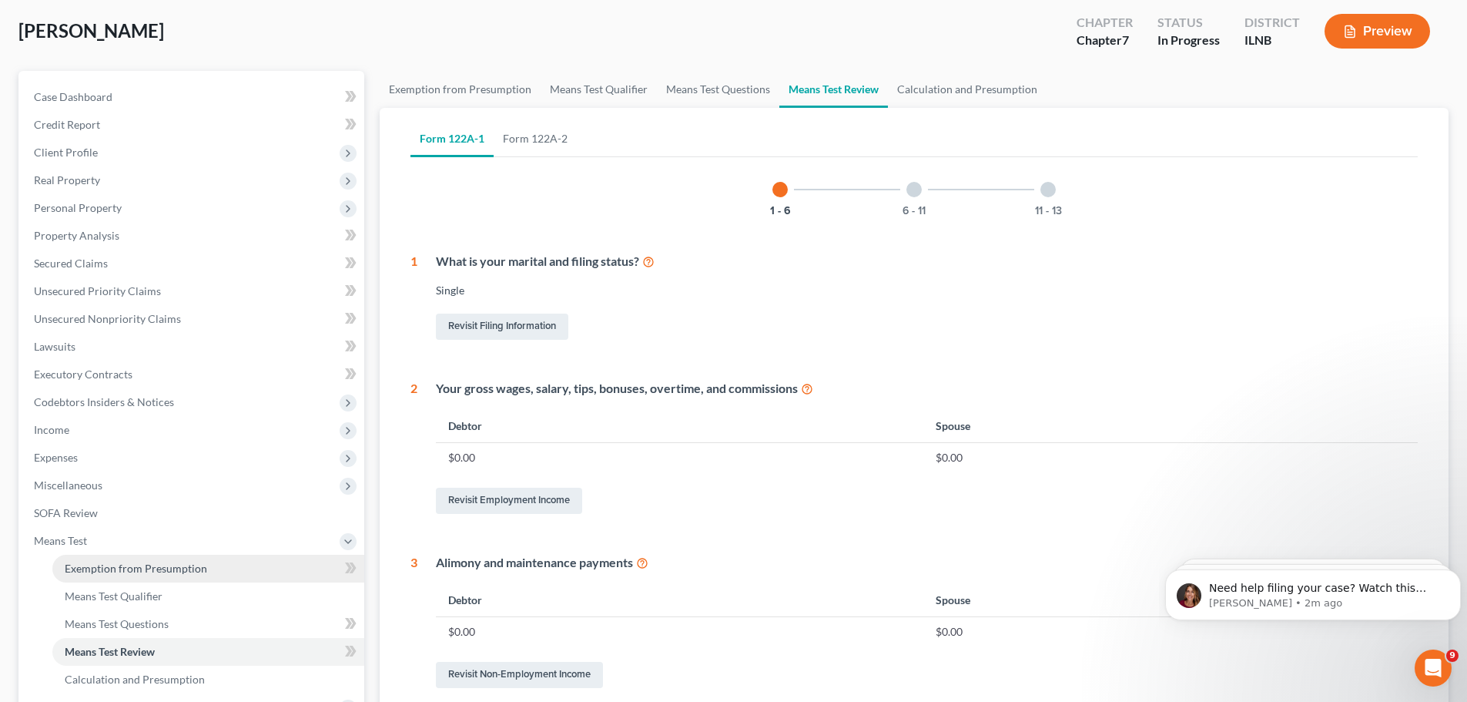
click at [139, 572] on span "Exemption from Presumption" at bounding box center [136, 567] width 142 height 13
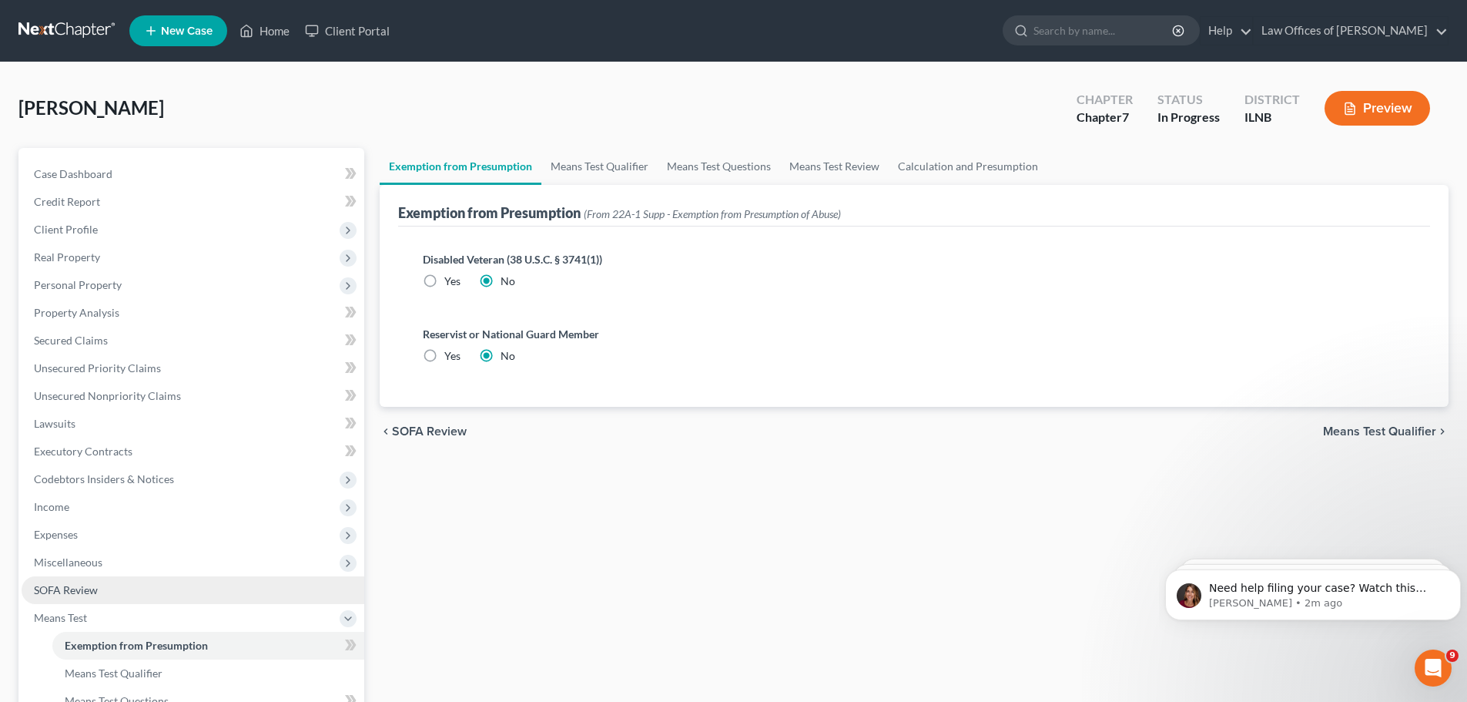
scroll to position [77, 0]
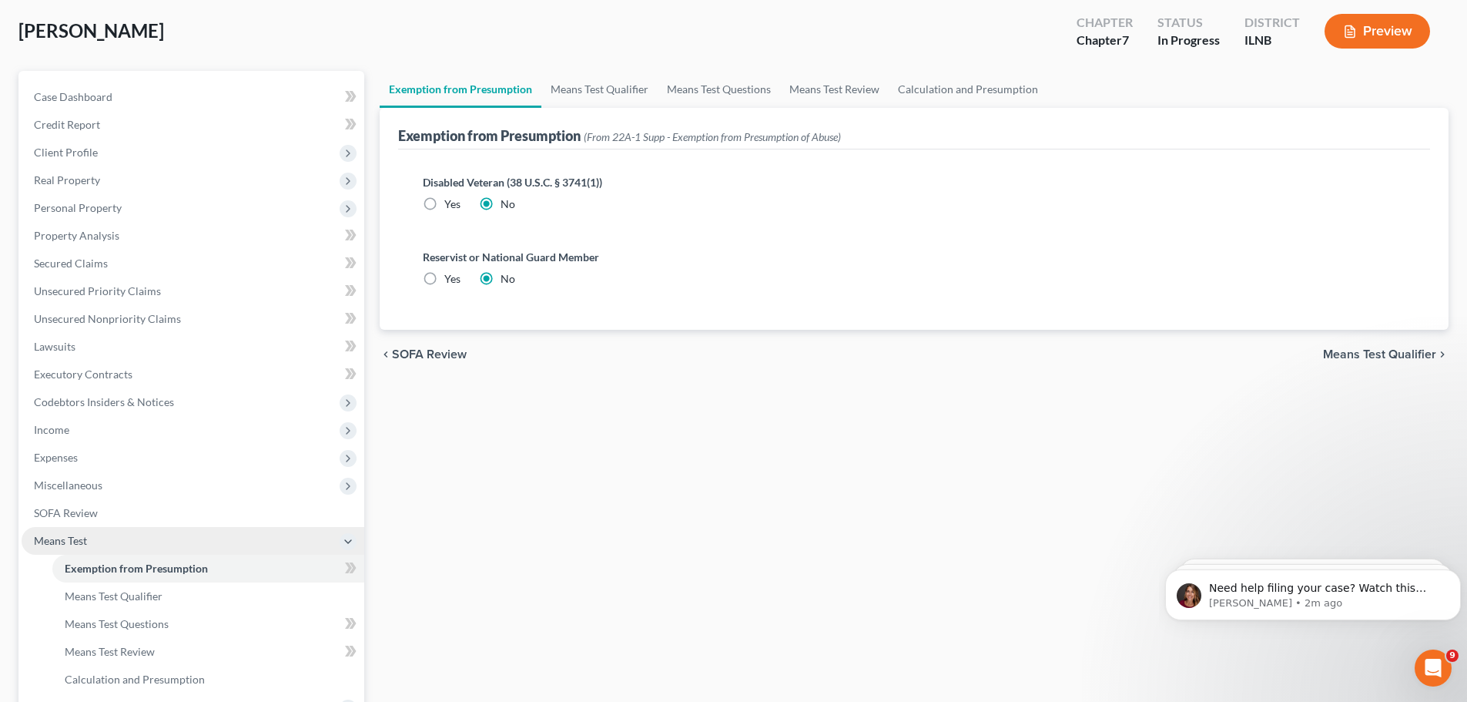
drag, startPoint x: 352, startPoint y: 535, endPoint x: 334, endPoint y: 539, distance: 18.1
click at [352, 535] on icon at bounding box center [348, 541] width 12 height 12
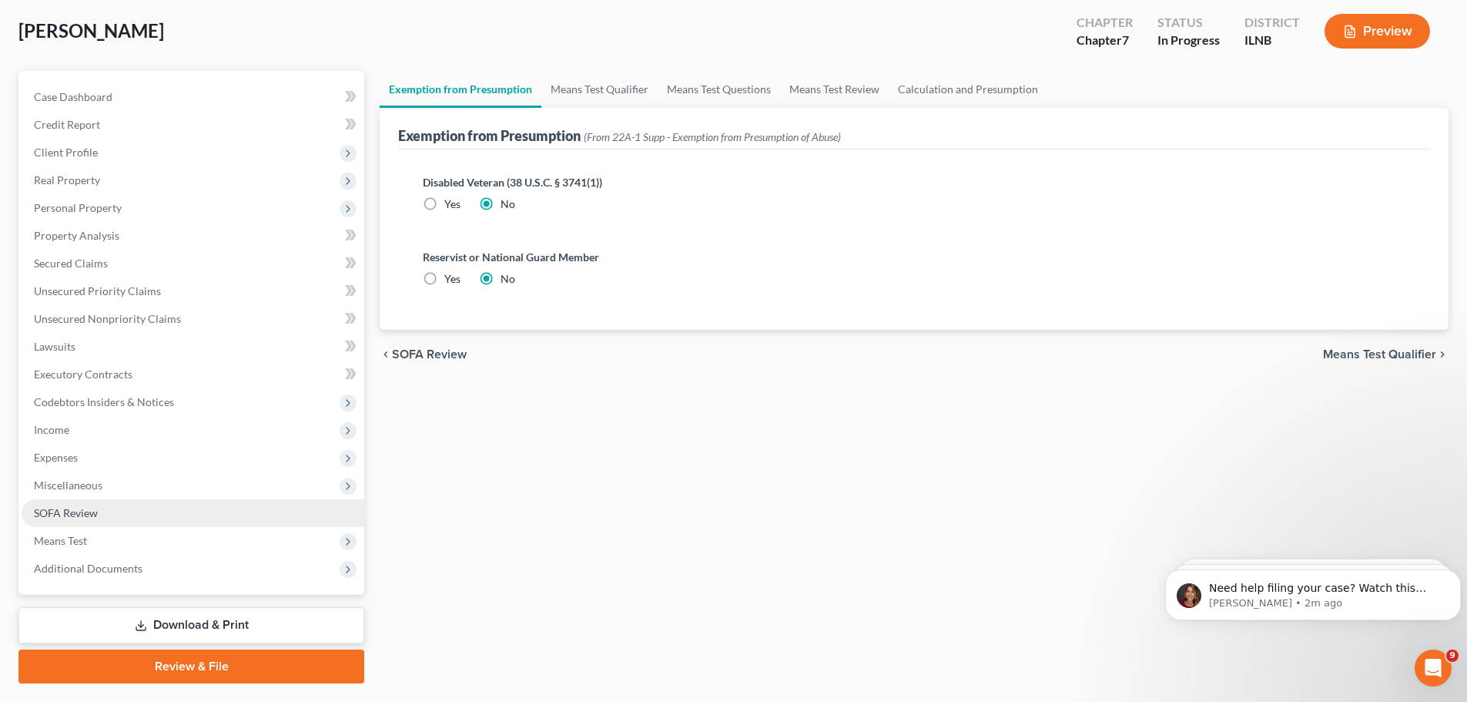
click at [236, 530] on span "Means Test" at bounding box center [193, 541] width 343 height 28
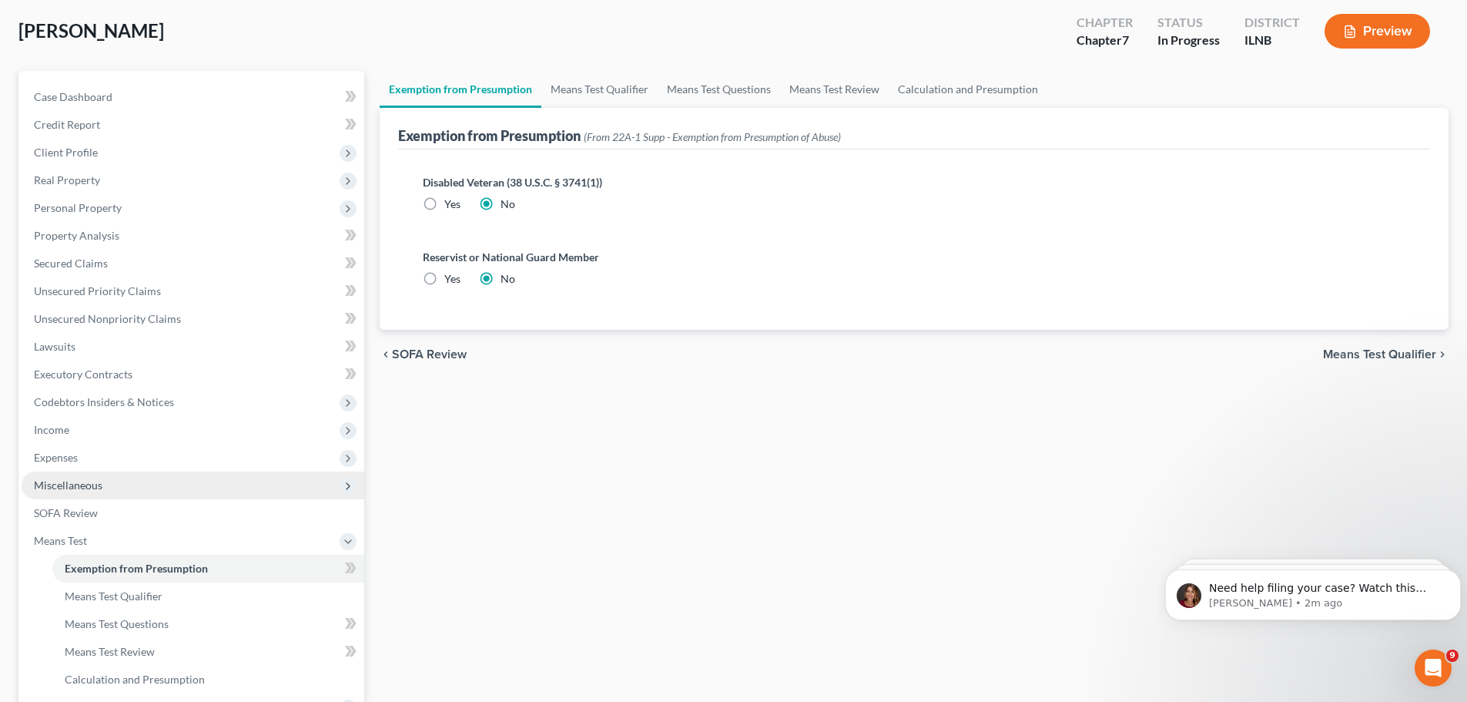
click at [245, 479] on span "Miscellaneous" at bounding box center [193, 485] width 343 height 28
click at [343, 492] on icon at bounding box center [348, 485] width 17 height 17
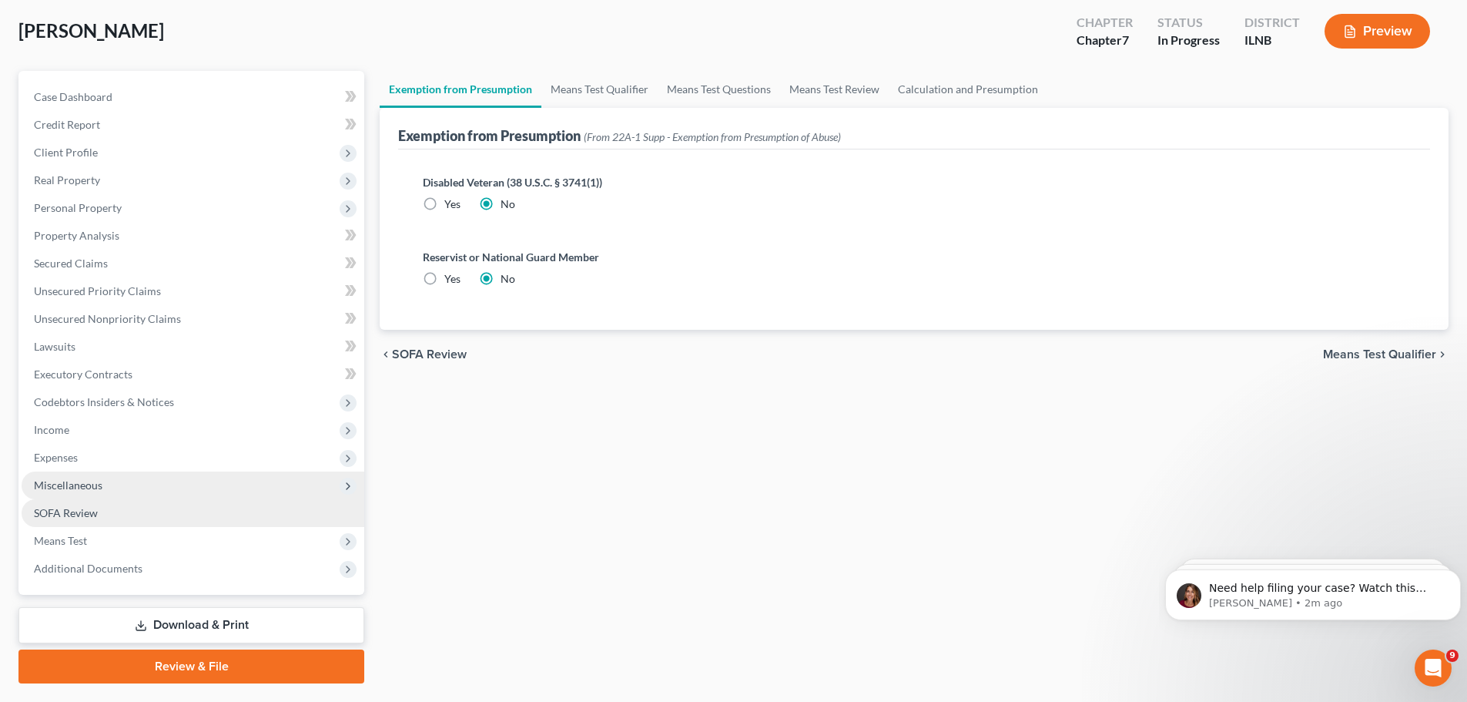
click at [143, 517] on link "SOFA Review" at bounding box center [193, 513] width 343 height 28
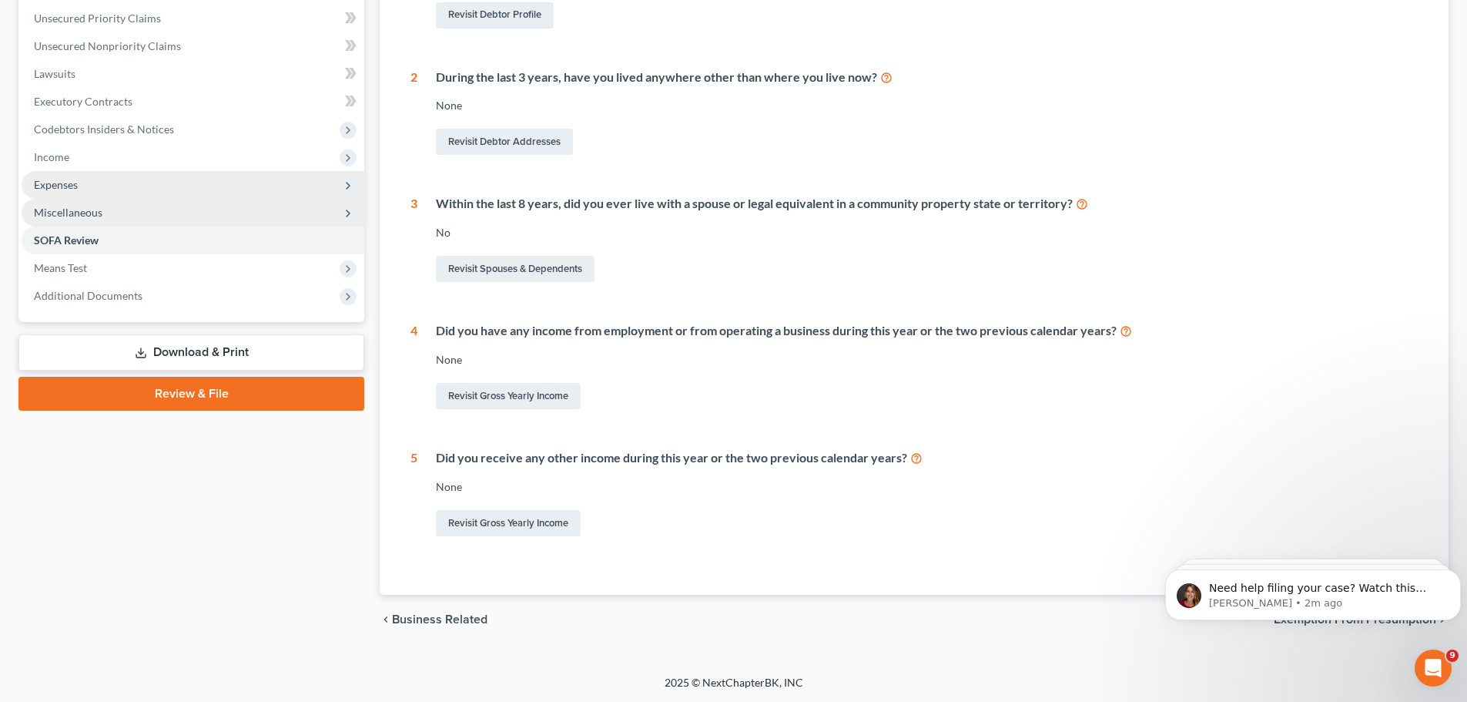
scroll to position [350, 0]
click at [187, 270] on span "Means Test" at bounding box center [193, 267] width 343 height 28
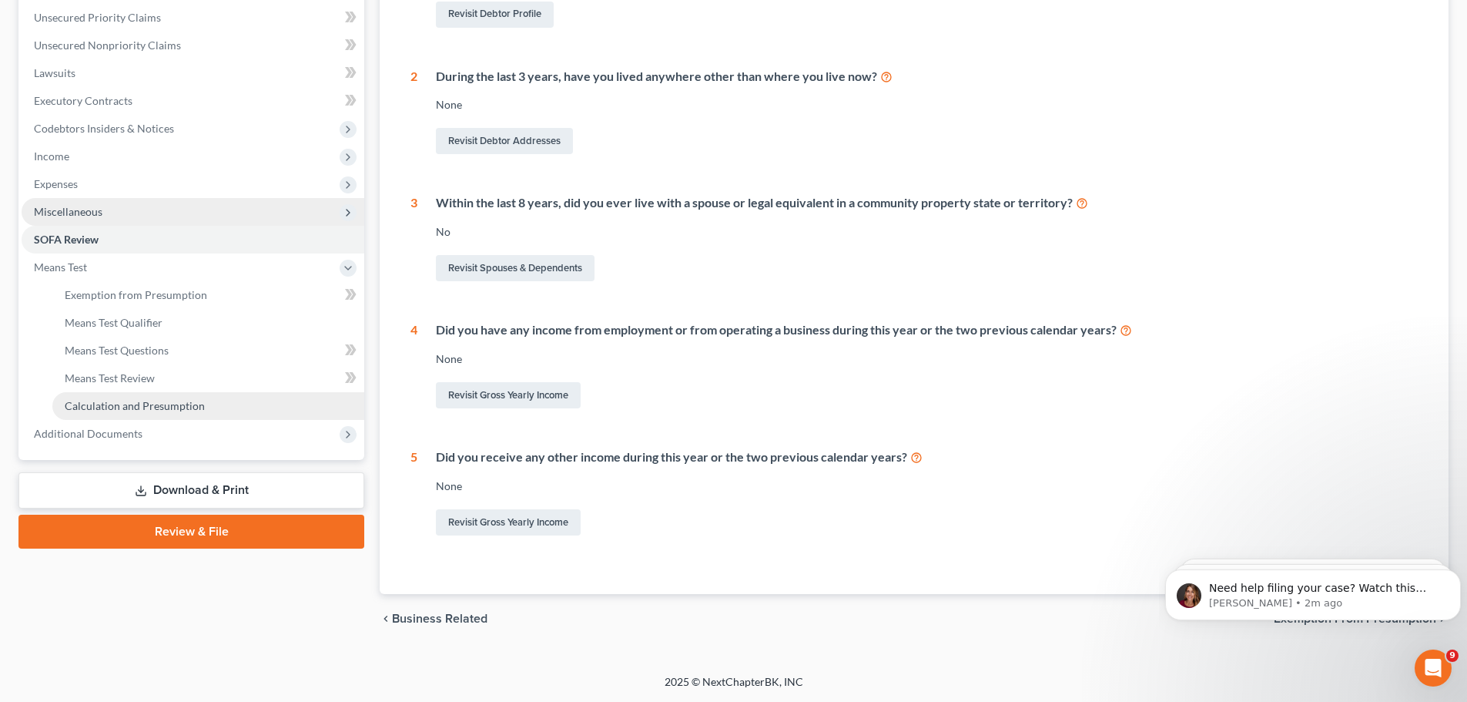
click at [196, 404] on span "Calculation and Presumption" at bounding box center [135, 405] width 140 height 13
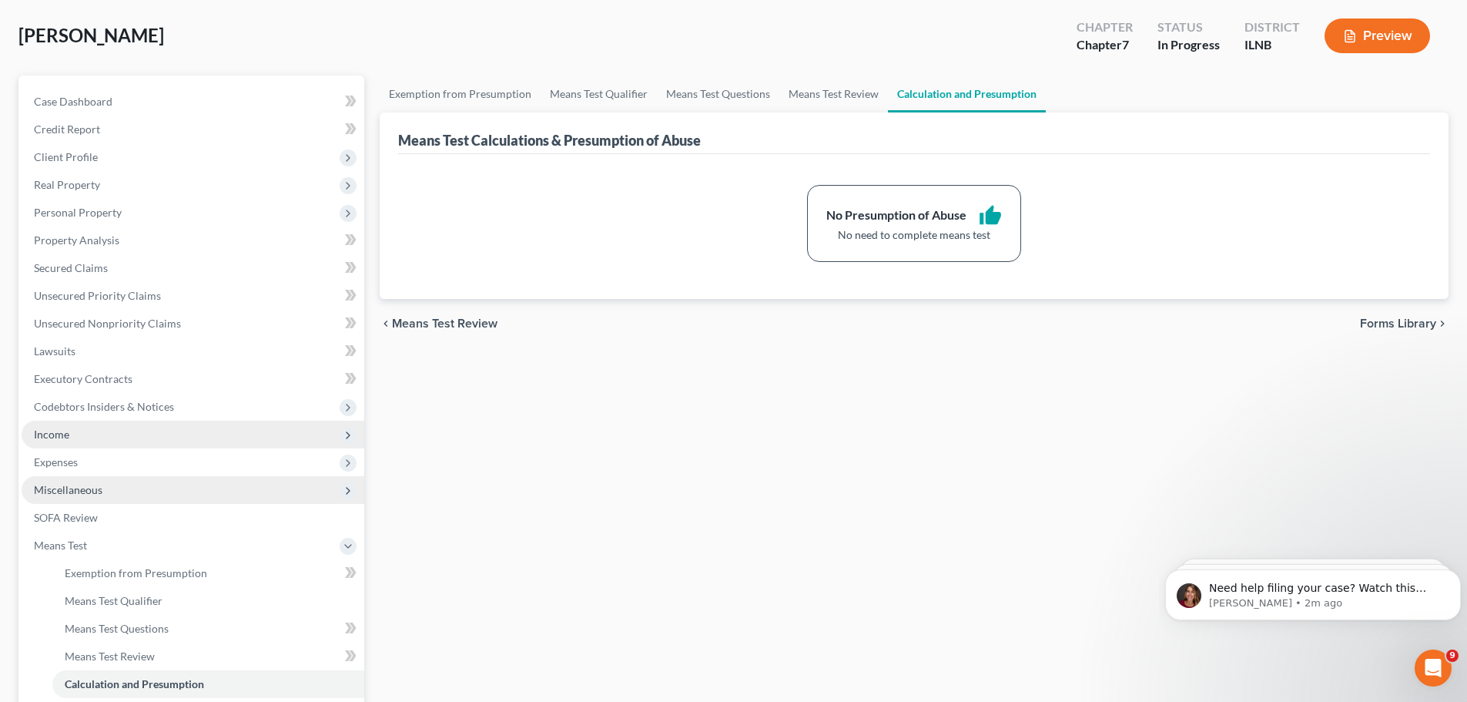
scroll to position [154, 0]
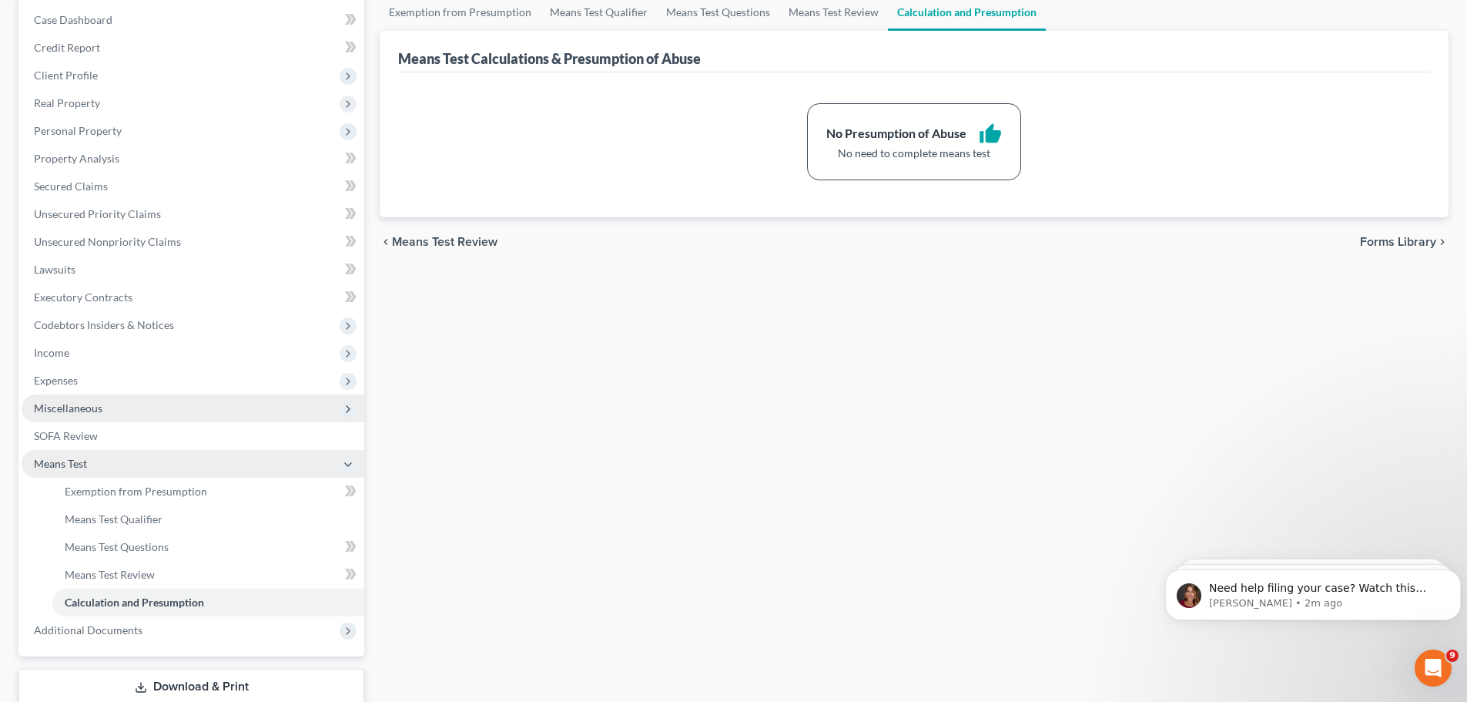
click at [136, 453] on span "Means Test" at bounding box center [193, 464] width 343 height 28
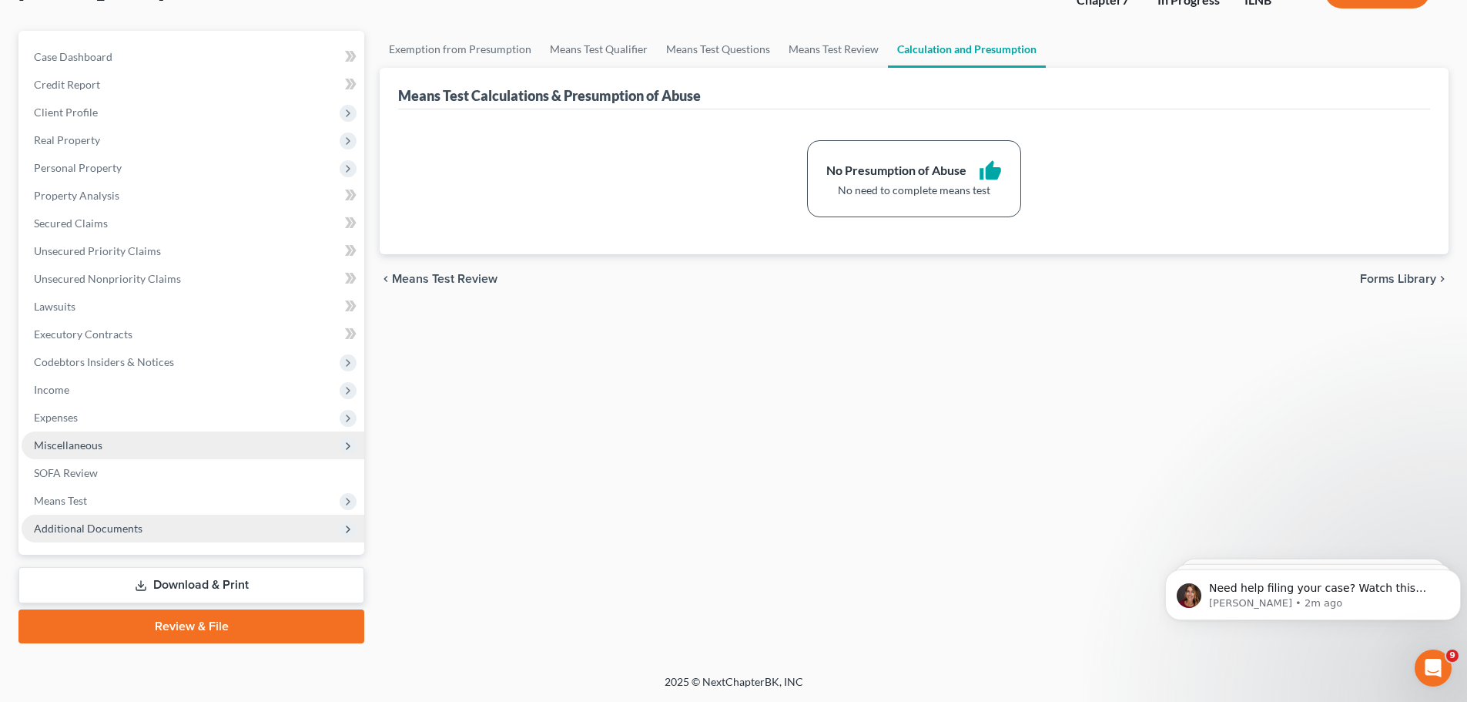
click at [166, 526] on span "Additional Documents" at bounding box center [193, 528] width 343 height 28
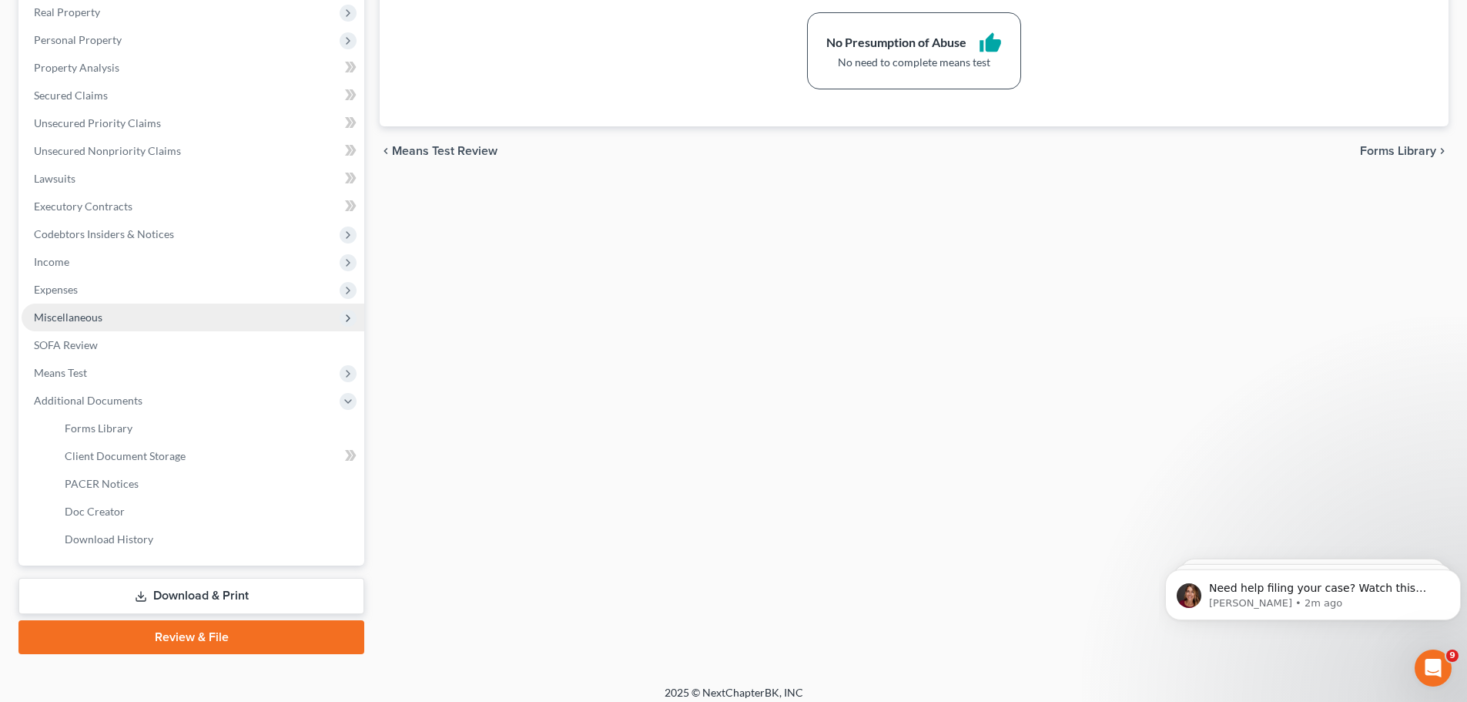
scroll to position [256, 0]
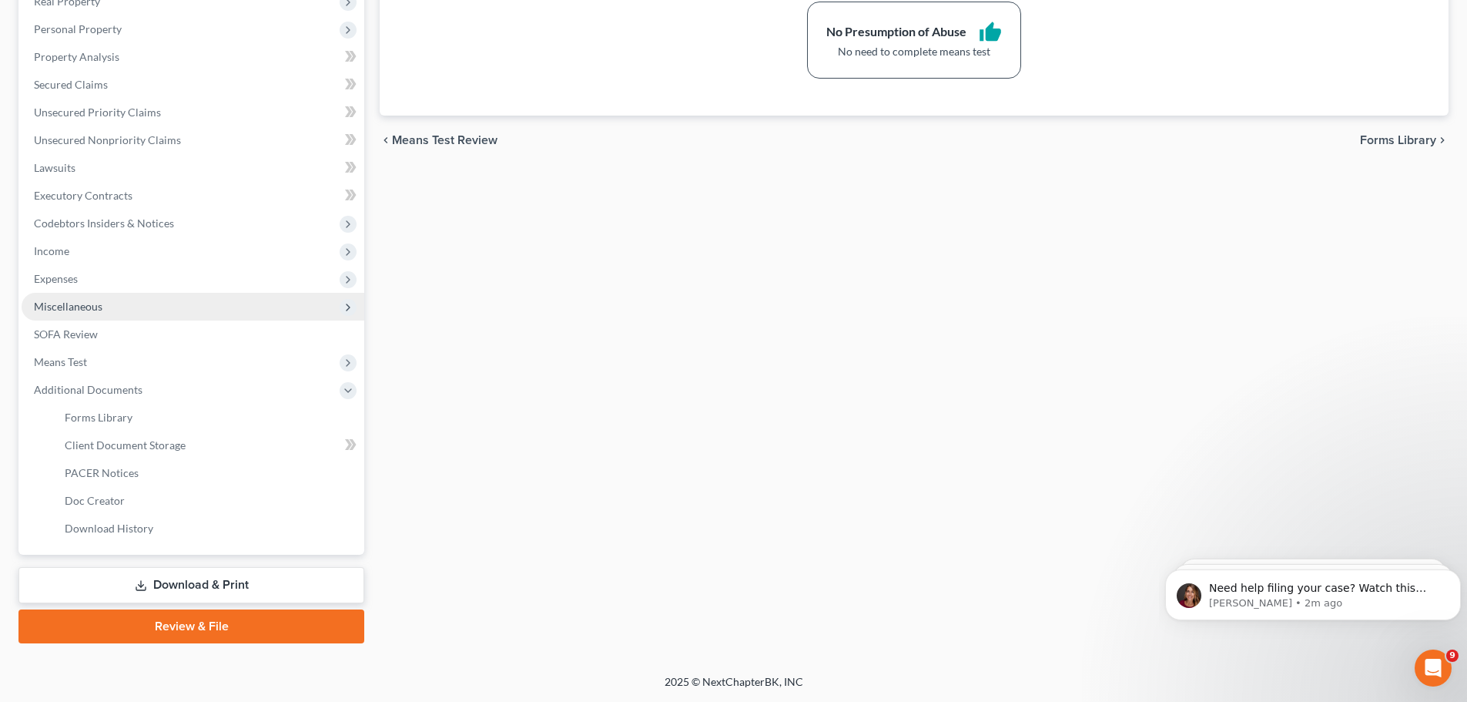
click at [162, 628] on link "Review & File" at bounding box center [191, 626] width 346 height 34
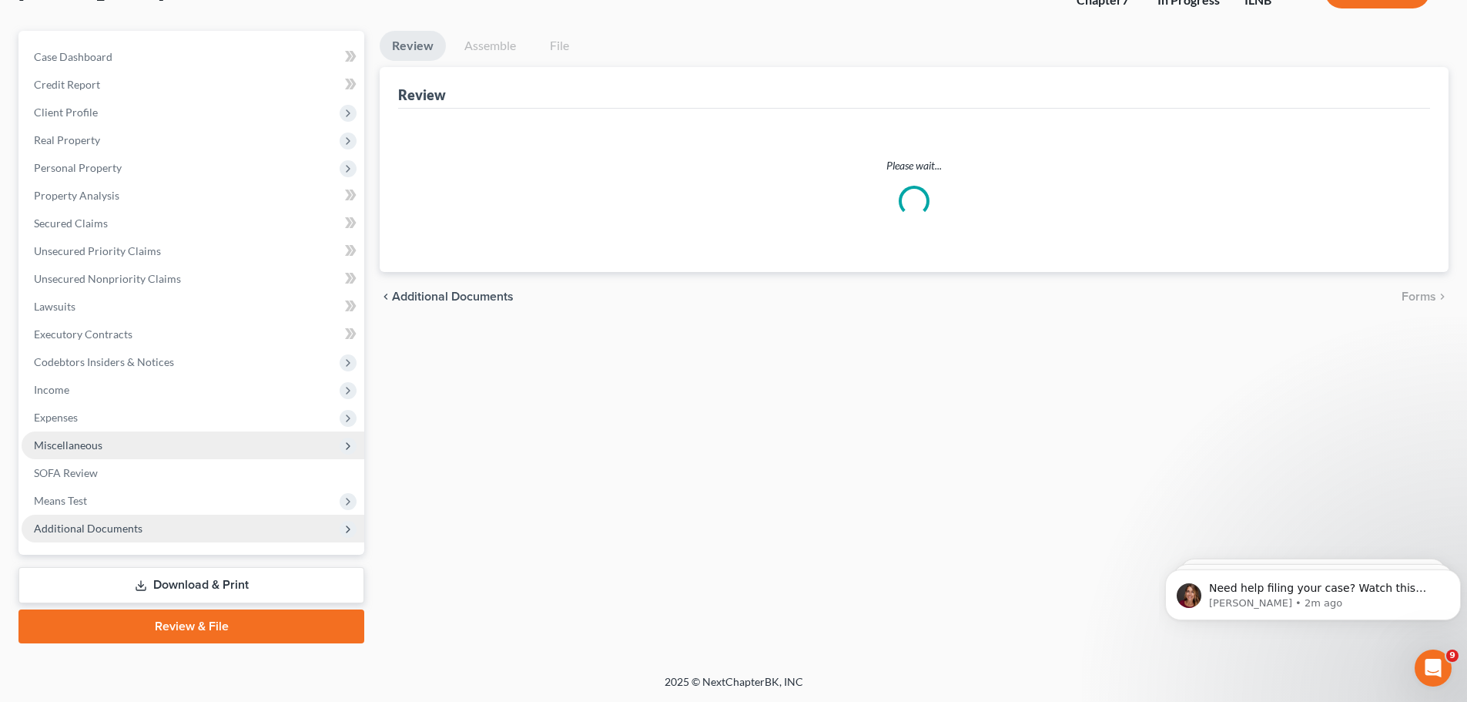
scroll to position [19, 0]
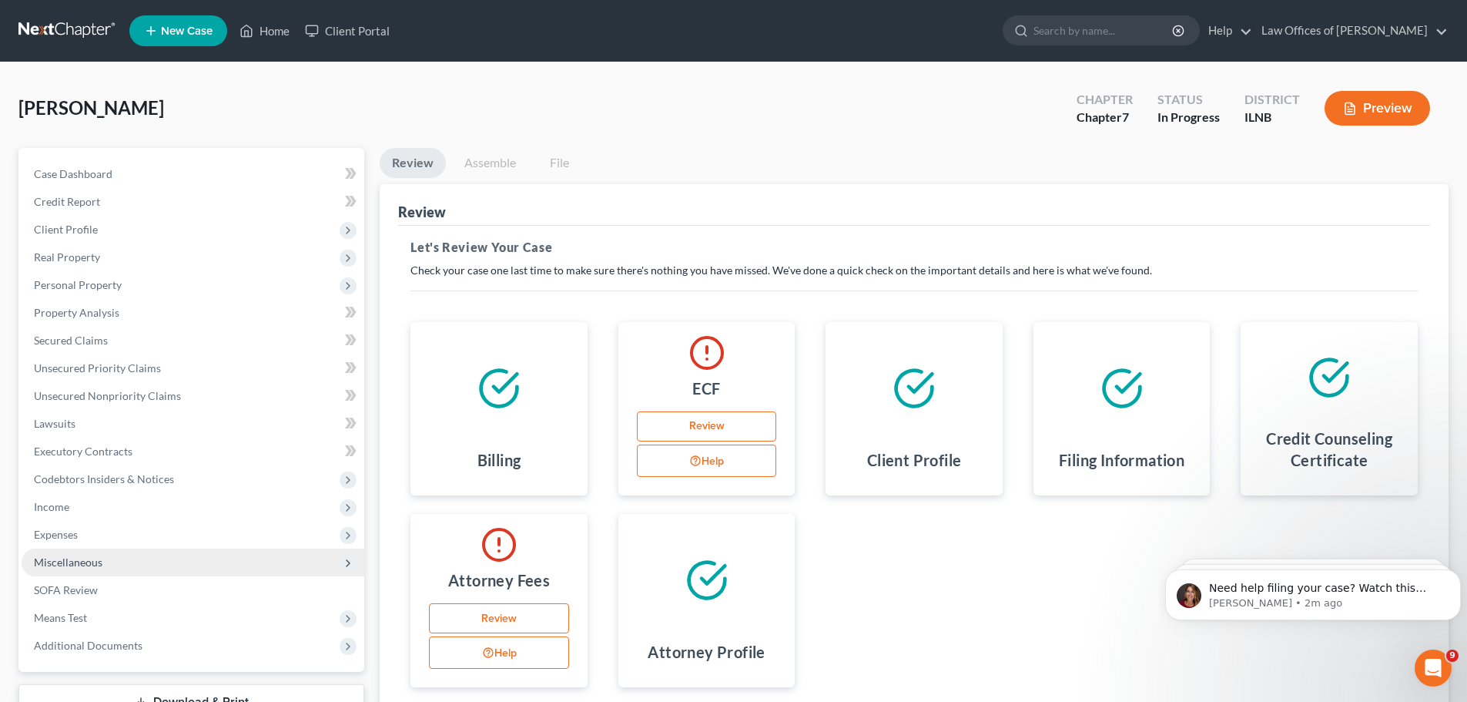
click at [544, 624] on link "Review" at bounding box center [499, 618] width 140 height 31
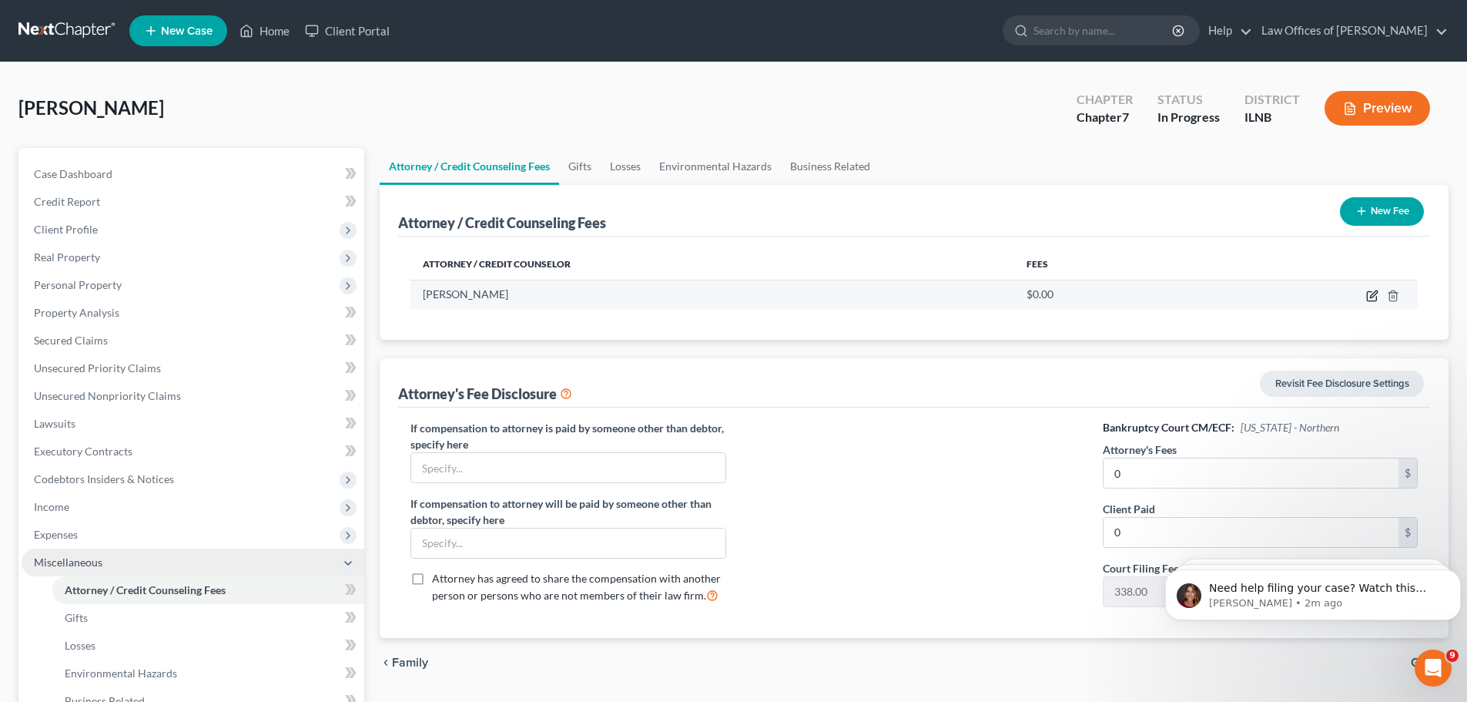
click at [1368, 290] on icon "button" at bounding box center [1372, 296] width 12 height 12
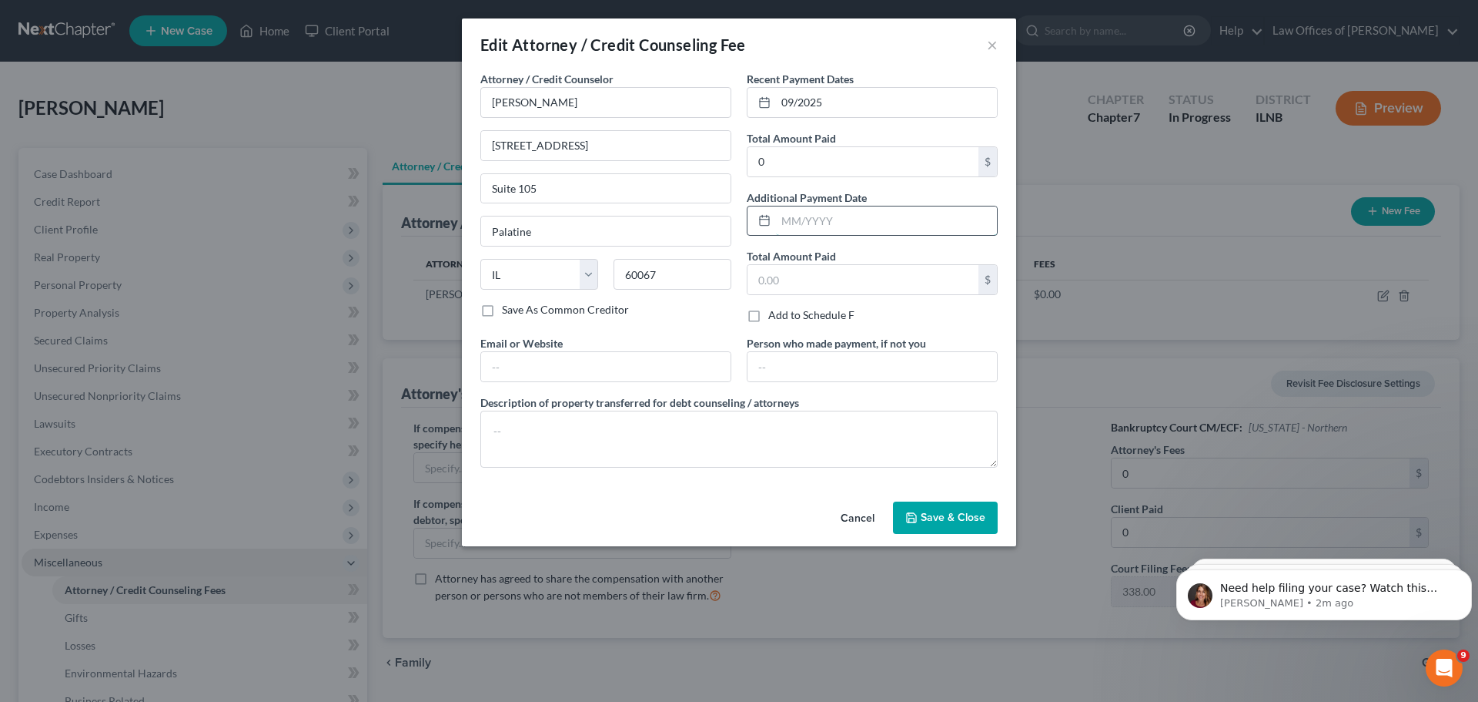
click at [874, 220] on input "text" at bounding box center [886, 220] width 221 height 29
click at [939, 515] on span "Save & Close" at bounding box center [953, 517] width 65 height 13
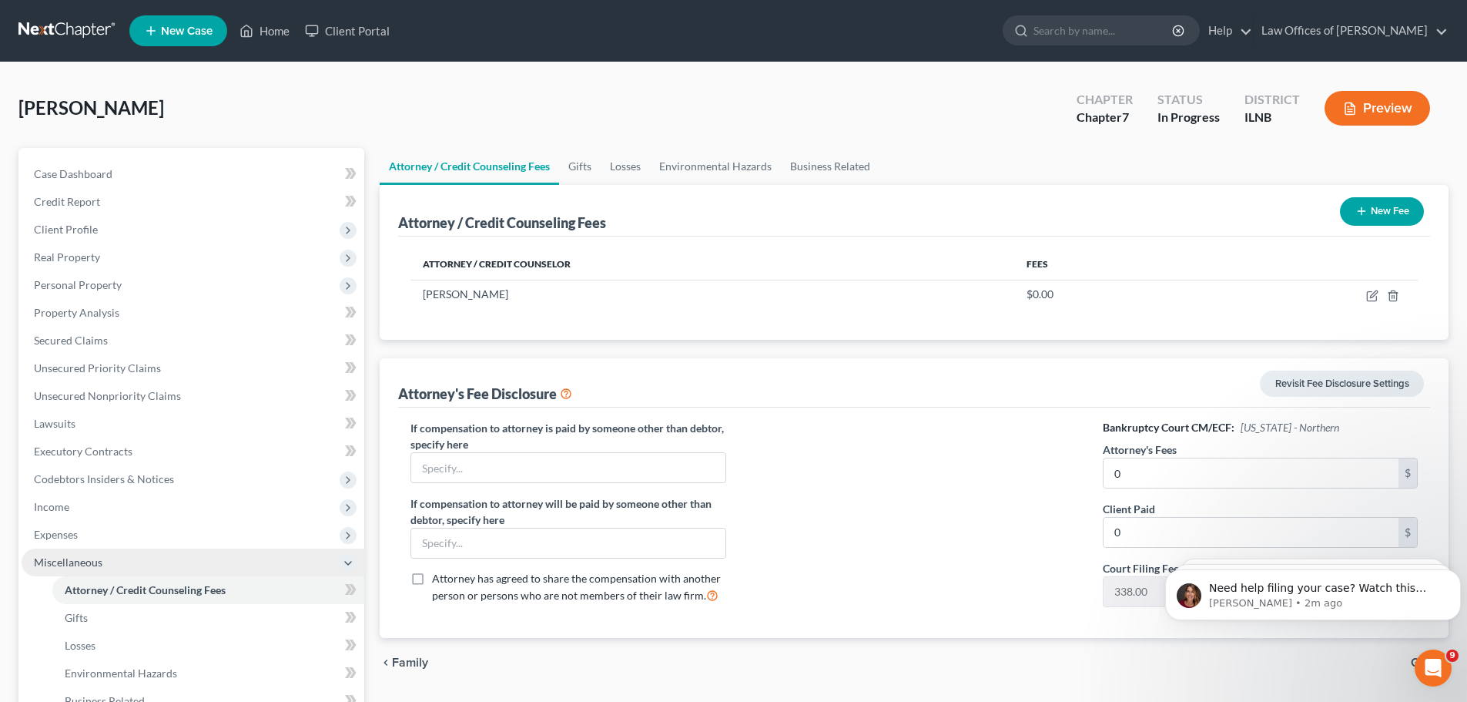
click at [1366, 213] on button "New Fee" at bounding box center [1382, 211] width 84 height 28
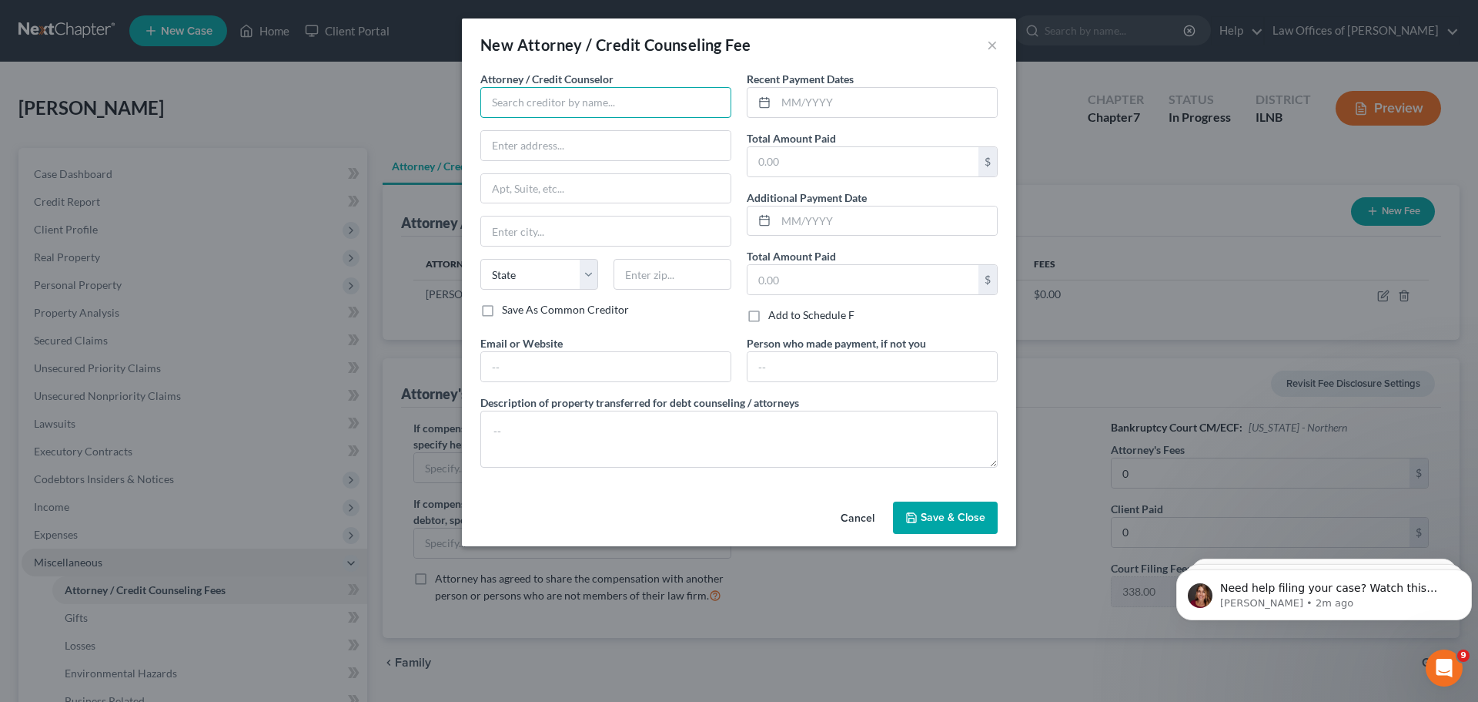
click at [636, 111] on input "text" at bounding box center [606, 102] width 251 height 31
click at [578, 109] on input "text" at bounding box center [606, 102] width 251 height 31
drag, startPoint x: 625, startPoint y: 100, endPoint x: 444, endPoint y: 102, distance: 181.0
click at [444, 102] on div "New Attorney / Credit Counseling Fee × Attorney / Credit Counselor * Abacus Cre…" at bounding box center [739, 351] width 1478 height 702
click at [513, 145] on input "text" at bounding box center [605, 145] width 249 height 29
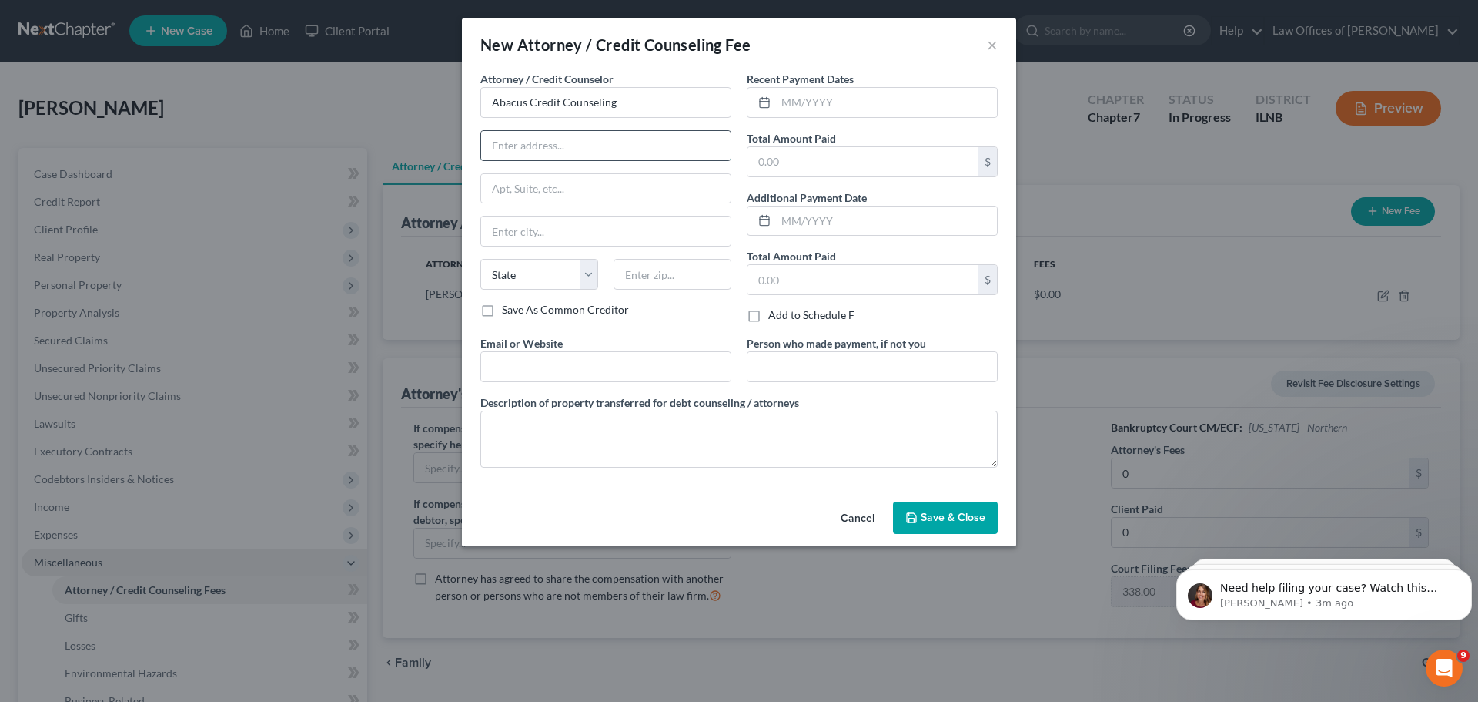
paste input "[STREET_ADDRESS]"
click at [494, 147] on input "[STREET_ADDRESS]" at bounding box center [605, 145] width 249 height 29
click at [521, 188] on input "text" at bounding box center [605, 188] width 249 height 29
click at [862, 115] on input "text" at bounding box center [886, 102] width 221 height 29
click at [939, 508] on button "Save & Close" at bounding box center [945, 517] width 105 height 32
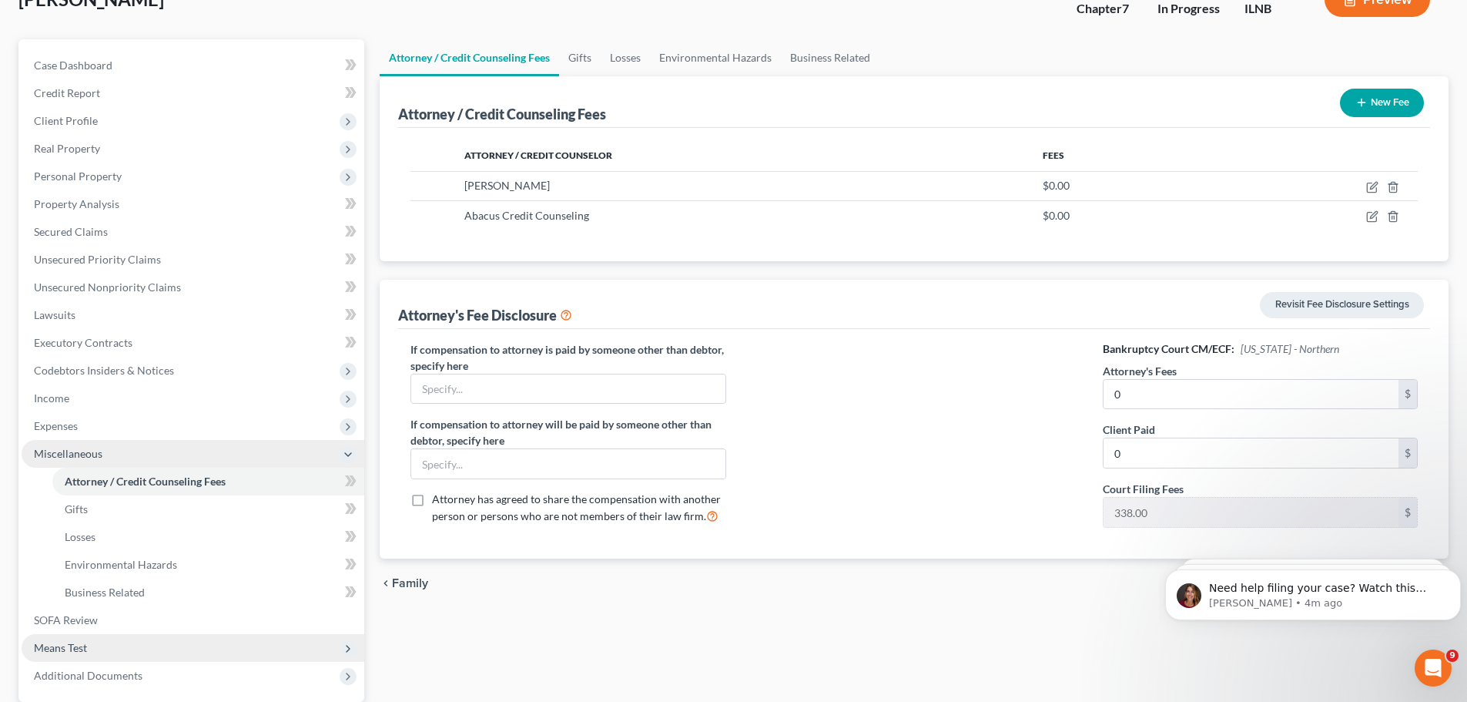
scroll to position [231, 0]
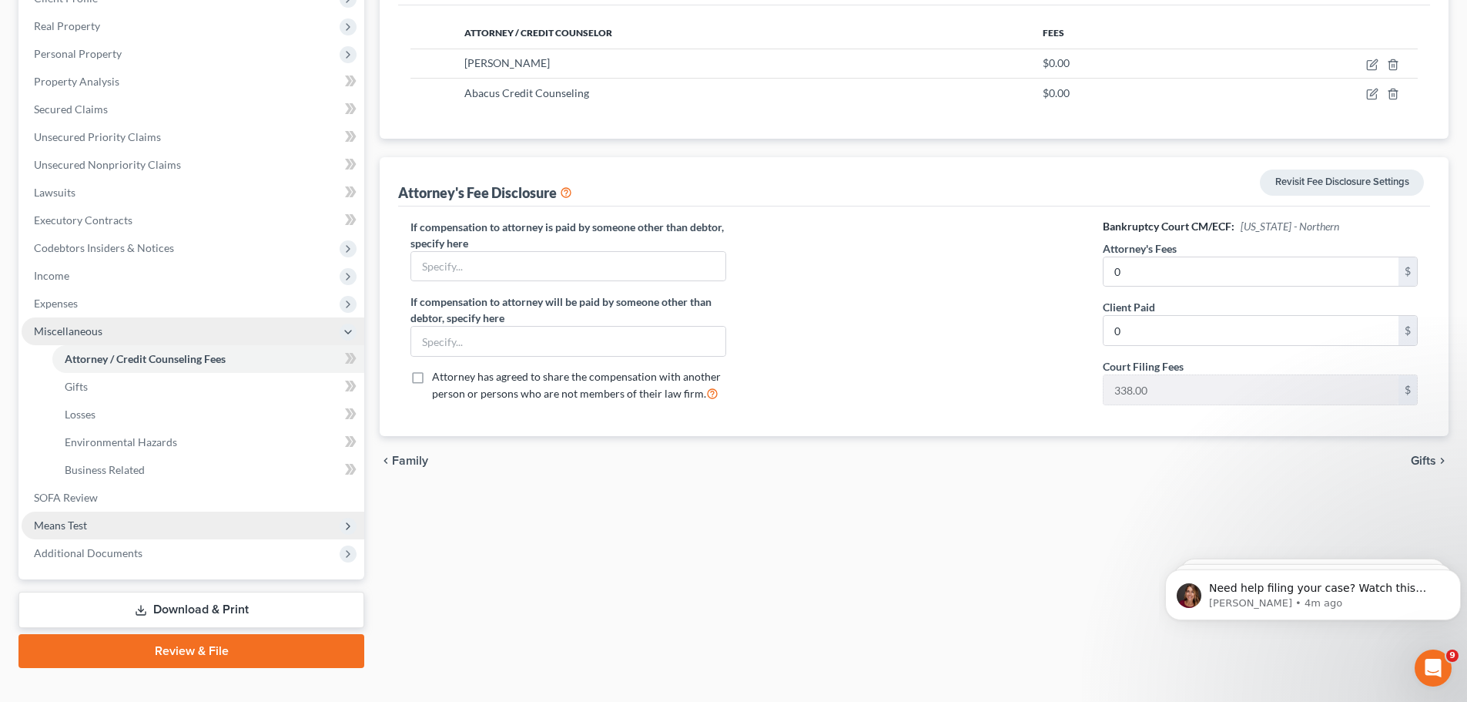
click at [89, 529] on span "Means Test" at bounding box center [193, 525] width 343 height 28
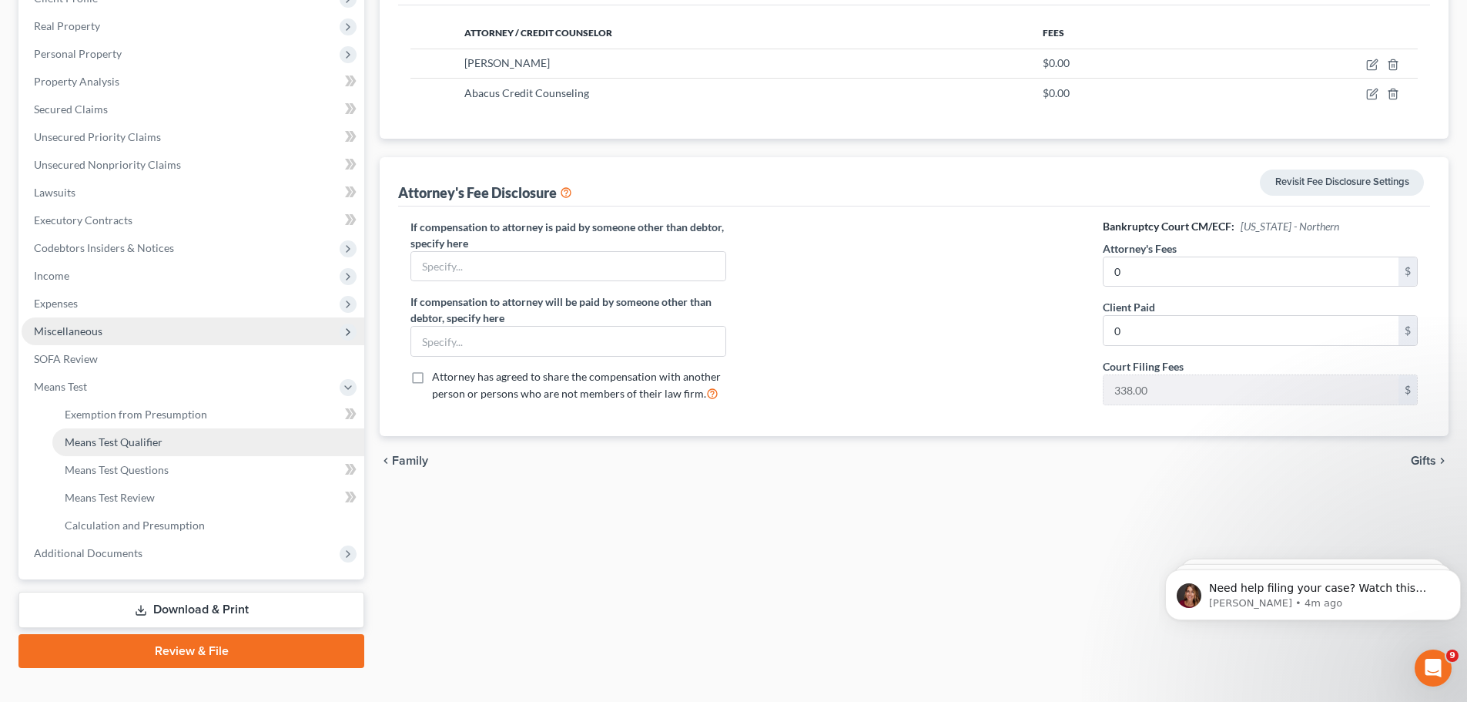
click at [151, 444] on span "Means Test Qualifier" at bounding box center [114, 441] width 98 height 13
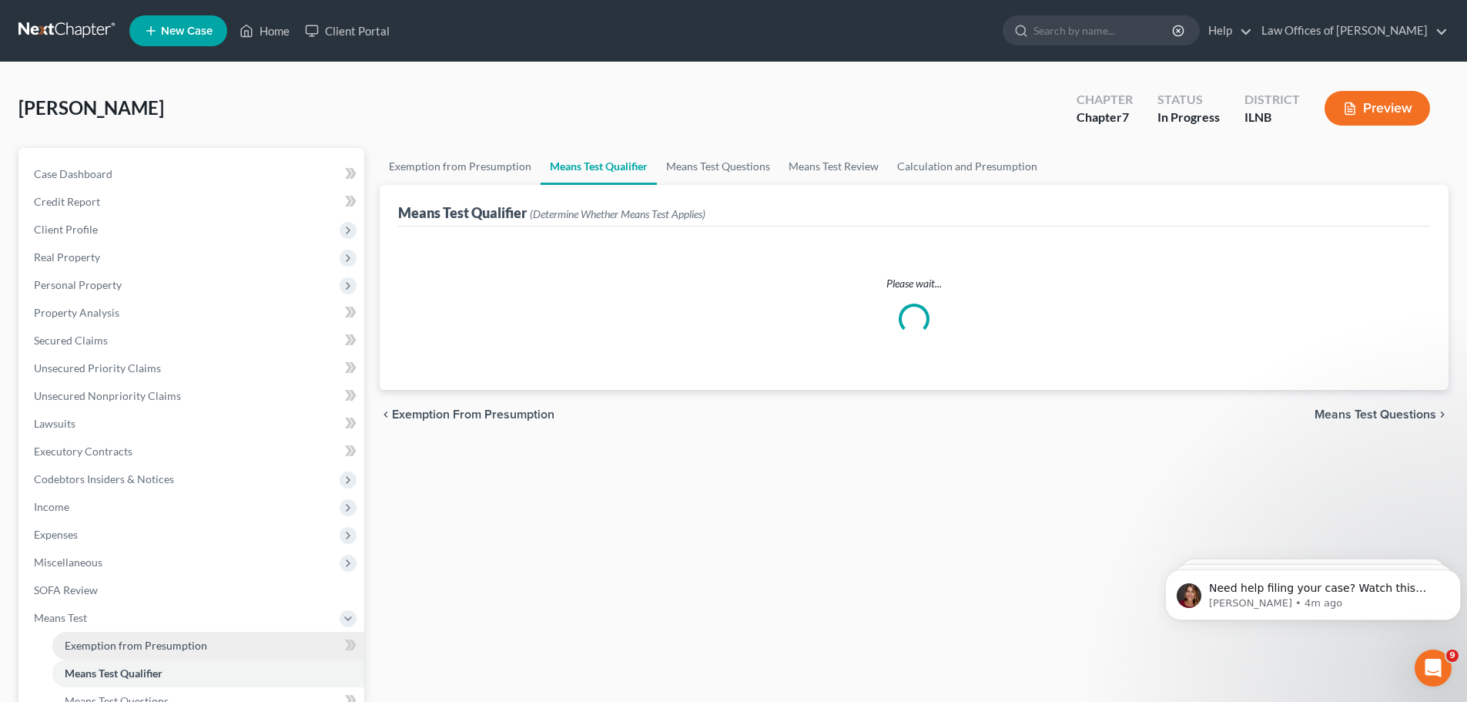
click at [146, 648] on span "Exemption from Presumption" at bounding box center [136, 644] width 142 height 13
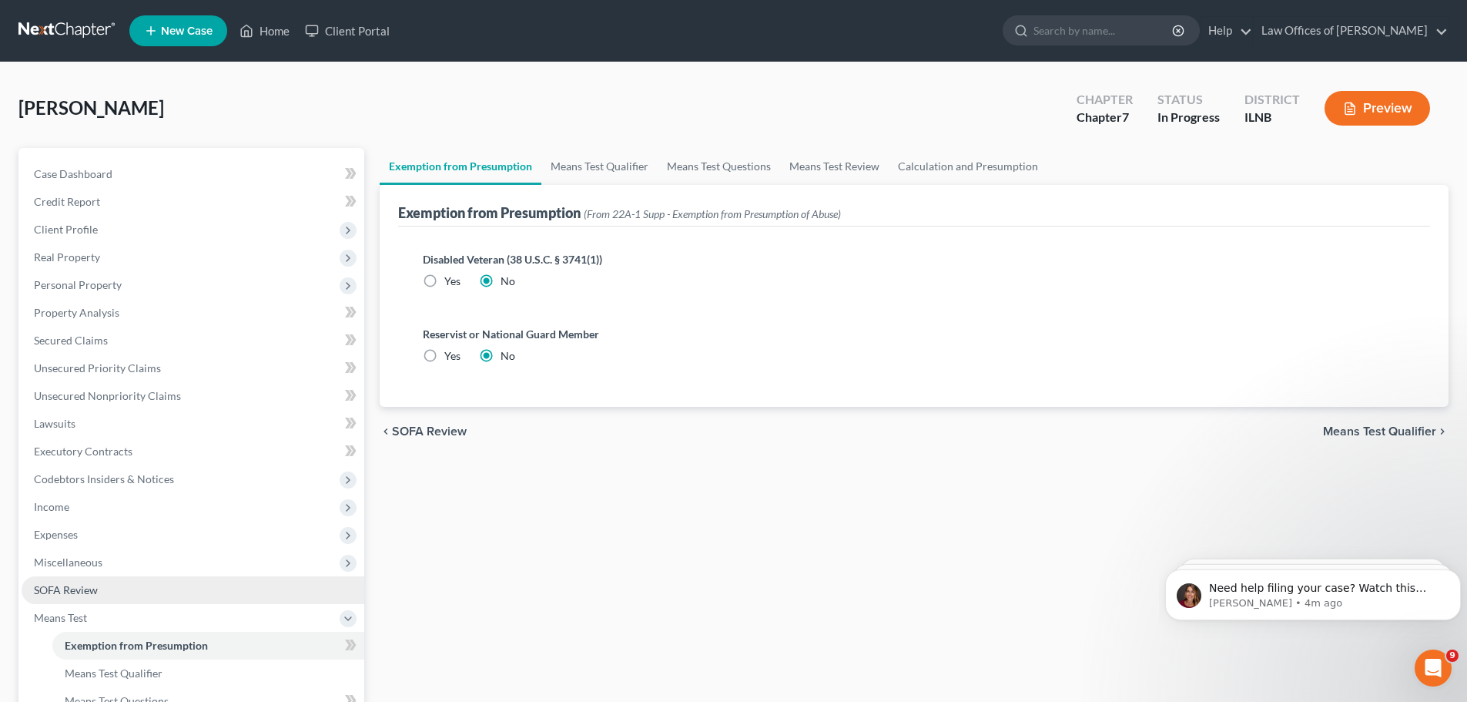
click at [120, 578] on link "SOFA Review" at bounding box center [193, 590] width 343 height 28
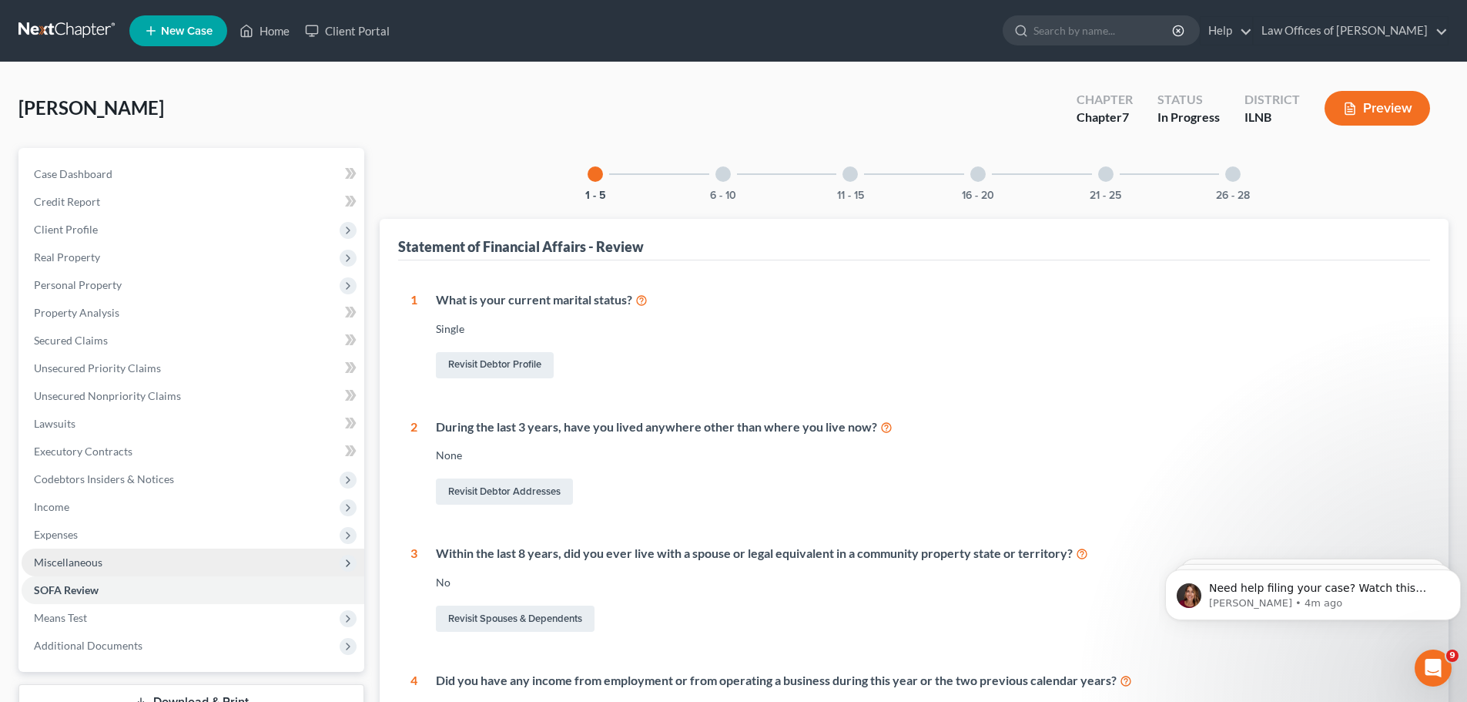
click at [122, 561] on span "Miscellaneous" at bounding box center [193, 562] width 343 height 28
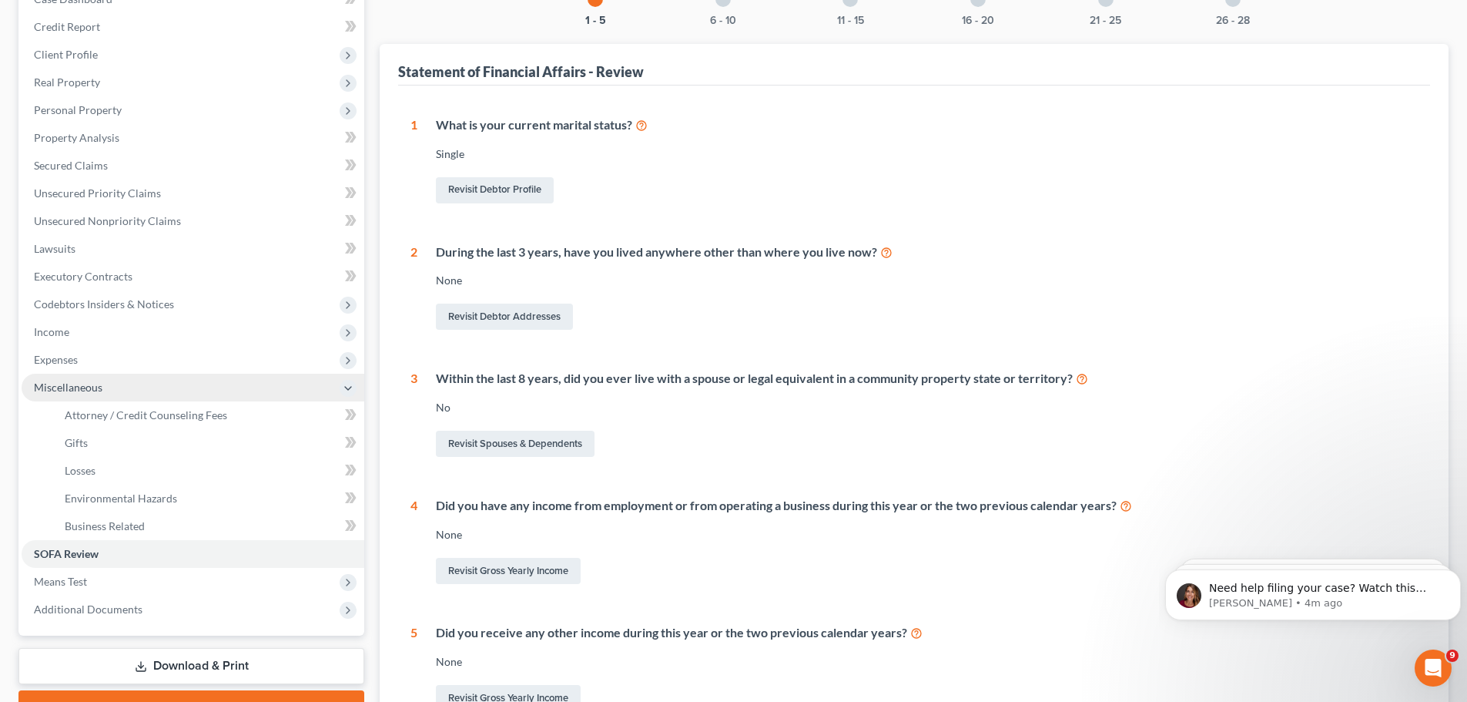
scroll to position [231, 0]
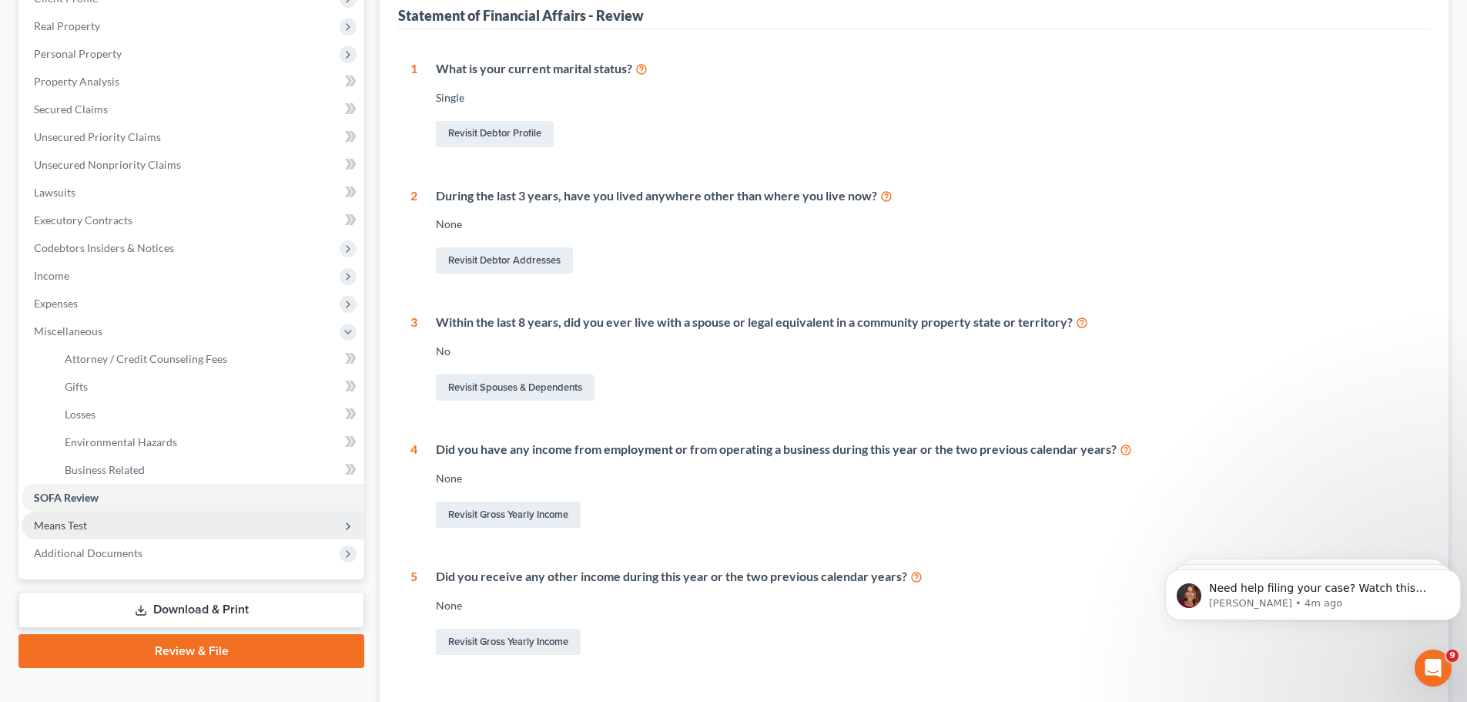
click at [132, 517] on span "Means Test" at bounding box center [193, 525] width 343 height 28
click at [145, 485] on link "Means Test Review" at bounding box center [208, 498] width 312 height 28
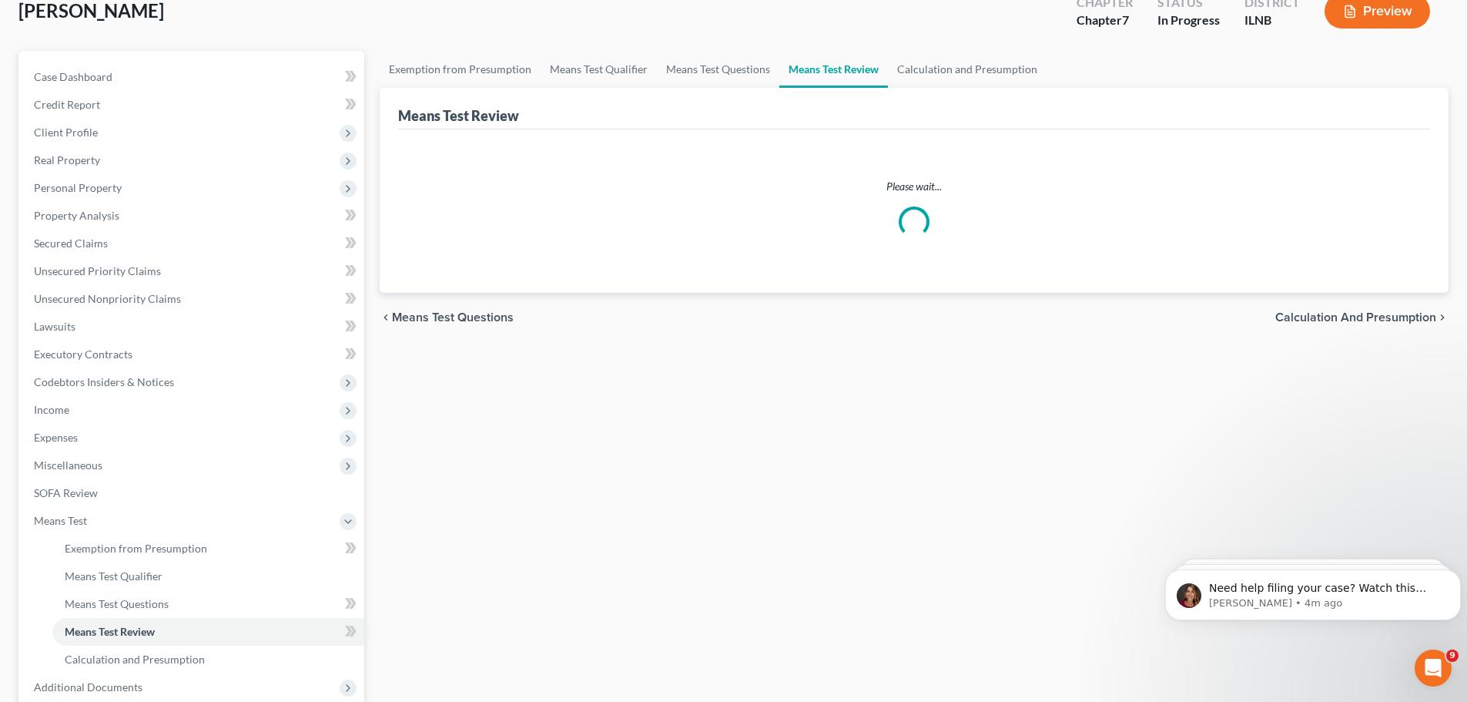
scroll to position [231, 0]
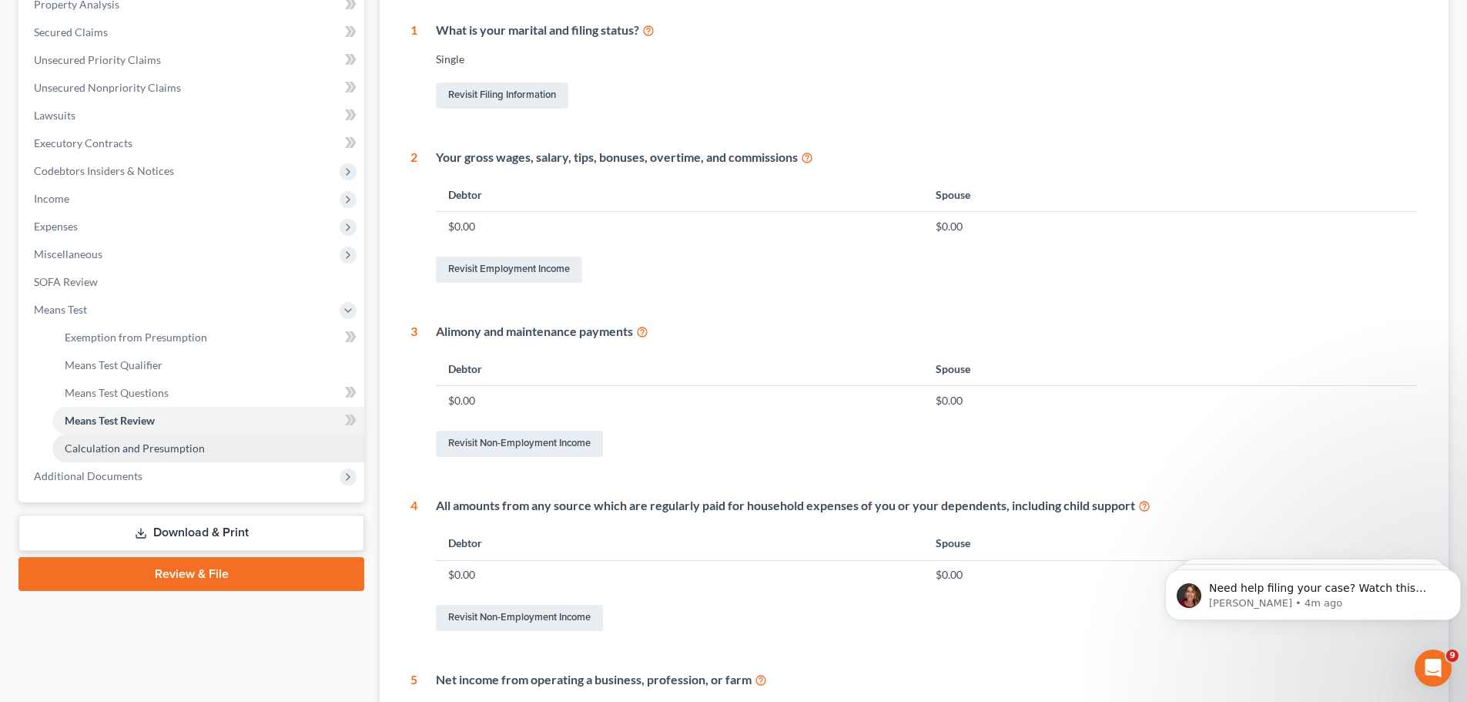
click at [141, 456] on link "Calculation and Presumption" at bounding box center [208, 448] width 312 height 28
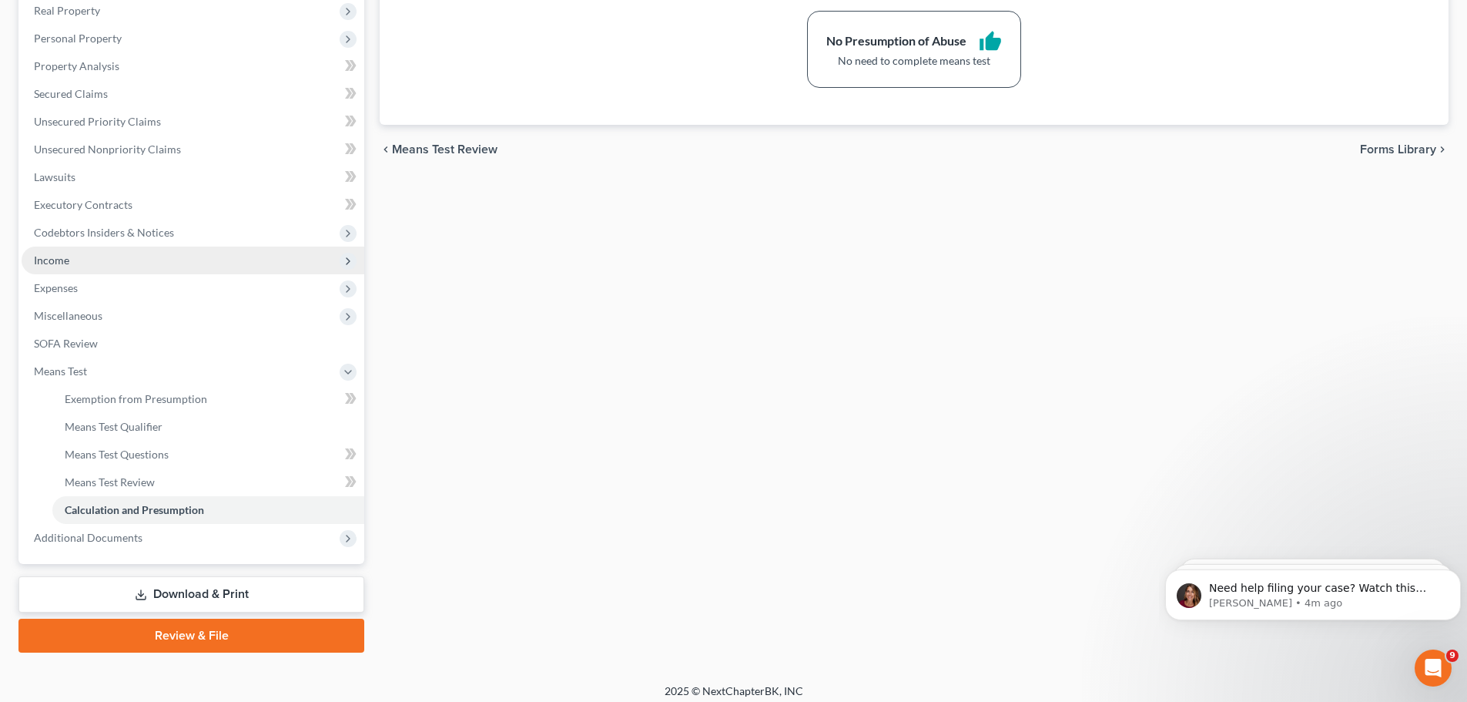
scroll to position [256, 0]
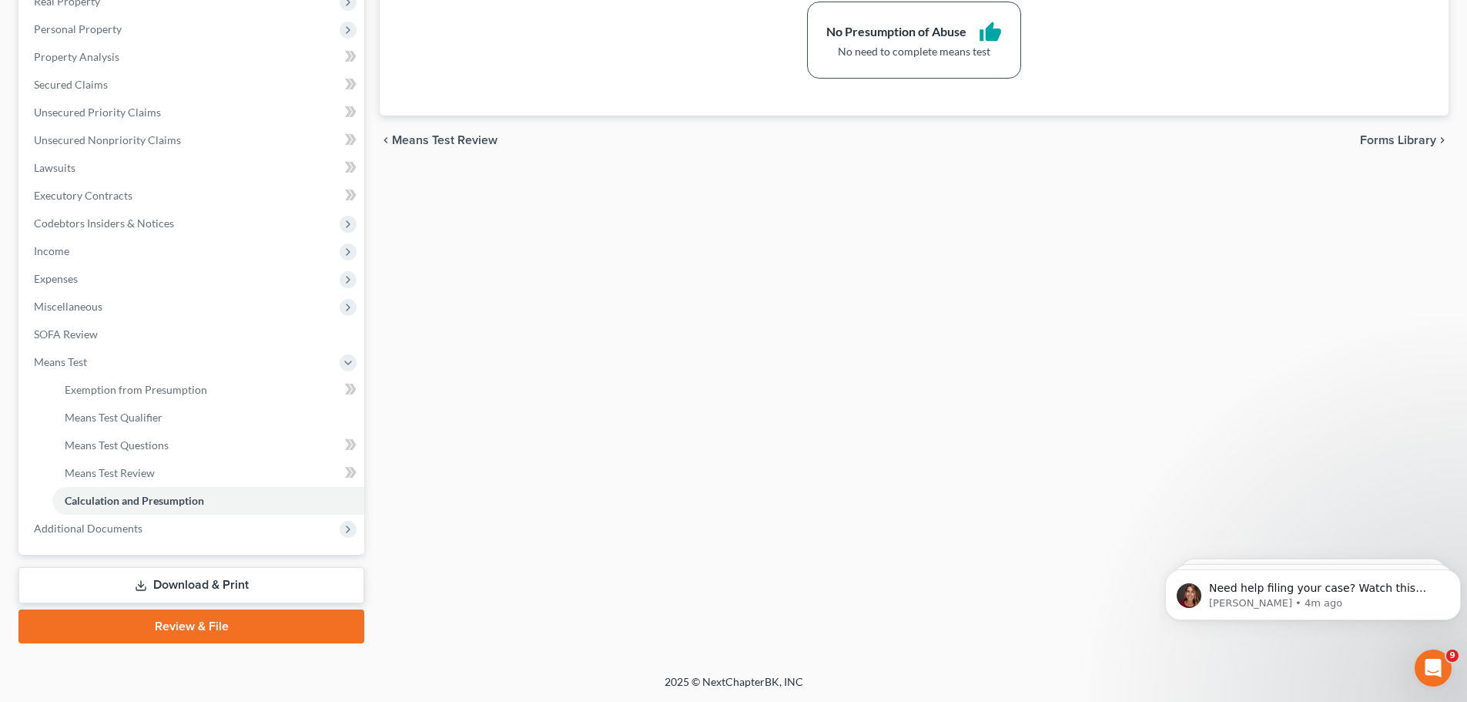
click at [182, 630] on link "Review & File" at bounding box center [191, 626] width 346 height 34
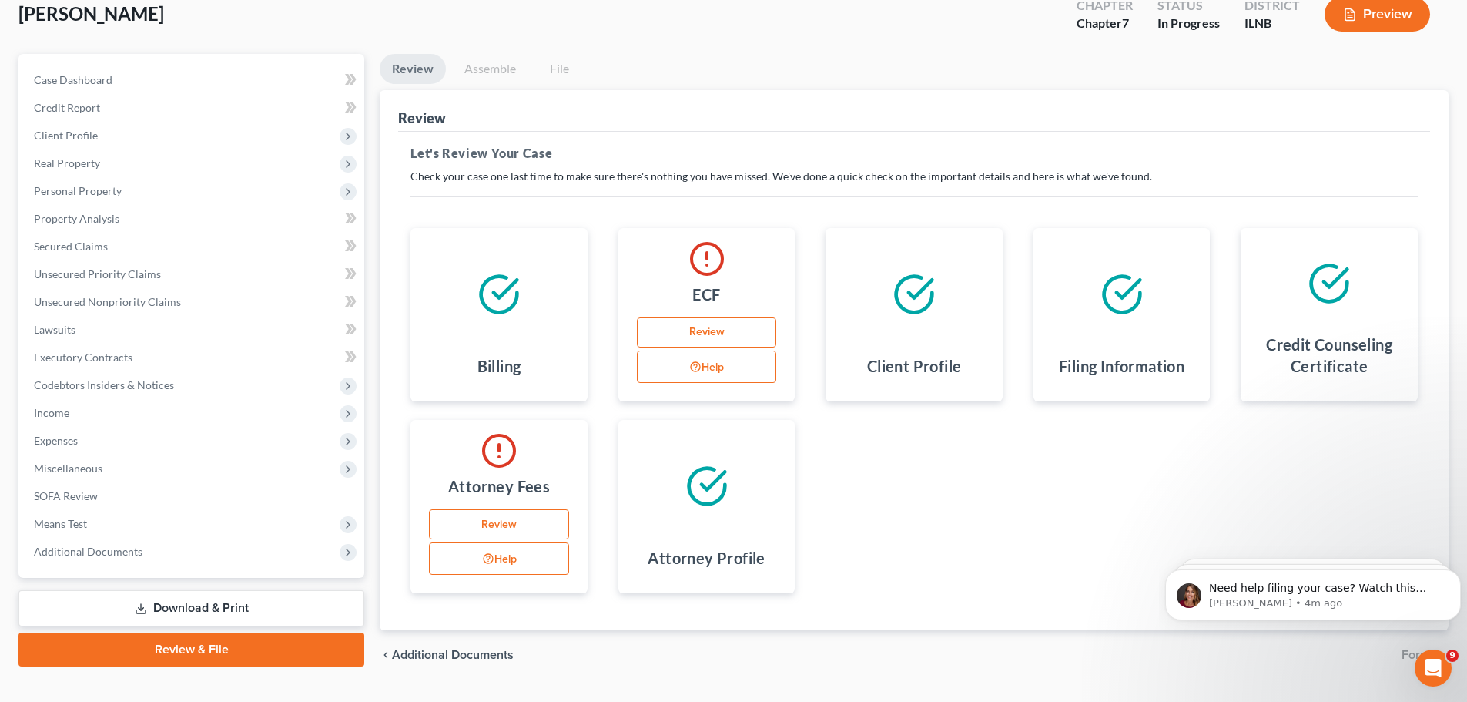
scroll to position [130, 0]
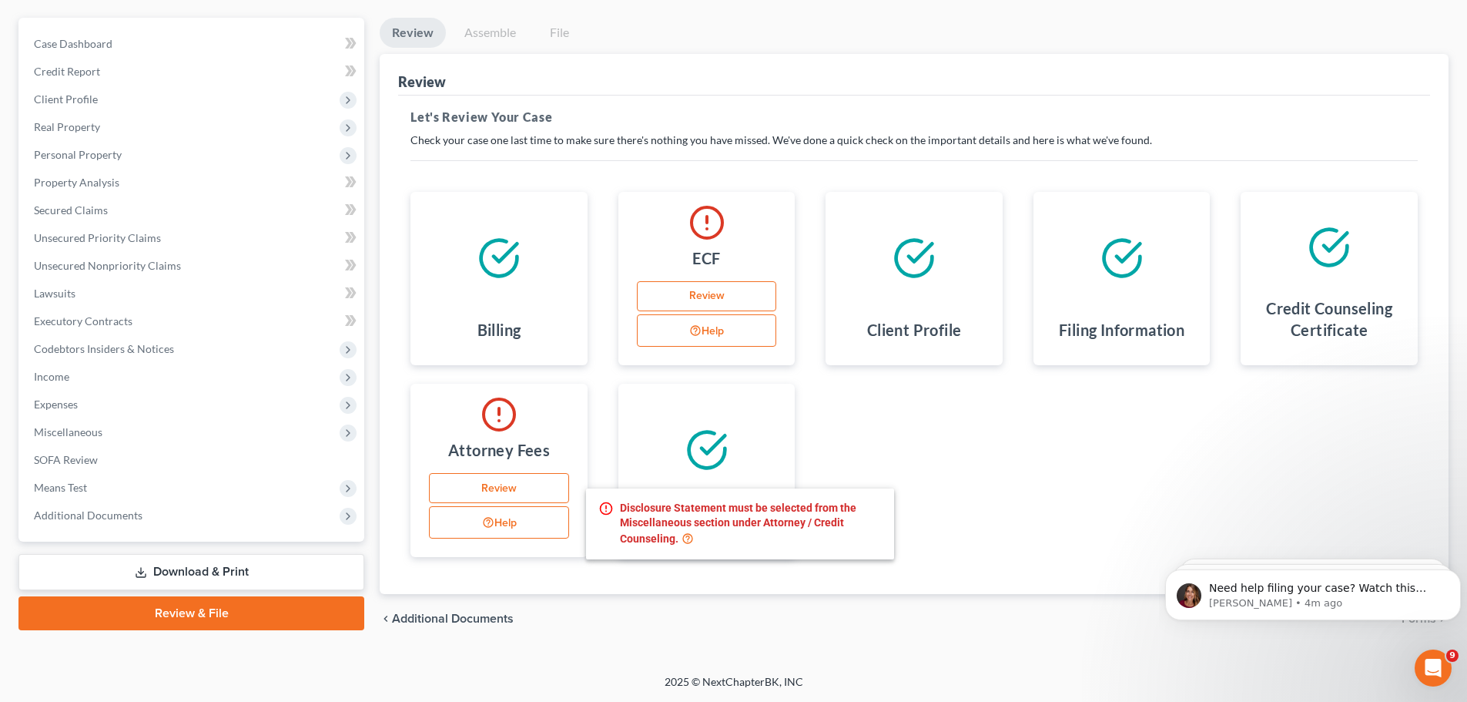
click at [514, 526] on button "Help" at bounding box center [499, 522] width 140 height 32
click at [497, 481] on link "Review" at bounding box center [499, 488] width 140 height 31
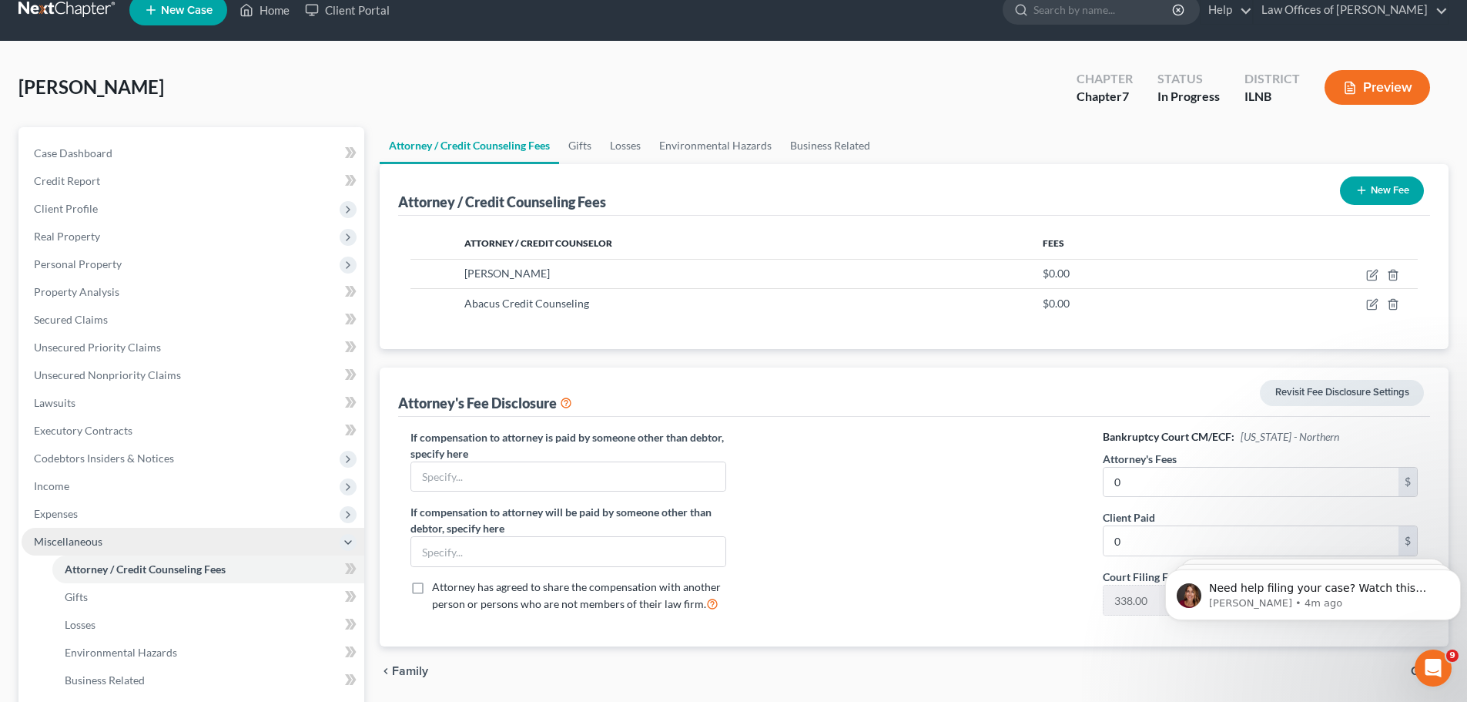
scroll to position [77, 0]
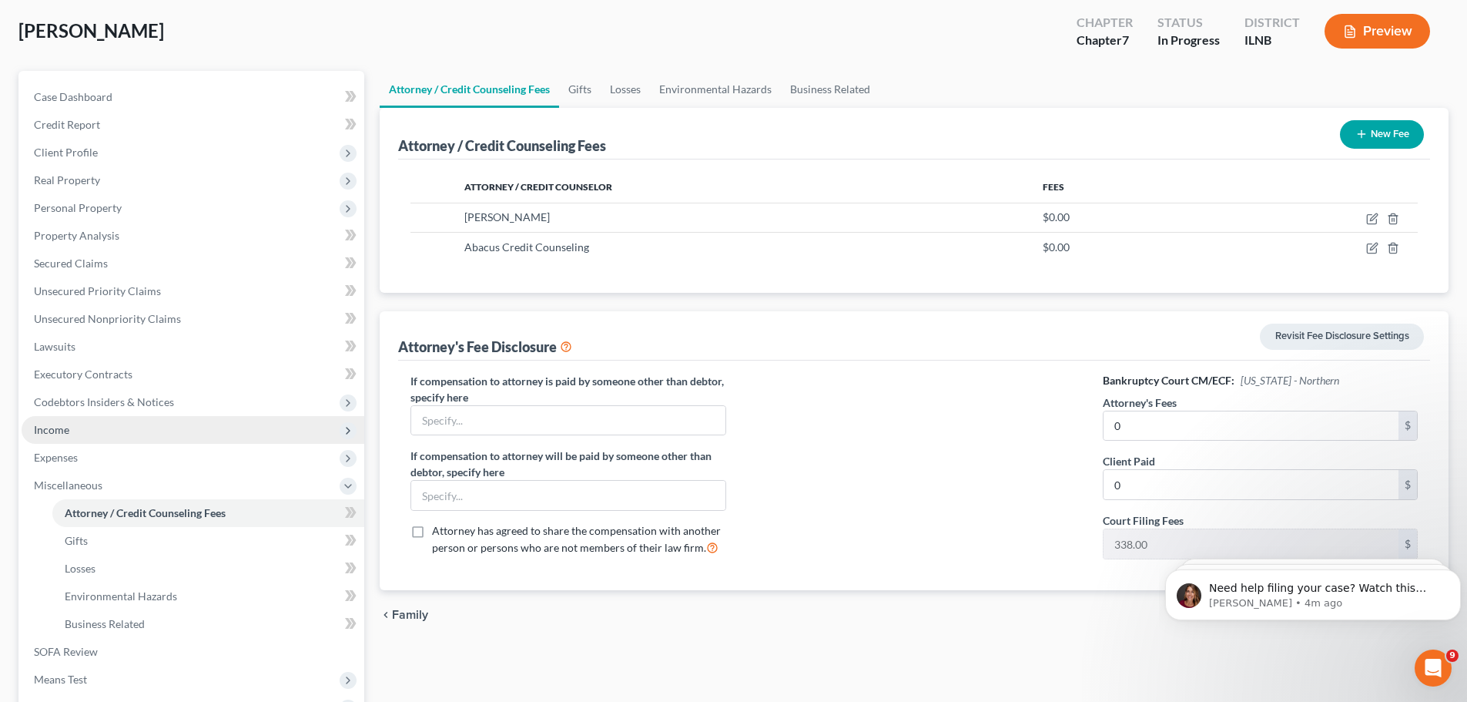
click at [173, 424] on span "Income" at bounding box center [193, 430] width 343 height 28
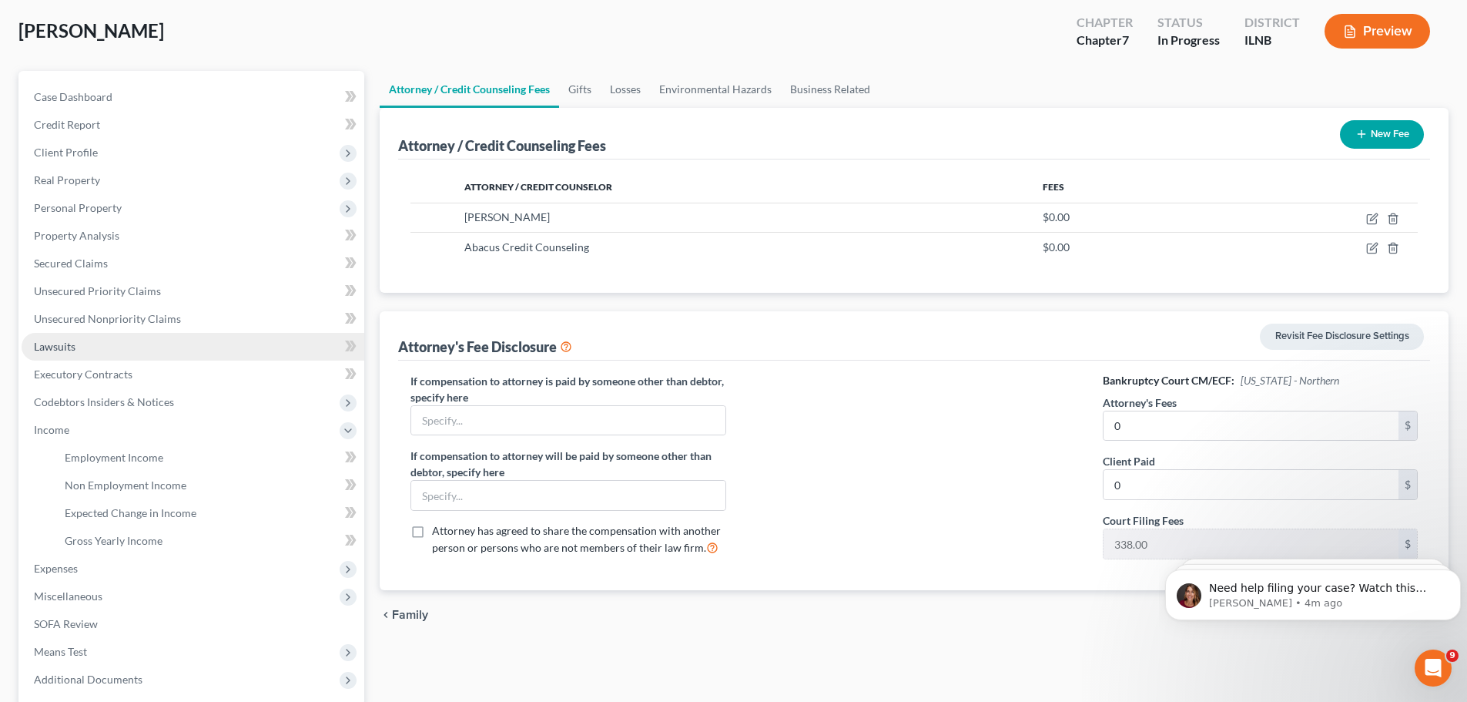
click at [159, 353] on link "Lawsuits" at bounding box center [193, 347] width 343 height 28
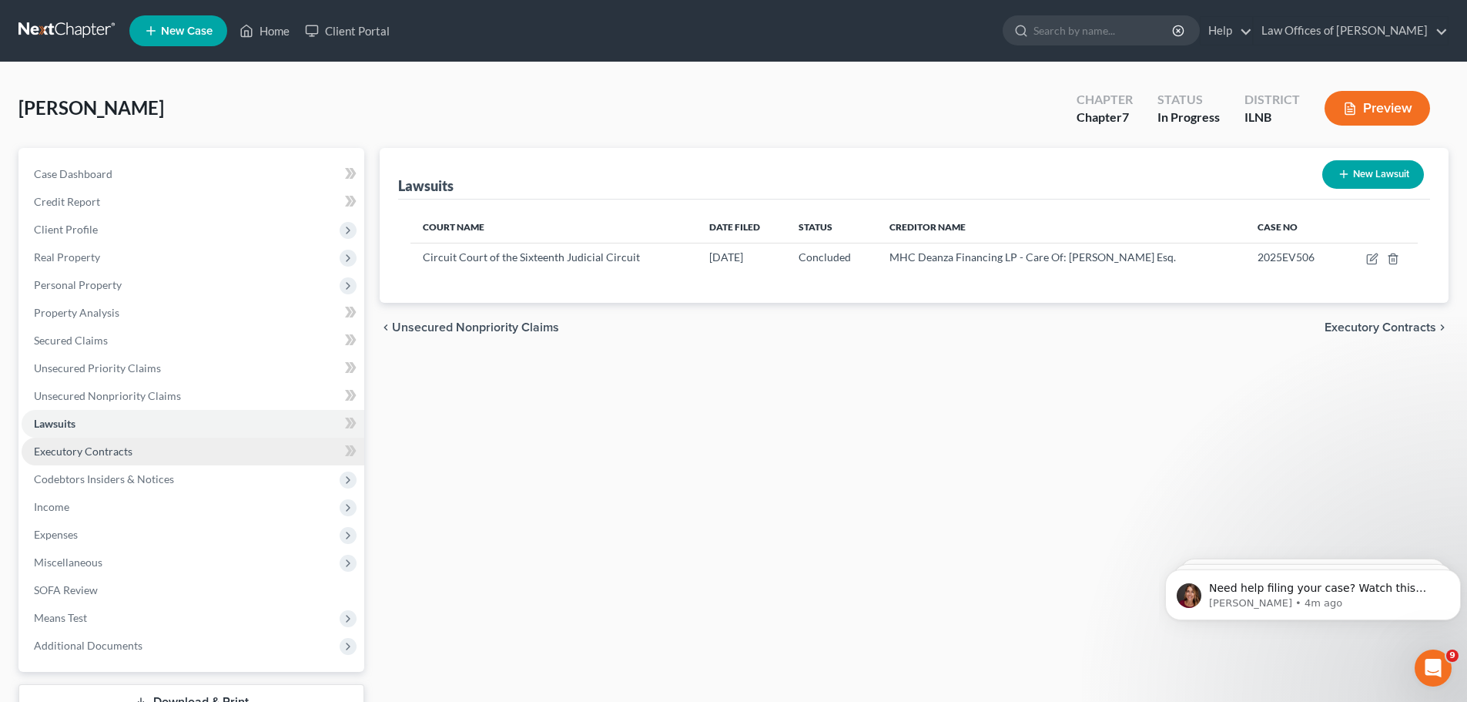
click at [186, 453] on link "Executory Contracts" at bounding box center [193, 451] width 343 height 28
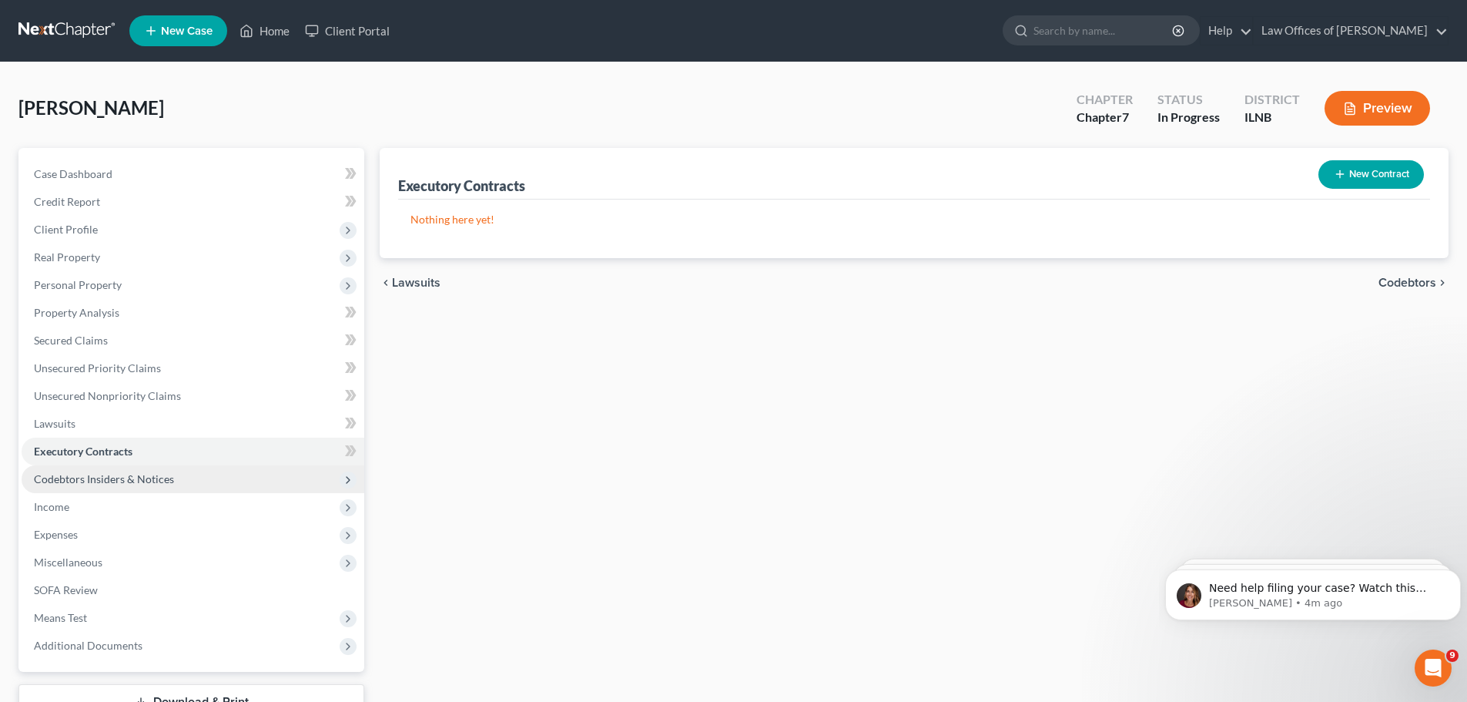
click at [197, 485] on span "Codebtors Insiders & Notices" at bounding box center [193, 479] width 343 height 28
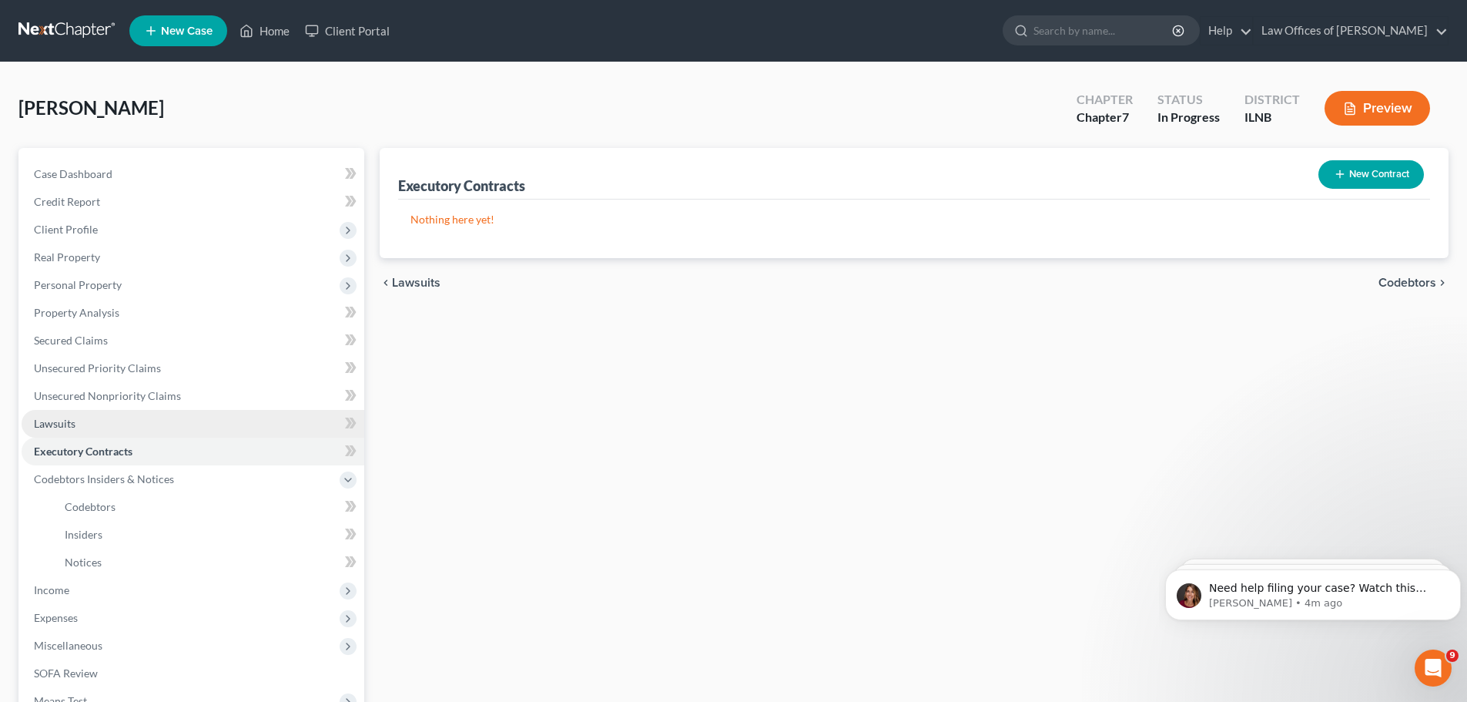
click at [166, 434] on link "Lawsuits" at bounding box center [193, 424] width 343 height 28
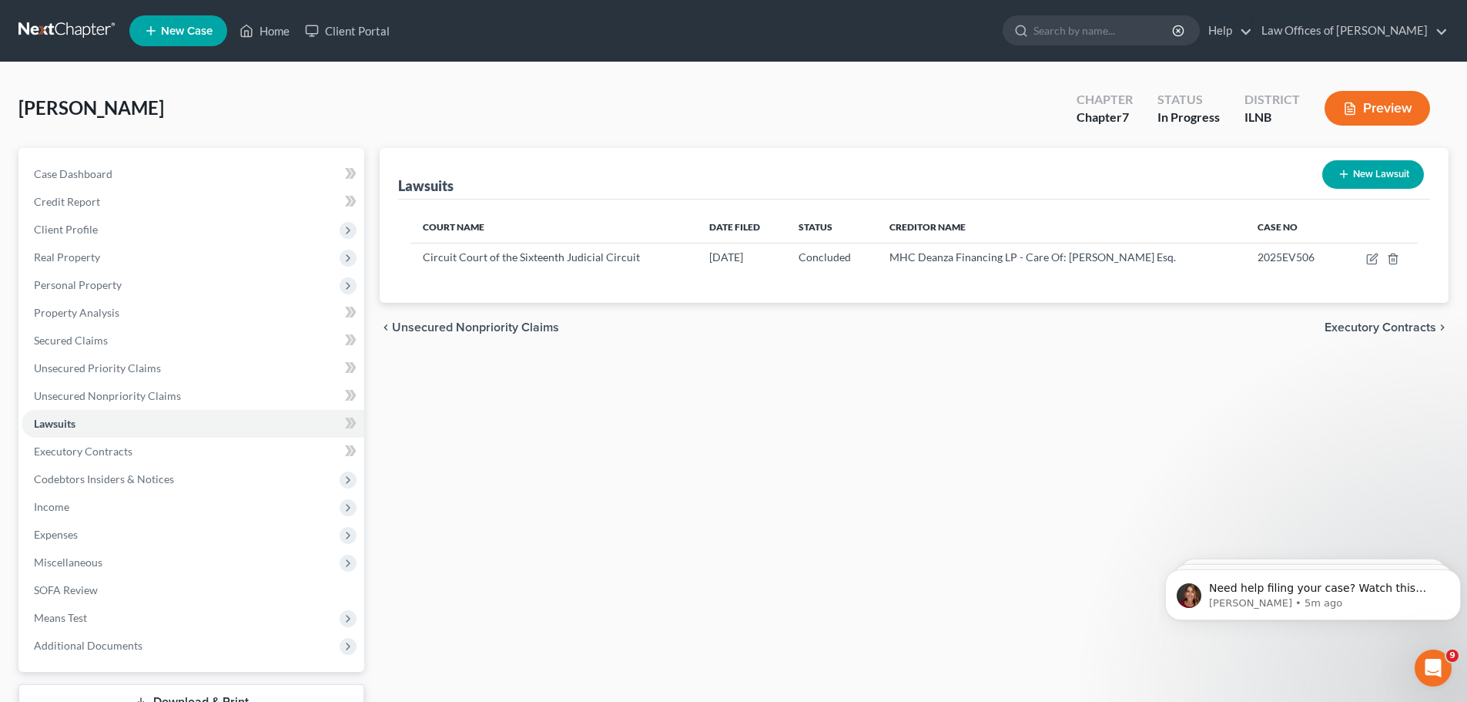
click at [1379, 166] on button "New Lawsuit" at bounding box center [1373, 174] width 102 height 28
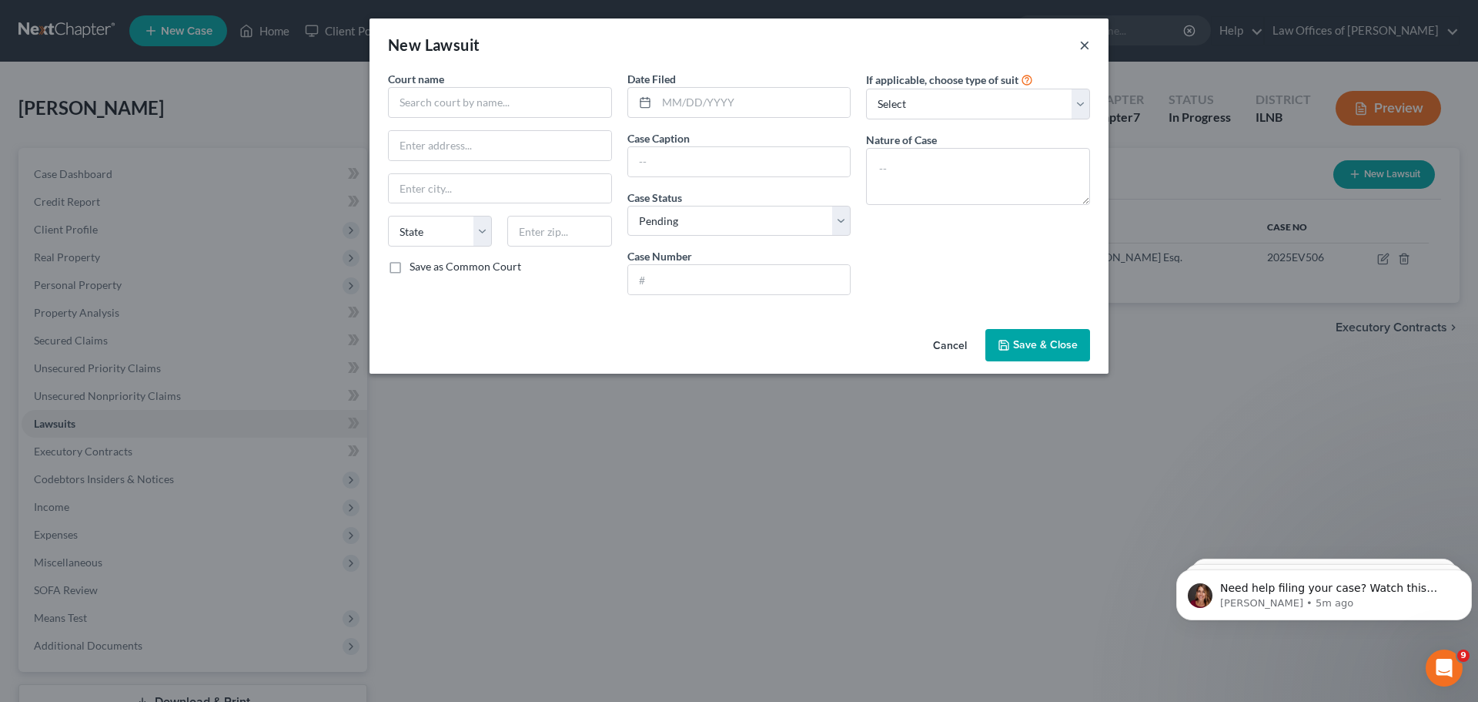
click at [1086, 40] on button "×" at bounding box center [1085, 44] width 11 height 18
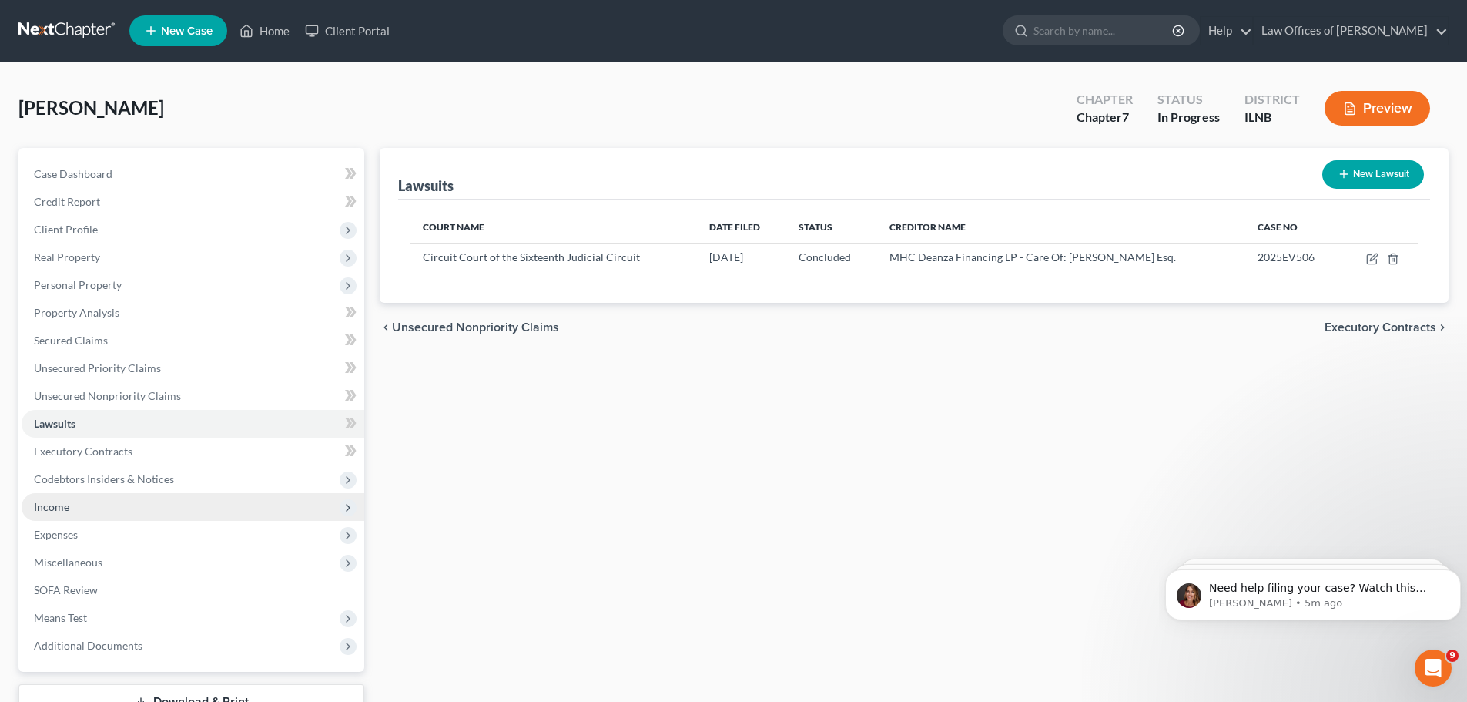
click at [129, 497] on span "Income" at bounding box center [193, 507] width 343 height 28
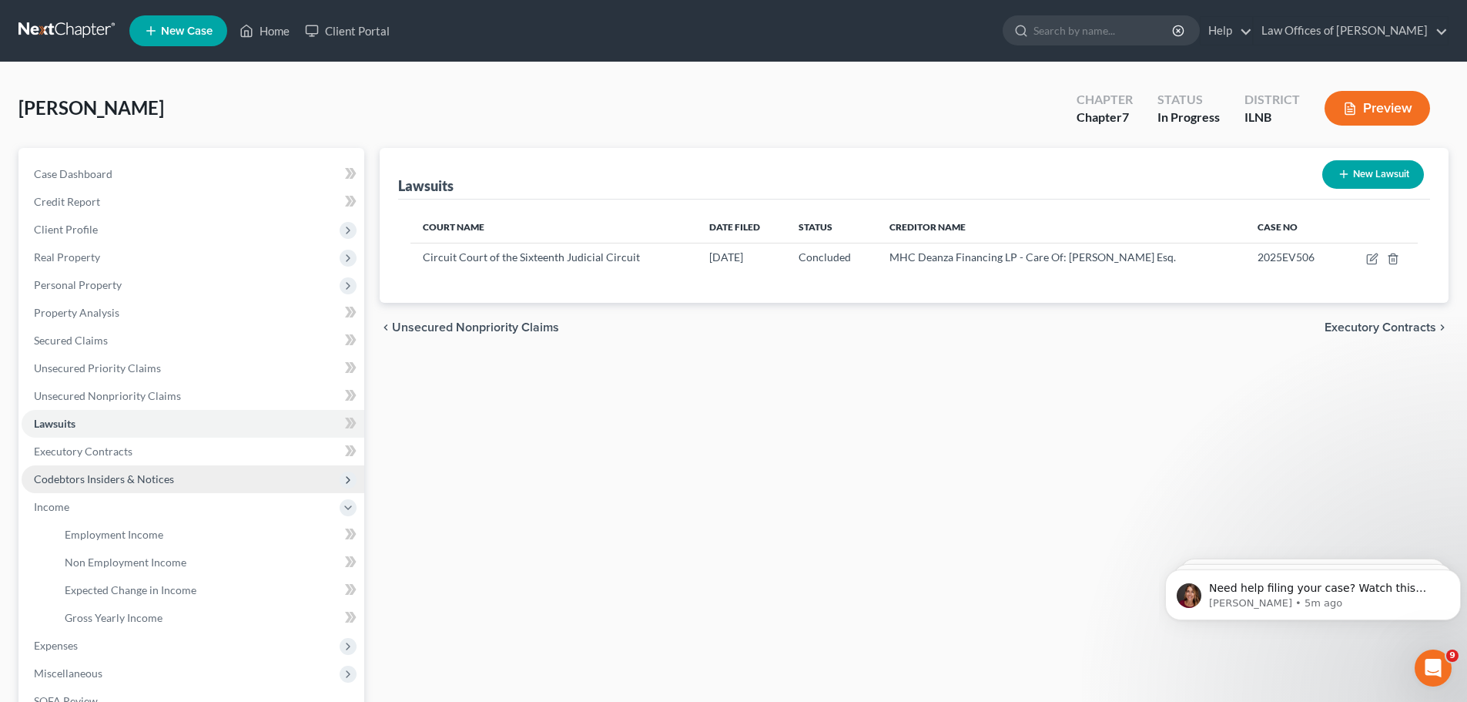
drag, startPoint x: 162, startPoint y: 490, endPoint x: 163, endPoint y: 482, distance: 7.9
click at [162, 490] on span "Codebtors Insiders & Notices" at bounding box center [193, 479] width 343 height 28
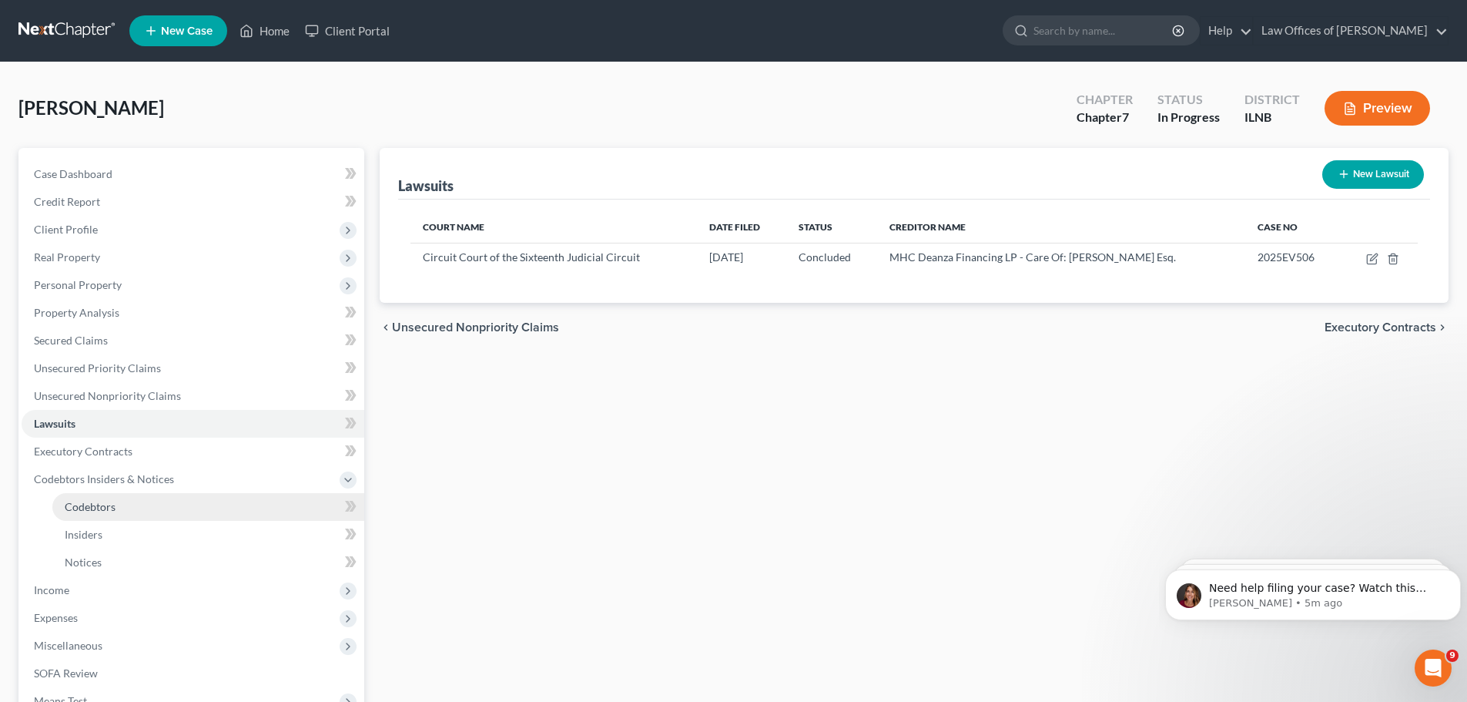
click at [159, 512] on link "Codebtors" at bounding box center [208, 507] width 312 height 28
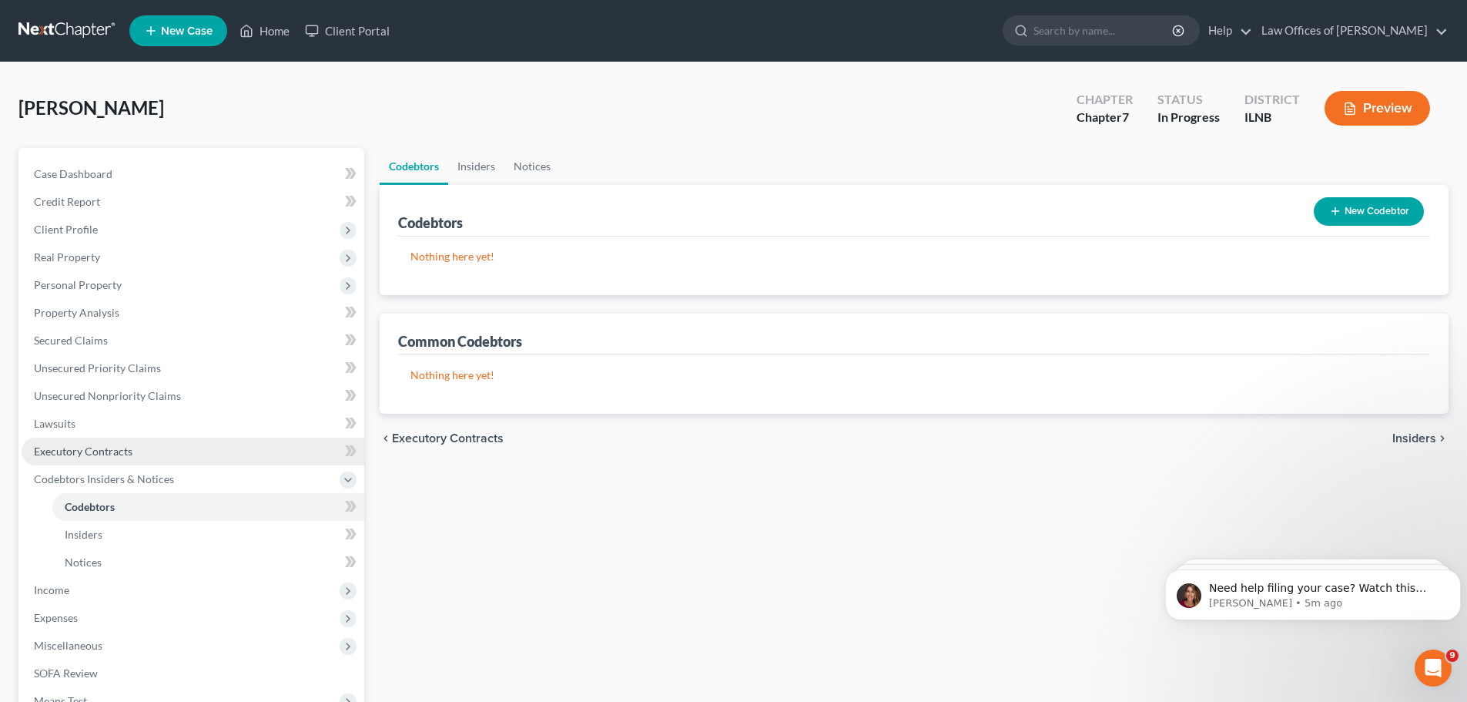
click at [152, 452] on link "Executory Contracts" at bounding box center [193, 451] width 343 height 28
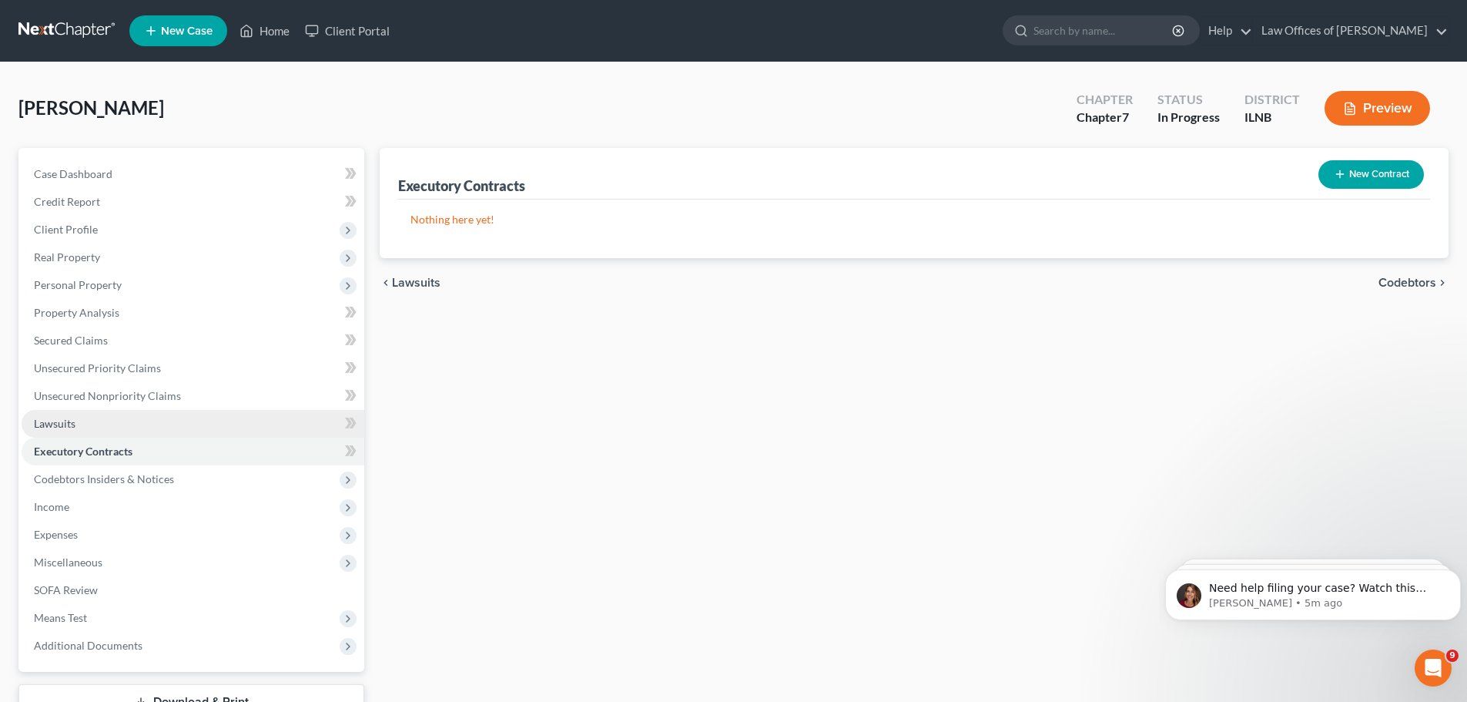
click at [152, 430] on link "Lawsuits" at bounding box center [193, 424] width 343 height 28
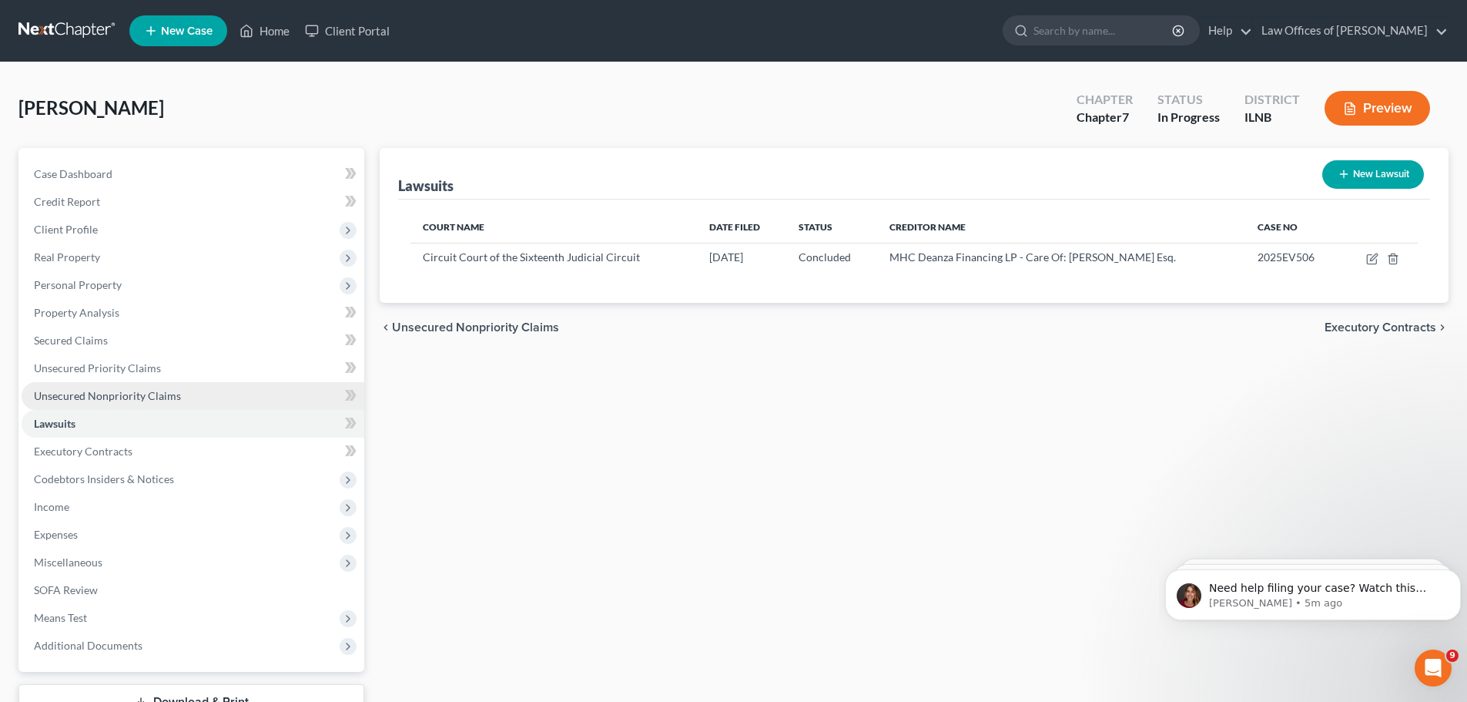
click at [160, 393] on span "Unsecured Nonpriority Claims" at bounding box center [107, 395] width 147 height 13
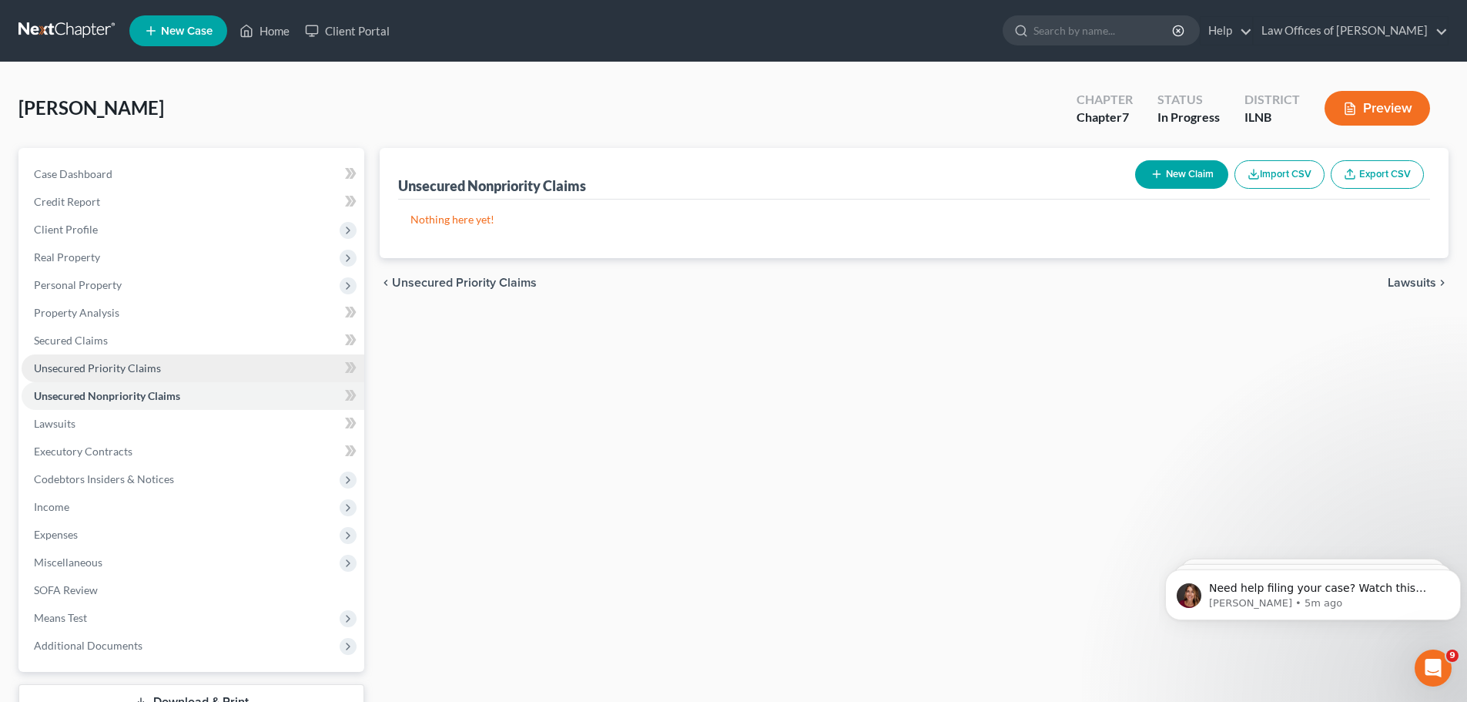
click at [179, 373] on link "Unsecured Priority Claims" at bounding box center [193, 368] width 343 height 28
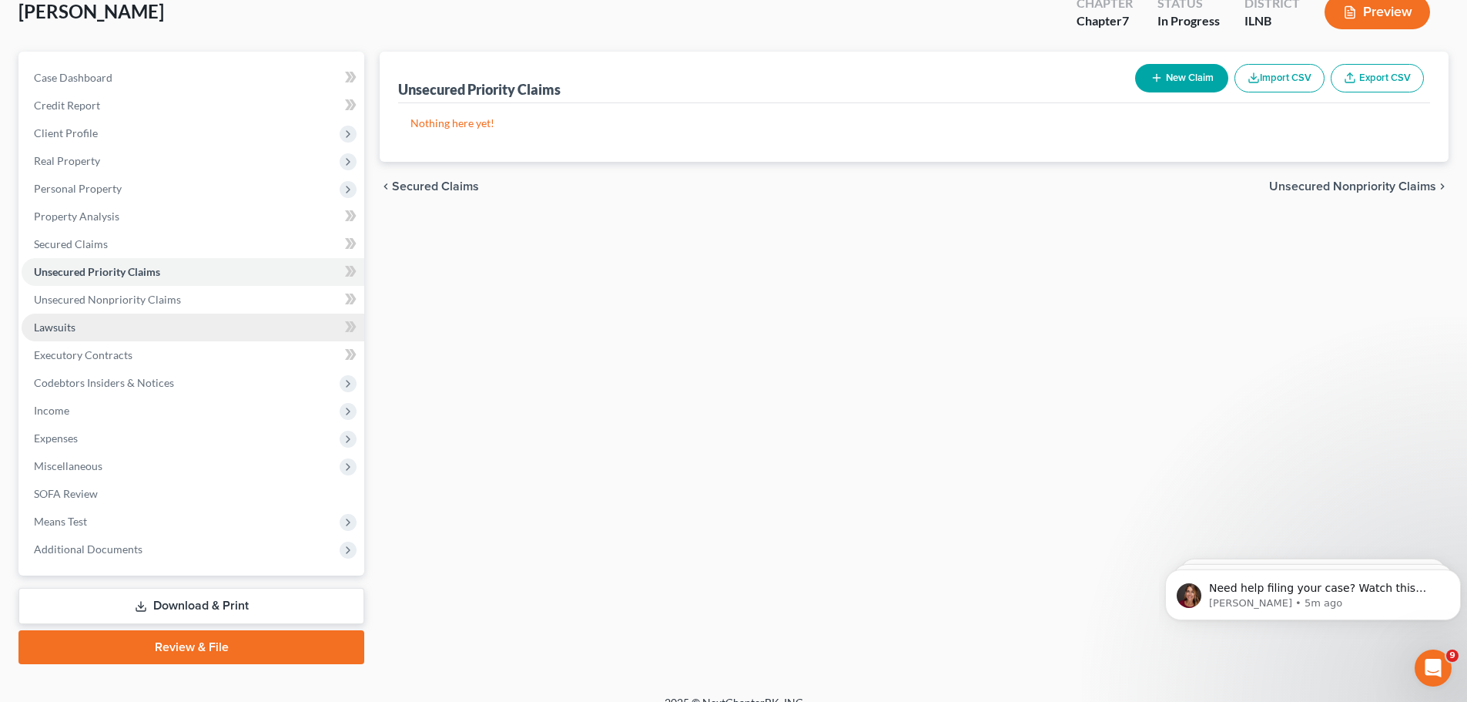
scroll to position [117, 0]
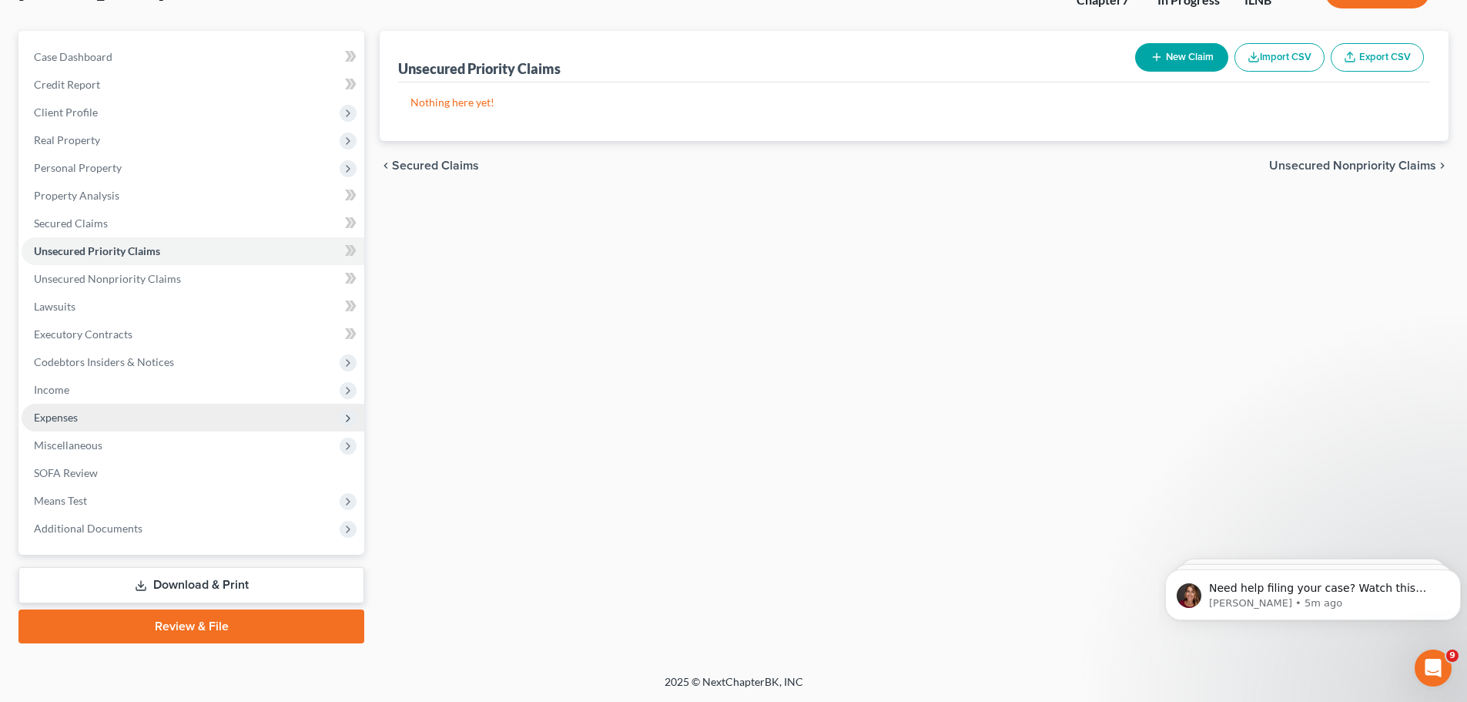
click at [162, 424] on span "Expenses" at bounding box center [193, 418] width 343 height 28
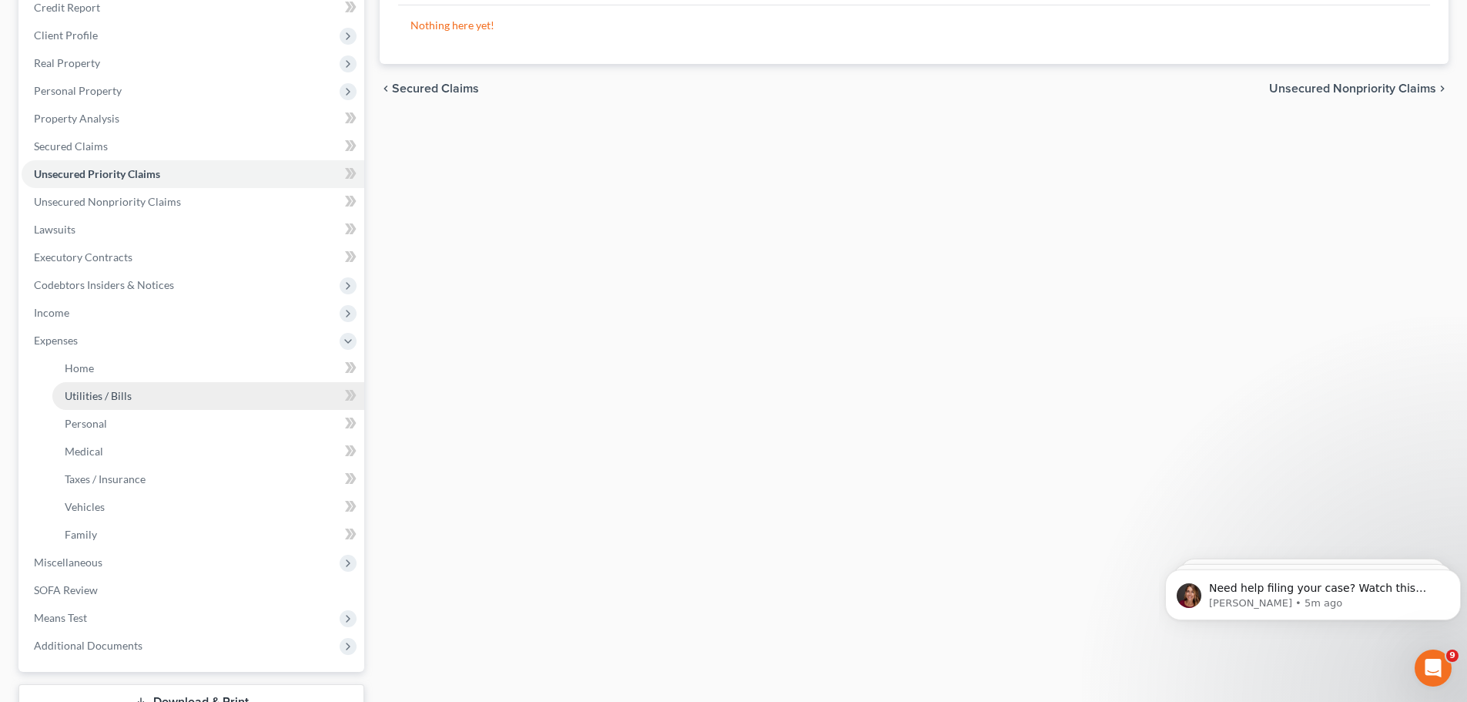
scroll to position [271, 0]
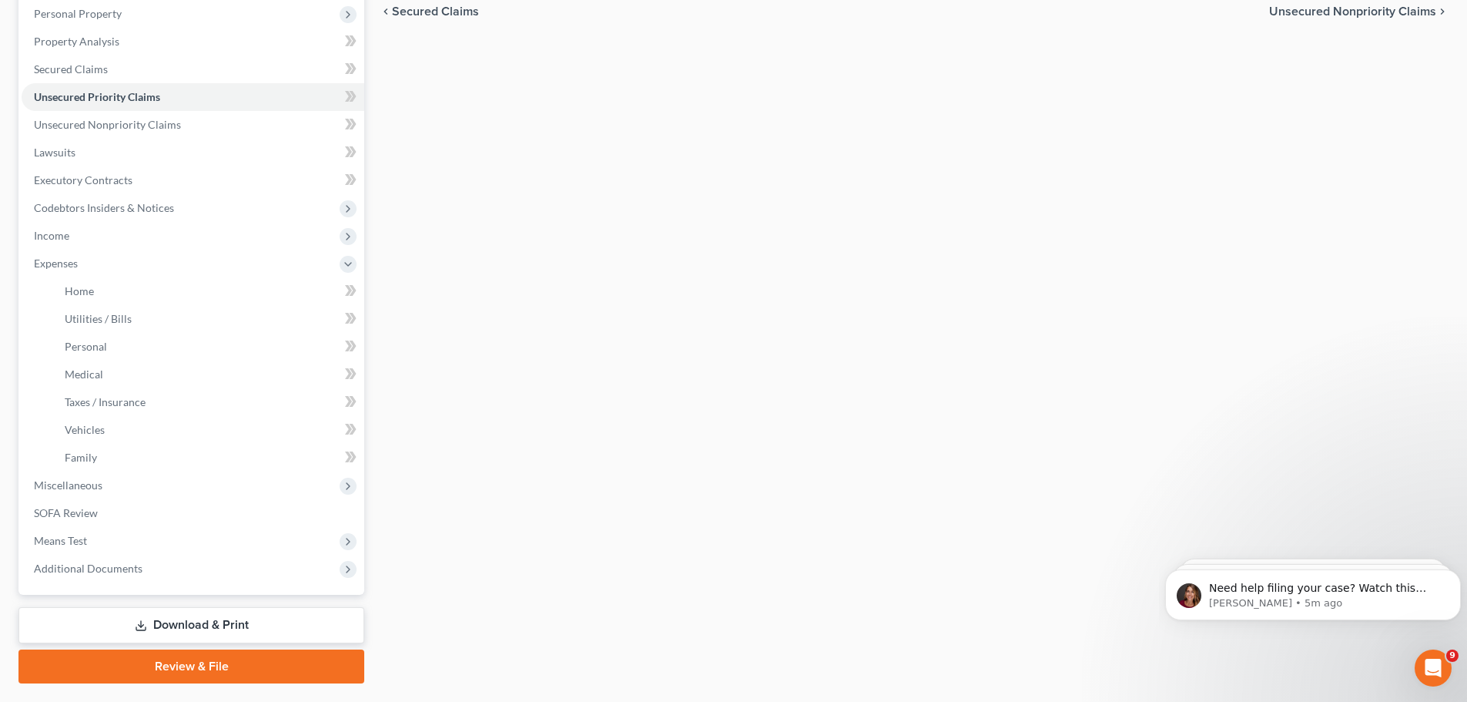
click at [193, 658] on link "Review & File" at bounding box center [191, 666] width 346 height 34
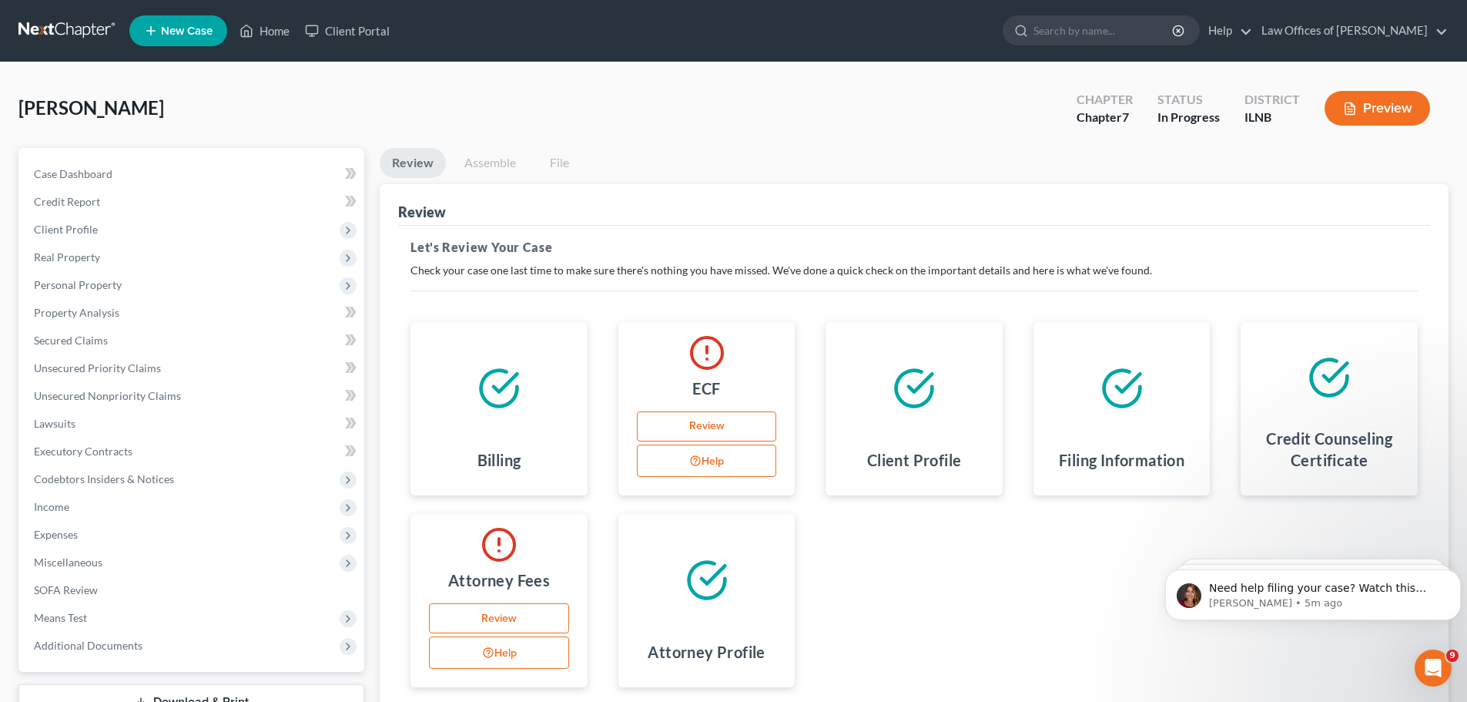
scroll to position [77, 0]
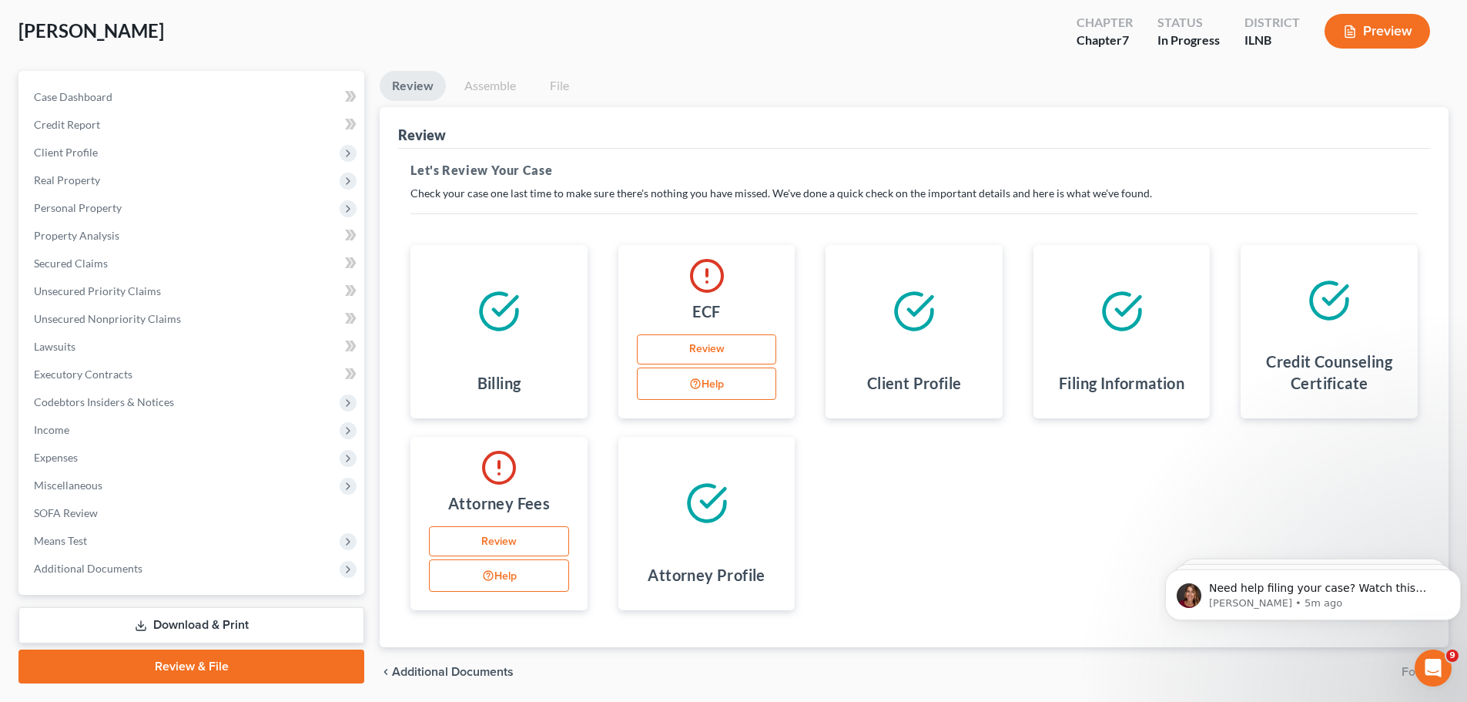
click at [520, 571] on button "Help" at bounding box center [499, 575] width 140 height 32
click at [531, 544] on link "Review" at bounding box center [499, 541] width 140 height 31
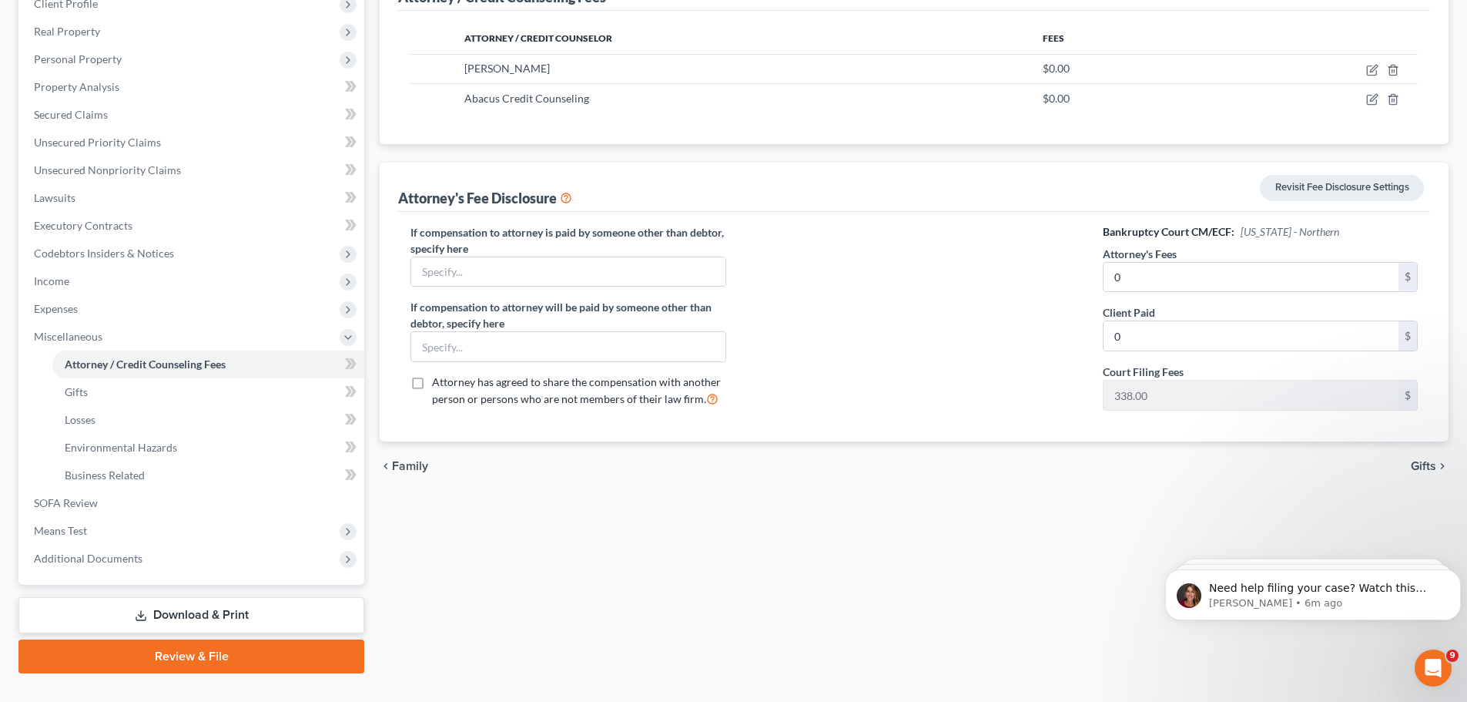
scroll to position [231, 0]
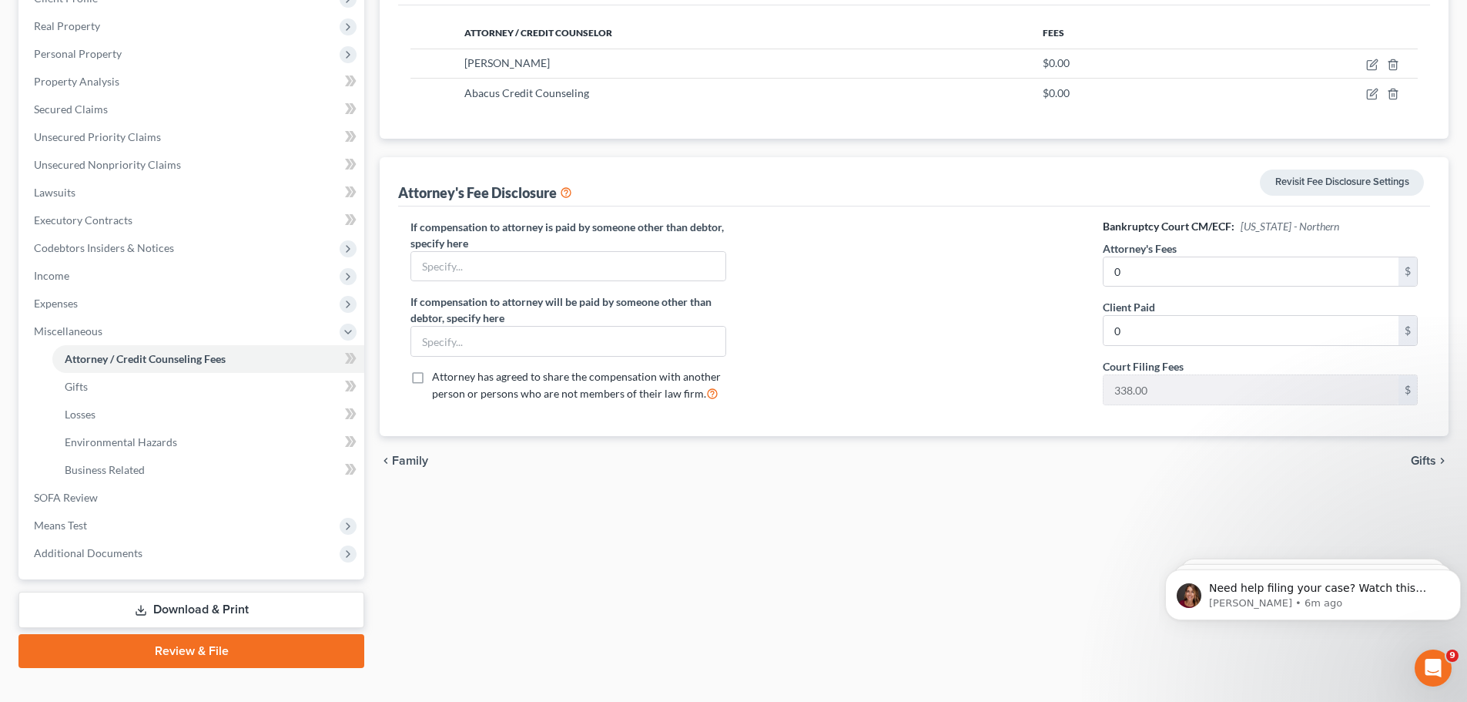
click at [174, 657] on link "Review & File" at bounding box center [191, 651] width 346 height 34
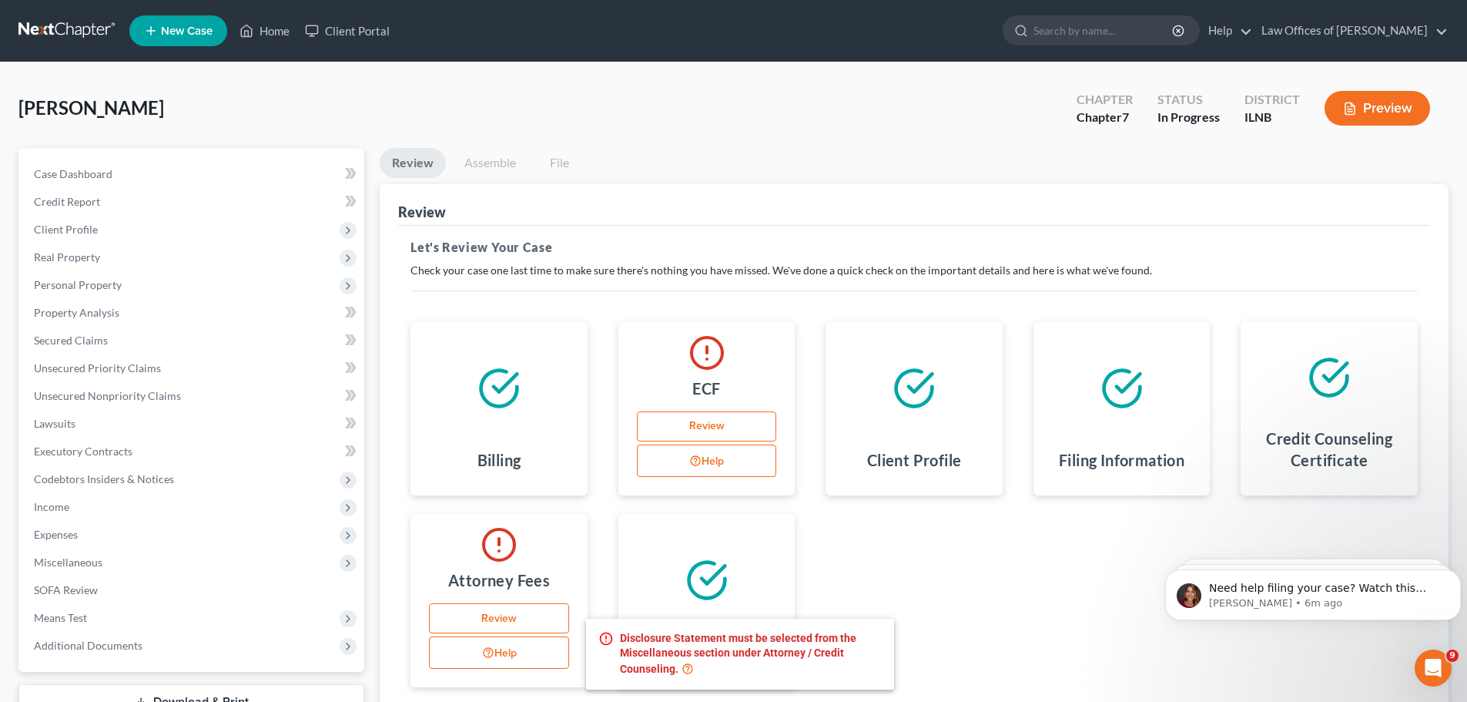
click at [503, 650] on button "Help" at bounding box center [499, 652] width 140 height 32
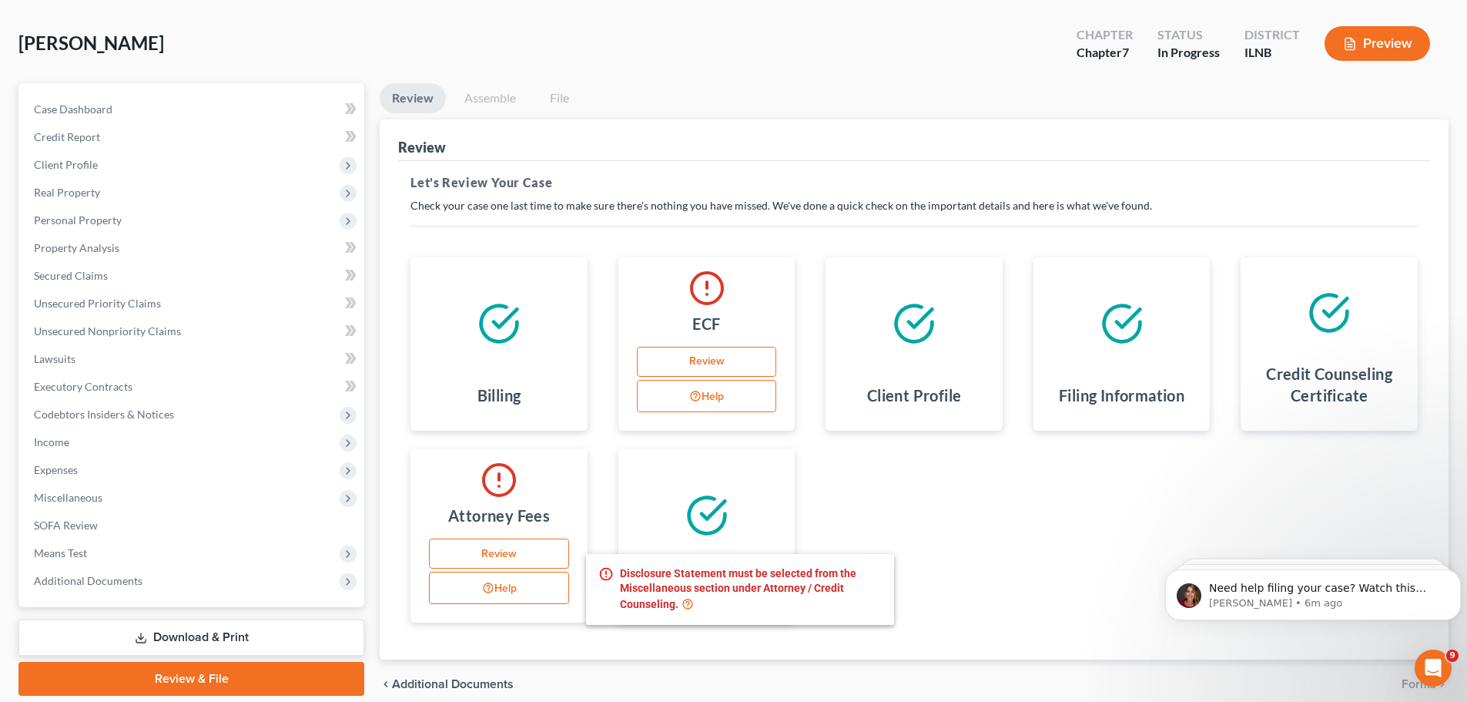
scroll to position [130, 0]
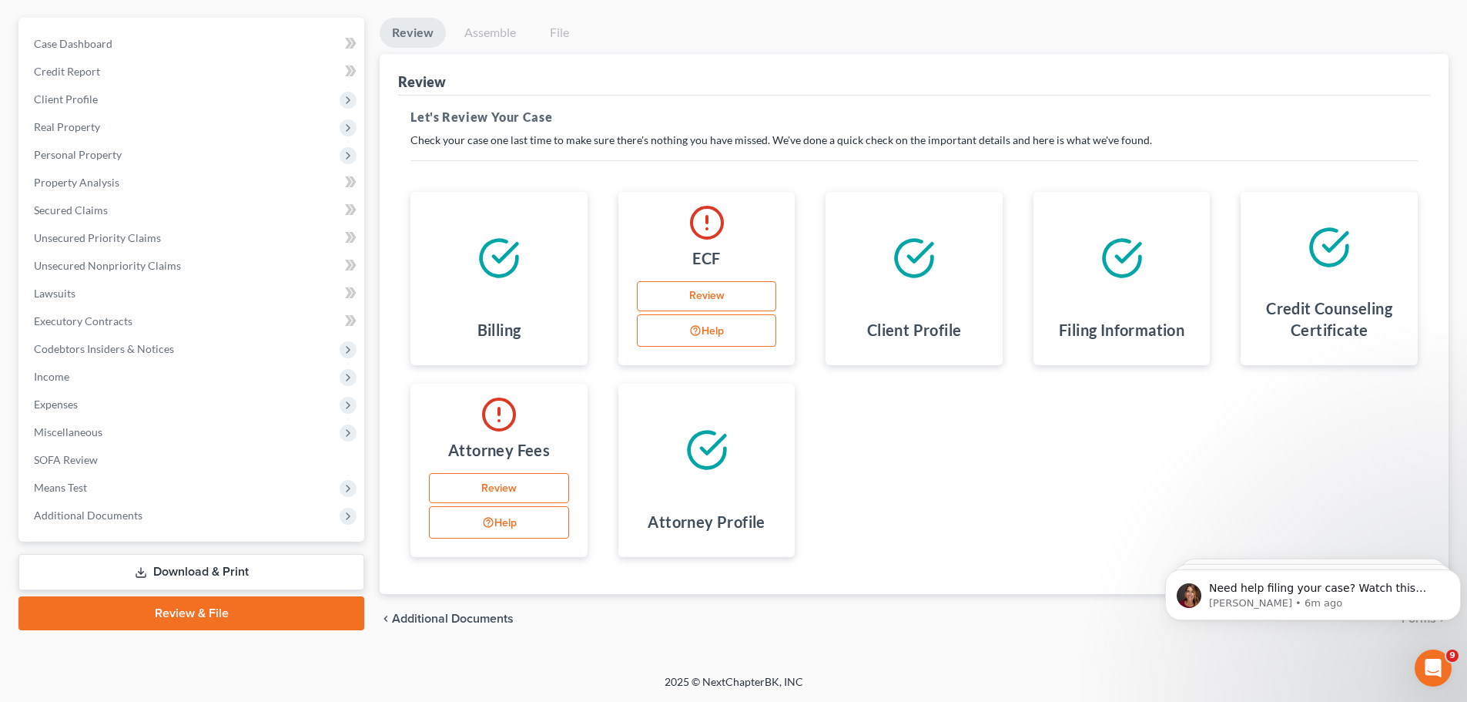
click at [521, 487] on link "Review" at bounding box center [499, 488] width 140 height 31
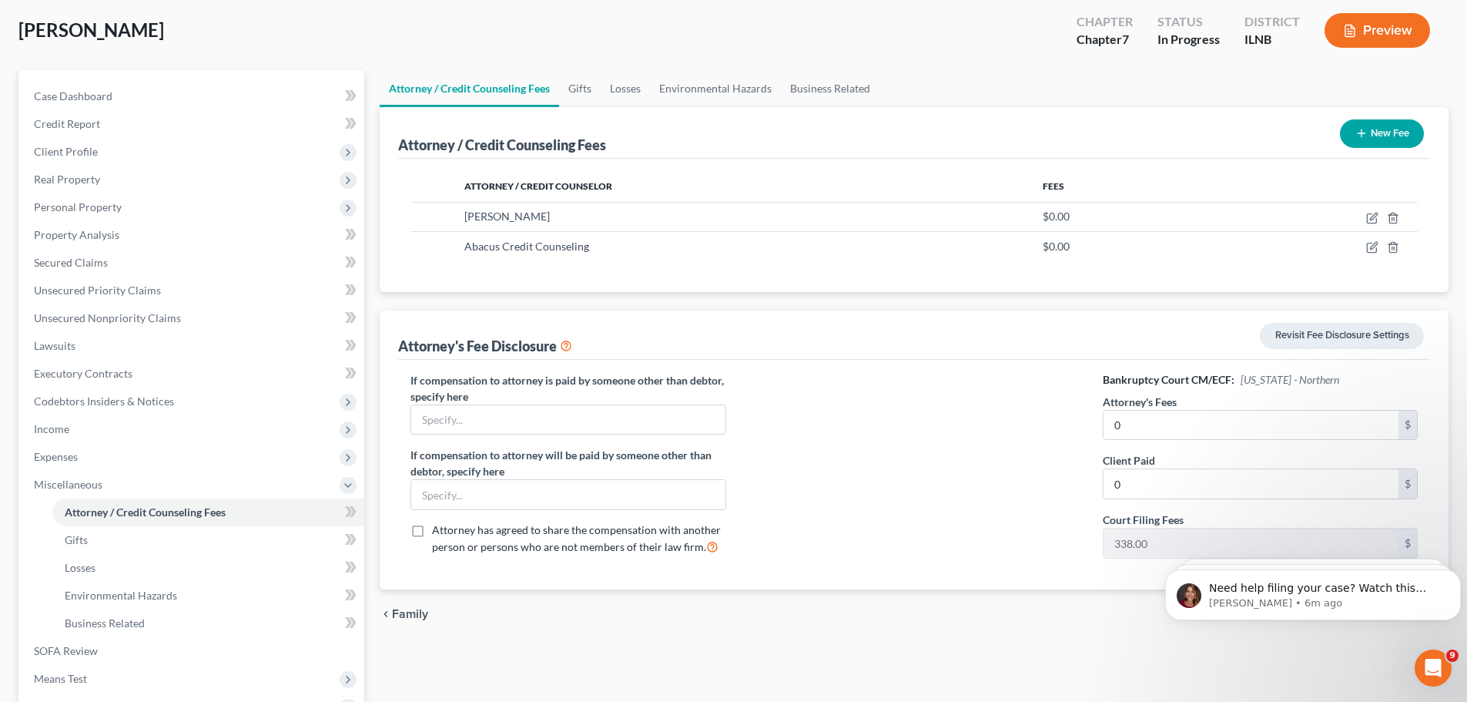
scroll to position [77, 0]
click at [1398, 122] on button "New Fee" at bounding box center [1382, 134] width 84 height 28
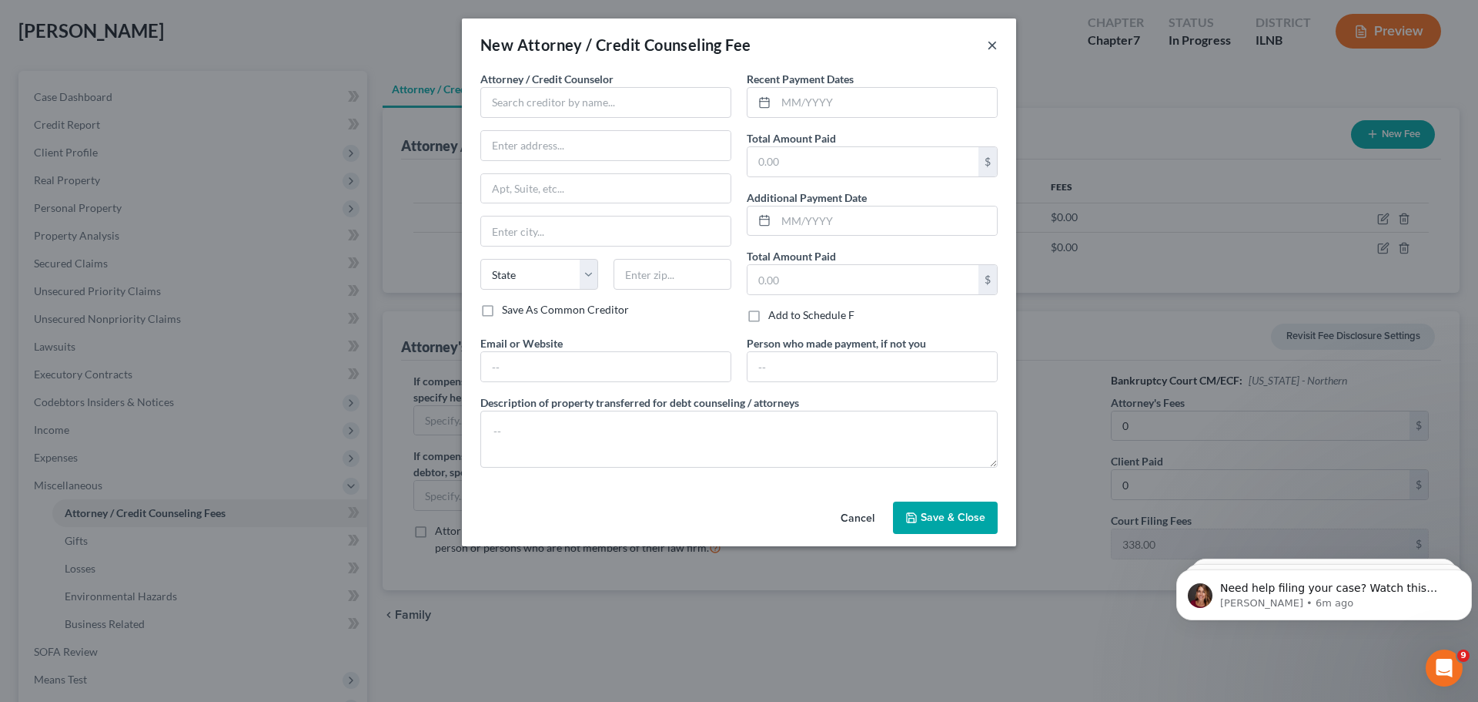
click at [994, 45] on button "×" at bounding box center [992, 44] width 11 height 18
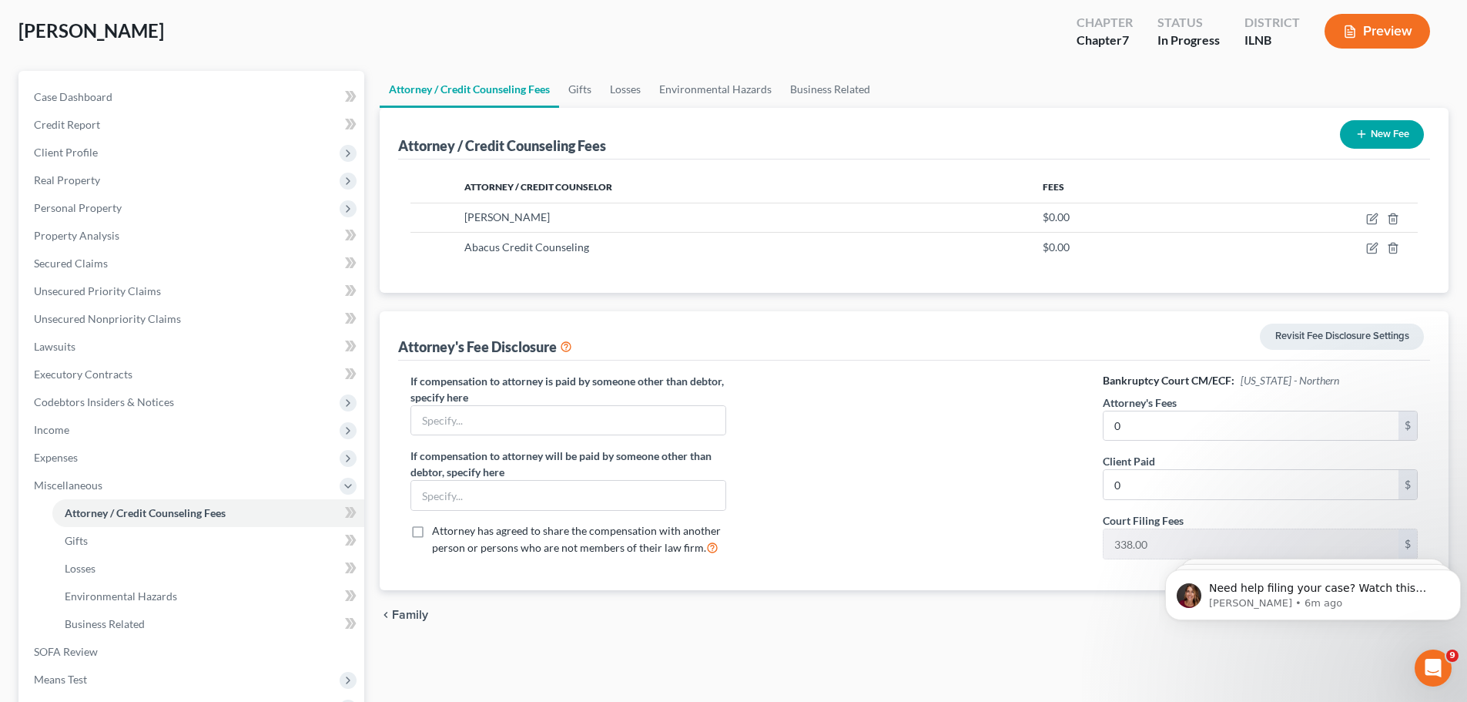
click at [991, 49] on div "[PERSON_NAME] Upgraded Chapter Chapter 7 Status In [GEOGRAPHIC_DATA] [GEOGRAPHI…" at bounding box center [733, 37] width 1430 height 67
click at [571, 352] on icon at bounding box center [566, 345] width 12 height 15
click at [432, 534] on label "Attorney has agreed to share the compensation with another person or persons wh…" at bounding box center [578, 539] width 293 height 33
click at [438, 533] on input "Attorney has agreed to share the compensation with another person or persons wh…" at bounding box center [443, 528] width 10 height 10
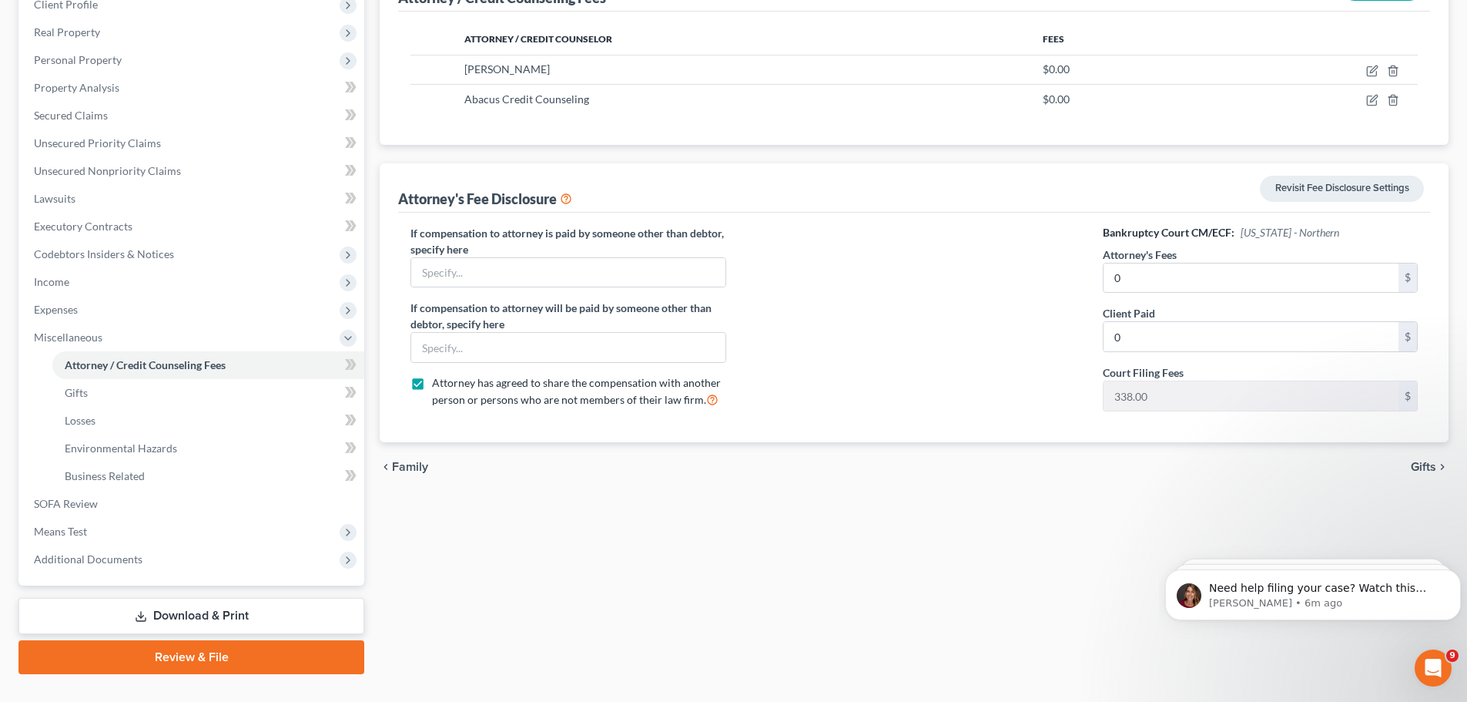
scroll to position [231, 0]
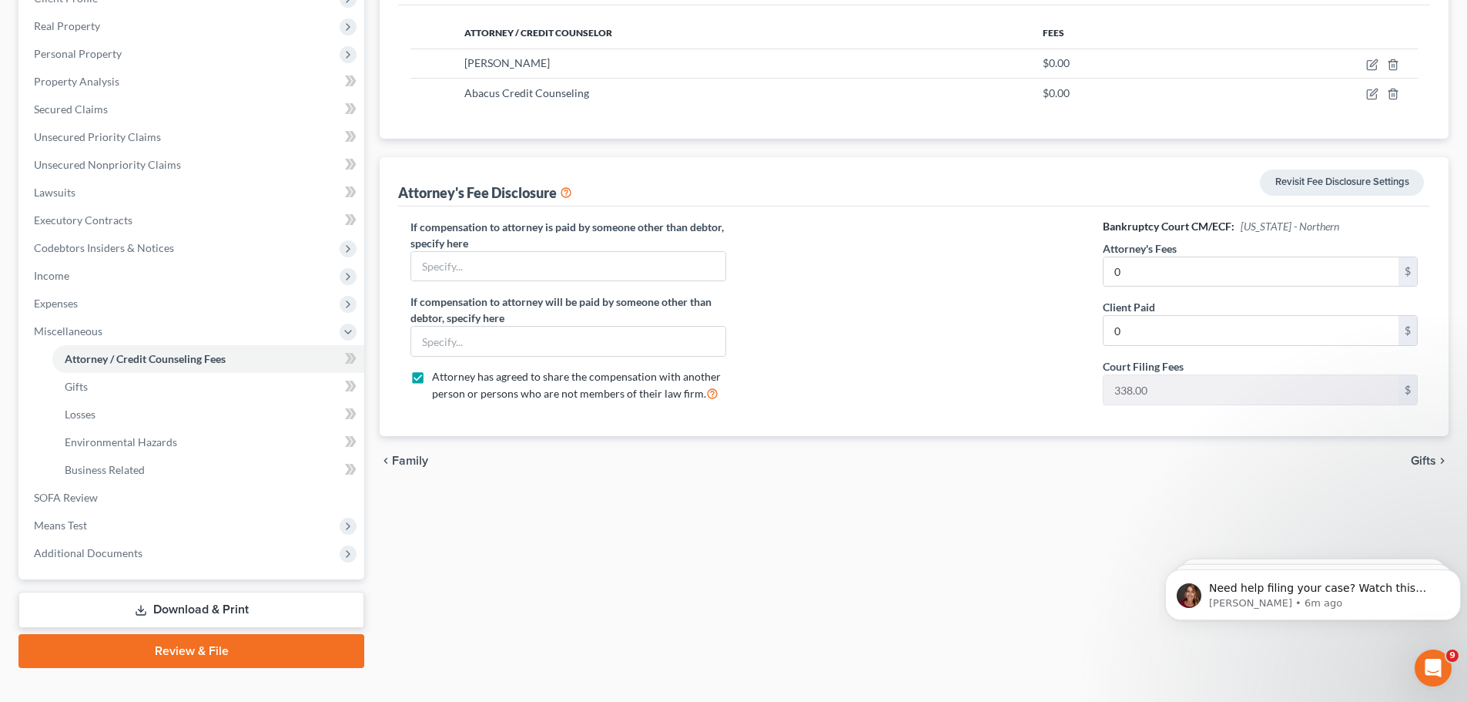
click at [432, 380] on label "Attorney has agreed to share the compensation with another person or persons wh…" at bounding box center [578, 385] width 293 height 33
click at [438, 379] on input "Attorney has agreed to share the compensation with another person or persons wh…" at bounding box center [443, 374] width 10 height 10
click at [1361, 191] on link "Revisit Fee Disclosure Settings" at bounding box center [1342, 182] width 164 height 26
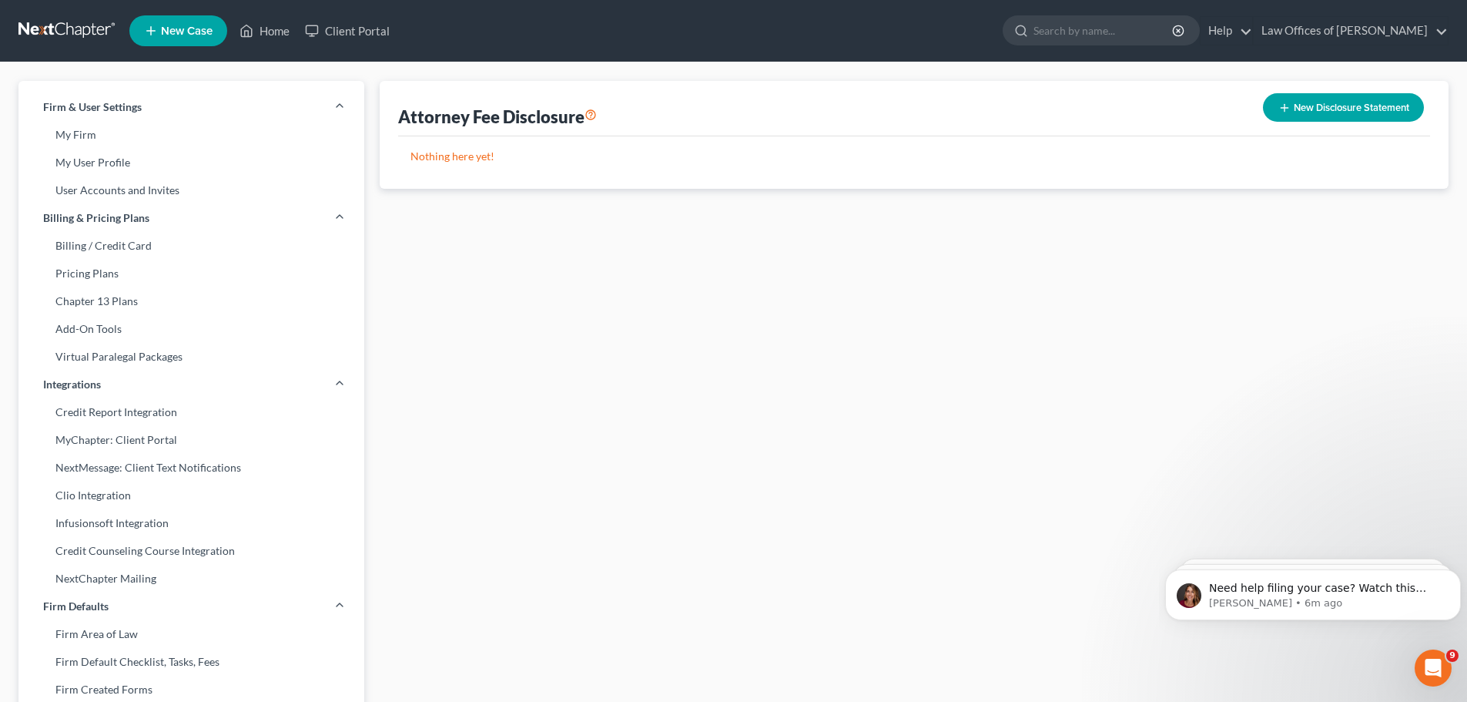
click at [1353, 120] on button "New Disclosure Statement" at bounding box center [1343, 107] width 161 height 28
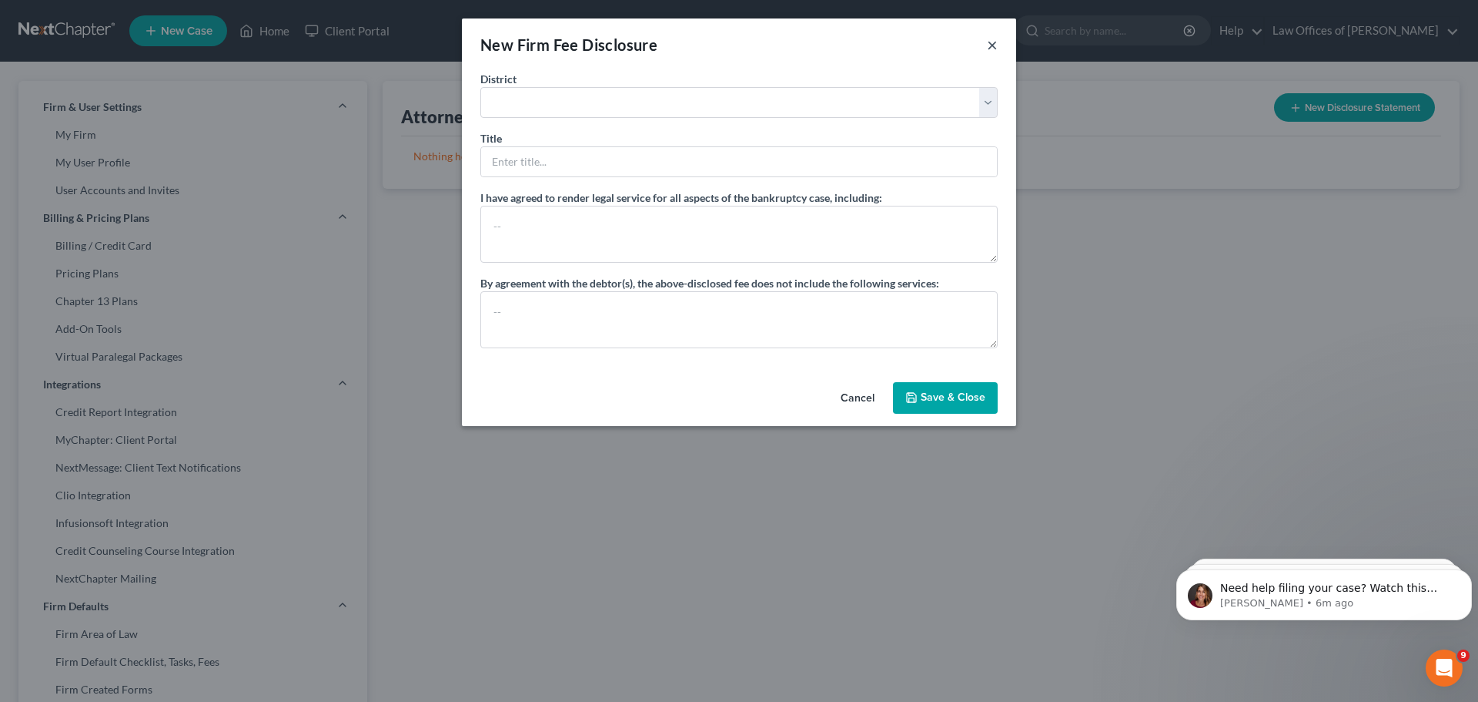
click at [987, 42] on button "×" at bounding box center [992, 44] width 11 height 18
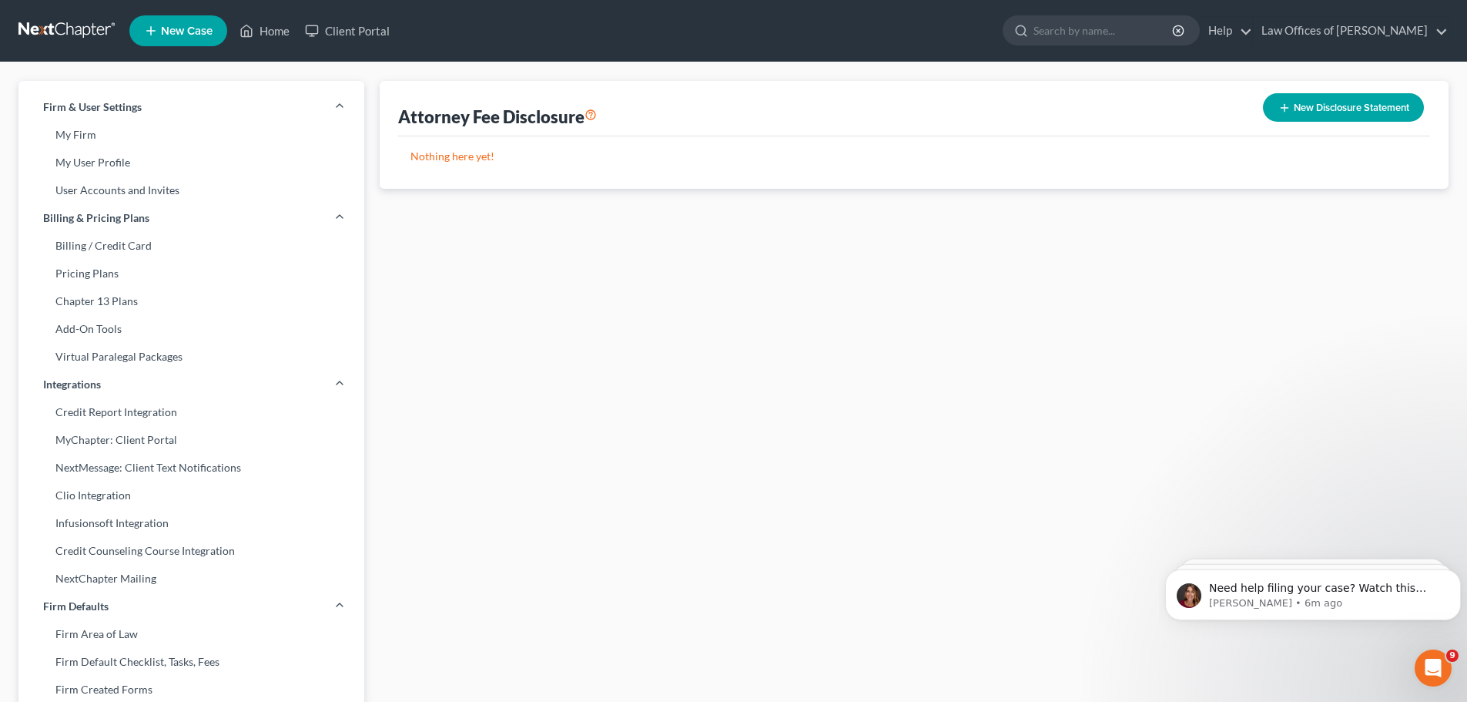
click at [89, 28] on link at bounding box center [67, 31] width 99 height 28
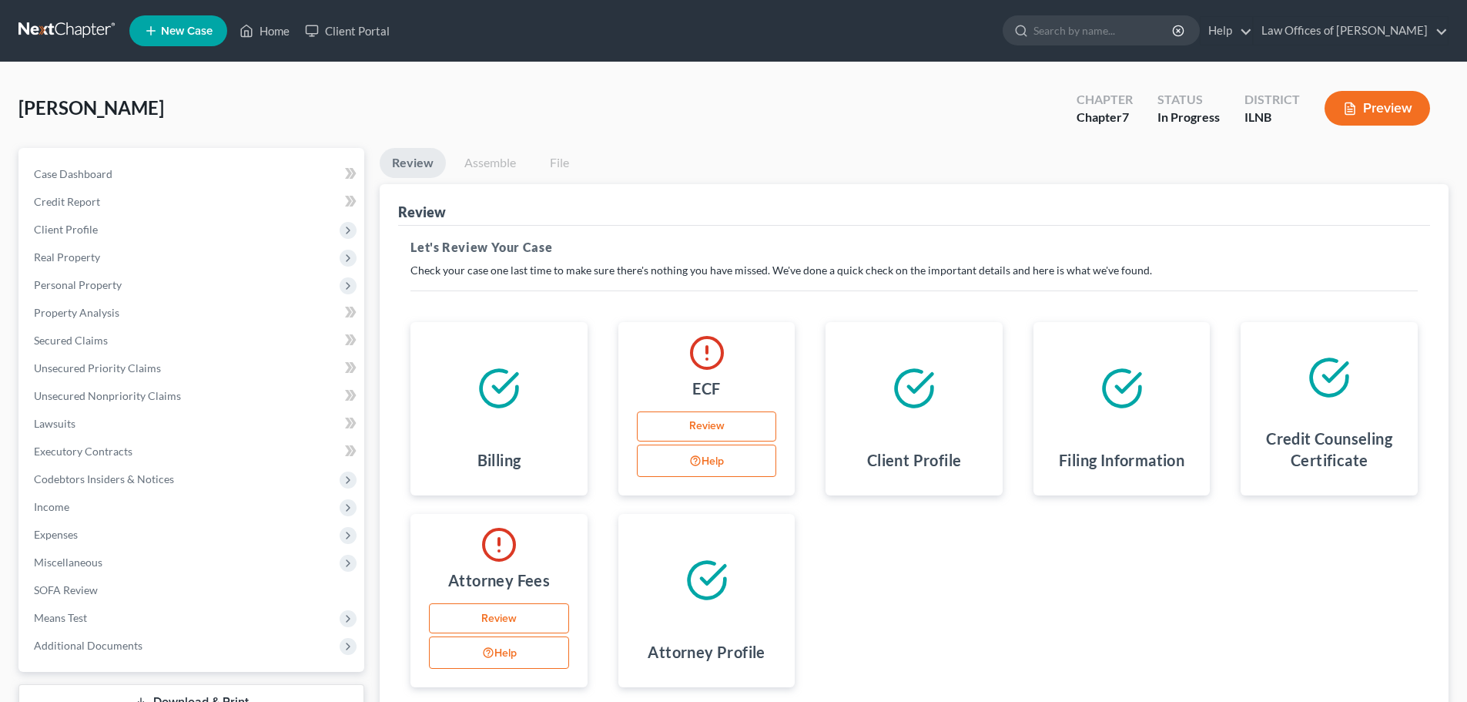
click at [498, 653] on button "Help" at bounding box center [499, 652] width 140 height 32
click at [507, 623] on link "Review" at bounding box center [499, 618] width 140 height 31
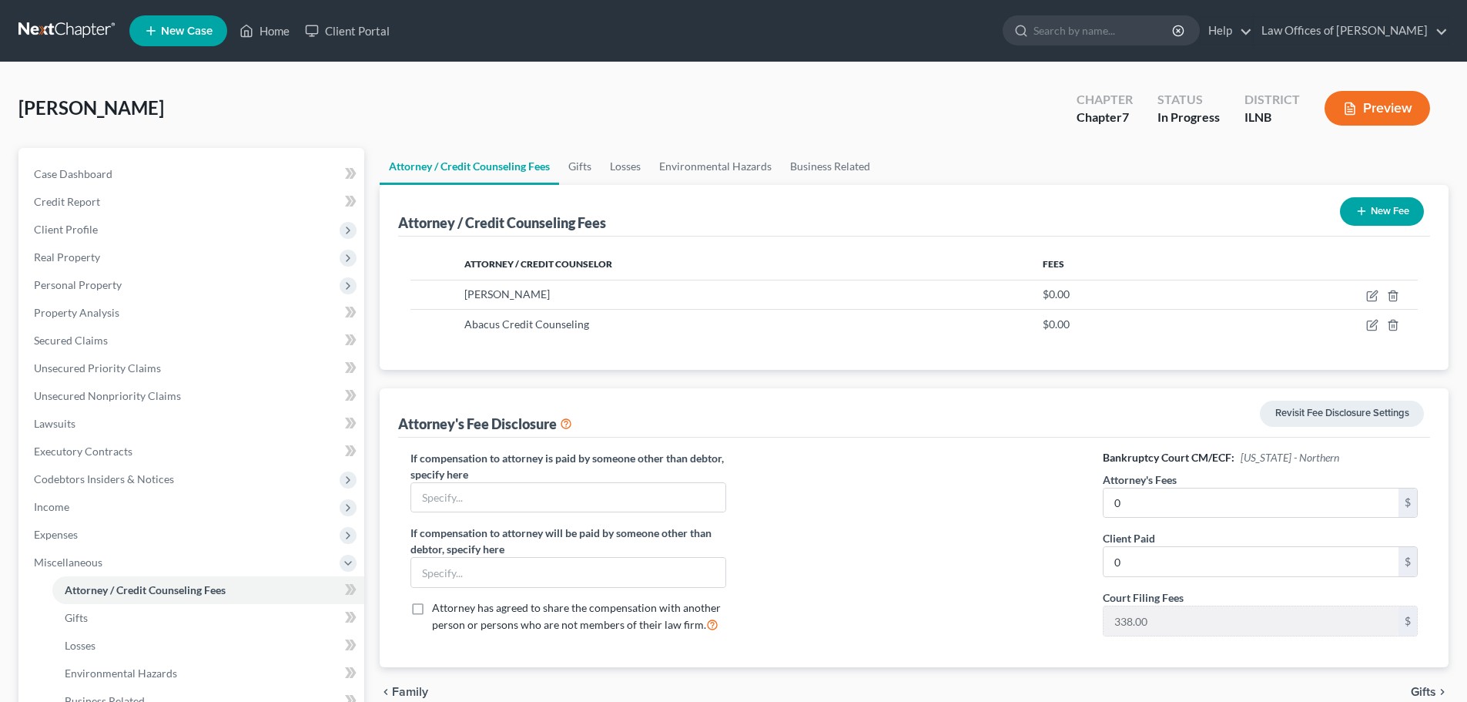
scroll to position [256, 0]
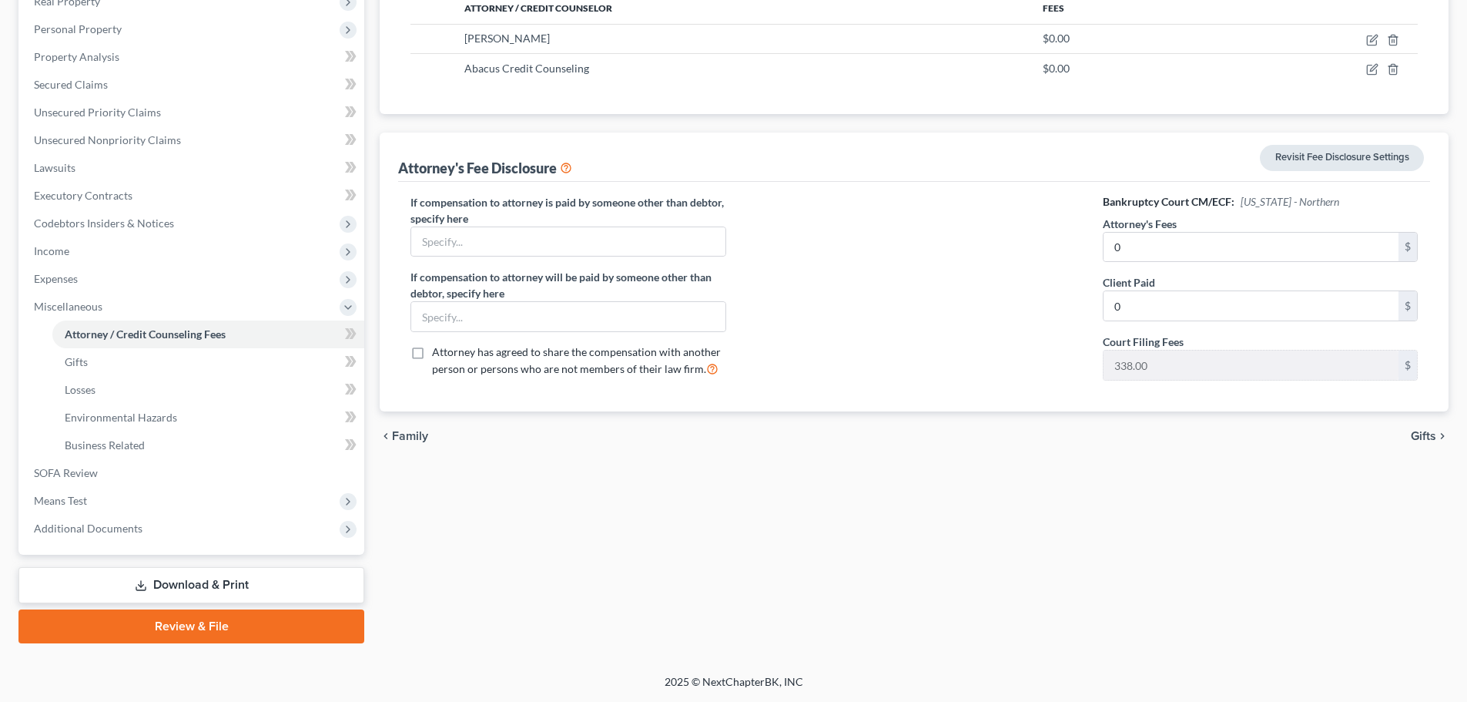
click at [1355, 158] on link "Revisit Fee Disclosure Settings" at bounding box center [1342, 158] width 164 height 26
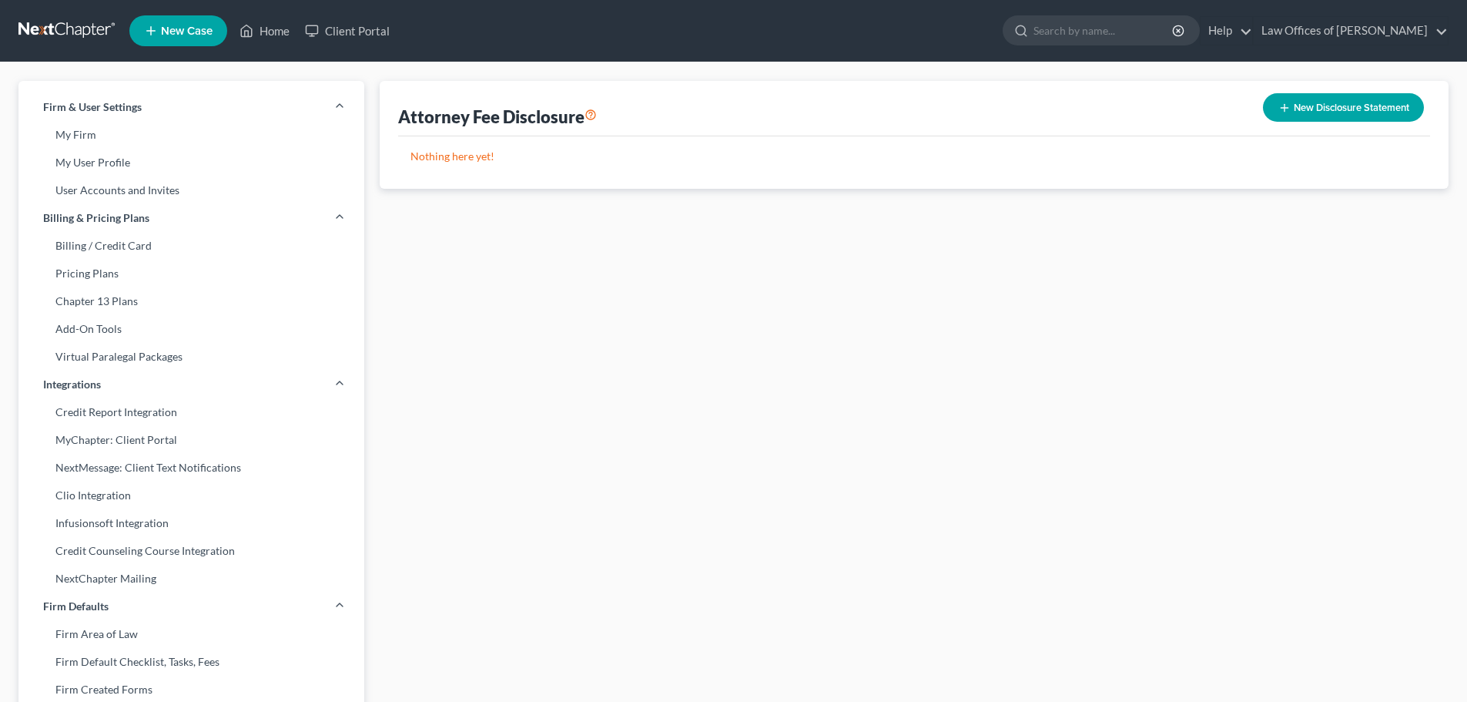
click at [1306, 114] on button "New Disclosure Statement" at bounding box center [1343, 107] width 161 height 28
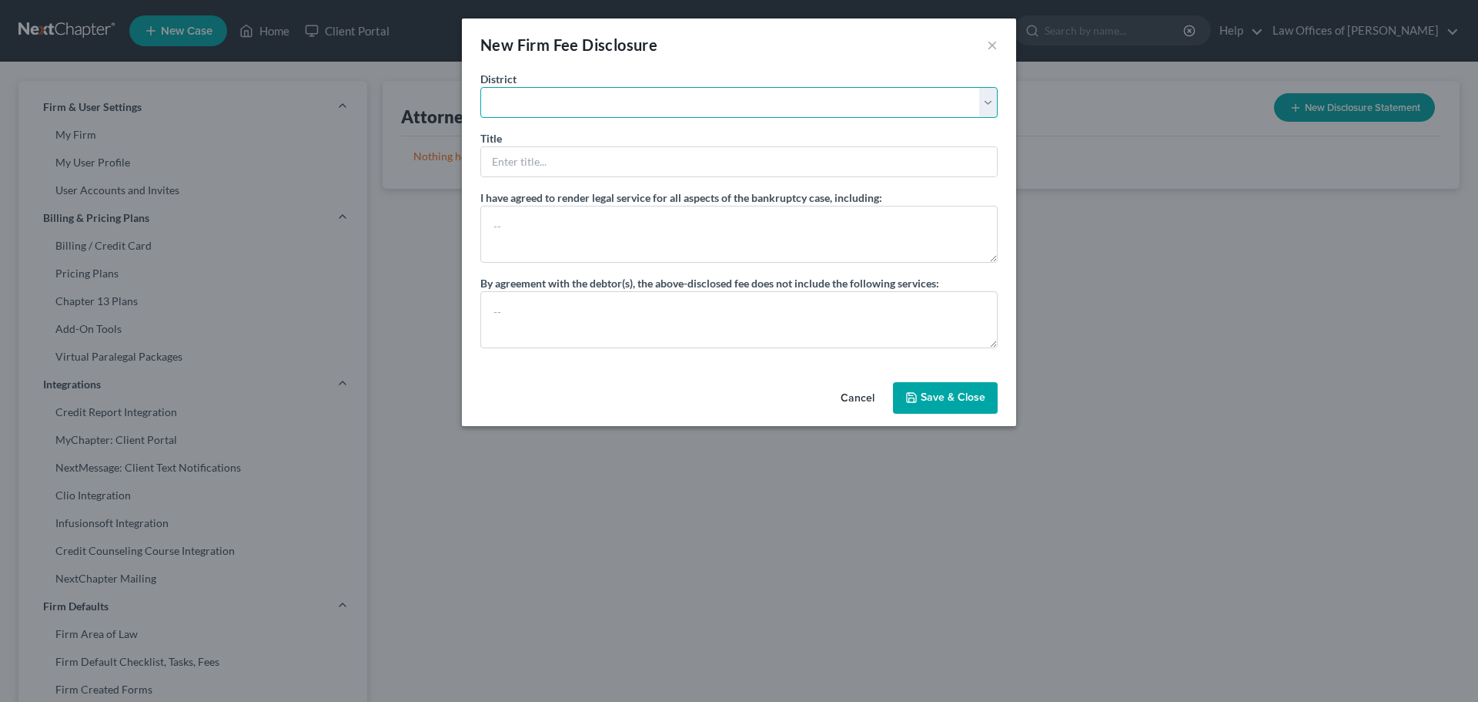
click at [574, 95] on select "Alabama - Middle Alabama - Northern Alabama - Southern Alaska Arizona Arkansas …" at bounding box center [739, 102] width 517 height 31
select select "25"
click at [481, 87] on select "Alabama - Middle Alabama - Northern Alabama - Southern Alaska Arizona Arkansas …" at bounding box center [739, 102] width 517 height 31
click at [583, 157] on input "text" at bounding box center [739, 161] width 516 height 29
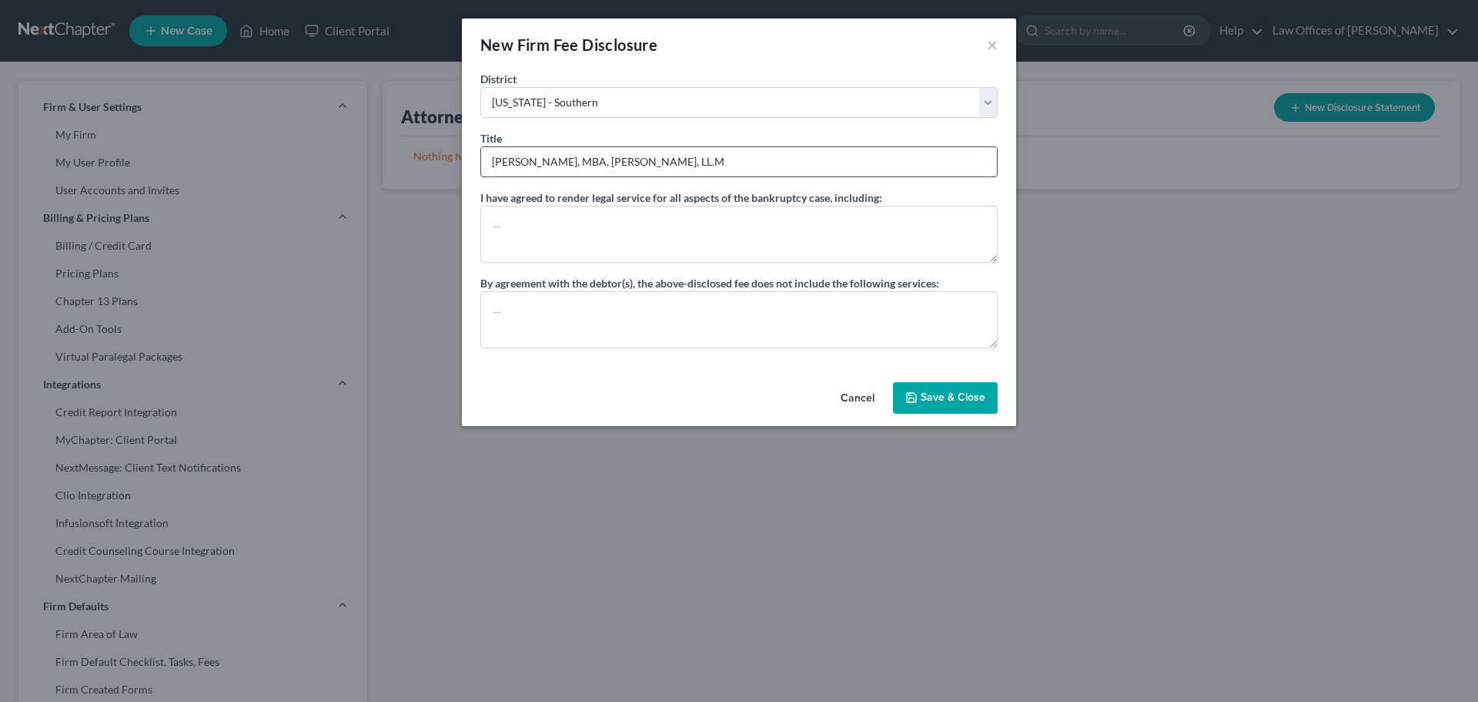
type input "Constance M. Doyle, MBA, J.D, LL.M"
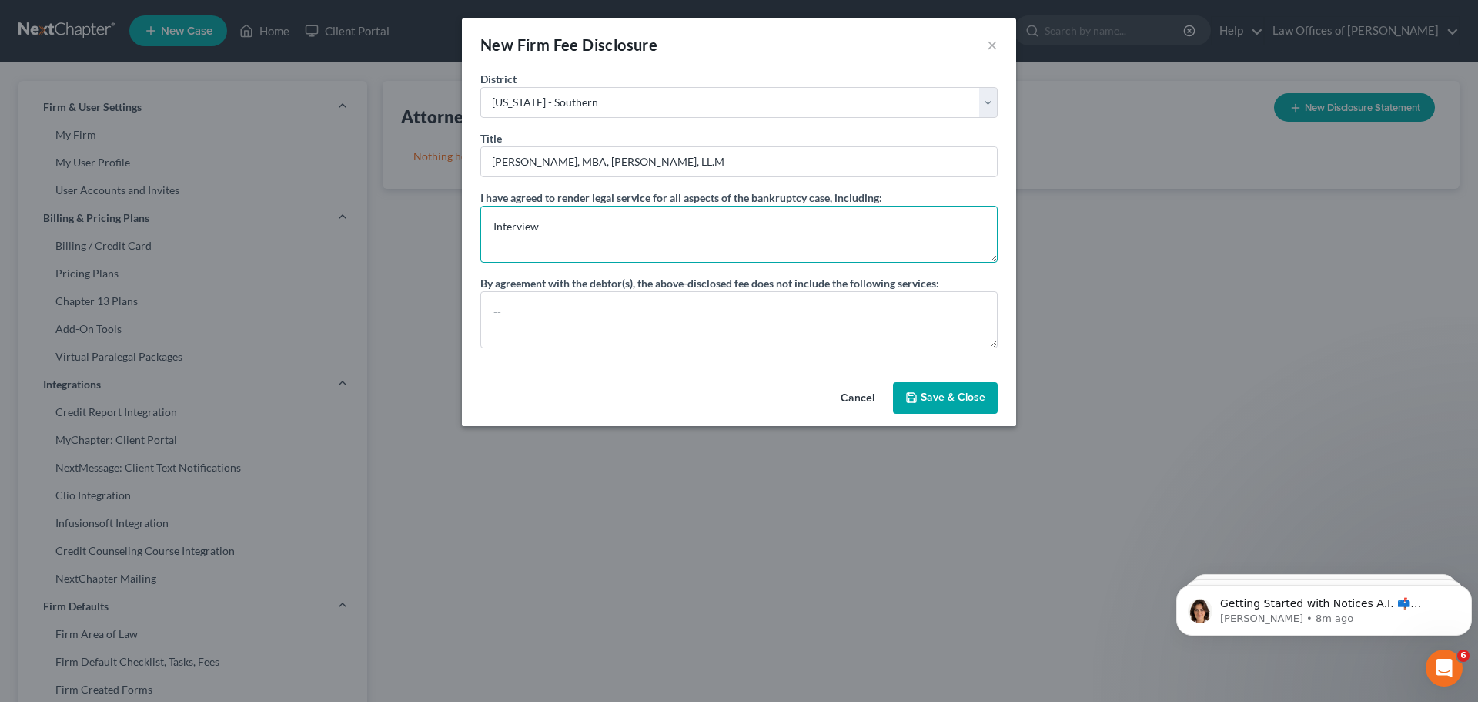
type textarea "Interview"
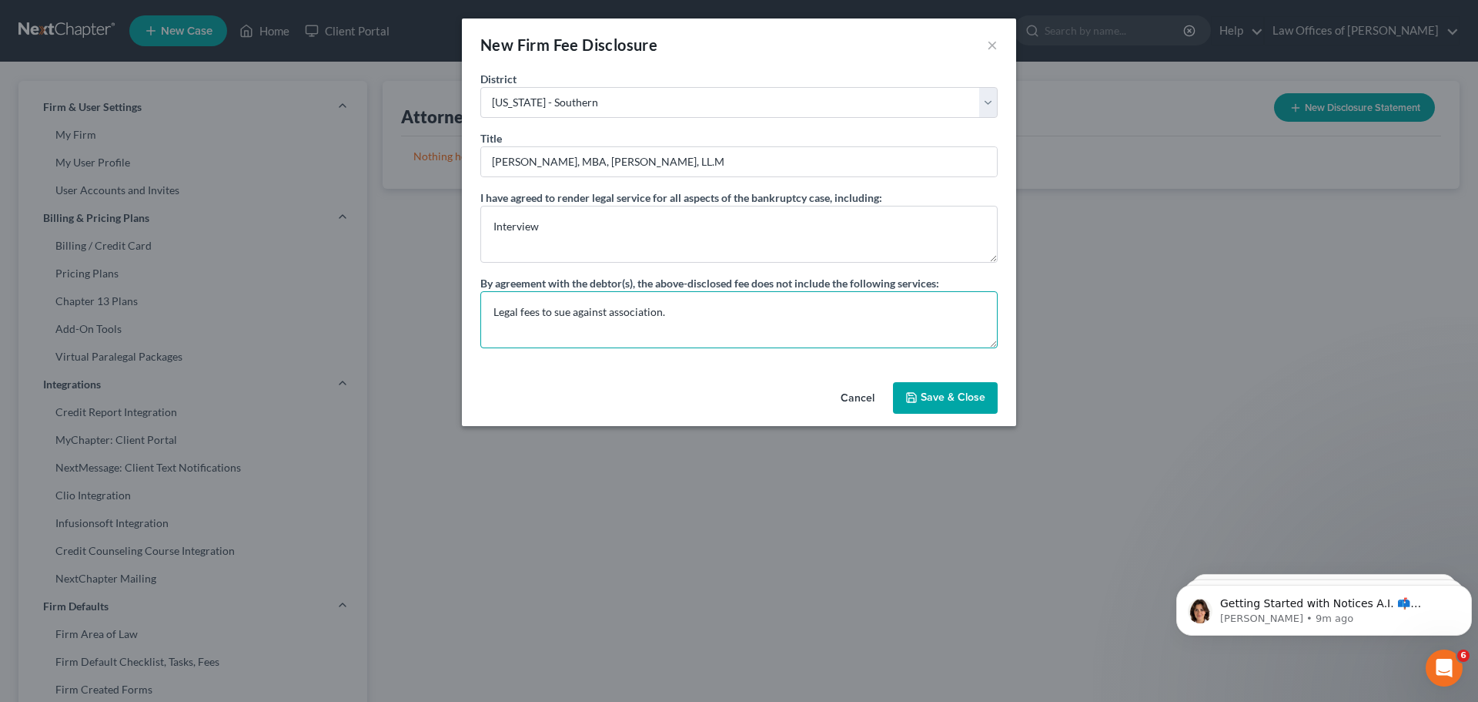
type textarea "Legal fees to sue against association."
click at [972, 409] on button "Save & Close" at bounding box center [945, 398] width 105 height 32
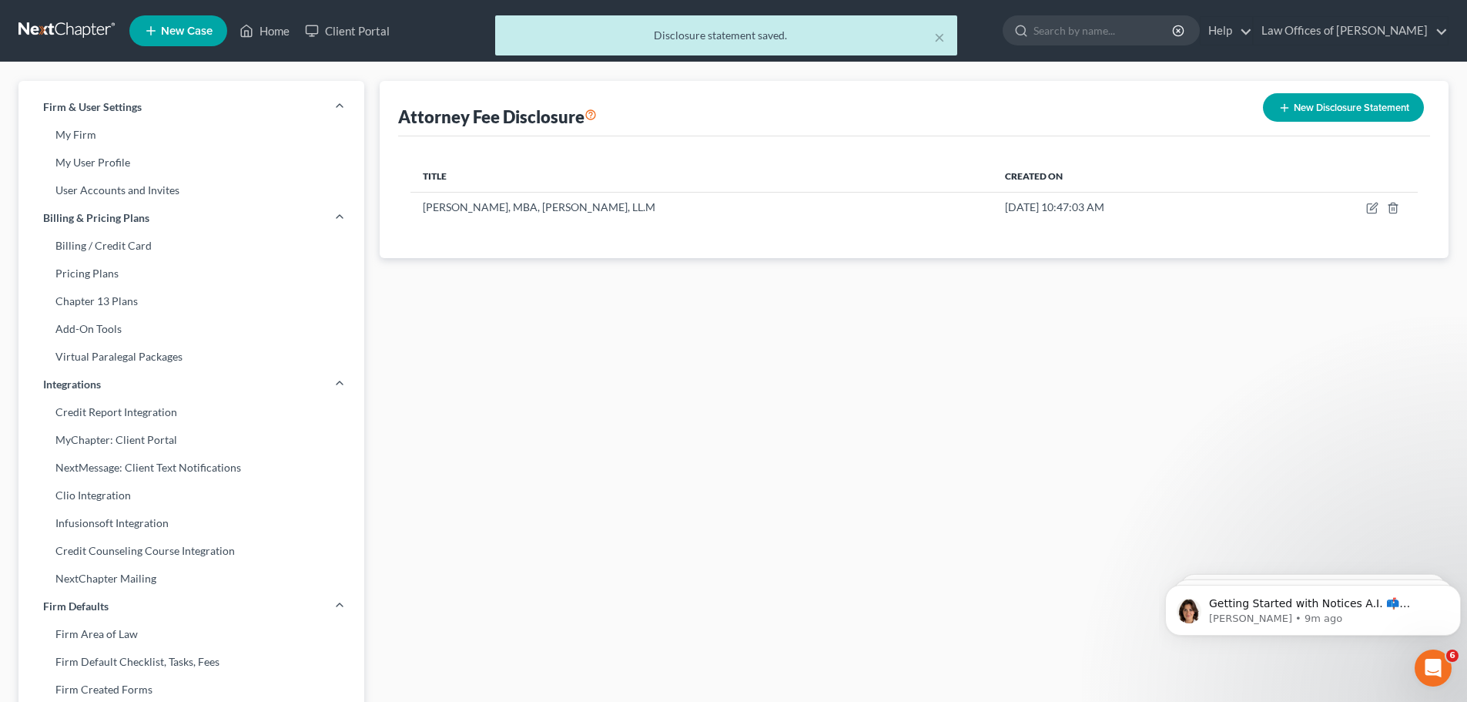
click at [259, 28] on div "× Disclosure statement saved." at bounding box center [725, 39] width 1467 height 48
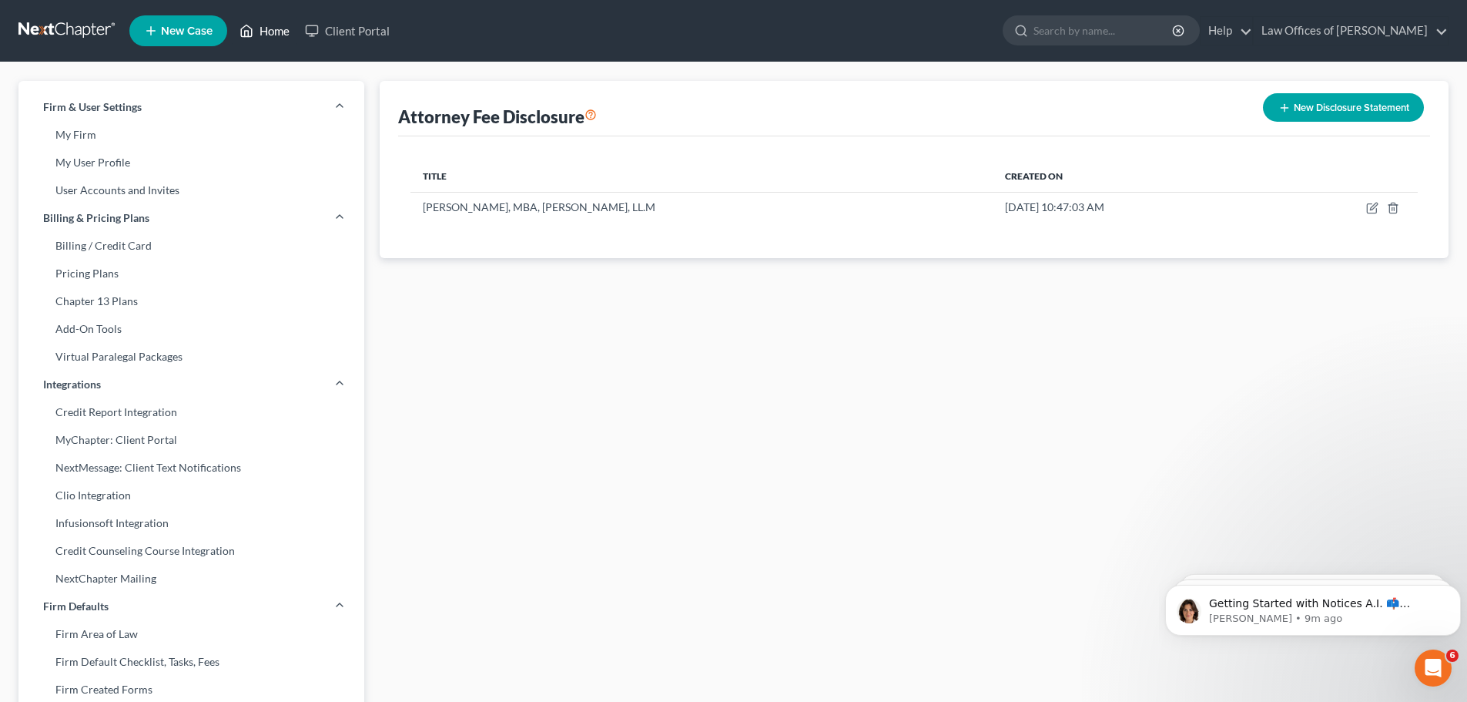
click at [256, 27] on link "Home" at bounding box center [264, 31] width 65 height 28
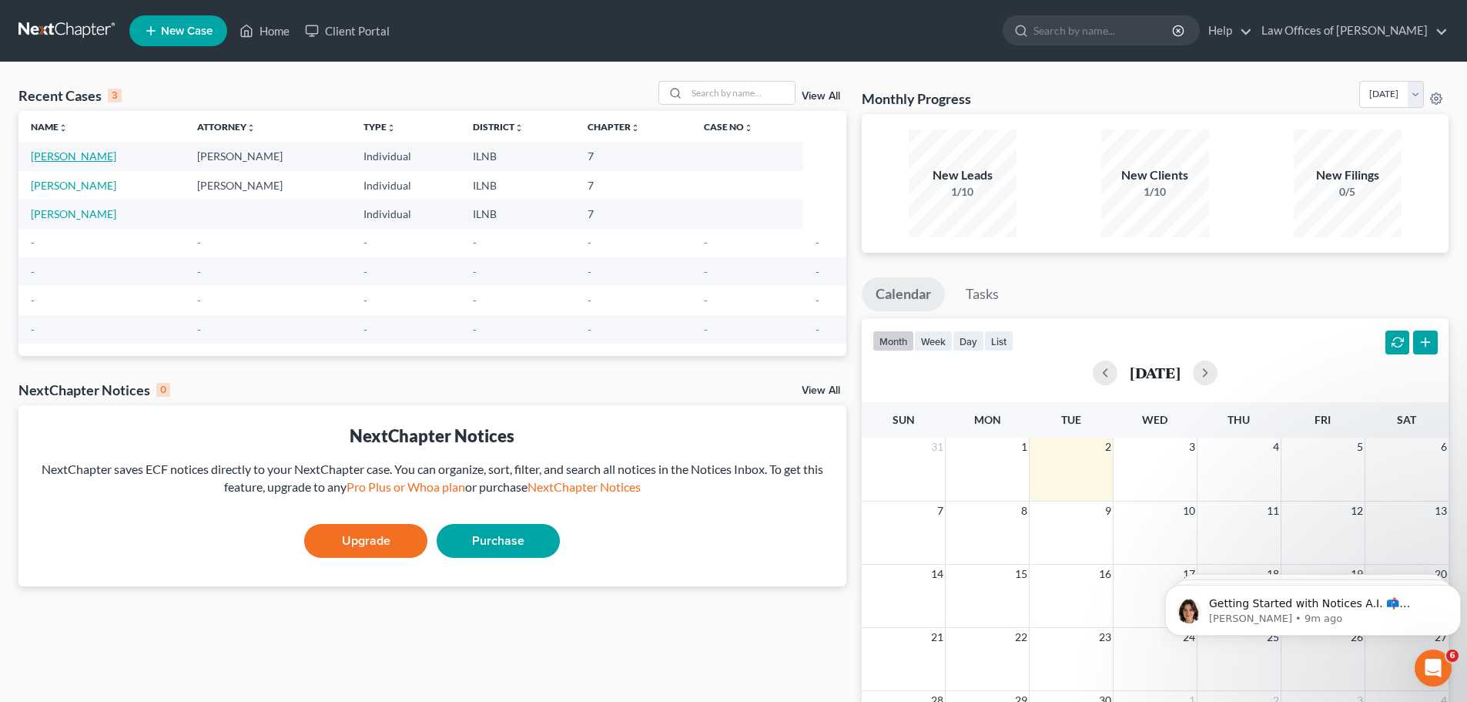
click at [94, 152] on link "[PERSON_NAME]" at bounding box center [73, 155] width 85 height 13
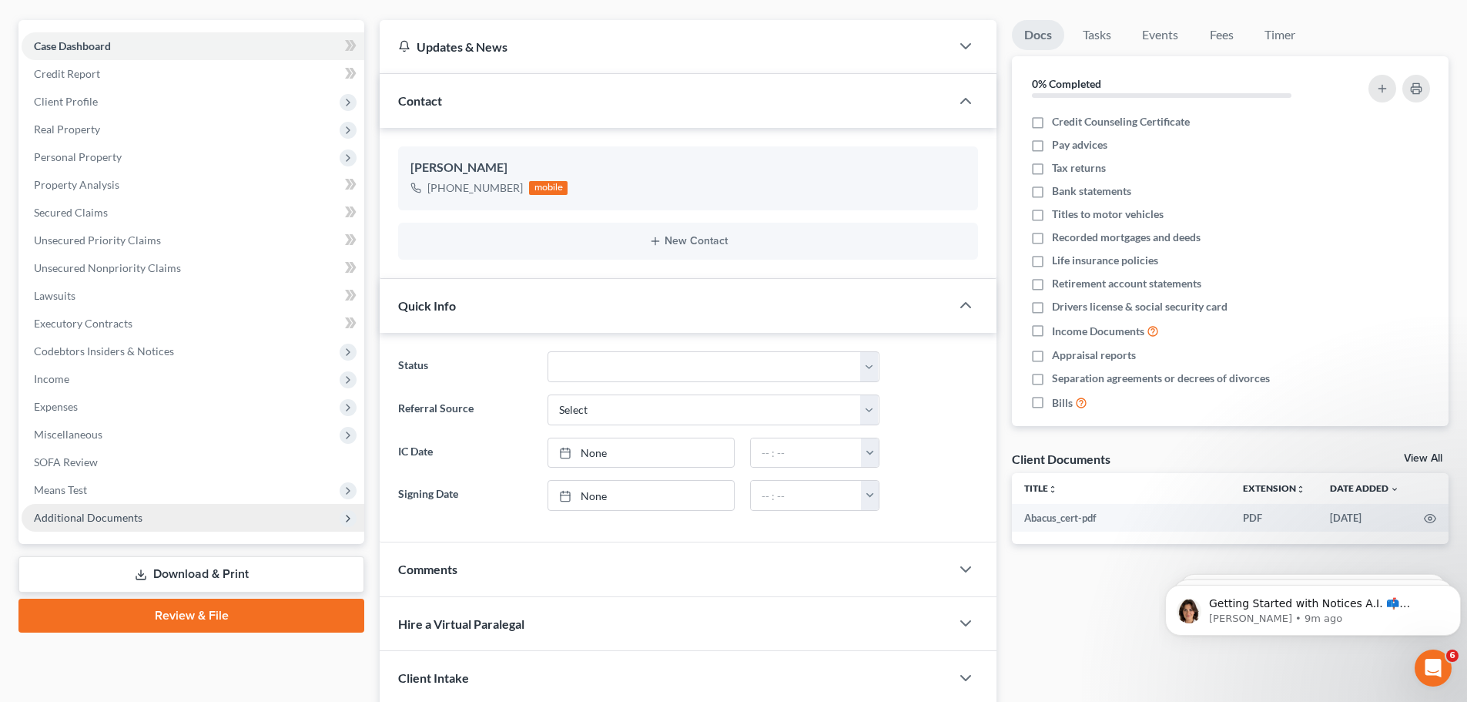
scroll to position [244, 0]
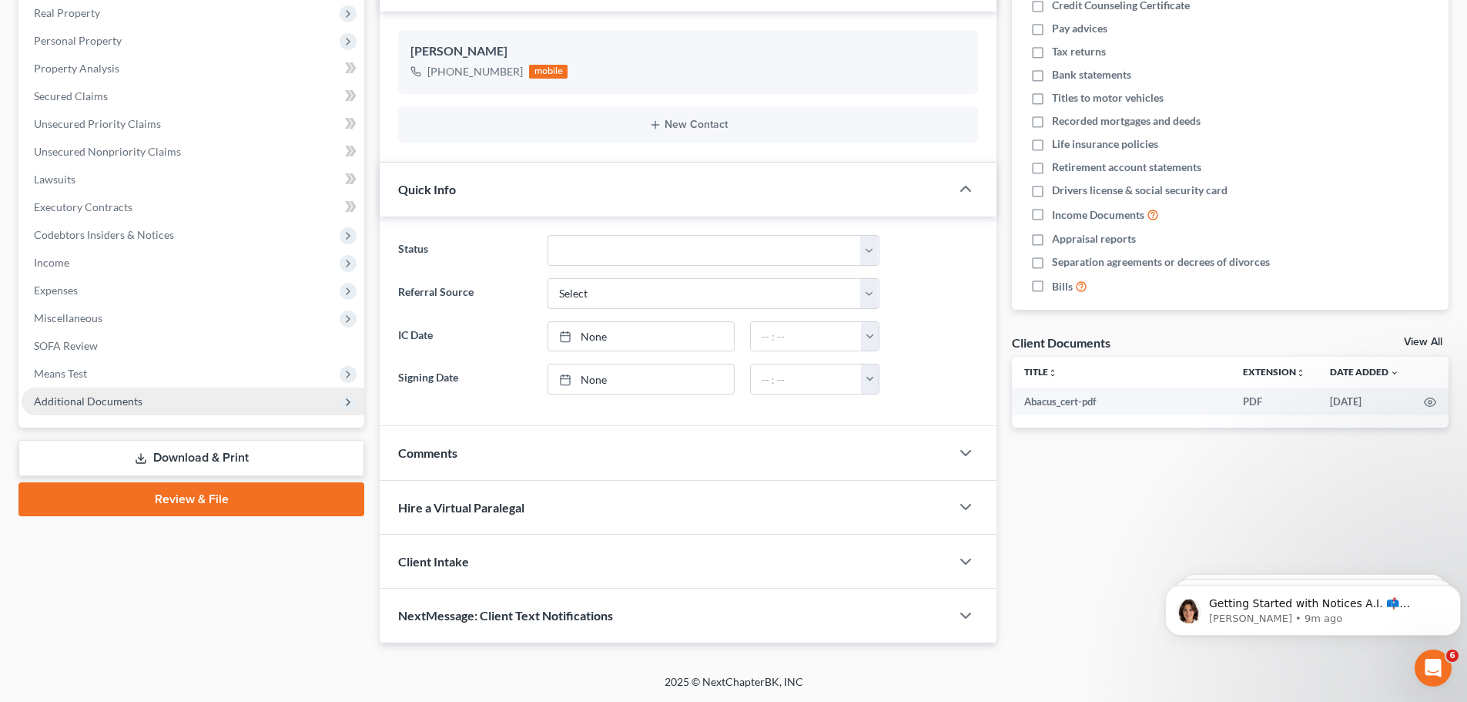
click at [180, 395] on span "Additional Documents" at bounding box center [193, 401] width 343 height 28
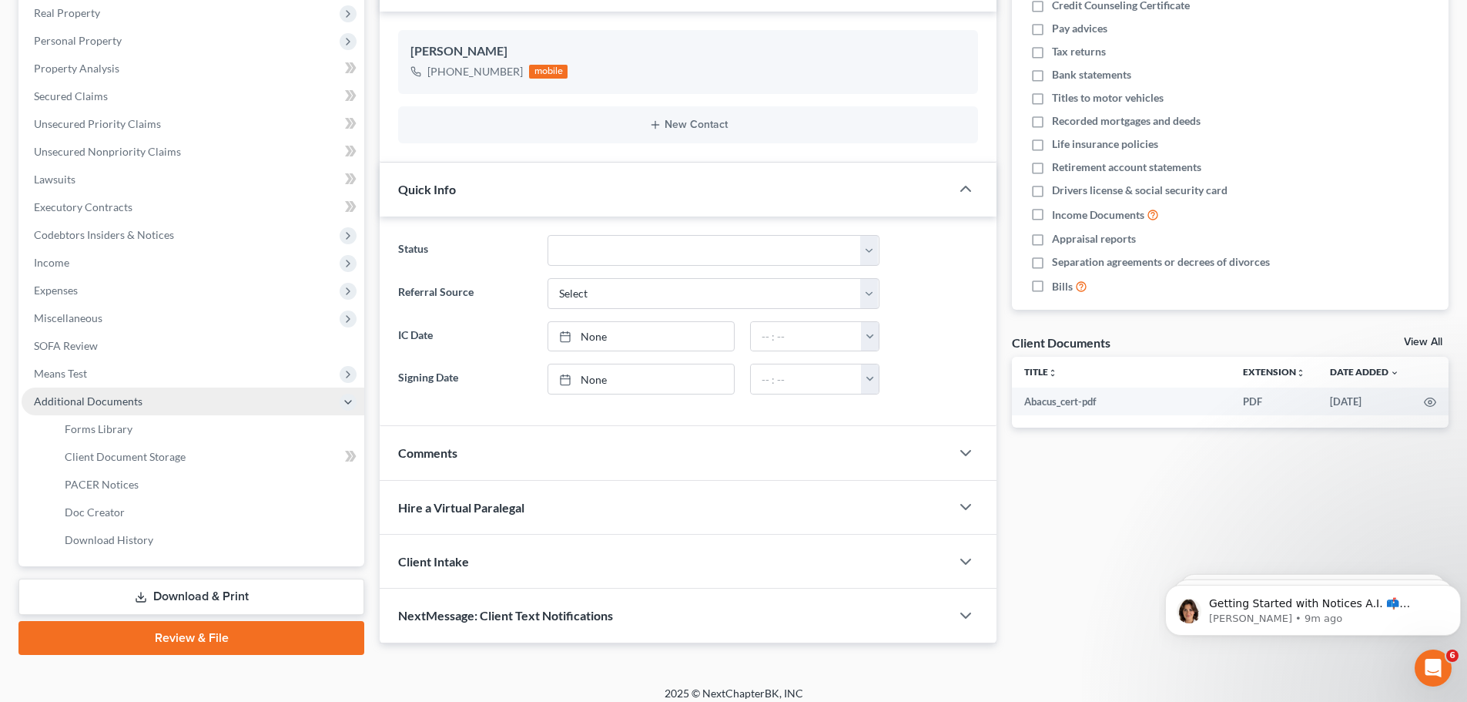
click at [183, 397] on span "Additional Documents" at bounding box center [193, 401] width 343 height 28
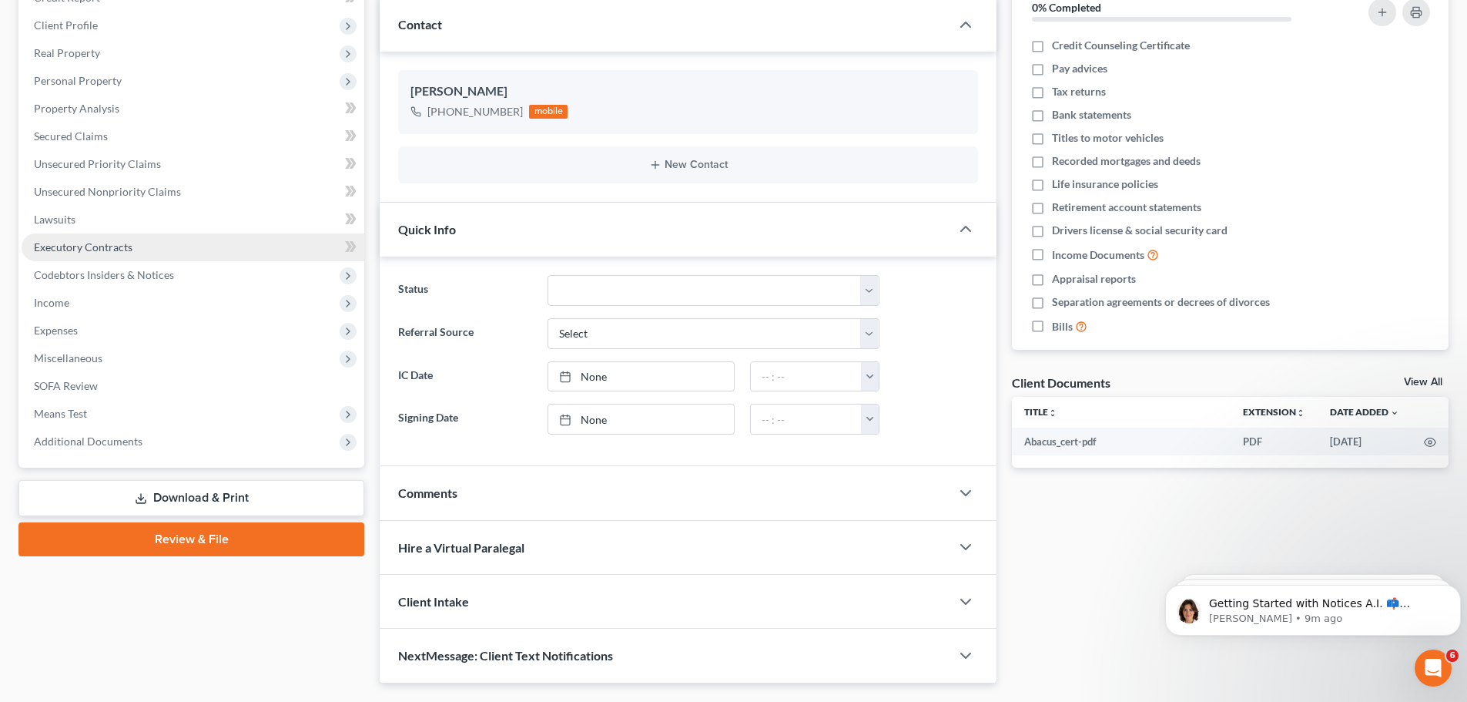
scroll to position [167, 0]
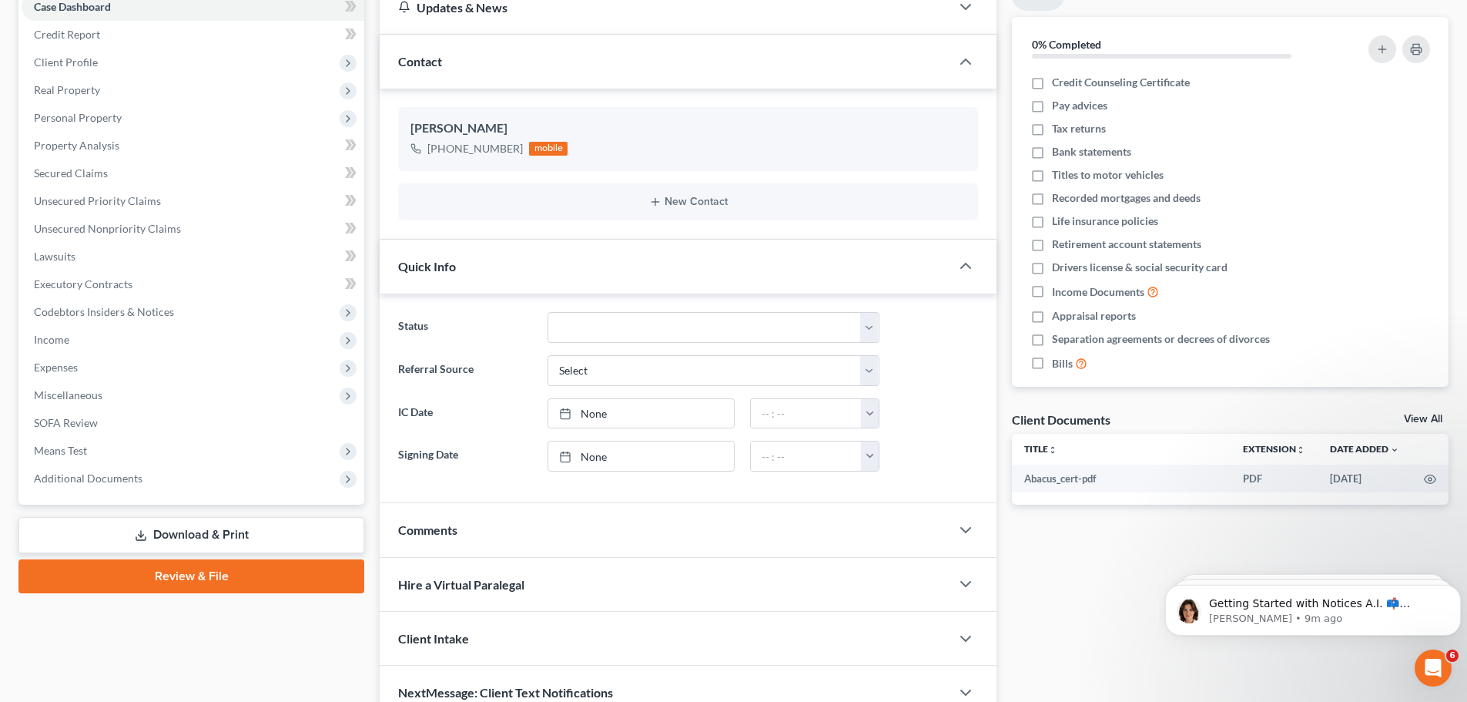
click at [186, 578] on link "Review & File" at bounding box center [191, 576] width 346 height 34
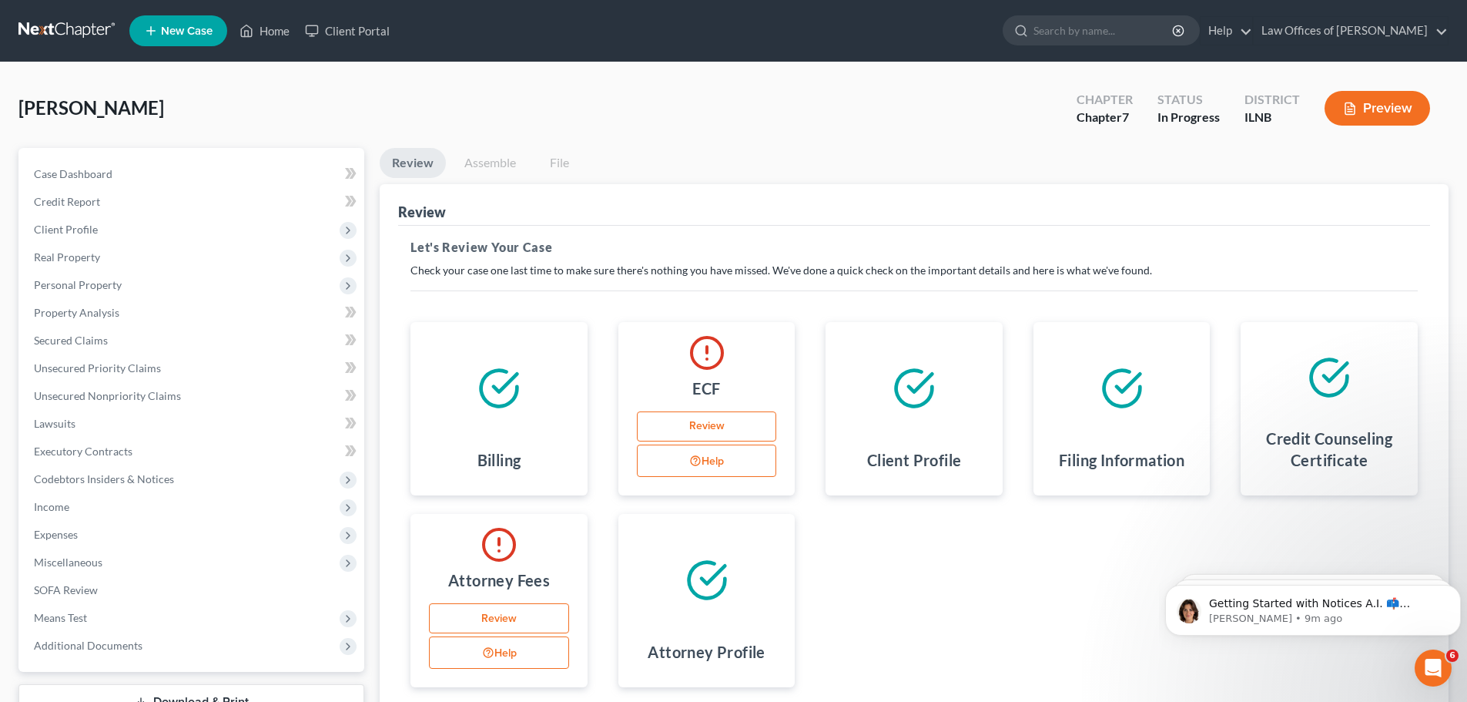
click at [487, 619] on link "Review" at bounding box center [499, 618] width 140 height 31
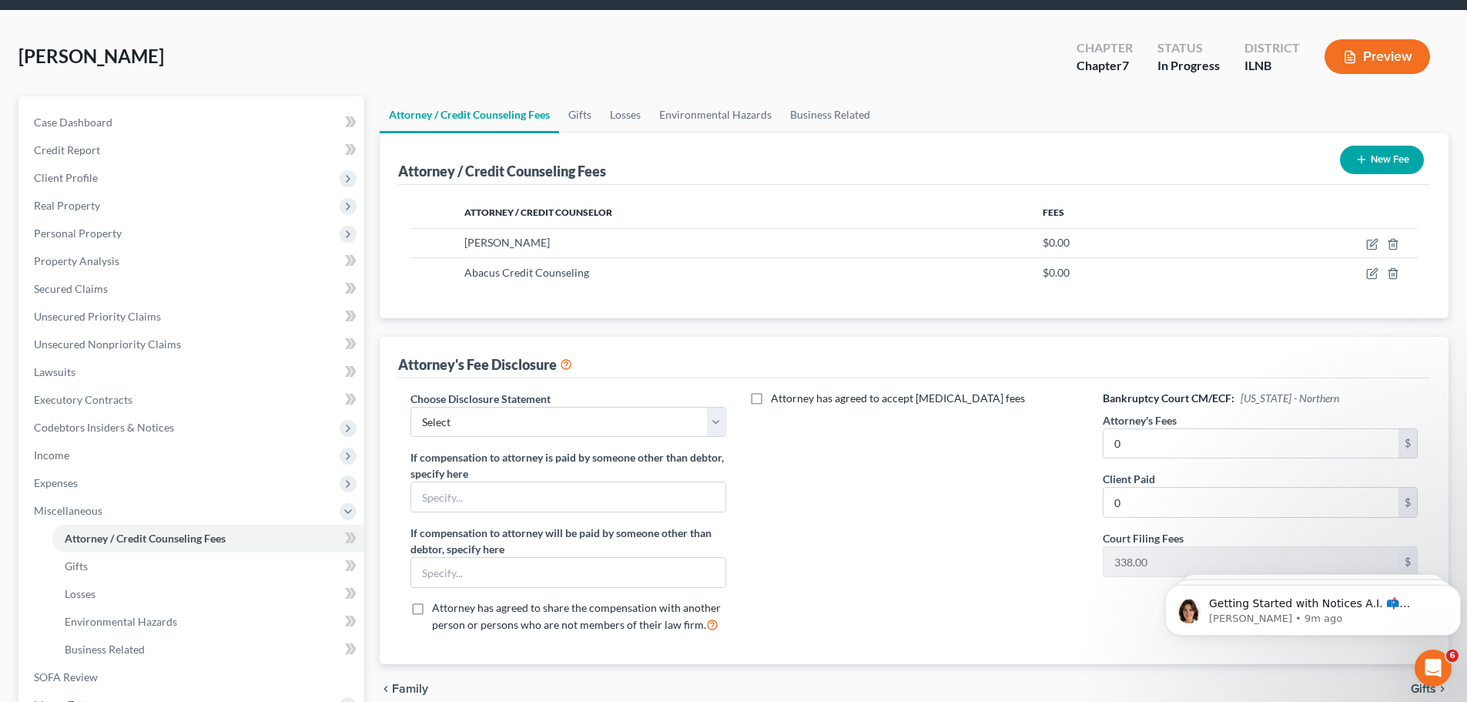
scroll to position [154, 0]
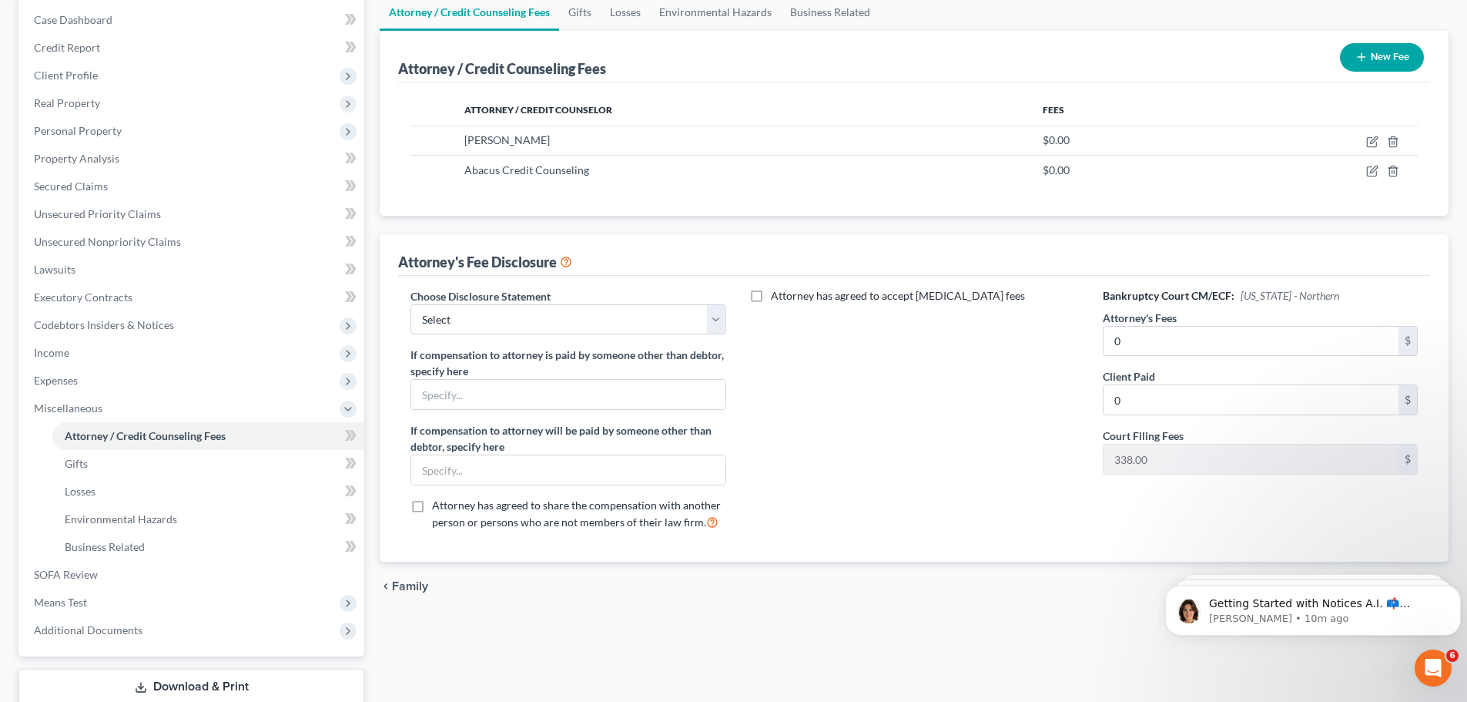
click at [771, 295] on label "Attorney has agreed to accept retainer fees" at bounding box center [898, 295] width 254 height 15
click at [777, 295] on input "Attorney has agreed to accept retainer fees" at bounding box center [782, 293] width 10 height 10
checkbox input "true"
click at [812, 330] on input "text" at bounding box center [905, 330] width 295 height 29
type input "0.00"
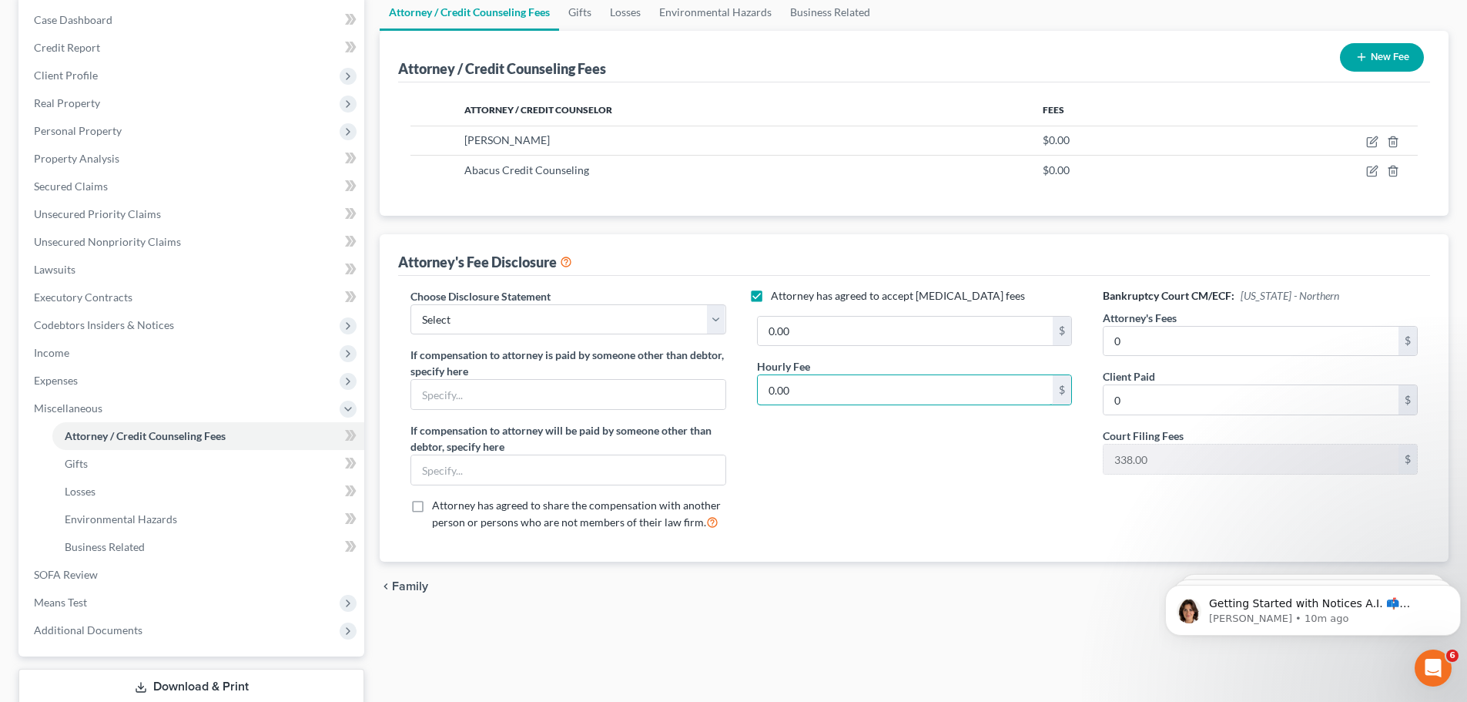
type input "0.00"
click at [1003, 464] on div "Attorney has agreed to accept retainer fees 0.00 $ Hourly Fee 0.00 $" at bounding box center [915, 415] width 346 height 255
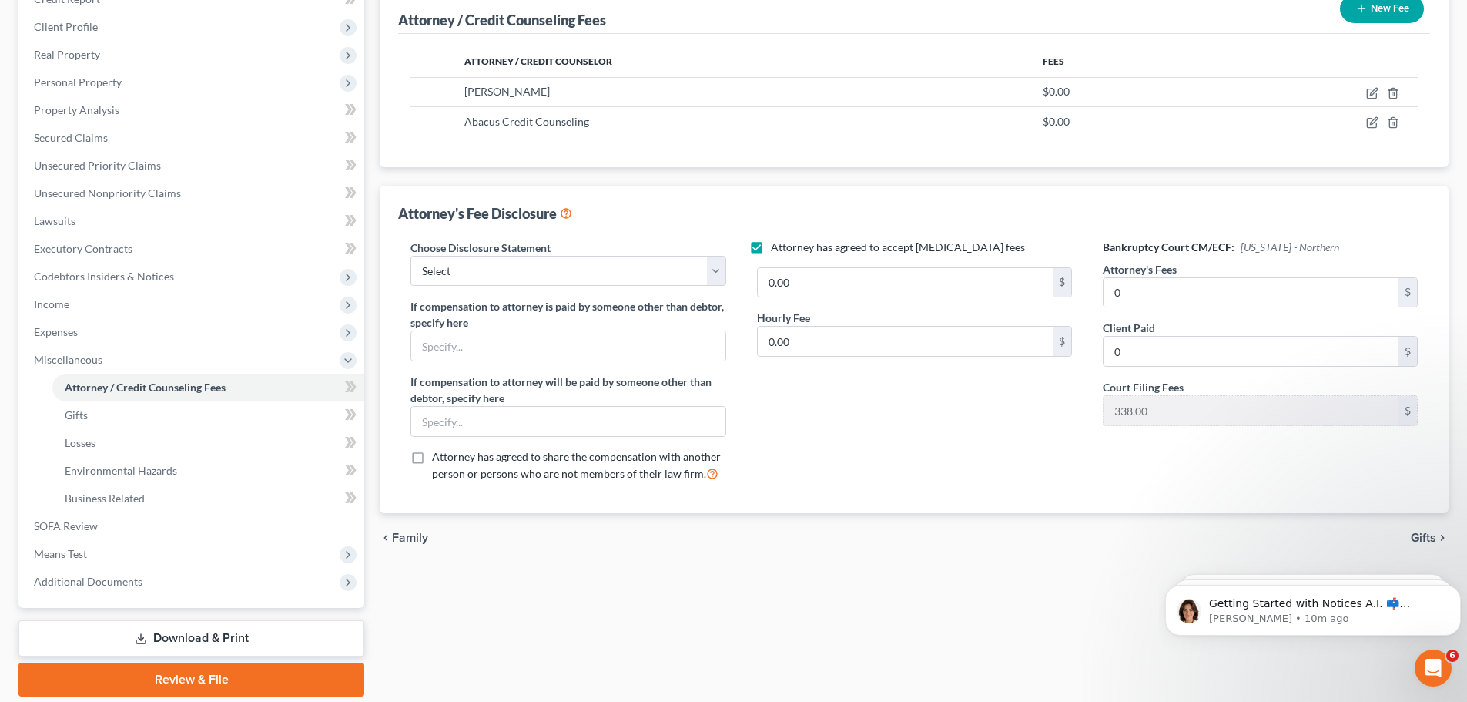
scroll to position [231, 0]
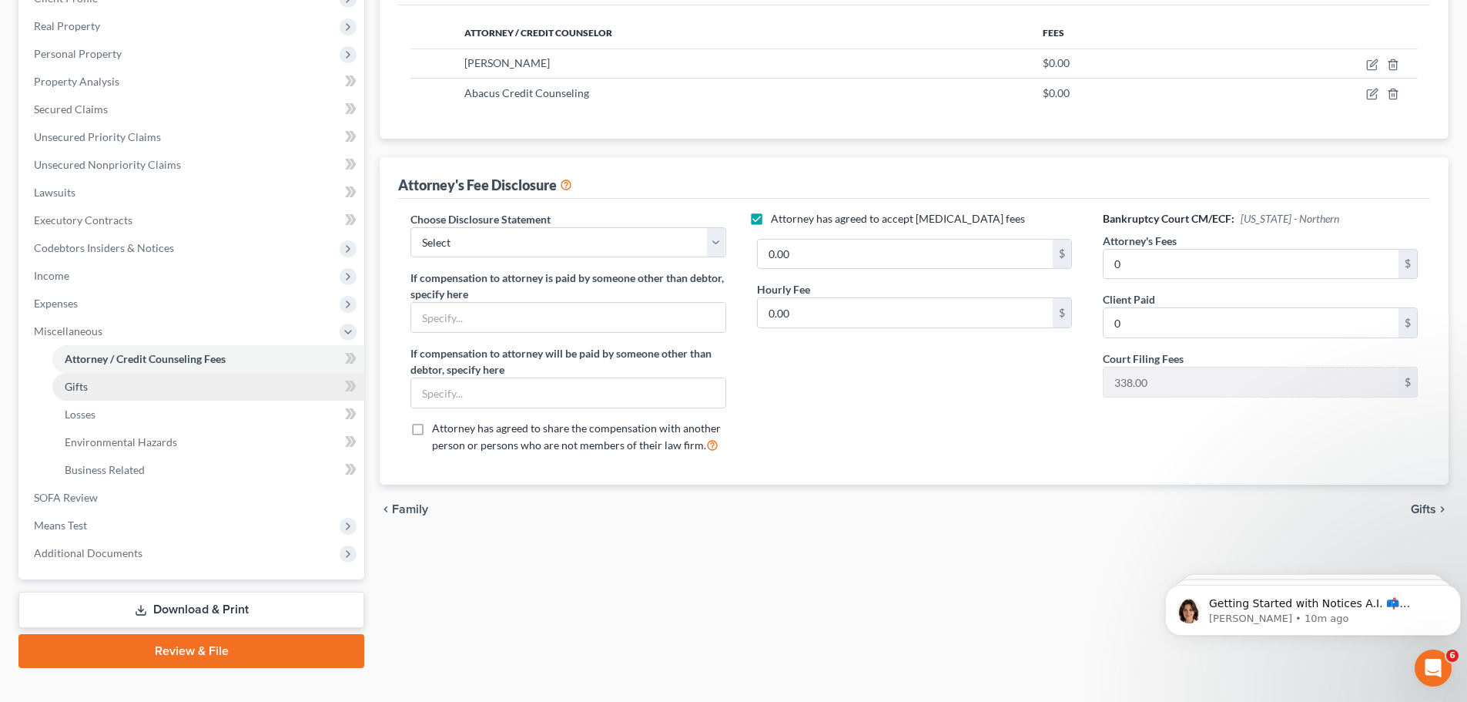
click at [166, 392] on link "Gifts" at bounding box center [208, 387] width 312 height 28
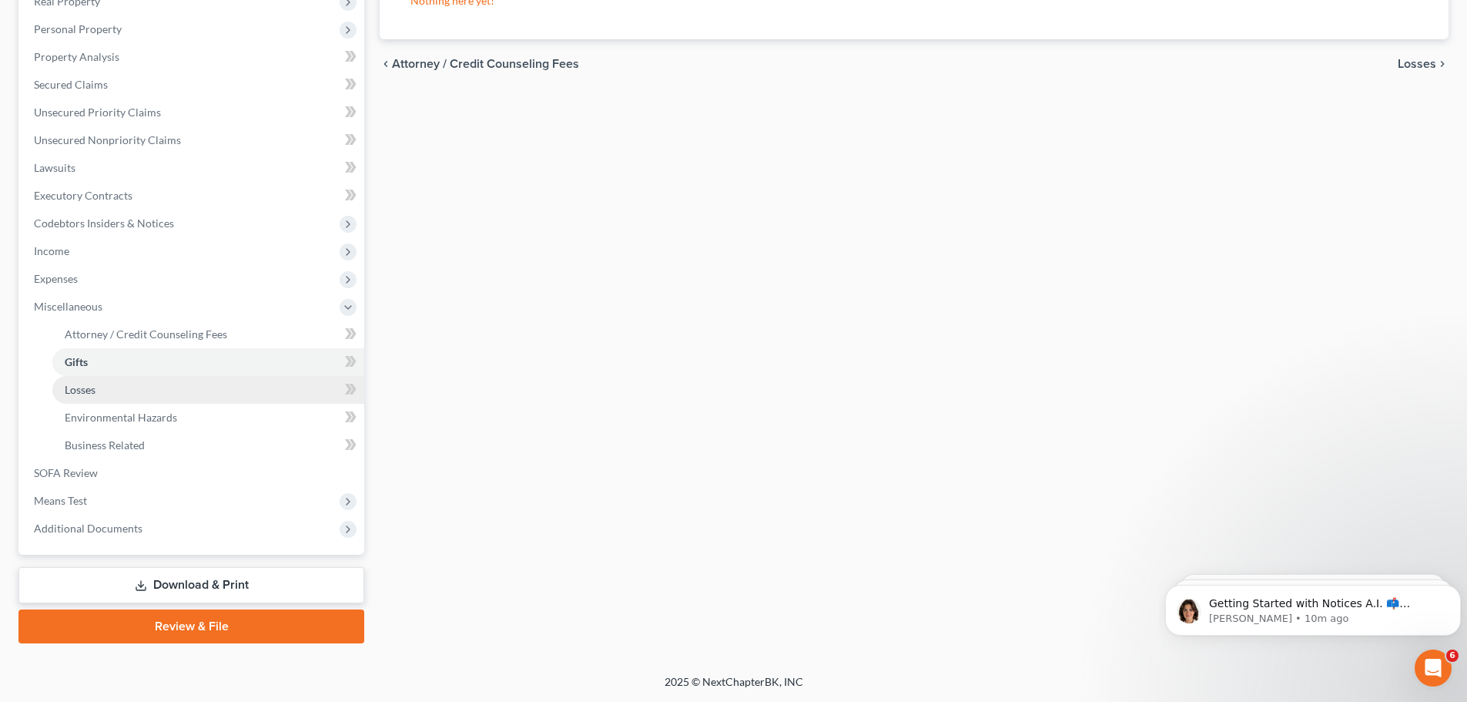
click at [154, 386] on link "Losses" at bounding box center [208, 390] width 312 height 28
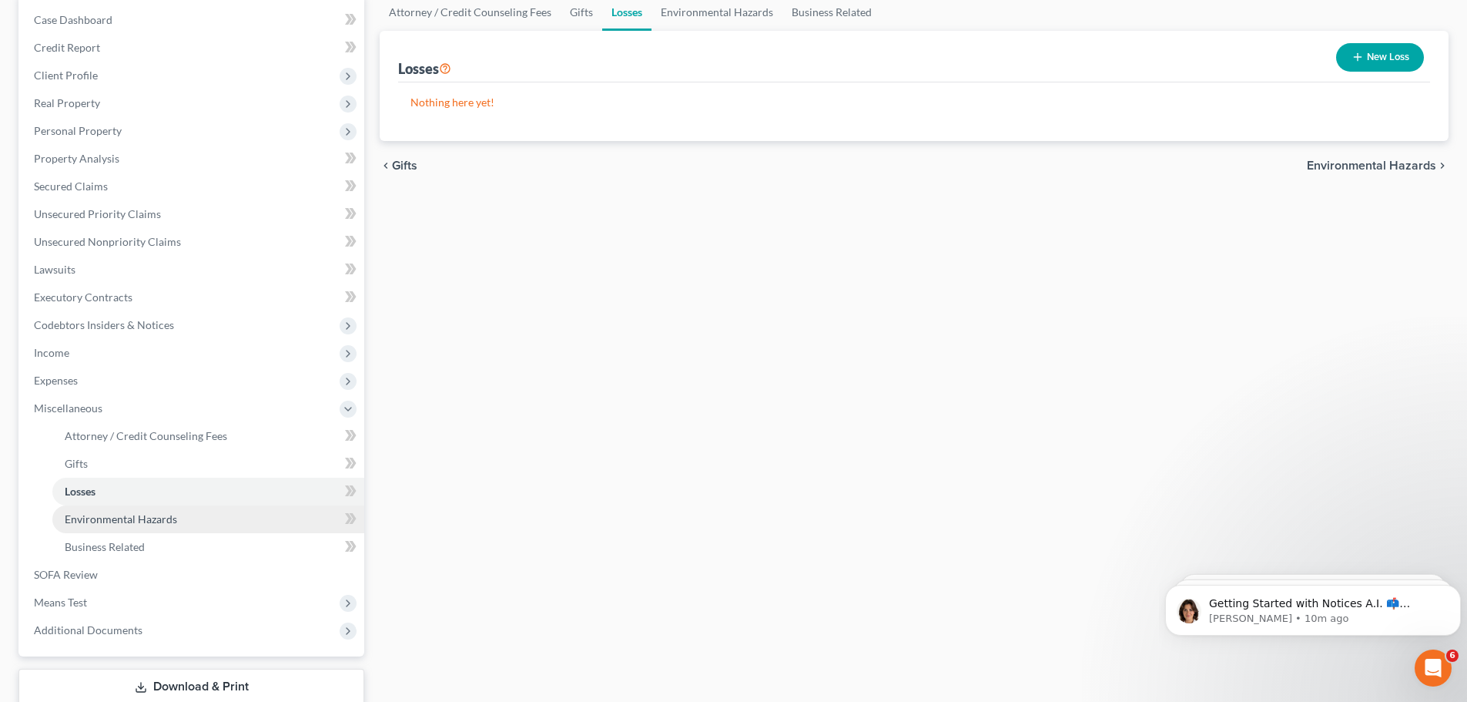
click at [139, 521] on span "Environmental Hazards" at bounding box center [121, 518] width 112 height 13
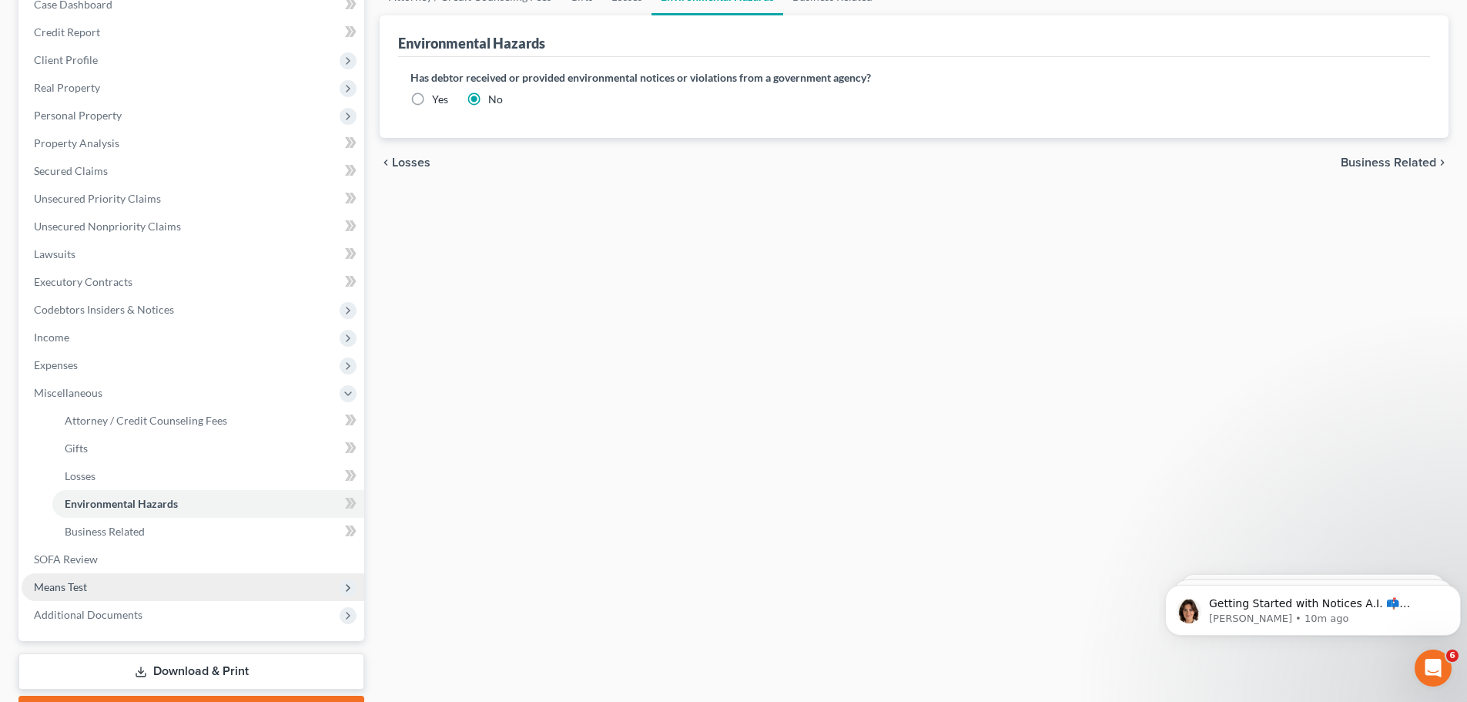
scroll to position [256, 0]
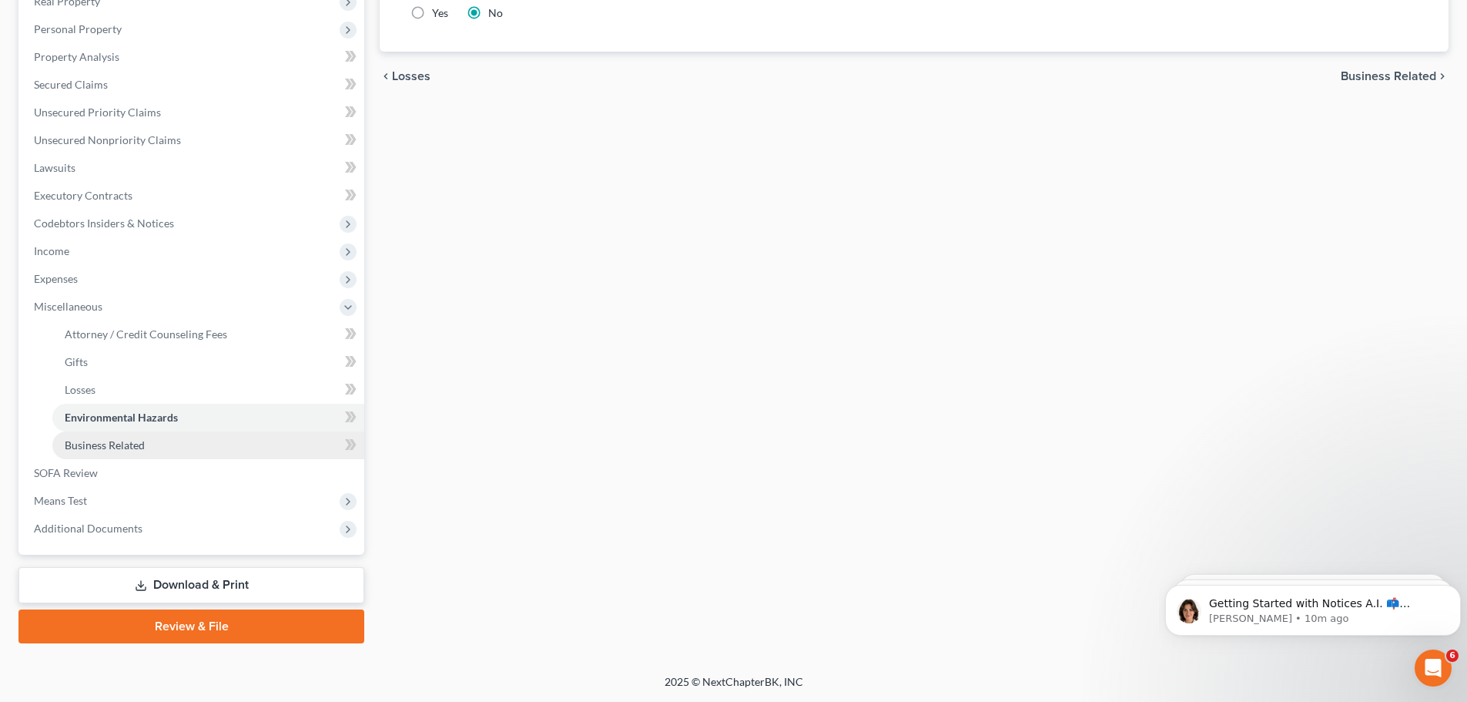
click at [122, 450] on span "Business Related" at bounding box center [105, 444] width 80 height 13
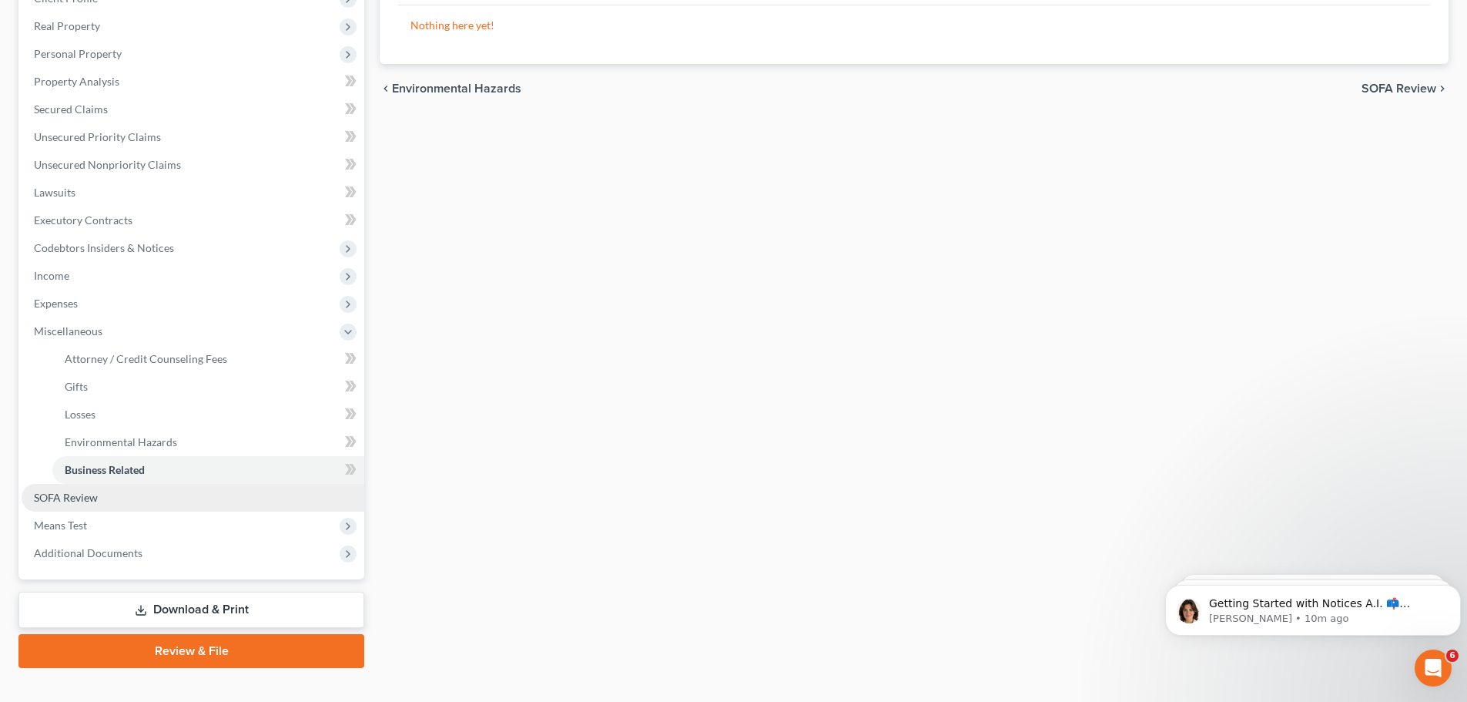
click at [98, 504] on link "SOFA Review" at bounding box center [193, 498] width 343 height 28
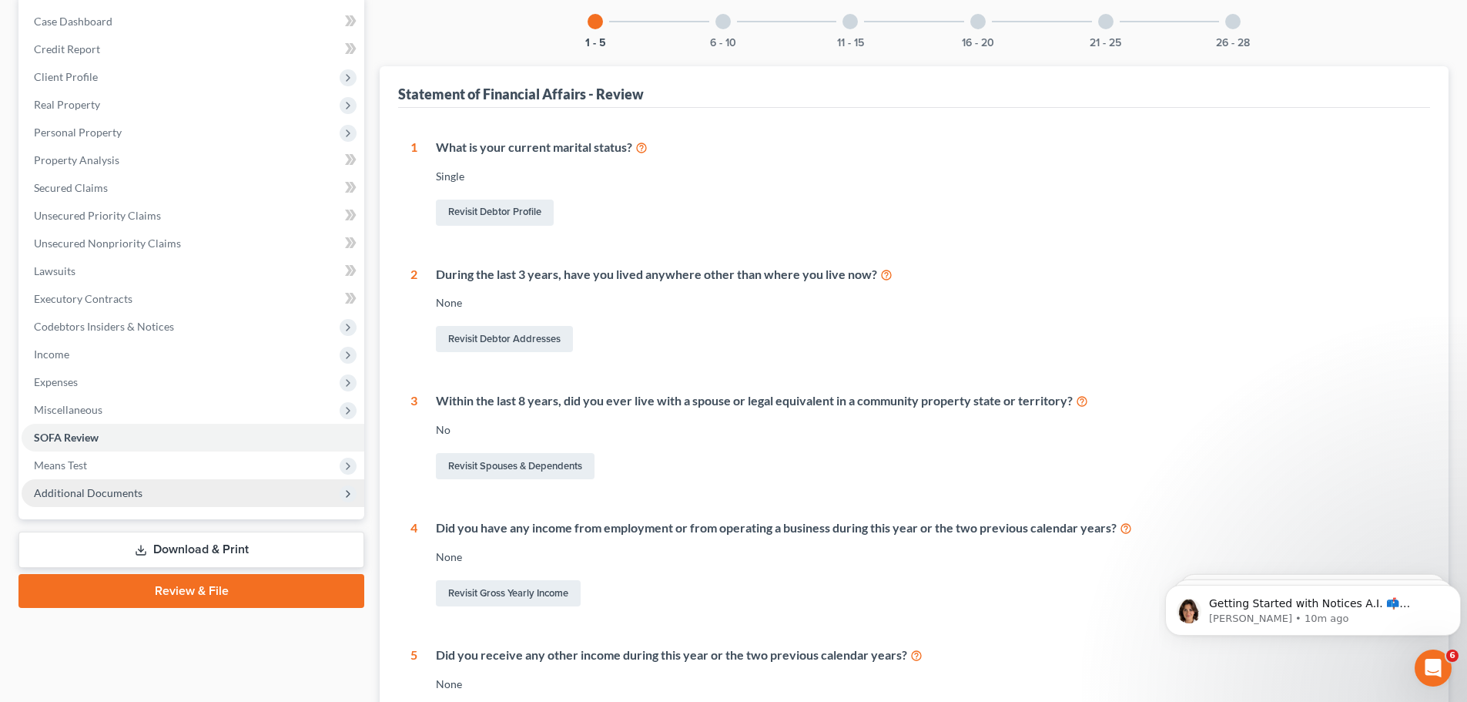
scroll to position [154, 0]
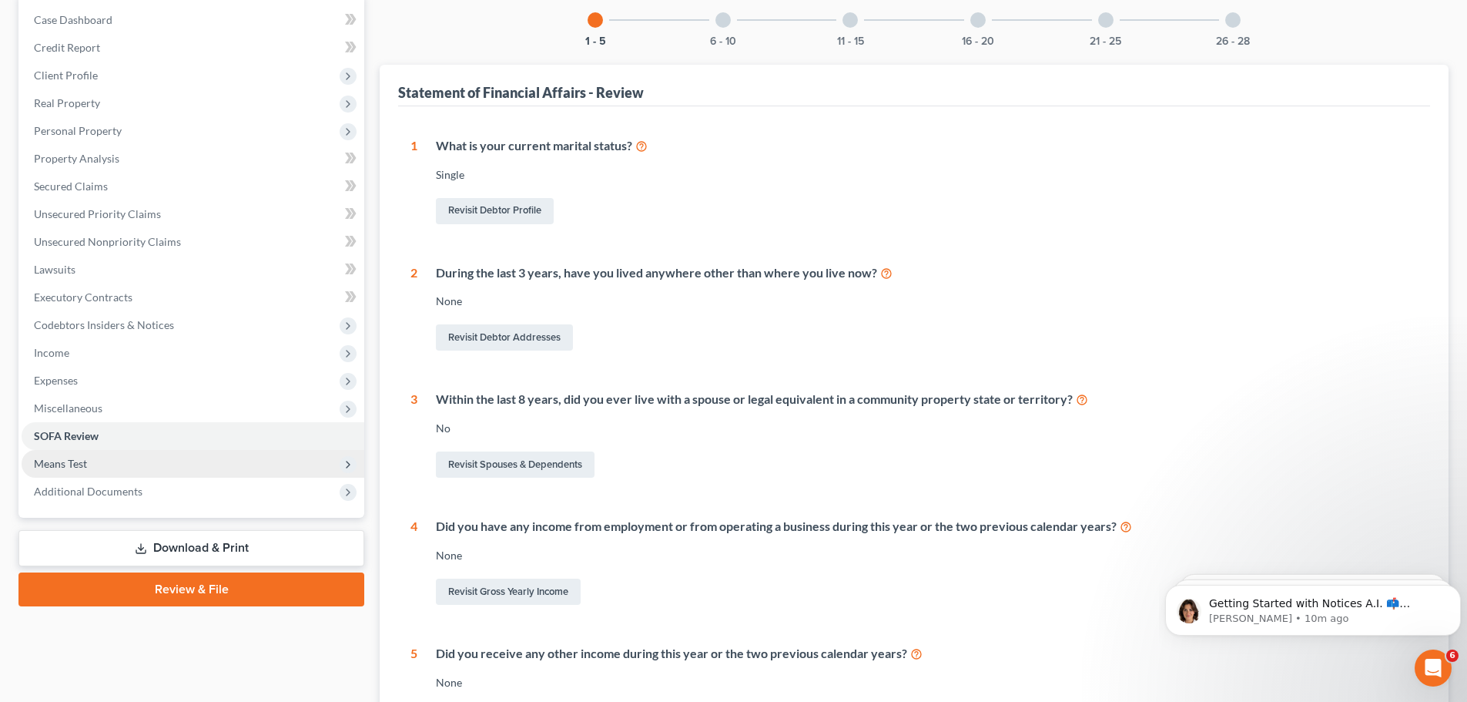
click at [108, 470] on span "Means Test" at bounding box center [193, 464] width 343 height 28
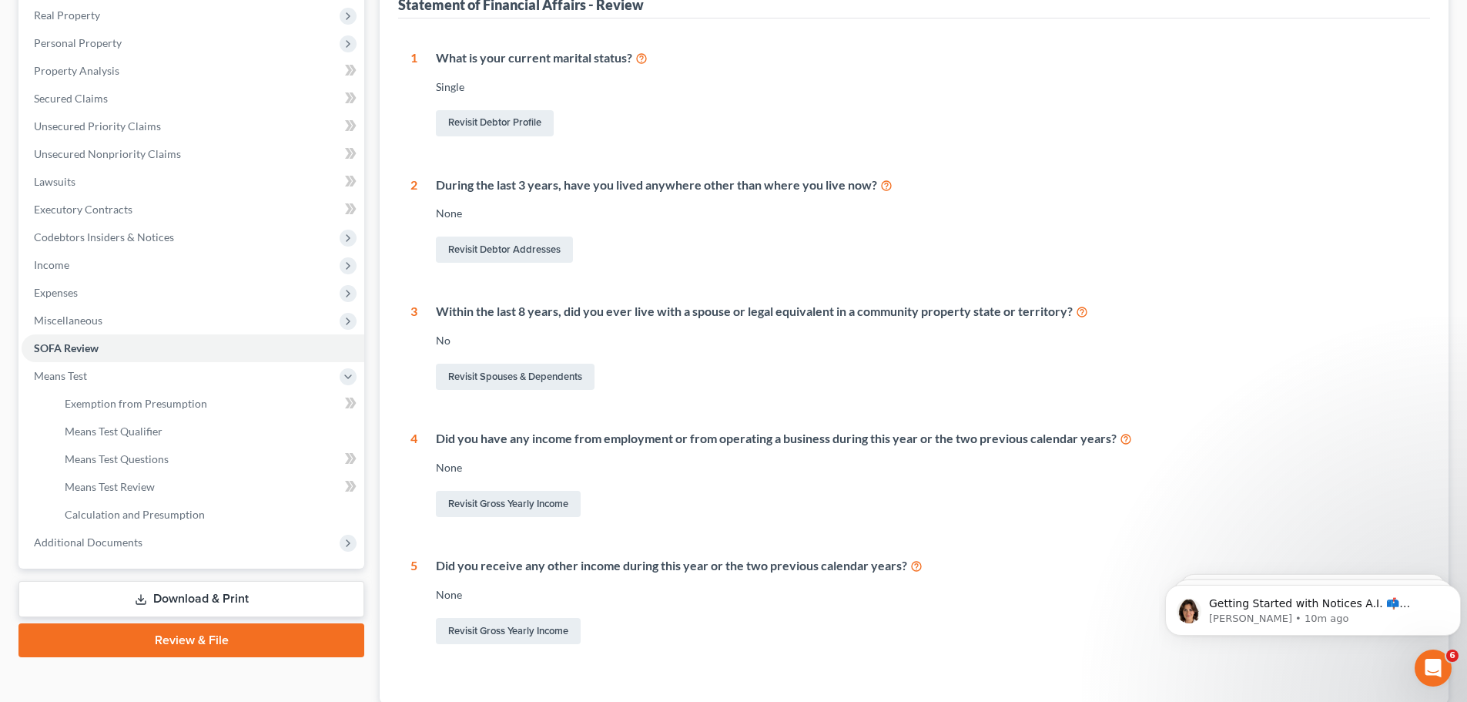
scroll to position [308, 0]
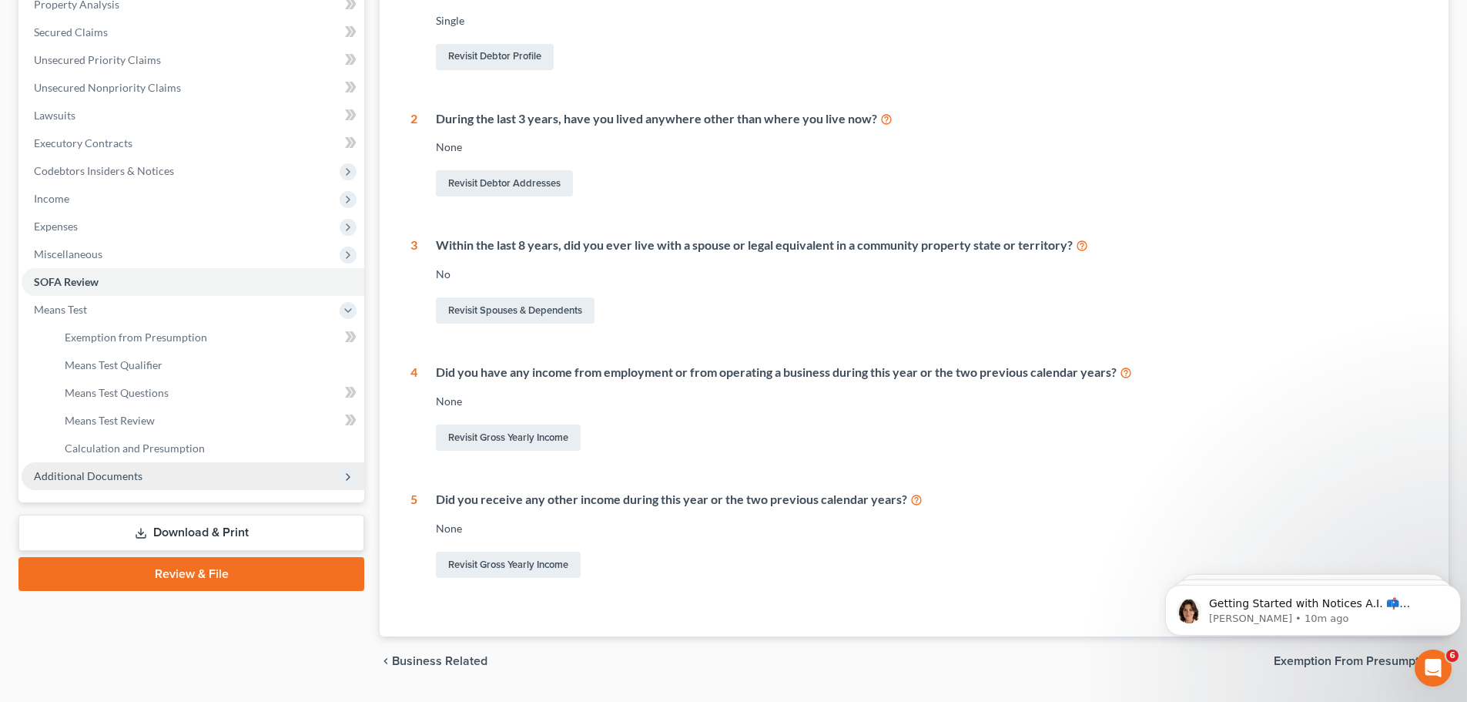
click at [126, 478] on span "Additional Documents" at bounding box center [88, 475] width 109 height 13
click at [176, 575] on link "Review & File" at bounding box center [191, 574] width 346 height 34
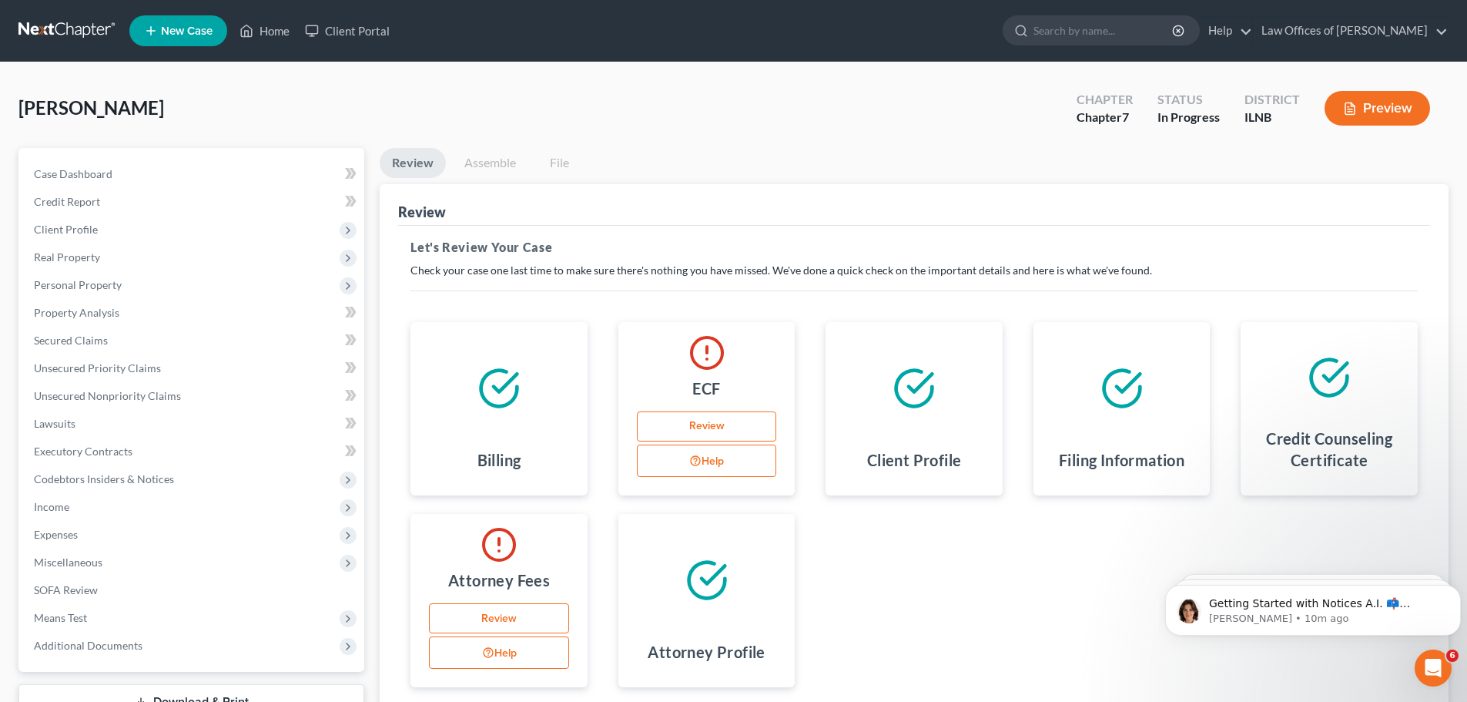
click at [501, 647] on button "Help" at bounding box center [499, 652] width 140 height 32
click at [501, 621] on link "Review" at bounding box center [499, 618] width 140 height 31
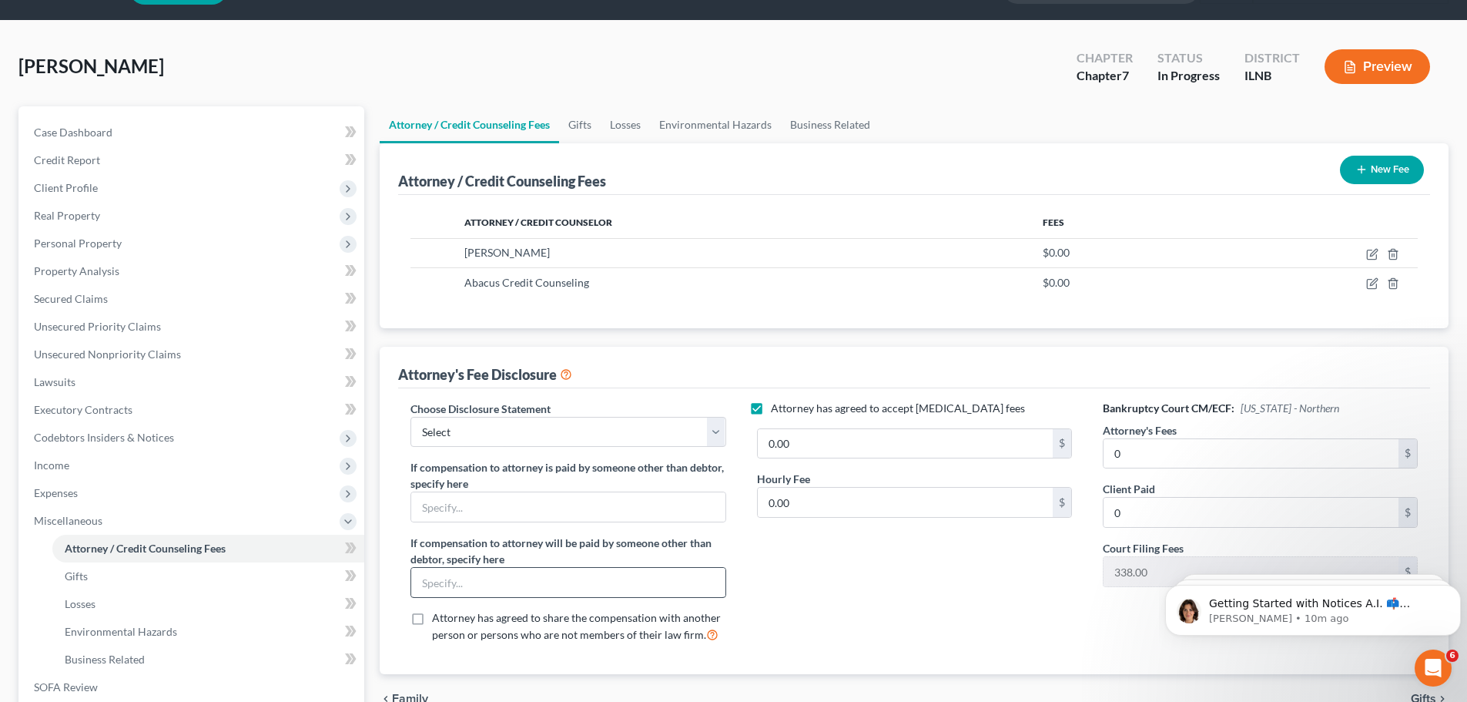
scroll to position [154, 0]
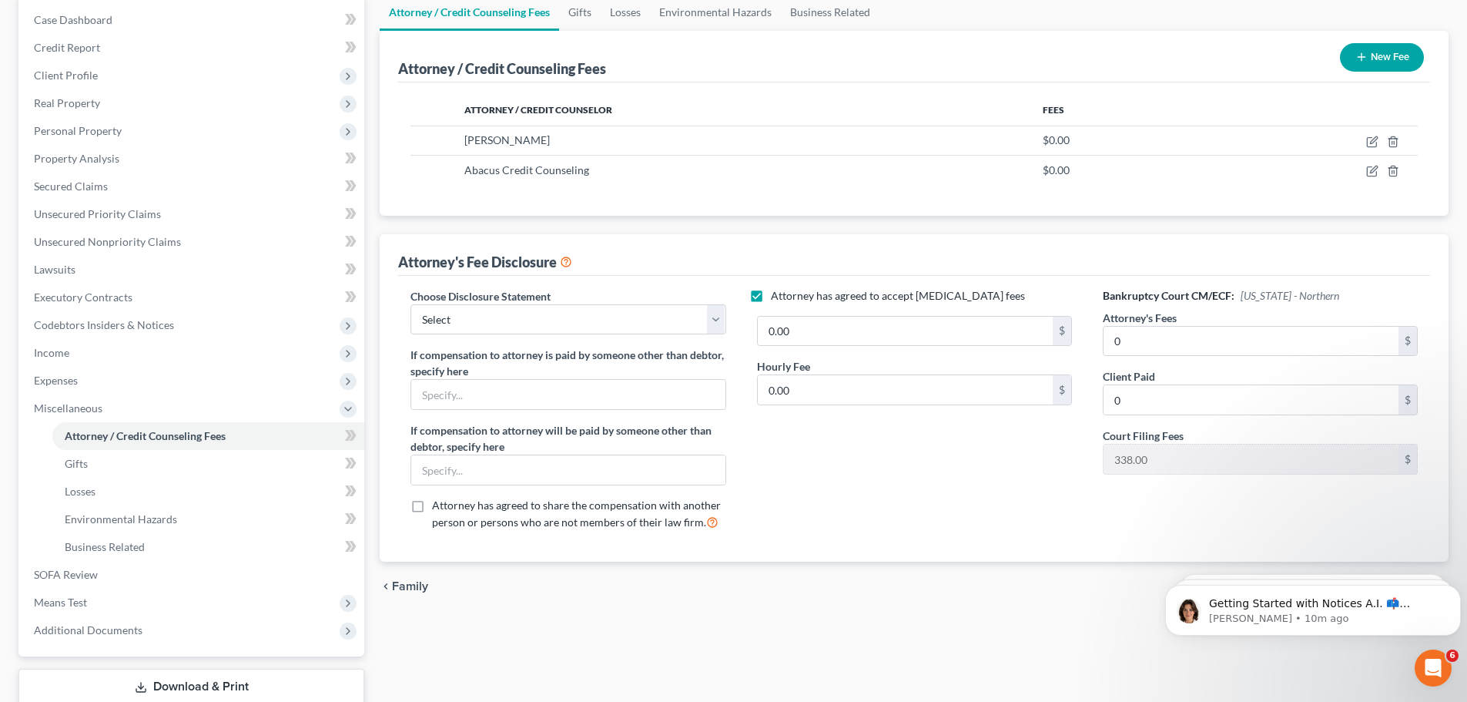
click at [771, 296] on label "Attorney has agreed to accept retainer fees" at bounding box center [898, 295] width 254 height 15
click at [777, 296] on input "Attorney has agreed to accept retainer fees" at bounding box center [782, 293] width 10 height 10
checkbox input "false"
click at [592, 326] on select "Select Constance M. Doyle, MBA, J.D, LL.M" at bounding box center [567, 319] width 315 height 31
select select "0"
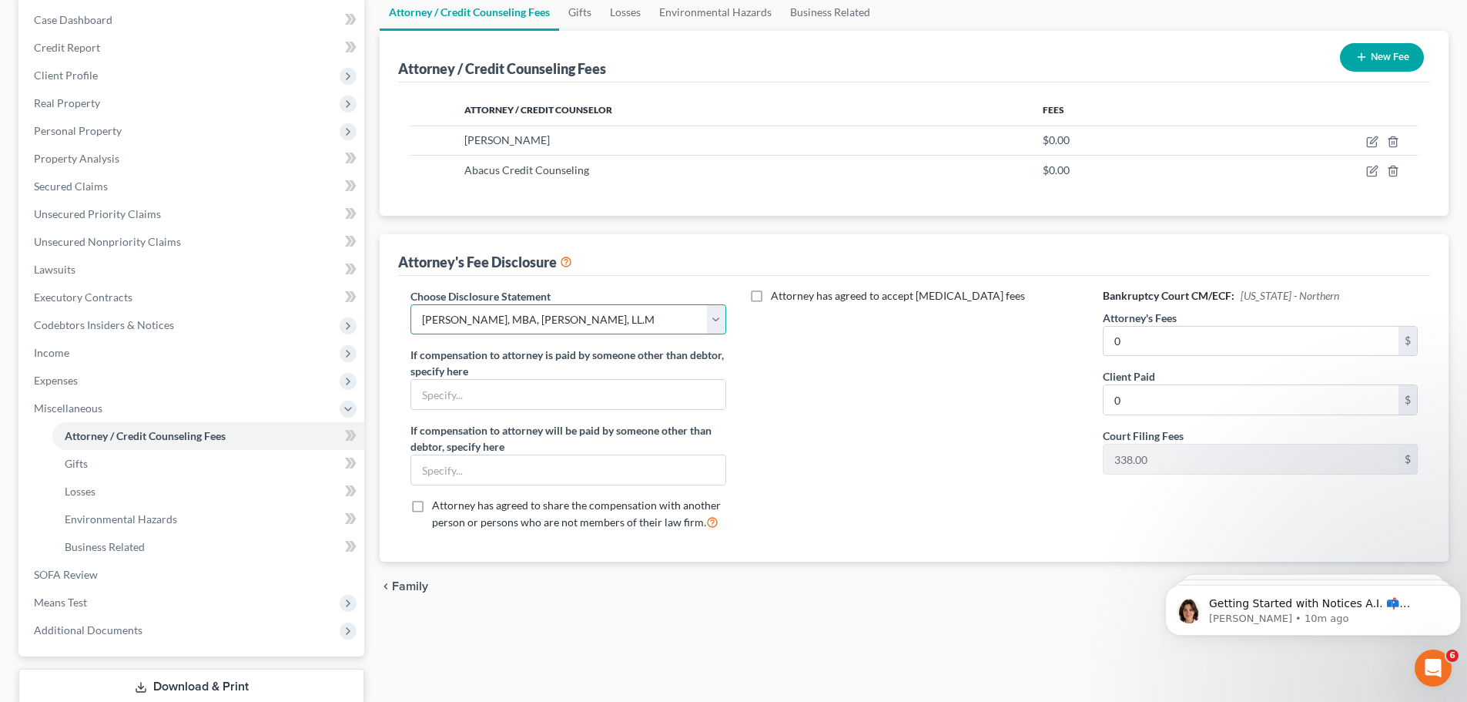
click at [410, 304] on select "Select Constance M. Doyle, MBA, J.D, LL.M" at bounding box center [567, 319] width 315 height 31
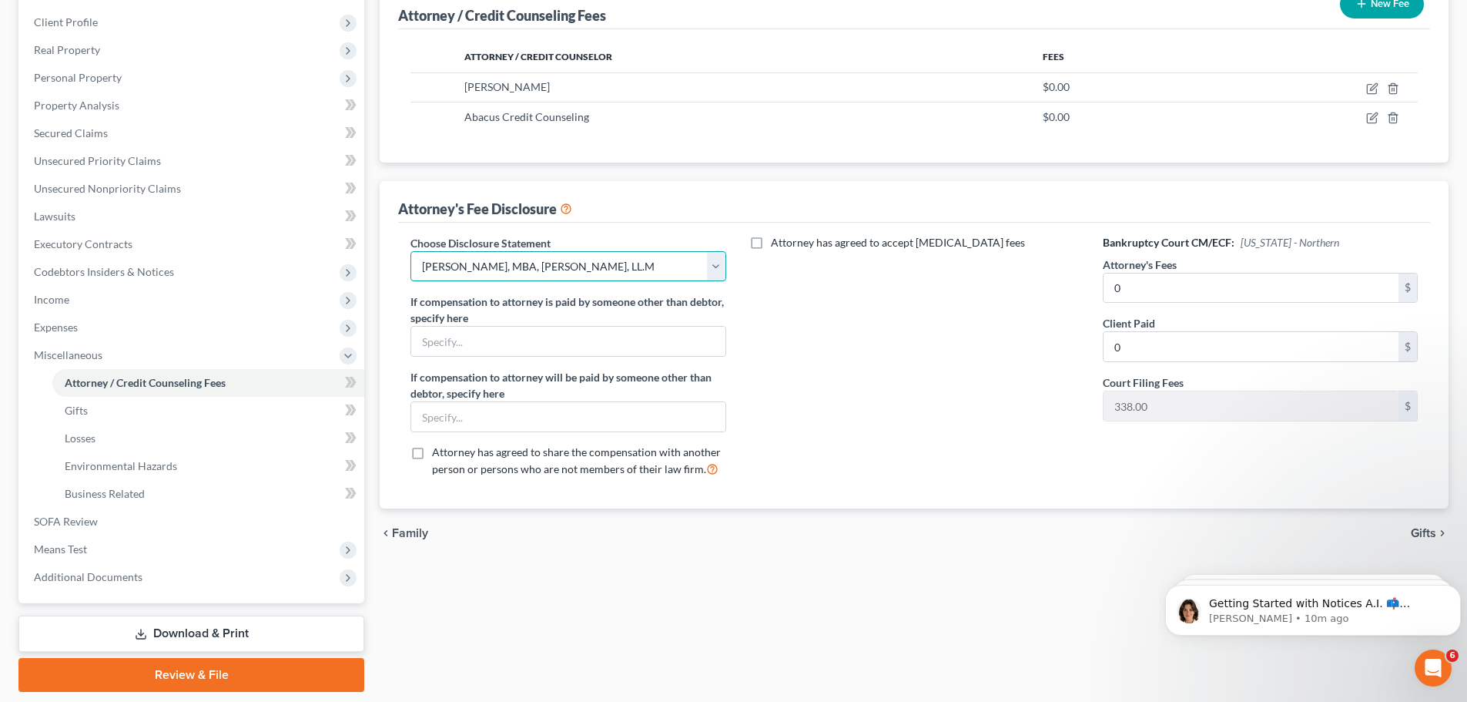
scroll to position [256, 0]
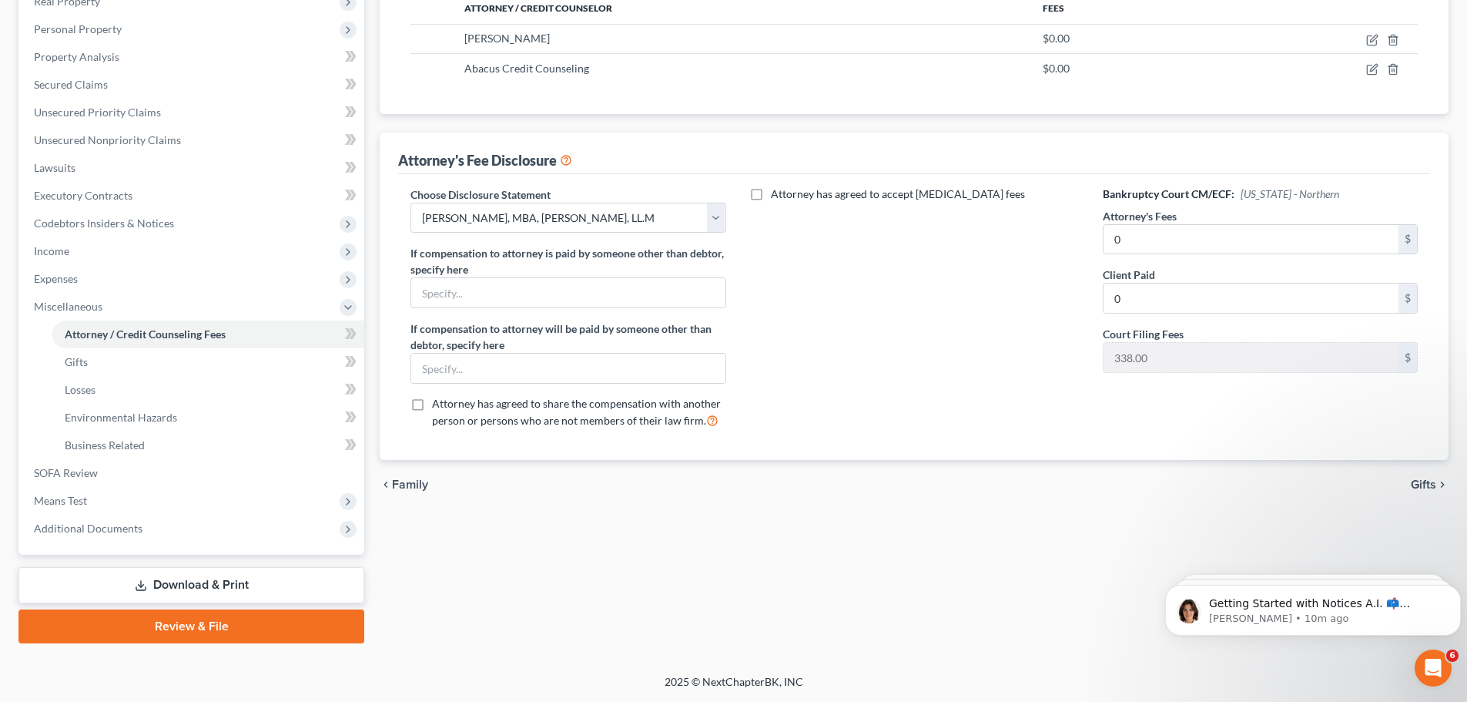
click at [179, 625] on link "Review & File" at bounding box center [191, 626] width 346 height 34
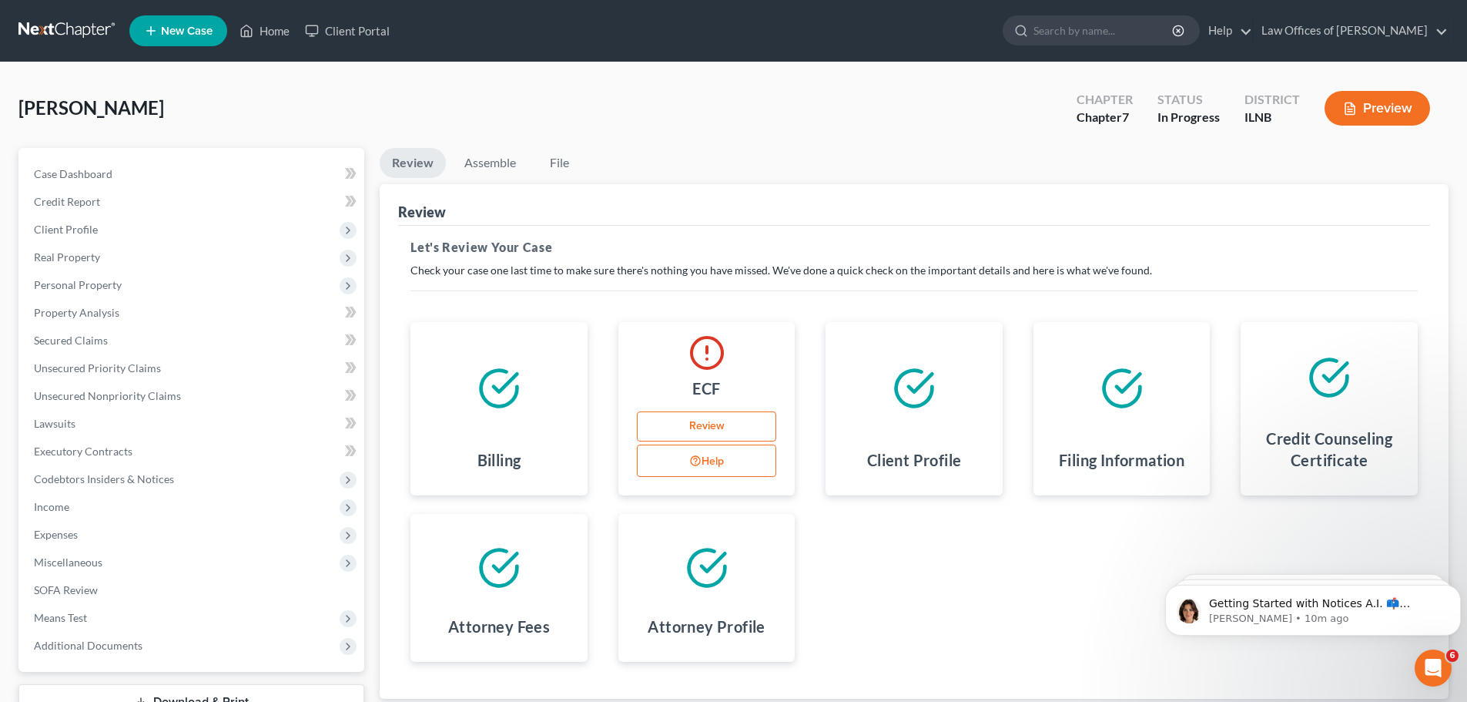
click at [732, 428] on link "Review" at bounding box center [707, 426] width 140 height 31
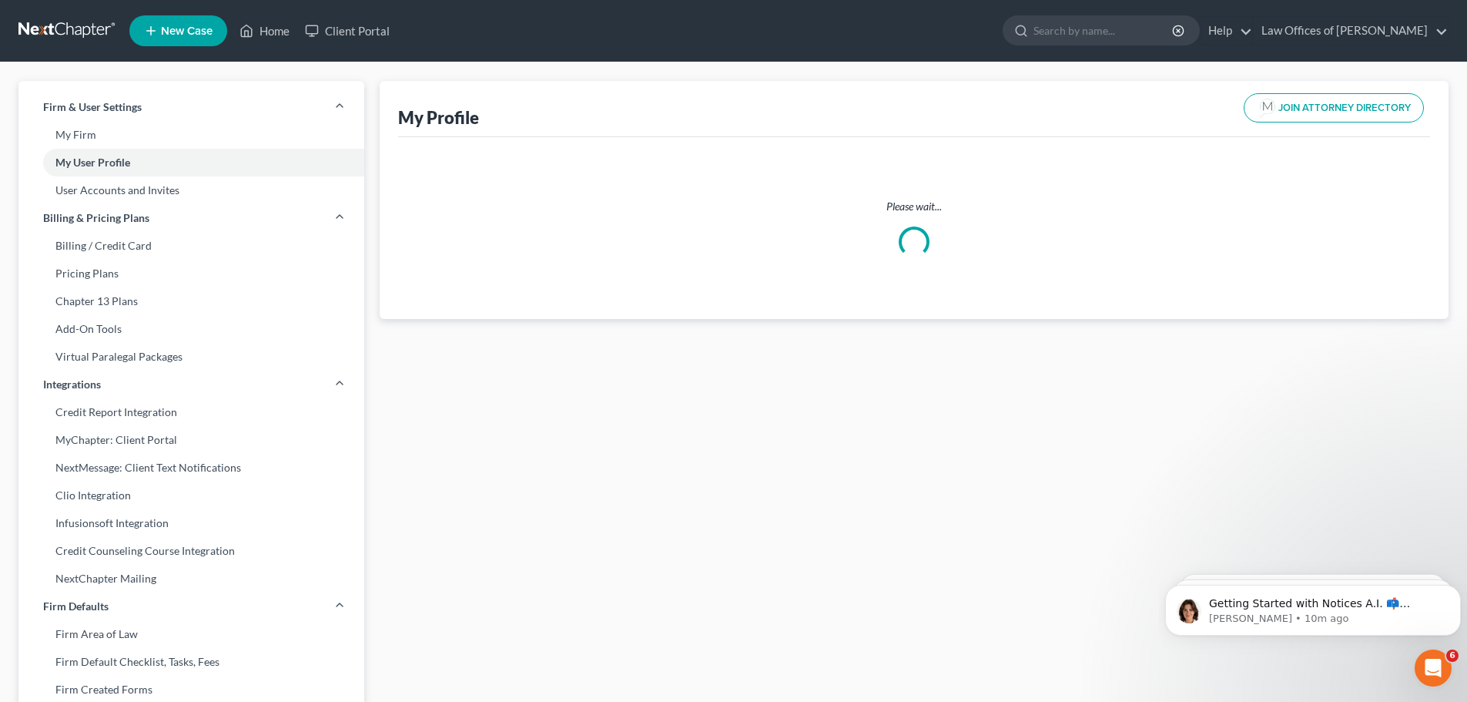
select select "14"
select select "attorney"
select select "0"
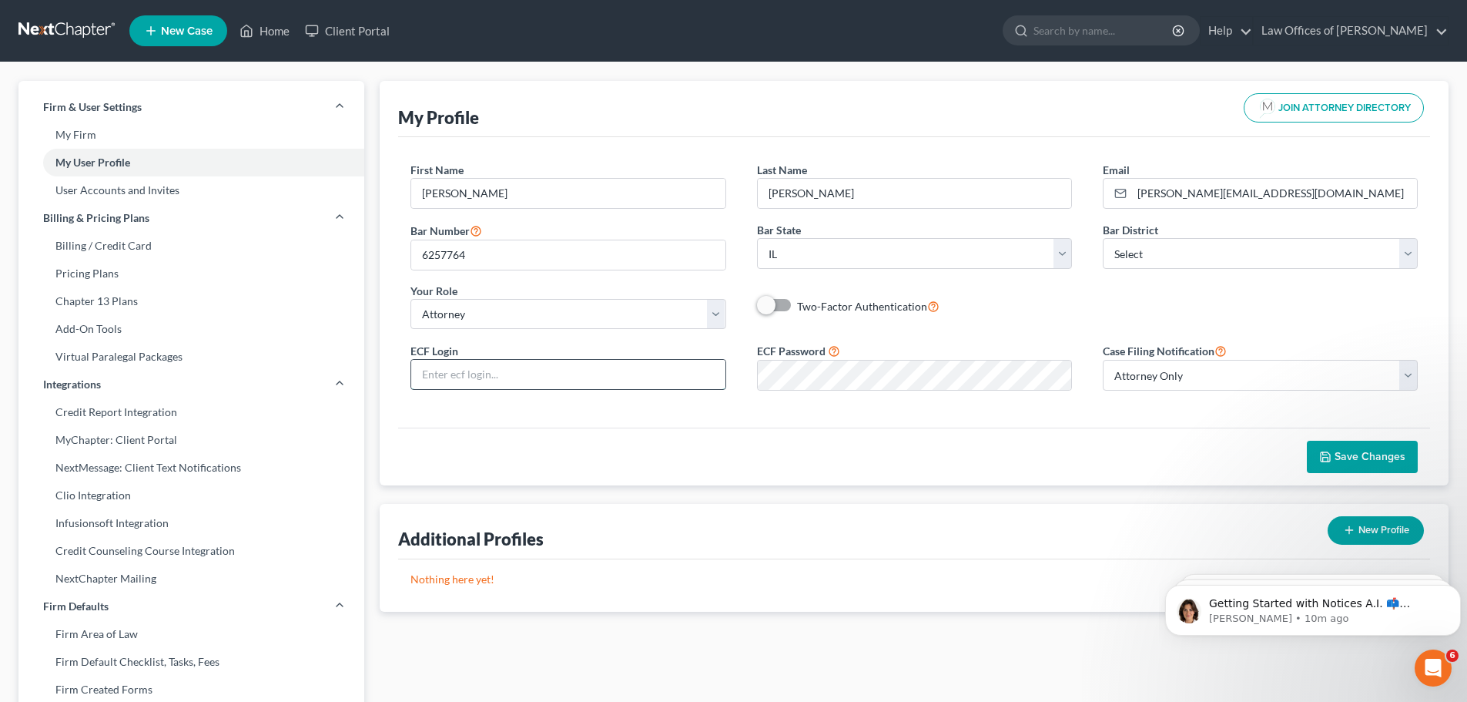
click at [538, 380] on input "text" at bounding box center [567, 374] width 313 height 29
click at [694, 427] on div "Save Changes" at bounding box center [914, 456] width 1032 height 58
click at [649, 390] on div "ECF Login ECF Password Case Filing Notification Select Attorney Only Attorney A…" at bounding box center [914, 372] width 1038 height 62
click at [645, 379] on input "text" at bounding box center [567, 374] width 313 height 29
click at [589, 382] on input "text" at bounding box center [567, 374] width 313 height 29
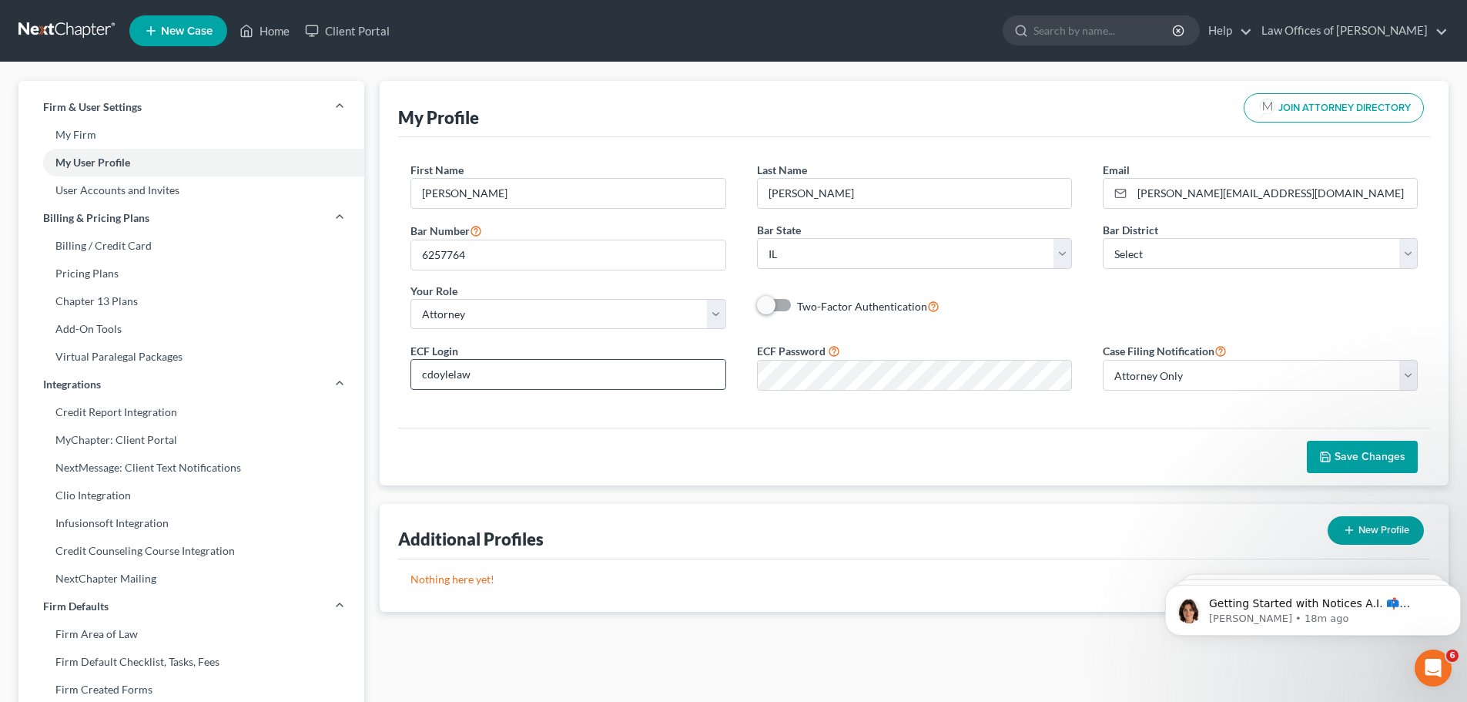
type input "cdoylelaw"
click at [1060, 468] on div "Save Changes" at bounding box center [914, 456] width 1032 height 58
click at [1331, 457] on icon "button" at bounding box center [1325, 456] width 12 height 12
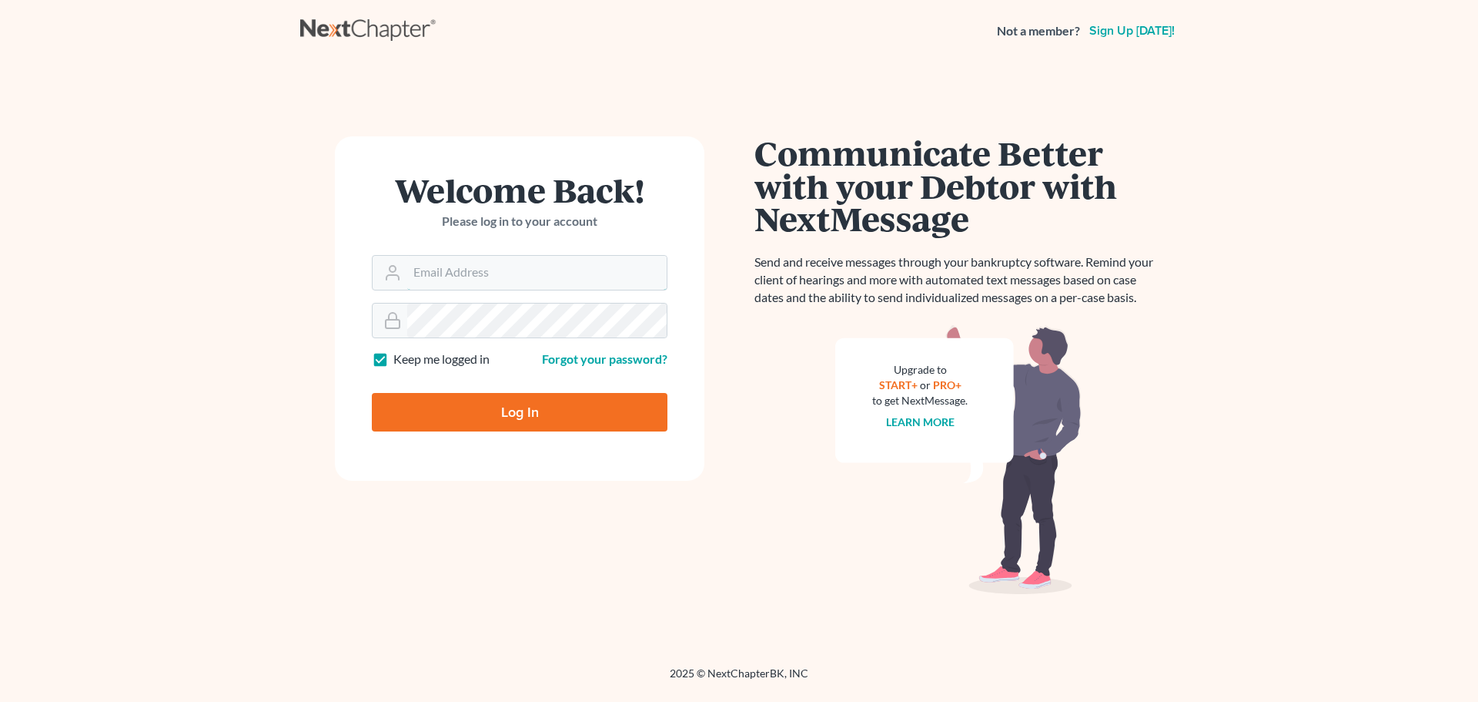
type input "[PERSON_NAME][EMAIL_ADDRESS][DOMAIN_NAME]"
click at [483, 407] on input "Log In" at bounding box center [520, 412] width 296 height 39
type input "Thinking..."
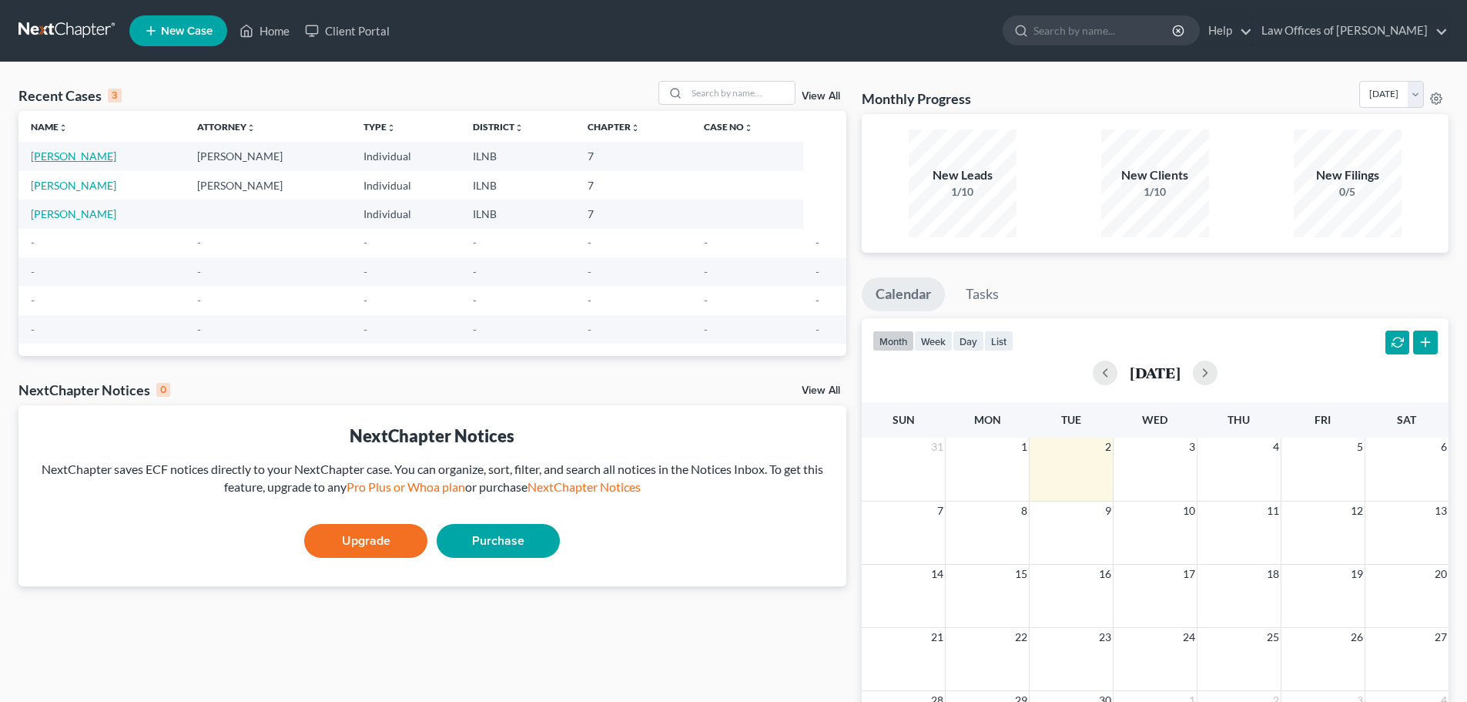
click at [73, 156] on link "[PERSON_NAME]" at bounding box center [73, 155] width 85 height 13
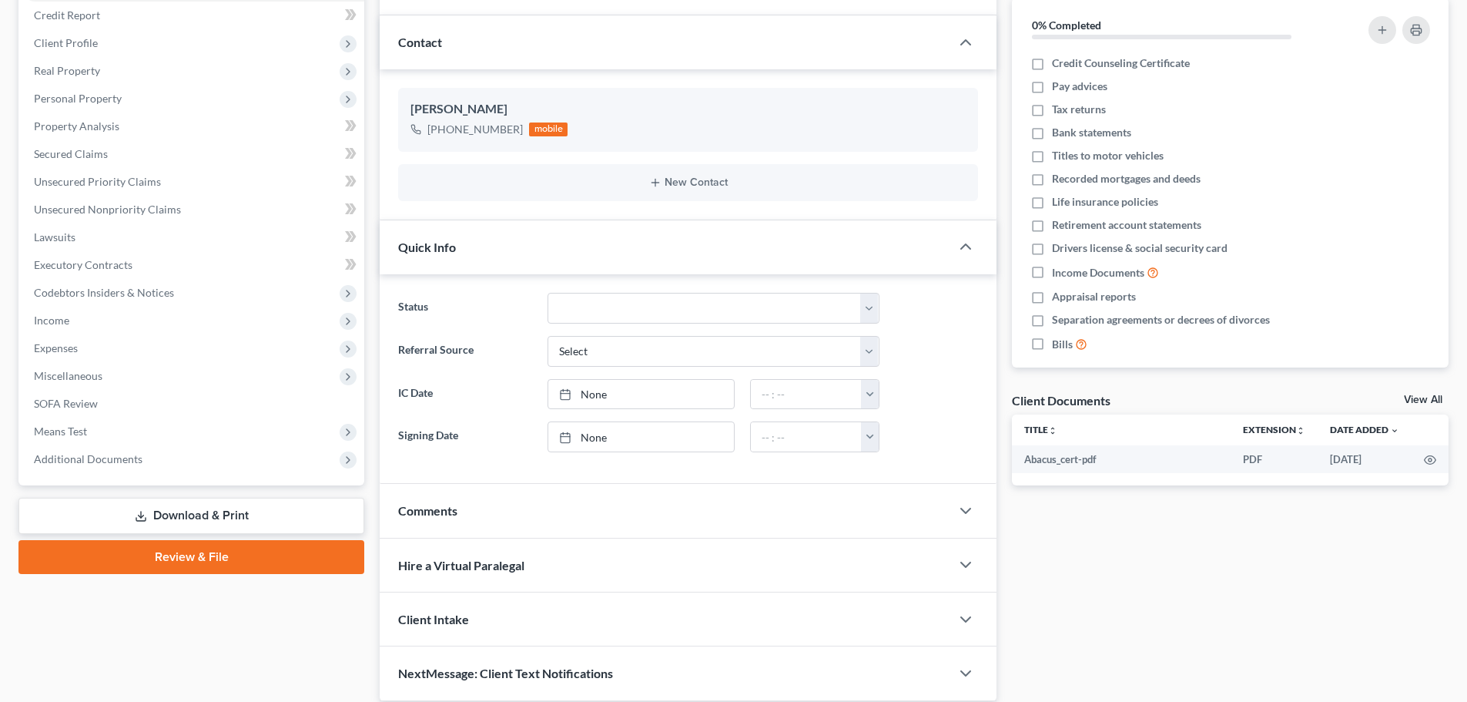
scroll to position [231, 0]
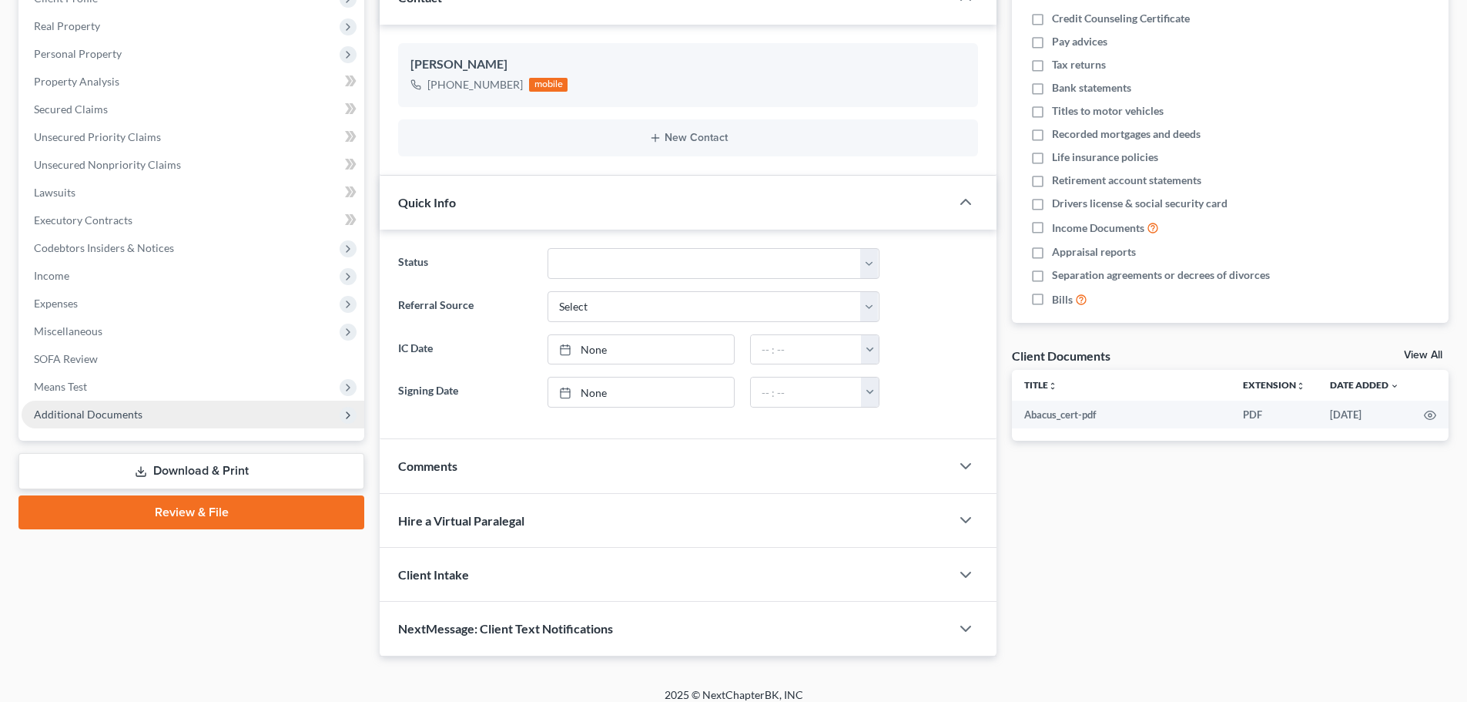
click at [105, 419] on span "Additional Documents" at bounding box center [88, 413] width 109 height 13
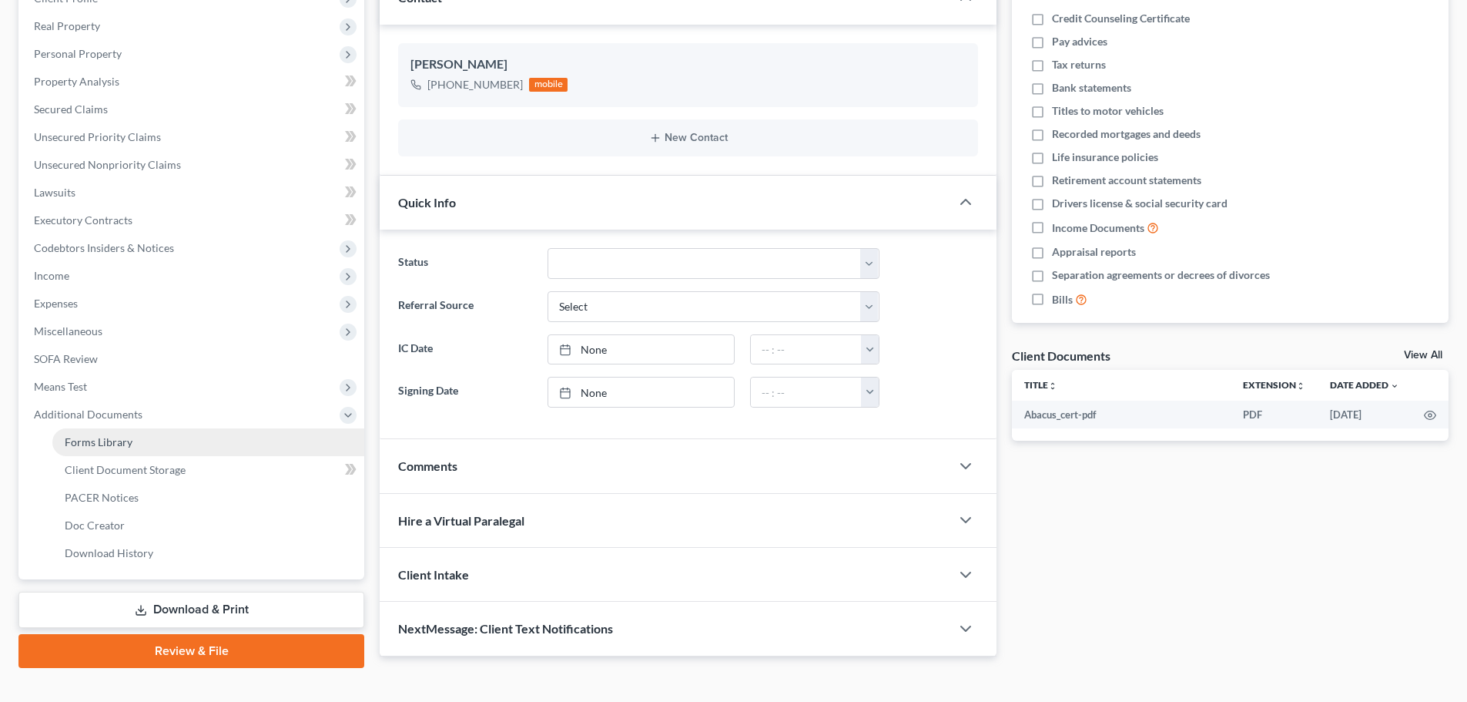
click at [123, 444] on span "Forms Library" at bounding box center [99, 441] width 68 height 13
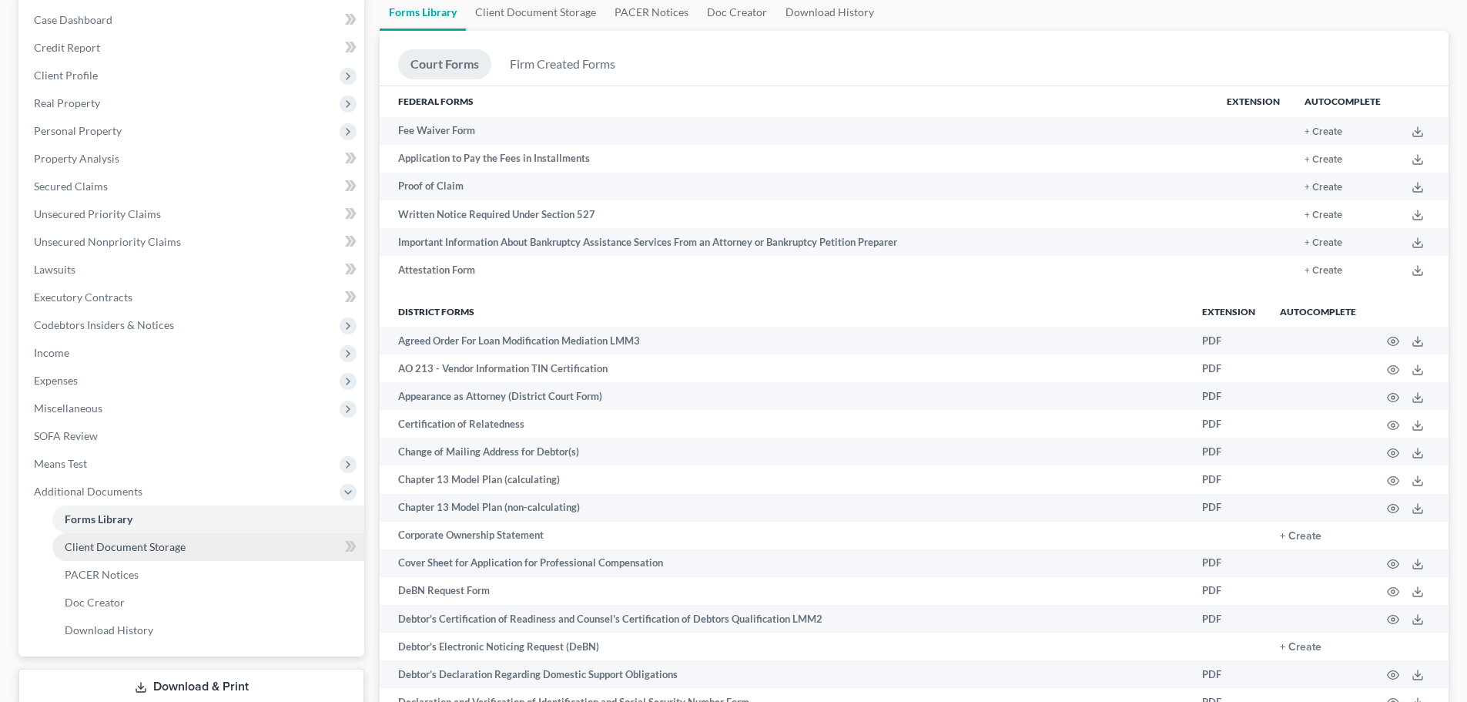
click at [171, 544] on span "Client Document Storage" at bounding box center [125, 546] width 121 height 13
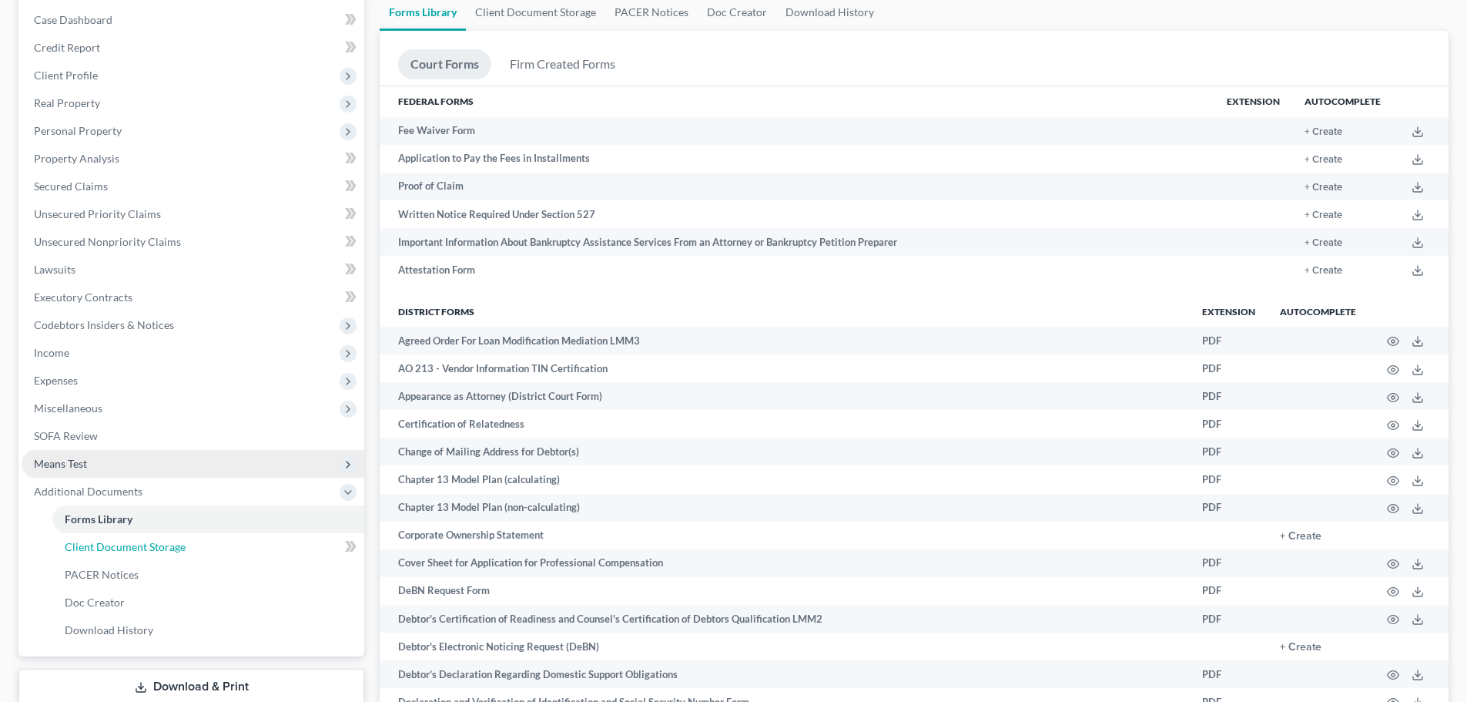
select select "0"
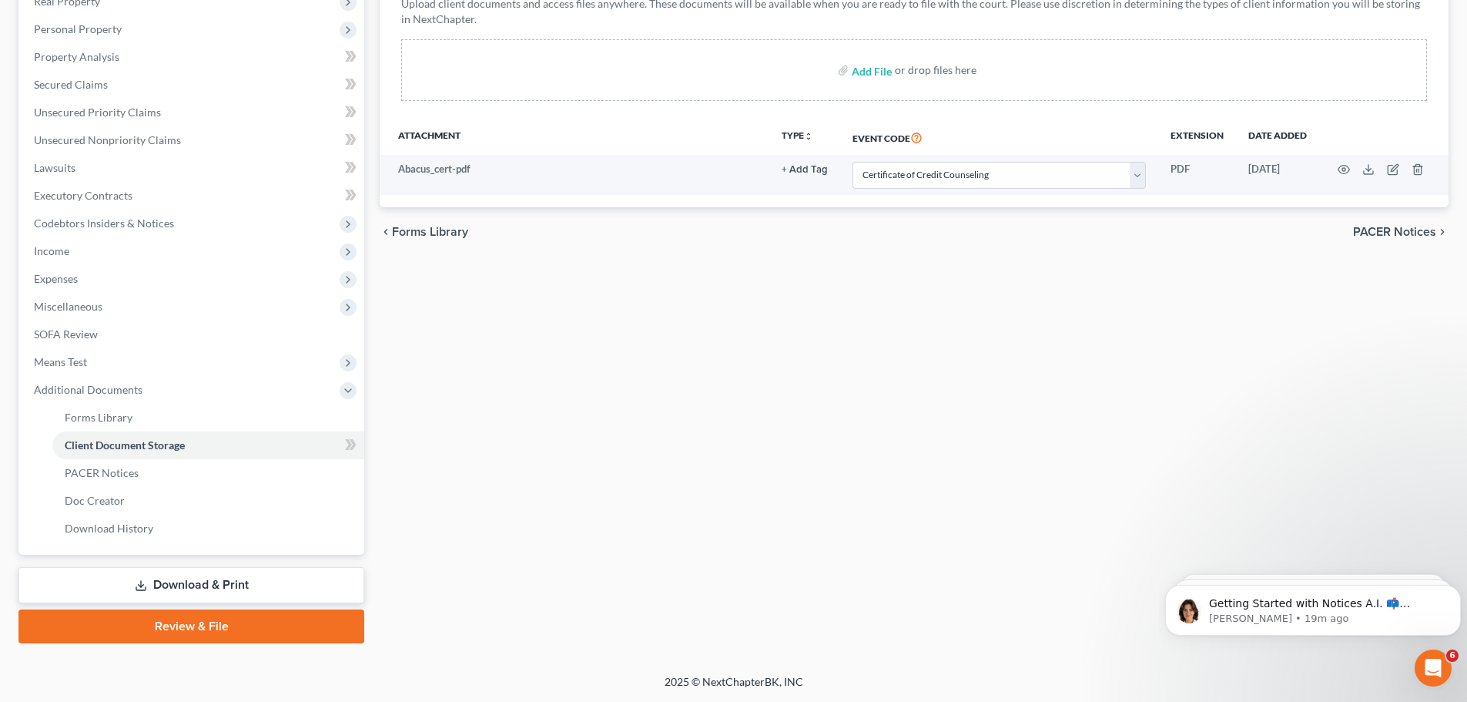
click at [165, 615] on link "Review & File" at bounding box center [191, 626] width 346 height 34
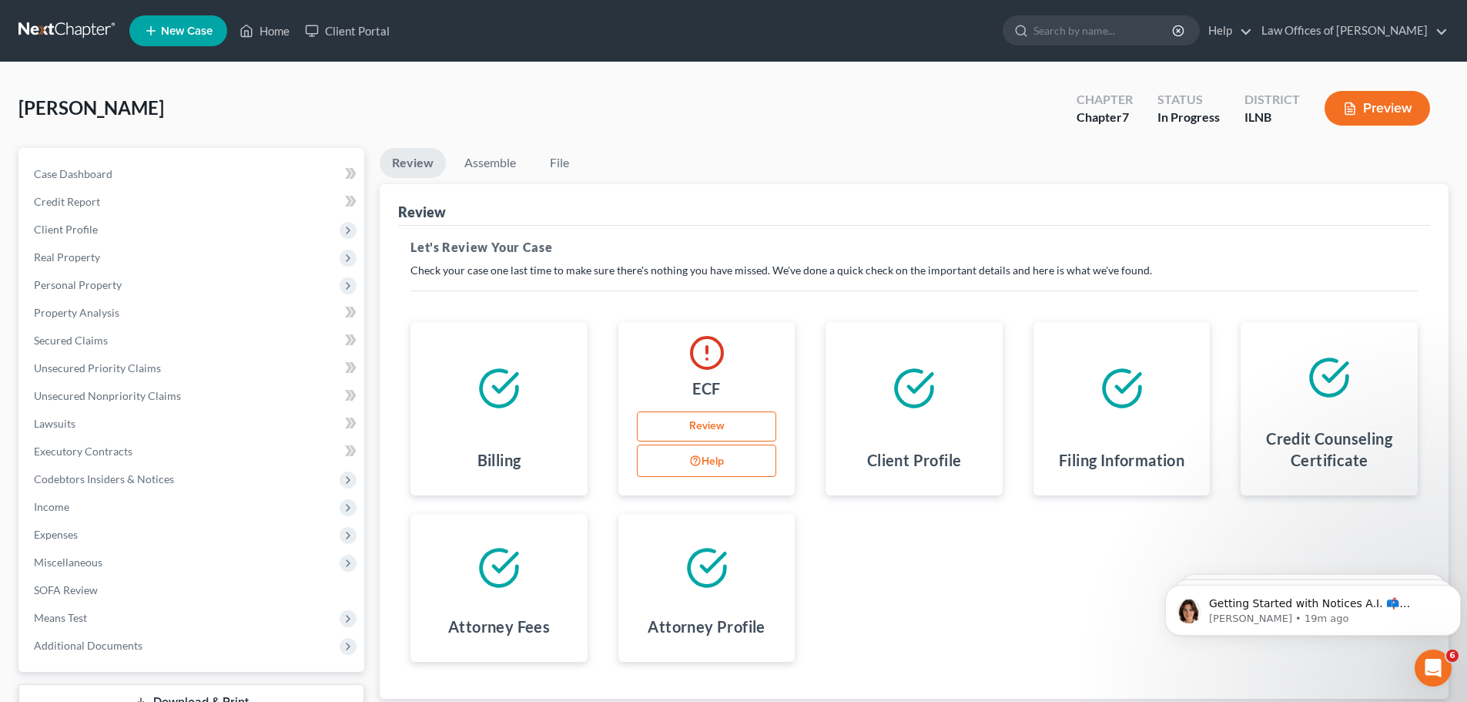
click at [495, 585] on icon at bounding box center [499, 567] width 36 height 36
click at [669, 424] on link "Review" at bounding box center [707, 426] width 140 height 31
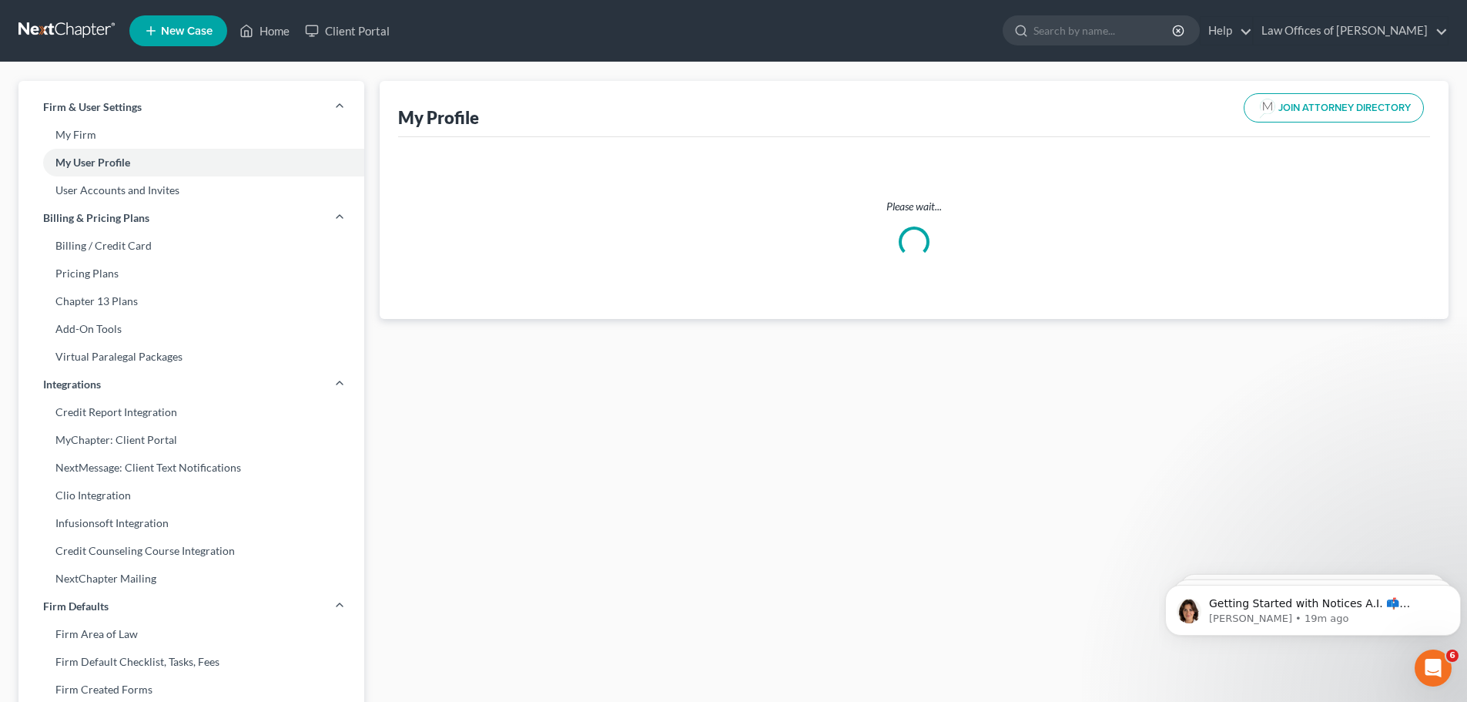
select select "14"
select select "attorney"
select select "0"
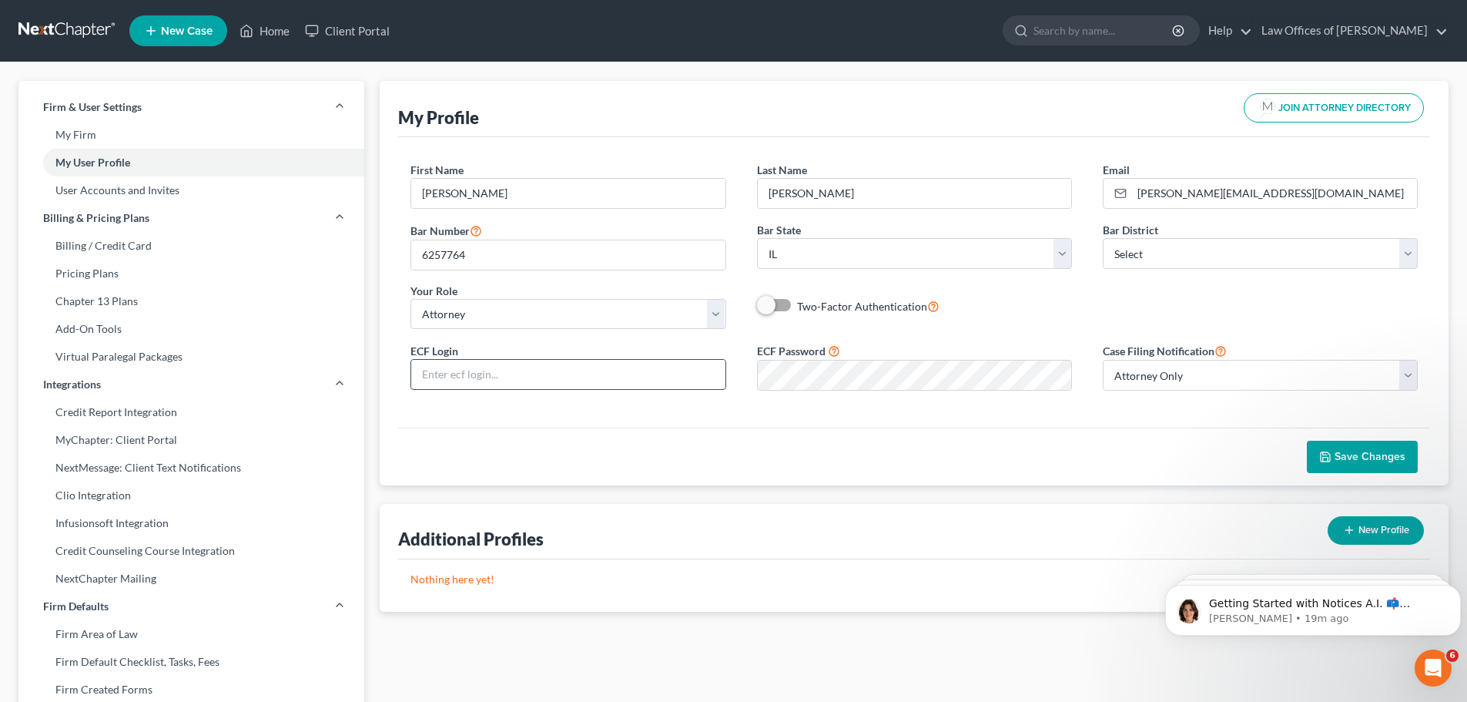
click at [552, 376] on input "text" at bounding box center [567, 374] width 313 height 29
type input "cdoylelaw"
click at [705, 545] on div "Additional Profiles New Profile" at bounding box center [914, 531] width 1032 height 55
click at [1379, 464] on button "Save Changes" at bounding box center [1362, 456] width 111 height 32
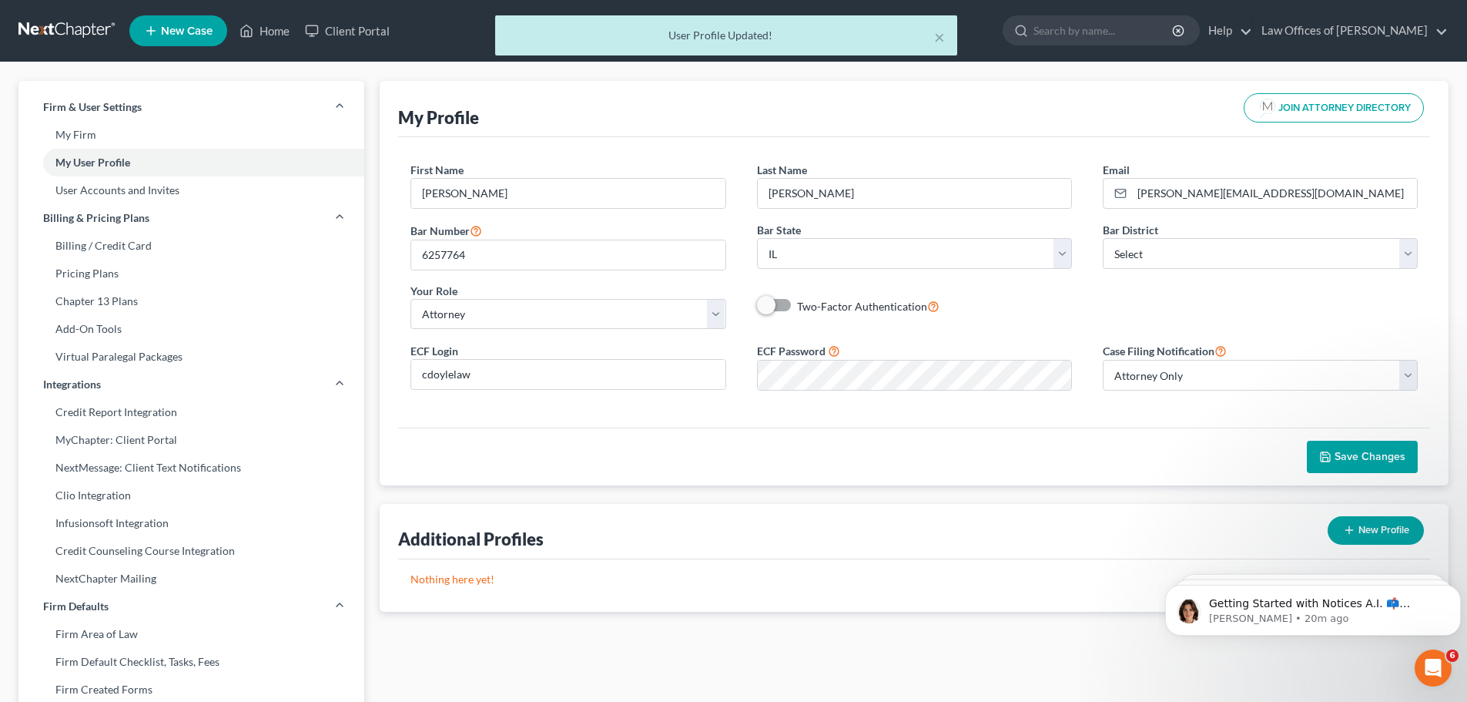
click at [269, 35] on div "× User Profile Updated!" at bounding box center [725, 39] width 1467 height 48
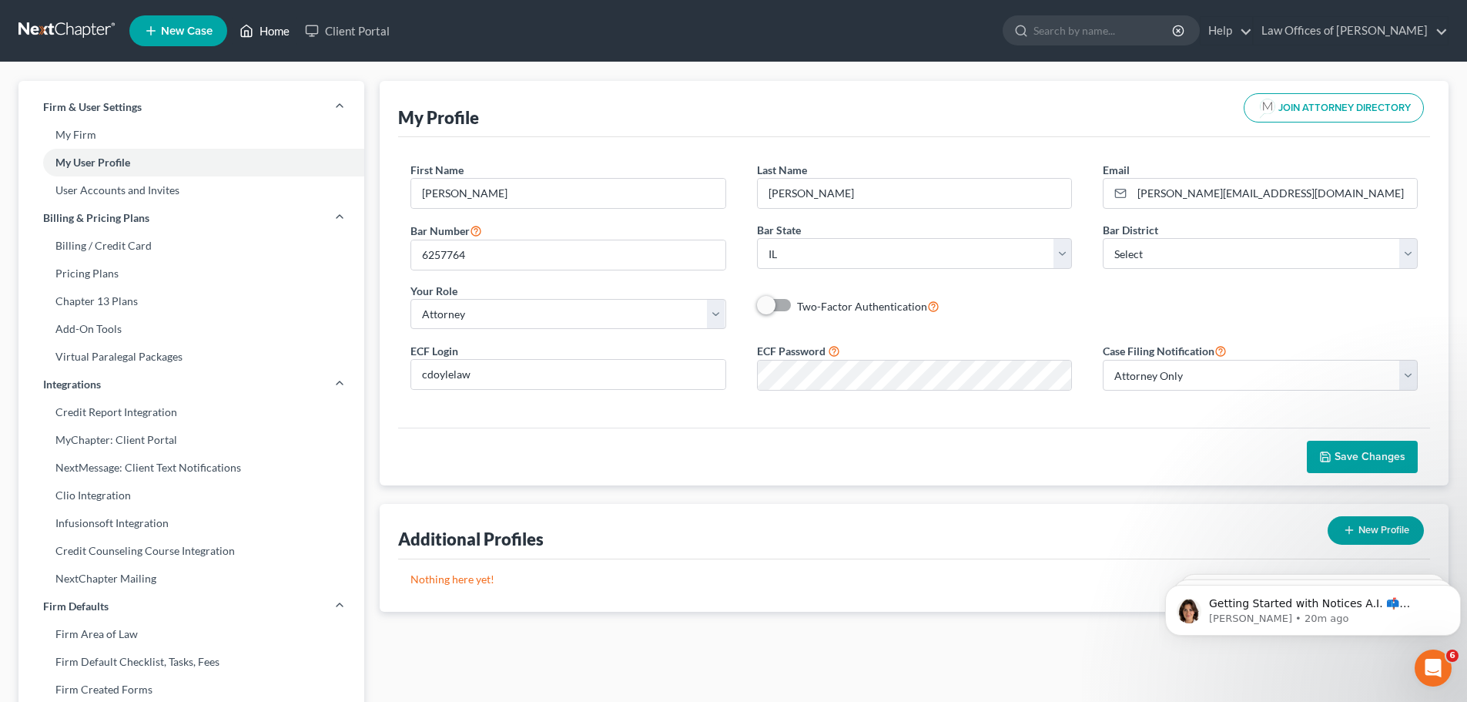
click at [261, 30] on link "Home" at bounding box center [264, 31] width 65 height 28
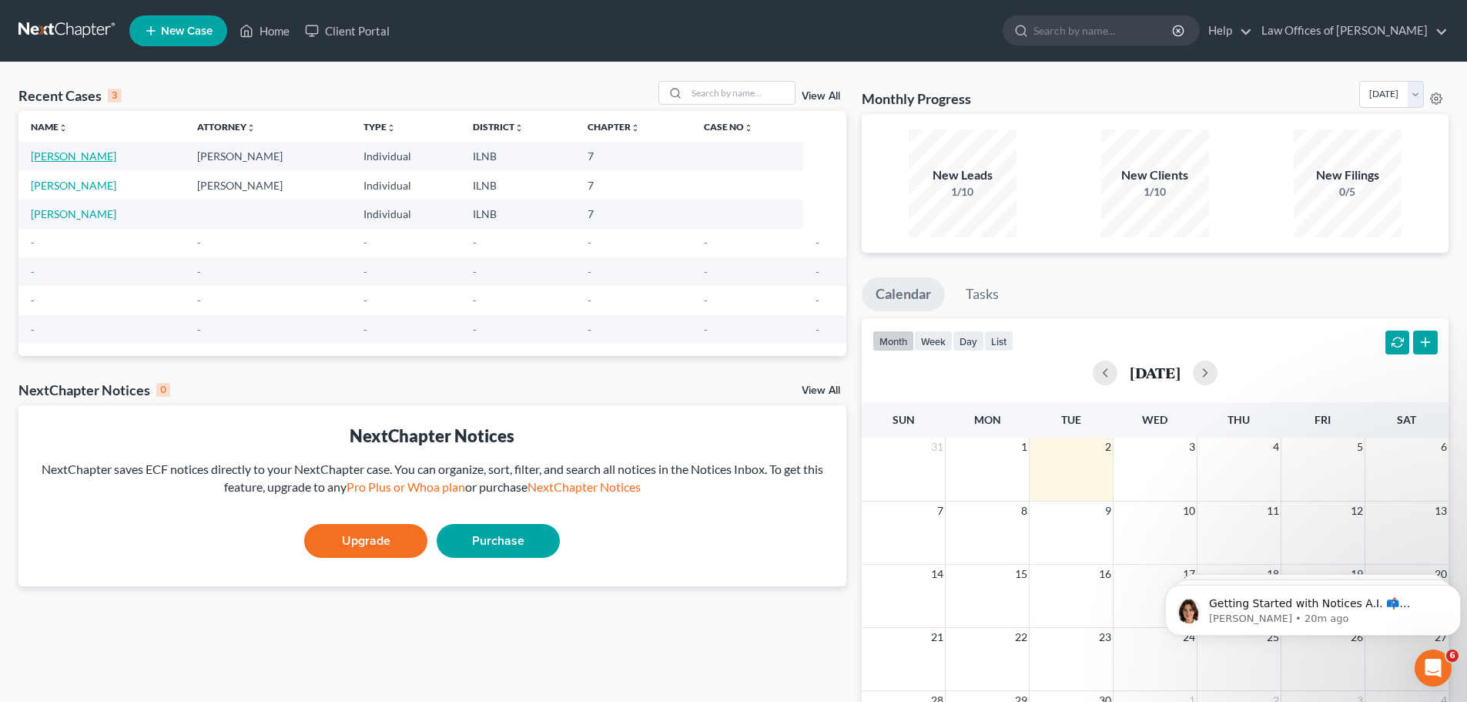
click at [69, 159] on link "[PERSON_NAME]" at bounding box center [73, 155] width 85 height 13
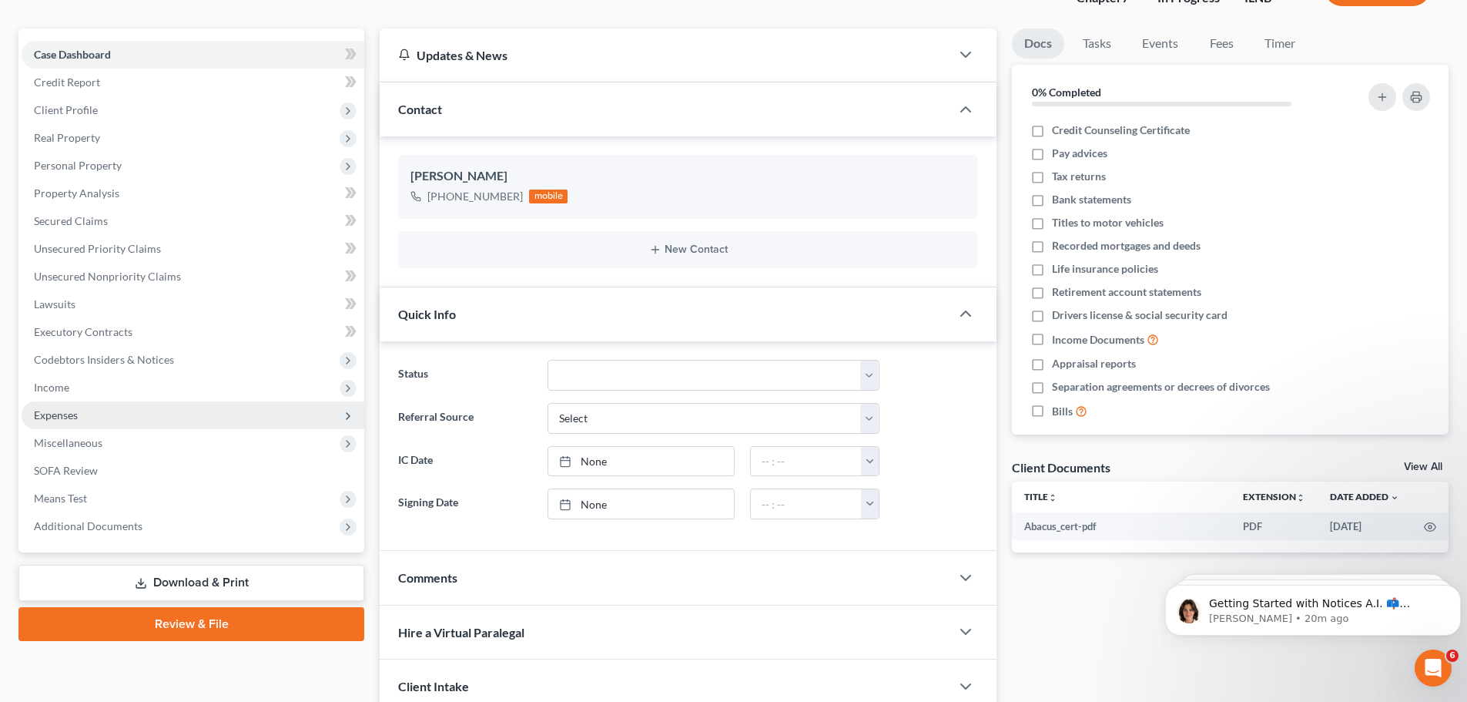
scroll to position [244, 0]
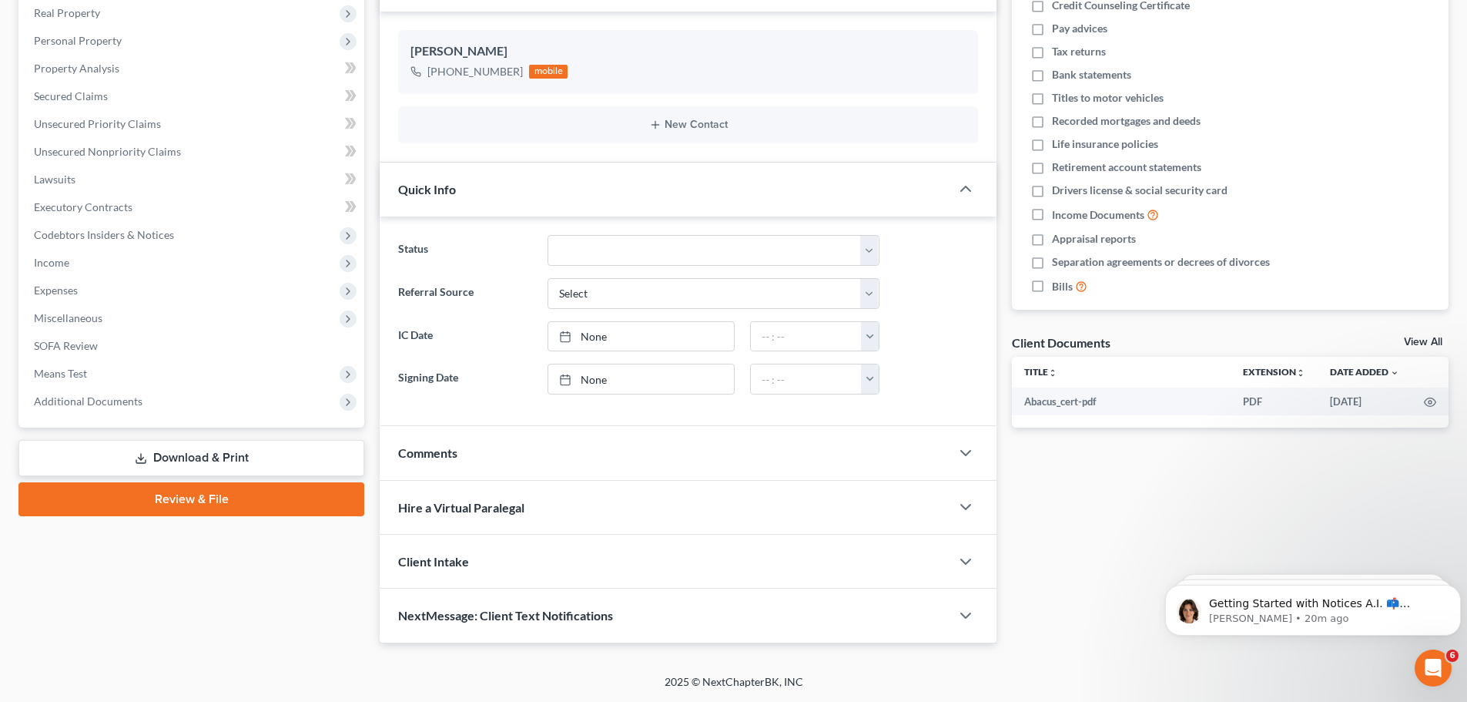
click at [168, 496] on link "Review & File" at bounding box center [191, 499] width 346 height 34
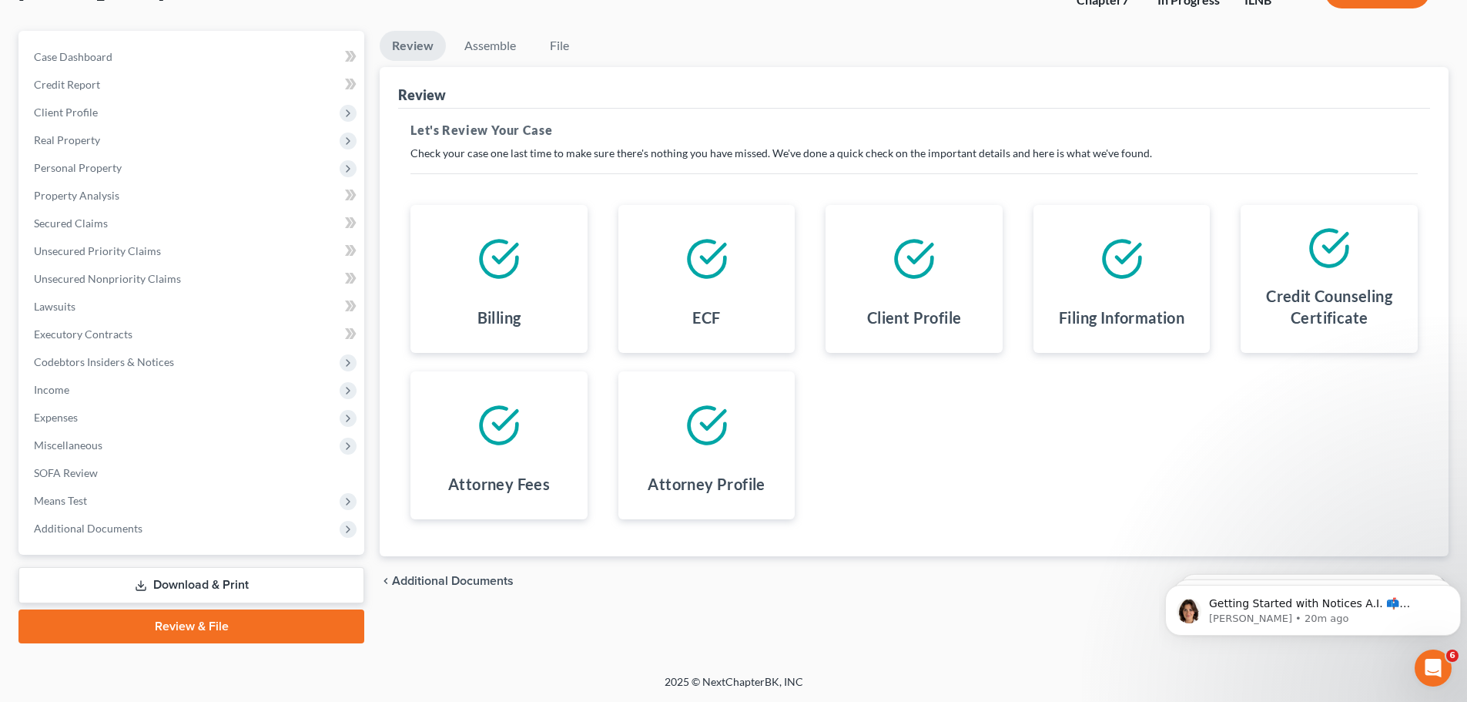
click at [440, 584] on span "Additional Documents" at bounding box center [453, 580] width 122 height 12
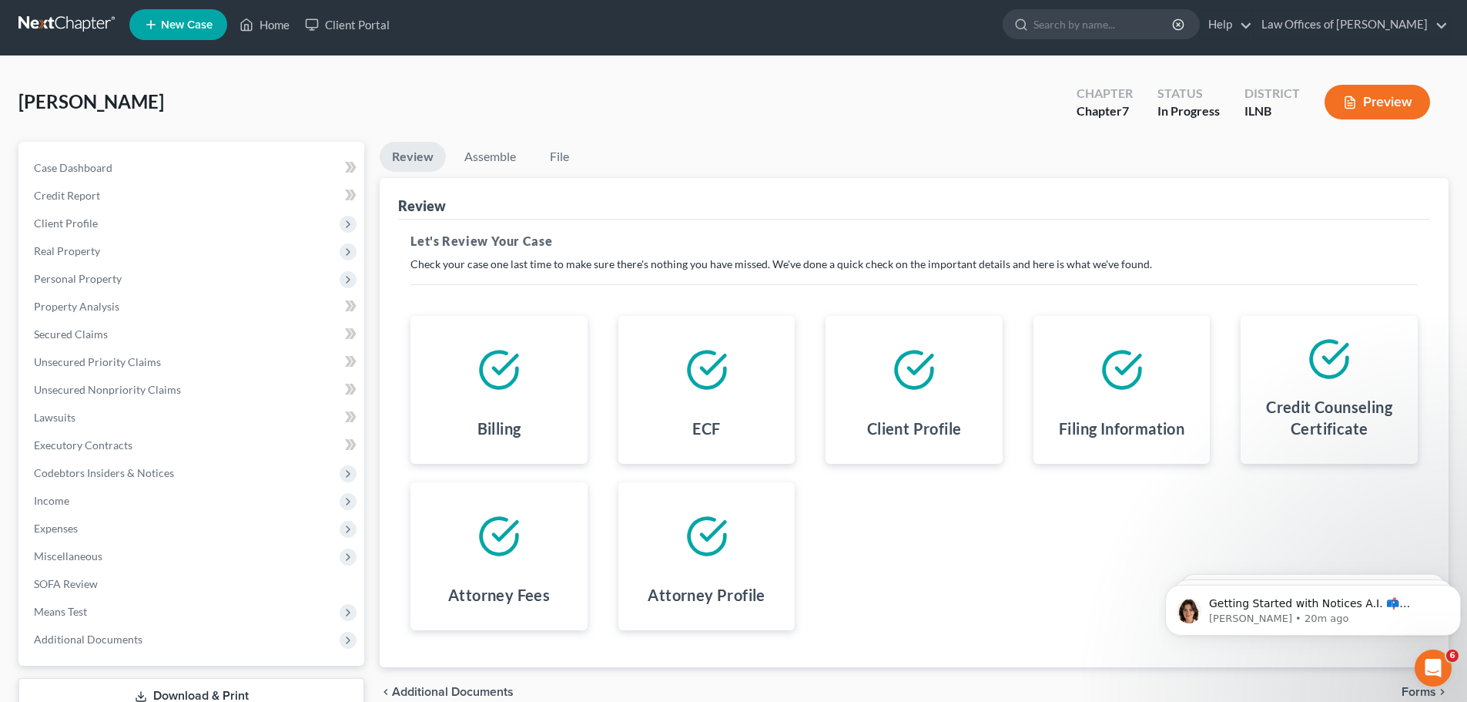
select select "0"
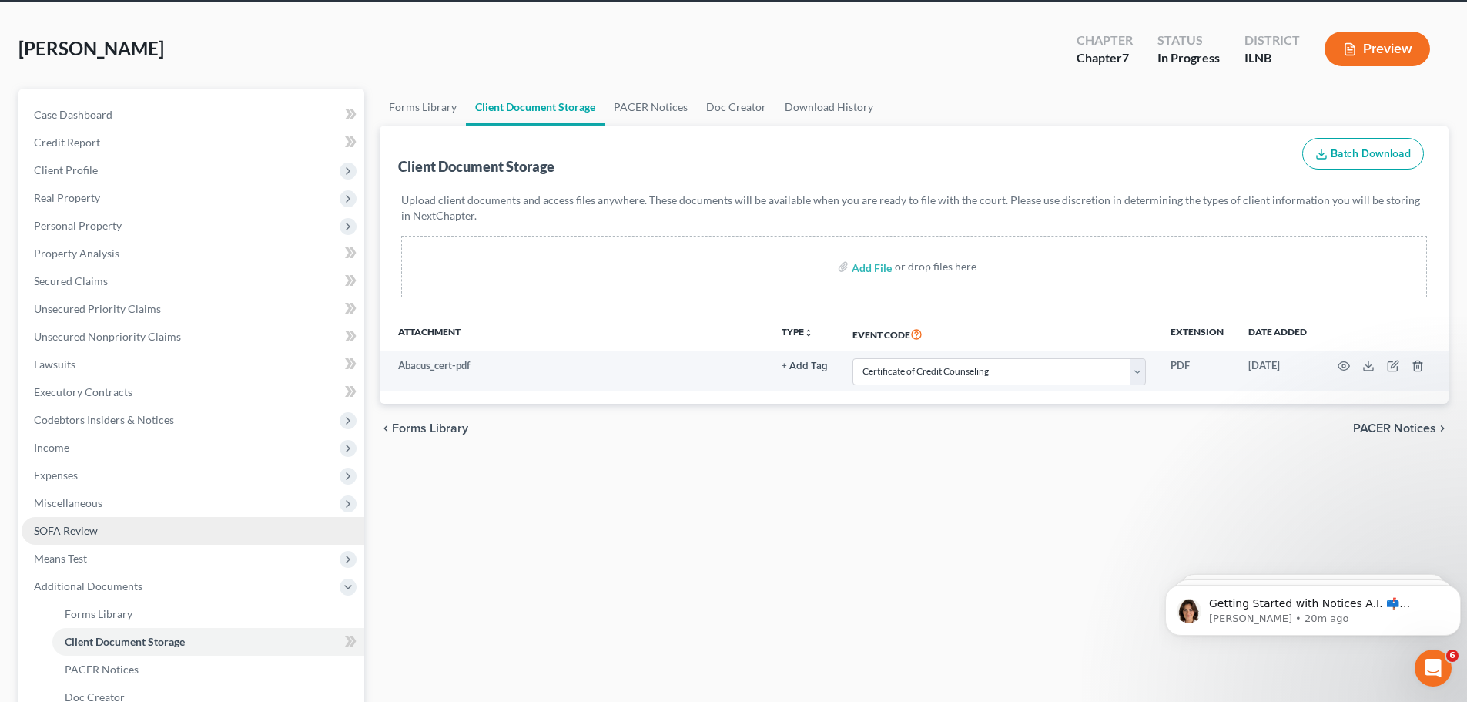
scroll to position [77, 0]
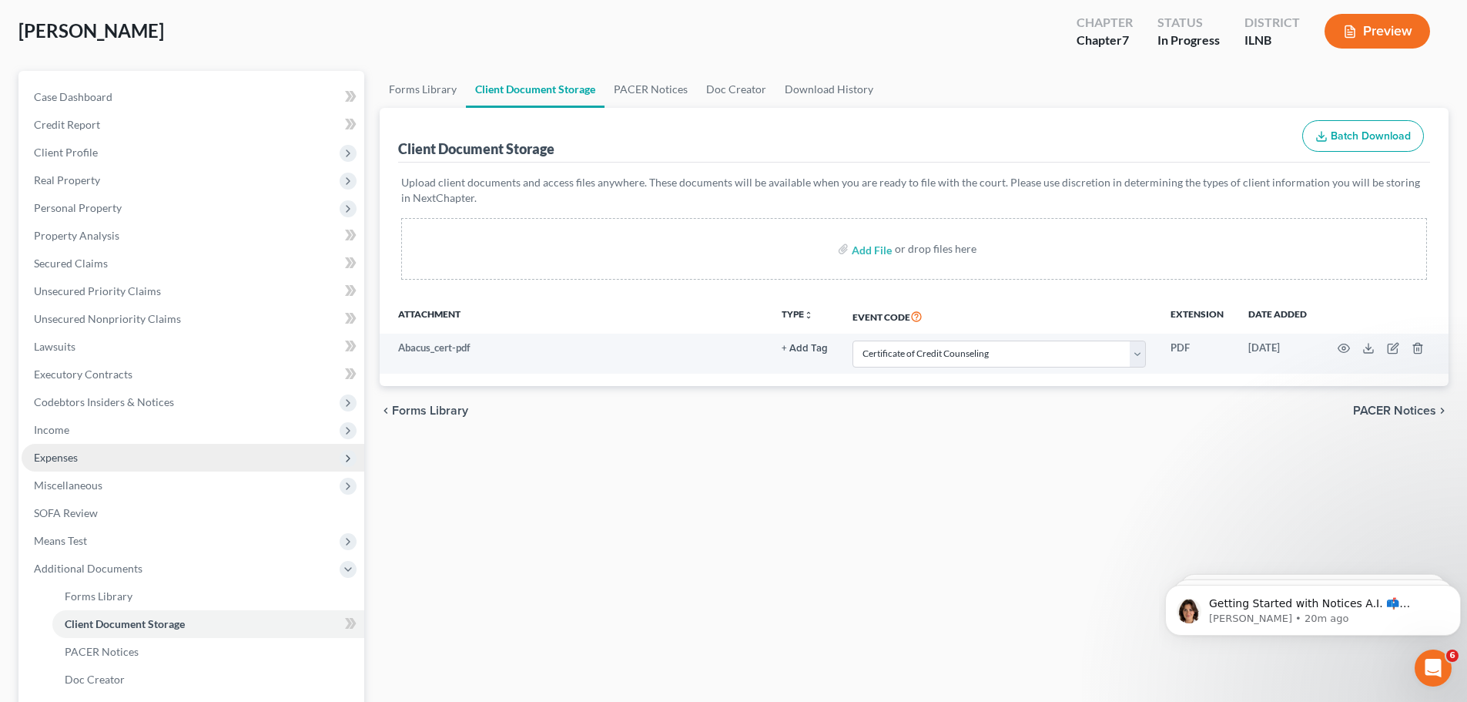
click at [170, 464] on span "Expenses" at bounding box center [193, 458] width 343 height 28
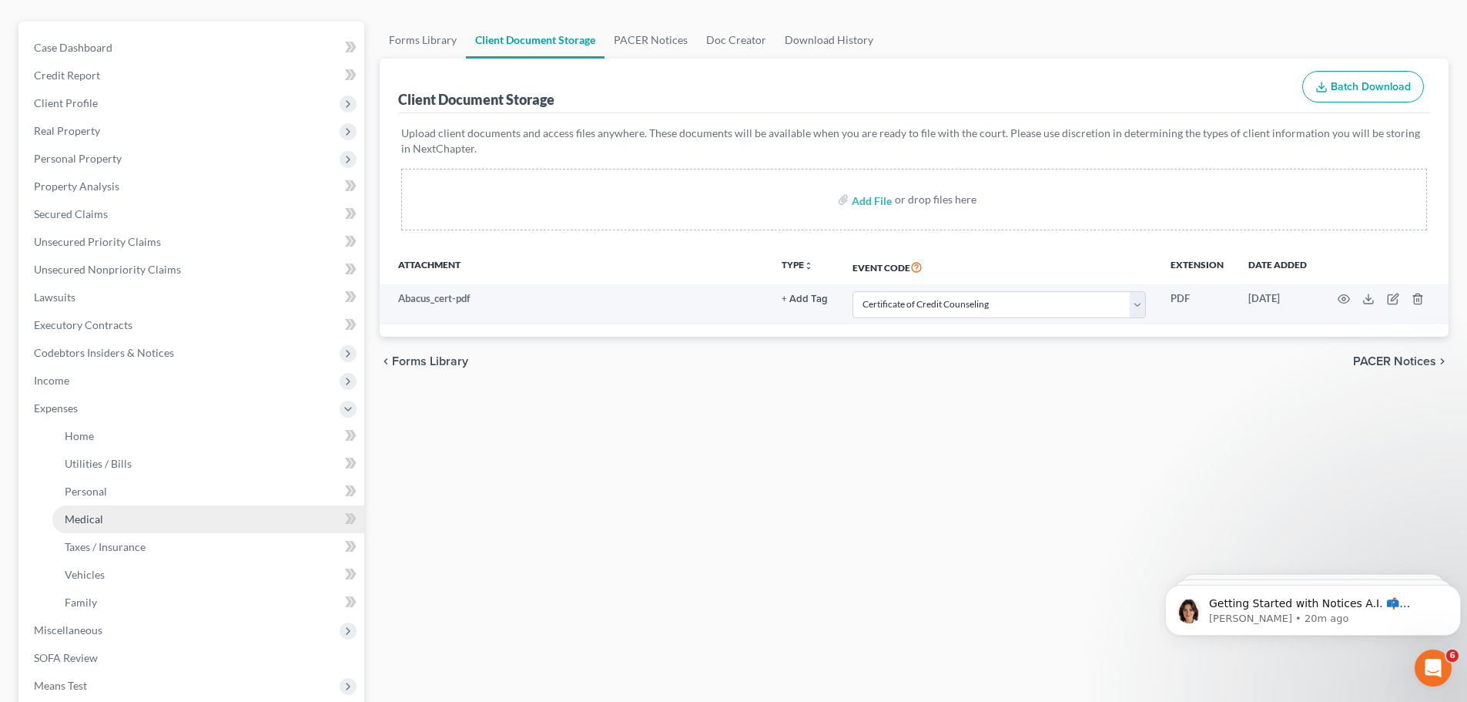
scroll to position [154, 0]
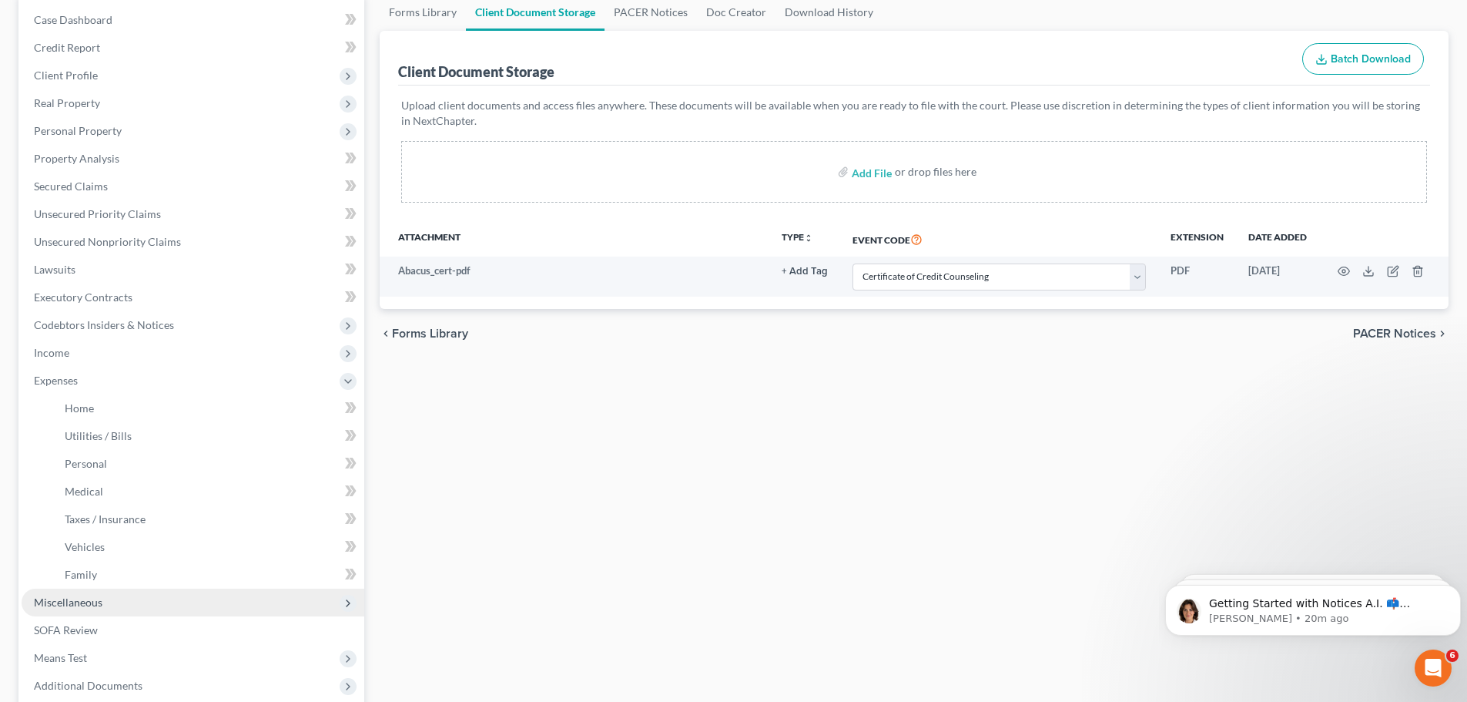
click at [136, 597] on span "Miscellaneous" at bounding box center [193, 602] width 343 height 28
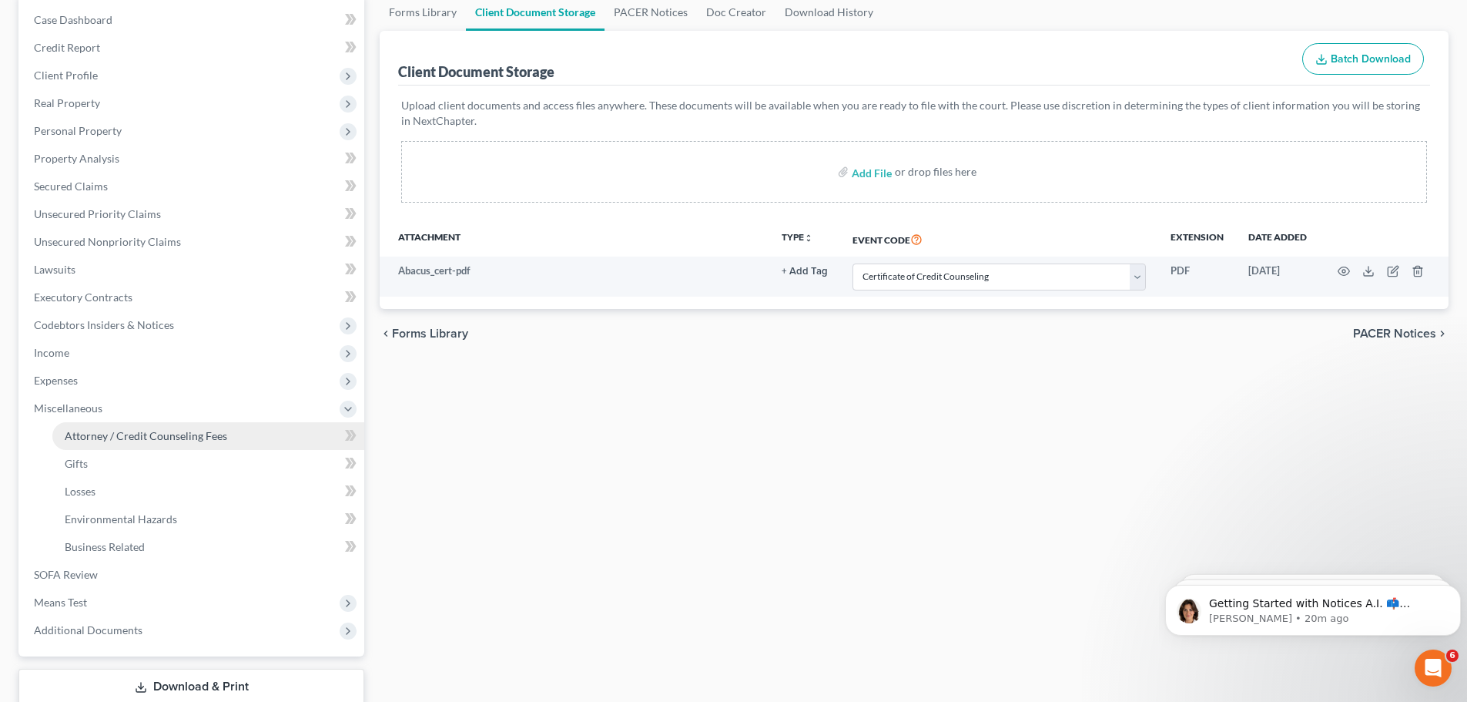
click at [194, 440] on span "Attorney / Credit Counseling Fees" at bounding box center [146, 435] width 162 height 13
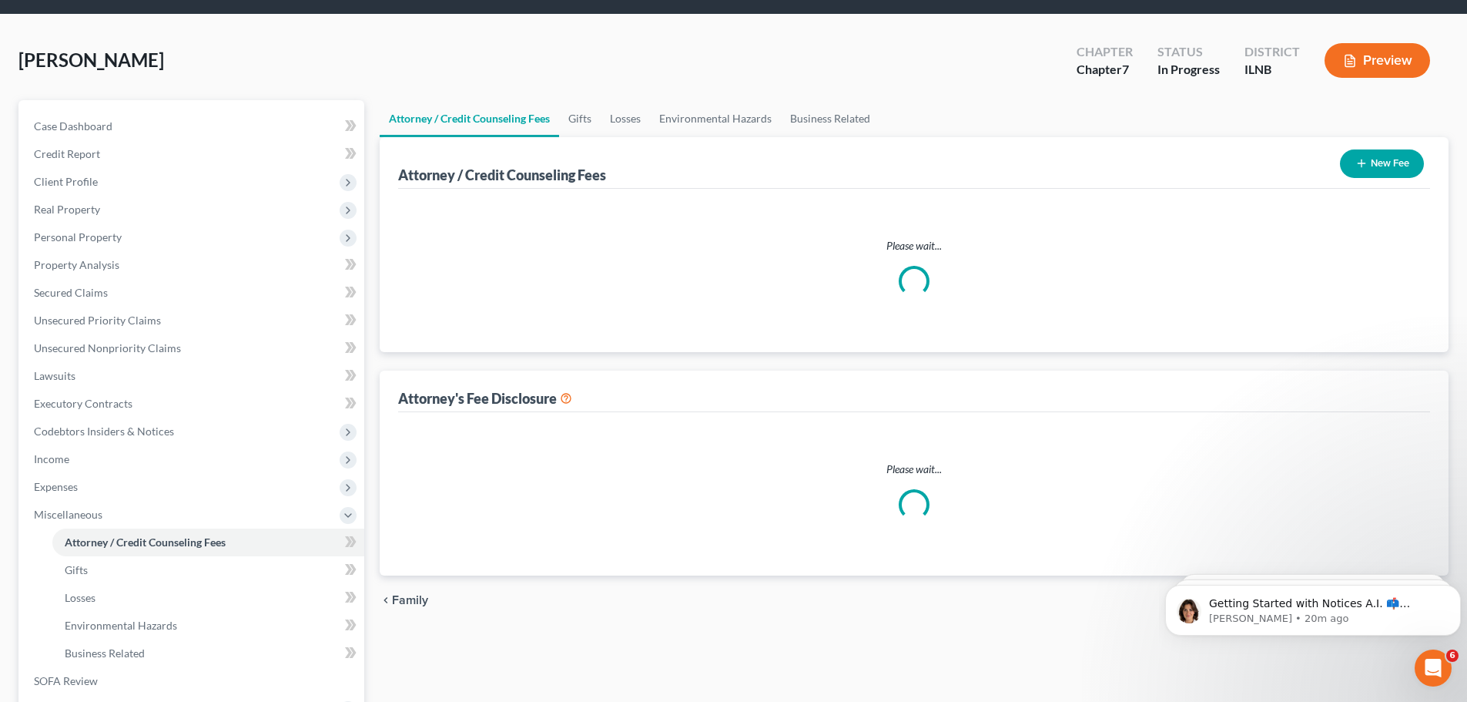
scroll to position [2, 0]
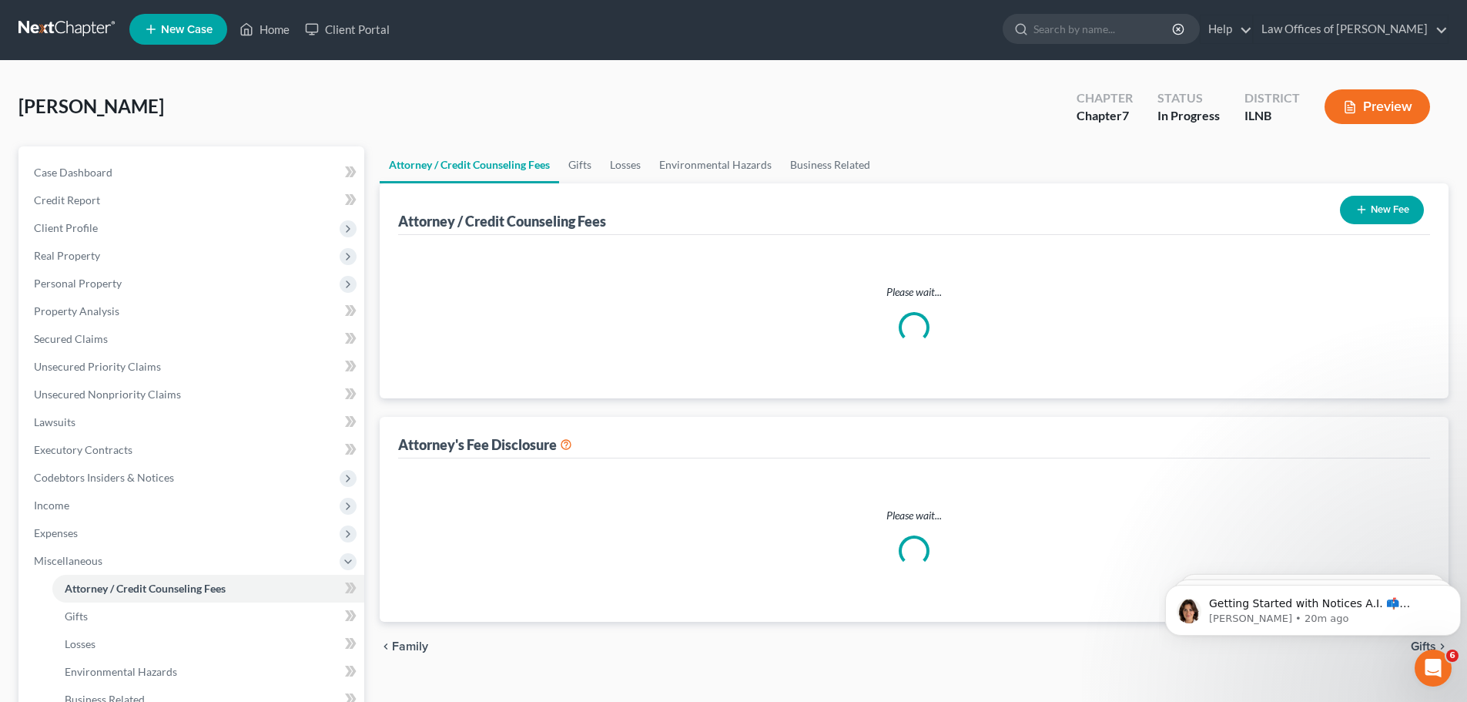
select select "0"
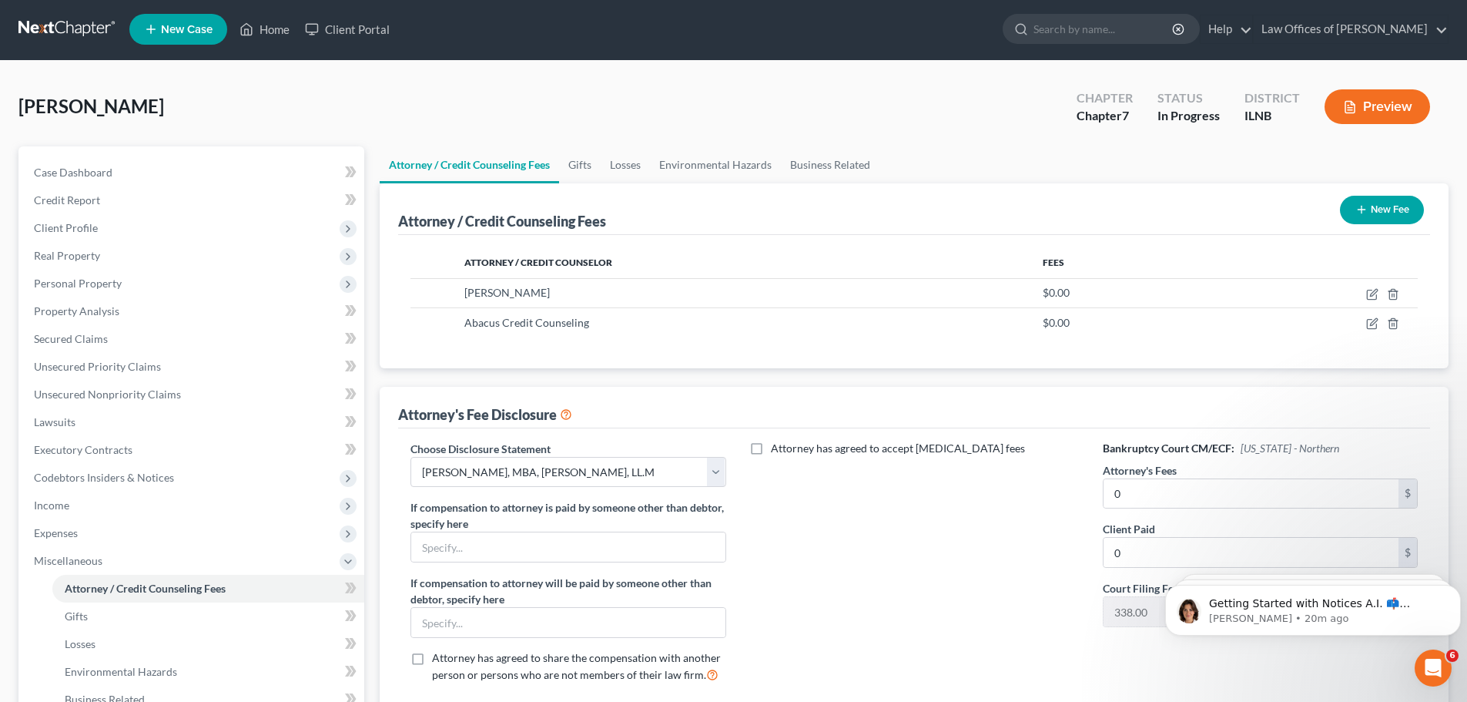
scroll to position [0, 0]
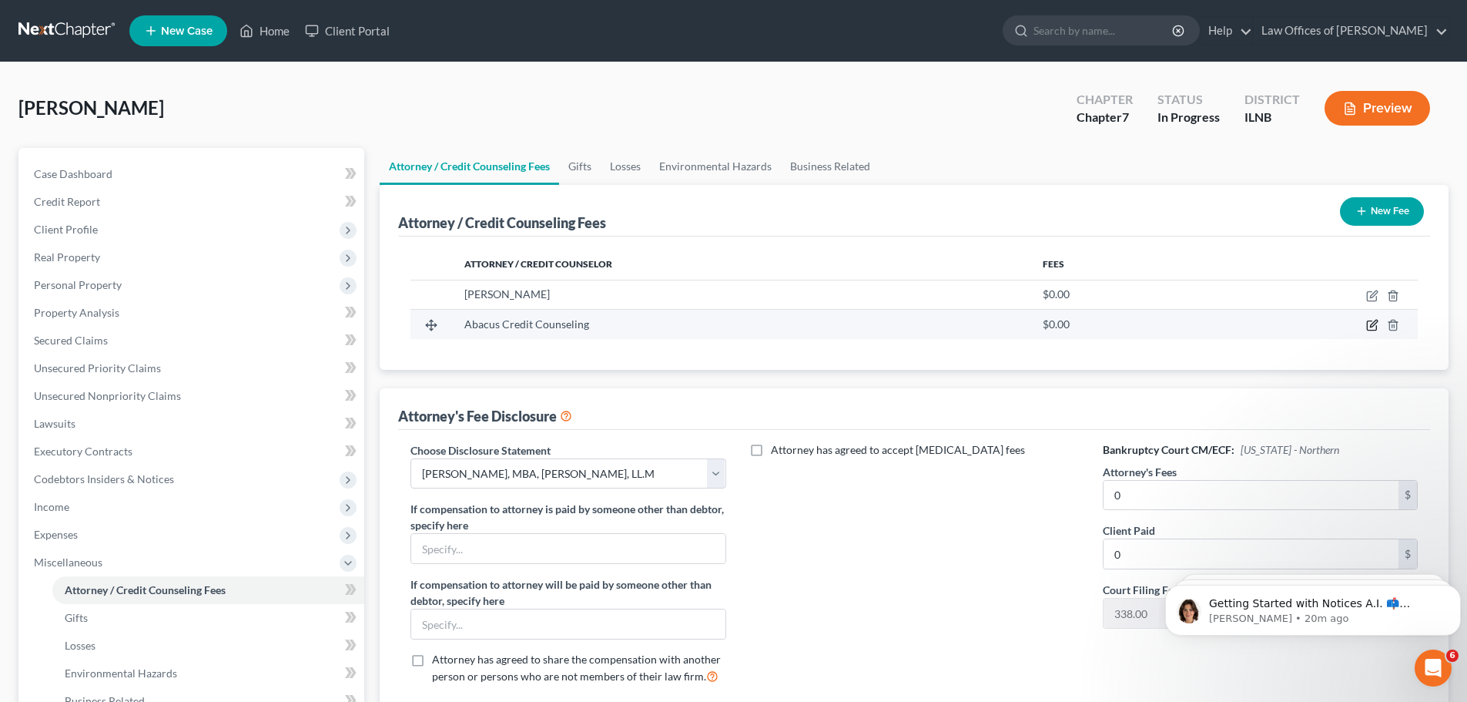
click at [1370, 323] on icon "button" at bounding box center [1372, 325] width 12 height 12
select select "4"
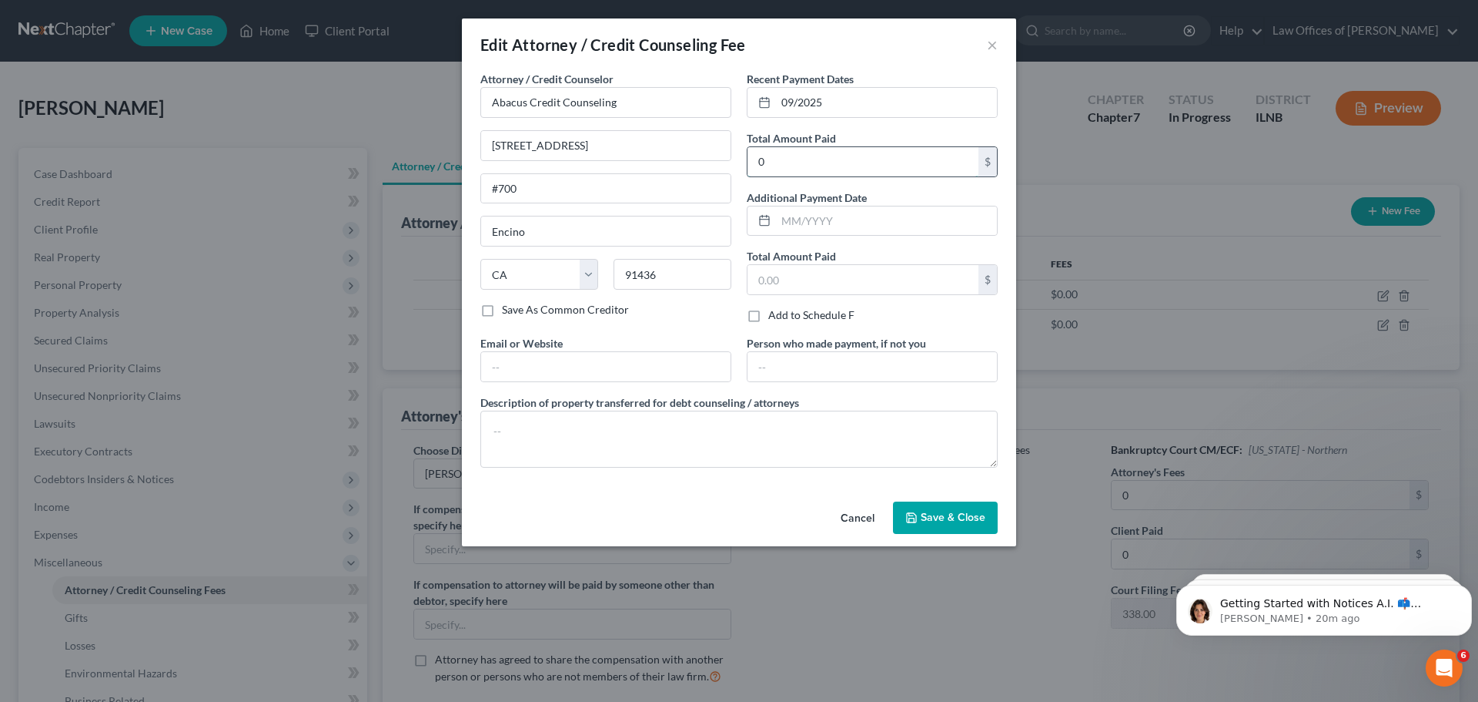
click at [815, 158] on input "0" at bounding box center [863, 161] width 231 height 29
click at [687, 528] on div "Cancel Save & Close" at bounding box center [739, 520] width 554 height 51
click at [837, 161] on input "25" at bounding box center [863, 161] width 231 height 29
drag, startPoint x: 783, startPoint y: 166, endPoint x: 748, endPoint y: 166, distance: 34.7
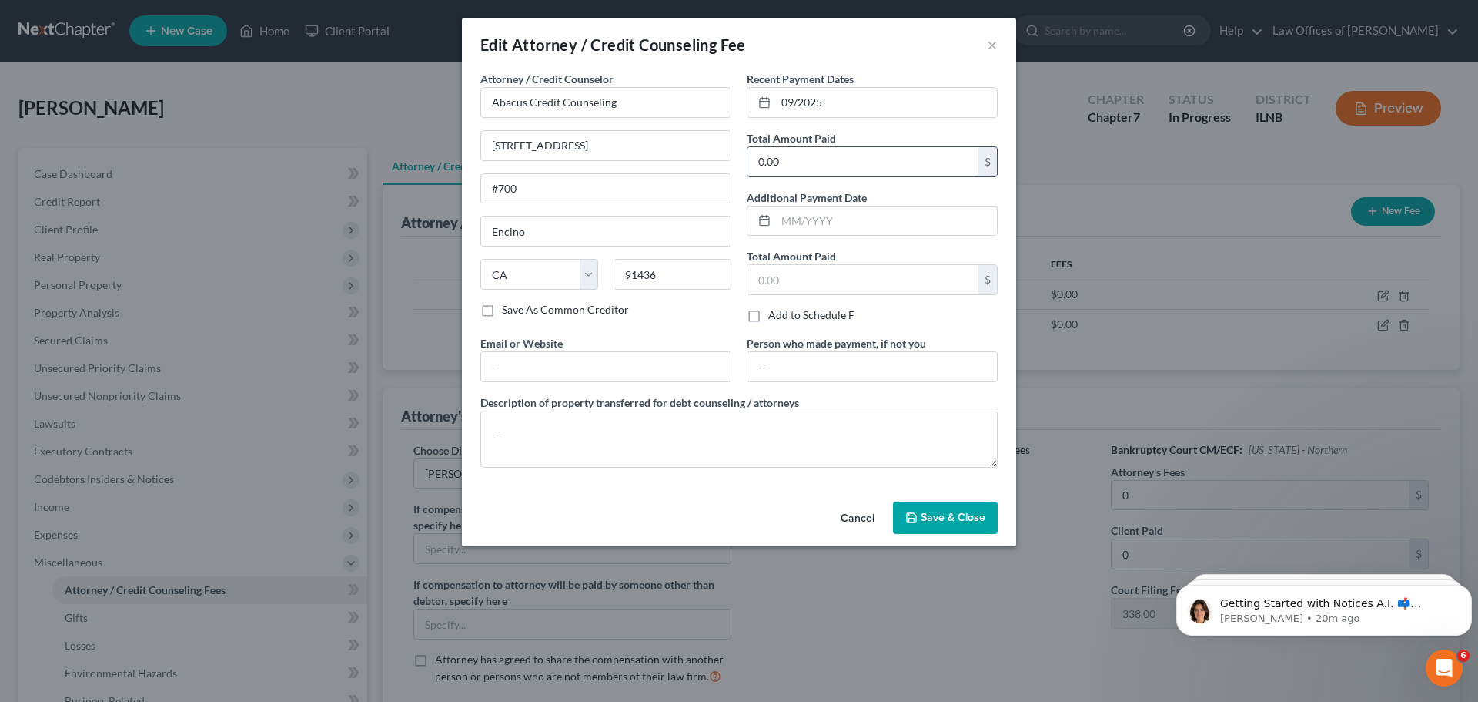
click at [748, 166] on input "0.00" at bounding box center [863, 161] width 231 height 29
type input "25.00"
click at [721, 540] on div "Cancel Save & Close" at bounding box center [739, 520] width 554 height 51
click at [923, 511] on span "Save & Close" at bounding box center [953, 517] width 65 height 13
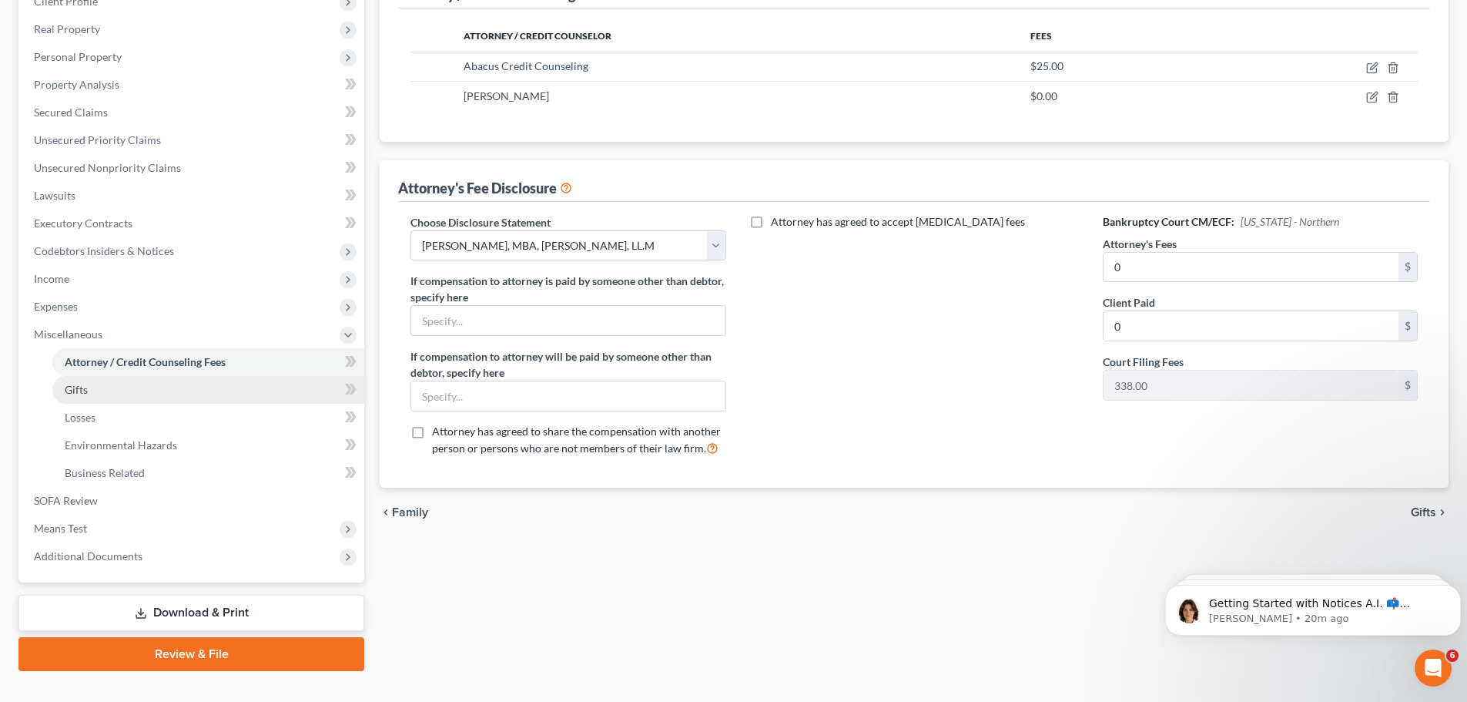
scroll to position [231, 0]
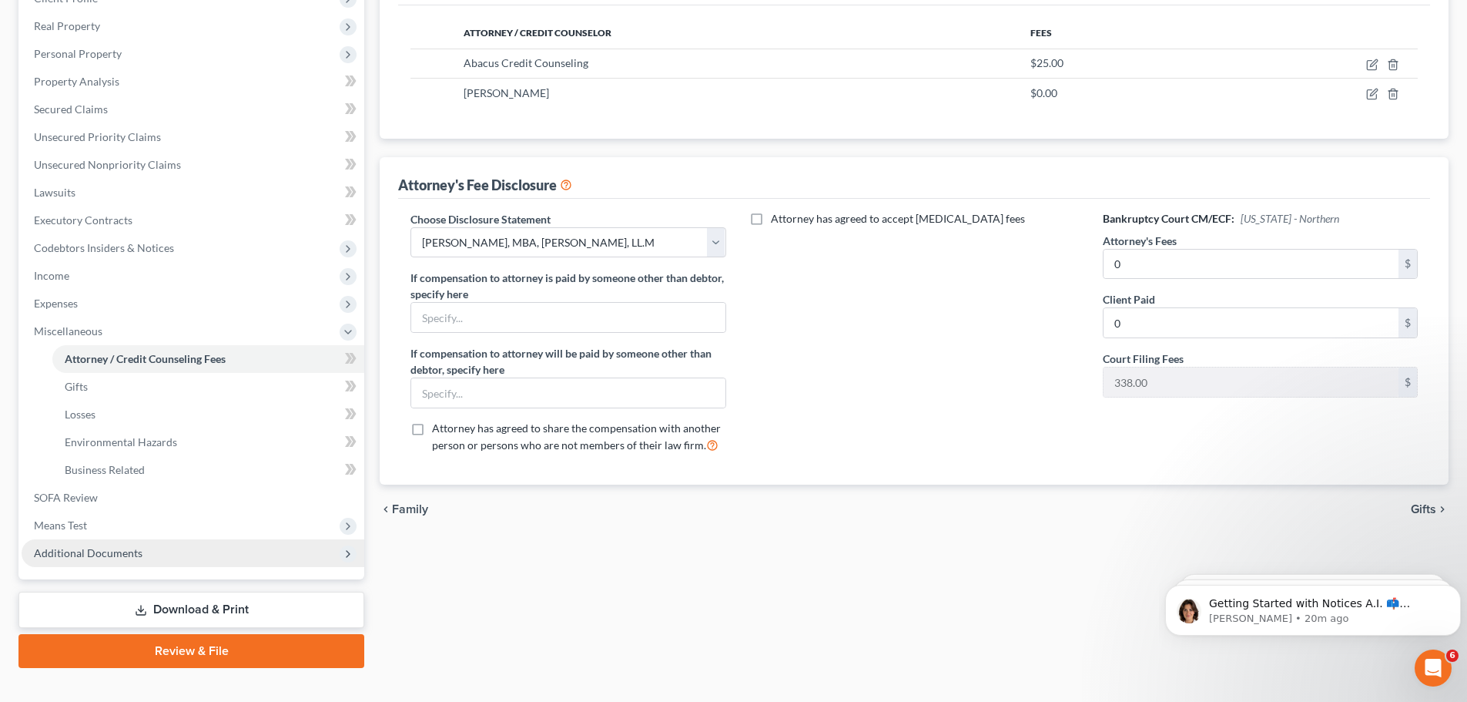
click at [137, 552] on span "Additional Documents" at bounding box center [88, 552] width 109 height 13
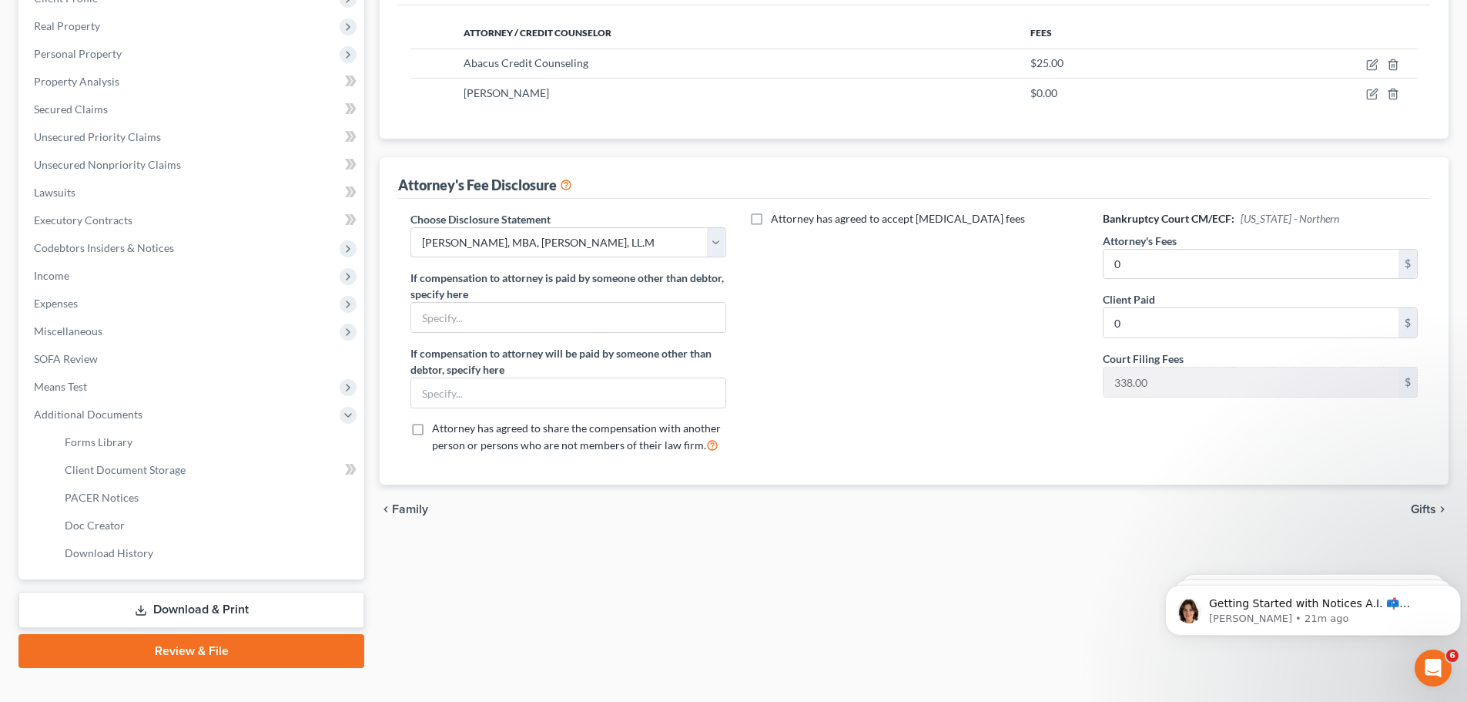
click at [152, 646] on link "Review & File" at bounding box center [191, 651] width 346 height 34
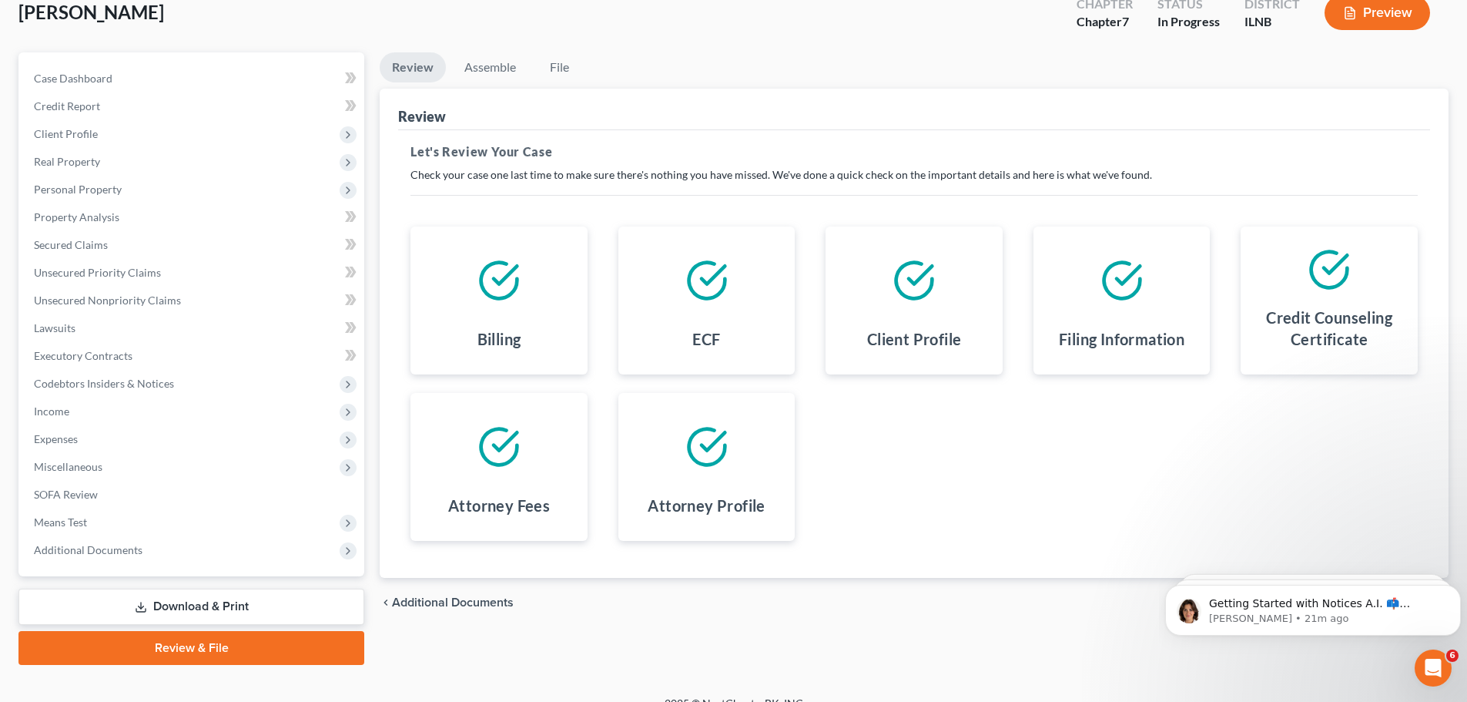
scroll to position [117, 0]
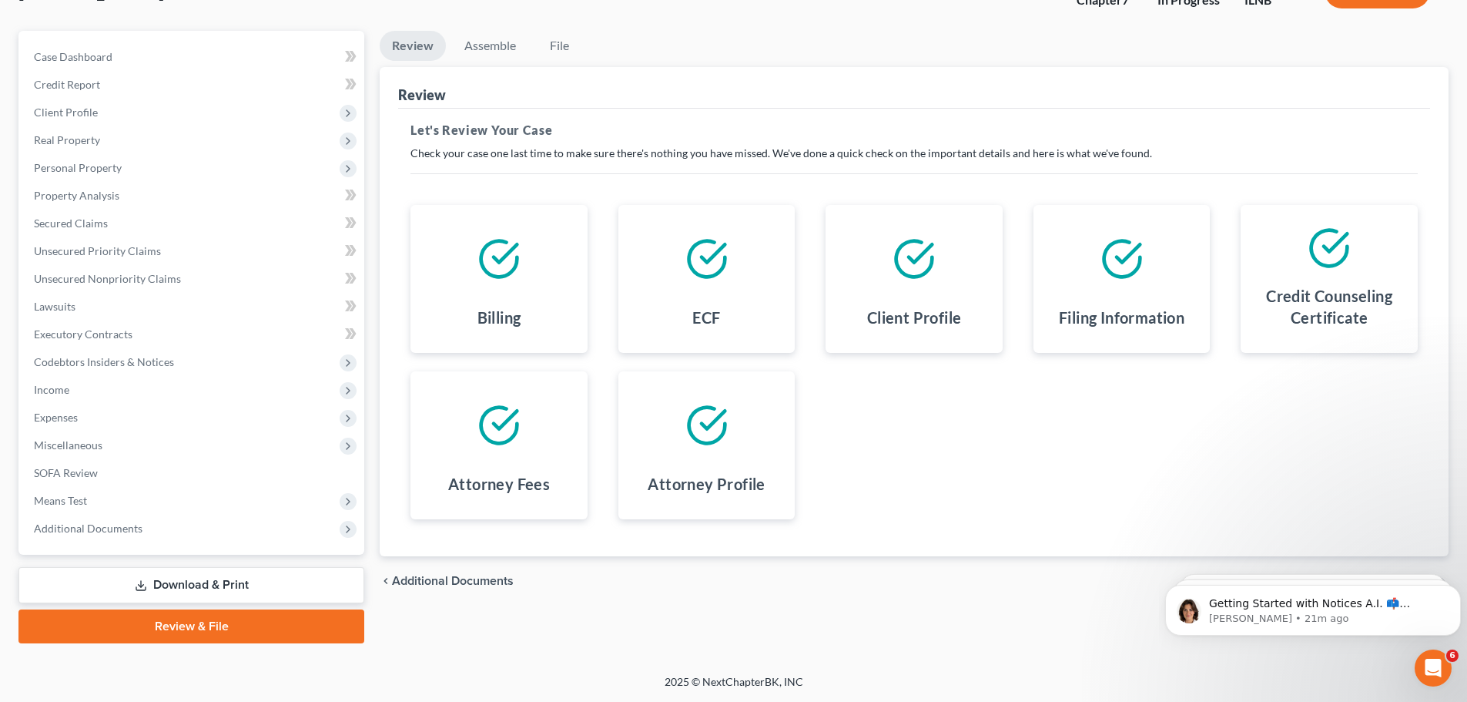
click at [494, 576] on span "Additional Documents" at bounding box center [453, 580] width 122 height 12
select select "0"
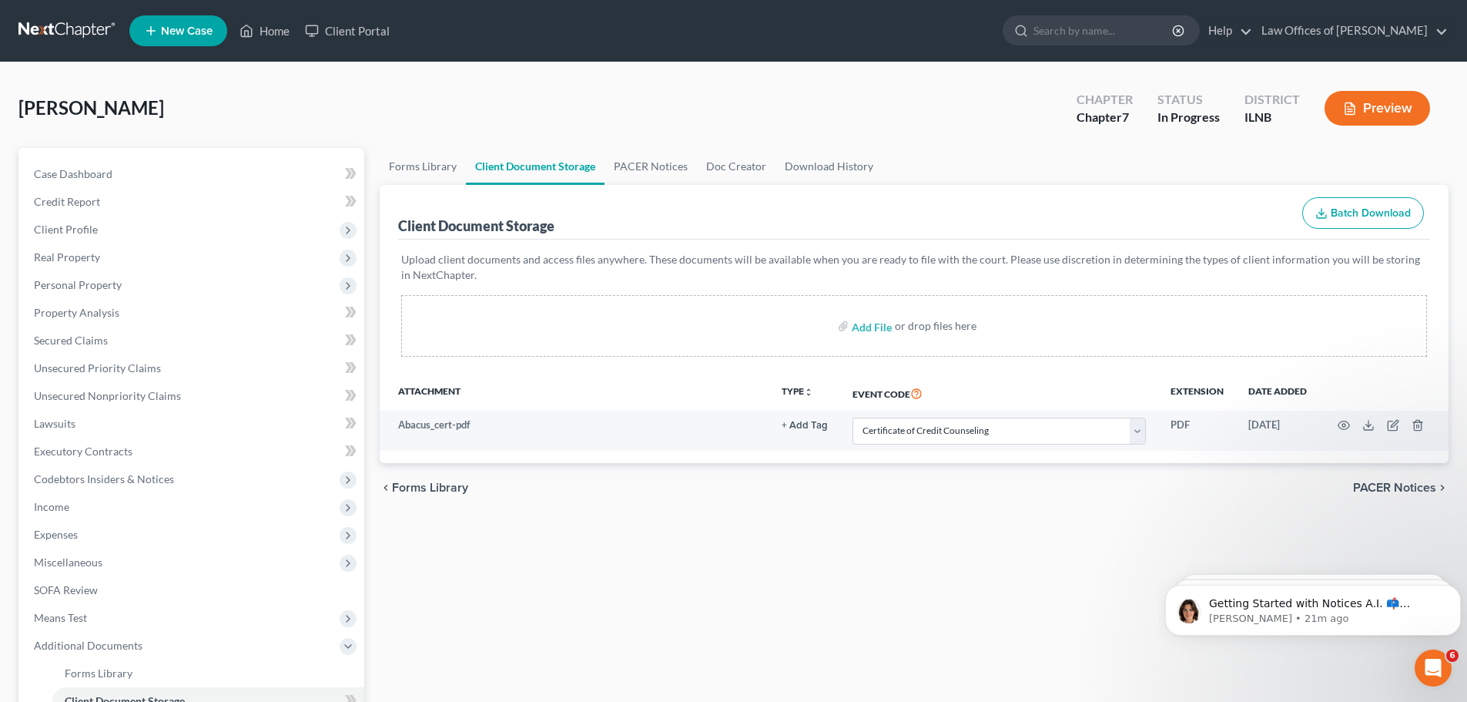
scroll to position [231, 0]
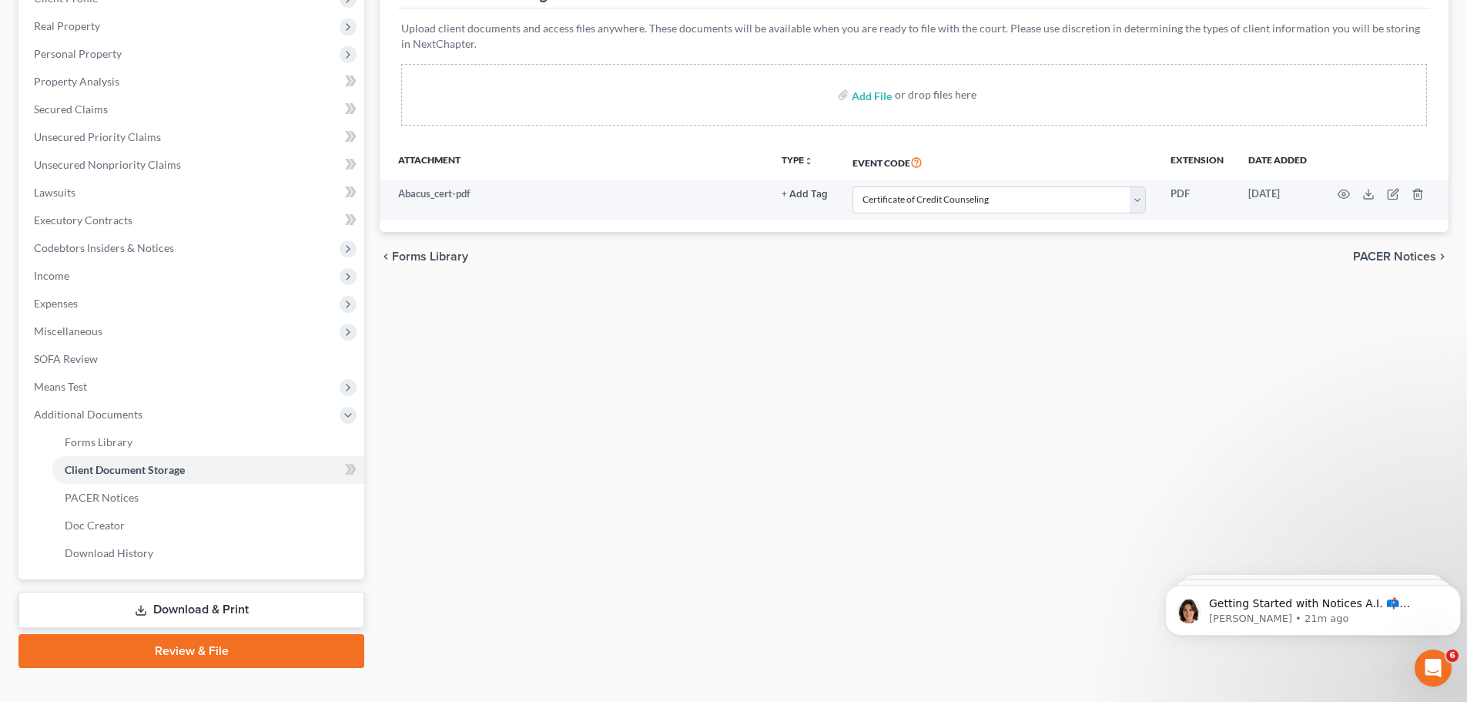
click at [269, 649] on link "Review & File" at bounding box center [191, 651] width 346 height 34
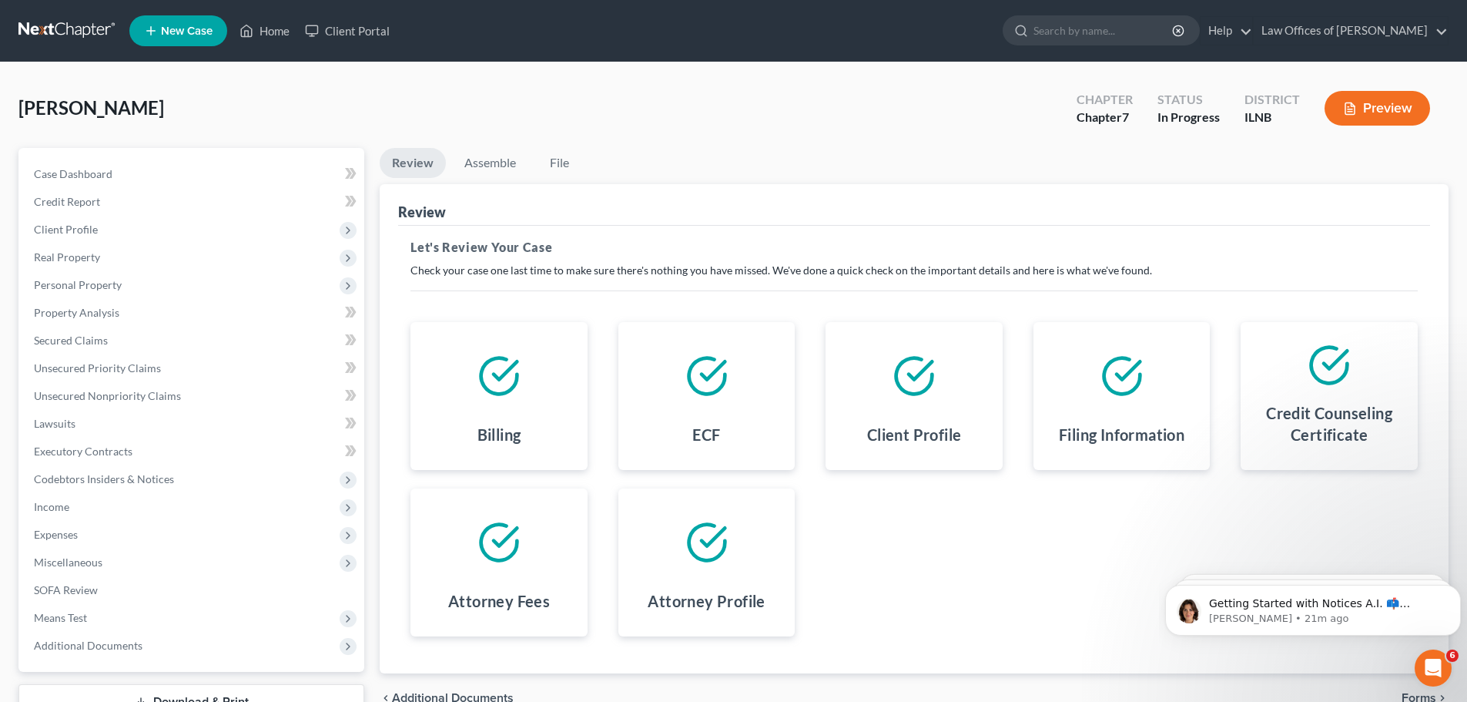
click at [1381, 109] on button "Preview" at bounding box center [1376, 108] width 105 height 35
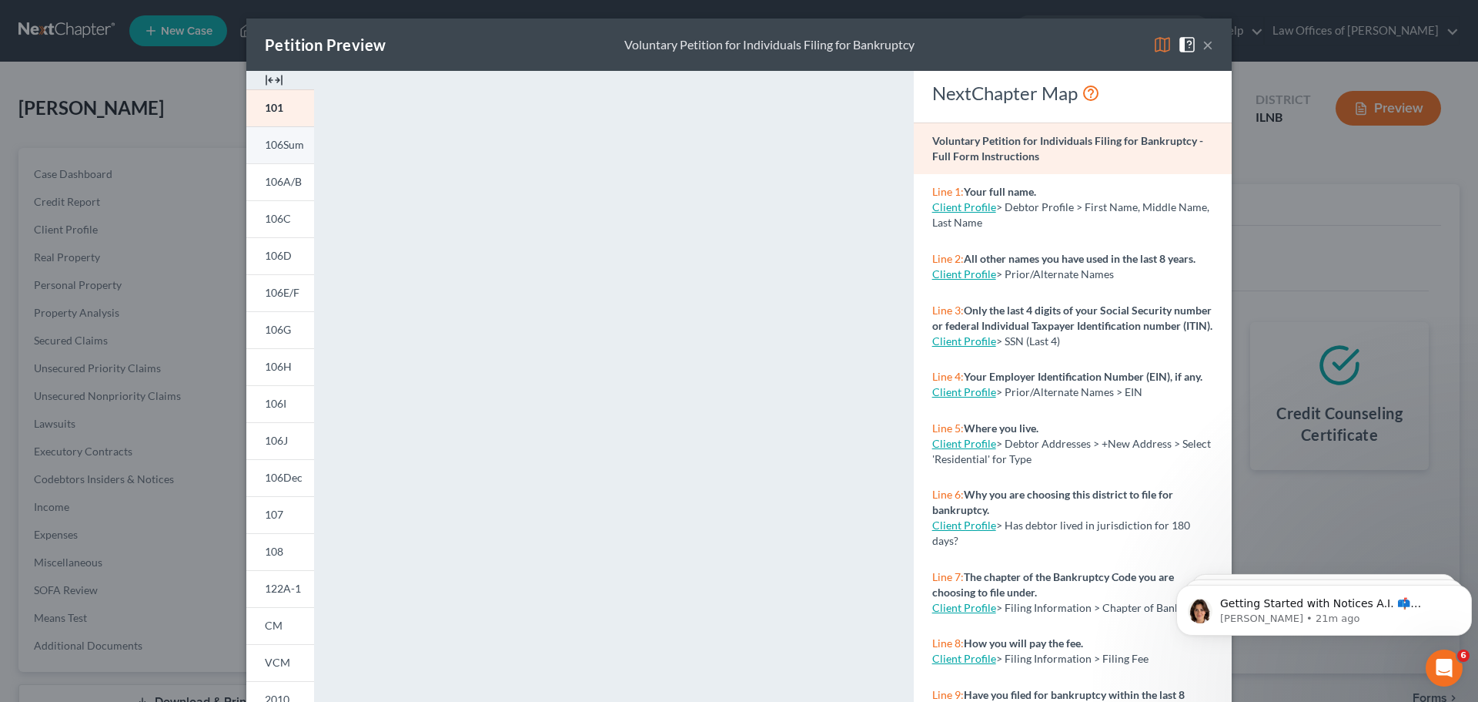
click at [295, 142] on span "106Sum" at bounding box center [284, 144] width 39 height 13
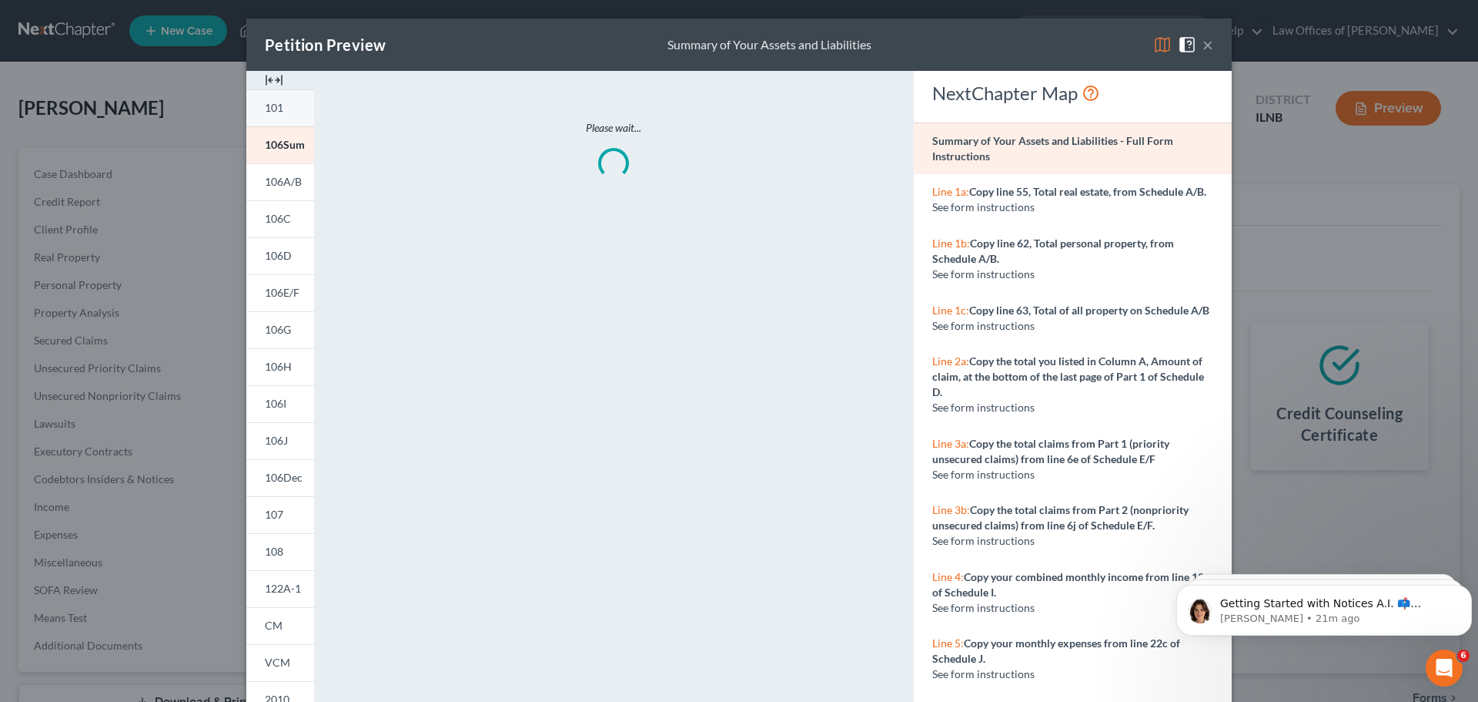
click at [275, 115] on link "101" at bounding box center [280, 107] width 68 height 37
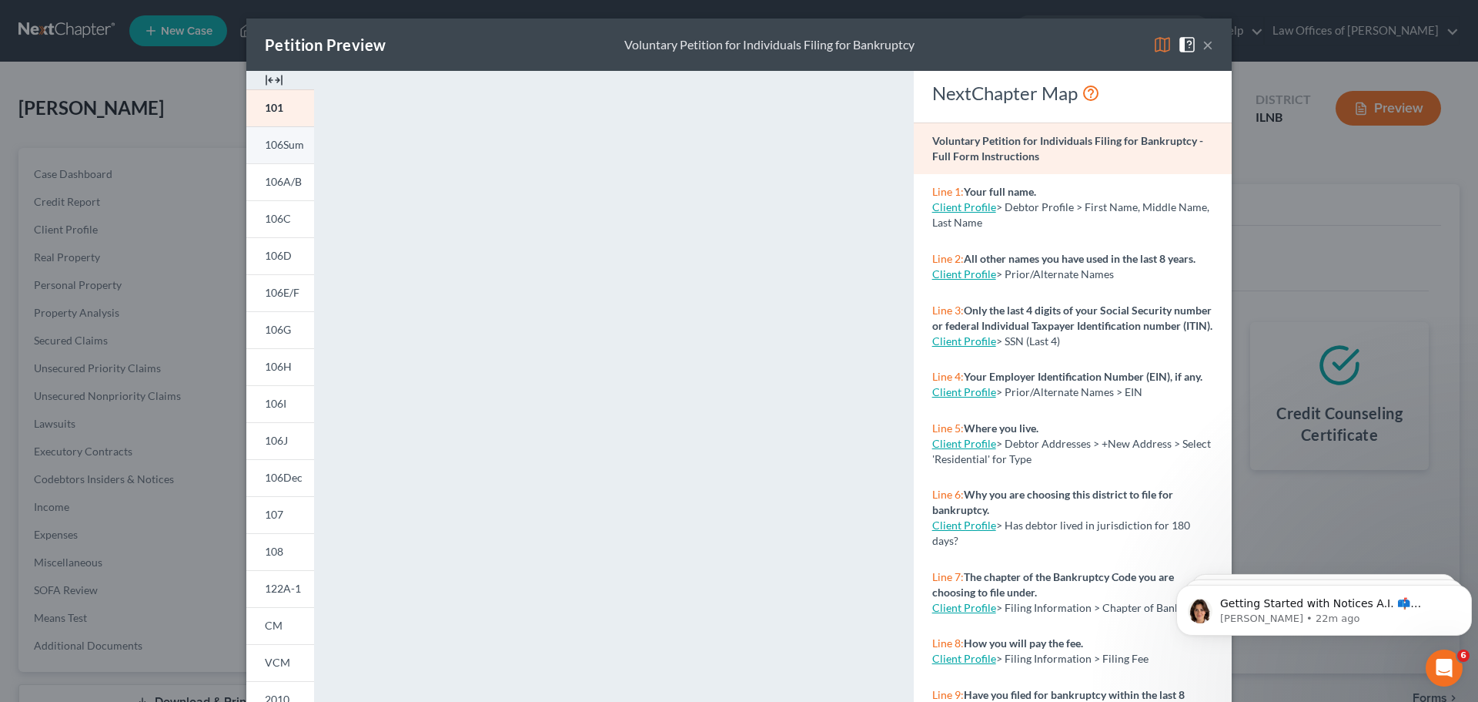
click at [280, 144] on span "106Sum" at bounding box center [284, 144] width 39 height 13
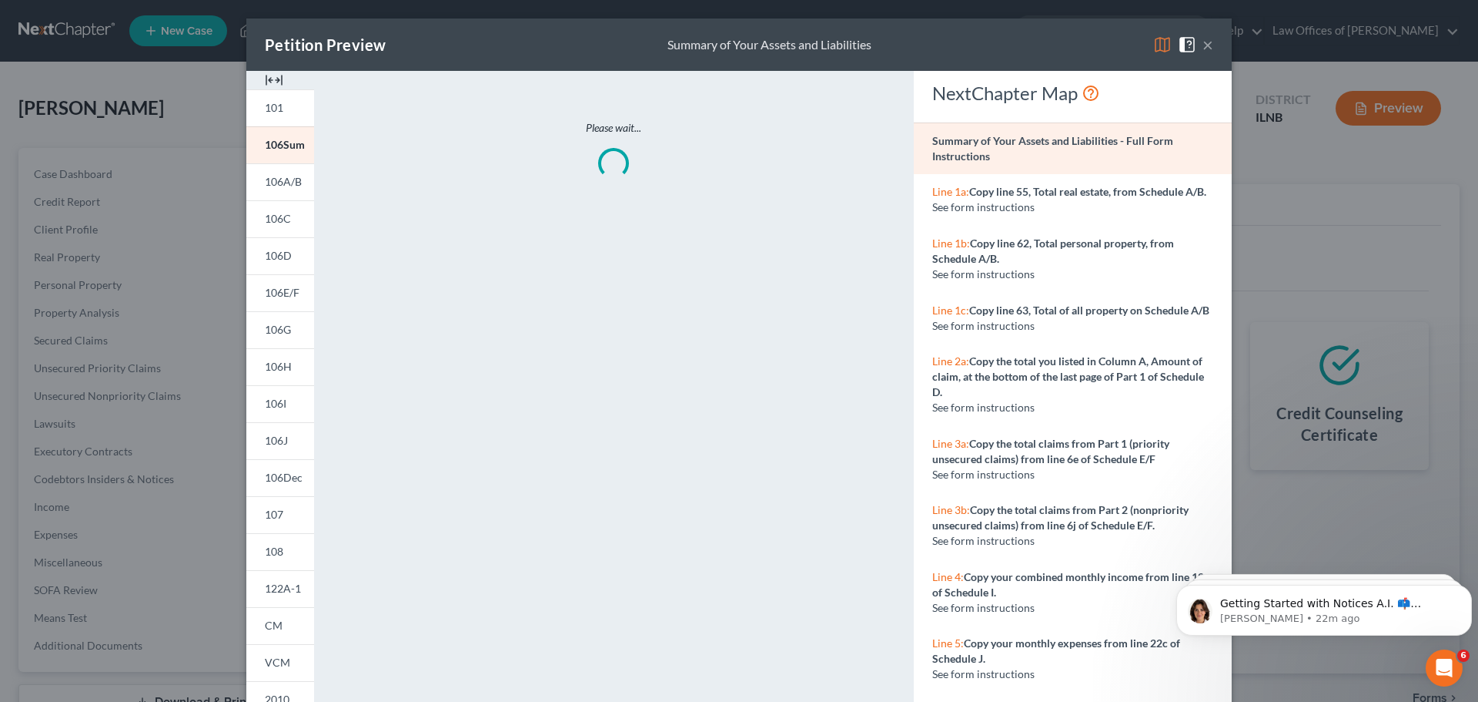
scroll to position [152, 0]
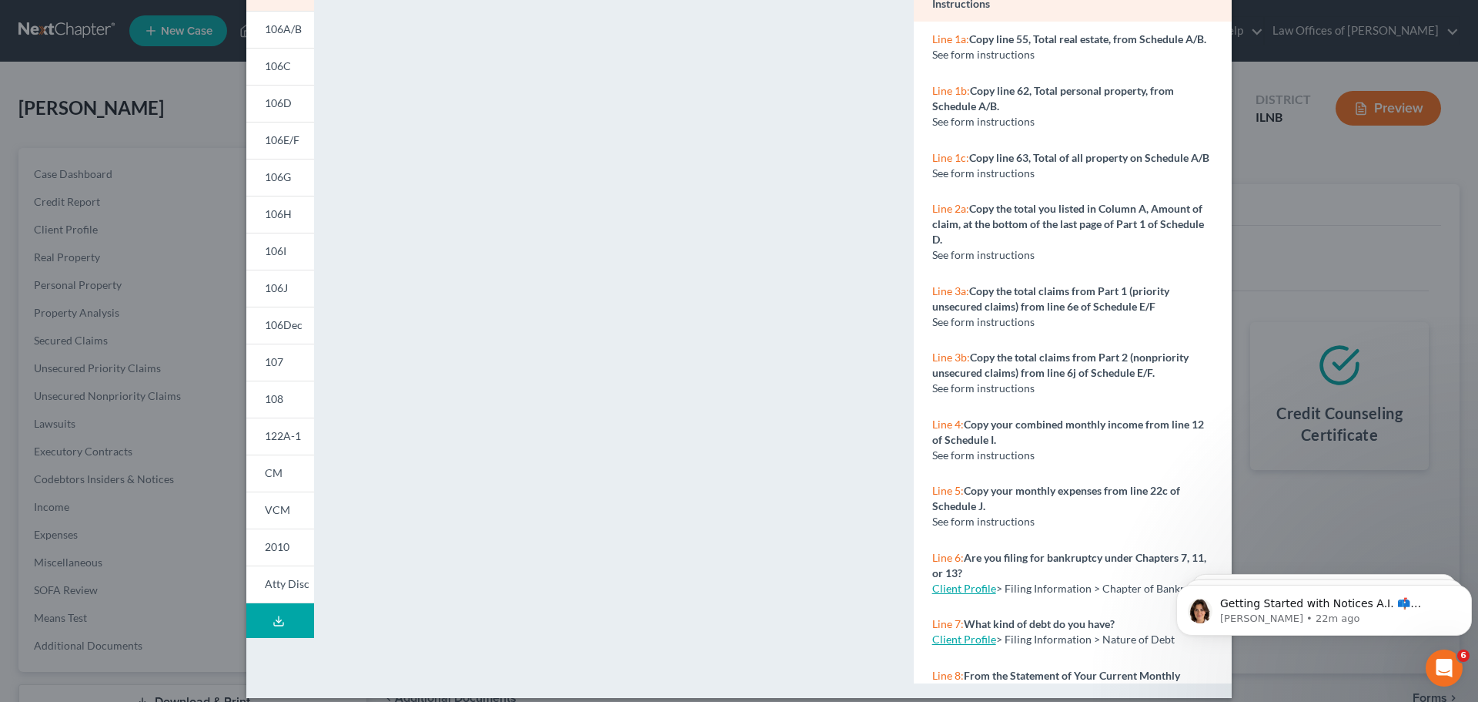
click at [286, 613] on button "Download Draft" at bounding box center [280, 620] width 68 height 35
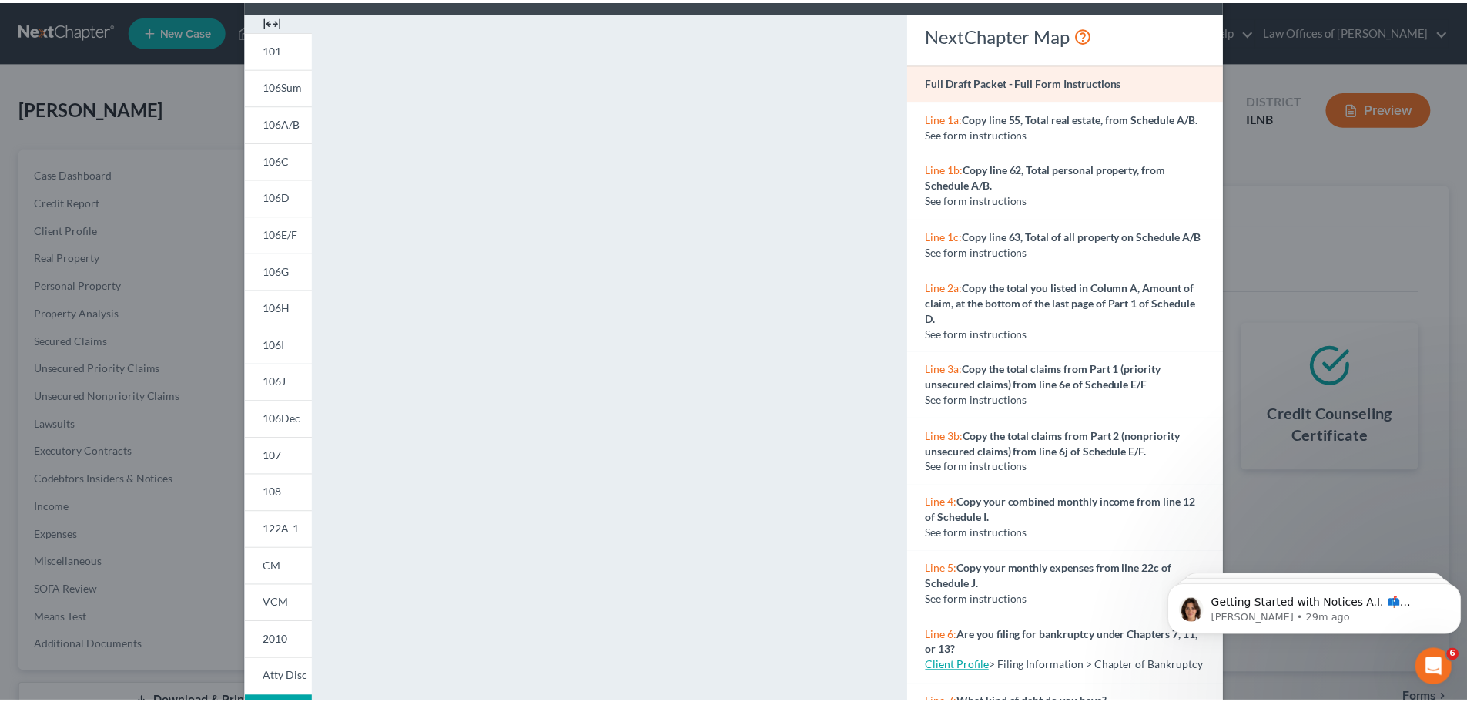
scroll to position [0, 0]
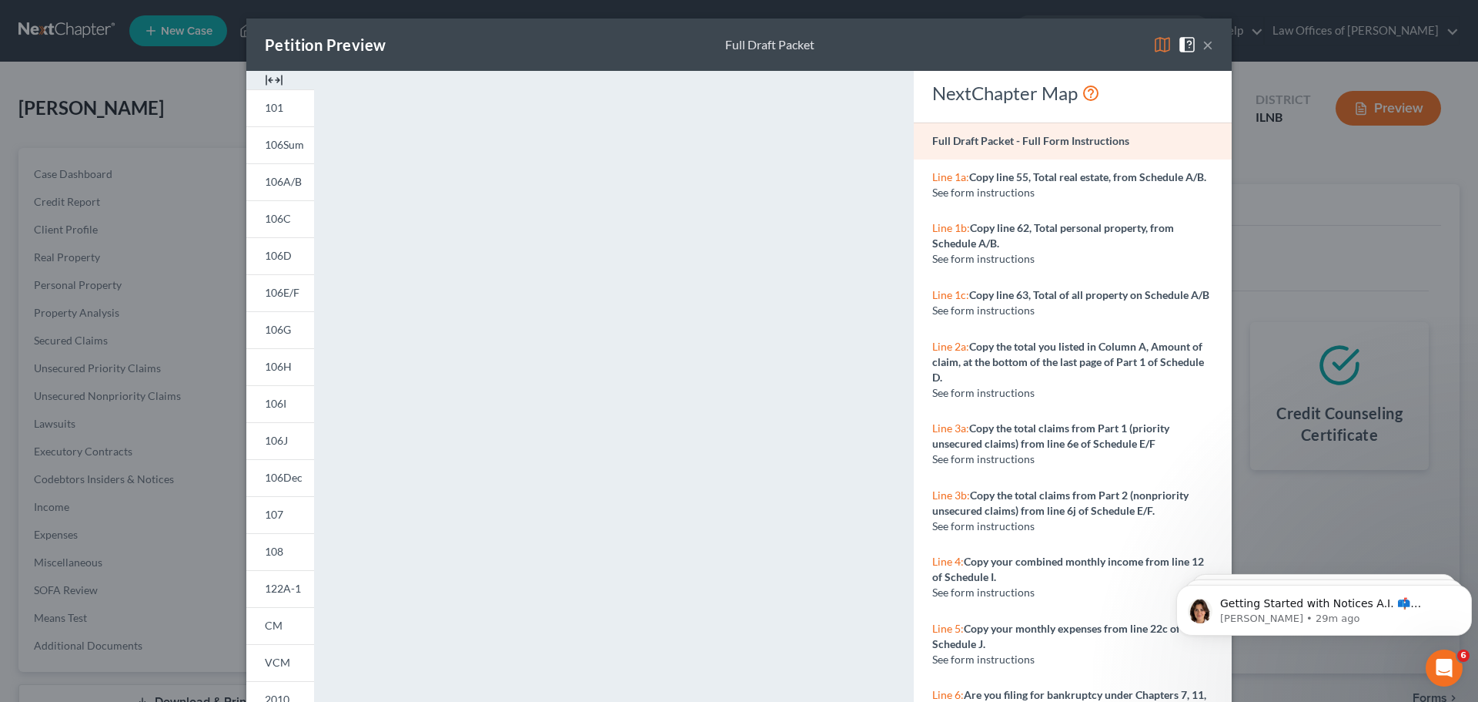
click at [1208, 45] on div "Petition Preview Full Draft Packet ×" at bounding box center [739, 44] width 986 height 52
click at [1204, 49] on button "×" at bounding box center [1208, 44] width 11 height 18
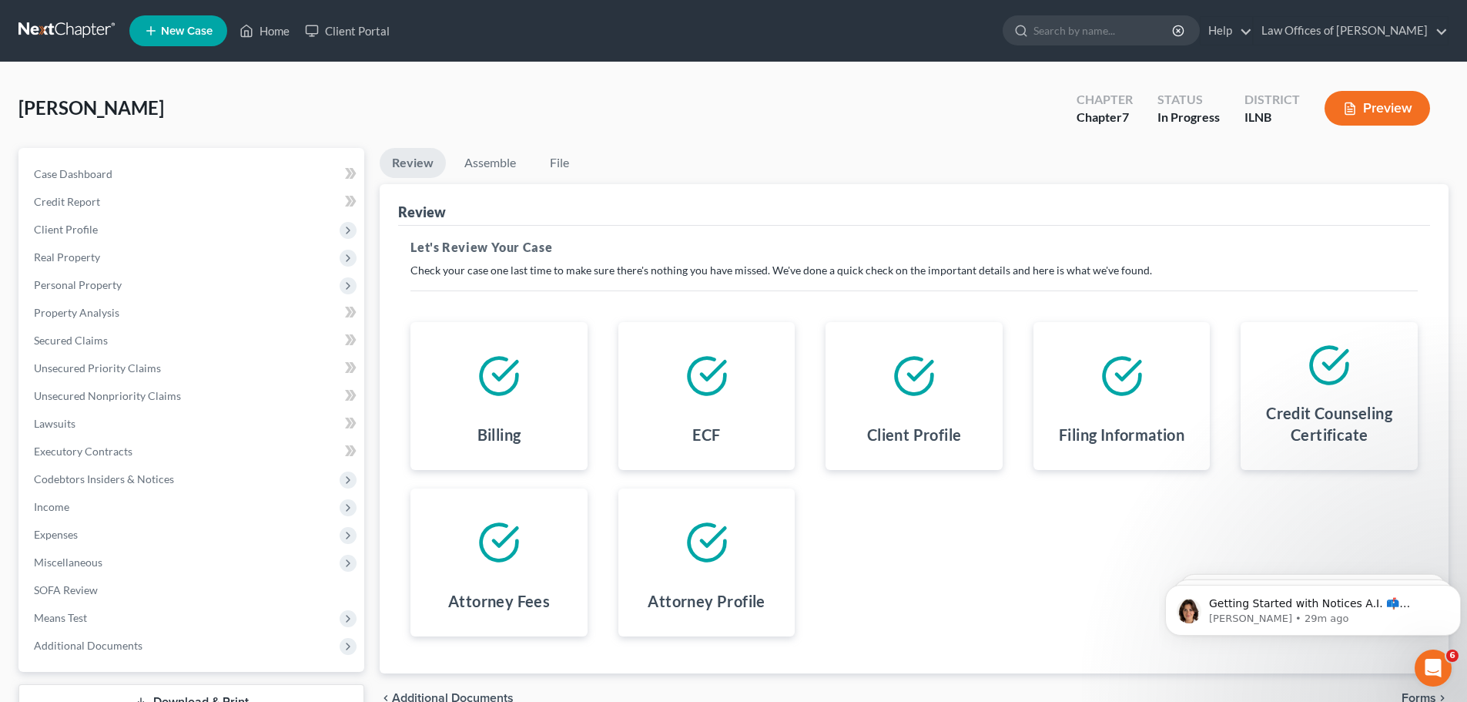
scroll to position [77, 0]
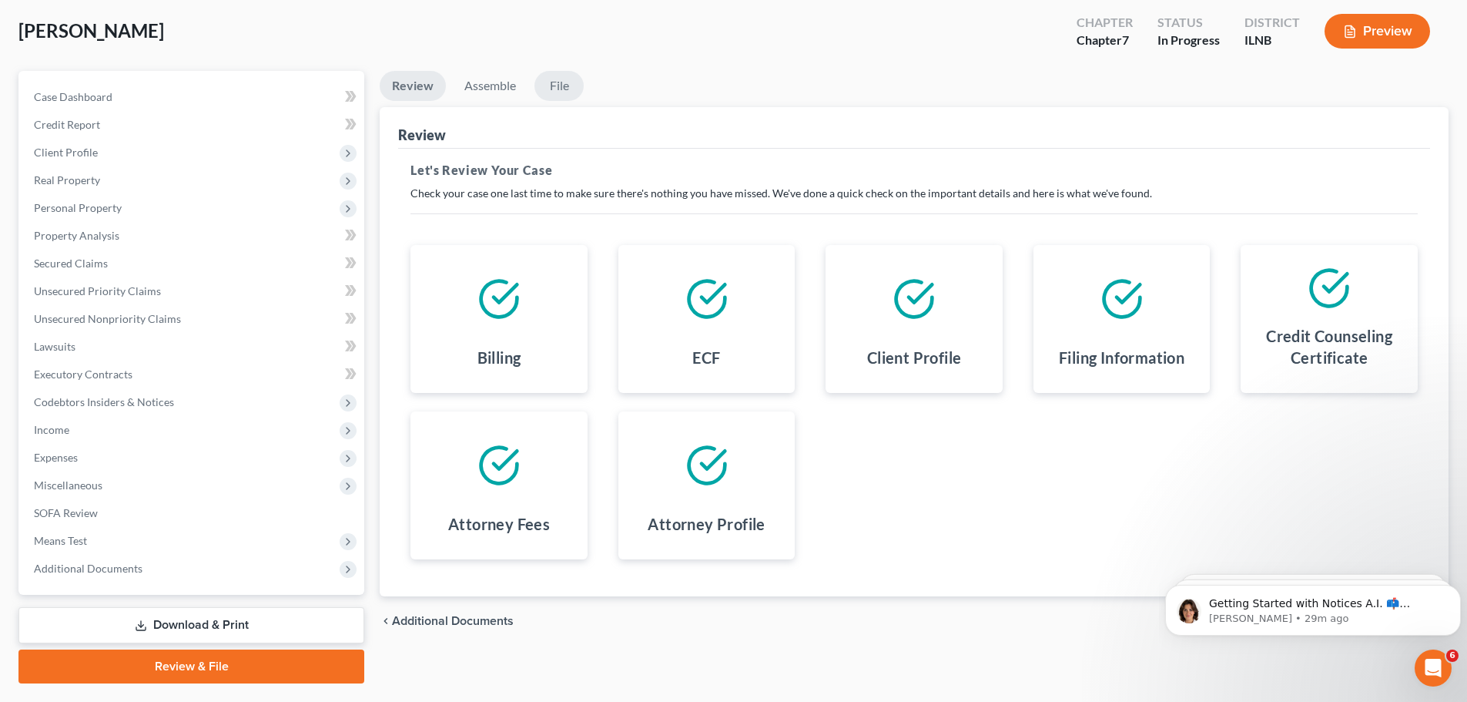
click at [554, 89] on link "File" at bounding box center [558, 86] width 49 height 30
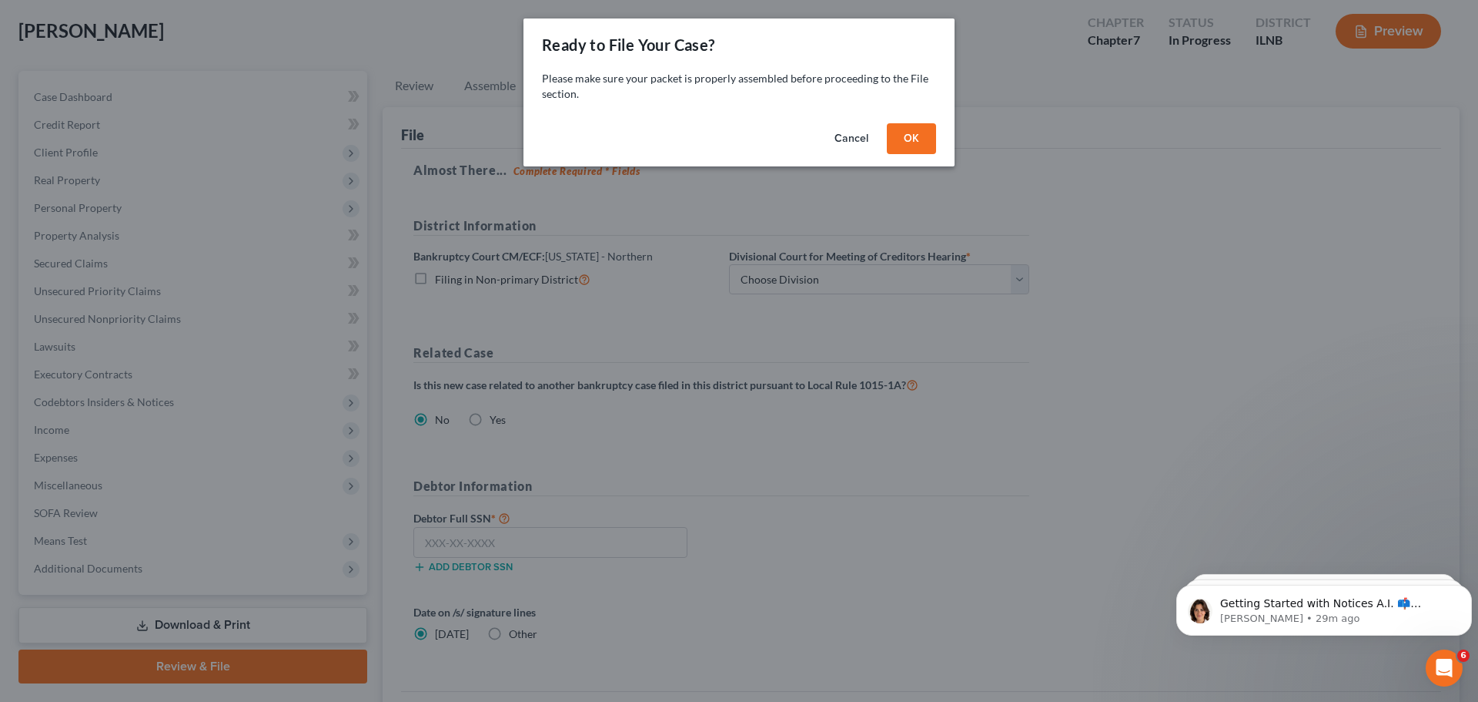
click at [902, 129] on button "OK" at bounding box center [911, 138] width 49 height 31
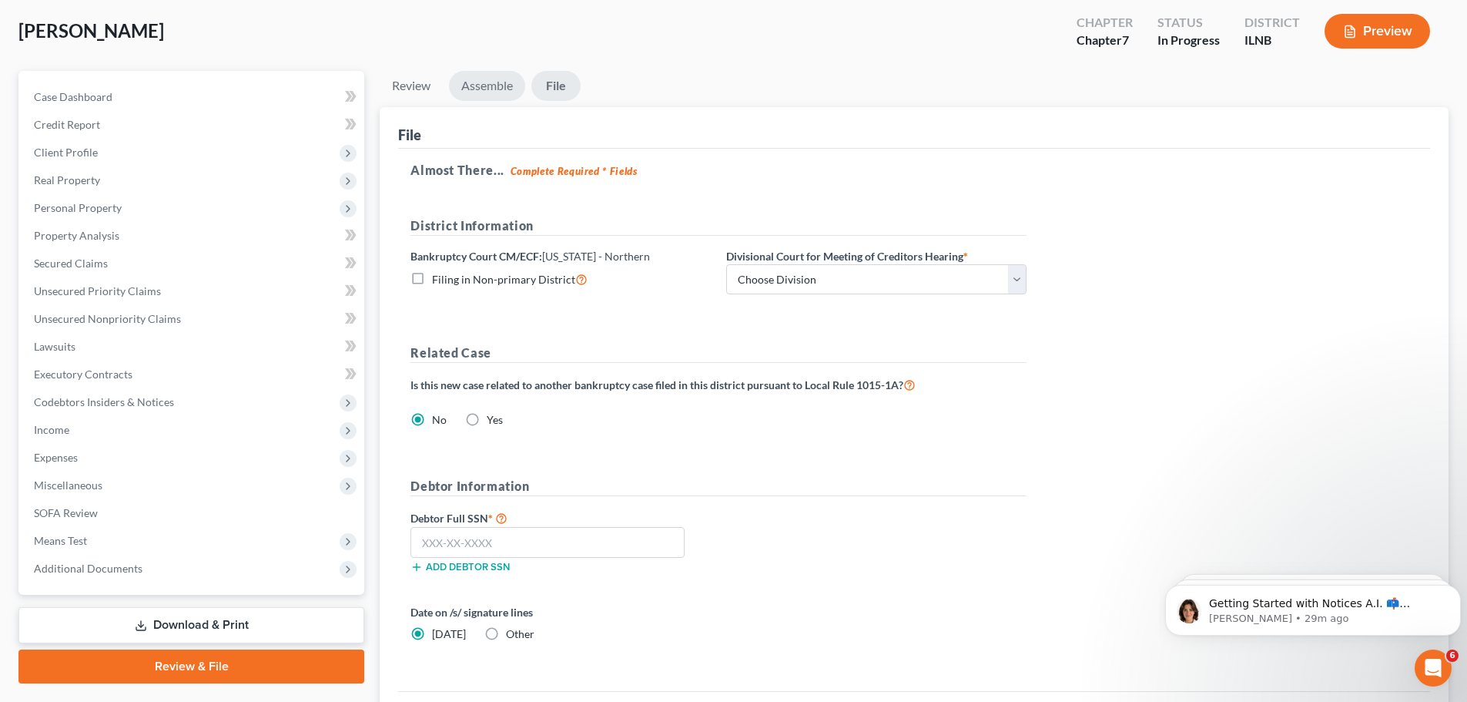
click at [516, 85] on link "Assemble" at bounding box center [487, 86] width 76 height 30
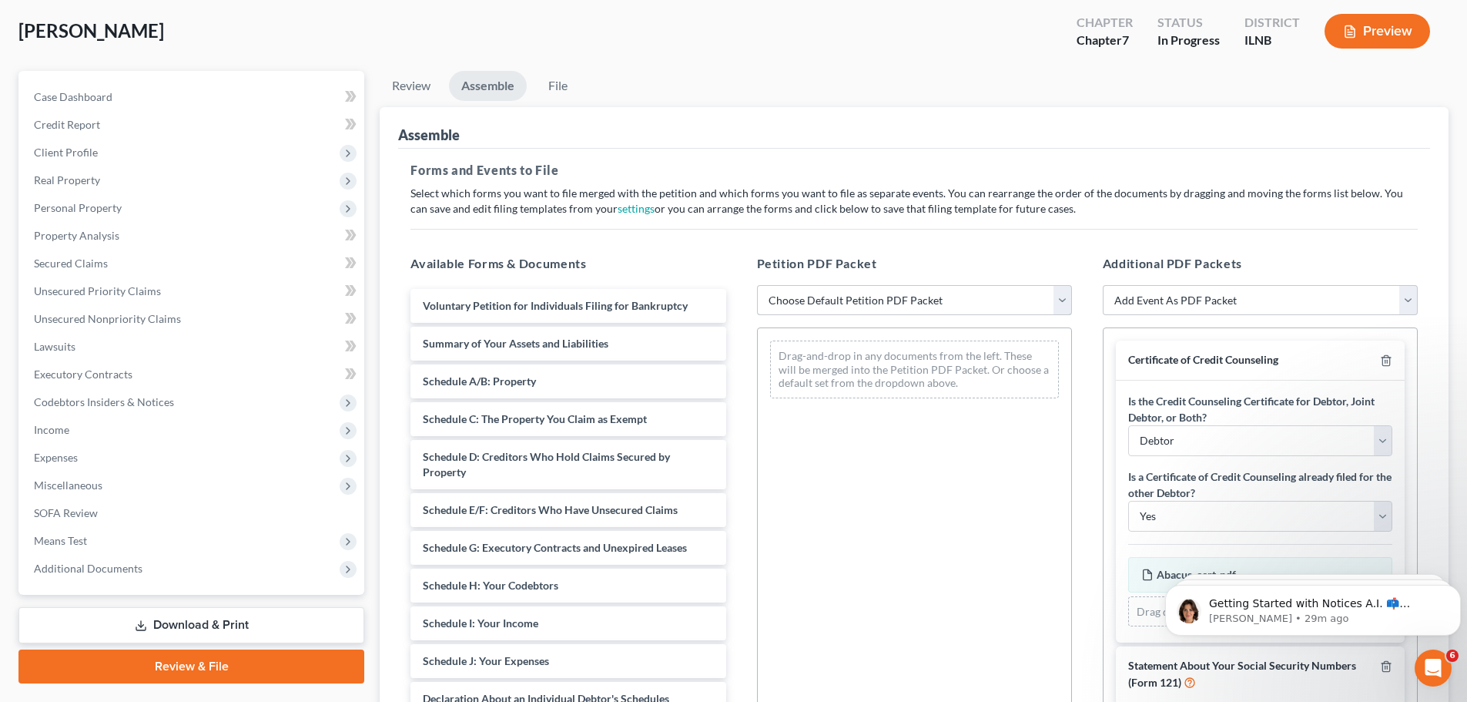
click at [858, 300] on select "Choose Default Petition PDF Packet Emergency Filing (Voluntary Petition and Cre…" at bounding box center [914, 300] width 315 height 31
select select "1"
click at [757, 285] on select "Choose Default Petition PDF Packet Emergency Filing (Voluntary Petition and Cre…" at bounding box center [914, 300] width 315 height 31
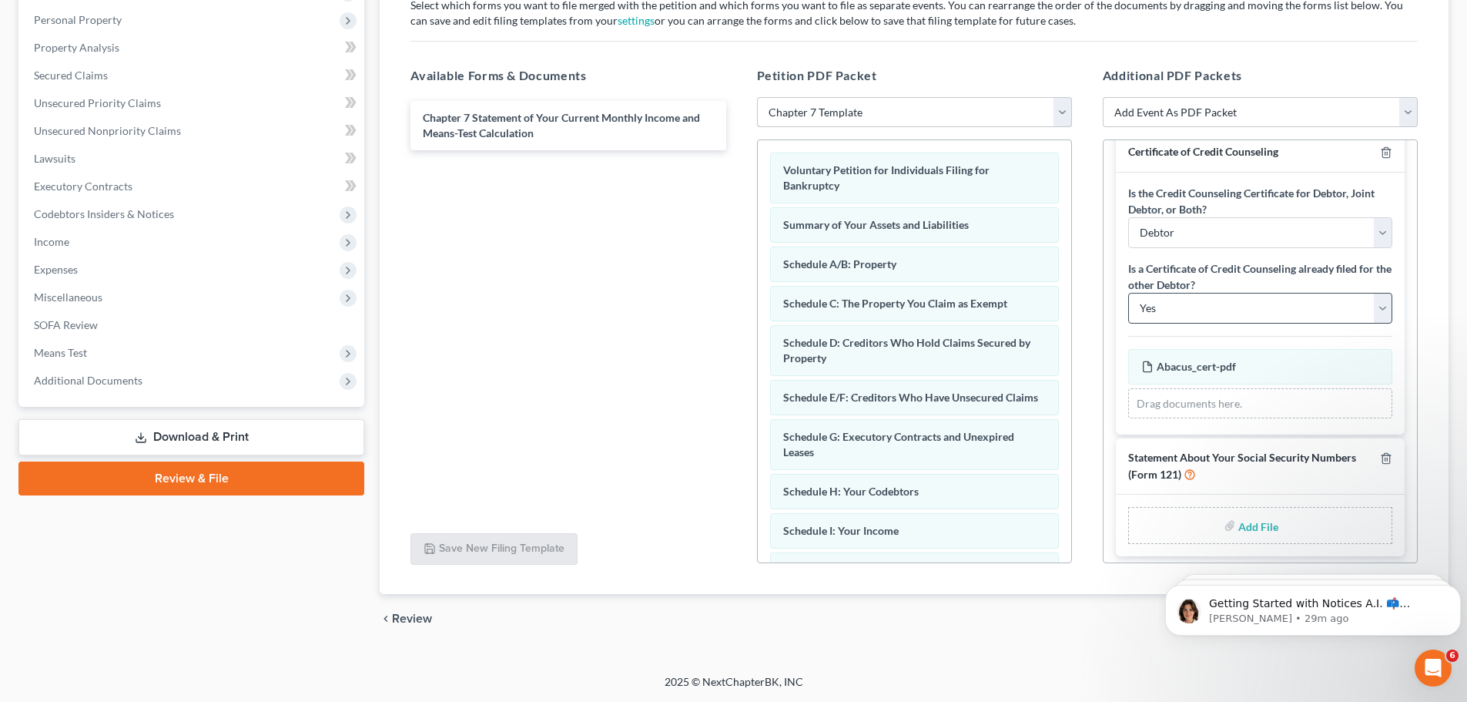
scroll to position [26, 0]
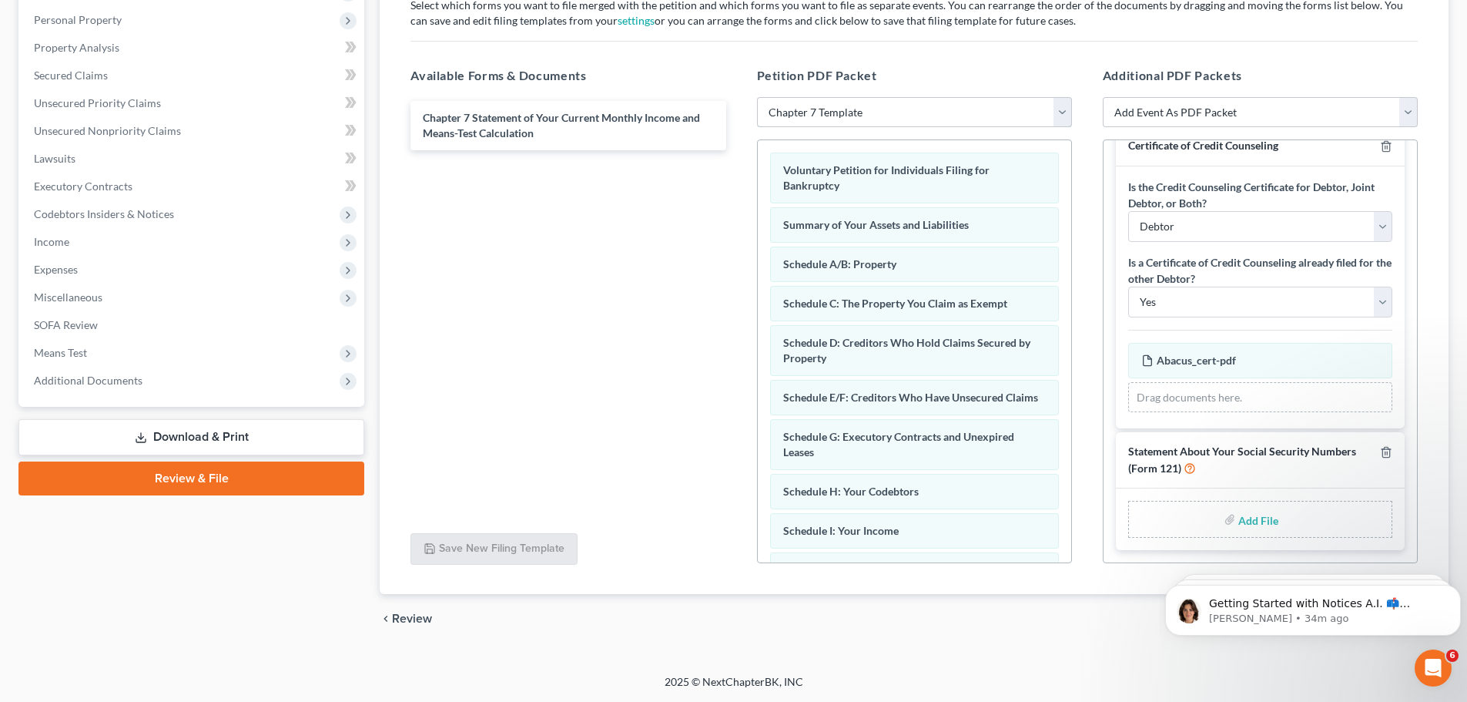
type input "C:\fakepath\Santosh - Form 121.pdf"
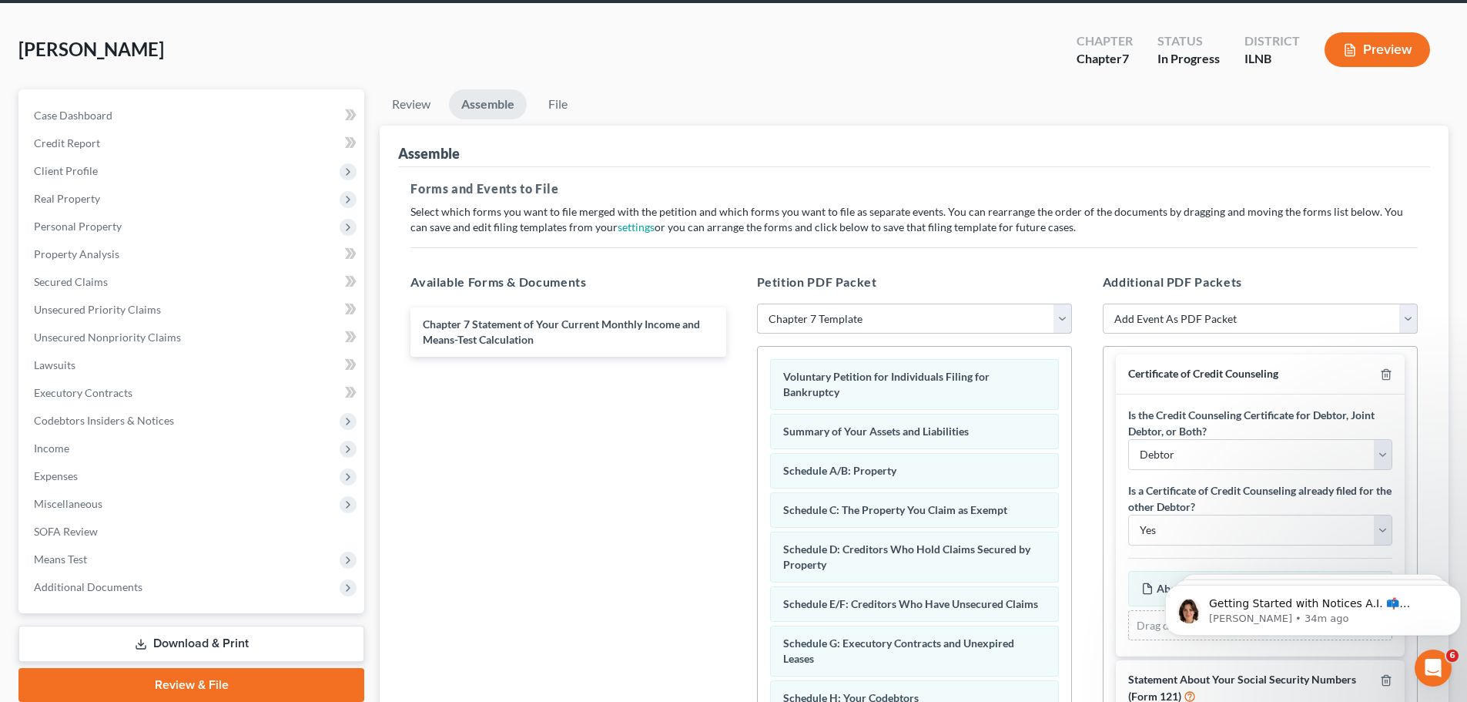
scroll to position [0, 0]
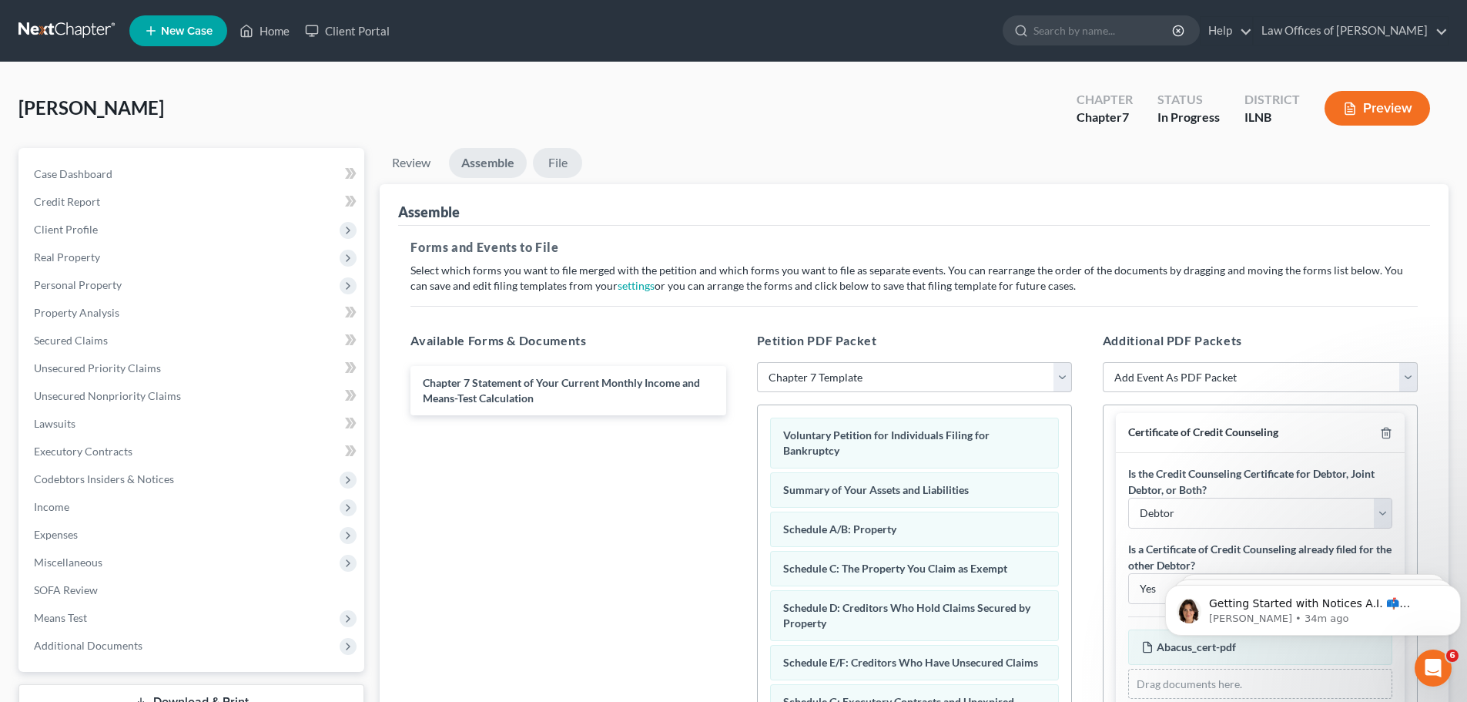
click at [564, 158] on link "File" at bounding box center [557, 163] width 49 height 30
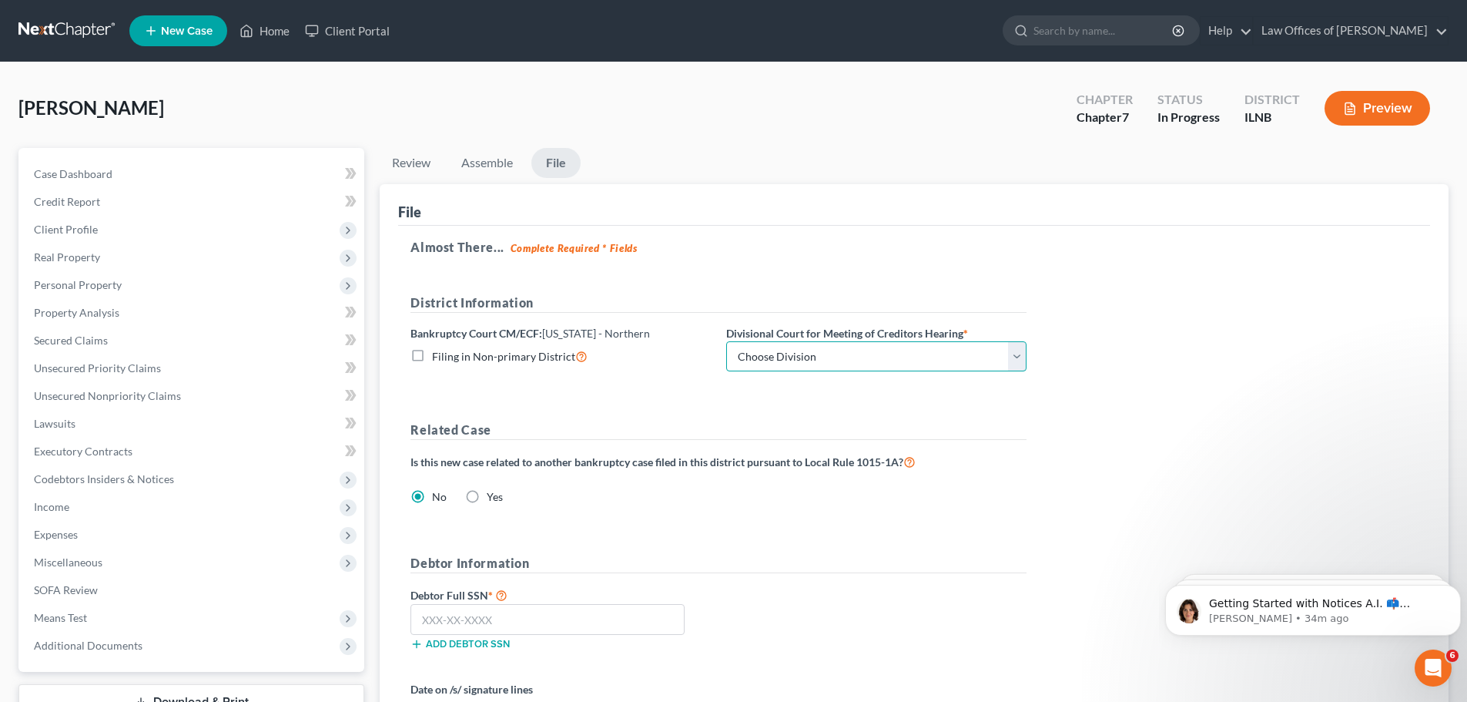
click at [879, 361] on select "Choose Division Chicago Rockford" at bounding box center [876, 356] width 300 height 31
select select "0"
click at [726, 341] on select "Choose Division Chicago Rockford" at bounding box center [876, 356] width 300 height 31
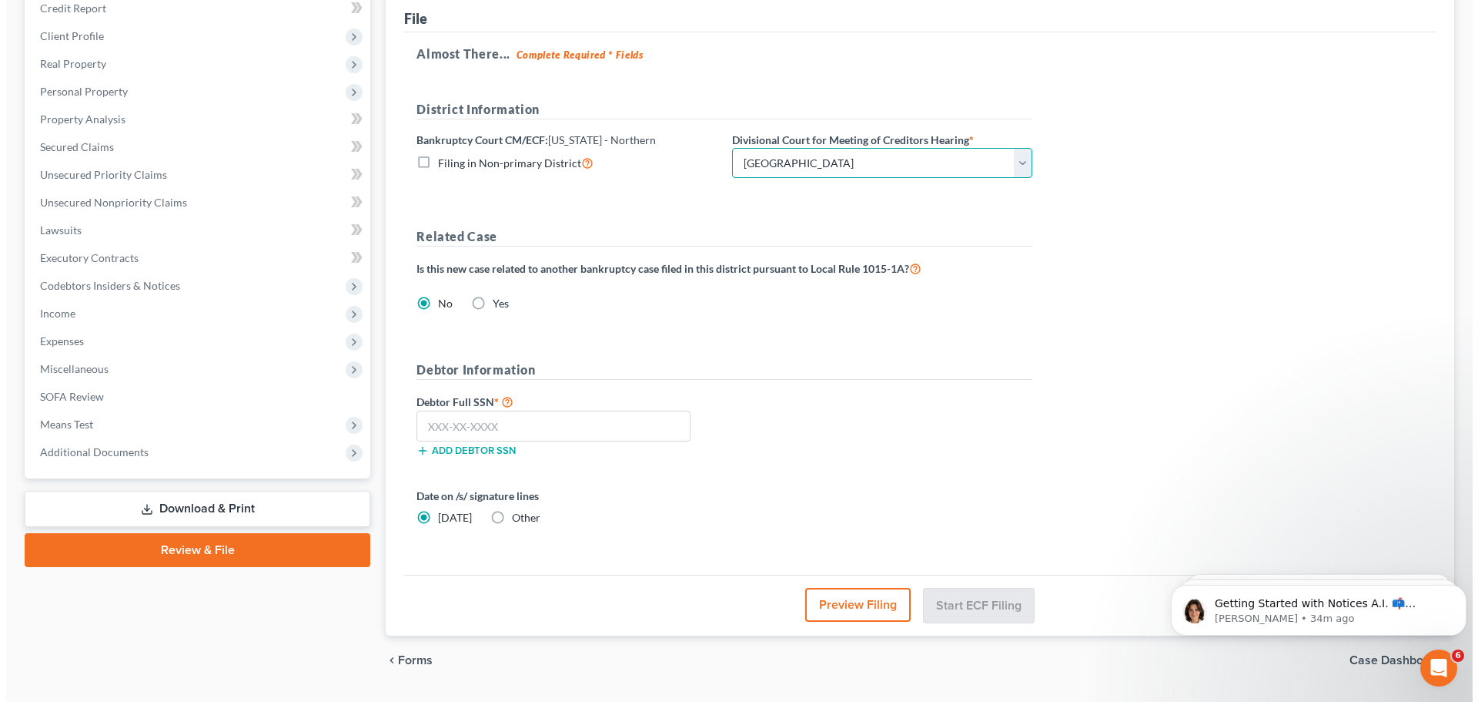
scroll to position [231, 0]
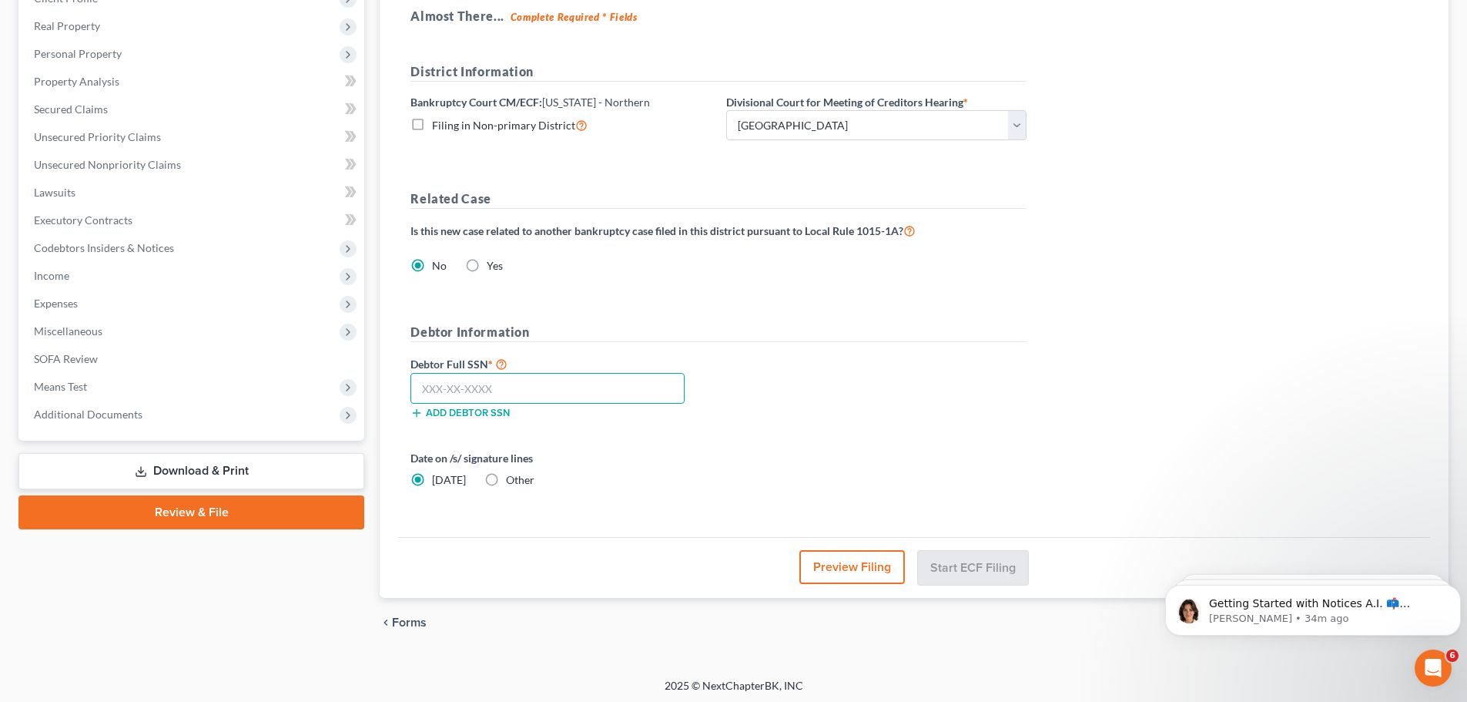
click at [432, 383] on input "text" at bounding box center [547, 388] width 274 height 31
type input "357-04-3115"
click at [1006, 574] on button "Start ECF Filing" at bounding box center [973, 567] width 110 height 34
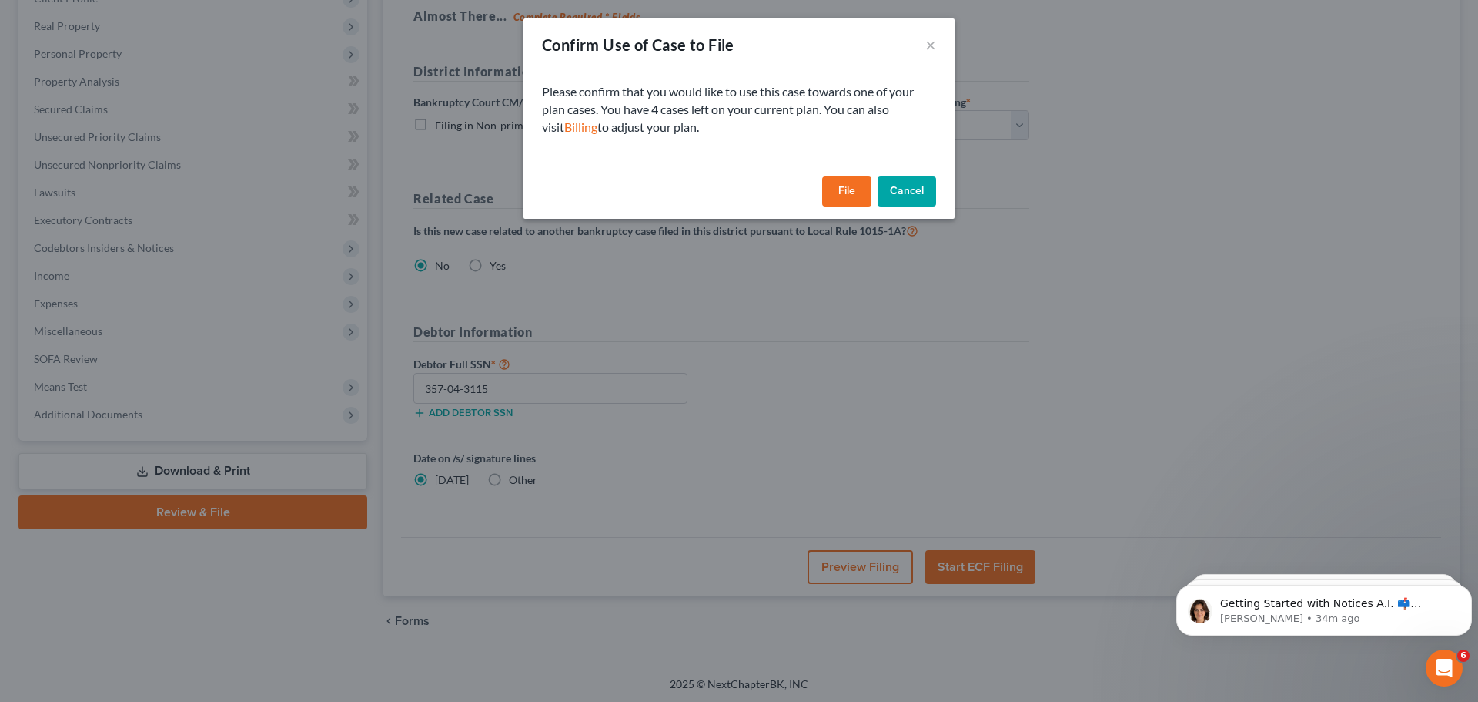
click at [834, 193] on button "File" at bounding box center [846, 191] width 49 height 31
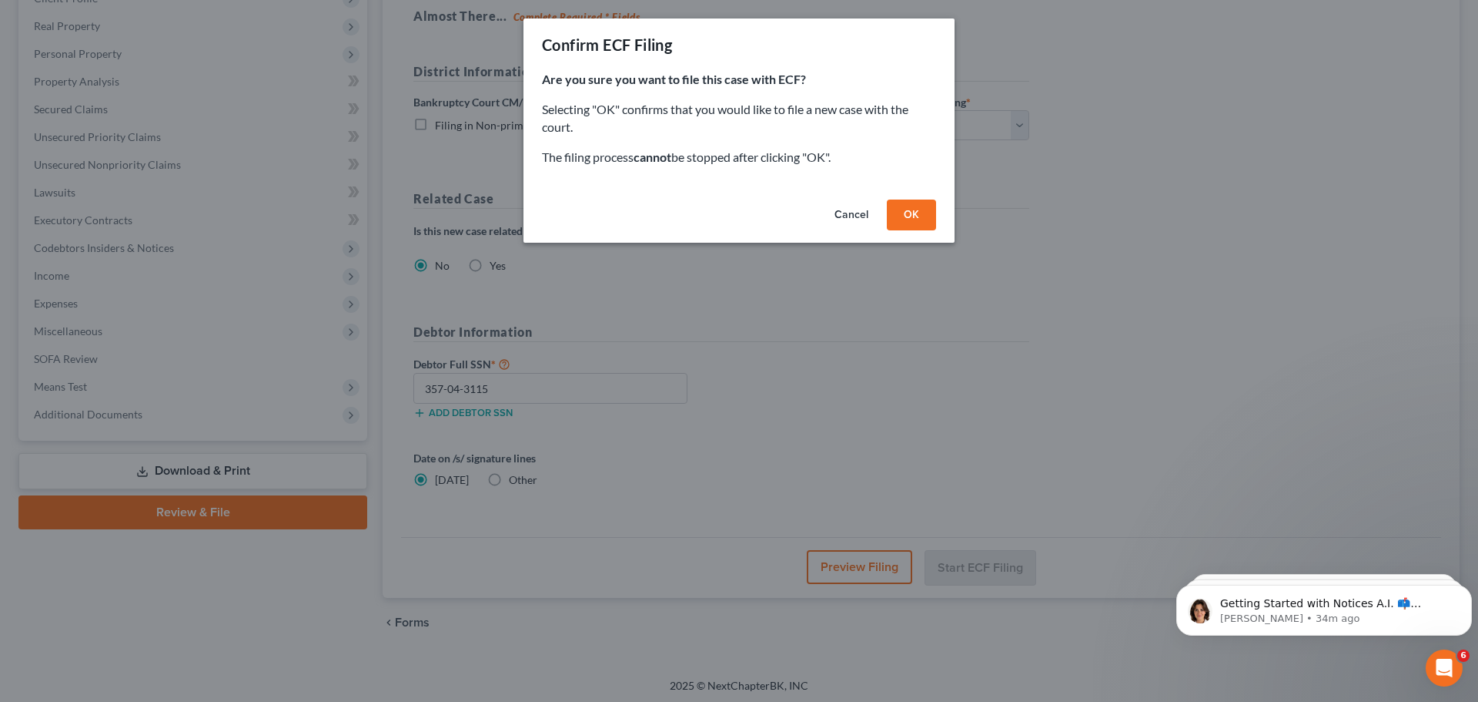
click at [906, 213] on button "OK" at bounding box center [911, 214] width 49 height 31
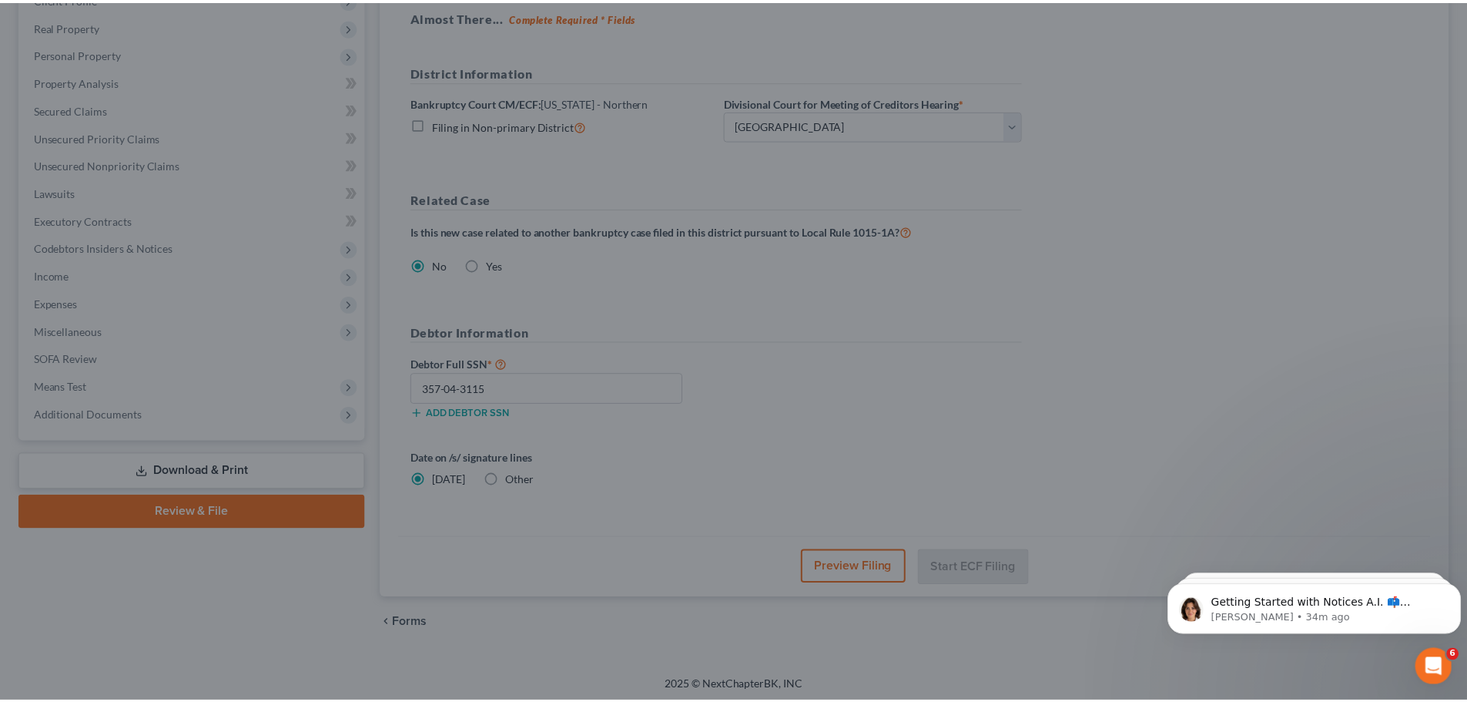
scroll to position [117, 0]
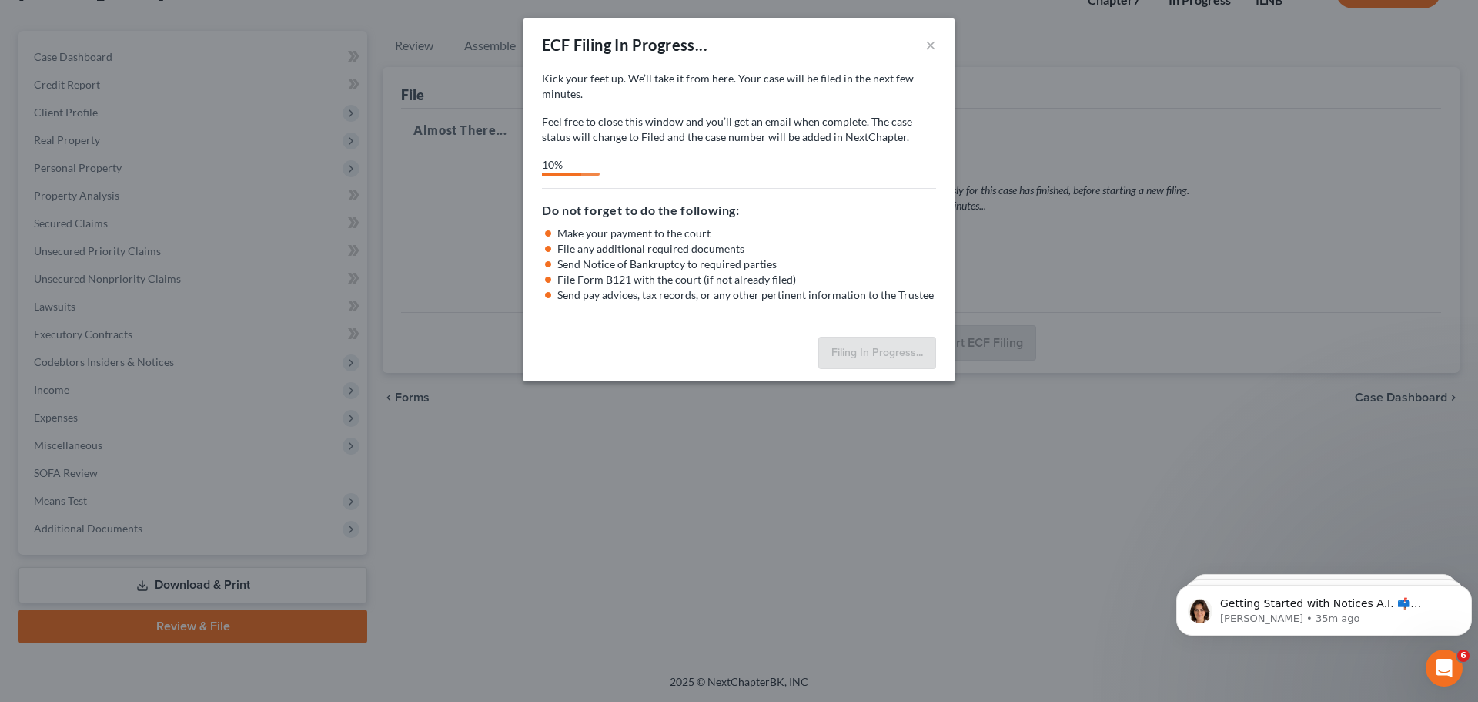
select select "0"
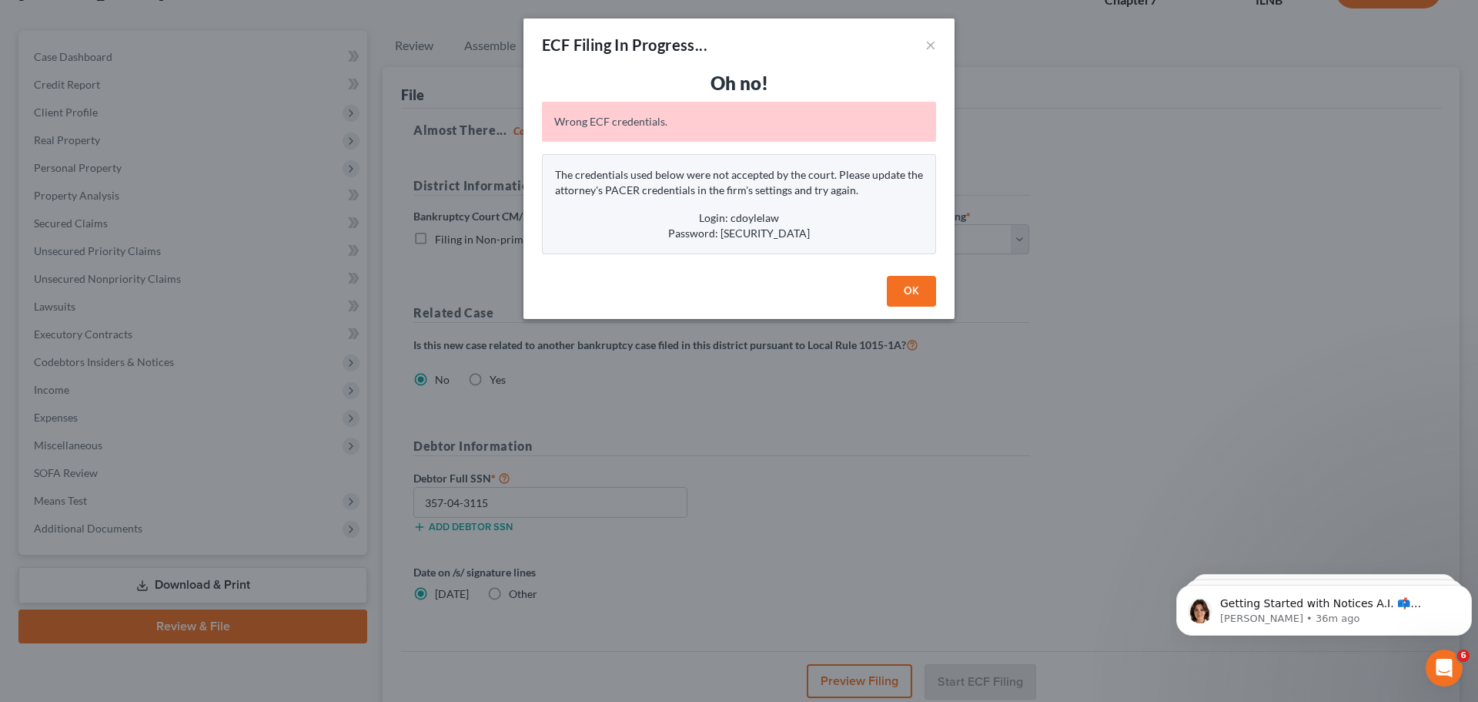
click at [912, 289] on button "OK" at bounding box center [911, 291] width 49 height 31
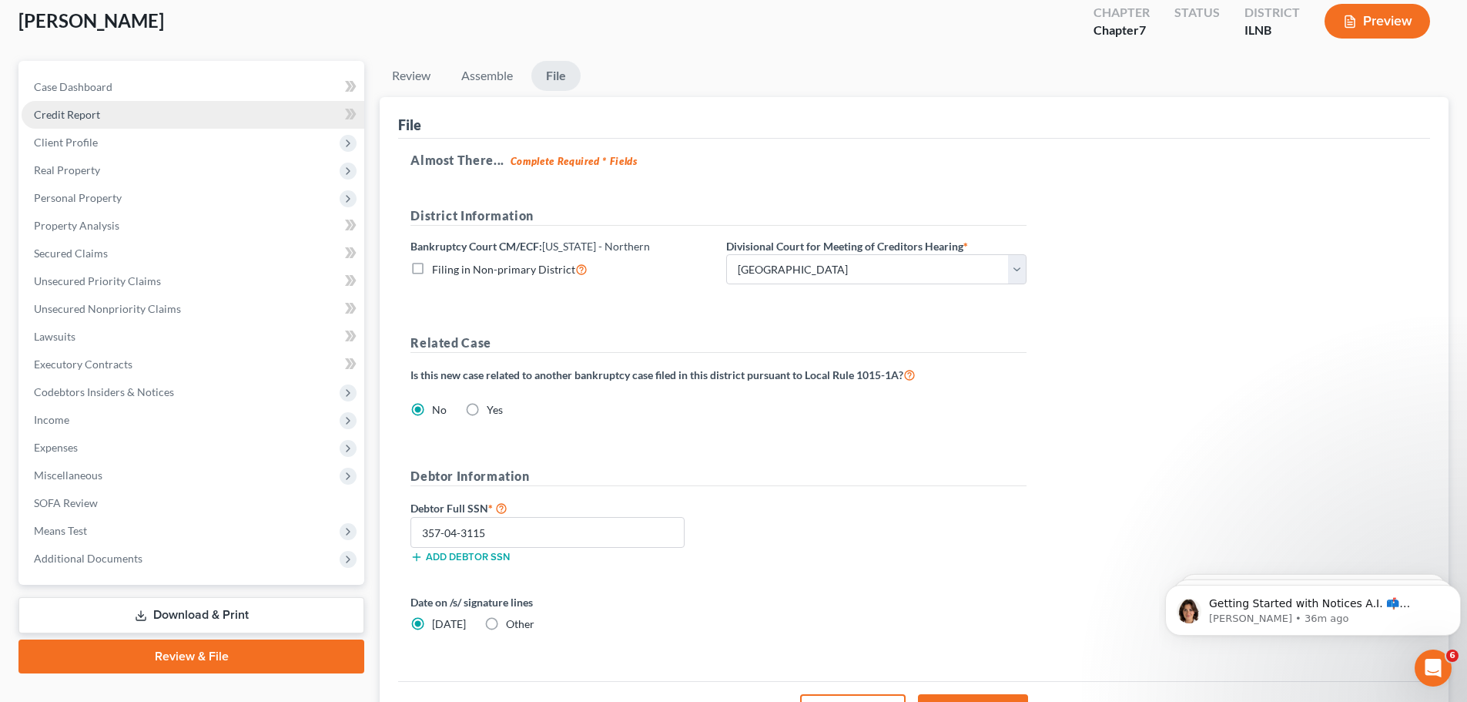
scroll to position [0, 0]
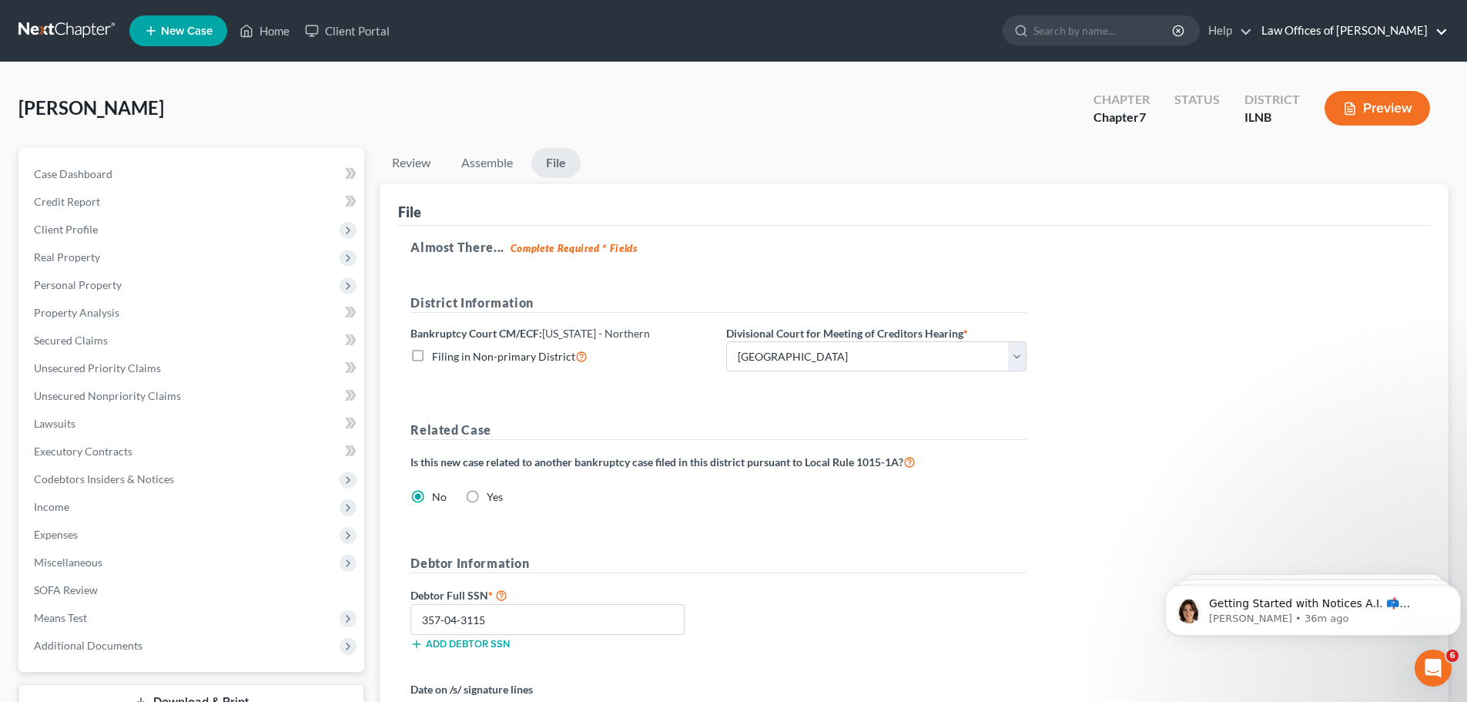
click at [1303, 34] on link "Law Offices of [PERSON_NAME]" at bounding box center [1351, 31] width 194 height 28
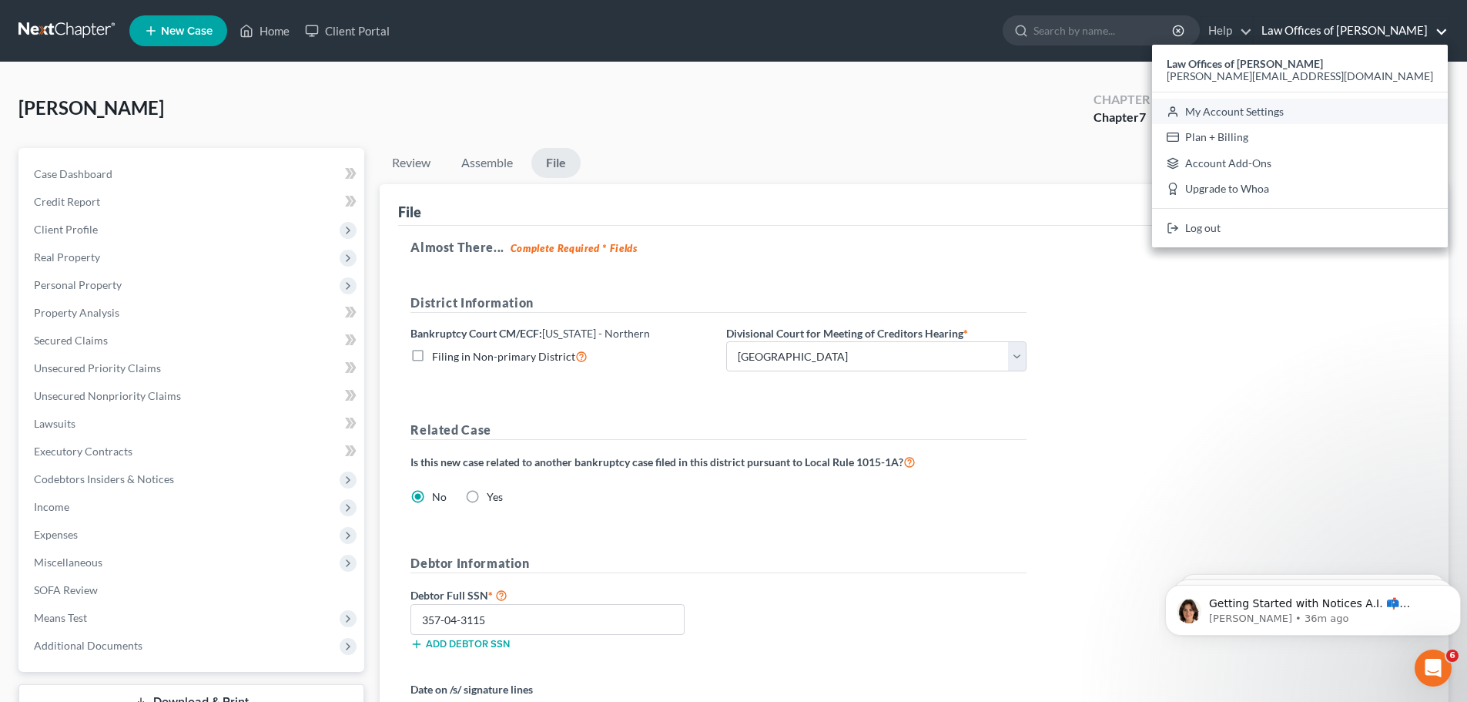
click at [1341, 107] on link "My Account Settings" at bounding box center [1300, 112] width 296 height 26
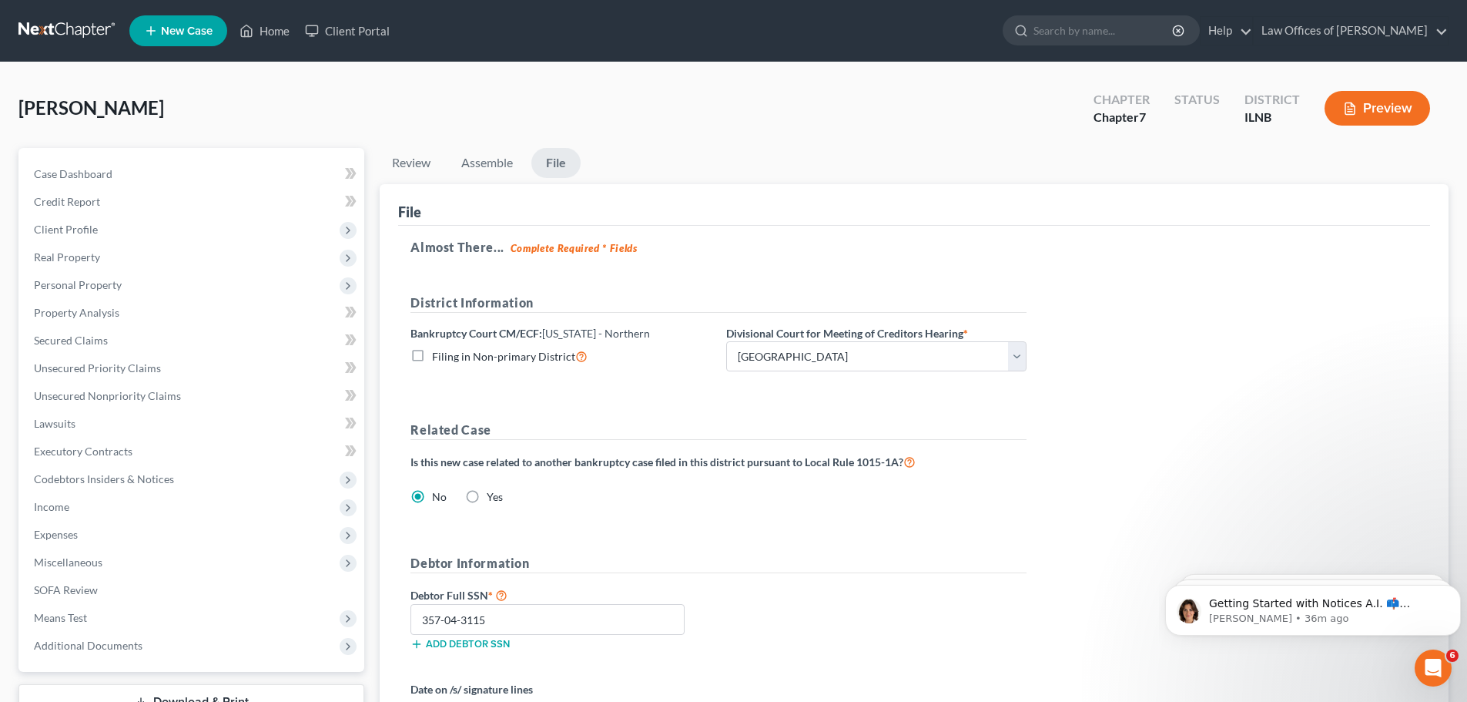
select select "25"
select select "23"
select select "14"
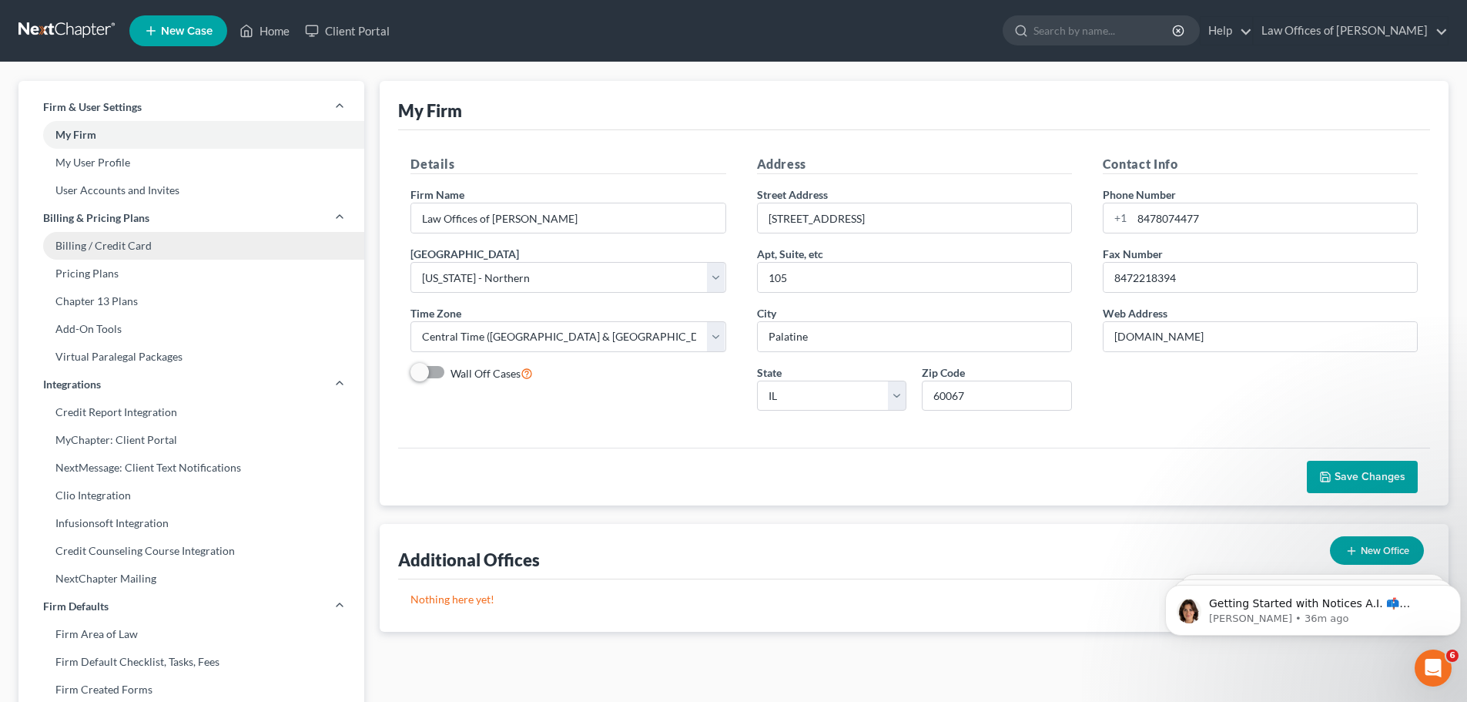
click at [156, 247] on link "Billing / Credit Card" at bounding box center [191, 246] width 346 height 28
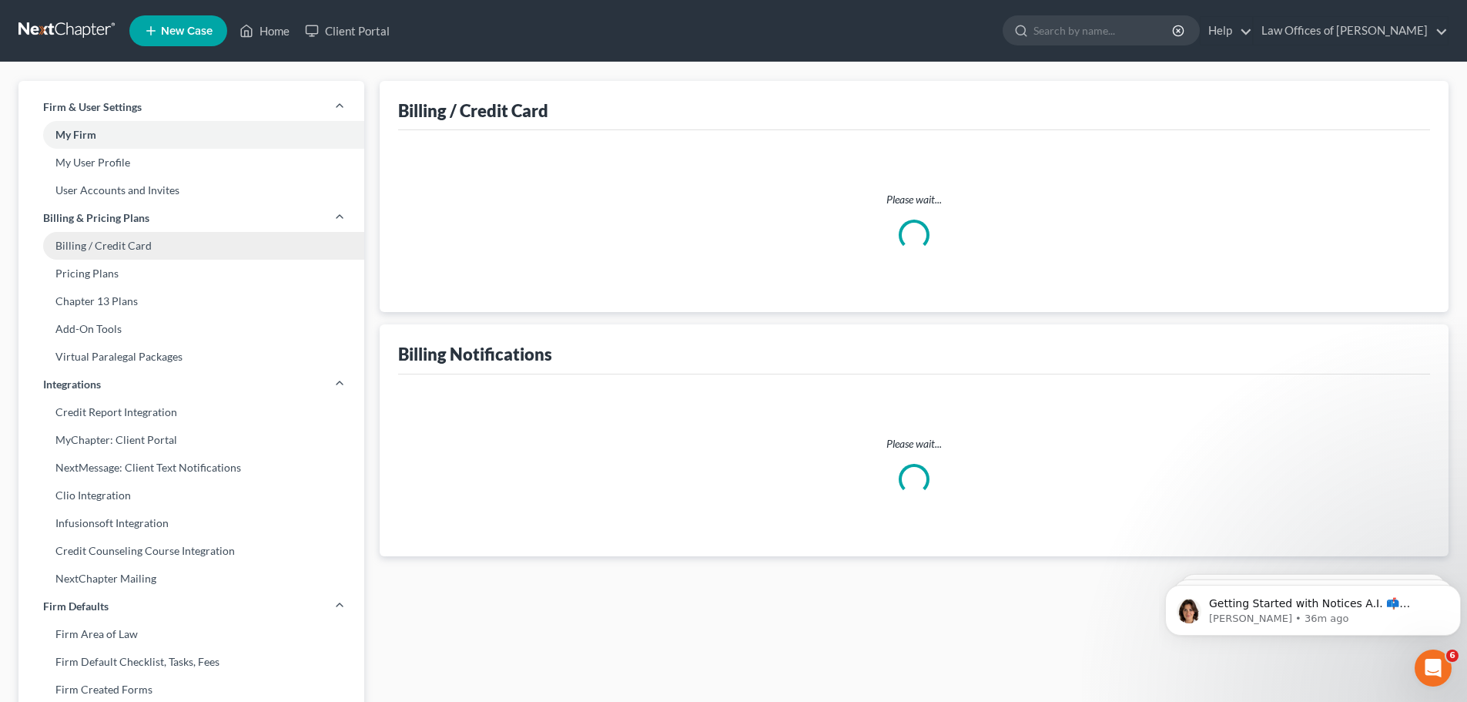
select select "14"
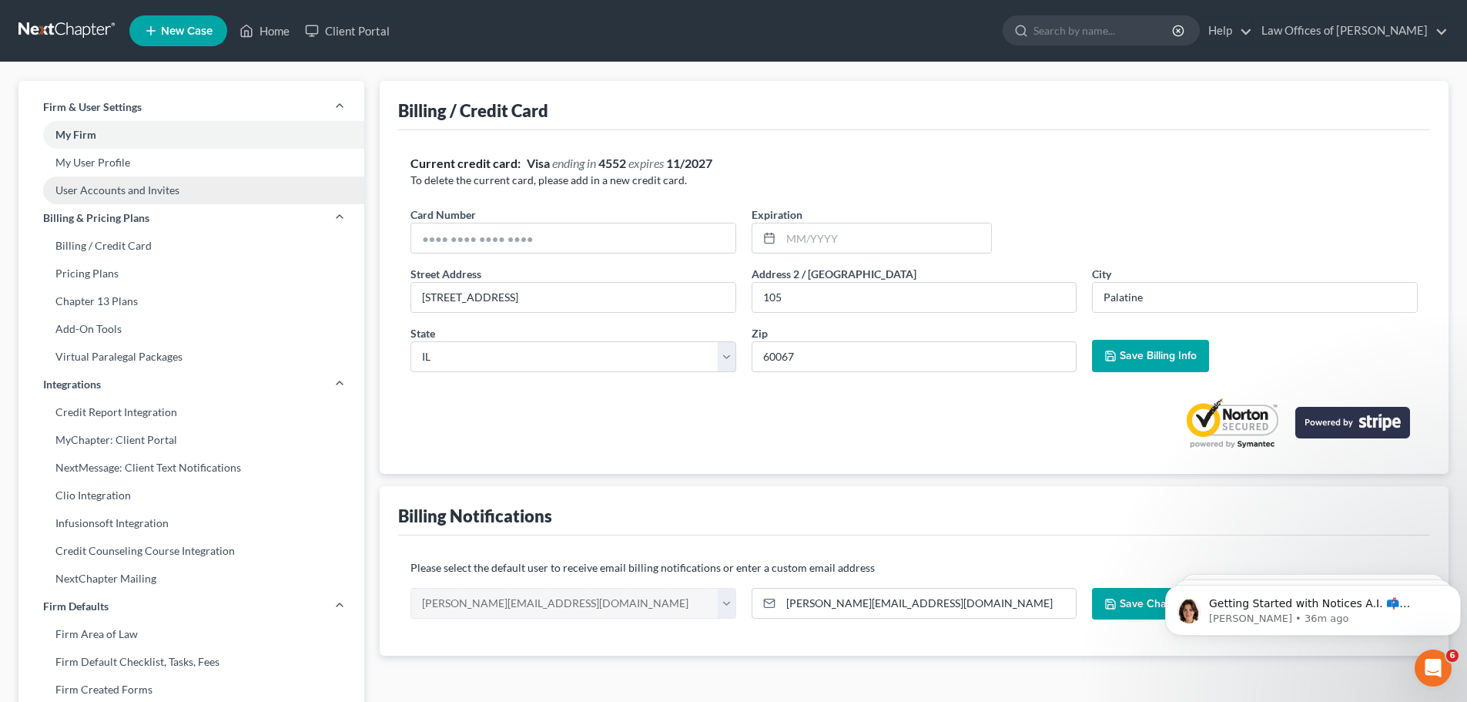
click at [174, 192] on link "User Accounts and Invites" at bounding box center [191, 190] width 346 height 28
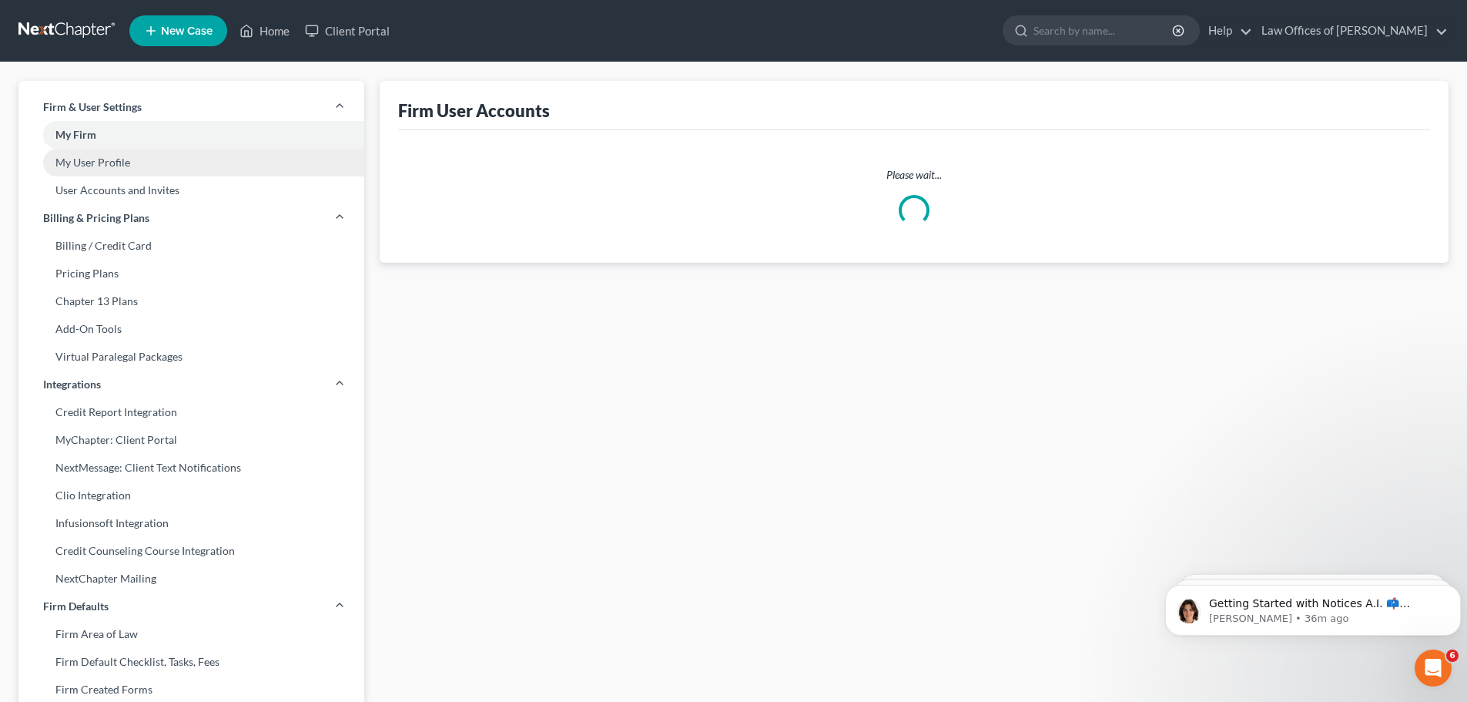
select select "0"
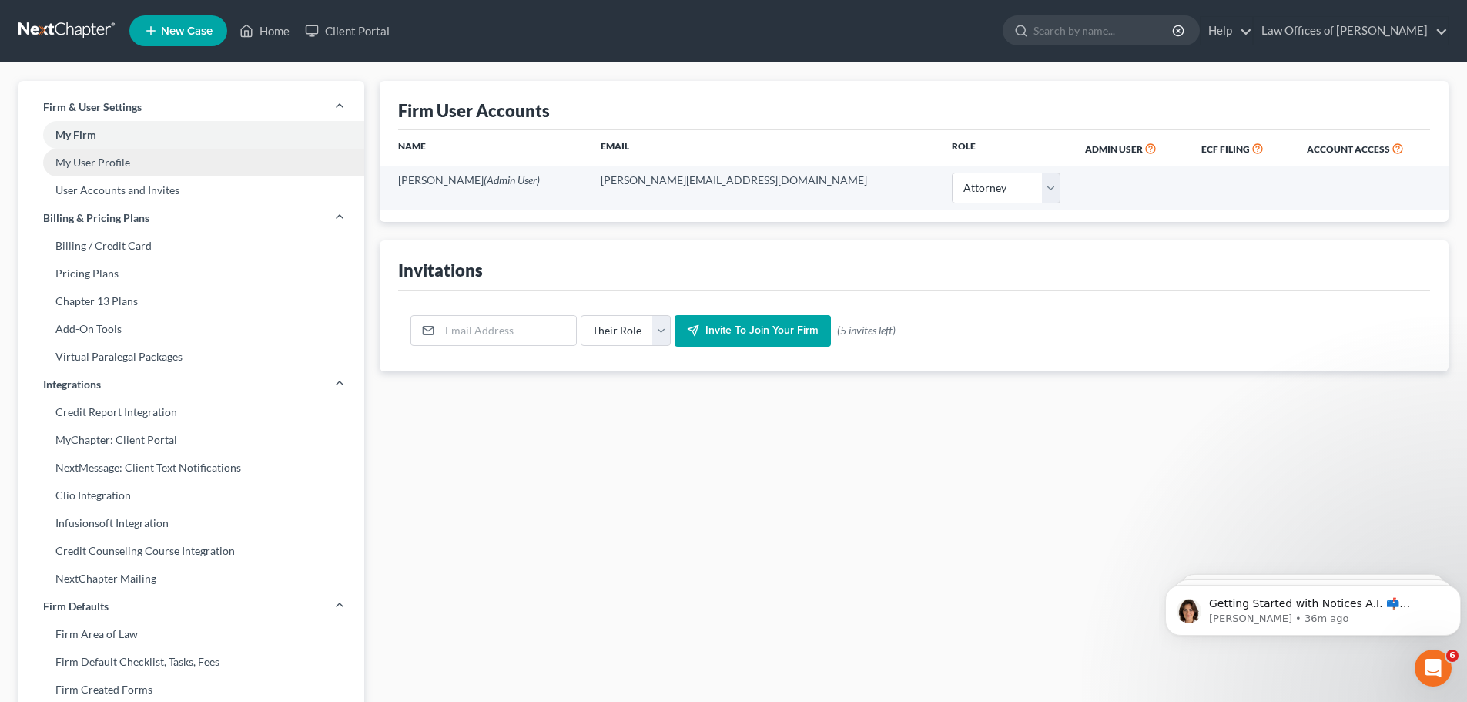
click at [169, 164] on link "My User Profile" at bounding box center [191, 163] width 346 height 28
select select "14"
select select "25"
select select "attorney"
select select "0"
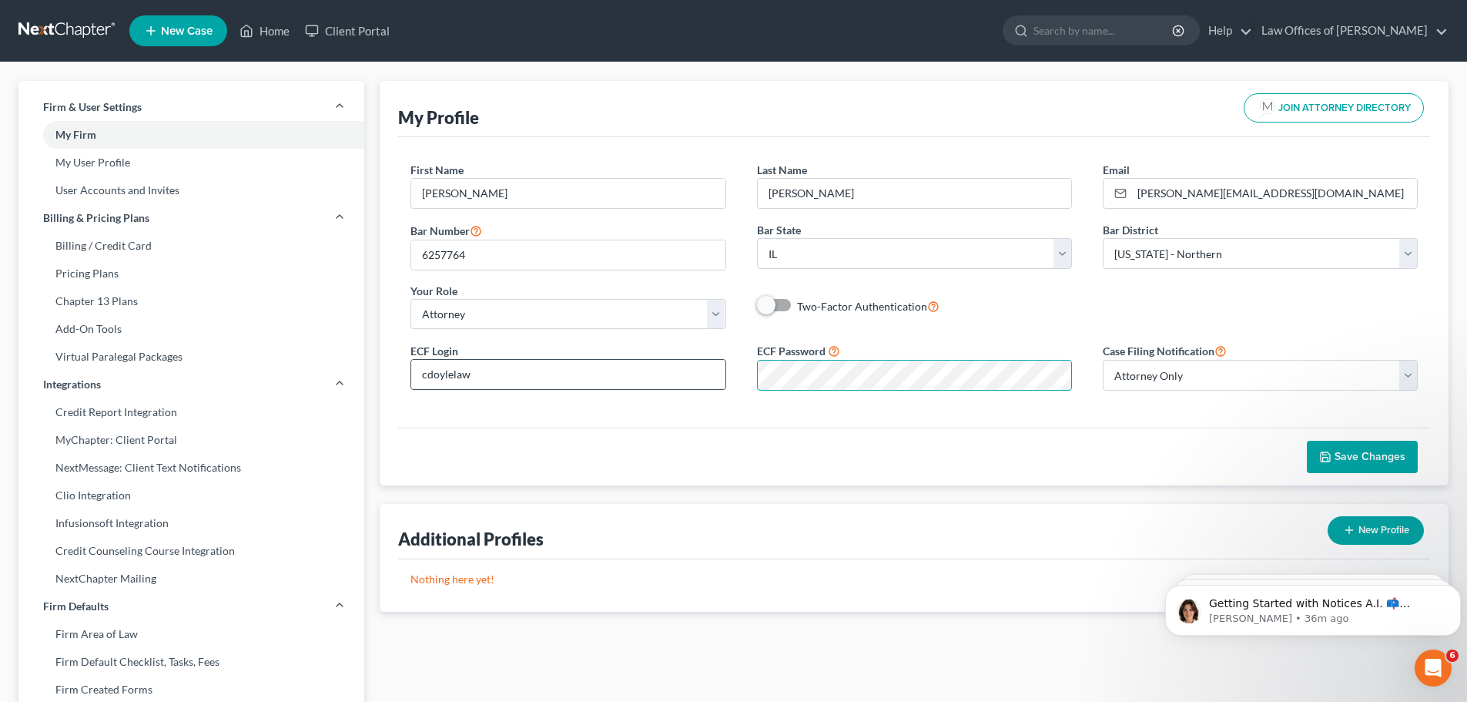
click at [725, 388] on div "ECF Login cdoylelaw ECF Password Case Filing Notification Select Attorney Only …" at bounding box center [914, 372] width 1038 height 62
click at [740, 376] on div "ECF Login cdoylelaw ECF Password Case Filing Notification Select Attorney Only …" at bounding box center [914, 372] width 1038 height 62
drag, startPoint x: 1101, startPoint y: 417, endPoint x: 1058, endPoint y: 416, distance: 43.1
click at [1101, 417] on div "First Name * Constance Last Name * Doyle Email * connie@cdoylelaw.com Bar Numbe…" at bounding box center [914, 282] width 1032 height 290
click at [696, 387] on div "ECF Login cdoylelaw ECF Password Case Filing Notification Select Attorney Only …" at bounding box center [914, 372] width 1038 height 62
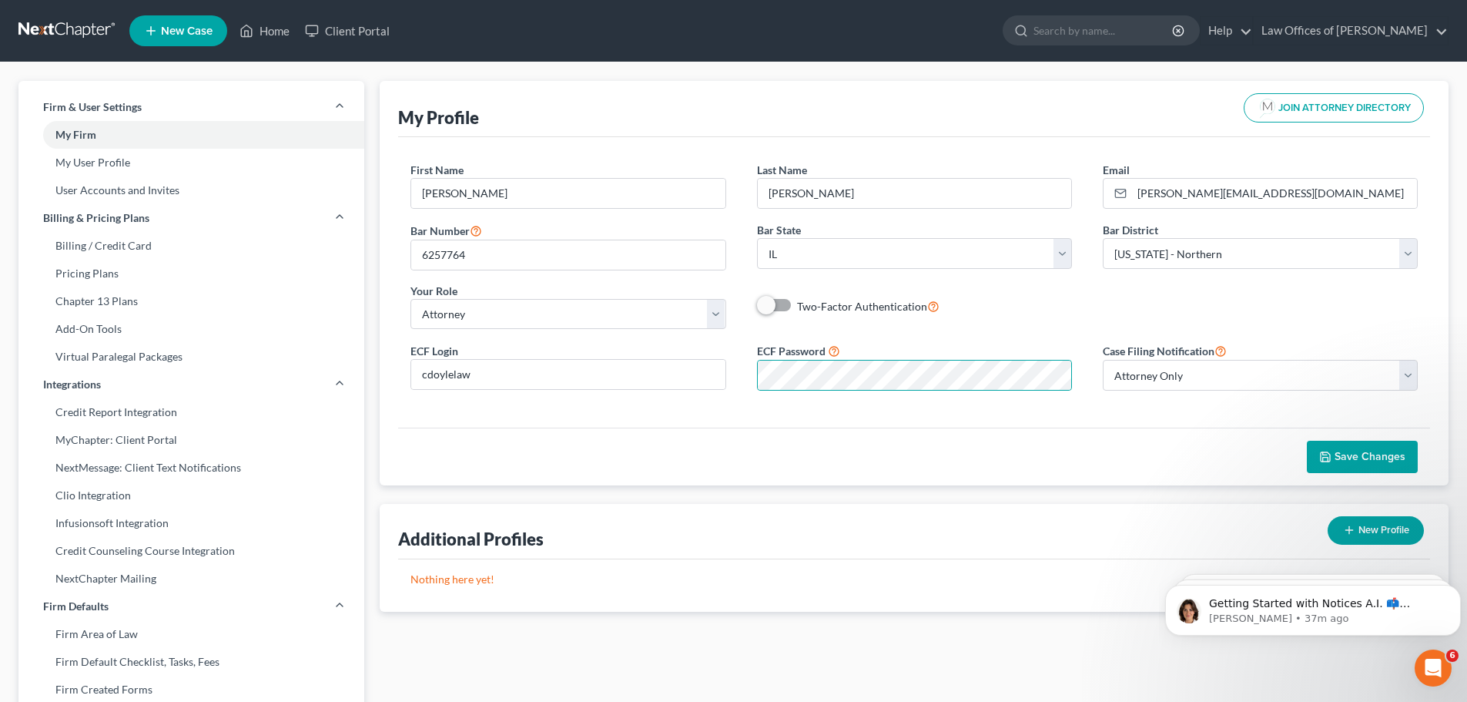
click at [1405, 453] on span "Save Changes" at bounding box center [1369, 456] width 71 height 13
click at [266, 28] on link "Home" at bounding box center [264, 31] width 65 height 28
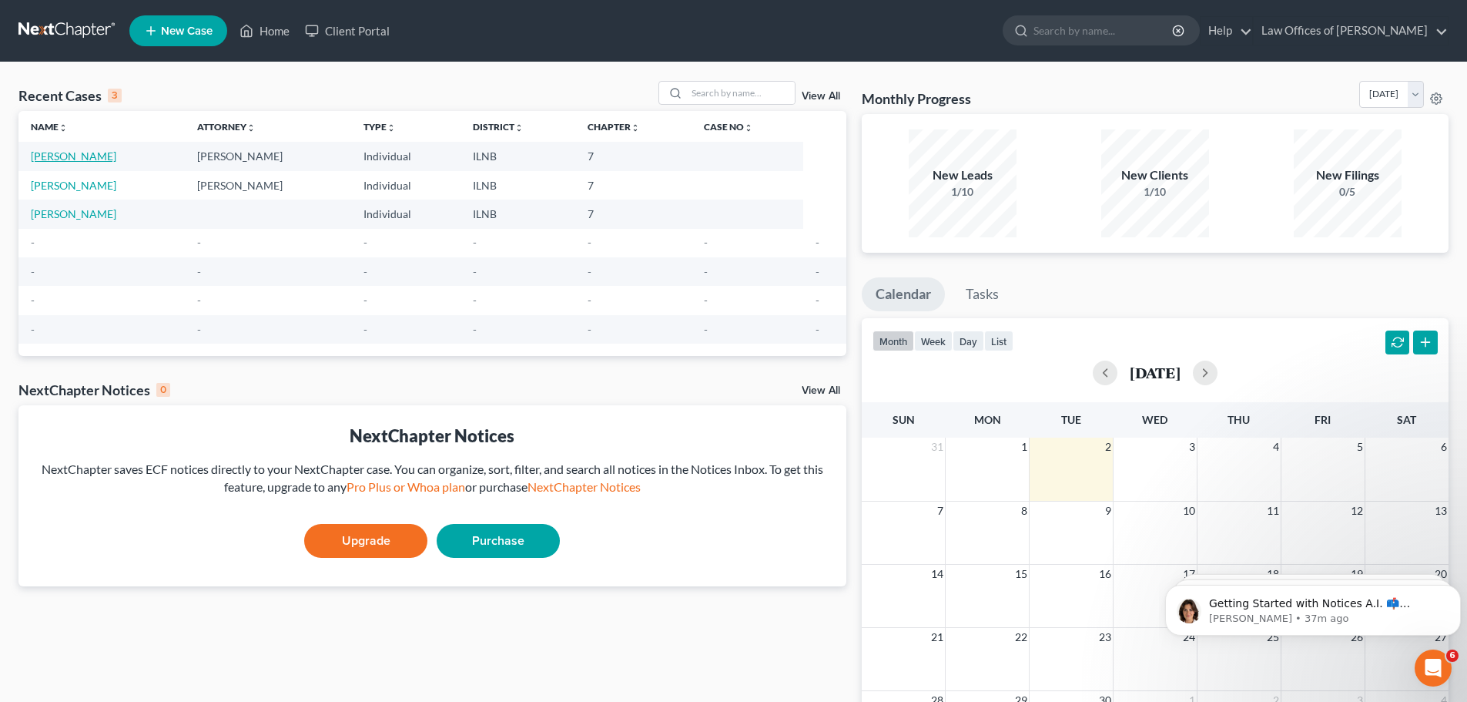
click at [57, 150] on link "[PERSON_NAME]" at bounding box center [73, 155] width 85 height 13
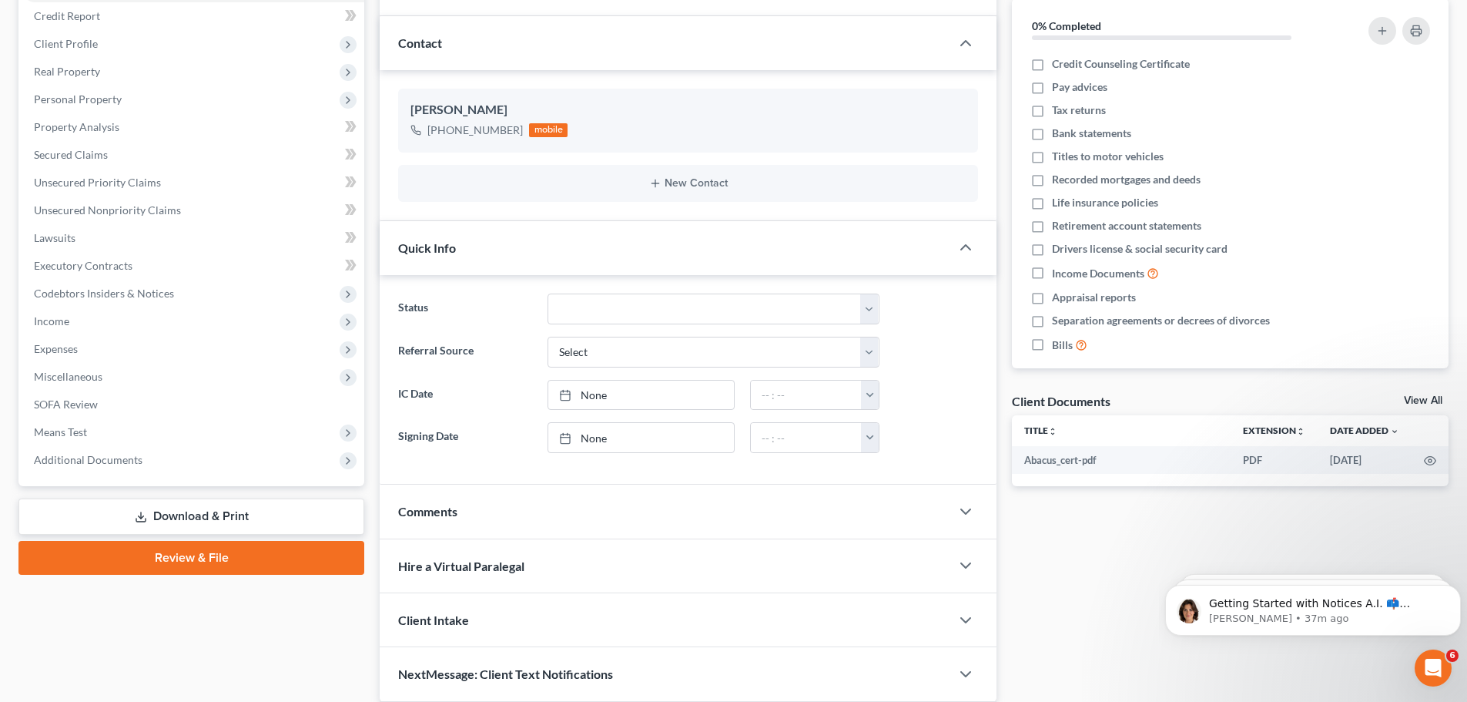
scroll to position [244, 0]
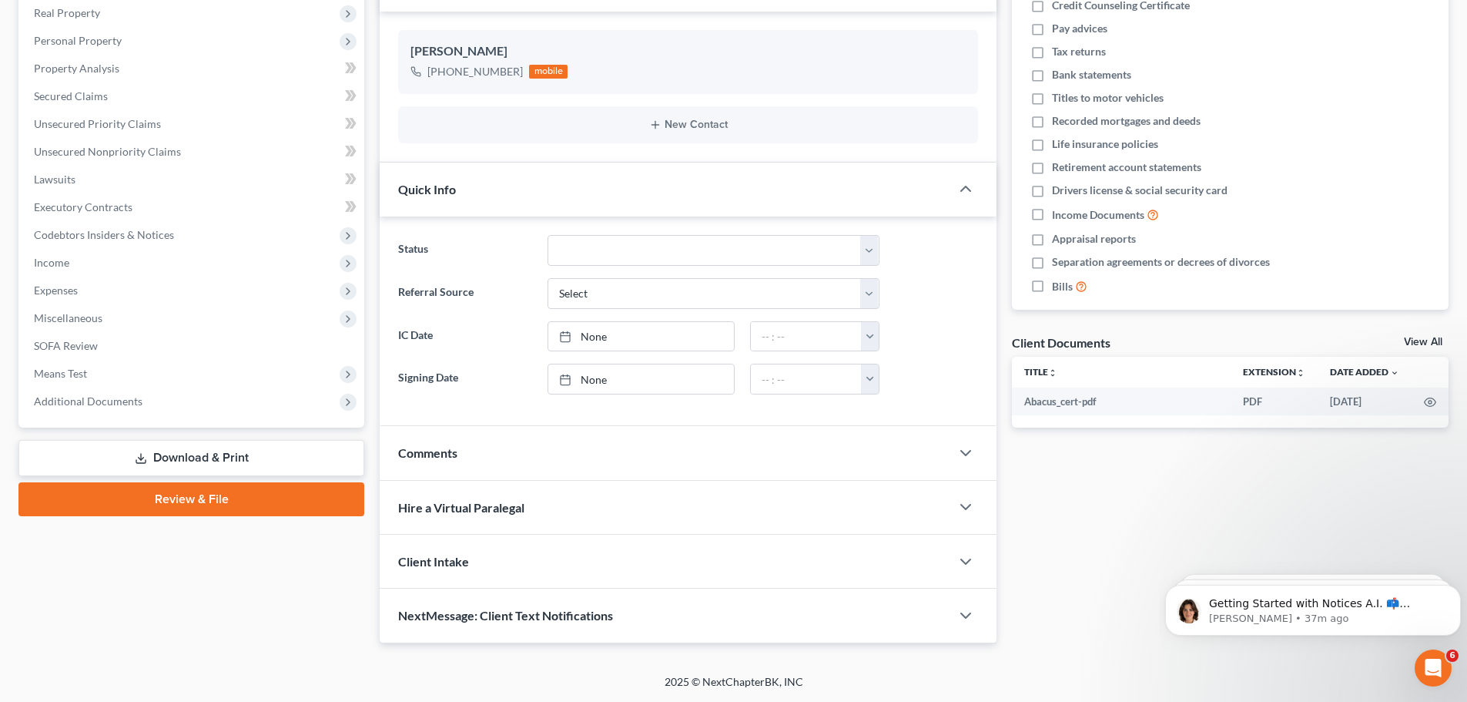
click at [180, 496] on link "Review & File" at bounding box center [191, 499] width 346 height 34
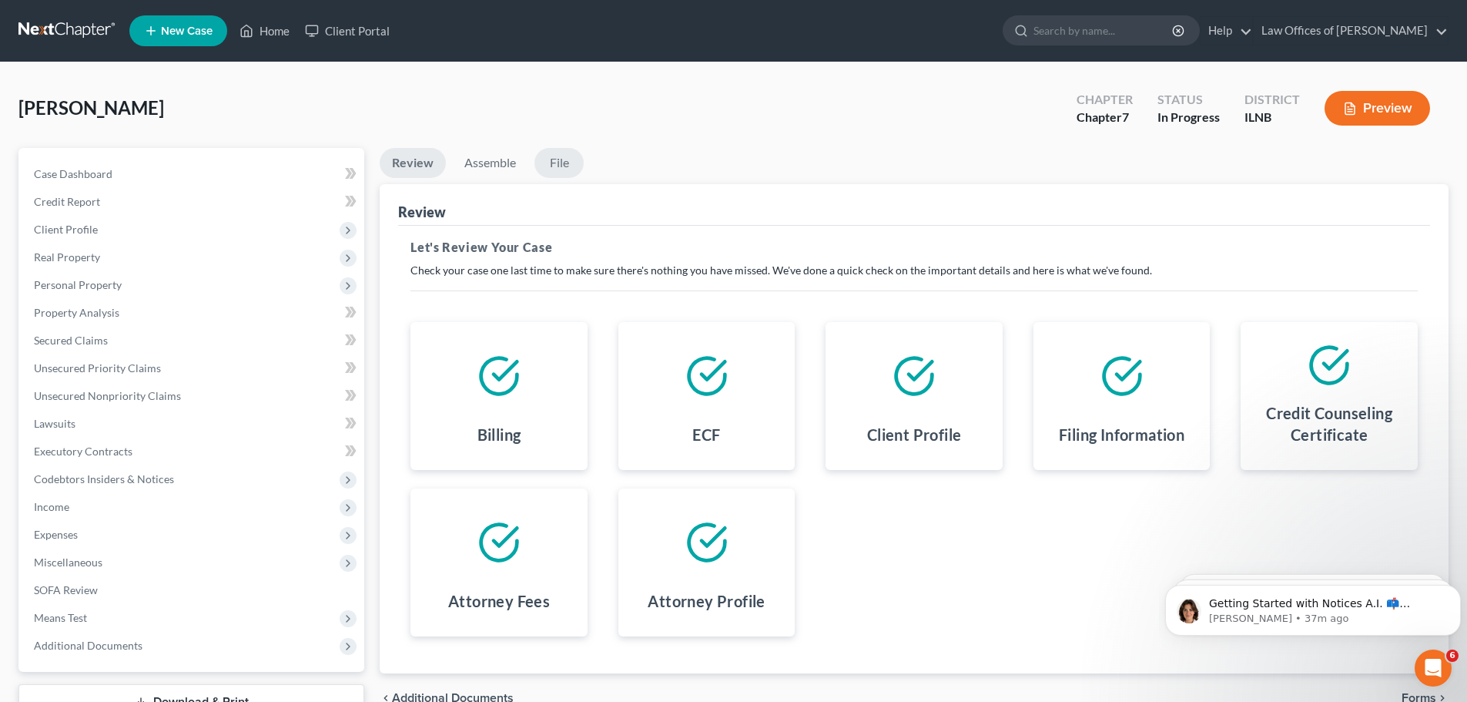
click at [564, 149] on link "File" at bounding box center [558, 163] width 49 height 30
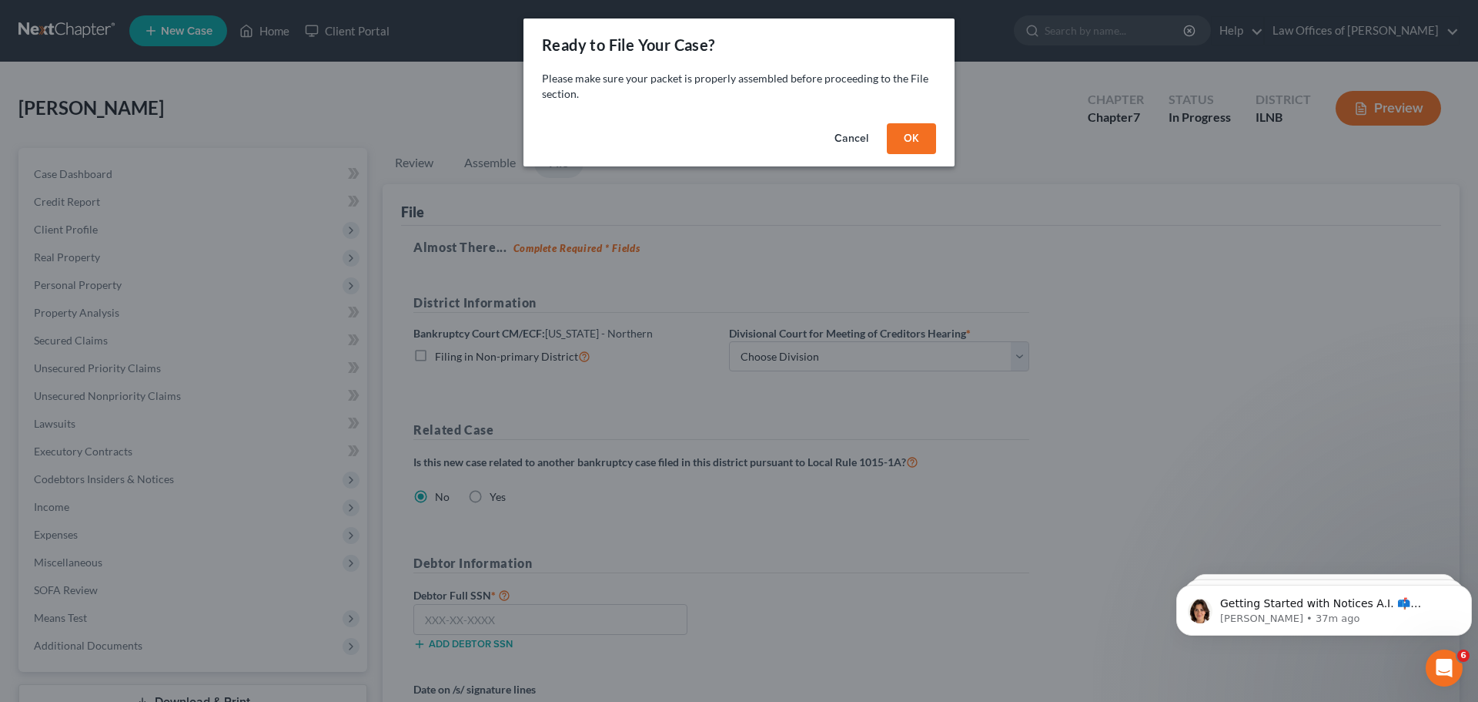
click at [915, 132] on button "OK" at bounding box center [911, 138] width 49 height 31
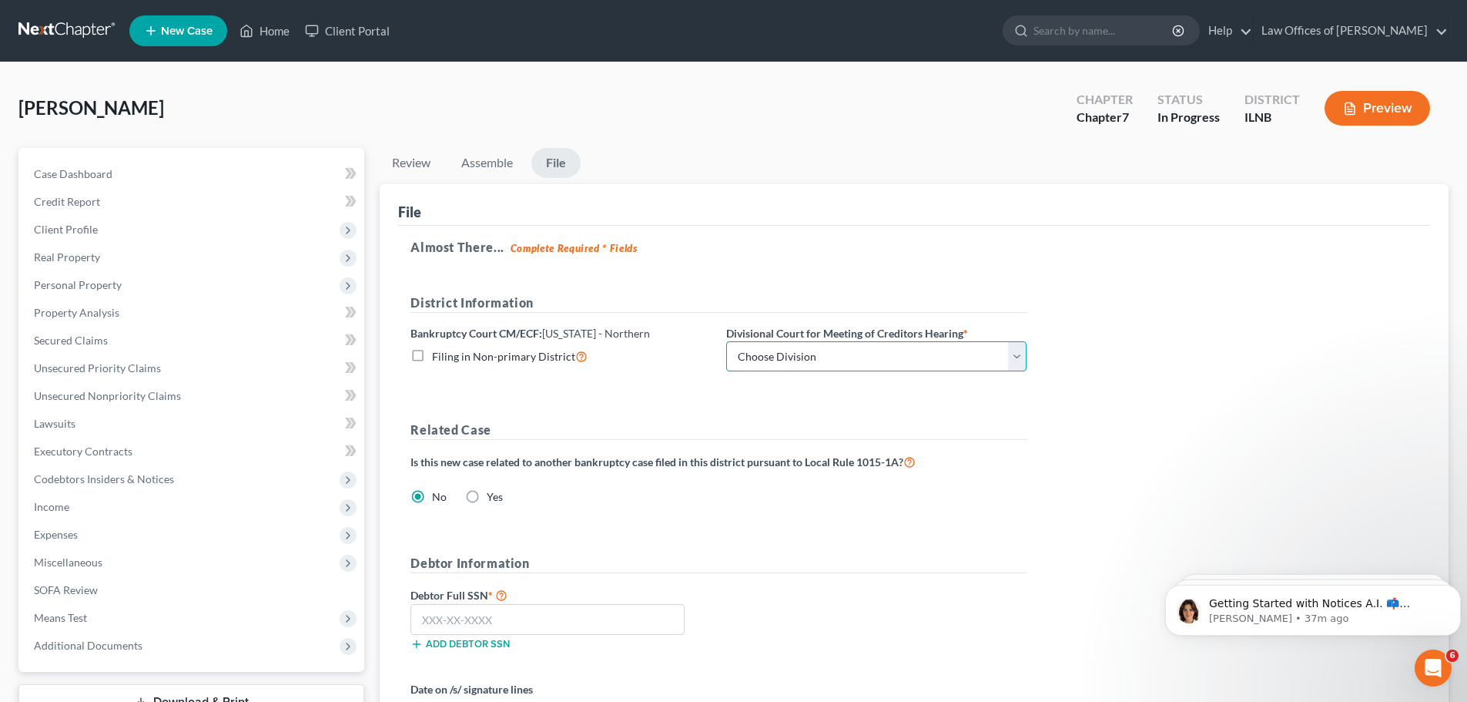
click at [799, 350] on select "Choose Division Chicago Rockford" at bounding box center [876, 356] width 300 height 31
select select "0"
click at [726, 341] on select "Choose Division Chicago Rockford" at bounding box center [876, 356] width 300 height 31
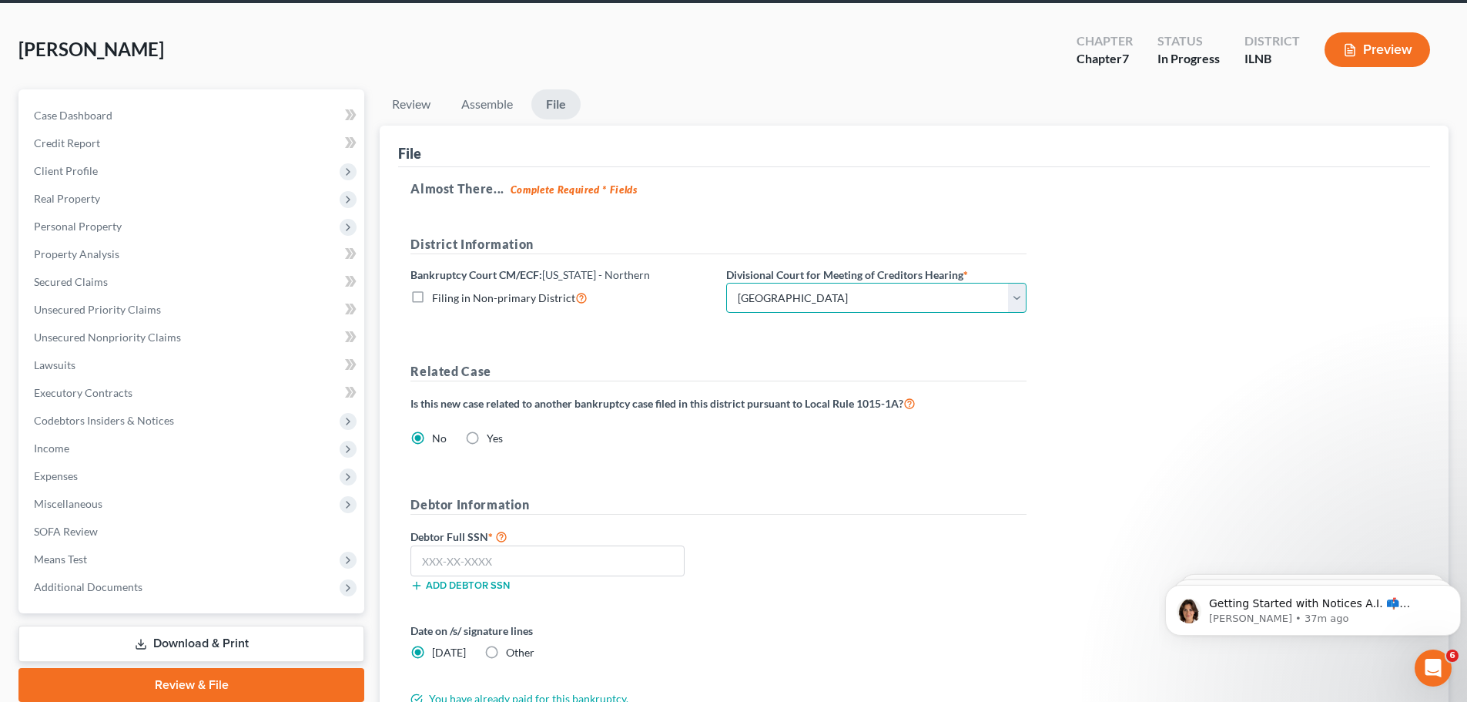
scroll to position [154, 0]
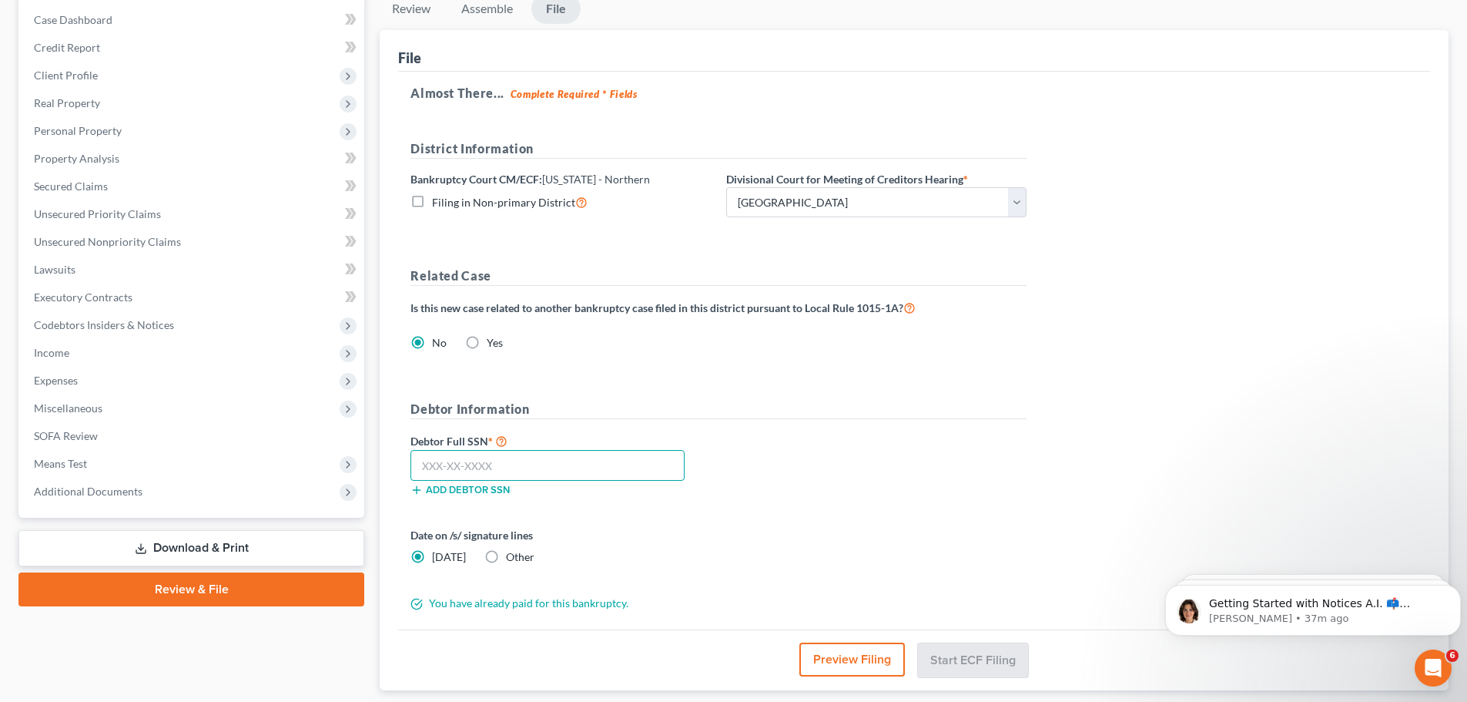
click at [460, 468] on input "text" at bounding box center [547, 465] width 274 height 31
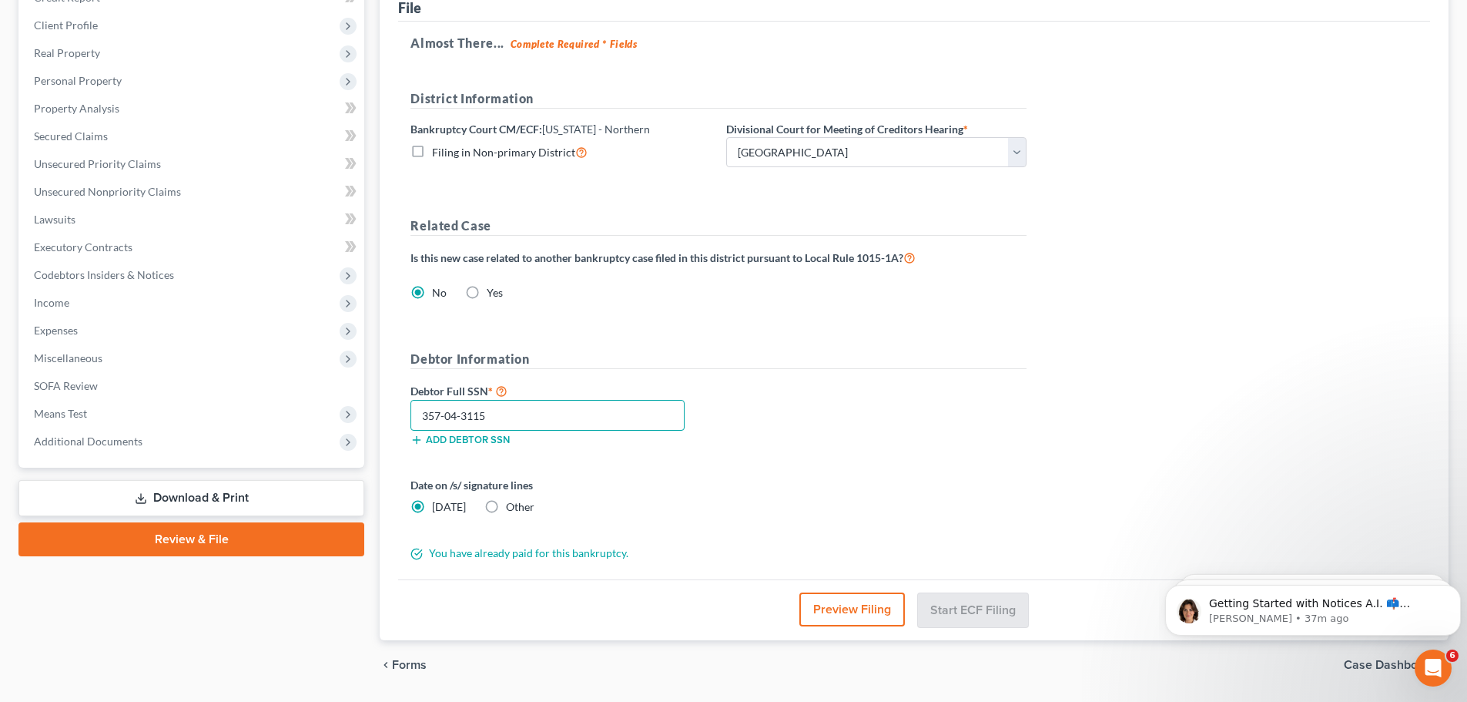
scroll to position [231, 0]
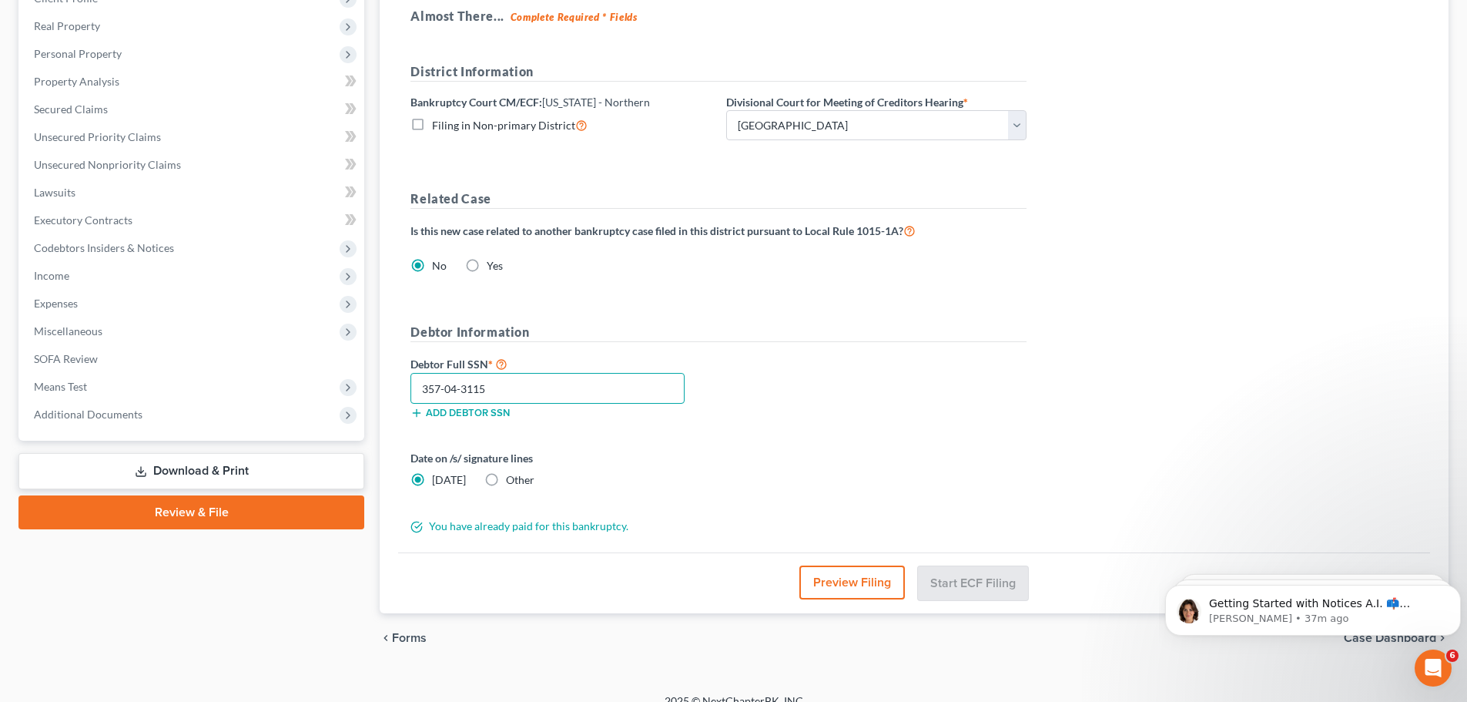
type input "357-04-3115"
click at [736, 584] on div "Preview Filing Start ECF Filing" at bounding box center [914, 582] width 1032 height 61
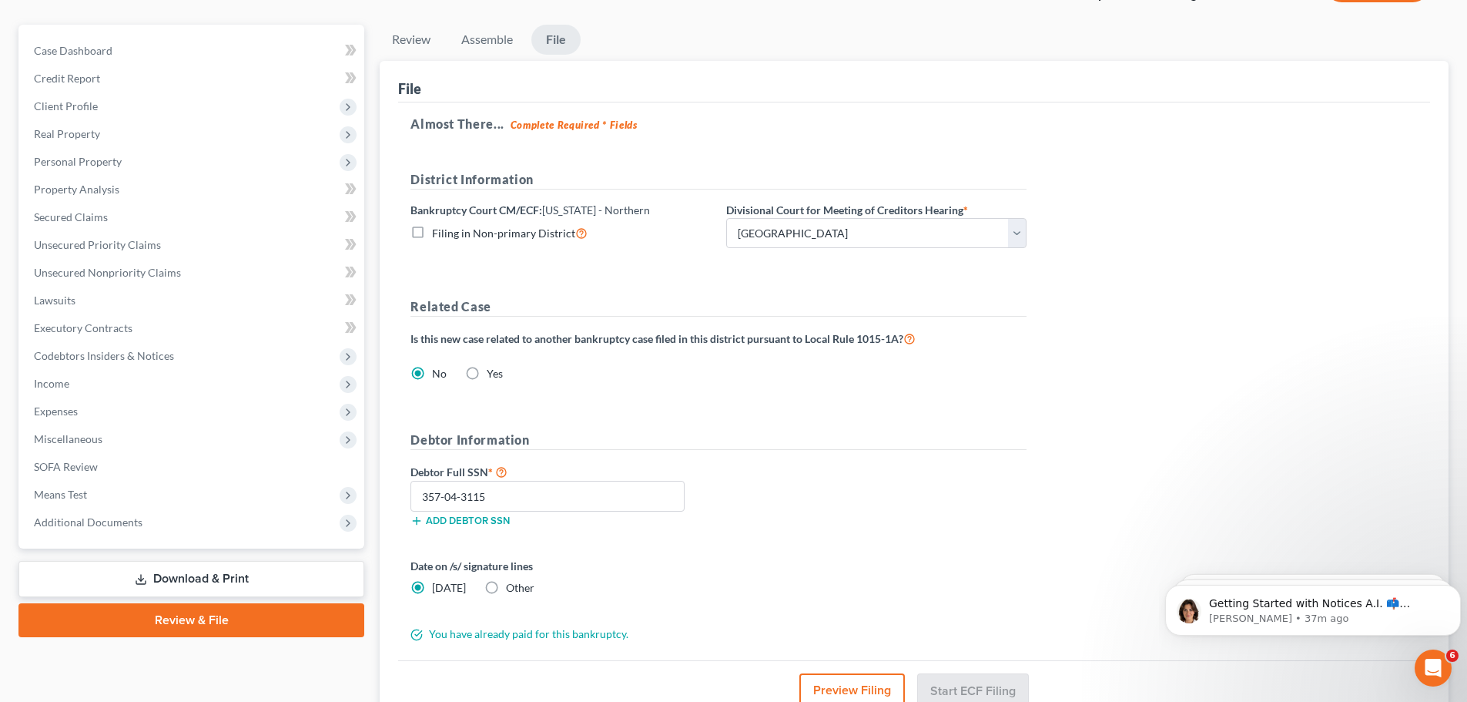
scroll to position [96, 0]
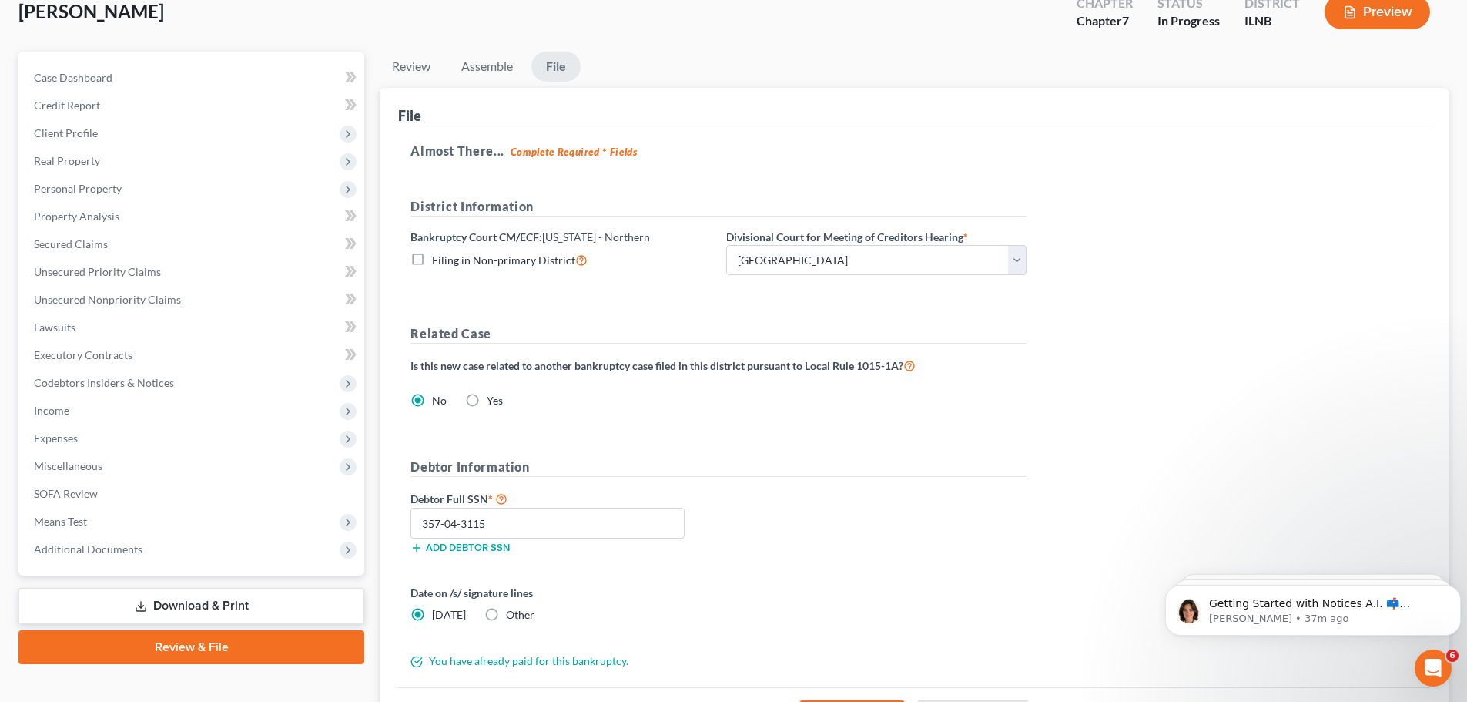
click at [432, 261] on label "Filing in Non-primary District" at bounding box center [510, 260] width 156 height 18
click at [438, 261] on input "Filing in Non-primary District" at bounding box center [443, 256] width 10 height 10
checkbox input "true"
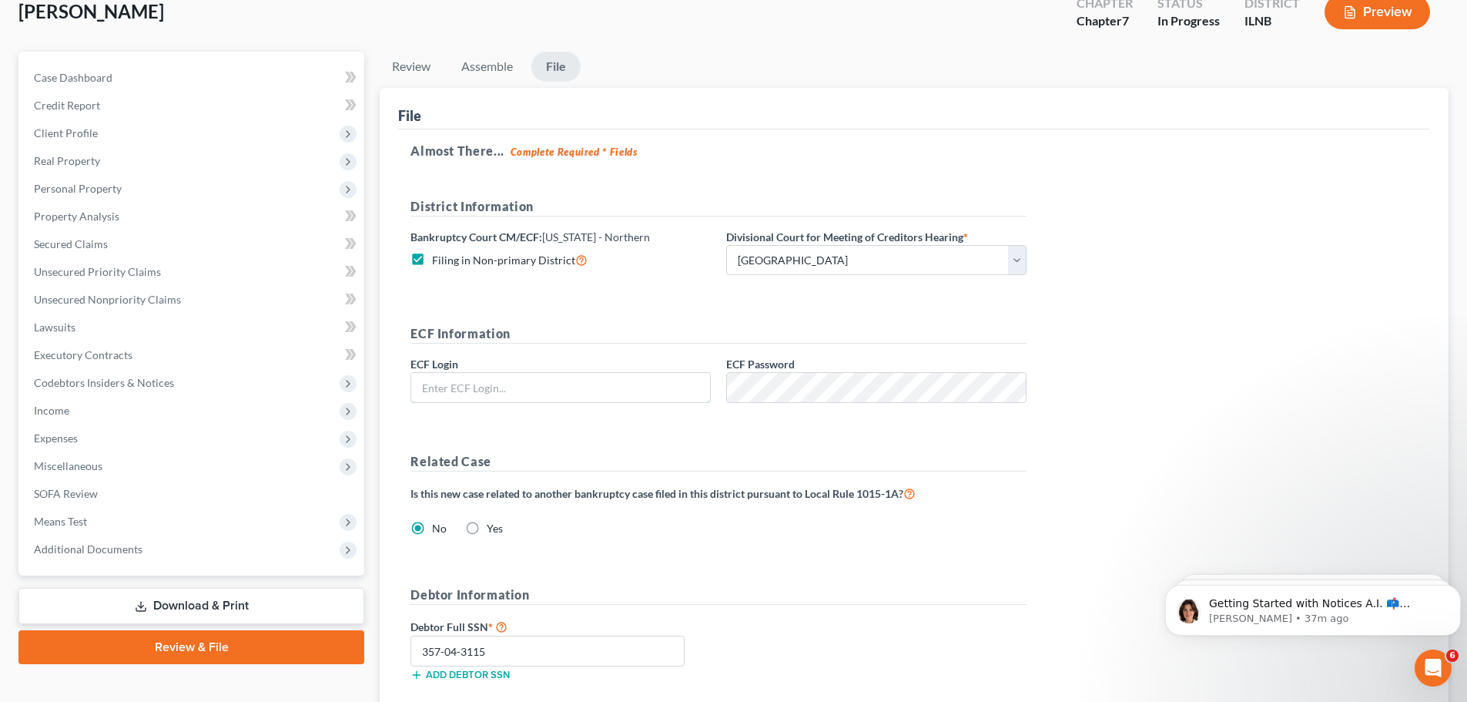
type input "[PERSON_NAME][EMAIL_ADDRESS][DOMAIN_NAME]"
click at [432, 257] on label "Filing in Non-primary District" at bounding box center [510, 260] width 156 height 18
click at [438, 257] on input "Filing in Non-primary District" at bounding box center [443, 256] width 10 height 10
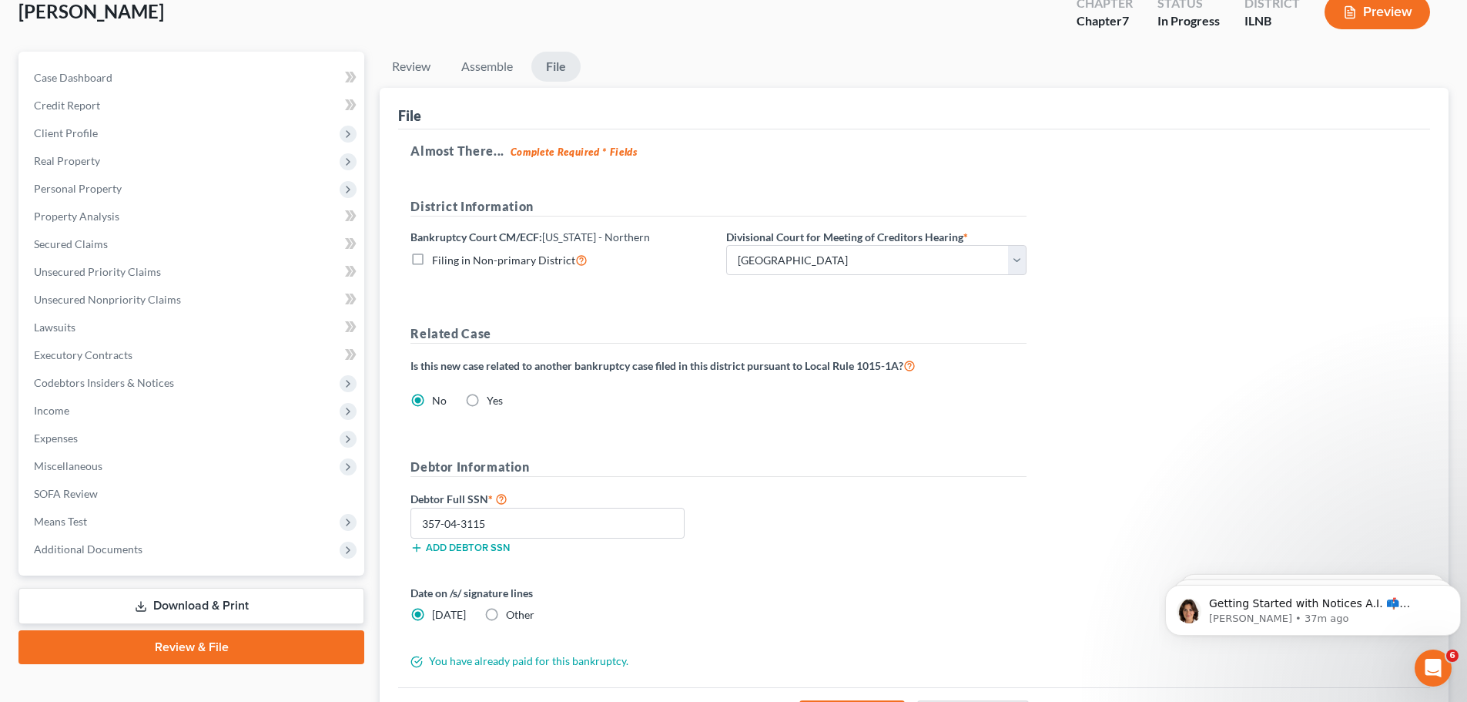
click at [432, 256] on label "Filing in Non-primary District" at bounding box center [510, 260] width 156 height 18
click at [438, 256] on input "Filing in Non-primary District" at bounding box center [443, 256] width 10 height 10
checkbox input "true"
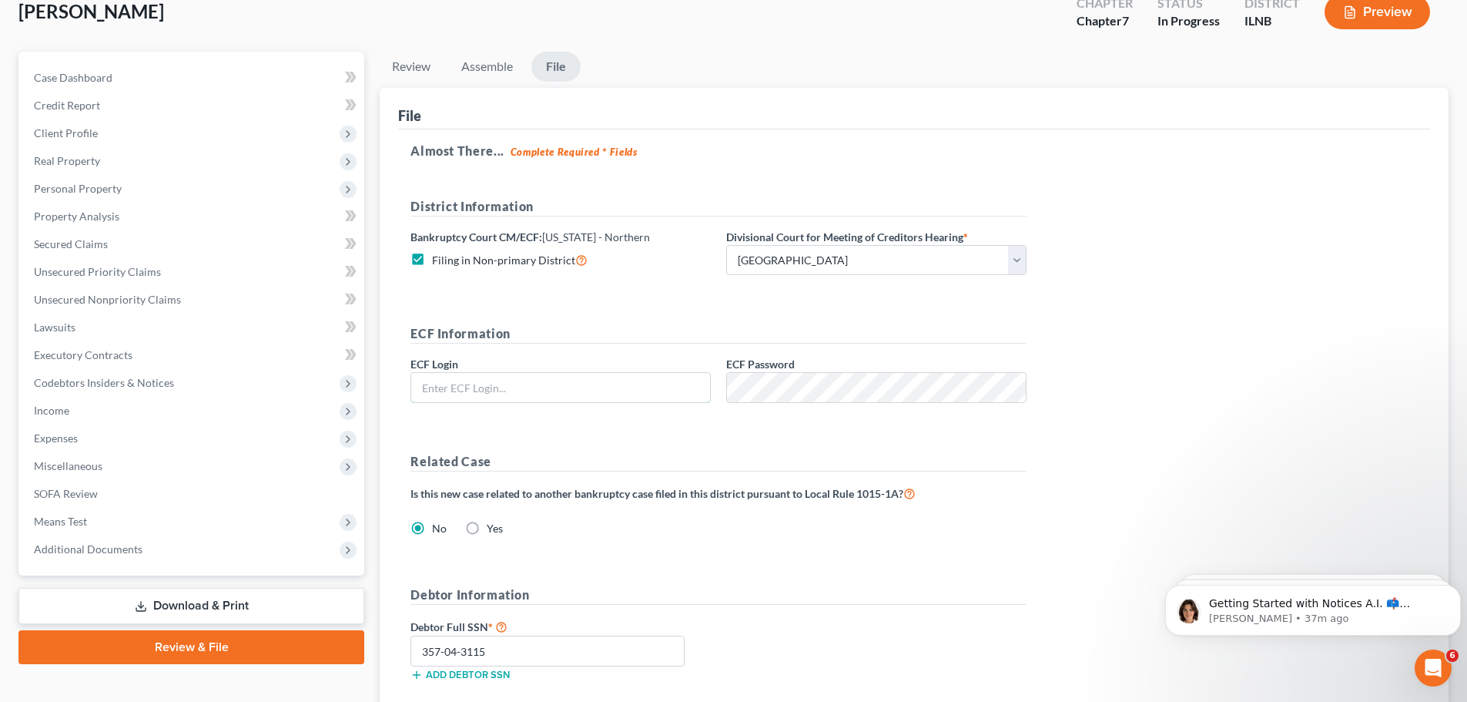
type input "[PERSON_NAME][EMAIL_ADDRESS][DOMAIN_NAME]"
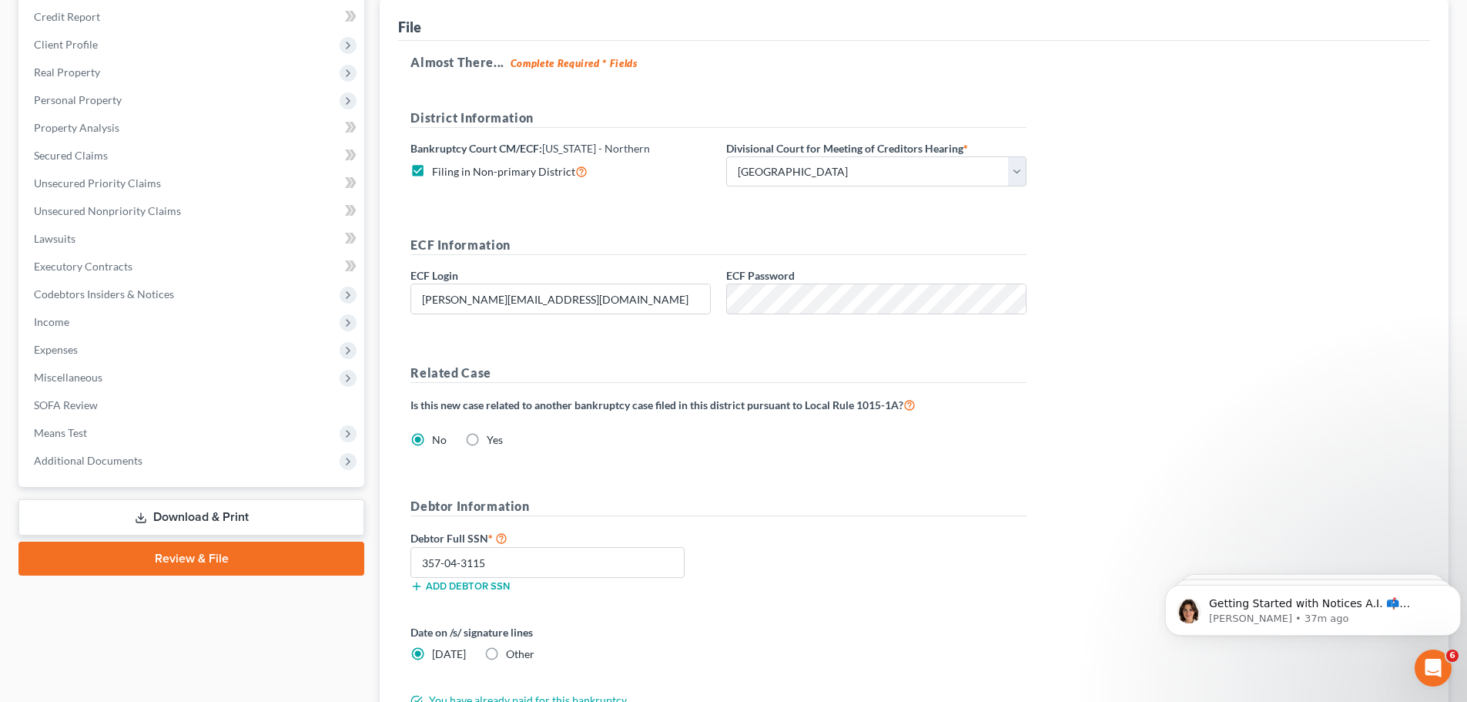
scroll to position [70, 0]
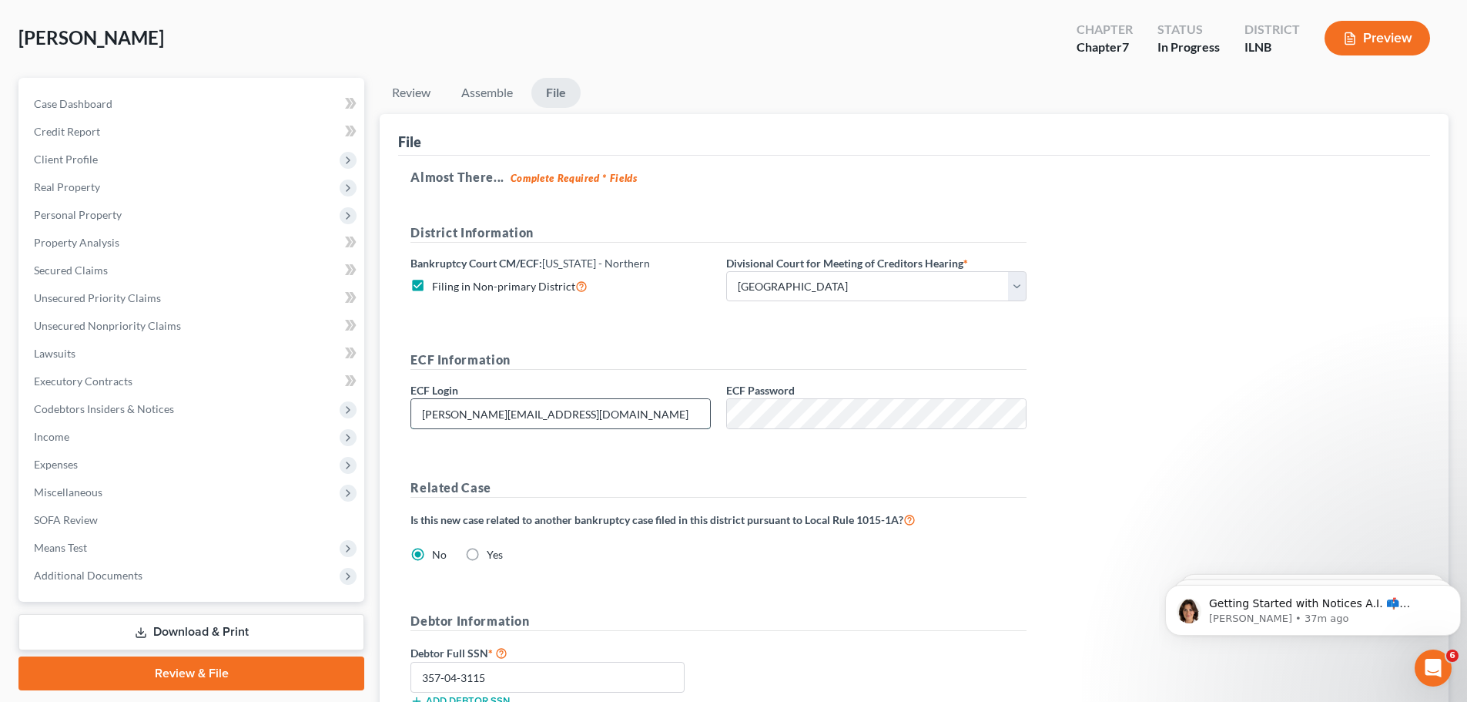
click at [547, 420] on input "[PERSON_NAME][EMAIL_ADDRESS][DOMAIN_NAME]" at bounding box center [560, 413] width 299 height 29
drag, startPoint x: 548, startPoint y: 419, endPoint x: 417, endPoint y: 424, distance: 131.0
click at [417, 424] on input "[PERSON_NAME][EMAIL_ADDRESS][DOMAIN_NAME]" at bounding box center [560, 413] width 299 height 29
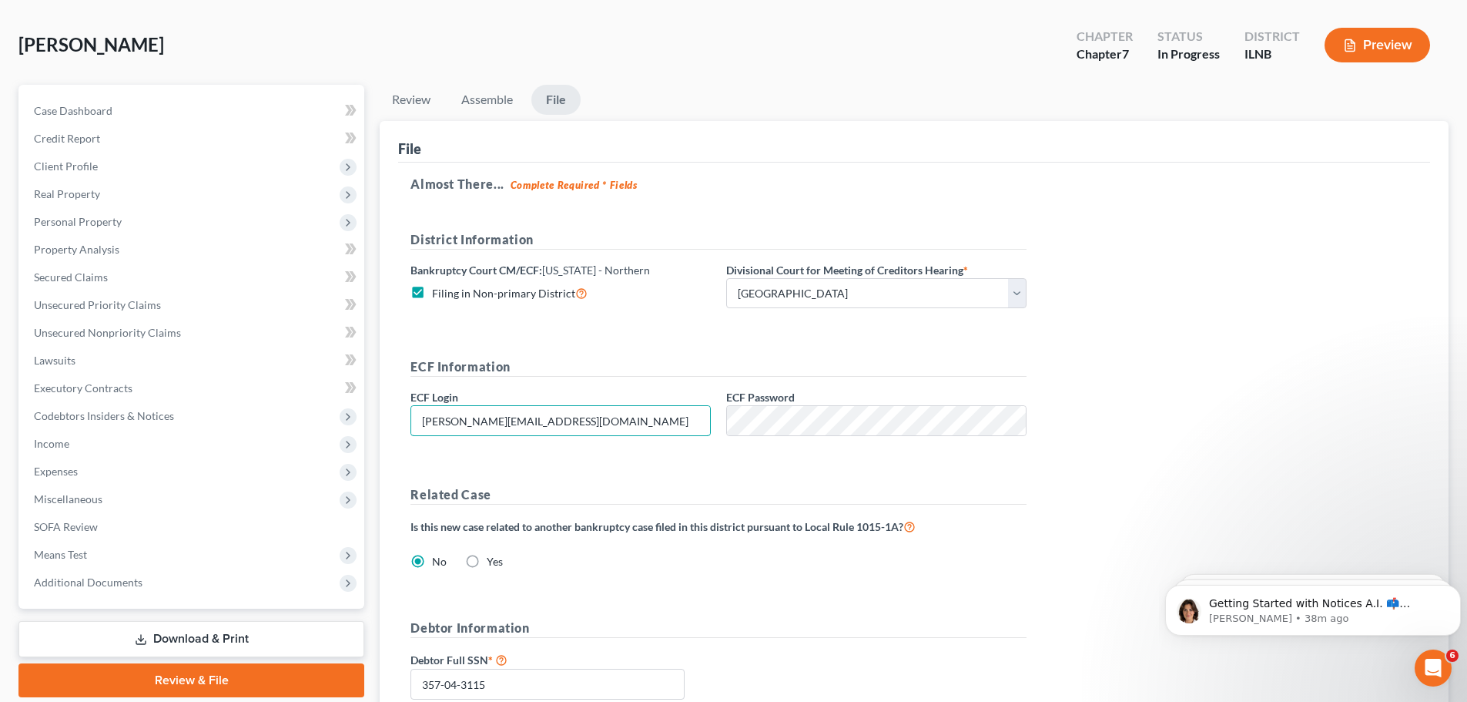
scroll to position [0, 0]
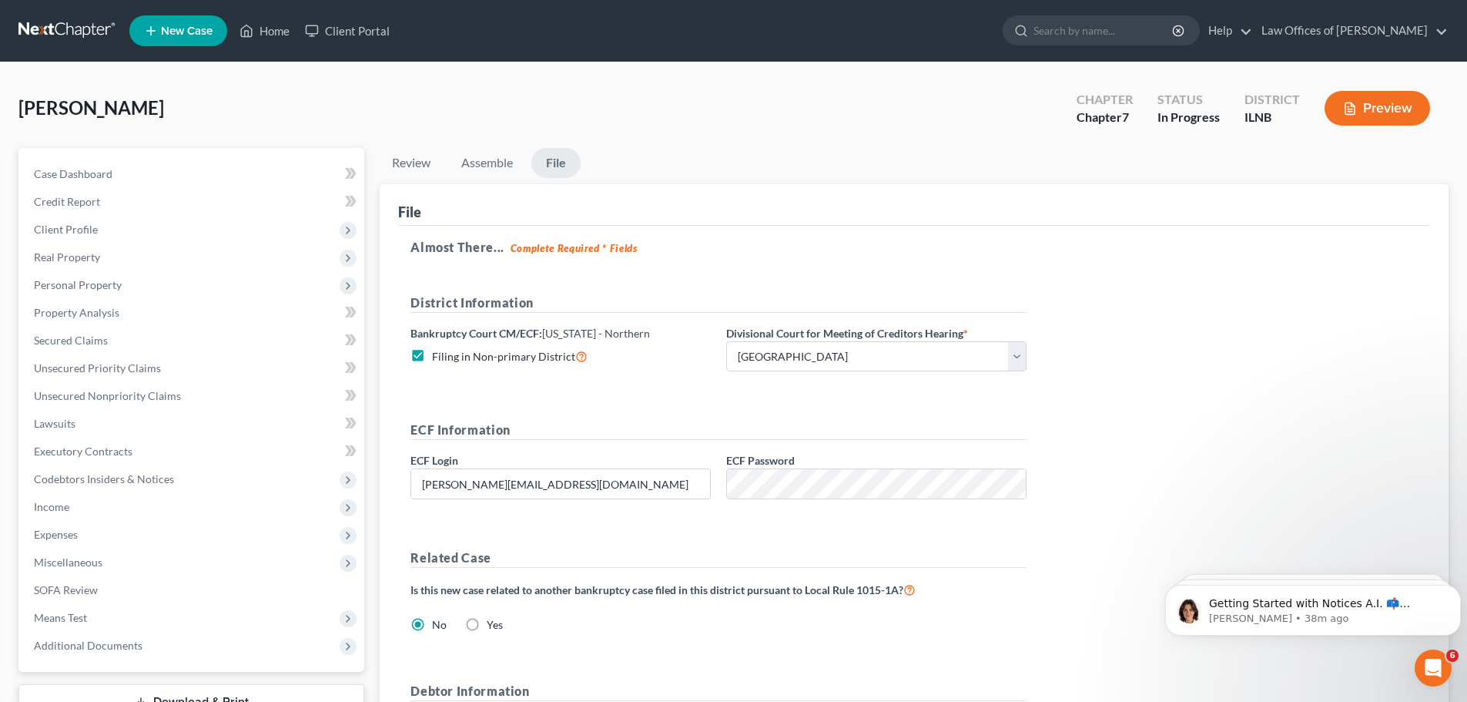
click at [432, 356] on label "Filing in Non-primary District" at bounding box center [510, 356] width 156 height 18
click at [438, 356] on input "Filing in Non-primary District" at bounding box center [443, 352] width 10 height 10
checkbox input "false"
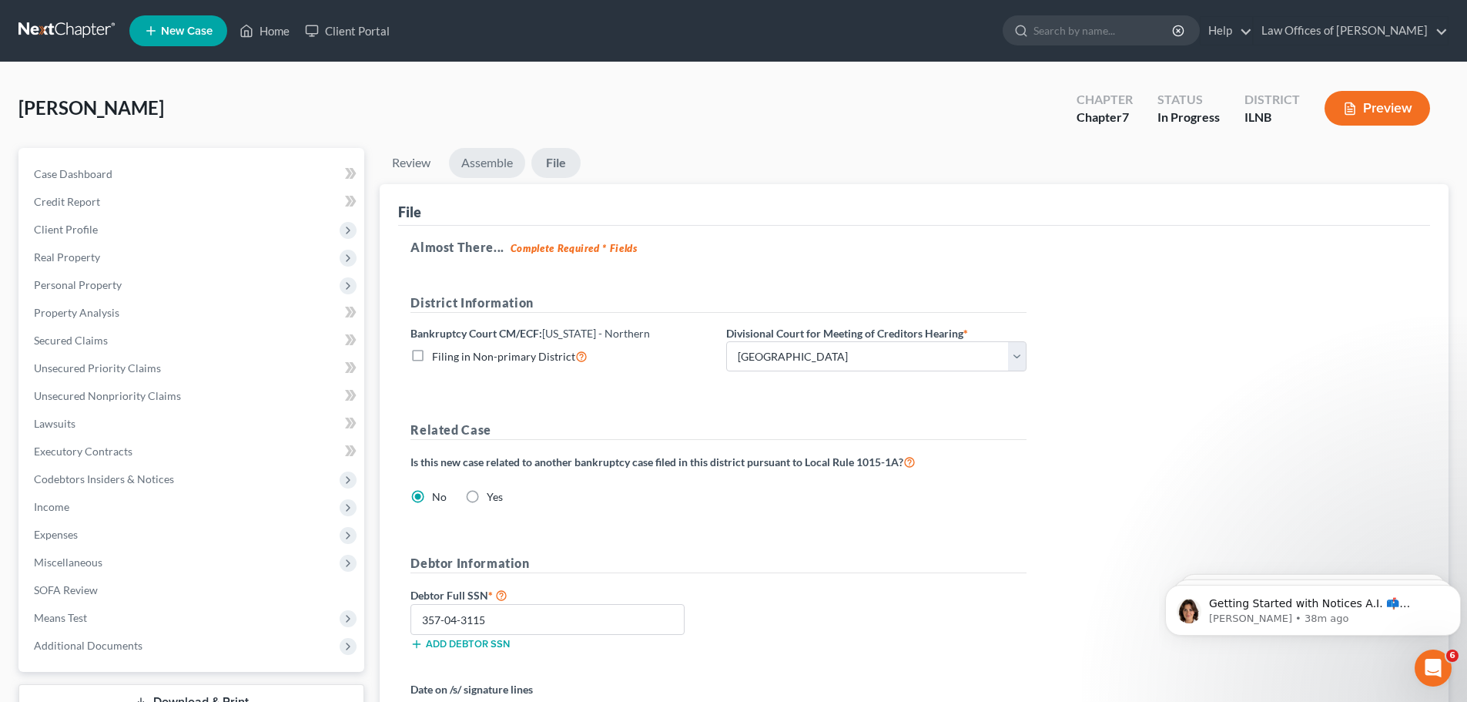
click at [495, 174] on link "Assemble" at bounding box center [487, 163] width 76 height 30
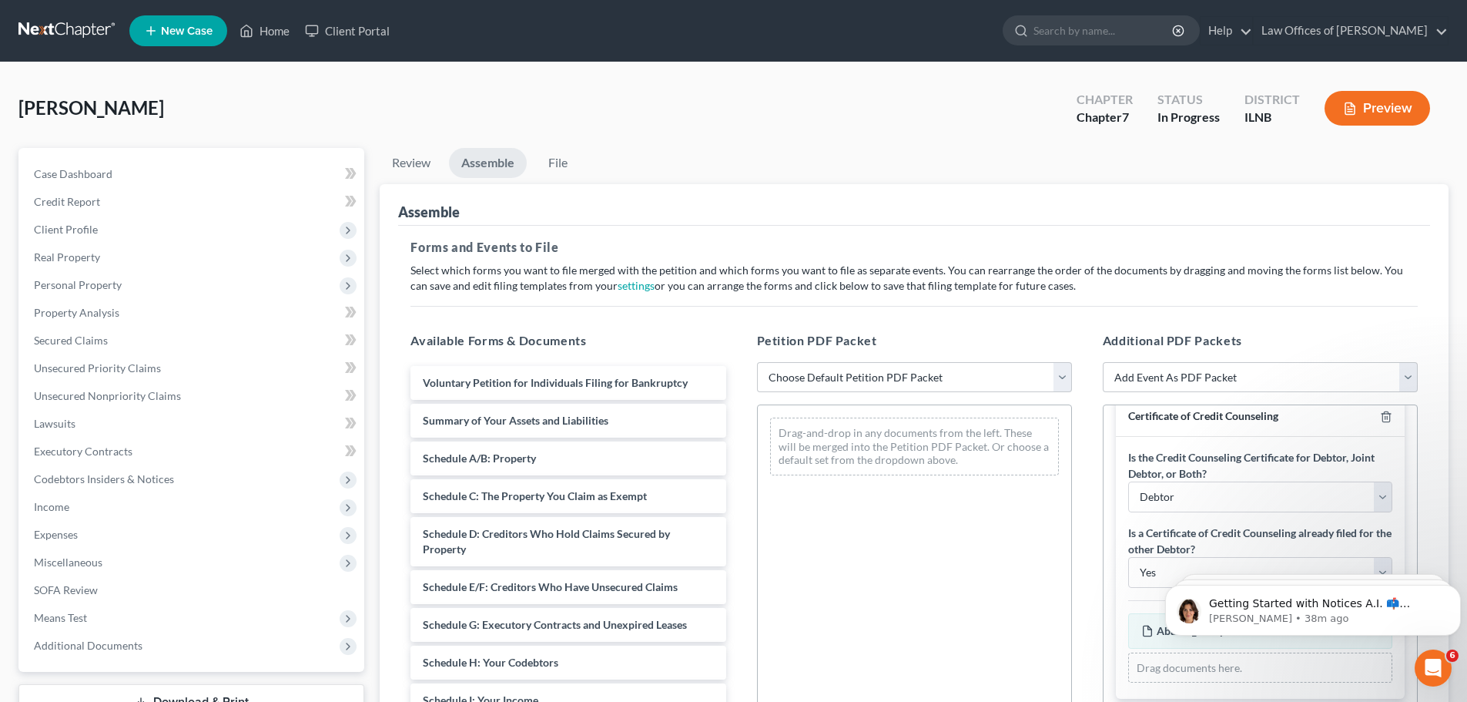
scroll to position [26, 0]
click at [950, 370] on select "Choose Default Petition PDF Packet Emergency Filing (Voluntary Petition and Cre…" at bounding box center [914, 377] width 315 height 31
select select "1"
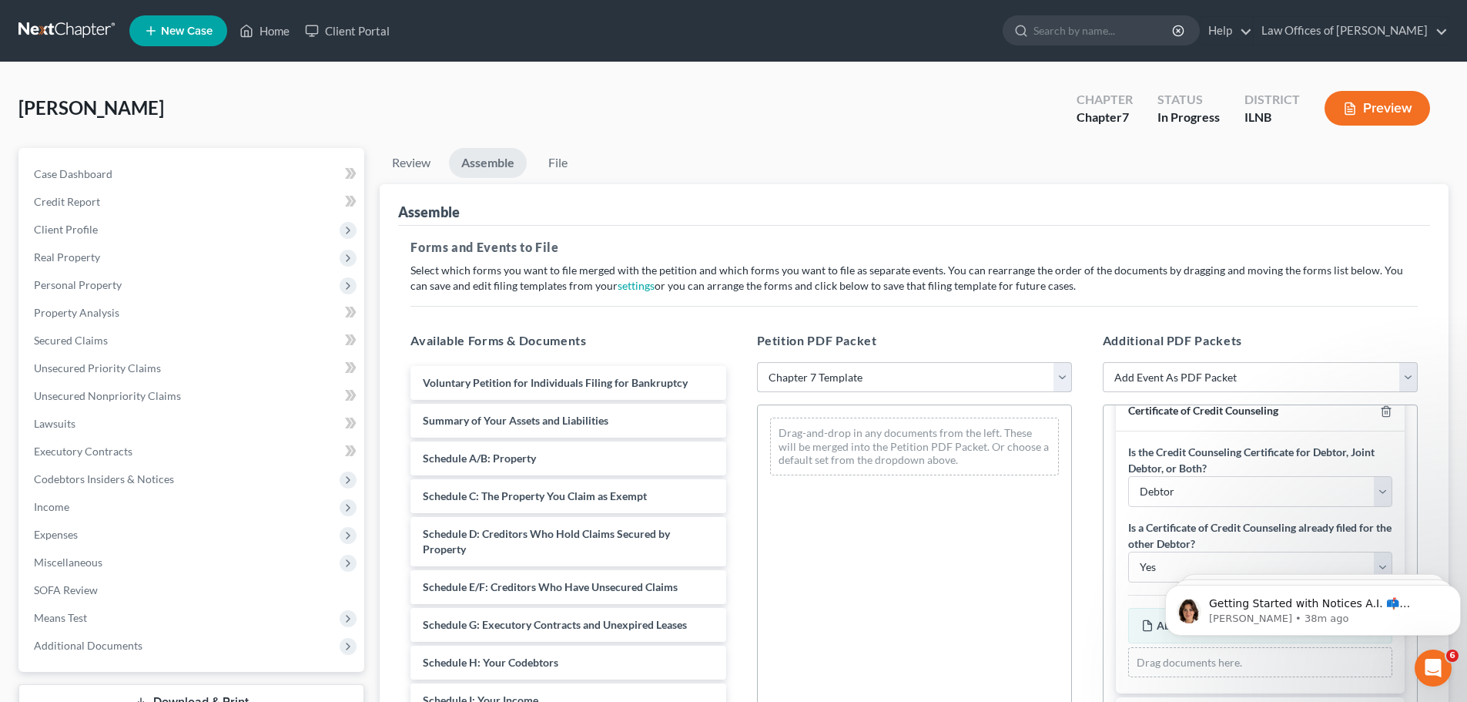
click at [757, 362] on select "Choose Default Petition PDF Packet Emergency Filing (Voluntary Petition and Cre…" at bounding box center [914, 377] width 315 height 31
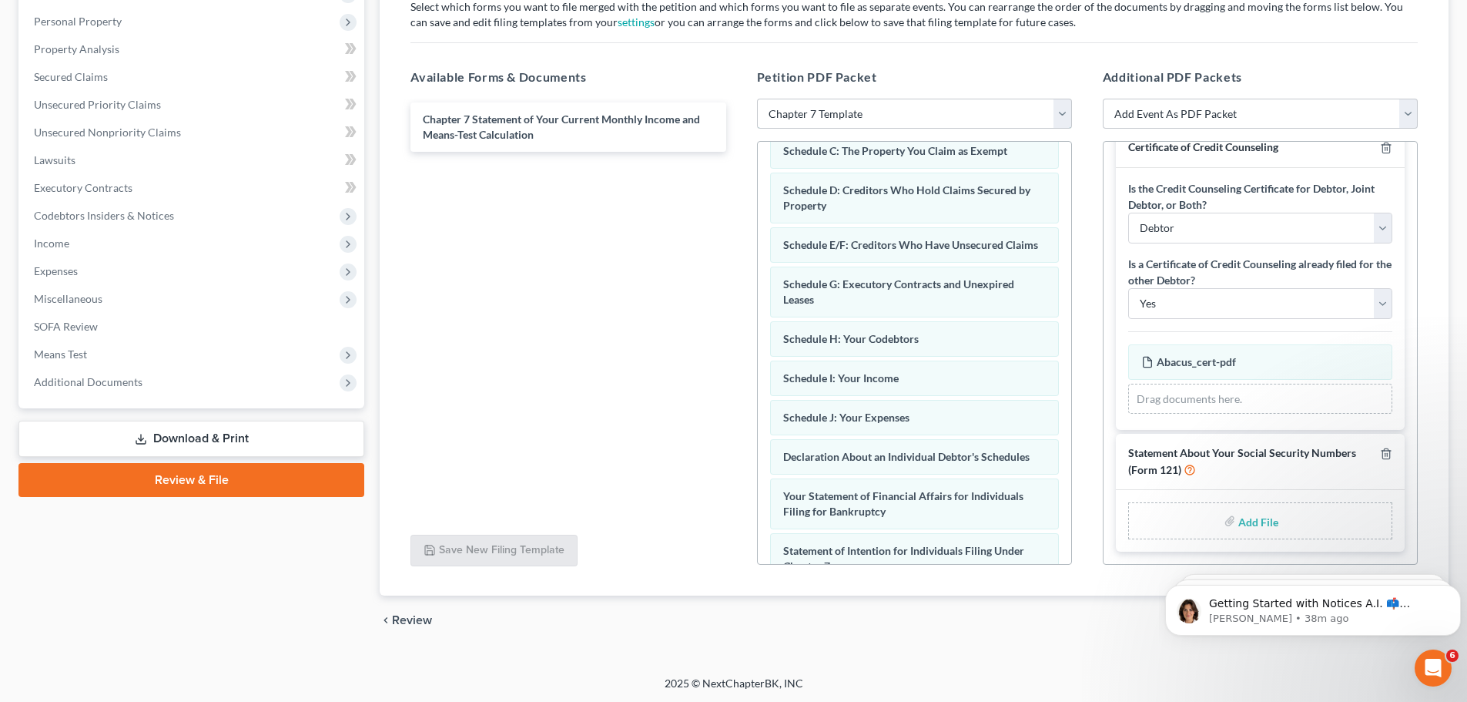
scroll to position [265, 0]
type input "C:\fakepath\Santosh - Form 121.pdf"
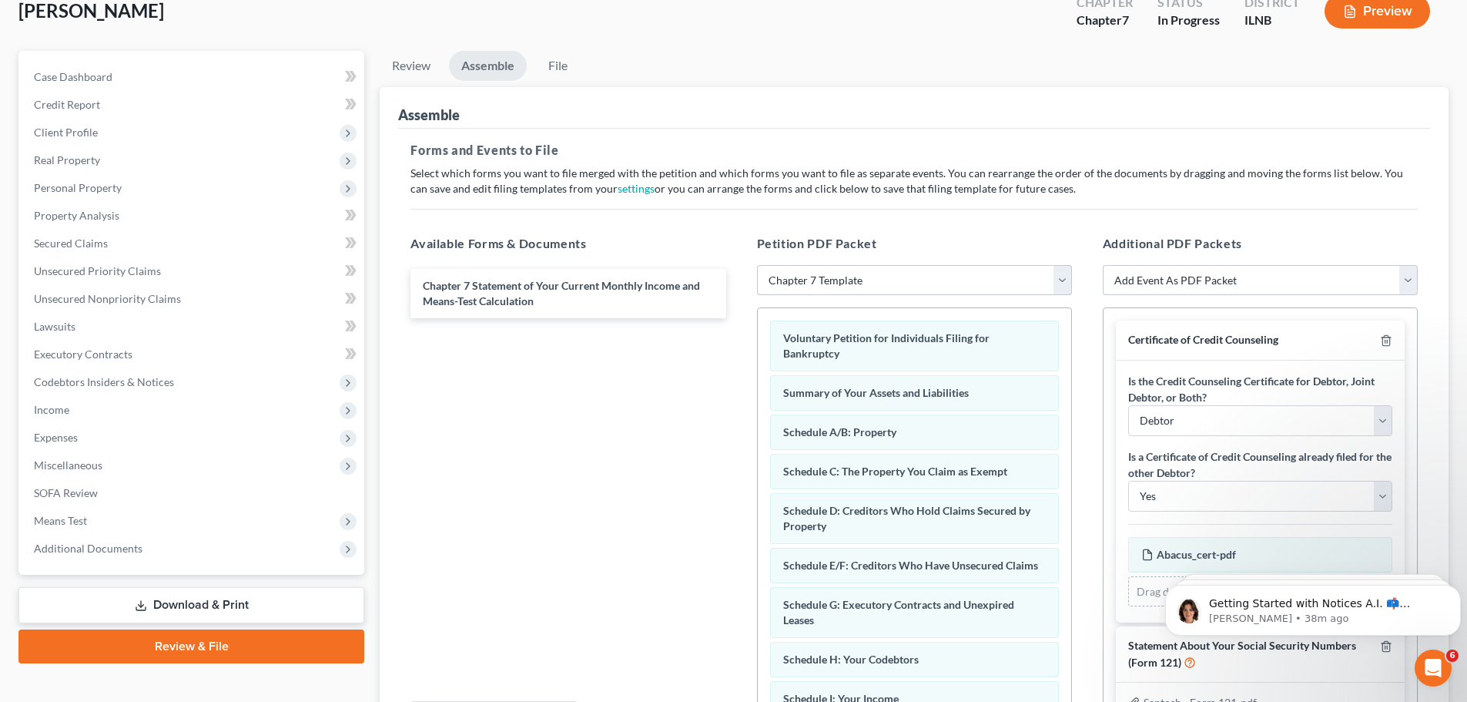
scroll to position [0, 0]
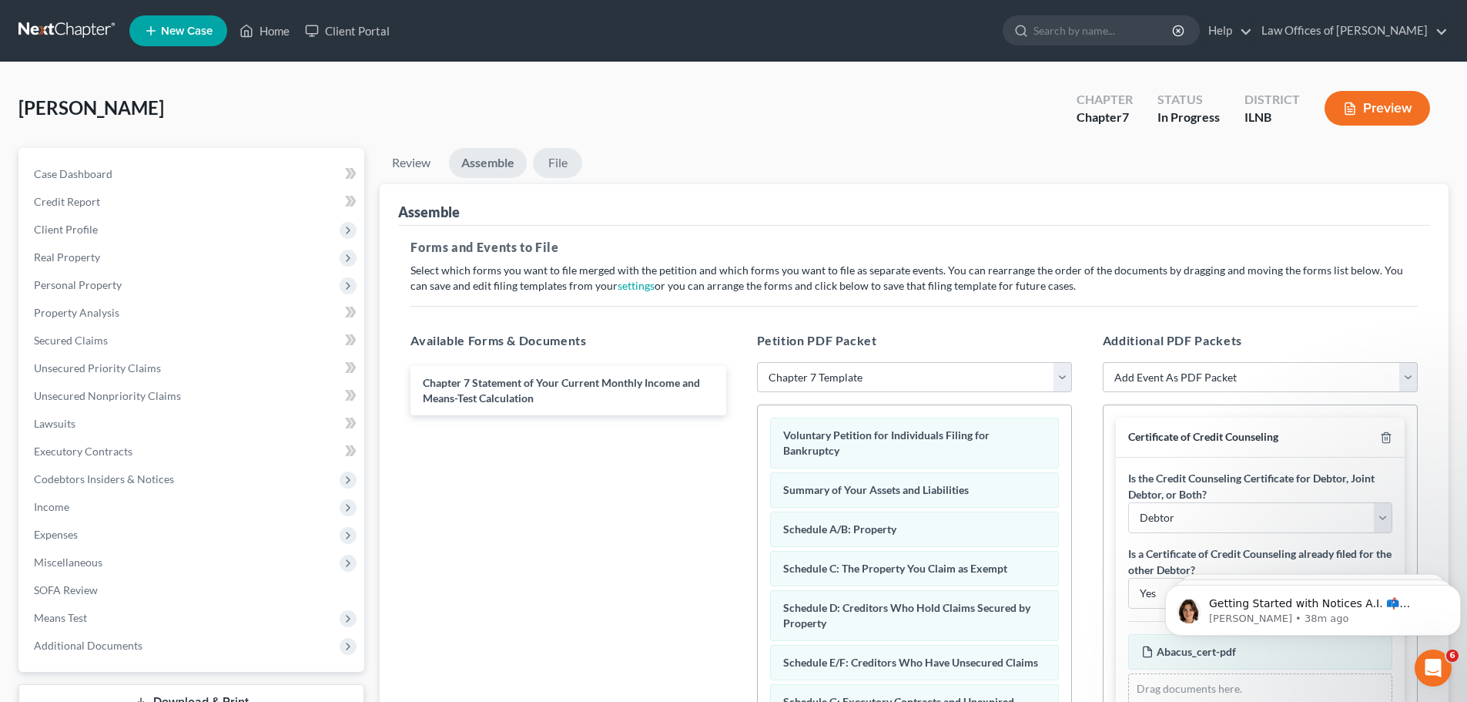
click at [577, 165] on link "File" at bounding box center [557, 163] width 49 height 30
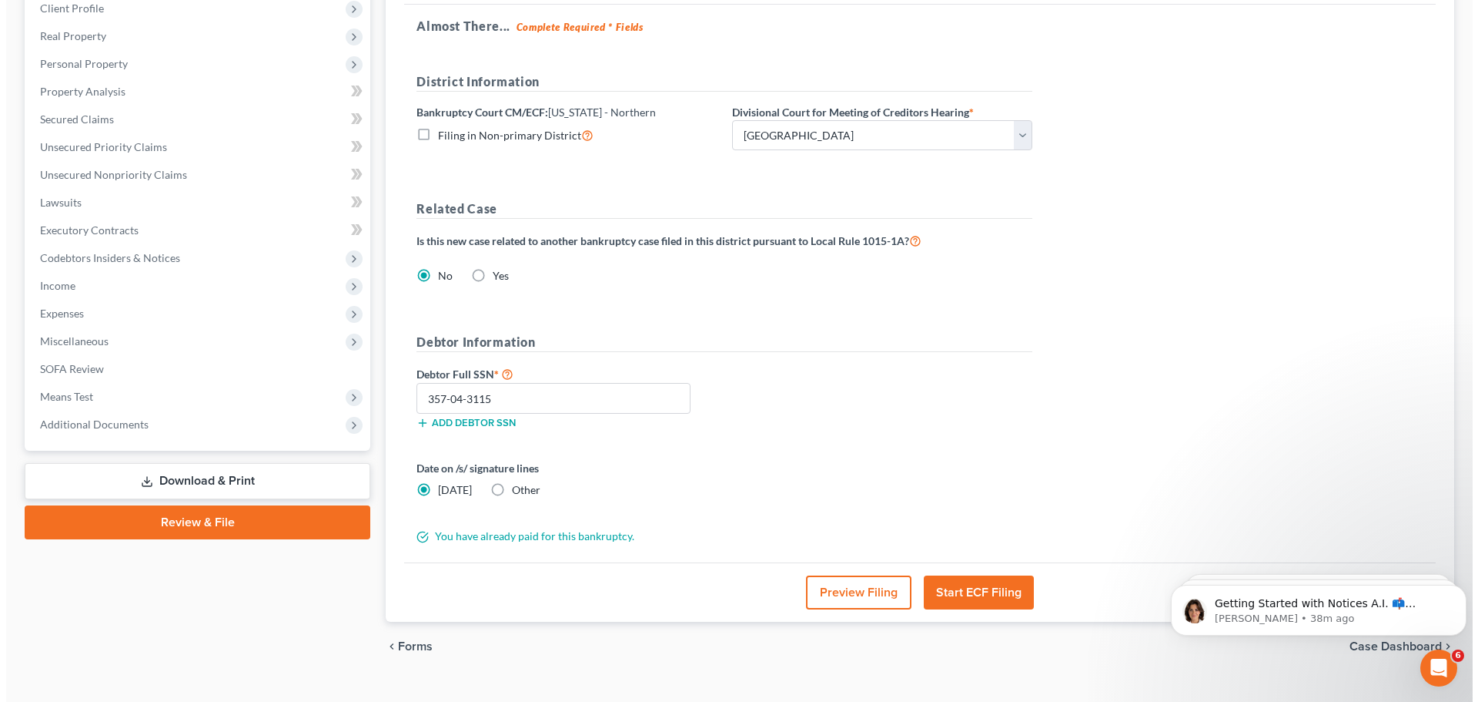
scroll to position [249, 0]
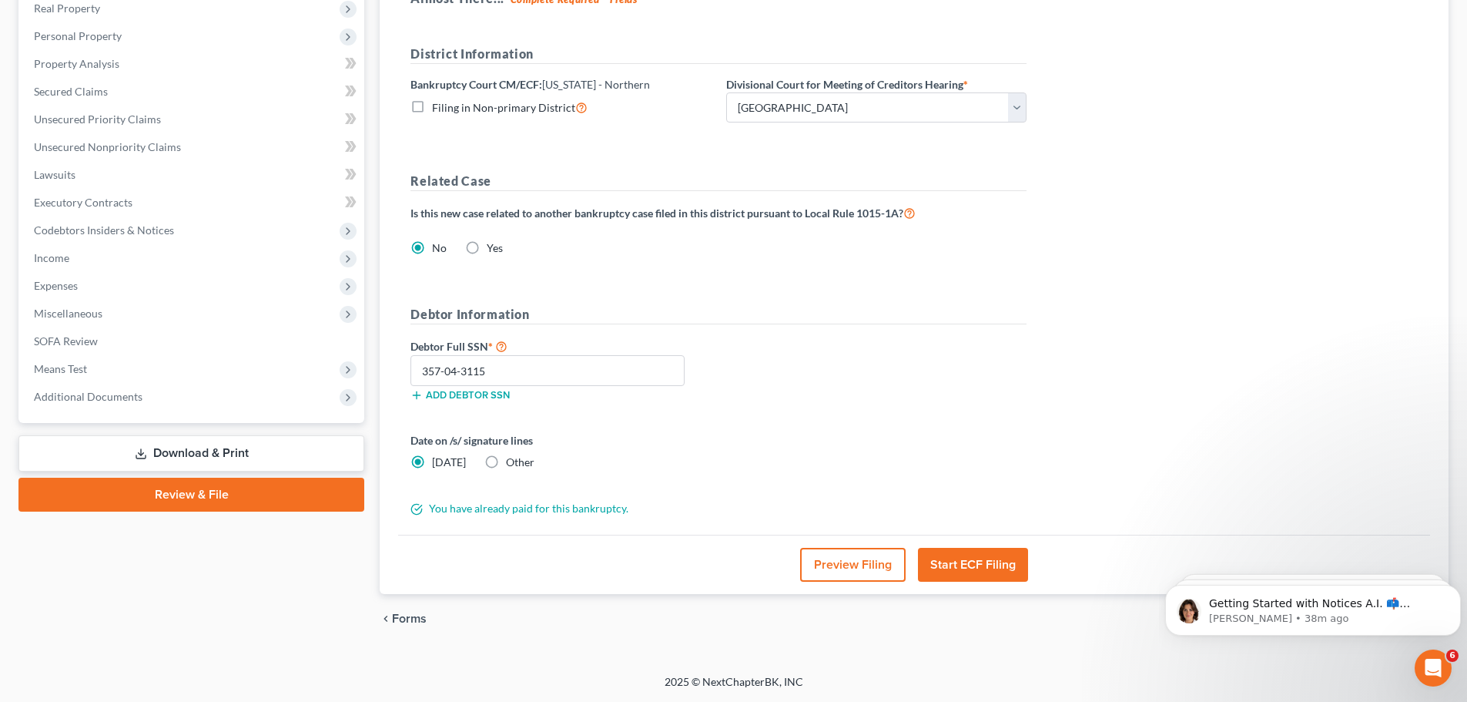
click at [964, 572] on button "Start ECF Filing" at bounding box center [973, 564] width 110 height 34
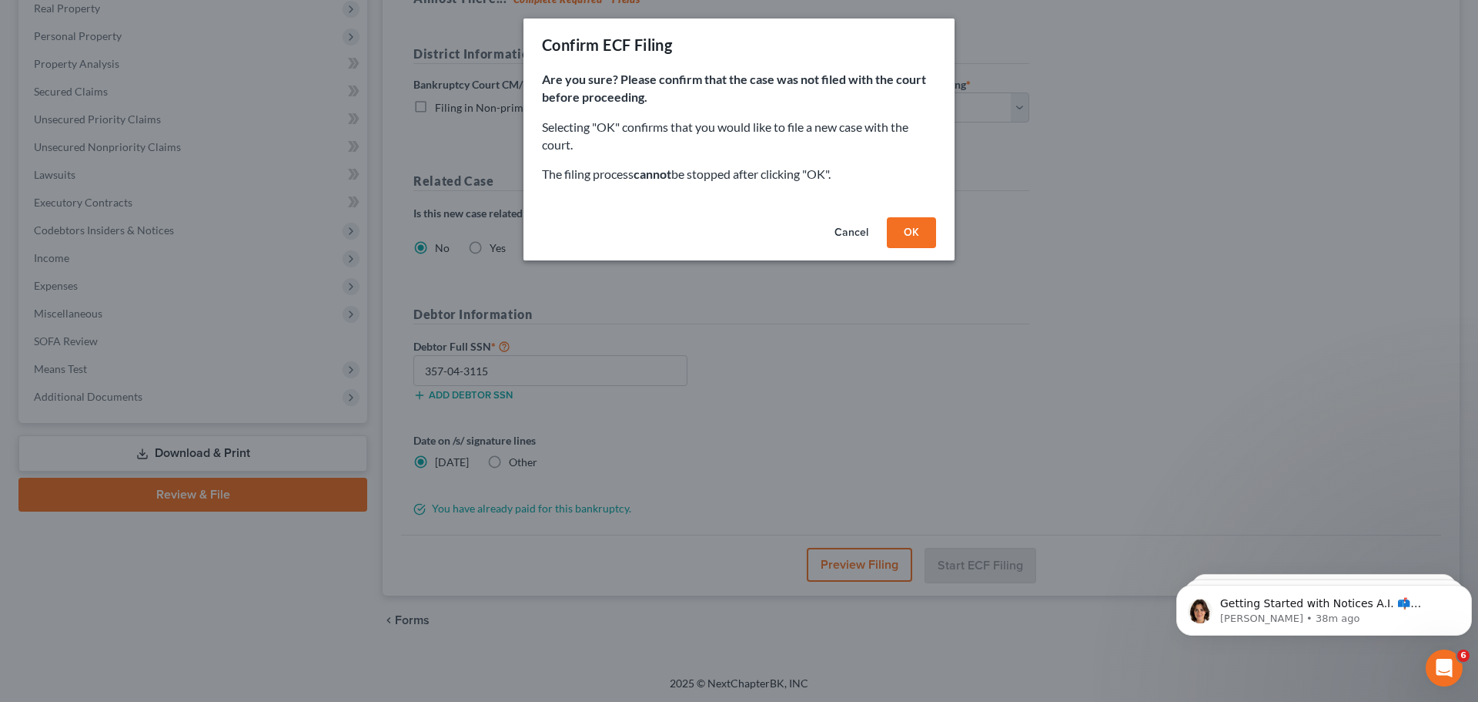
click at [923, 239] on button "OK" at bounding box center [911, 232] width 49 height 31
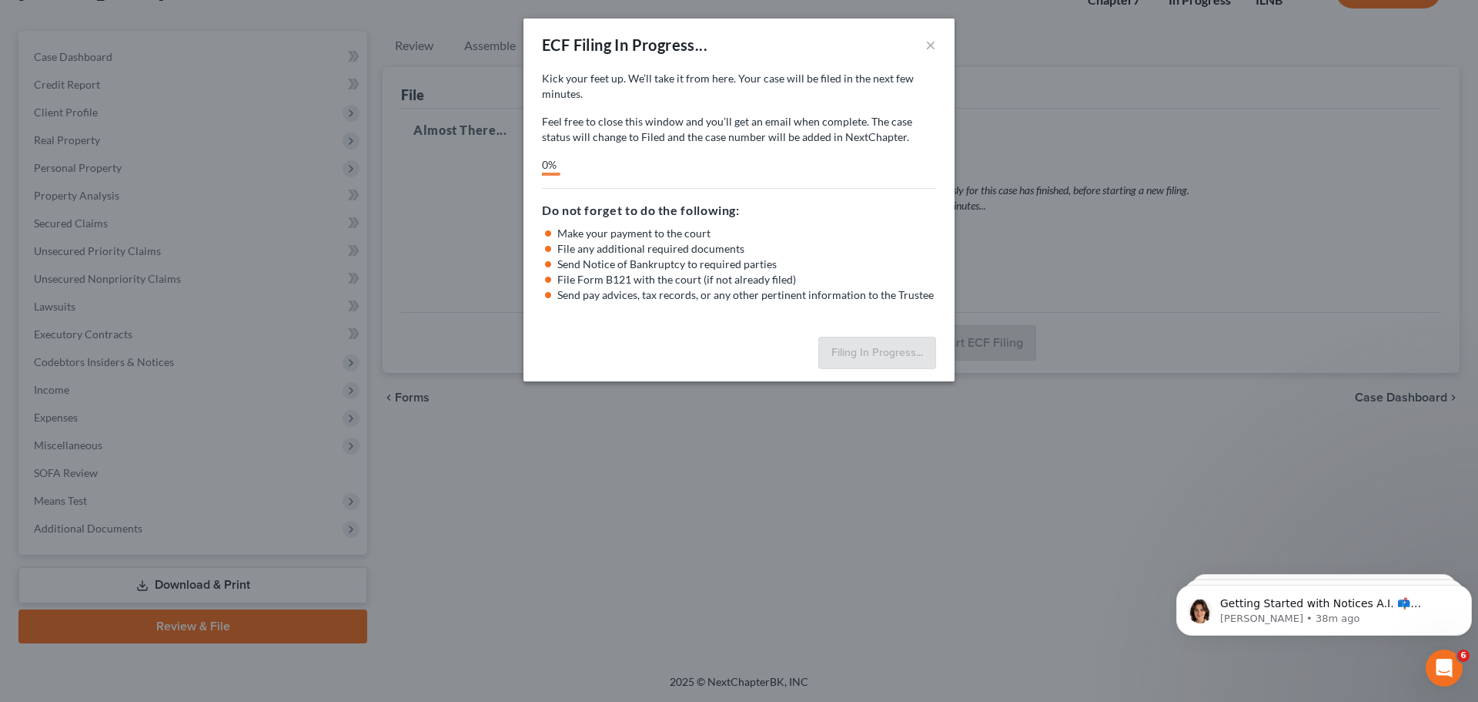
scroll to position [117, 0]
select select "0"
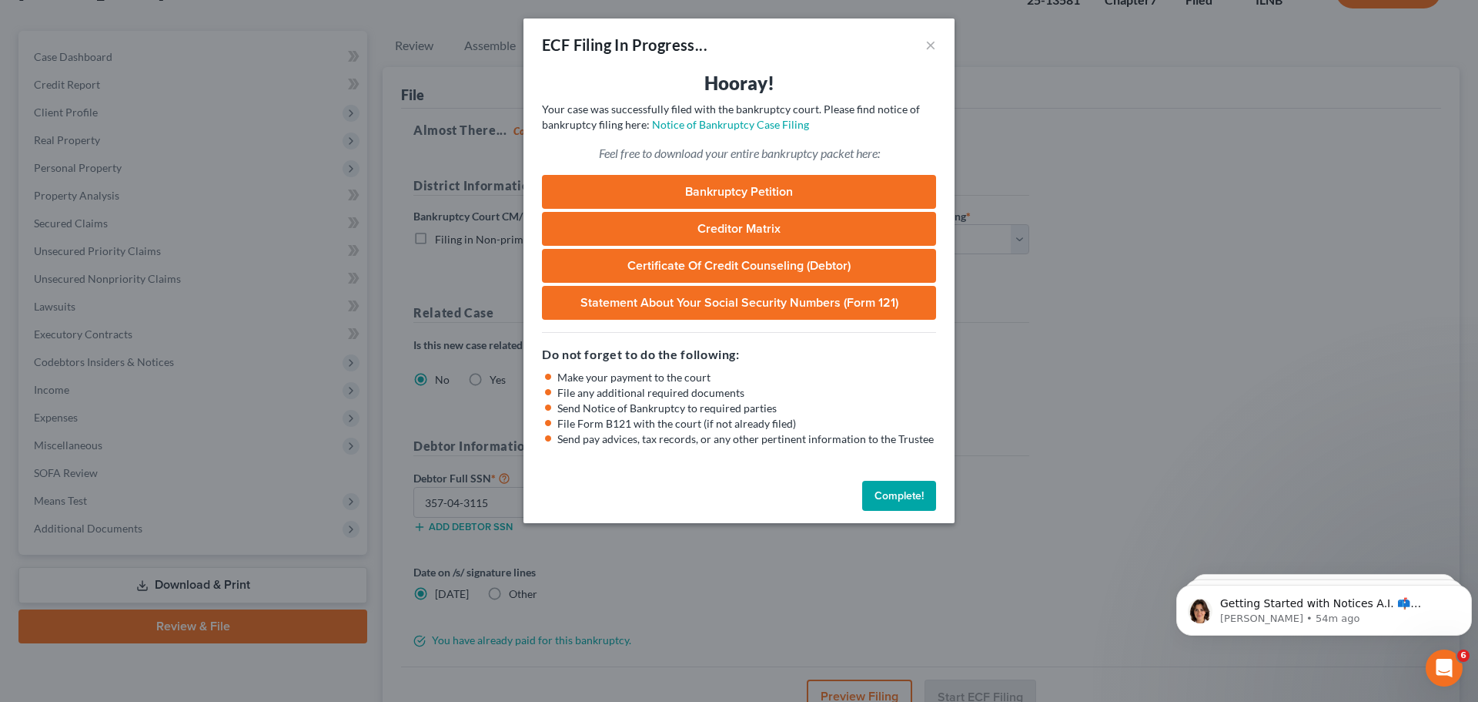
click at [792, 191] on link "Bankruptcy Petition" at bounding box center [739, 192] width 394 height 34
